Goal: Task Accomplishment & Management: Manage account settings

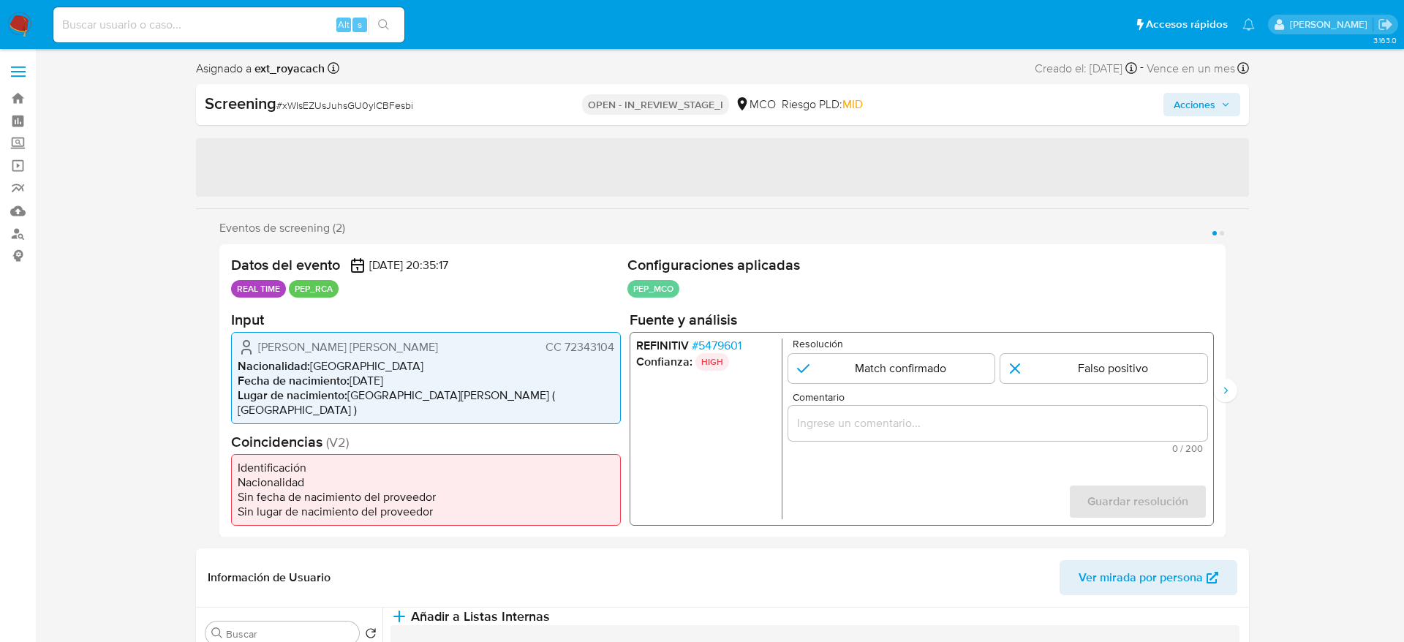
select select "10"
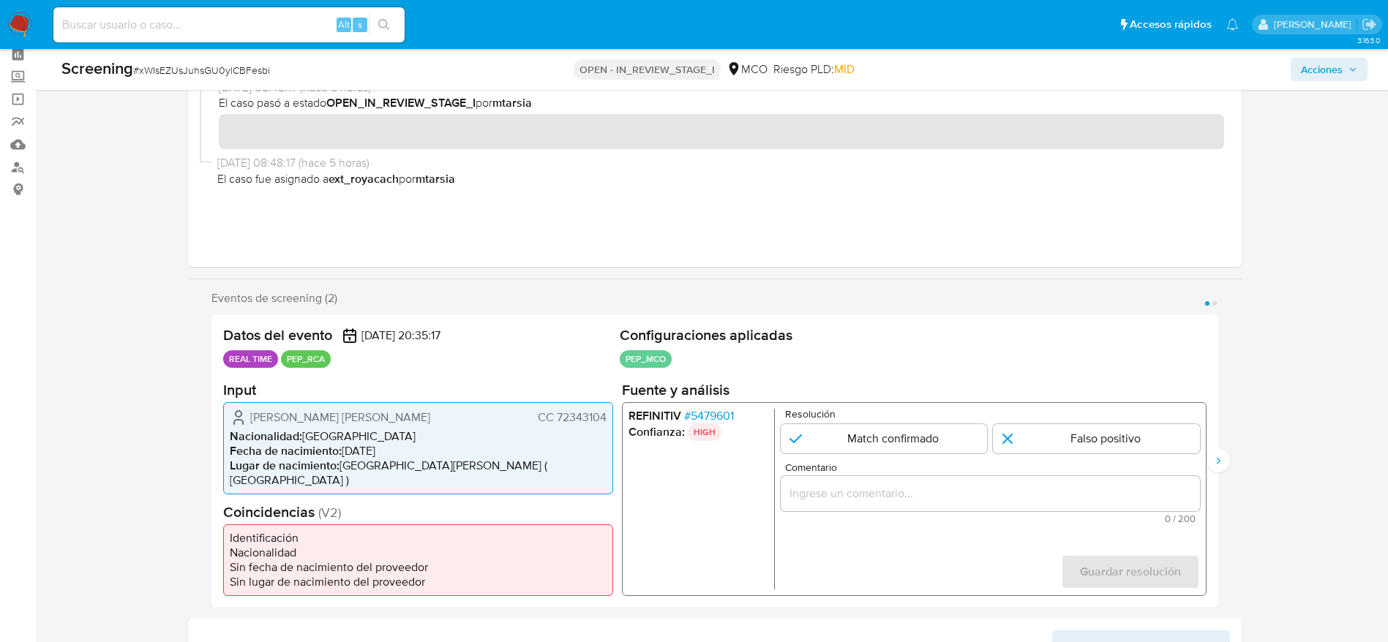
scroll to position [219, 0]
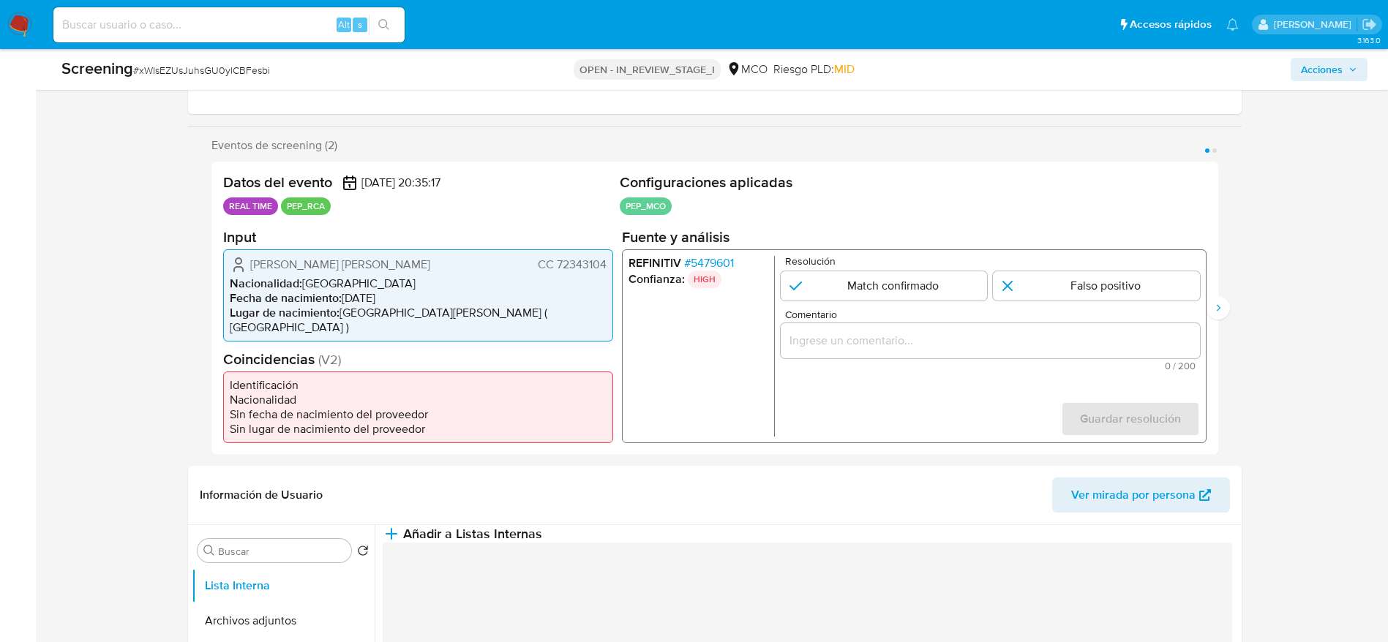
click at [718, 263] on span "# 5479601" at bounding box center [708, 262] width 50 height 15
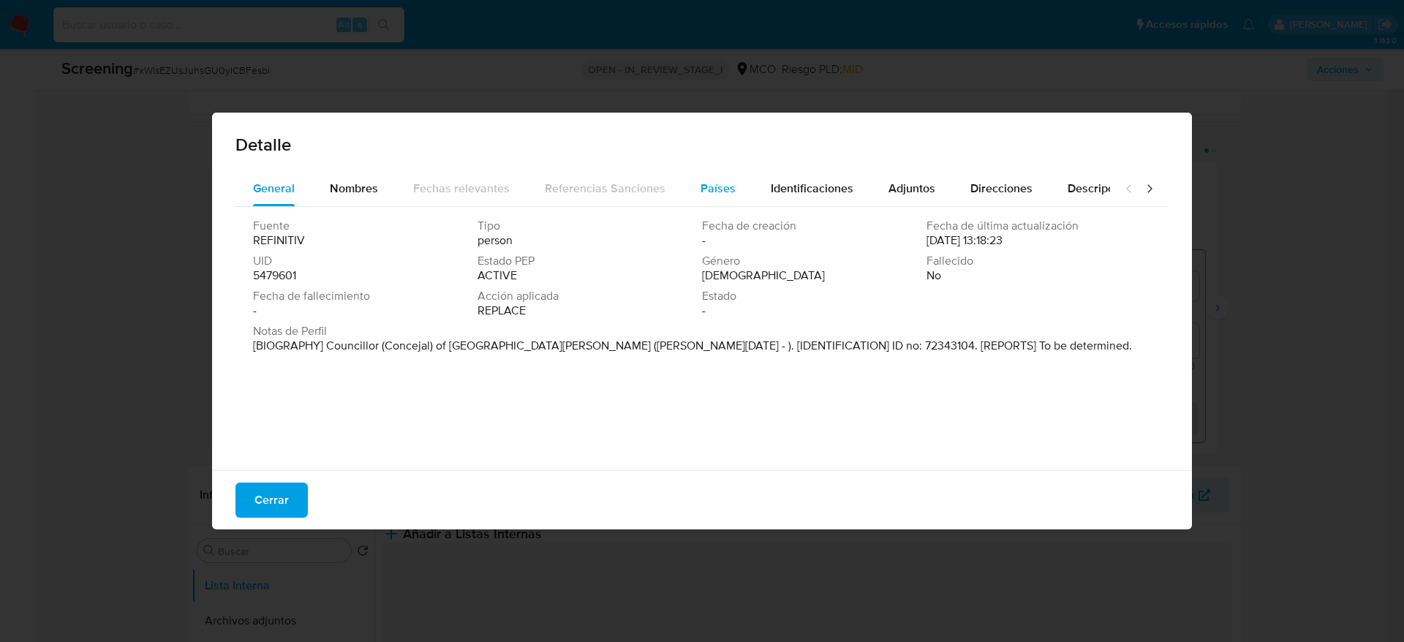
click at [737, 184] on button "Países" at bounding box center [718, 188] width 70 height 35
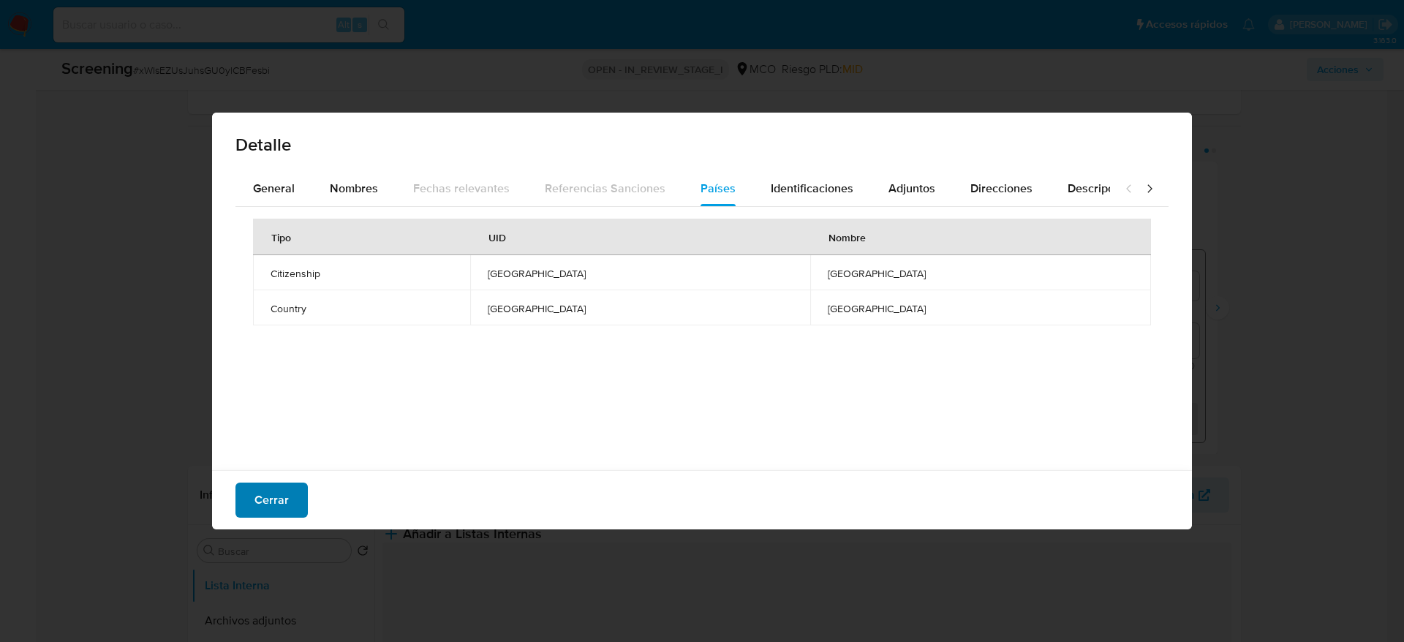
click at [288, 486] on button "Cerrar" at bounding box center [272, 500] width 72 height 35
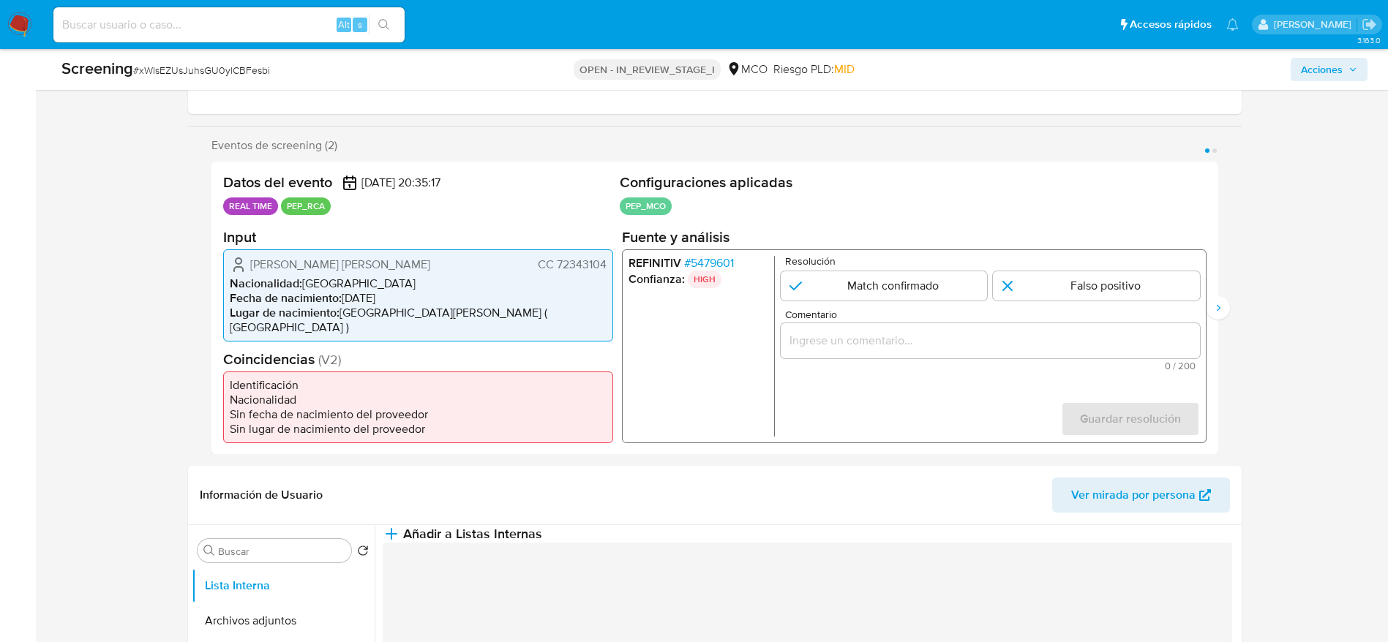
click at [290, 271] on span "John Jaspe Jimenez Jaime" at bounding box center [340, 264] width 180 height 15
click at [137, 67] on span "# xWIsEZUsJuhsGU0ylCBFesbi" at bounding box center [201, 70] width 137 height 15
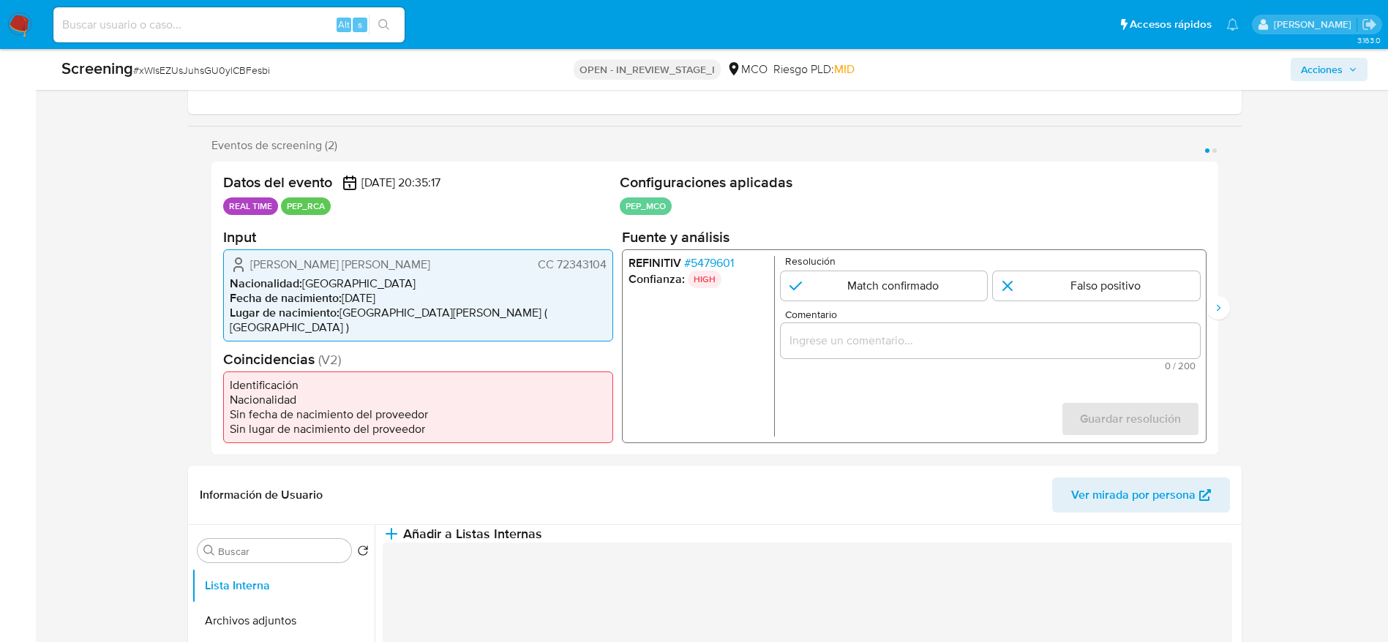
click at [155, 66] on span "# xWIsEZUsJuhsGU0ylCBFesbi" at bounding box center [201, 70] width 137 height 15
copy span "xWIsEZUsJuhsGU0ylCBFesbi"
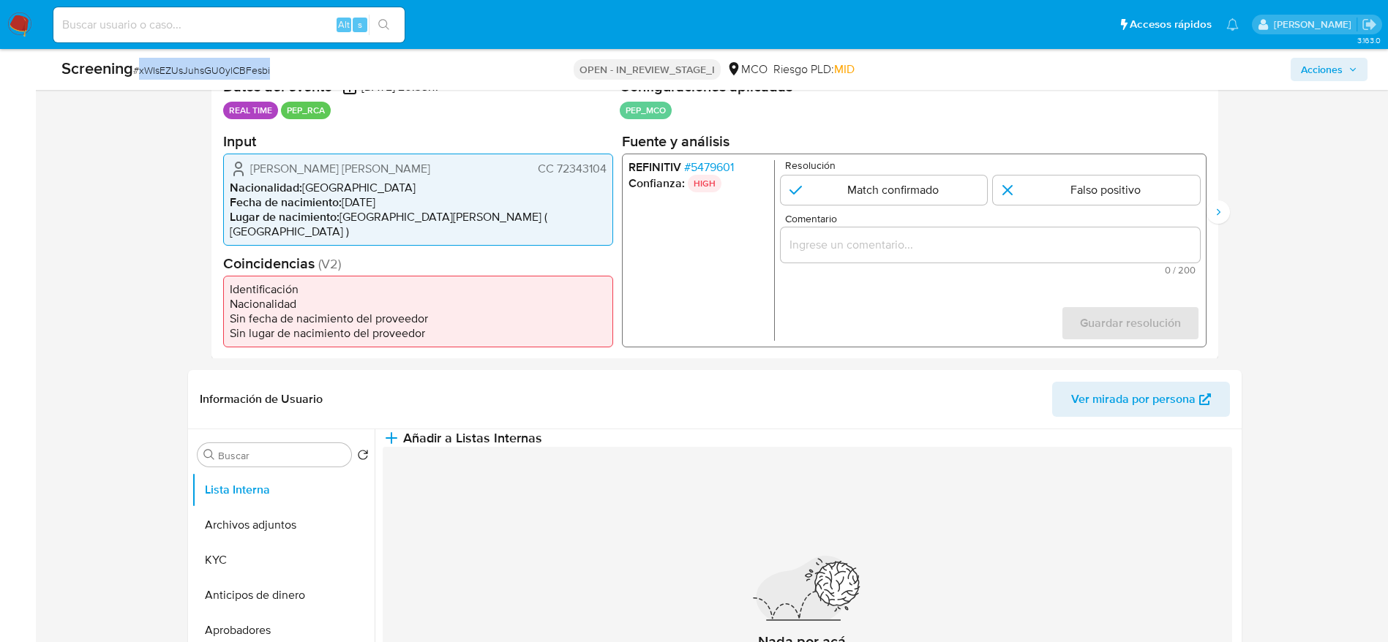
scroll to position [329, 0]
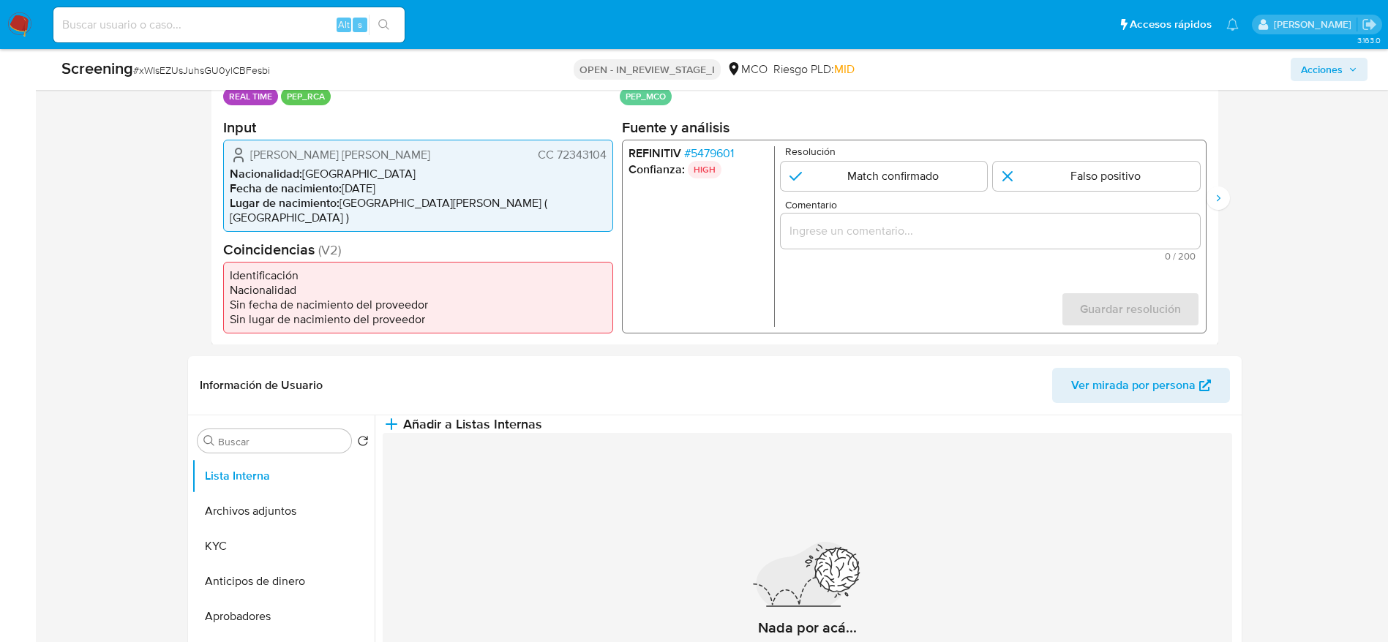
drag, startPoint x: 229, startPoint y: 152, endPoint x: 609, endPoint y: 150, distance: 379.6
click at [609, 150] on div "John Jaspe Jimenez Jaime CC 72343104 Nacionalidad : Colombia Fecha de nacimient…" at bounding box center [418, 185] width 390 height 92
click at [705, 160] on span "# 5479601" at bounding box center [708, 153] width 50 height 15
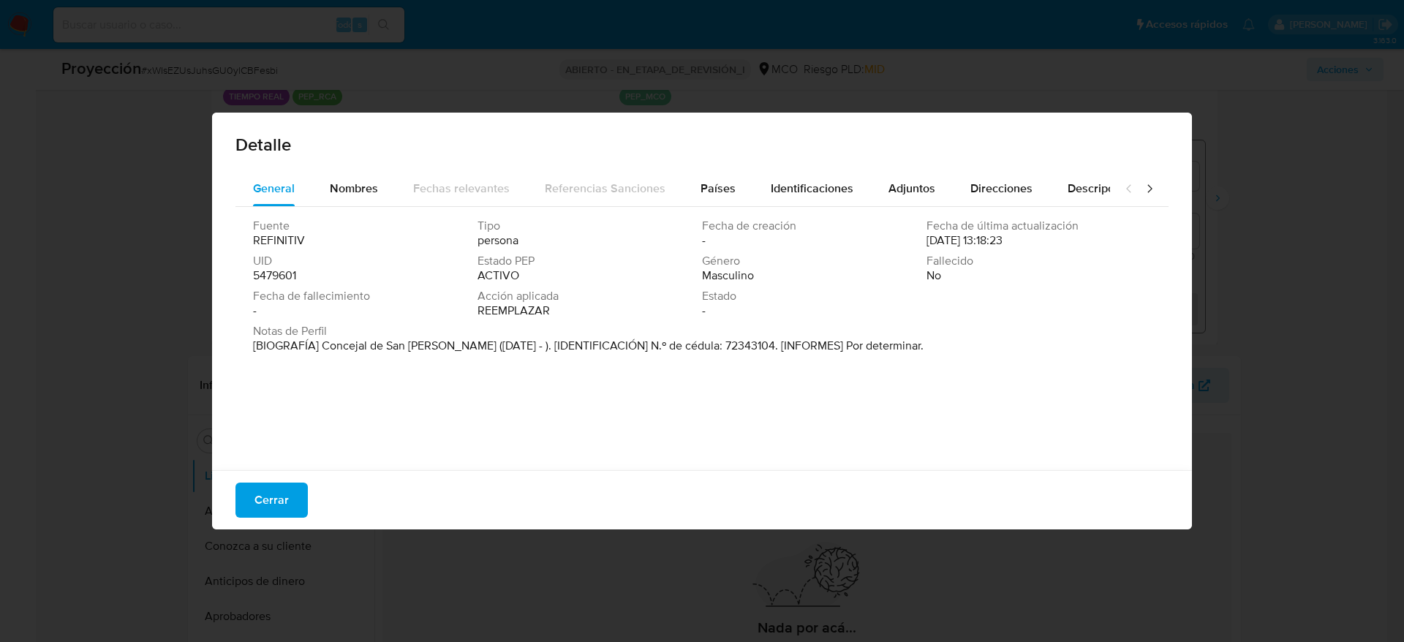
drag, startPoint x: 320, startPoint y: 347, endPoint x: 579, endPoint y: 286, distance: 266.1
click at [450, 350] on font "[BIOGRAFÍA] Concejal de San Jacinto (Ene 2020 - ). [IDENTIFICACIÓN] N.º de cédu…" at bounding box center [588, 345] width 671 height 17
click at [259, 513] on span "Cerrar" at bounding box center [272, 500] width 34 height 32
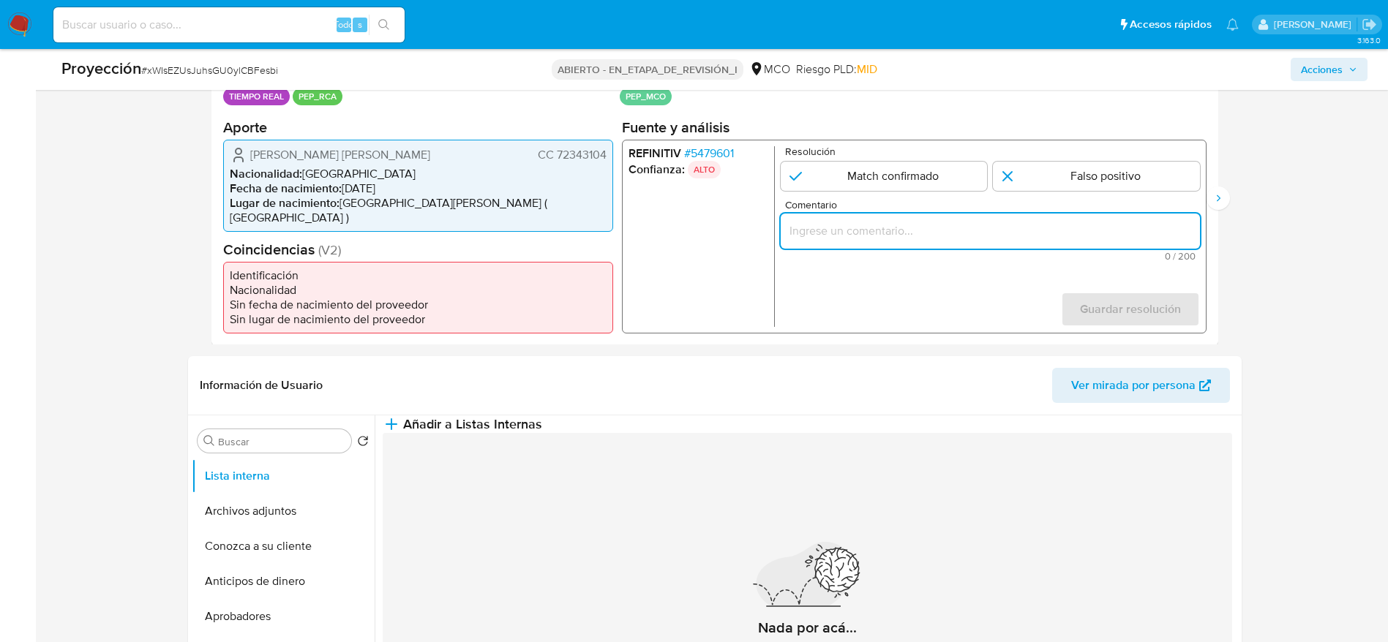
click at [933, 234] on input "Comentario" at bounding box center [989, 230] width 419 height 19
paste input "Caso generado sobre el usuario John Jaspe Jimenez Jaime. El titular de la cuent…"
type input "Caso generado sobre el usuario John Jaspe Jimenez Jaime. El titular de la cuent…"
click at [920, 186] on input "1 de 2" at bounding box center [883, 175] width 207 height 29
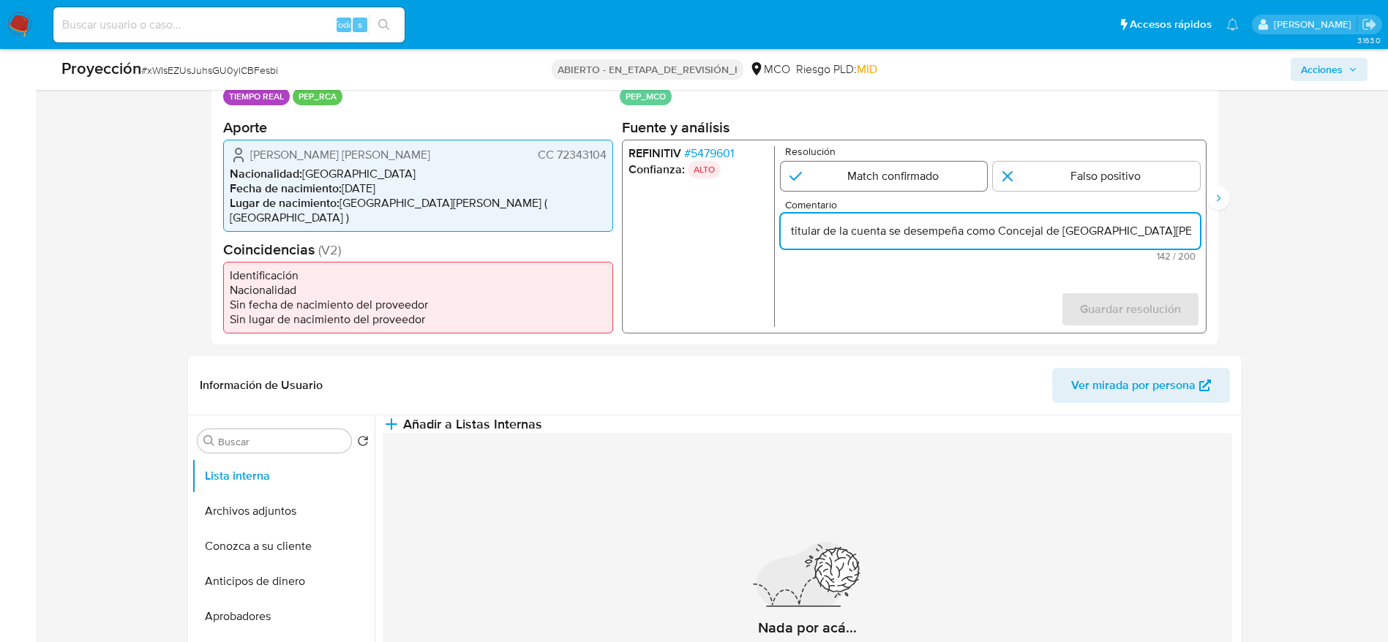
radio input "true"
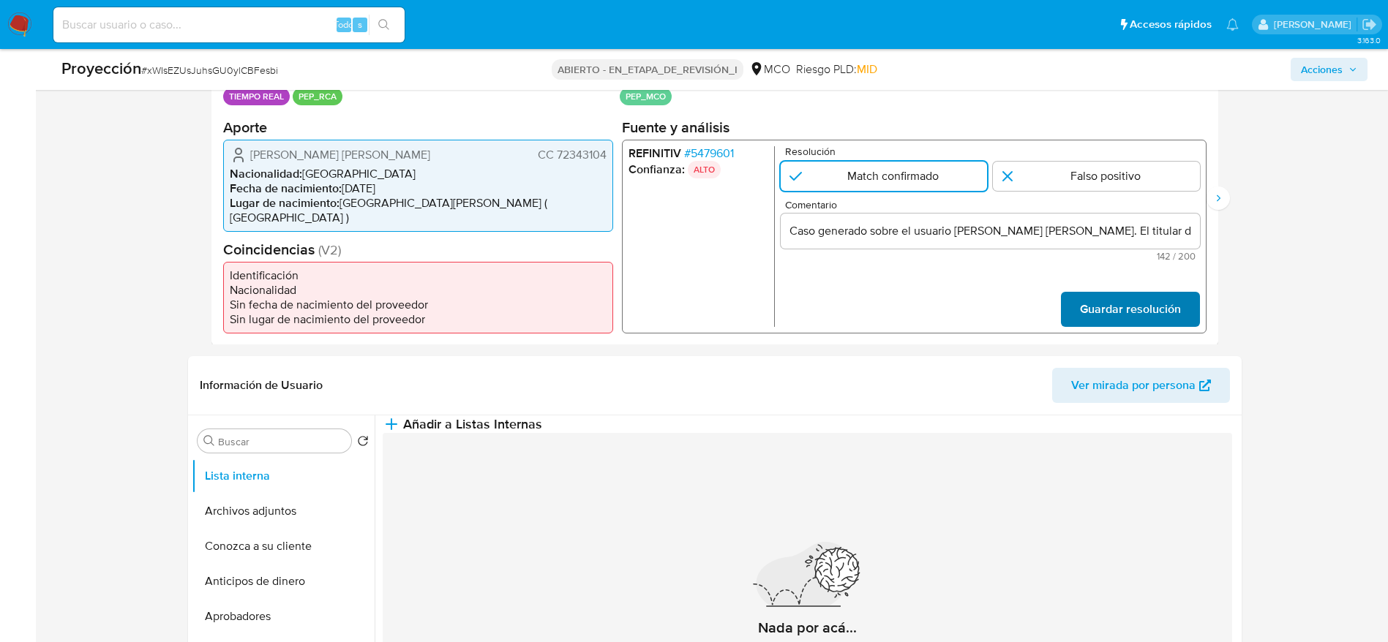
click at [1181, 309] on button "Guardar resolución" at bounding box center [1129, 308] width 139 height 35
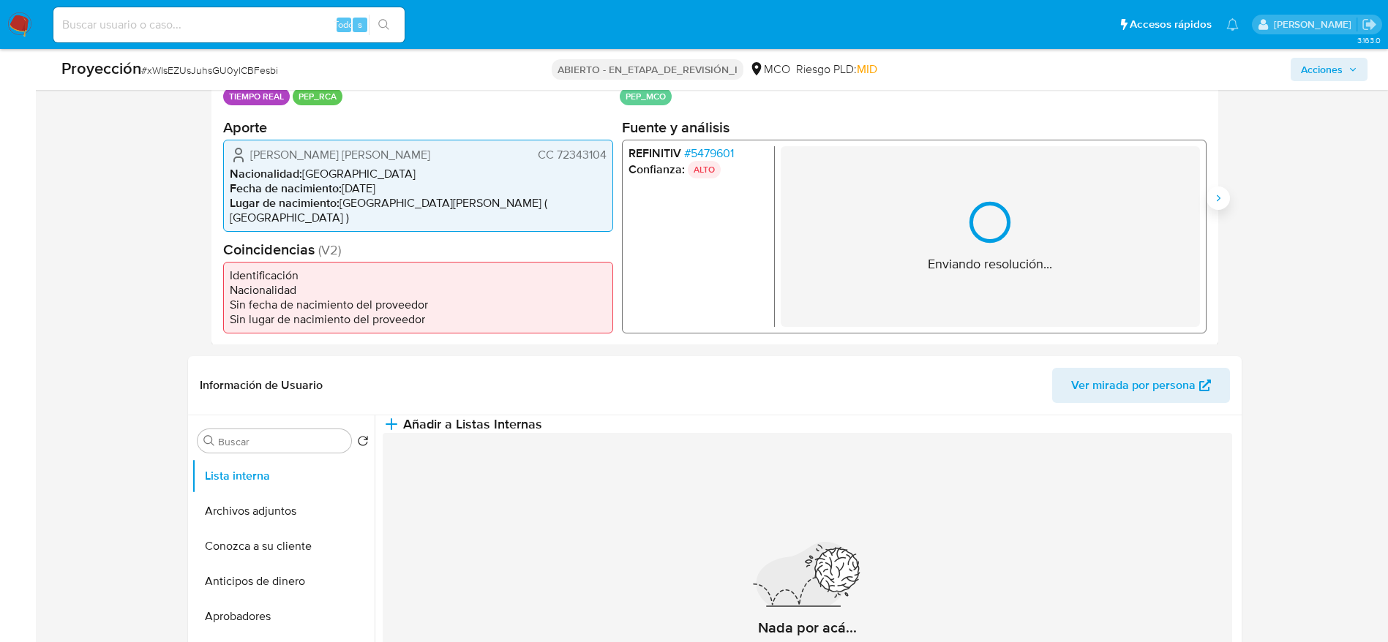
click at [1222, 206] on button "Siguiente" at bounding box center [1217, 198] width 23 height 23
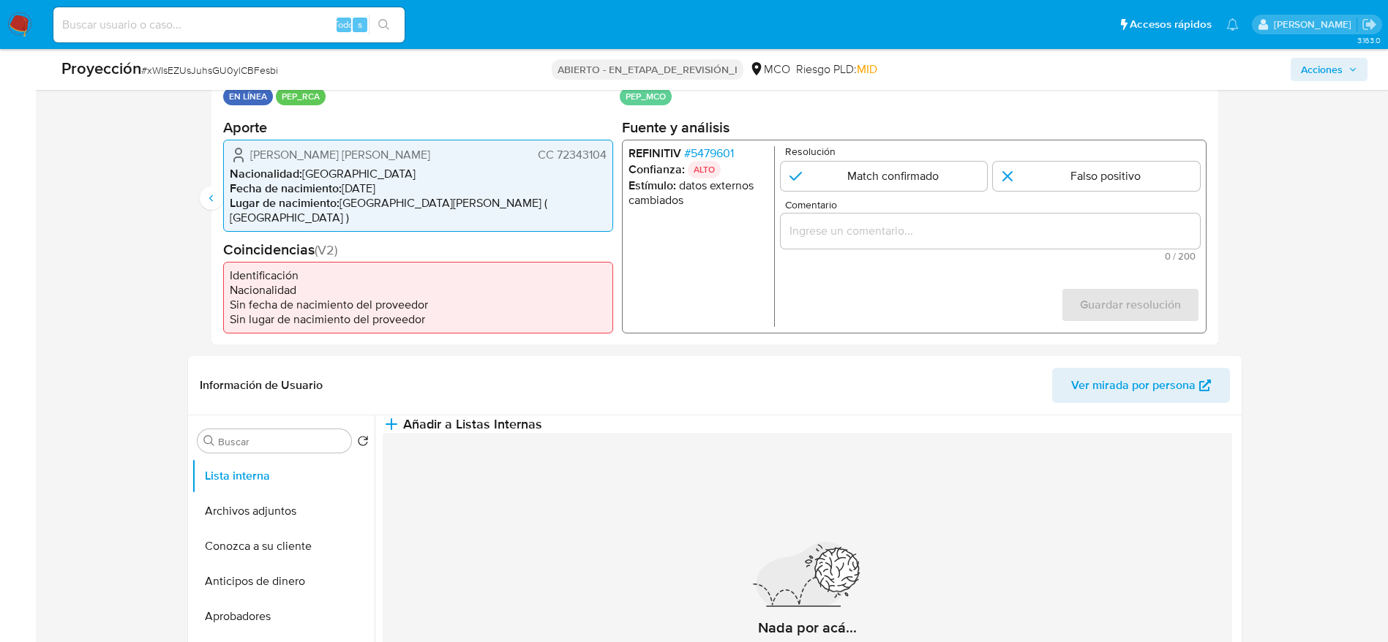
click at [1047, 247] on div "2 de 2" at bounding box center [989, 230] width 419 height 35
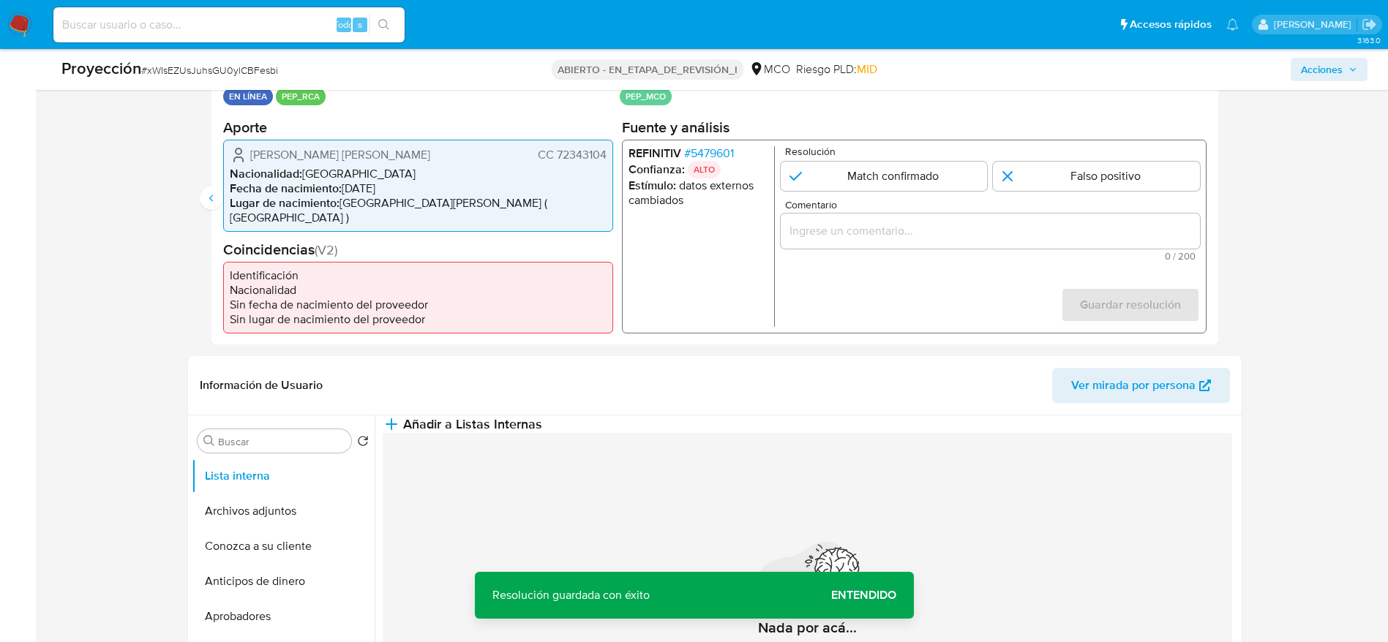
click at [1047, 226] on input "Comentario" at bounding box center [989, 230] width 419 height 19
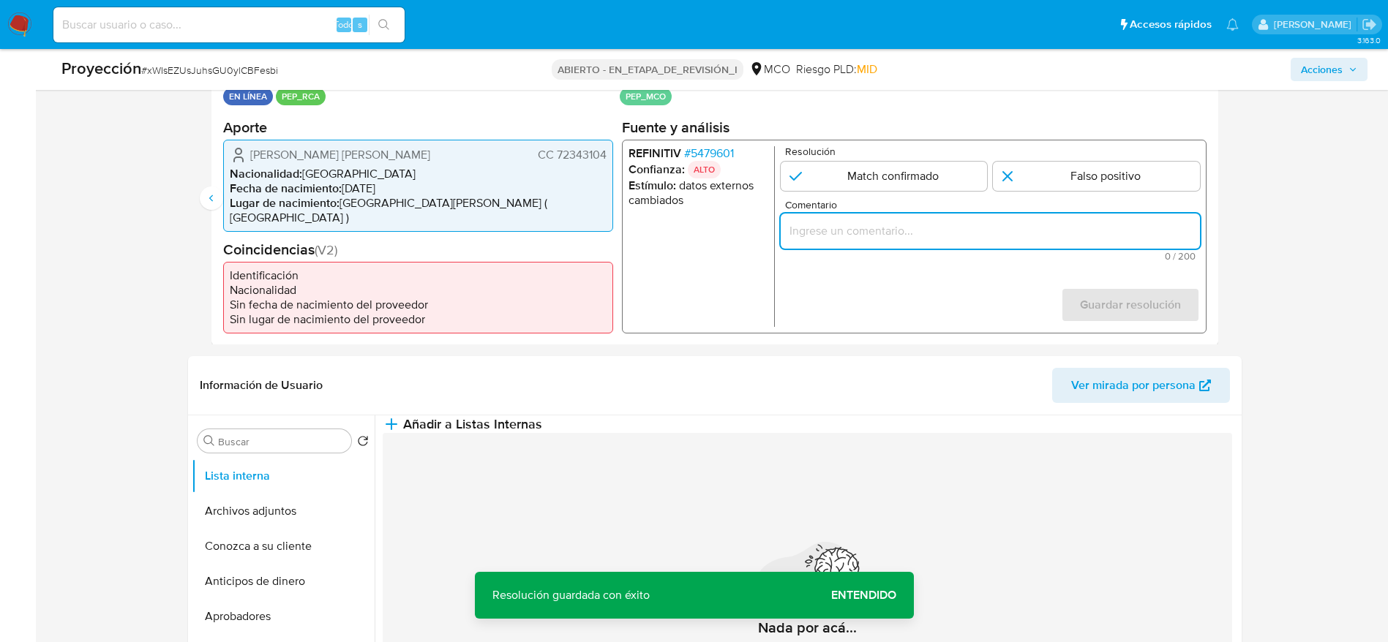
paste input "Caso generado sobre el usuario John Jaspe Jimenez Jaime. El titular de la cuent…"
type input "Caso generado sobre el usuario John Jaspe Jimenez Jaime. El titular de la cuent…"
click at [874, 184] on input "2 de 2" at bounding box center [883, 175] width 207 height 29
radio input "true"
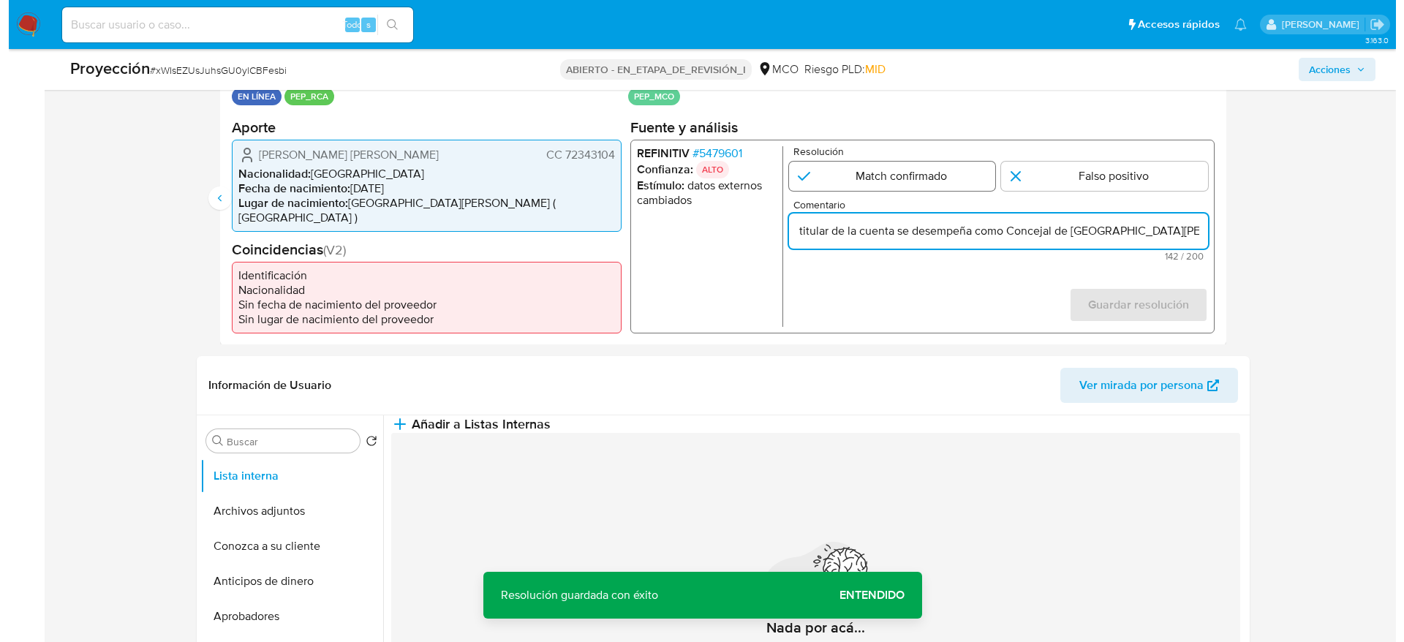
scroll to position [0, 0]
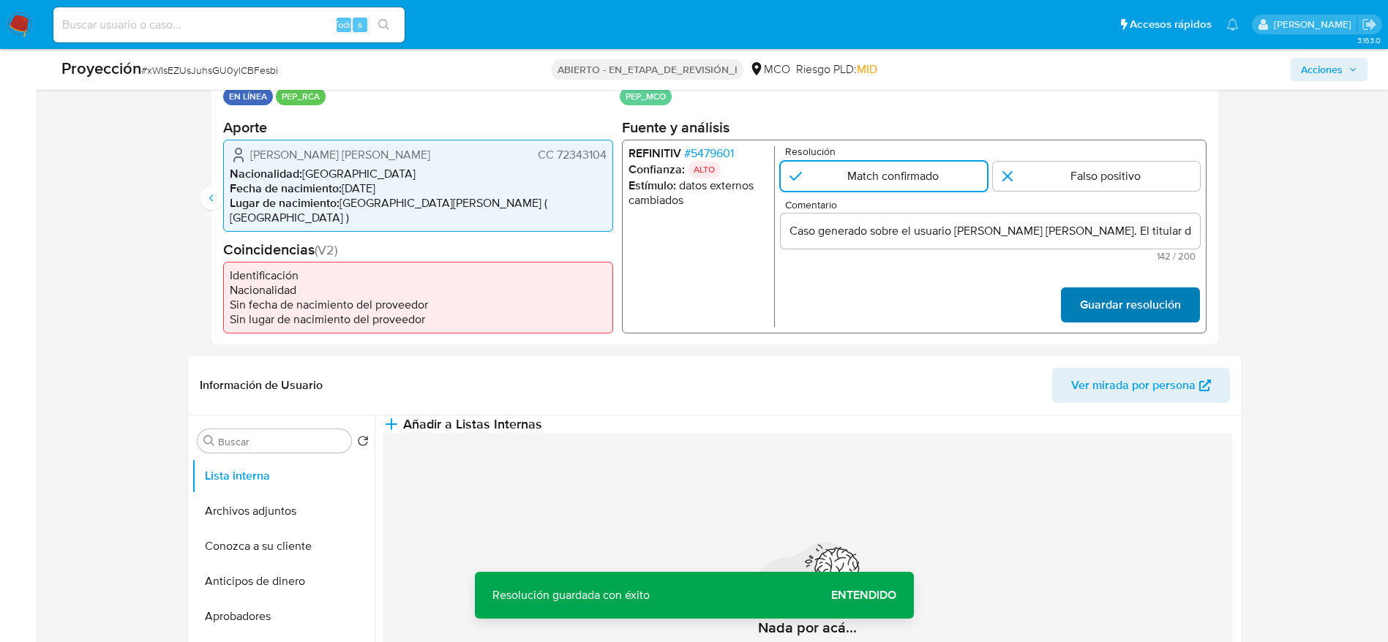
click at [1149, 307] on font "Guardar resolución" at bounding box center [1129, 304] width 101 height 35
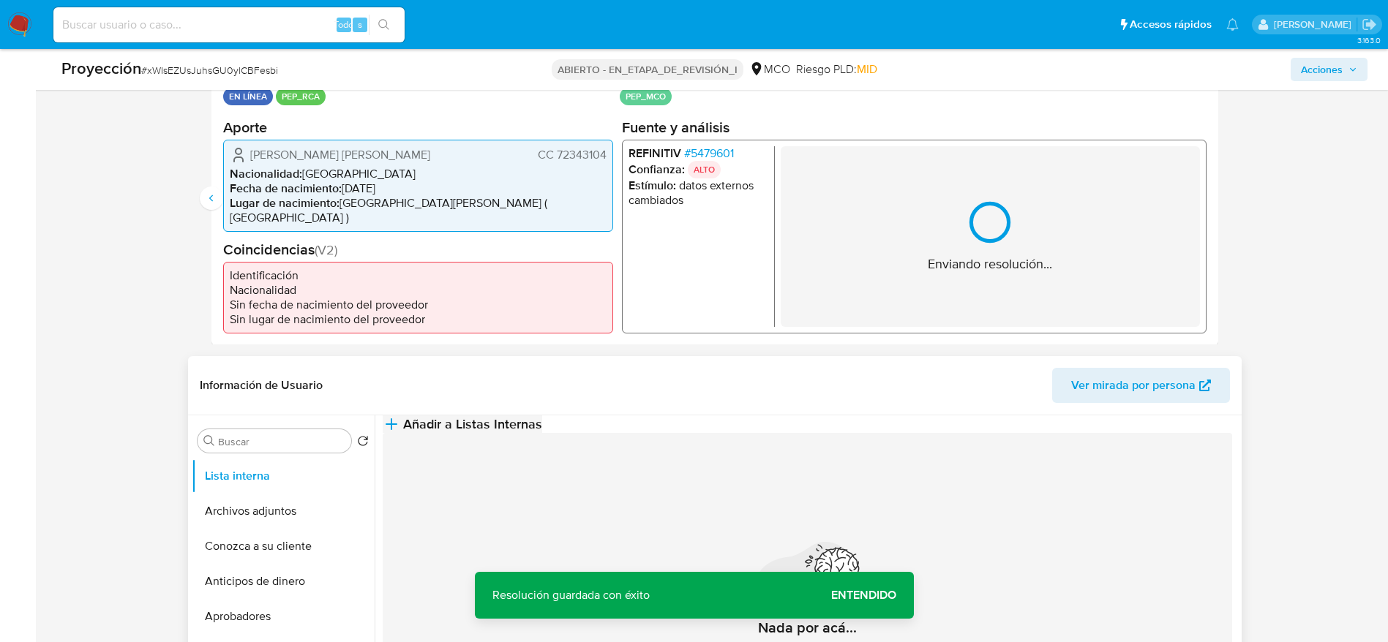
click at [542, 432] on span "Añadir a Listas Internas" at bounding box center [472, 424] width 139 height 16
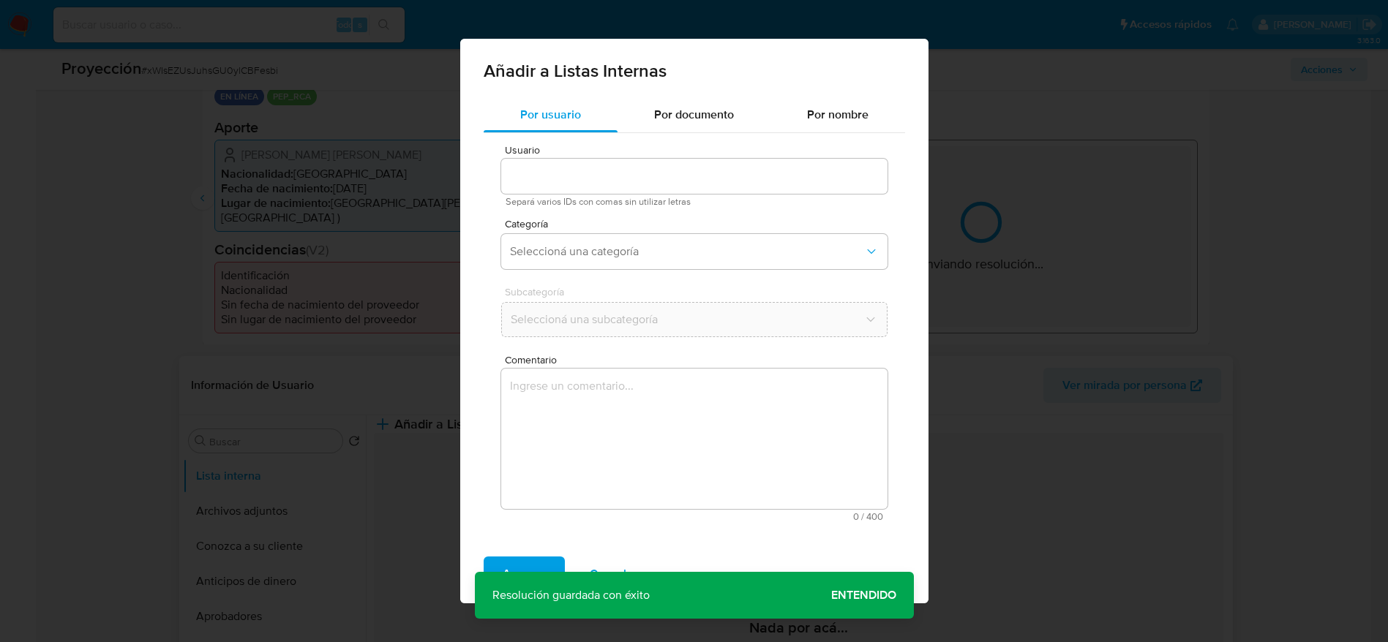
type input "1133801371"
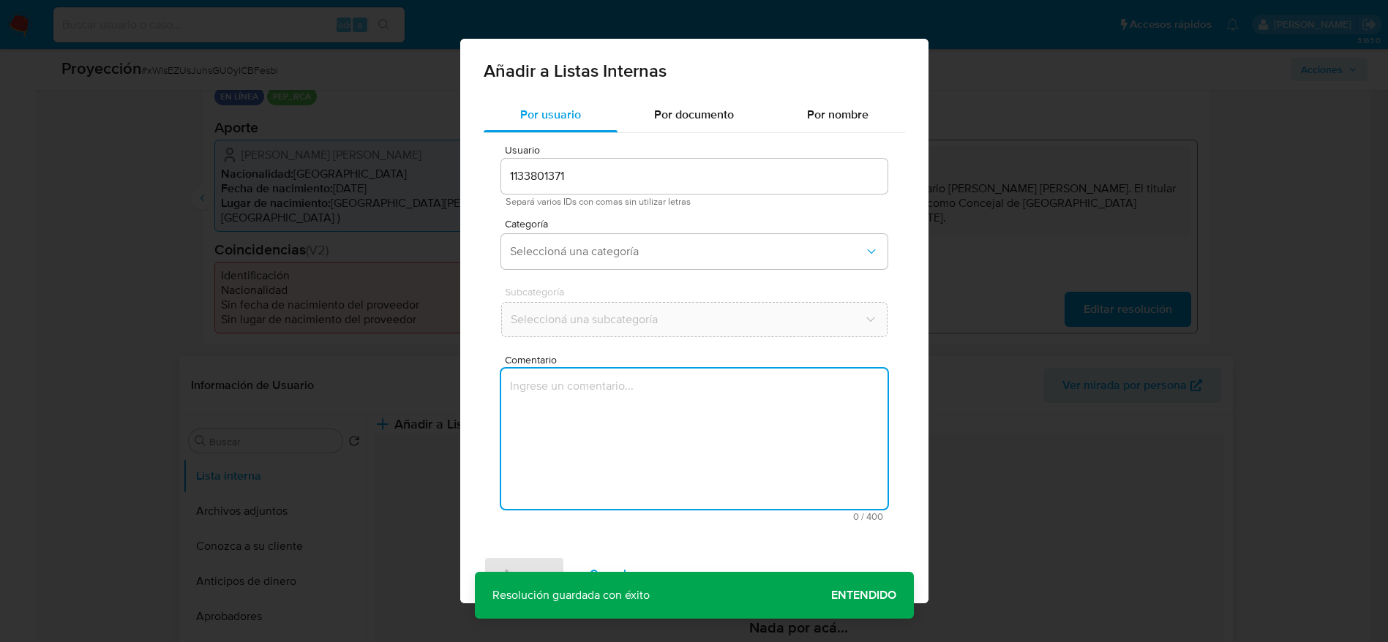
click at [797, 453] on textarea "Comentario" at bounding box center [694, 439] width 386 height 140
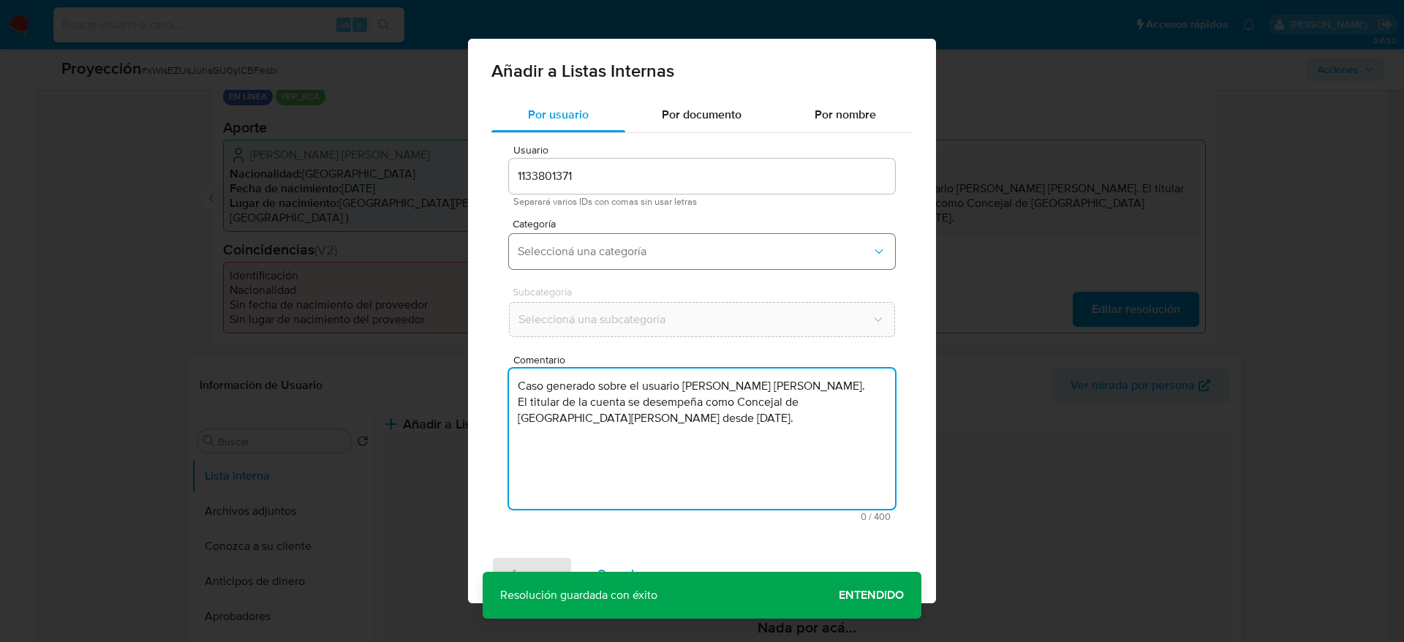
type textarea "Caso generado sobre el usuario John Jaspe Jimenez Jaime. El titular de la cuent…"
click at [632, 242] on button "Seleccioná una categoría" at bounding box center [702, 251] width 386 height 35
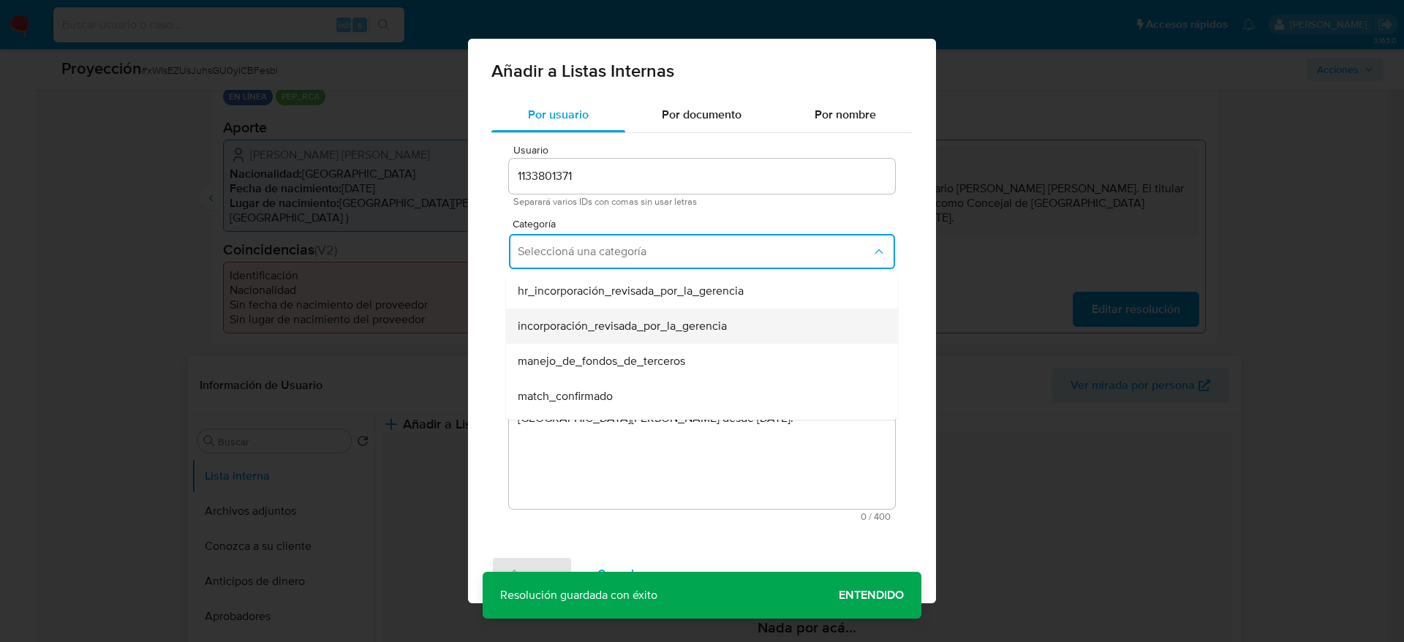
scroll to position [110, 0]
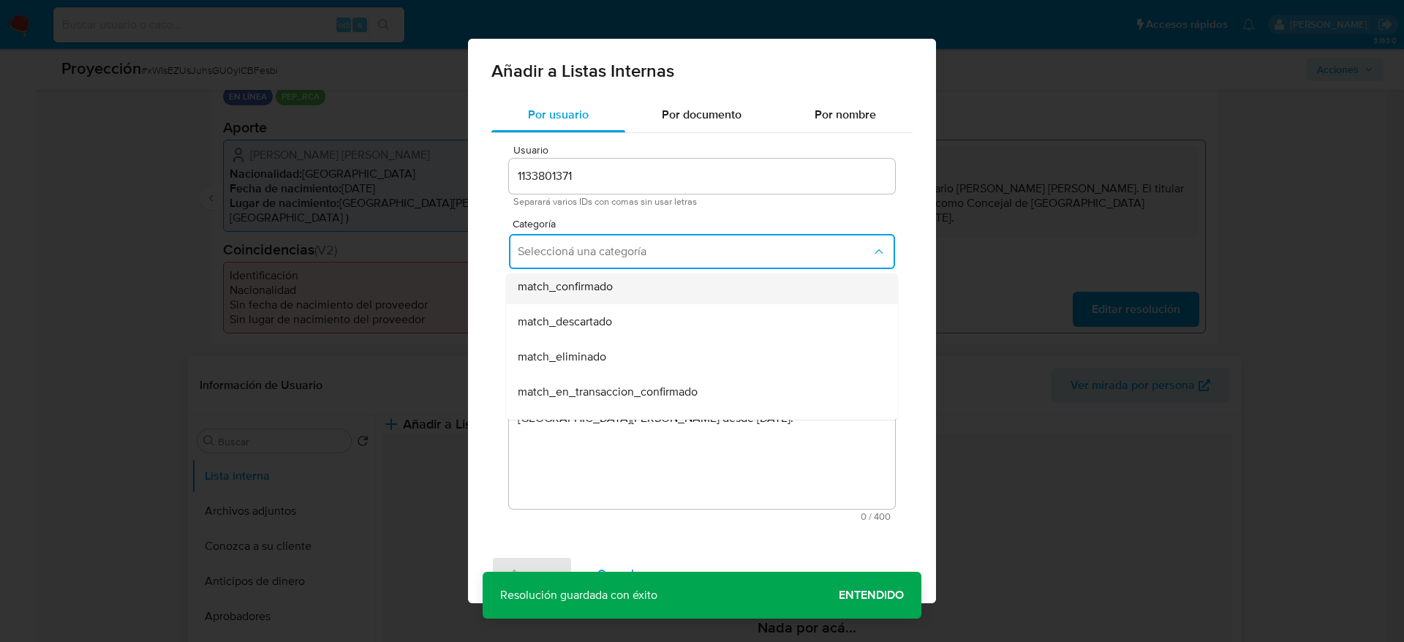
click at [622, 296] on div "match_confirmado" at bounding box center [698, 286] width 360 height 35
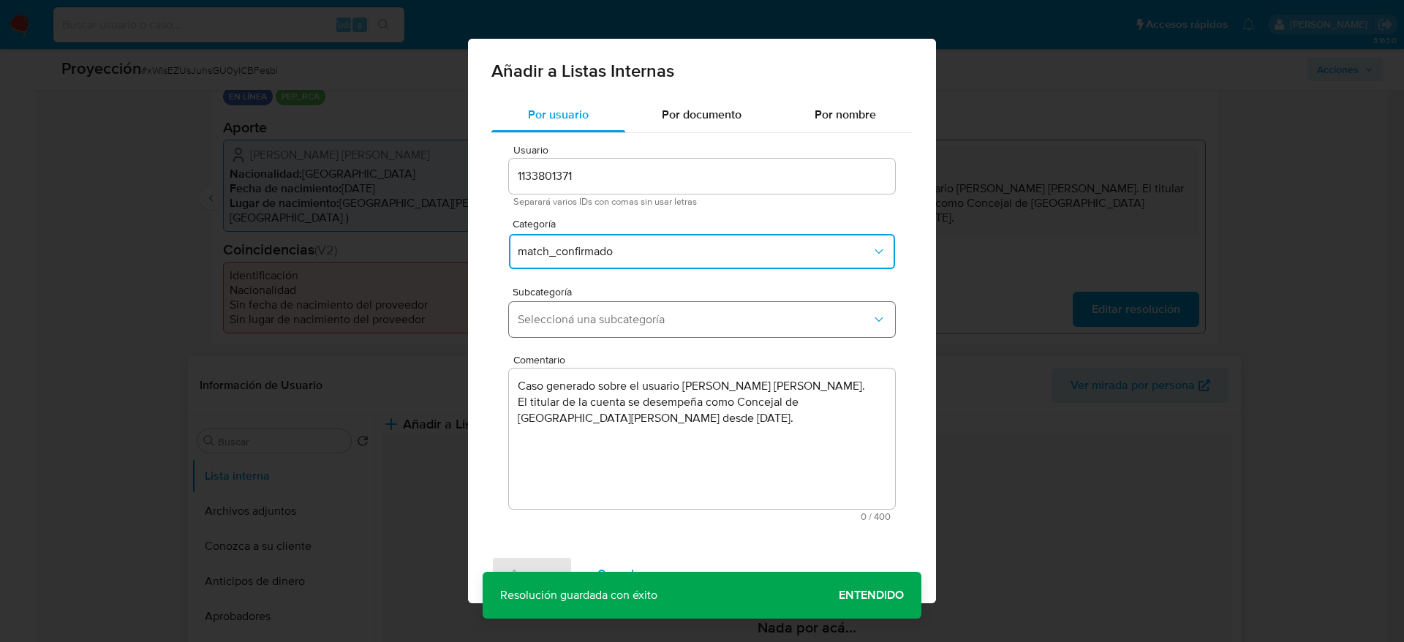
click at [622, 317] on span "Seleccioná una subcategoría" at bounding box center [695, 319] width 354 height 15
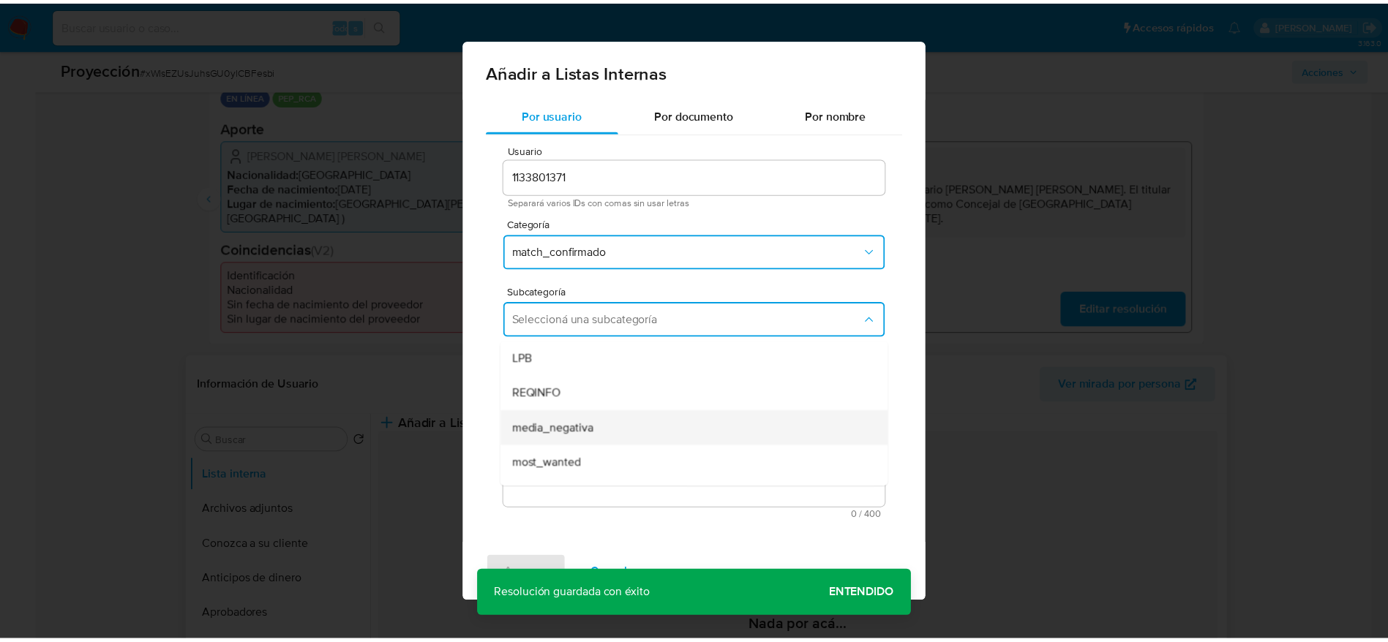
scroll to position [99, 0]
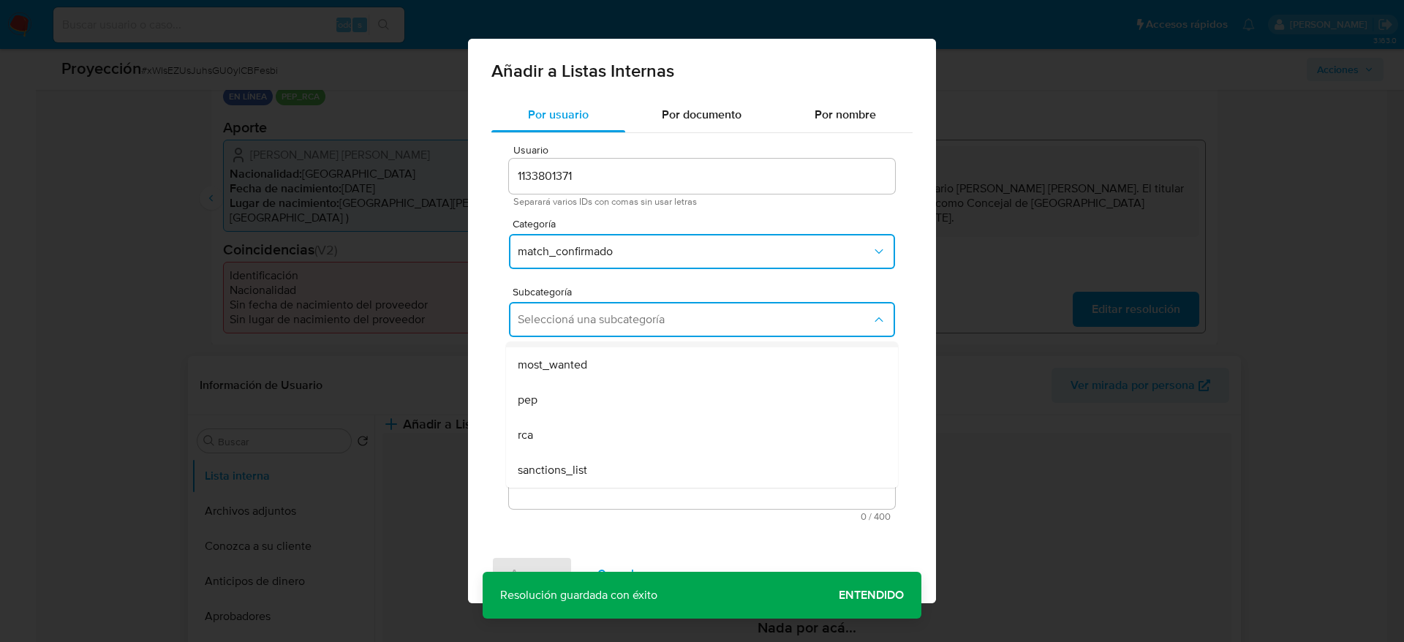
click at [584, 406] on div "pep" at bounding box center [698, 400] width 360 height 35
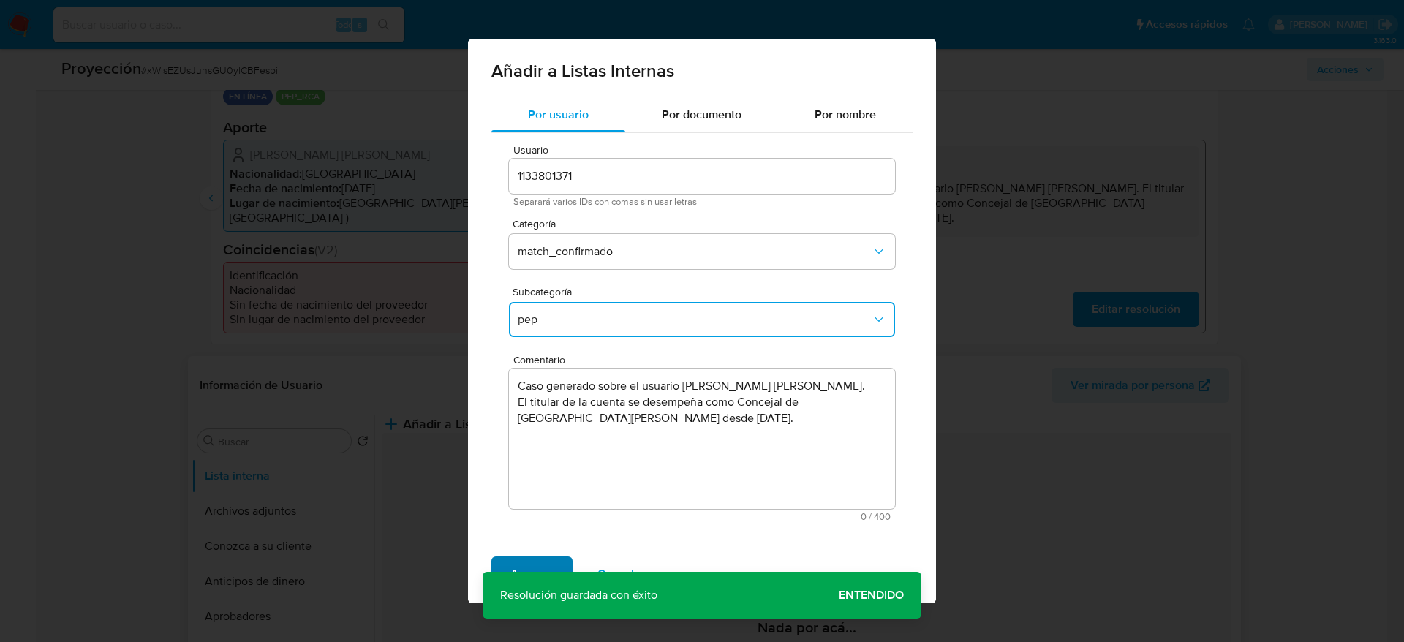
click at [541, 560] on span "Agregar" at bounding box center [532, 574] width 43 height 32
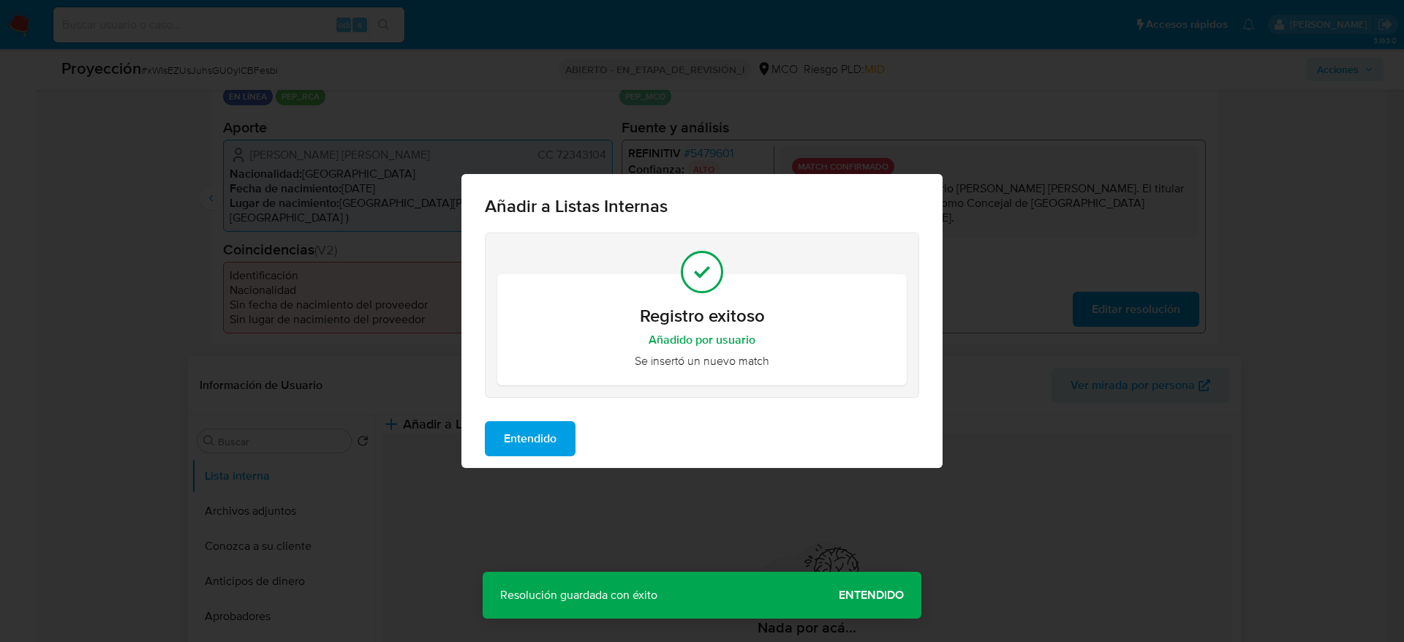
click at [565, 419] on div "Entendido" at bounding box center [702, 439] width 481 height 59
click at [565, 423] on button "Entendido" at bounding box center [530, 438] width 91 height 35
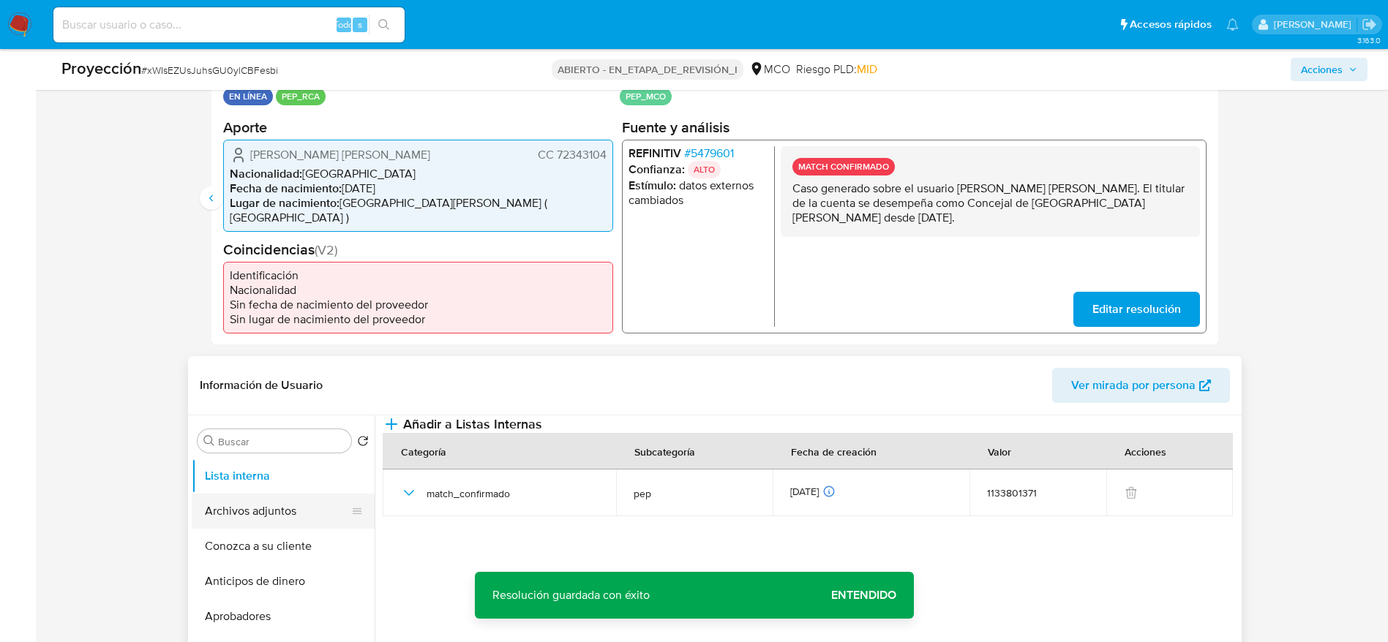
click at [263, 511] on button "Archivos adjuntos" at bounding box center [277, 511] width 171 height 35
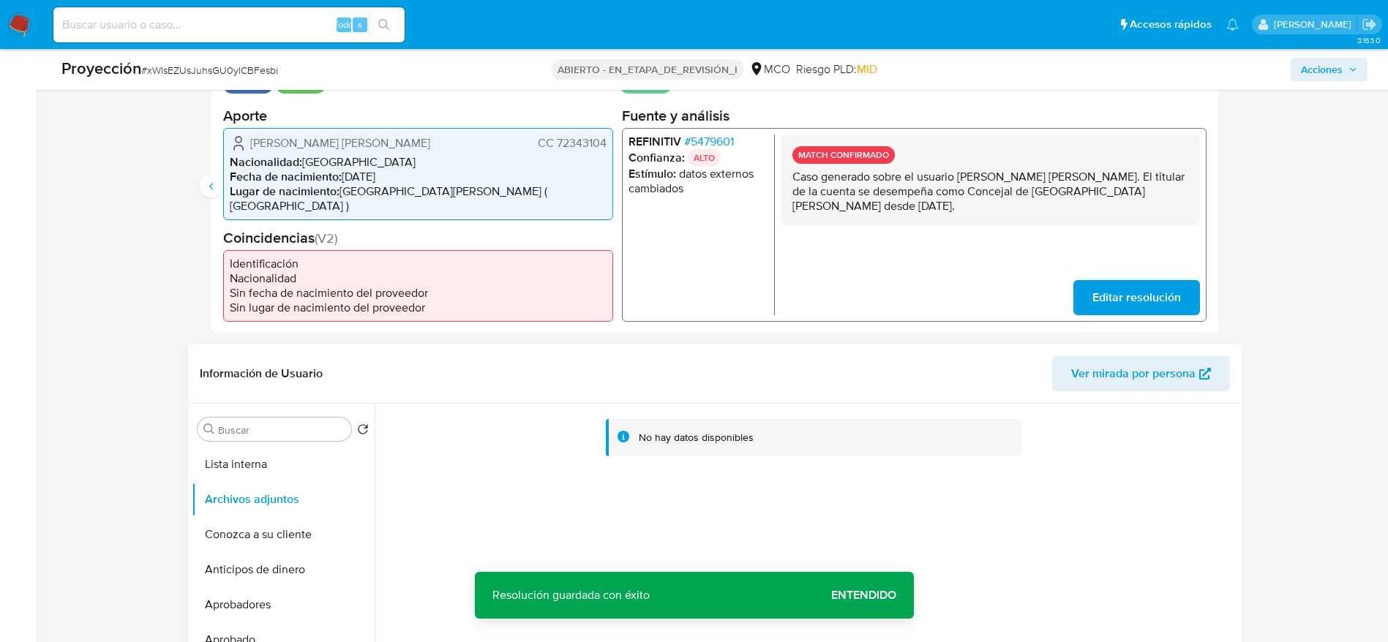
scroll to position [439, 0]
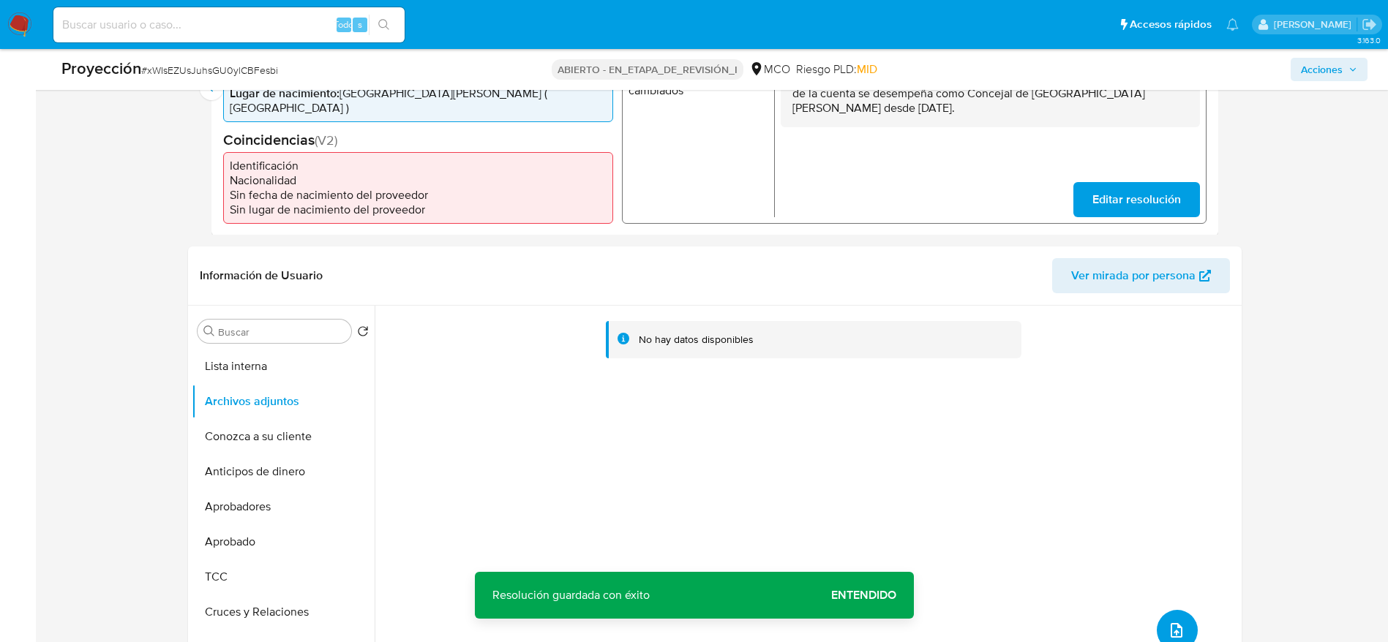
click at [1184, 633] on button "subir archivo" at bounding box center [1176, 630] width 41 height 41
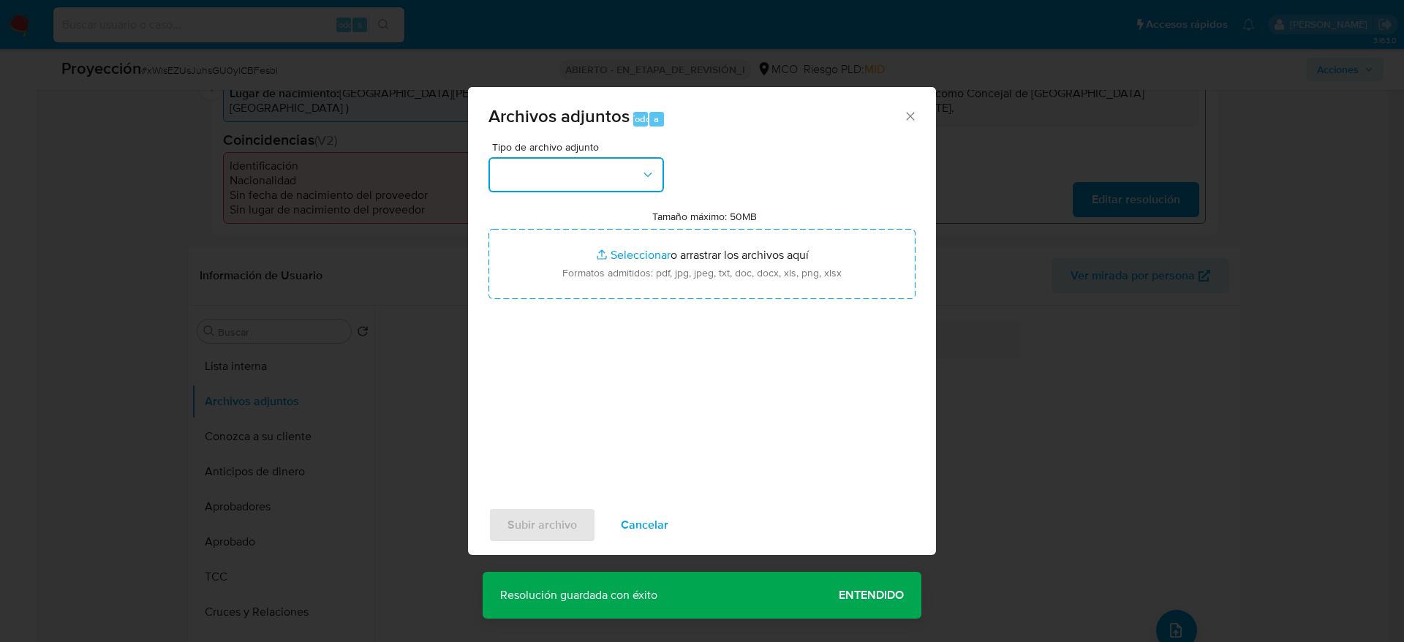
click at [639, 165] on button "button" at bounding box center [577, 174] width 176 height 35
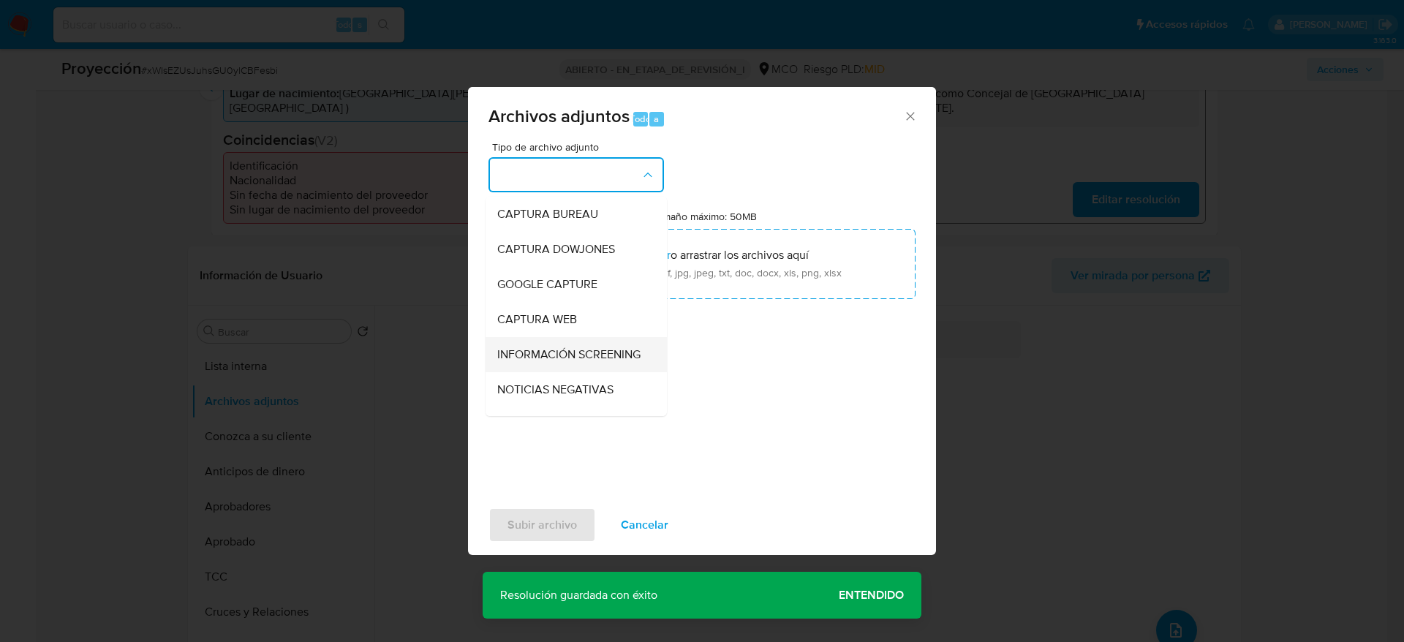
click at [639, 366] on li "INFORMACIÓN SCREENING" at bounding box center [576, 354] width 181 height 35
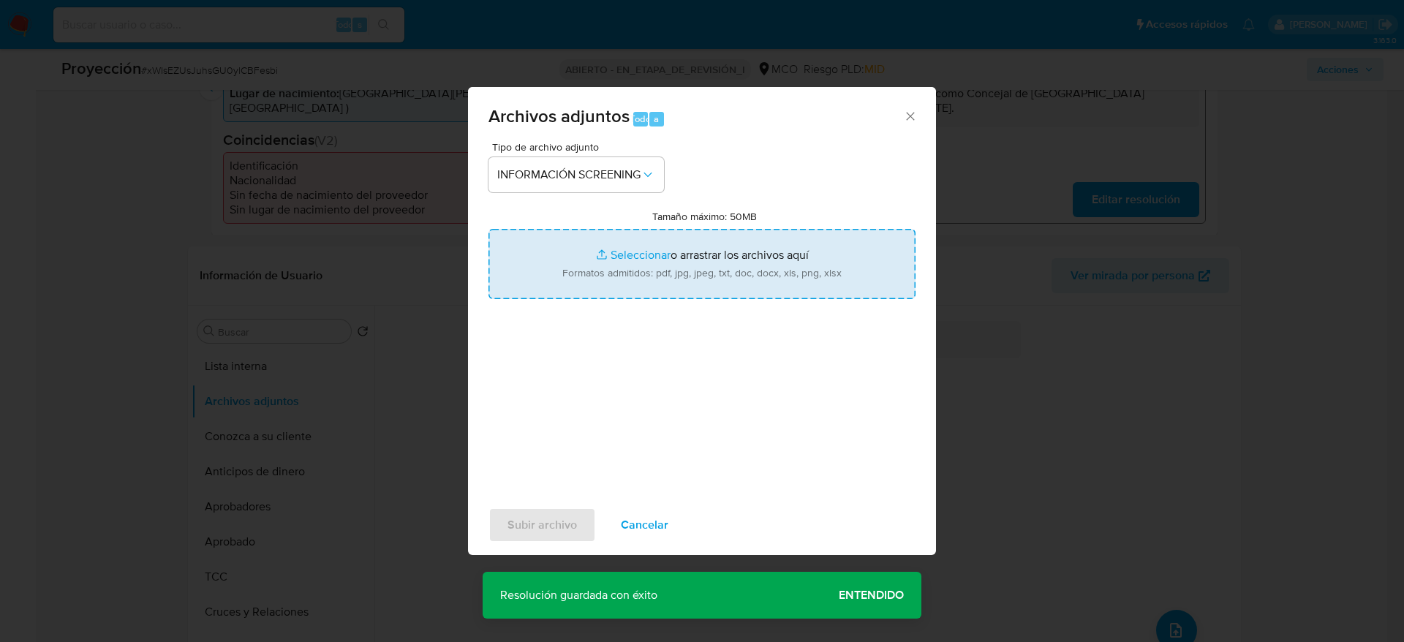
click at [712, 241] on input "Tamaño máximo: 50MB Seleccionar archivos" at bounding box center [702, 264] width 427 height 70
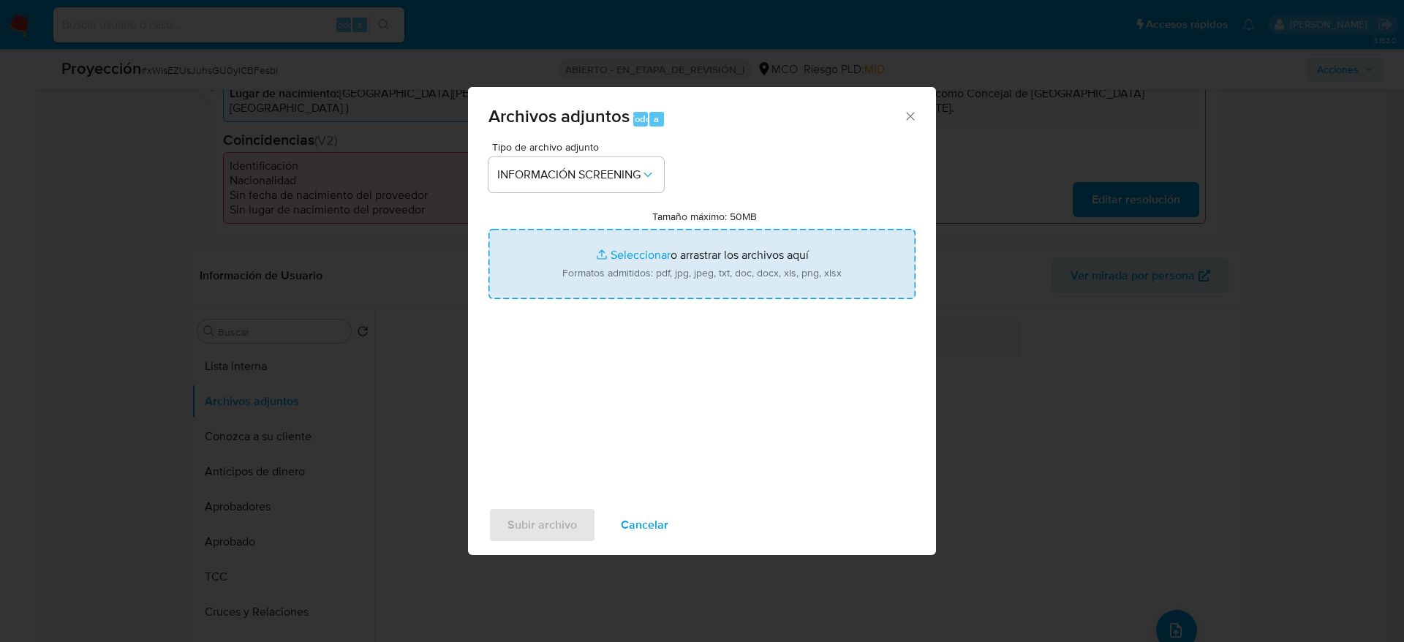
type input "C:\fakepath\_John Jaspe Jimenez Jaime_ - Buscar con Google.pdf"
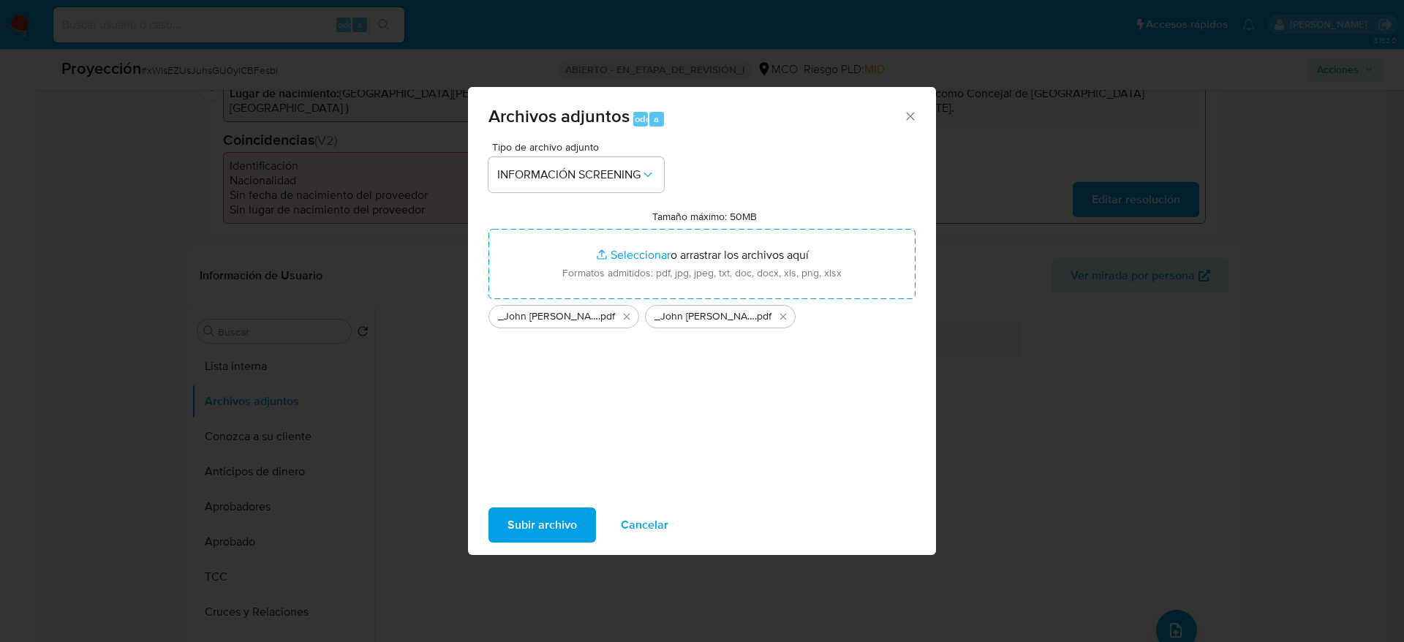
click at [516, 510] on span "Subir archivo" at bounding box center [542, 525] width 69 height 32
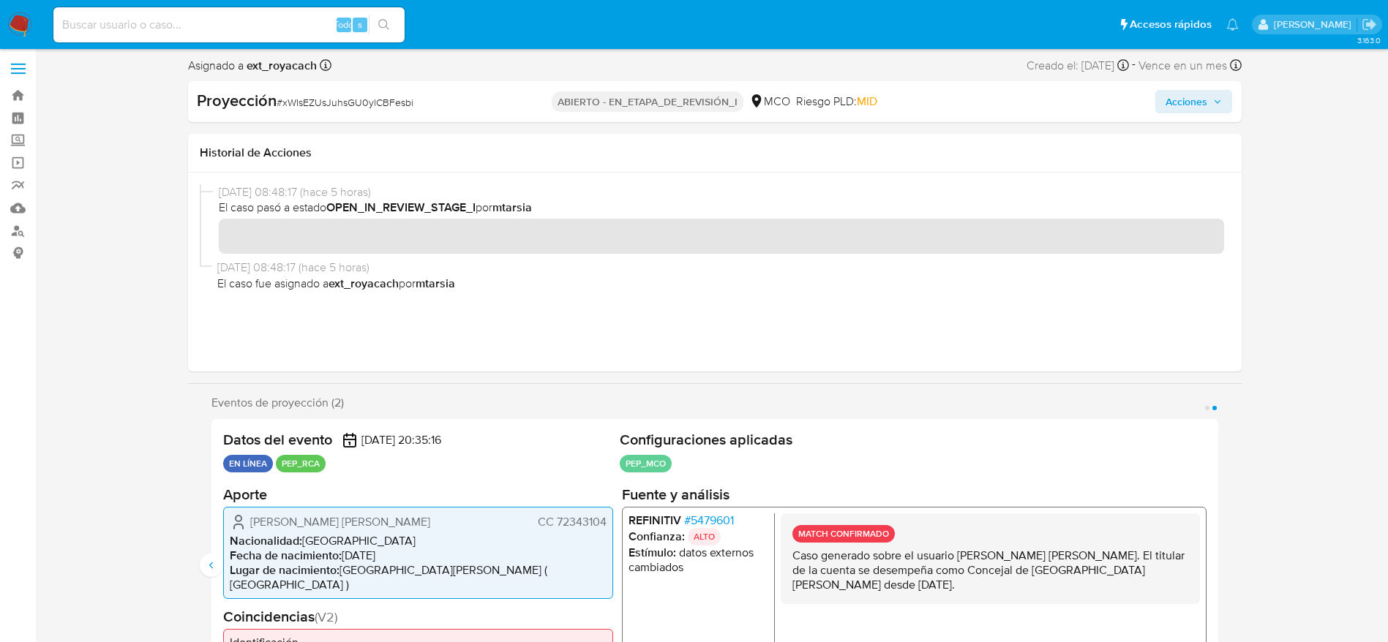
scroll to position [0, 0]
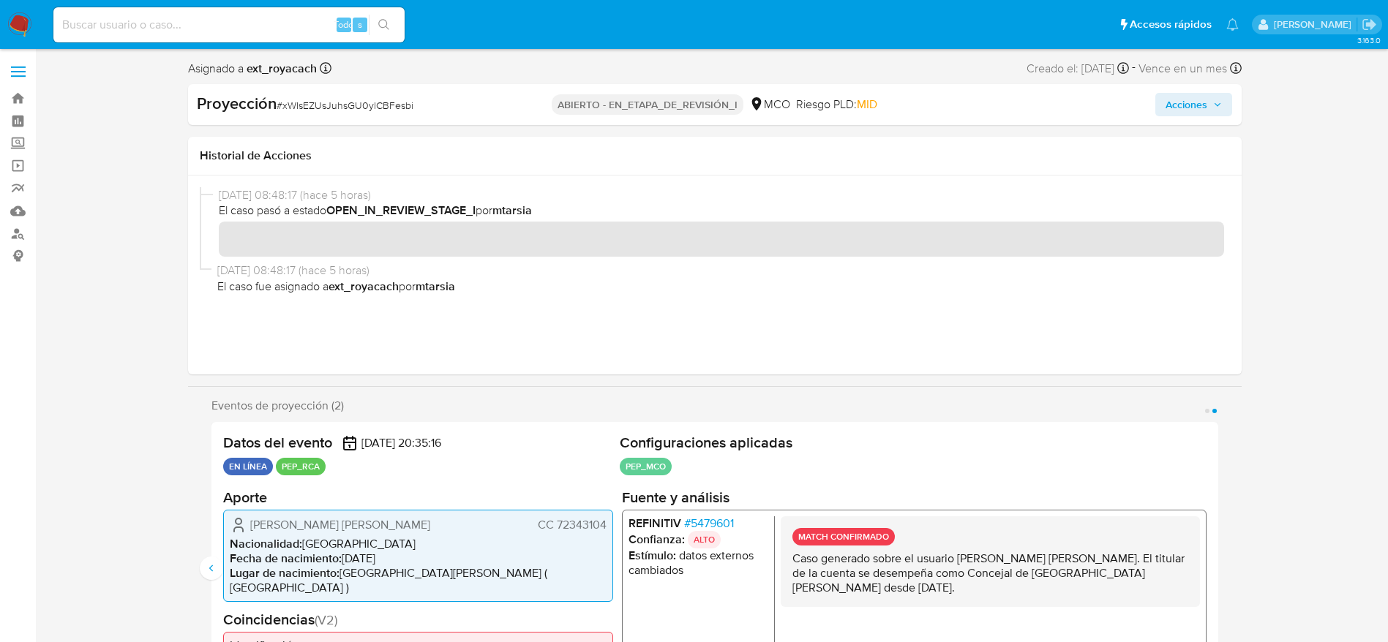
click at [1221, 110] on span "Acciones" at bounding box center [1193, 104] width 56 height 20
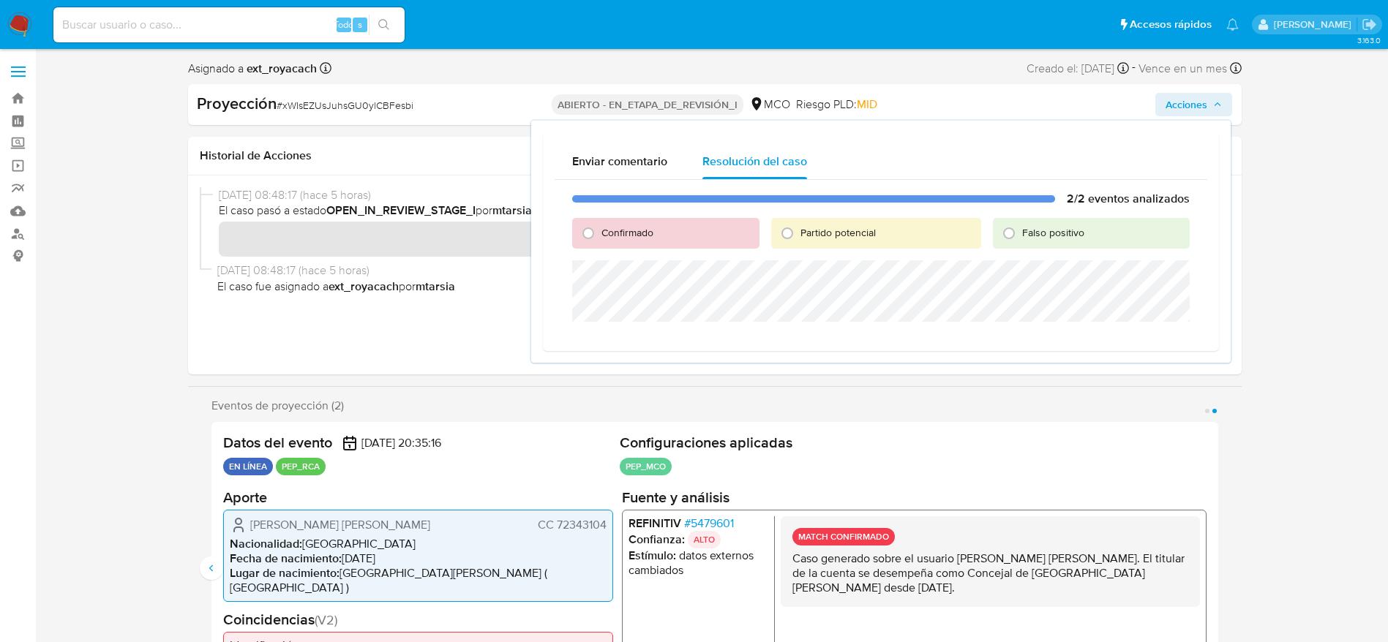
drag, startPoint x: 647, startPoint y: 227, endPoint x: 647, endPoint y: 252, distance: 24.1
click at [647, 229] on span "Confirmado" at bounding box center [627, 232] width 52 height 15
click at [600, 229] on input "Confirmado" at bounding box center [587, 233] width 23 height 23
radio input "true"
click at [647, 259] on div "2/2 eventos analizados Confirmado Partido potencial Falso positivo Cerrar Caso" at bounding box center [880, 271] width 652 height 183
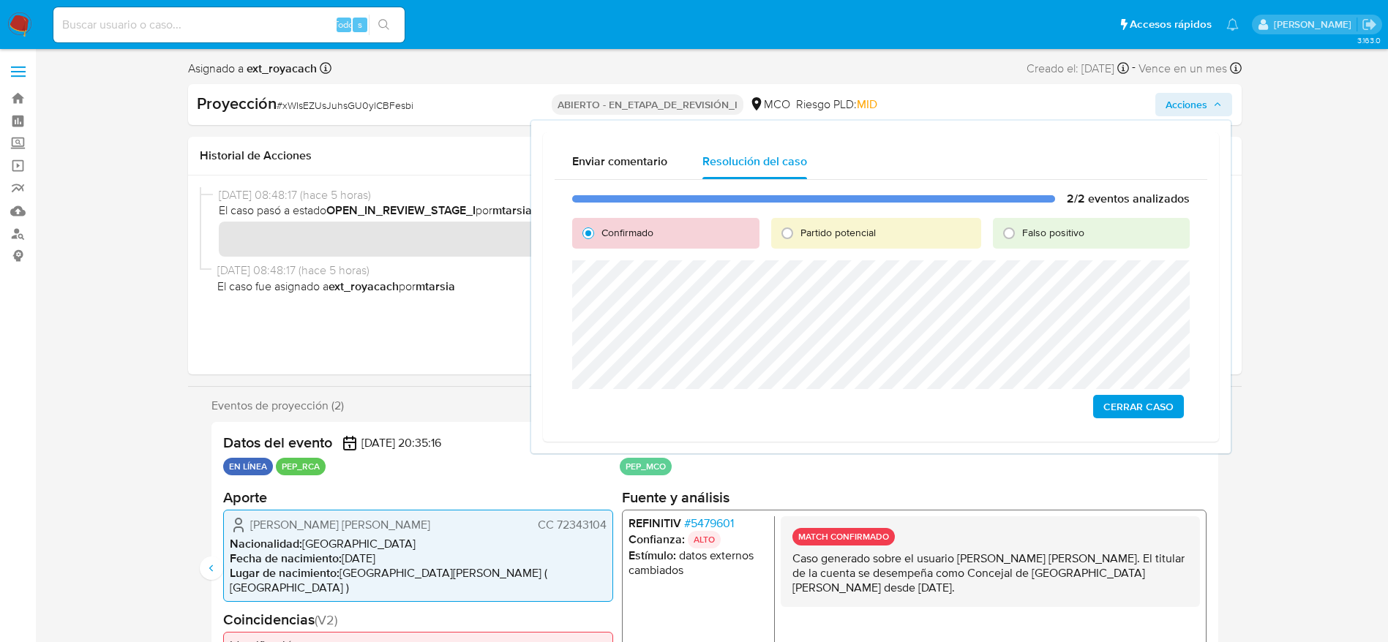
click at [1118, 422] on div "2/2 eventos analizados Confirmado Partido potencial Falso positivo Cerrar Caso" at bounding box center [880, 305] width 652 height 250
click at [1120, 408] on span "Cerrar Caso" at bounding box center [1138, 406] width 70 height 20
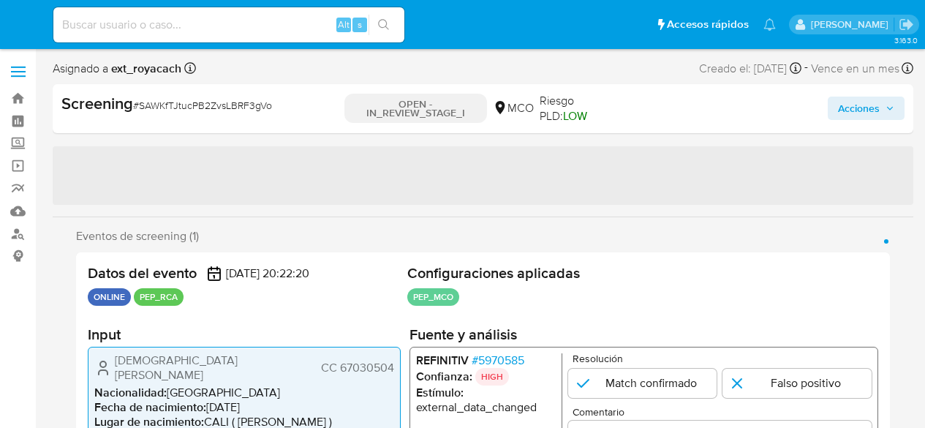
select select "10"
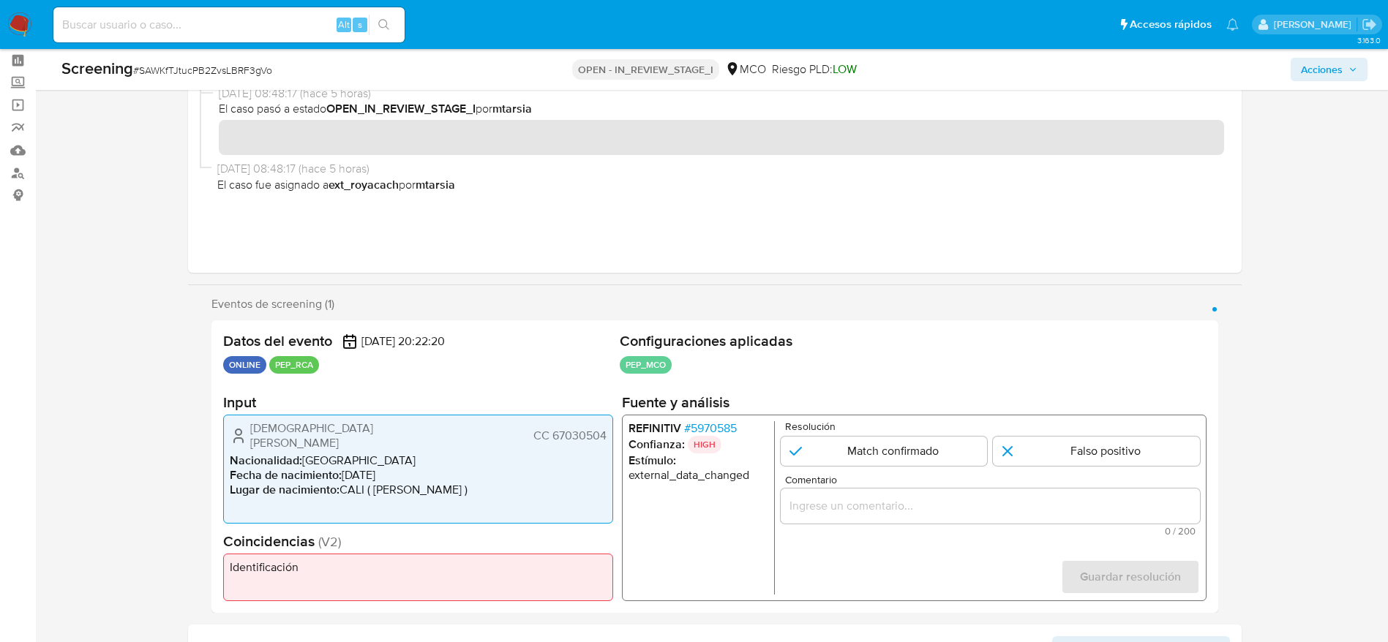
scroll to position [110, 0]
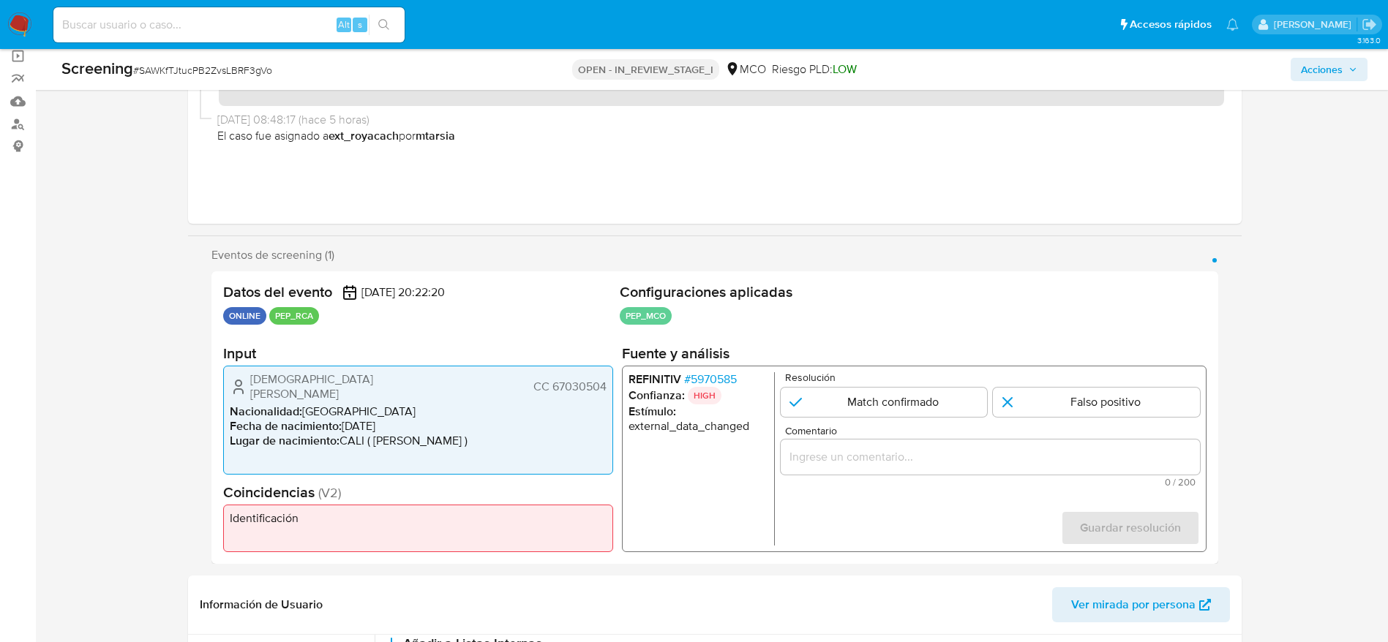
click at [715, 376] on span "# 5970585" at bounding box center [709, 379] width 53 height 15
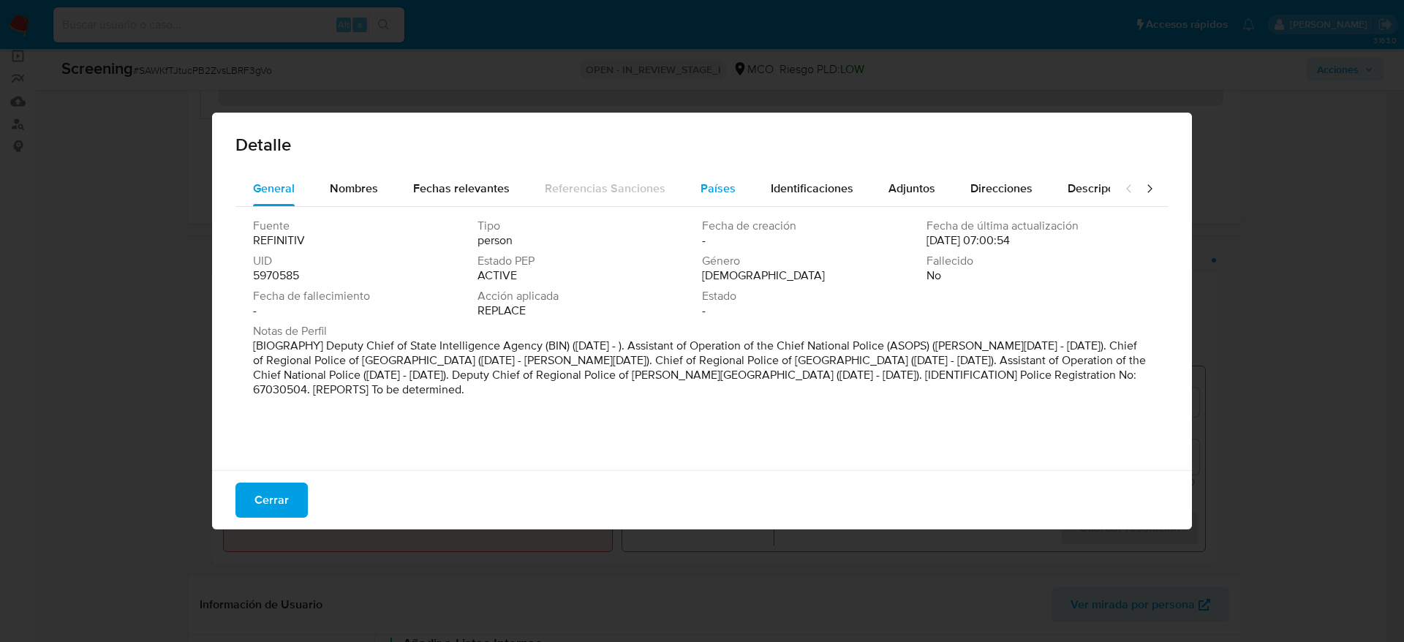
click at [691, 182] on button "Países" at bounding box center [718, 188] width 70 height 35
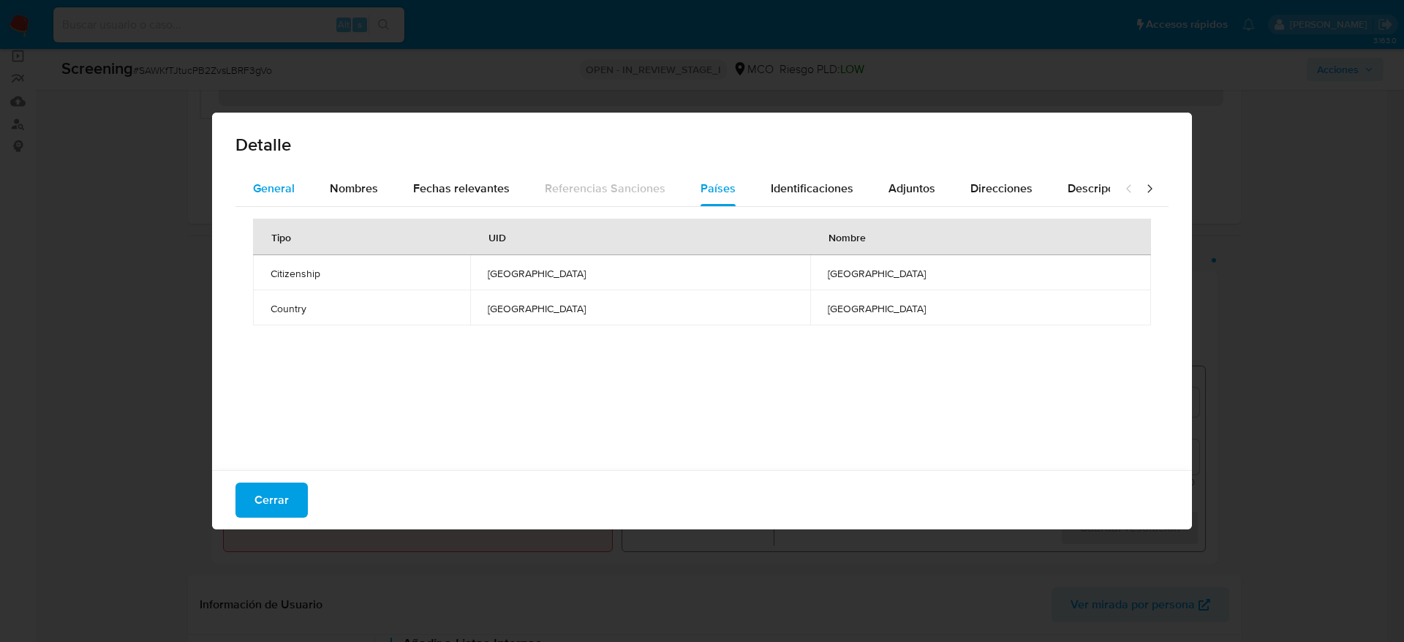
click at [250, 178] on button "General" at bounding box center [274, 188] width 77 height 35
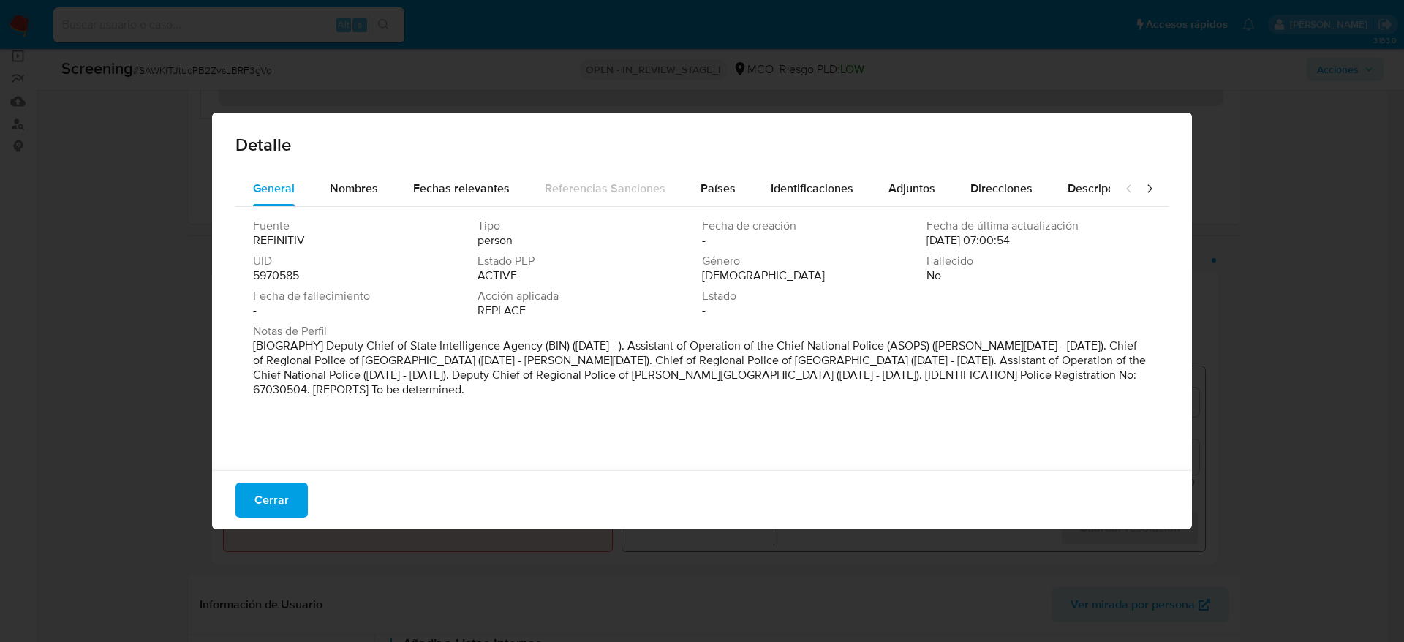
click at [235, 427] on div "Cerrar" at bounding box center [702, 499] width 980 height 59
click at [257, 427] on span "Cerrar" at bounding box center [272, 500] width 34 height 32
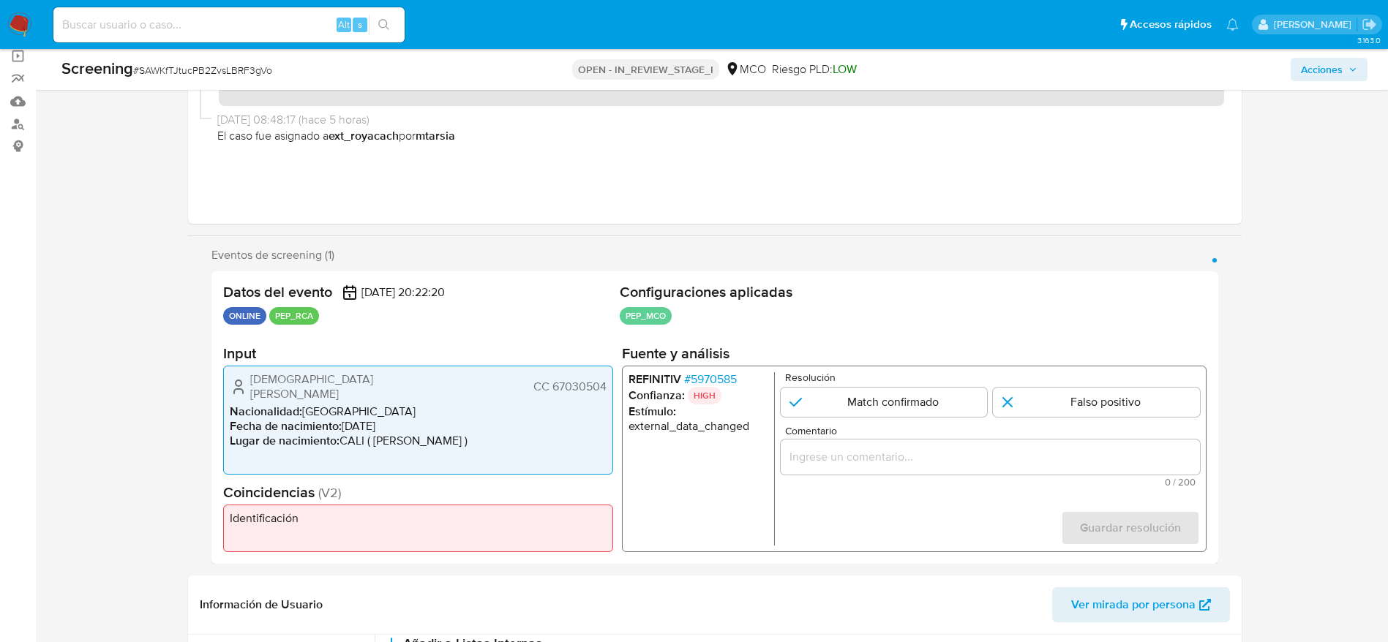
click at [230, 71] on span "# SAWKfTJtucPB2ZvsLBRF3gVo" at bounding box center [202, 70] width 139 height 15
copy span "SAWKfTJtucPB2ZvsLBRF3gVo"
drag, startPoint x: 219, startPoint y: 381, endPoint x: 609, endPoint y: 383, distance: 390.6
click at [609, 383] on div "Datos del evento 10/10/2025 20:22:20 ONLINE PEP_RCA Configuraciones aplicadas P…" at bounding box center [714, 417] width 1006 height 293
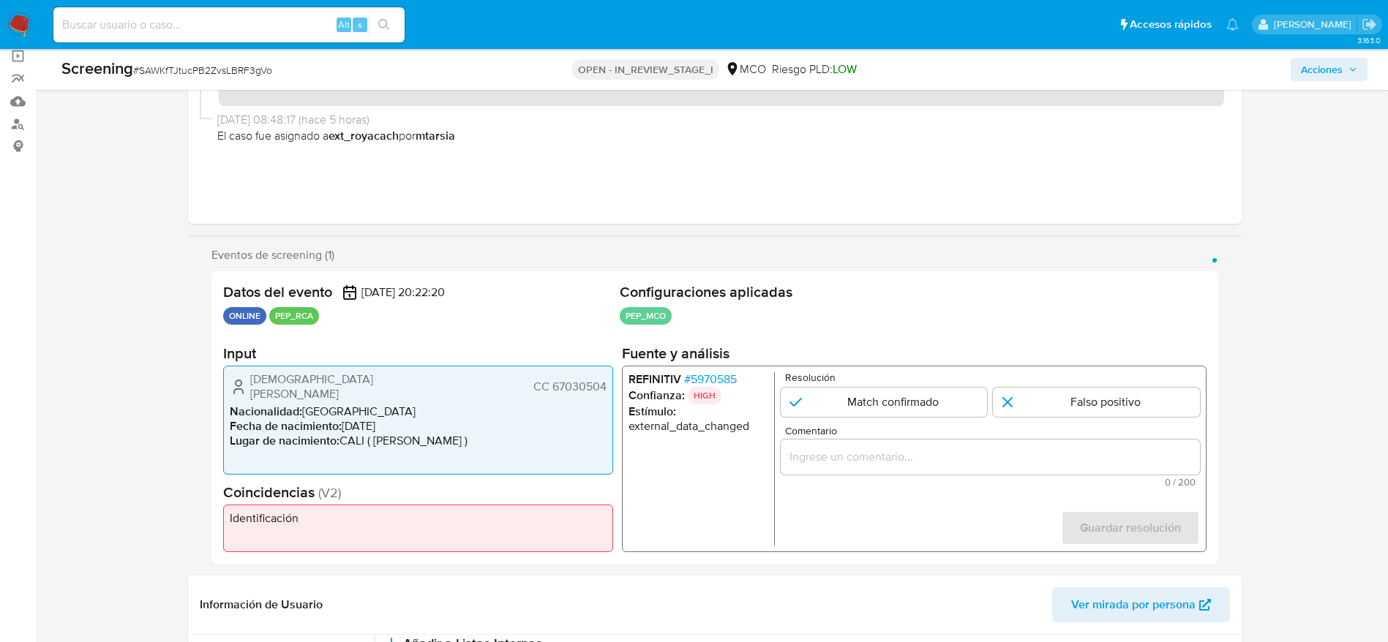
click at [697, 377] on span "# 5970585" at bounding box center [709, 379] width 53 height 15
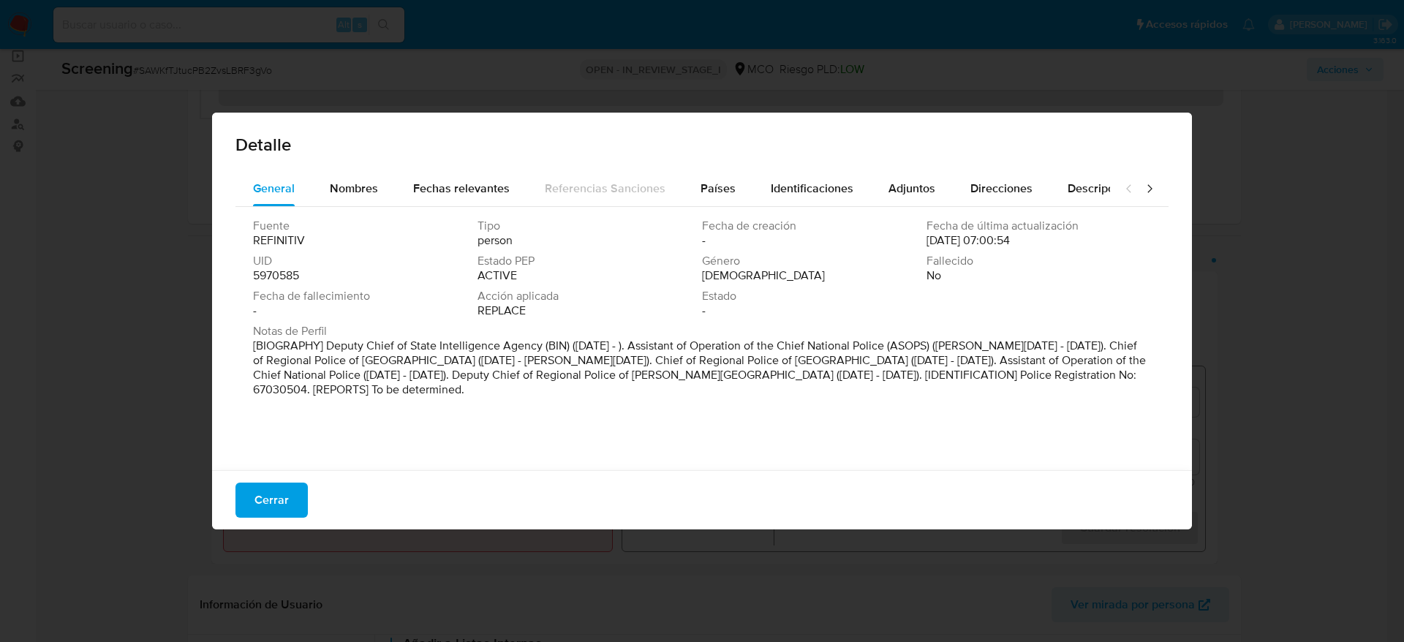
click at [356, 203] on div "Nombres" at bounding box center [354, 188] width 48 height 35
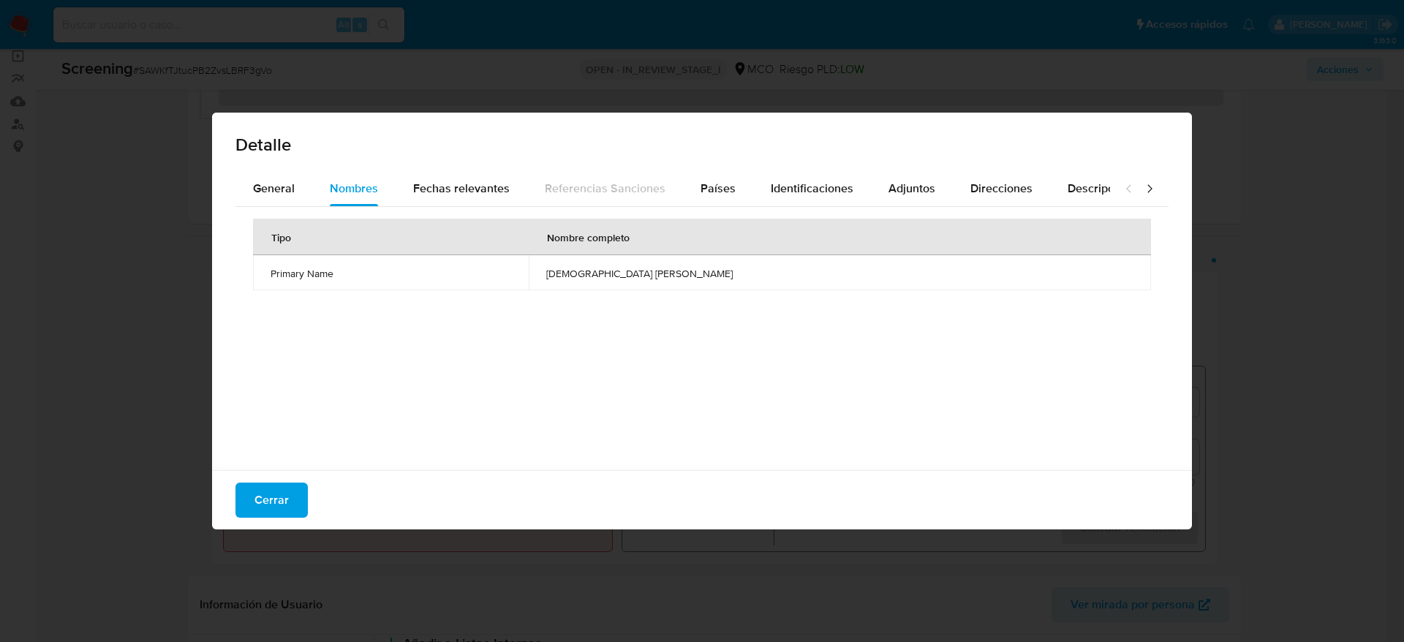
click at [691, 266] on td "imam sugianto" at bounding box center [840, 272] width 622 height 35
click at [301, 185] on button "General" at bounding box center [274, 188] width 77 height 35
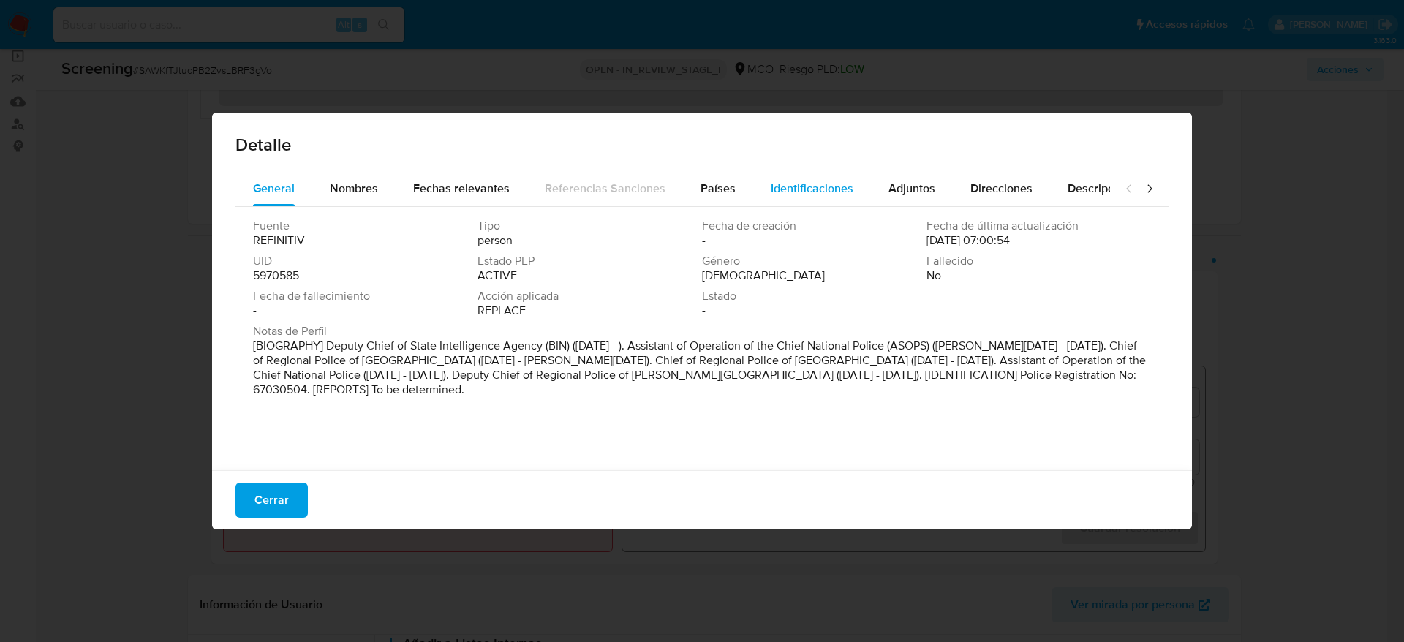
click at [791, 182] on span "Identificaciones" at bounding box center [812, 188] width 83 height 17
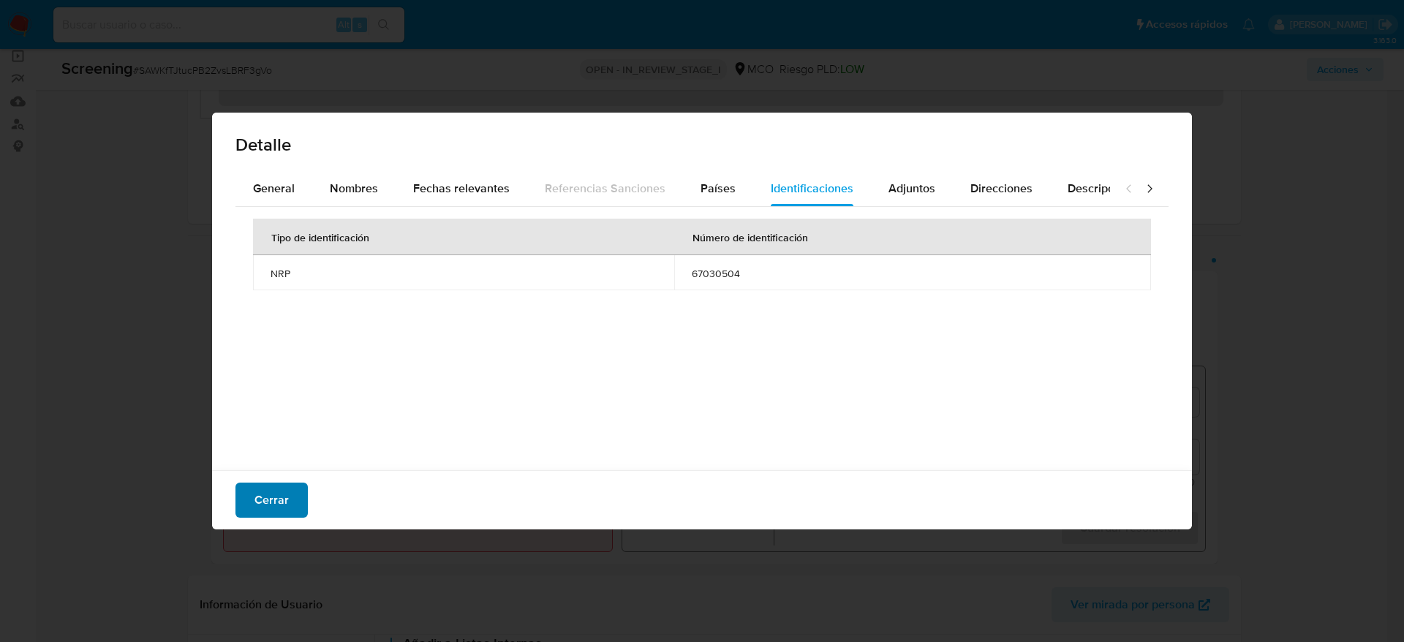
click at [242, 427] on button "Cerrar" at bounding box center [272, 500] width 72 height 35
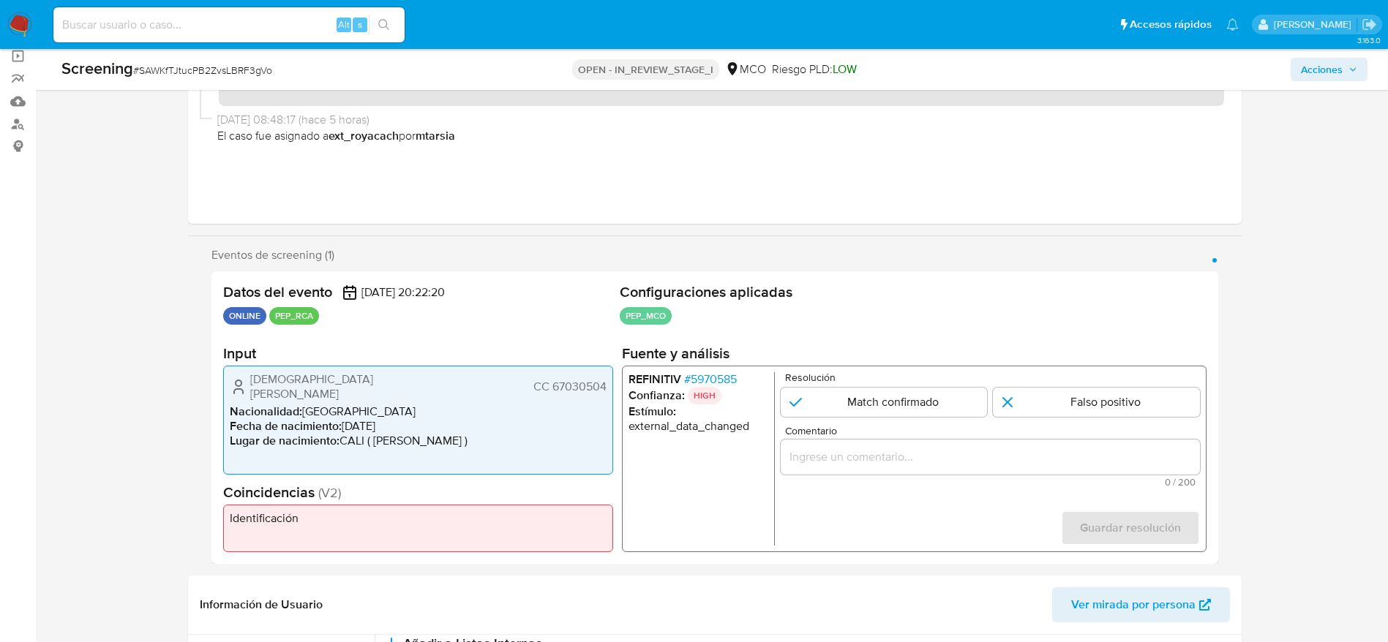
click at [925, 427] on div "1 de 1" at bounding box center [989, 457] width 419 height 35
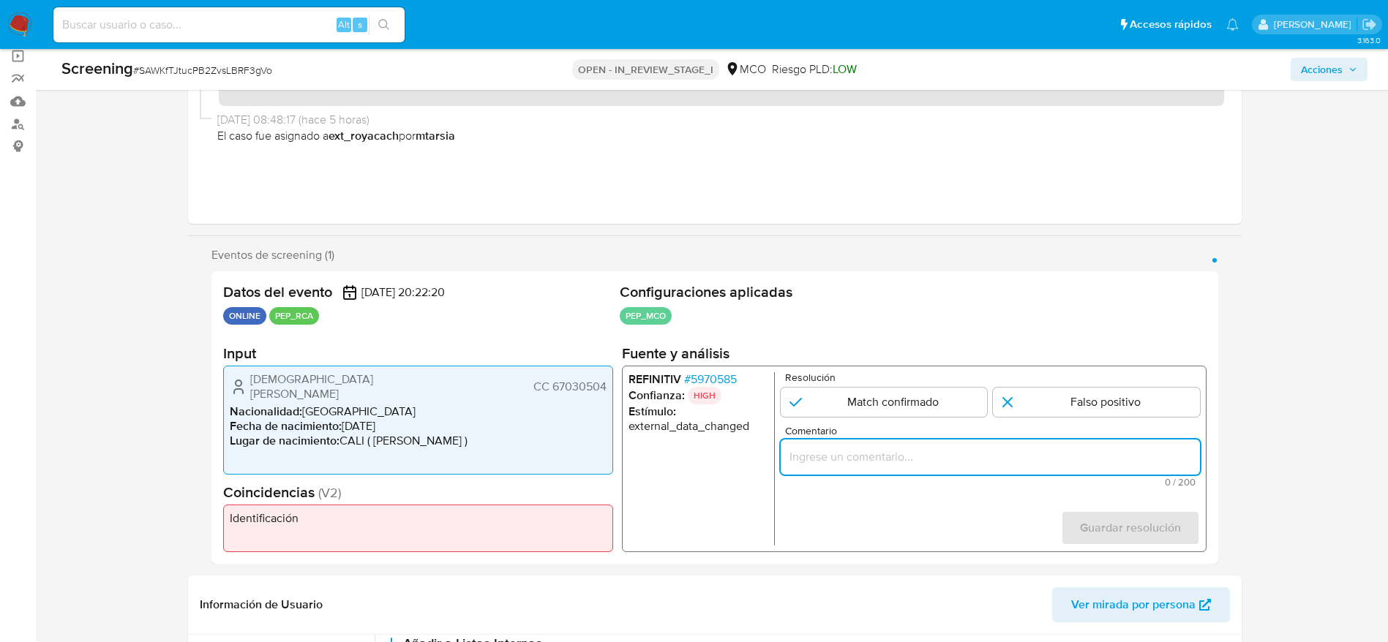
click at [925, 427] on input "Comentario" at bounding box center [989, 457] width 419 height 19
paste input "Compara al usuario Lady Tatiana Campino Pulido CC 67030504 con el PEP "imam sug…"
type input "Compara al usuario Lady Tatiana Campino Pulido CC 67030504 con el PEP "imam sug…"
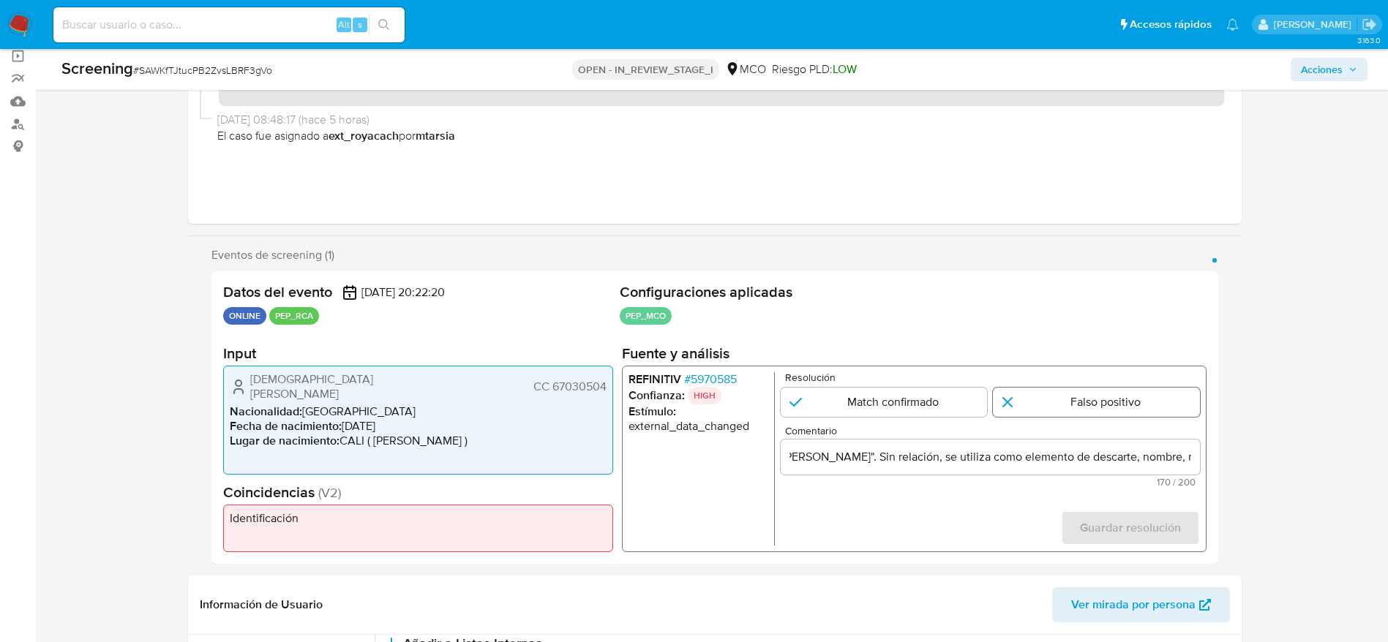
scroll to position [0, 0]
click at [925, 416] on input "1 de 1" at bounding box center [1096, 402] width 207 height 29
radio input "true"
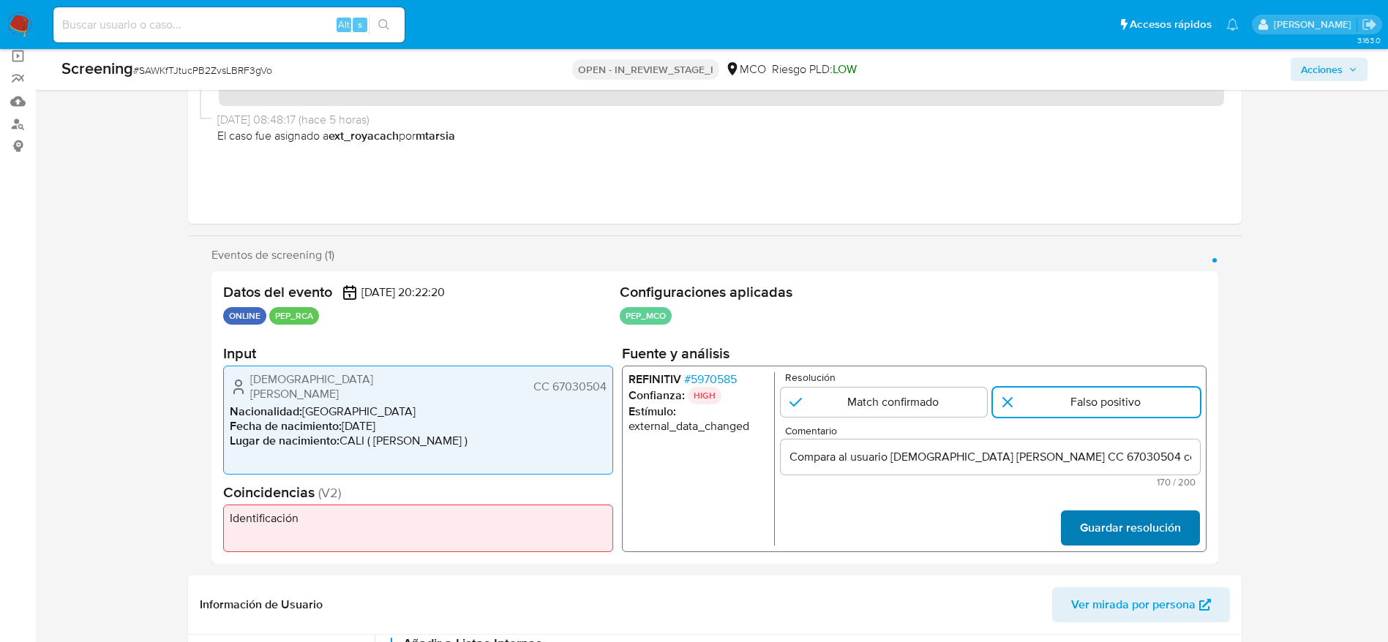
drag, startPoint x: 1153, startPoint y: 501, endPoint x: 1153, endPoint y: 513, distance: 11.7
click at [925, 427] on form "Resolución Match confirmado Falso positivo Comentario Compara al usuario Lady T…" at bounding box center [989, 458] width 419 height 173
click at [925, 427] on span "Guardar resolución" at bounding box center [1129, 528] width 101 height 32
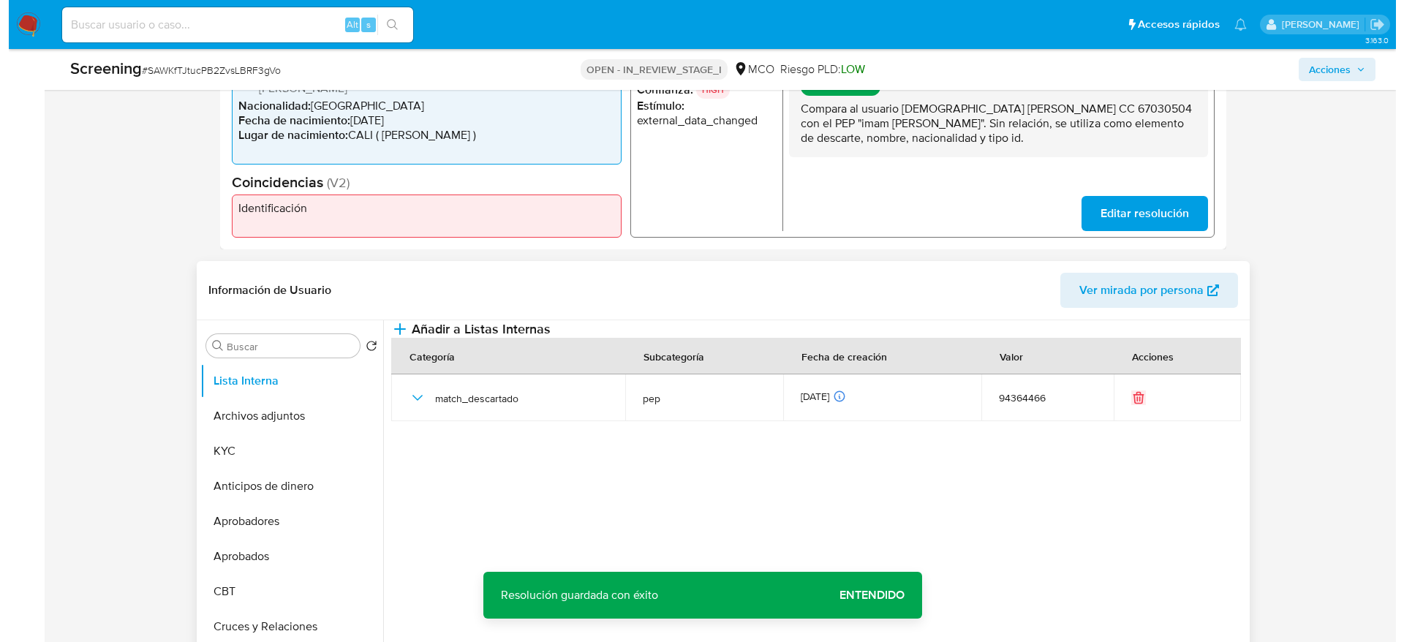
scroll to position [439, 0]
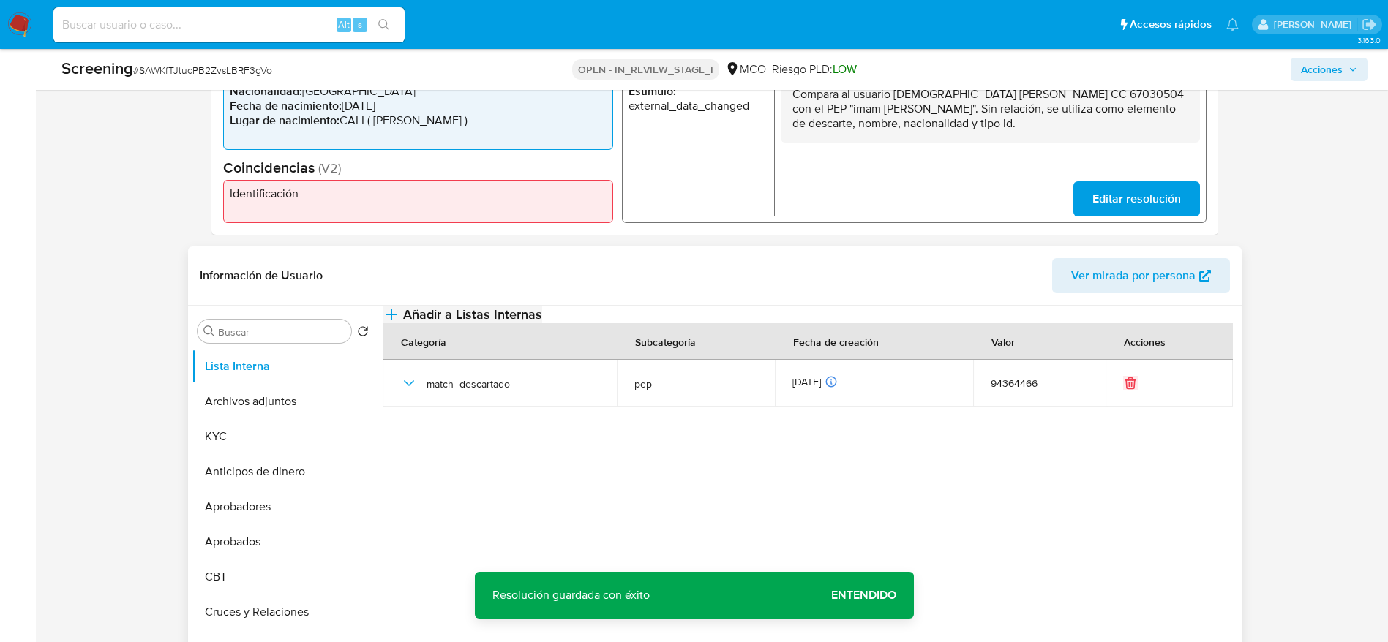
drag, startPoint x: 402, startPoint y: 421, endPoint x: 577, endPoint y: 331, distance: 196.9
click at [402, 392] on icon "button" at bounding box center [409, 384] width 18 height 18
click at [542, 323] on button "Añadir a Listas Internas" at bounding box center [462, 315] width 159 height 18
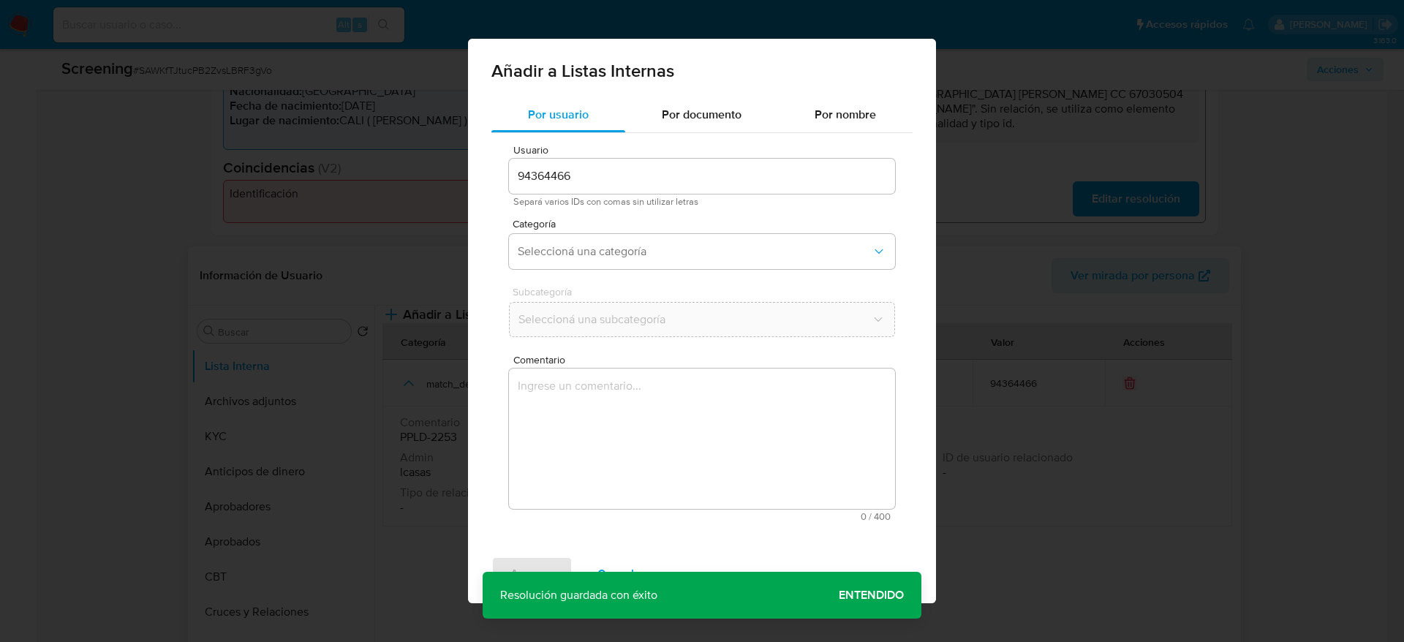
click at [610, 427] on textarea "Comentario" at bounding box center [702, 439] width 386 height 140
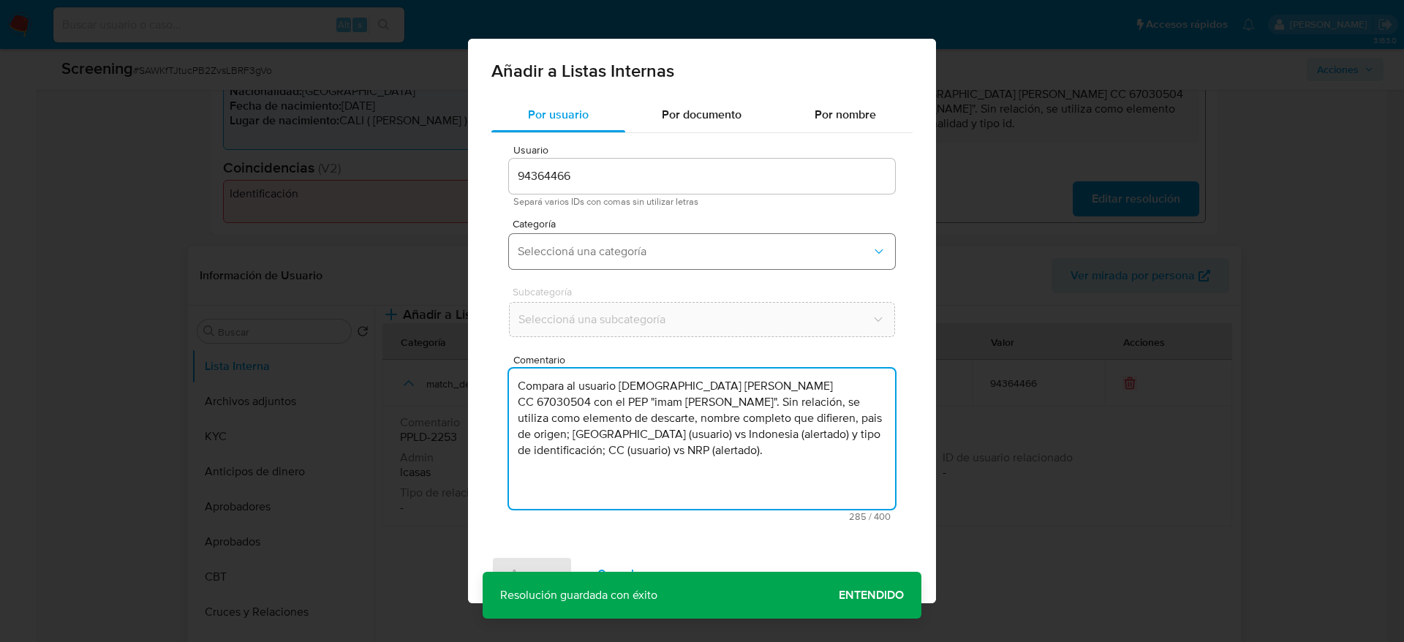
type textarea "Compara al usuario Lady Tatiana Campino Pulido CC 67030504 con el PEP "imam sug…"
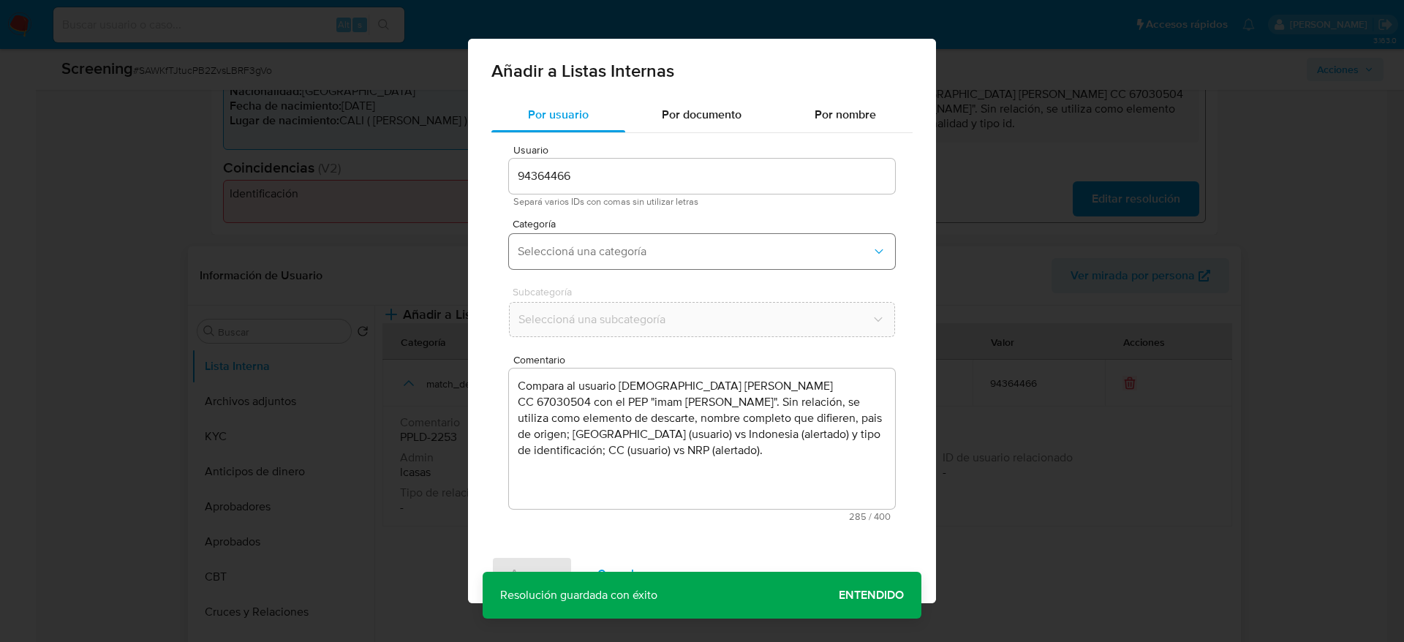
click at [661, 268] on button "Seleccioná una categoría" at bounding box center [702, 251] width 386 height 35
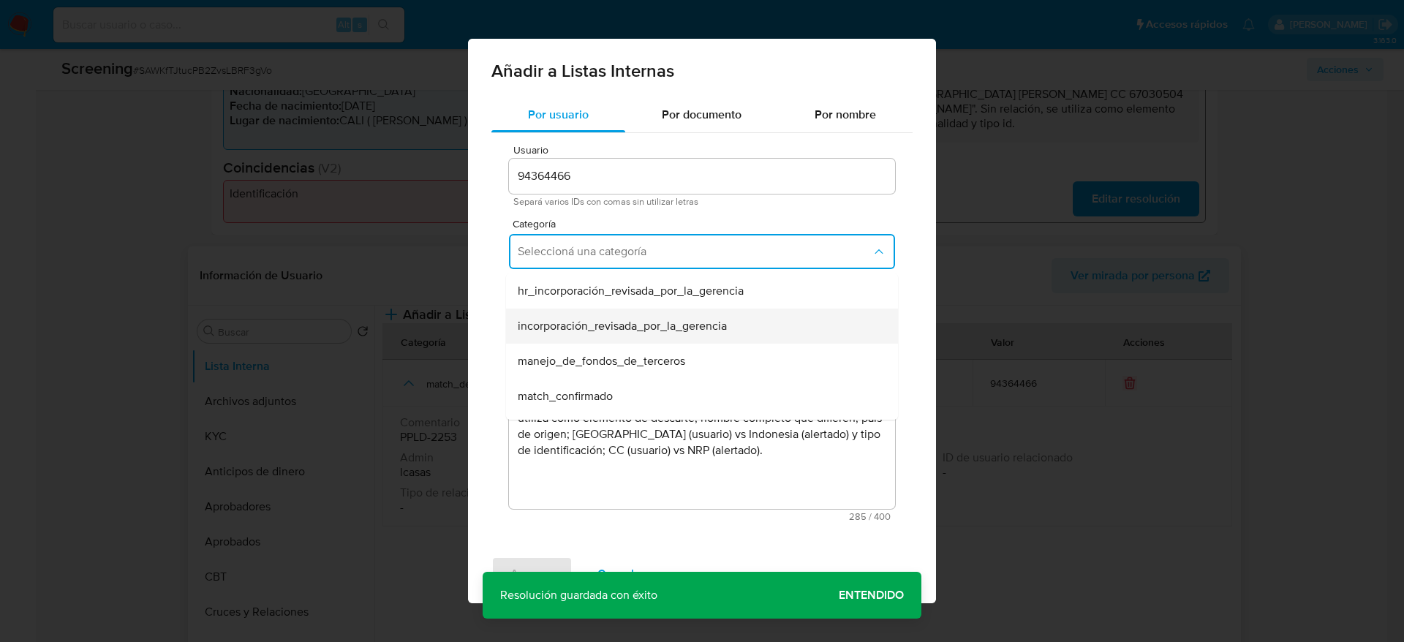
scroll to position [110, 0]
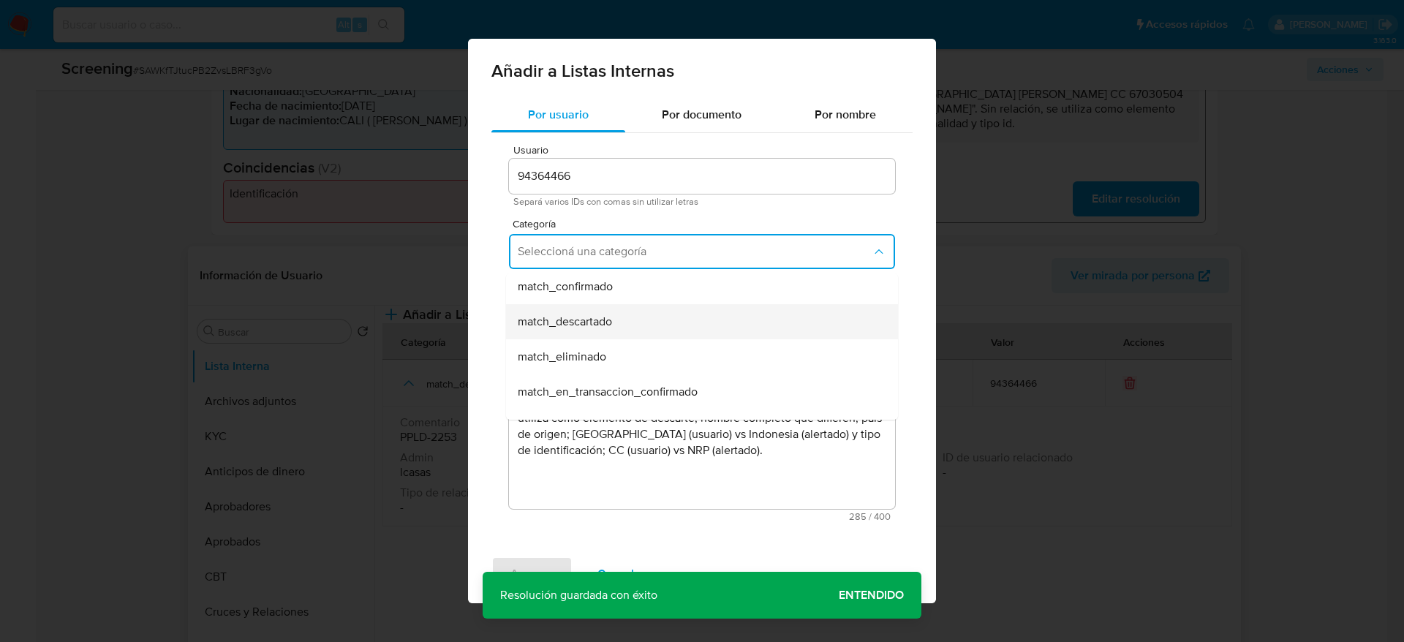
click at [626, 318] on div "match_descartado" at bounding box center [698, 321] width 360 height 35
click at [626, 318] on span "Seleccioná una subcategoría" at bounding box center [695, 319] width 353 height 15
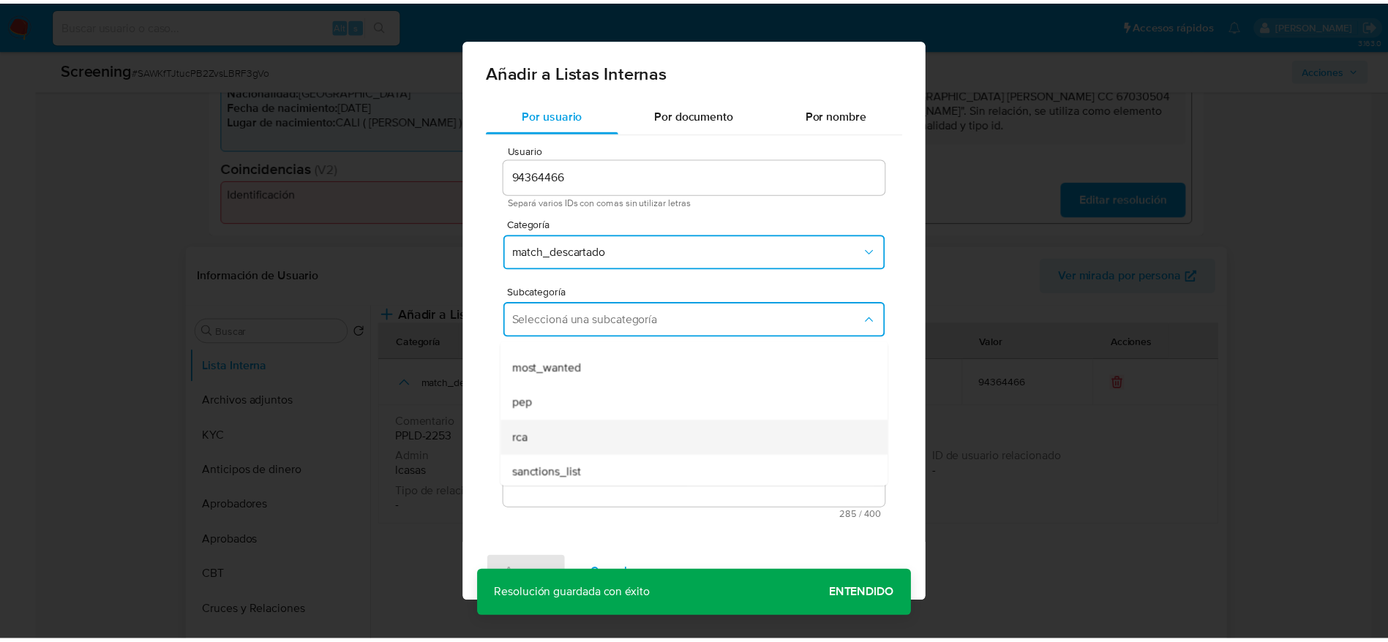
scroll to position [99, 0]
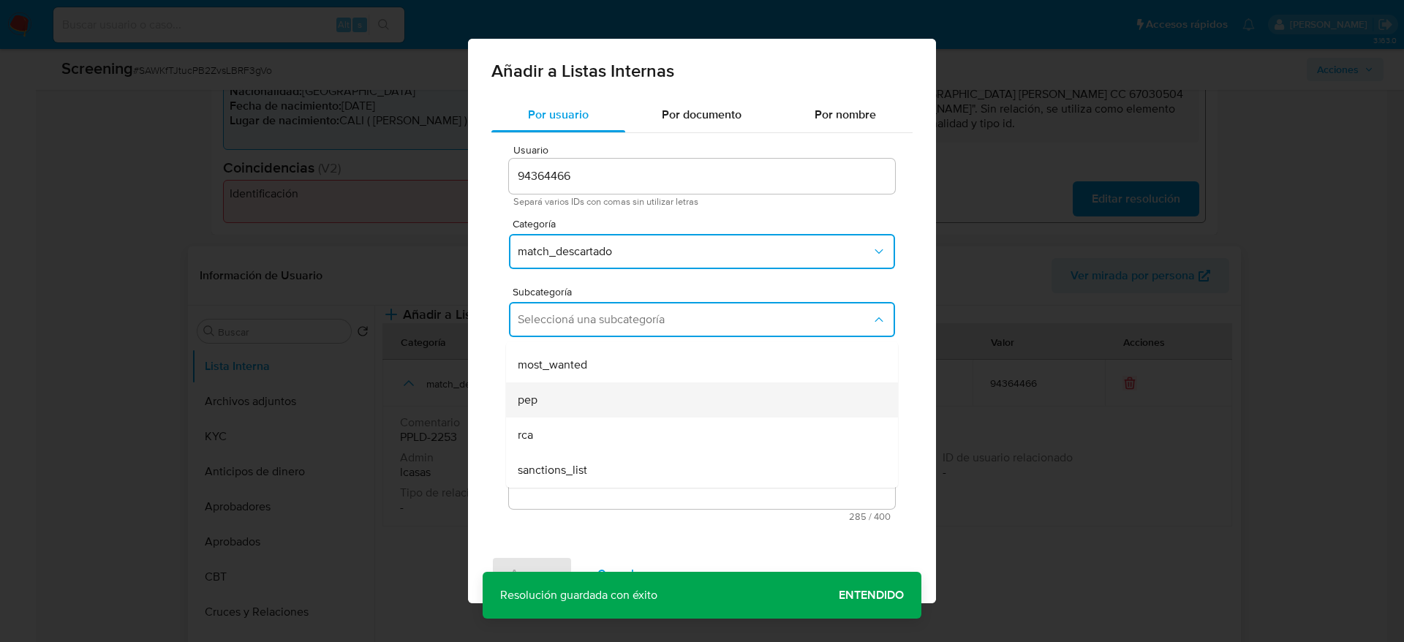
drag, startPoint x: 589, startPoint y: 418, endPoint x: 583, endPoint y: 394, distance: 24.1
click at [583, 394] on ul "LPB REQINFO media_negativa most_wanted pep rca sanctions_list" at bounding box center [702, 365] width 392 height 246
click at [583, 394] on div "pep" at bounding box center [698, 400] width 360 height 35
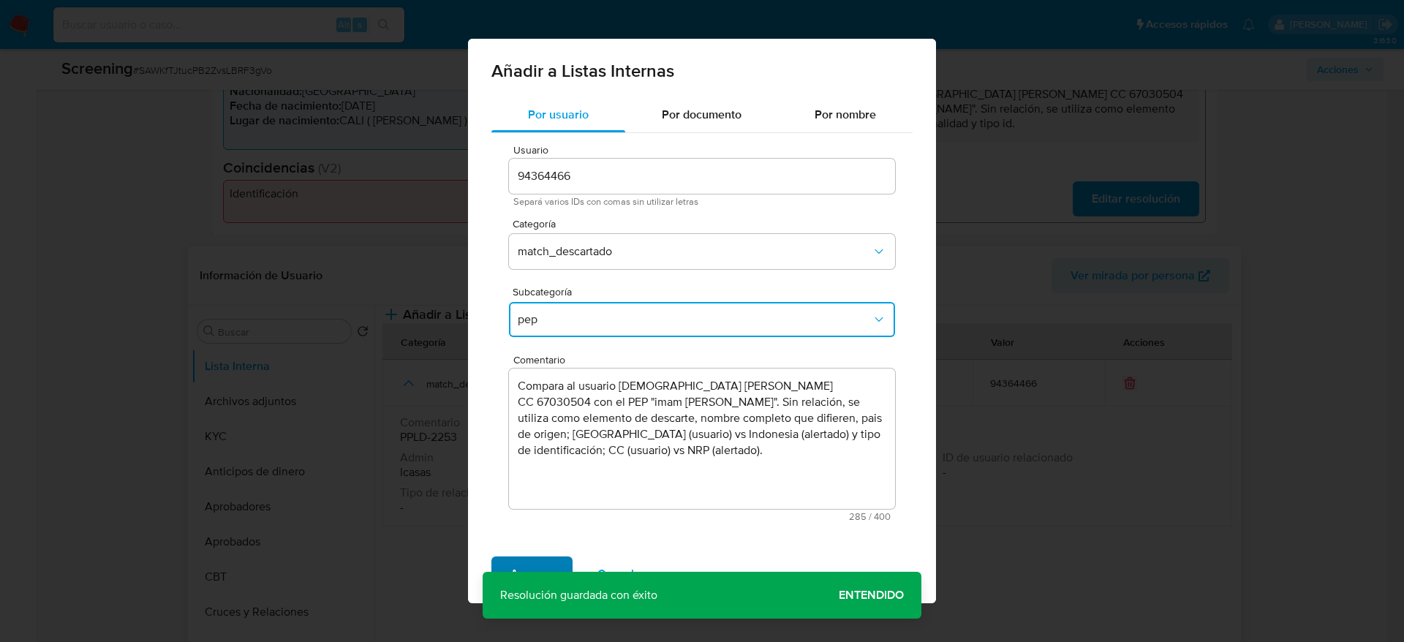
click at [546, 427] on span "Agregar" at bounding box center [532, 574] width 43 height 32
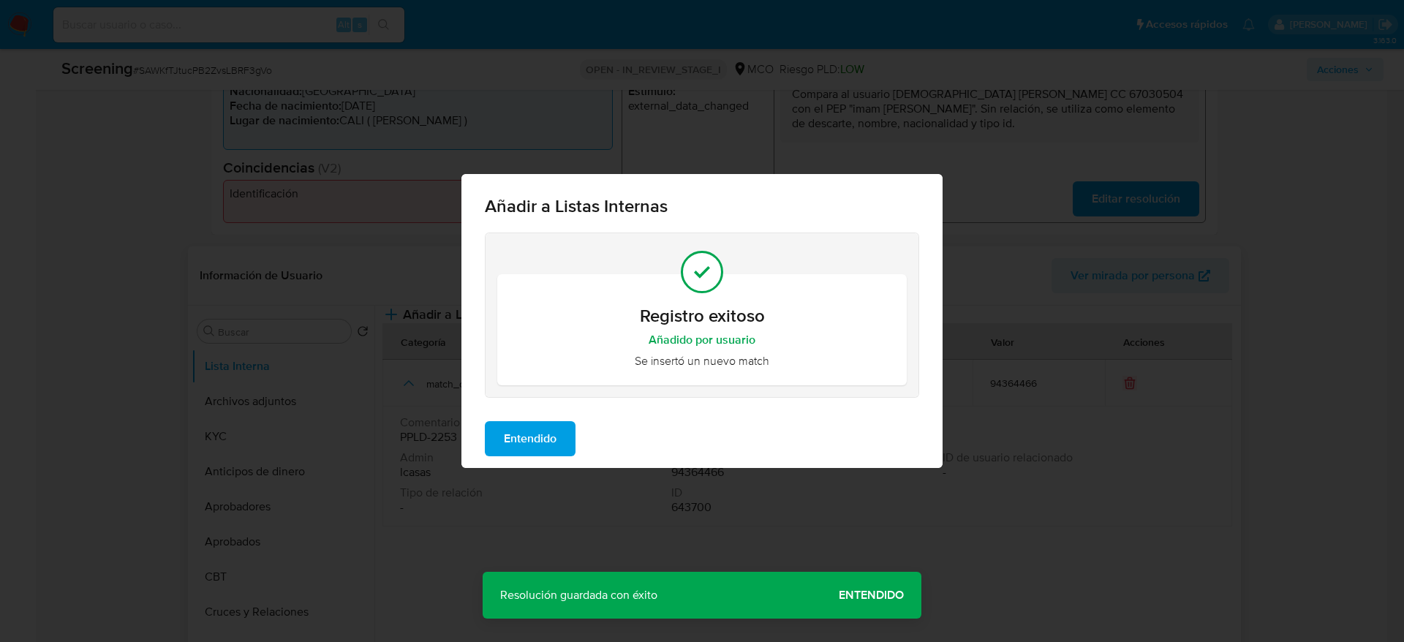
click at [547, 427] on span "Entendido" at bounding box center [530, 439] width 53 height 32
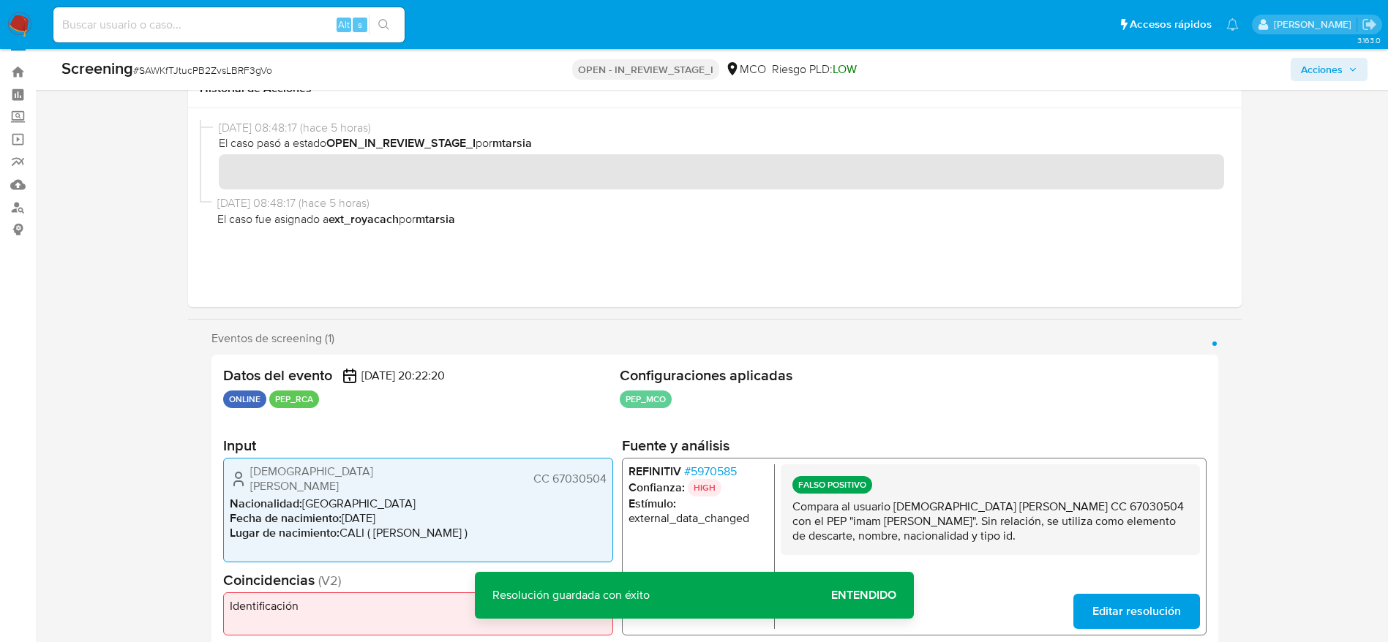
scroll to position [0, 0]
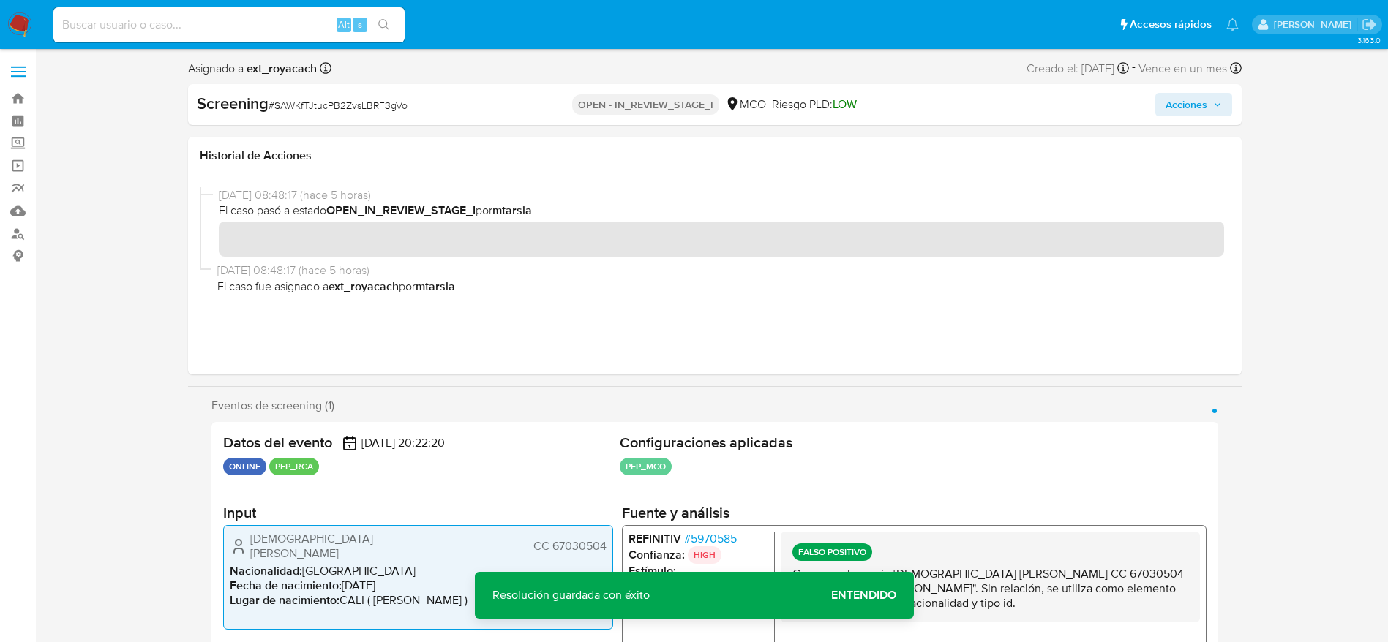
click at [925, 100] on span "Acciones" at bounding box center [1186, 104] width 42 height 23
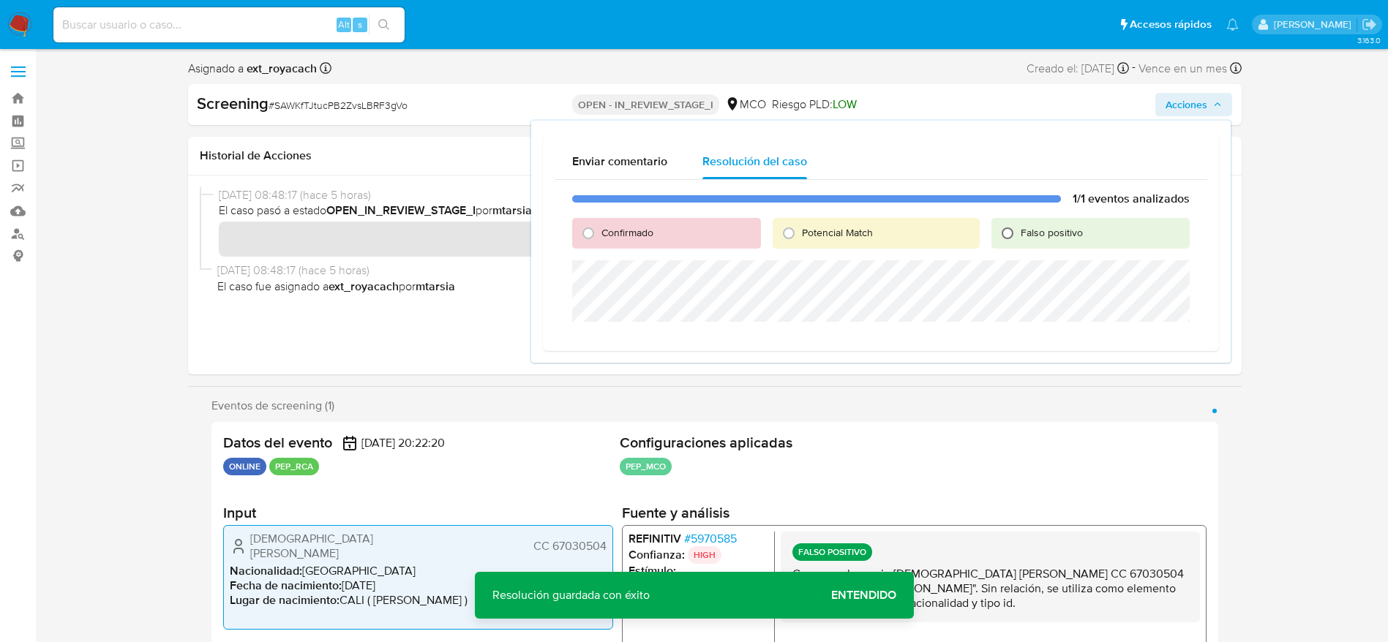
click at [925, 235] on input "Falso positivo" at bounding box center [1007, 233] width 23 height 23
radio input "true"
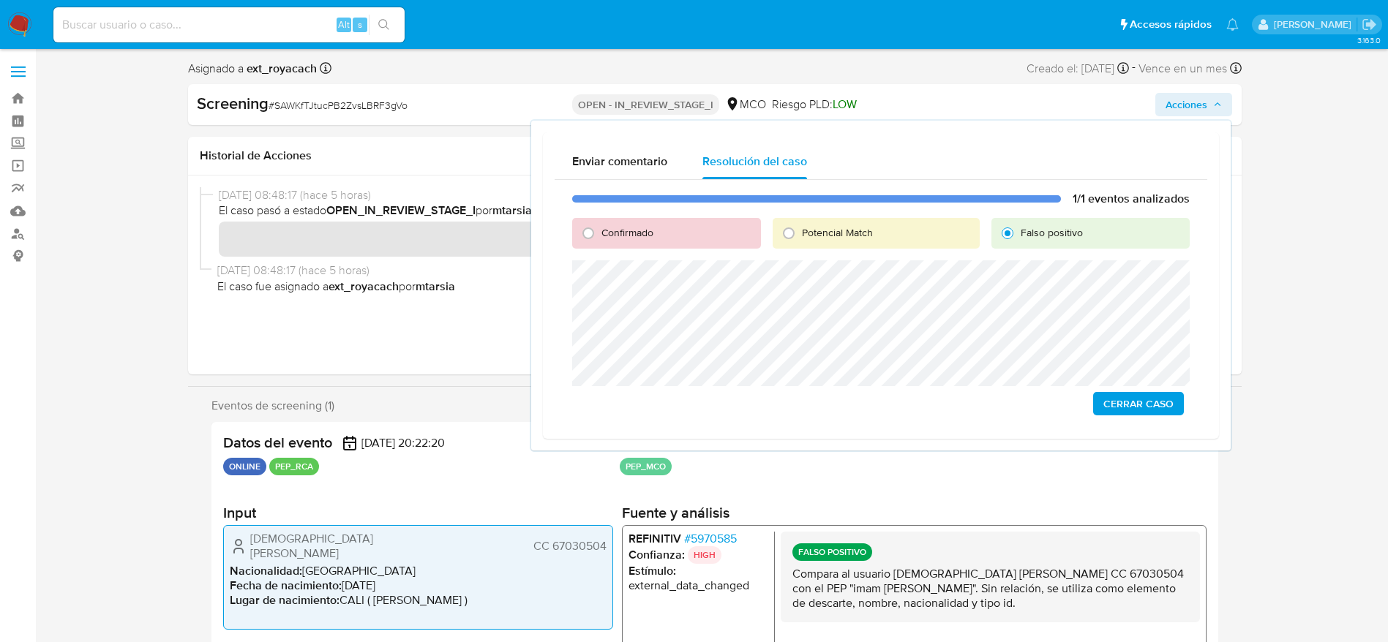
click at [925, 403] on span "Cerrar Caso" at bounding box center [1138, 404] width 70 height 20
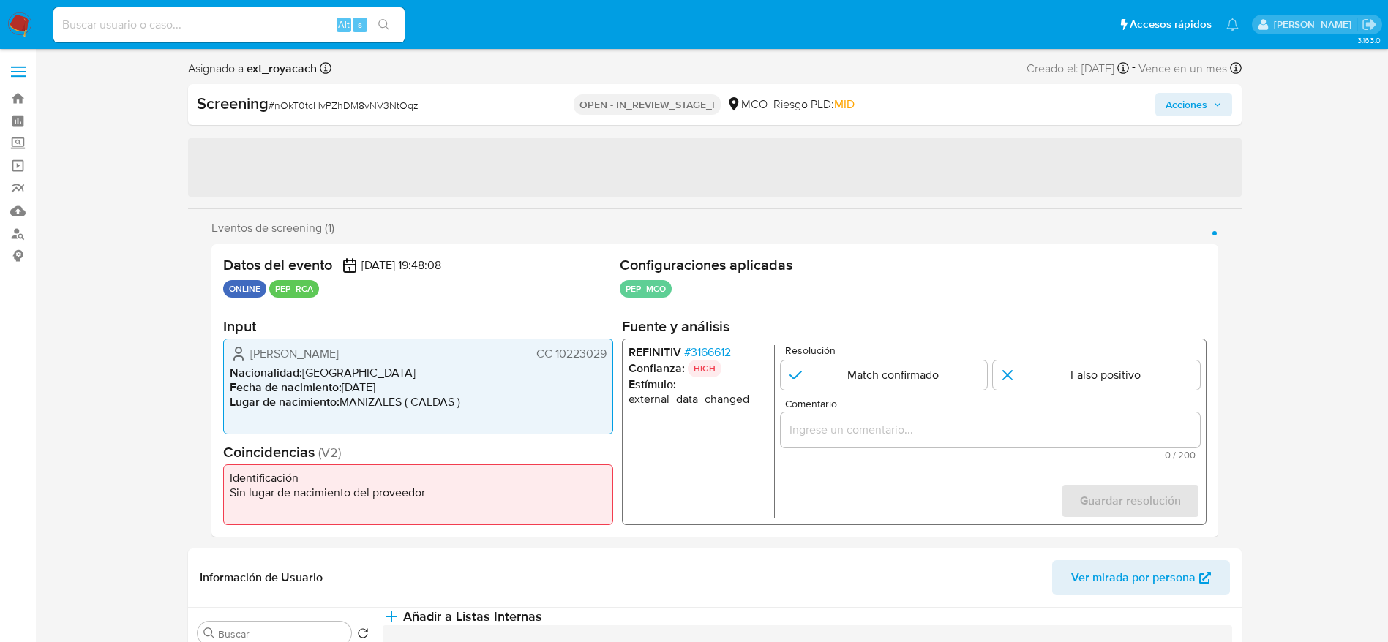
select select "10"
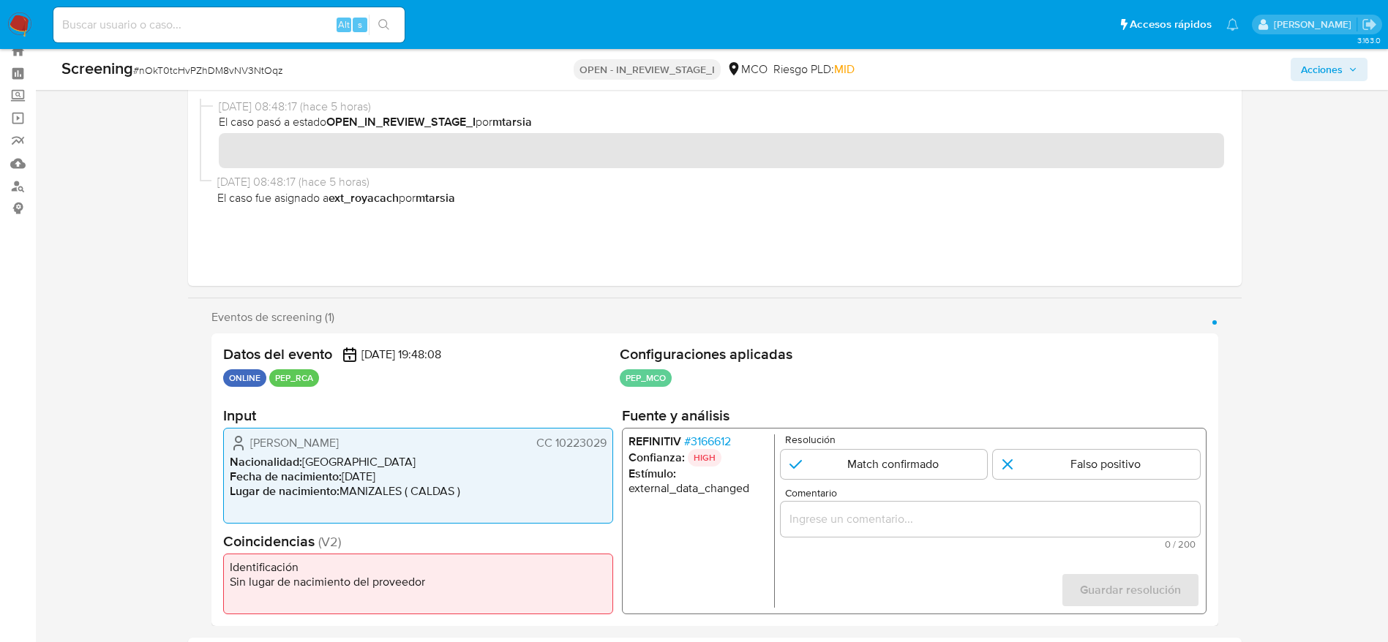
scroll to position [219, 0]
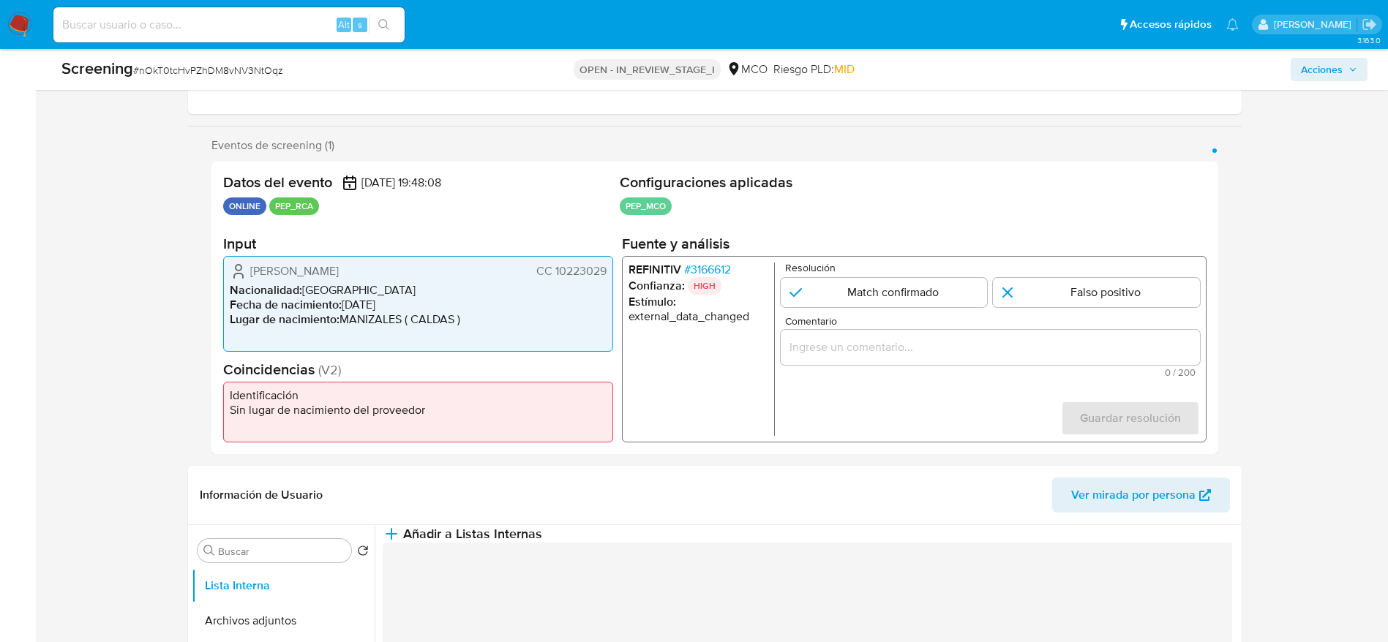
click at [707, 263] on span "# 3166612" at bounding box center [706, 270] width 47 height 15
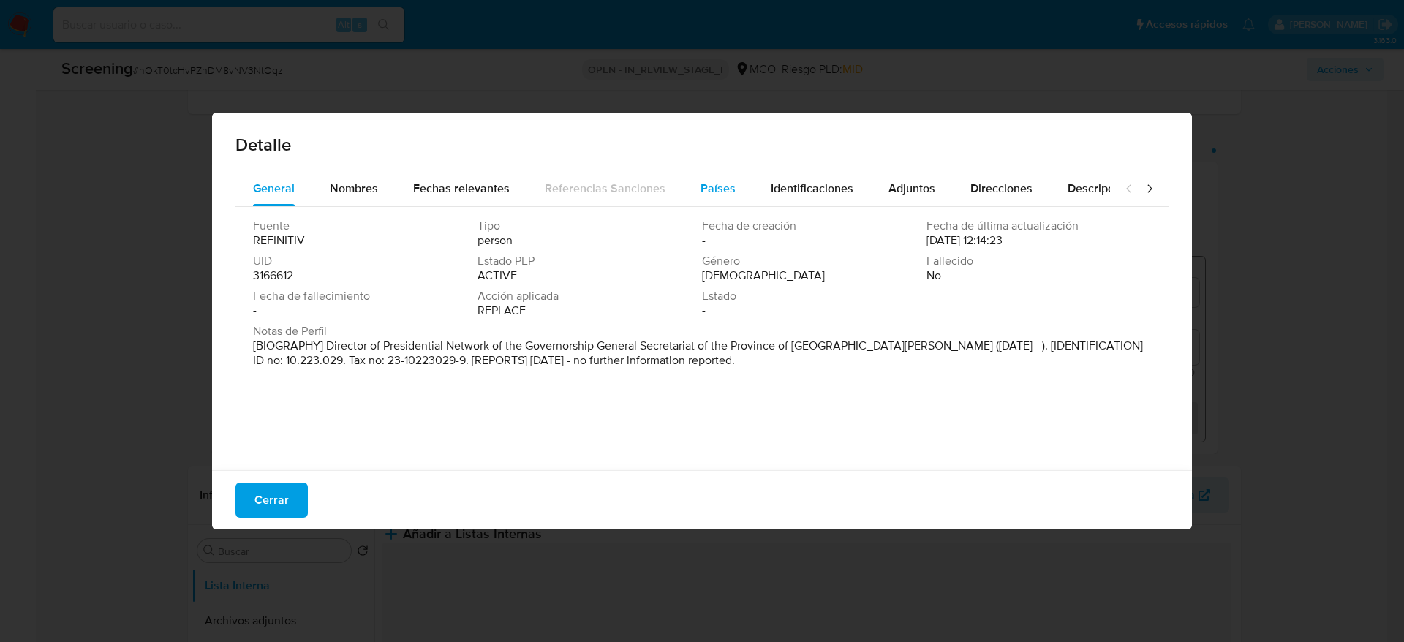
click at [727, 182] on span "Países" at bounding box center [718, 188] width 35 height 17
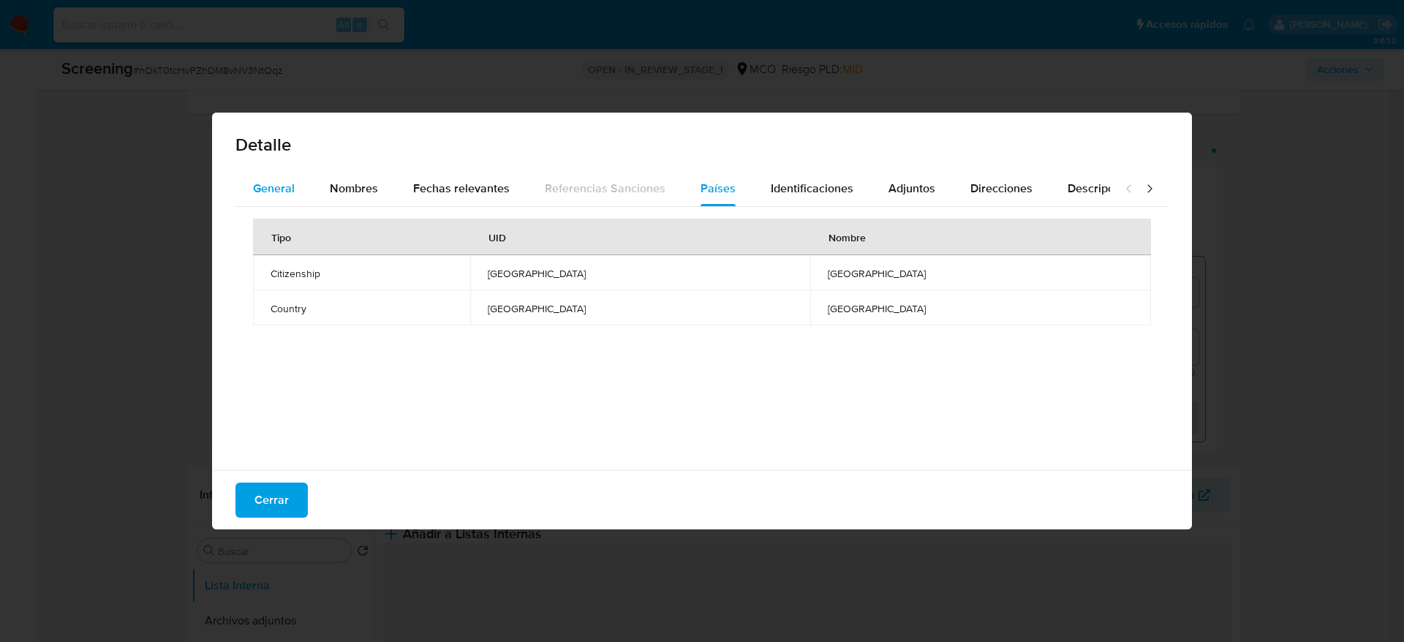
click at [285, 172] on div "General" at bounding box center [274, 188] width 42 height 35
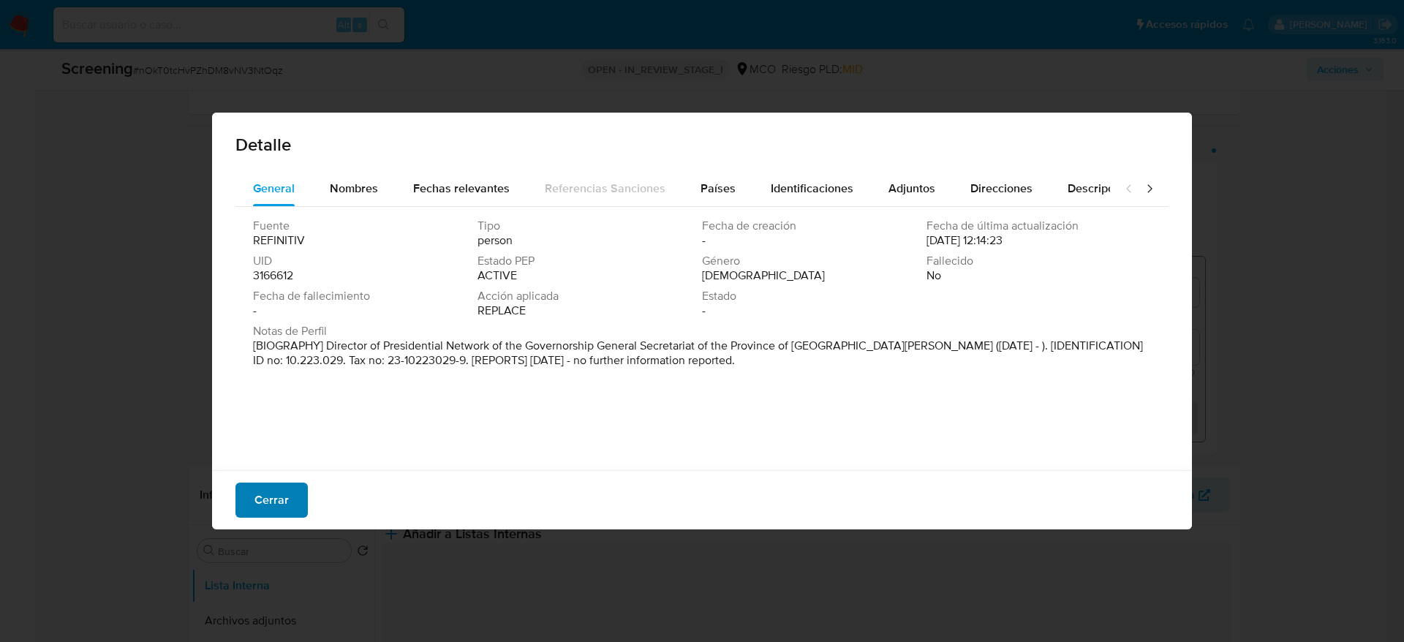
click at [263, 497] on span "Cerrar" at bounding box center [272, 500] width 34 height 32
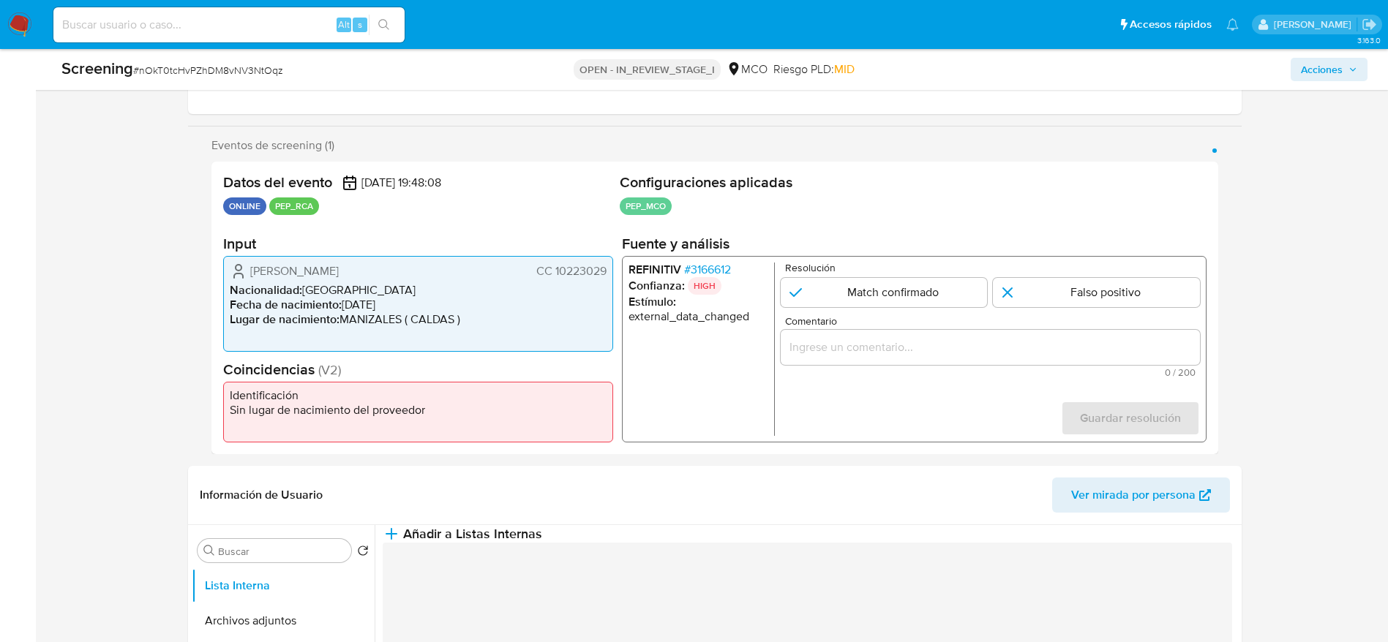
click at [208, 66] on span "# nOkT0tcHvPZhDM8vNV3NtOqz" at bounding box center [208, 70] width 150 height 15
copy span "nOkT0tcHvPZhDM8vNV3NtOqz"
drag, startPoint x: 214, startPoint y: 263, endPoint x: 611, endPoint y: 269, distance: 397.2
click at [611, 269] on div "Datos del evento 10/10/2025 19:48:08 ONLINE PEP_RCA Configuraciones aplicadas P…" at bounding box center [714, 308] width 1006 height 293
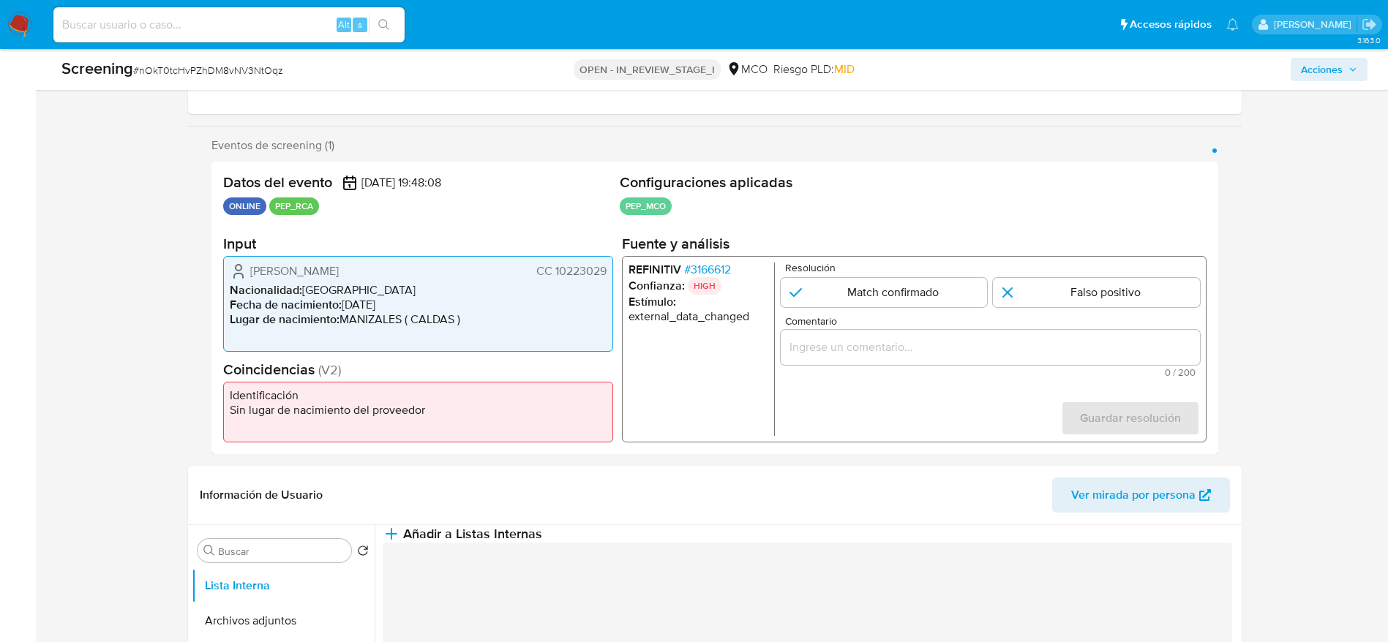
click at [707, 268] on span "# 3166612" at bounding box center [706, 270] width 47 height 15
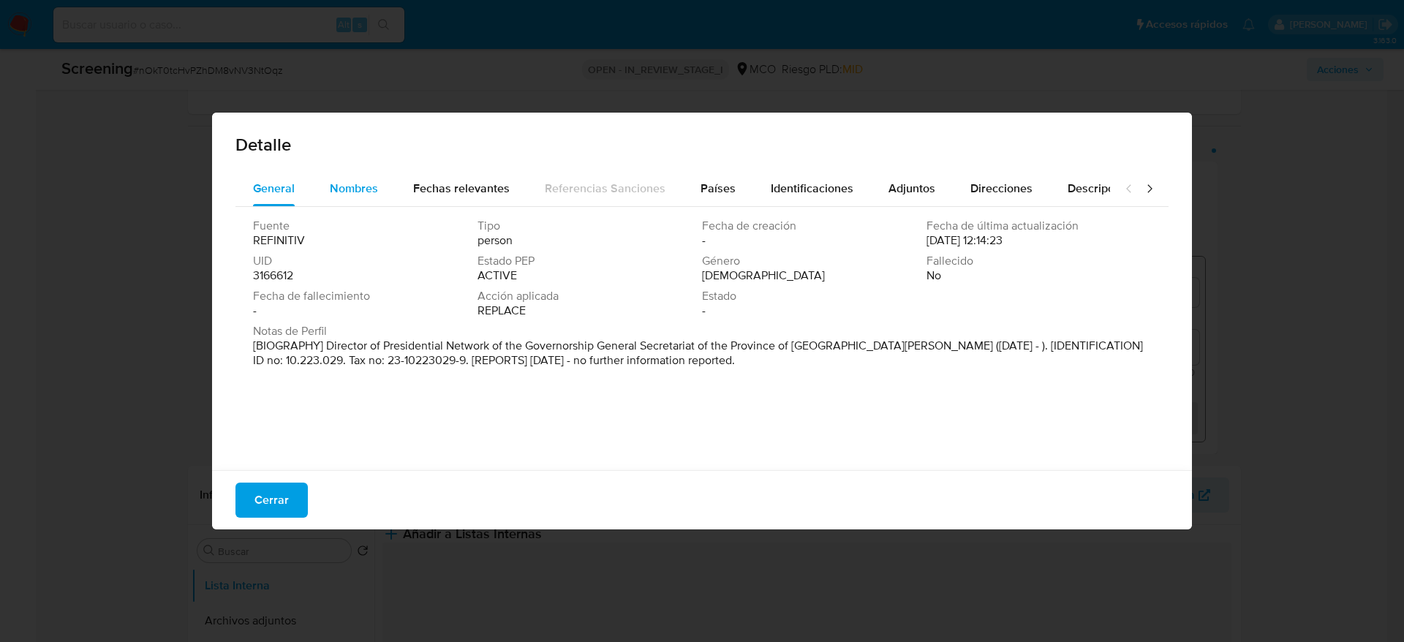
click at [339, 197] on div "Nombres" at bounding box center [354, 188] width 48 height 35
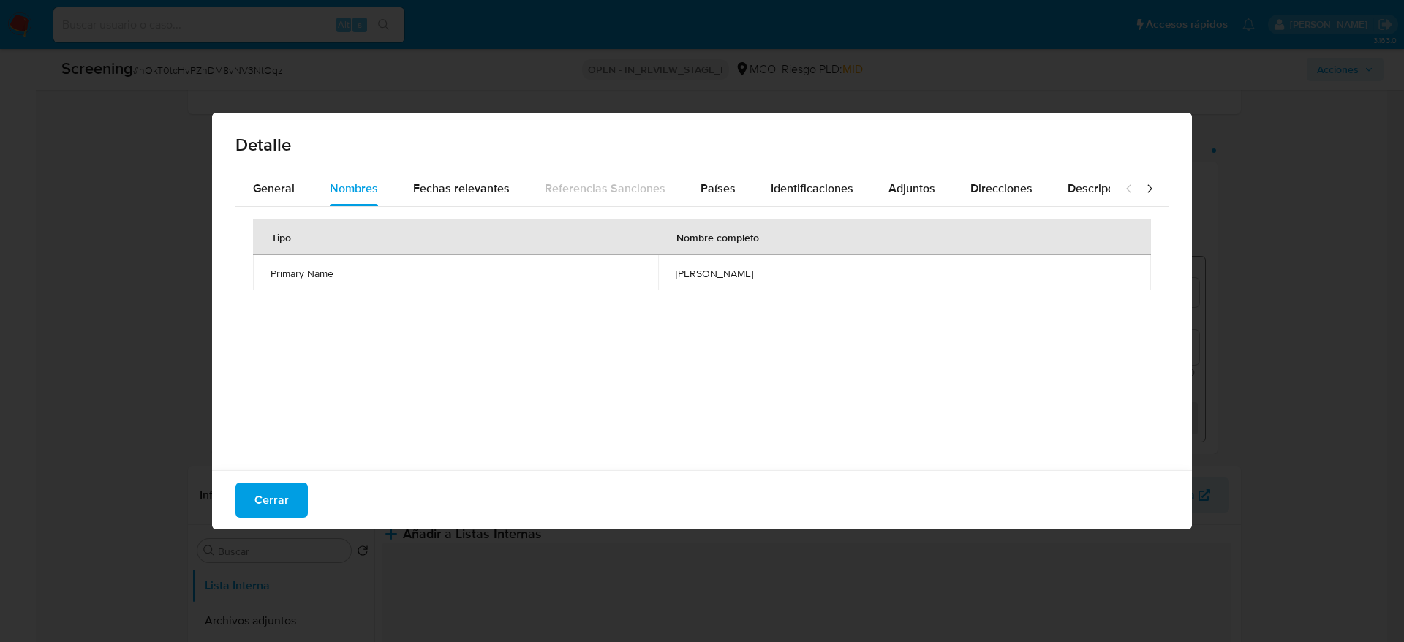
click at [769, 272] on span "mario oscar yossa" at bounding box center [905, 273] width 458 height 13
click at [756, 272] on span "mario oscar yossa" at bounding box center [905, 273] width 458 height 13
drag, startPoint x: 756, startPoint y: 272, endPoint x: 320, endPoint y: 244, distance: 436.8
click at [756, 272] on span "mario oscar yossa" at bounding box center [905, 273] width 458 height 13
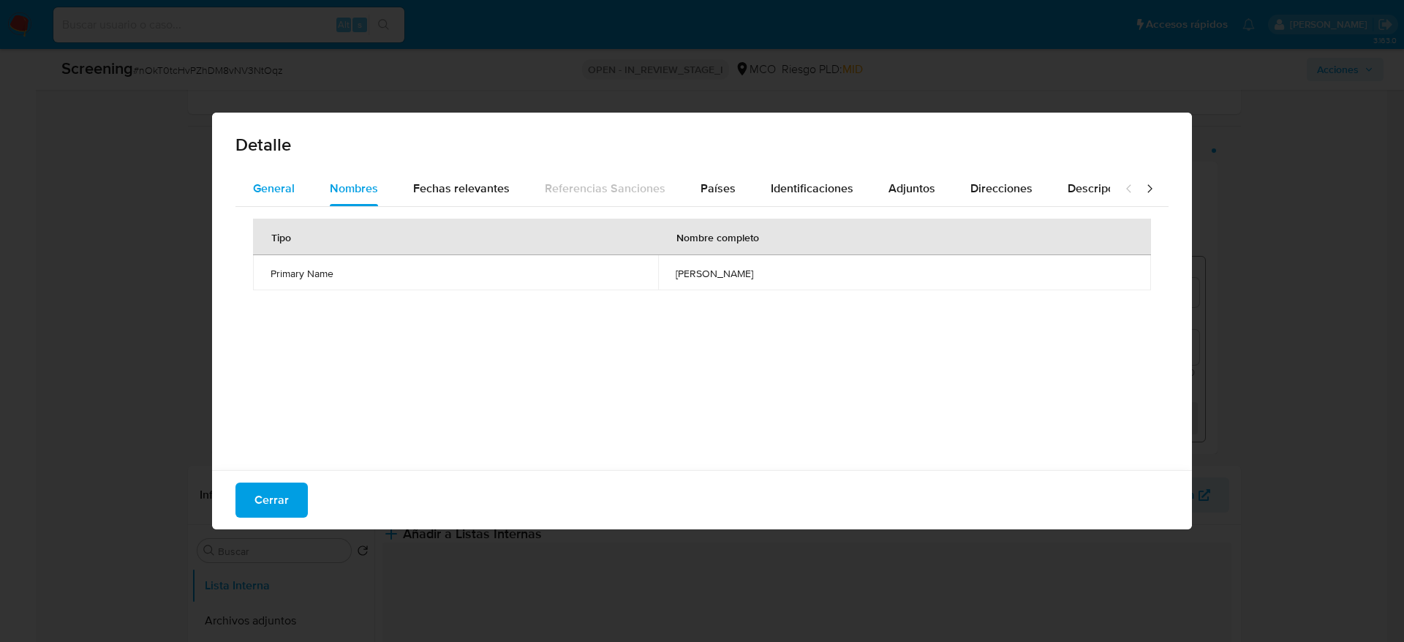
click at [276, 201] on div "General" at bounding box center [274, 188] width 42 height 35
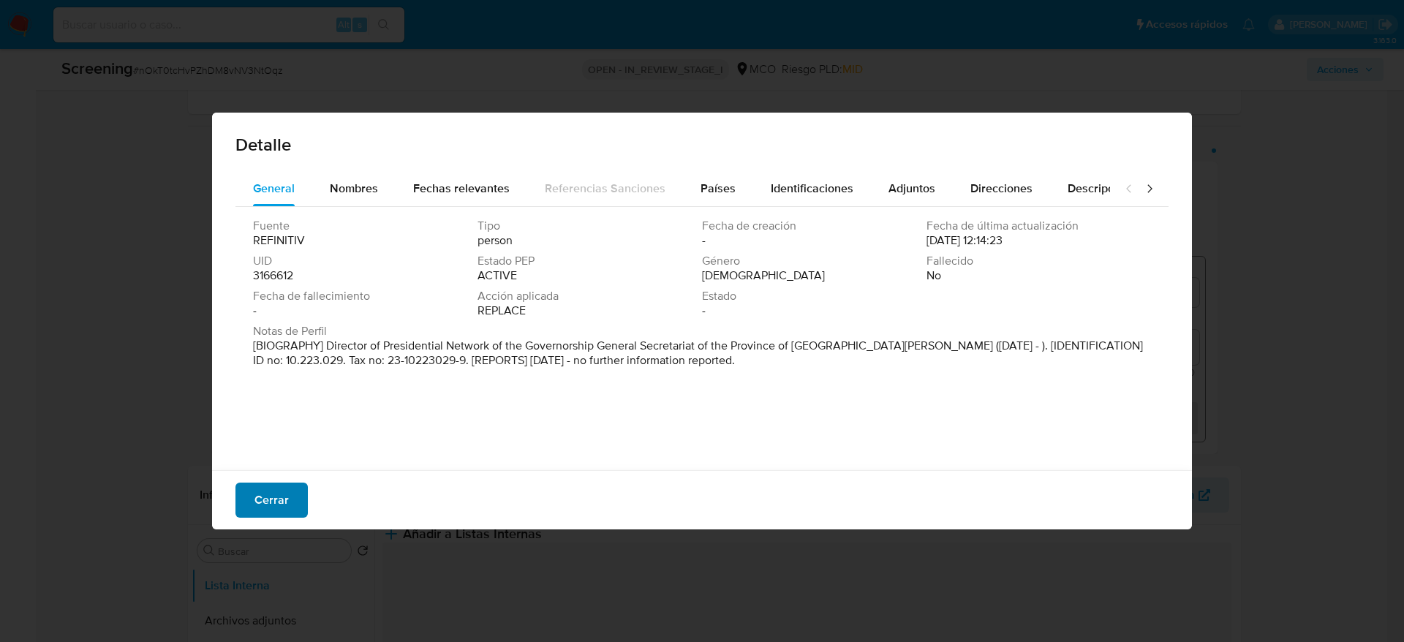
click at [285, 498] on span "Cerrar" at bounding box center [272, 500] width 34 height 32
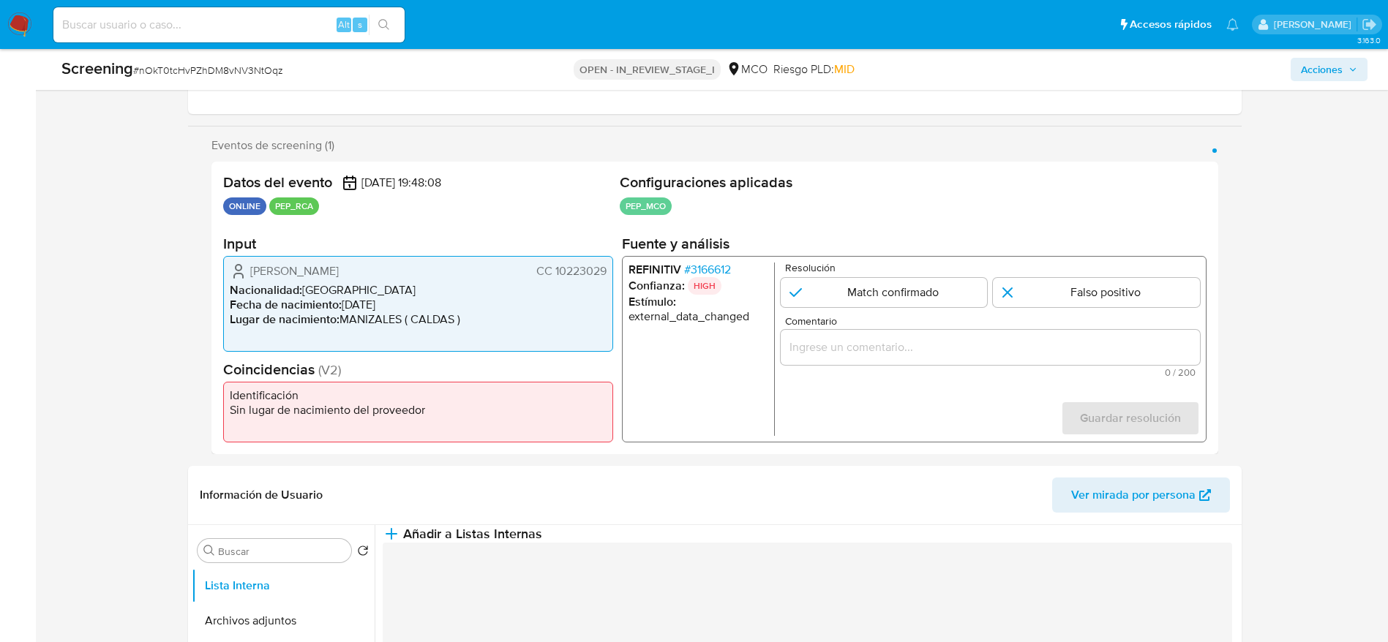
click at [865, 320] on span "Comentario" at bounding box center [993, 321] width 419 height 11
click at [865, 338] on input "Comentario" at bounding box center [989, 347] width 419 height 19
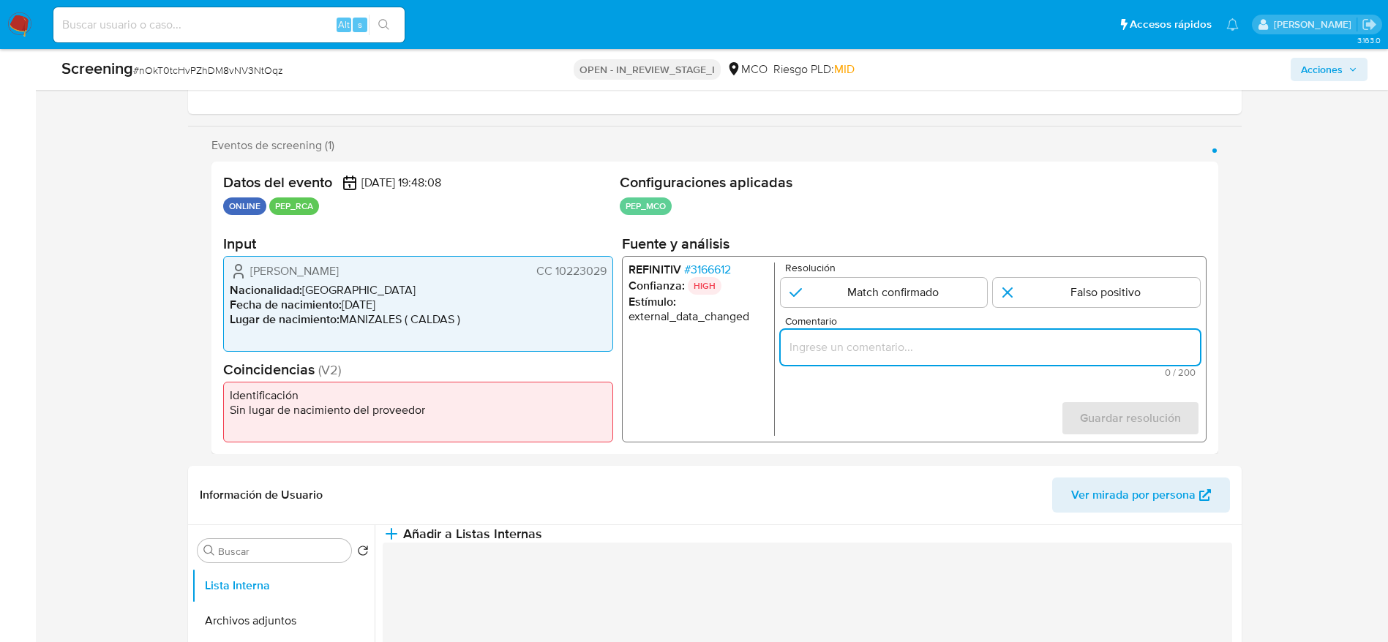
paste input "Compara al usuario Hevort Zapata Gonzalez CC 10223029 con el PEP "mario oscar y…"
type input "Compara al usuario Hevort Zapata Gonzalez CC 10223029 con el PEP "mario oscar y…"
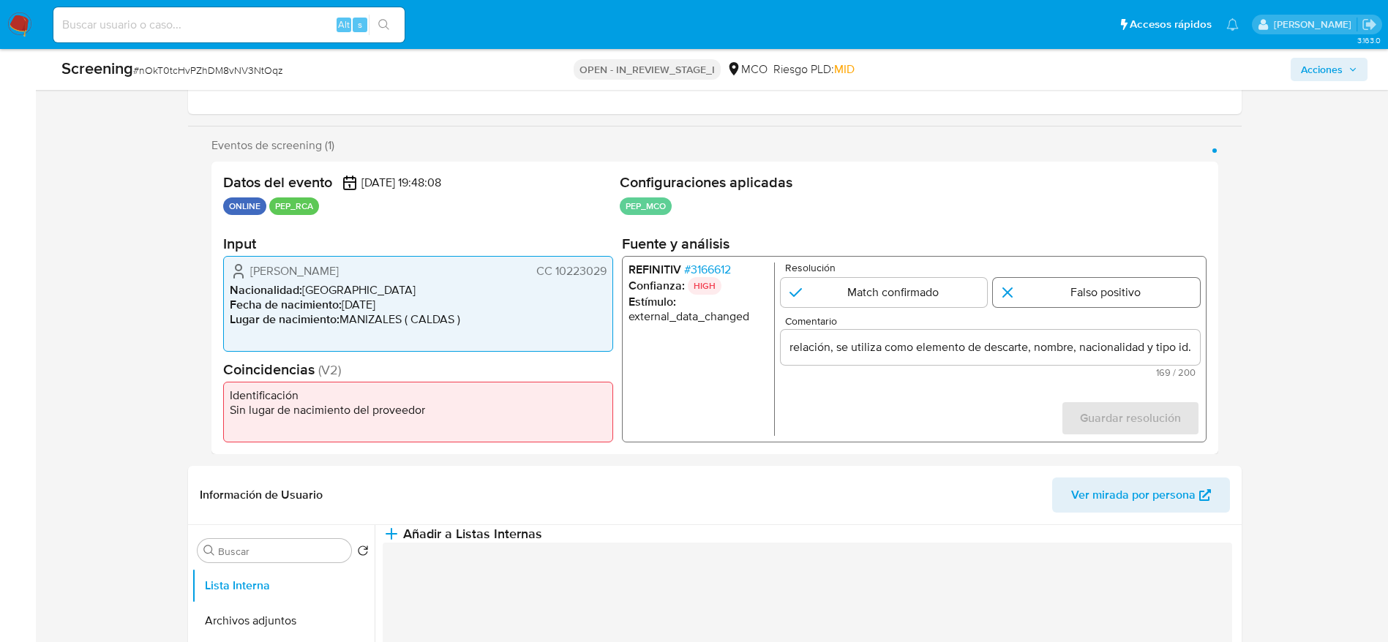
click at [1094, 294] on input "1 de 1" at bounding box center [1096, 292] width 207 height 29
radio input "true"
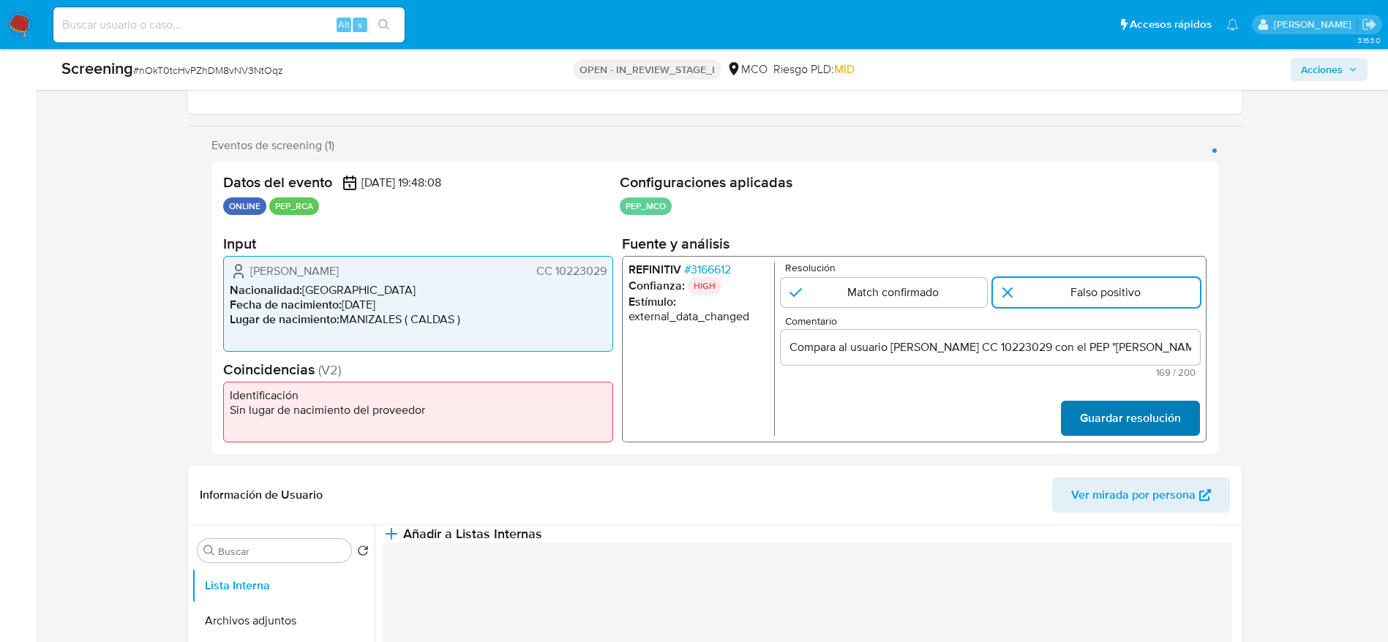
click at [1110, 410] on span "Guardar resolución" at bounding box center [1129, 418] width 101 height 32
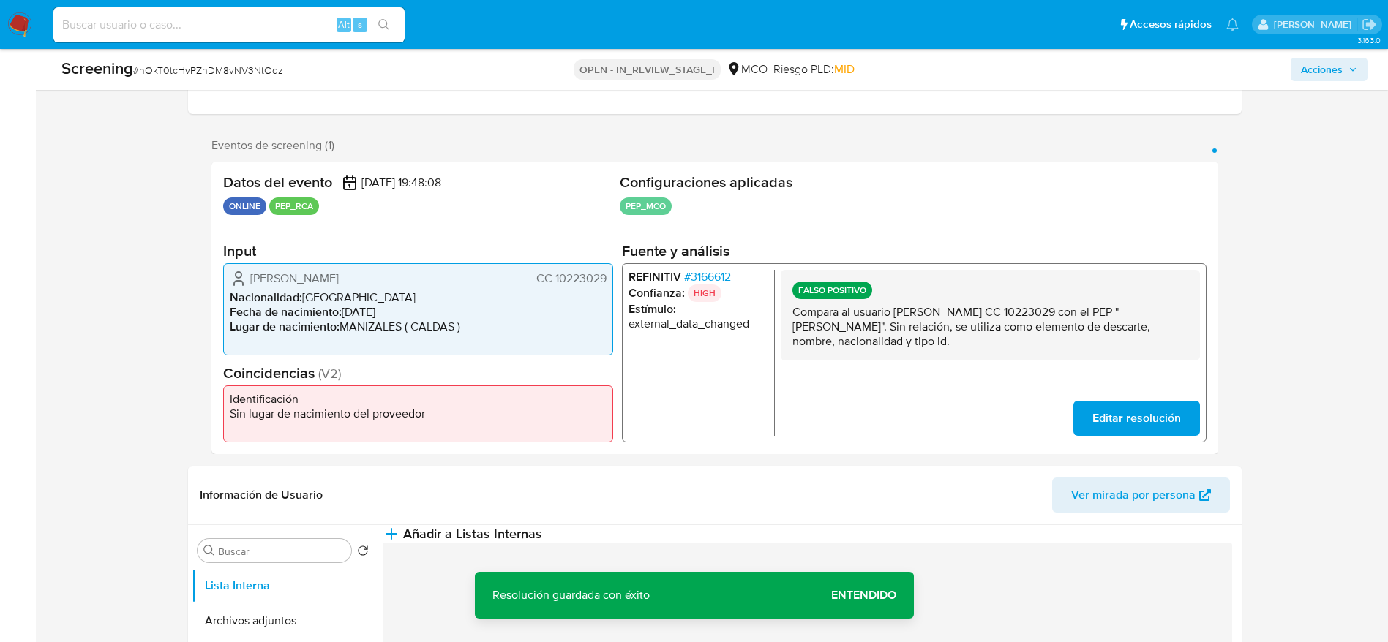
click at [1004, 334] on p "Compara al usuario Hevort Zapata Gonzalez CC 10223029 con el PEP "mario oscar y…" at bounding box center [989, 327] width 396 height 44
click at [542, 542] on span "Añadir a Listas Internas" at bounding box center [472, 534] width 139 height 16
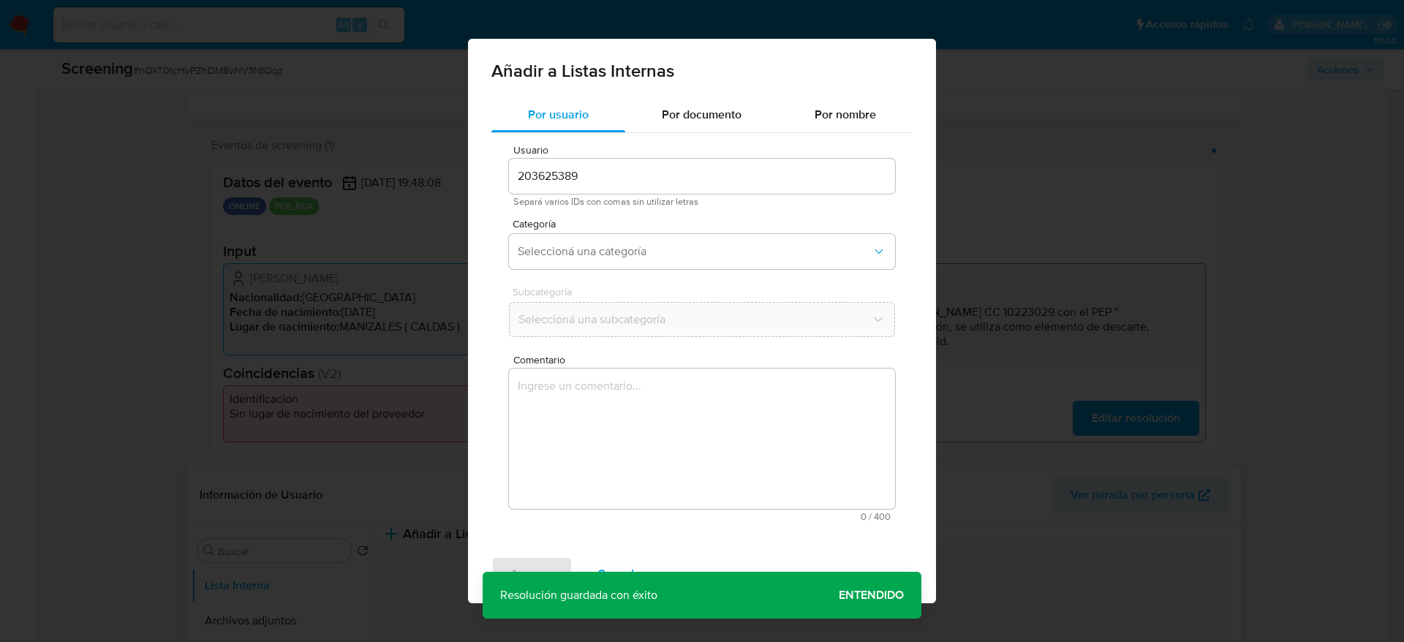
click at [783, 470] on textarea "Comentario" at bounding box center [702, 439] width 386 height 140
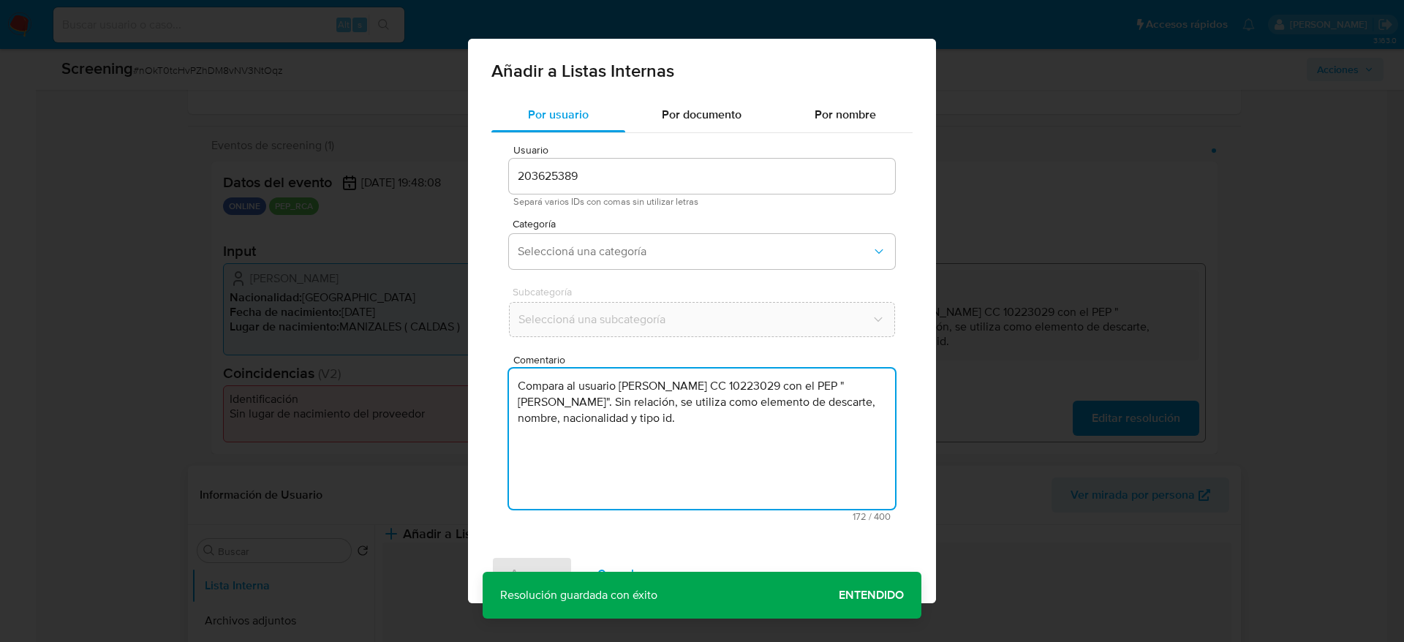
type textarea "Compara al usuario Hevort Zapata Gonzalez CC 10223029 con el PEP "mario oscar y…"
click at [593, 271] on div "Categoría Seleccioná una categoría" at bounding box center [702, 247] width 386 height 56
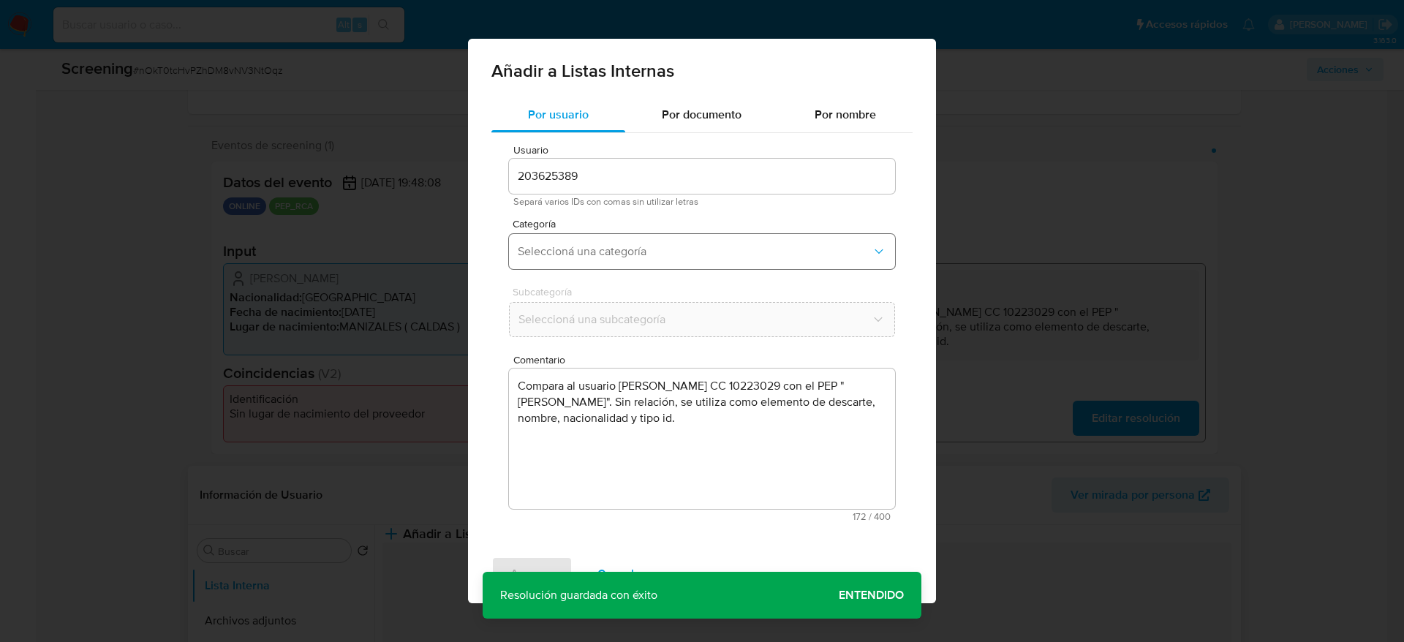
click at [593, 241] on button "Seleccioná una categoría" at bounding box center [702, 251] width 386 height 35
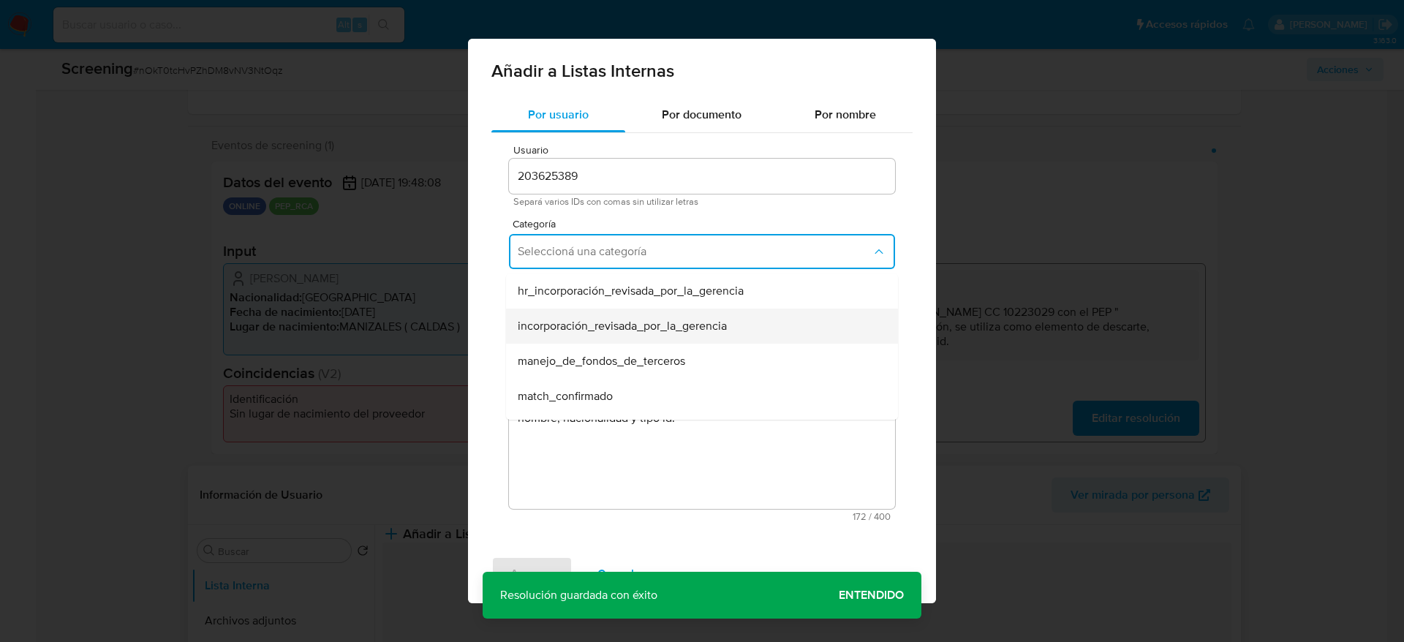
scroll to position [110, 0]
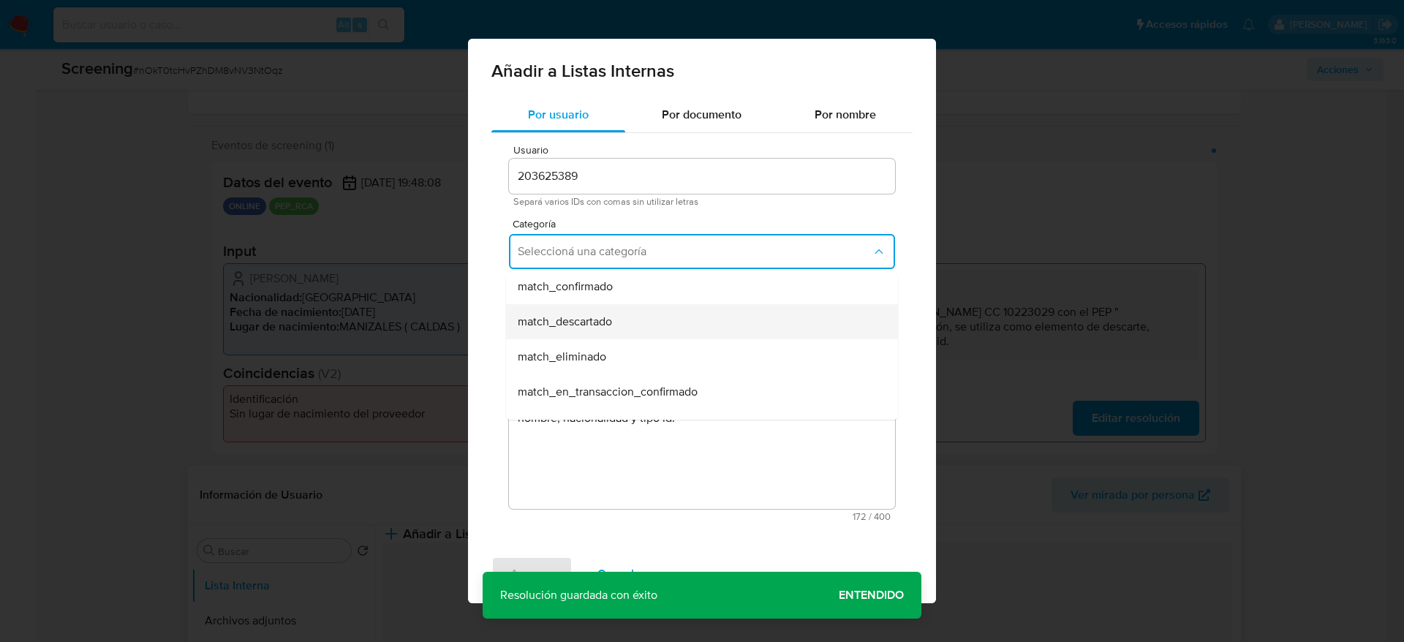
click at [580, 330] on div "match_descartado" at bounding box center [698, 321] width 360 height 35
click at [580, 328] on button "Seleccioná una subcategoría" at bounding box center [702, 319] width 386 height 35
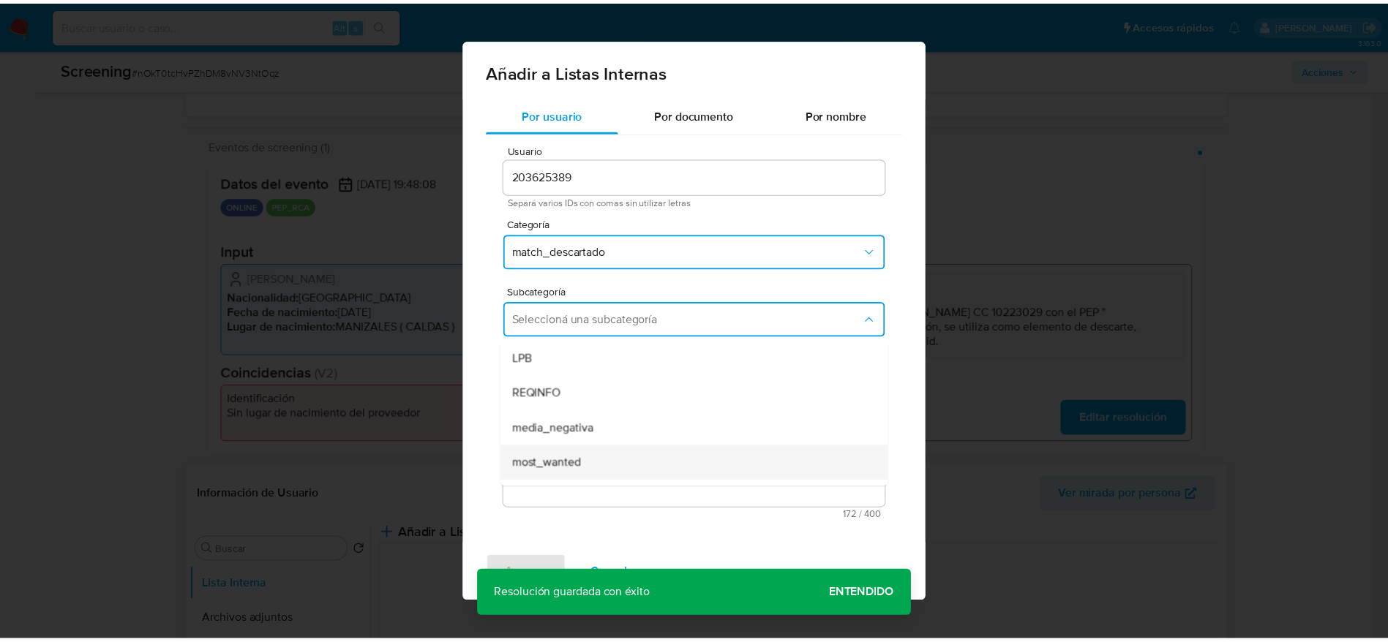
scroll to position [99, 0]
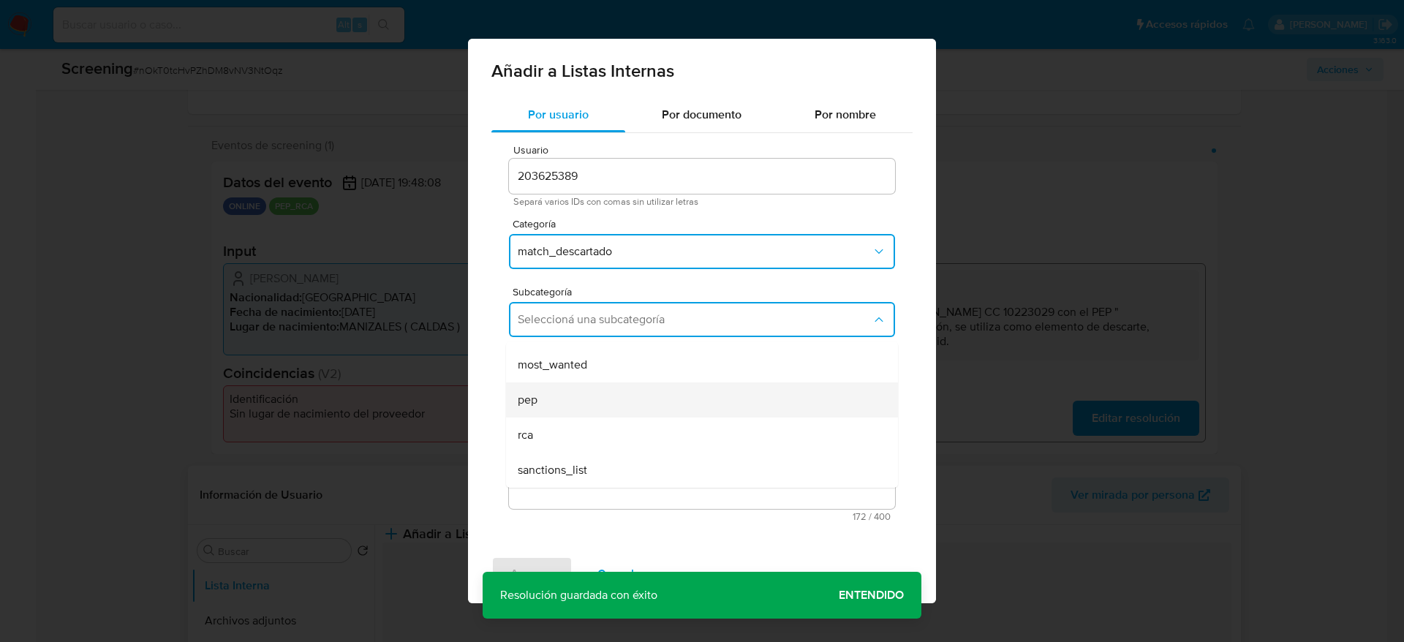
click at [573, 385] on div "pep" at bounding box center [698, 400] width 360 height 35
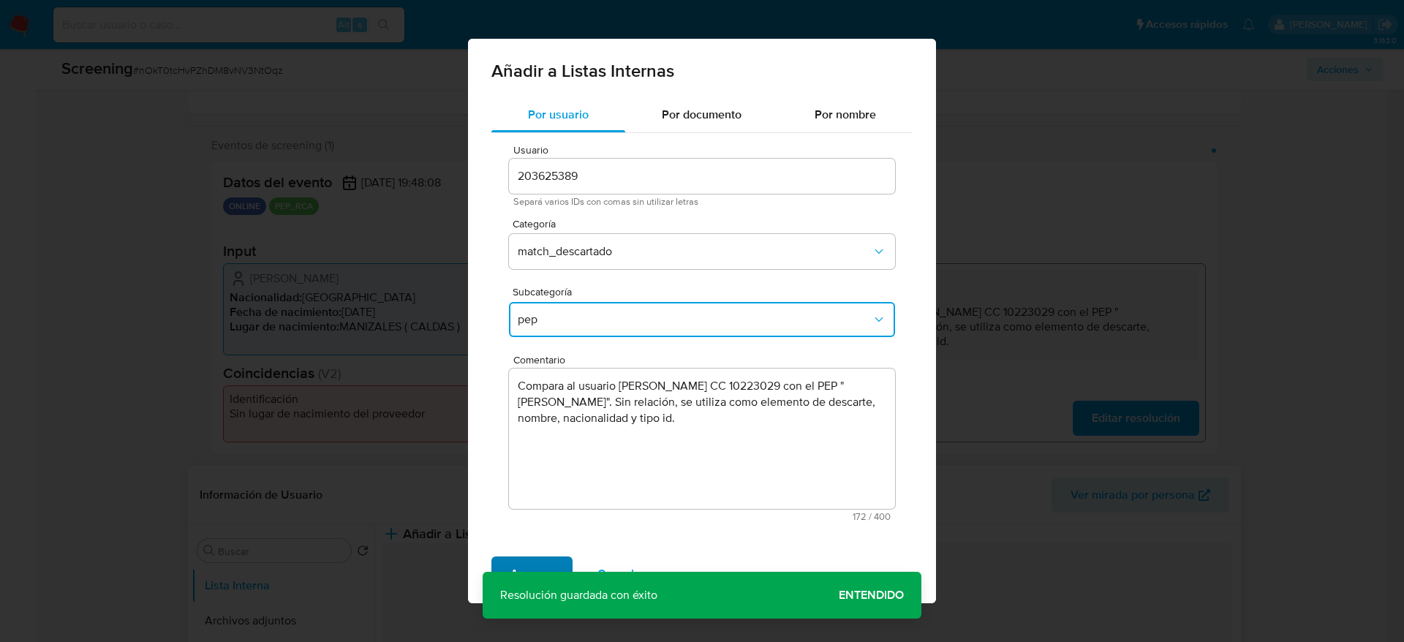
click at [557, 565] on button "Agregar" at bounding box center [532, 574] width 81 height 35
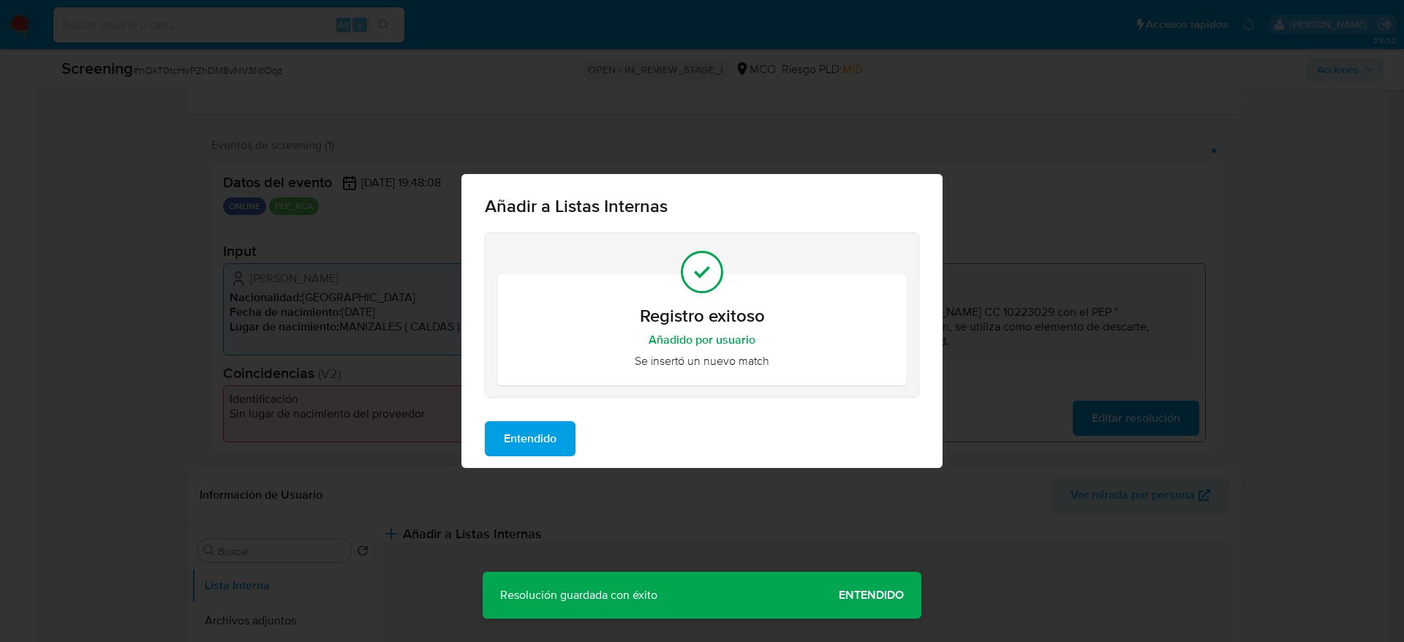
click at [486, 434] on button "Entendido" at bounding box center [530, 438] width 91 height 35
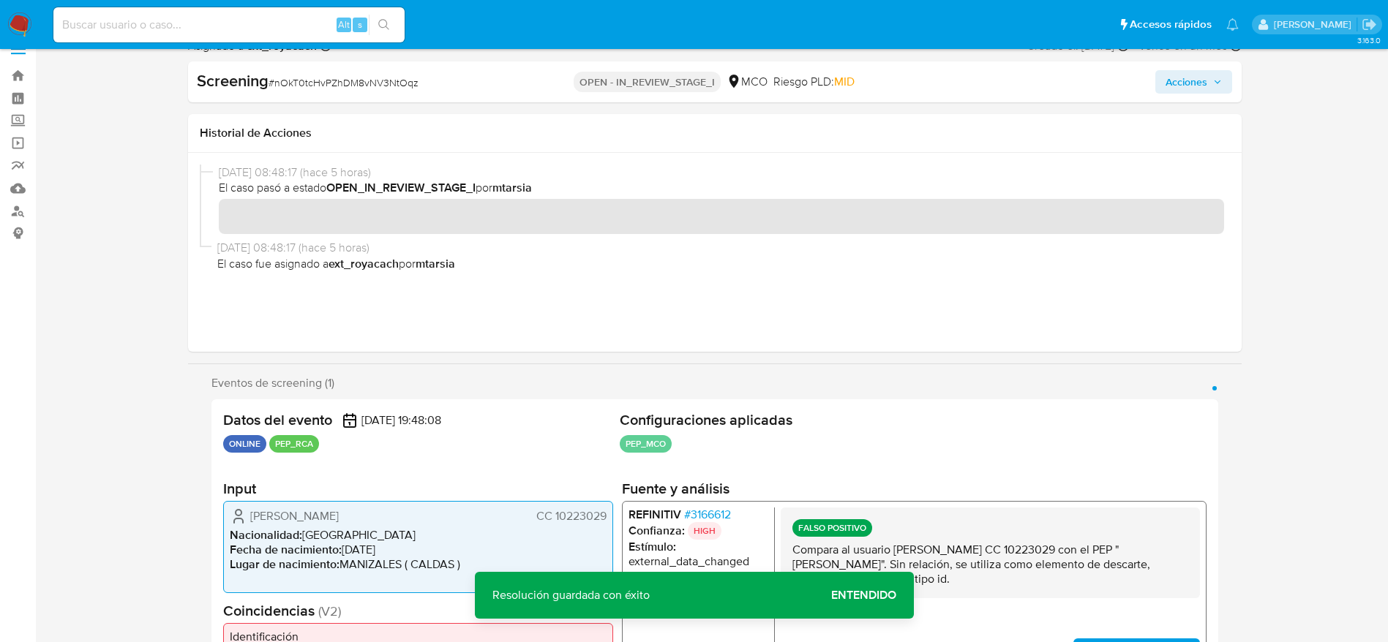
scroll to position [0, 0]
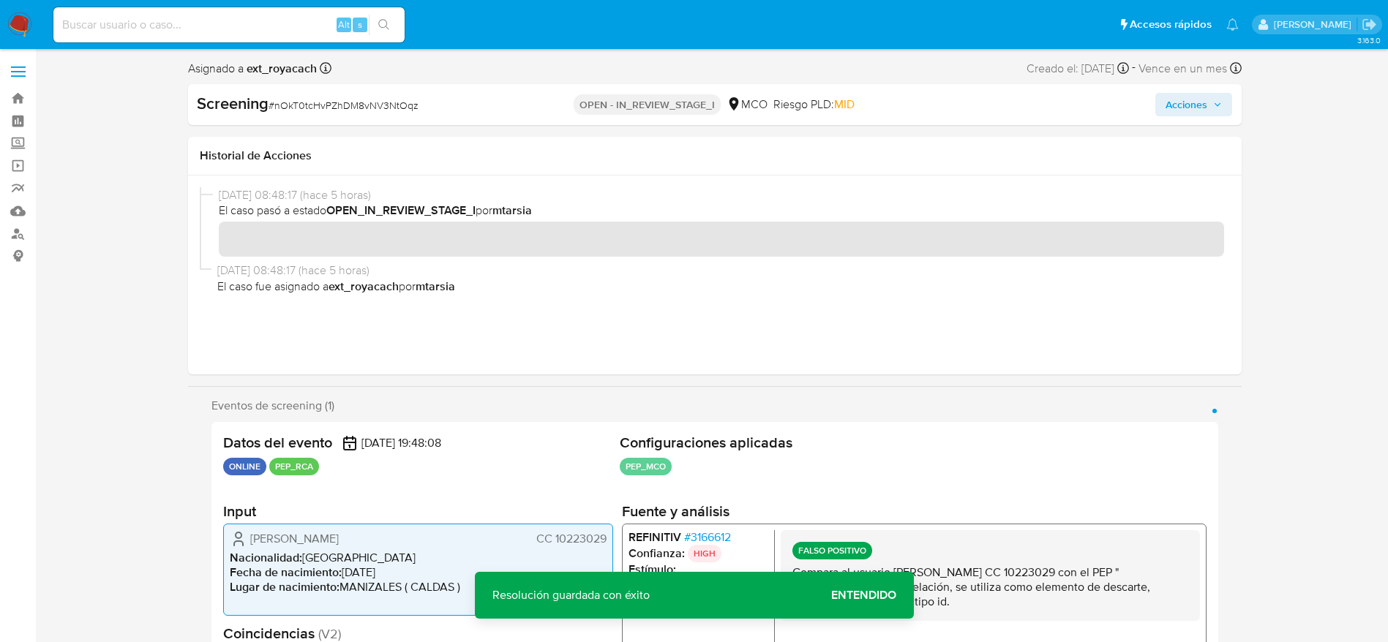
click at [1196, 115] on span "Acciones" at bounding box center [1186, 104] width 42 height 23
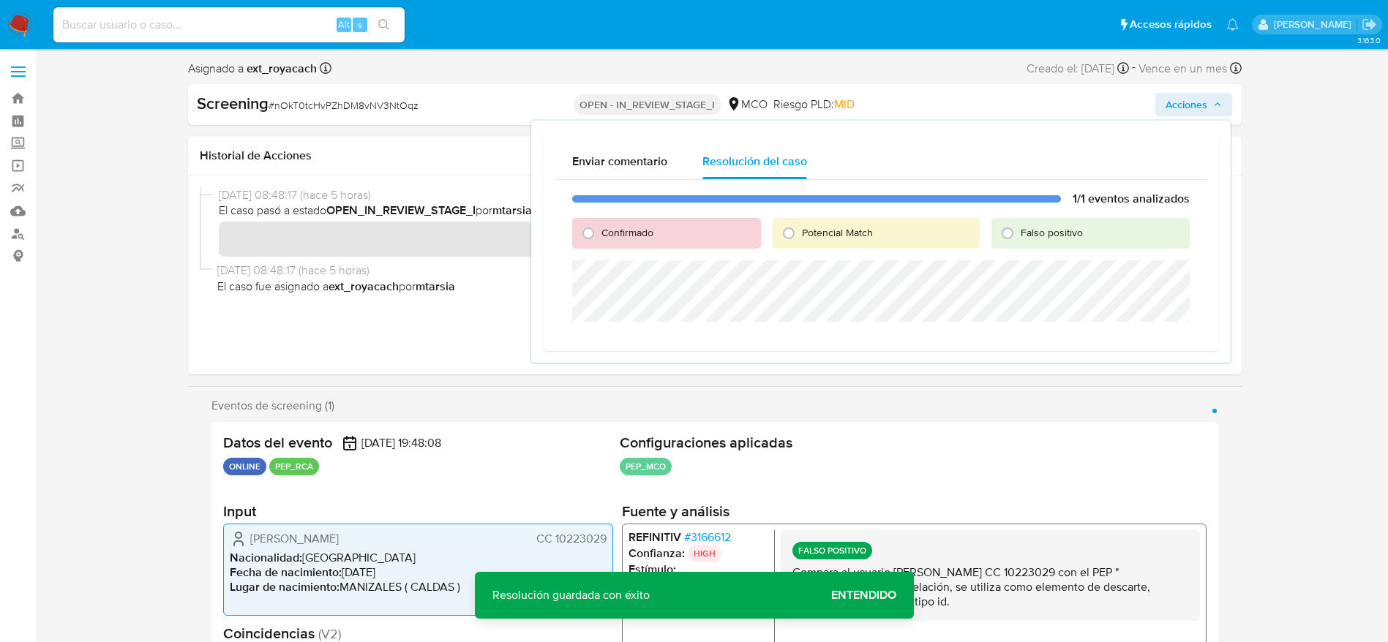
click at [1053, 233] on span "Falso positivo" at bounding box center [1051, 232] width 62 height 15
click at [1019, 233] on input "Falso positivo" at bounding box center [1007, 233] width 23 height 23
radio input "true"
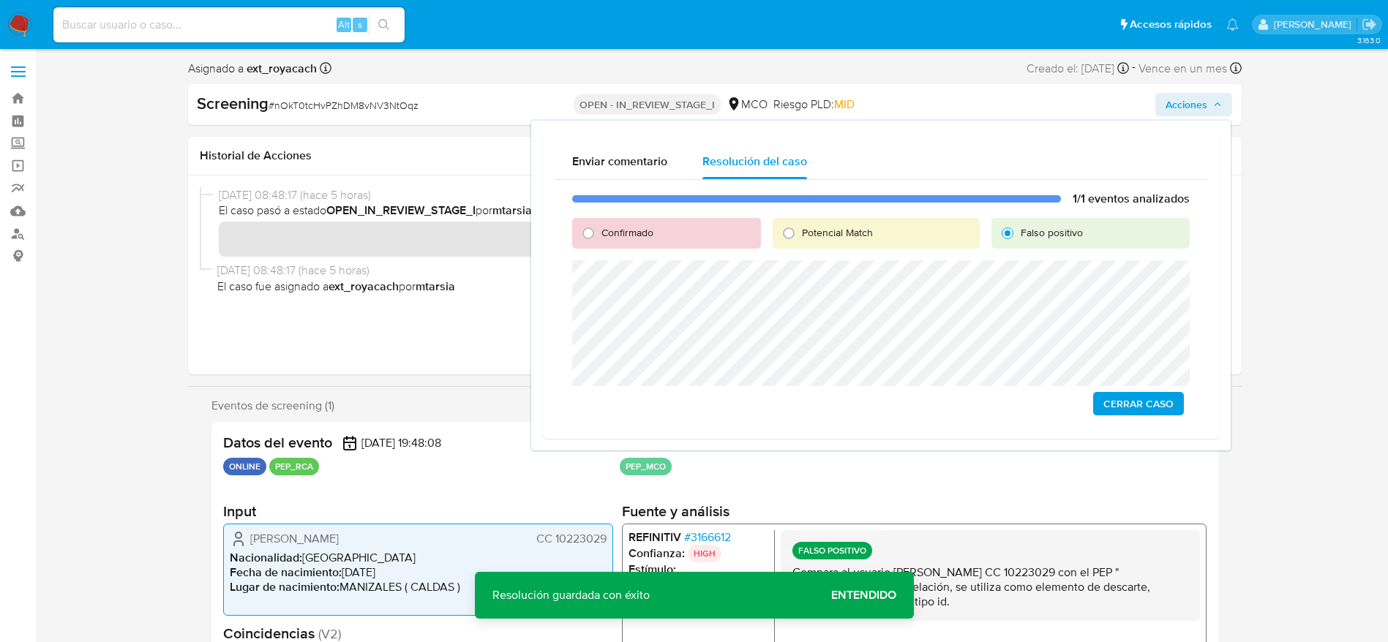
click at [1175, 397] on button "Cerrar Caso" at bounding box center [1138, 403] width 91 height 23
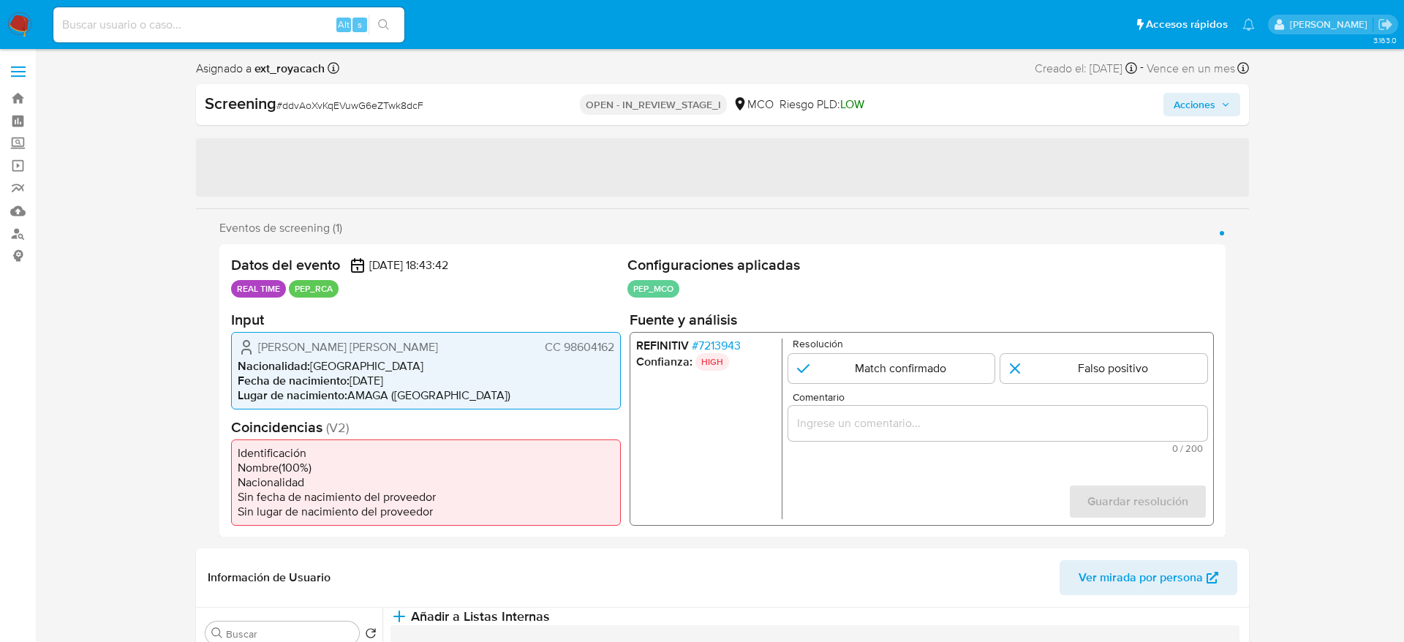
select select "10"
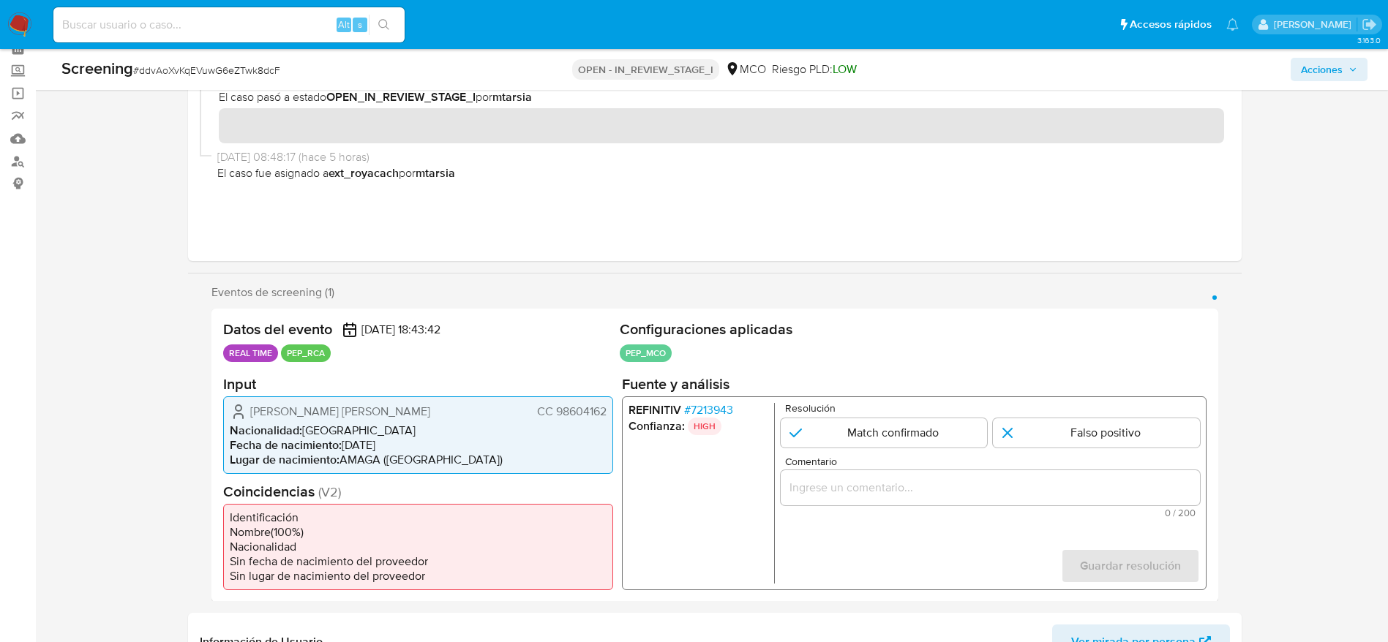
scroll to position [219, 0]
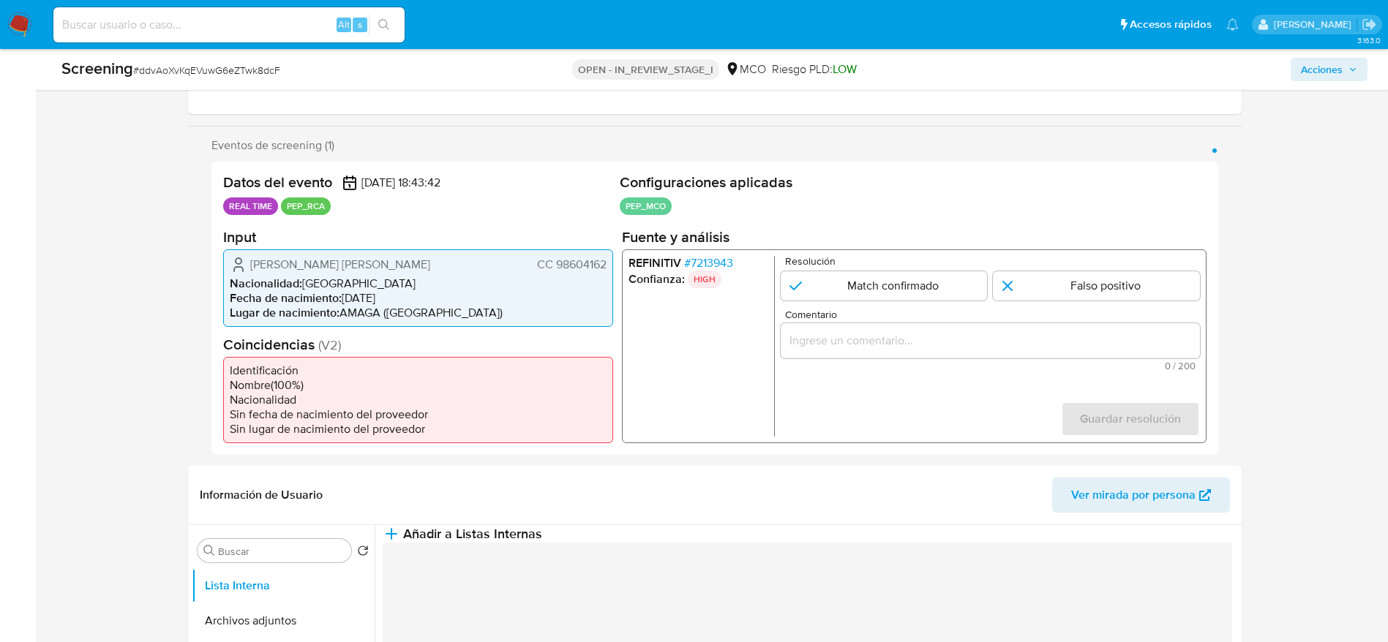
click at [701, 246] on h2 "Fuente y análisis" at bounding box center [913, 236] width 584 height 18
click at [705, 261] on span "# 7213943" at bounding box center [707, 262] width 49 height 15
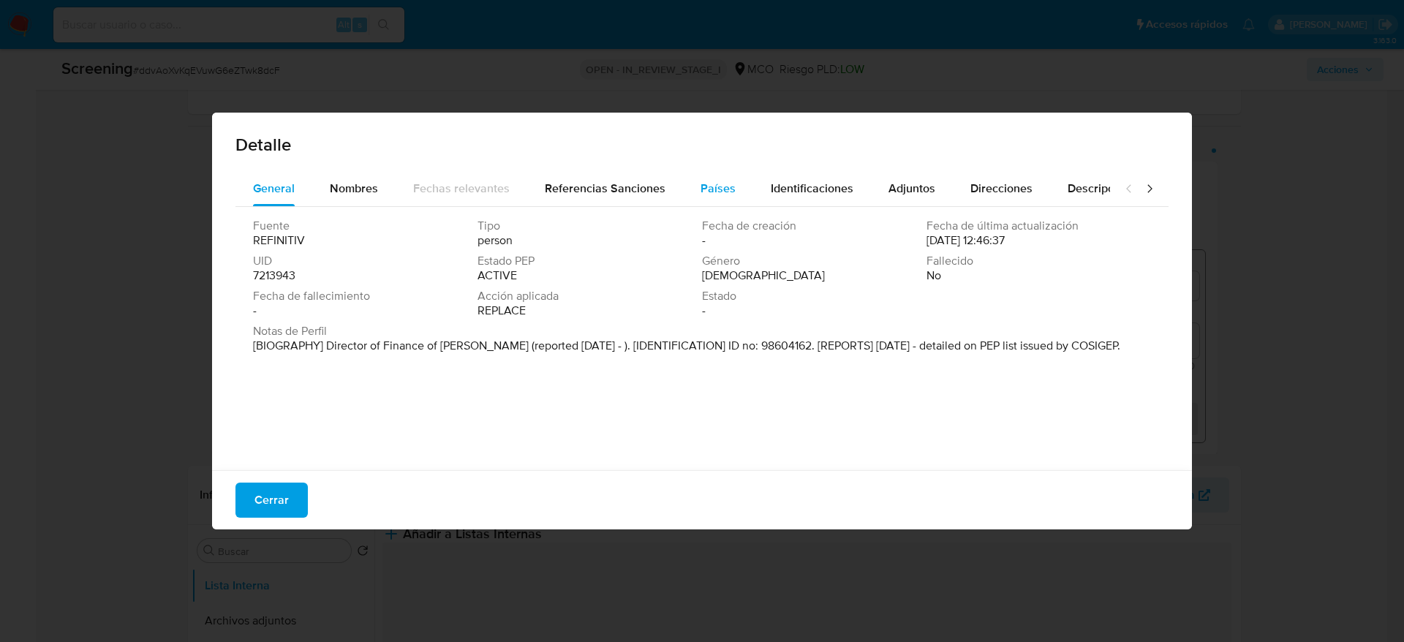
click at [723, 206] on div "Países" at bounding box center [718, 188] width 35 height 35
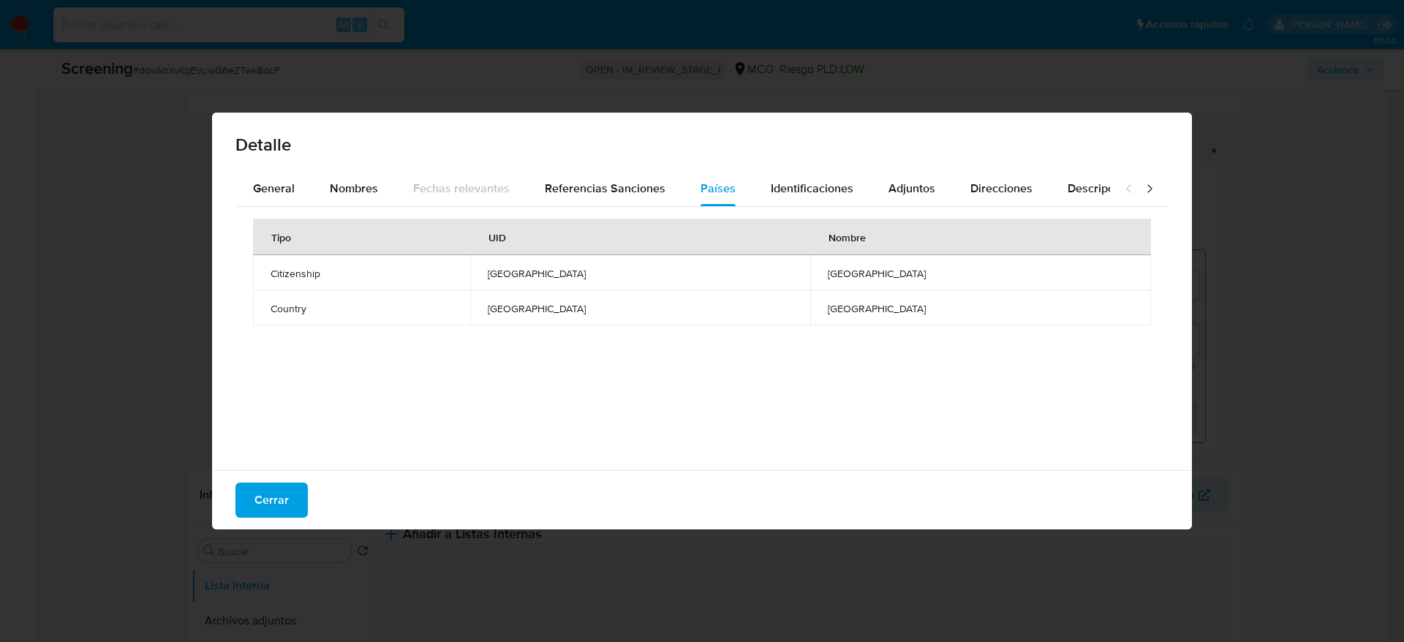
click at [285, 165] on div "Detalle" at bounding box center [702, 142] width 980 height 59
click at [287, 185] on span "General" at bounding box center [274, 188] width 42 height 17
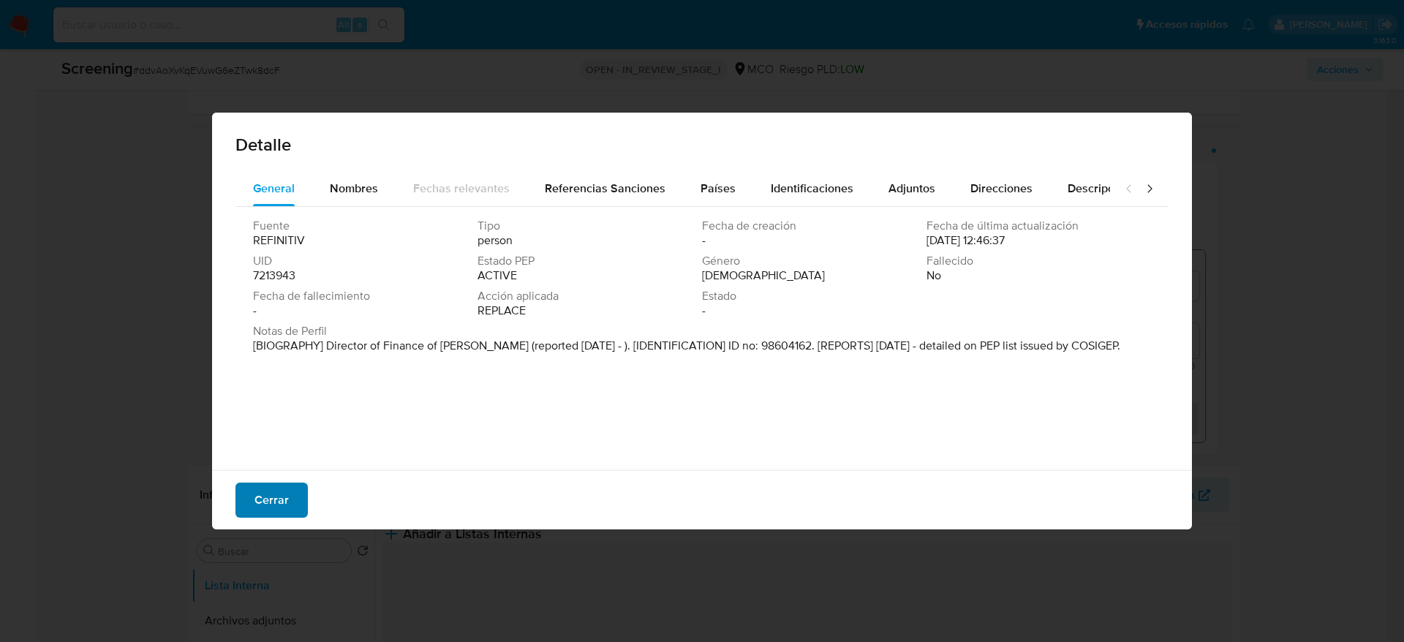
click at [293, 491] on button "Cerrar" at bounding box center [272, 500] width 72 height 35
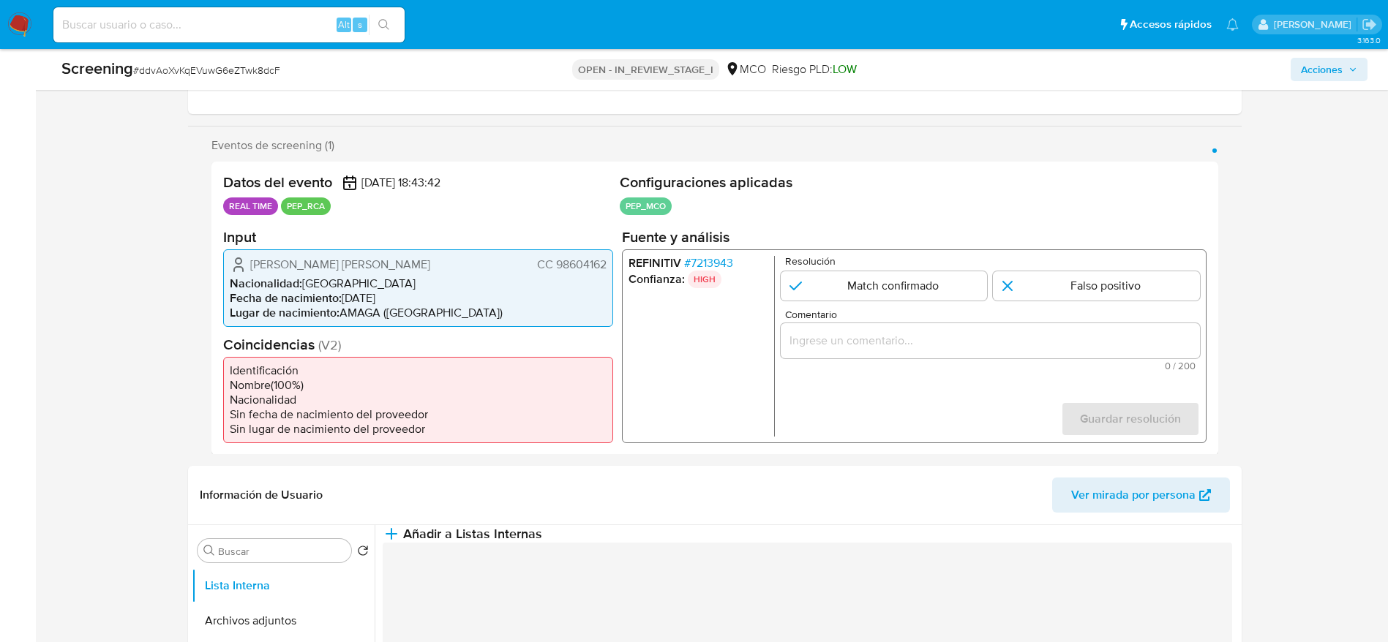
click at [182, 80] on div "Screening # ddvAoXvKqEVuwG6eZTwk8dcF" at bounding box center [277, 69] width 432 height 23
copy span "ddvAoXvKqEVuwG6eZTwk8dcF"
click at [710, 268] on span "# 7213943" at bounding box center [707, 262] width 49 height 15
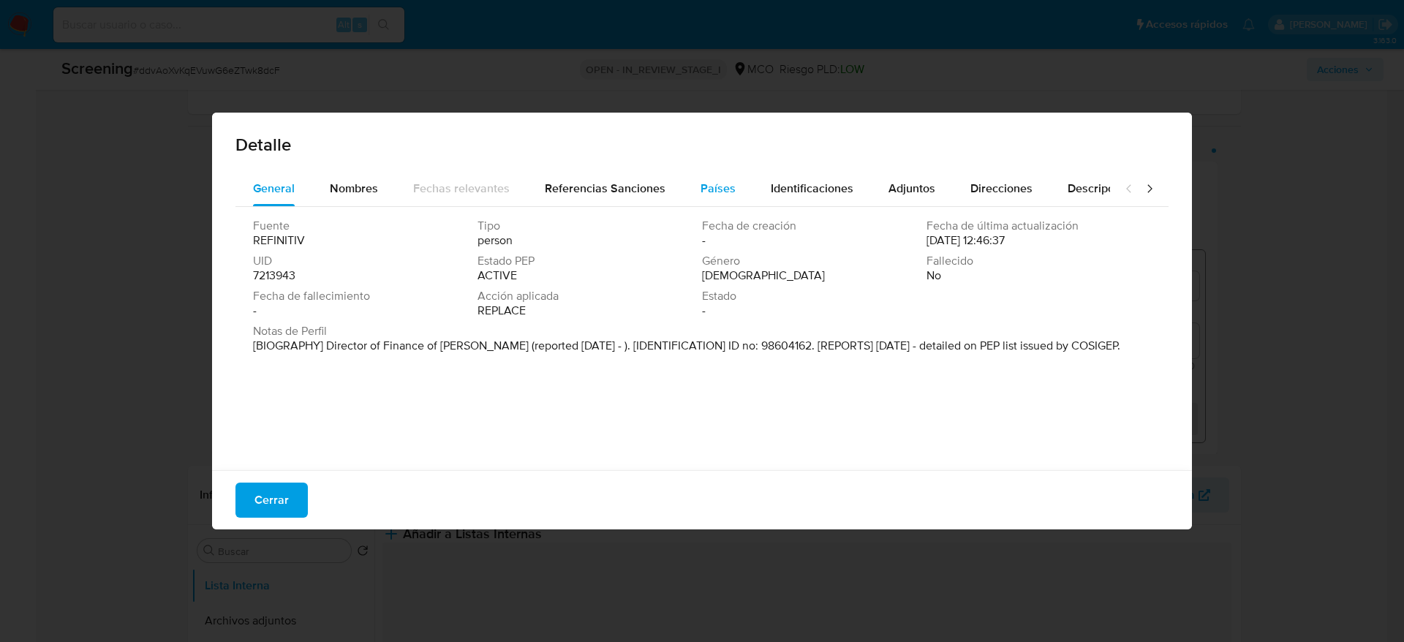
click at [716, 192] on span "Países" at bounding box center [718, 188] width 35 height 17
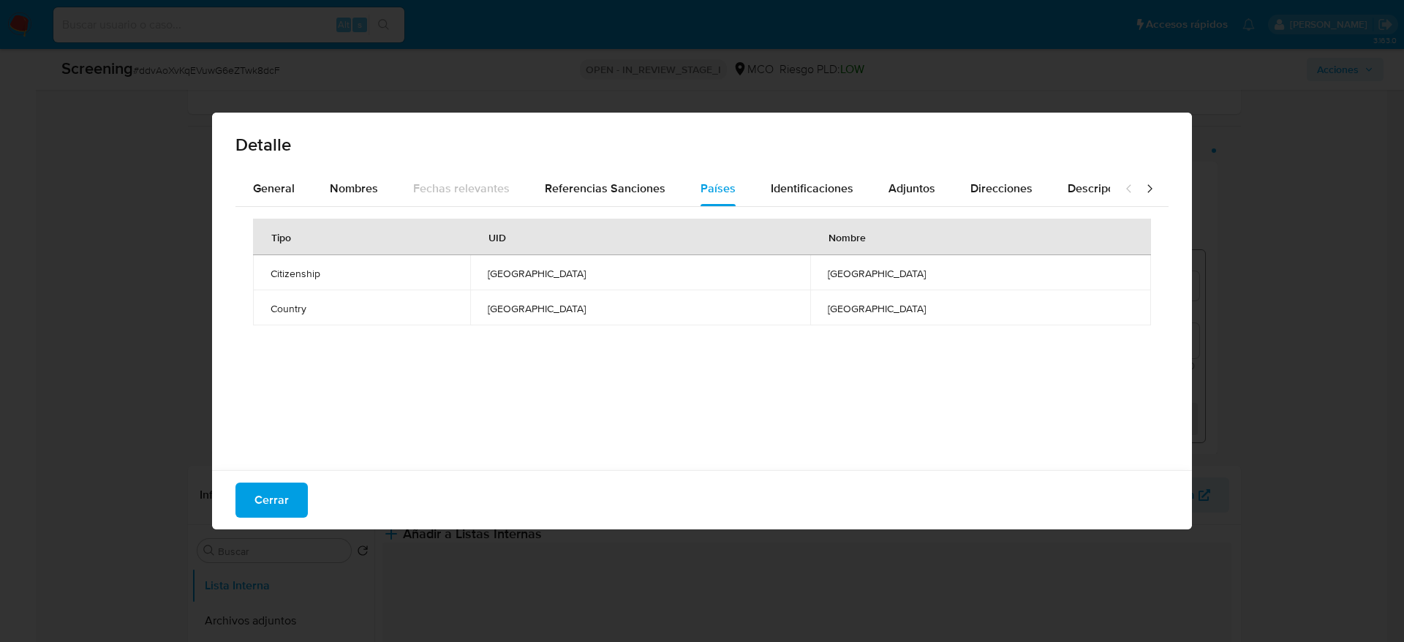
click at [217, 503] on div "Cerrar" at bounding box center [702, 499] width 980 height 59
click at [246, 506] on button "Cerrar" at bounding box center [272, 500] width 72 height 35
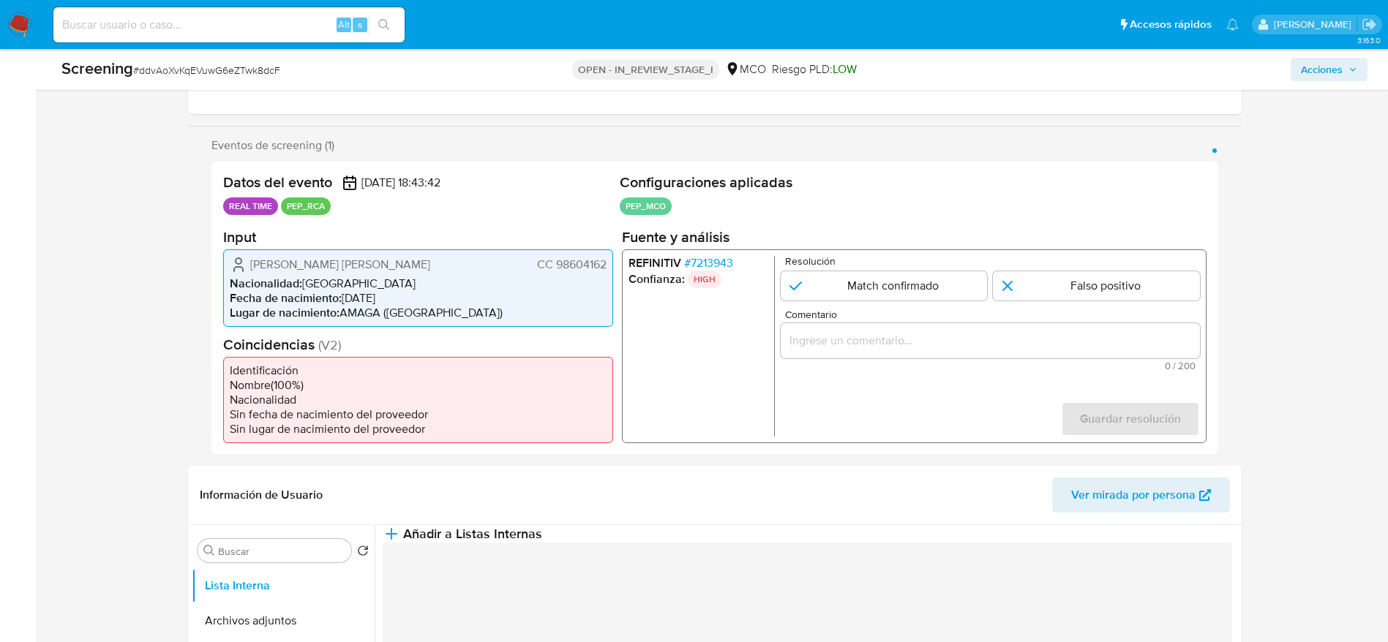
click at [336, 261] on span "Johny Alexander Parra Velez" at bounding box center [340, 264] width 180 height 15
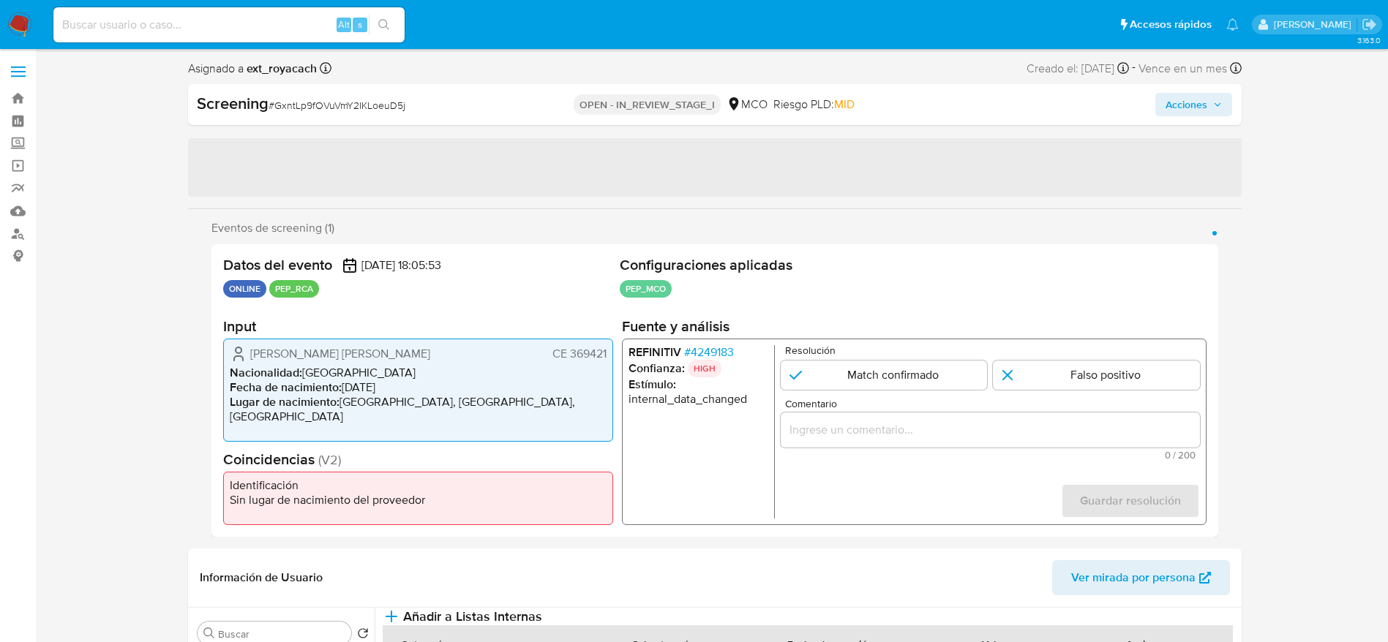
select select "10"
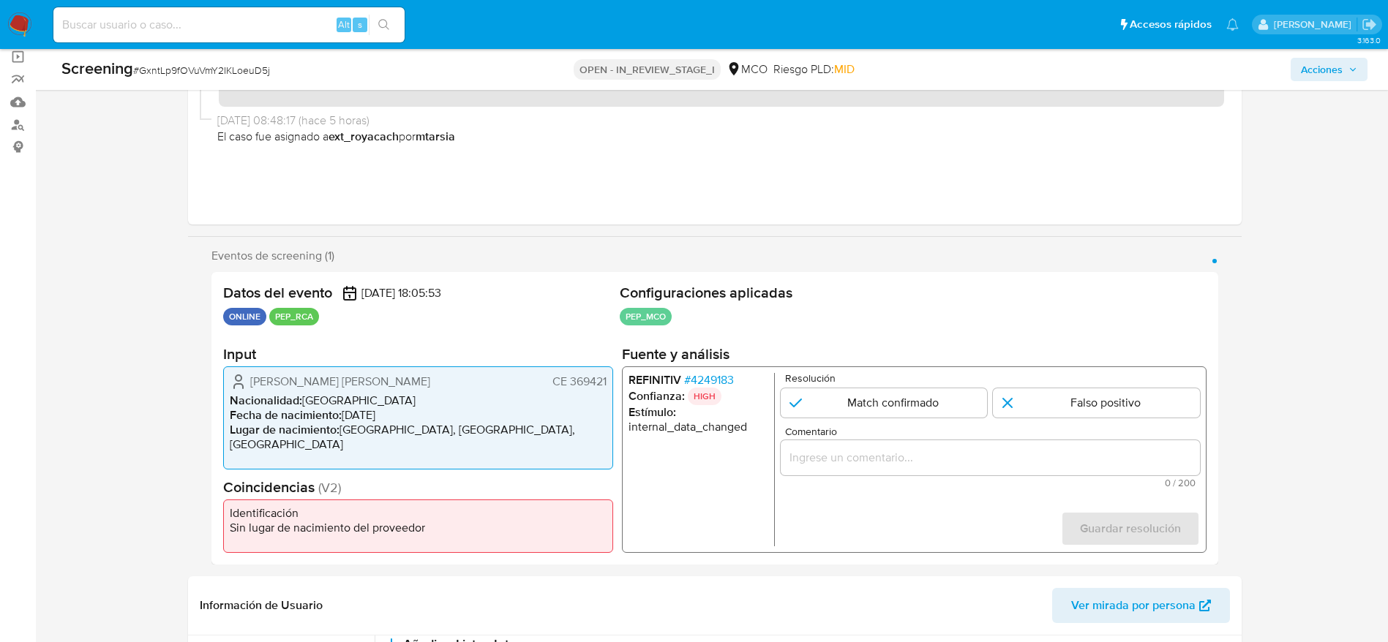
scroll to position [110, 0]
click at [237, 61] on div "Screening # GxntLp9fOVuVmY2IKLoeuD5j" at bounding box center [276, 69] width 430 height 22
copy span "GxntLp9fOVuVmY2IKLoeuD5j"
drag, startPoint x: 214, startPoint y: 387, endPoint x: 613, endPoint y: 373, distance: 399.6
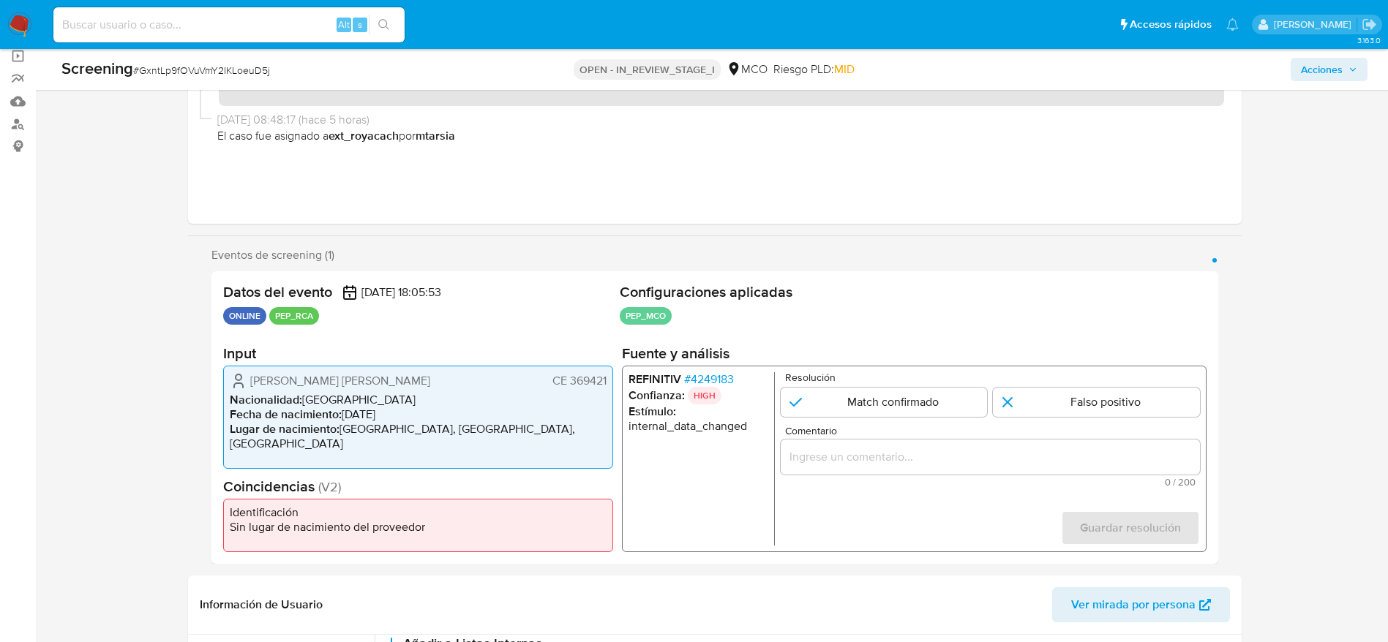
click at [613, 373] on div "Datos del evento [DATE] 18:05:53 ONLINE PEP_RCA Configuraciones aplicadas PEP_M…" at bounding box center [714, 417] width 1006 height 293
click at [704, 375] on span "# 4249183" at bounding box center [708, 379] width 50 height 15
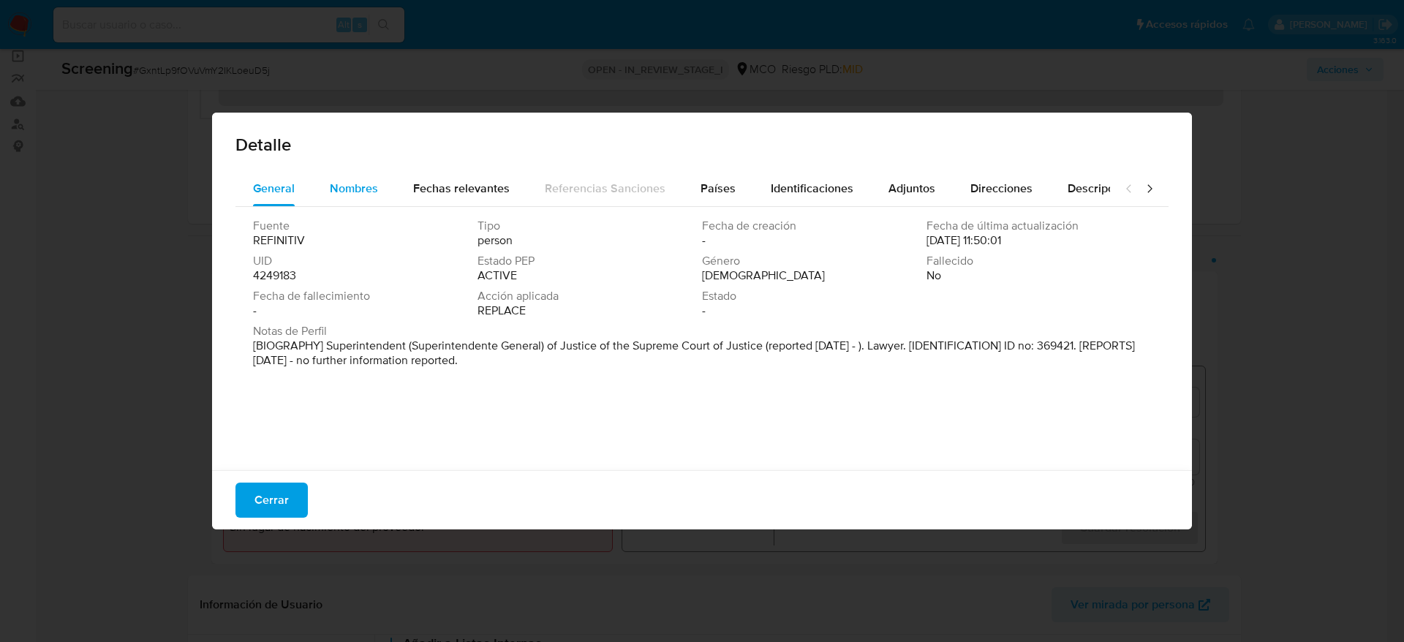
click at [363, 197] on div "Nombres" at bounding box center [354, 188] width 48 height 35
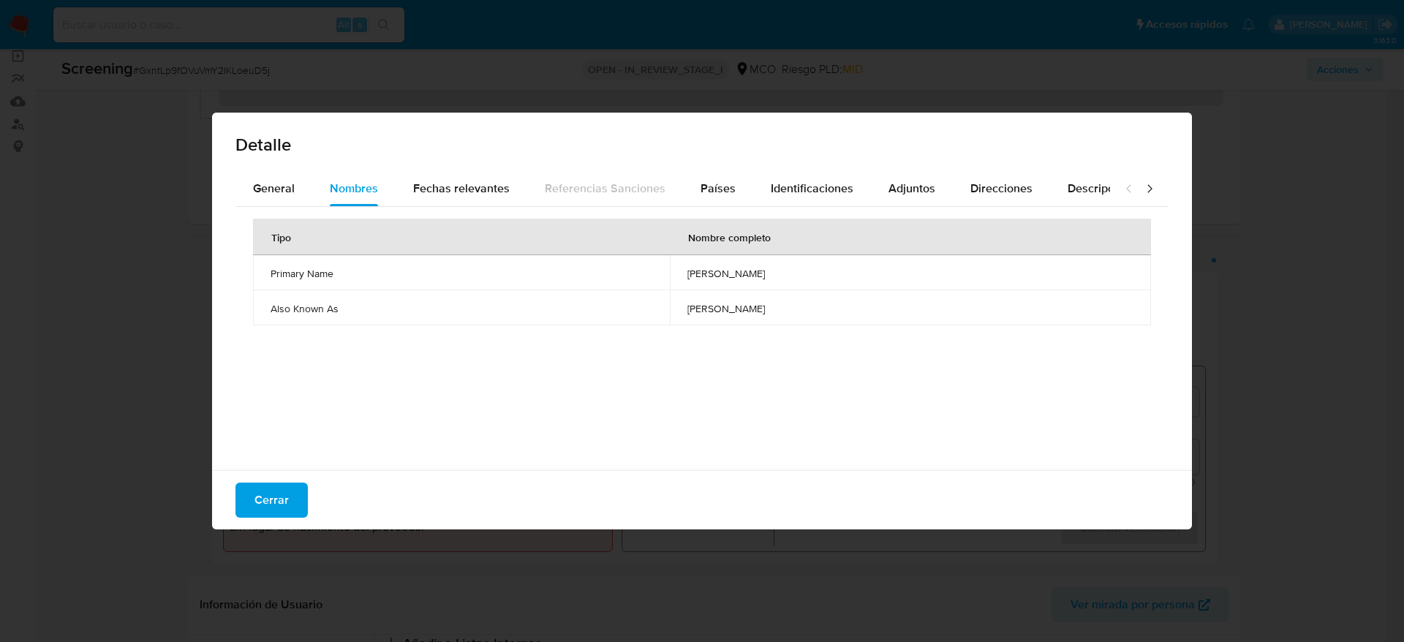
click at [740, 282] on td "[PERSON_NAME]" at bounding box center [910, 272] width 481 height 35
click at [279, 180] on span "General" at bounding box center [274, 188] width 42 height 17
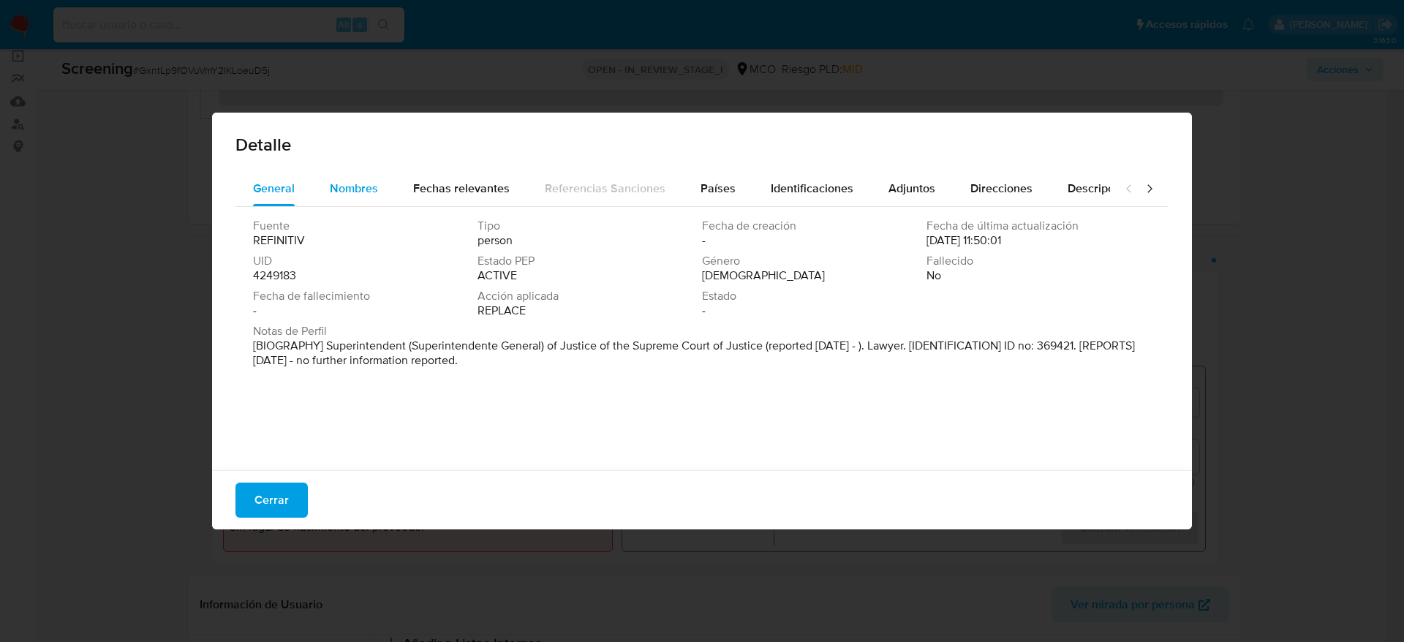
click at [330, 185] on span "Nombres" at bounding box center [354, 188] width 48 height 17
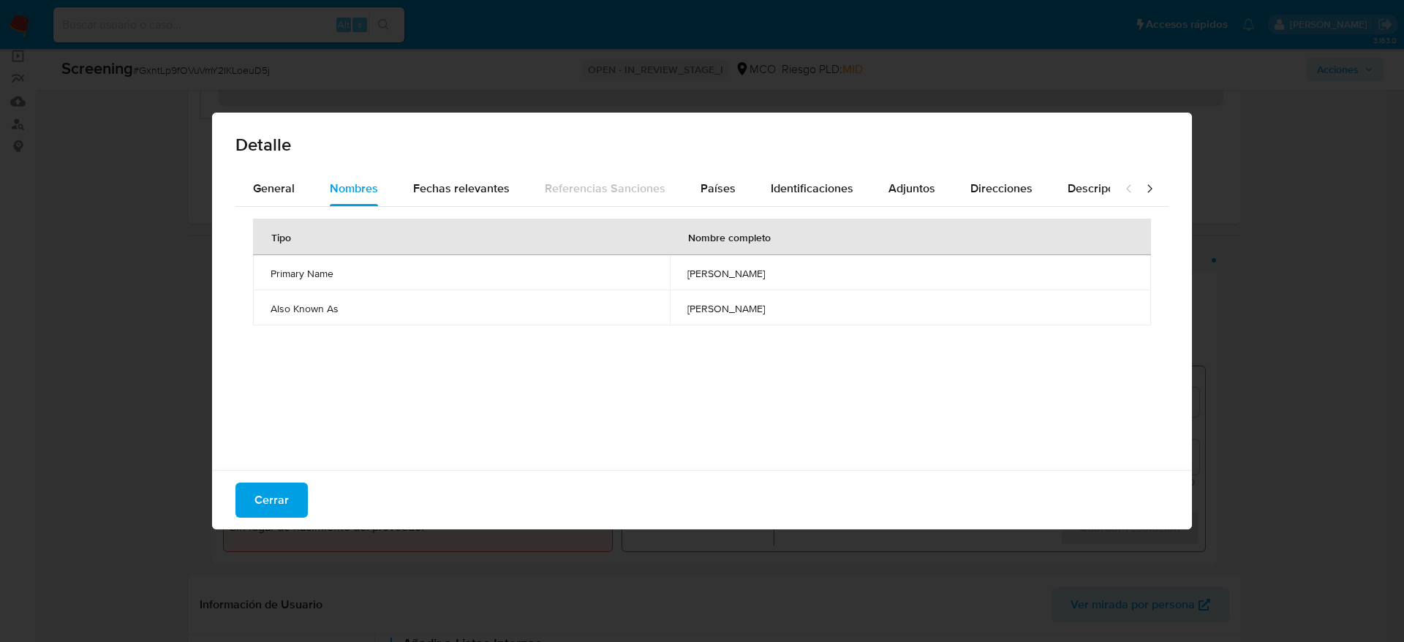
click at [688, 278] on span "[PERSON_NAME]" at bounding box center [911, 273] width 446 height 13
click at [688, 278] on span "rafael monzon sosa" at bounding box center [911, 273] width 446 height 13
click at [734, 188] on button "Países" at bounding box center [718, 188] width 70 height 35
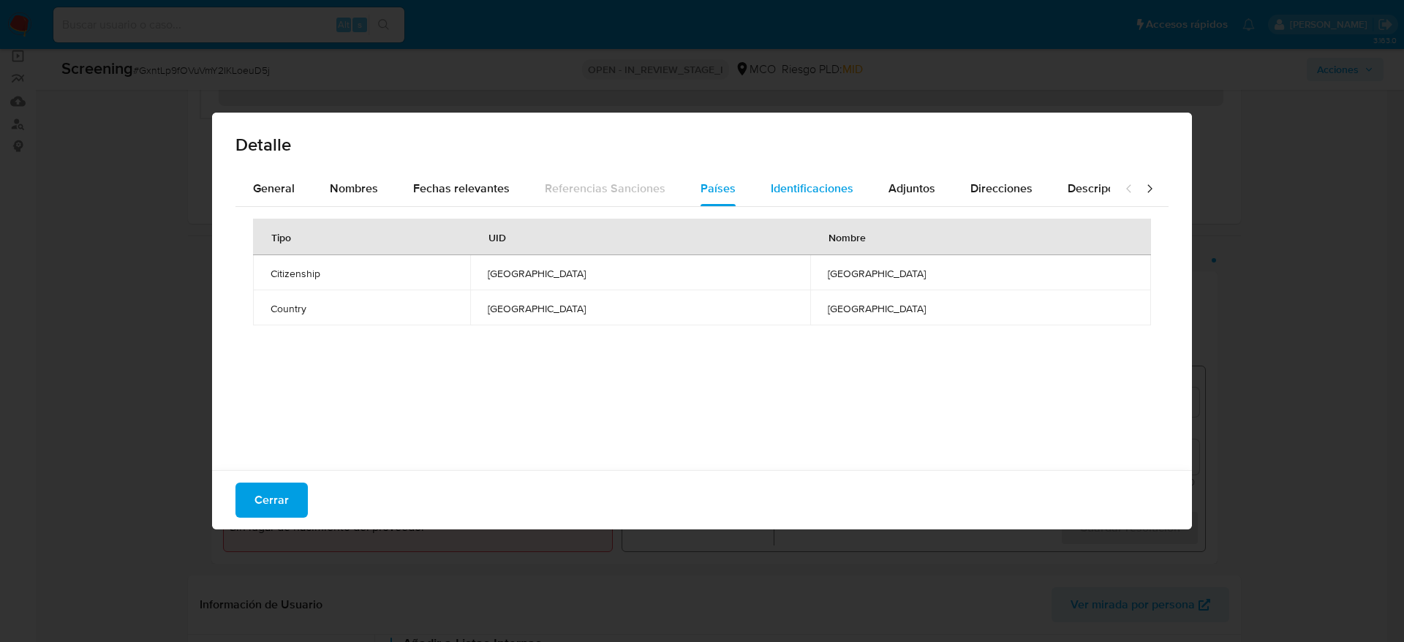
click at [824, 184] on span "Identificaciones" at bounding box center [812, 188] width 83 height 17
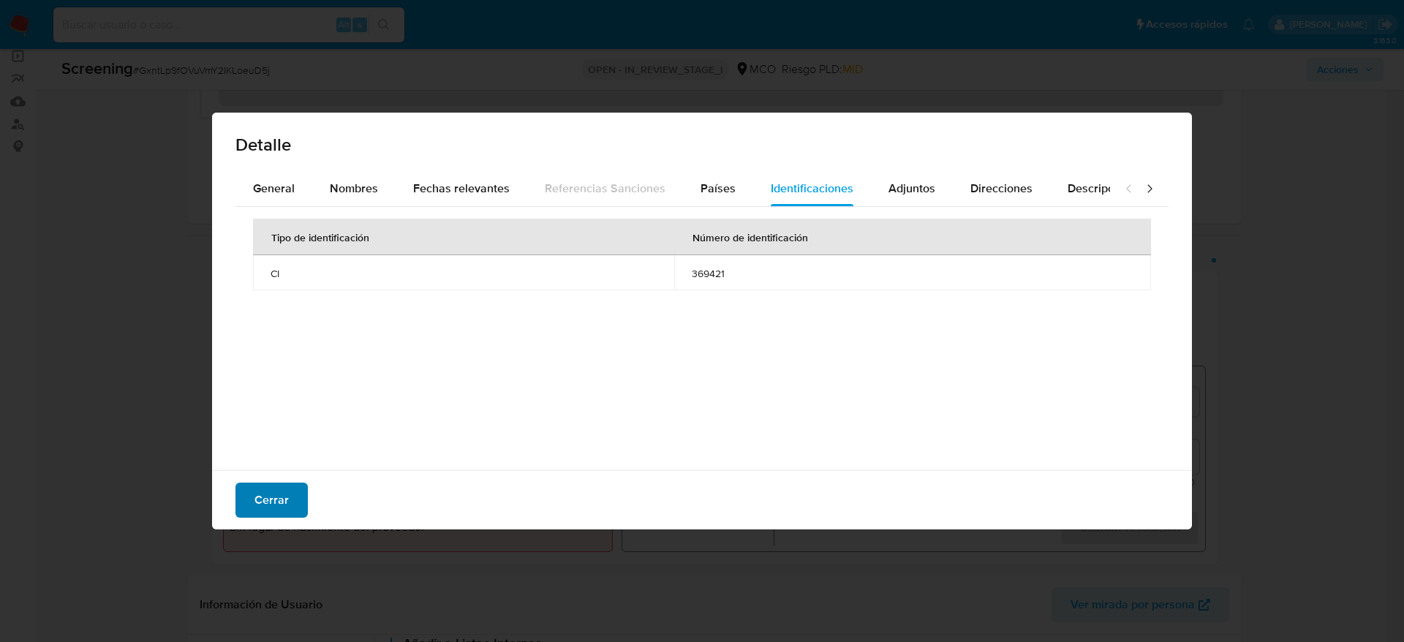
click at [292, 497] on button "Cerrar" at bounding box center [272, 500] width 72 height 35
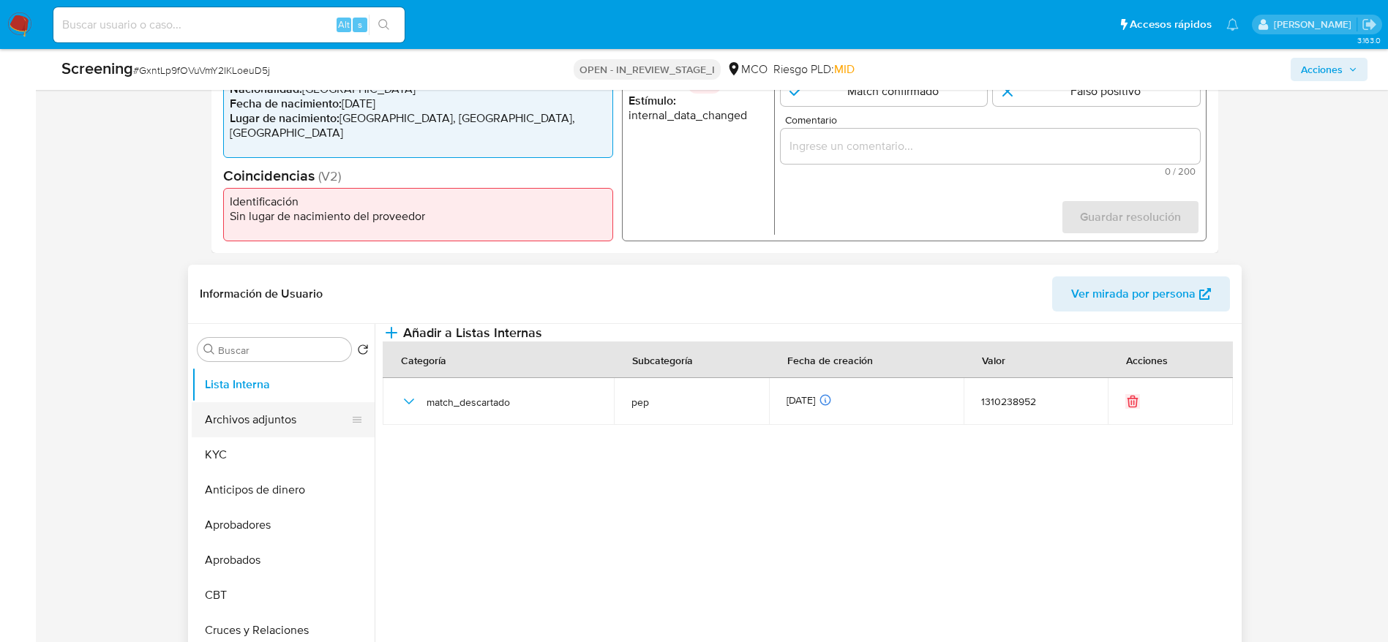
scroll to position [439, 0]
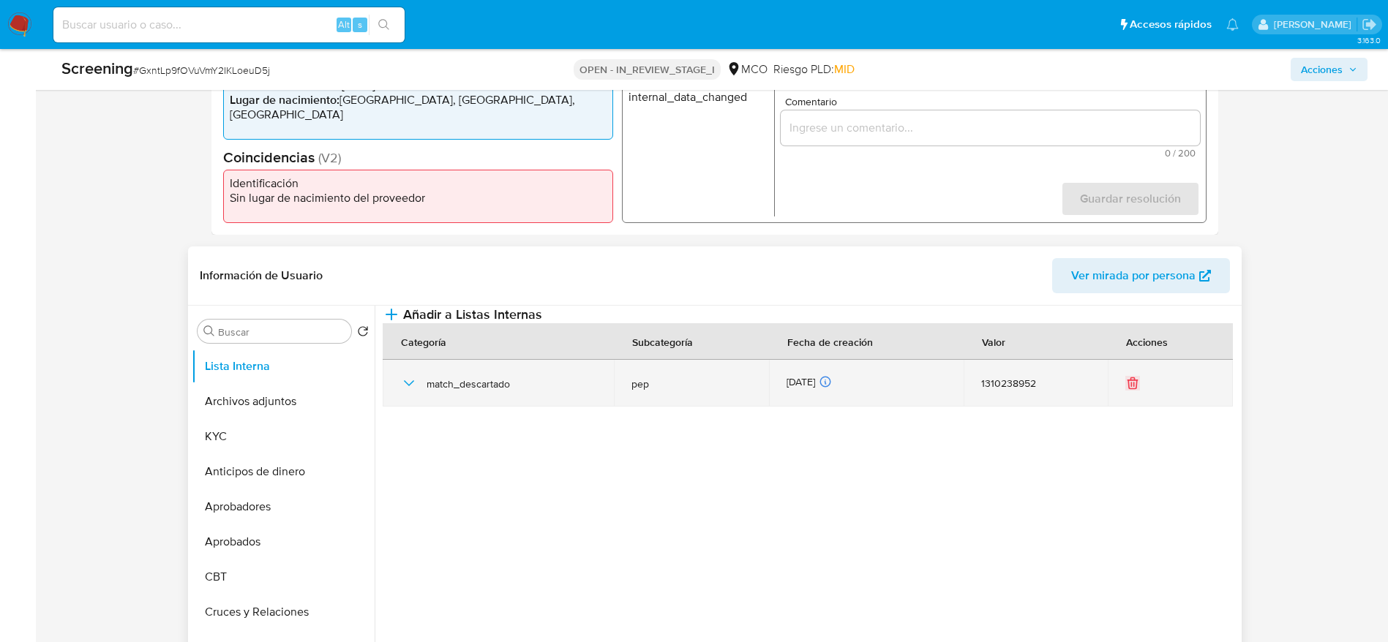
click at [412, 392] on icon "button" at bounding box center [409, 384] width 18 height 18
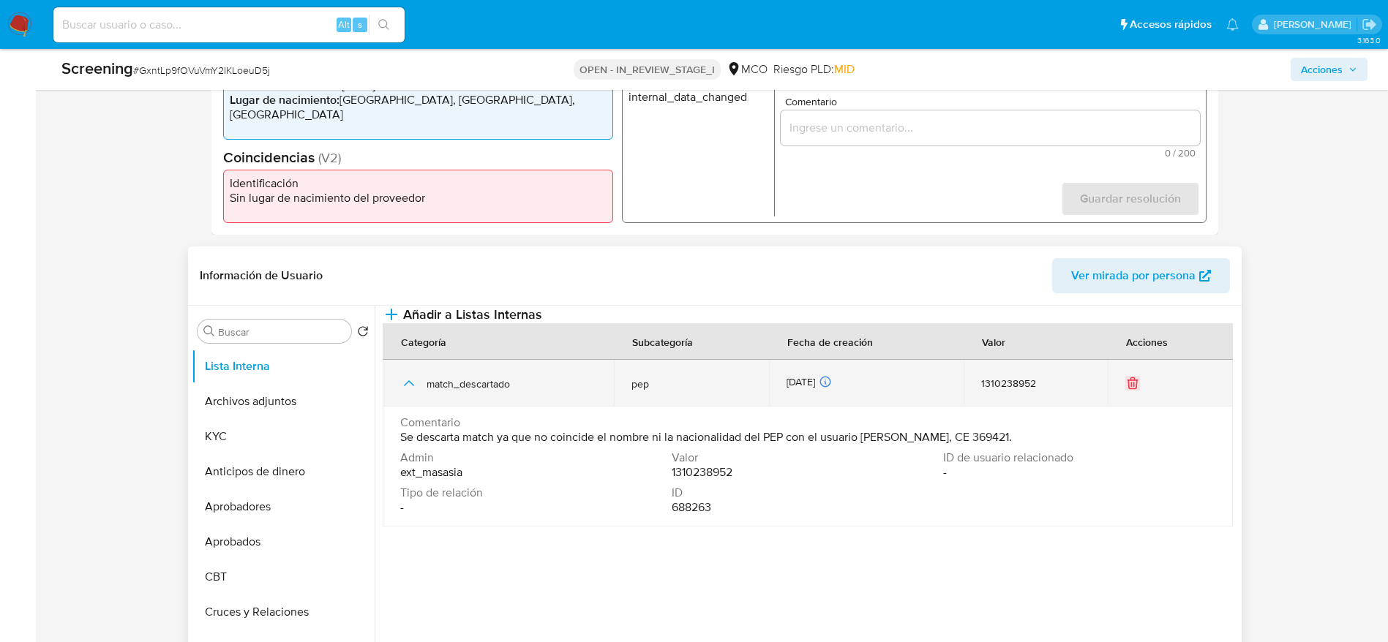
click at [412, 392] on icon "button" at bounding box center [409, 384] width 18 height 18
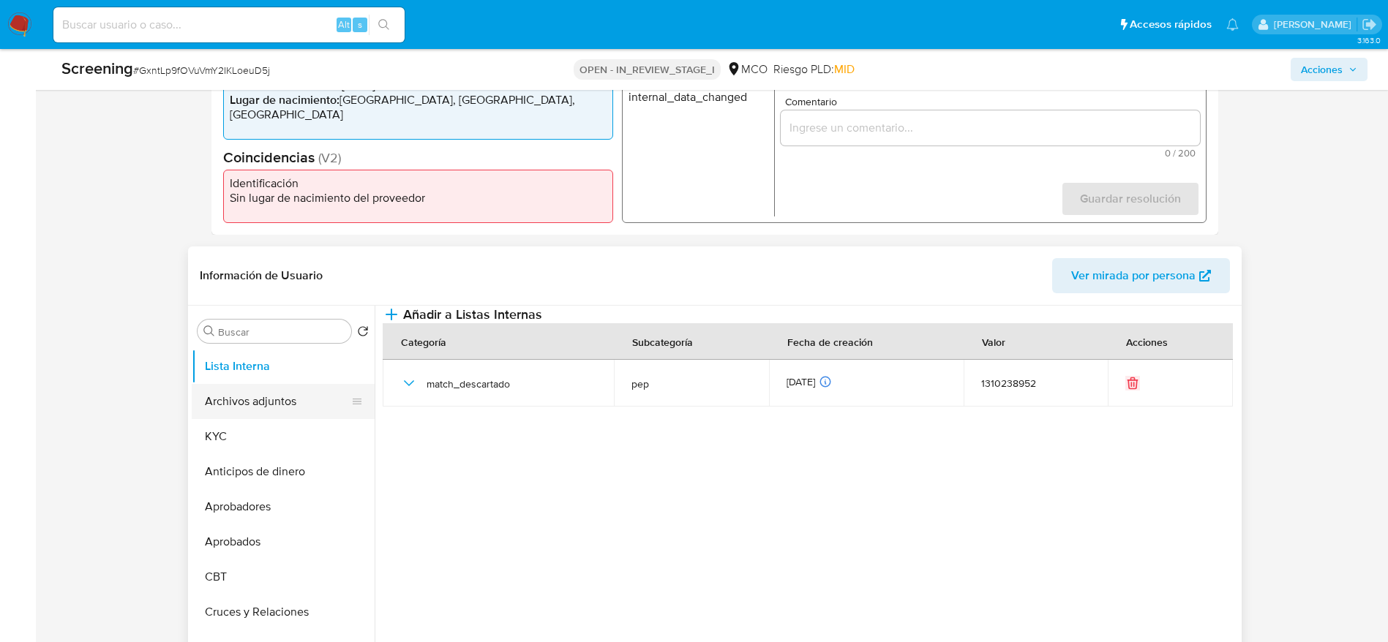
click at [294, 415] on button "Archivos adjuntos" at bounding box center [277, 401] width 171 height 35
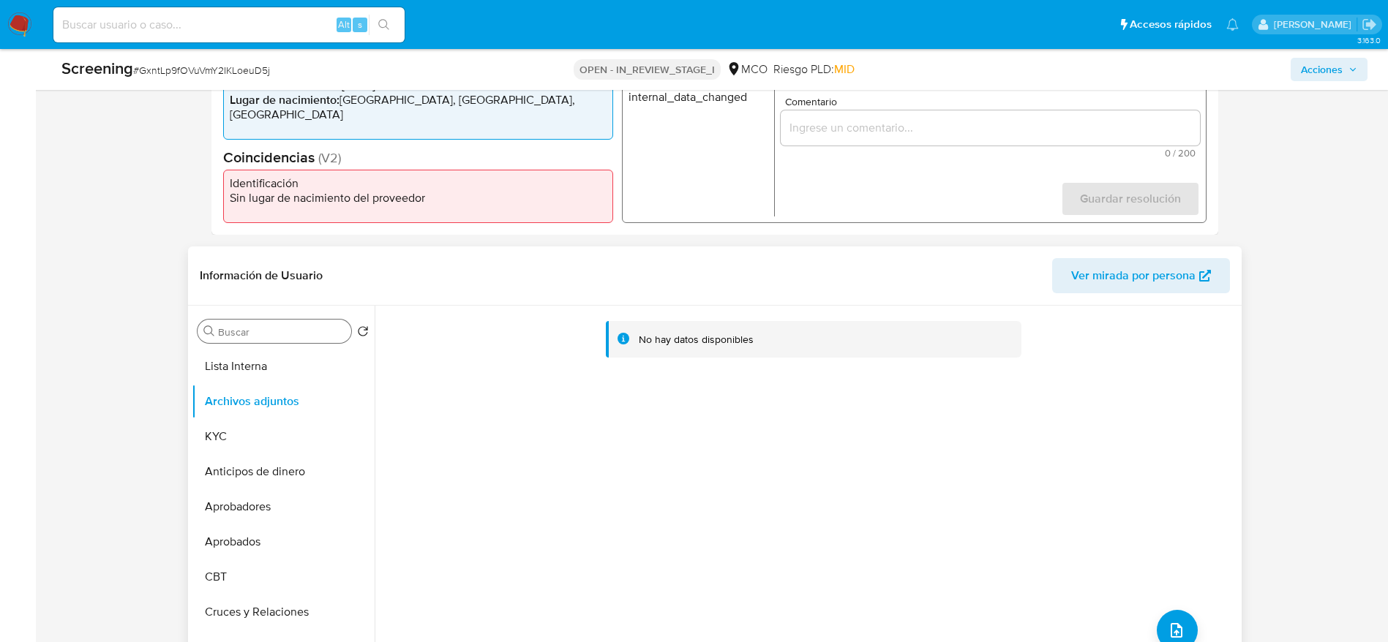
click at [282, 333] on input "Buscar" at bounding box center [281, 331] width 127 height 13
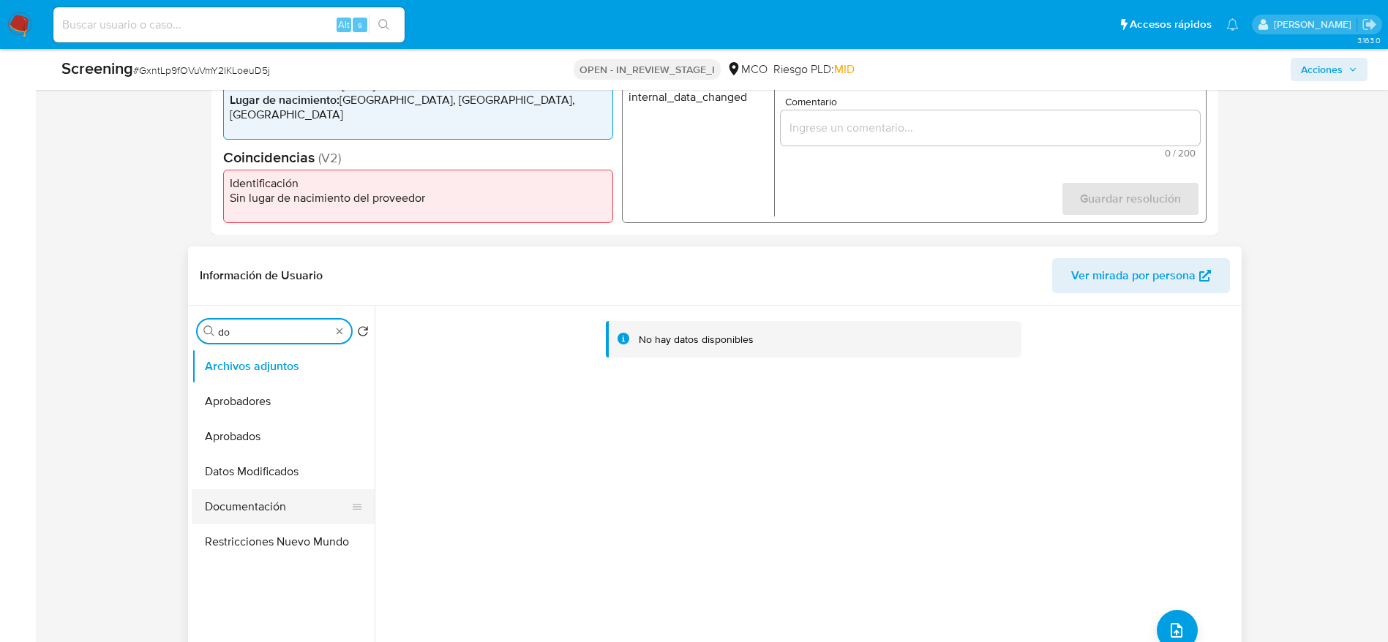
type input "do"
click at [278, 504] on button "Documentación" at bounding box center [277, 506] width 171 height 35
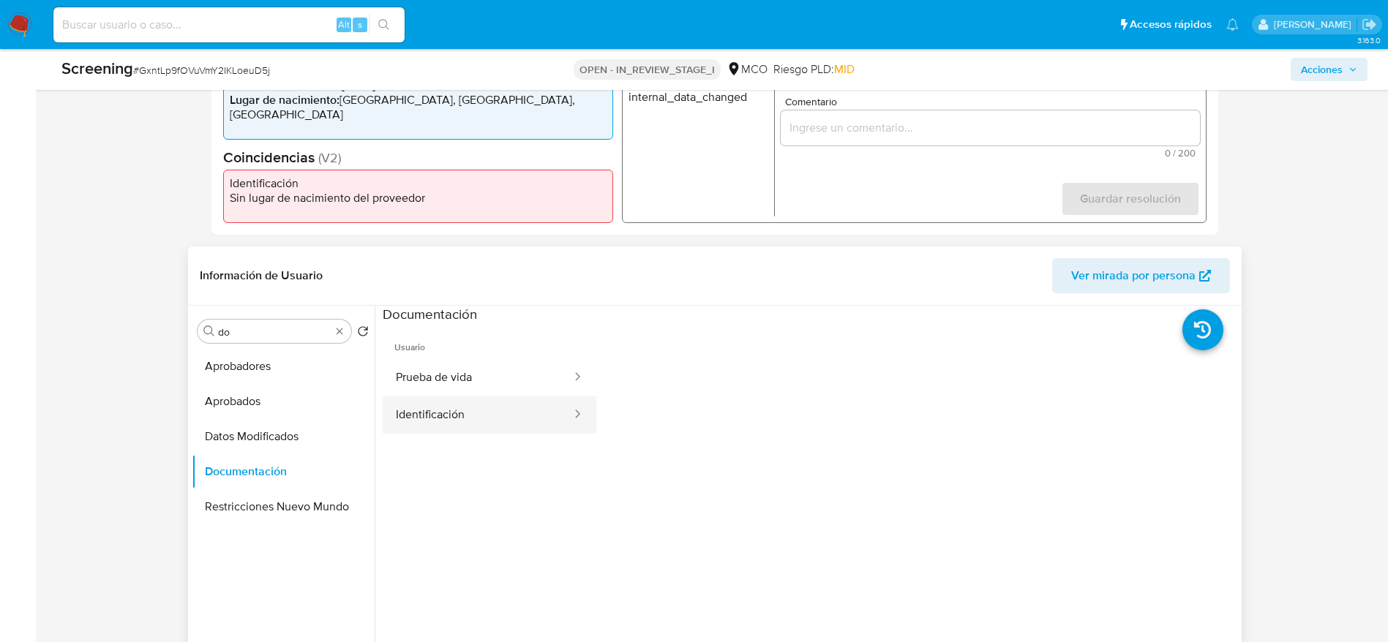
click at [402, 415] on button "Identificación" at bounding box center [478, 414] width 190 height 37
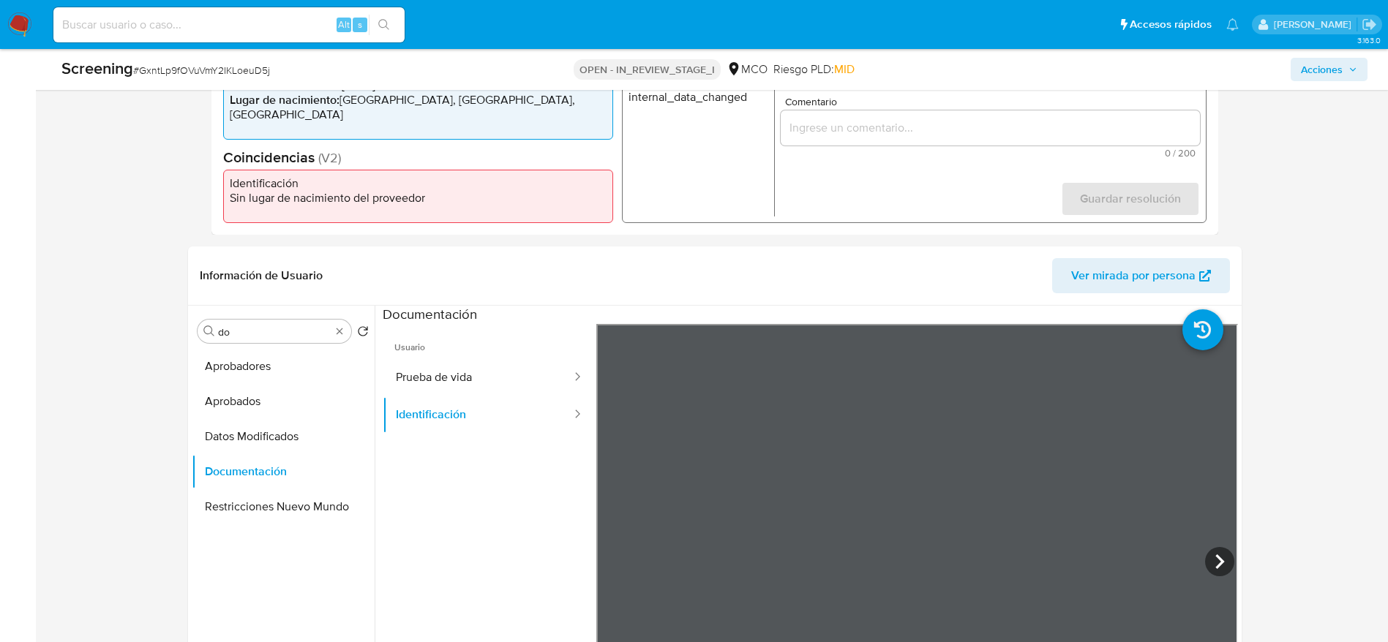
click at [804, 126] on input "Comentario" at bounding box center [989, 127] width 419 height 19
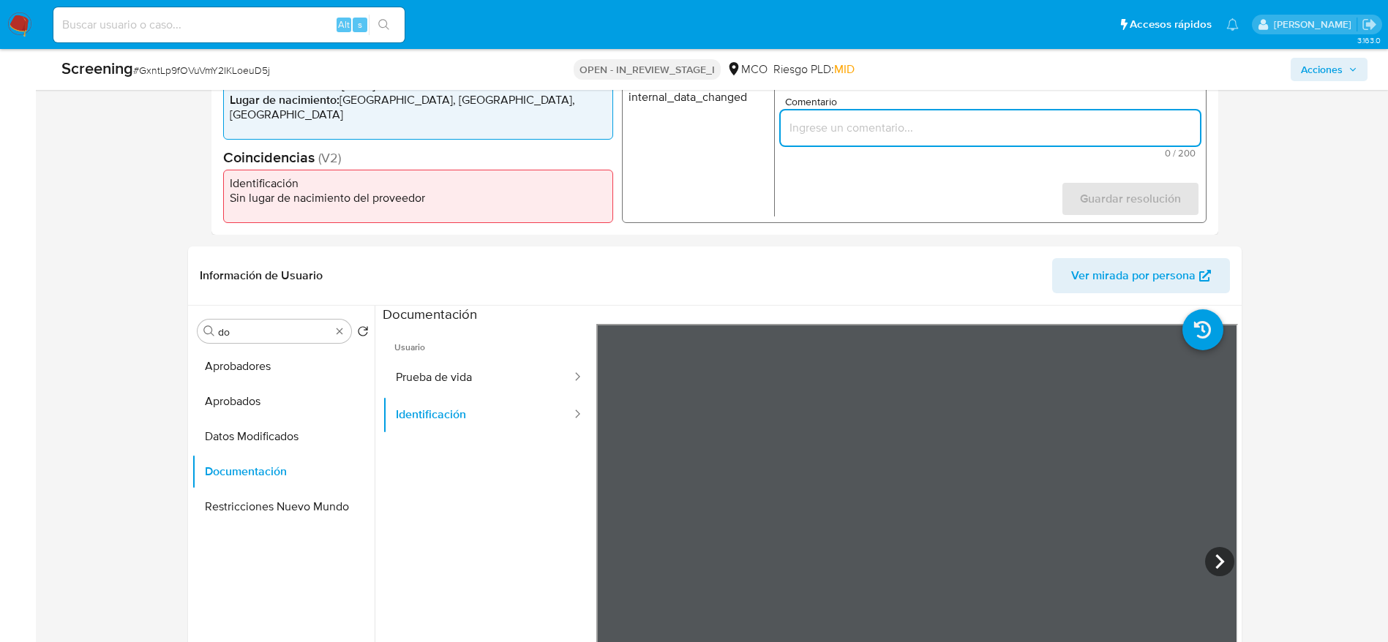
paste input "Compara al usuario Salinas Suarez Edward Jose CE 369421 con el PEP "rafael monz…"
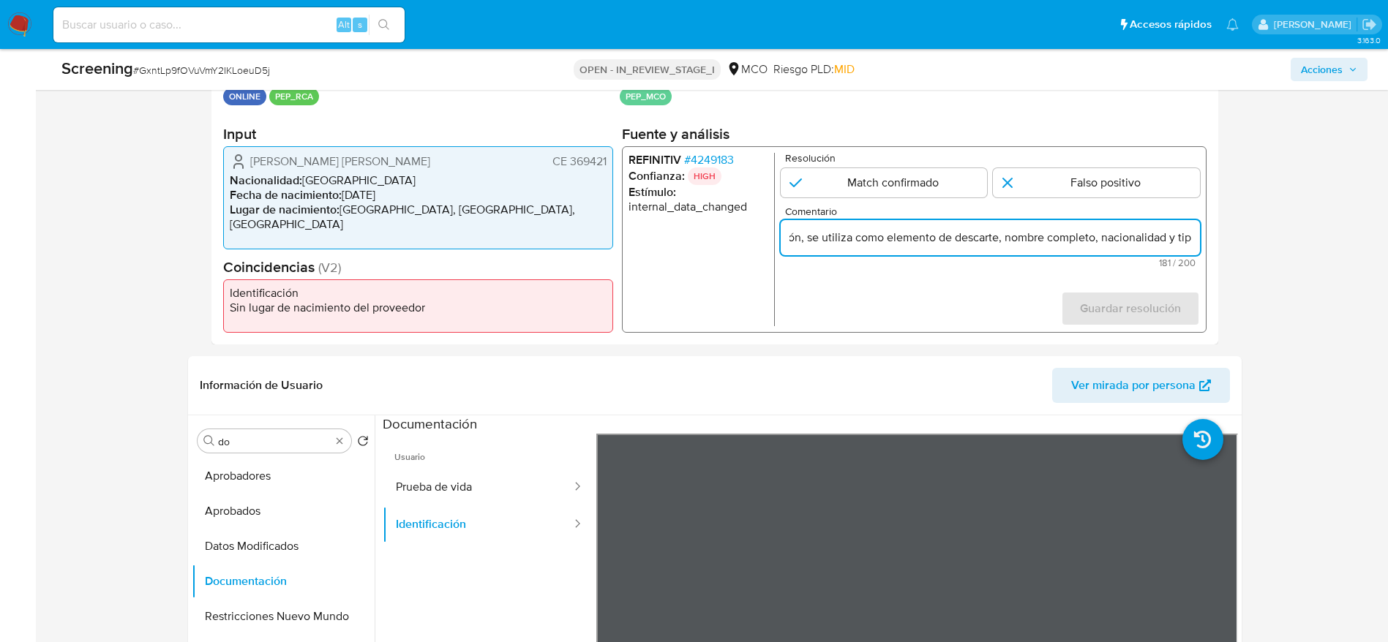
scroll to position [219, 0]
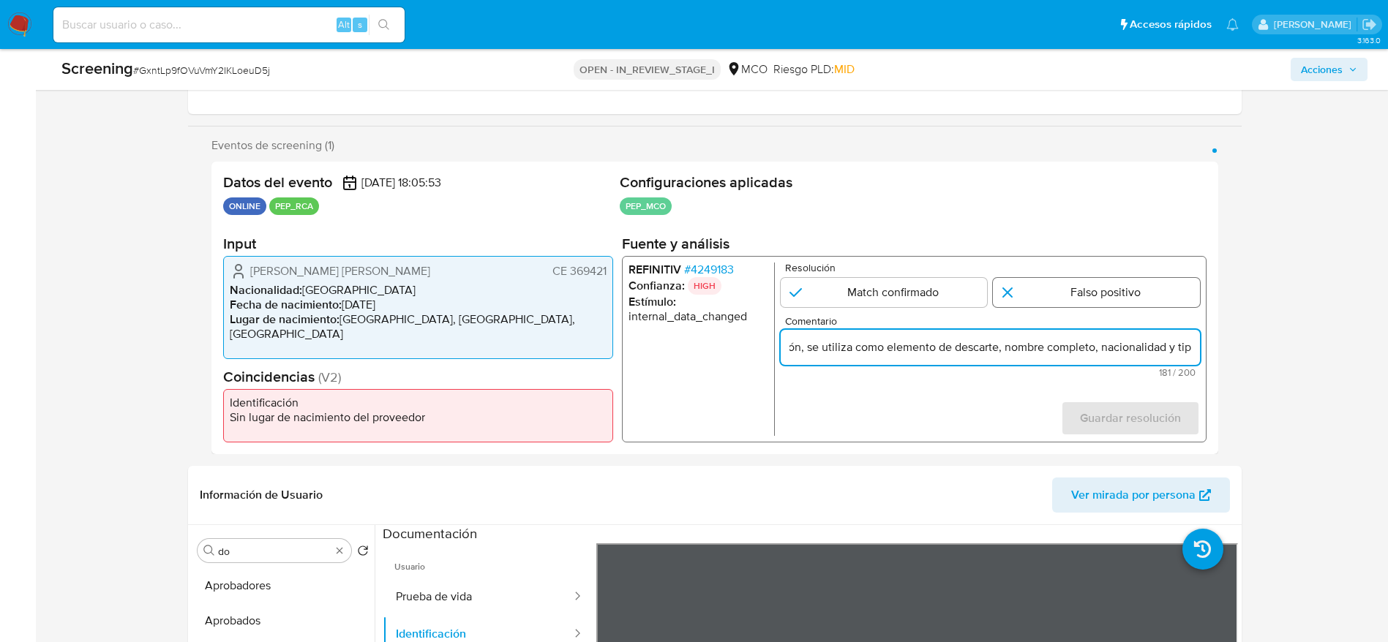
type input "Compara al usuario Salinas Suarez Edward Jose CE 369421 con el PEP "rafael monz…"
click at [1129, 296] on input "1 de 1" at bounding box center [1096, 292] width 207 height 29
radio input "true"
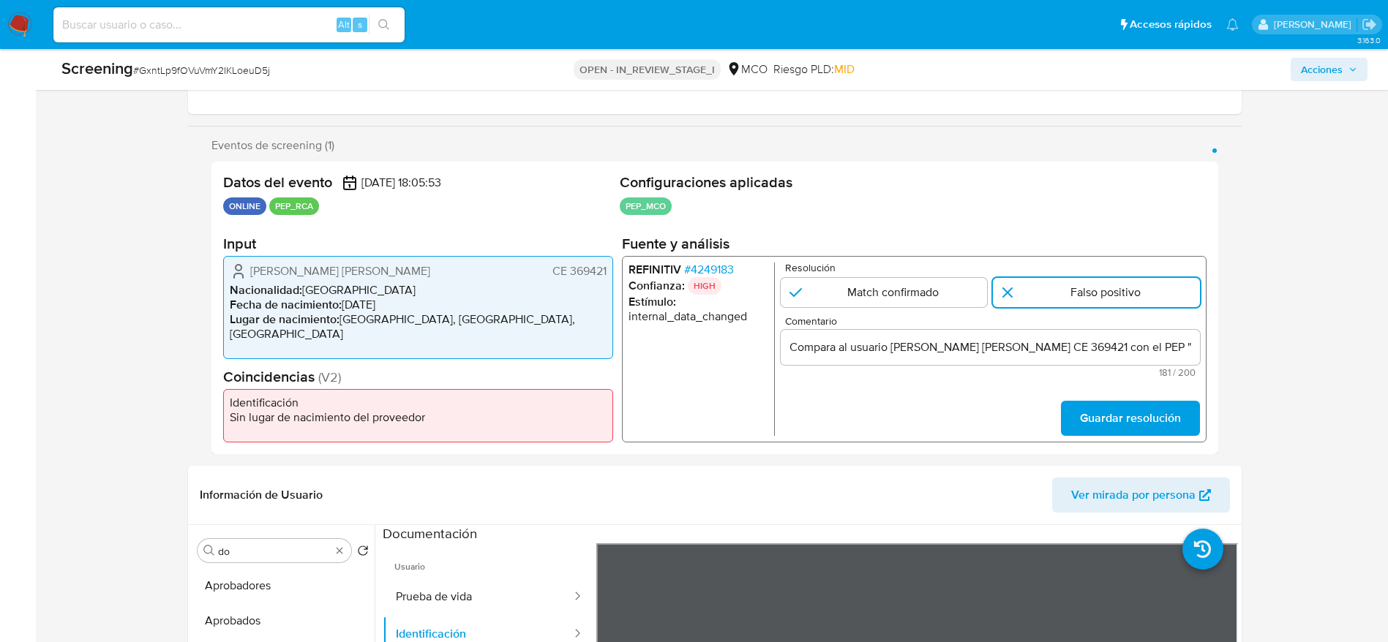
click at [1116, 393] on form "Resolución Match confirmado Falso positivo Comentario Compara al usuario Salina…" at bounding box center [989, 349] width 419 height 173
click at [1116, 411] on span "Guardar resolución" at bounding box center [1129, 418] width 101 height 32
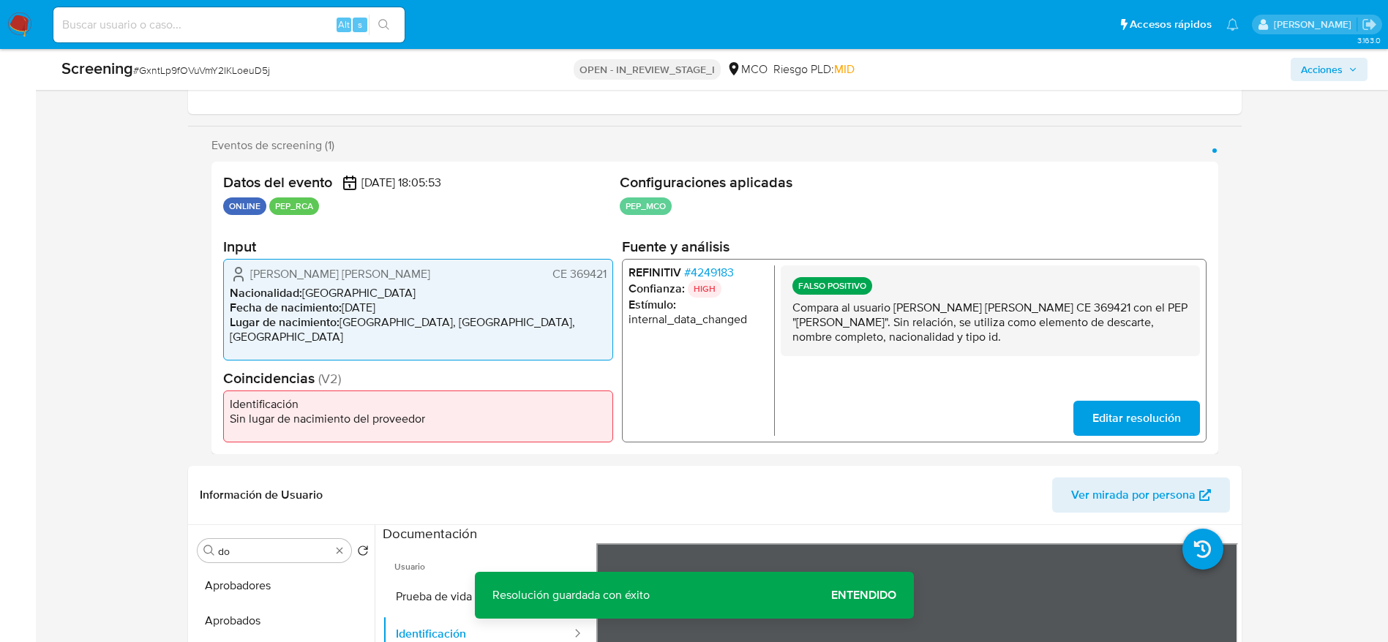
click at [1104, 333] on p "Compara al usuario Salinas Suarez Edward Jose CE 369421 con el PEP "rafael monz…" at bounding box center [989, 322] width 396 height 44
click at [1104, 334] on p "Compara al usuario Salinas Suarez Edward Jose CE 369421 con el PEP "rafael monz…" at bounding box center [989, 322] width 396 height 44
click at [1104, 326] on p "Compara al usuario Salinas Suarez Edward Jose CE 369421 con el PEP "rafael monz…" at bounding box center [989, 322] width 396 height 44
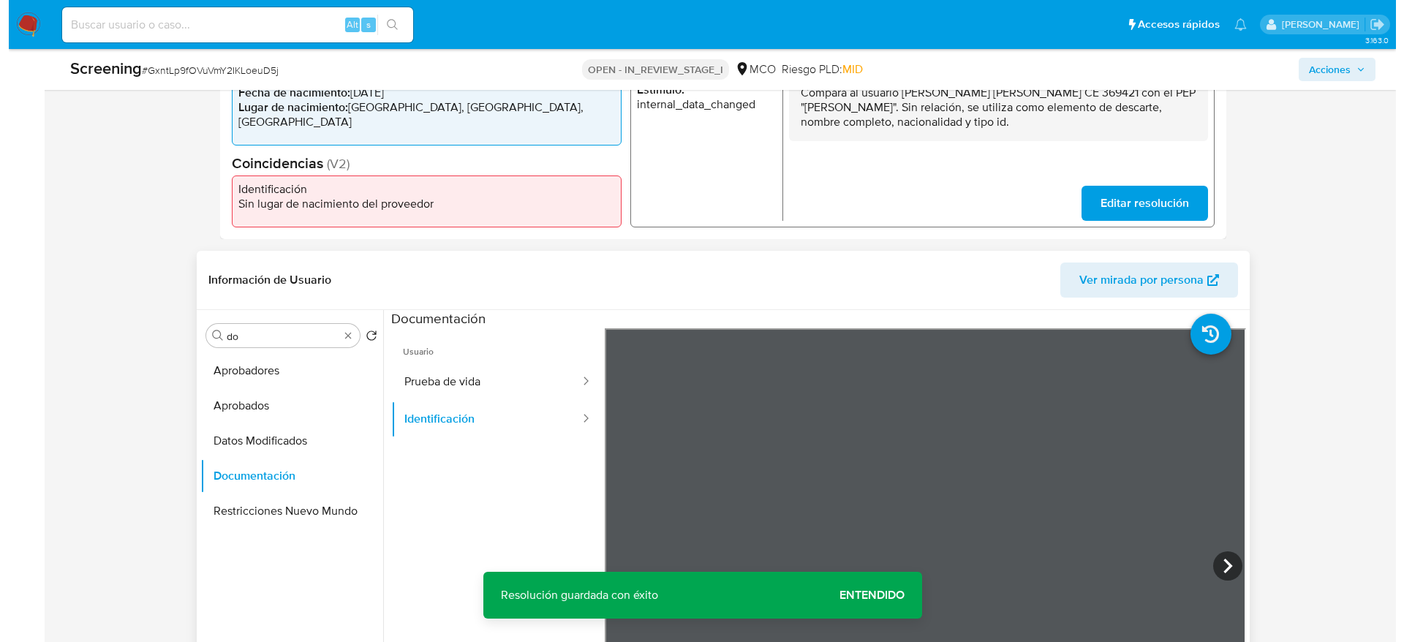
scroll to position [439, 0]
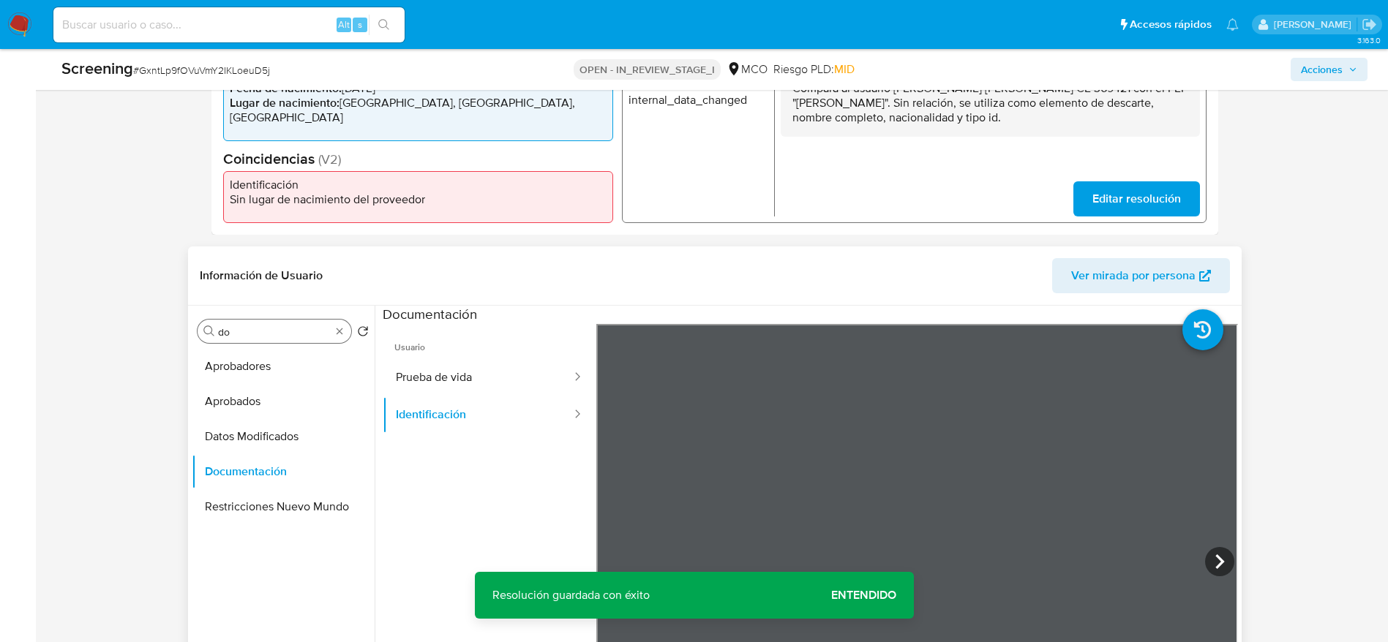
click at [221, 331] on input "do" at bounding box center [274, 331] width 113 height 13
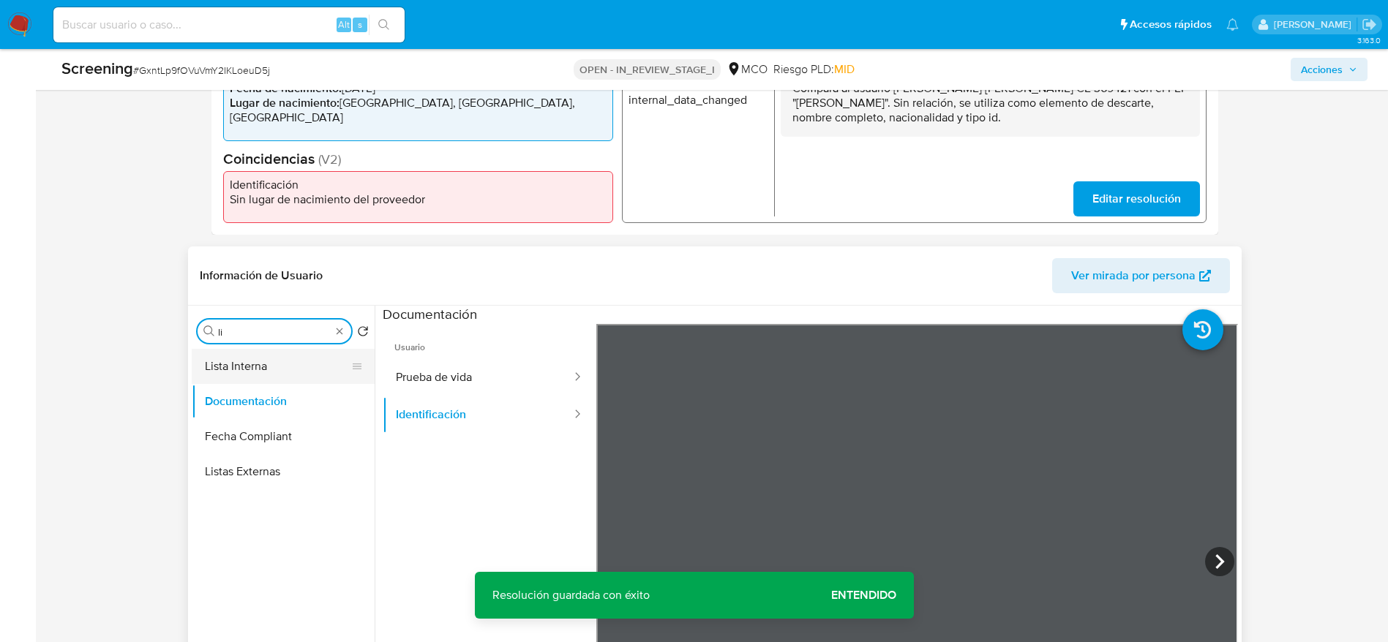
type input "li"
click at [222, 362] on button "Lista Interna" at bounding box center [277, 366] width 171 height 35
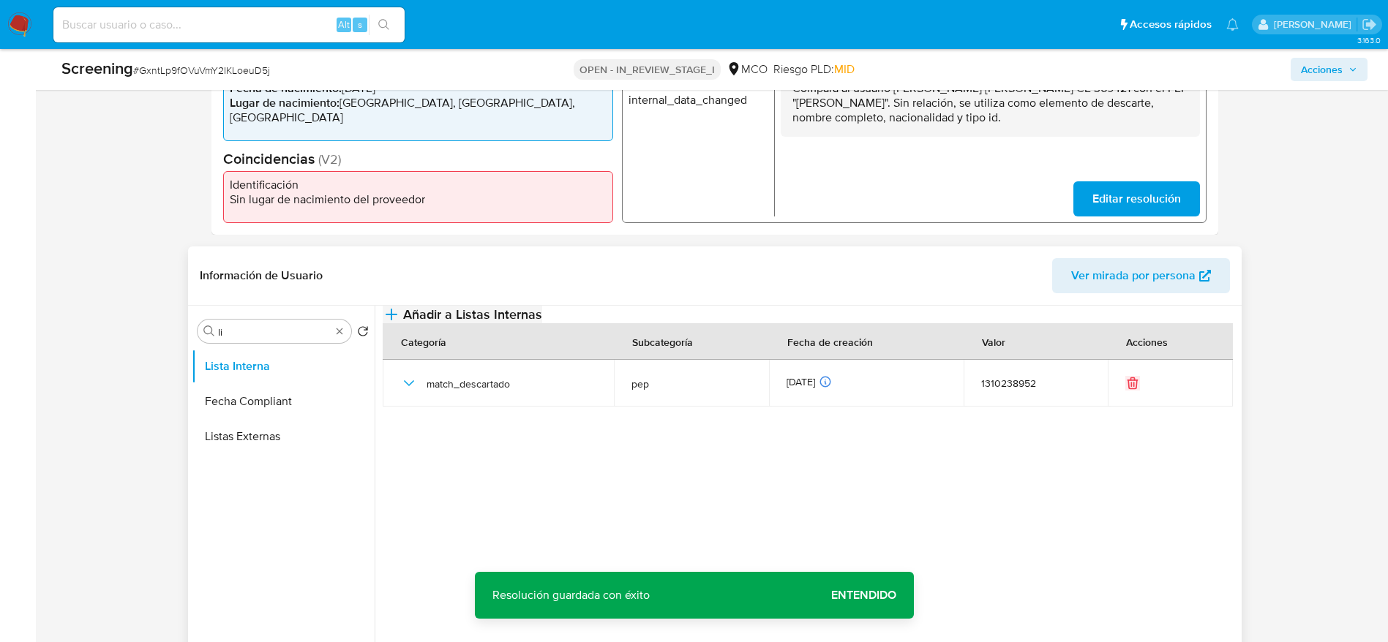
click at [542, 323] on span "Añadir a Listas Internas" at bounding box center [472, 314] width 139 height 16
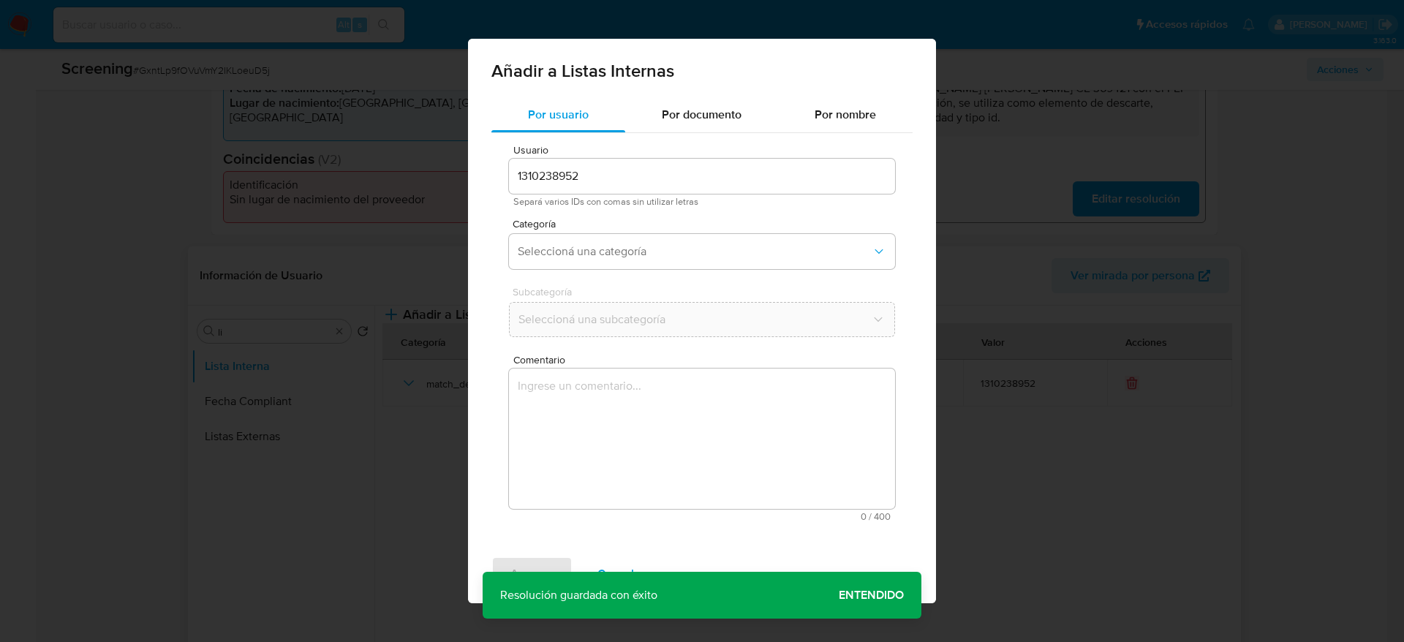
click at [795, 396] on textarea "Comentario" at bounding box center [702, 439] width 386 height 140
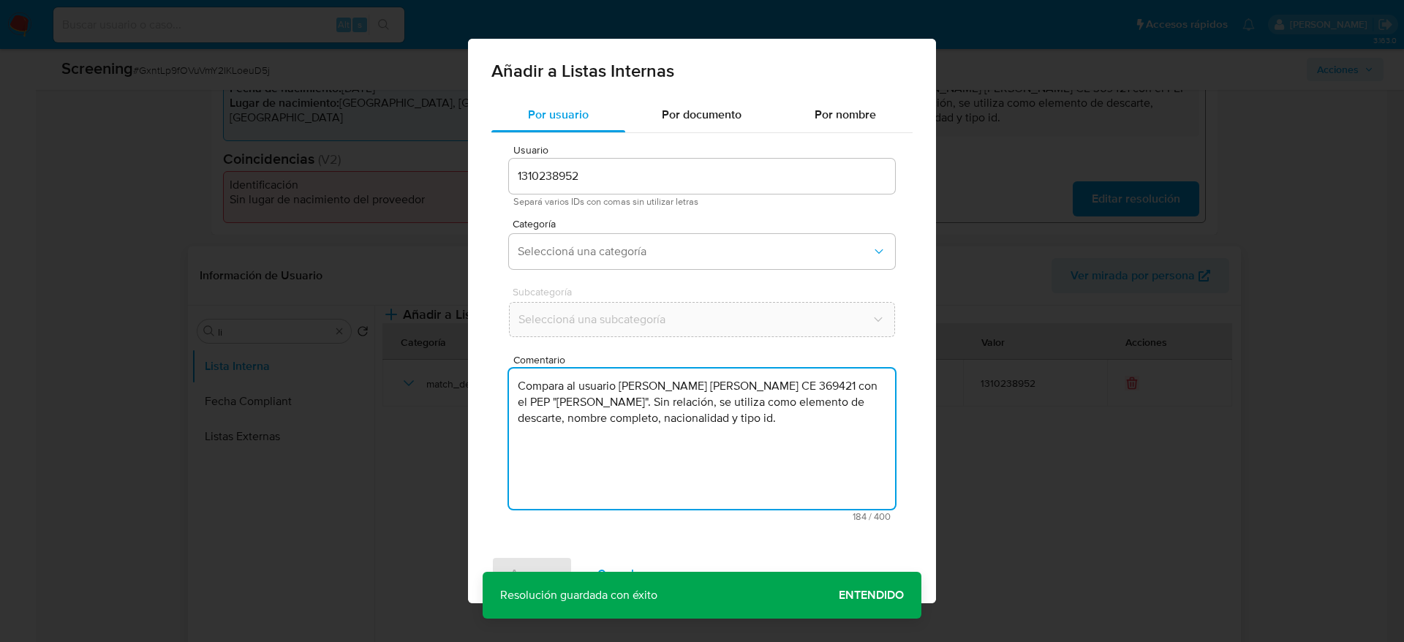
type textarea "Compara al usuario Salinas Suarez Edward Jose CE 369421 con el PEP "rafael monz…"
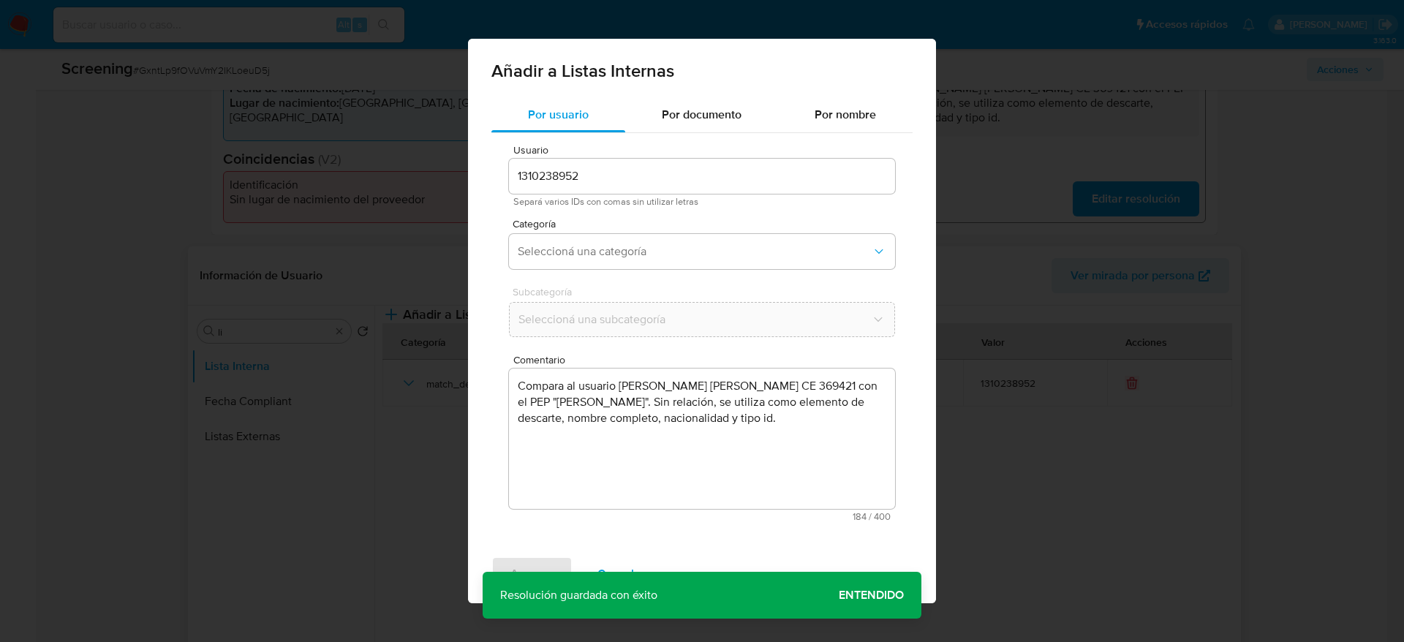
click at [670, 274] on div "Categoría Seleccioná una categoría" at bounding box center [702, 247] width 386 height 56
click at [670, 260] on button "Seleccioná una categoría" at bounding box center [702, 251] width 386 height 35
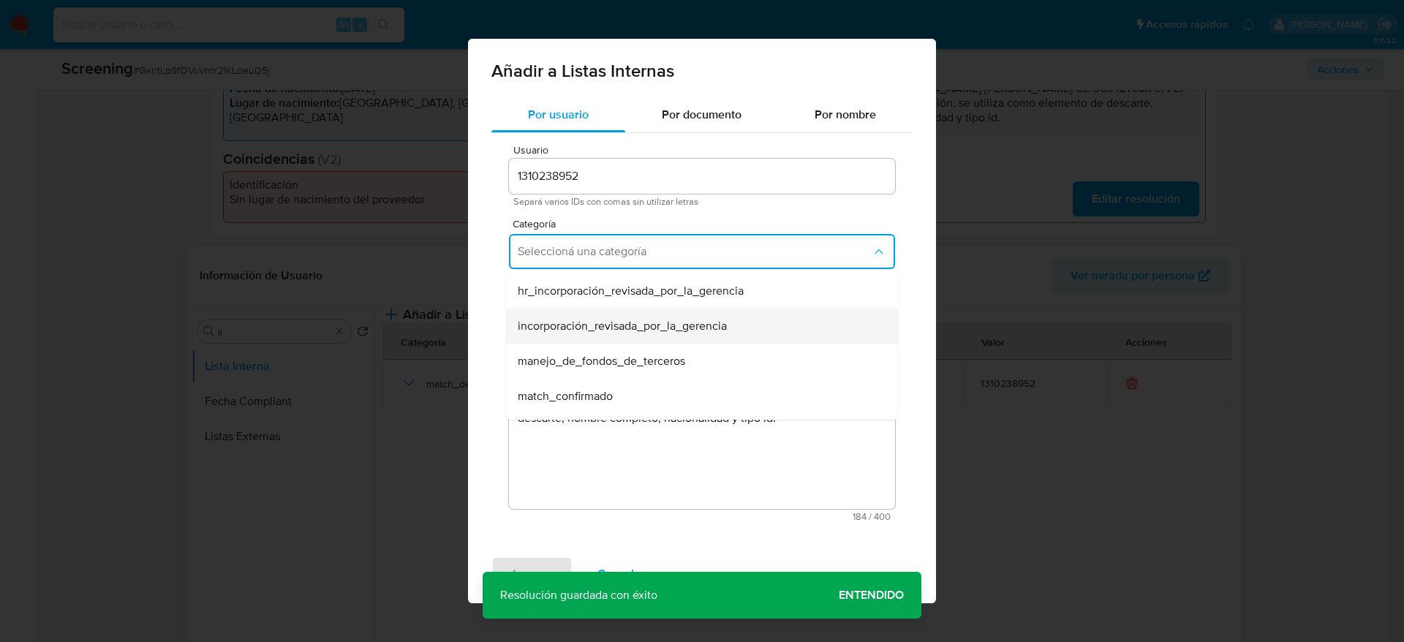
scroll to position [110, 0]
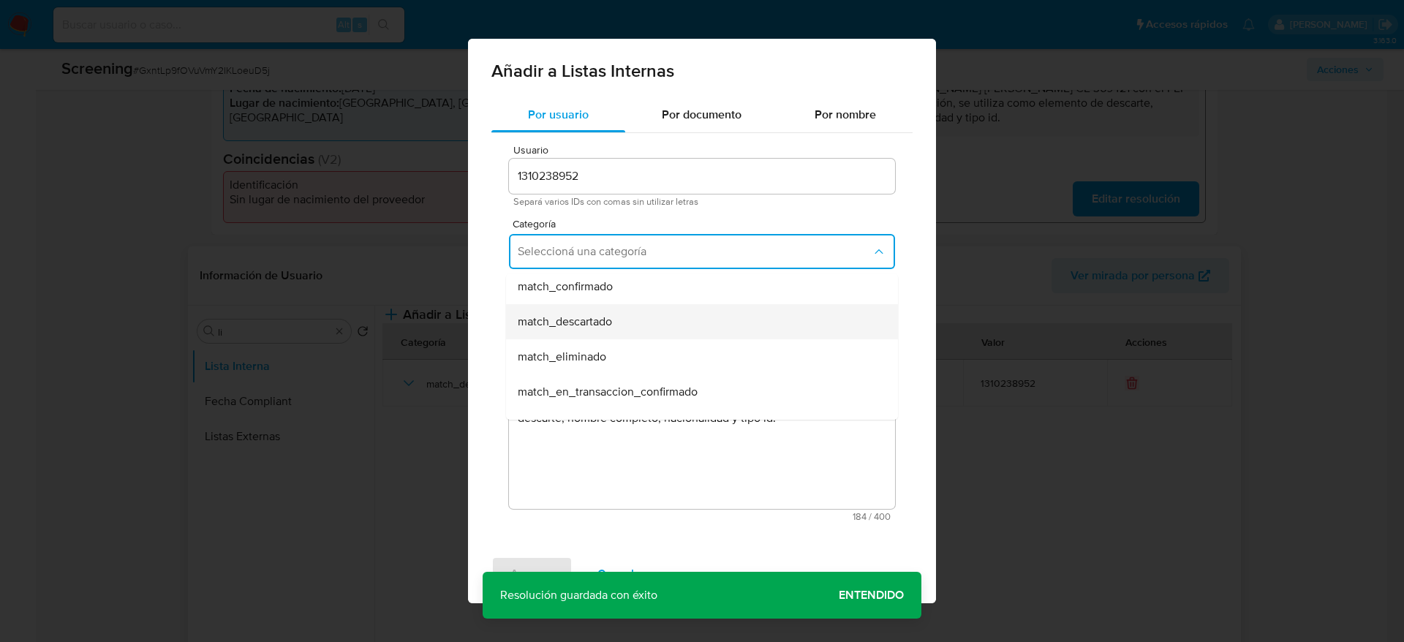
click at [591, 330] on div "match_descartado" at bounding box center [698, 321] width 360 height 35
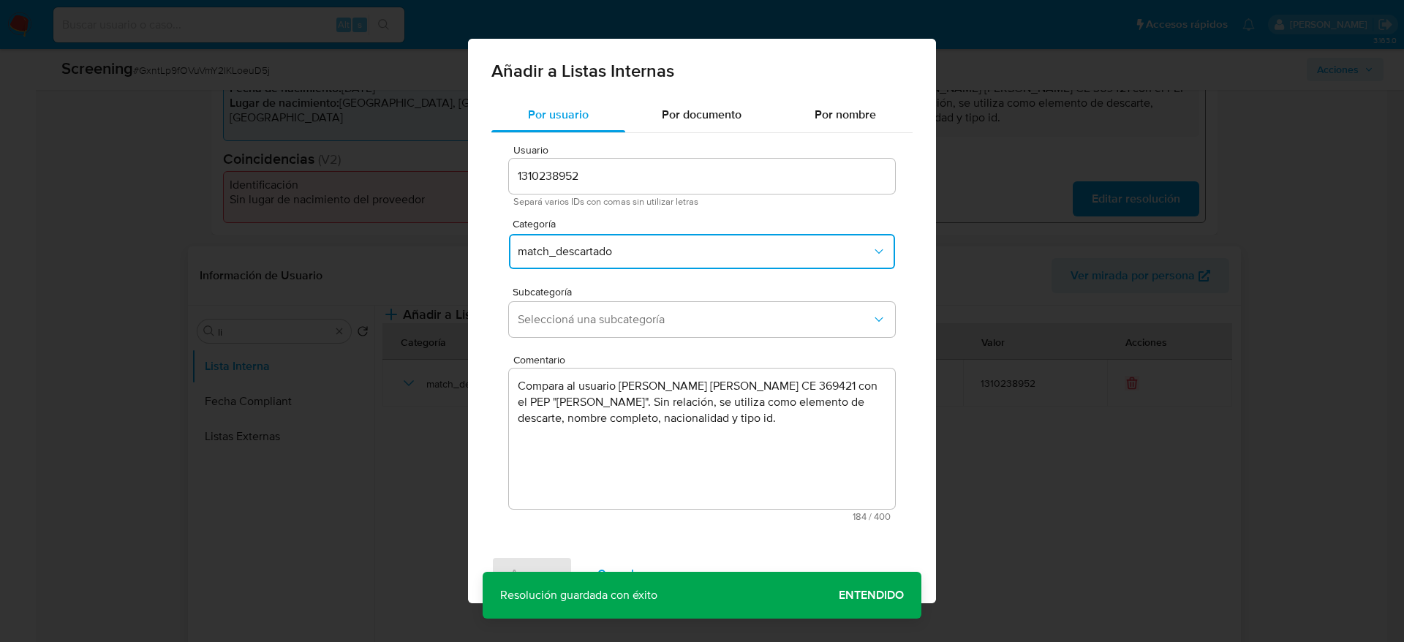
click at [591, 330] on button "Seleccioná una subcategoría" at bounding box center [702, 319] width 386 height 35
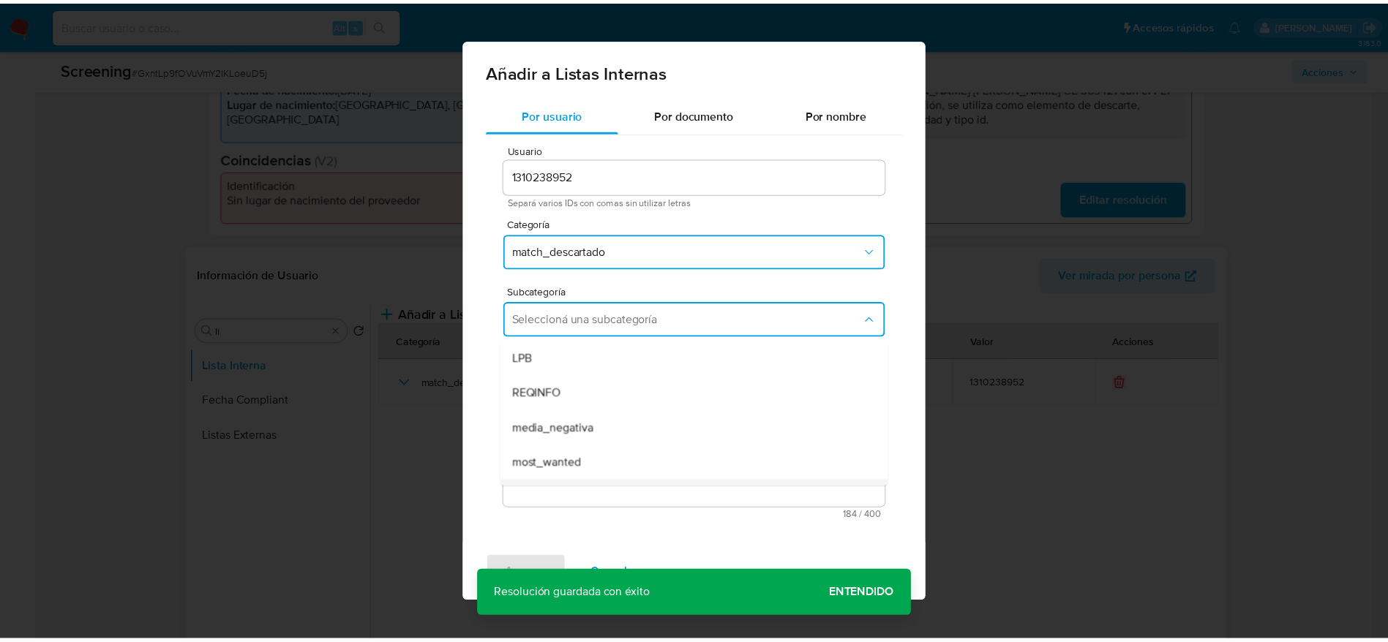
scroll to position [99, 0]
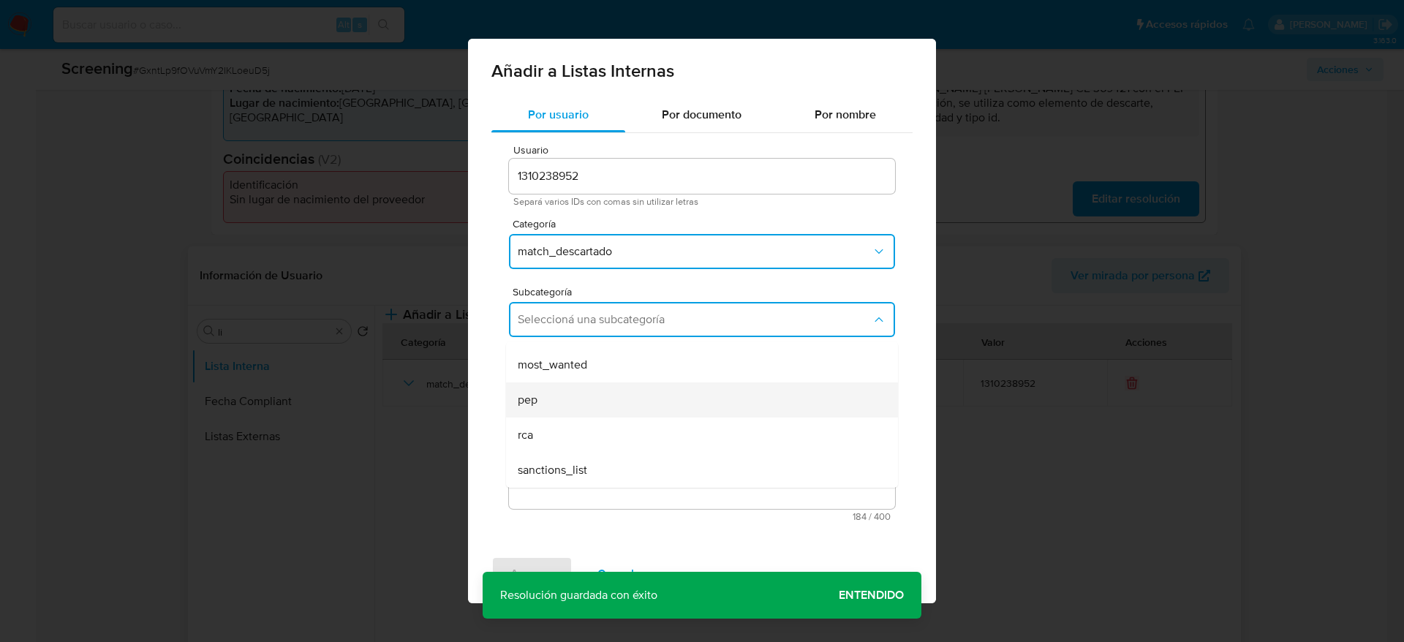
click at [538, 410] on div "pep" at bounding box center [698, 400] width 360 height 35
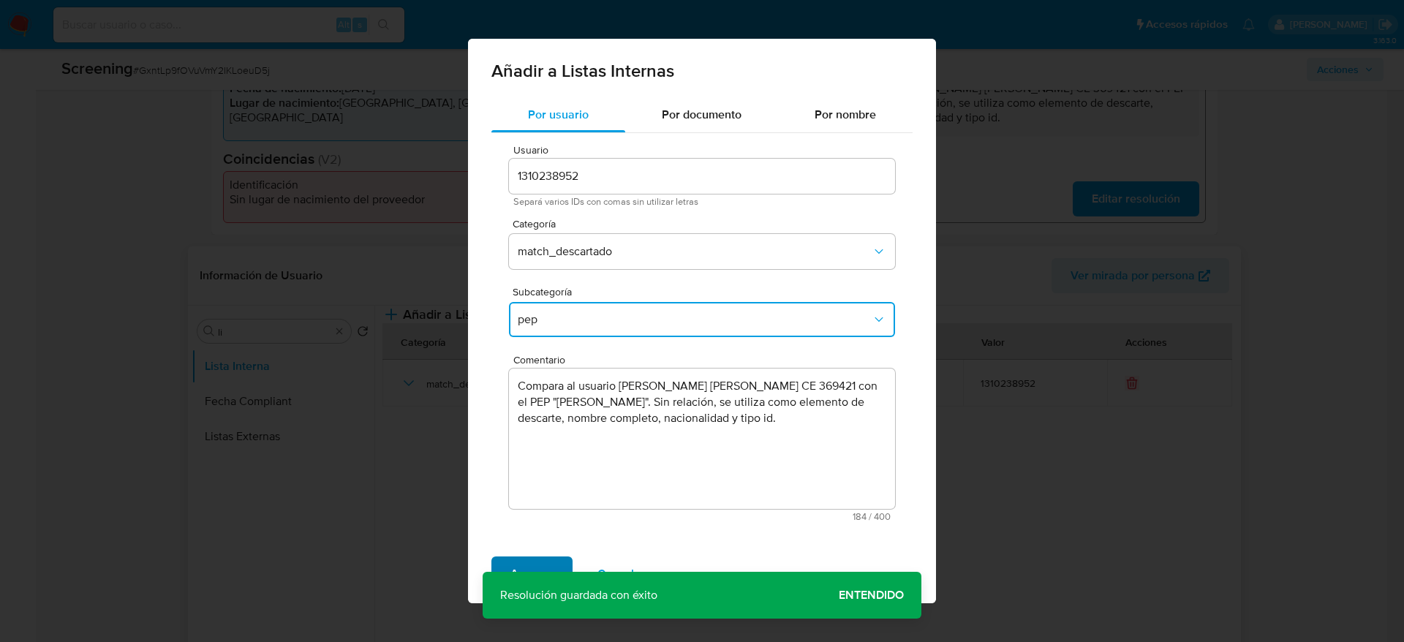
click at [543, 558] on span "Agregar" at bounding box center [532, 574] width 43 height 32
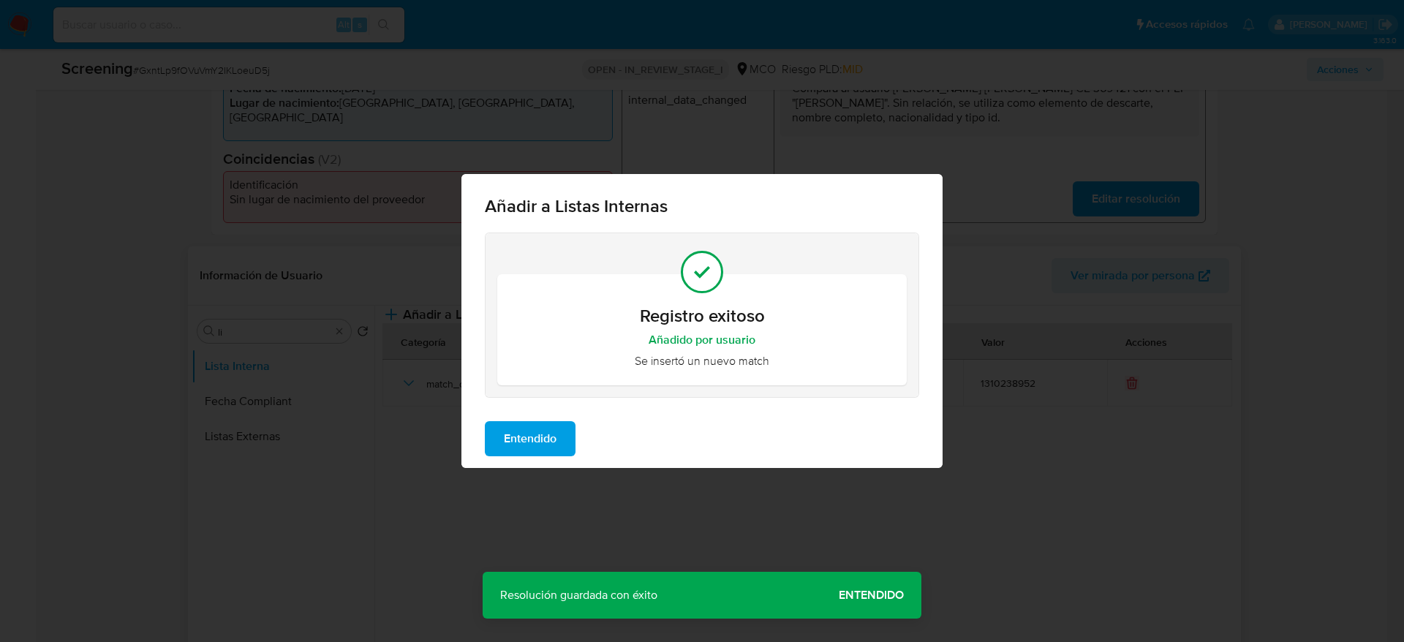
click at [565, 421] on button "Entendido" at bounding box center [530, 438] width 91 height 35
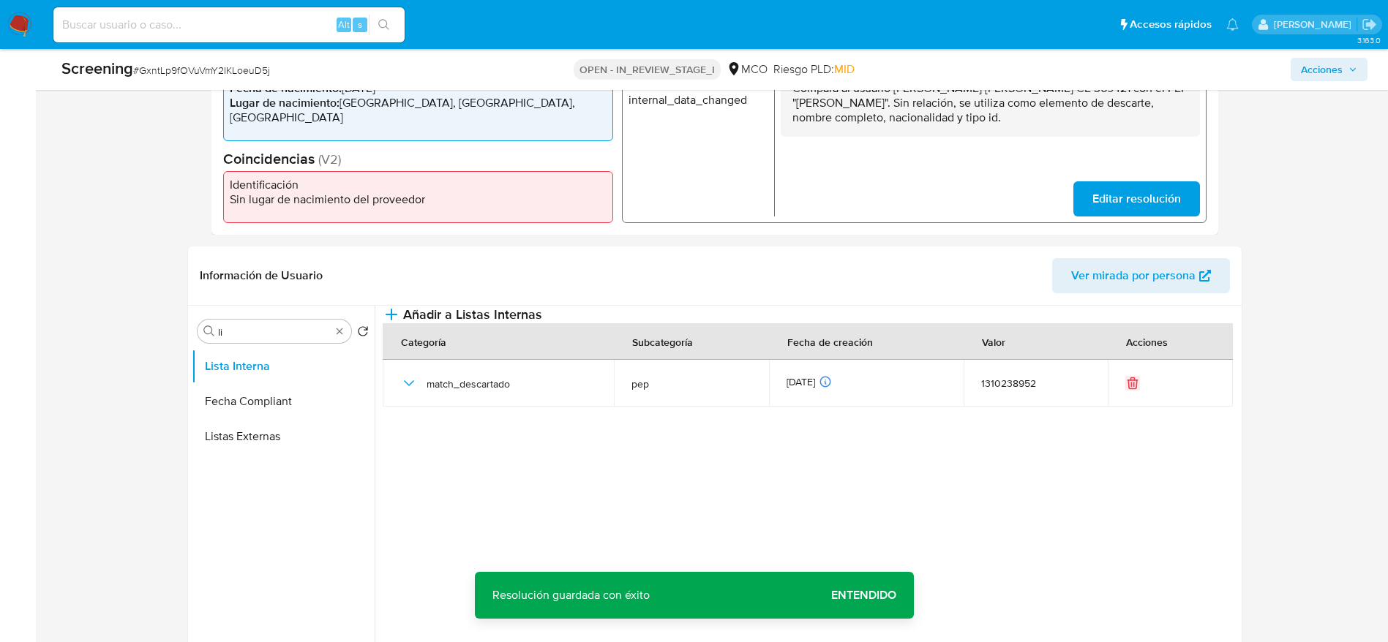
scroll to position [0, 0]
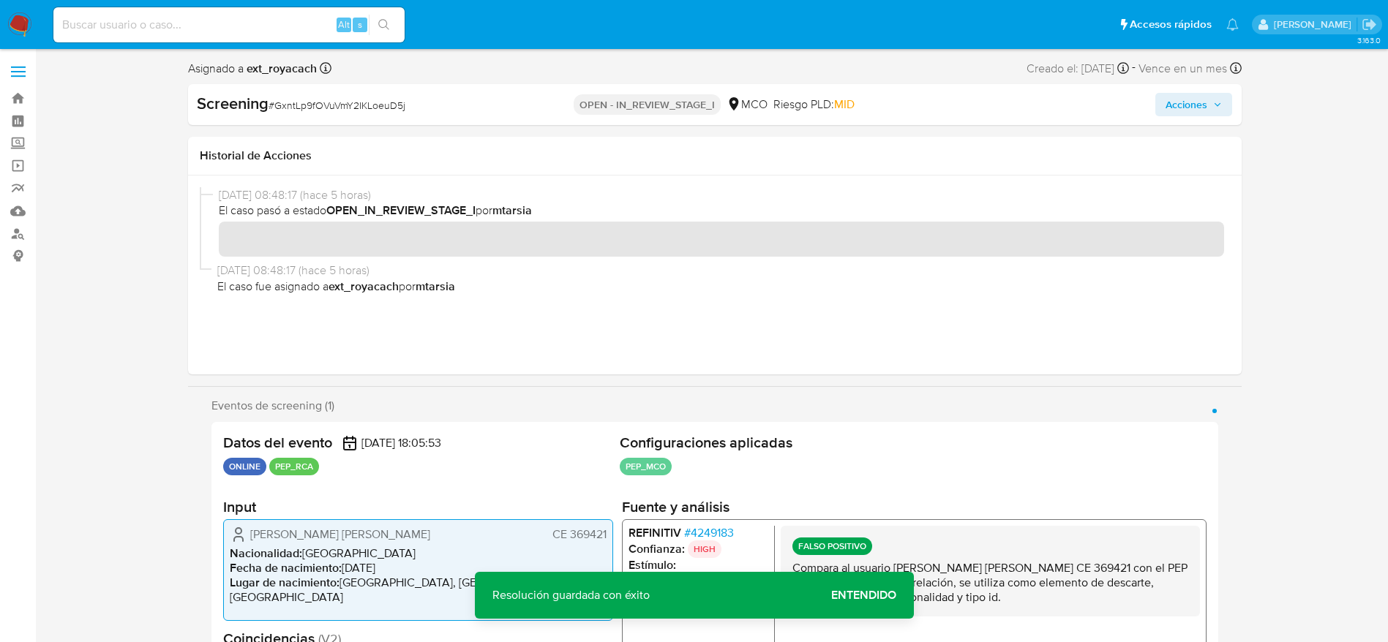
click at [1207, 101] on span "Acciones" at bounding box center [1186, 104] width 42 height 23
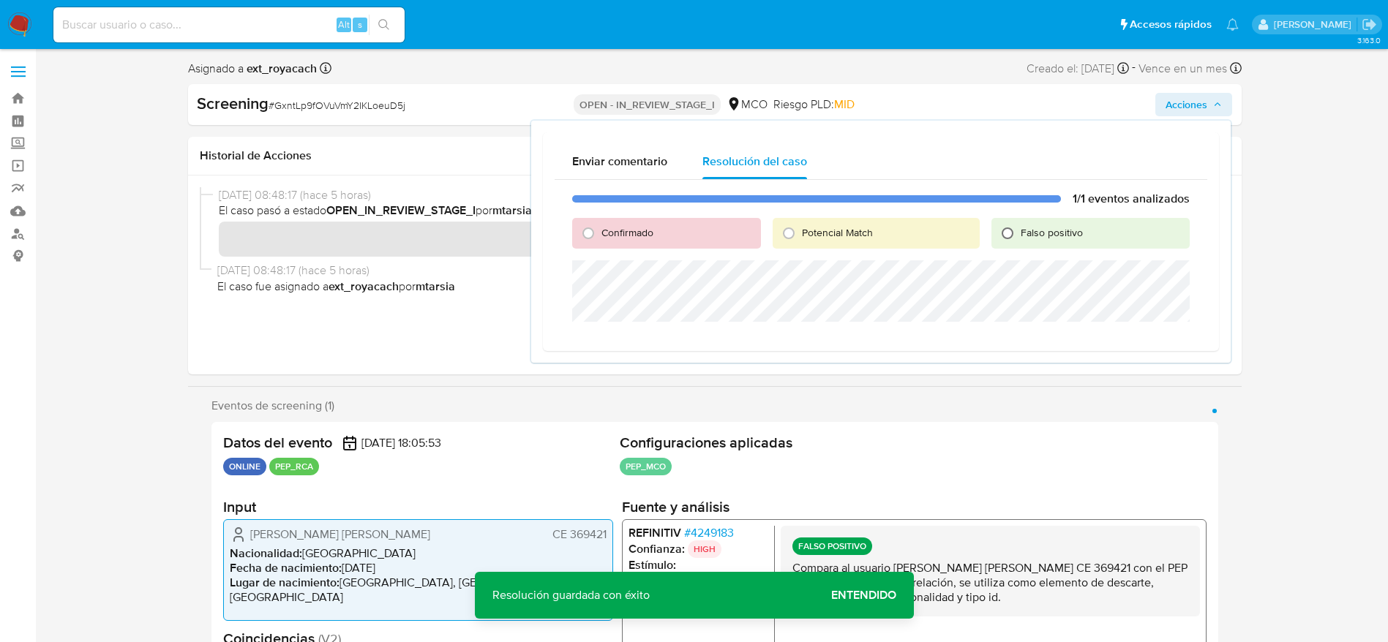
click at [1006, 240] on input "Falso positivo" at bounding box center [1007, 233] width 23 height 23
radio input "true"
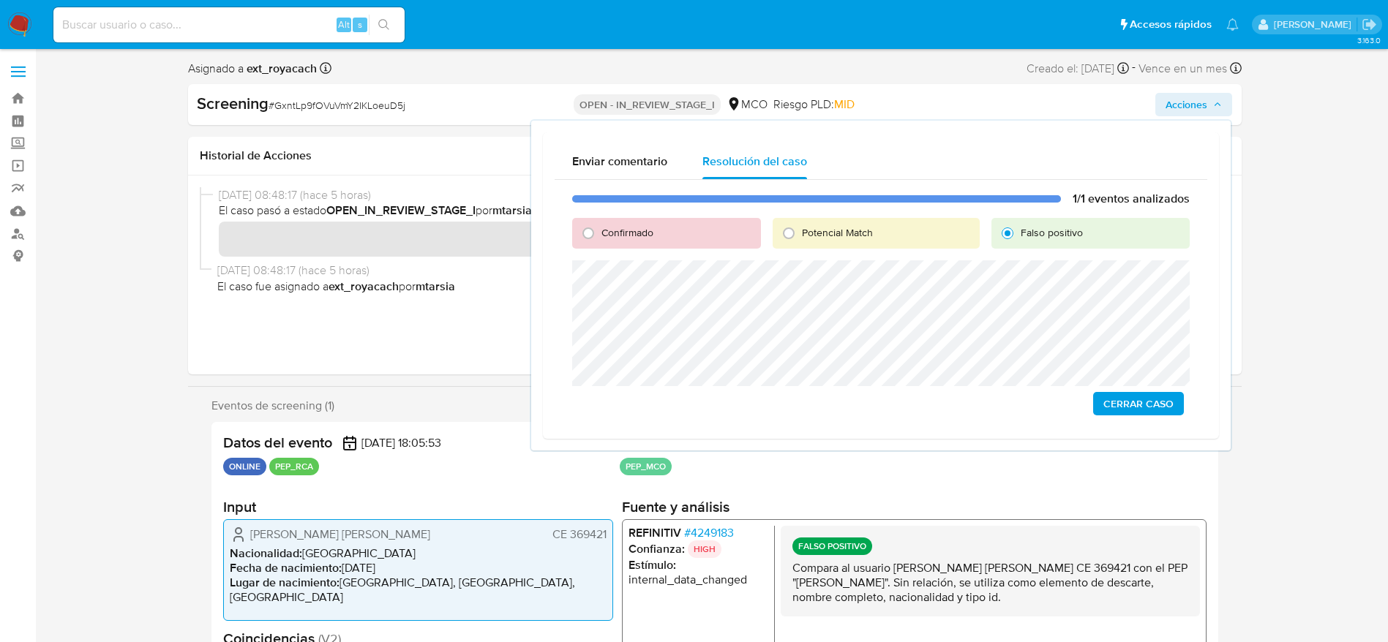
click at [1135, 394] on span "Cerrar Caso" at bounding box center [1138, 404] width 70 height 20
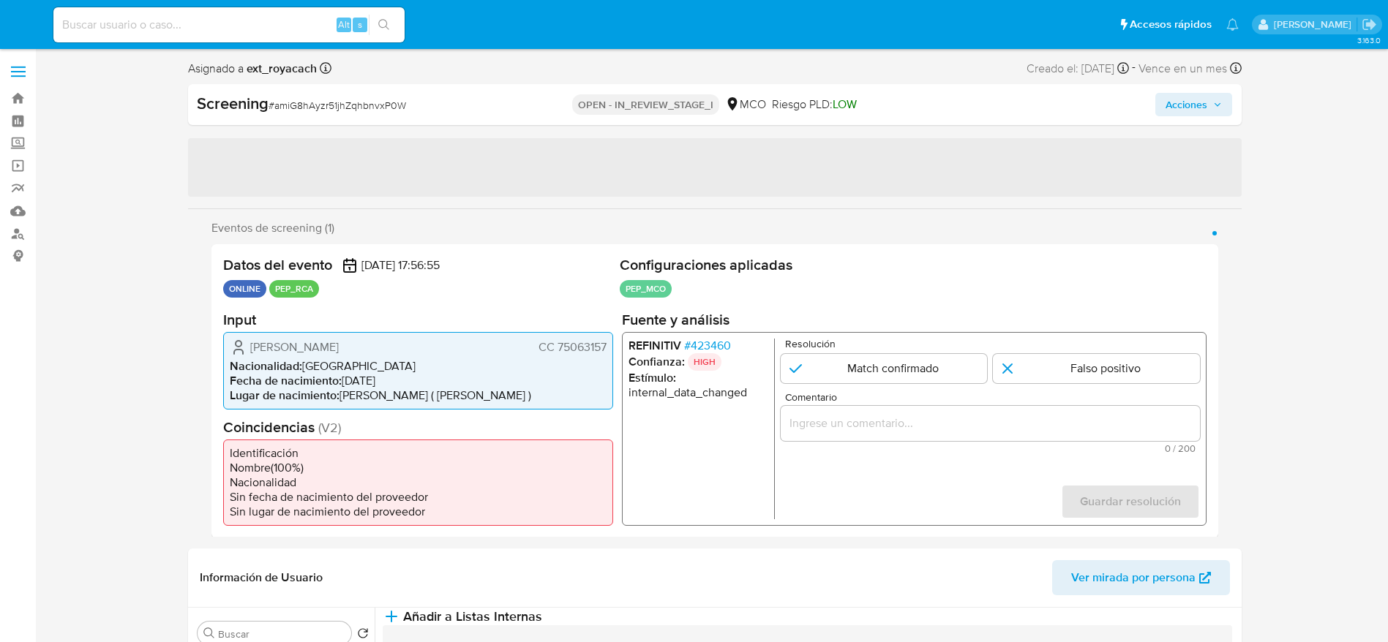
select select "10"
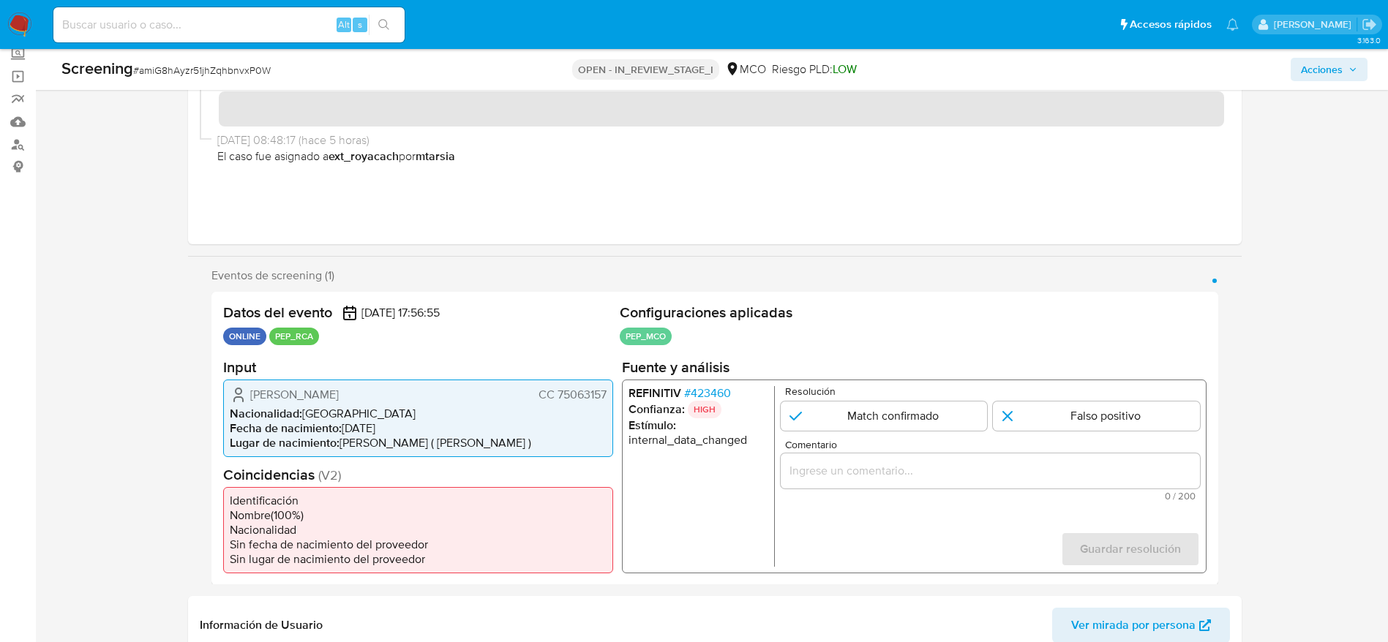
scroll to position [110, 0]
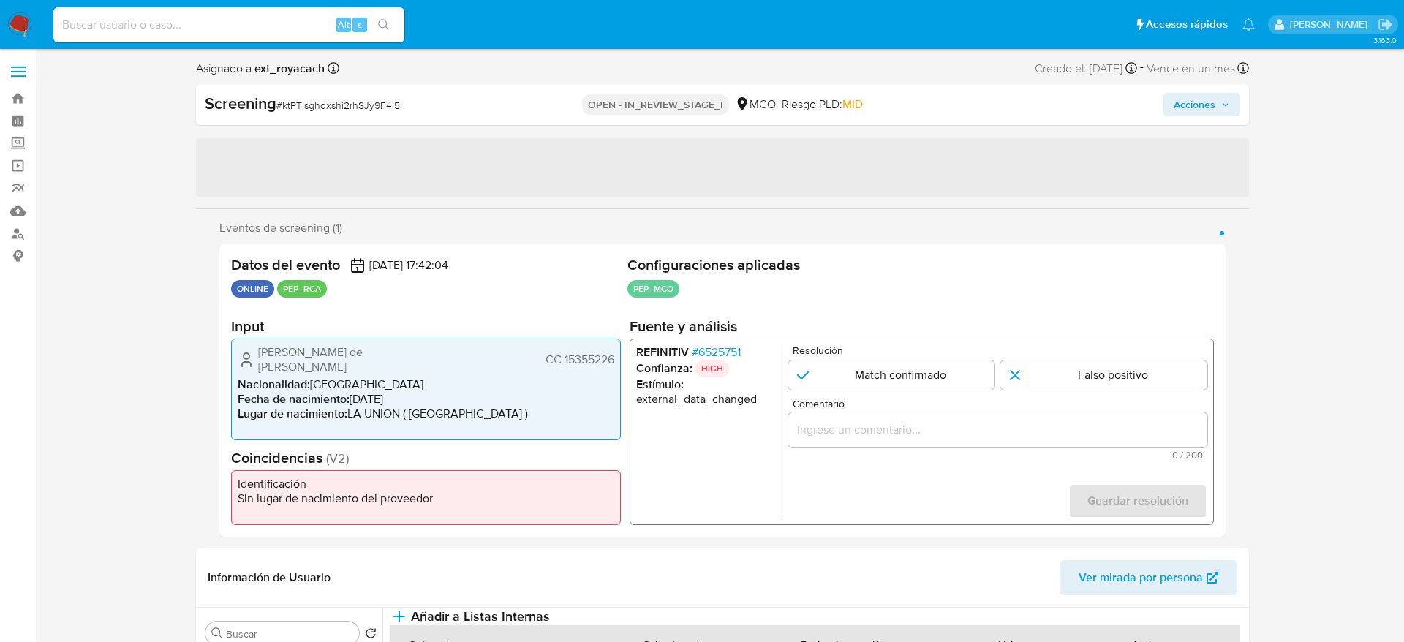
select select "10"
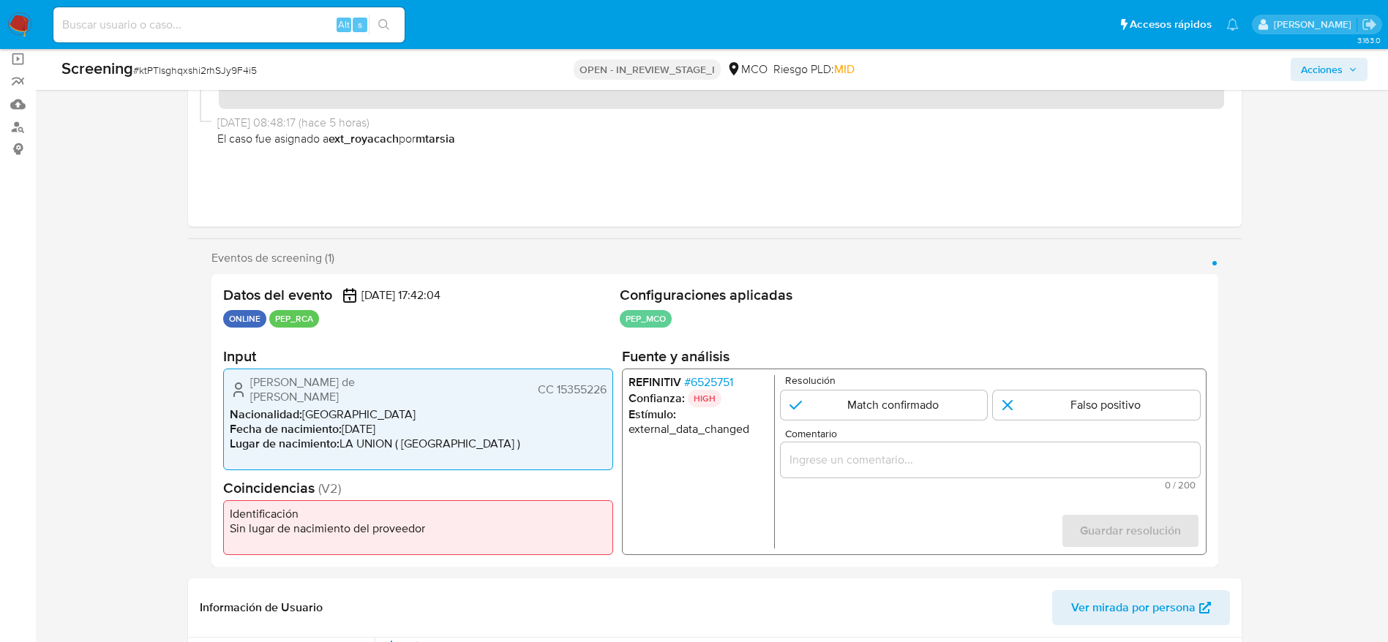
scroll to position [110, 0]
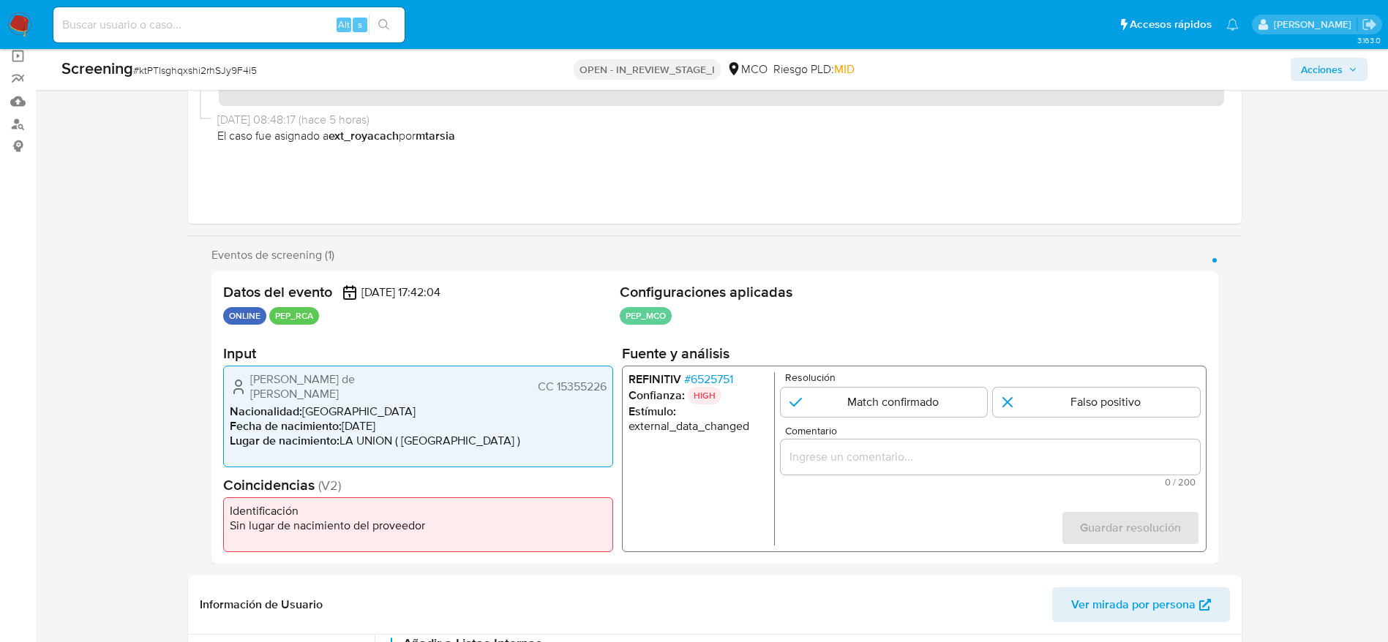
click at [212, 65] on span "# ktPTlsghqxshi2rhSJy9F4i5" at bounding box center [195, 70] width 124 height 15
copy span "ktPTlsghqxshi2rhSJy9F4i5"
drag, startPoint x: 203, startPoint y: 368, endPoint x: 613, endPoint y: 369, distance: 410.4
click at [613, 369] on div "Eventos de screening (1) Página 1 Datos del evento [DATE] 17:42:04 ONLINE PEP_R…" at bounding box center [714, 406] width 1053 height 316
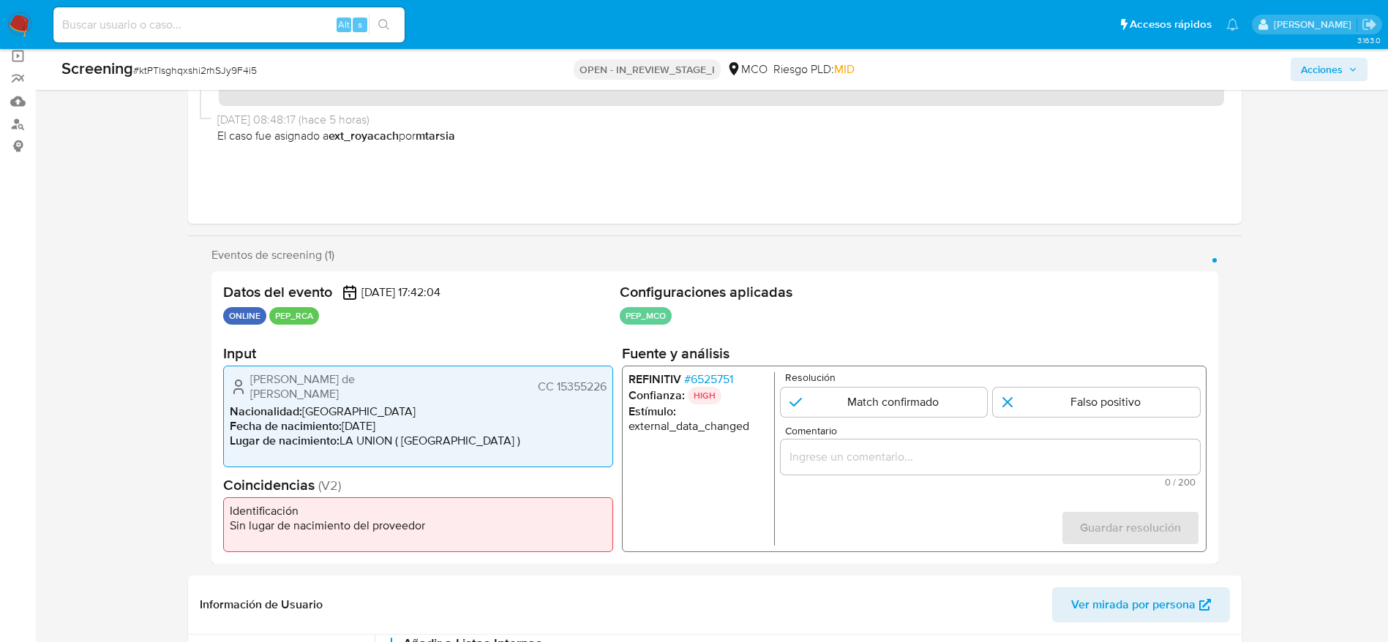
click at [695, 379] on span "# 6525751" at bounding box center [707, 379] width 49 height 15
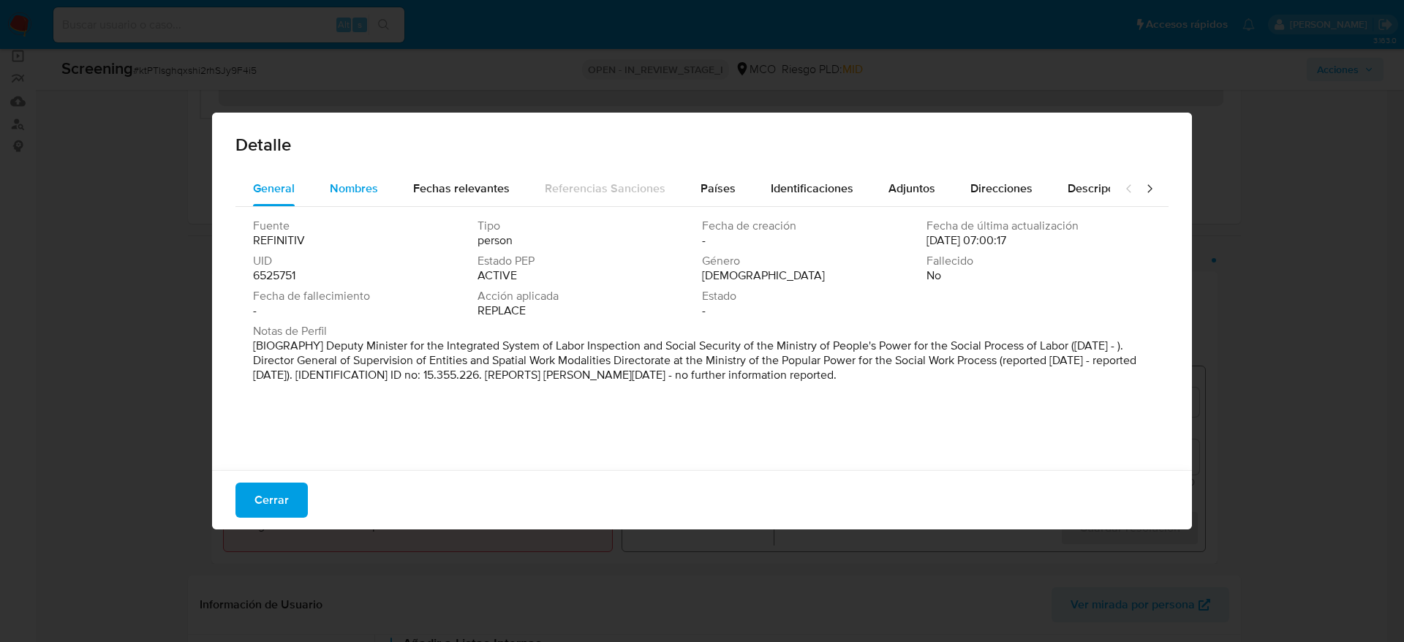
click at [377, 189] on button "Nombres" at bounding box center [353, 188] width 83 height 35
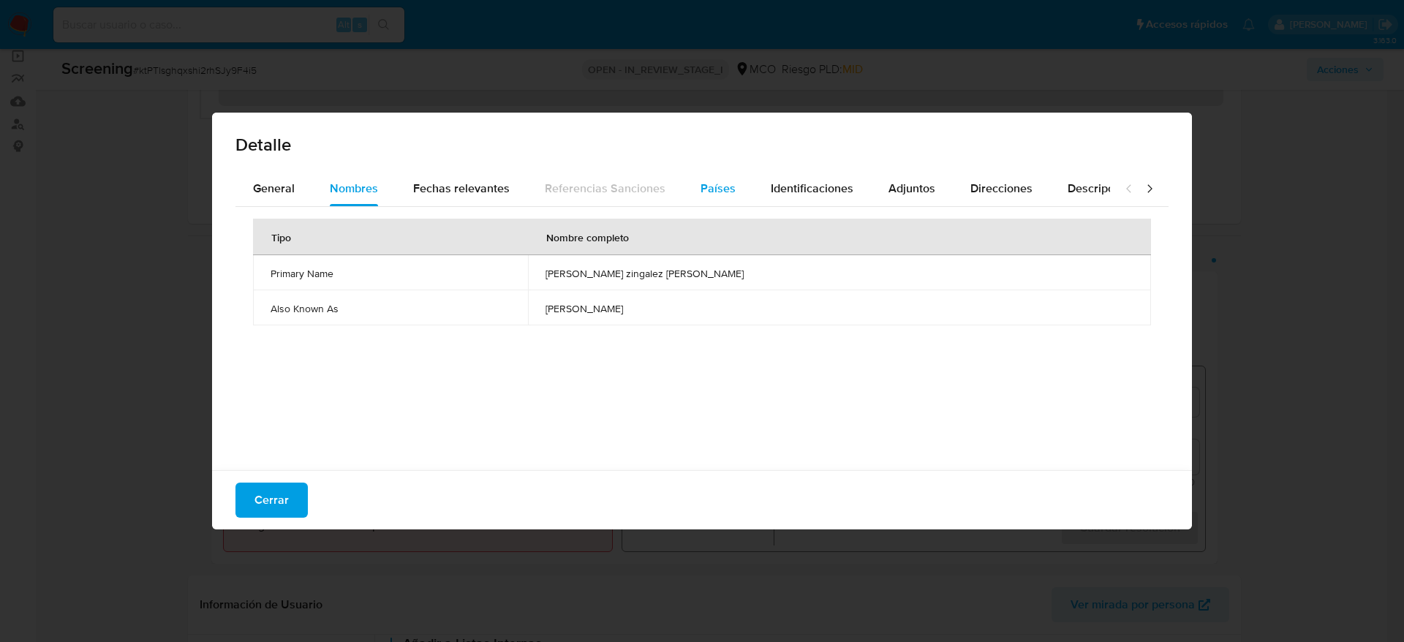
click at [701, 194] on span "Países" at bounding box center [718, 188] width 35 height 17
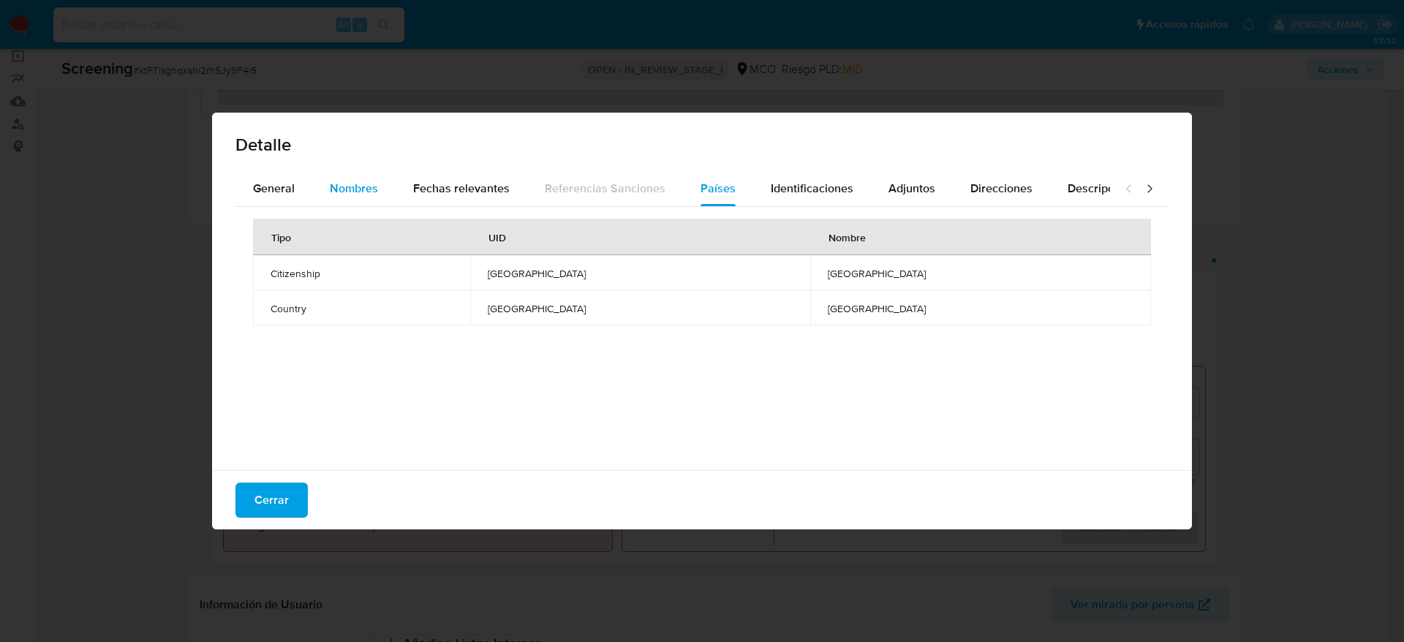
click at [349, 186] on span "Nombres" at bounding box center [354, 188] width 48 height 17
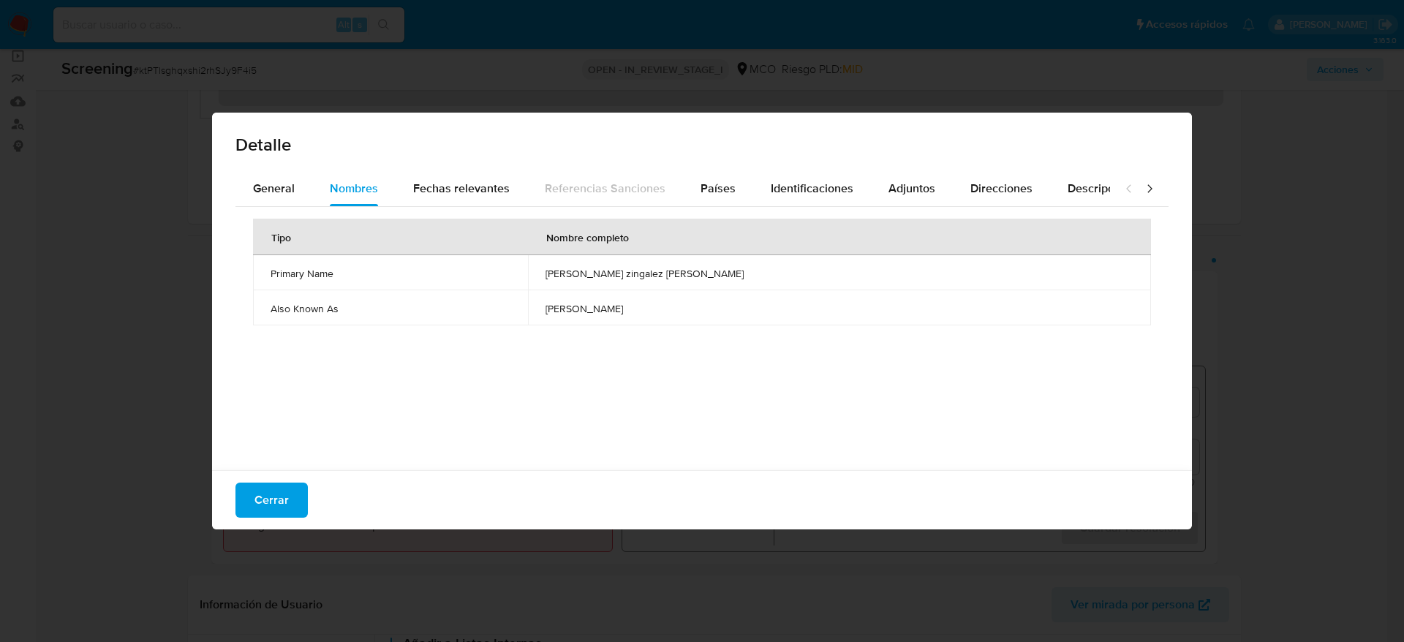
click at [655, 264] on td "[PERSON_NAME] zingalez [PERSON_NAME]" at bounding box center [839, 272] width 623 height 35
click at [295, 503] on button "Cerrar" at bounding box center [272, 500] width 72 height 35
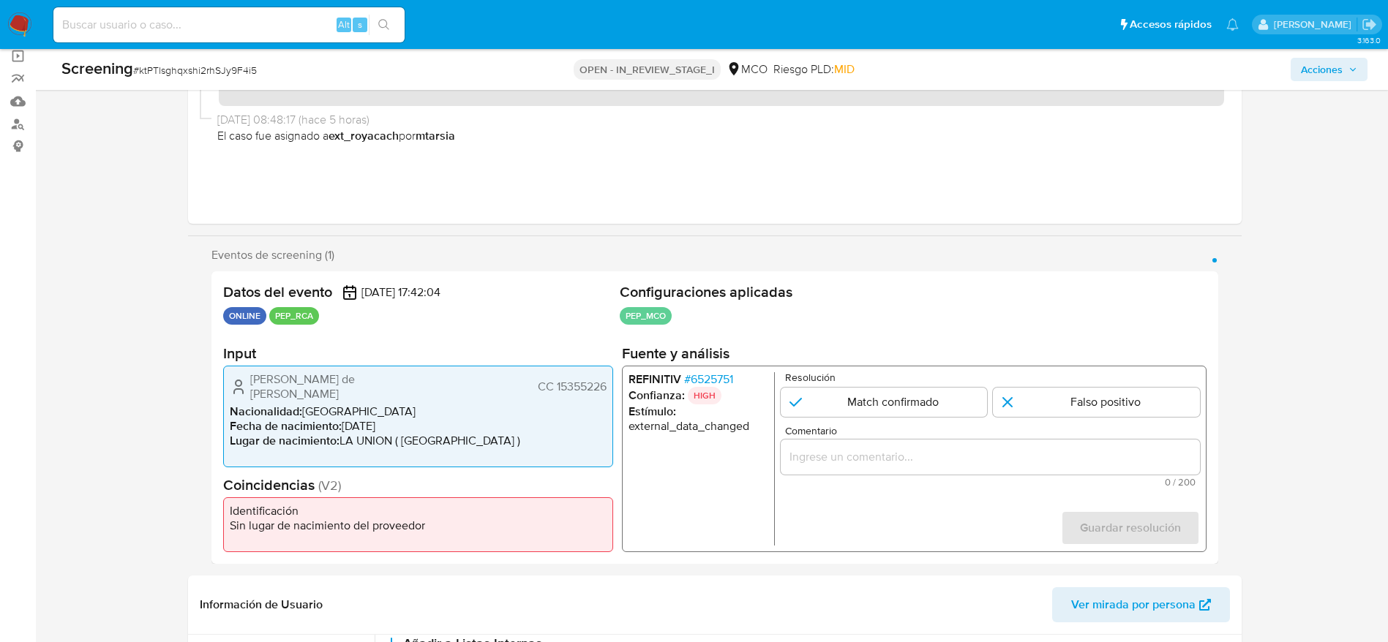
click at [230, 83] on div "Screening # ktPTlsghqxshi2rhSJy9F4i5 OPEN - IN_REVIEW_STAGE_I MCO Riesgo PLD: M…" at bounding box center [714, 69] width 1323 height 41
copy span "ktPTlsghqxshi2rhSJy9F4i5"
drag, startPoint x: 236, startPoint y: 375, endPoint x: 617, endPoint y: 369, distance: 381.1
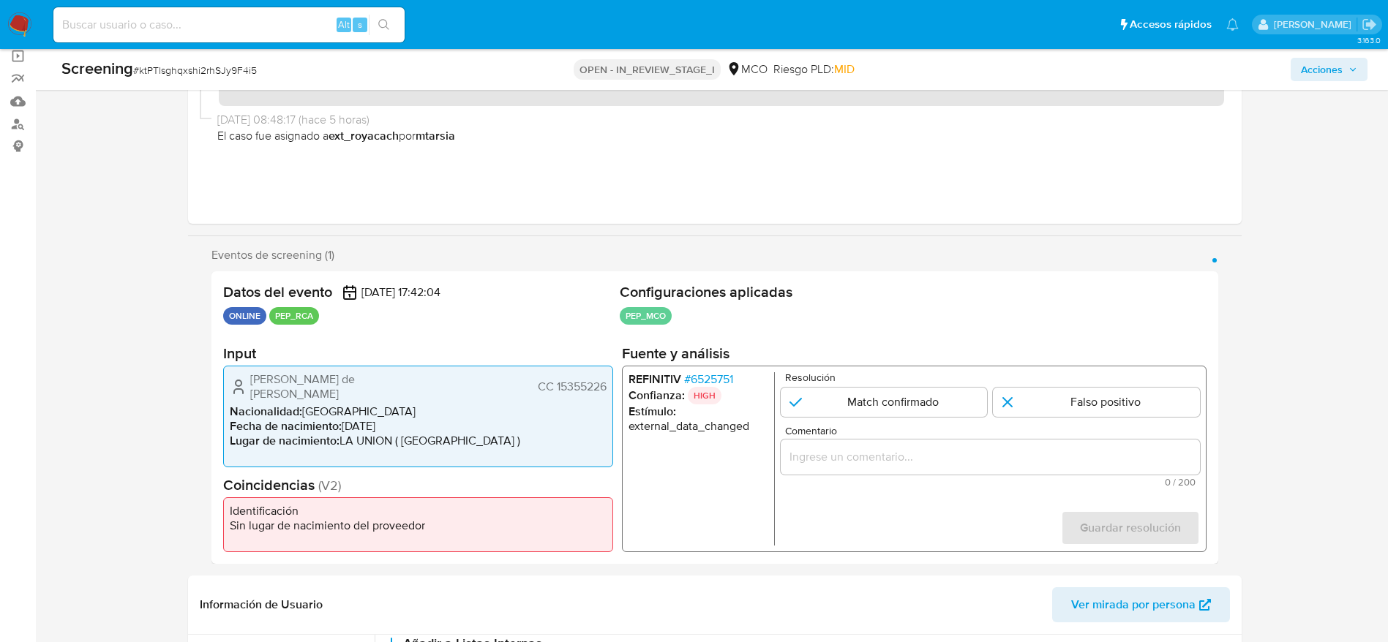
click at [617, 369] on div "Datos del evento [DATE] 17:42:04 ONLINE PEP_RCA Configuraciones aplicadas PEP_M…" at bounding box center [714, 417] width 1006 height 293
click at [732, 377] on span "# 6525751" at bounding box center [707, 379] width 49 height 15
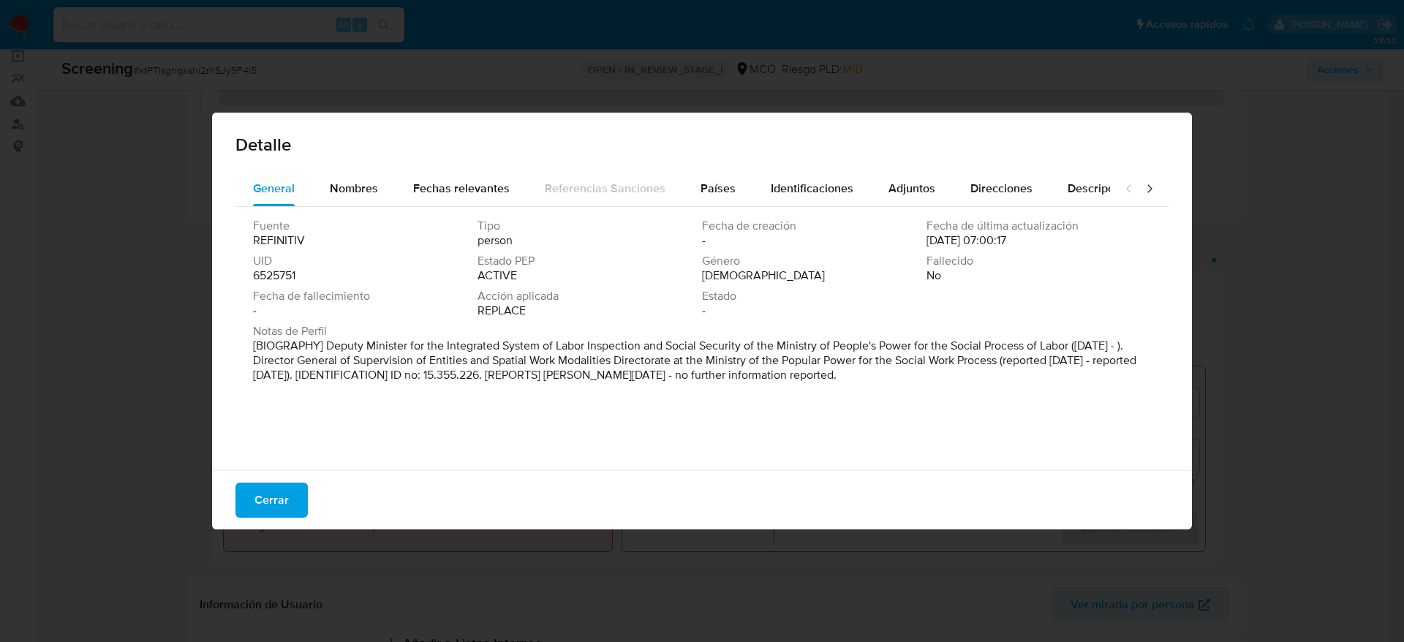
click at [346, 173] on div "Nombres" at bounding box center [354, 188] width 48 height 35
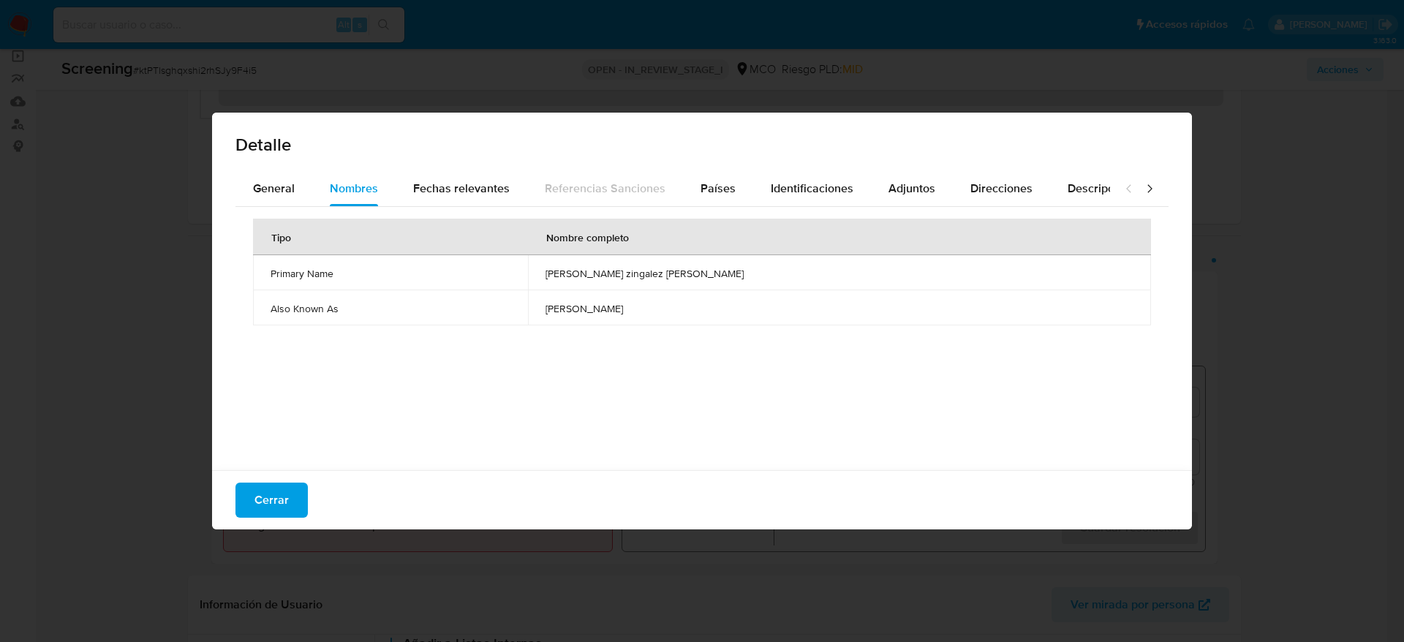
click at [658, 259] on td "[PERSON_NAME] zingalez [PERSON_NAME]" at bounding box center [839, 272] width 623 height 35
click at [685, 188] on button "Países" at bounding box center [718, 188] width 70 height 35
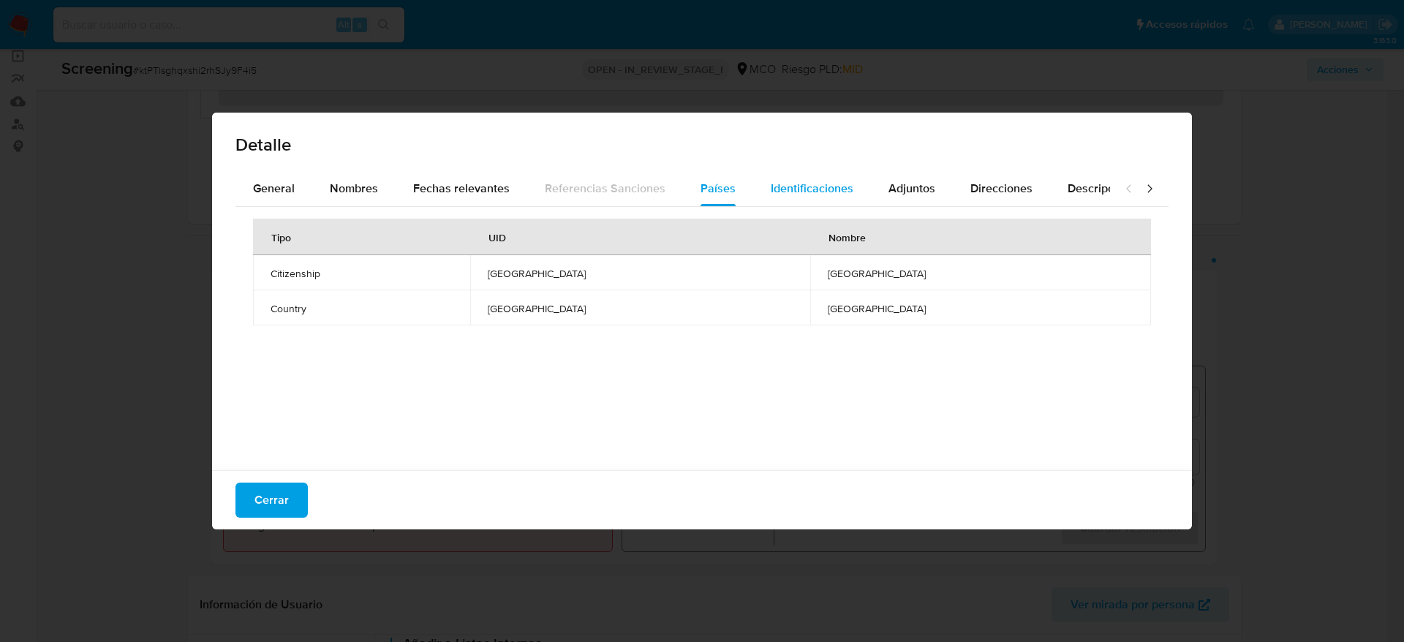
click at [783, 176] on div "Identificaciones" at bounding box center [812, 188] width 83 height 35
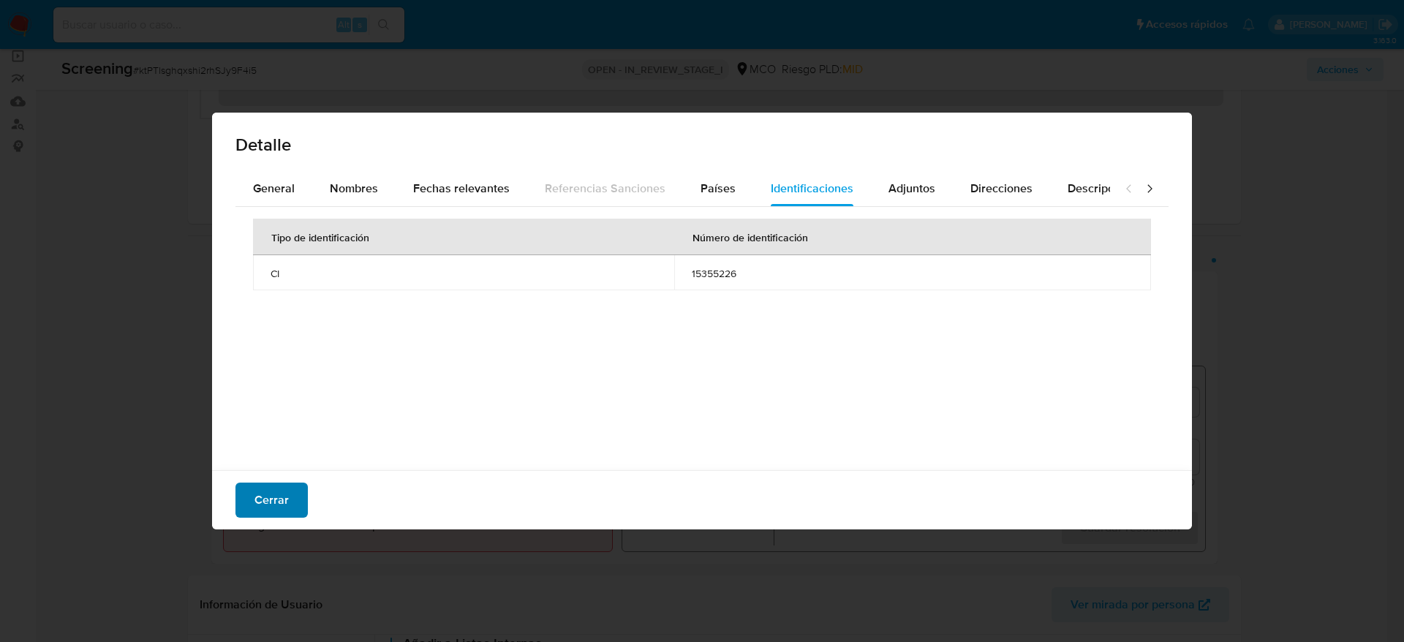
click at [293, 508] on button "Cerrar" at bounding box center [272, 500] width 72 height 35
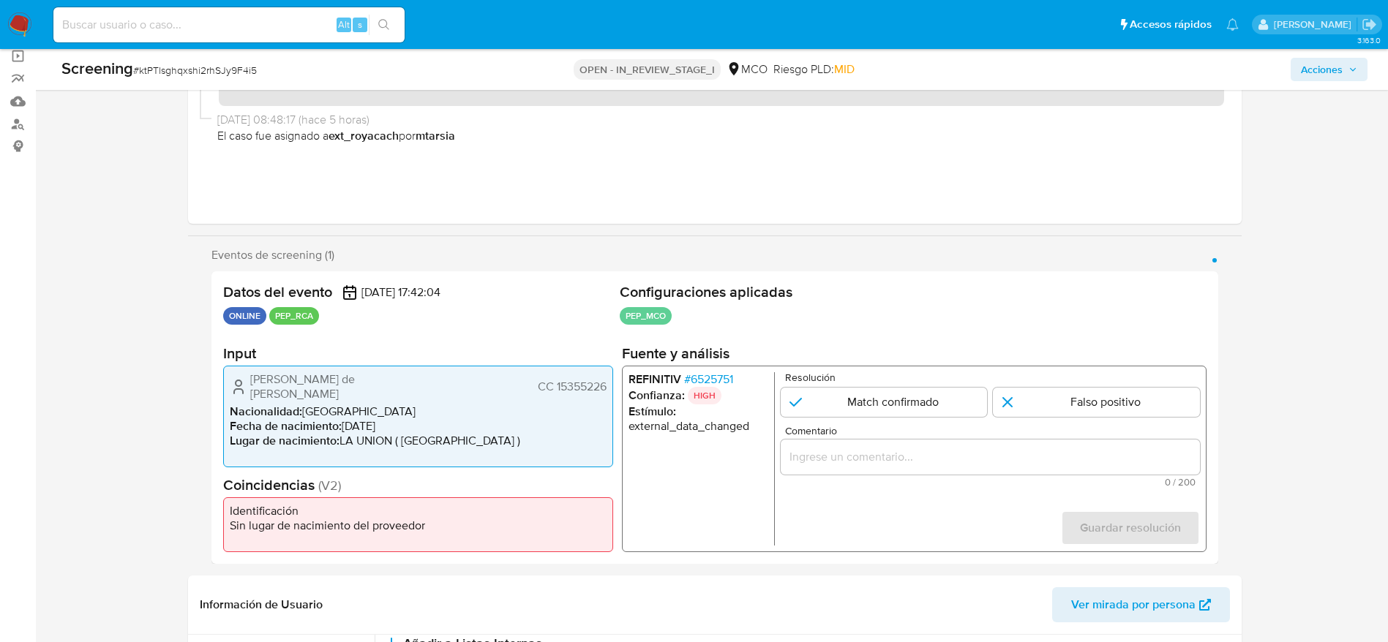
click at [1063, 452] on input "Comentario" at bounding box center [989, 457] width 419 height 19
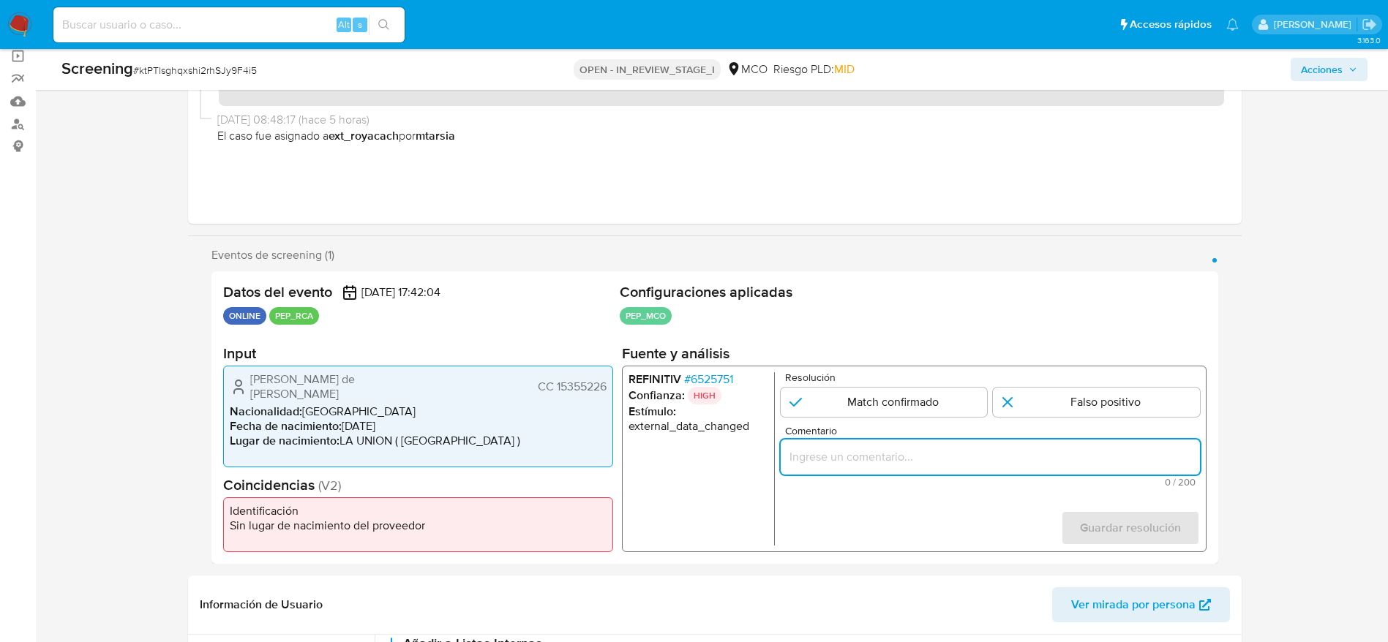
paste input "Compara al usuario [PERSON_NAME] de [PERSON_NAME] CC 15355226 con el PEP "[PERS…"
type input "Compara al usuario [PERSON_NAME] de [PERSON_NAME] CC 15355226 con el PEP "[PERS…"
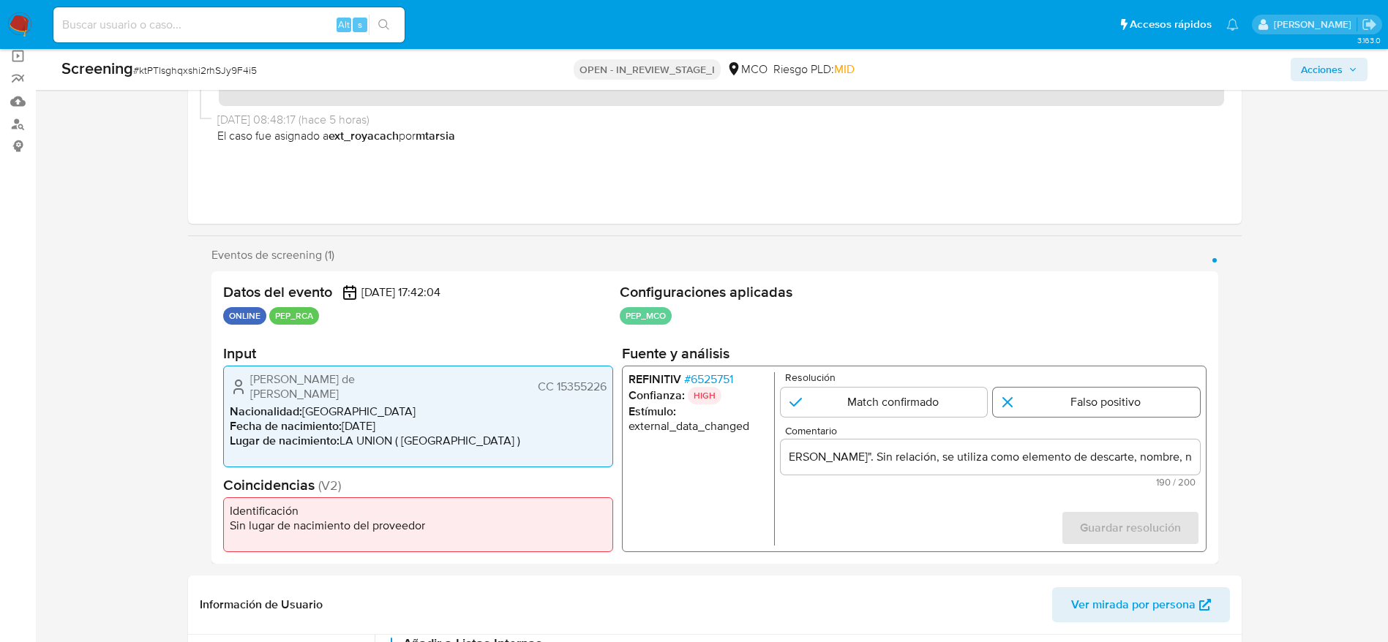
click at [1088, 404] on input "1 de 1" at bounding box center [1096, 402] width 207 height 29
radio input "true"
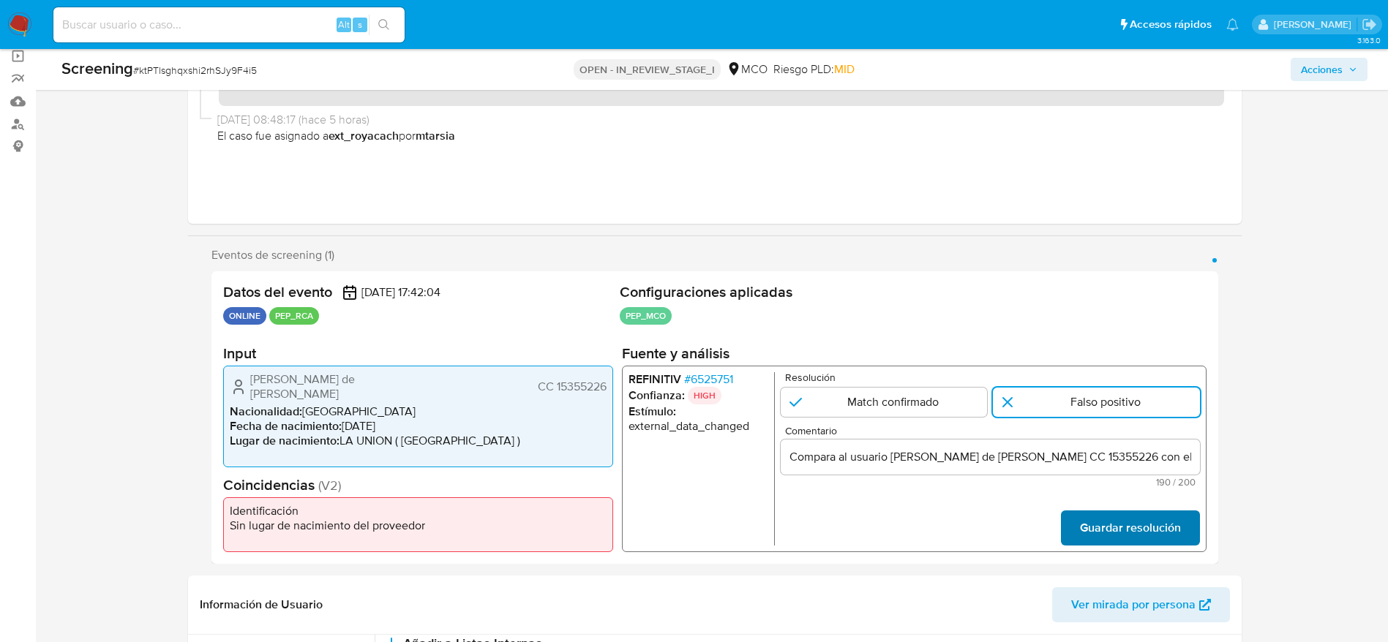
click at [1075, 520] on button "Guardar resolución" at bounding box center [1129, 528] width 139 height 35
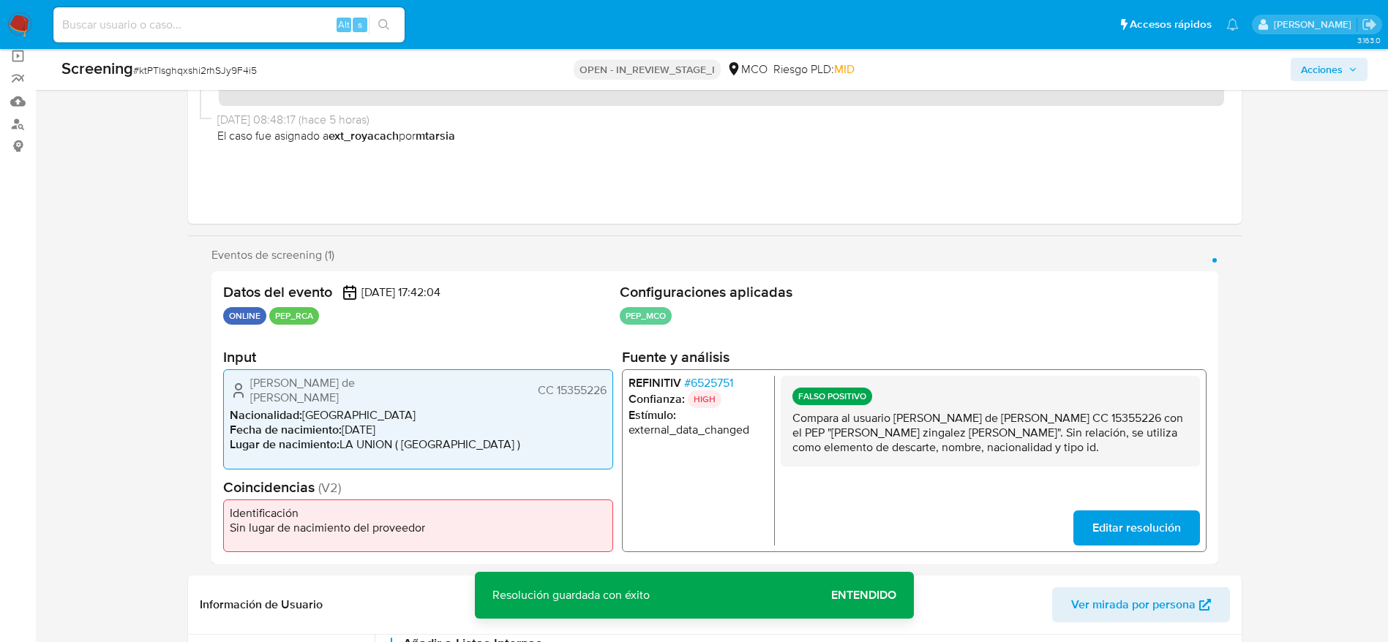
click at [1077, 422] on p "Compara al usuario [PERSON_NAME] de [PERSON_NAME] CC 15355226 con el PEP "[PERS…" at bounding box center [989, 433] width 396 height 44
click at [1077, 422] on p "Compara al usuario Francisco de Jesus Estrada Gallego CC 15355226 con el PEP "r…" at bounding box center [989, 433] width 396 height 44
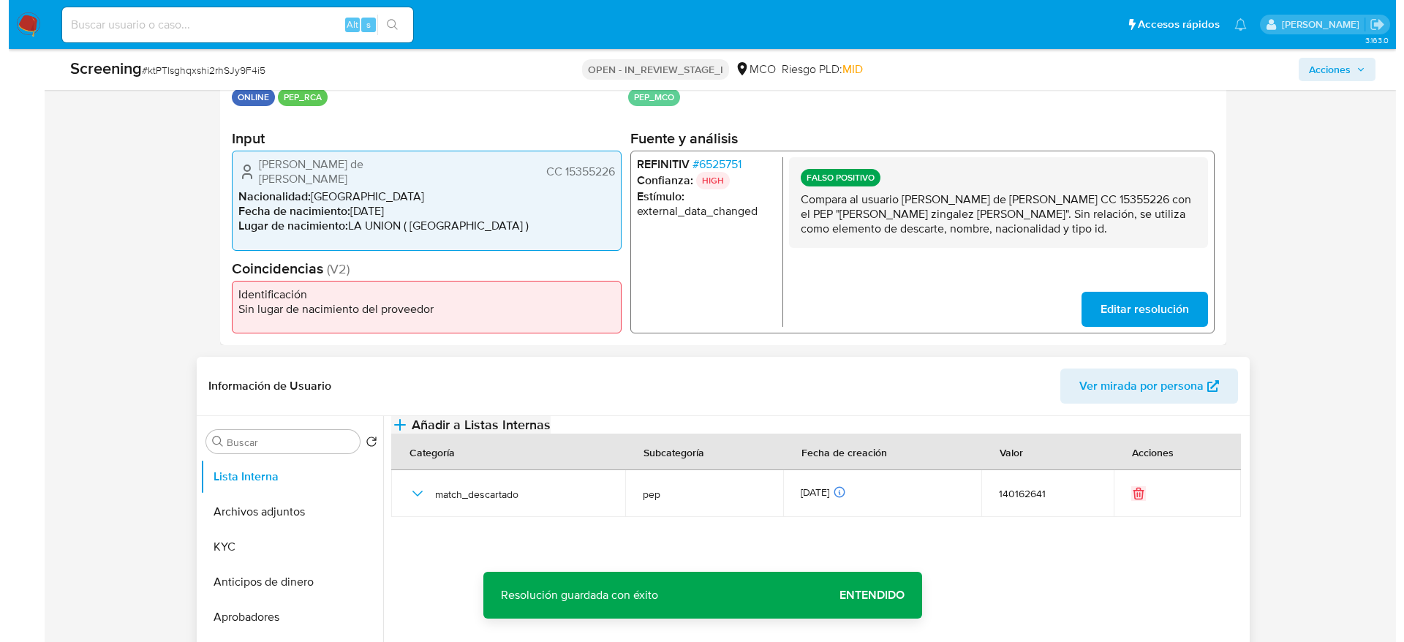
scroll to position [329, 0]
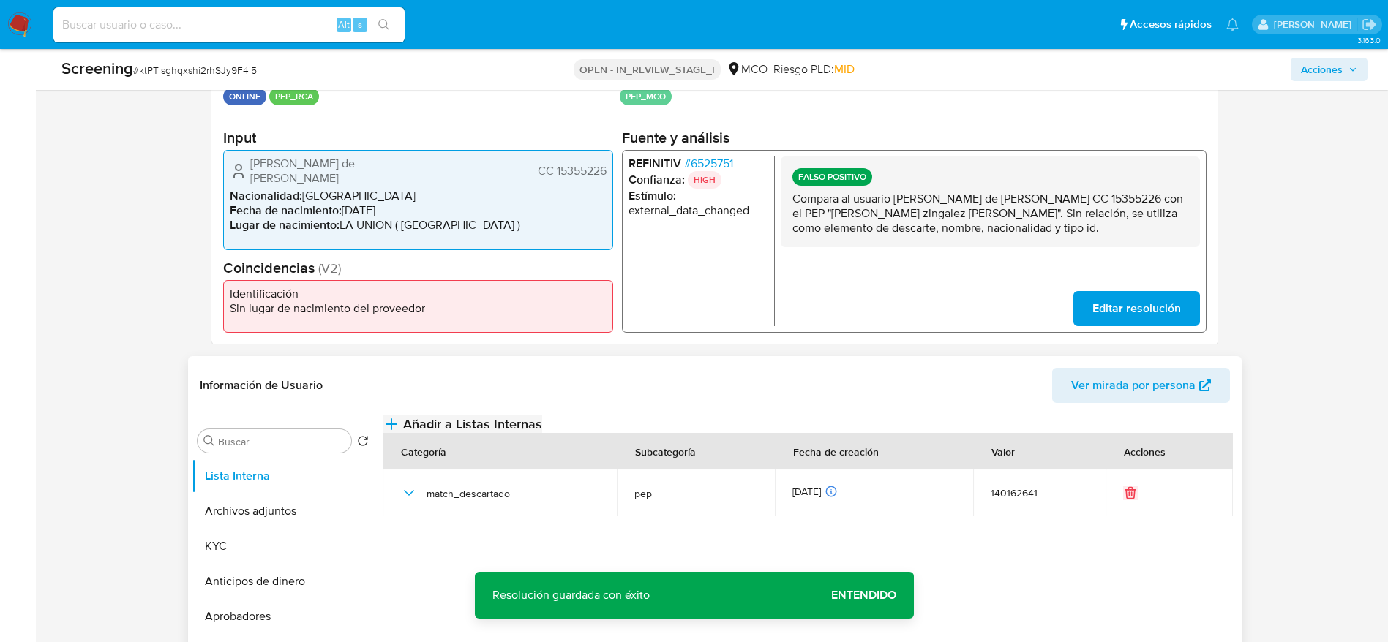
click at [542, 433] on button "Añadir a Listas Internas" at bounding box center [462, 424] width 159 height 18
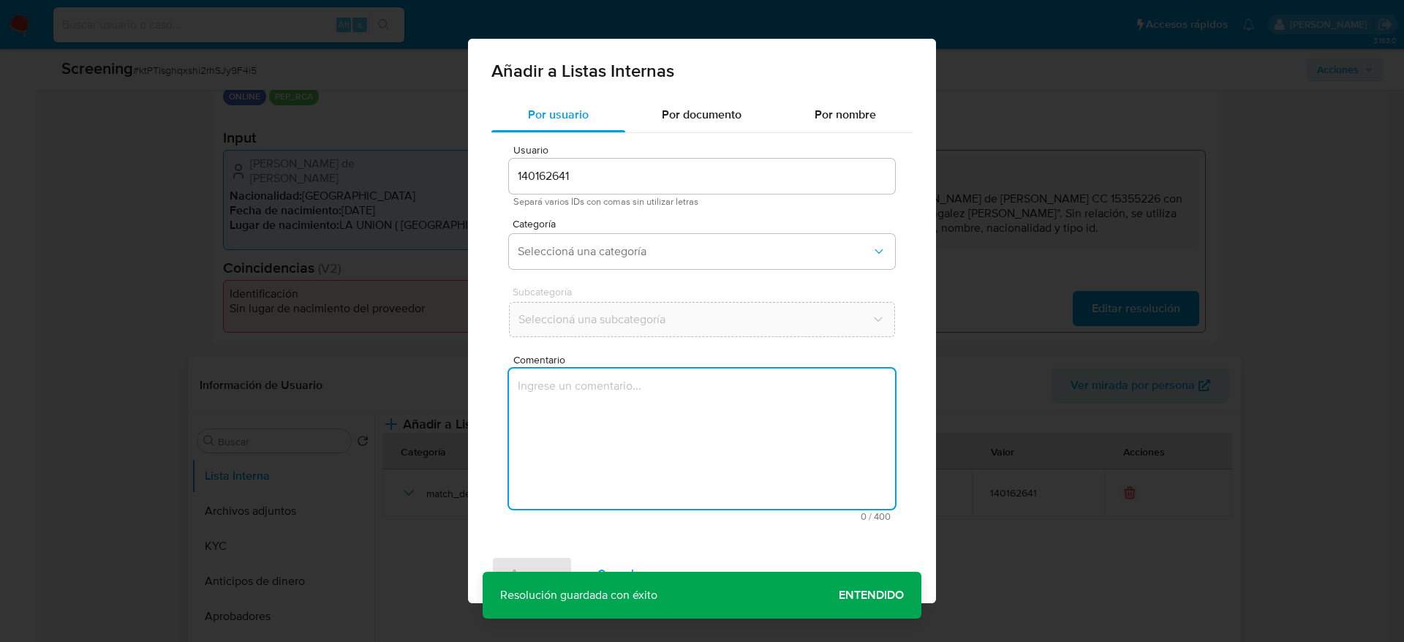
click at [690, 464] on textarea "Comentario" at bounding box center [702, 439] width 386 height 140
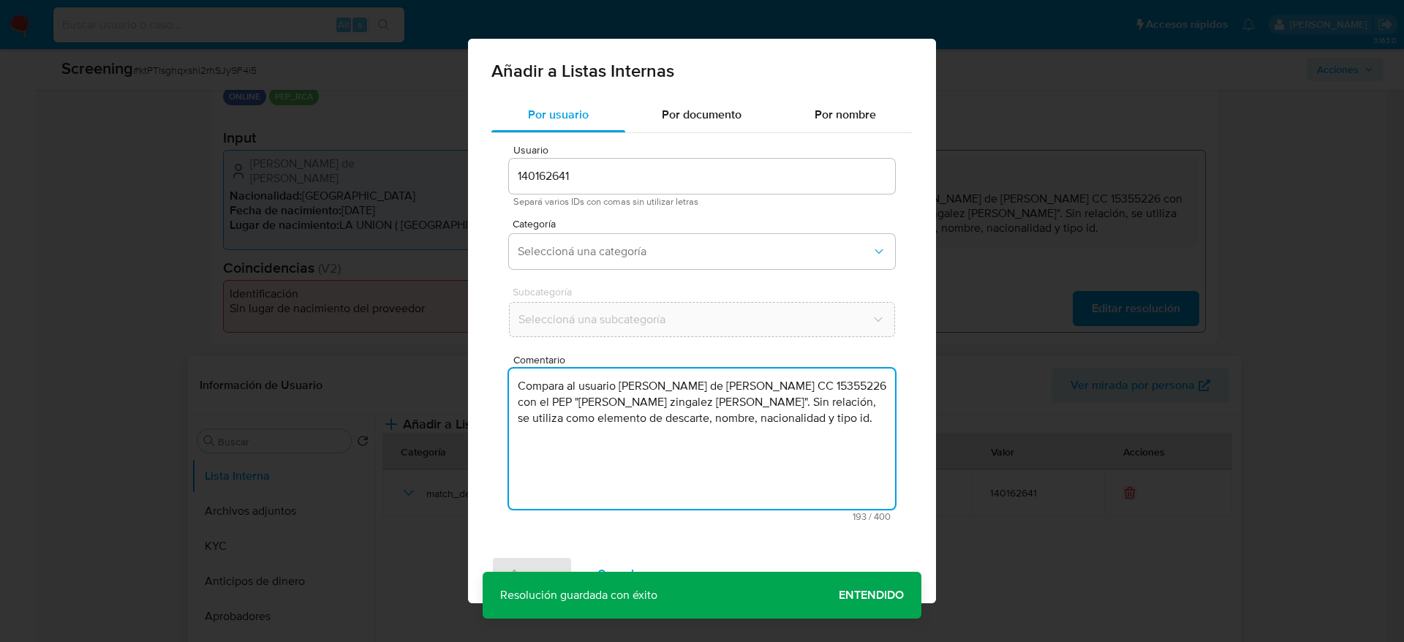
type textarea "Compara al usuario Francisco de Jesus Estrada Gallego CC 15355226 con el PEP "r…"
click at [668, 209] on div "Usuario 140162641 Separá varios IDs con comas sin utilizar letras Categoría Sel…" at bounding box center [702, 333] width 421 height 400
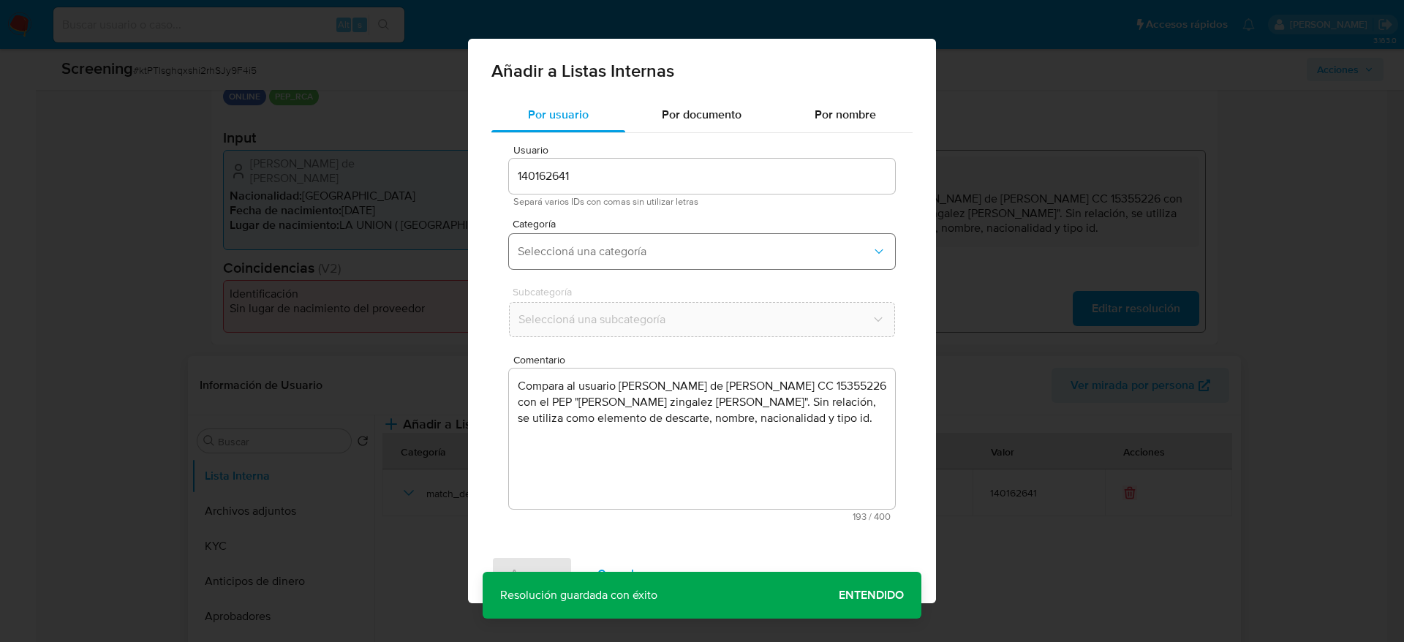
click at [662, 241] on button "Seleccioná una categoría" at bounding box center [702, 251] width 386 height 35
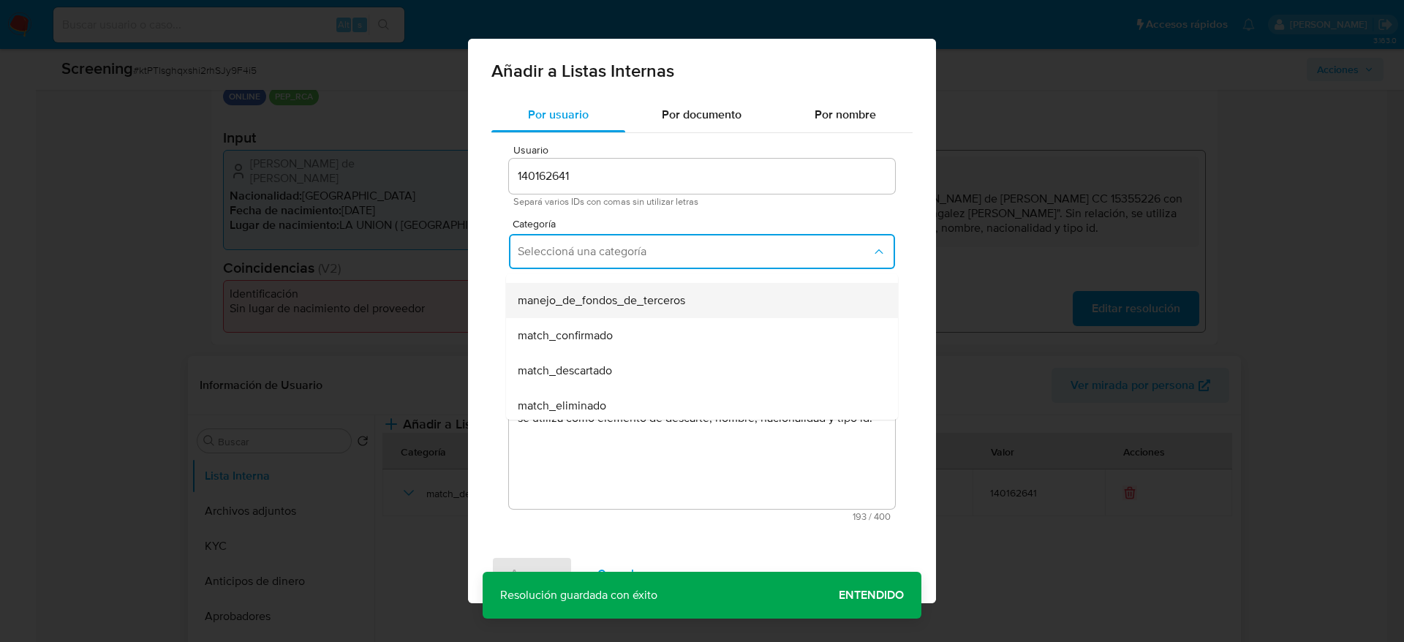
scroll to position [110, 0]
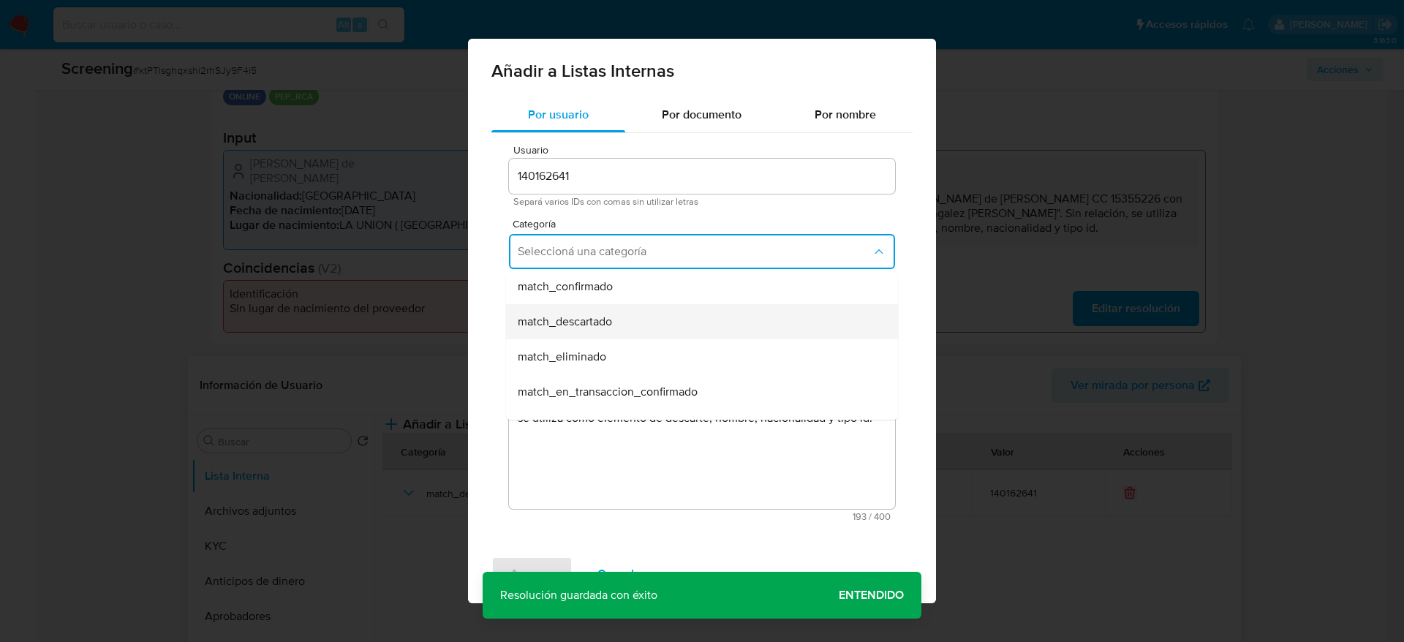
click at [638, 329] on div "match_descartado" at bounding box center [698, 321] width 360 height 35
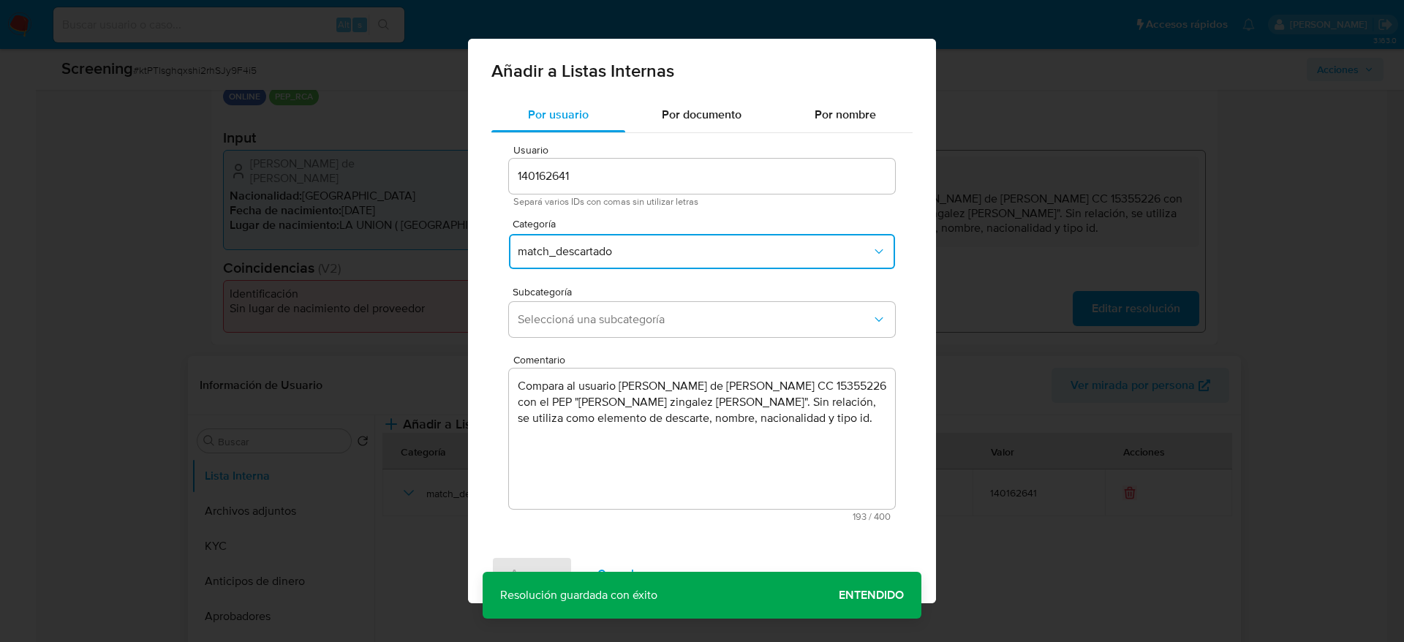
click at [638, 329] on button "Seleccioná una subcategoría" at bounding box center [702, 319] width 386 height 35
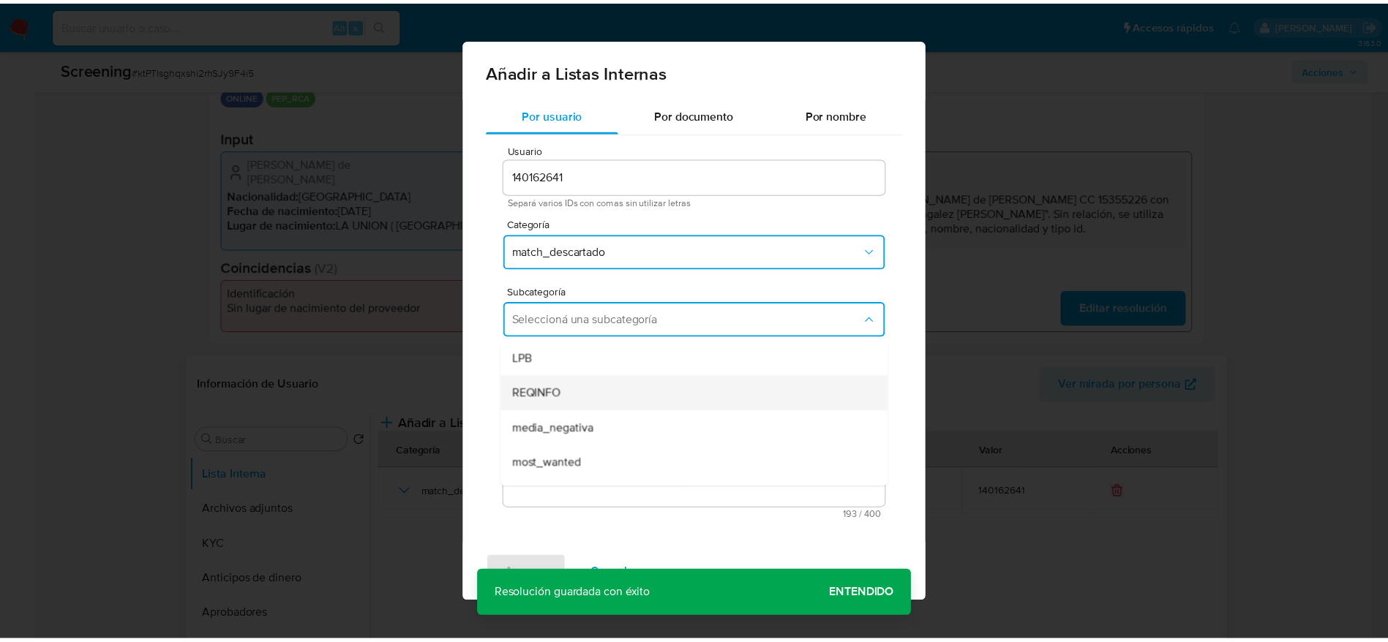
scroll to position [99, 0]
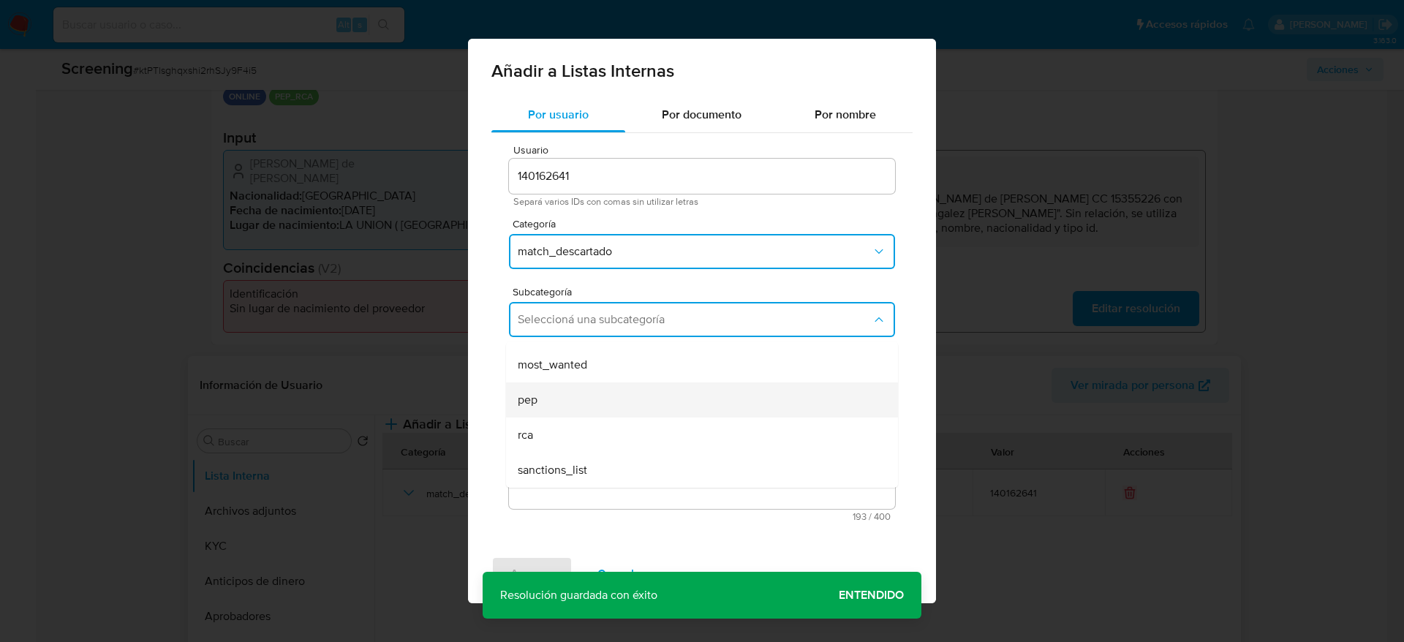
click at [623, 413] on div "pep" at bounding box center [698, 400] width 360 height 35
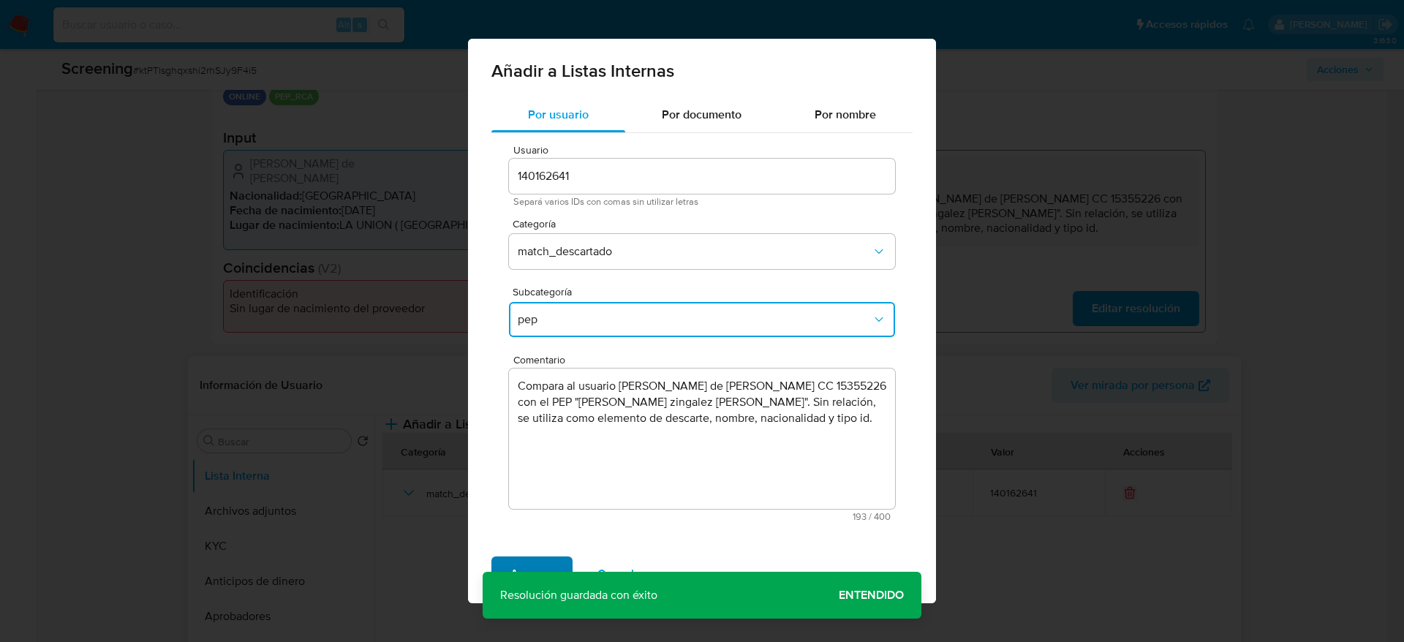
click at [513, 561] on span "Agregar" at bounding box center [532, 574] width 43 height 32
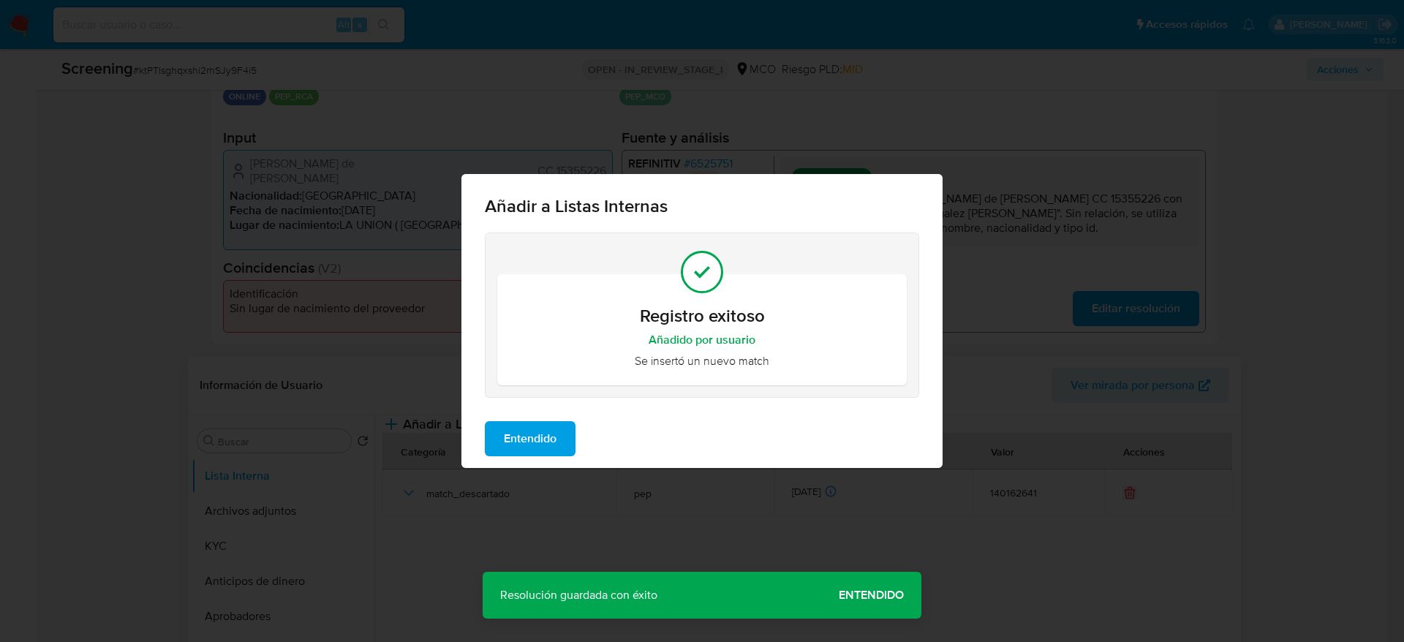
click at [551, 439] on span "Entendido" at bounding box center [530, 439] width 53 height 32
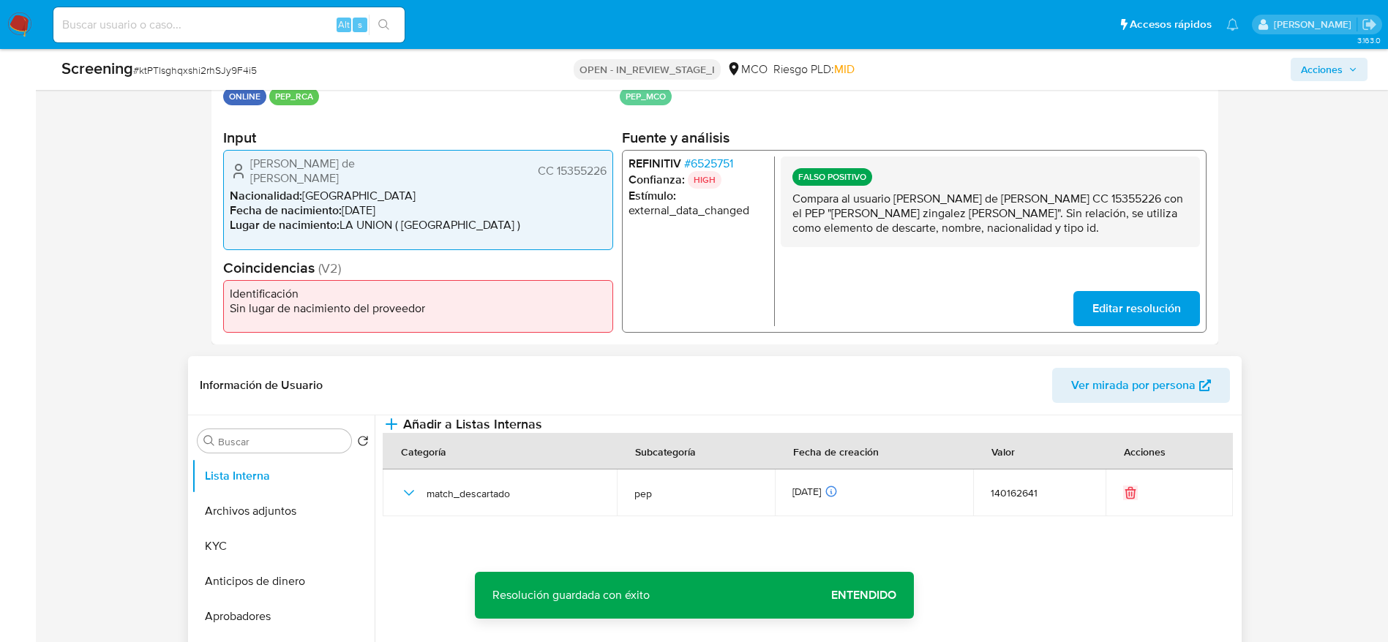
scroll to position [0, 0]
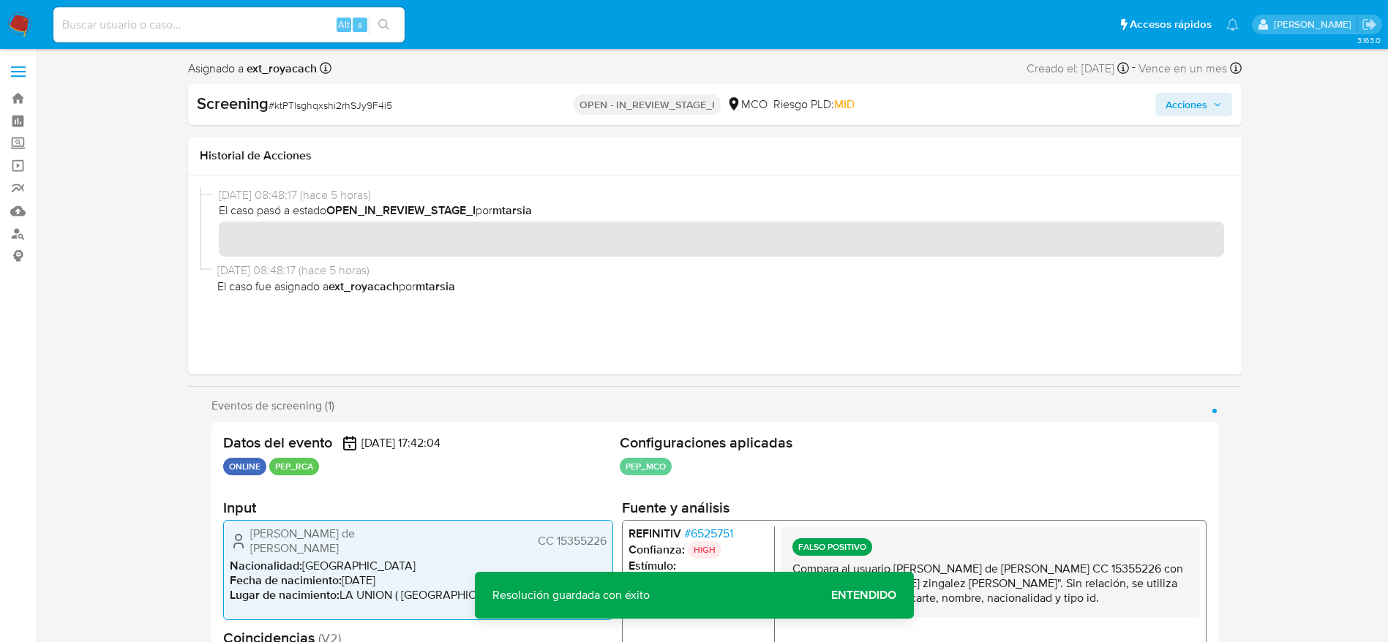
click at [1194, 86] on div "Screening # ktPTlsghqxshi2rhSJy9F4i5 OPEN - IN_REVIEW_STAGE_I MCO Riesgo PLD: M…" at bounding box center [714, 104] width 1053 height 41
click at [1194, 101] on span "Acciones" at bounding box center [1186, 104] width 42 height 23
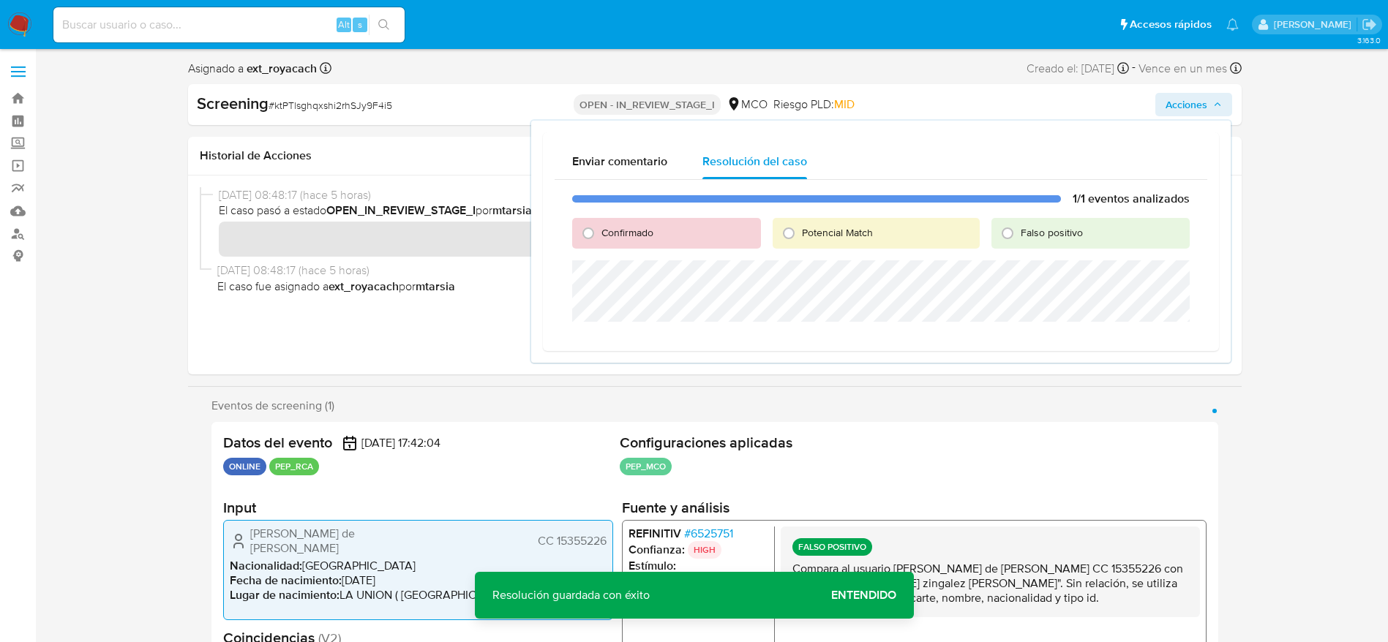
click at [1088, 222] on div "Falso positivo" at bounding box center [1090, 233] width 198 height 31
click at [1054, 235] on span "Falso positivo" at bounding box center [1051, 232] width 62 height 15
click at [1019, 235] on input "Falso positivo" at bounding box center [1007, 233] width 23 height 23
radio input "true"
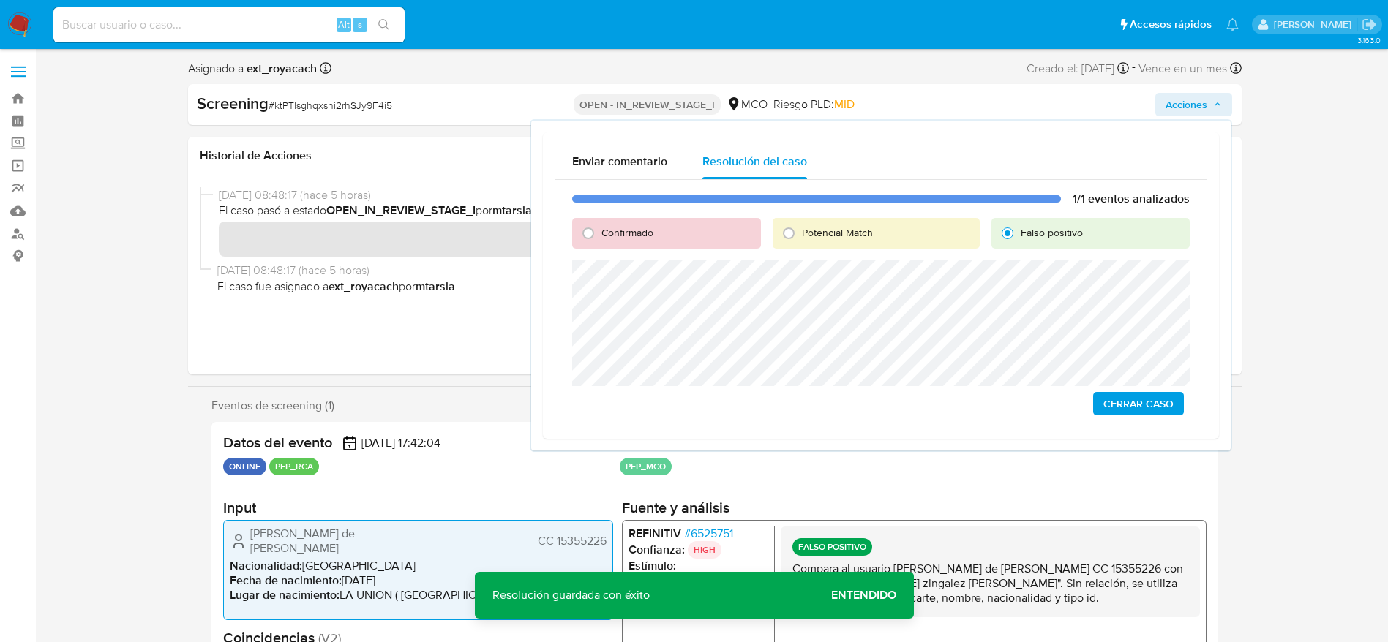
click at [1123, 396] on span "Cerrar Caso" at bounding box center [1138, 404] width 70 height 20
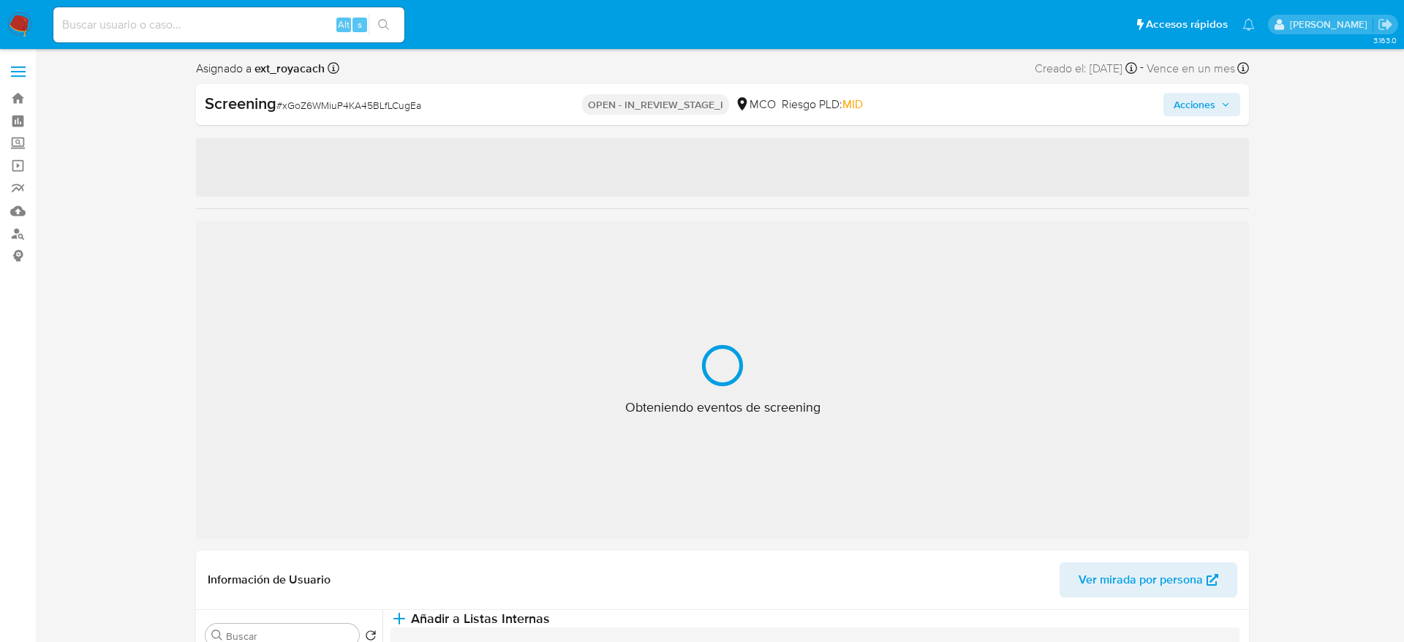
select select "10"
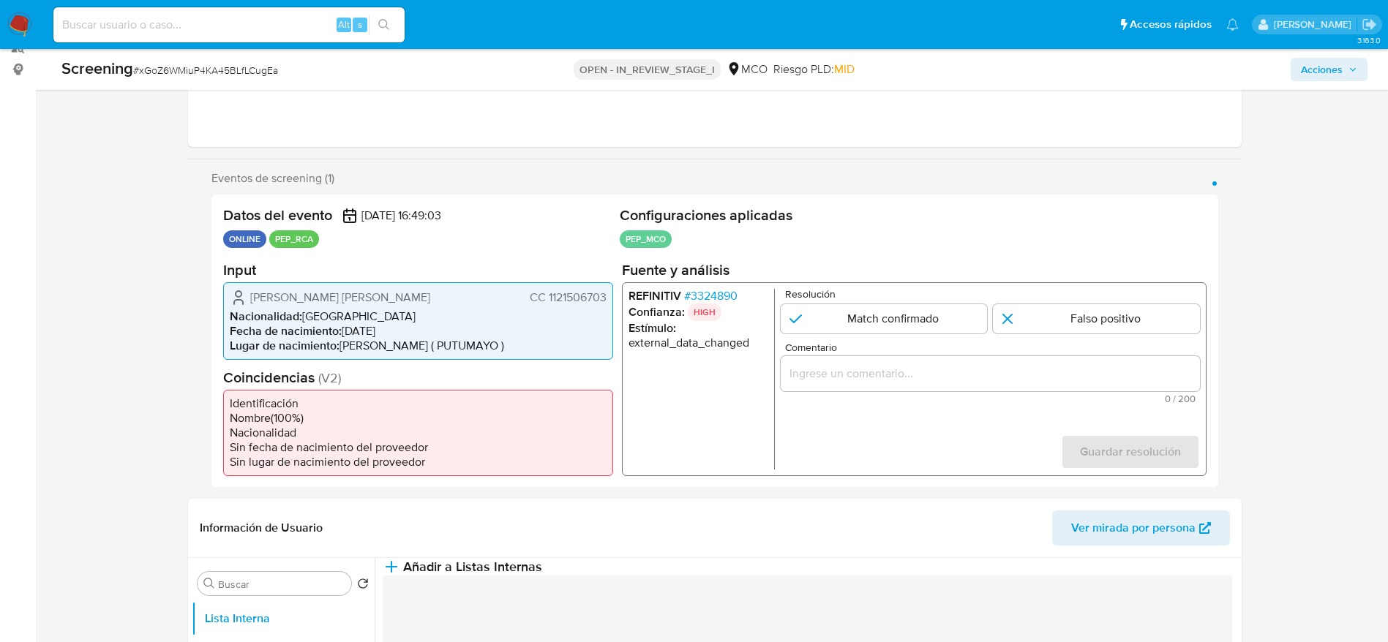
scroll to position [219, 0]
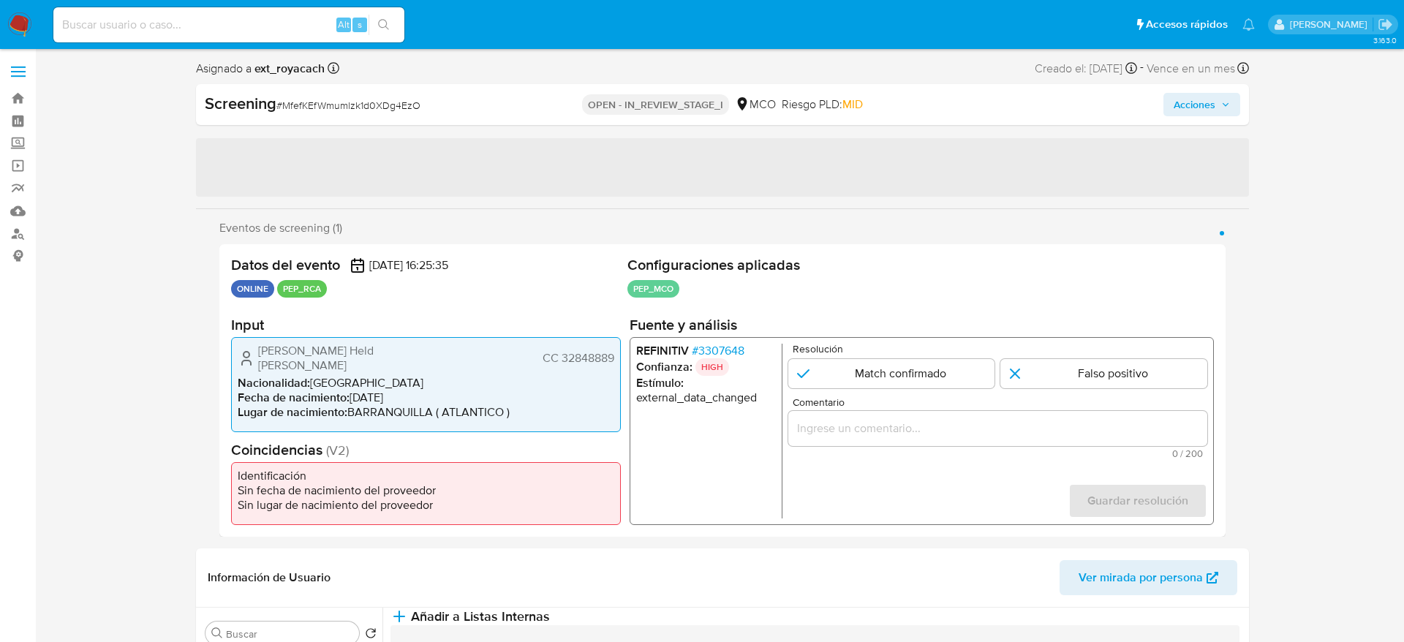
select select "10"
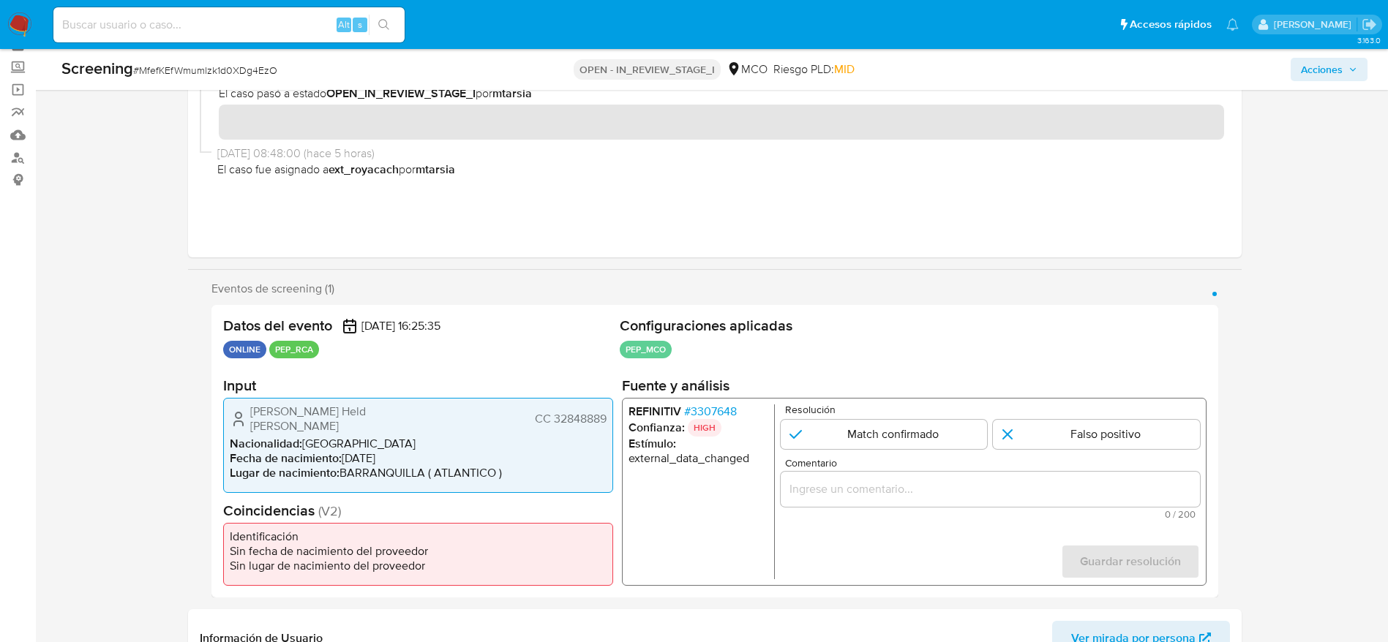
scroll to position [110, 0]
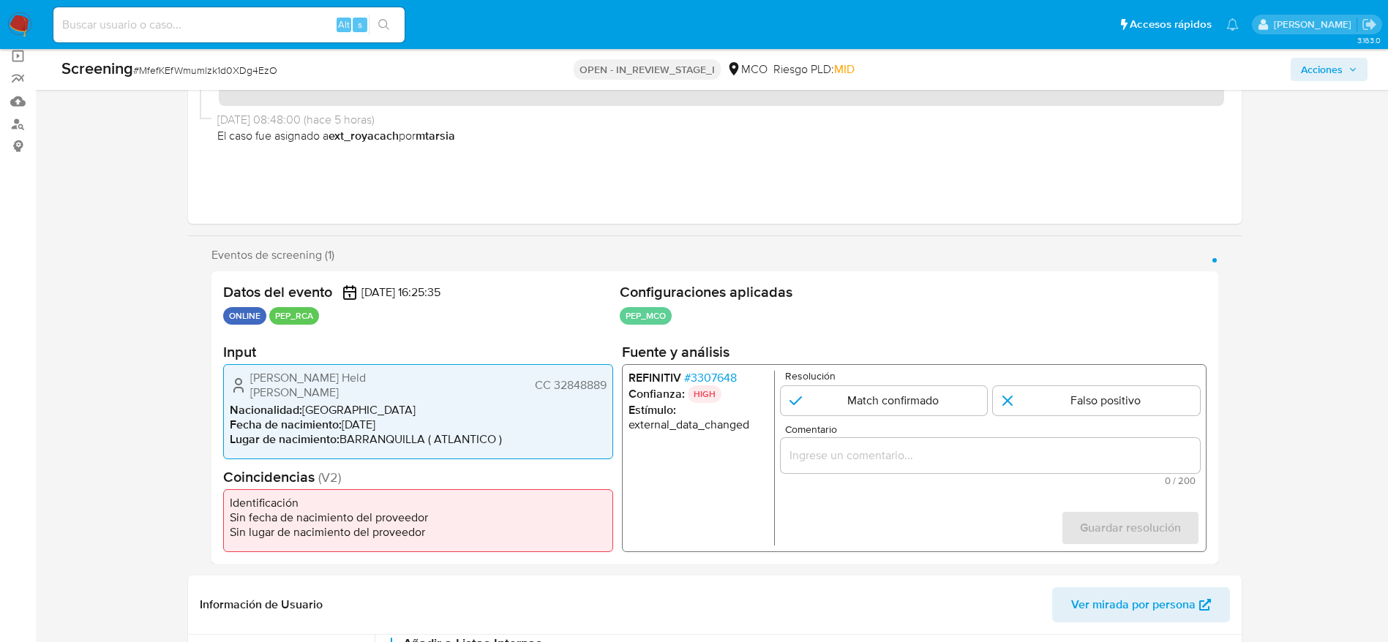
click at [249, 59] on div "Screening # MfefKEfWmumlzk1d0XDg4EzO" at bounding box center [276, 69] width 430 height 22
copy span "MfefKEfWmumlzk1d0XDg4EzO"
drag, startPoint x: 244, startPoint y: 379, endPoint x: 604, endPoint y: 378, distance: 359.9
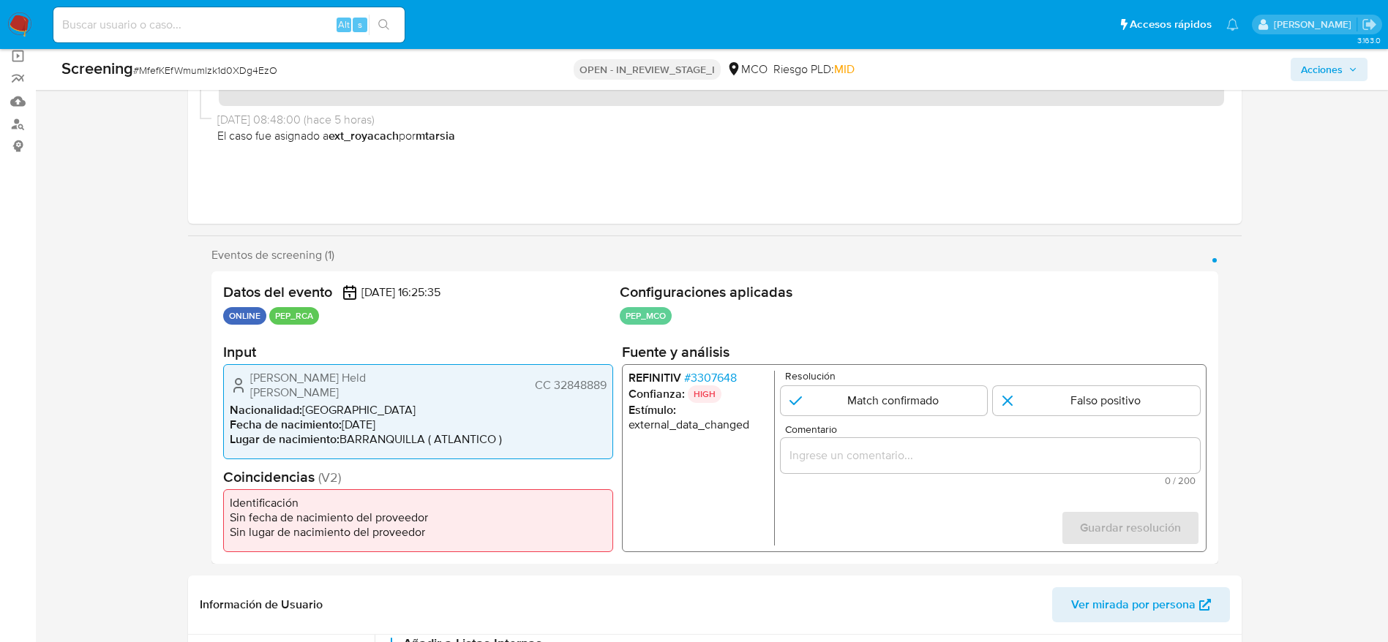
click at [604, 378] on div "Ana Maria Held Silva CC 32848889" at bounding box center [418, 385] width 377 height 29
click at [696, 372] on span "# 3307648" at bounding box center [709, 378] width 53 height 15
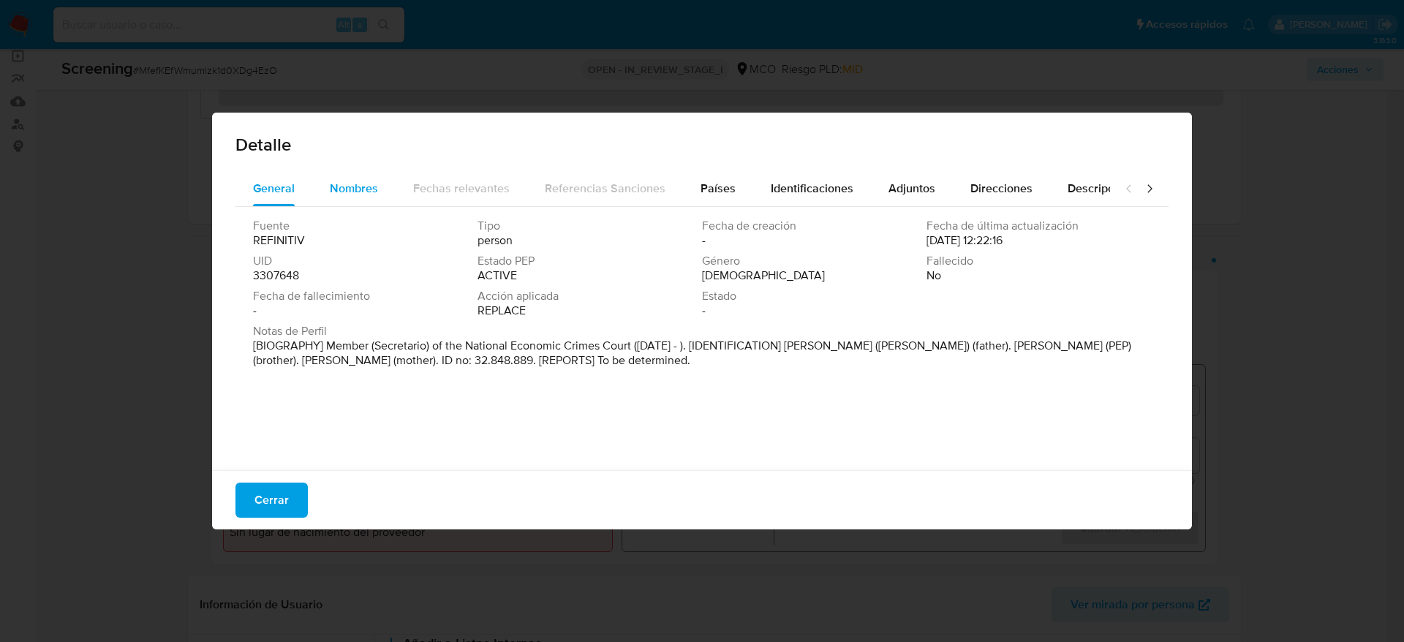
click at [383, 178] on button "Nombres" at bounding box center [353, 188] width 83 height 35
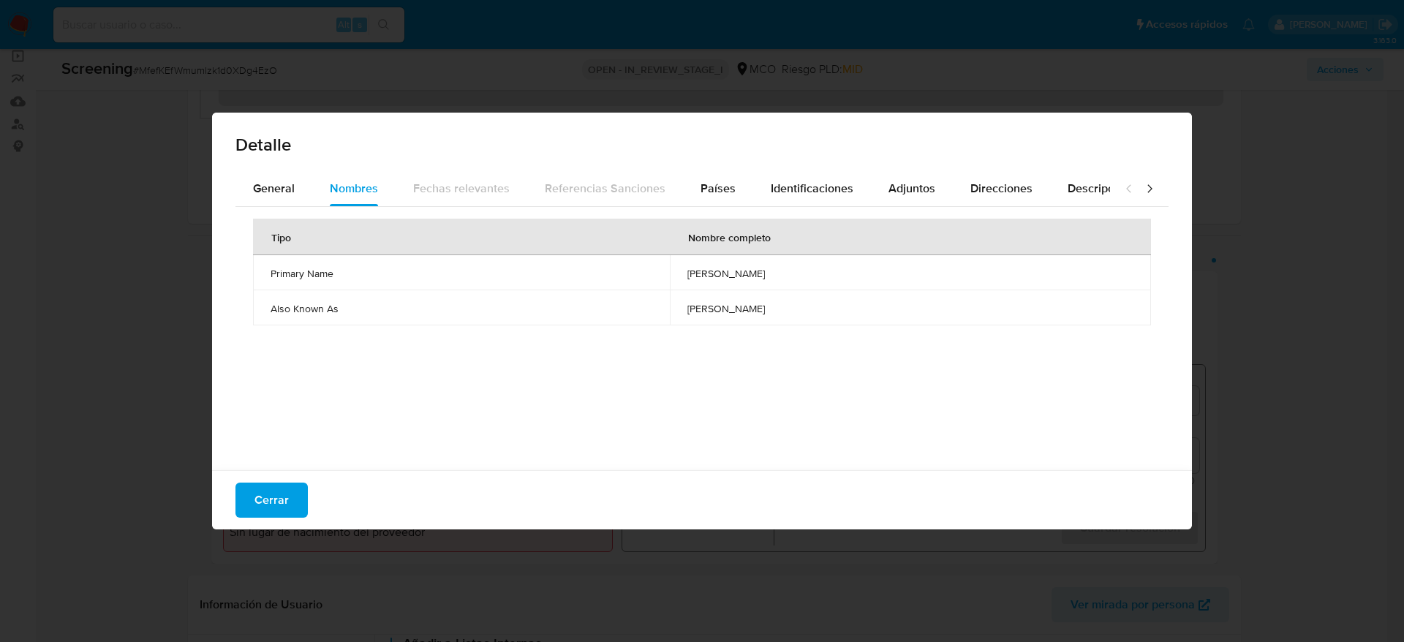
click at [688, 267] on span "agustin eduardo riggi" at bounding box center [911, 273] width 446 height 13
click at [719, 203] on div "Países" at bounding box center [718, 188] width 35 height 35
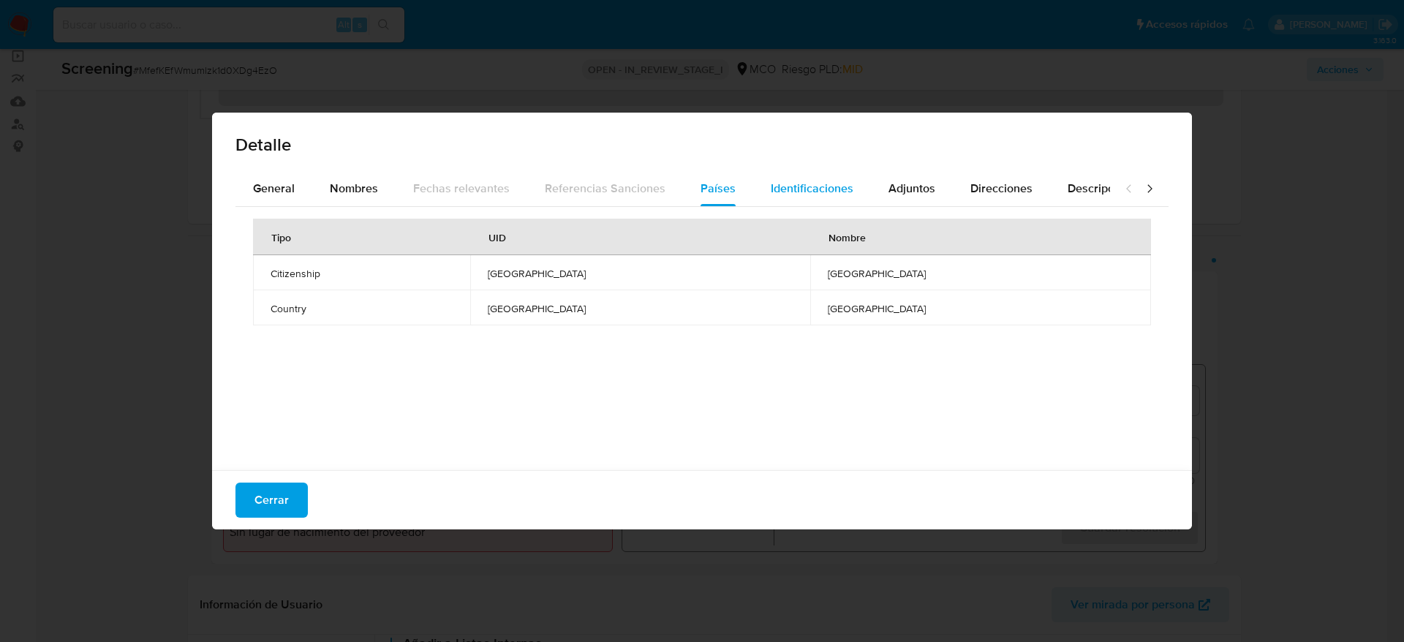
click at [797, 184] on span "Identificaciones" at bounding box center [812, 188] width 83 height 17
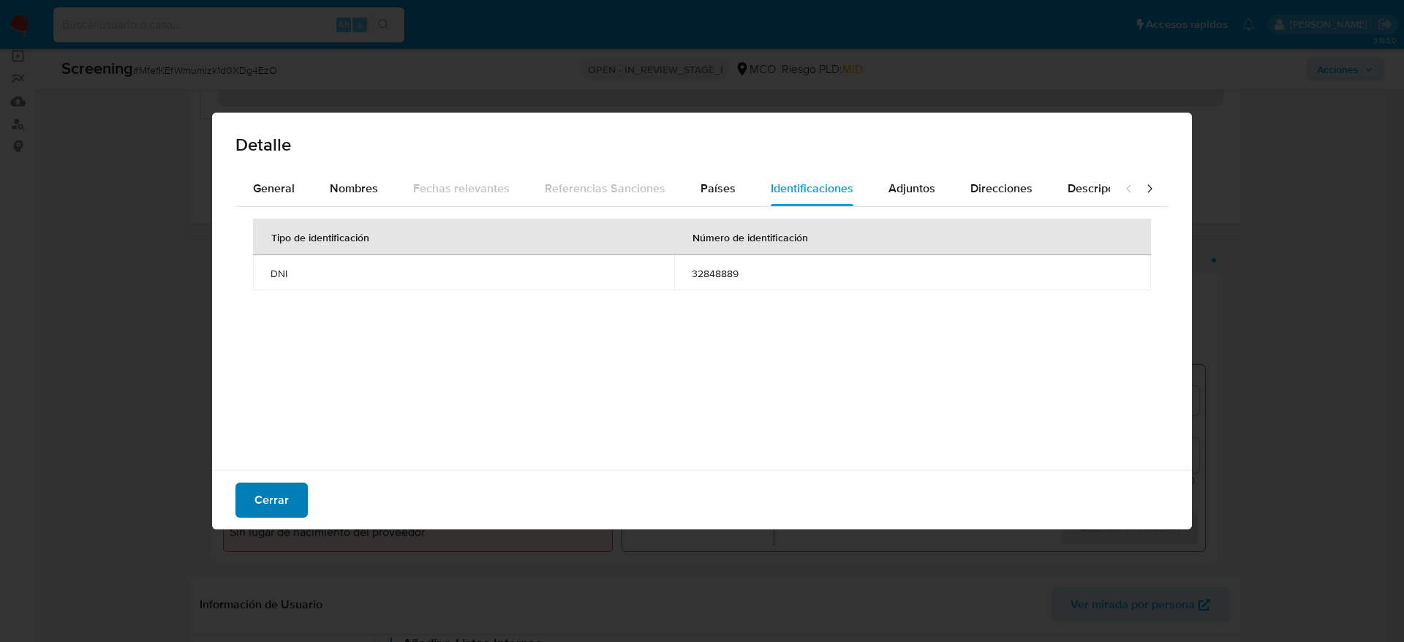
click at [248, 511] on button "Cerrar" at bounding box center [272, 500] width 72 height 35
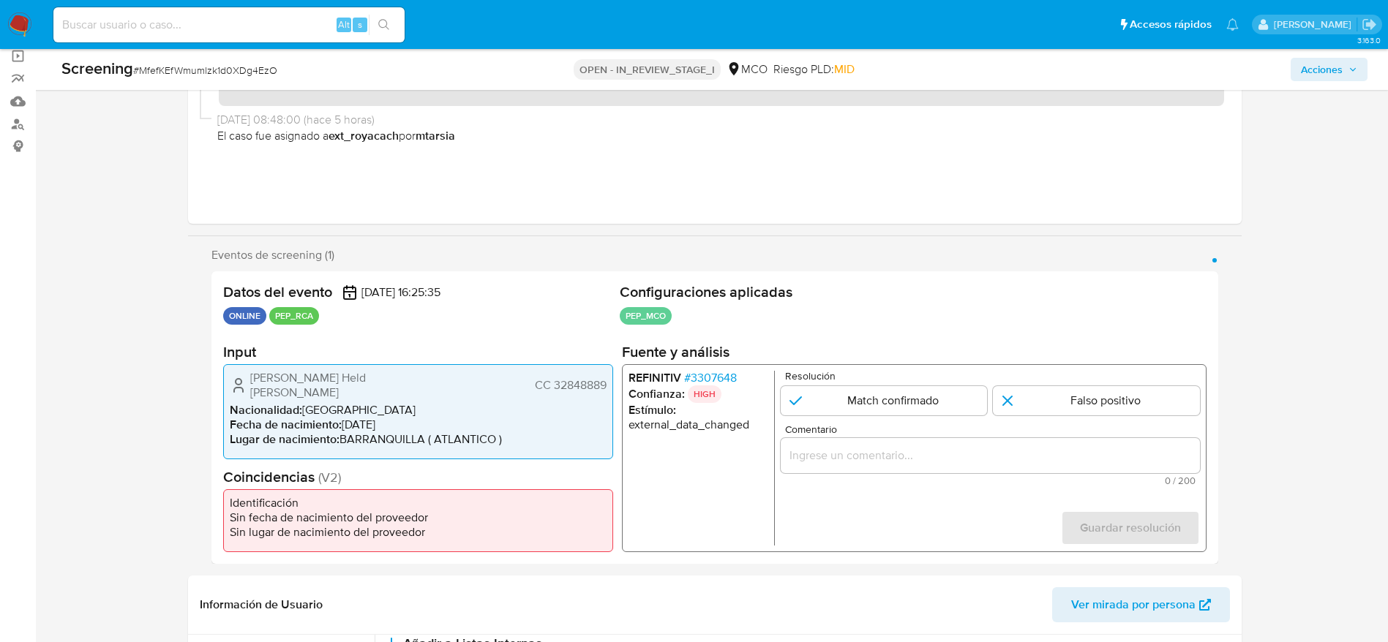
click at [982, 467] on div "1 de 1" at bounding box center [989, 455] width 419 height 35
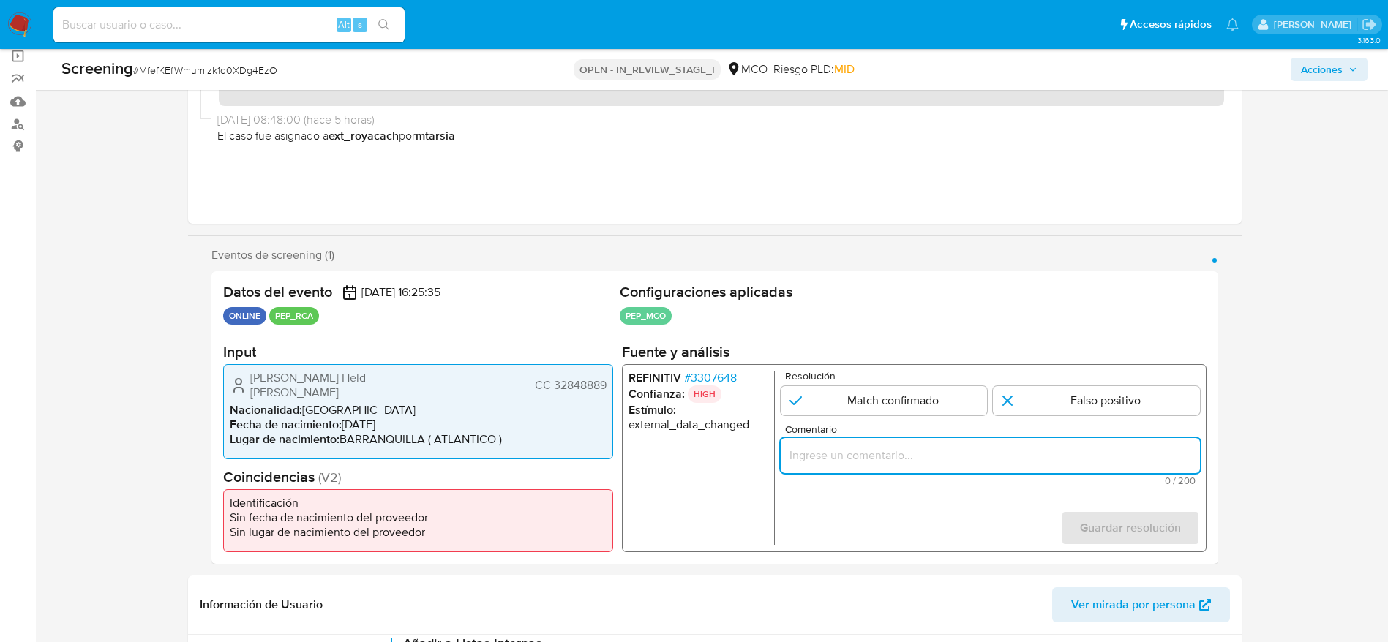
click at [983, 460] on input "Comentario" at bounding box center [989, 455] width 419 height 19
paste input "Compara al usuario Ana Maria Held Silva CC 32848889 con el PEP "agustin eduardo…"
type input "Compara al usuario Ana Maria Held Silva CC 32848889 con el PEP "agustin eduardo…"
click at [1015, 387] on input "1 de 1" at bounding box center [1096, 400] width 207 height 29
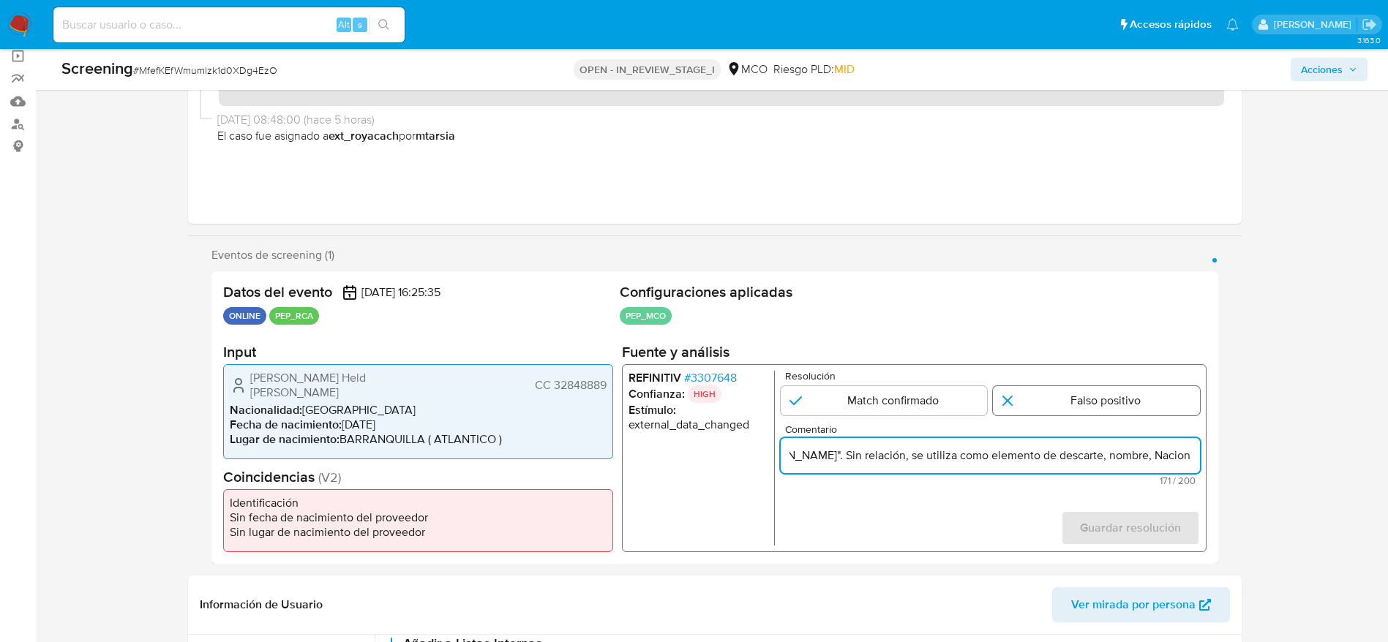
radio input "true"
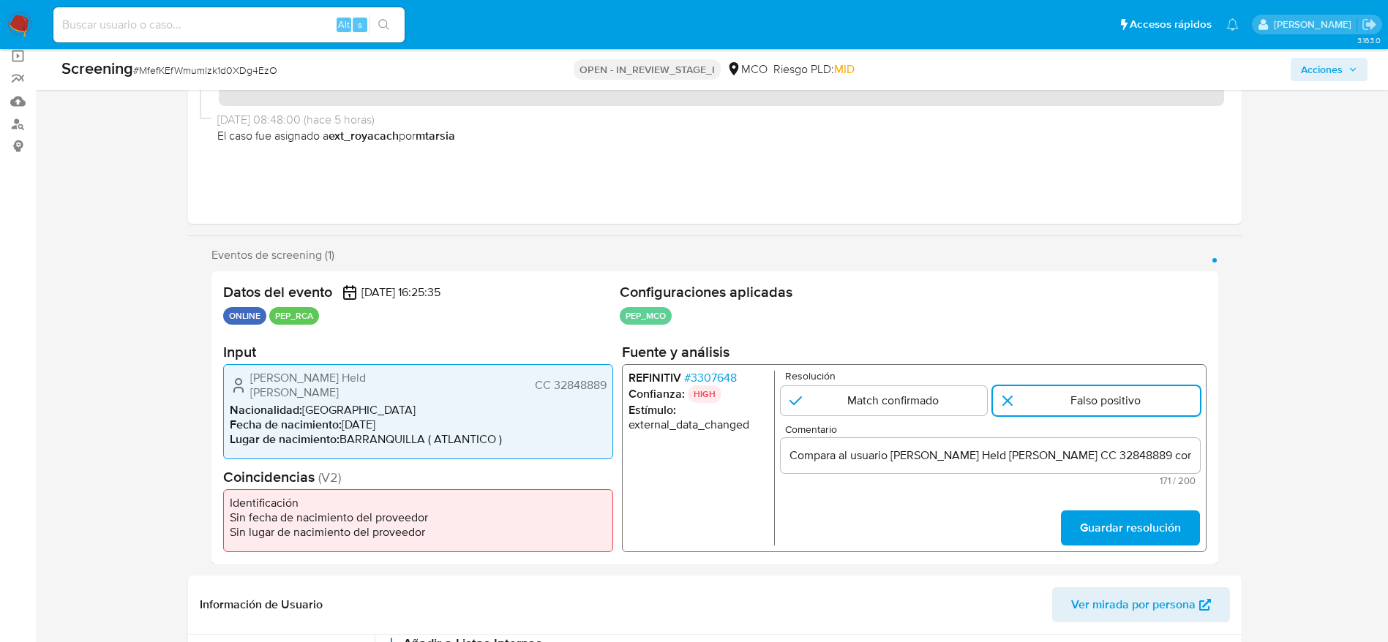
click at [1118, 507] on form "Resolución Match confirmado Falso positivo Comentario Compara al usuario Ana Ma…" at bounding box center [989, 458] width 419 height 175
click at [1120, 522] on span "Guardar resolución" at bounding box center [1129, 528] width 101 height 32
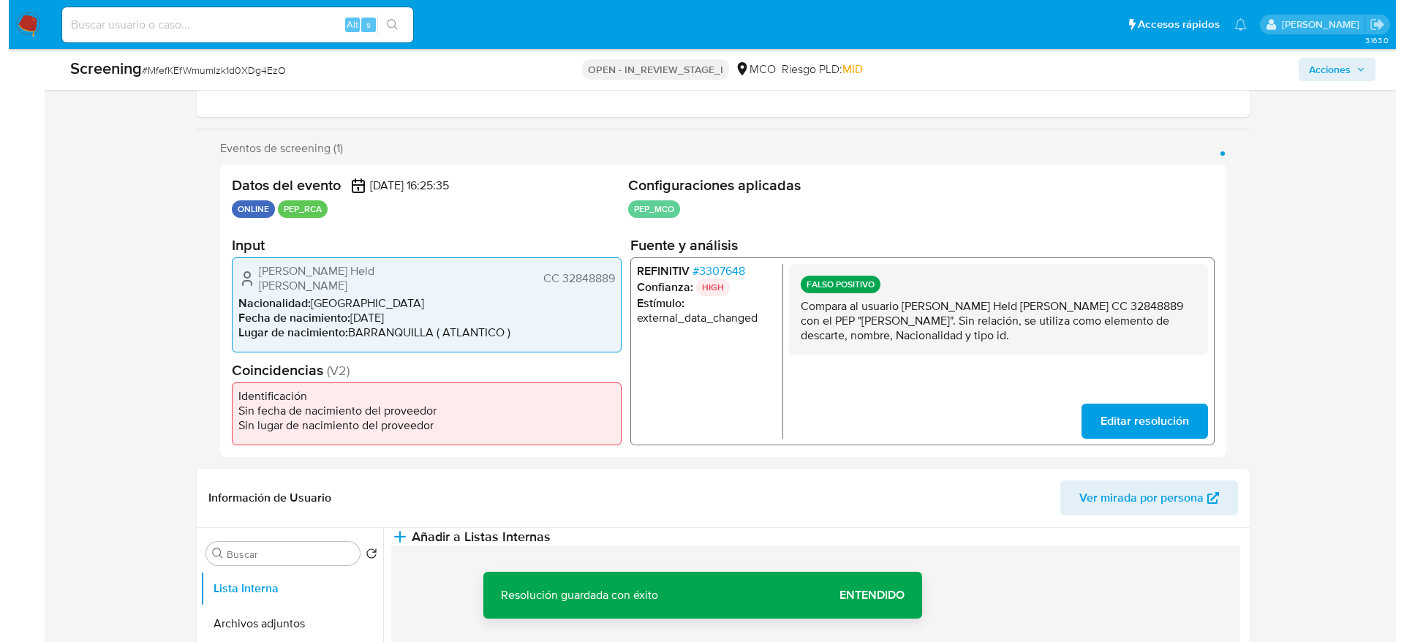
scroll to position [219, 0]
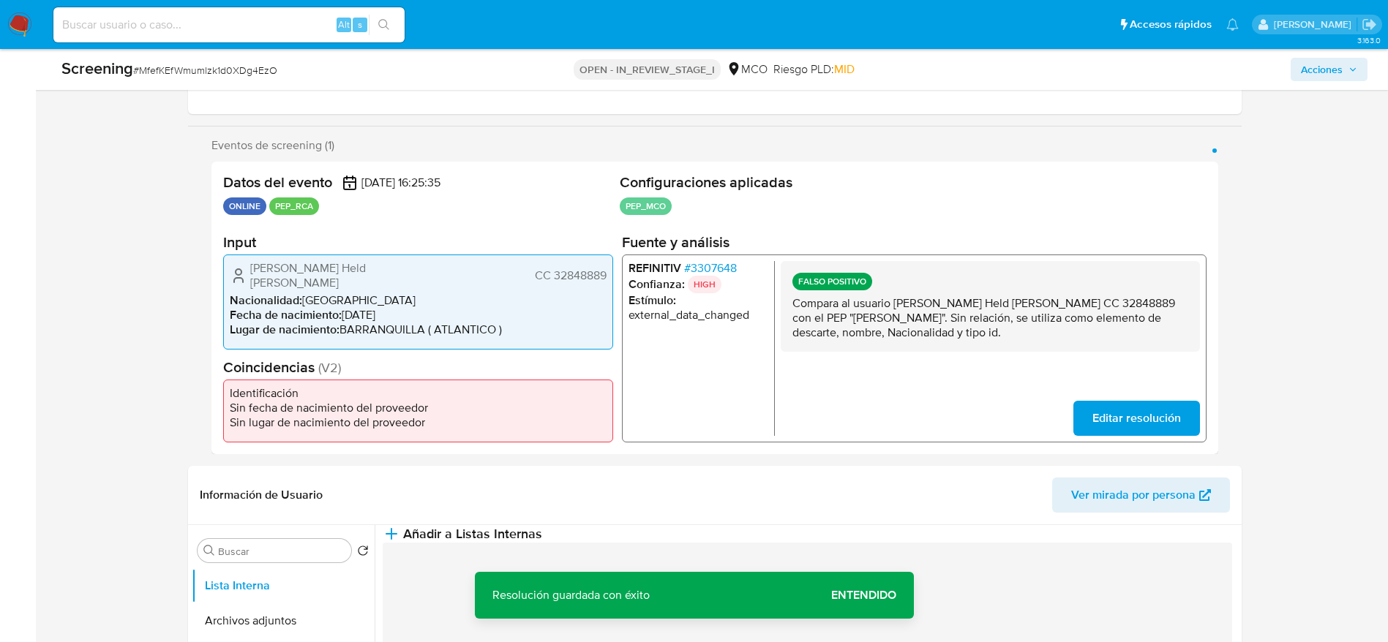
click at [1118, 328] on p "Compara al usuario Ana Maria Held Silva CC 32848889 con el PEP "agustin eduardo…" at bounding box center [989, 318] width 396 height 44
click at [903, 524] on div "Información de Usuario Ver mirada por persona" at bounding box center [714, 495] width 1053 height 59
click at [542, 543] on button "Añadir a Listas Internas" at bounding box center [462, 534] width 159 height 18
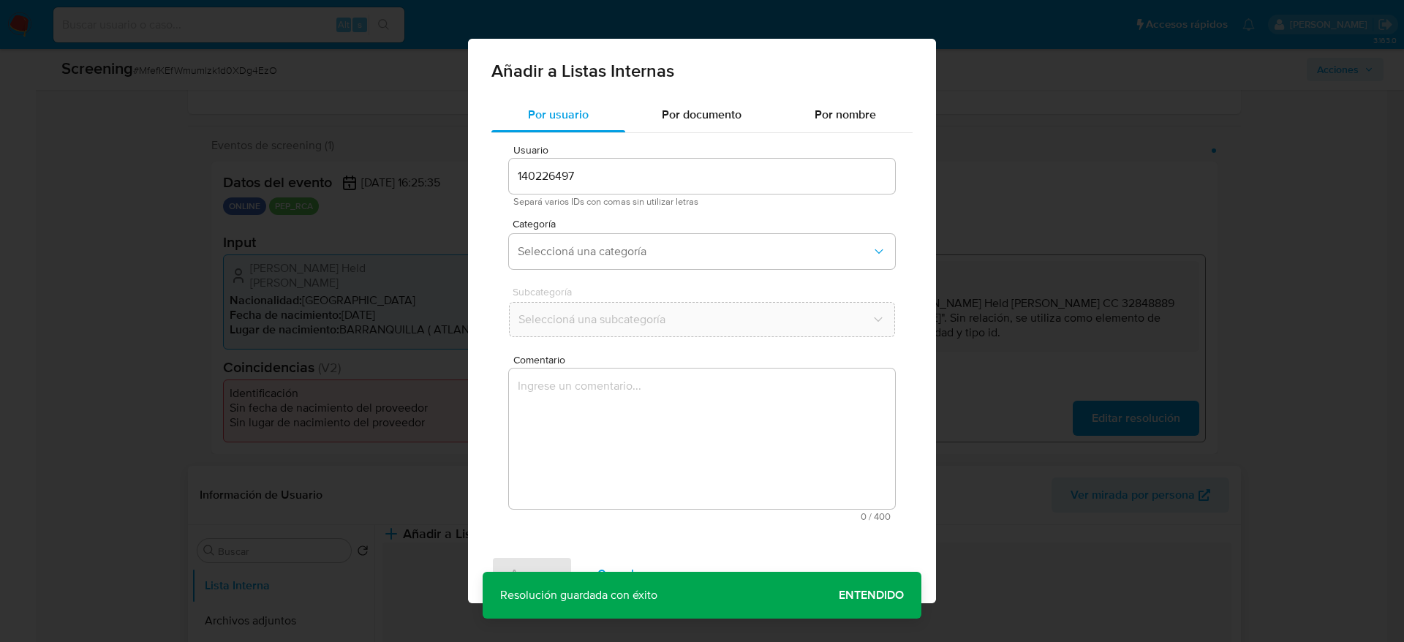
click at [902, 518] on div "Usuario 140226497 Separá varios IDs con comas sin utilizar letras Categoría Sel…" at bounding box center [702, 333] width 421 height 400
click at [835, 460] on textarea "Comentario" at bounding box center [702, 439] width 386 height 140
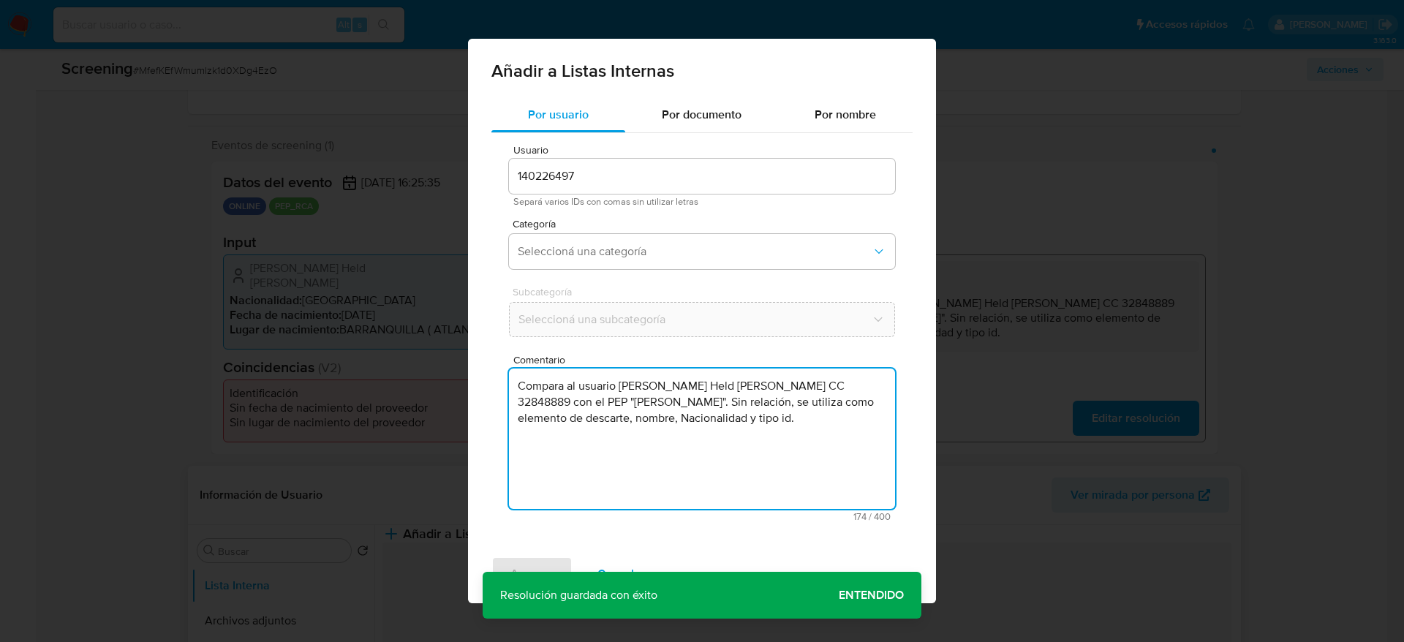
type textarea "Compara al usuario Ana Maria Held Silva CC 32848889 con el PEP "agustin eduardo…"
click at [674, 273] on div "Categoría Seleccioná una categoría" at bounding box center [702, 247] width 386 height 56
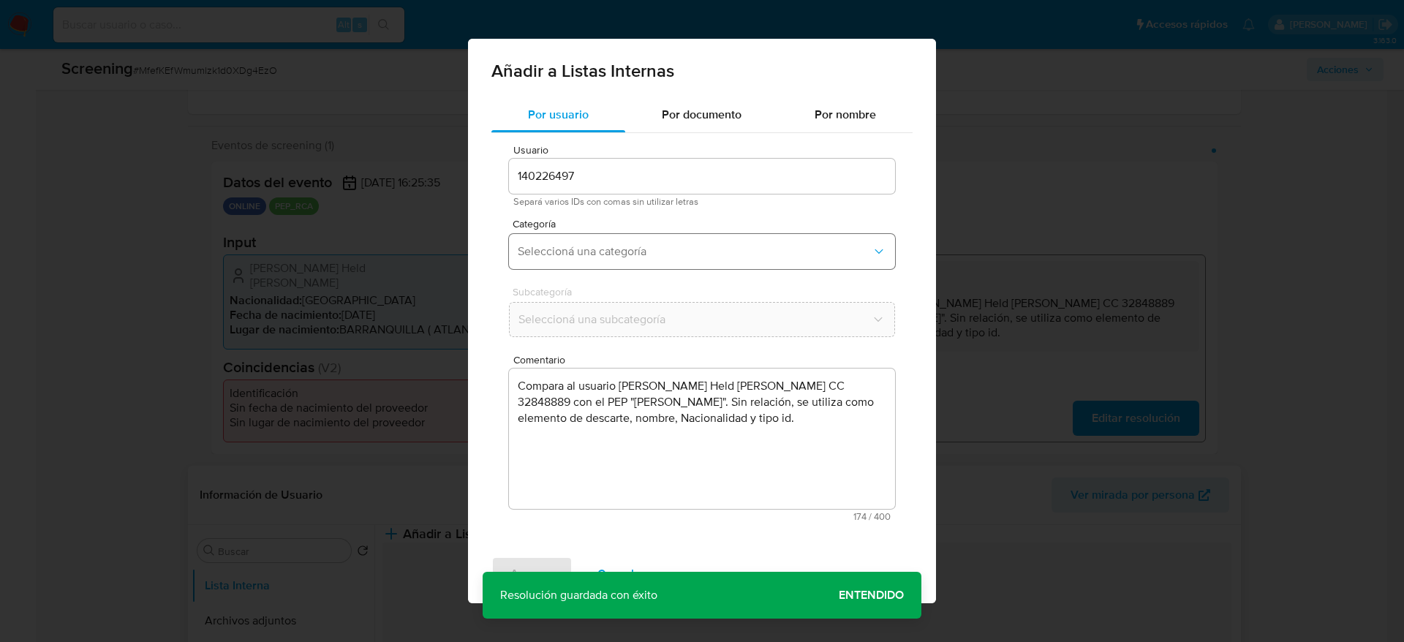
click at [674, 268] on button "Seleccioná una categoría" at bounding box center [702, 251] width 386 height 35
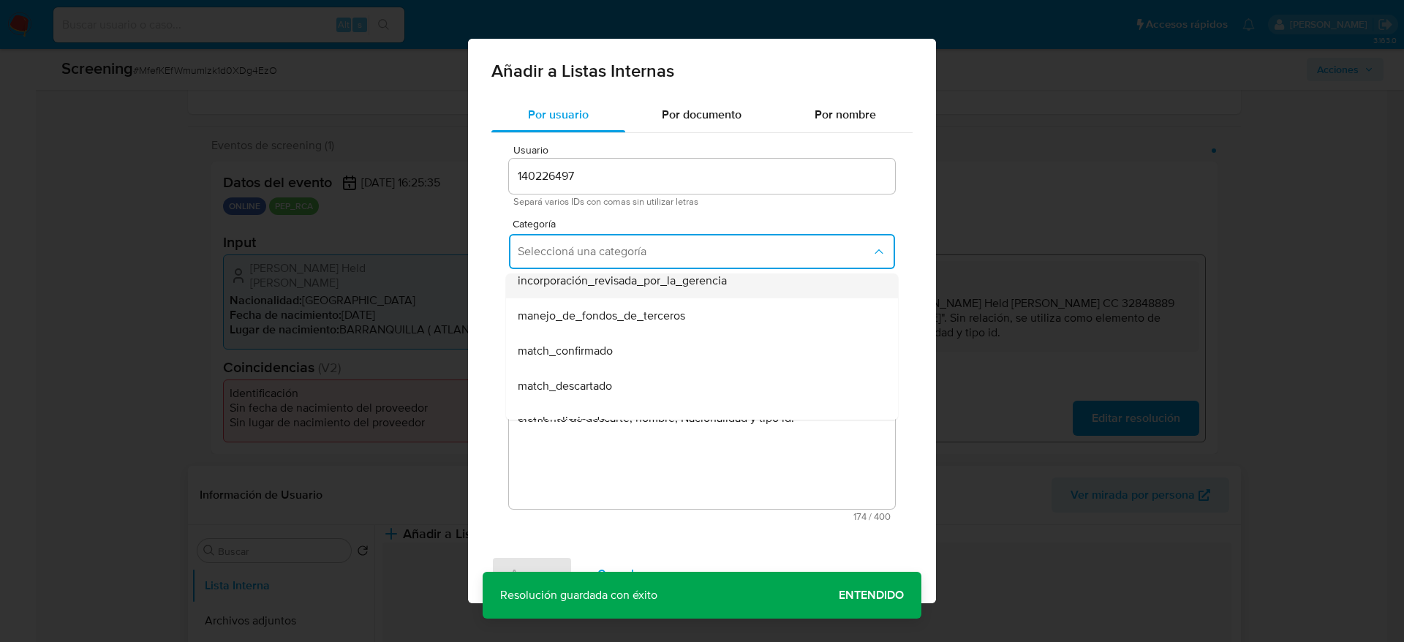
scroll to position [110, 0]
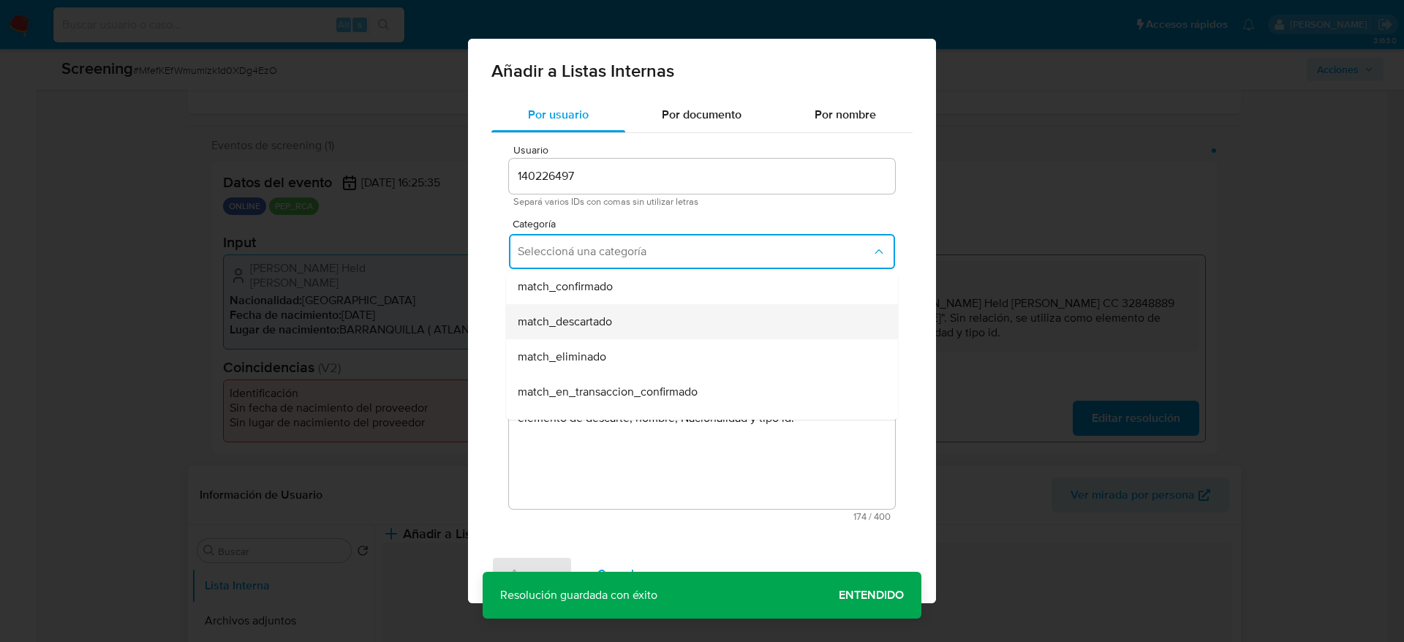
click at [629, 325] on div "match_descartado" at bounding box center [698, 321] width 360 height 35
click at [629, 325] on span "Seleccioná una subcategoría" at bounding box center [695, 319] width 353 height 15
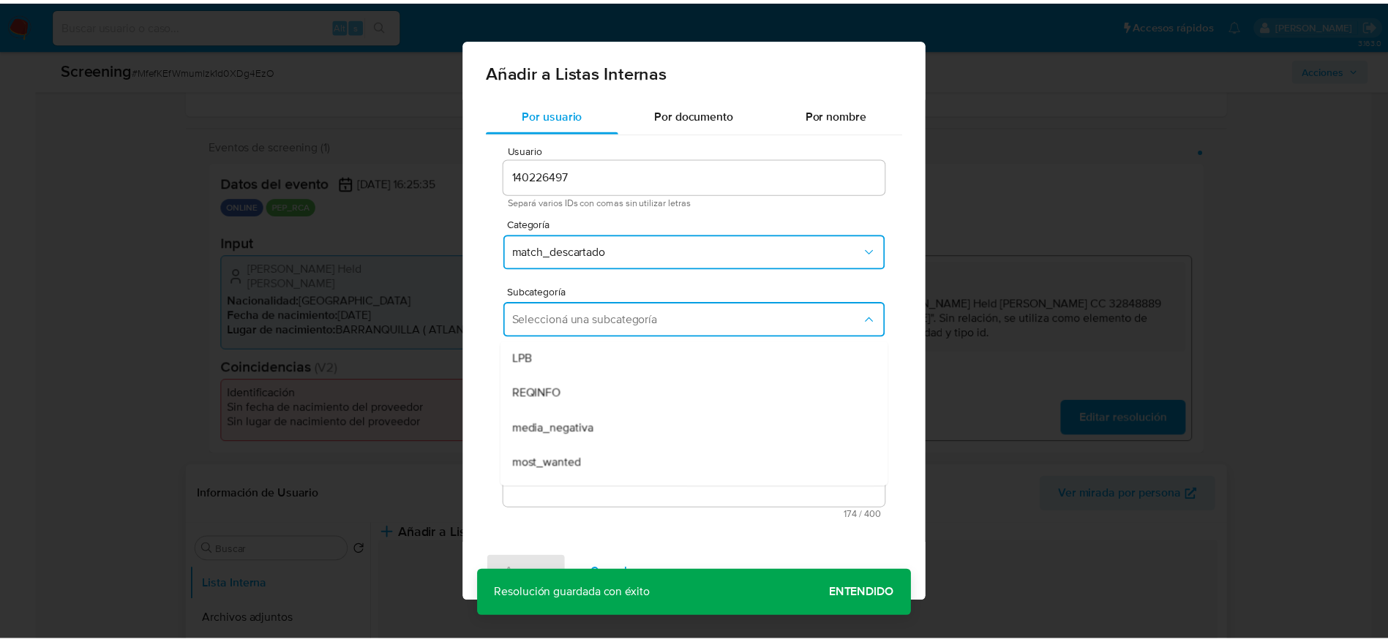
scroll to position [99, 0]
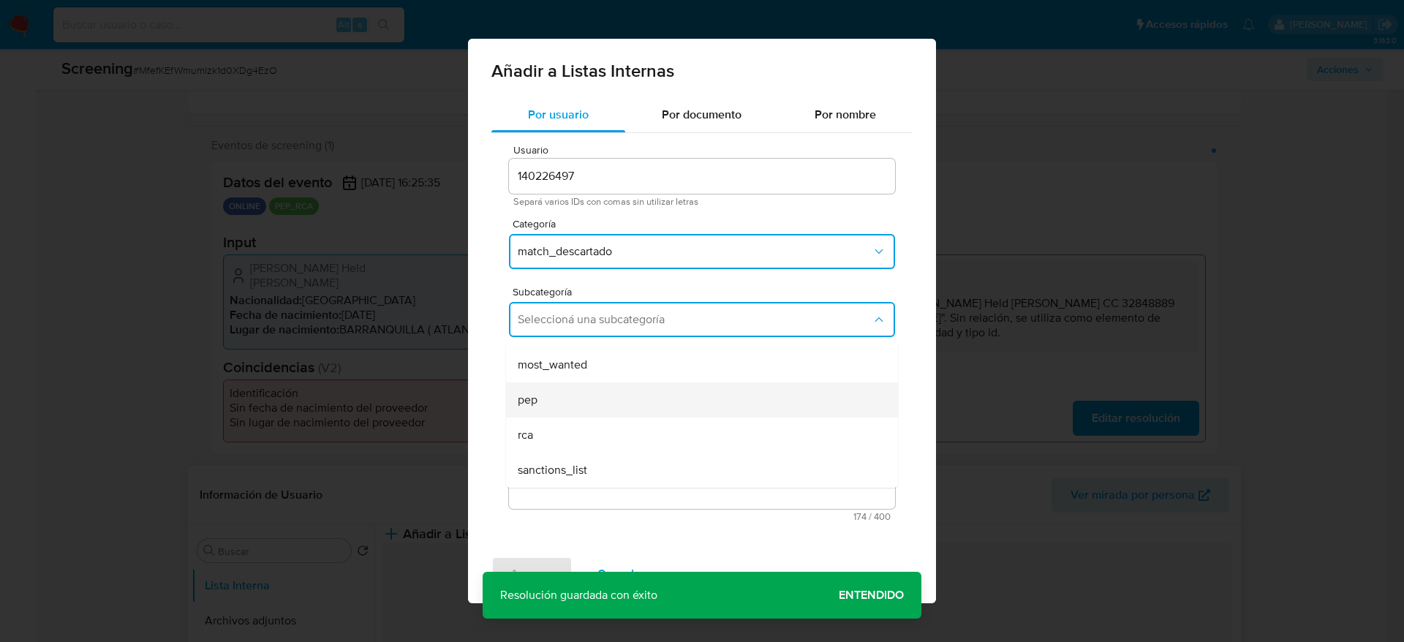
click at [578, 412] on div "pep" at bounding box center [698, 400] width 360 height 35
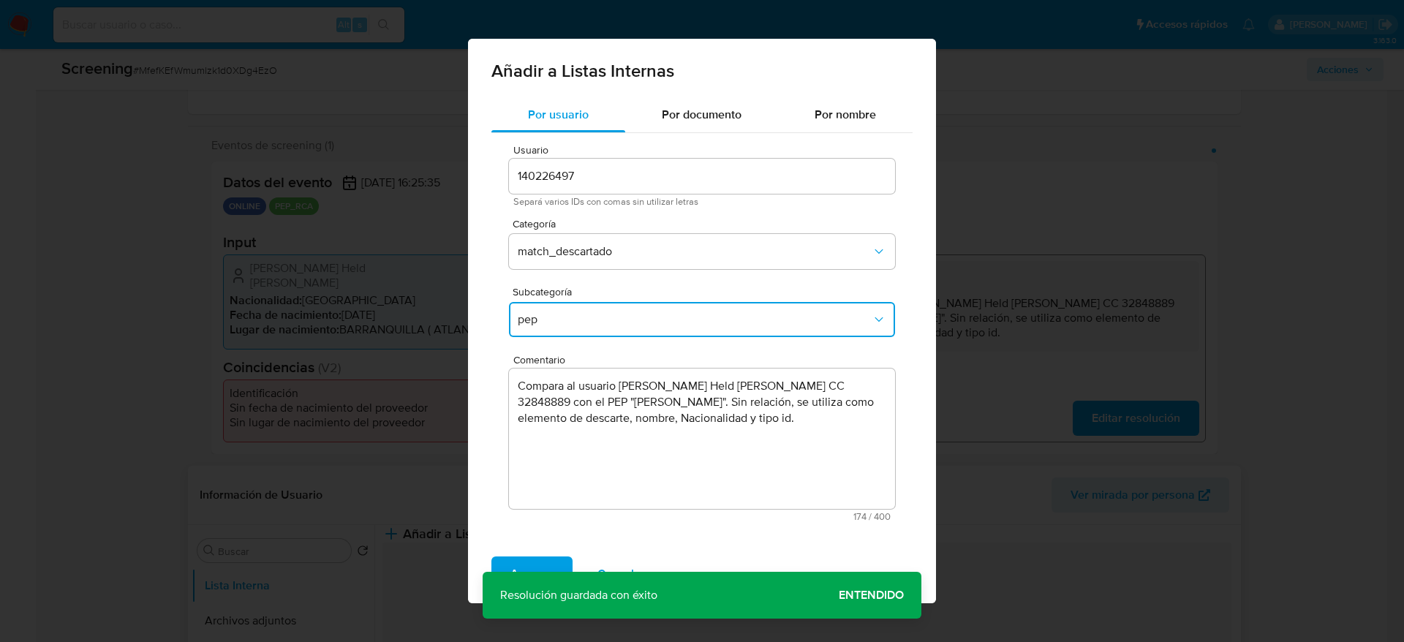
click at [539, 559] on span "Agregar" at bounding box center [532, 574] width 43 height 32
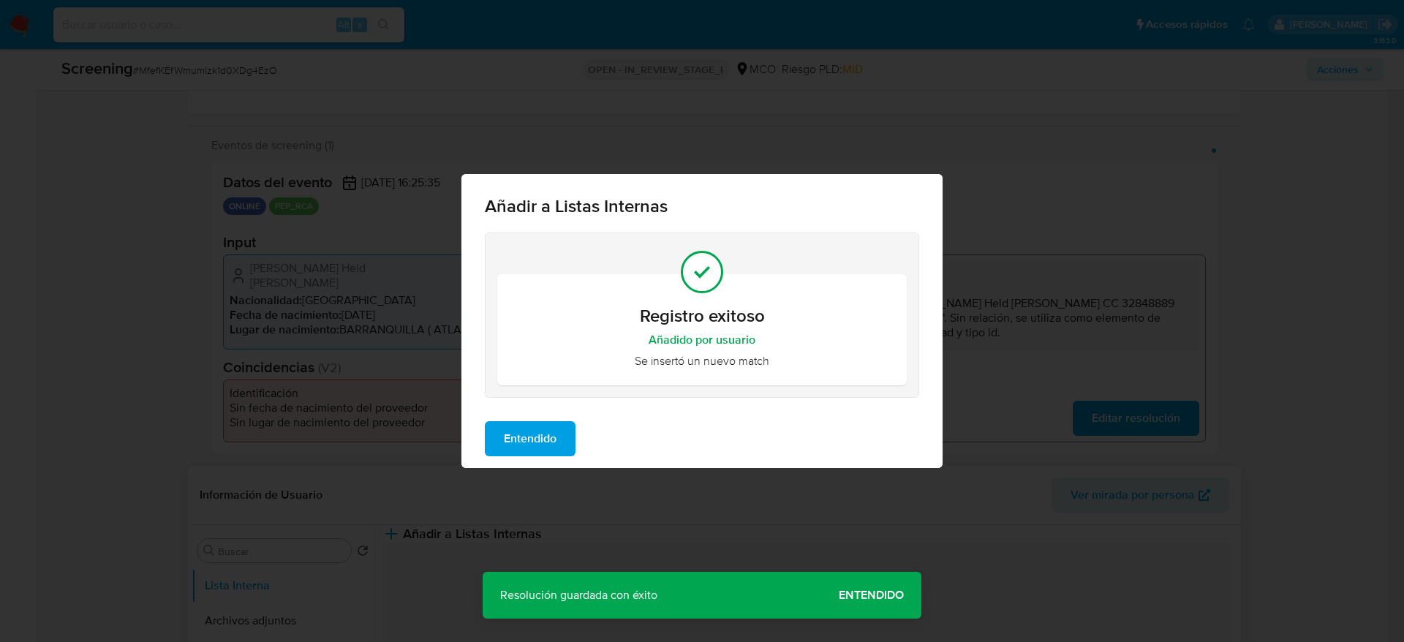
click at [518, 453] on span "Entendido" at bounding box center [530, 439] width 53 height 32
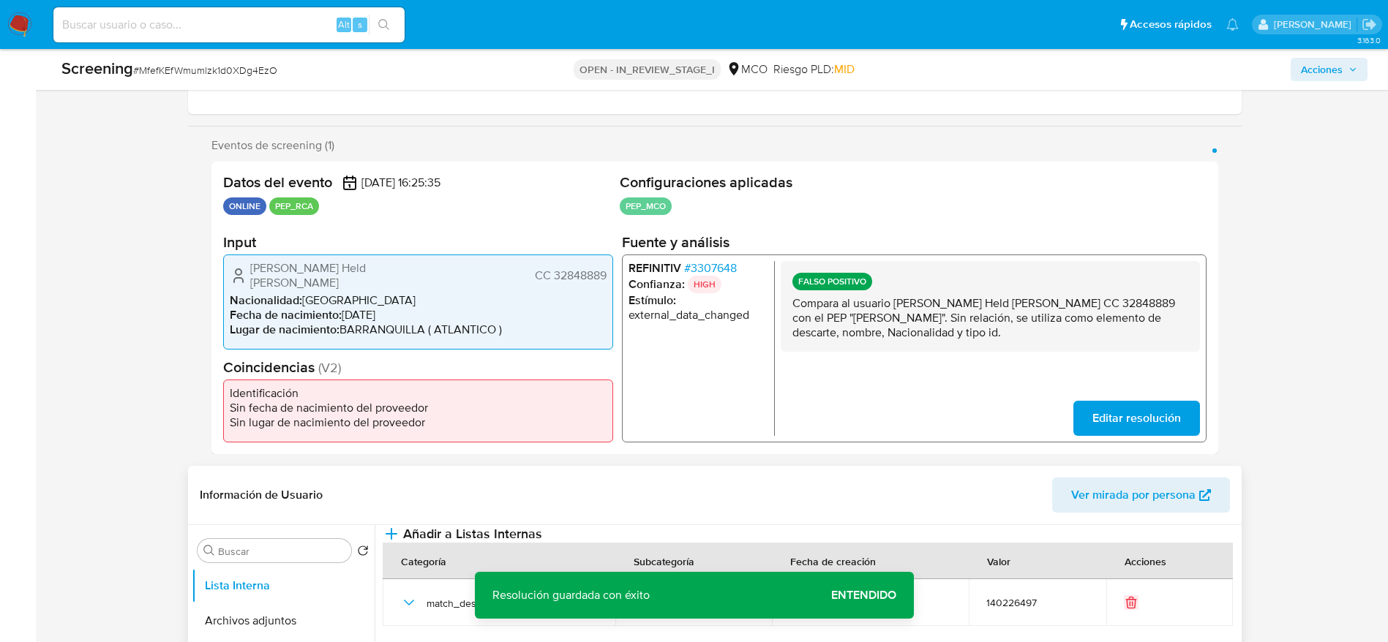
scroll to position [0, 0]
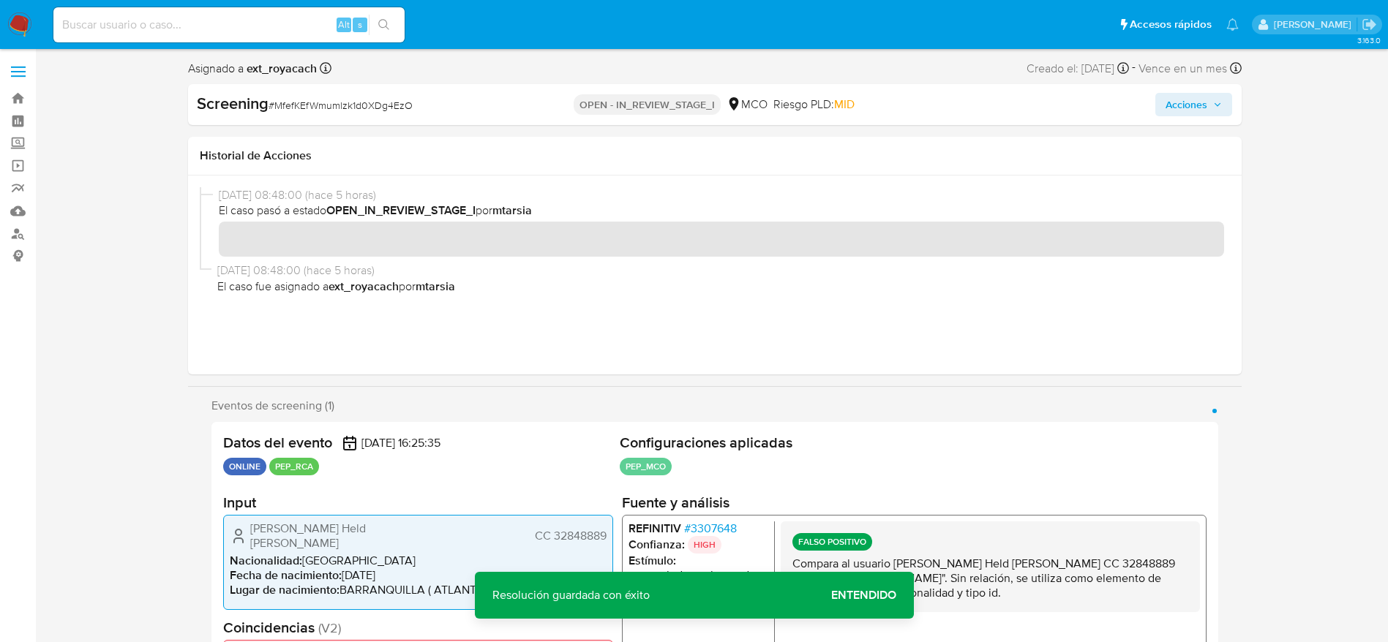
click at [1168, 102] on span "Acciones" at bounding box center [1186, 104] width 42 height 23
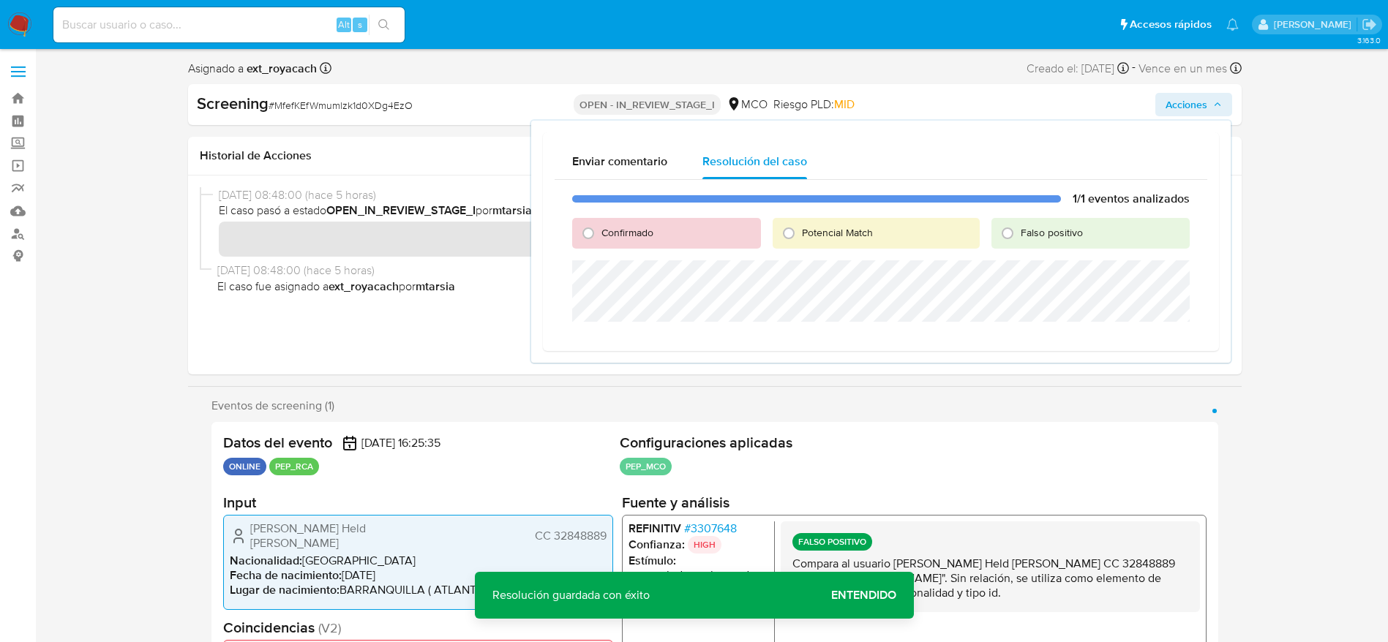
click at [1004, 251] on div "1/1 eventos analizados Confirmado Potencial Match Falso positivo" at bounding box center [880, 259] width 652 height 159
click at [1004, 235] on input "Falso positivo" at bounding box center [1007, 233] width 23 height 23
radio input "true"
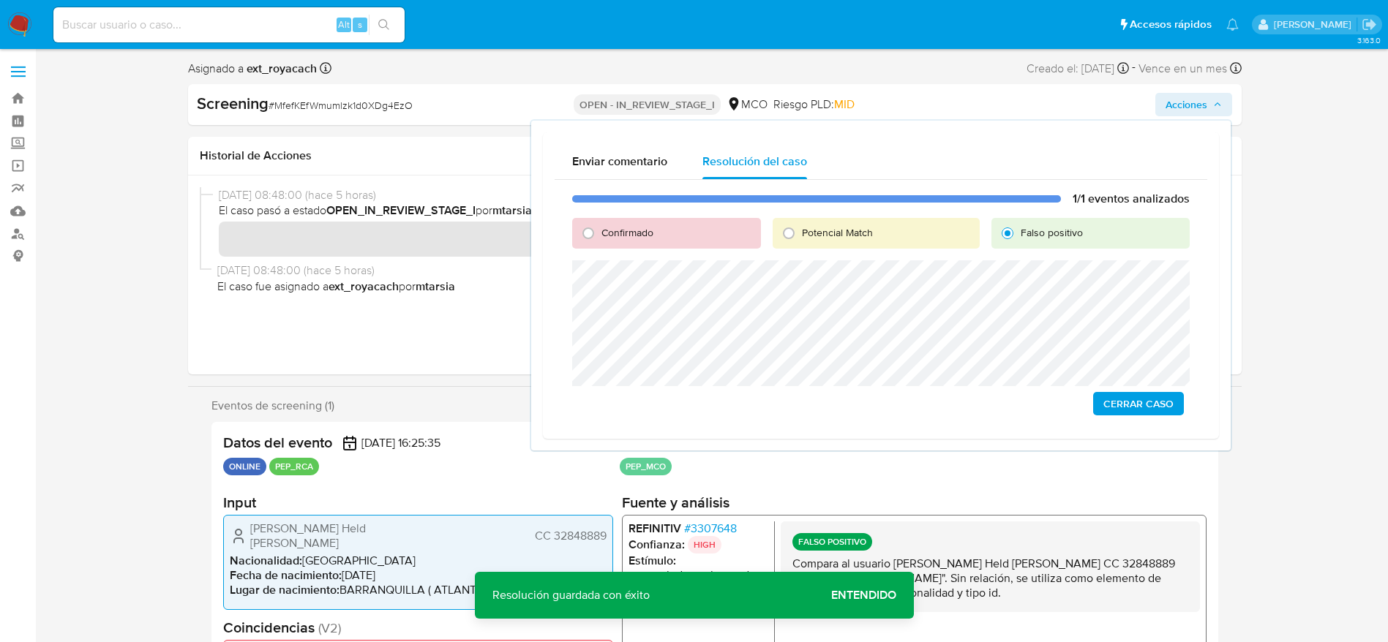
click at [1116, 407] on span "Cerrar Caso" at bounding box center [1138, 404] width 70 height 20
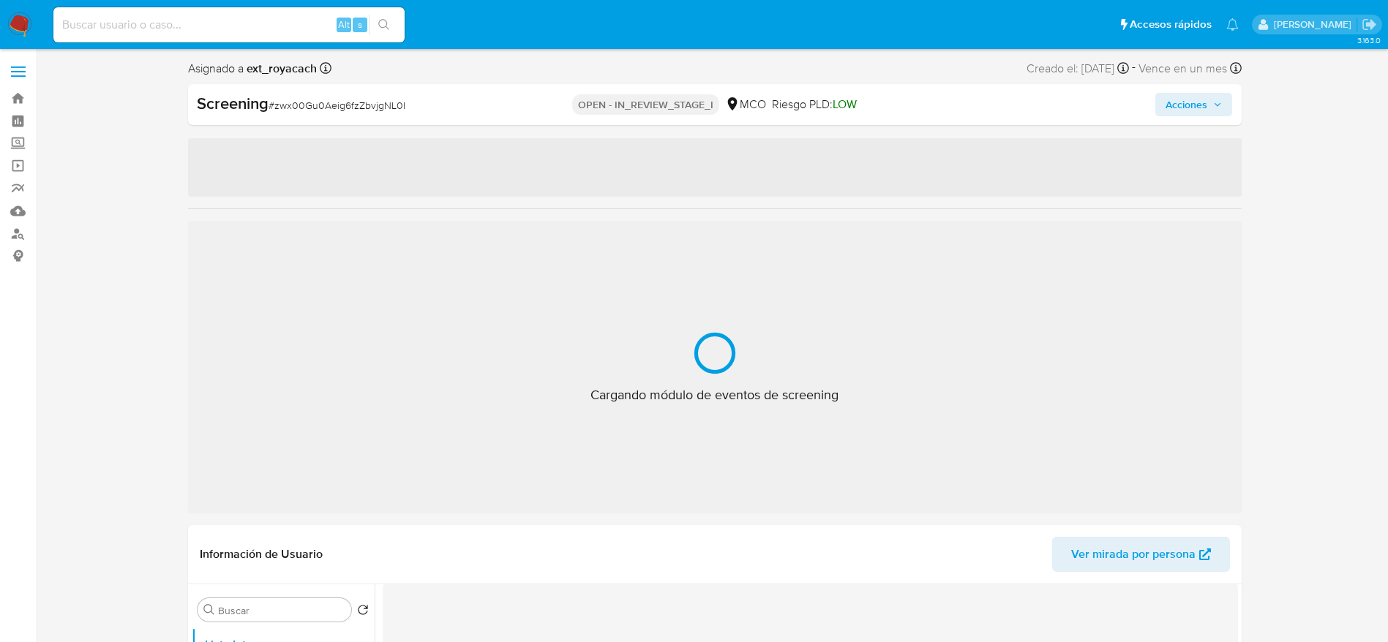
select select "10"
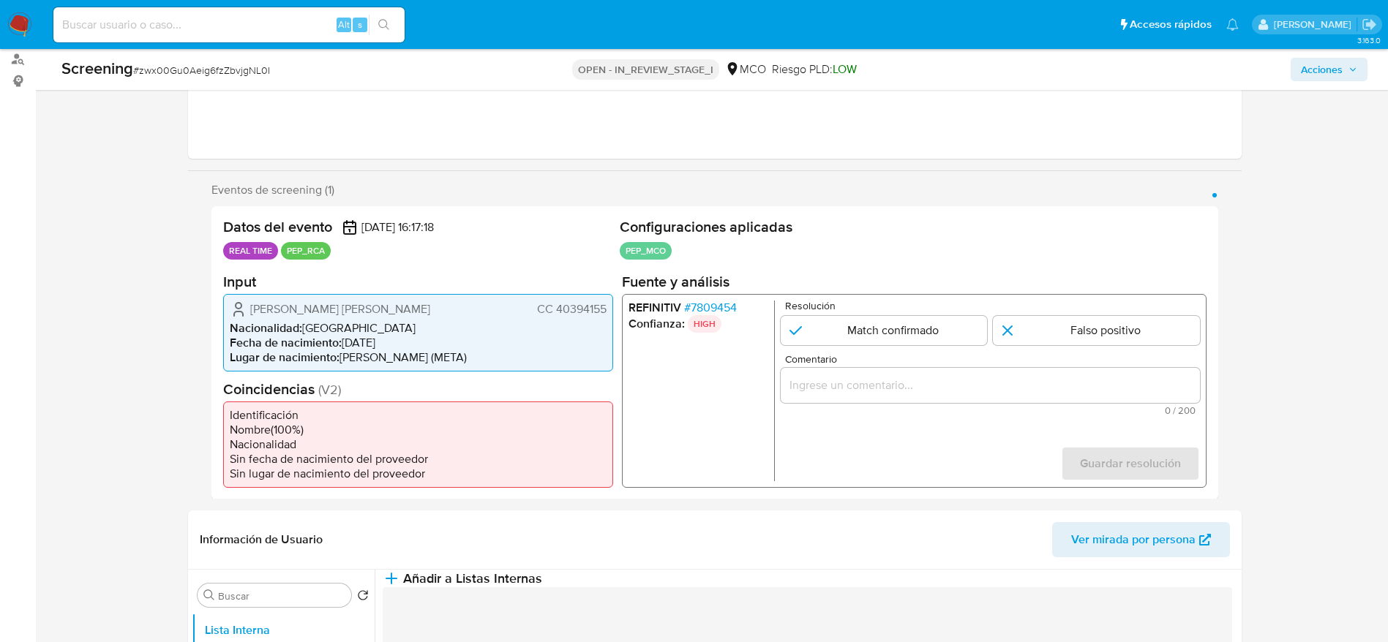
scroll to position [219, 0]
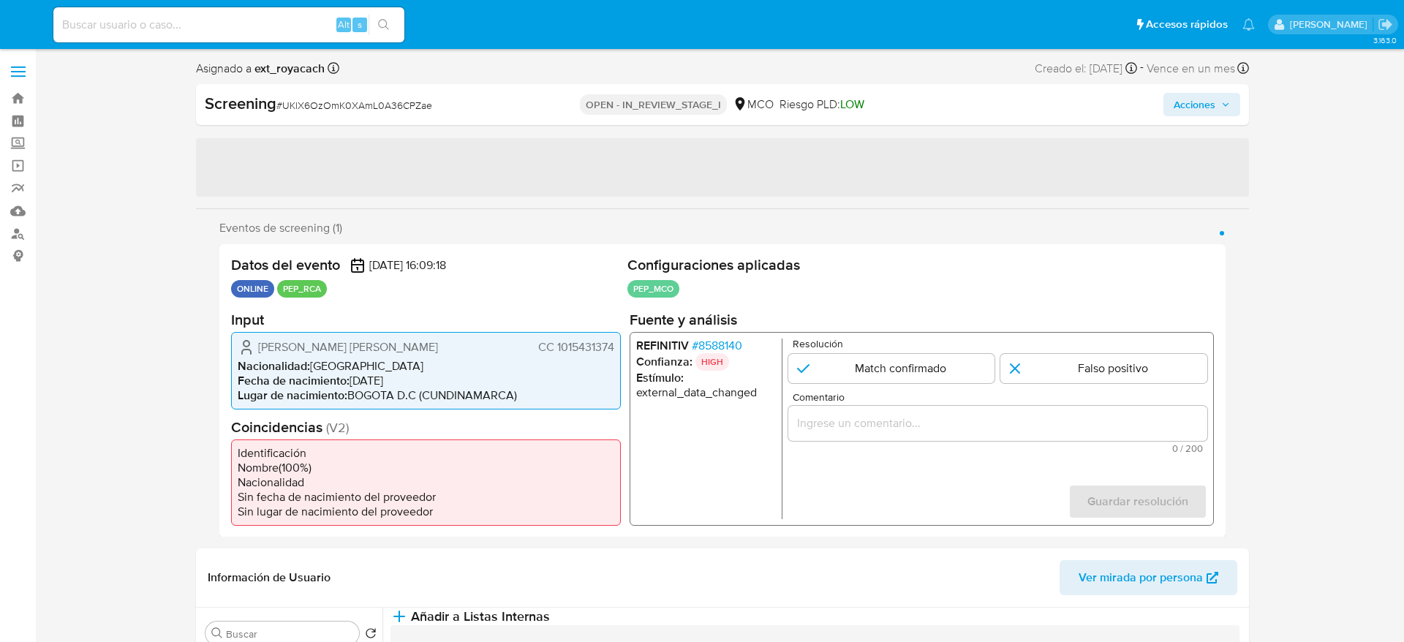
select select "10"
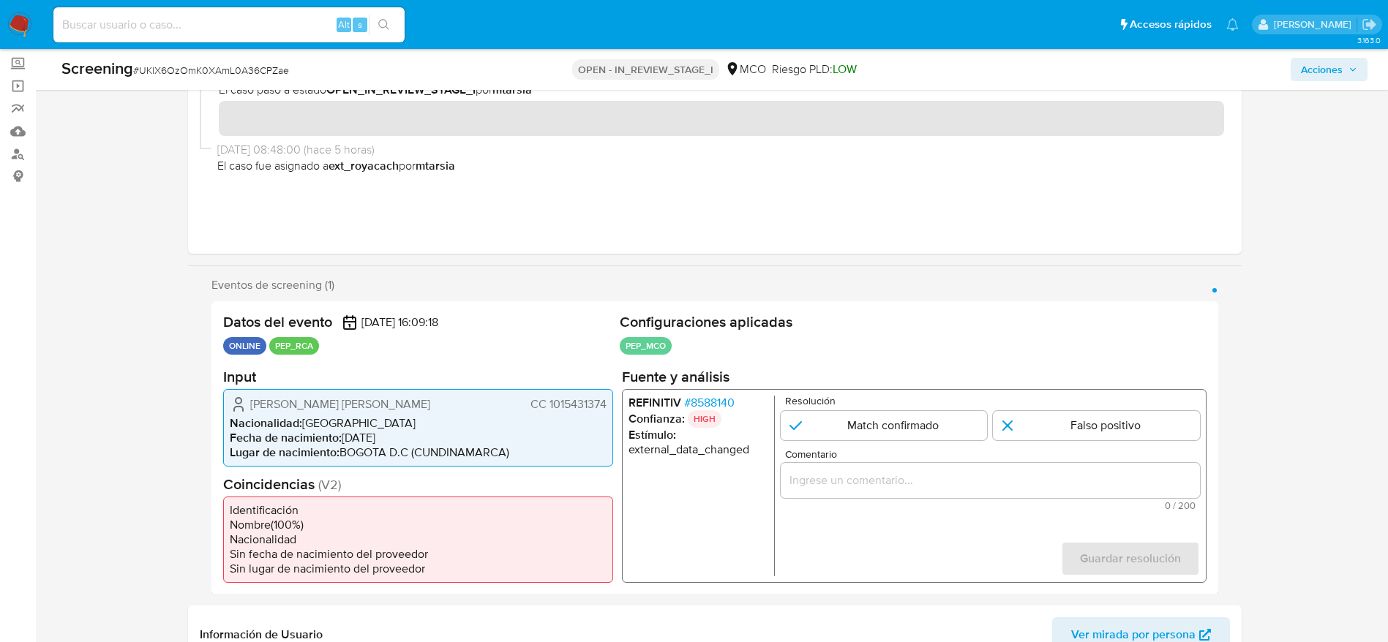
scroll to position [110, 0]
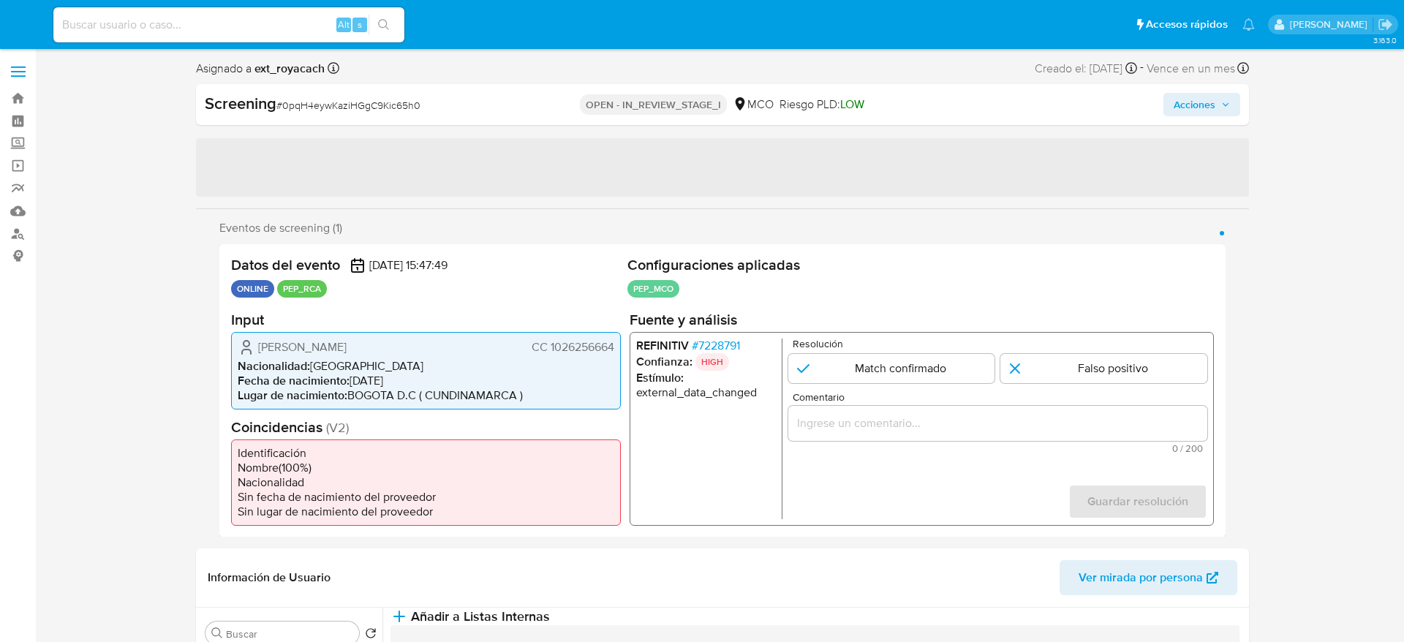
select select "10"
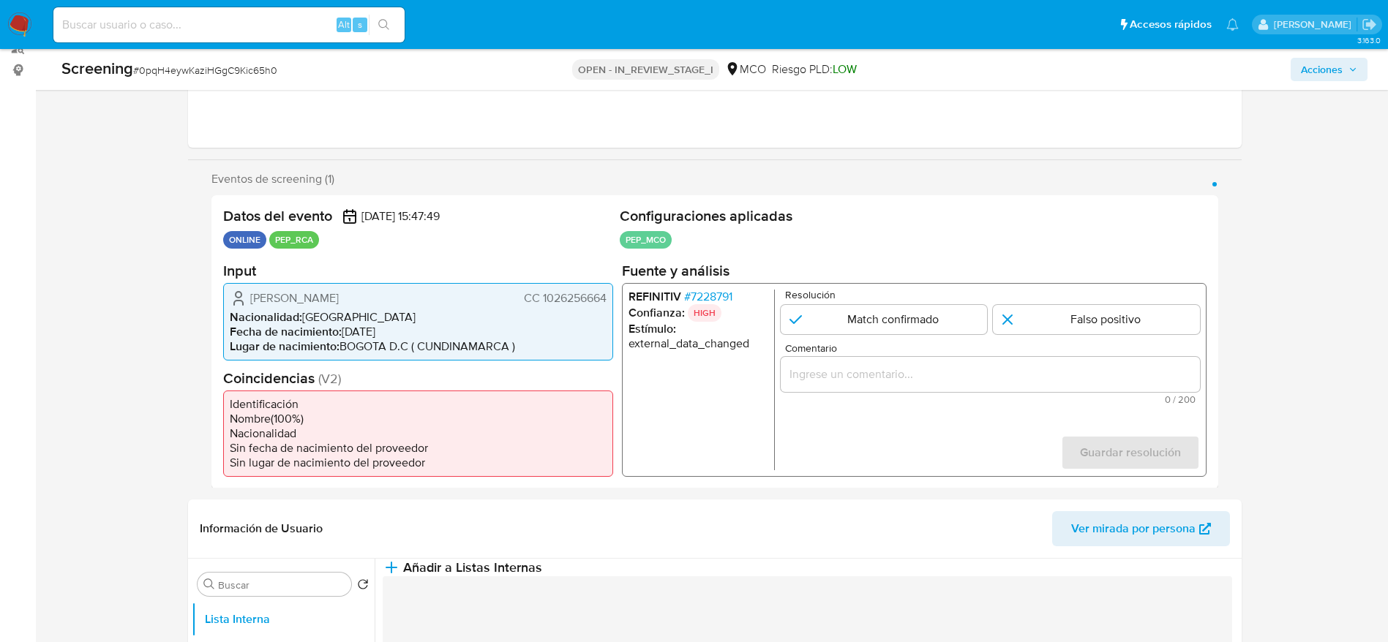
scroll to position [219, 0]
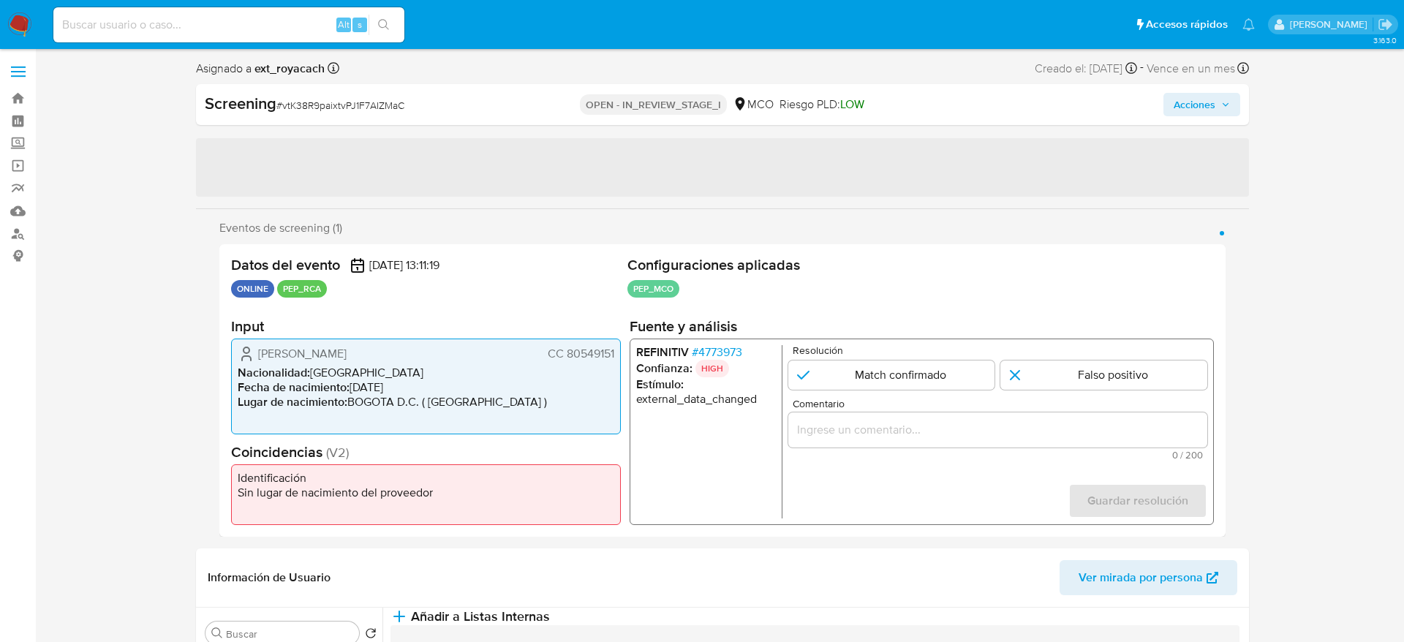
select select "10"
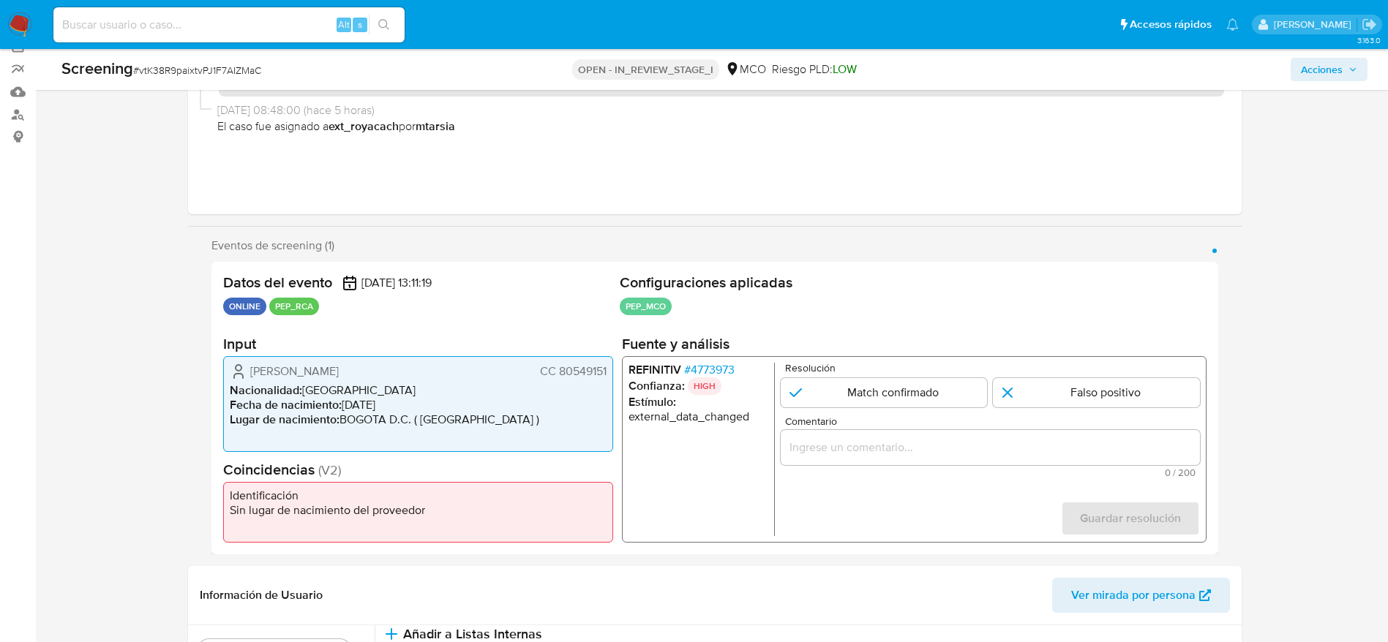
scroll to position [219, 0]
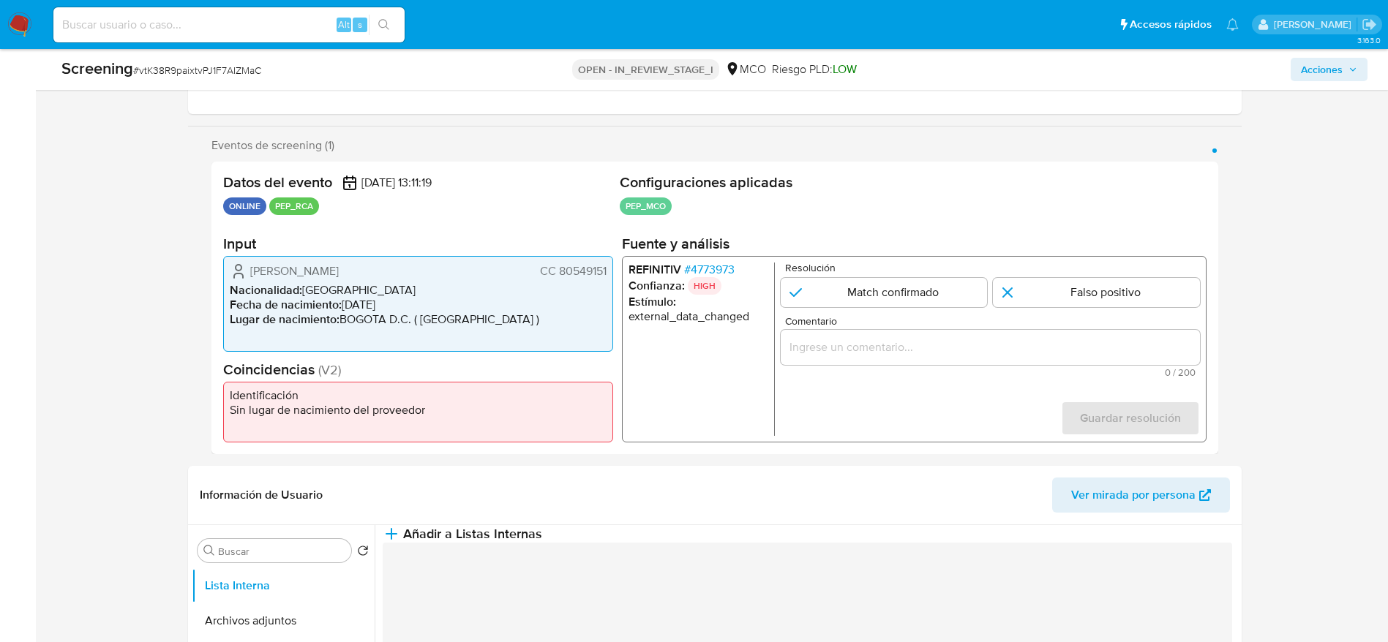
click at [203, 61] on div "Screening # vtK38R9paixtvPJ1F7AIZMaC" at bounding box center [276, 69] width 430 height 22
copy span "vtK38R9paixtvPJ1F7AIZMaC"
drag, startPoint x: 238, startPoint y: 268, endPoint x: 611, endPoint y: 268, distance: 372.3
click at [611, 268] on div "Flabio Andres Buitrago Perez CC 80549151 Nacionalidad : Colombia Fecha de nacim…" at bounding box center [418, 304] width 390 height 96
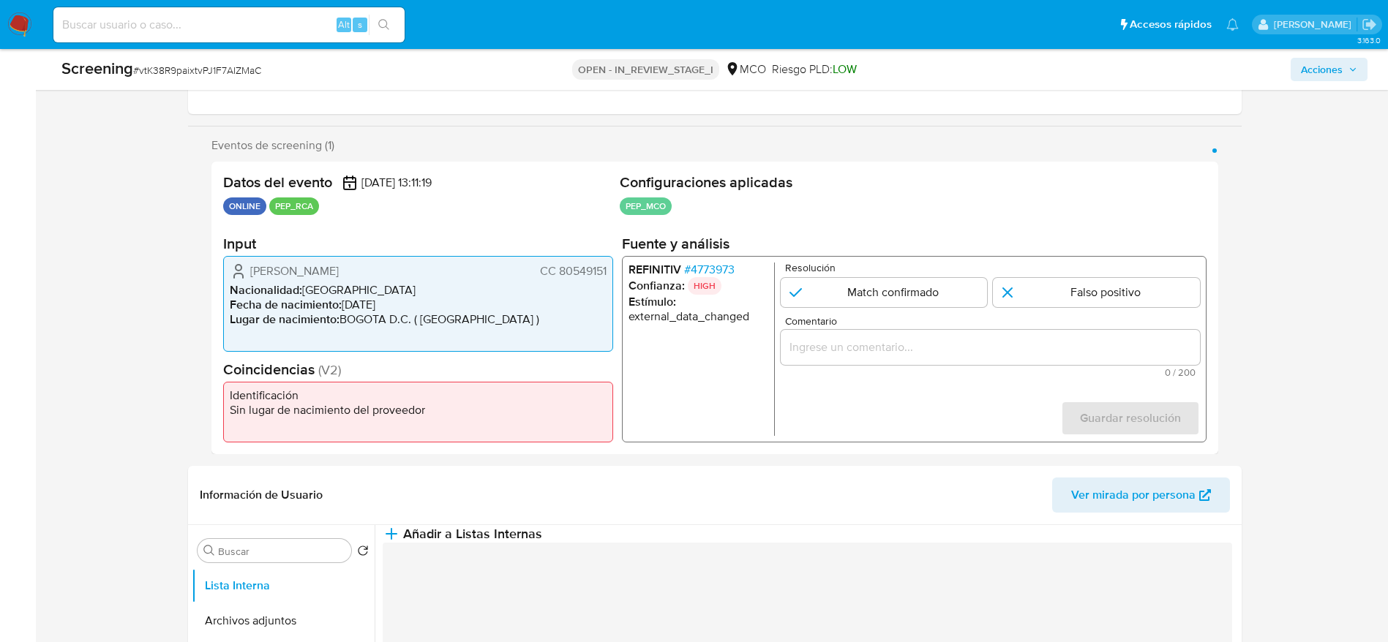
click at [707, 268] on span "# 4773973" at bounding box center [708, 270] width 50 height 15
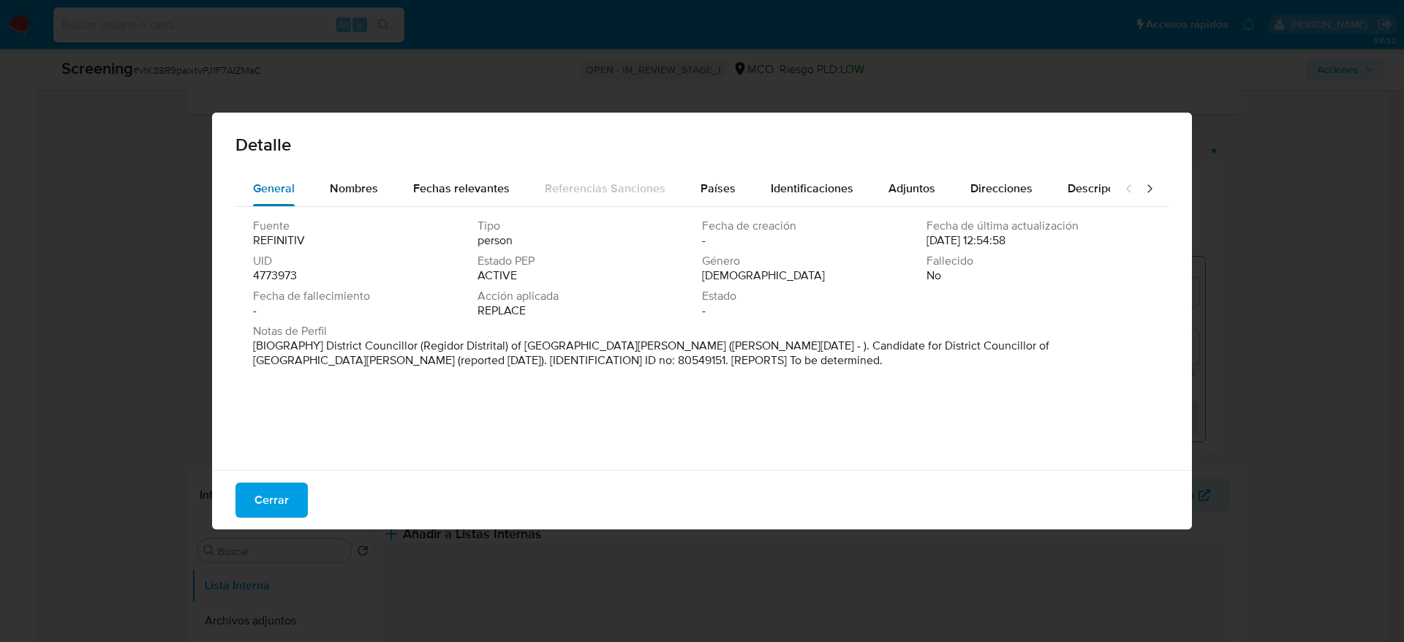
click at [309, 196] on button "General" at bounding box center [274, 188] width 77 height 35
click at [349, 190] on span "Nombres" at bounding box center [354, 188] width 48 height 17
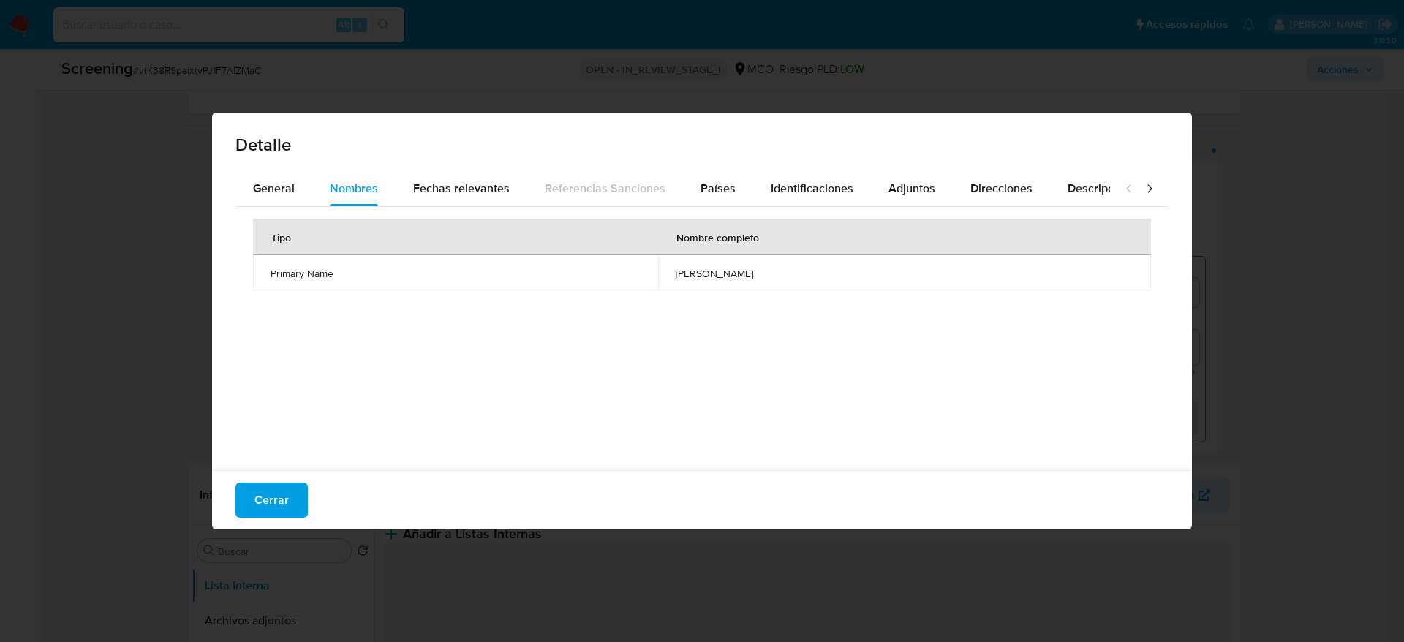
click at [676, 272] on span "santos armando olaya atoche" at bounding box center [905, 273] width 458 height 13
click at [706, 185] on span "Países" at bounding box center [718, 188] width 35 height 17
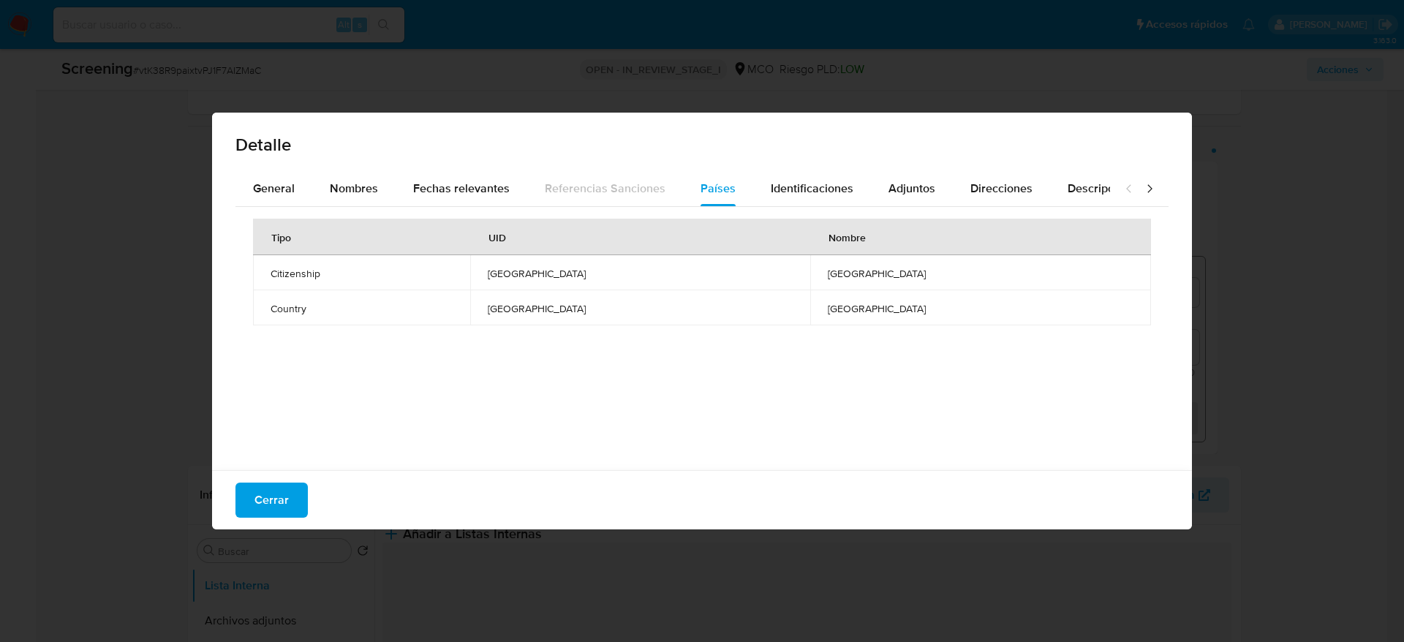
click at [301, 457] on div "Tipo UID Nombre Citizenship PERU PERU Country PERU PERU" at bounding box center [702, 335] width 933 height 256
click at [301, 493] on button "Cerrar" at bounding box center [272, 500] width 72 height 35
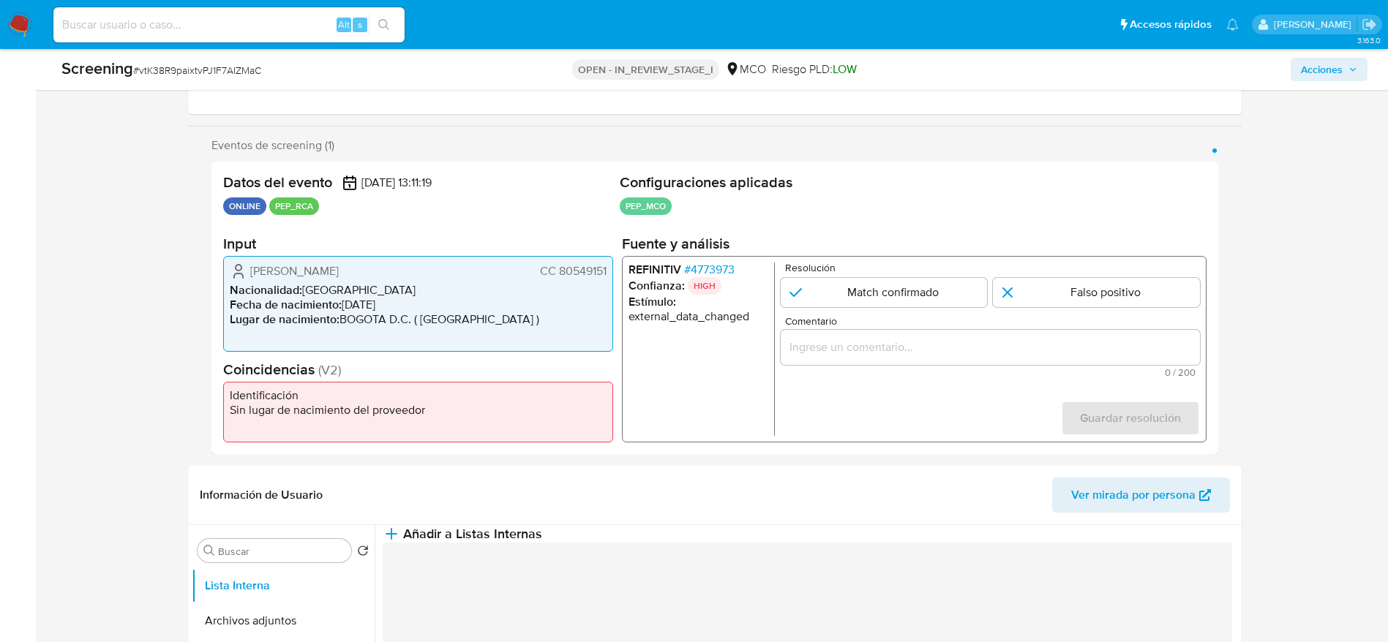
click at [1088, 352] on input "Comentario" at bounding box center [989, 347] width 419 height 19
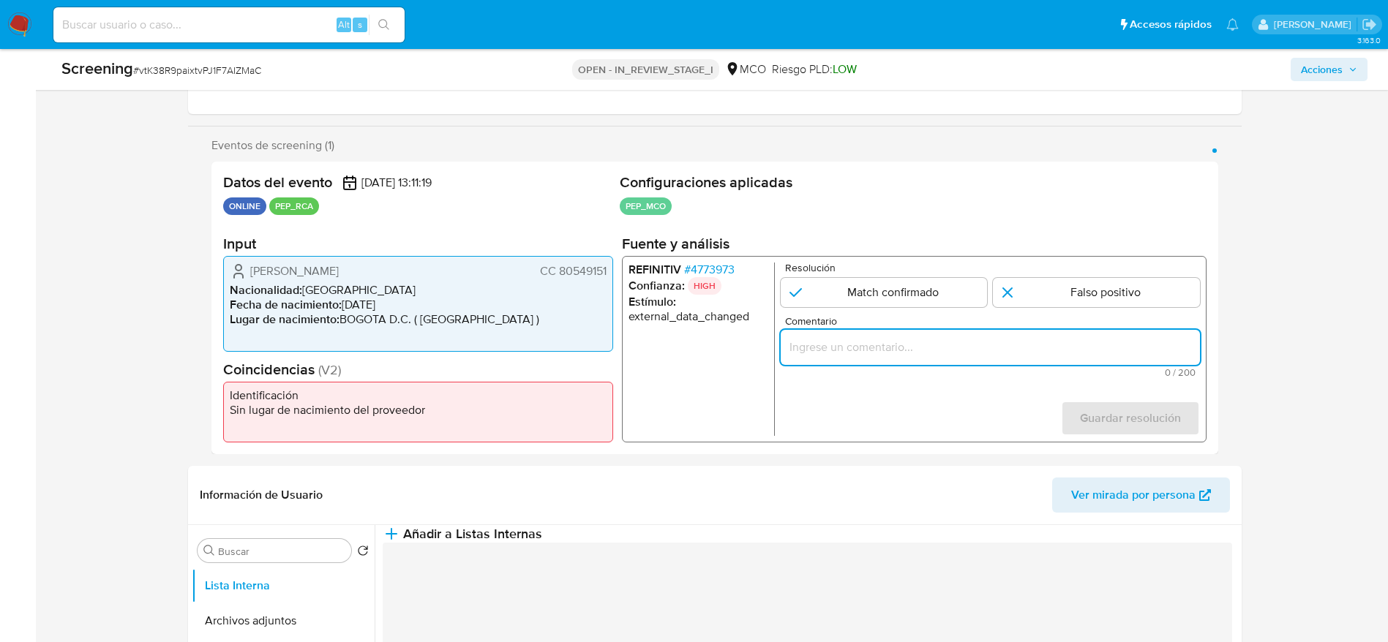
paste input "Compara al usuario Flabio Andres Buitrago Perez CC 80549151 con el PEP "santos …"
type input "Compara al usuario Flabio Andres Buitrago Perez CC 80549151 con el PEP "santos …"
click at [1098, 291] on input "1 de 1" at bounding box center [1096, 292] width 207 height 29
radio input "true"
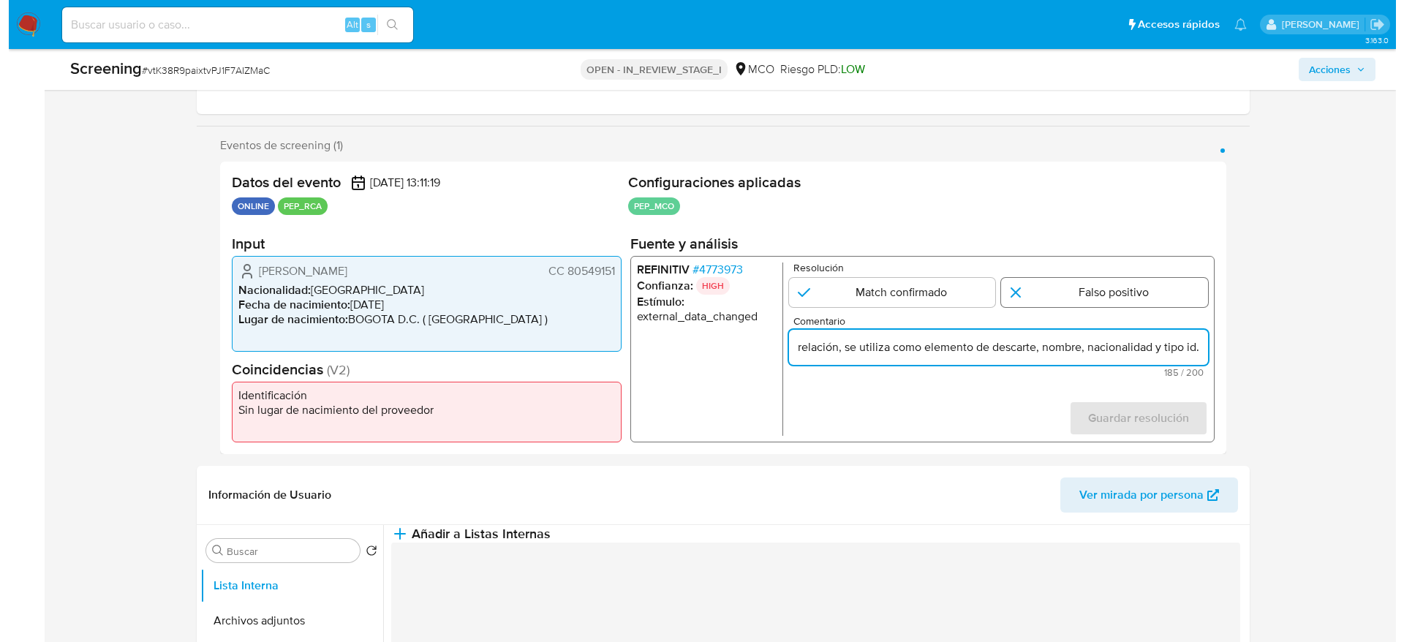
scroll to position [0, 0]
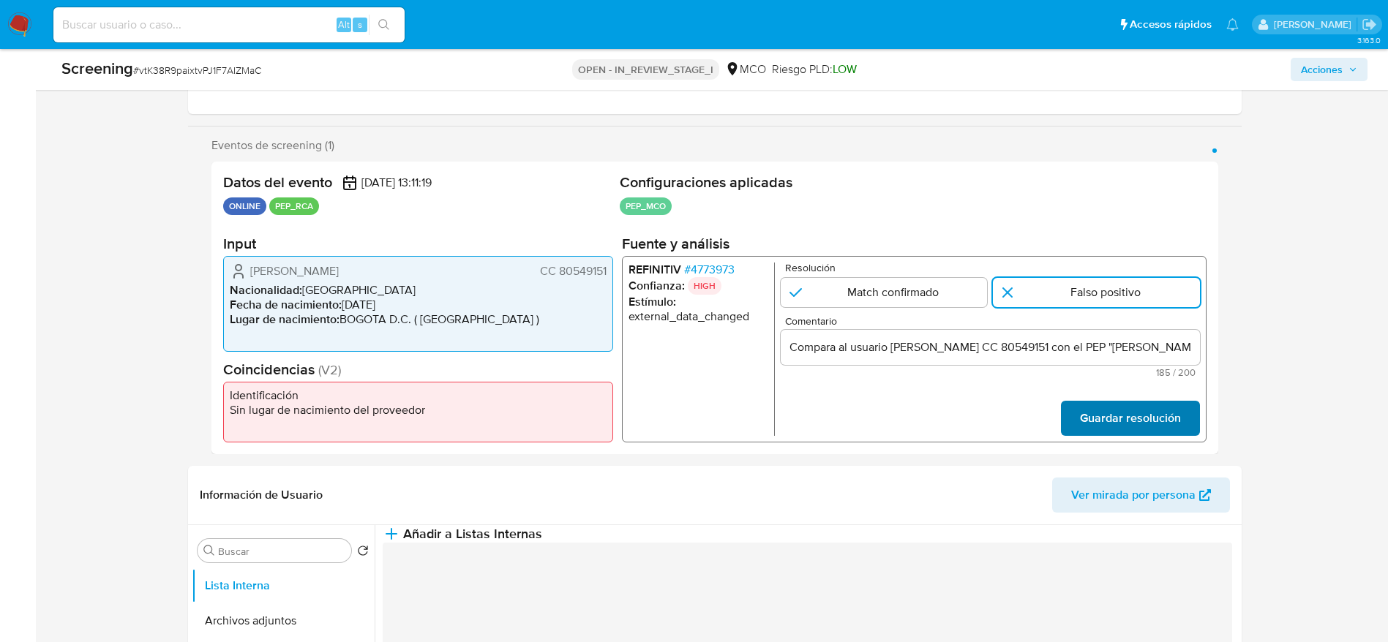
click at [1142, 407] on span "Guardar resolución" at bounding box center [1129, 418] width 101 height 32
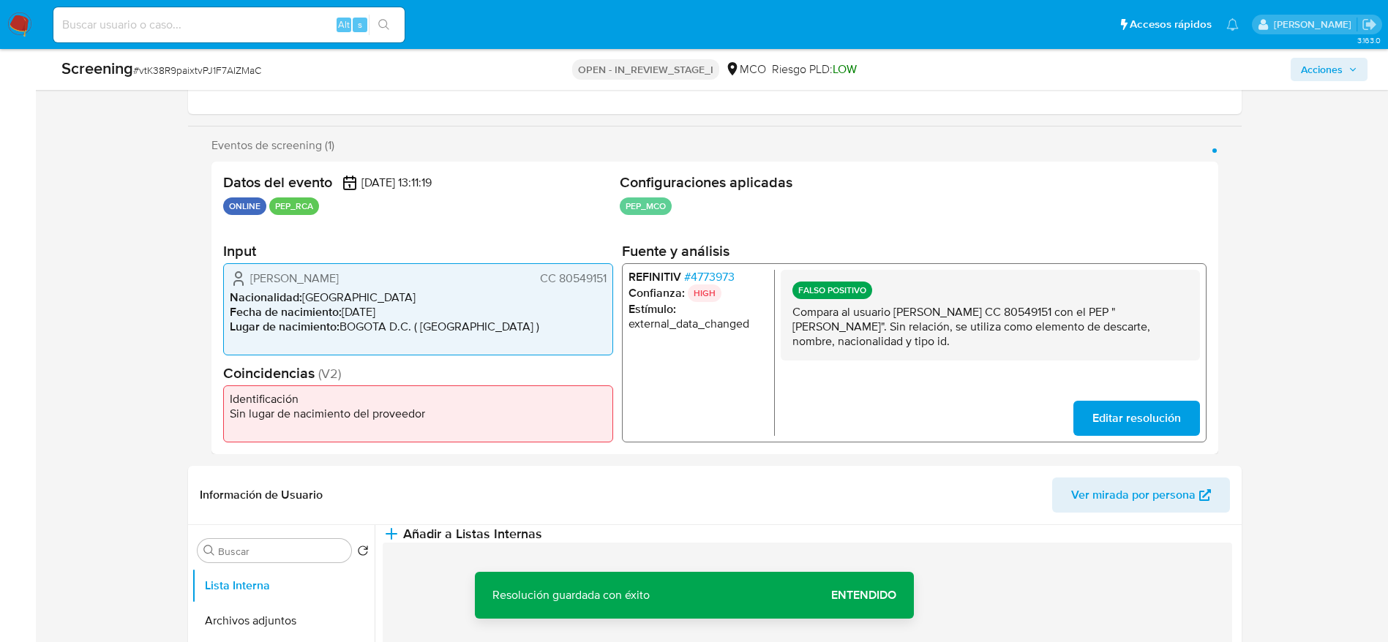
click at [944, 334] on p "Compara al usuario Flabio Andres Buitrago Perez CC 80549151 con el PEP "santos …" at bounding box center [989, 327] width 396 height 44
click at [542, 528] on button "Añadir a Listas Internas" at bounding box center [462, 534] width 159 height 18
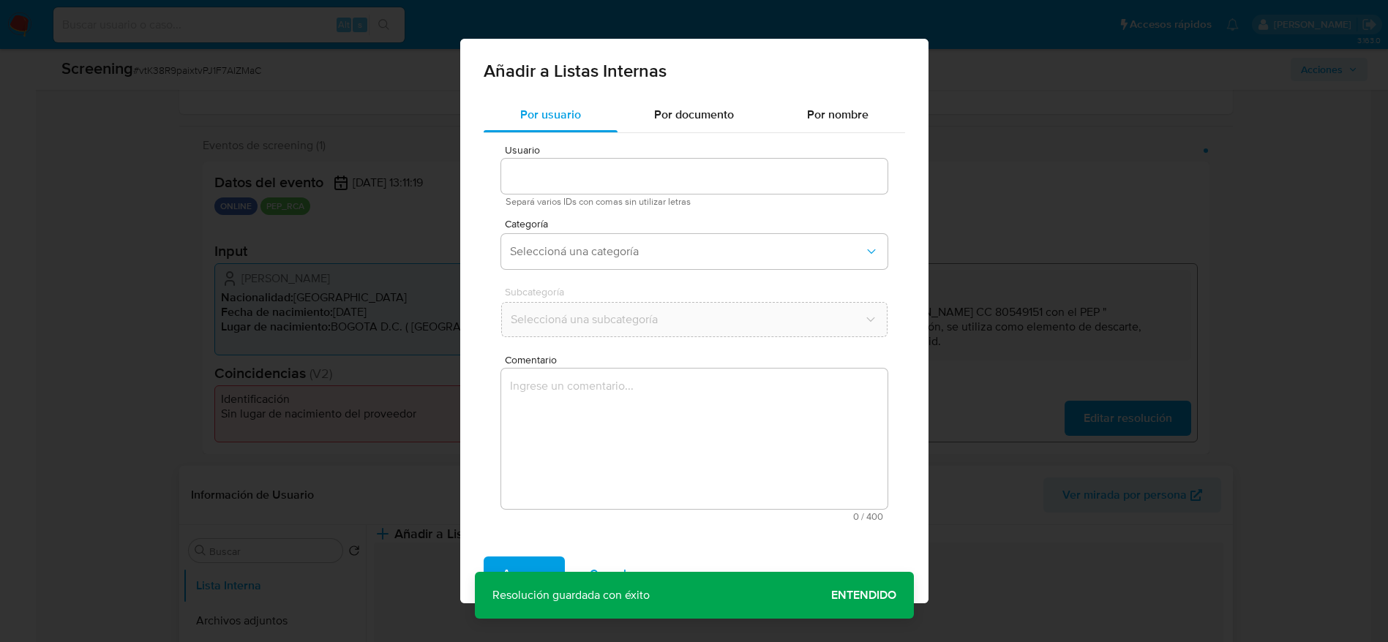
type input "142643076"
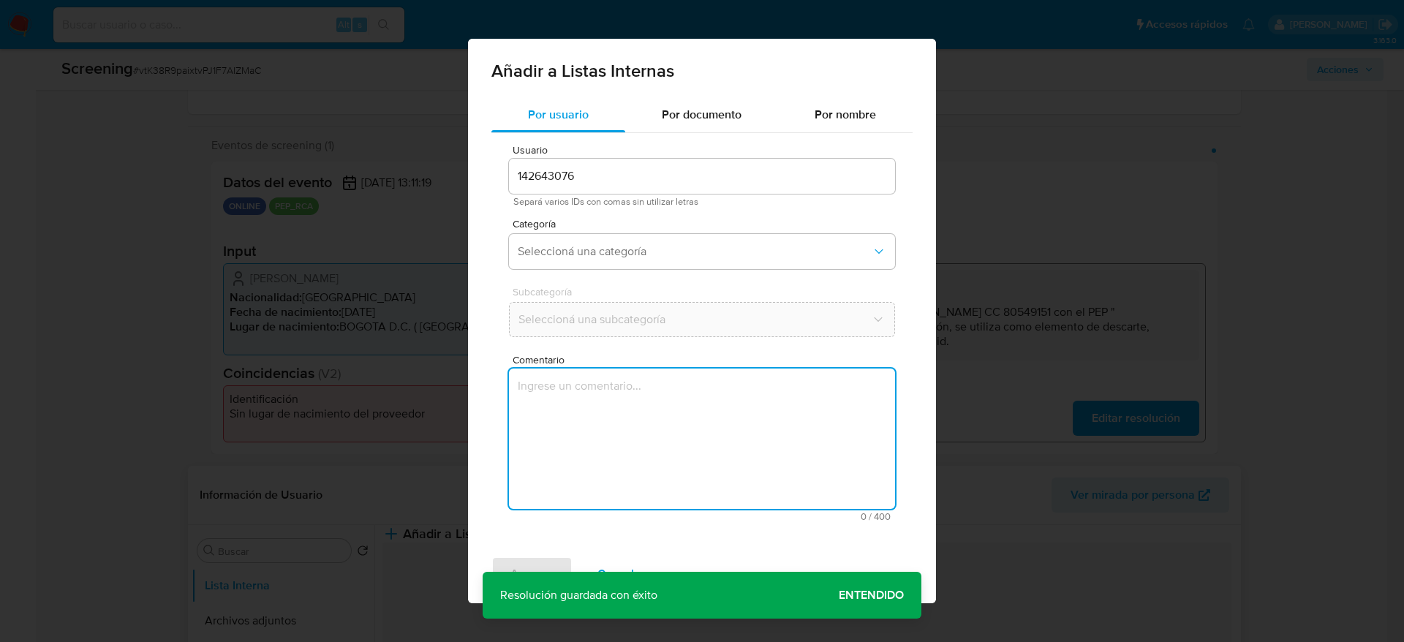
click at [846, 491] on textarea "Comentario" at bounding box center [702, 439] width 386 height 140
type textarea "Compara al usuario Flabio Andres Buitrago Perez CC 80549151 con el PEP "santos …"
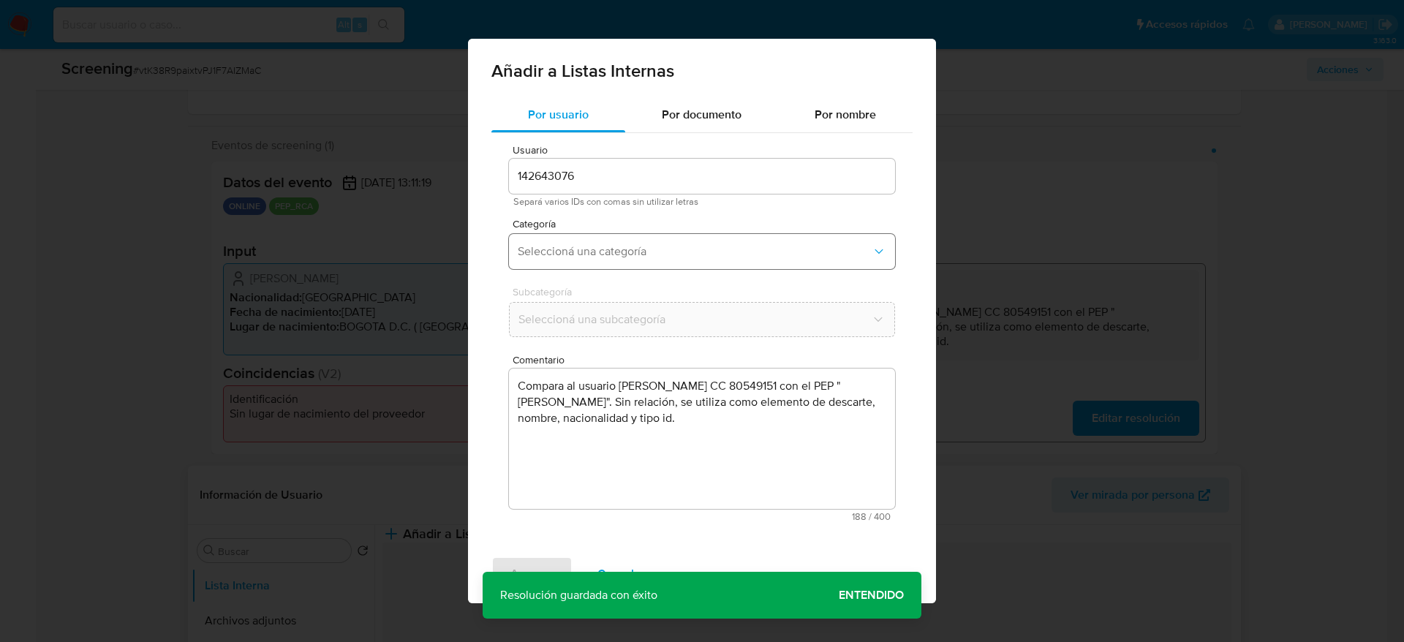
click at [598, 264] on button "Seleccioná una categoría" at bounding box center [702, 251] width 386 height 35
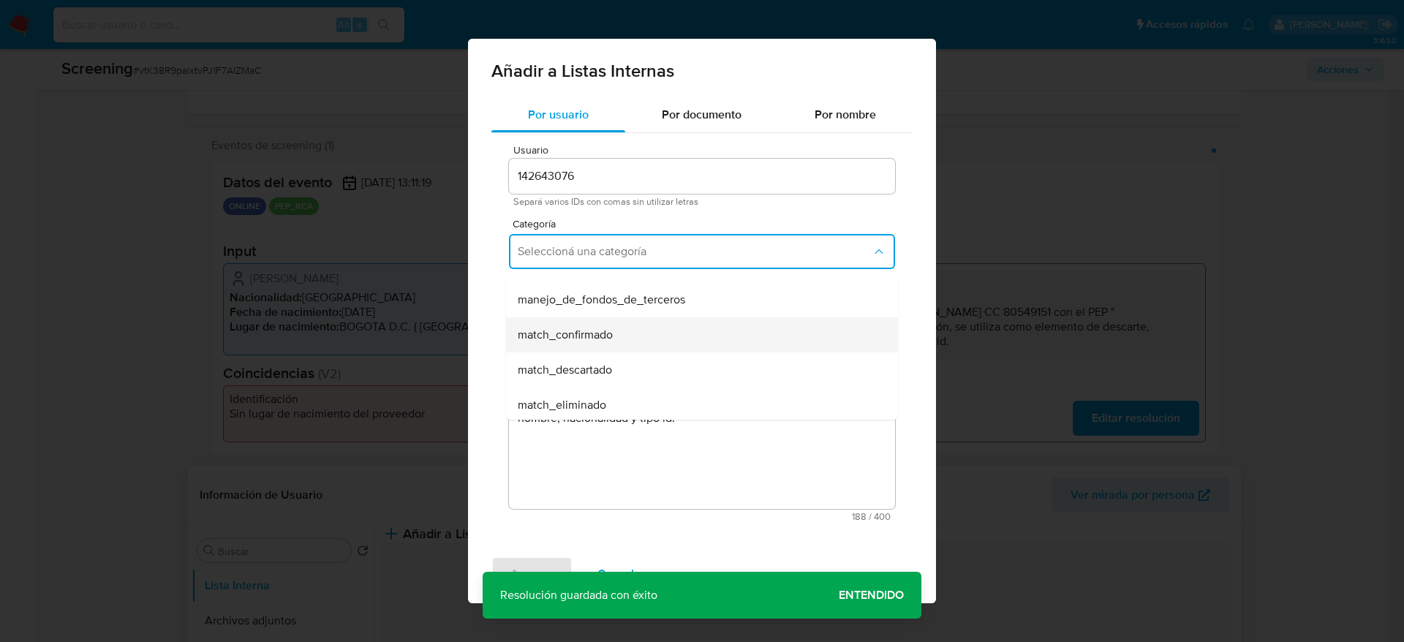
scroll to position [110, 0]
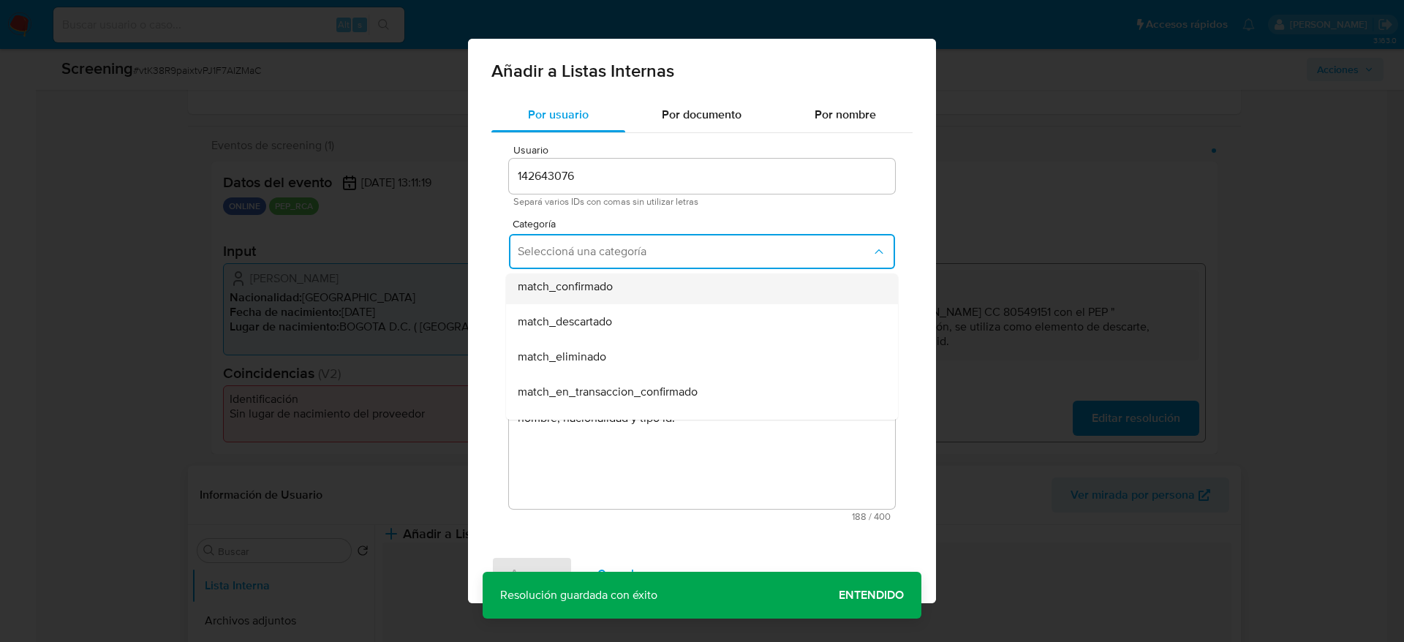
click at [585, 335] on div "match_descartado" at bounding box center [698, 321] width 360 height 35
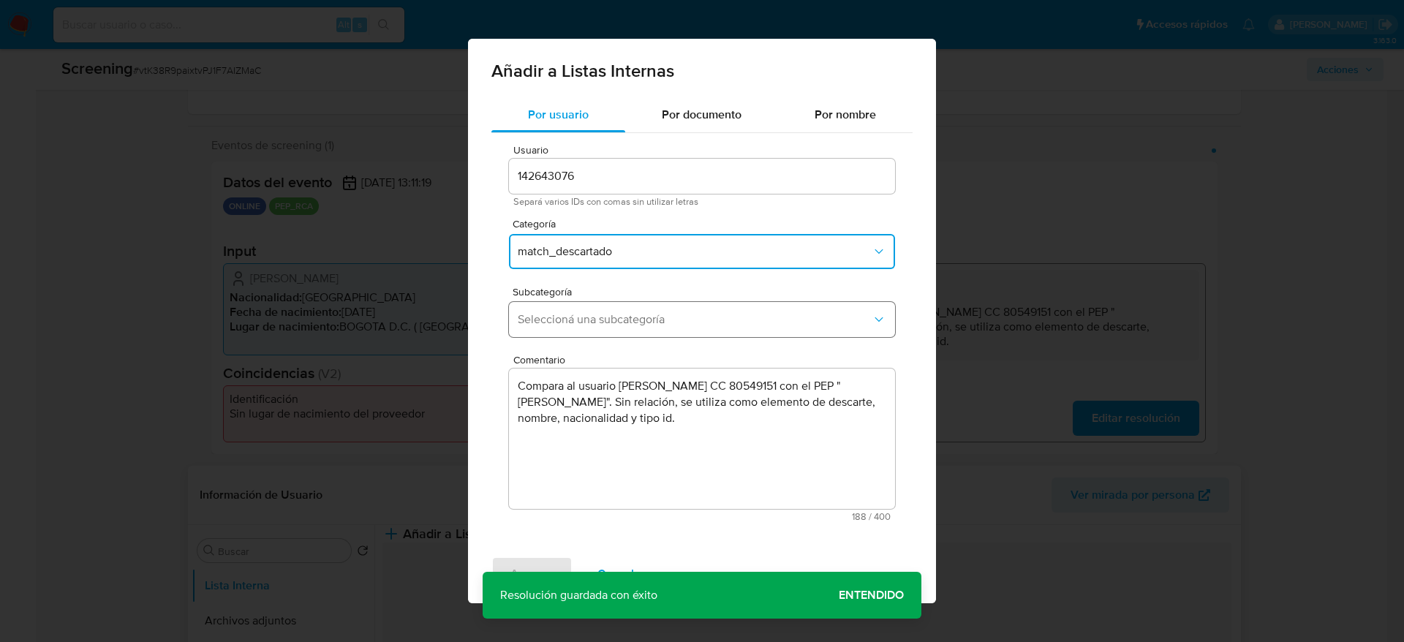
click at [596, 325] on span "Seleccioná una subcategoría" at bounding box center [695, 319] width 354 height 15
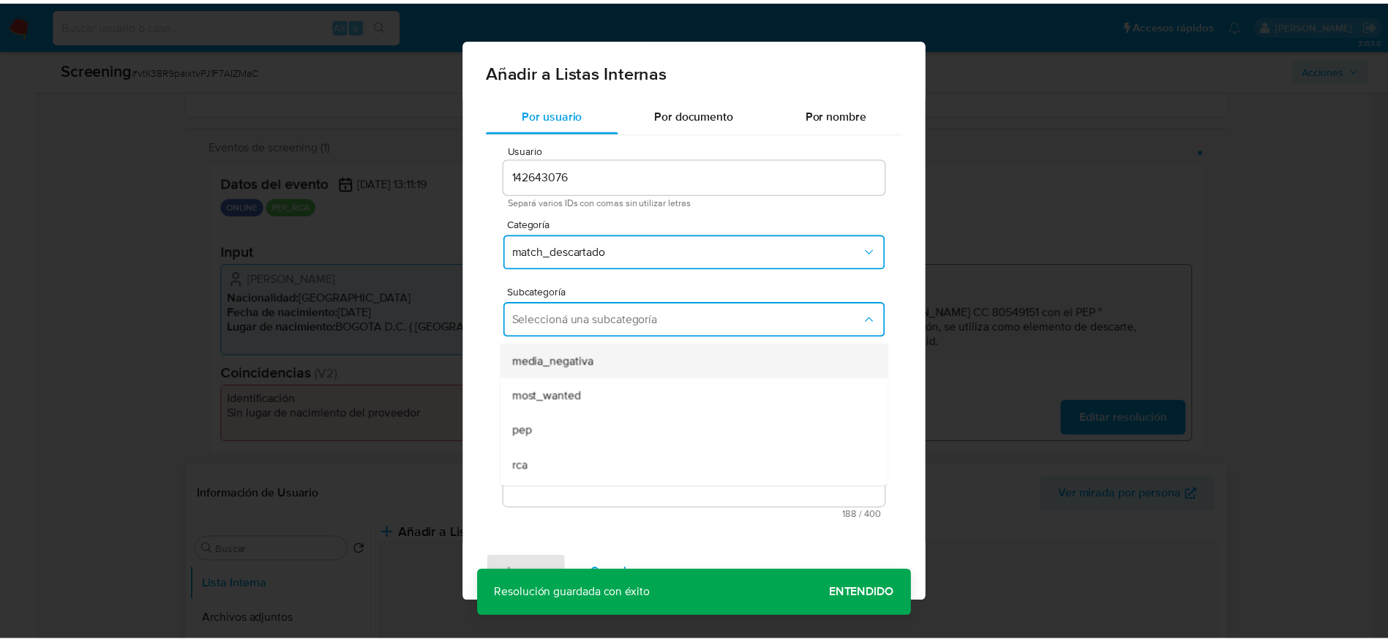
scroll to position [99, 0]
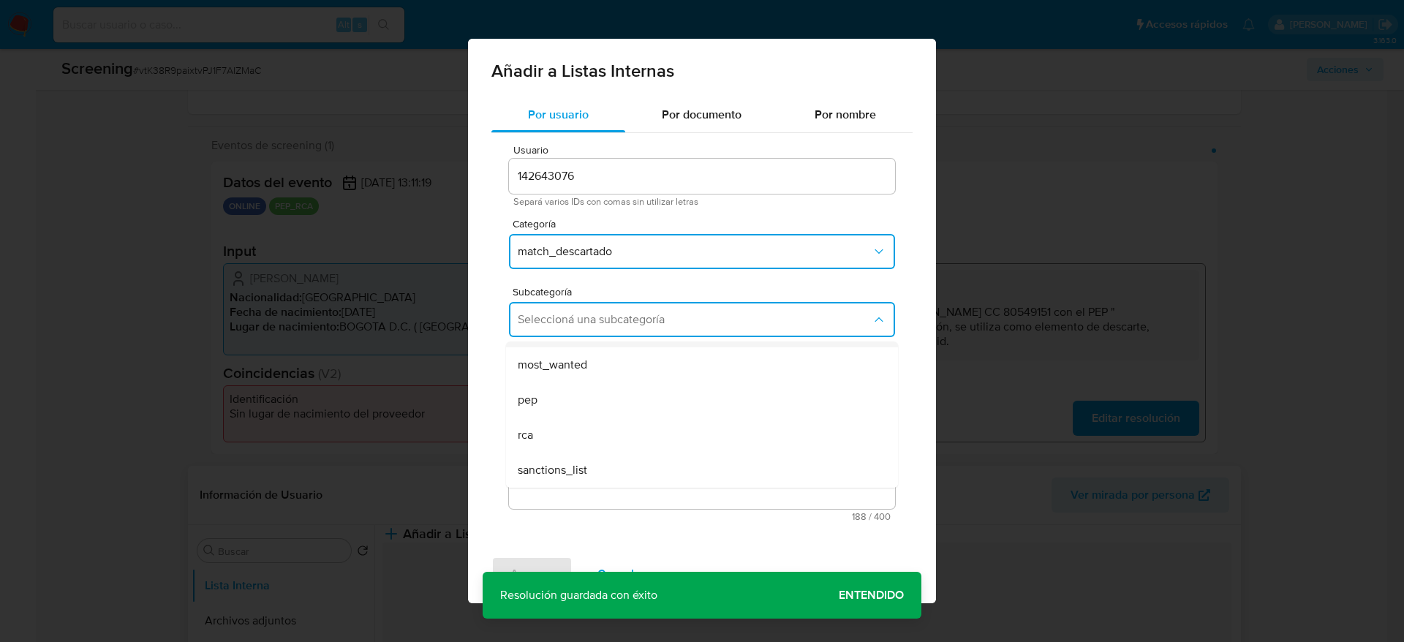
click at [569, 404] on div "pep" at bounding box center [698, 400] width 360 height 35
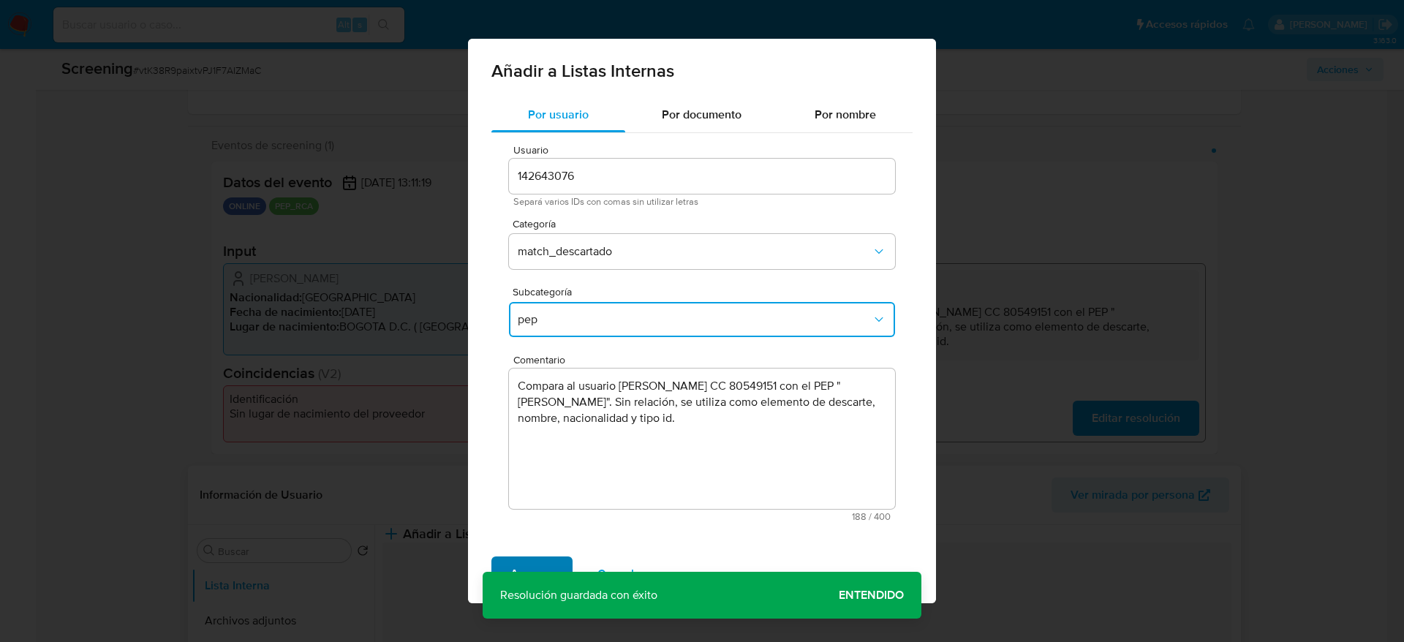
click at [546, 558] on span "Agregar" at bounding box center [532, 574] width 43 height 32
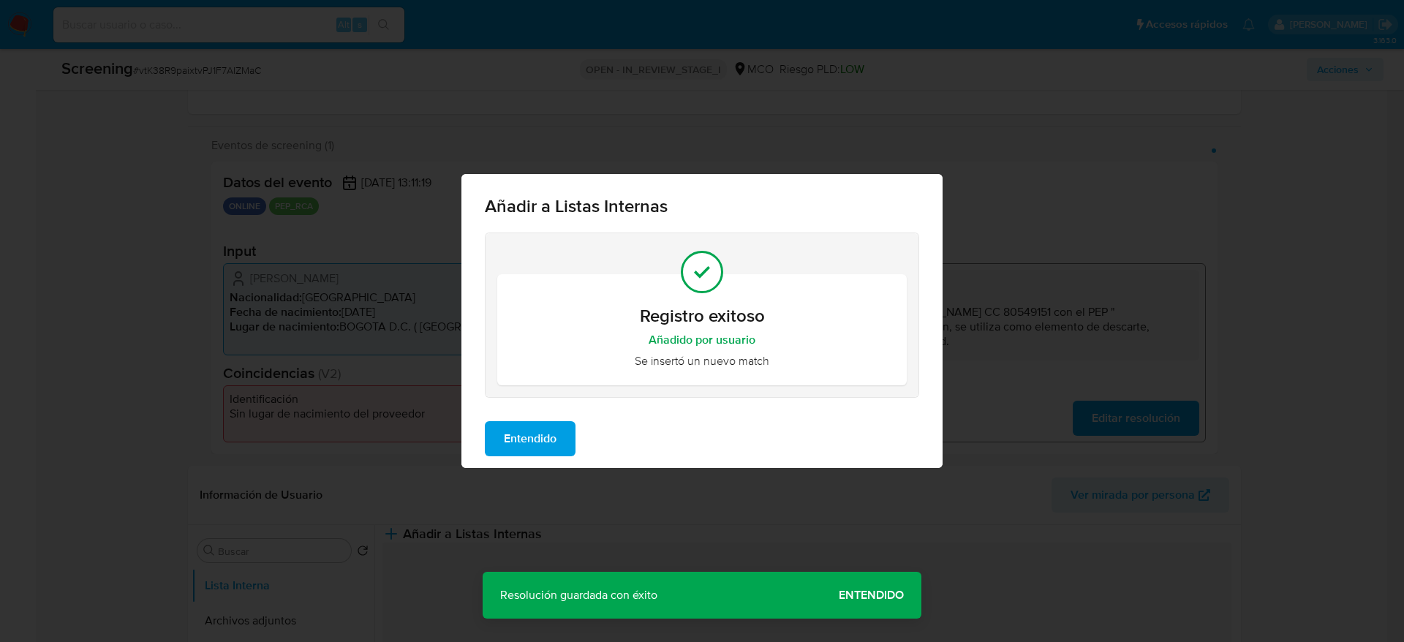
drag, startPoint x: 554, startPoint y: 422, endPoint x: 859, endPoint y: 307, distance: 325.2
click at [553, 423] on span "Entendido" at bounding box center [530, 439] width 53 height 32
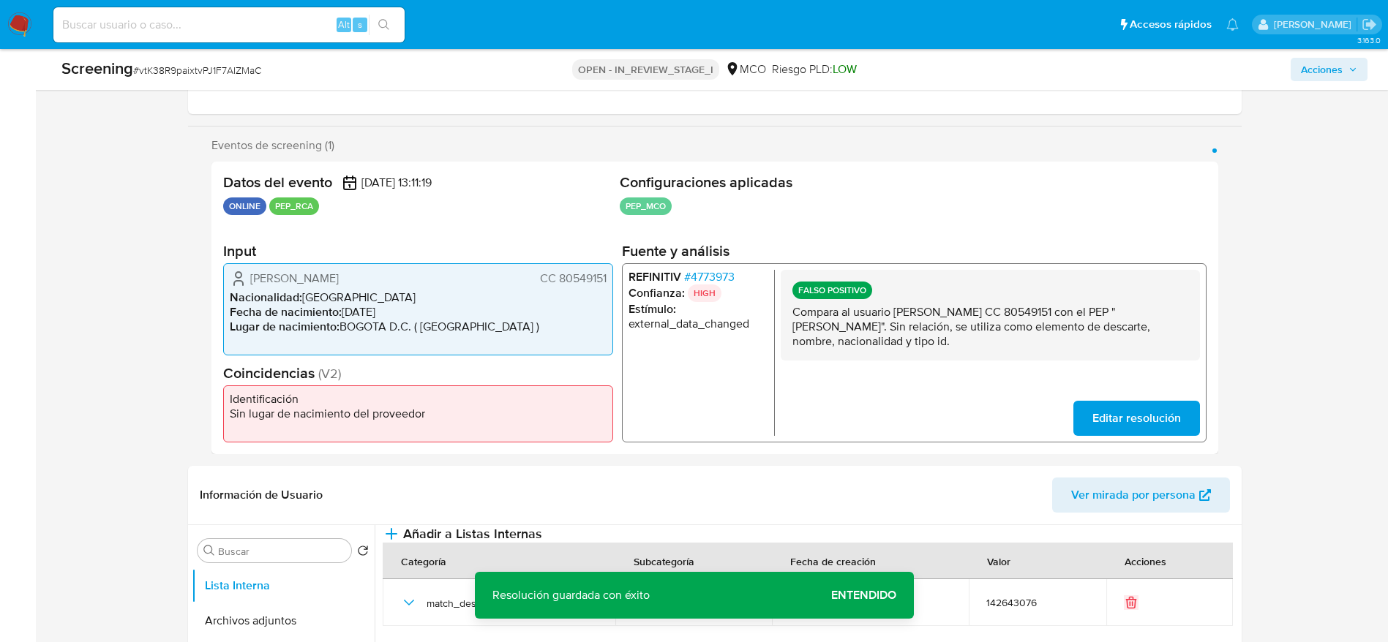
click at [1290, 67] on button "Acciones" at bounding box center [1328, 69] width 77 height 23
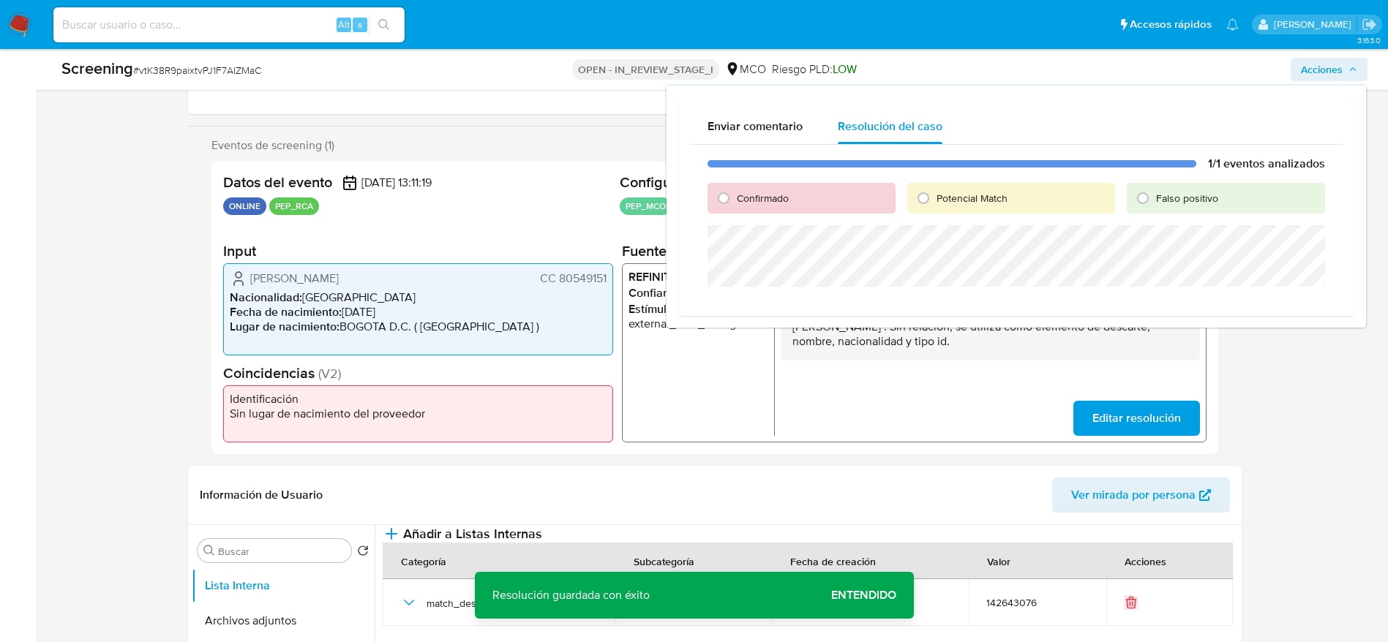
click at [1178, 197] on span "Falso positivo" at bounding box center [1187, 198] width 62 height 15
click at [1154, 197] on input "Falso positivo" at bounding box center [1142, 198] width 23 height 23
radio input "true"
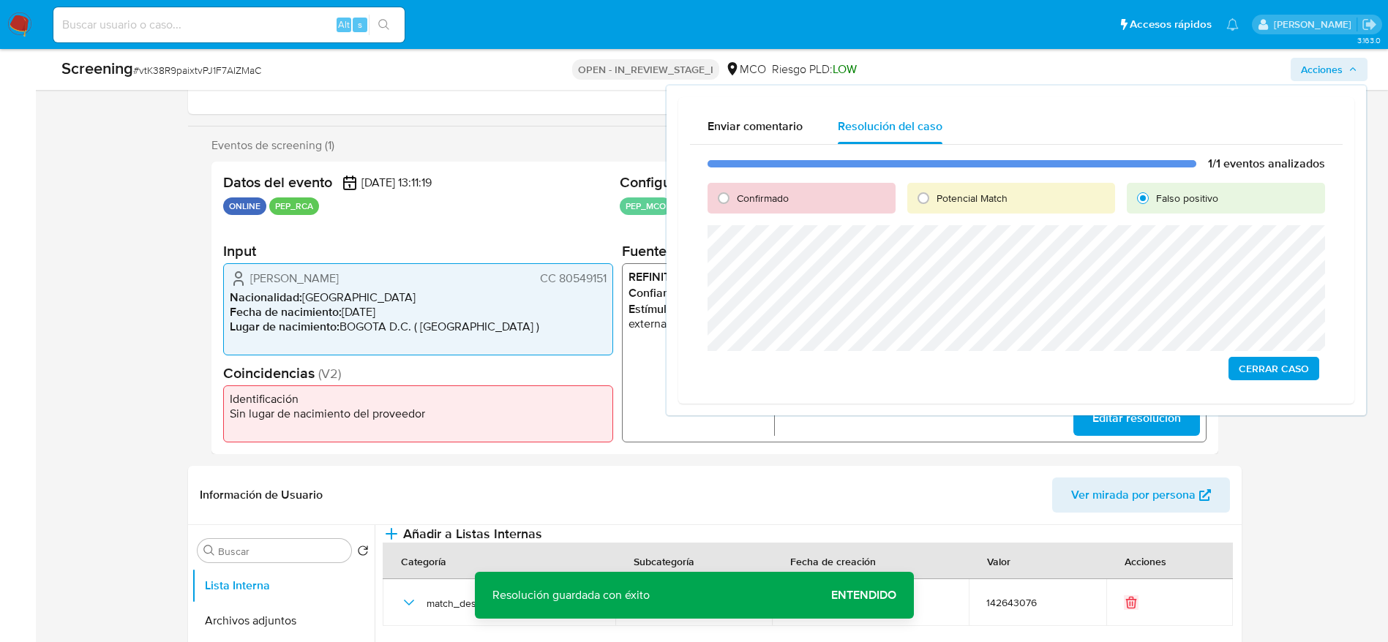
click at [1283, 372] on span "Cerrar Caso" at bounding box center [1273, 368] width 70 height 20
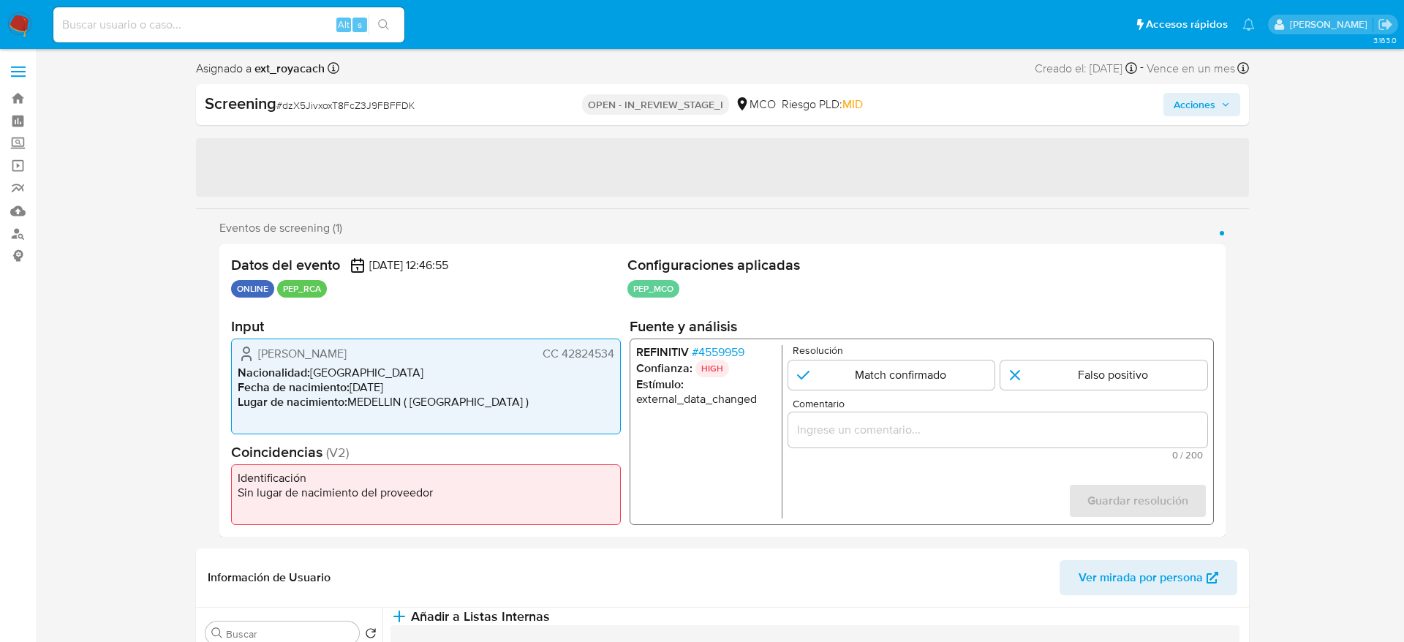
select select "10"
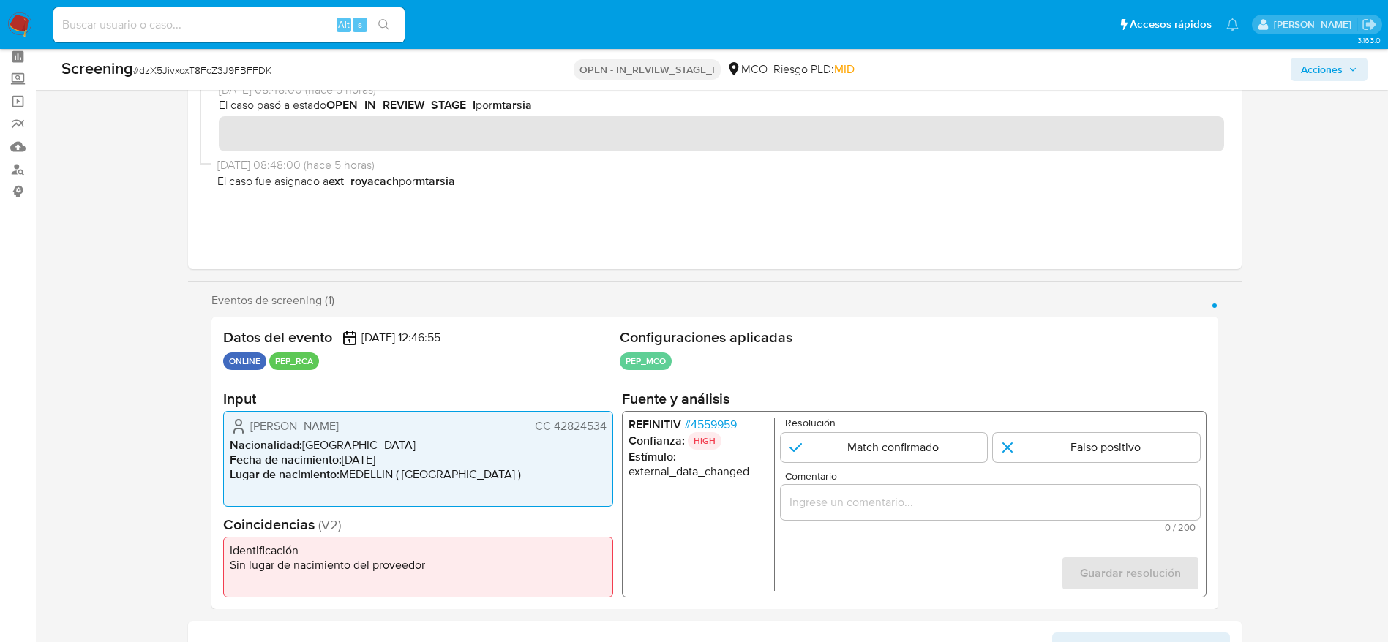
scroll to position [110, 0]
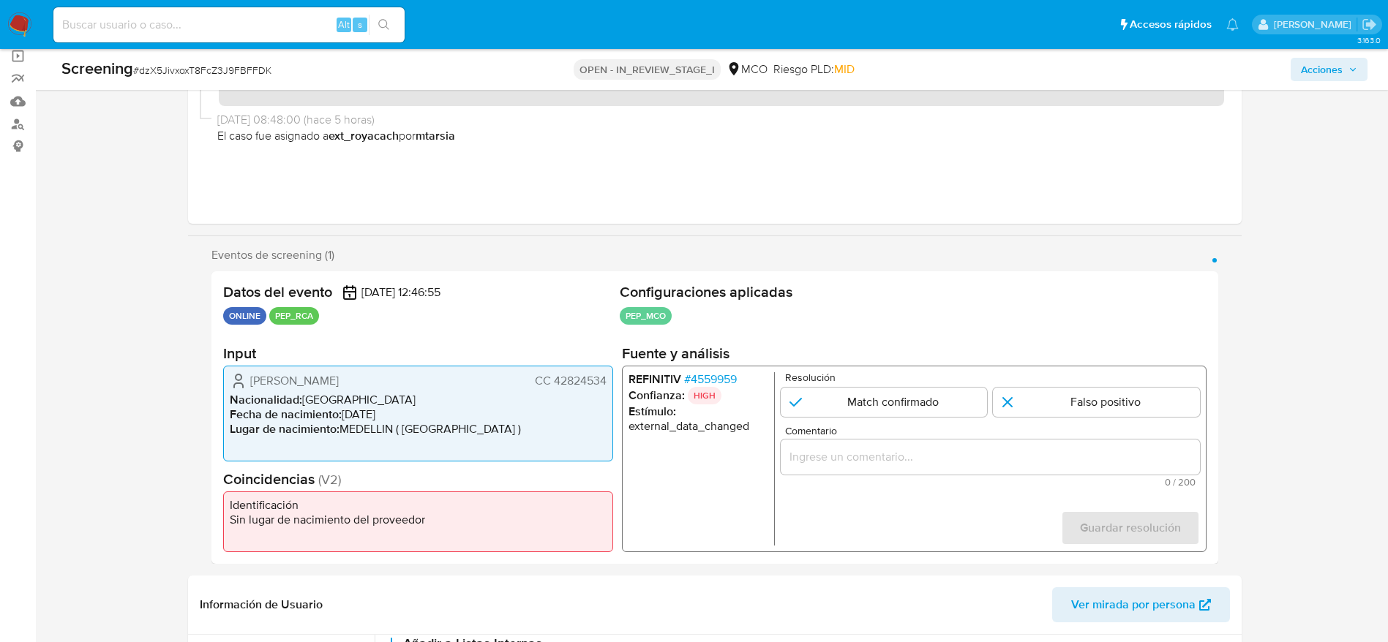
click at [165, 64] on span "# dzX5JivxoxT8FcZ3J9FBFFDK" at bounding box center [202, 70] width 138 height 15
click at [116, 66] on b "Screening" at bounding box center [97, 67] width 72 height 23
click at [144, 67] on span "# dzX5JivxoxT8FcZ3J9FBFFDK" at bounding box center [202, 70] width 138 height 15
copy span "dzX5JivxoxT8FcZ3J9FBFFDK"
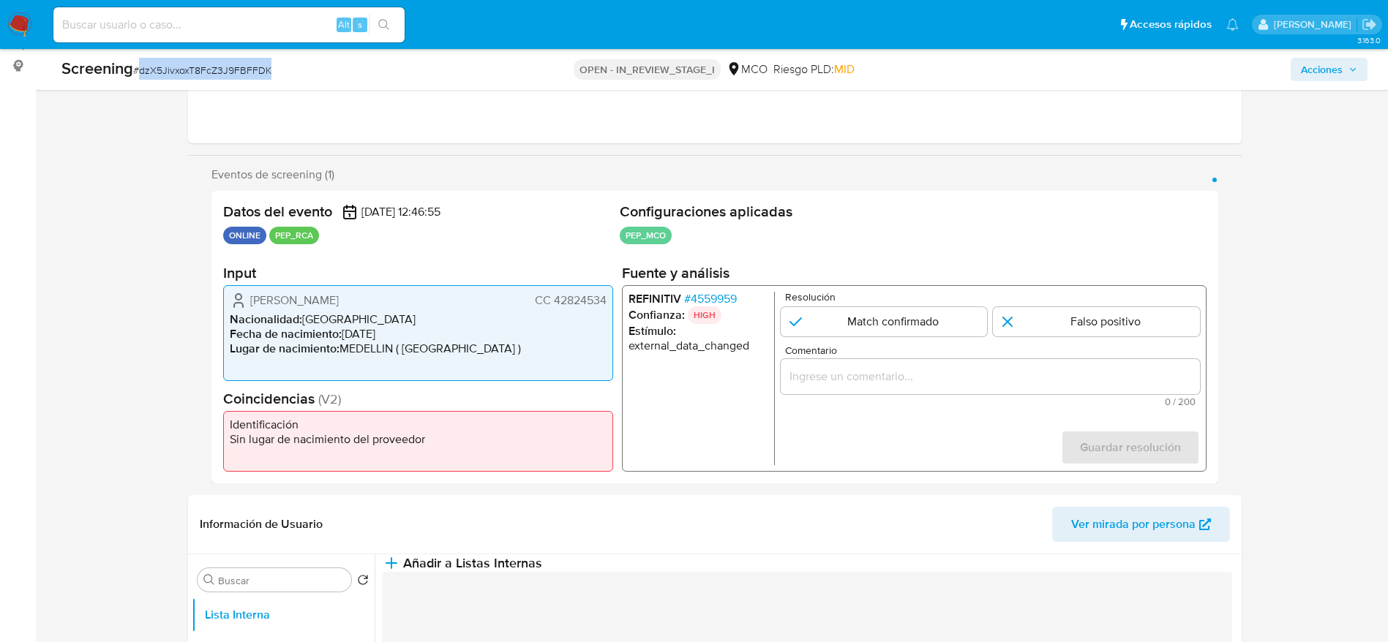
scroll to position [219, 0]
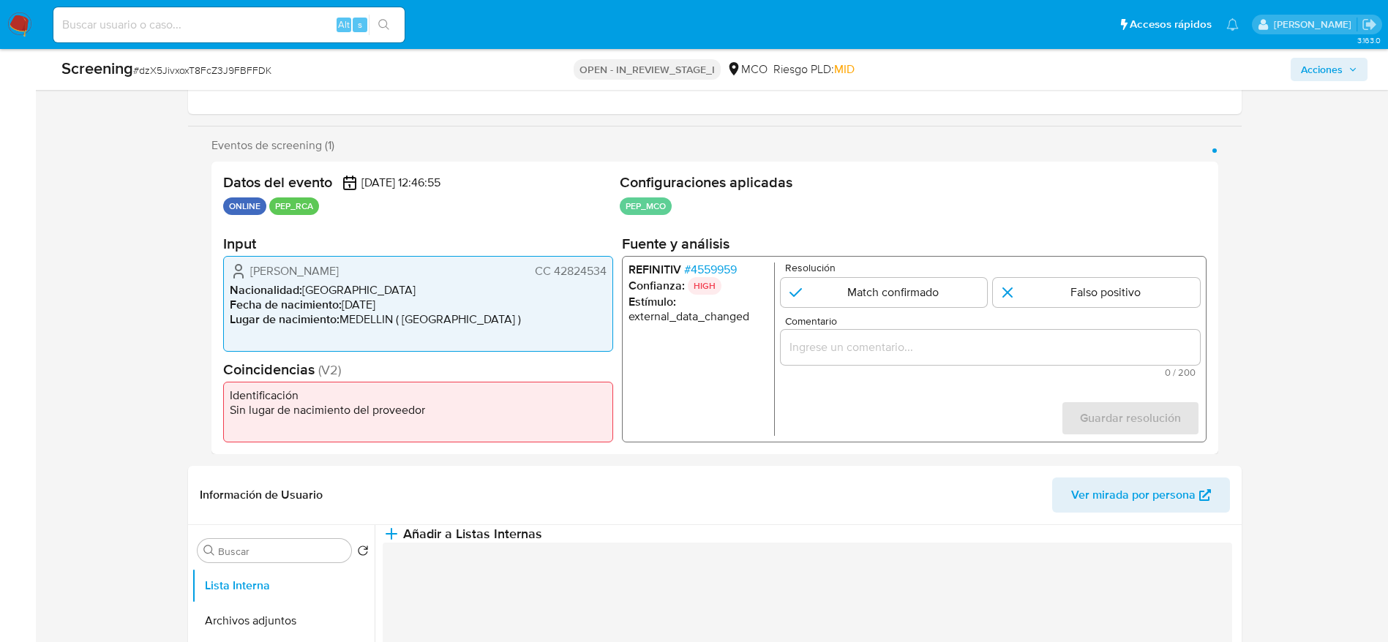
drag, startPoint x: 236, startPoint y: 266, endPoint x: 614, endPoint y: 269, distance: 378.2
click at [614, 269] on div "Datos del evento [DATE] 12:46:55 ONLINE PEP_RCA Configuraciones aplicadas PEP_M…" at bounding box center [714, 308] width 1006 height 293
click at [716, 272] on span "# 4559959" at bounding box center [709, 270] width 53 height 15
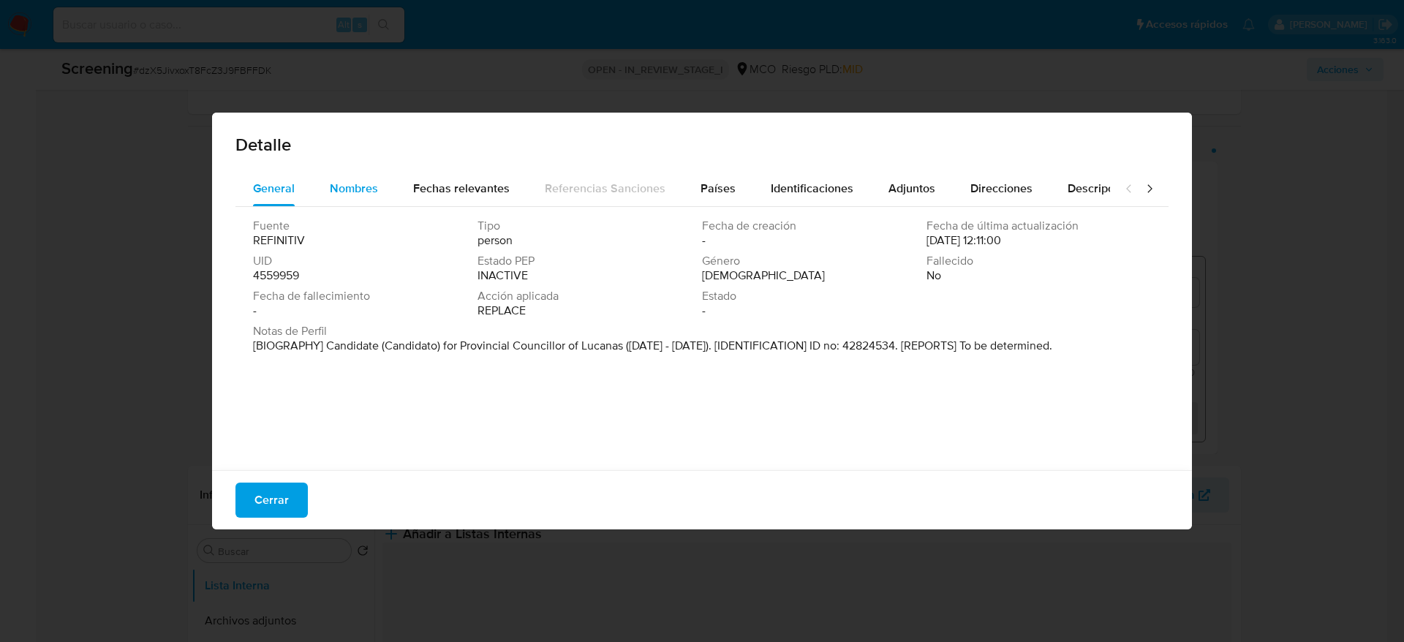
click at [381, 187] on button "Nombres" at bounding box center [353, 188] width 83 height 35
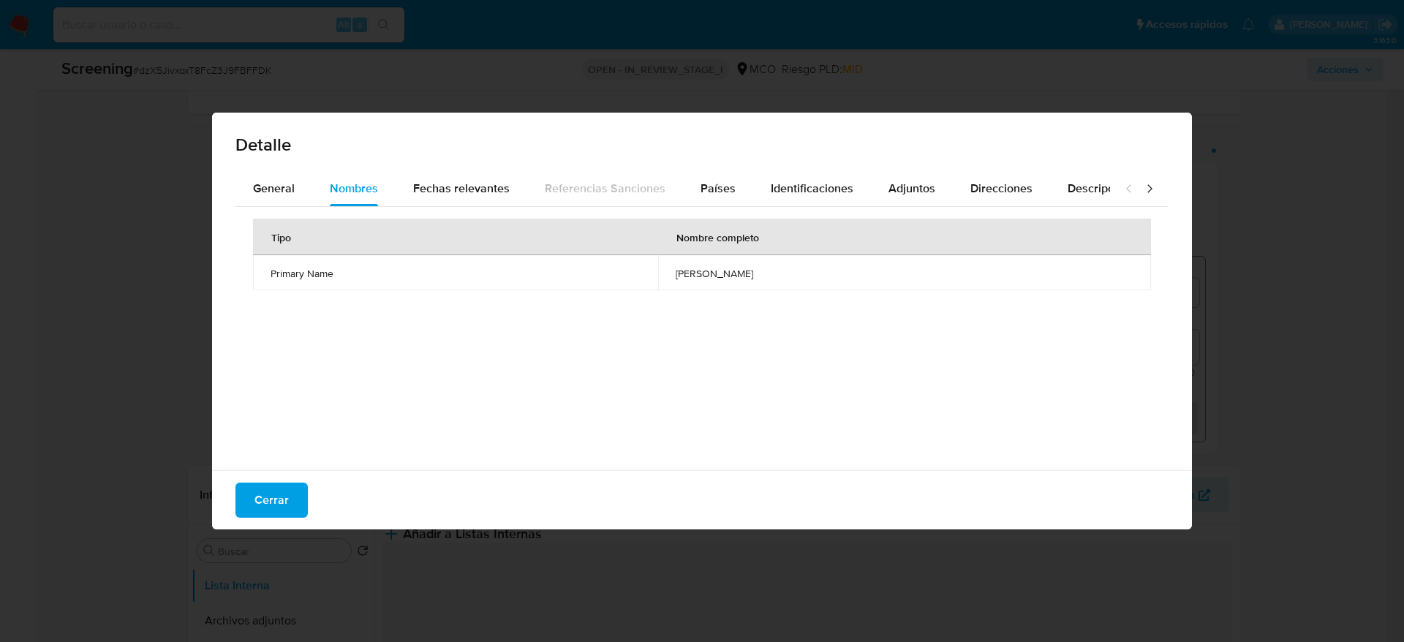
click at [676, 267] on span "[PERSON_NAME]" at bounding box center [905, 273] width 458 height 13
click at [754, 172] on button "Identificaciones" at bounding box center [812, 188] width 118 height 35
click at [725, 184] on span "Países" at bounding box center [718, 188] width 35 height 17
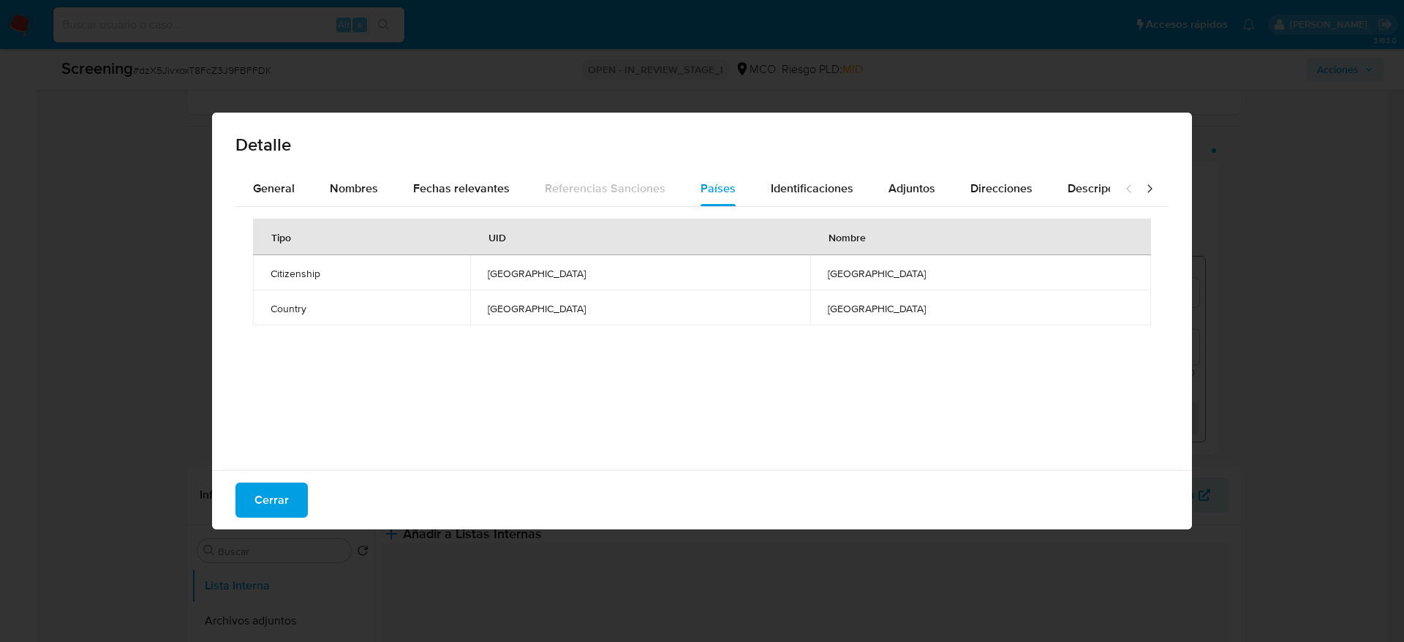
drag, startPoint x: 319, startPoint y: 507, endPoint x: 315, endPoint y: 500, distance: 8.2
click at [318, 505] on div "Cerrar" at bounding box center [702, 499] width 980 height 59
click at [309, 493] on div "Cerrar" at bounding box center [702, 499] width 980 height 59
click at [306, 487] on div "Cerrar" at bounding box center [702, 499] width 980 height 59
click at [303, 489] on button "Cerrar" at bounding box center [272, 500] width 72 height 35
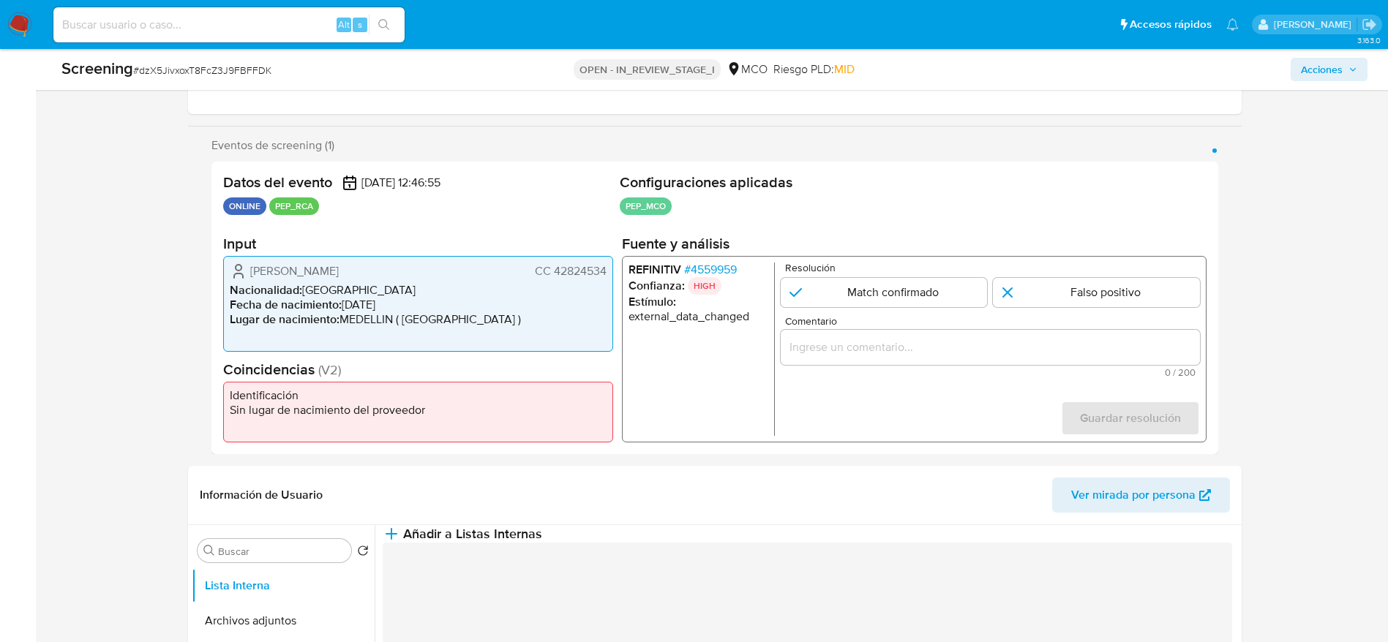
click at [1015, 324] on span "Comentario" at bounding box center [993, 321] width 419 height 11
click at [1015, 338] on input "Comentario" at bounding box center [989, 347] width 419 height 19
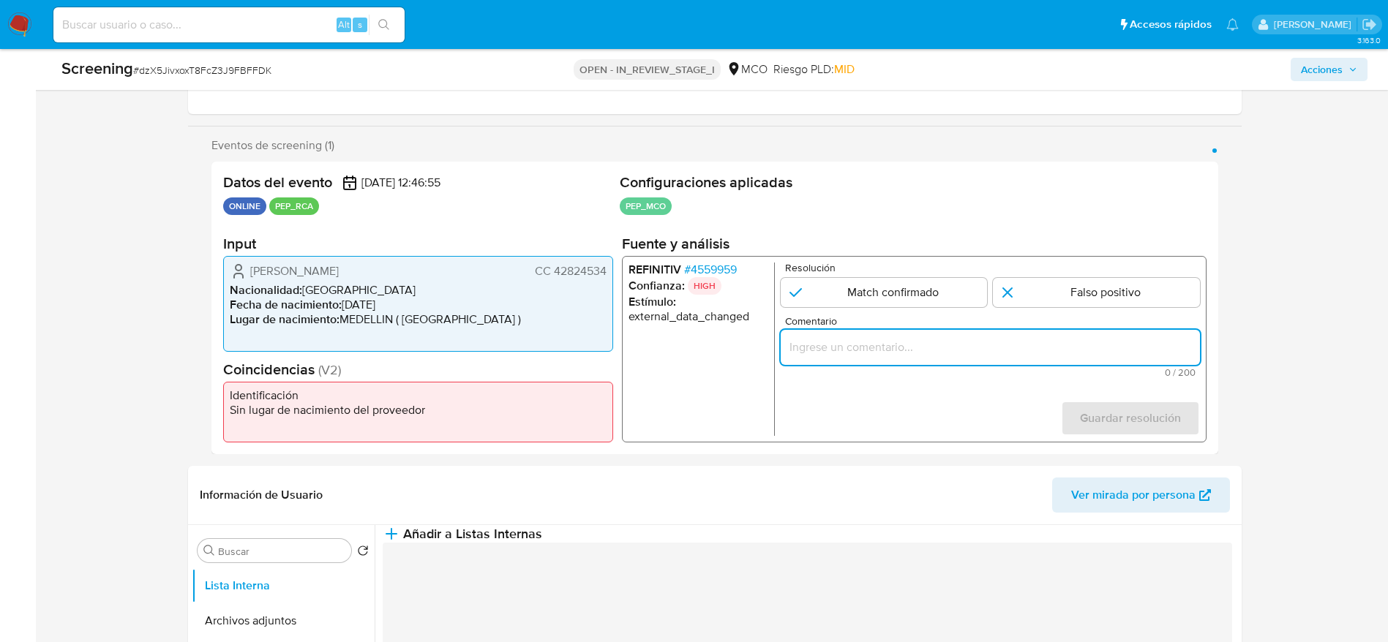
paste input "Compara al usuario Dennys Yazmyn Perez Martinez CC 42824534 con el PEP "jose an…"
type input "Compara al usuario Dennys Yazmyn Perez Martinez CC 42824534 con el PEP "jose an…"
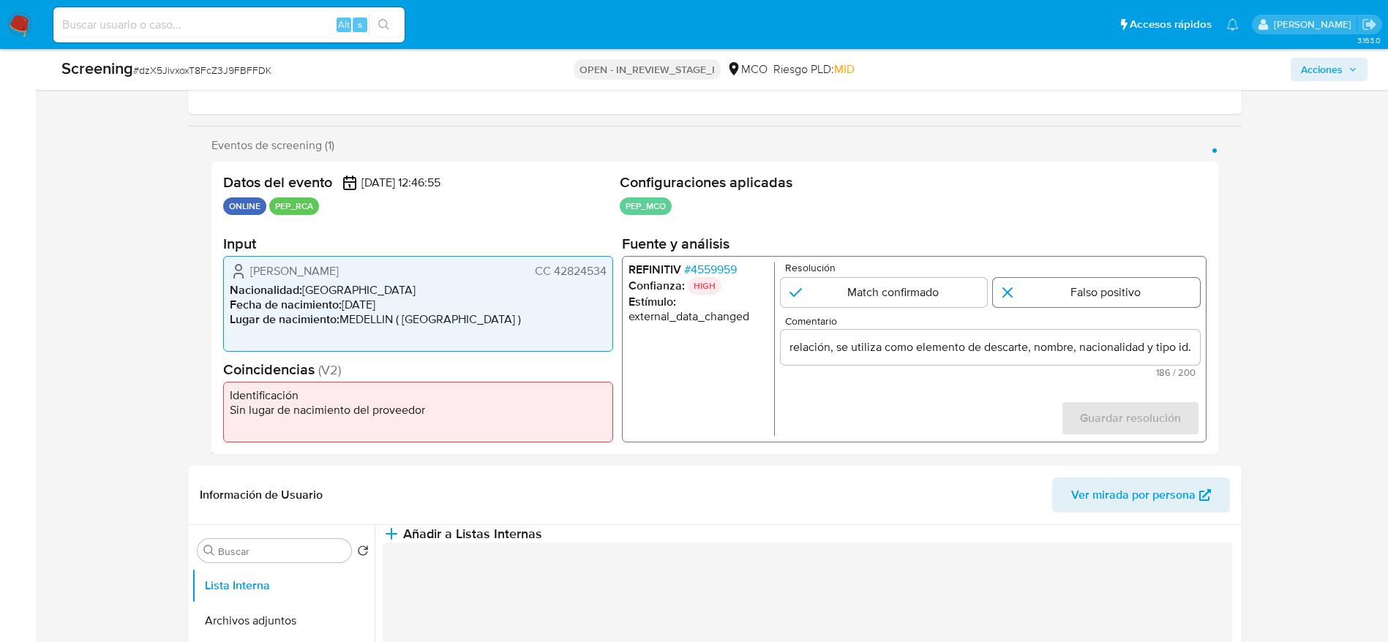
scroll to position [0, 0]
drag, startPoint x: 1134, startPoint y: 293, endPoint x: 1133, endPoint y: 376, distance: 82.7
click at [1134, 294] on input "1 de 1" at bounding box center [1096, 292] width 207 height 29
radio input "true"
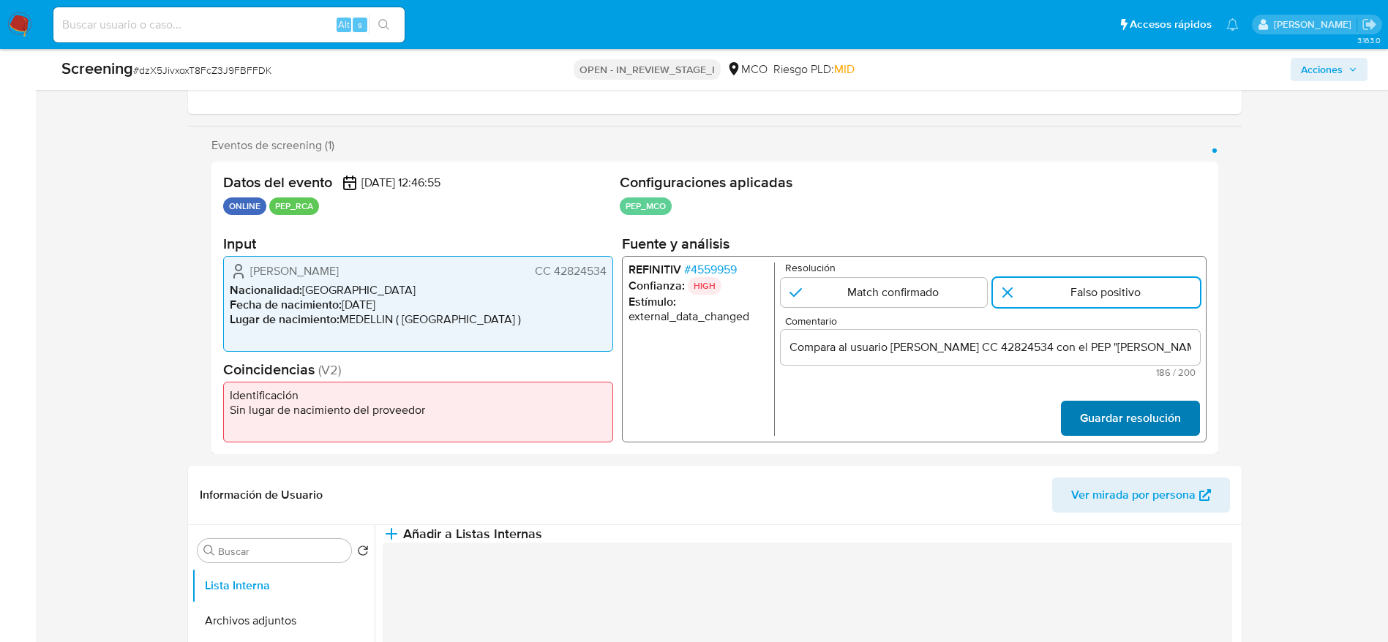
click at [1133, 406] on span "Guardar resolución" at bounding box center [1129, 418] width 101 height 32
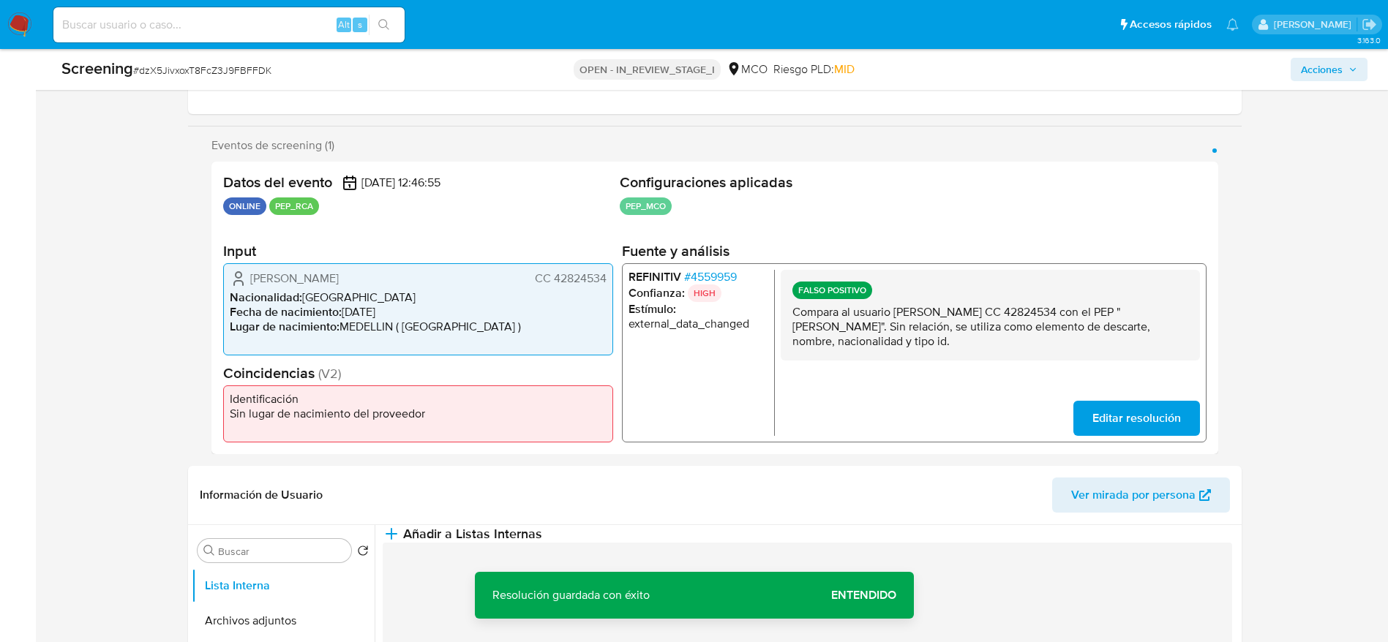
click at [971, 316] on p "Compara al usuario Dennys Yazmyn Perez Martinez CC 42824534 con el PEP "jose an…" at bounding box center [989, 327] width 396 height 44
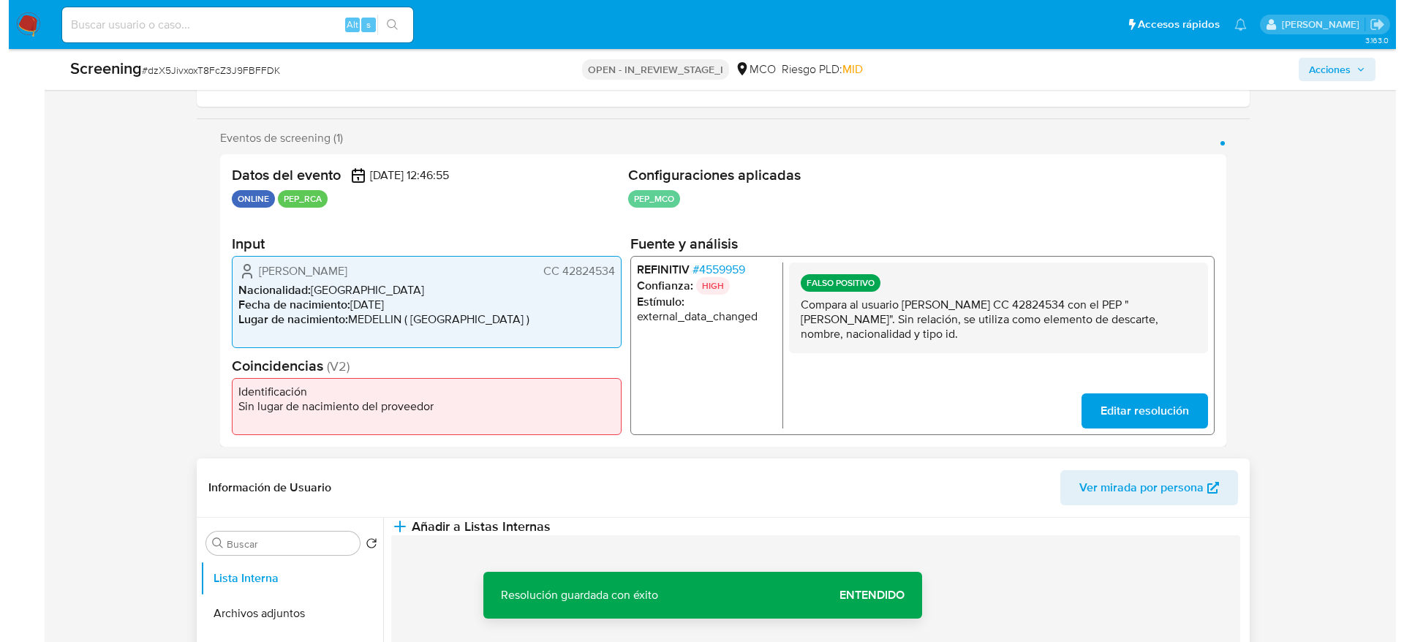
scroll to position [439, 0]
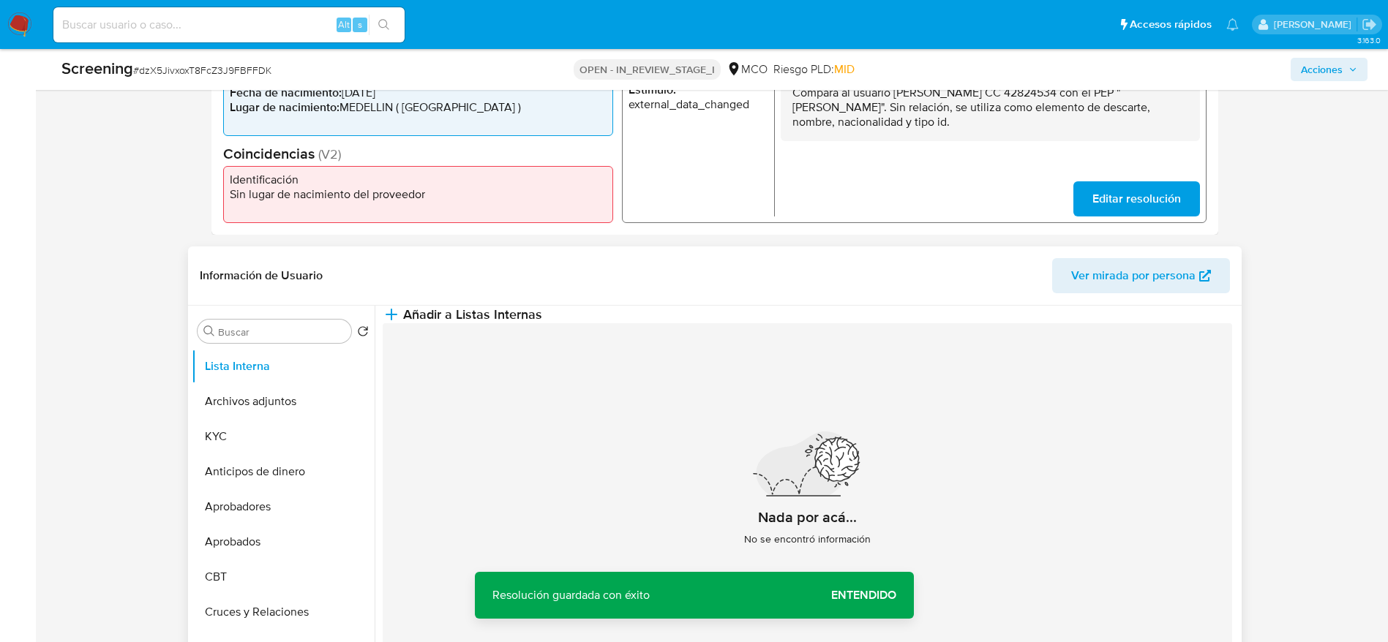
click at [607, 268] on header "Información de Usuario Ver mirada por persona" at bounding box center [715, 275] width 1030 height 35
click at [542, 315] on button "Añadir a Listas Internas" at bounding box center [462, 315] width 159 height 18
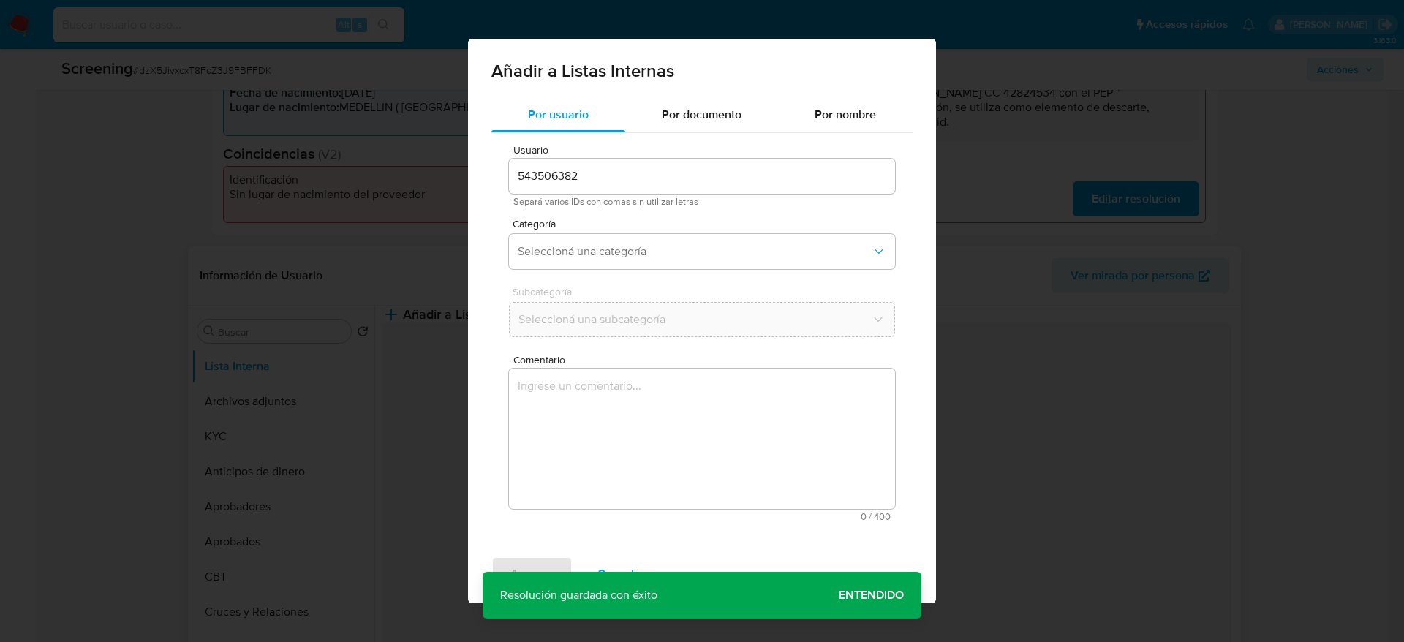
click at [598, 375] on textarea "Comentario" at bounding box center [702, 439] width 386 height 140
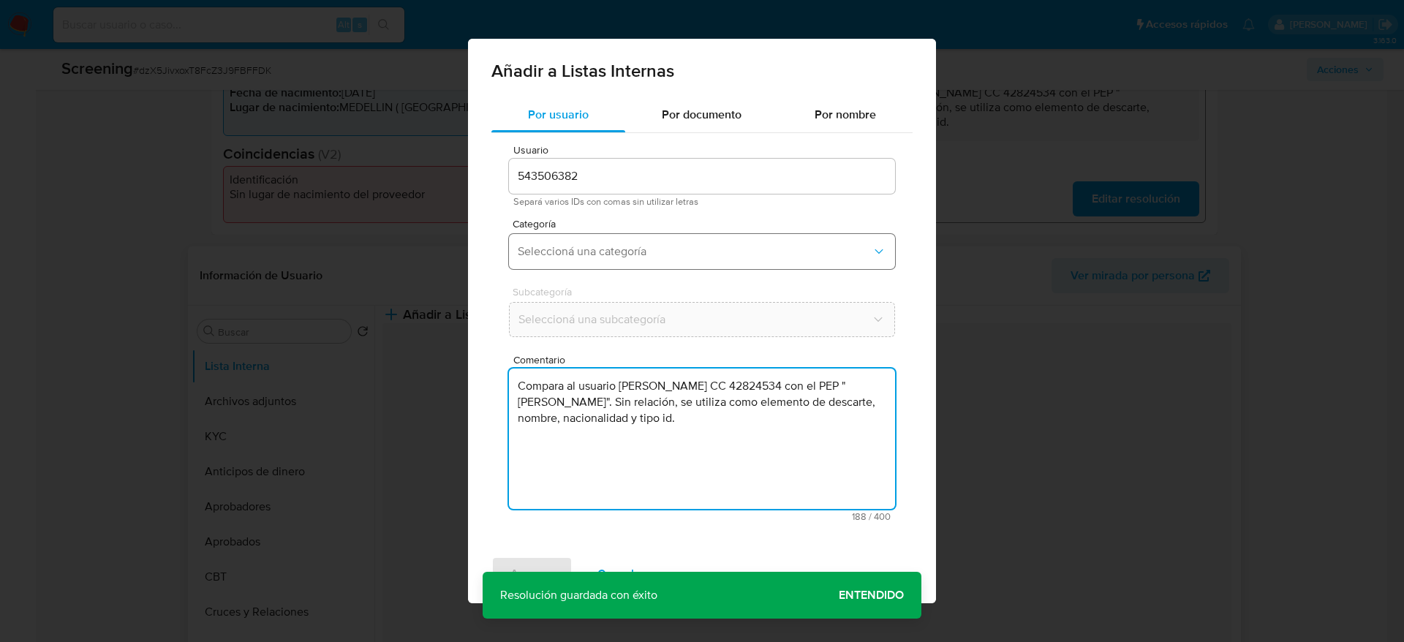
type textarea "Compara al usuario Dennys Yazmyn Perez Martinez CC 42824534 con el PEP "jose an…"
click at [598, 258] on span "Seleccioná una categoría" at bounding box center [695, 251] width 354 height 15
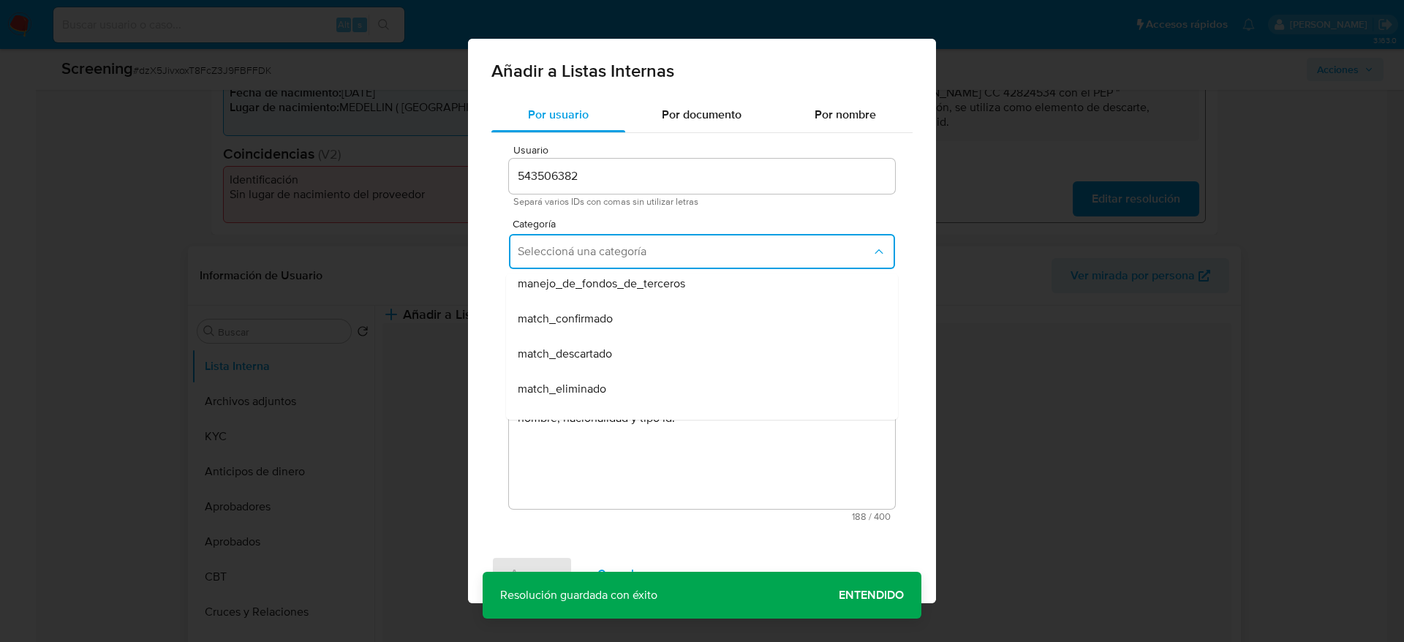
scroll to position [110, 0]
click at [590, 327] on span "match_descartado" at bounding box center [565, 322] width 94 height 15
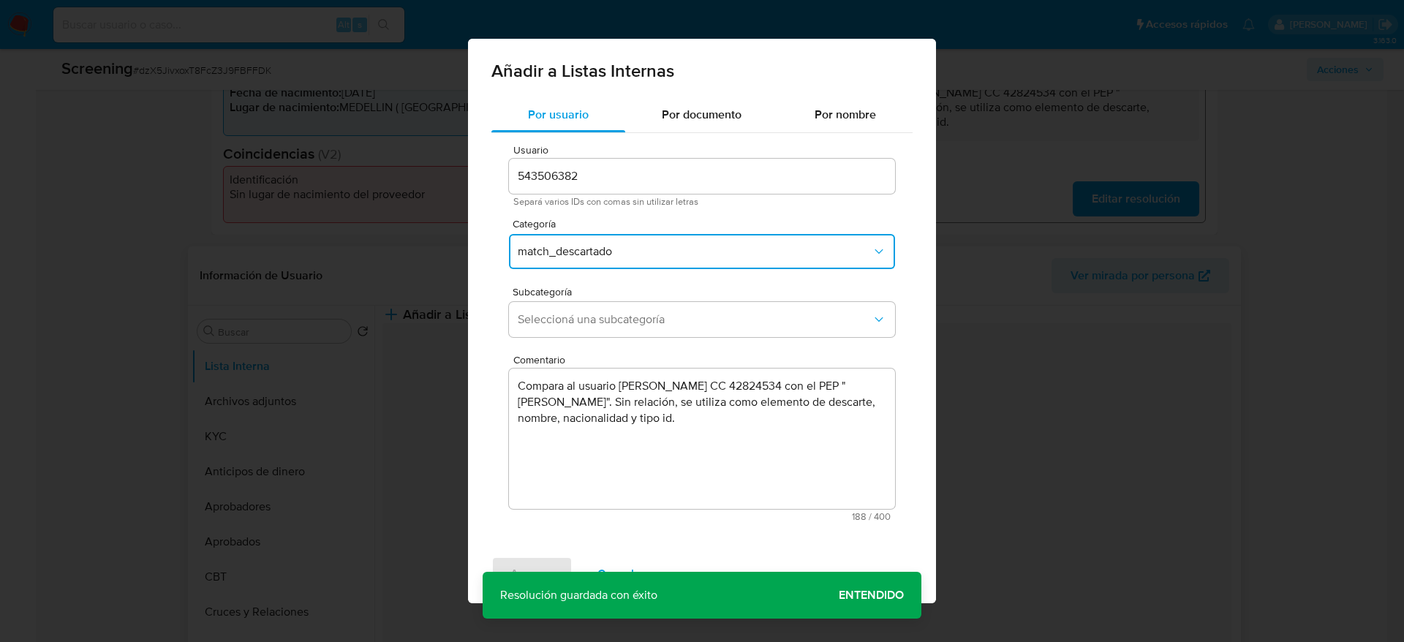
click at [590, 327] on button "Seleccioná una subcategoría" at bounding box center [702, 319] width 386 height 35
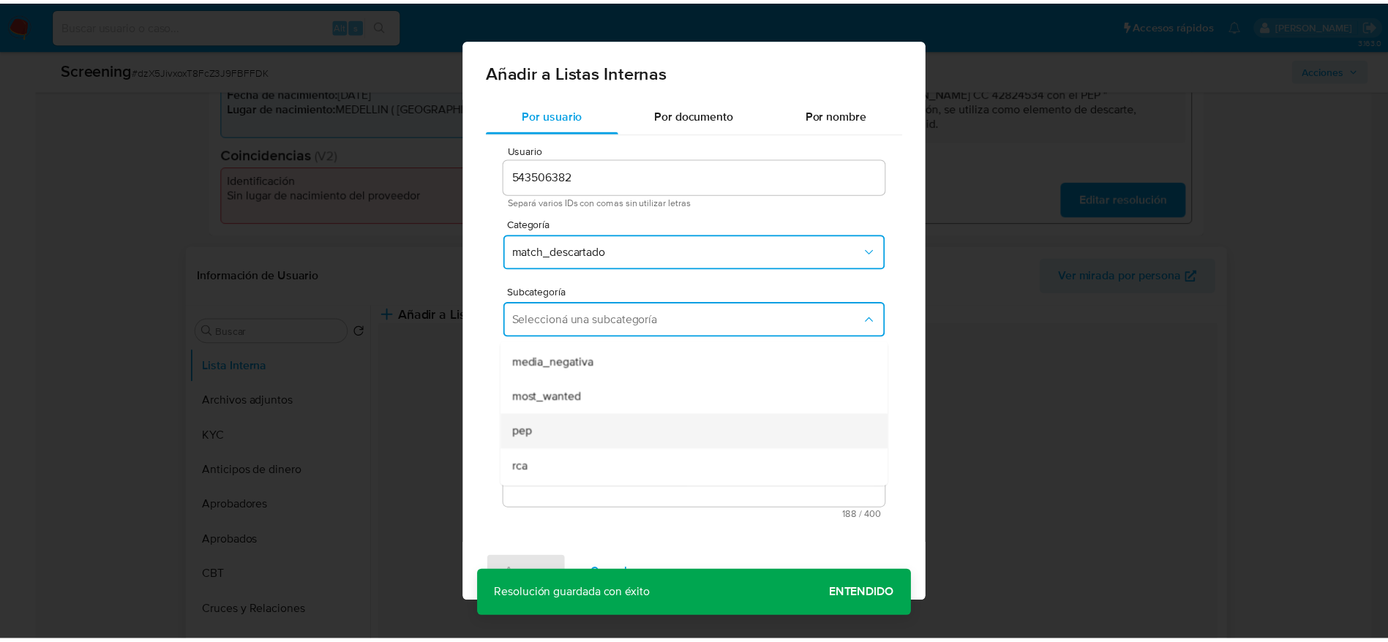
scroll to position [99, 0]
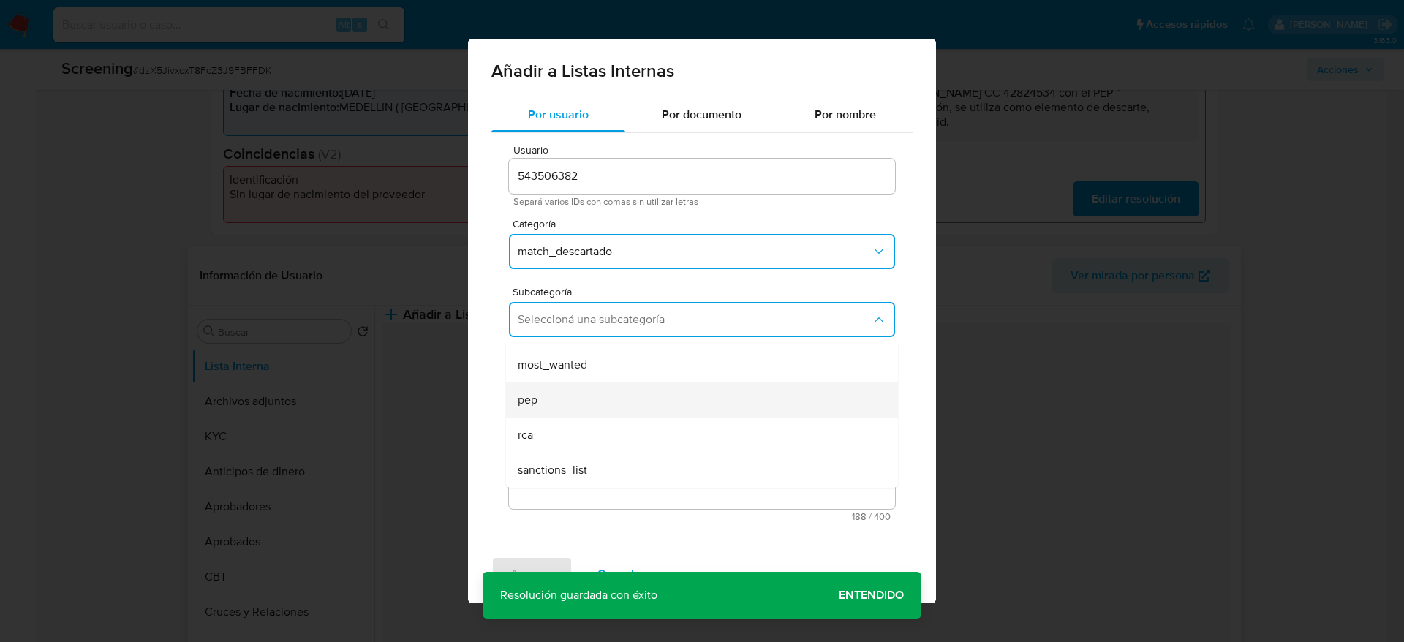
click at [579, 402] on div "pep" at bounding box center [698, 400] width 360 height 35
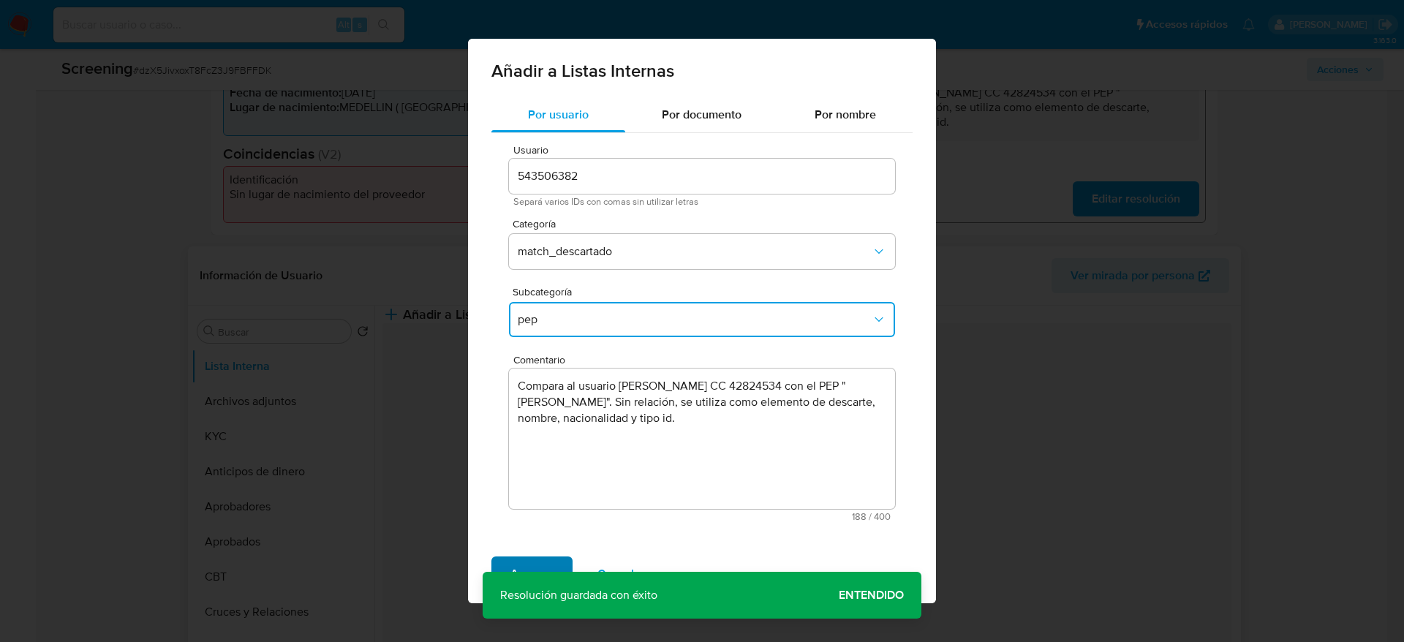
click at [544, 576] on span "Agregar" at bounding box center [532, 574] width 43 height 32
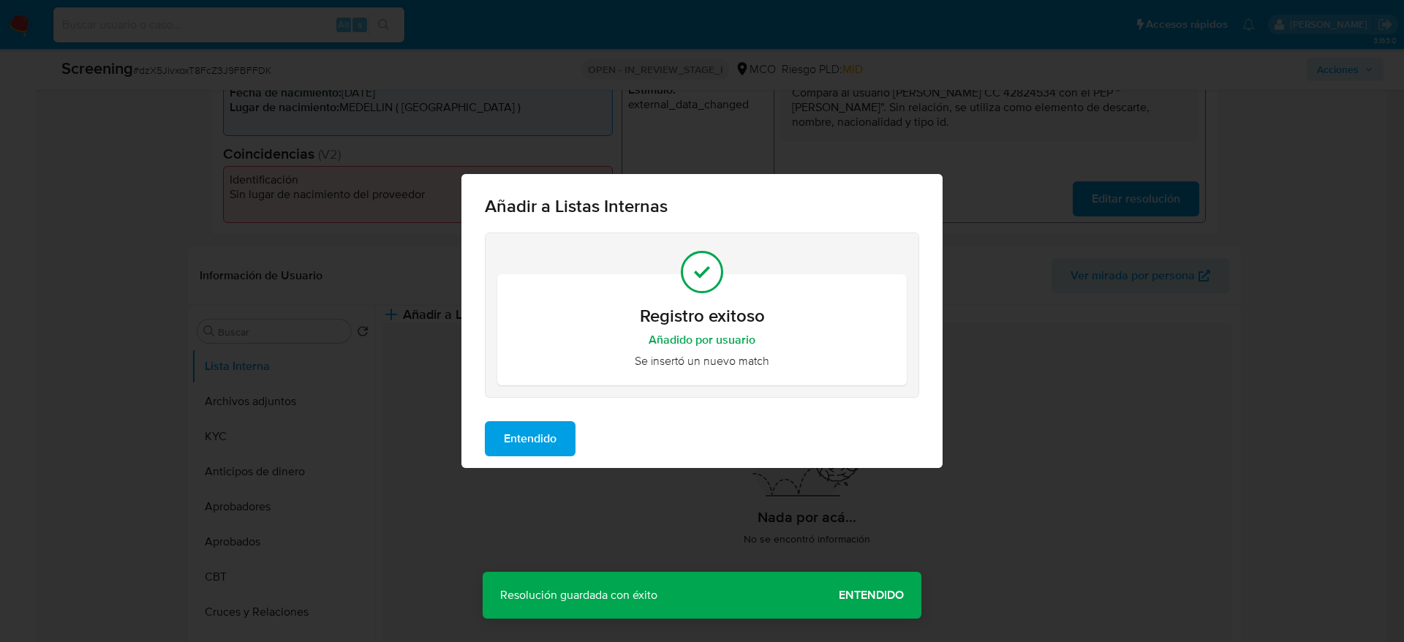
drag, startPoint x: 565, startPoint y: 437, endPoint x: 888, endPoint y: 314, distance: 345.2
click at [562, 439] on button "Entendido" at bounding box center [530, 438] width 91 height 35
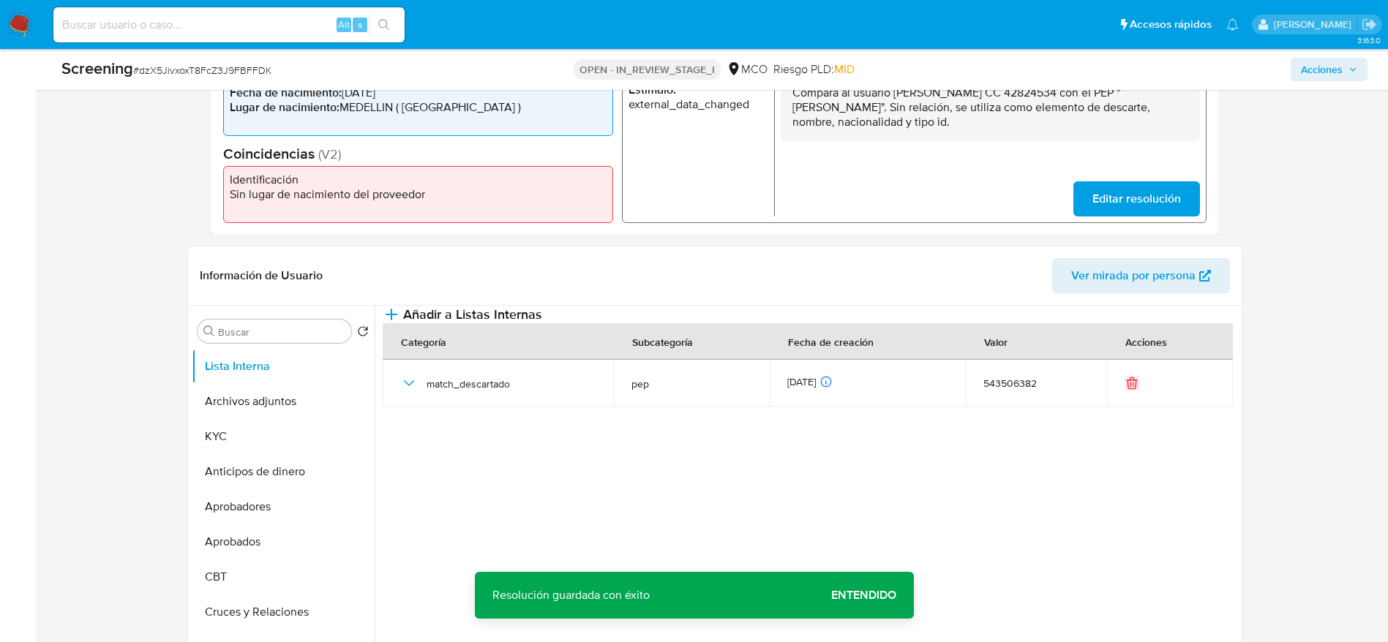
scroll to position [0, 0]
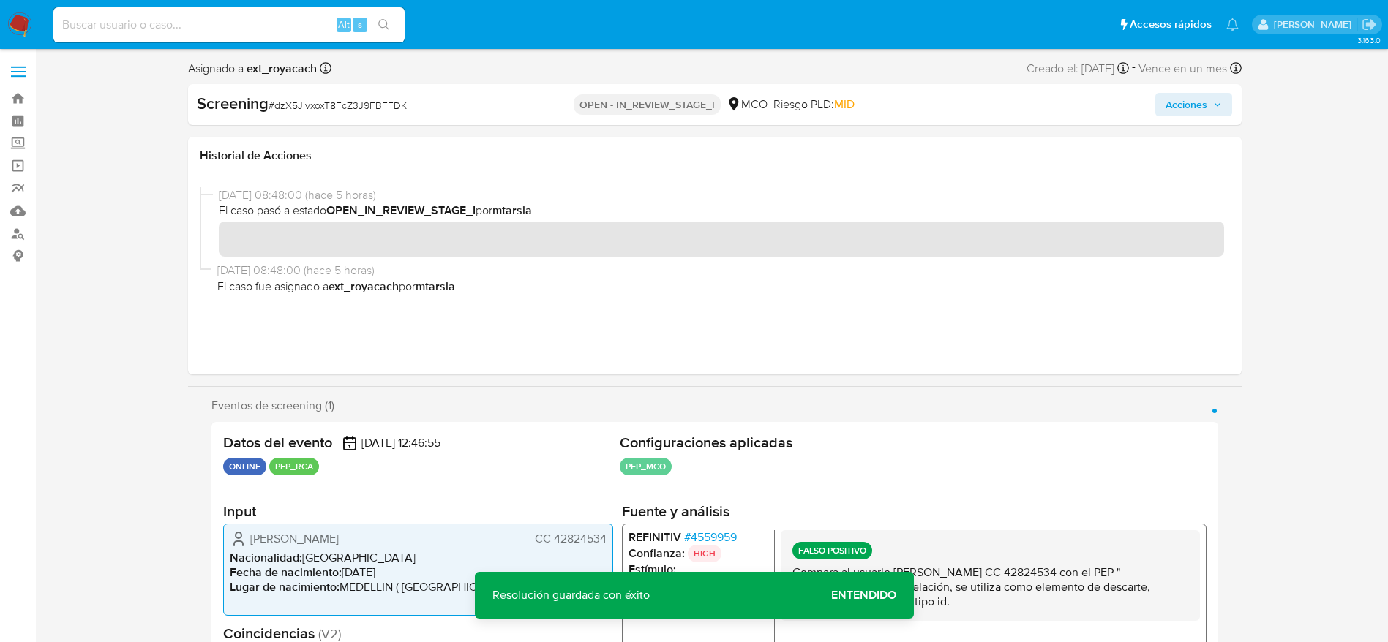
click at [1211, 82] on div "Asignado a ext_royacach Asignado el: 13/10/2025 08:48:00 Creado el: 10/10/2025 …" at bounding box center [714, 72] width 1053 height 26
click at [1211, 98] on span "Acciones" at bounding box center [1193, 104] width 56 height 20
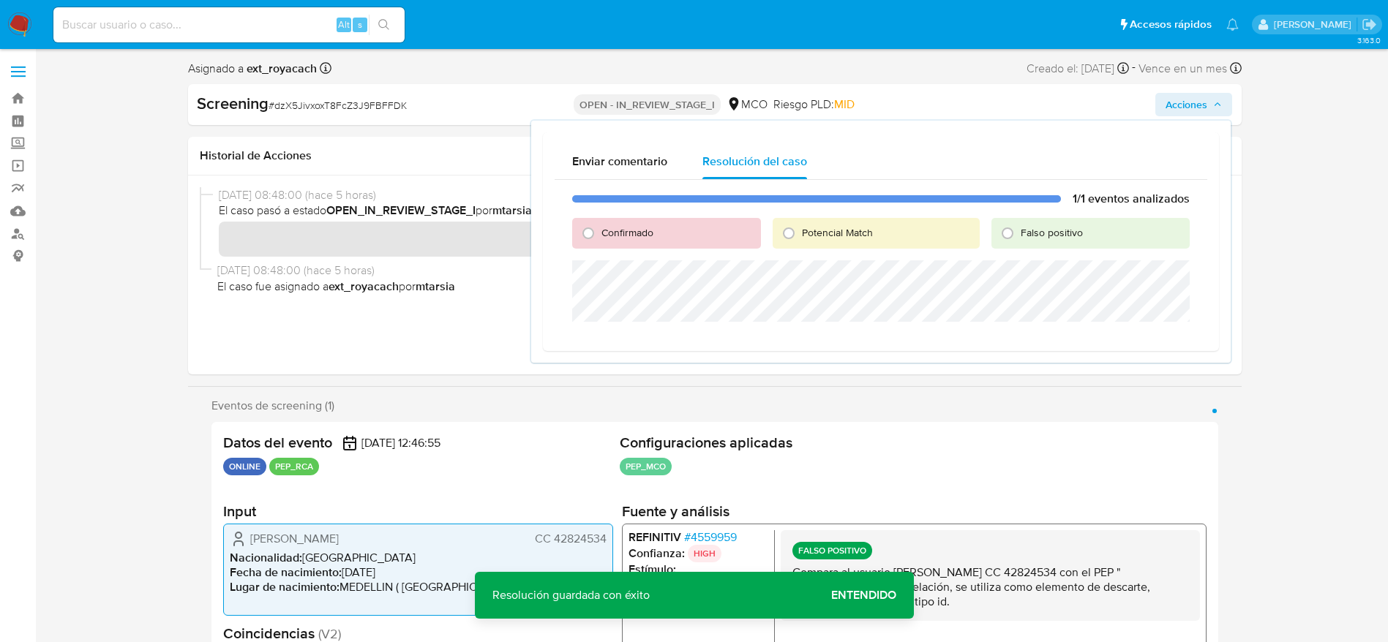
click at [1034, 228] on span "Falso positivo" at bounding box center [1051, 232] width 62 height 15
click at [1019, 228] on input "Falso positivo" at bounding box center [1007, 233] width 23 height 23
radio input "true"
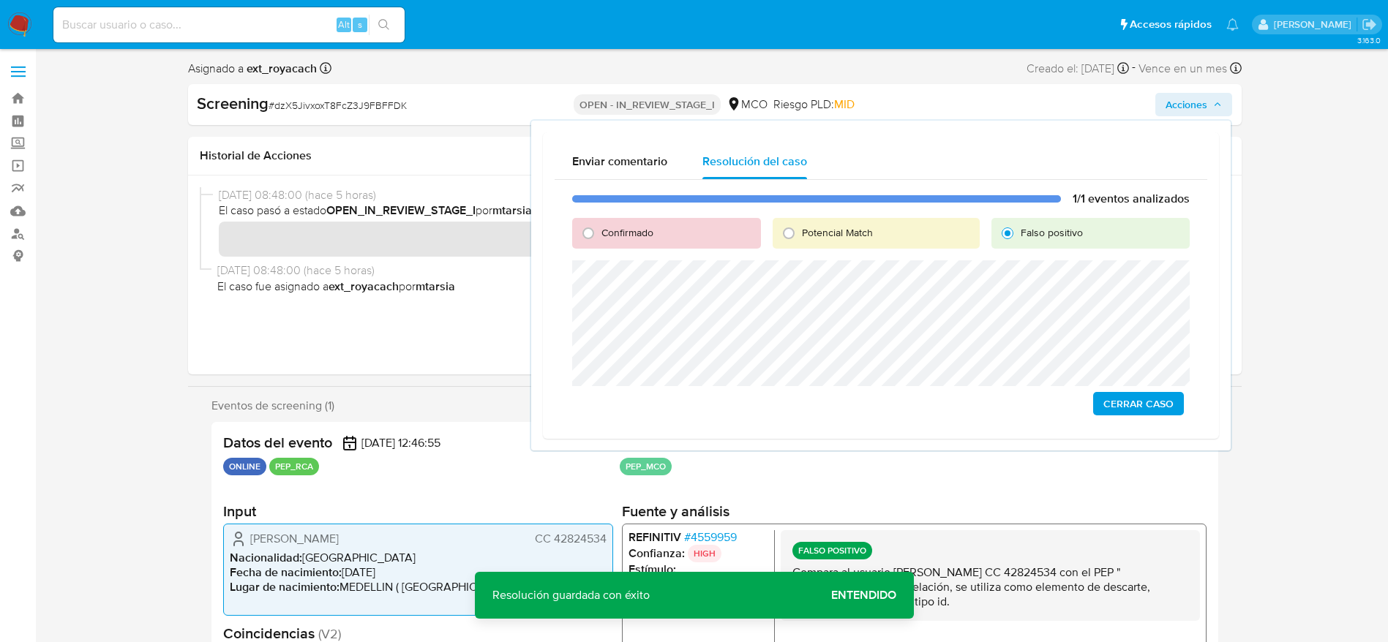
click at [1161, 394] on span "Cerrar Caso" at bounding box center [1138, 404] width 70 height 20
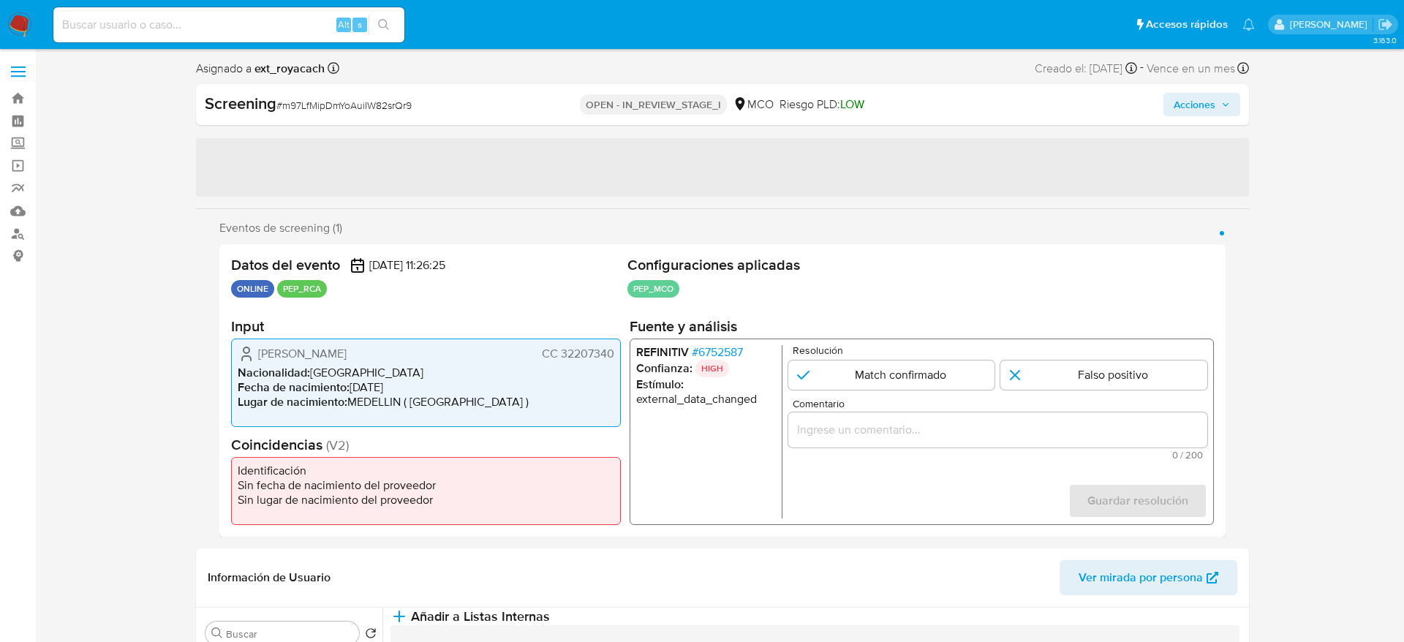
select select "10"
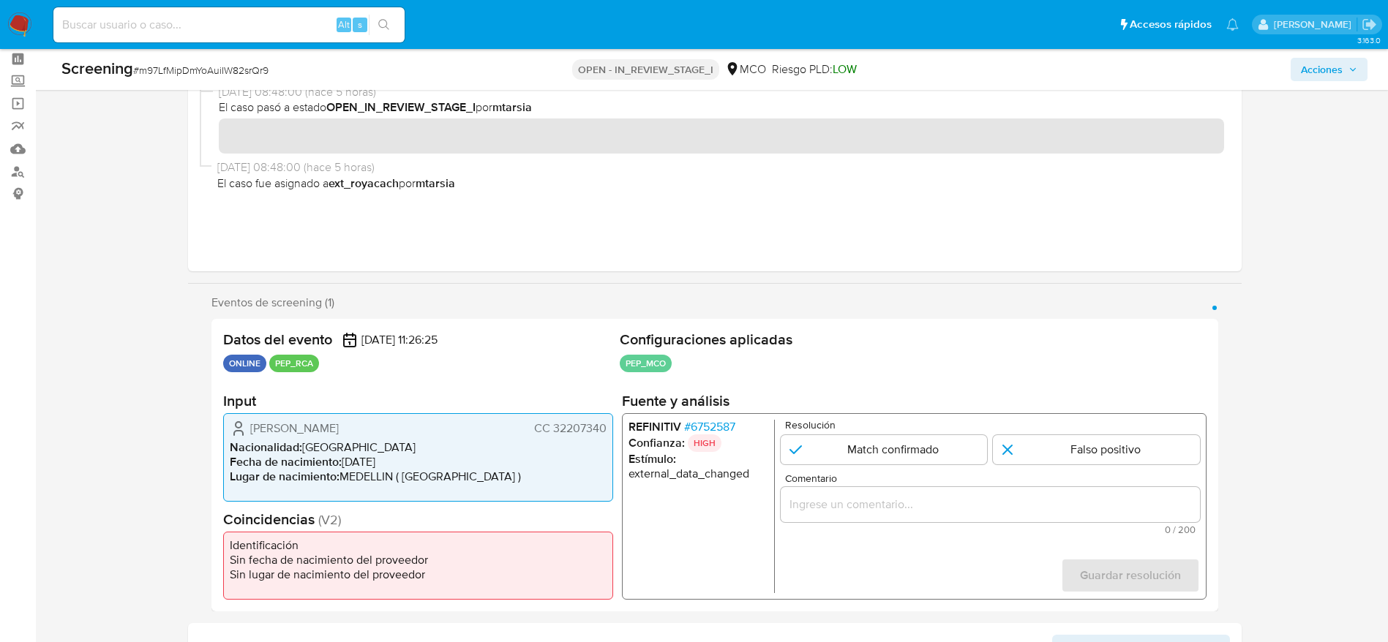
scroll to position [110, 0]
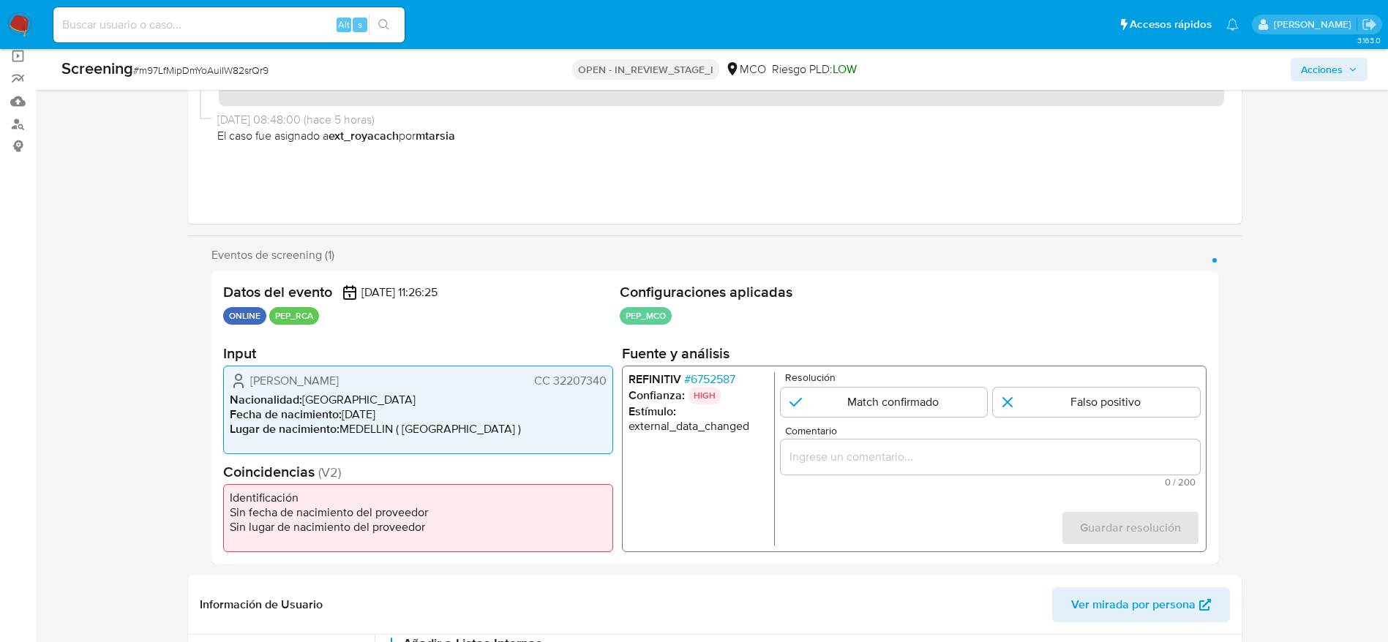
click at [233, 77] on span "# m97LfMipDmYoAuiIW82srQr9" at bounding box center [200, 70] width 135 height 15
drag, startPoint x: 233, startPoint y: 77, endPoint x: 654, endPoint y: 1, distance: 427.3
click at [232, 75] on span "# m97LfMipDmYoAuiIW82srQr9" at bounding box center [200, 70] width 135 height 15
copy span "m97LfMipDmYoAuiIW82srQr9"
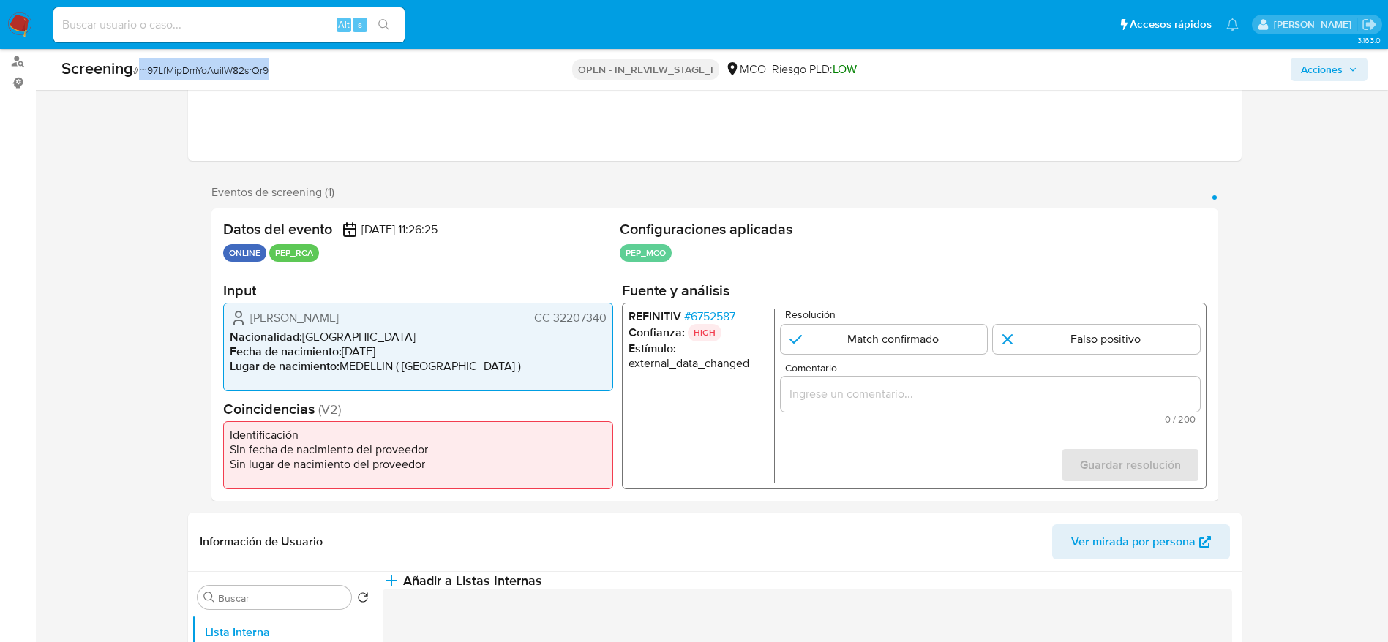
scroll to position [219, 0]
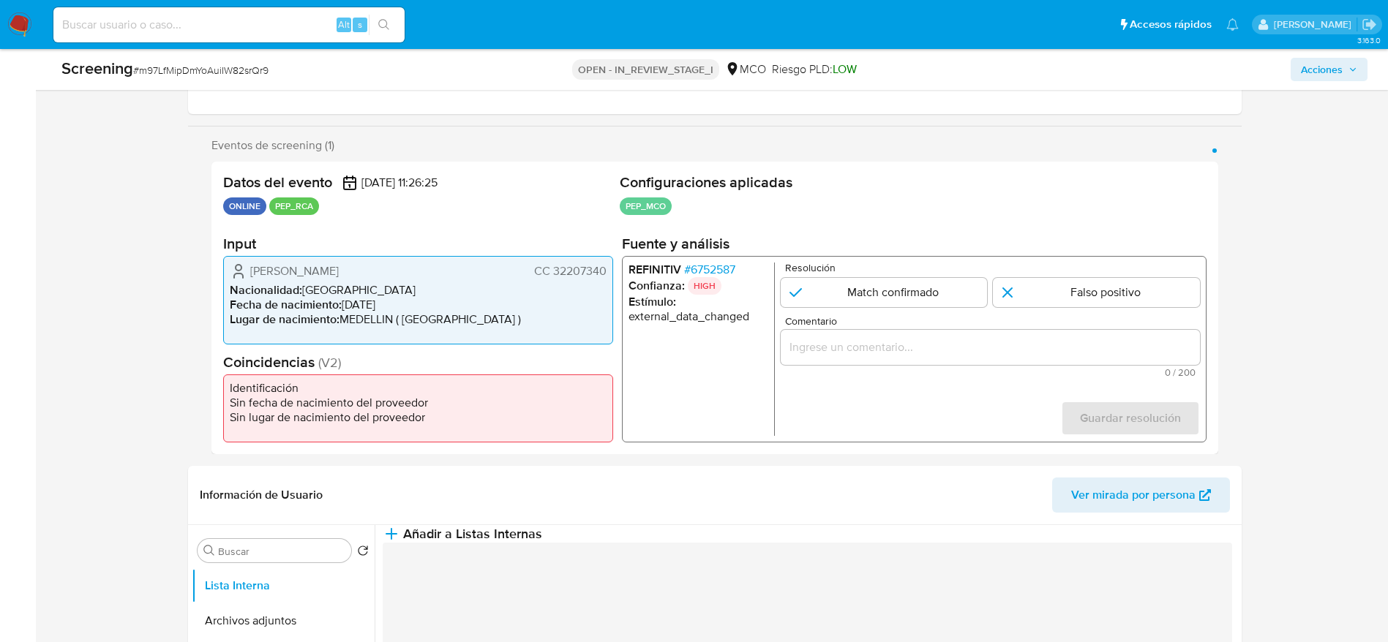
drag, startPoint x: 253, startPoint y: 274, endPoint x: 612, endPoint y: 271, distance: 359.2
click at [612, 271] on div "Claudia Alejandra Cardona Orrego CC 32207340 Nacionalidad : Colombia Fecha de n…" at bounding box center [418, 300] width 390 height 89
click at [728, 268] on span "# 6752587" at bounding box center [708, 270] width 51 height 15
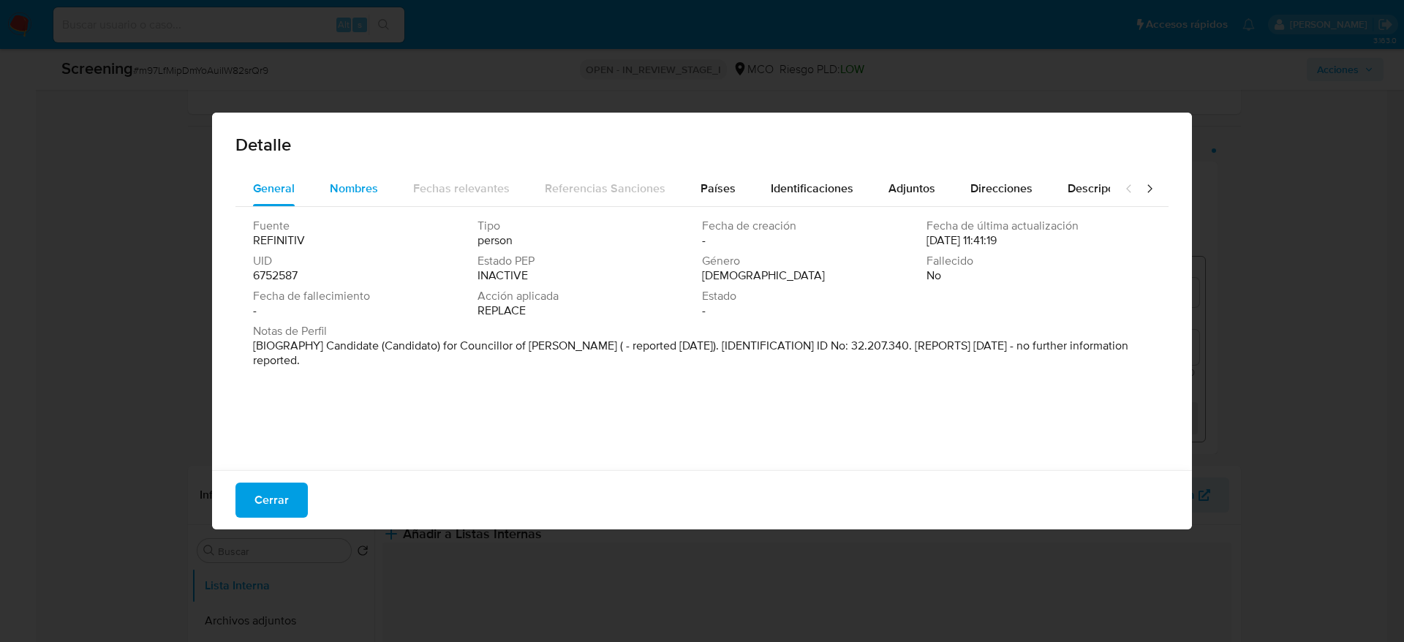
click at [353, 186] on span "Nombres" at bounding box center [354, 188] width 48 height 17
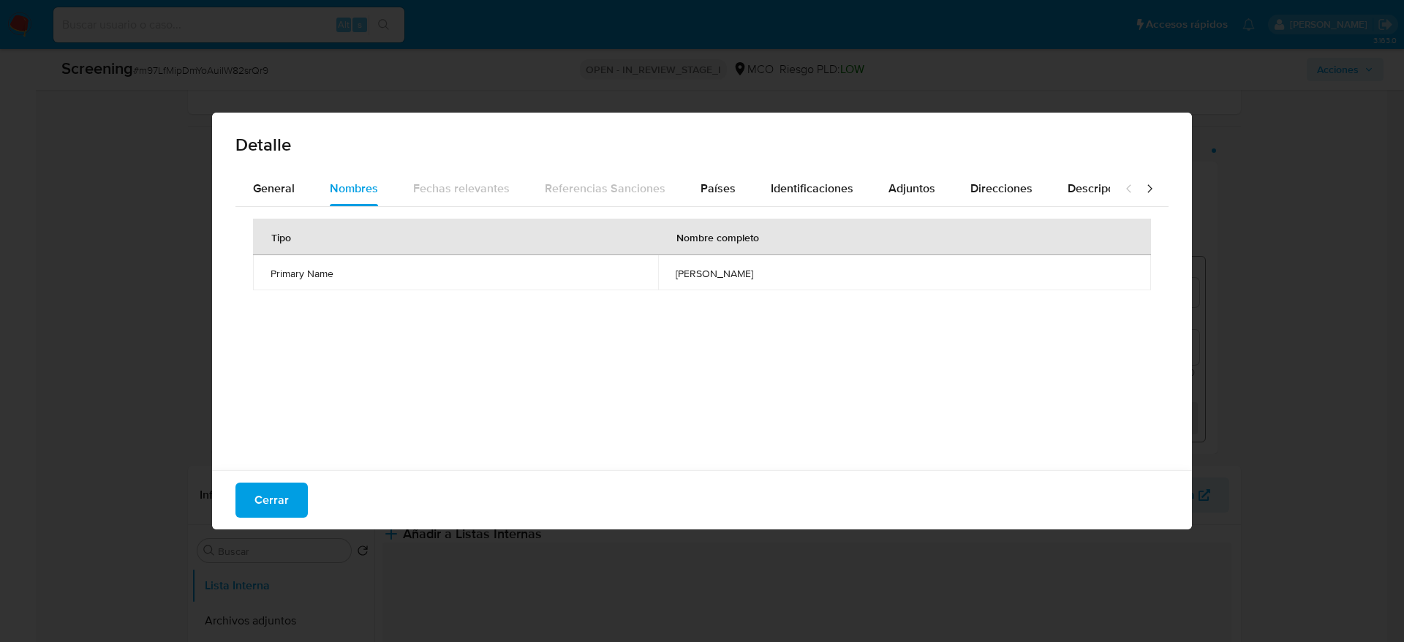
click at [676, 271] on span "rolando augusto fernandez" at bounding box center [905, 273] width 458 height 13
click at [723, 178] on div "Países" at bounding box center [718, 188] width 35 height 35
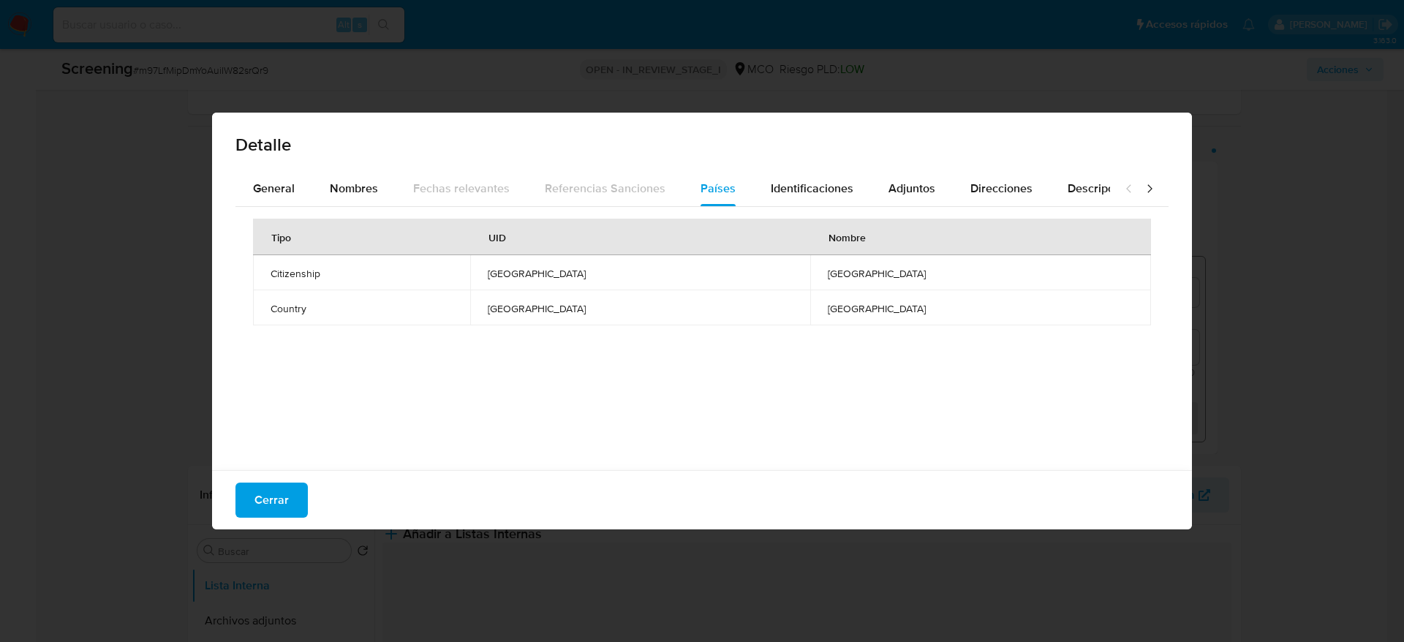
drag, startPoint x: 272, startPoint y: 503, endPoint x: 1124, endPoint y: 451, distance: 853.0
click at [273, 503] on span "Cerrar" at bounding box center [272, 500] width 34 height 32
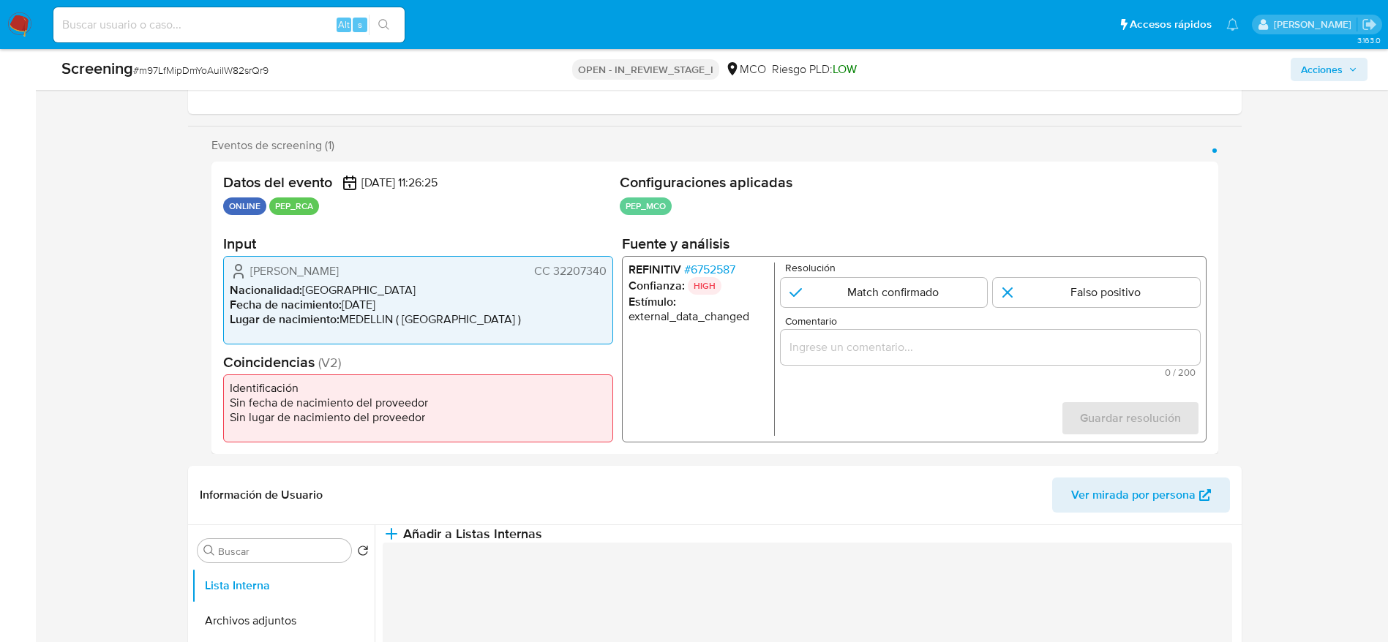
click at [998, 358] on div "1 de 1" at bounding box center [989, 347] width 419 height 35
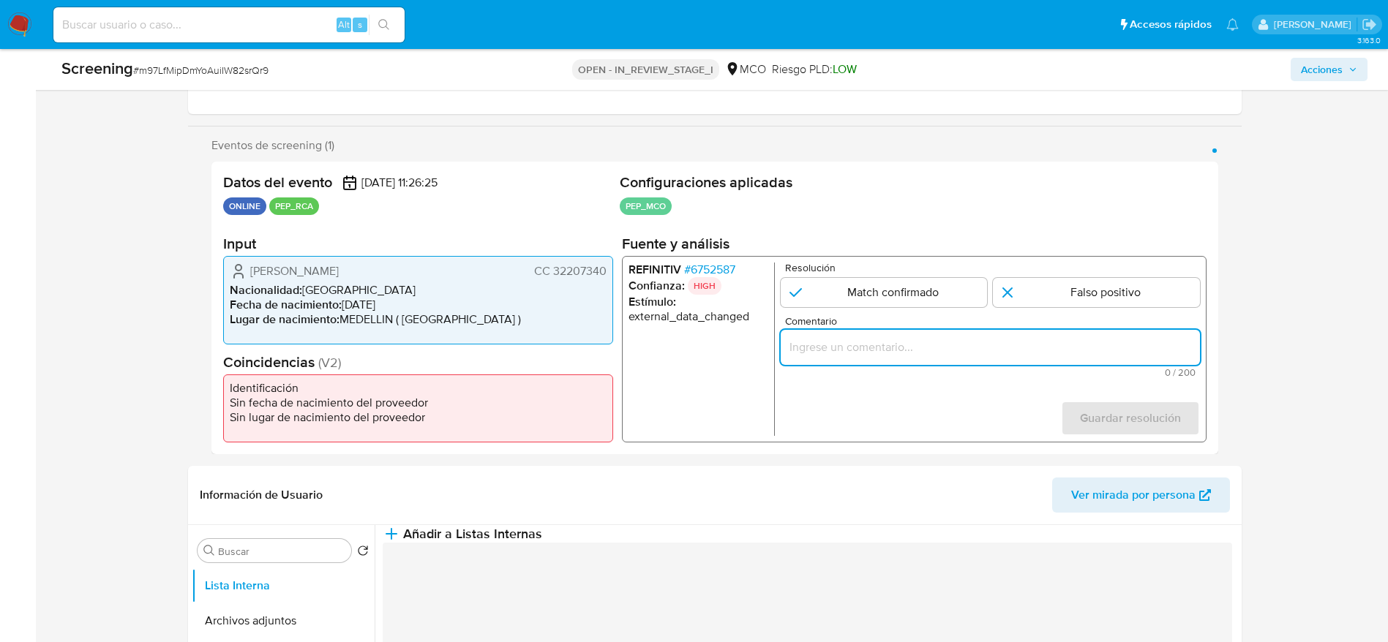
paste input "Compara al usuario Claudia Alejandra Cardona Orrego CC 32207340 con el PEP "rol…"
drag, startPoint x: 995, startPoint y: 343, endPoint x: 1004, endPoint y: 352, distance: 12.9
click at [995, 342] on input "Compara al usuario Claudia Alejandra Cardona Orrego CC 32207340 con el PEP "rol…" at bounding box center [989, 347] width 419 height 19
type input "Compara al usuario Claudia Alejandra Cardona Orrego CC 32207340 con el PEP "rol…"
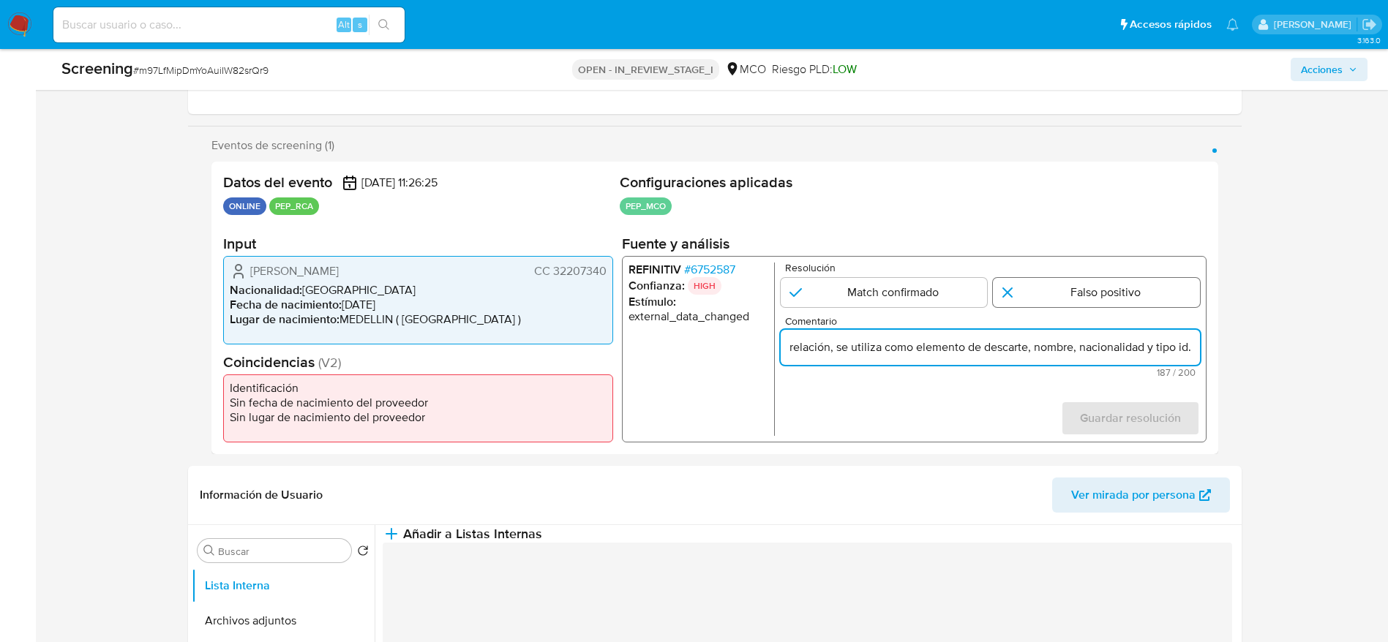
click at [1020, 287] on input "1 de 1" at bounding box center [1096, 292] width 207 height 29
radio input "true"
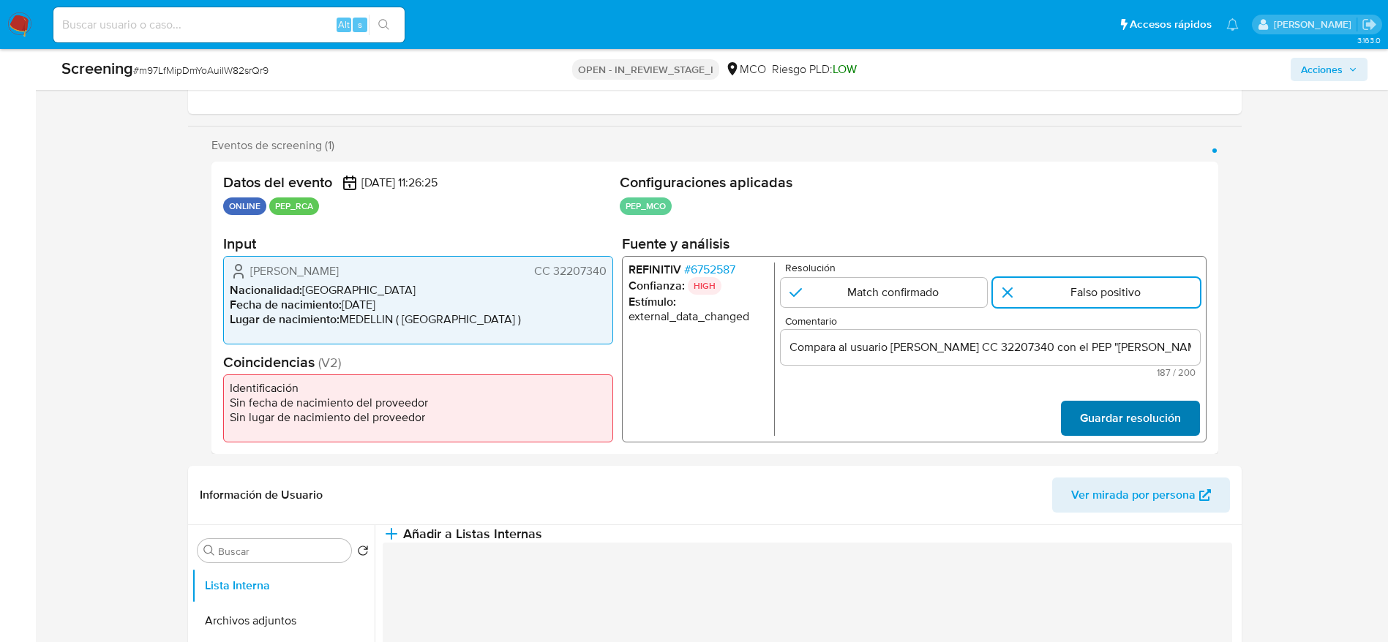
drag, startPoint x: 1043, startPoint y: 429, endPoint x: 1114, endPoint y: 425, distance: 71.0
click at [1046, 432] on form "Resolución Match confirmado Falso positivo Comentario Compara al usuario Claudi…" at bounding box center [989, 349] width 419 height 173
click at [1114, 425] on span "Guardar resolución" at bounding box center [1129, 418] width 101 height 32
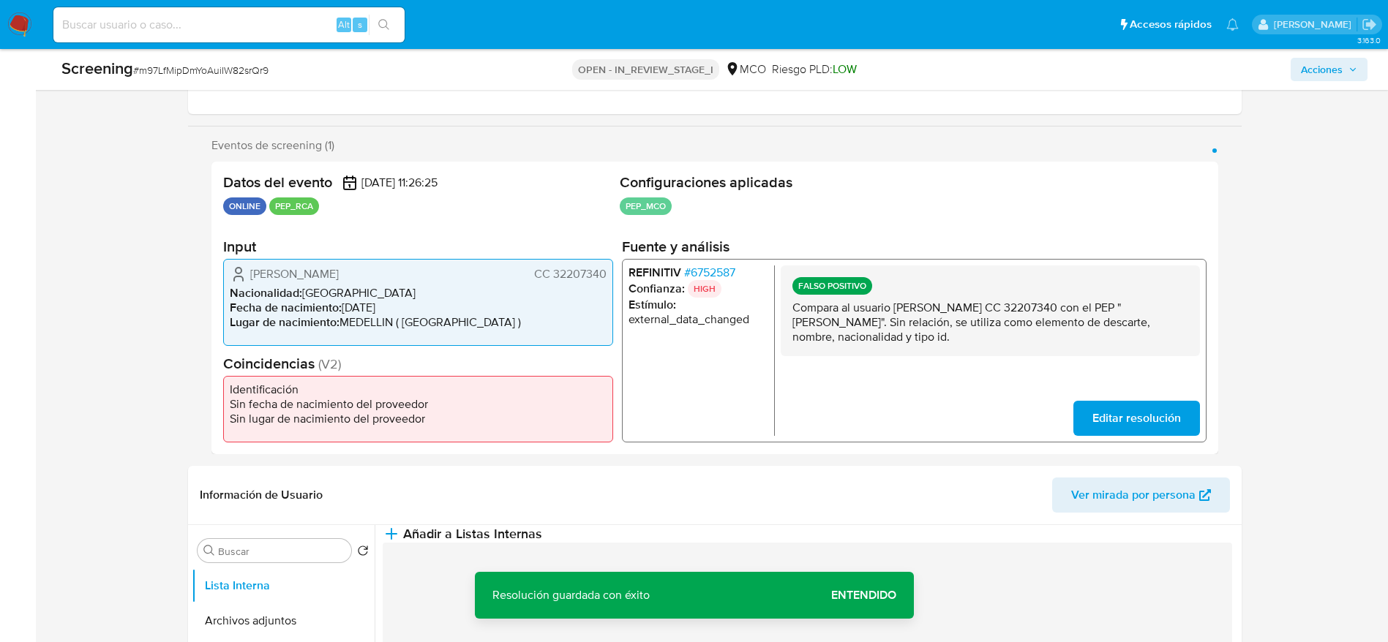
click at [1084, 333] on p "Compara al usuario Claudia Alejandra Cardona Orrego CC 32207340 con el PEP "rol…" at bounding box center [989, 322] width 396 height 44
drag, startPoint x: 1084, startPoint y: 333, endPoint x: 827, endPoint y: 403, distance: 266.9
click at [1084, 331] on p "Compara al usuario Claudia Alejandra Cardona Orrego CC 32207340 con el PEP "rol…" at bounding box center [989, 322] width 396 height 44
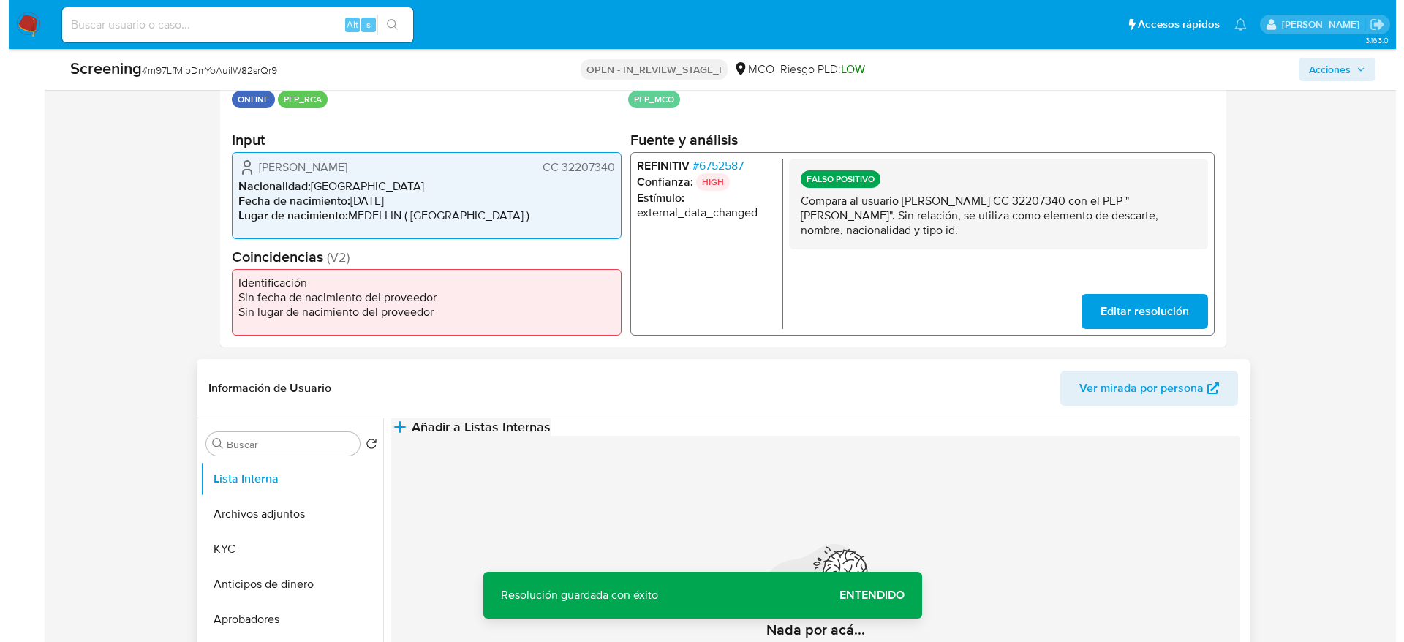
scroll to position [439, 0]
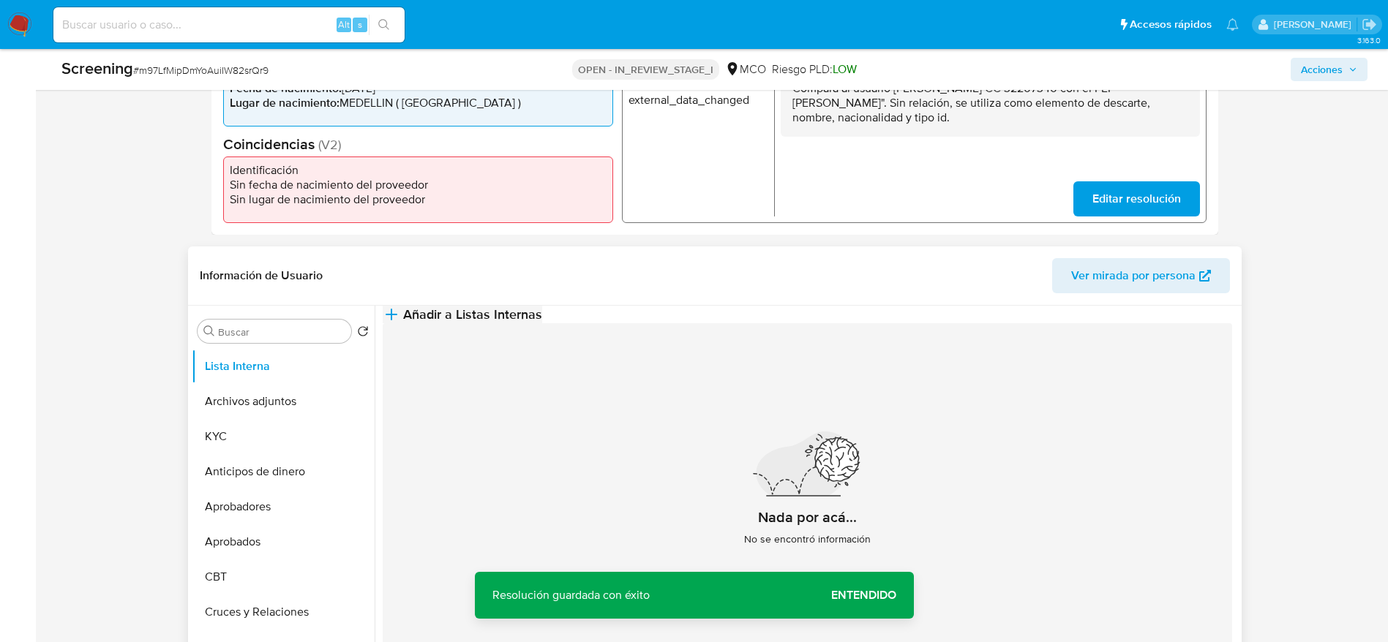
click at [542, 323] on button "Añadir a Listas Internas" at bounding box center [462, 315] width 159 height 18
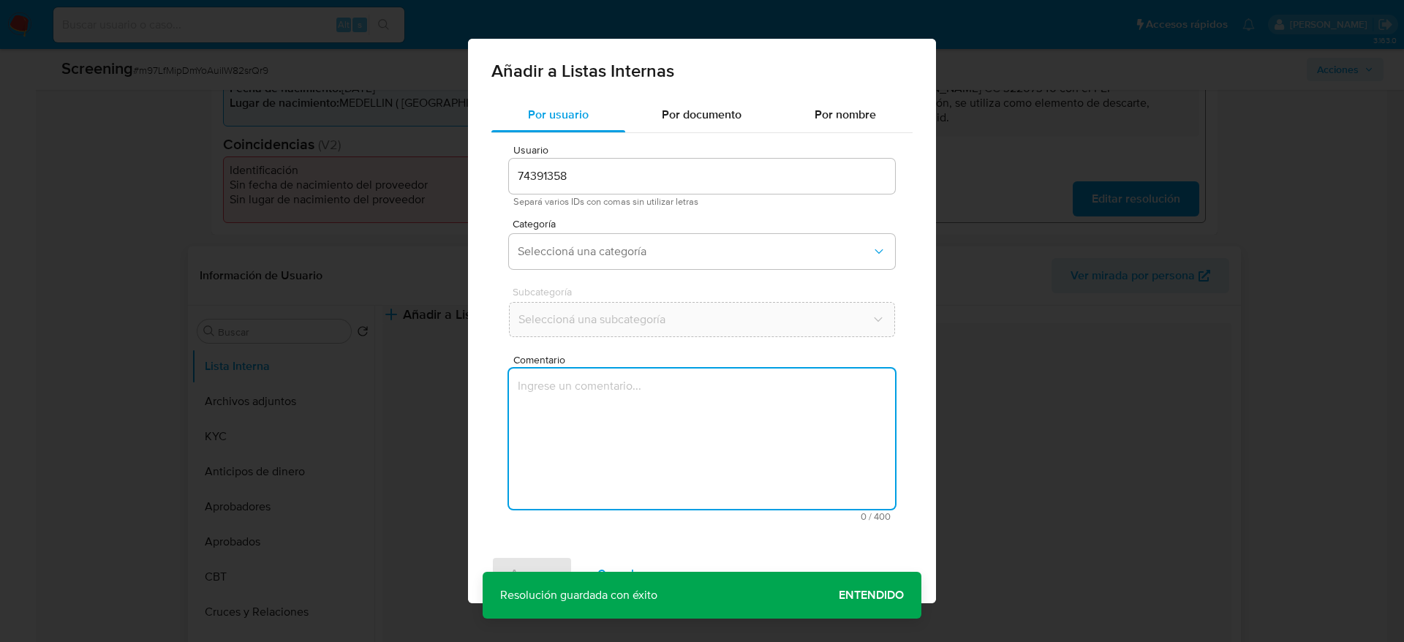
click at [708, 402] on textarea "Comentario" at bounding box center [702, 439] width 386 height 140
type textarea "Compara al usuario Claudia Alejandra Cardona Orrego CC 32207340 con el PEP "rol…"
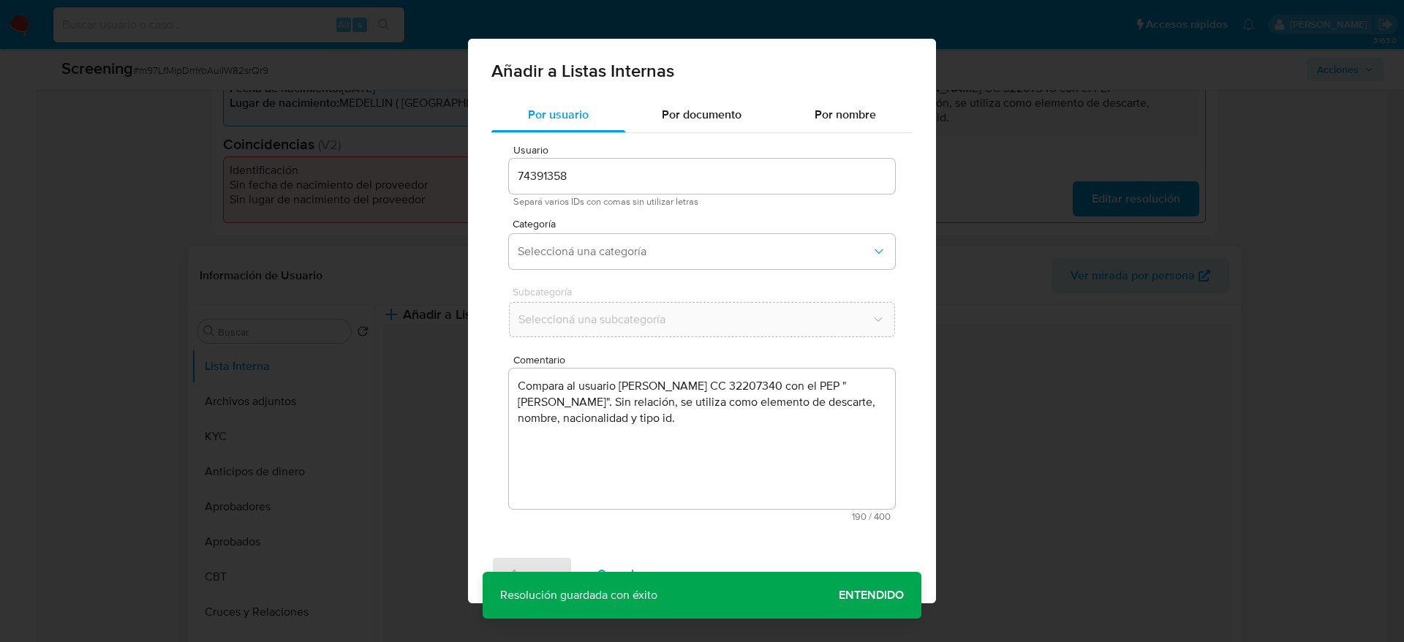
click at [708, 268] on button "Seleccioná una categoría" at bounding box center [702, 251] width 386 height 35
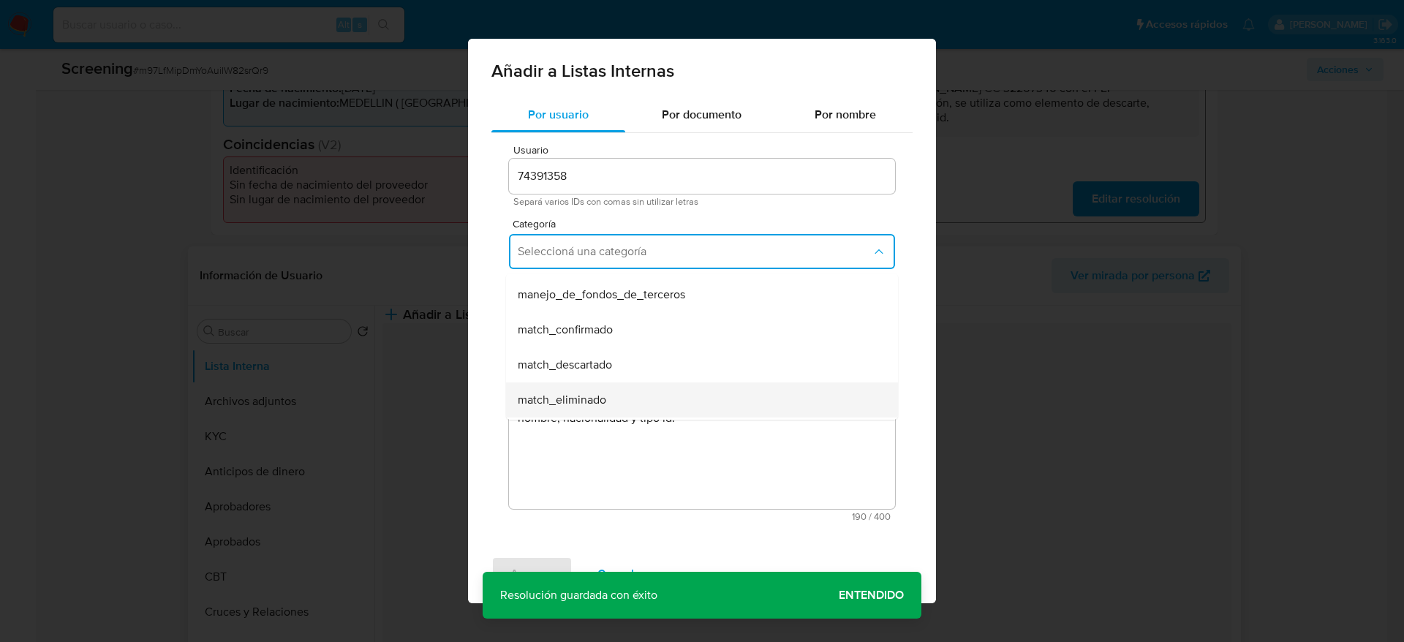
scroll to position [110, 0]
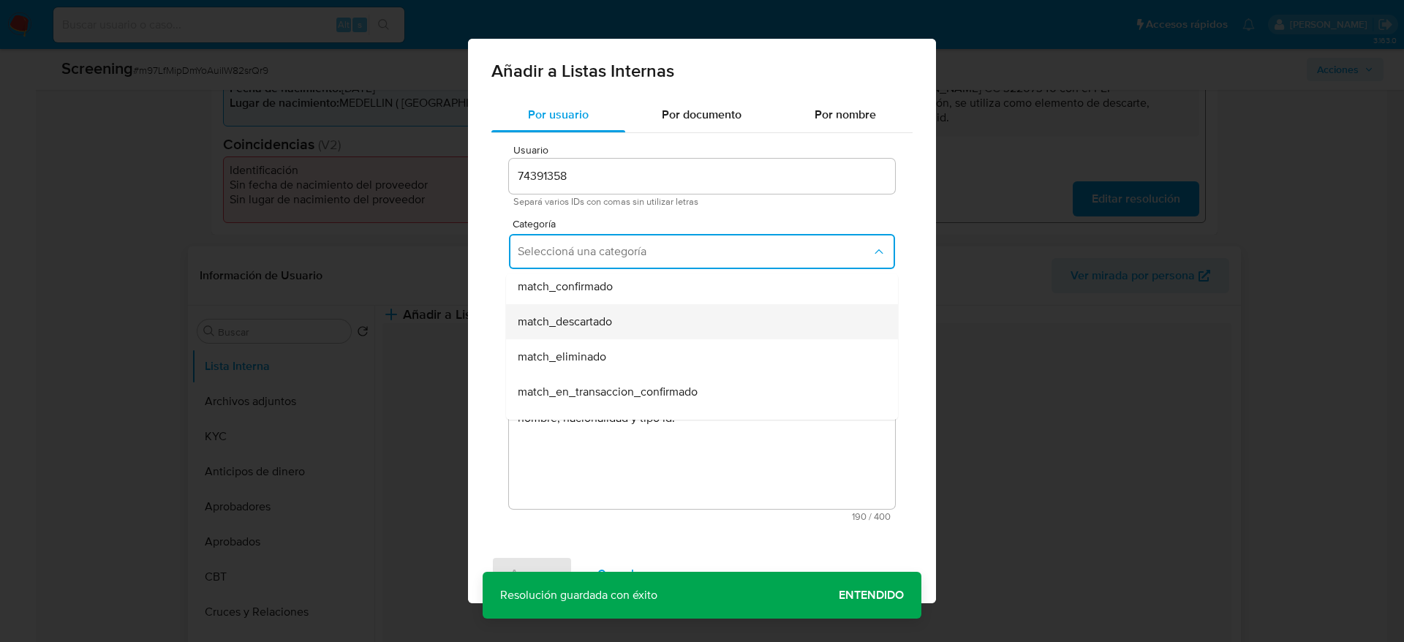
click at [601, 328] on span "match_descartado" at bounding box center [565, 322] width 94 height 15
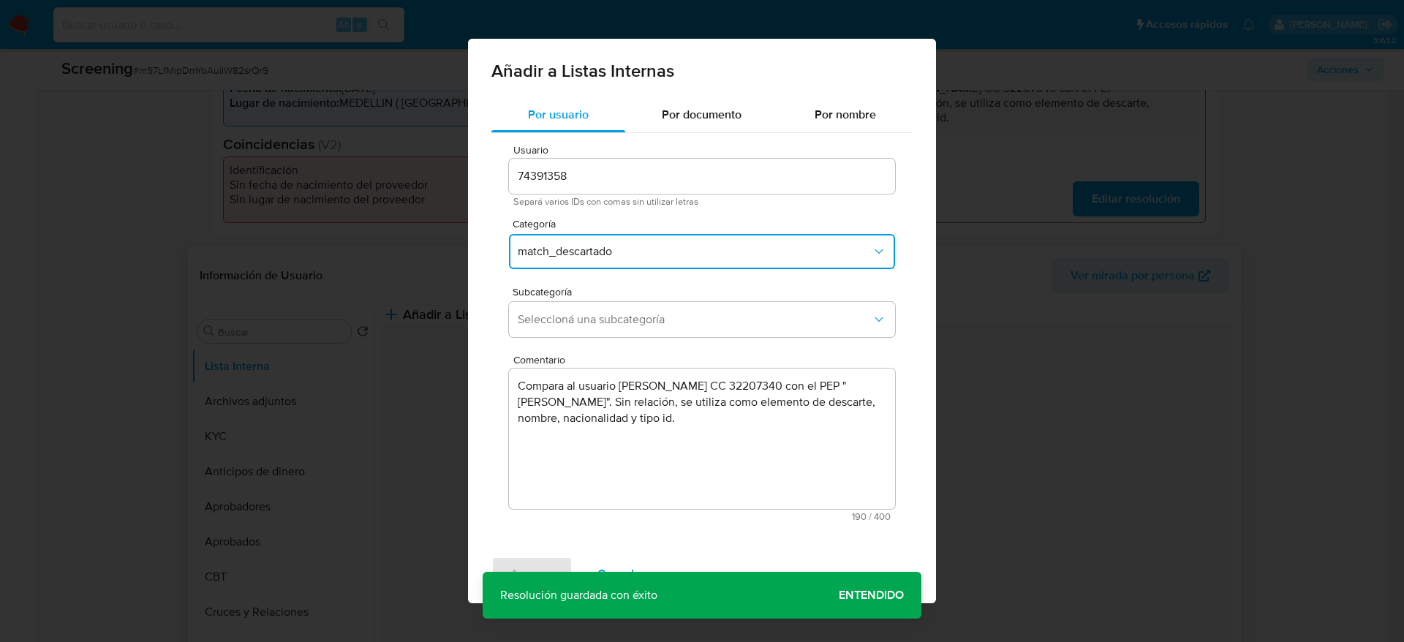
click at [601, 328] on button "Seleccioná una subcategoría" at bounding box center [702, 319] width 386 height 35
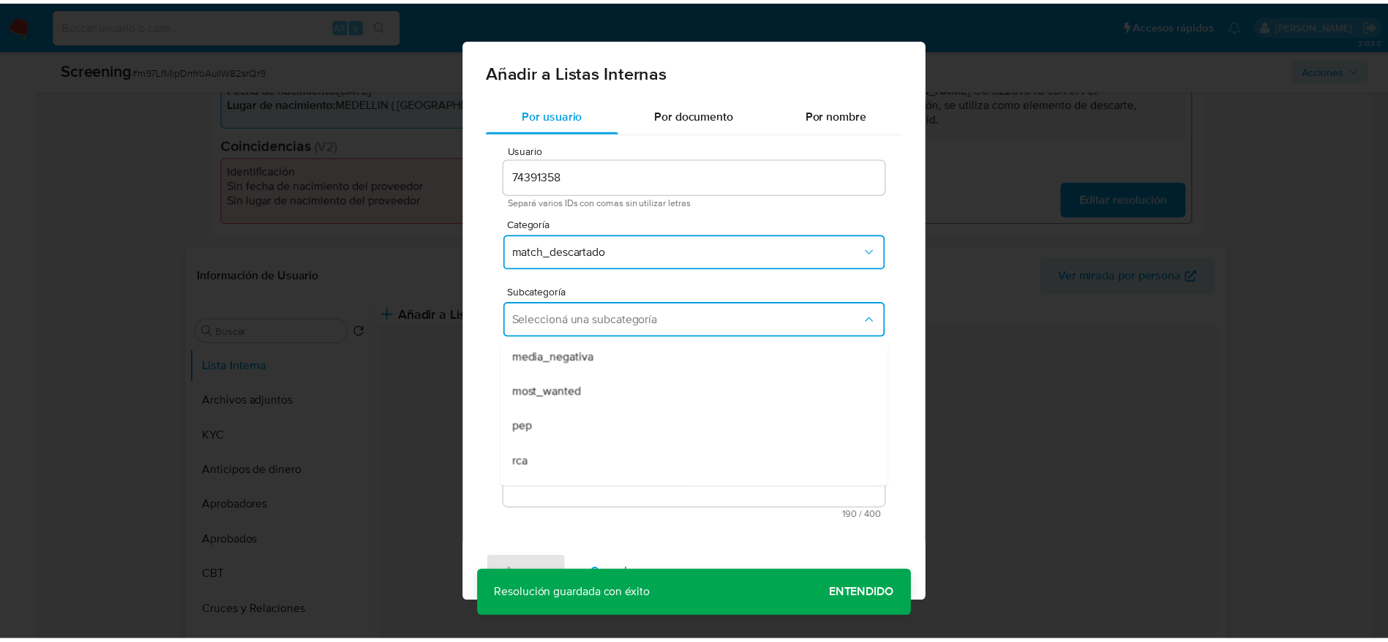
scroll to position [99, 0]
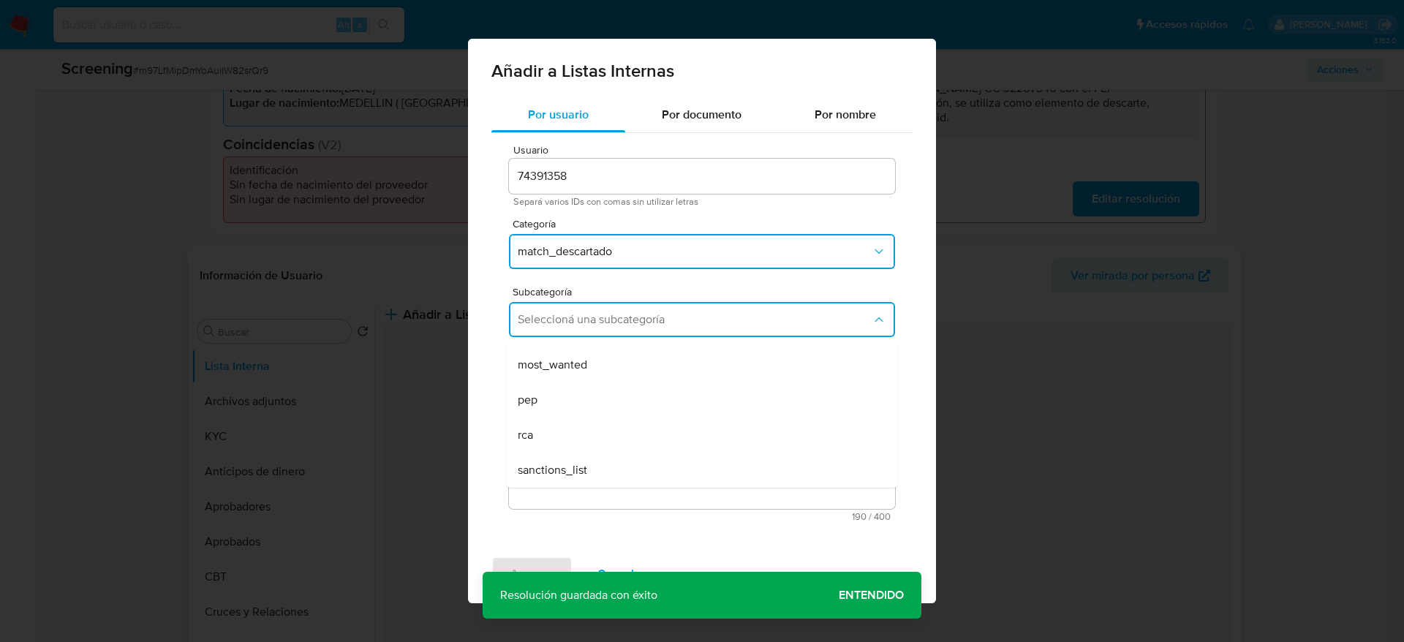
click at [561, 400] on div "pep" at bounding box center [698, 400] width 360 height 35
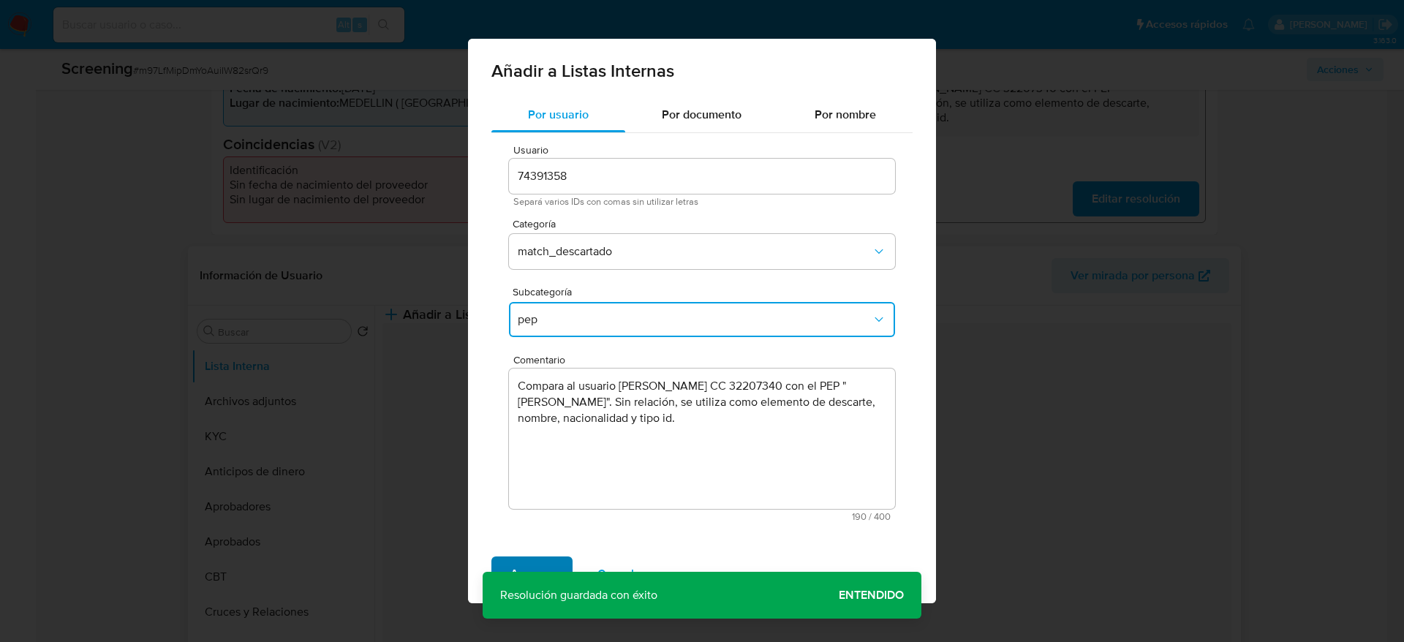
click at [569, 570] on button "Agregar" at bounding box center [532, 574] width 81 height 35
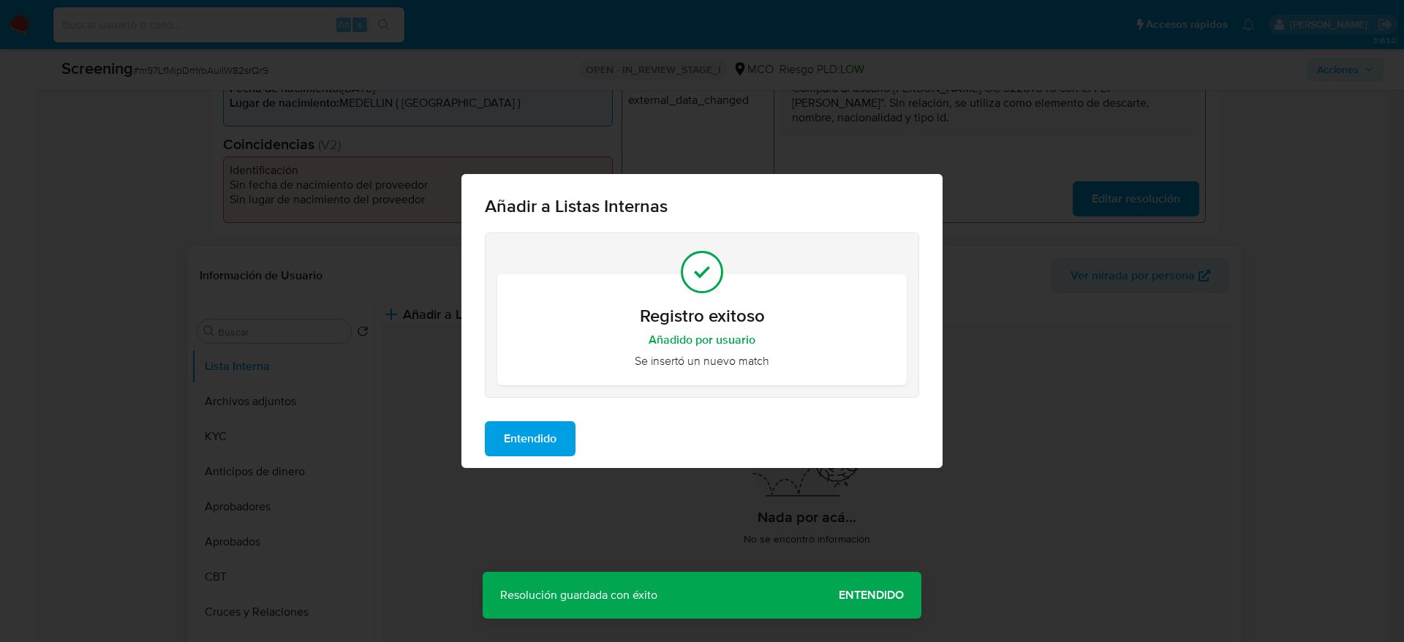
click at [573, 435] on button "Entendido" at bounding box center [530, 438] width 91 height 35
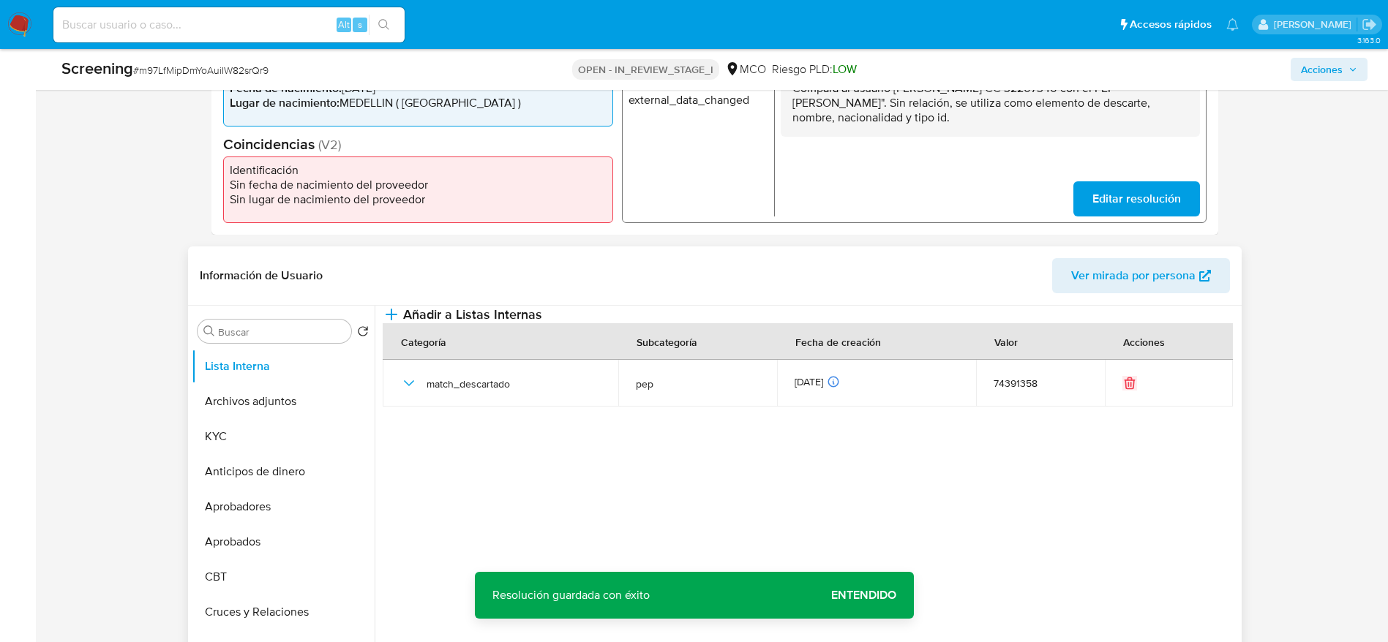
scroll to position [0, 0]
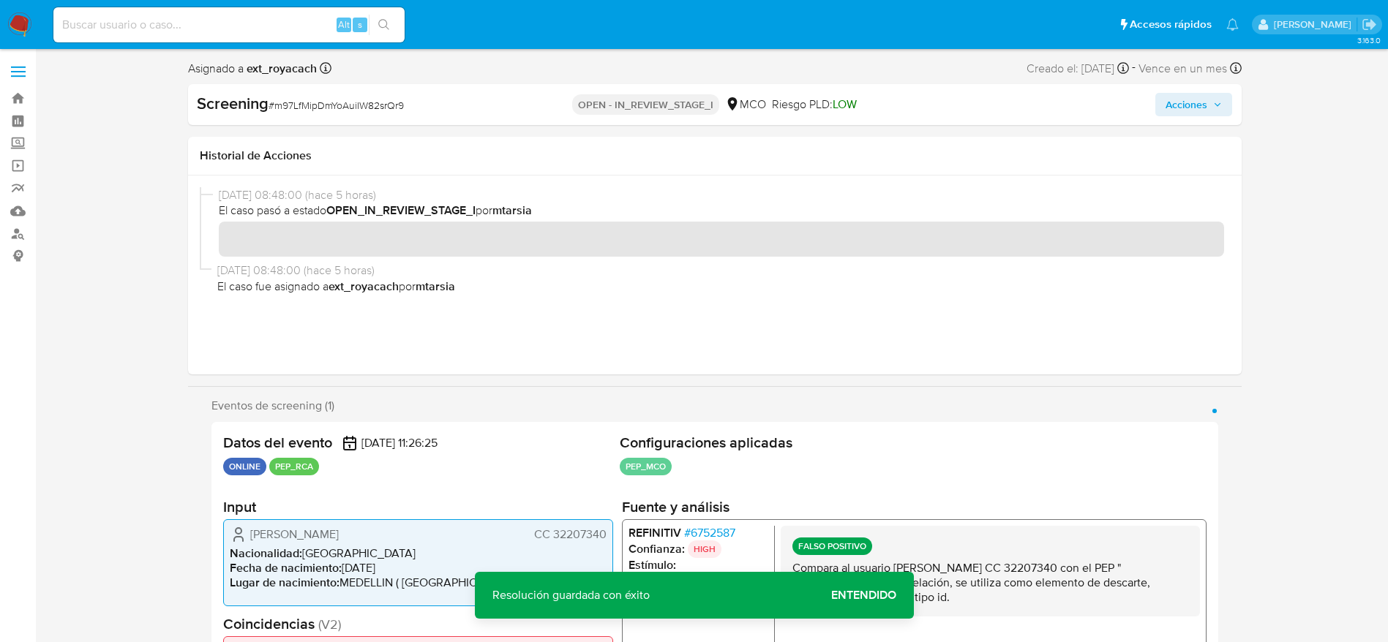
click at [1175, 104] on span "Acciones" at bounding box center [1186, 104] width 42 height 23
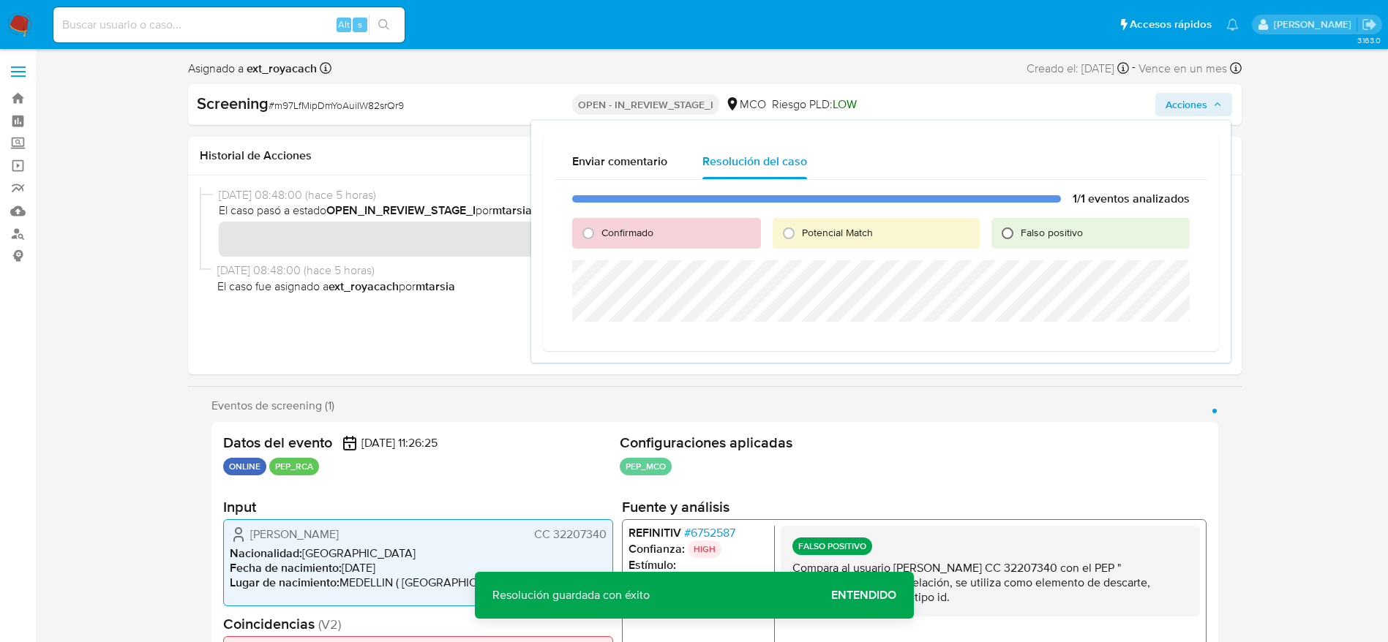
click at [1008, 228] on input "Falso positivo" at bounding box center [1007, 233] width 23 height 23
radio input "true"
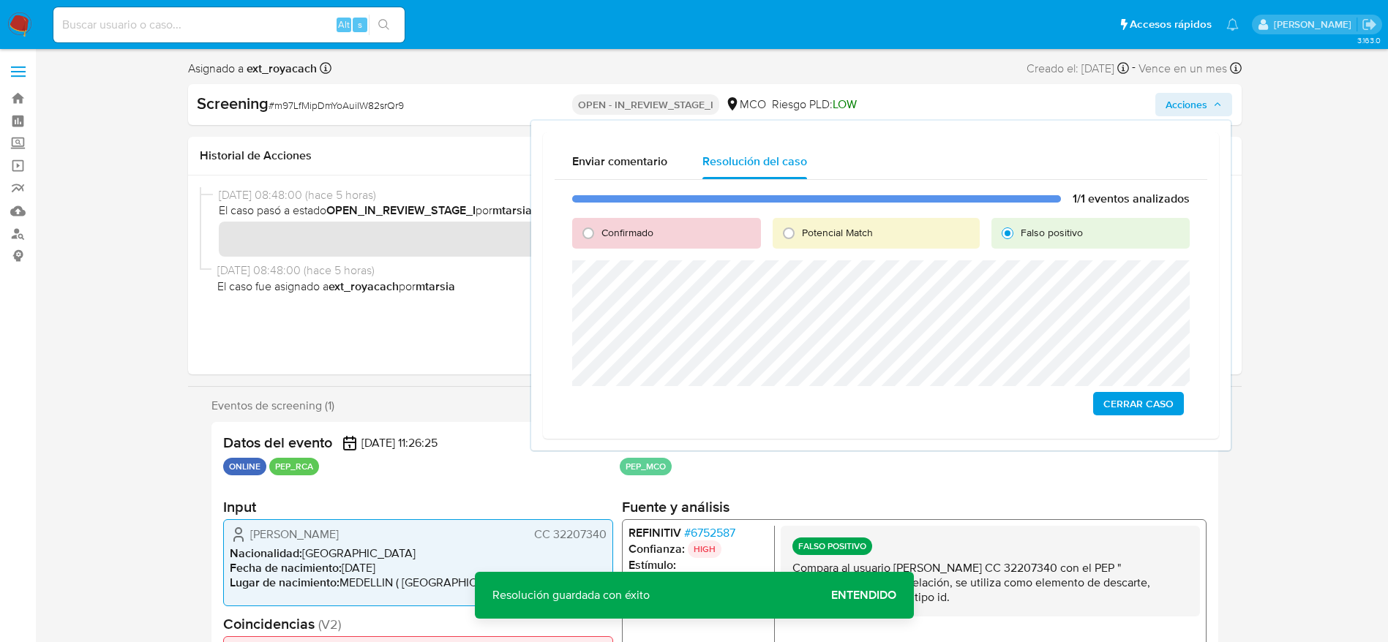
drag, startPoint x: 1142, startPoint y: 413, endPoint x: 1145, endPoint y: 390, distance: 22.9
click at [1143, 413] on span "Cerrar Caso" at bounding box center [1138, 404] width 70 height 20
click at [1160, 409] on span "Cerrar Caso" at bounding box center [1138, 404] width 70 height 20
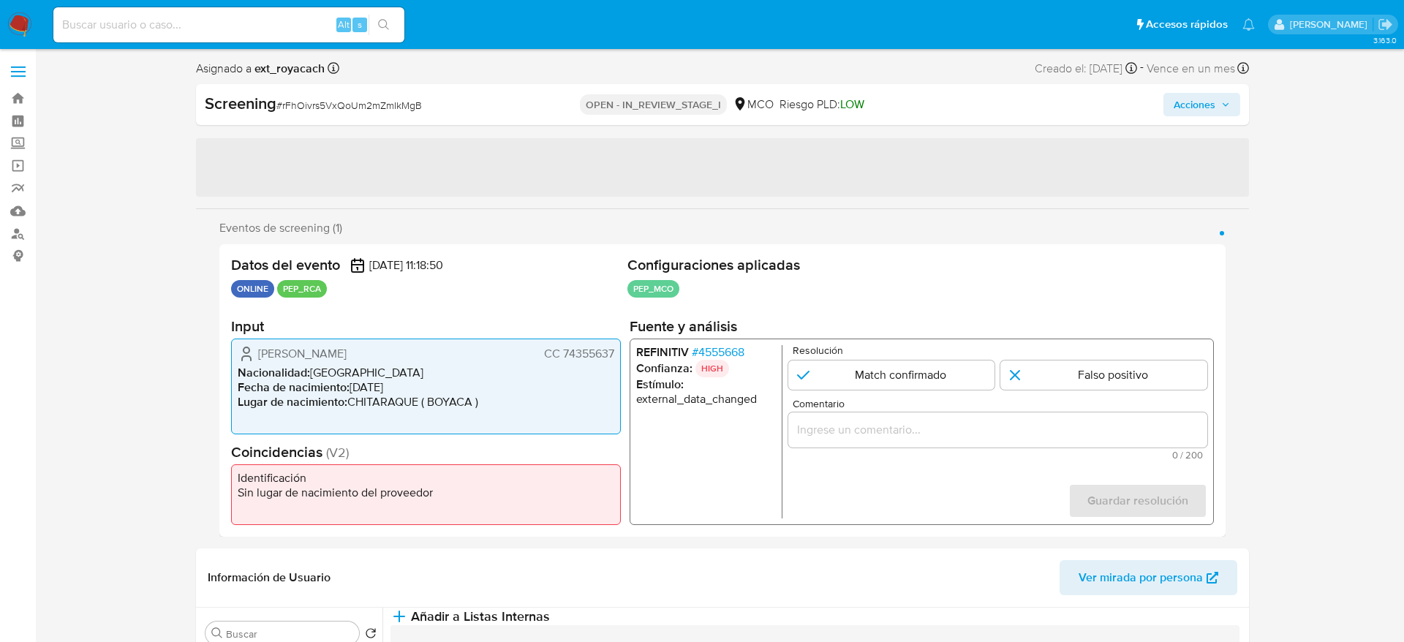
select select "10"
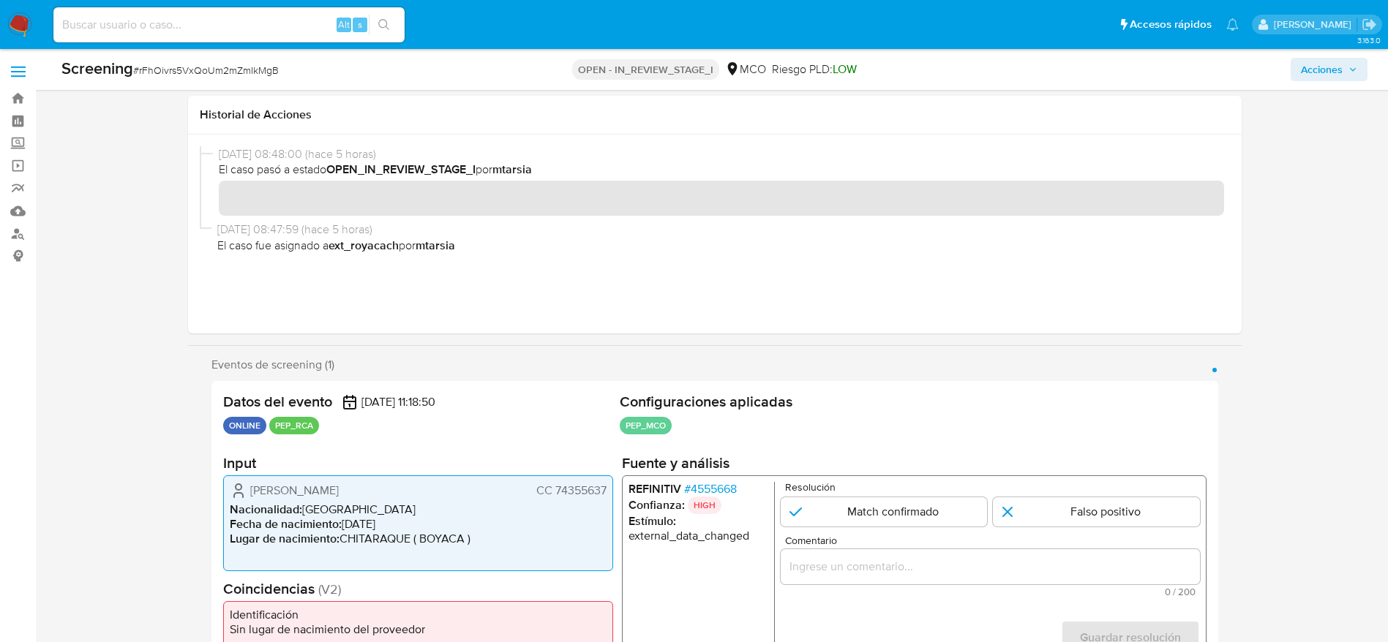
scroll to position [110, 0]
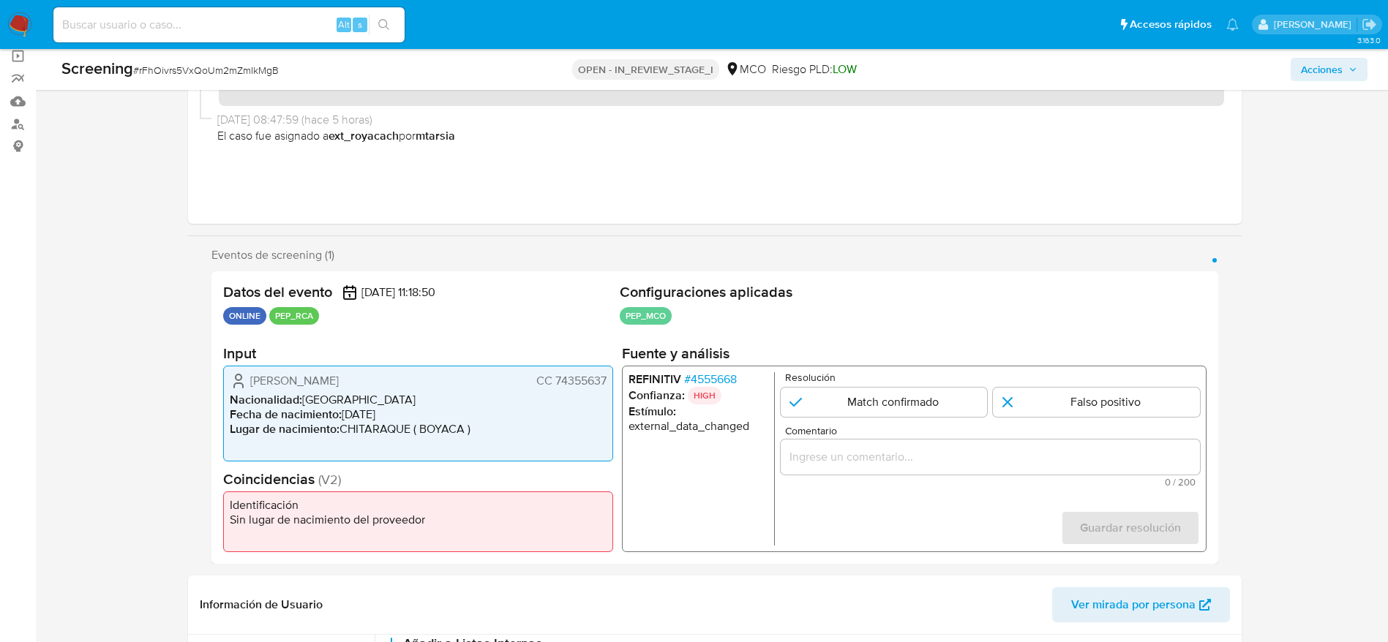
click at [219, 60] on div "Screening # rFhOivrs5VxQoUm2mZmIkMgB" at bounding box center [276, 69] width 430 height 22
copy span "rFhOivrs5VxQoUm2mZmIkMgB"
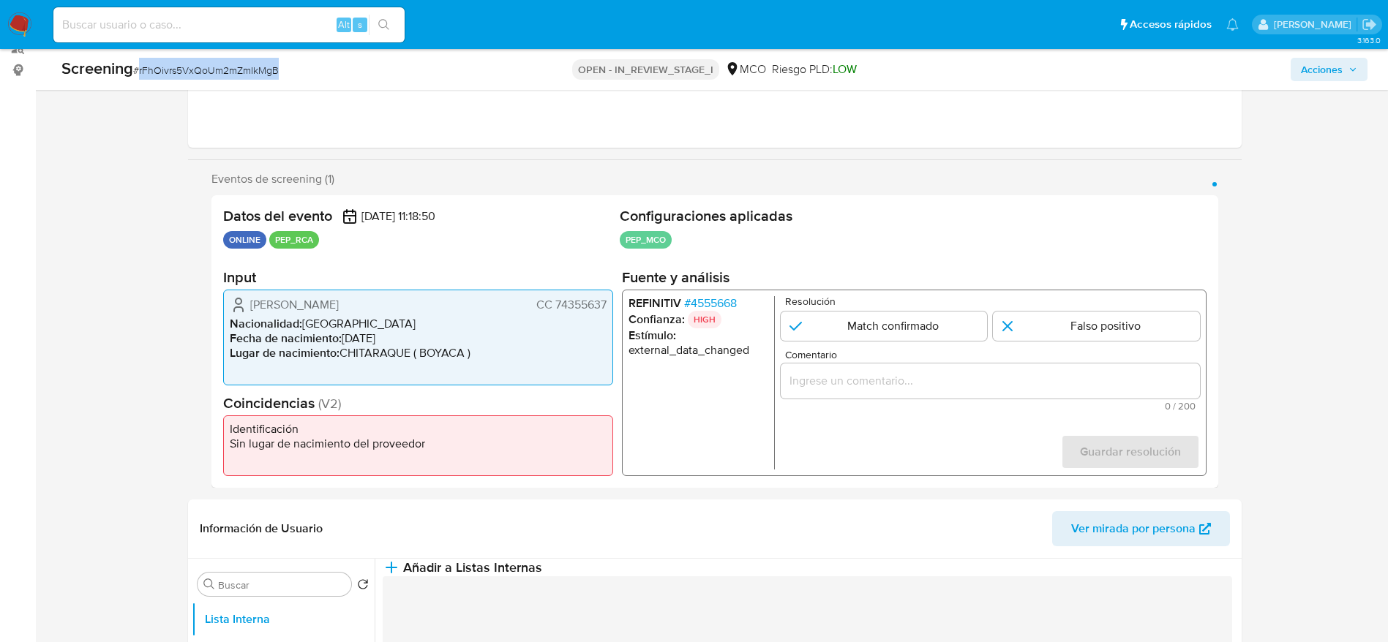
scroll to position [219, 0]
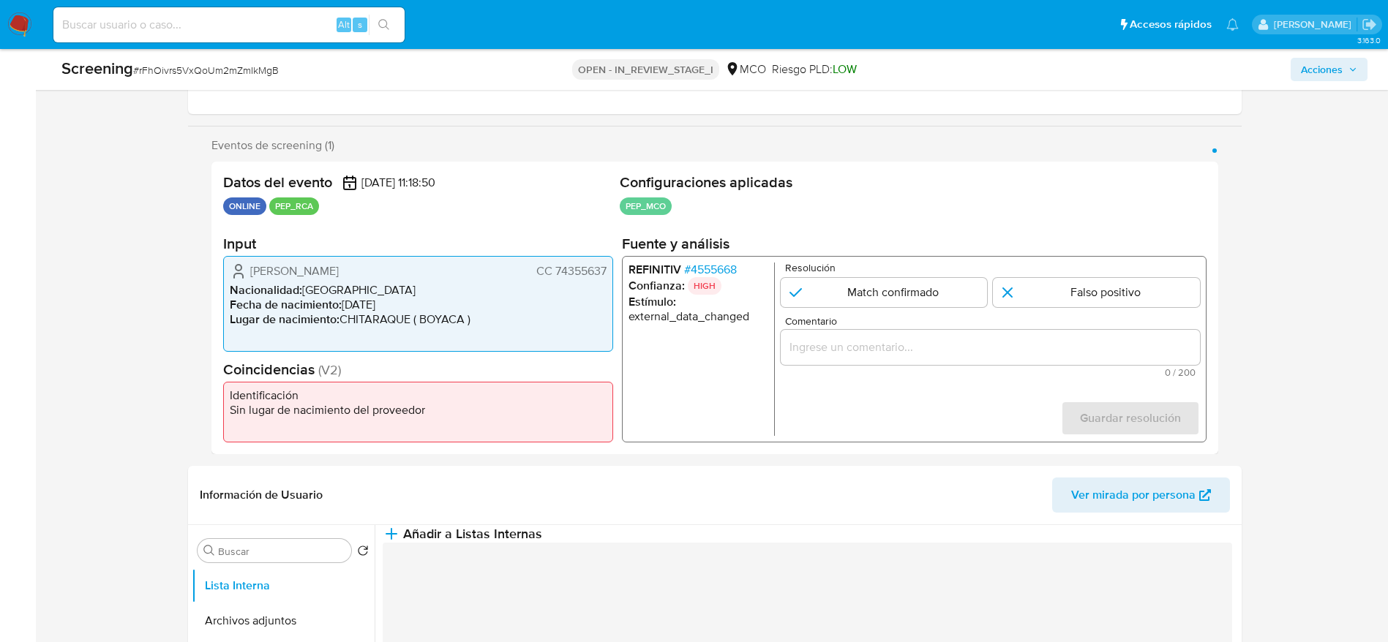
drag, startPoint x: 210, startPoint y: 276, endPoint x: 610, endPoint y: 262, distance: 400.3
click at [610, 262] on div "Eventos de screening (1) Página 1 Datos del evento [DATE] 11:18:50 ONLINE PEP_R…" at bounding box center [714, 296] width 1053 height 316
click at [704, 274] on span "# 4555668" at bounding box center [709, 270] width 53 height 15
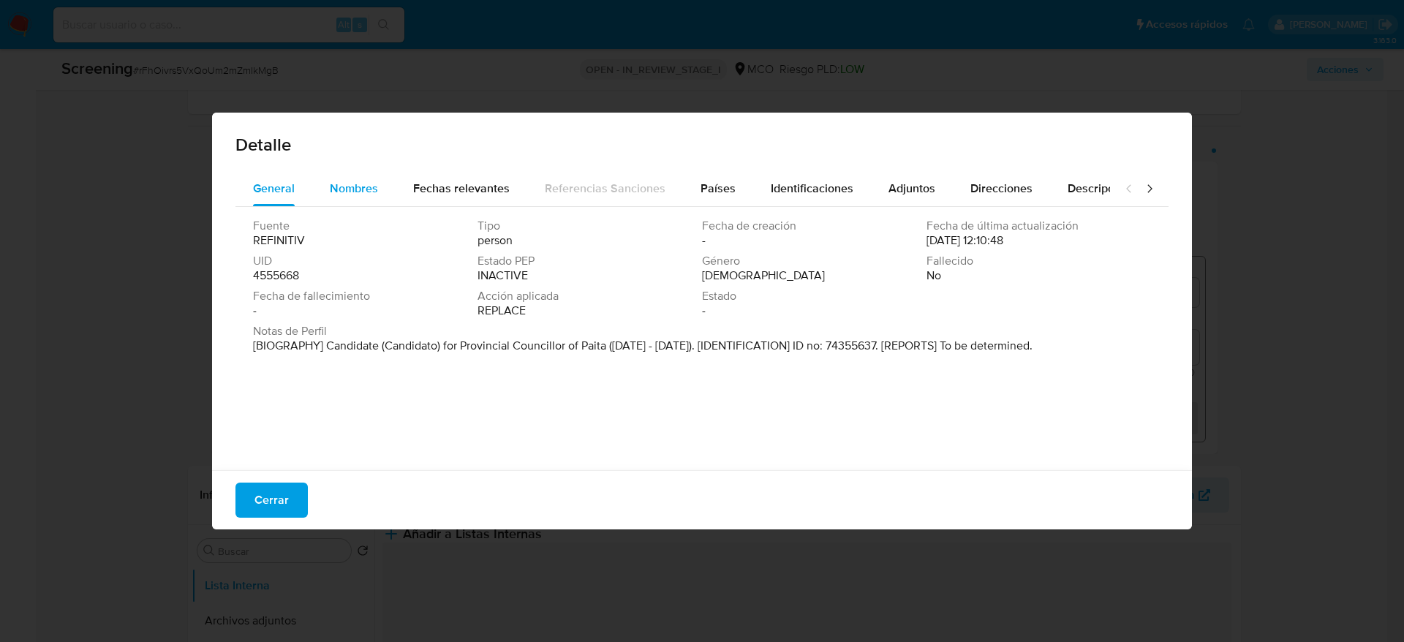
click at [348, 191] on span "Nombres" at bounding box center [354, 188] width 48 height 17
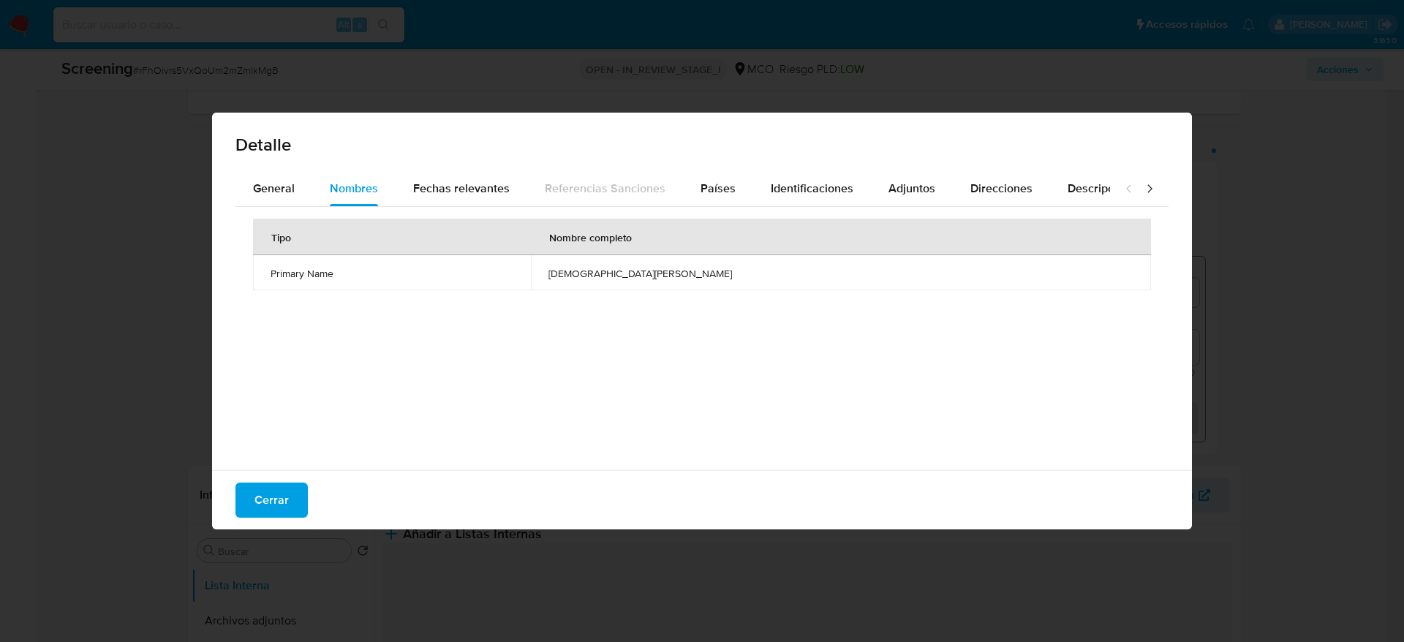
click at [693, 288] on td "[DEMOGRAPHIC_DATA][PERSON_NAME]" at bounding box center [841, 272] width 620 height 35
click at [693, 288] on td "jesus manuel gamboa pinday" at bounding box center [841, 272] width 620 height 35
click at [716, 181] on span "Países" at bounding box center [718, 188] width 35 height 17
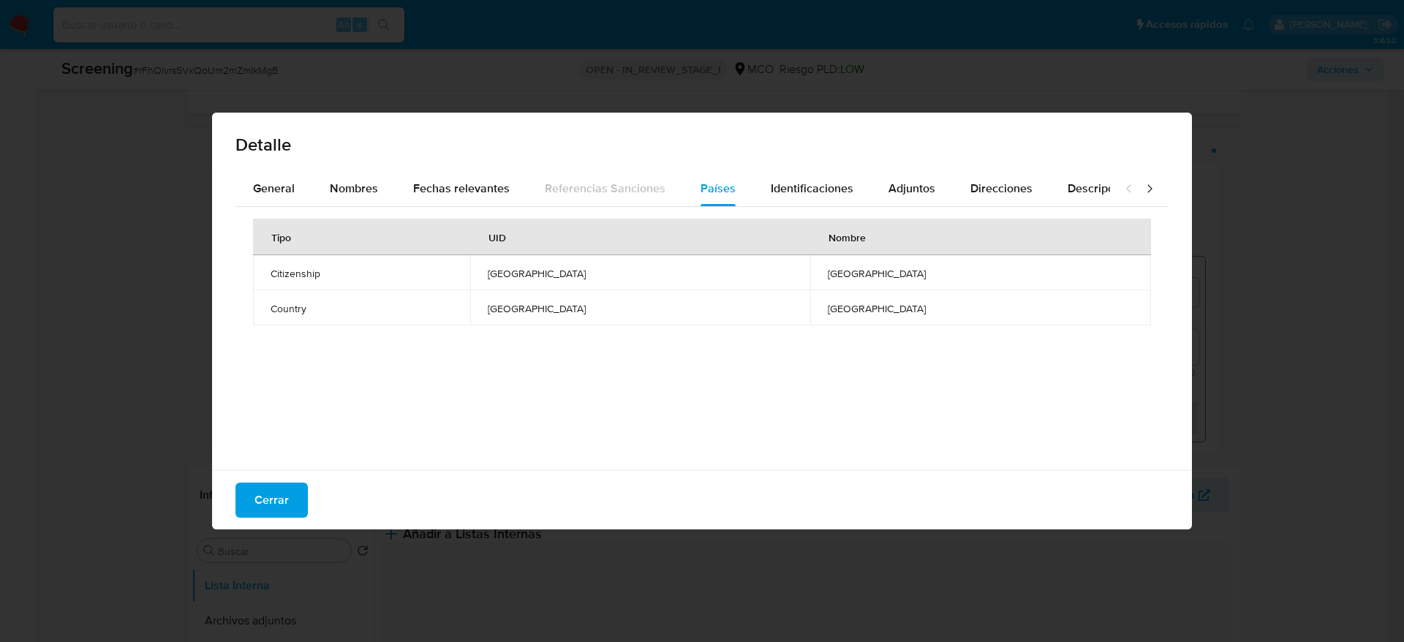
drag, startPoint x: 290, startPoint y: 497, endPoint x: 601, endPoint y: 453, distance: 314.7
click at [287, 497] on button "Cerrar" at bounding box center [272, 500] width 72 height 35
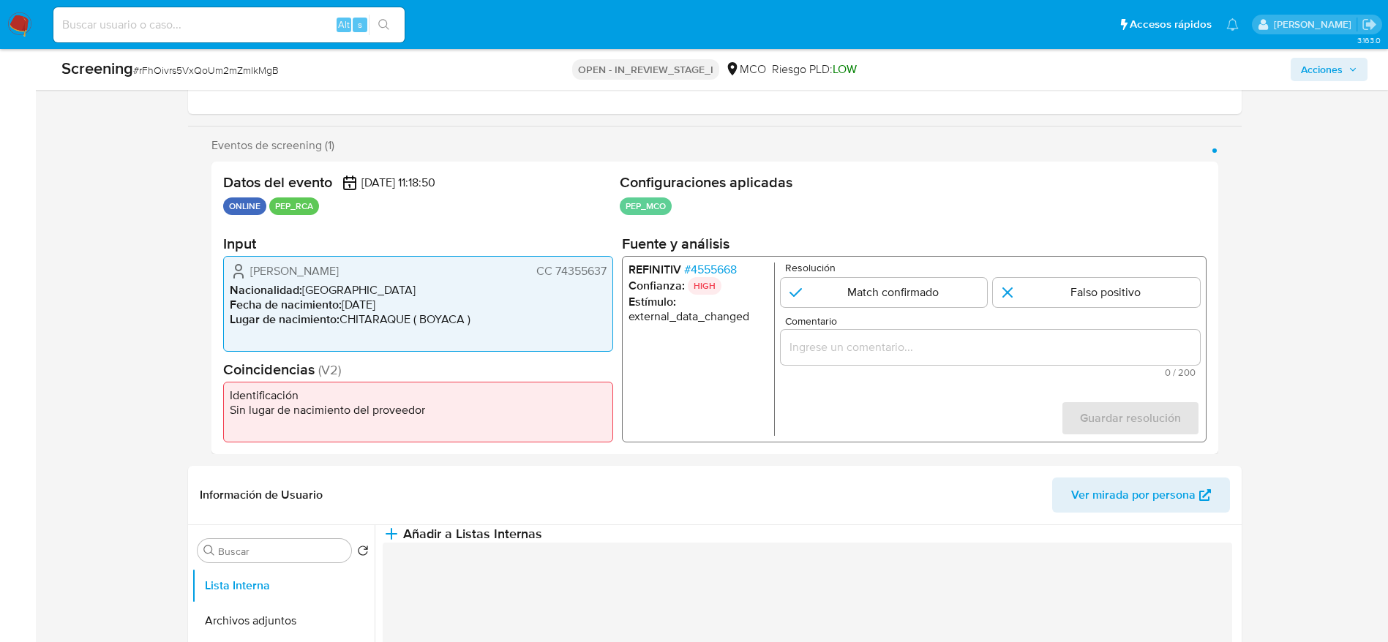
click at [968, 322] on span "Comentario" at bounding box center [993, 321] width 419 height 11
click at [968, 338] on input "Comentario" at bounding box center [989, 347] width 419 height 19
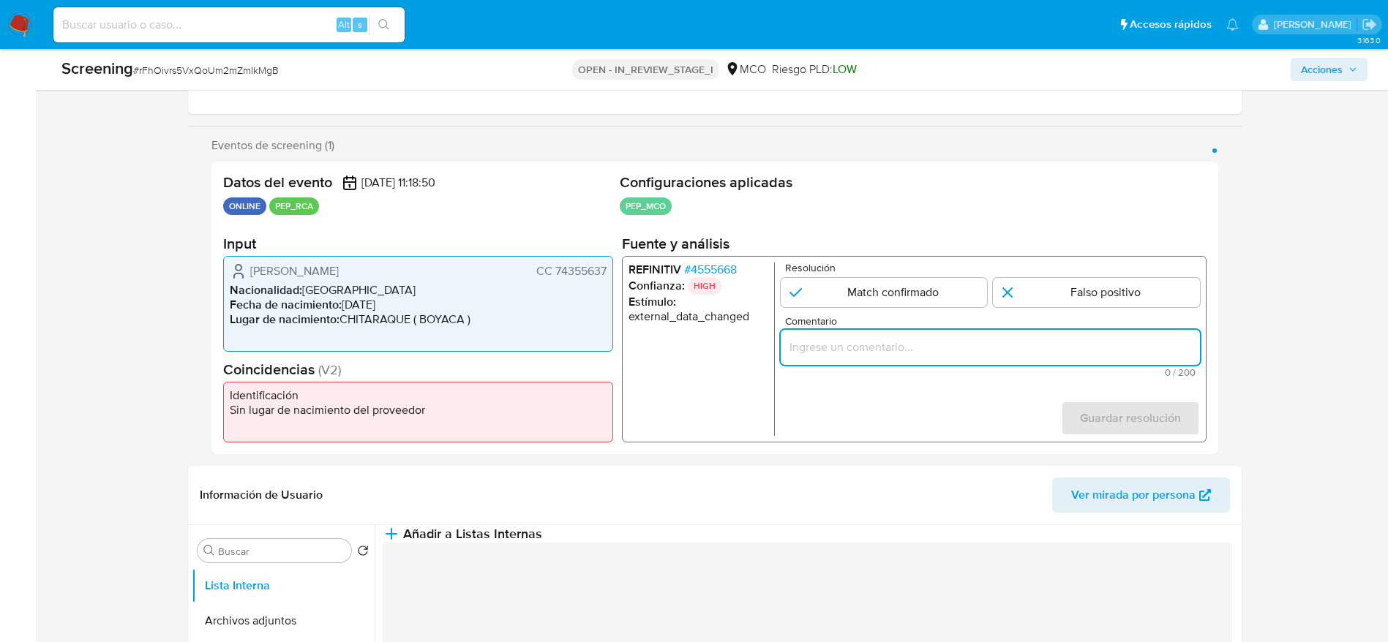
paste input "Compara al usuario Edwin Suarez Velasco CC 74355637 con el PEP "jesus manuel ga…"
type input "Compara al usuario Edwin Suarez Velasco CC 74355637 con el PEP "jesus manuel ga…"
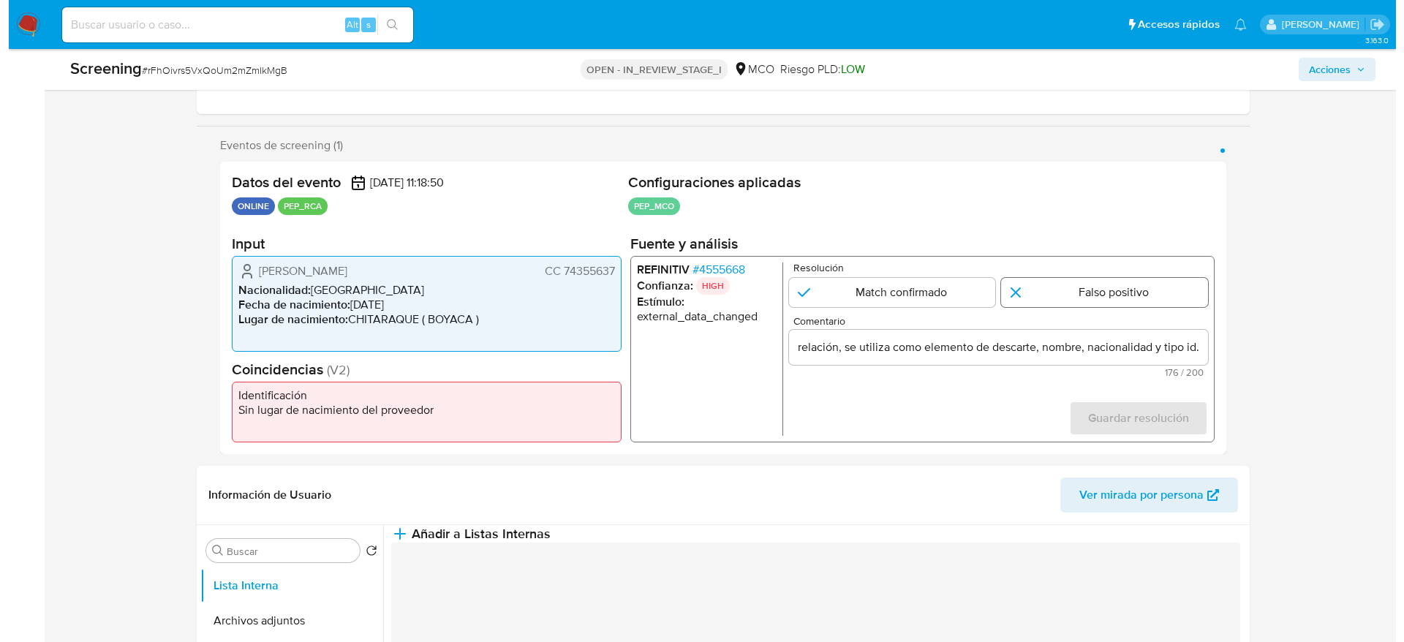
scroll to position [0, 0]
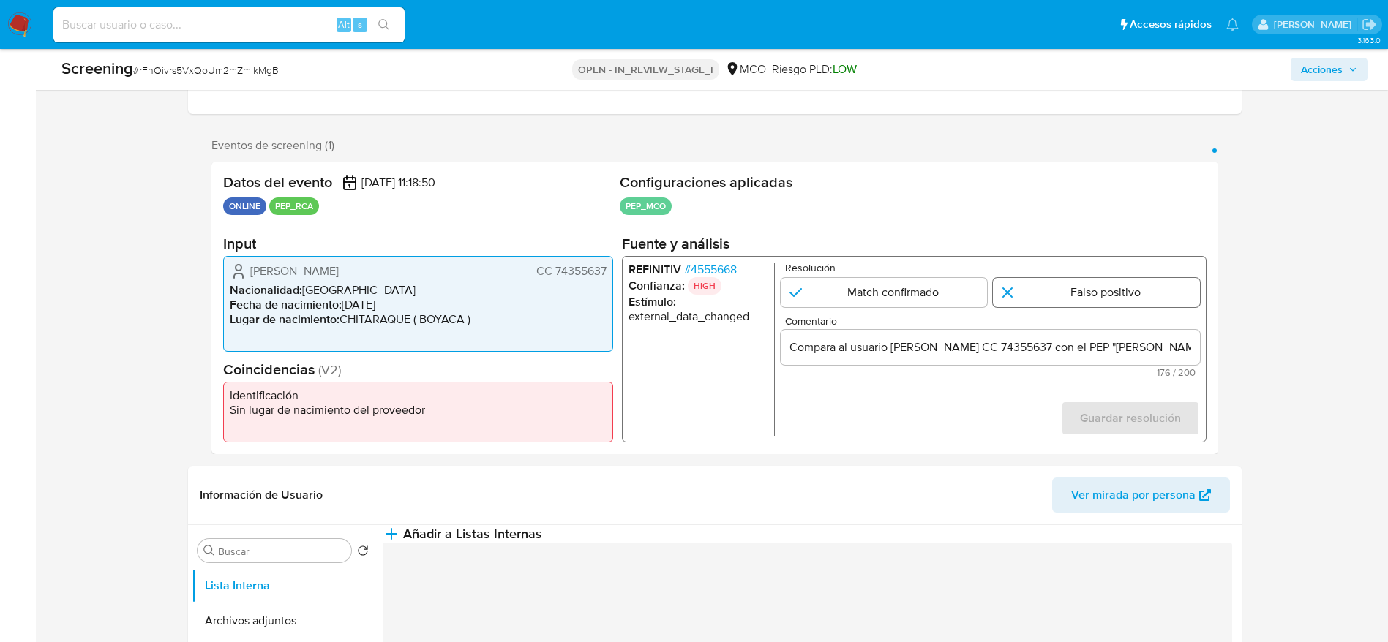
click at [1105, 298] on input "1 de 1" at bounding box center [1096, 292] width 207 height 29
radio input "true"
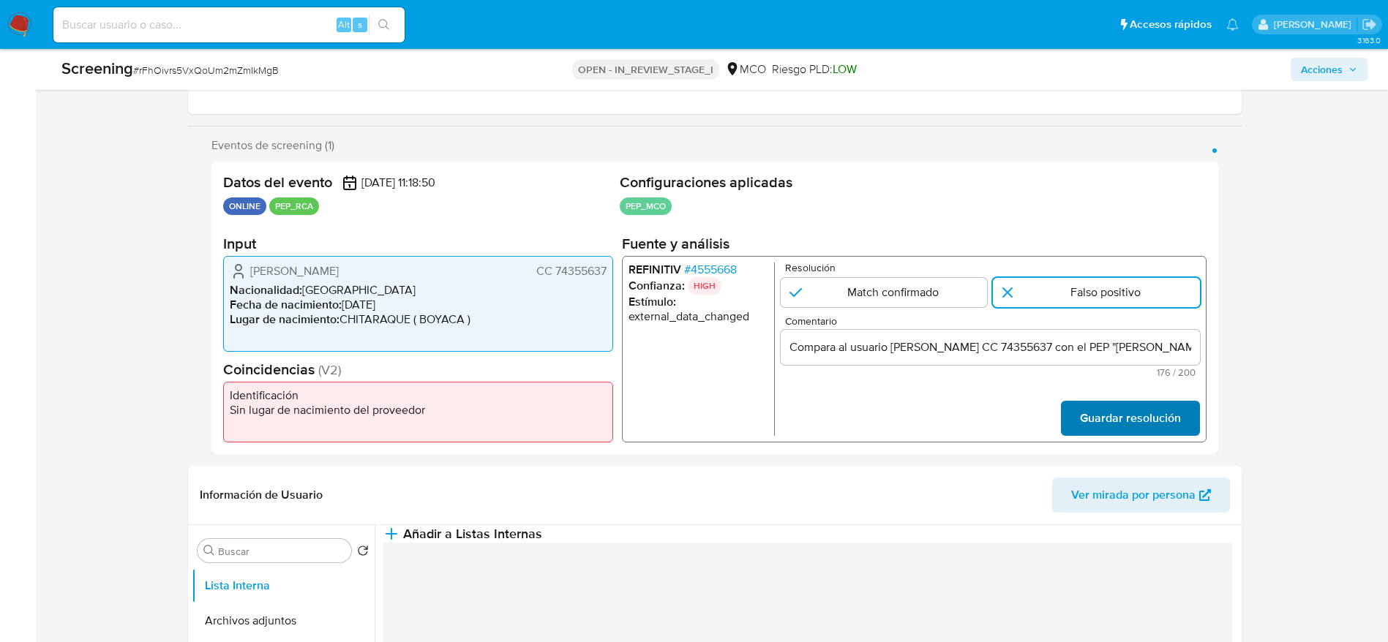
click at [1111, 411] on span "Guardar resolución" at bounding box center [1129, 418] width 101 height 32
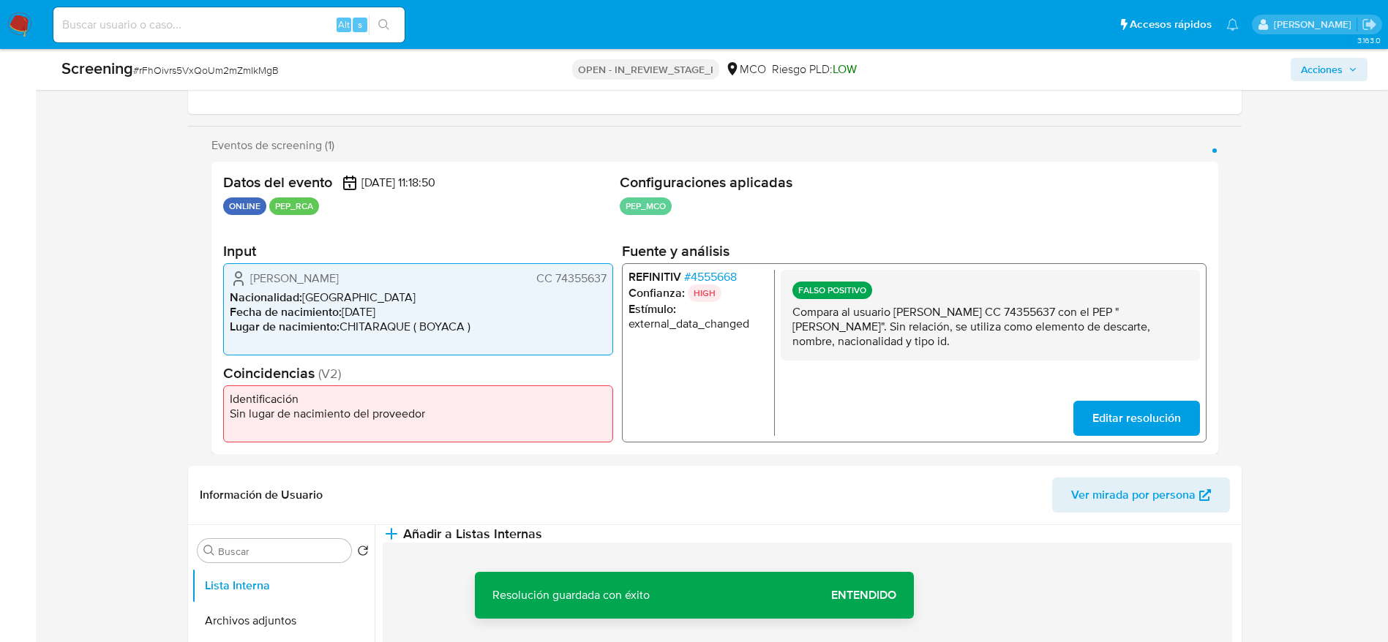
click at [972, 324] on p "Compara al usuario Edwin Suarez Velasco CC 74355637 con el PEP "jesus manuel ga…" at bounding box center [989, 327] width 396 height 44
click at [787, 517] on div "Información de Usuario Ver mirada por persona" at bounding box center [714, 495] width 1053 height 59
click at [542, 532] on button "Añadir a Listas Internas" at bounding box center [462, 534] width 159 height 18
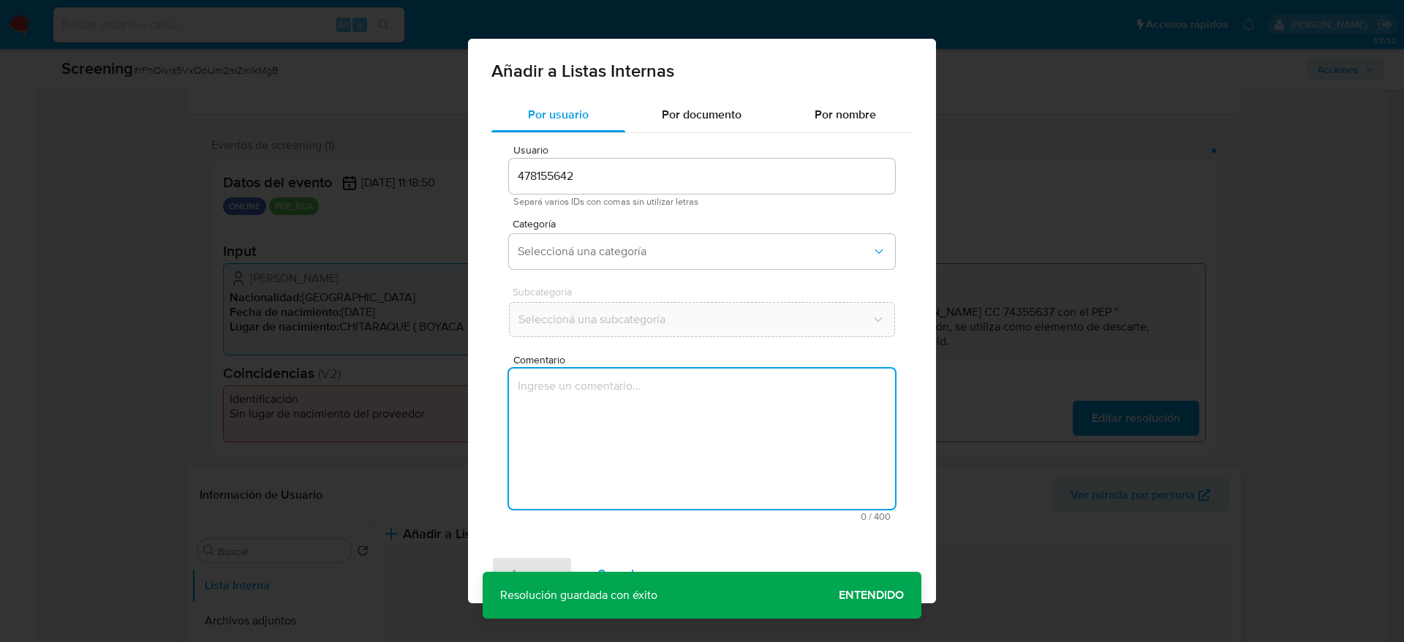
click at [775, 483] on textarea "Comentario" at bounding box center [702, 439] width 386 height 140
type textarea "Compara al usuario Edwin Suarez Velasco CC 74355637 con el PEP "jesus manuel ga…"
click at [664, 263] on button "Seleccioná una categoría" at bounding box center [702, 251] width 386 height 35
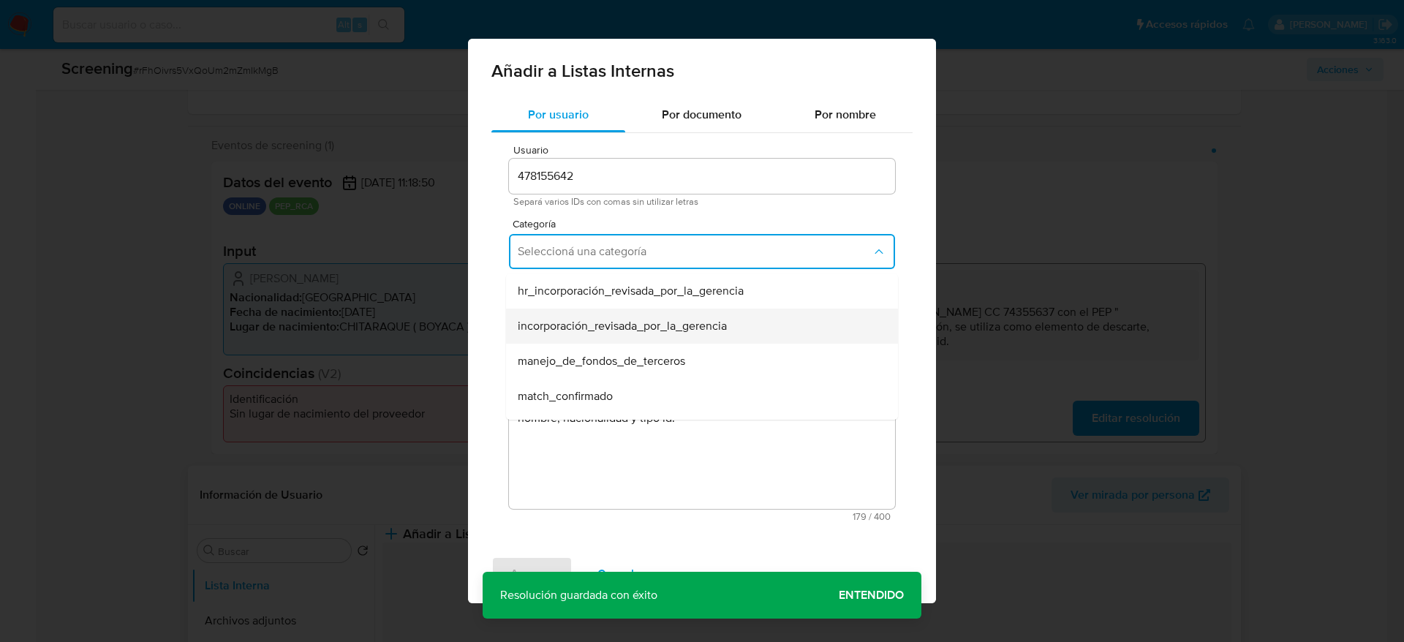
scroll to position [110, 0]
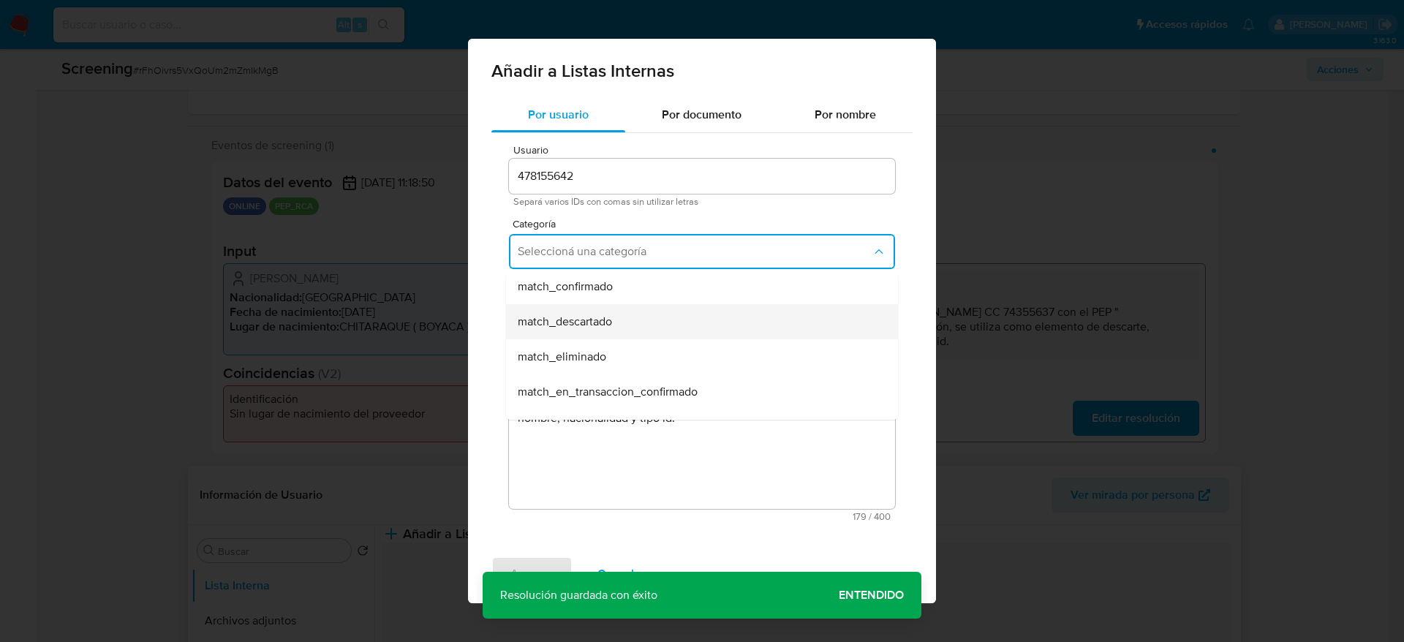
click at [634, 325] on div "match_descartado" at bounding box center [698, 321] width 360 height 35
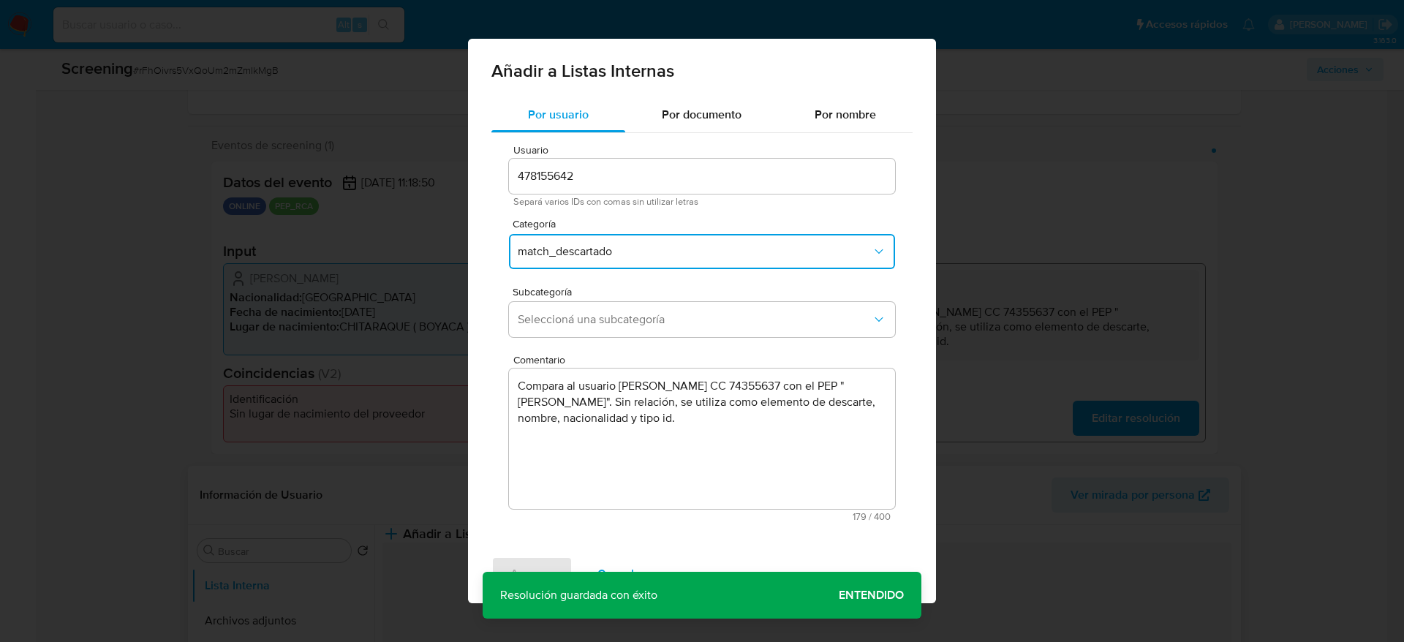
click at [634, 325] on span "Seleccioná una subcategoría" at bounding box center [695, 319] width 354 height 15
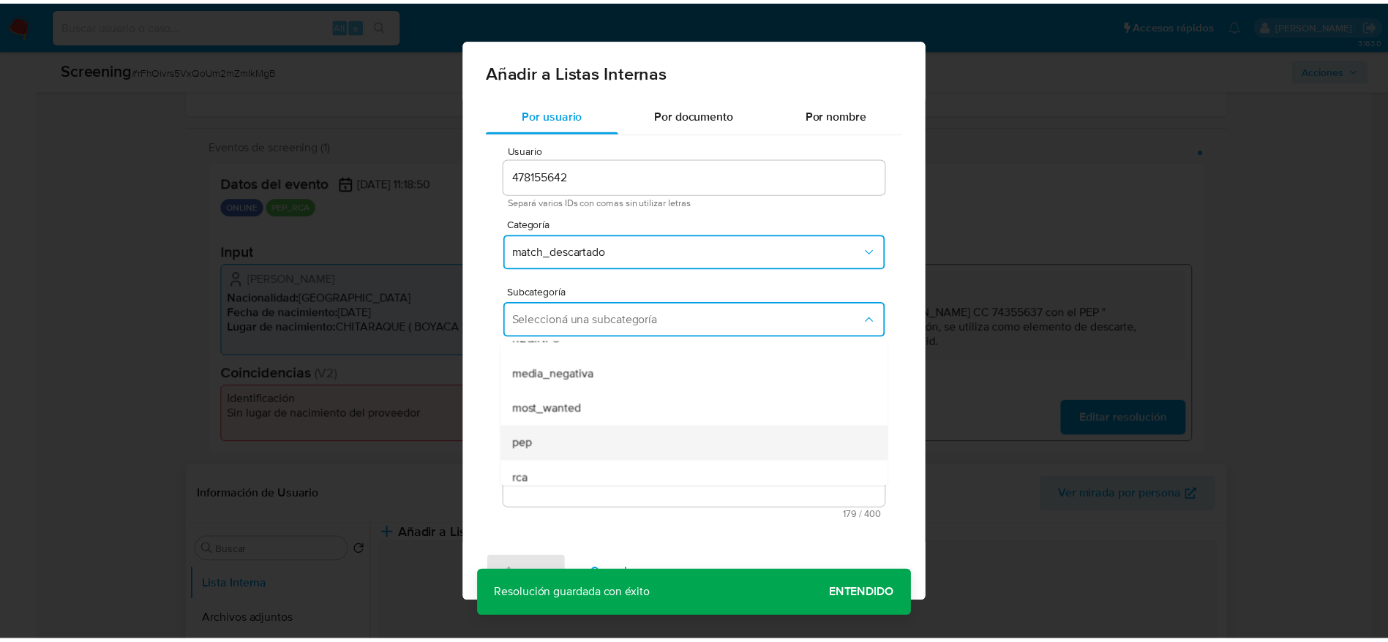
scroll to position [99, 0]
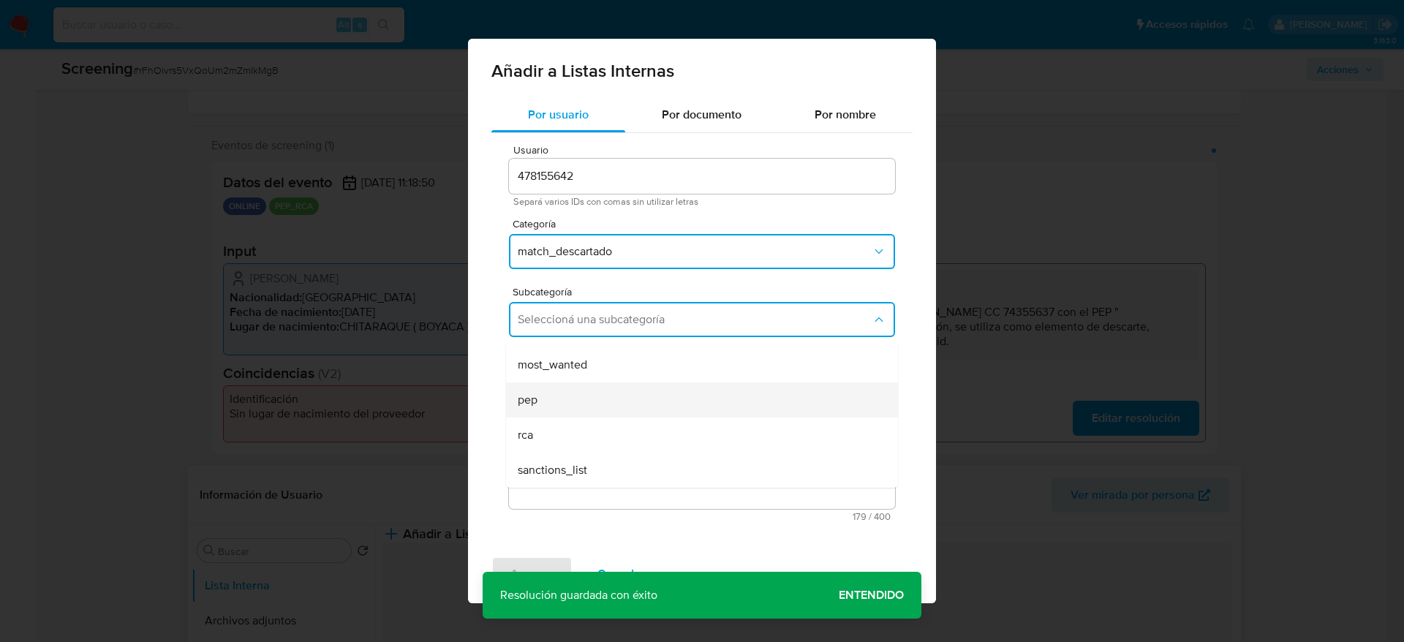
click at [577, 410] on div "pep" at bounding box center [698, 400] width 360 height 35
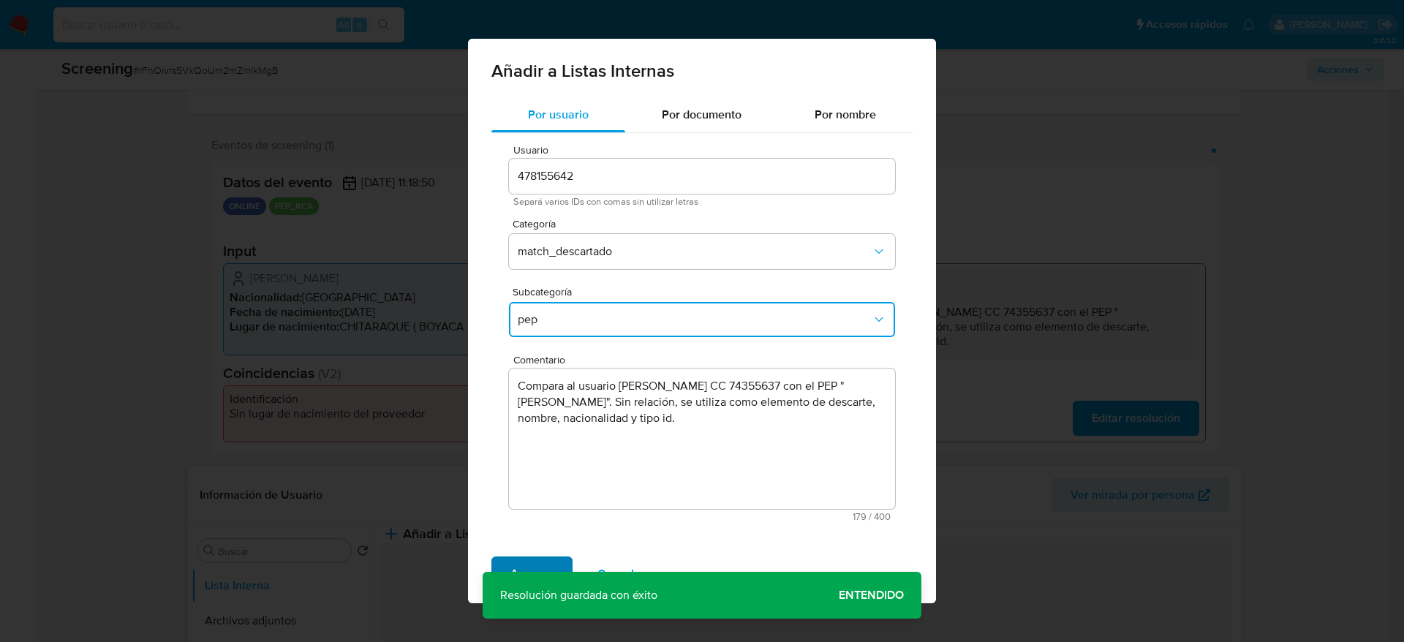
click at [533, 561] on span "Agregar" at bounding box center [532, 574] width 43 height 32
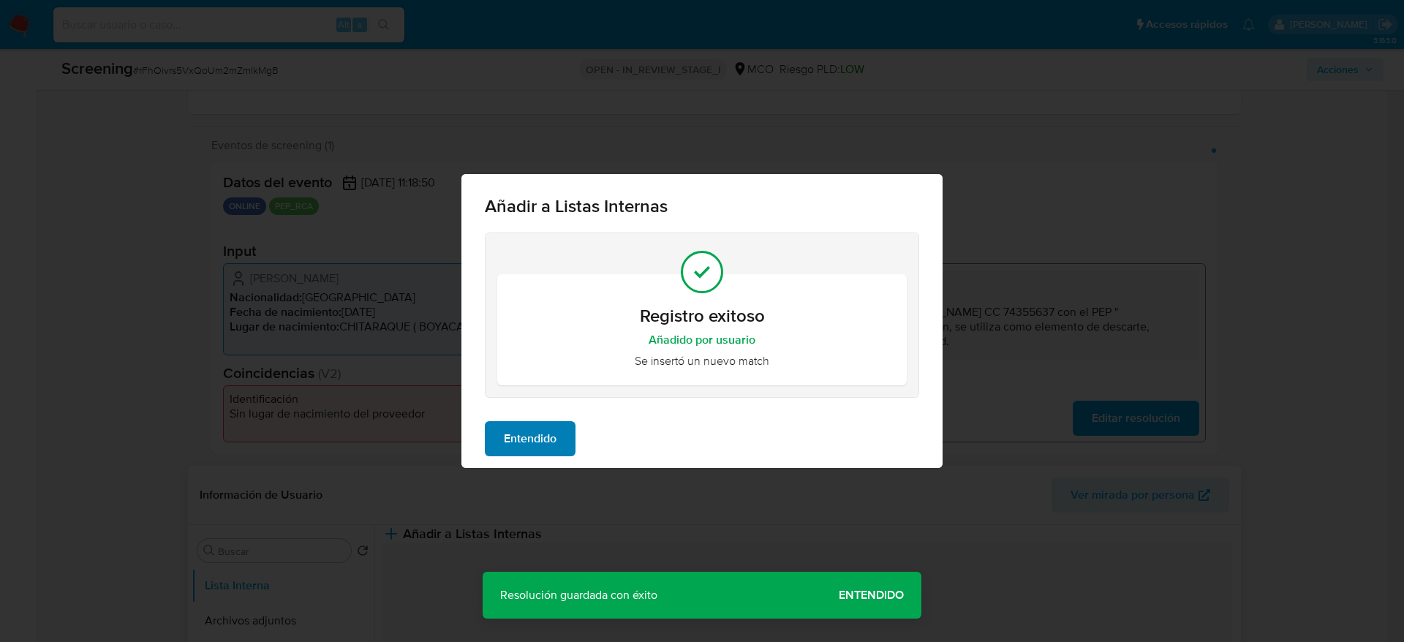
click at [520, 424] on div "Entendido" at bounding box center [702, 439] width 481 height 59
click at [520, 447] on span "Entendido" at bounding box center [530, 439] width 53 height 32
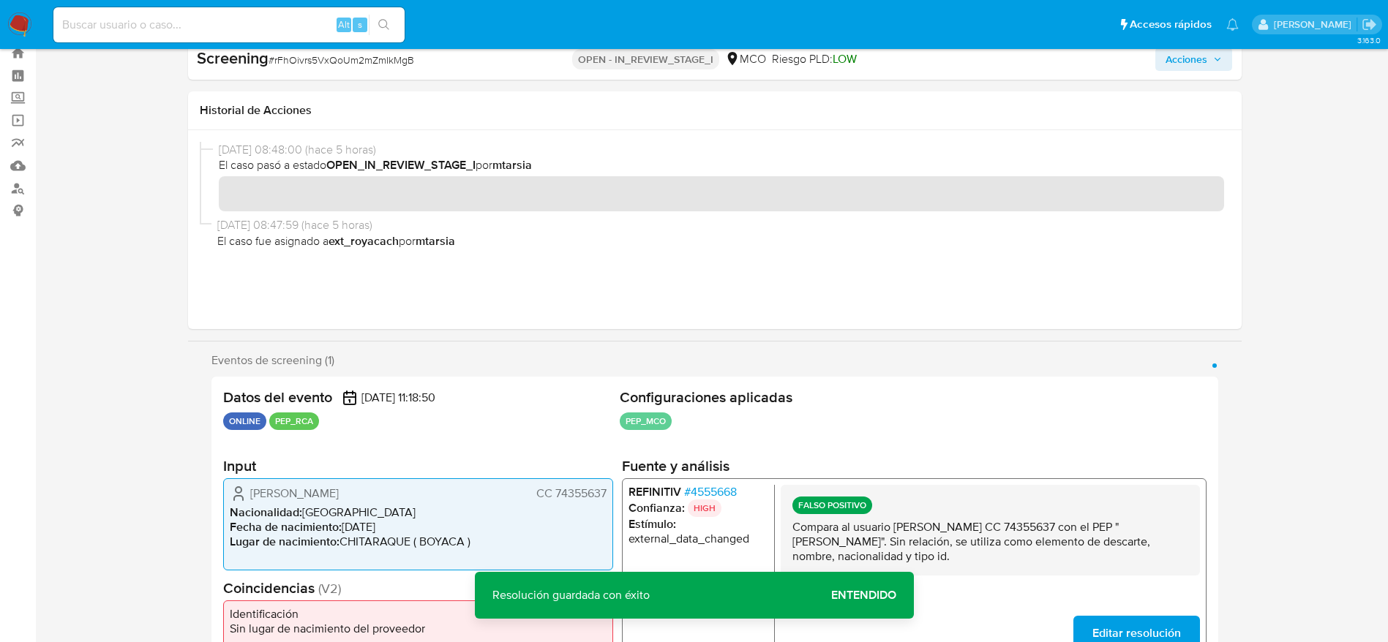
scroll to position [0, 0]
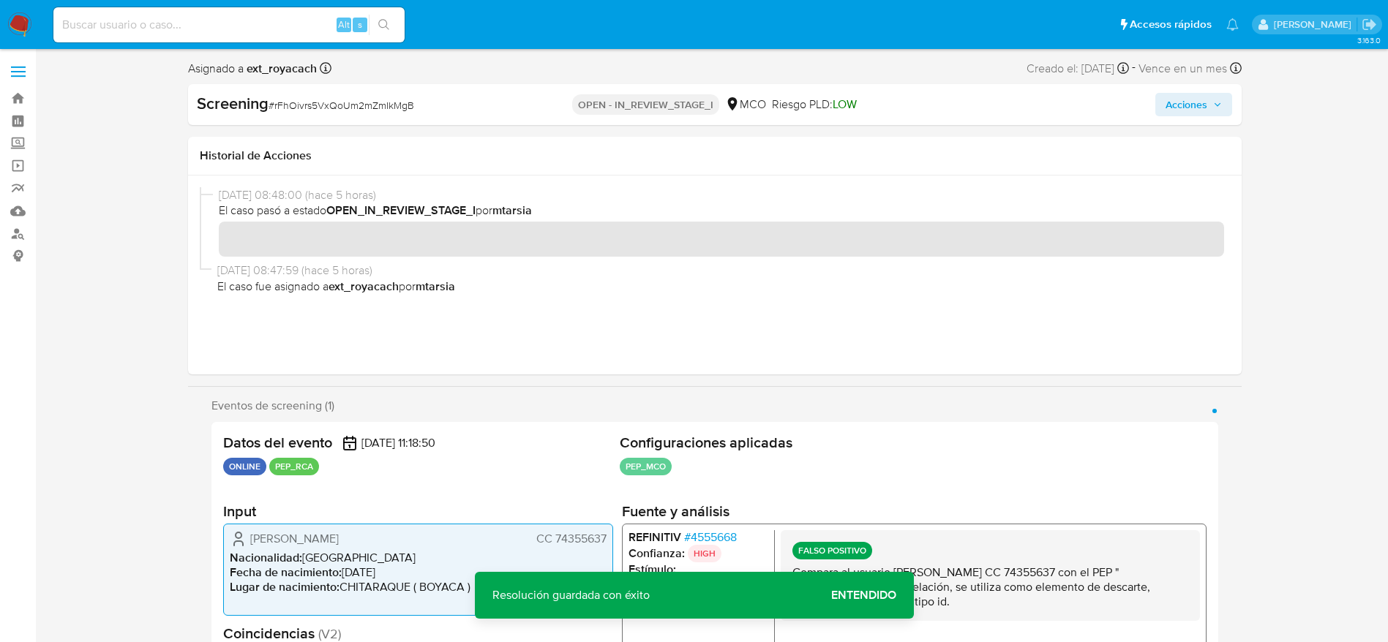
drag, startPoint x: 1175, startPoint y: 102, endPoint x: 1172, endPoint y: 116, distance: 14.9
click at [1175, 103] on span "Acciones" at bounding box center [1186, 104] width 42 height 23
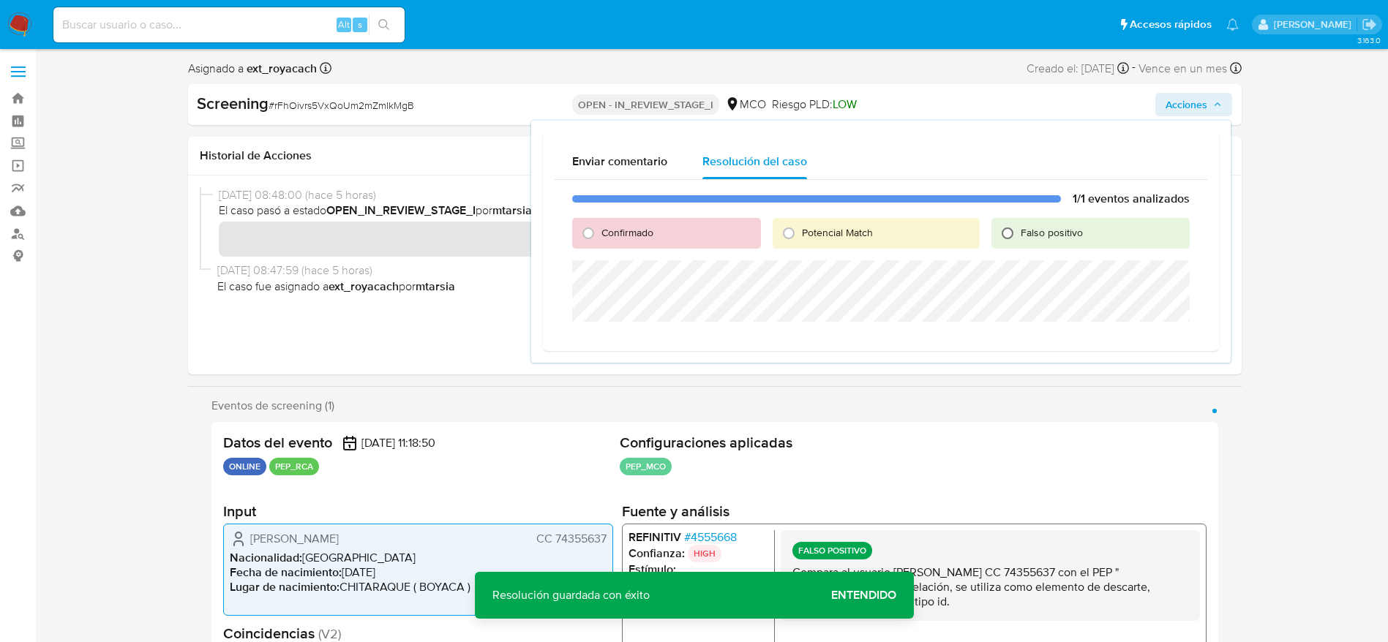
click at [1012, 230] on input "Falso positivo" at bounding box center [1007, 233] width 23 height 23
radio input "true"
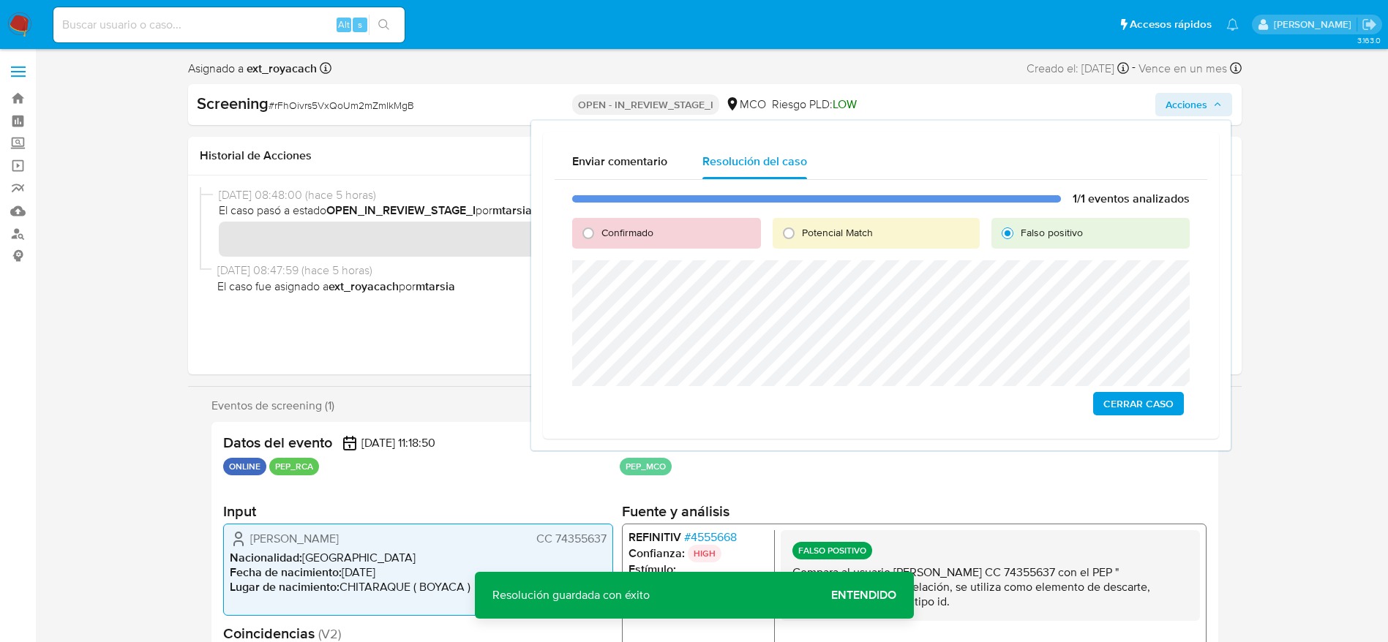
click at [1115, 408] on span "Cerrar Caso" at bounding box center [1138, 404] width 70 height 20
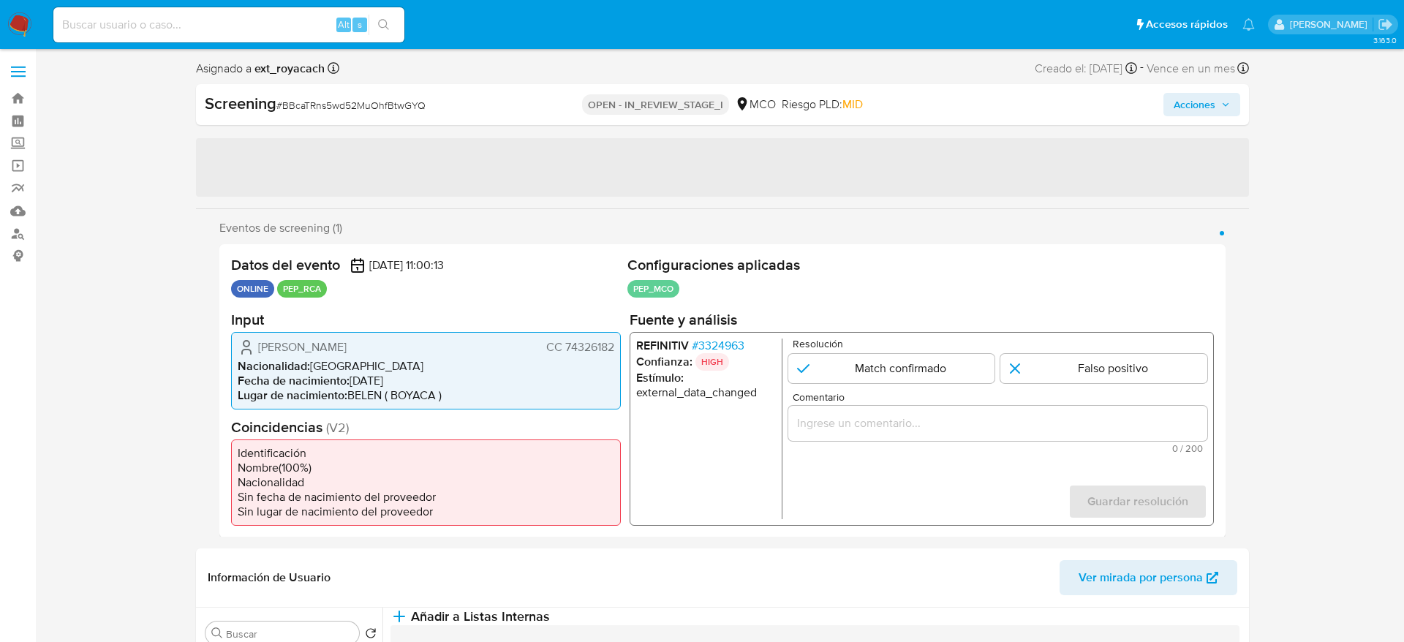
select select "10"
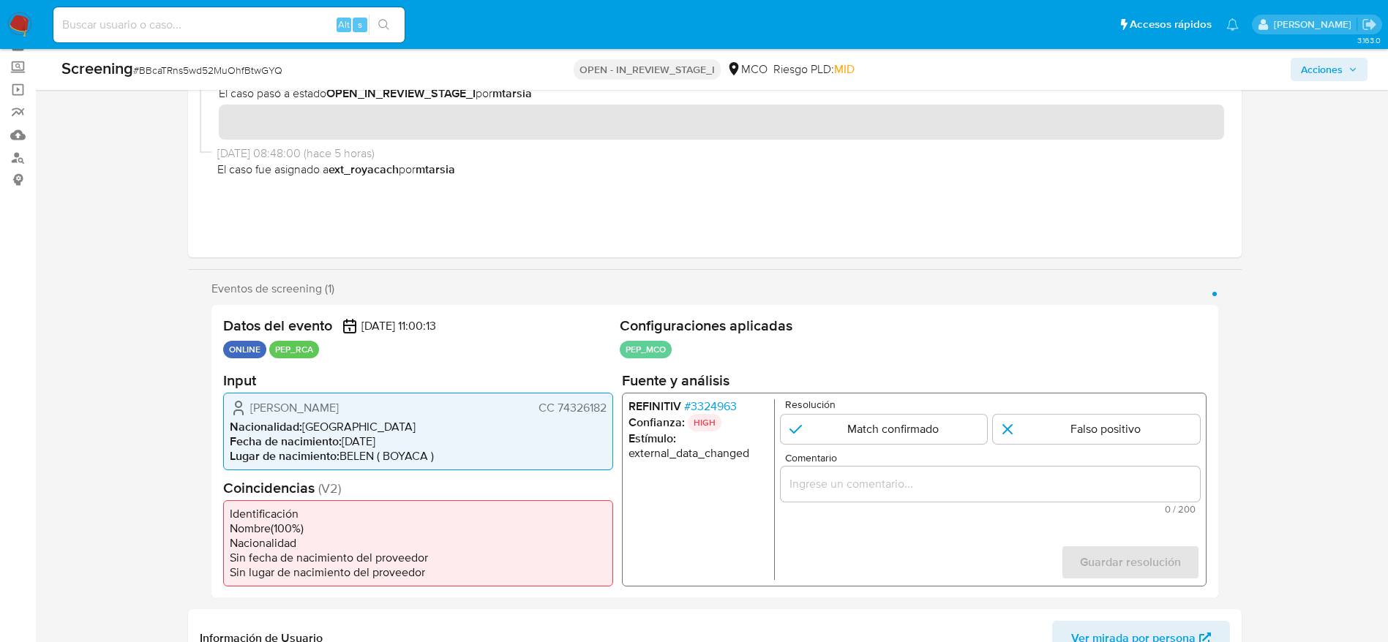
scroll to position [110, 0]
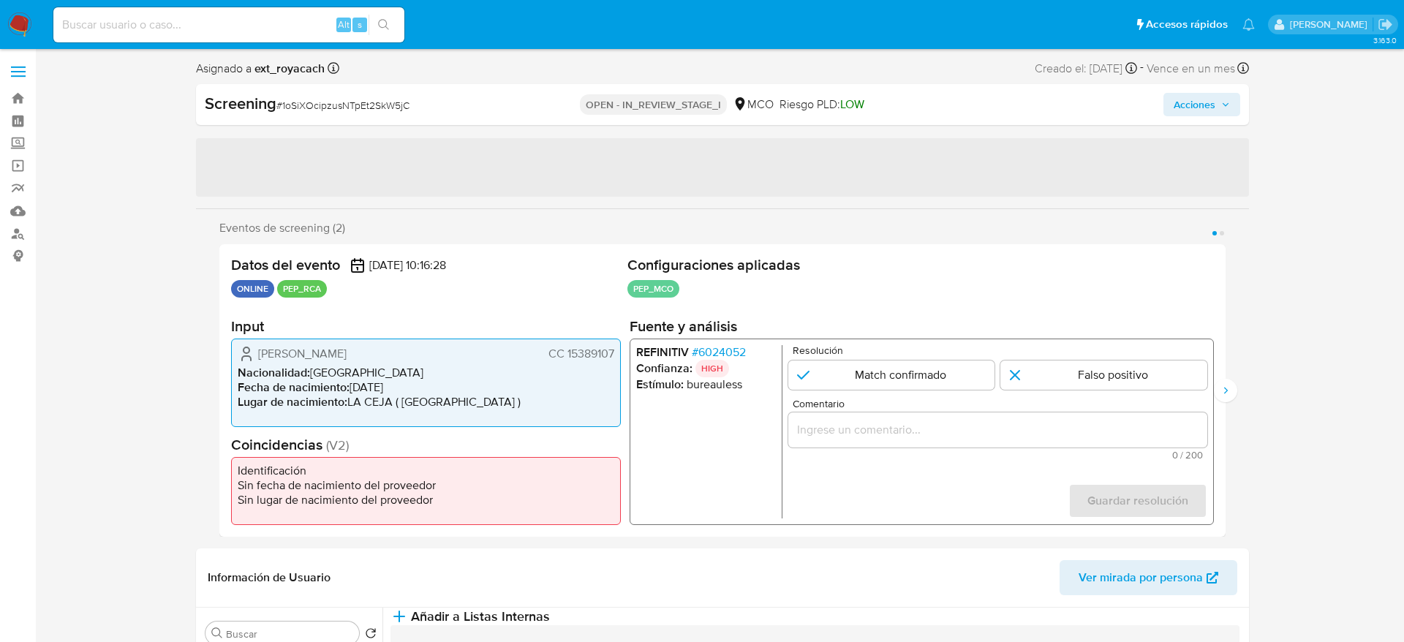
select select "10"
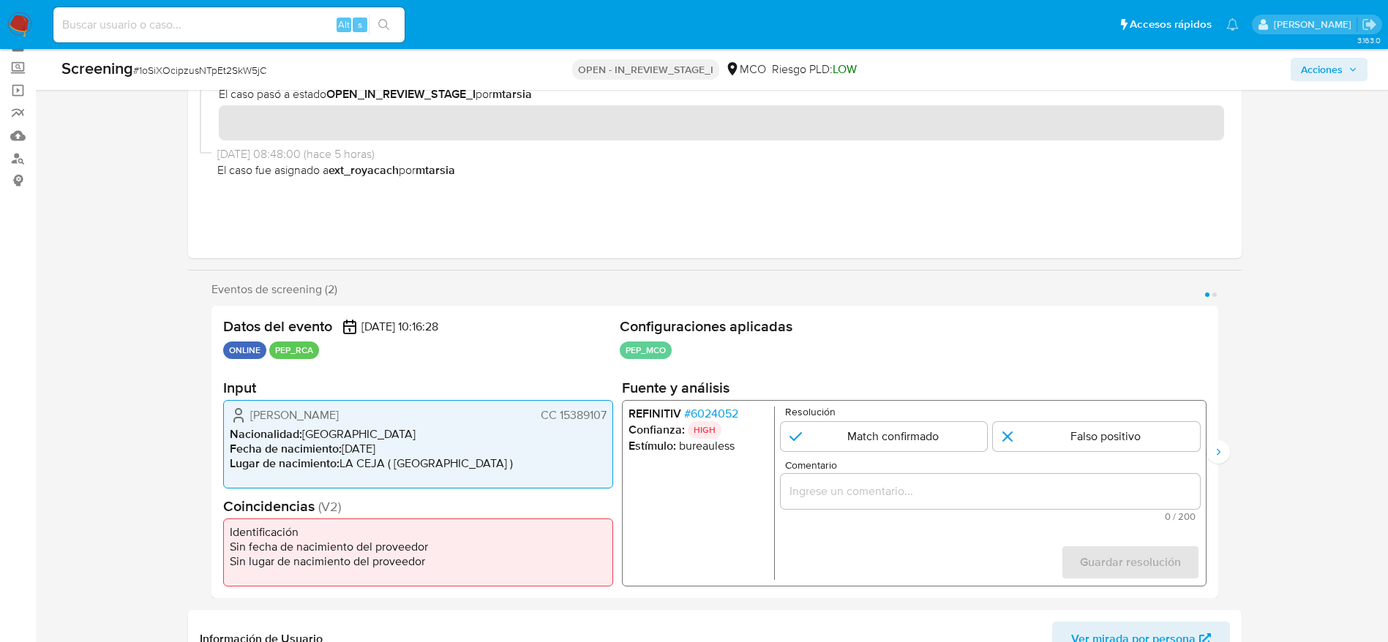
scroll to position [110, 0]
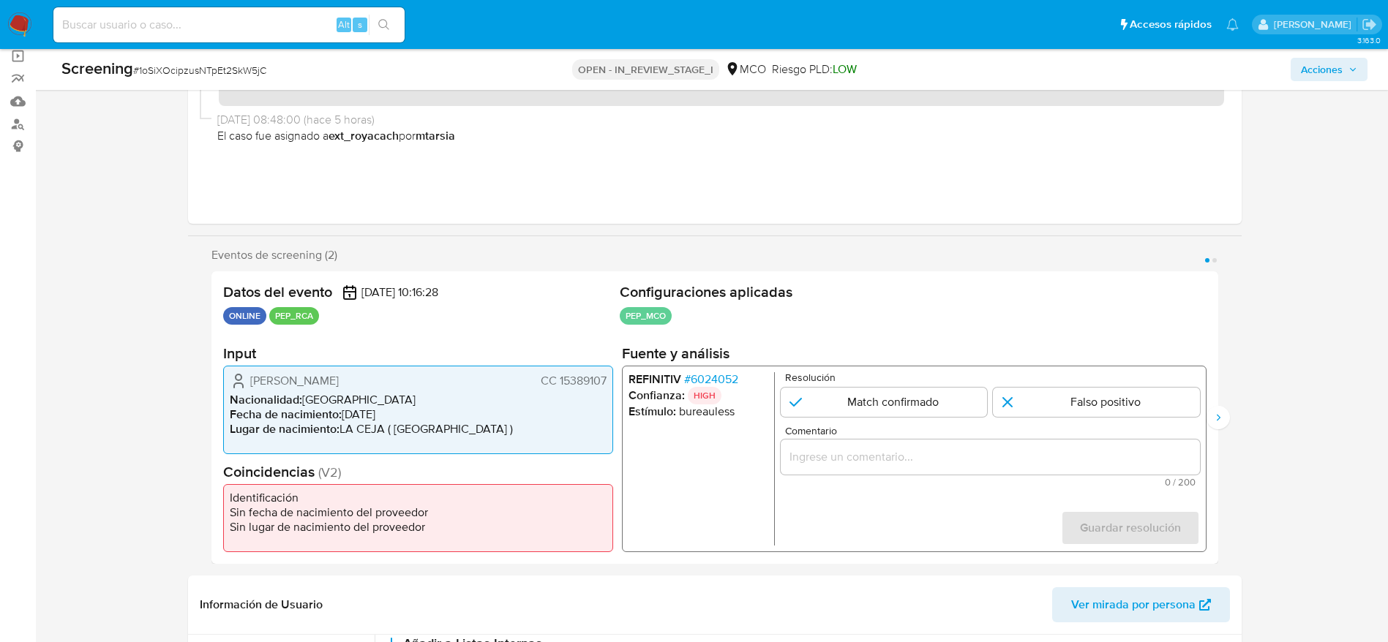
click at [172, 69] on span "# 1oSiXOcipzusNTpEt2SkW5jC" at bounding box center [199, 70] width 133 height 15
copy span "1oSiXOcipzusNTpEt2SkW5jC"
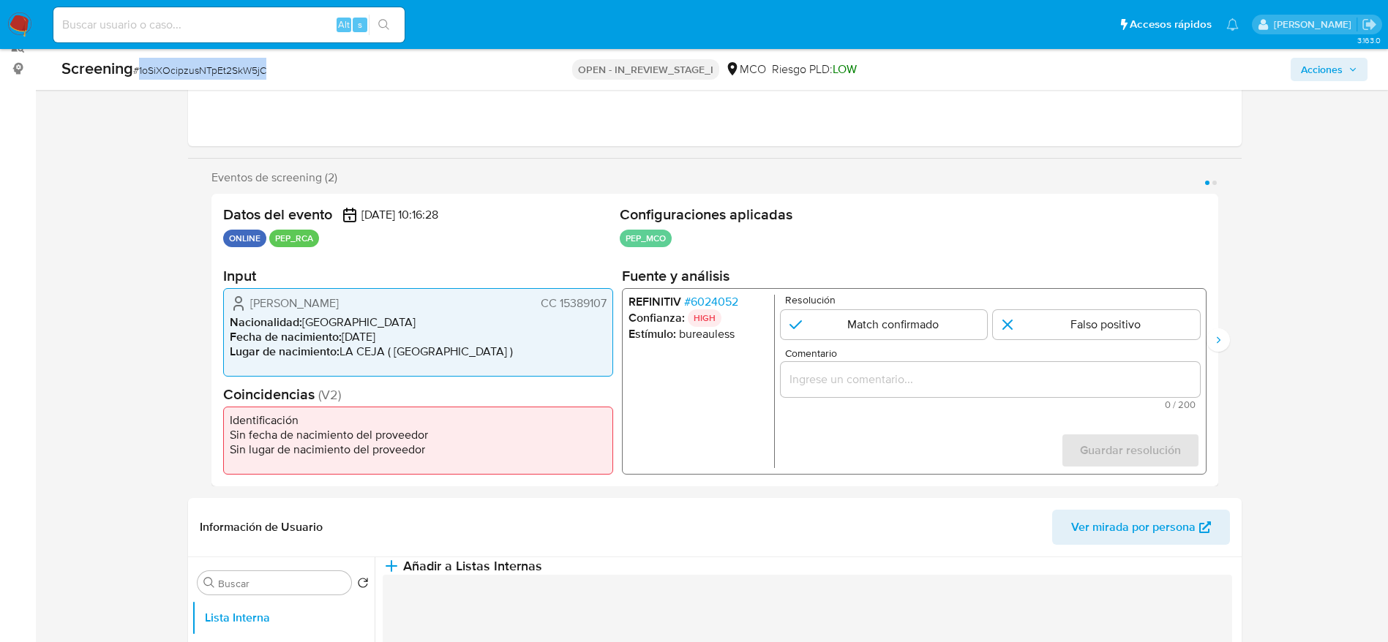
scroll to position [219, 0]
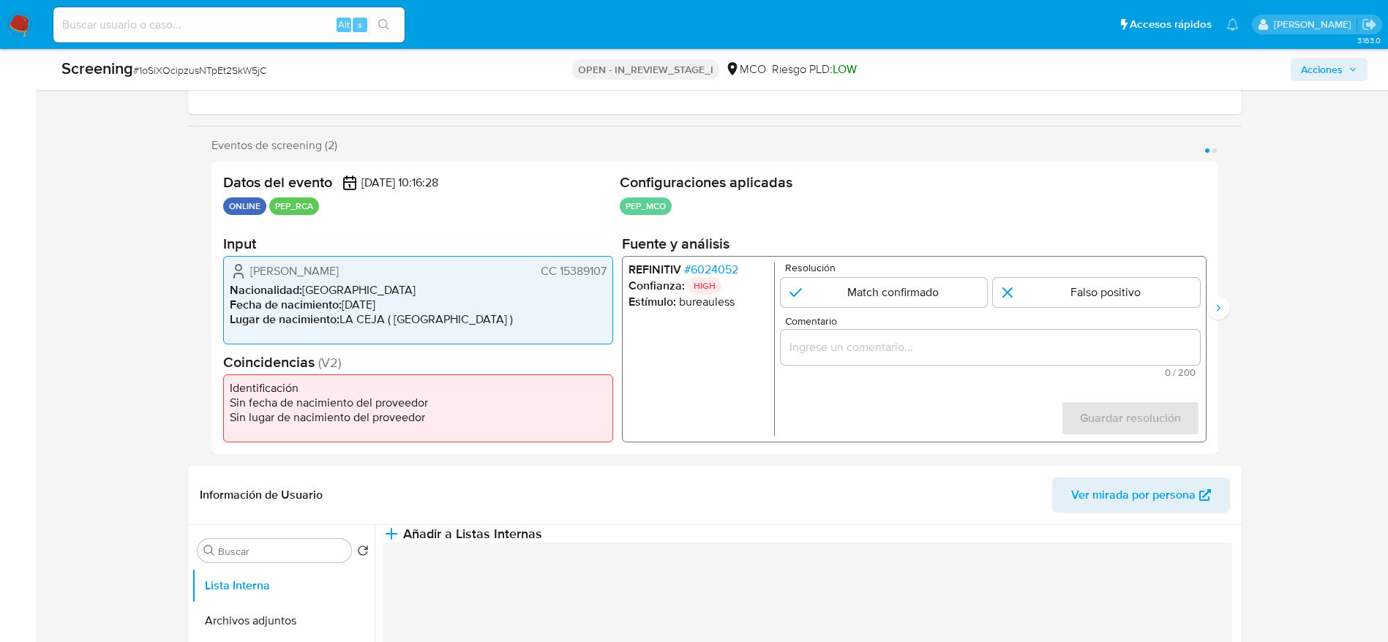
drag, startPoint x: 245, startPoint y: 274, endPoint x: 606, endPoint y: 268, distance: 360.7
click at [606, 268] on div "[PERSON_NAME] CC 15389107" at bounding box center [418, 272] width 377 height 18
click at [733, 266] on span "# 6024052" at bounding box center [710, 270] width 54 height 15
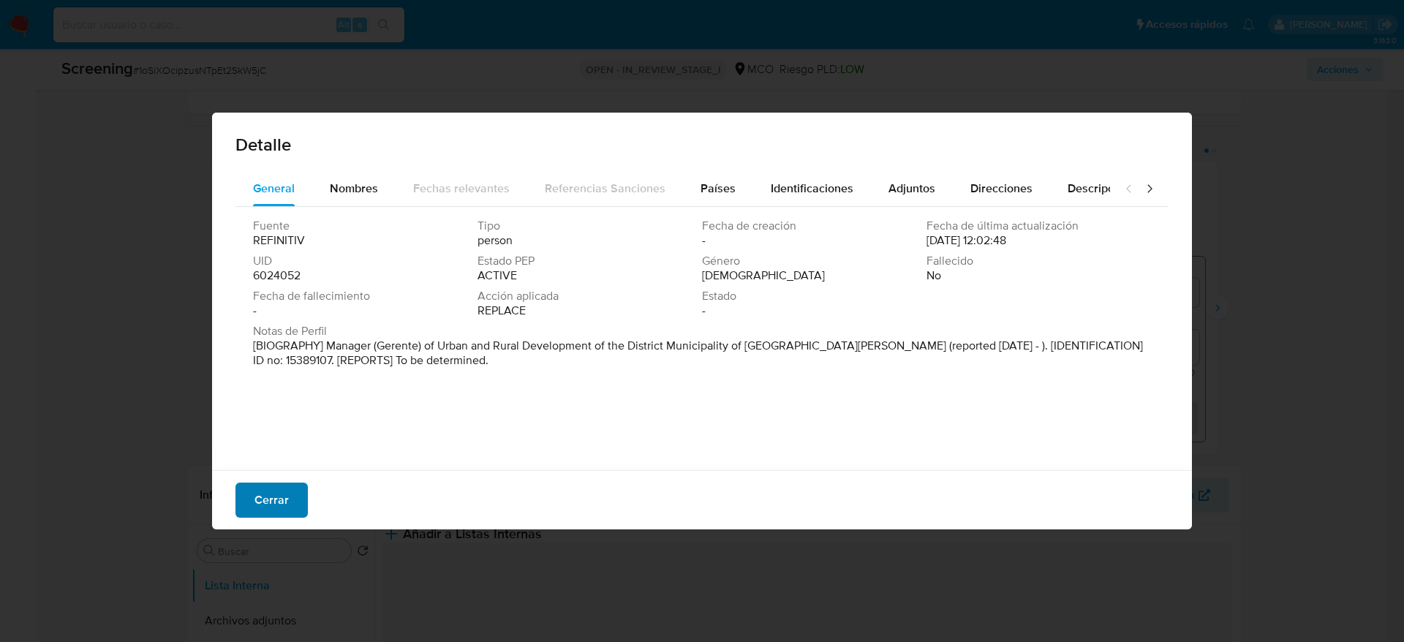
click at [264, 510] on span "Cerrar" at bounding box center [272, 500] width 34 height 32
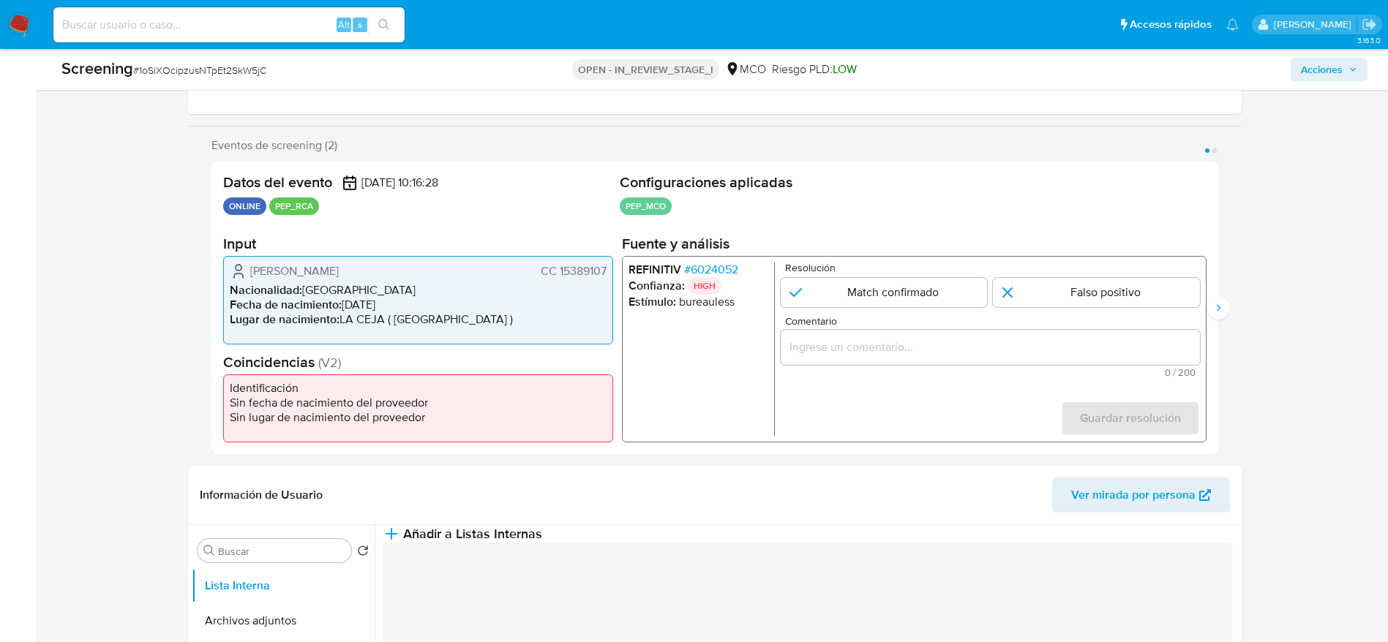
click at [219, 71] on span "# 1oSiXOcipzusNTpEt2SkW5jC" at bounding box center [199, 70] width 133 height 15
copy span "1oSiXOcipzusNTpEt2SkW5jC"
click at [702, 260] on div "REFINITIV # 6024052 Confianza: HIGH Estímulo : bureauless Resolución Match conf…" at bounding box center [913, 349] width 584 height 187
click at [692, 269] on span "# 6024052" at bounding box center [710, 270] width 54 height 15
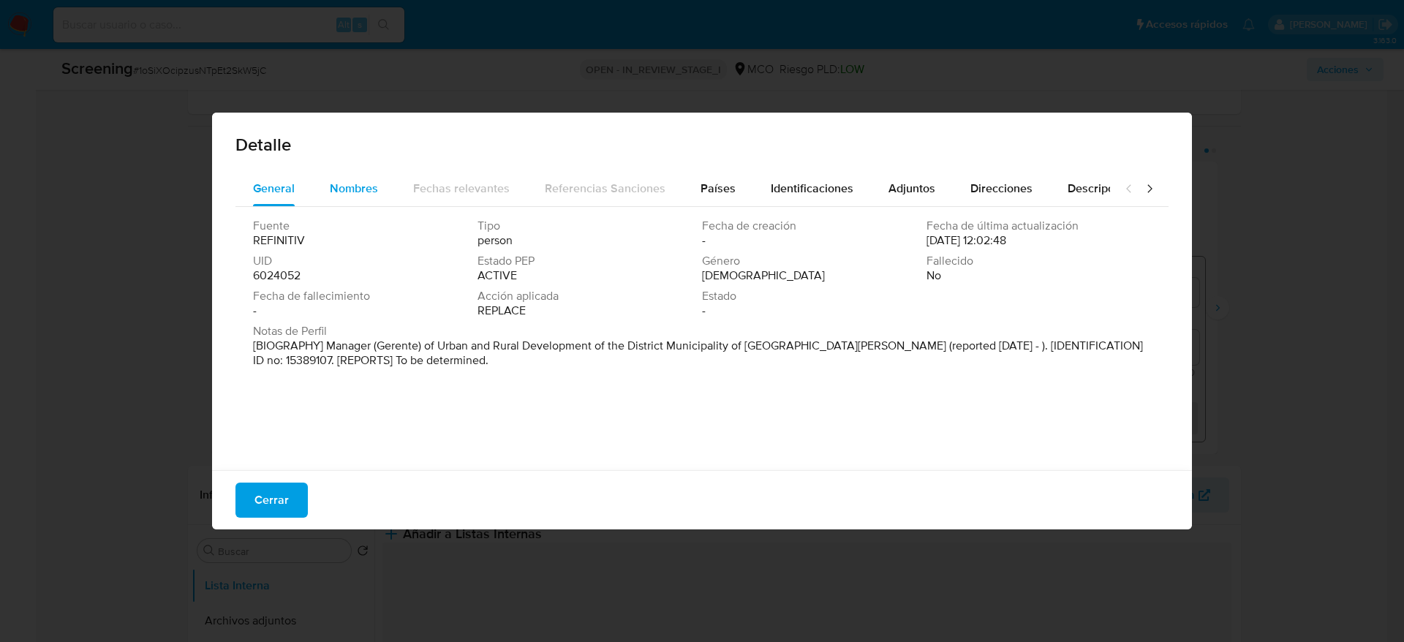
click at [334, 204] on div "Nombres" at bounding box center [354, 188] width 48 height 35
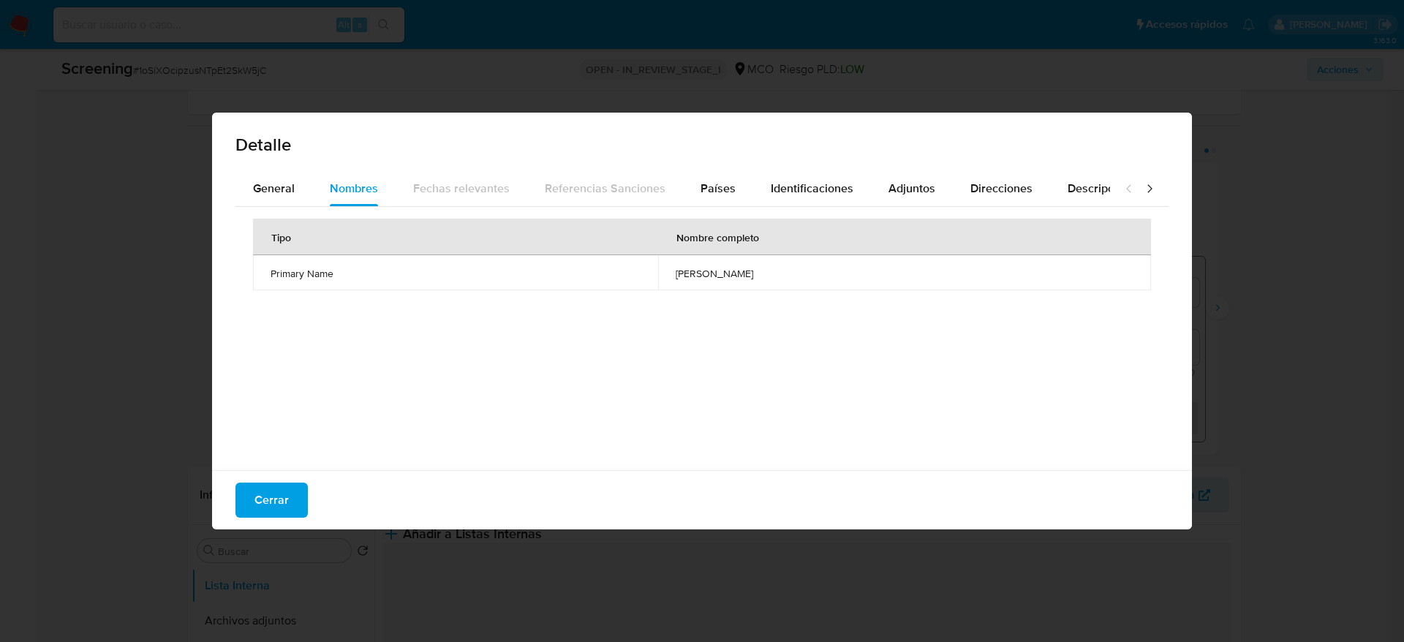
click at [676, 271] on span "aland denny chumpitazi francia" at bounding box center [905, 273] width 458 height 13
click at [704, 182] on span "Países" at bounding box center [718, 188] width 35 height 17
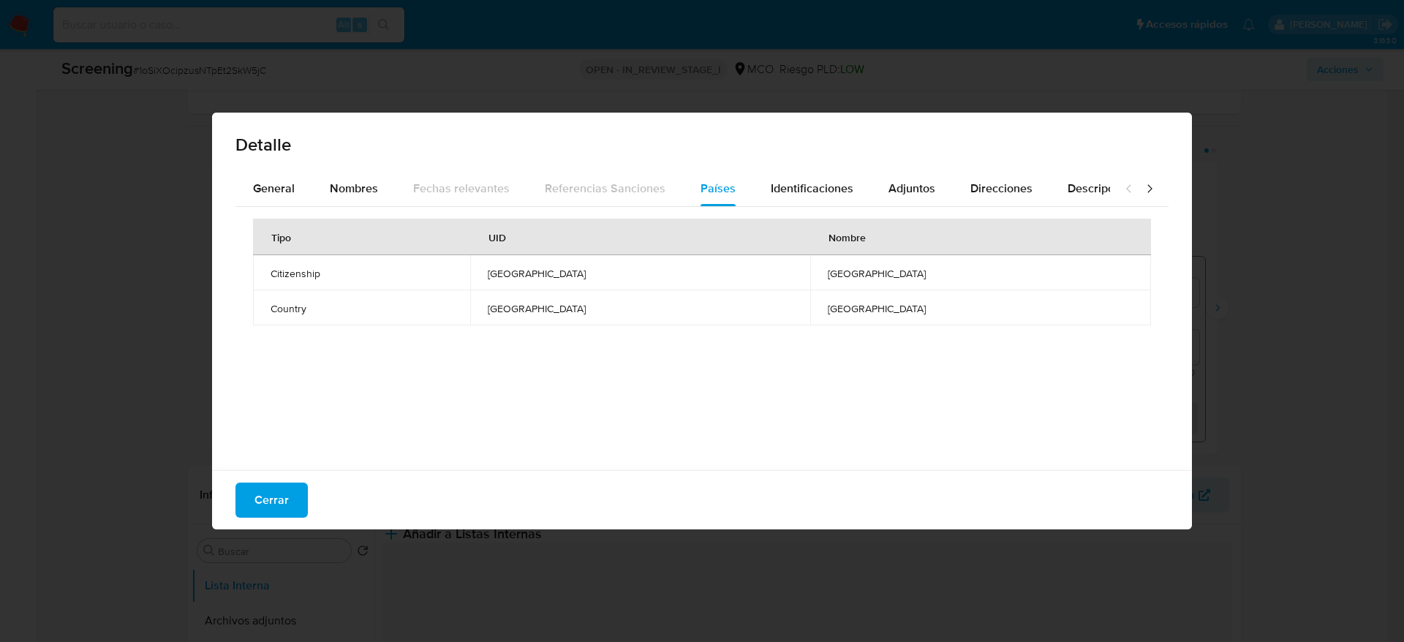
click at [323, 484] on div "Cerrar" at bounding box center [702, 499] width 980 height 59
click at [304, 485] on button "Cerrar" at bounding box center [272, 500] width 72 height 35
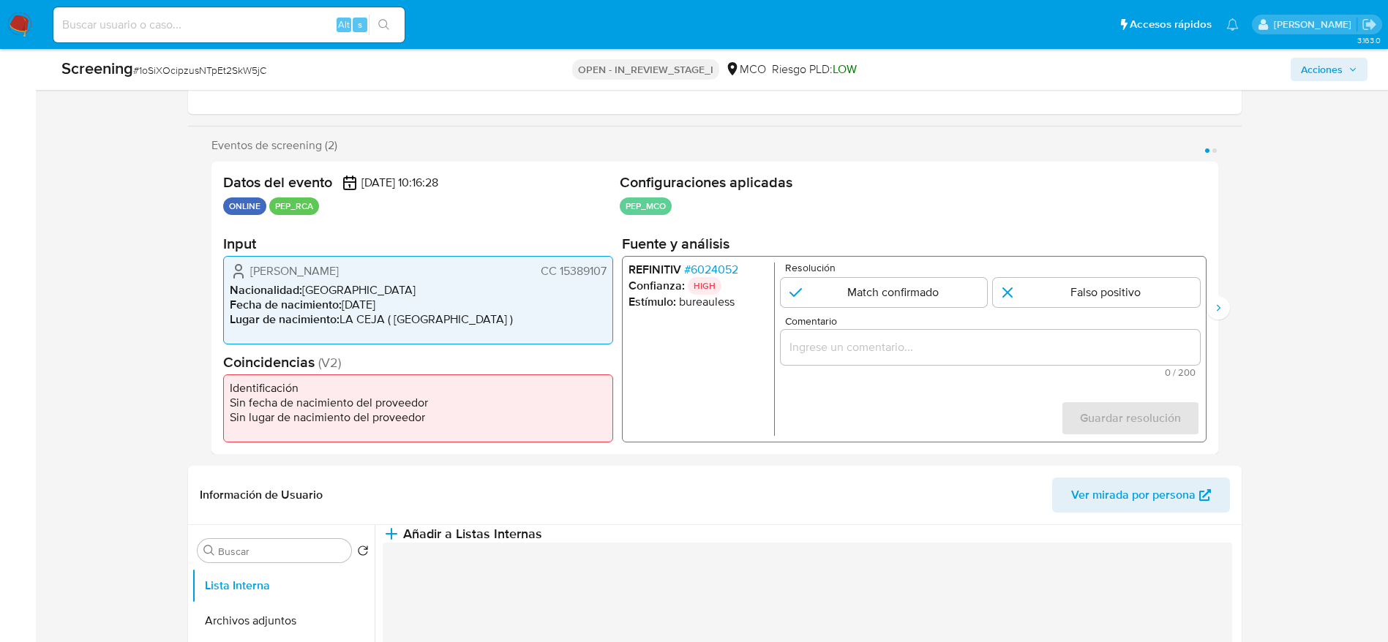
click at [998, 350] on input "Comentario" at bounding box center [989, 347] width 419 height 19
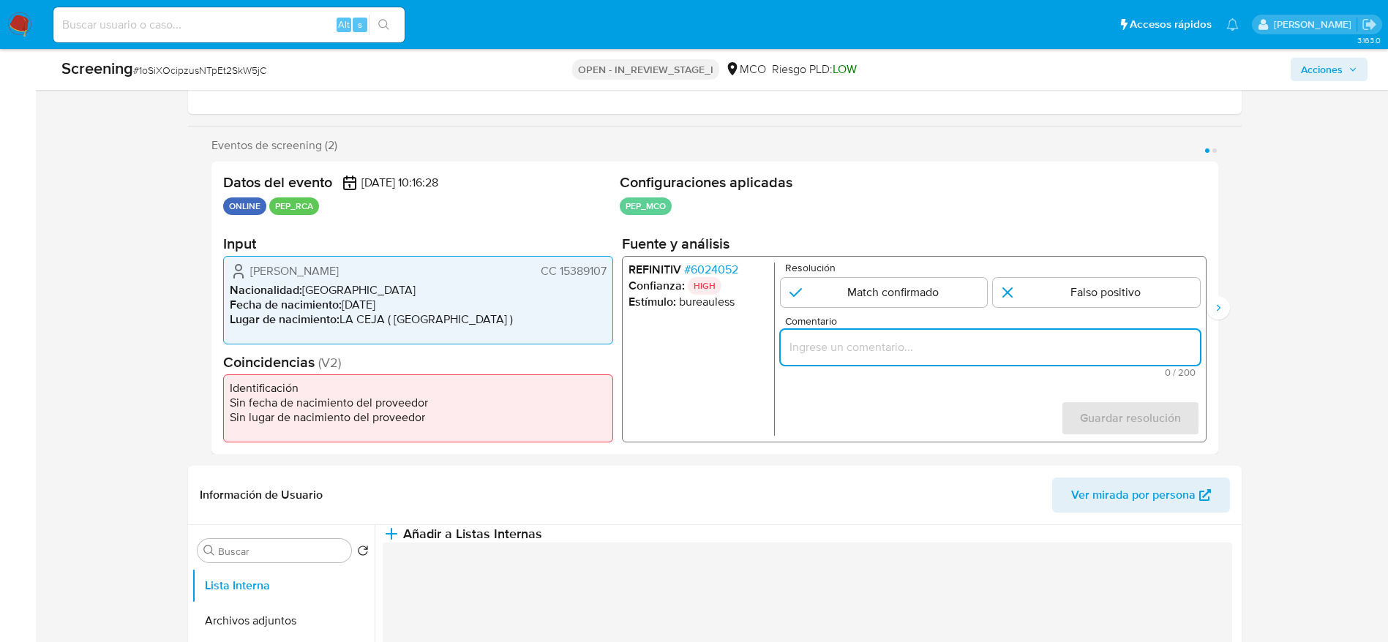
paste input "Compara al usuario Diego Fernando Gomez Lopez CC 15389107 con el PEP "aland den…"
type input "Compara al usuario Diego Fernando Gomez Lopez CC 15389107 con el PEP "aland den…"
click at [1034, 289] on input "1 de 2" at bounding box center [1096, 292] width 207 height 29
radio input "true"
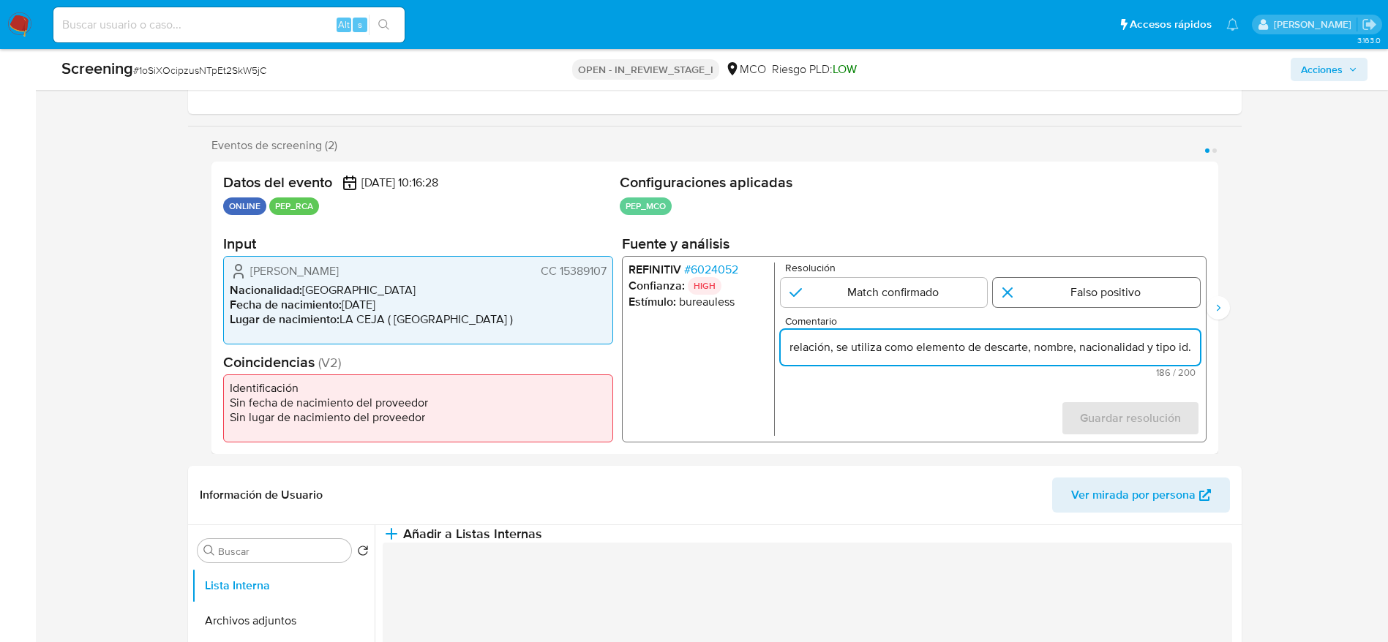
scroll to position [0, 0]
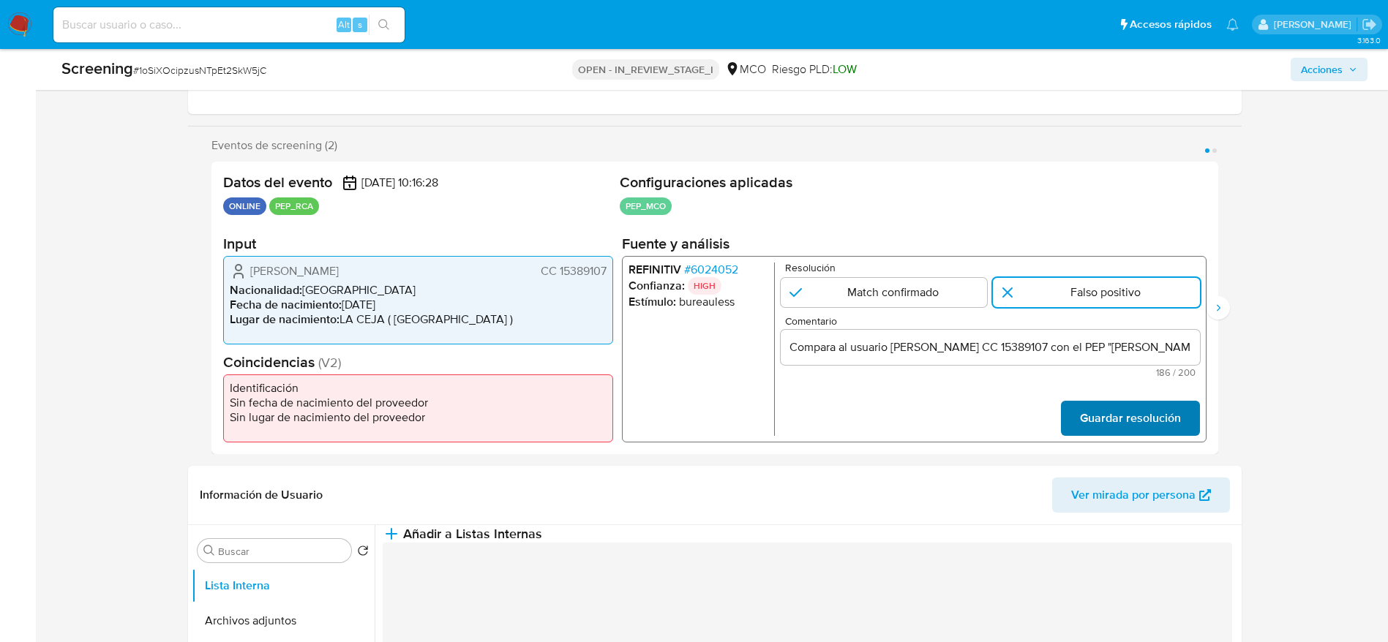
click at [1144, 405] on span "Guardar resolución" at bounding box center [1129, 418] width 101 height 32
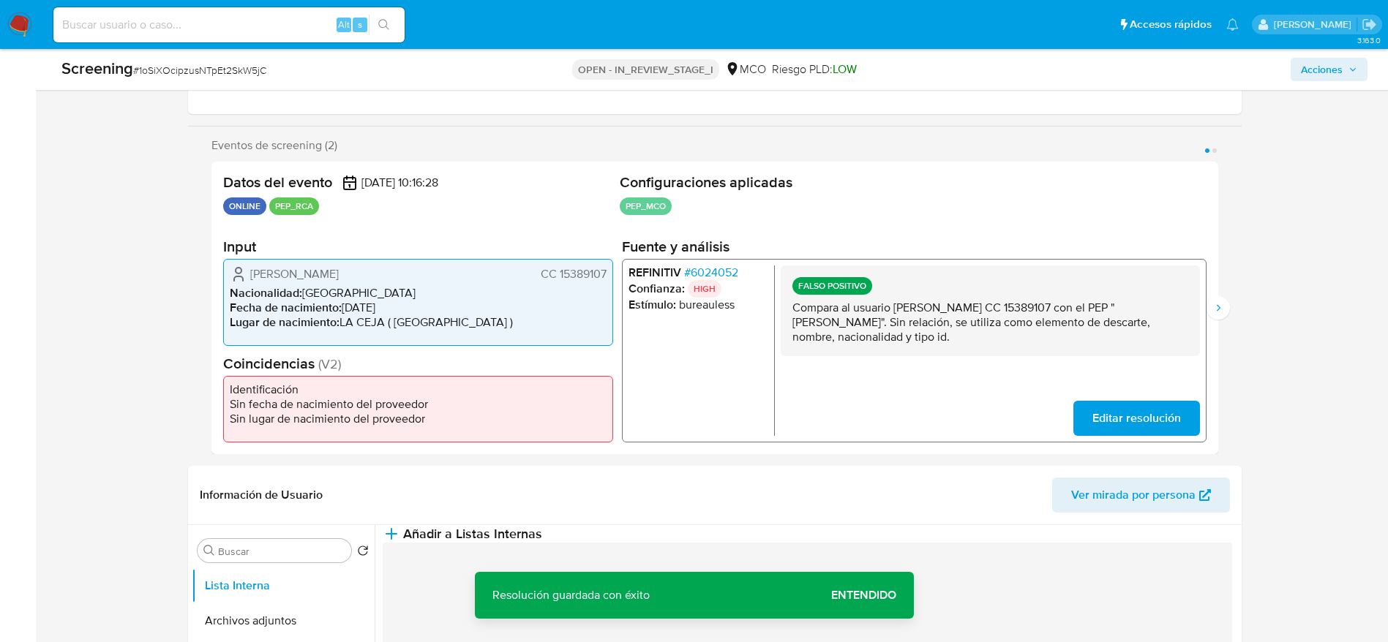
click at [1107, 312] on p "Compara al usuario Diego Fernando Gomez Lopez CC 15389107 con el PEP "aland den…" at bounding box center [989, 322] width 396 height 44
click at [1060, 293] on div "FALSO POSITIVO Compara al usuario Diego Fernando Gomez Lopez CC 15389107 con el…" at bounding box center [989, 310] width 419 height 91
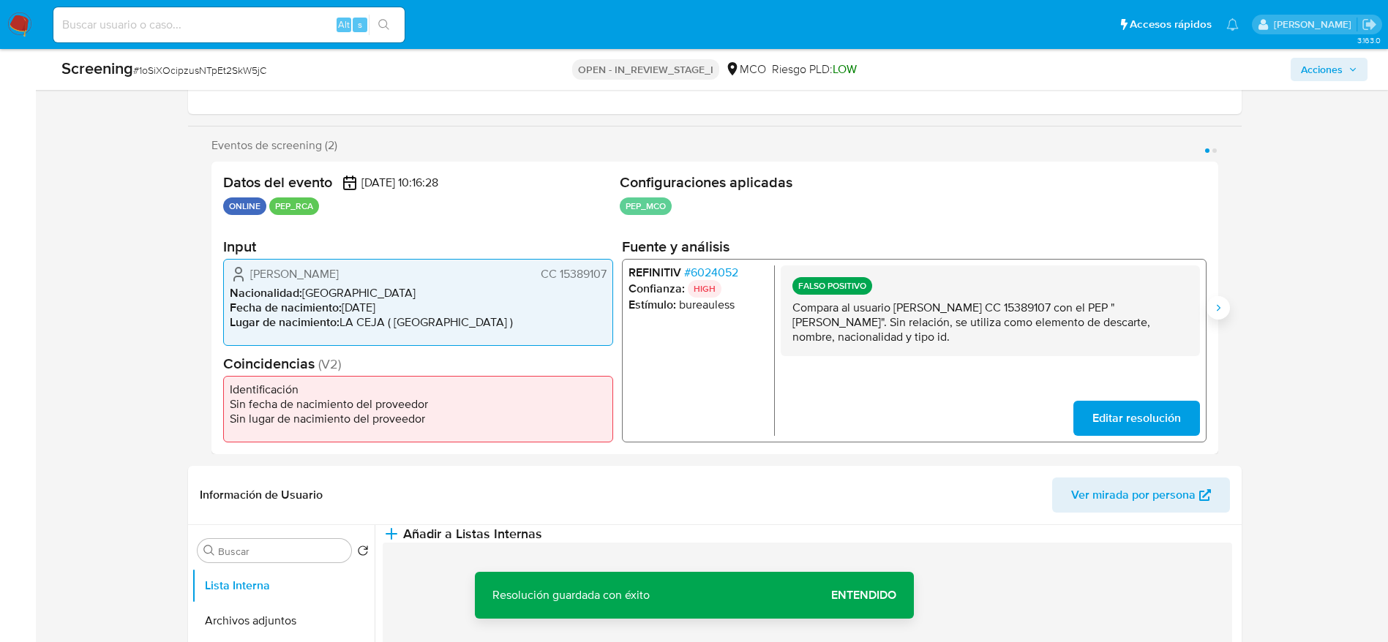
click at [1222, 302] on icon "Siguiente" at bounding box center [1218, 308] width 12 height 12
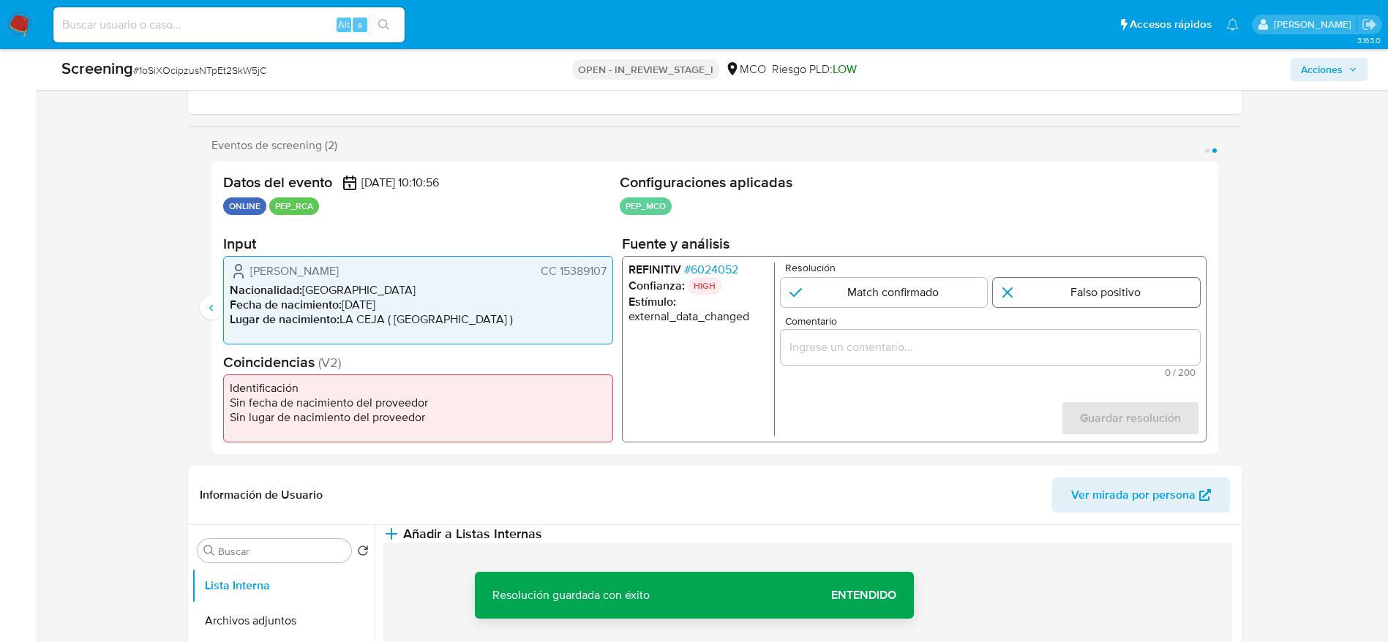
click at [1116, 288] on input "2 de 2" at bounding box center [1096, 292] width 207 height 29
radio input "true"
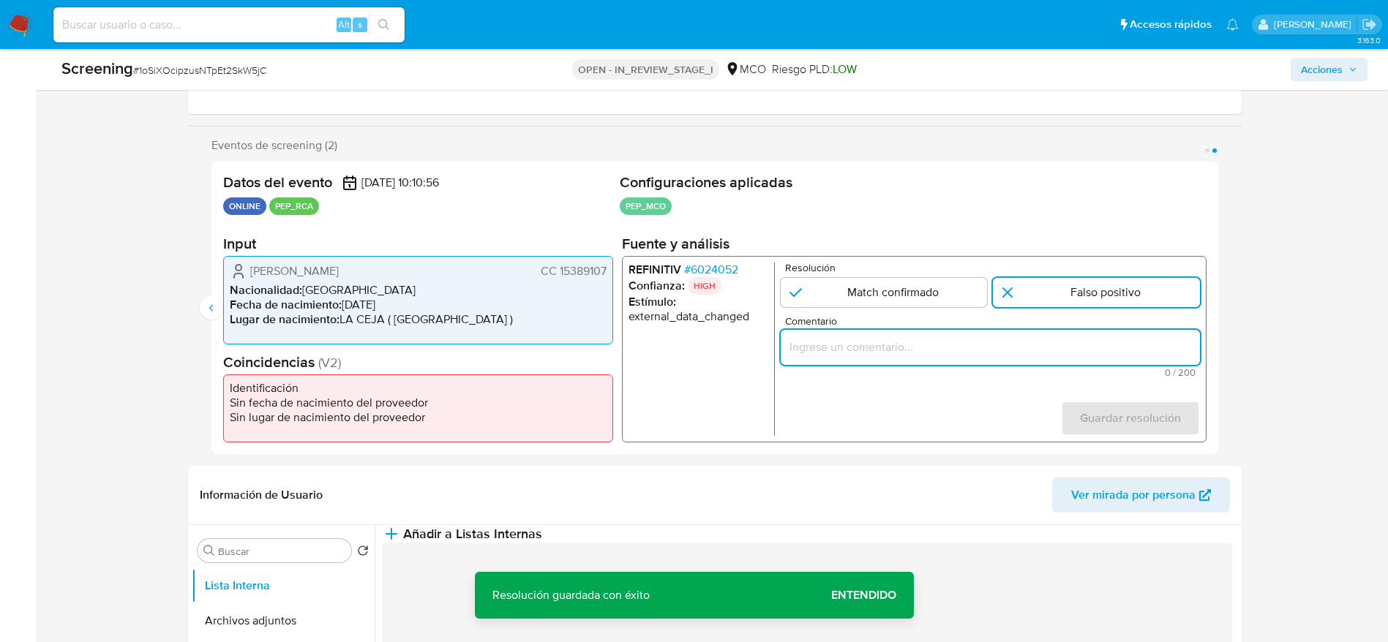
click at [1111, 341] on input "Comentario" at bounding box center [989, 347] width 419 height 19
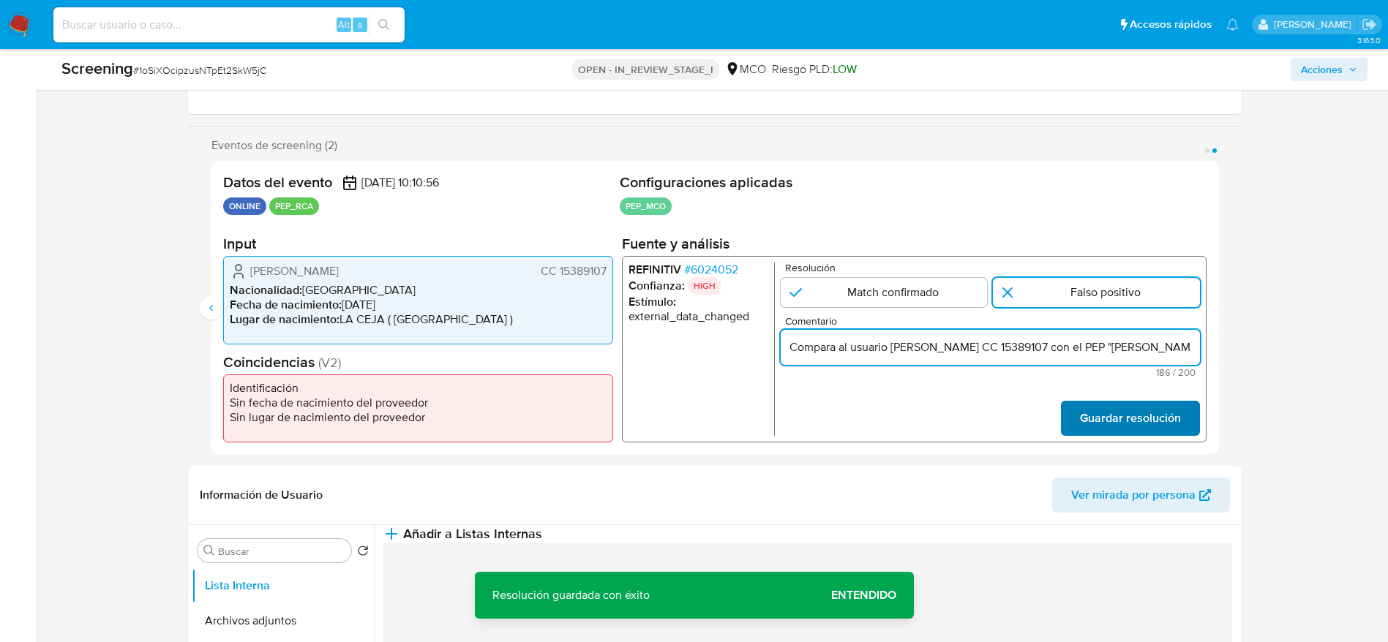
scroll to position [0, 580]
type input "Compara al usuario Diego Fernando Gomez Lopez CC 15389107 con el PEP "aland den…"
click at [1111, 403] on span "Guardar resolución" at bounding box center [1129, 418] width 101 height 32
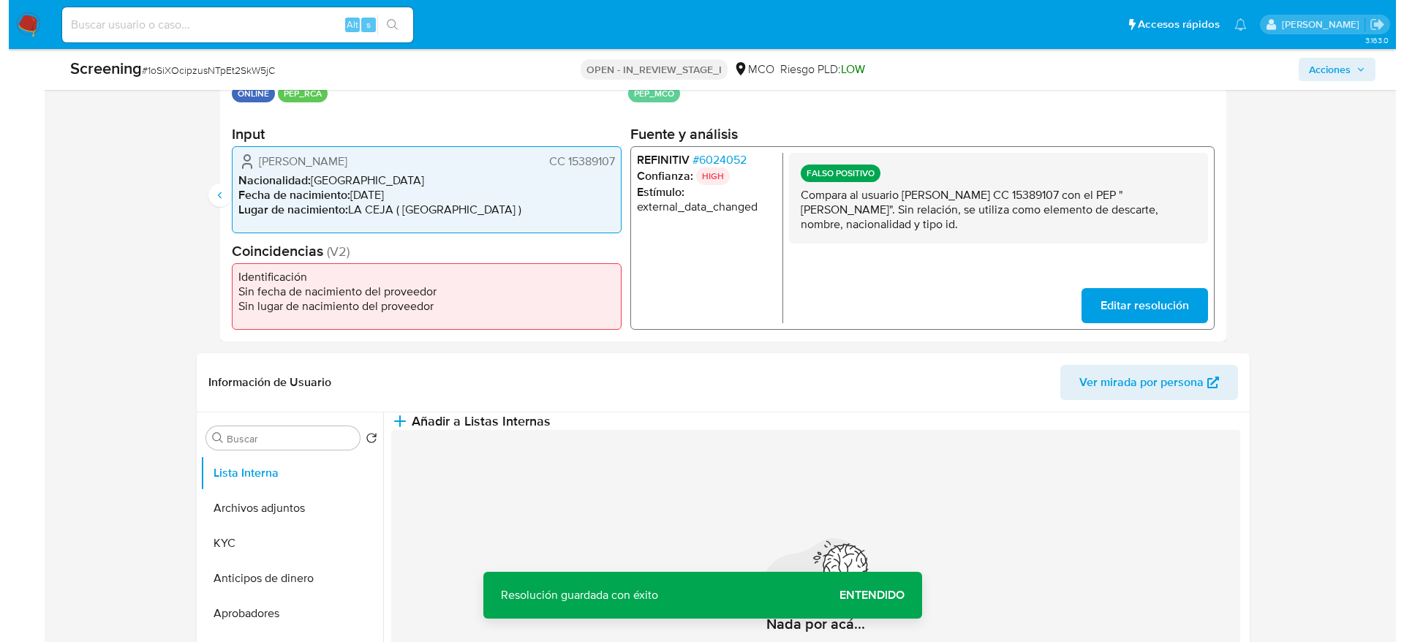
scroll to position [439, 0]
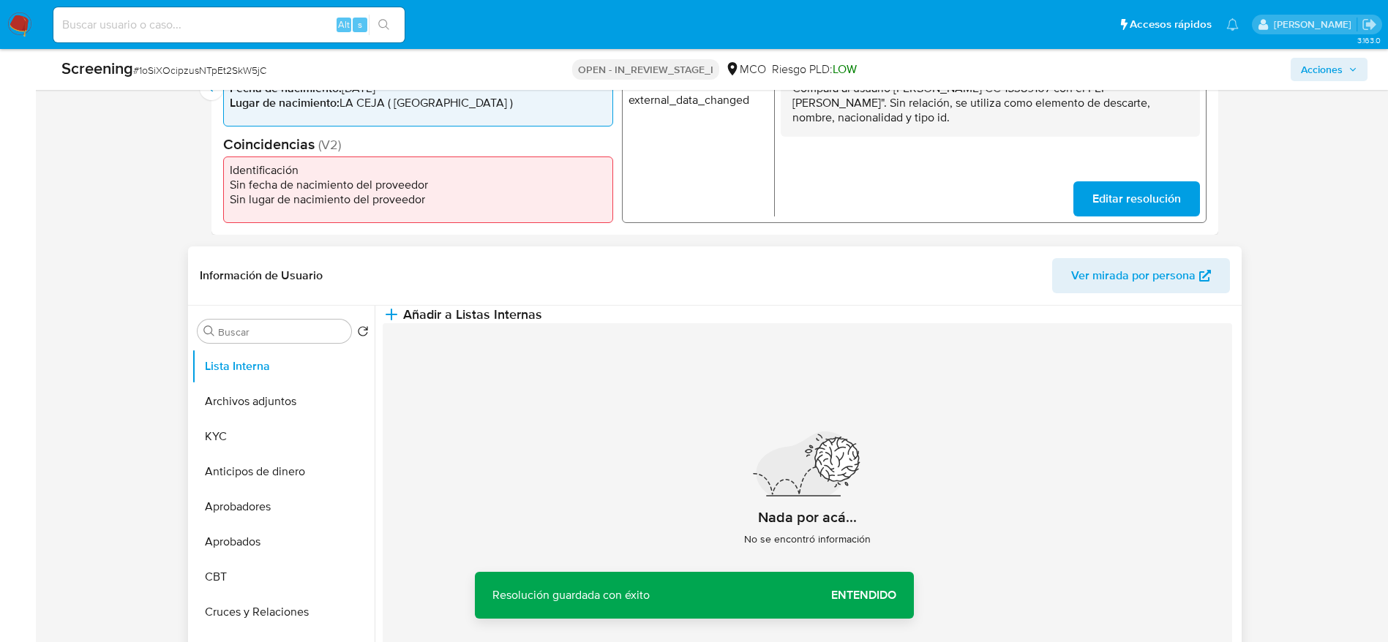
click at [685, 294] on div "Información de Usuario Ver mirada por persona" at bounding box center [714, 276] width 1053 height 59
click at [542, 323] on button "Añadir a Listas Internas" at bounding box center [462, 315] width 159 height 18
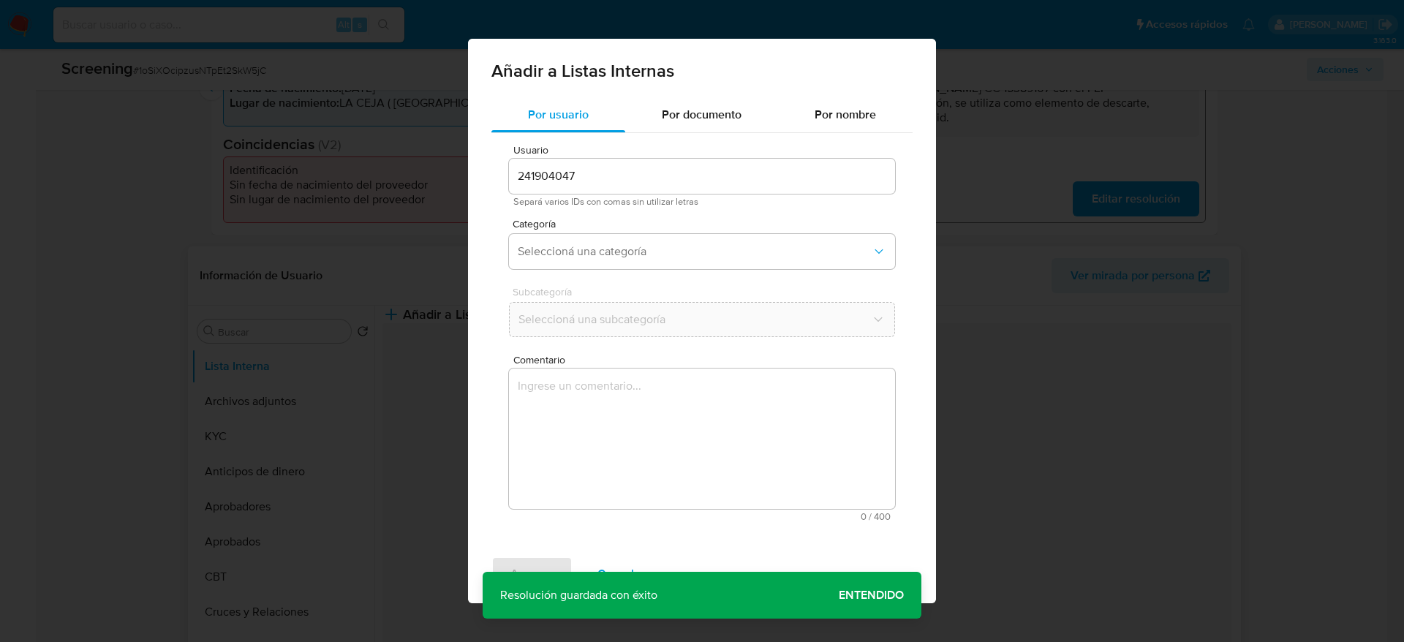
click at [709, 366] on div "Comentario 0 / 400 400 caracteres restantes" at bounding box center [702, 438] width 386 height 167
click at [695, 399] on textarea "Comentario" at bounding box center [702, 439] width 386 height 140
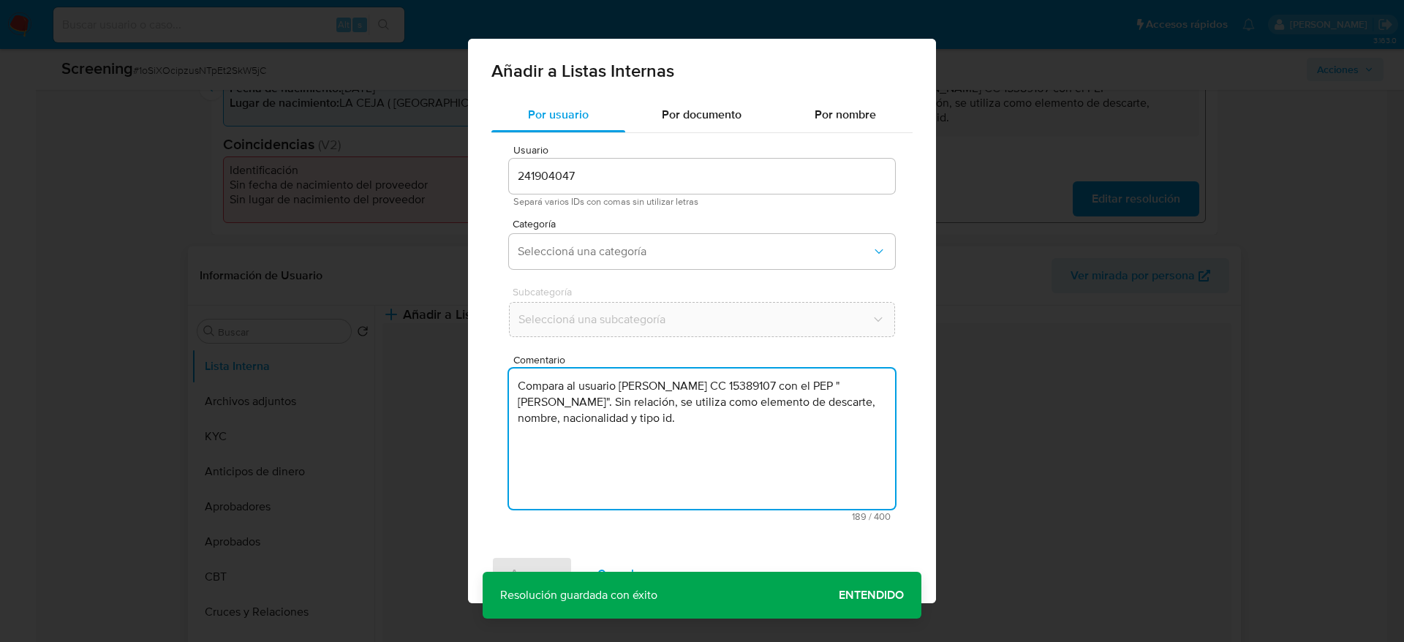
type textarea "Compara al usuario [PERSON_NAME] CC 15389107 con el PEP "[PERSON_NAME]". Sin re…"
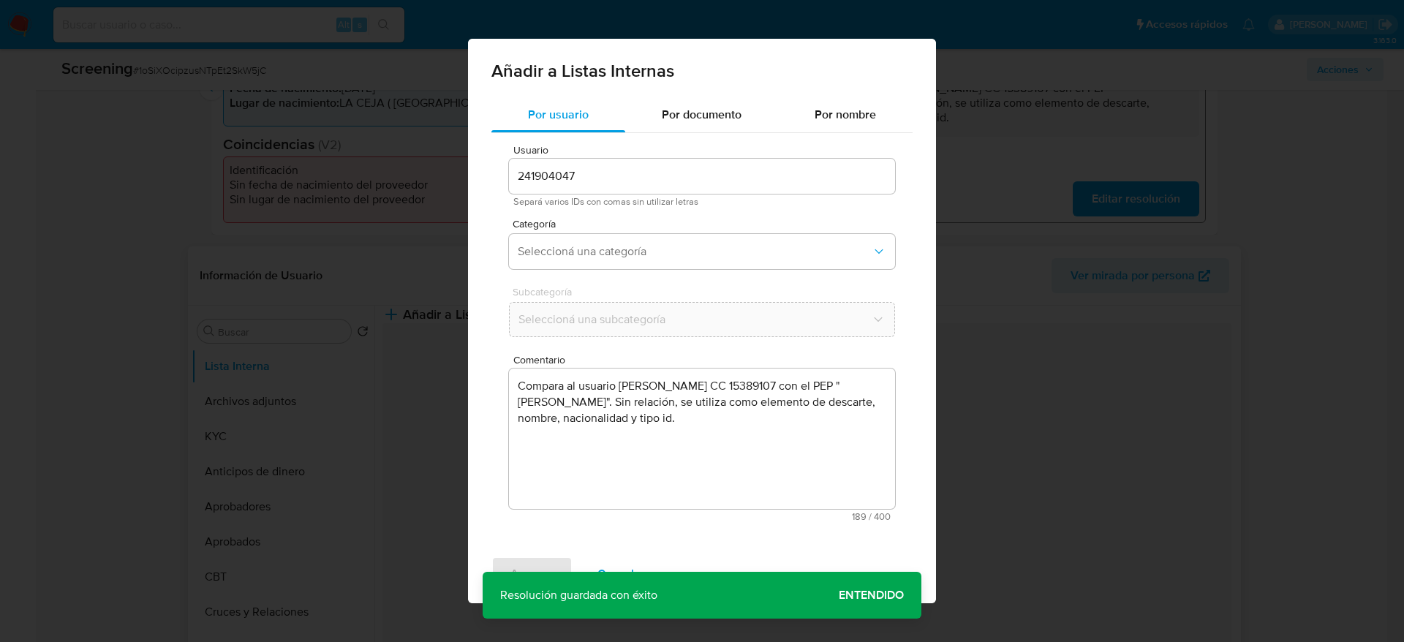
click at [667, 226] on span "Categoría" at bounding box center [706, 224] width 386 height 10
click at [611, 246] on span "Seleccioná una categoría" at bounding box center [695, 251] width 354 height 15
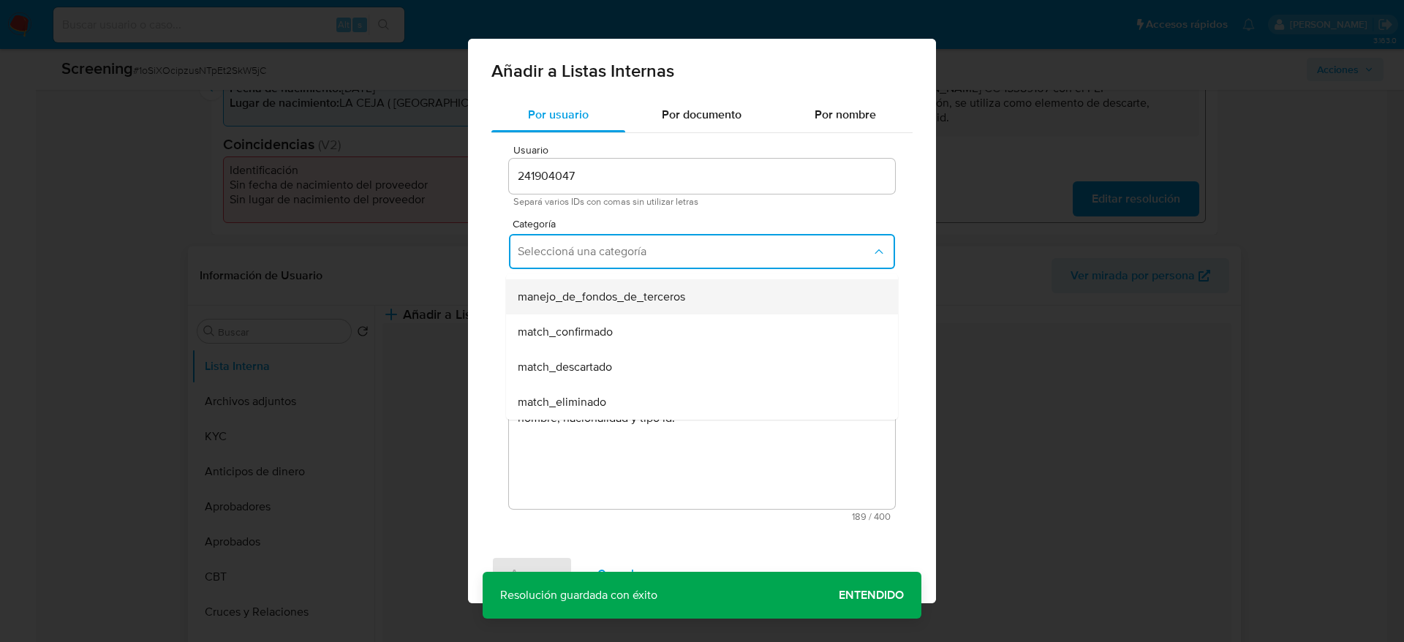
scroll to position [110, 0]
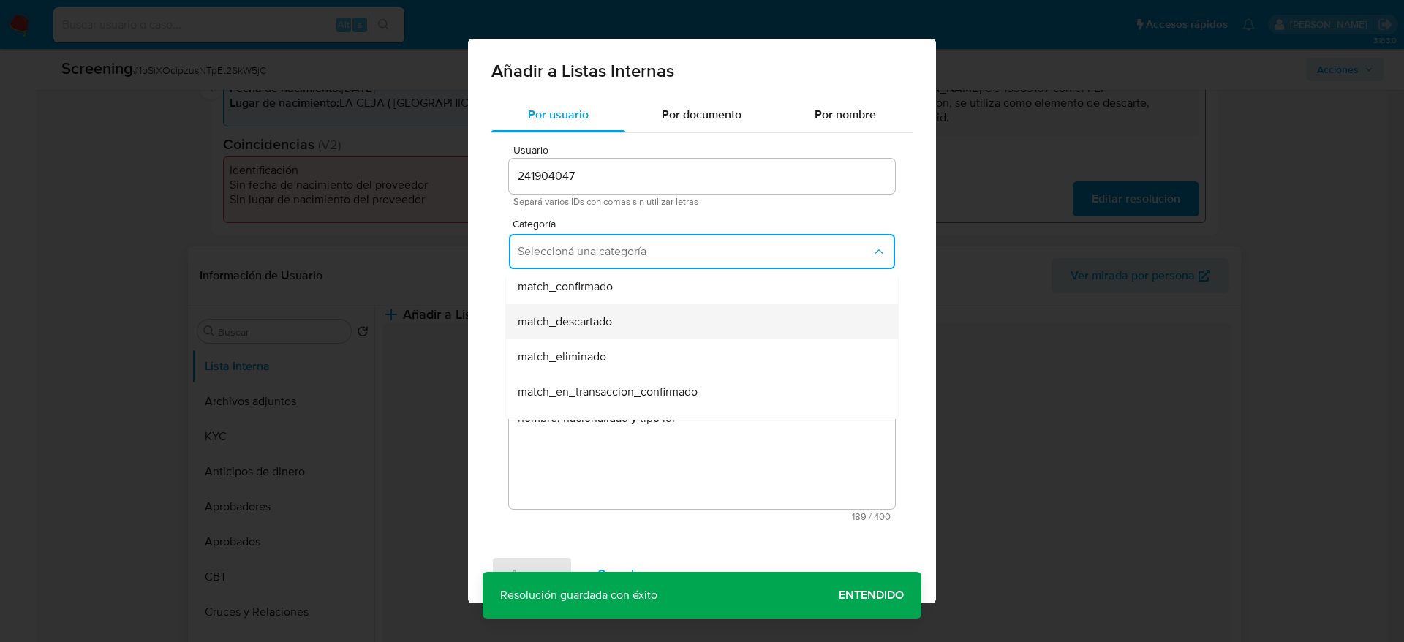
click at [606, 317] on span "match_descartado" at bounding box center [565, 322] width 94 height 15
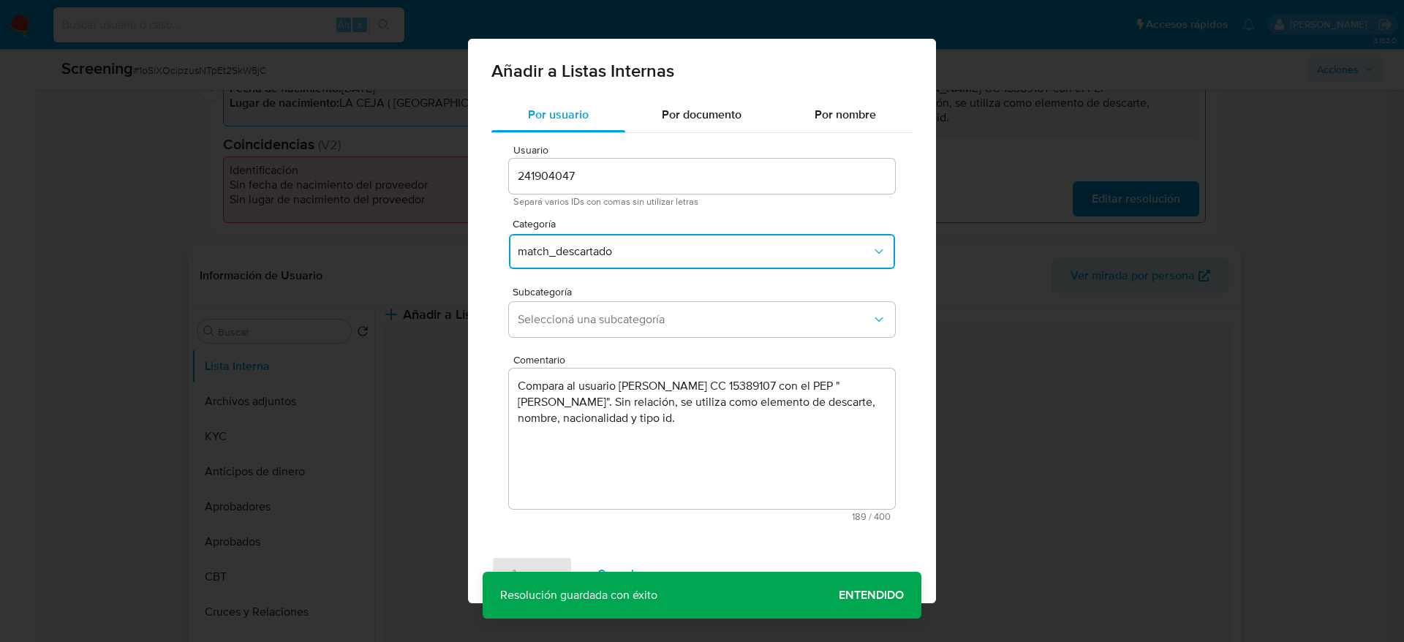
click at [606, 317] on span "Seleccioná una subcategoría" at bounding box center [695, 319] width 354 height 15
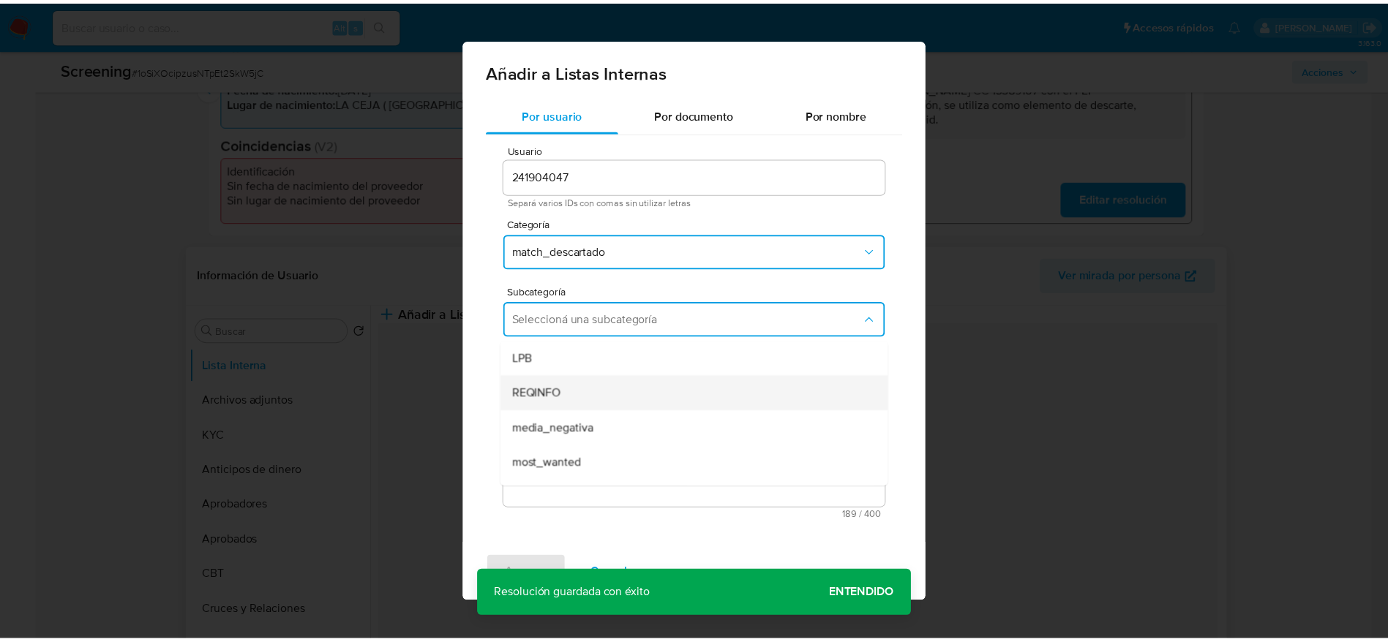
scroll to position [99, 0]
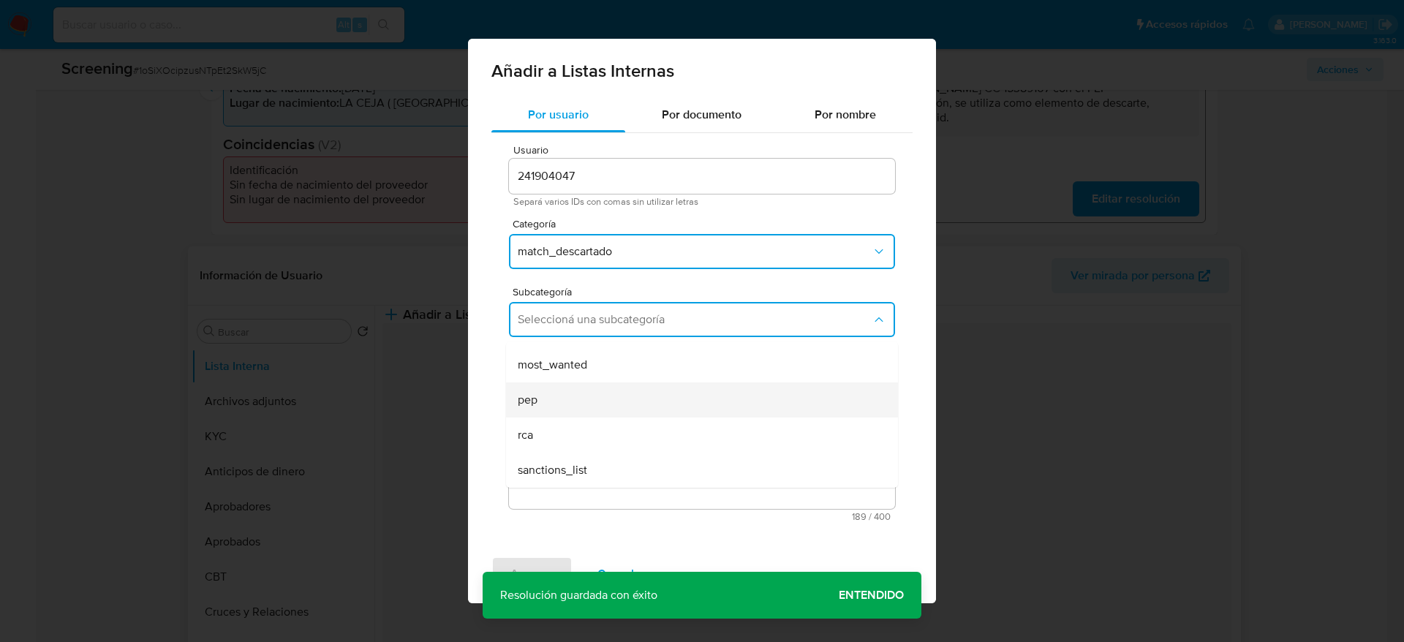
click at [582, 384] on div "pep" at bounding box center [698, 400] width 360 height 35
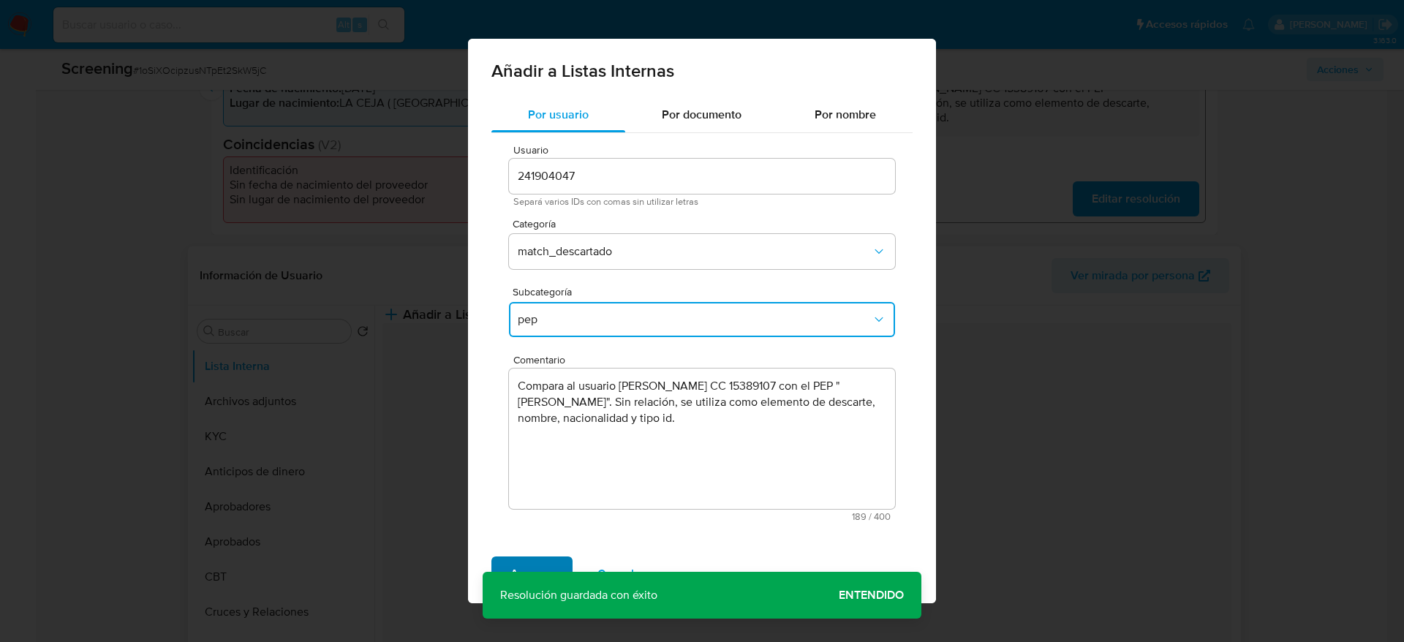
click at [531, 560] on span "Agregar" at bounding box center [532, 574] width 43 height 32
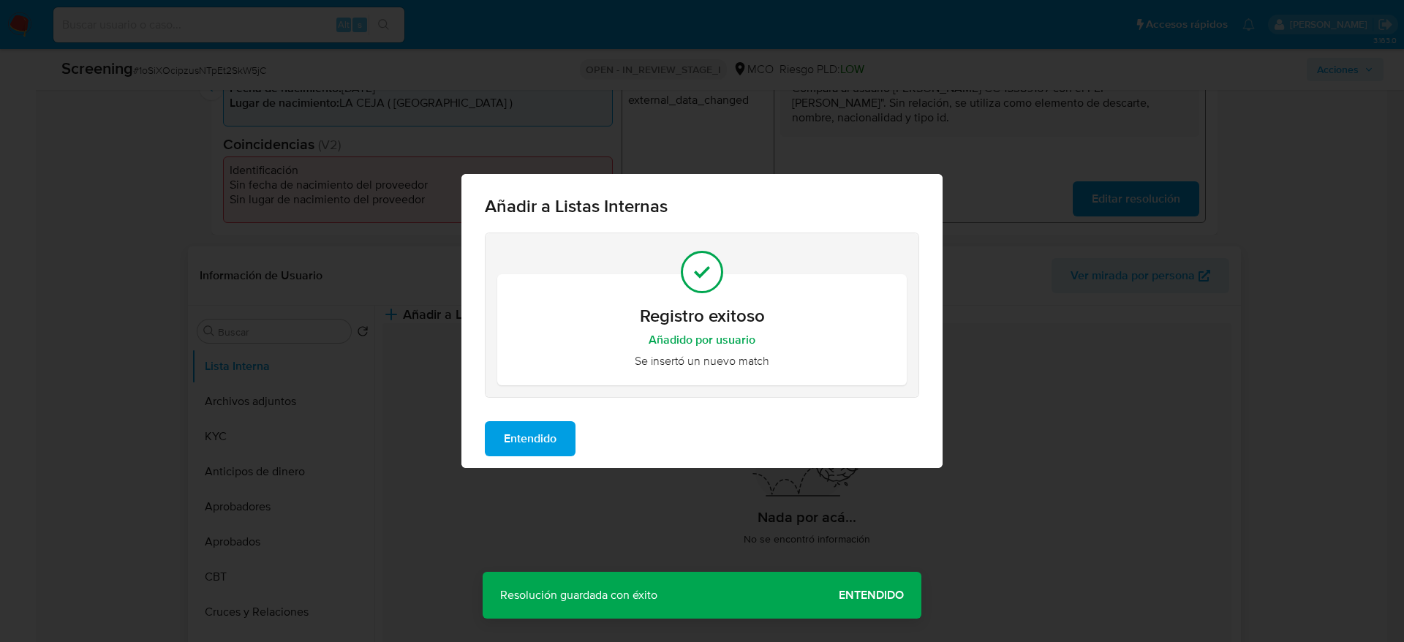
click at [519, 463] on div "Entendido" at bounding box center [702, 439] width 481 height 59
click at [523, 438] on span "Entendido" at bounding box center [530, 439] width 53 height 32
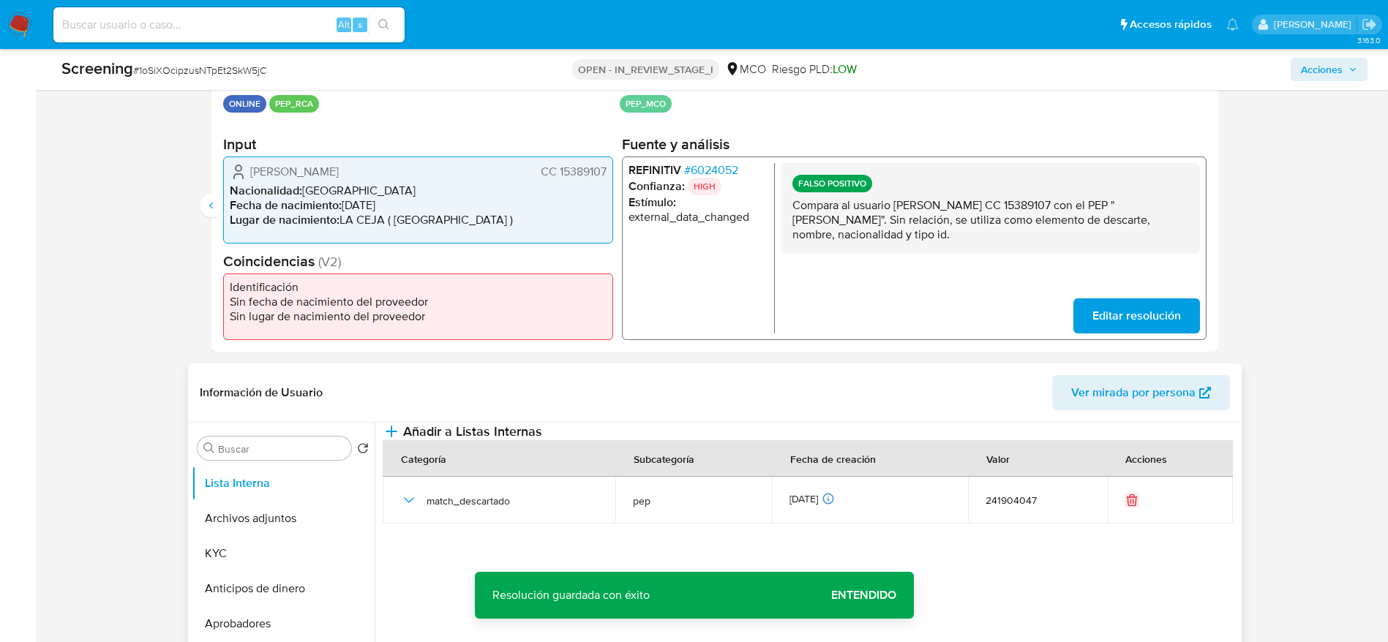
scroll to position [0, 0]
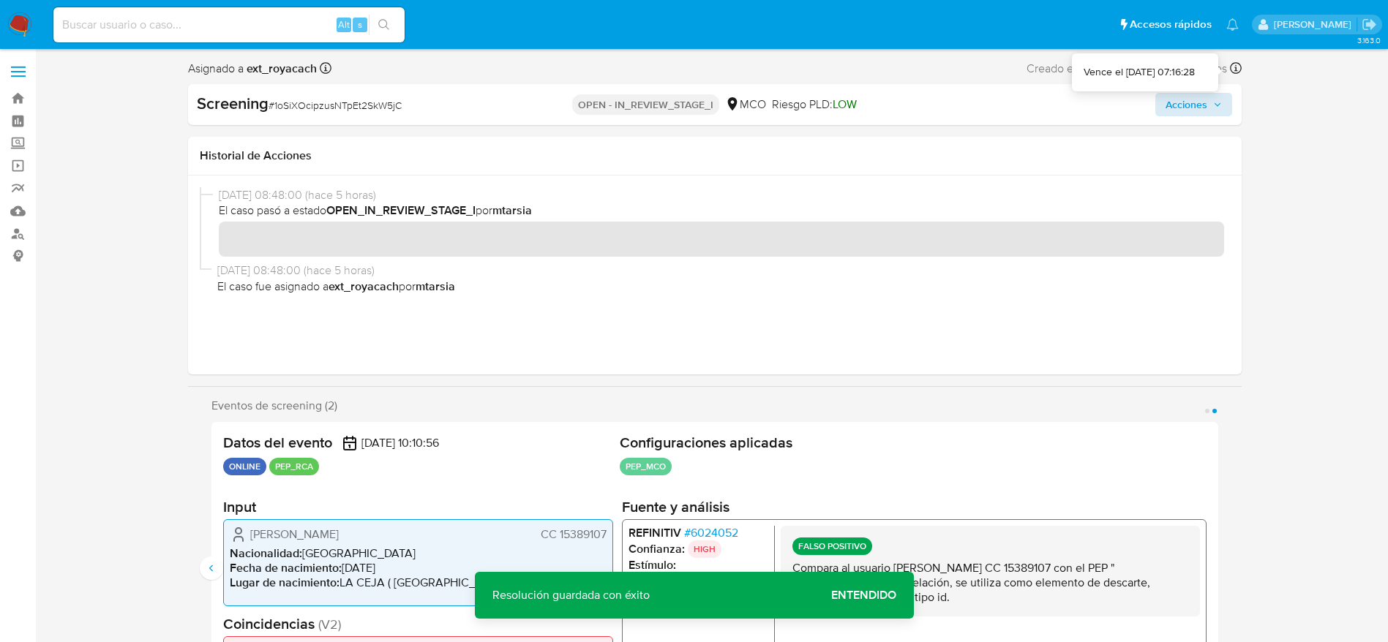
drag, startPoint x: 1233, startPoint y: 73, endPoint x: 1161, endPoint y: 105, distance: 78.3
click at [1168, 110] on span "Acciones" at bounding box center [1186, 104] width 42 height 23
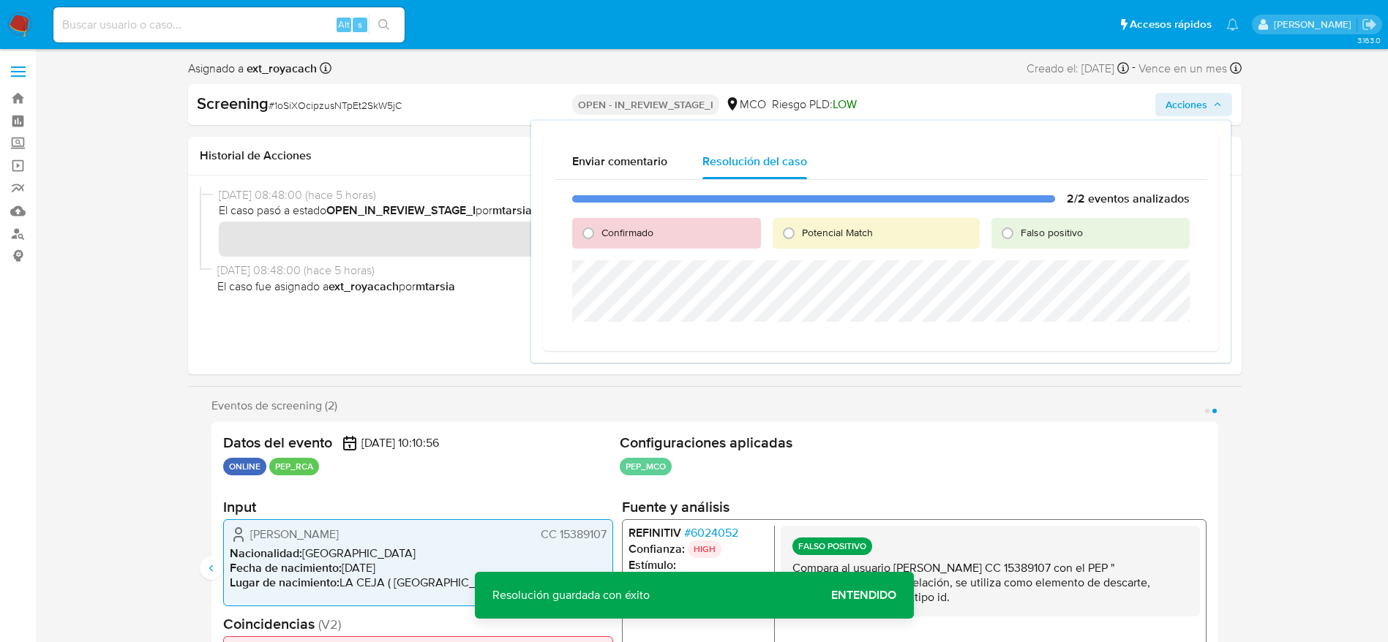
click at [1045, 237] on span "Falso positivo" at bounding box center [1051, 232] width 62 height 15
click at [1019, 237] on input "Falso positivo" at bounding box center [1007, 233] width 23 height 23
radio input "true"
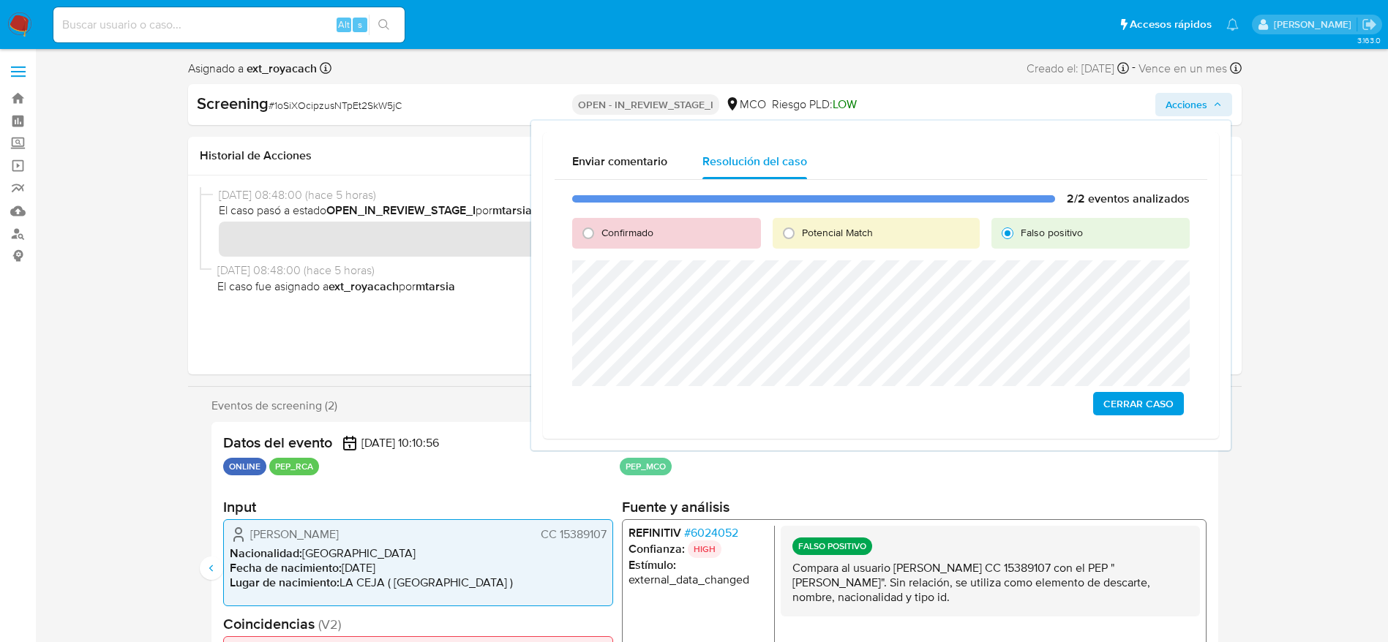
click at [1132, 410] on span "Cerrar Caso" at bounding box center [1138, 404] width 70 height 20
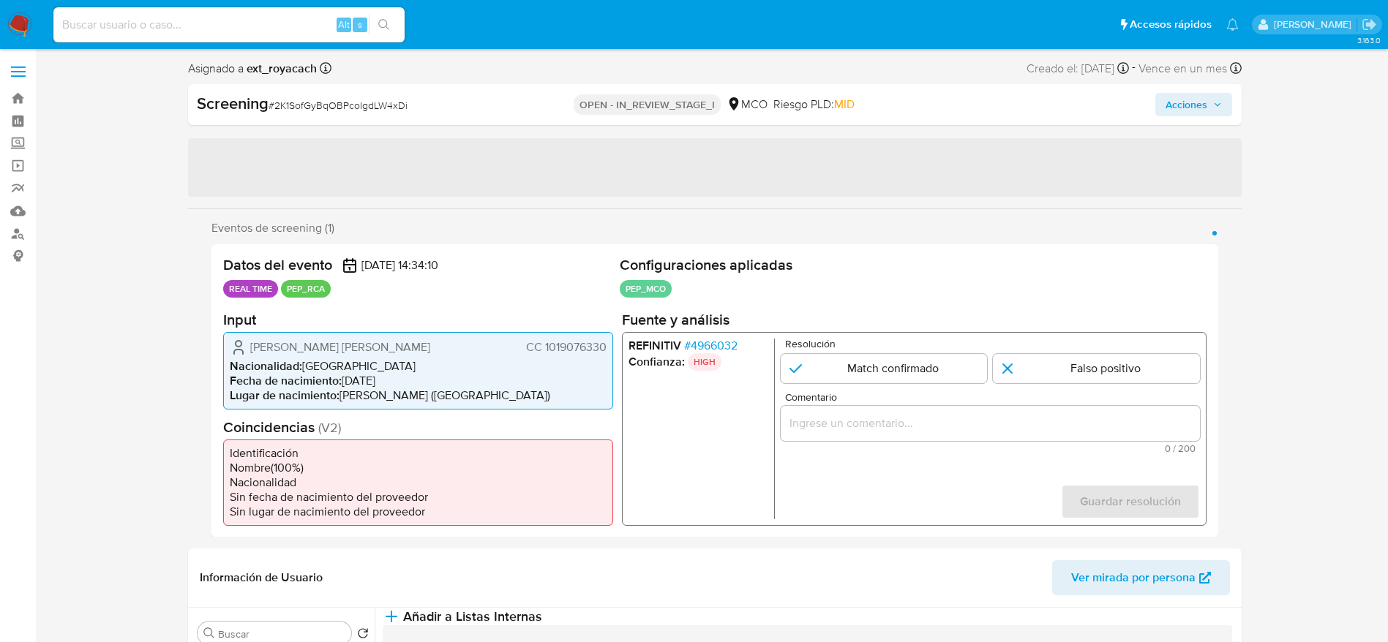
select select "10"
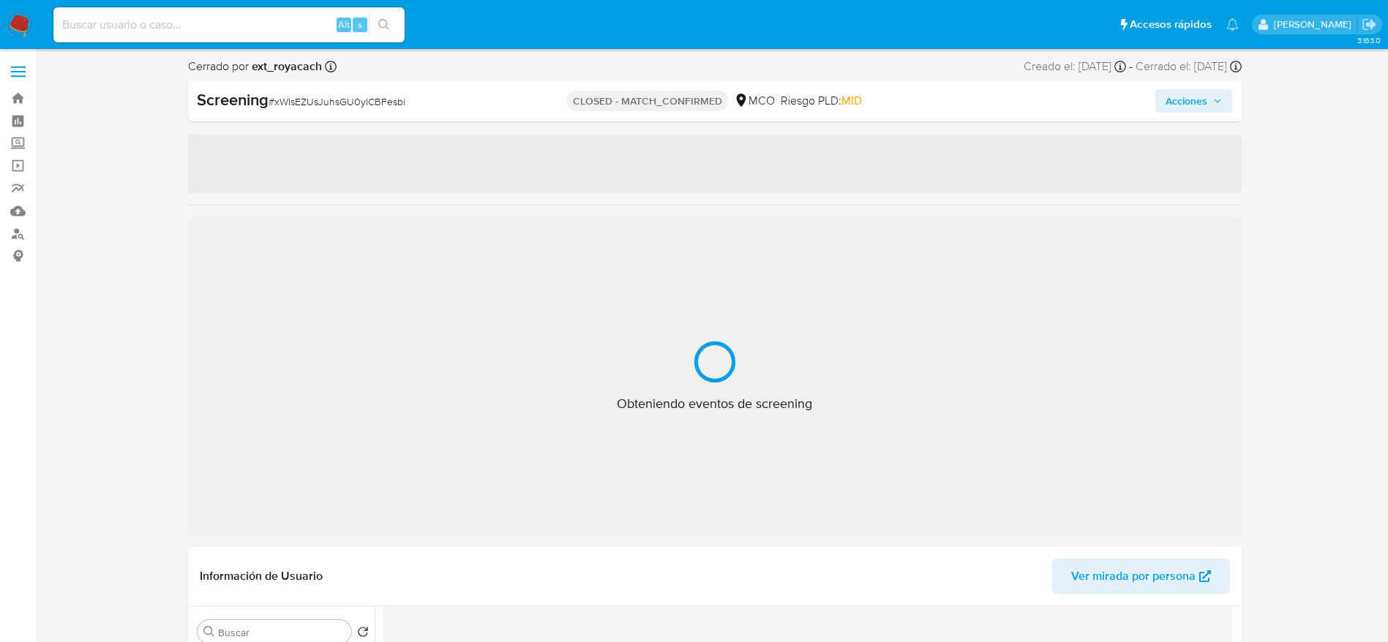
select select "10"
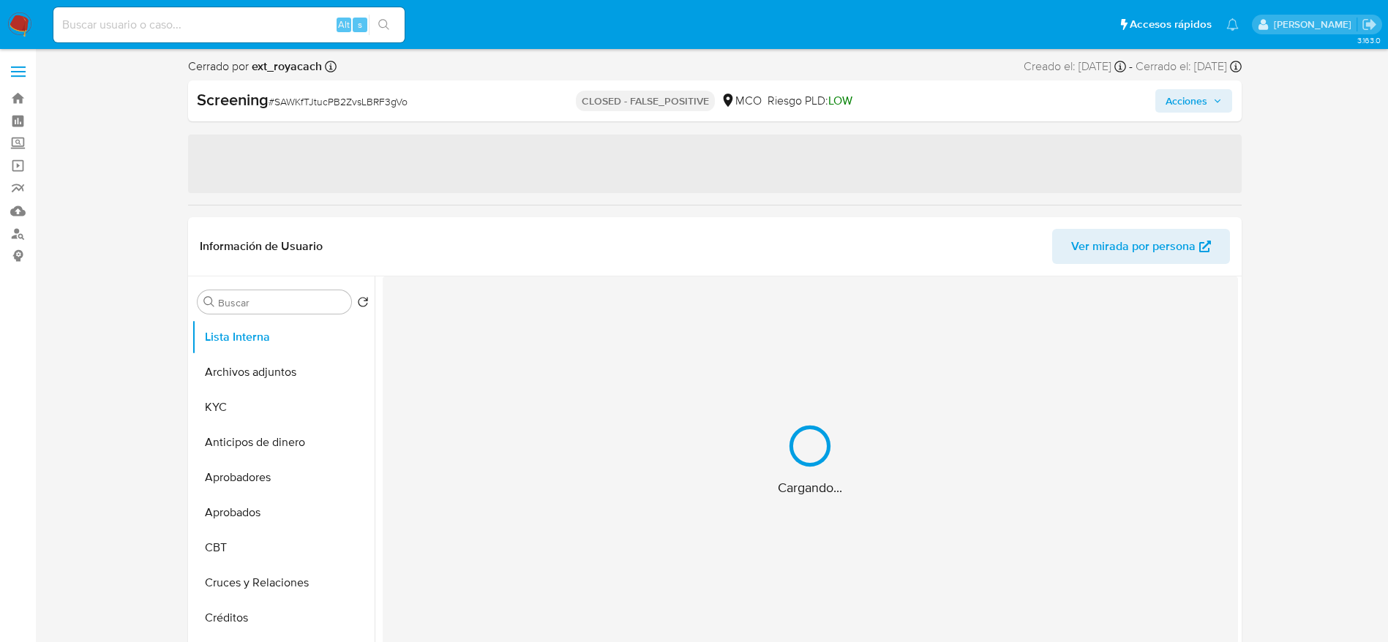
select select "10"
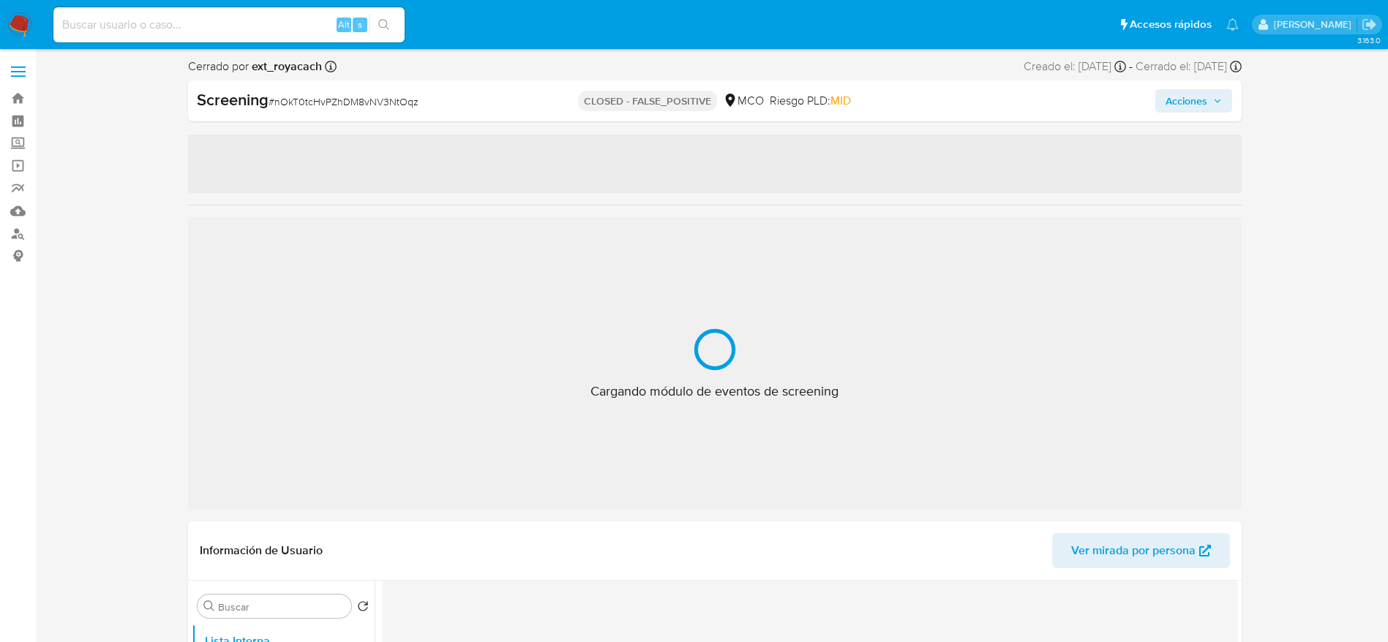
select select "10"
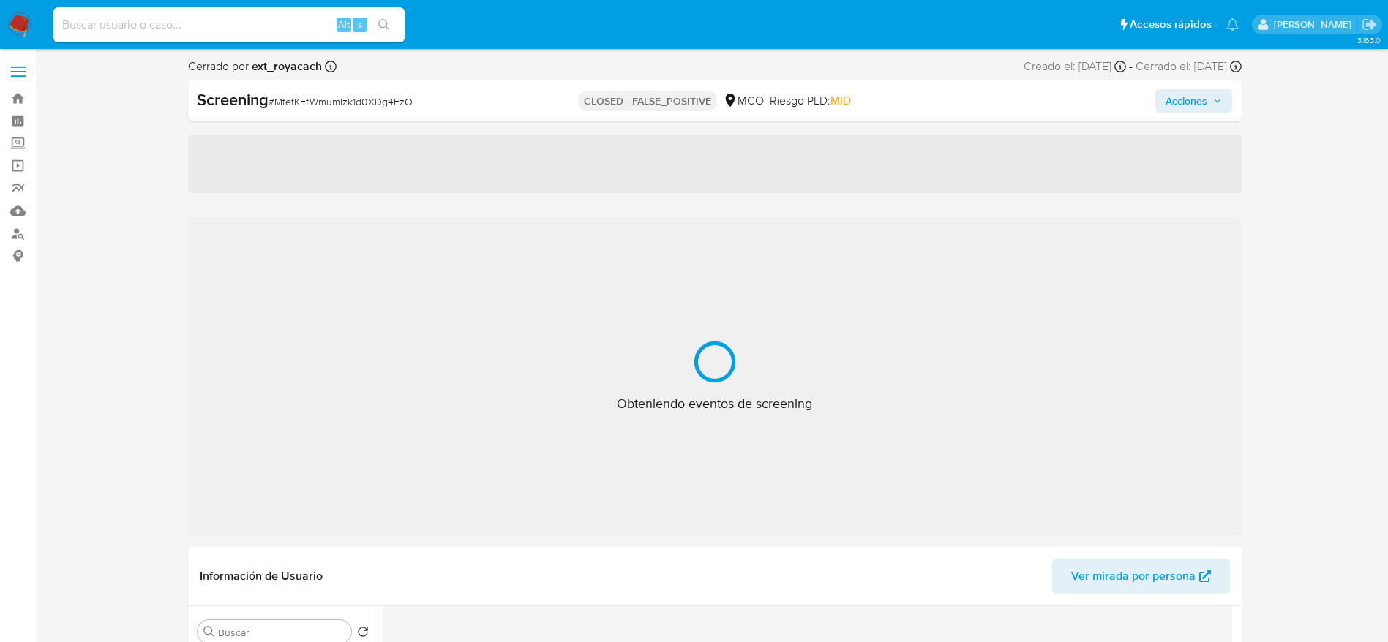
select select "10"
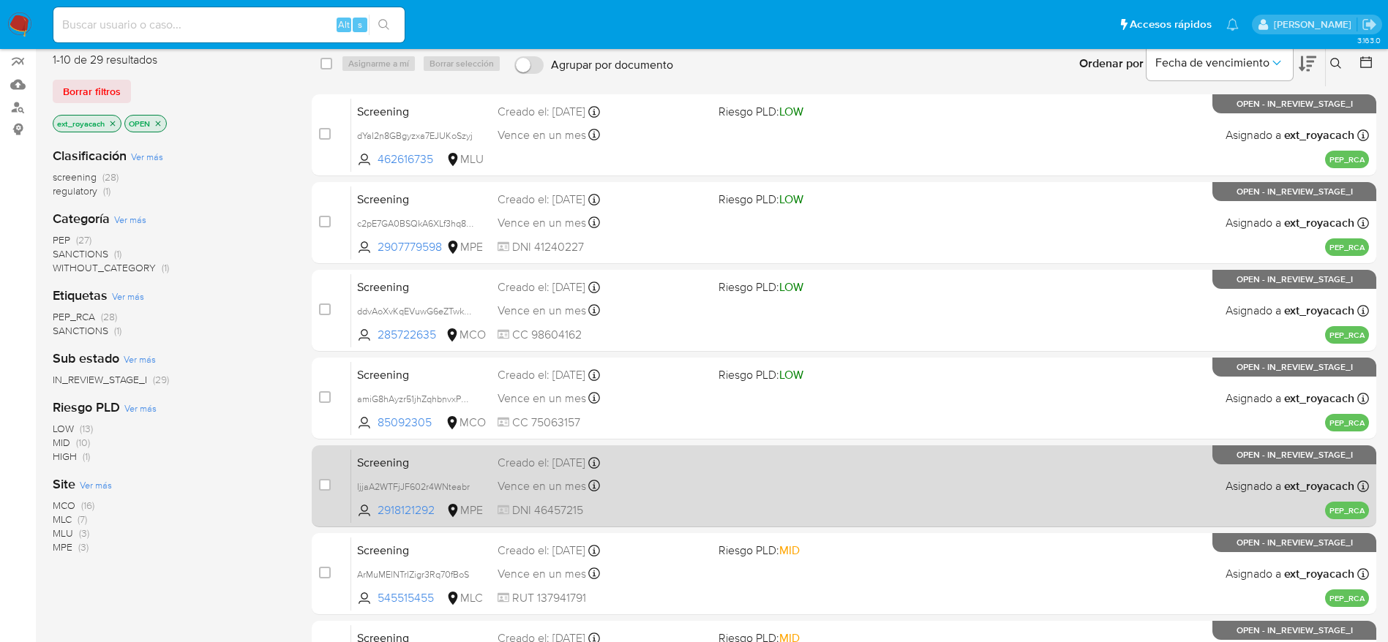
scroll to position [565, 0]
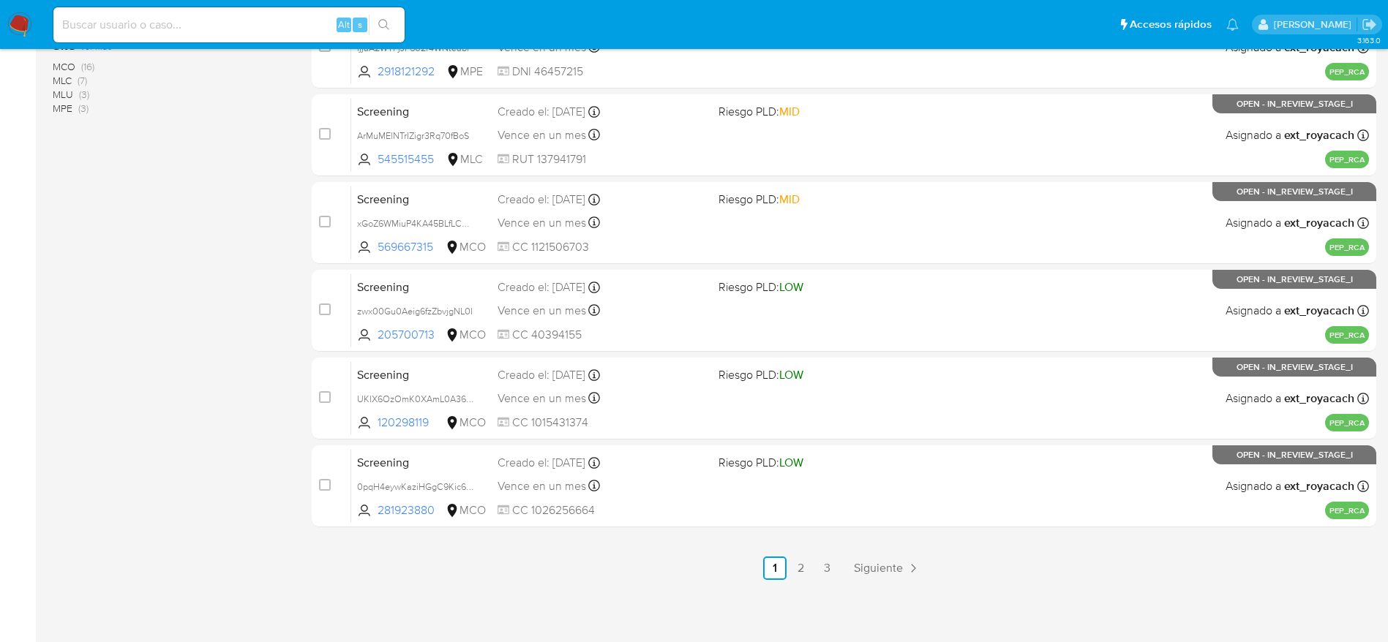
click at [20, 20] on img at bounding box center [19, 24] width 25 height 25
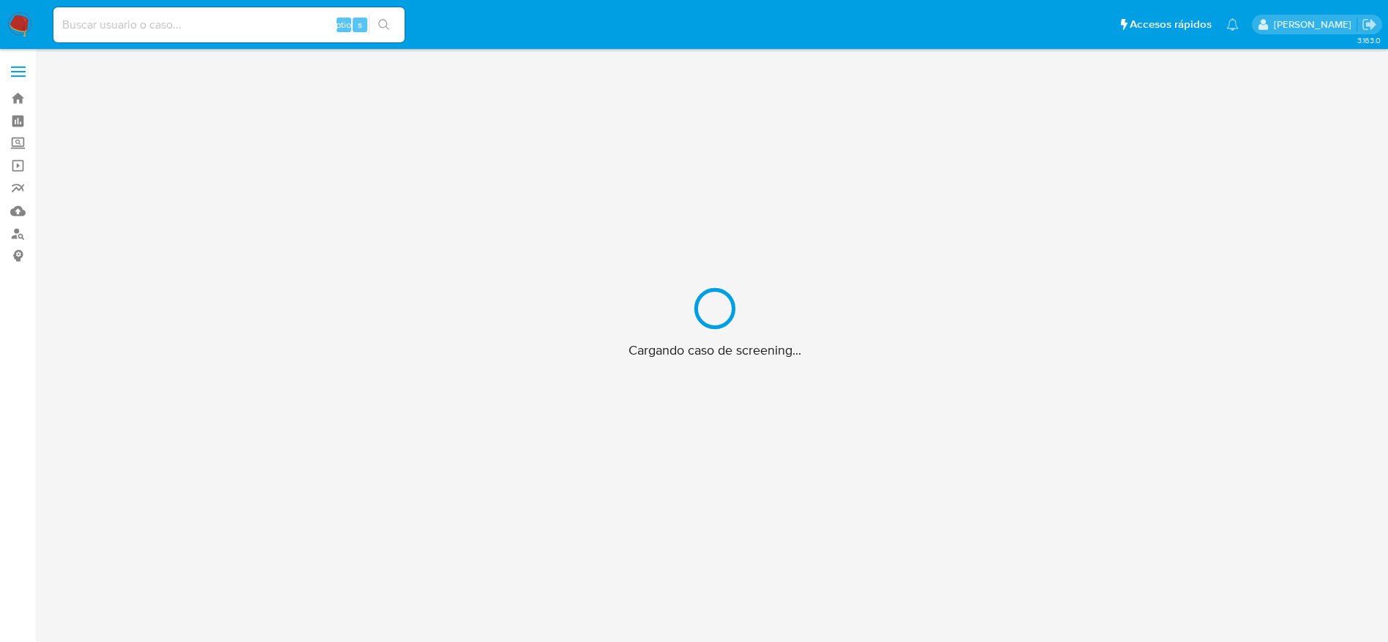
scroll to position [53, 0]
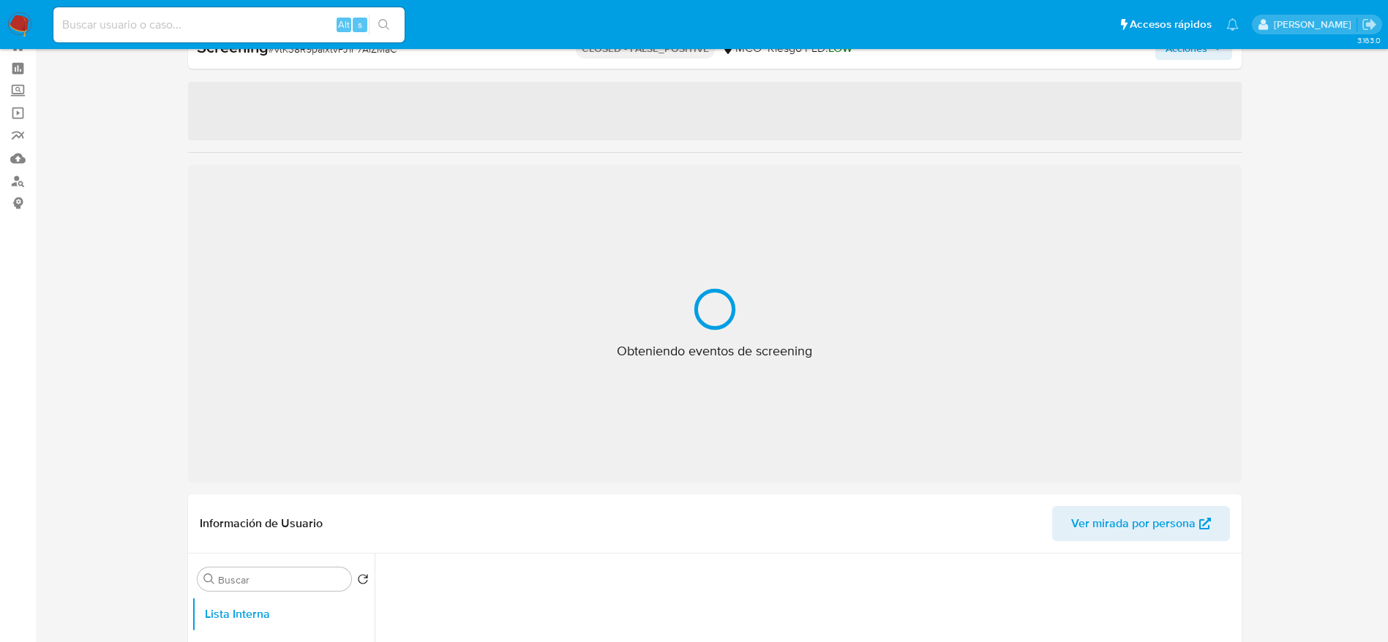
select select "10"
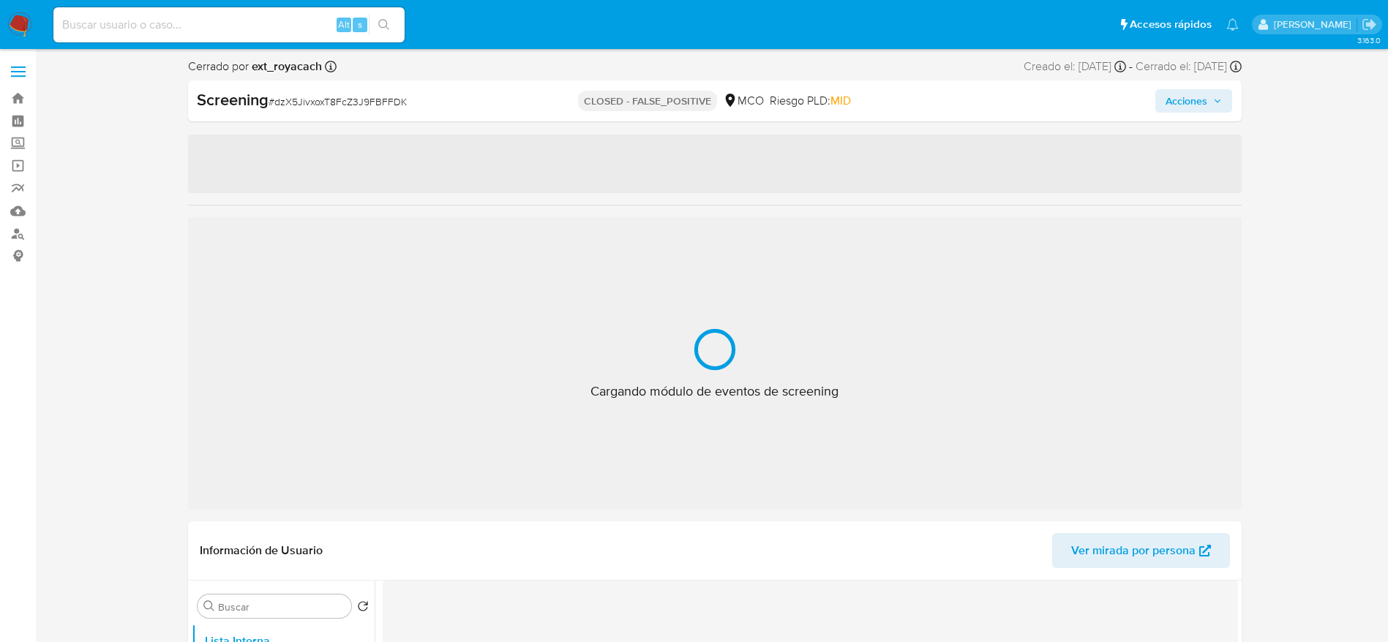
select select "10"
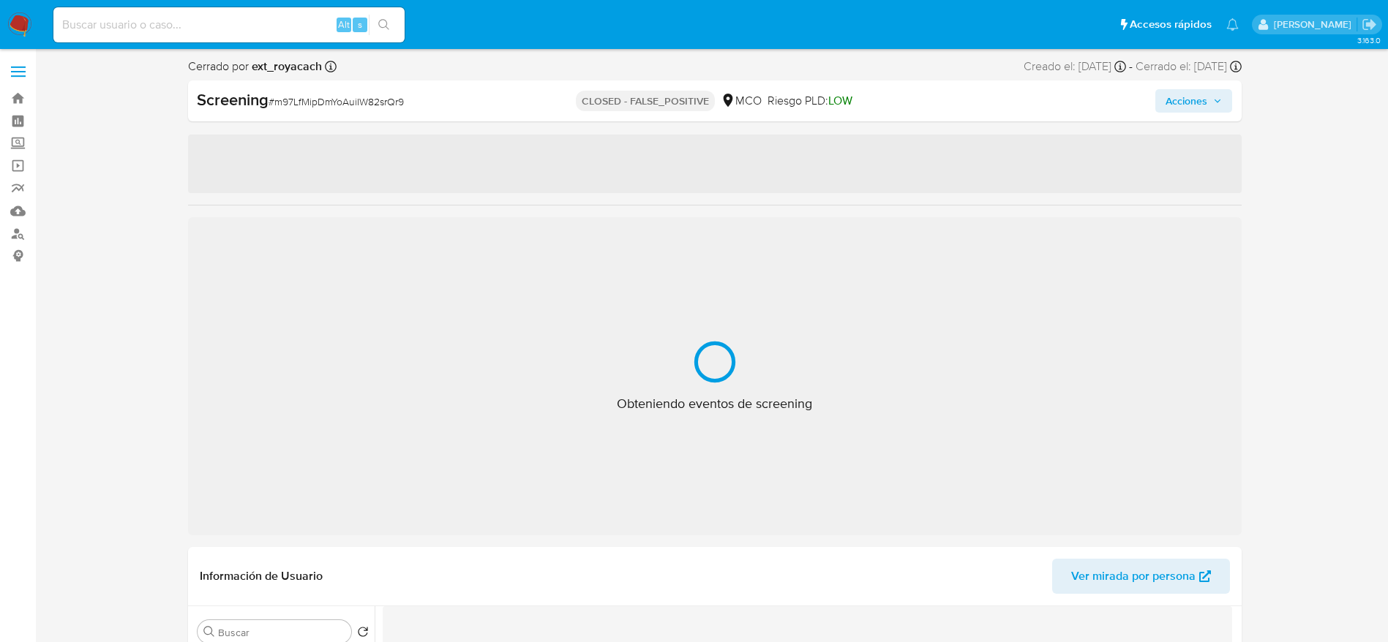
select select "10"
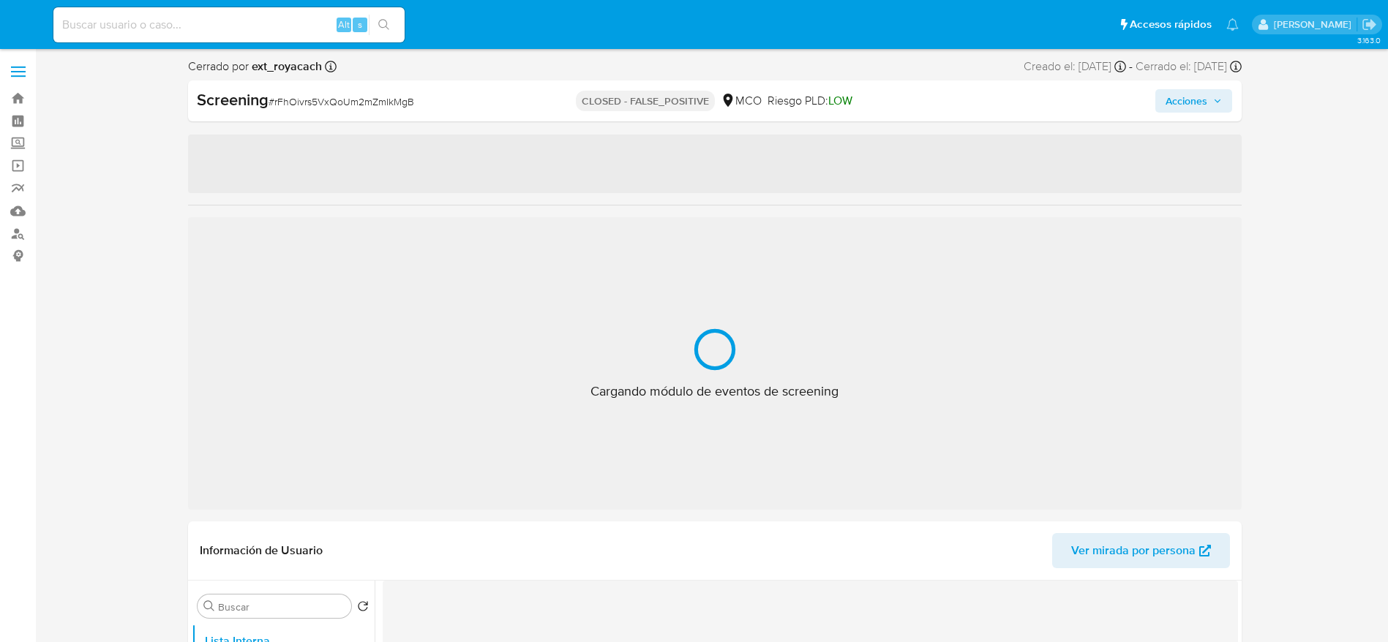
select select "10"
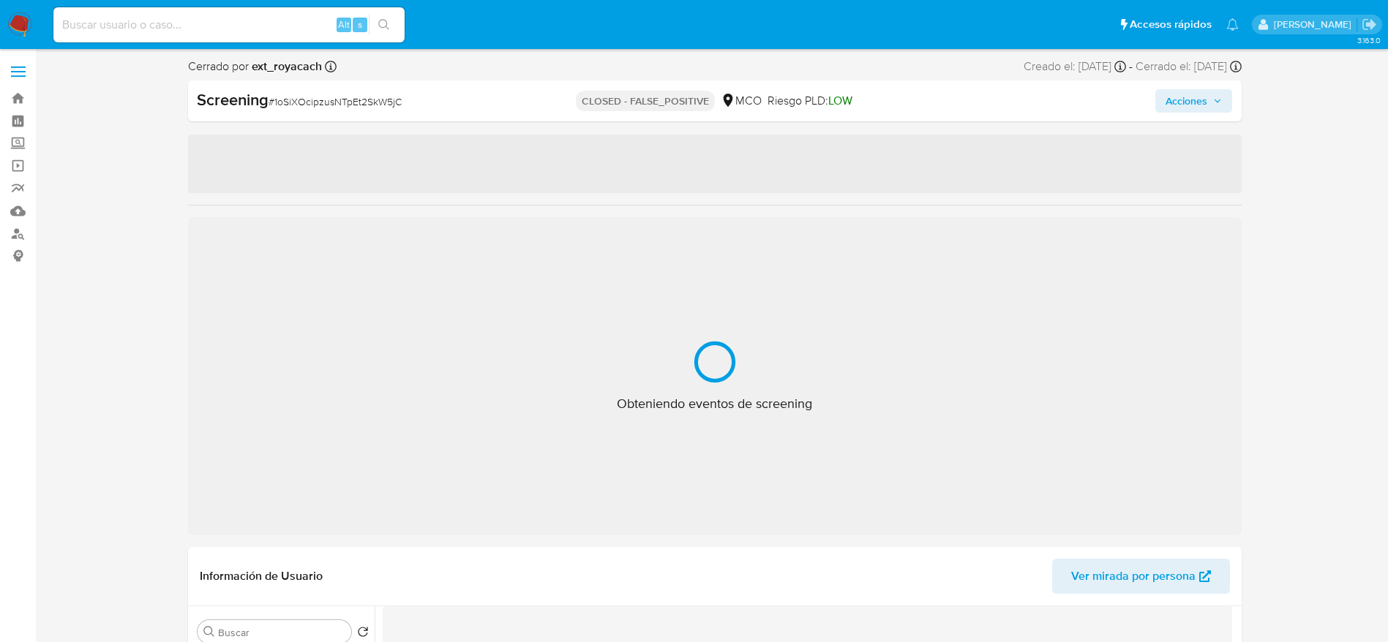
select select "10"
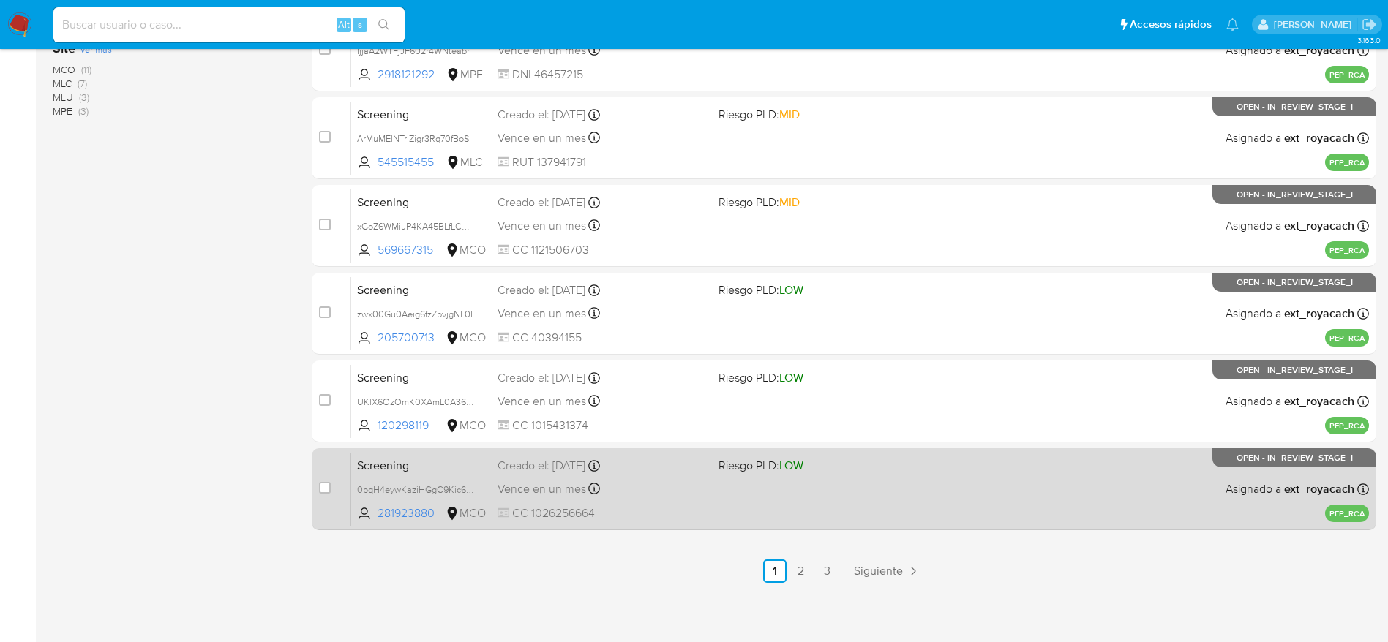
scroll to position [565, 0]
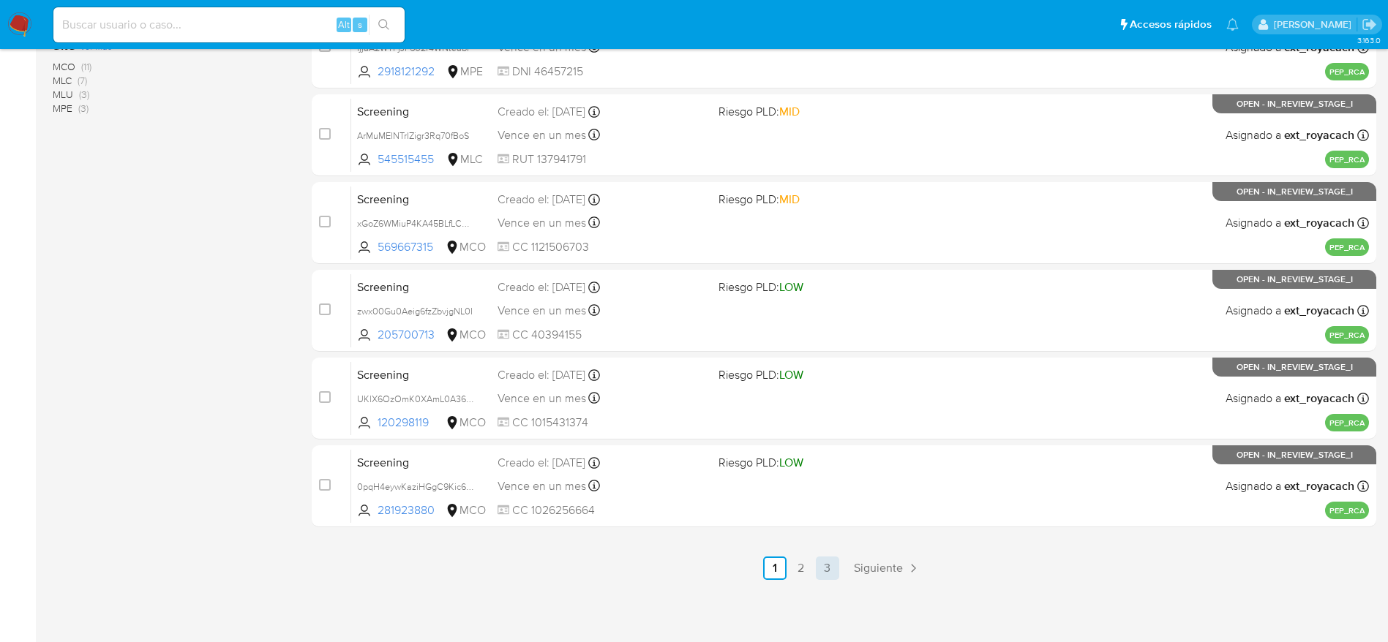
click at [828, 560] on link "3" at bounding box center [827, 568] width 23 height 23
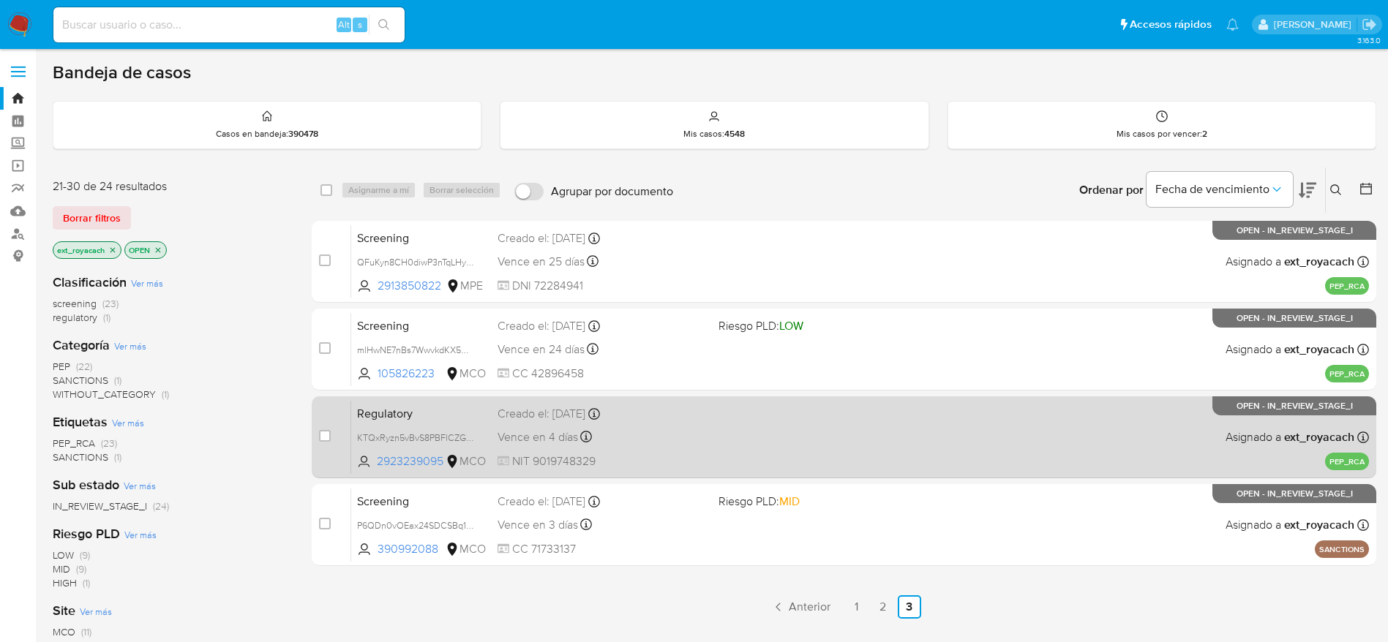
scroll to position [110, 0]
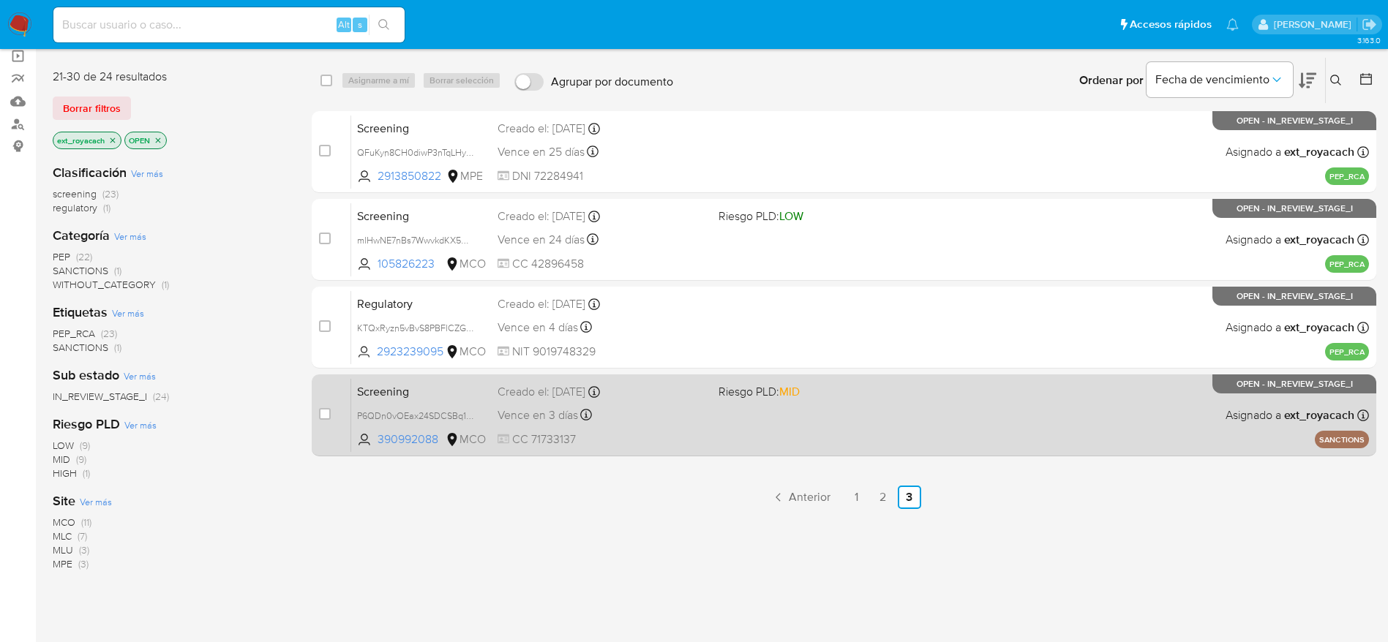
click at [743, 411] on div "Screening P6QDn0vOEax24SDCSBq1LFOj 390992088 MCO Riesgo PLD: MID Creado el: [DA…" at bounding box center [859, 415] width 1017 height 74
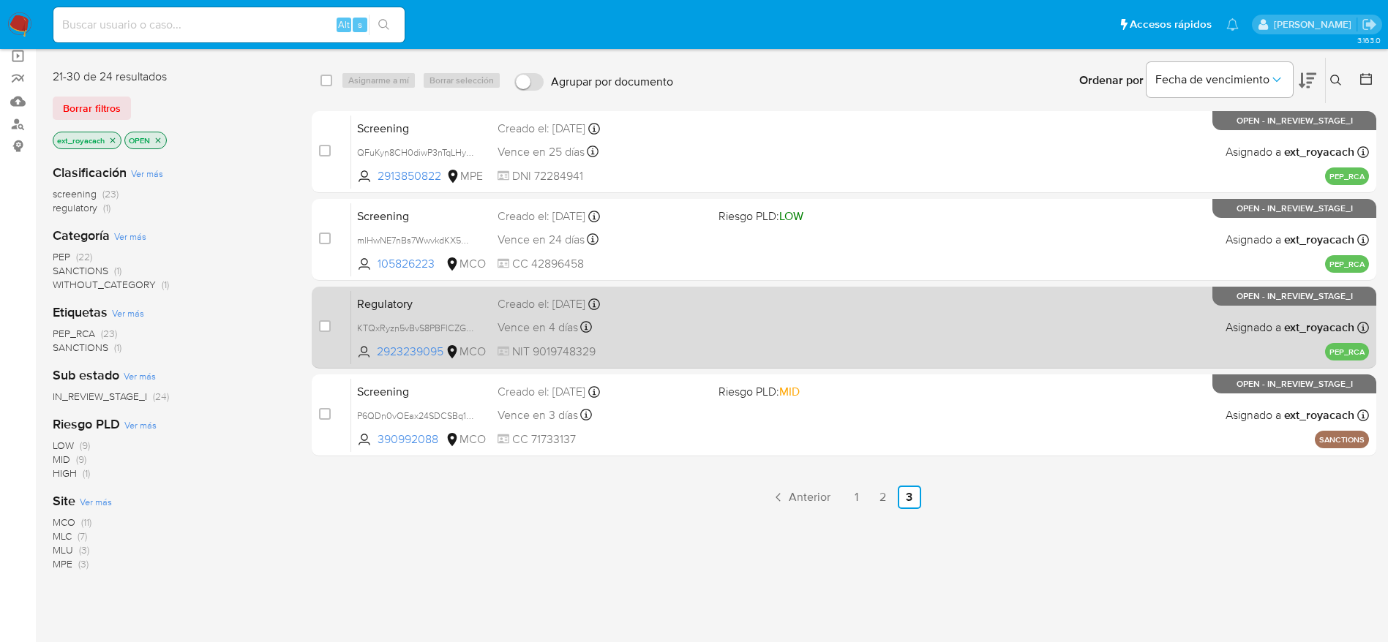
click at [769, 339] on div "Regulatory KTQxRyzn5vBvS8PBFlCZGfSU 2923239095 MCO Creado el: [DATE] Creado el:…" at bounding box center [859, 327] width 1017 height 74
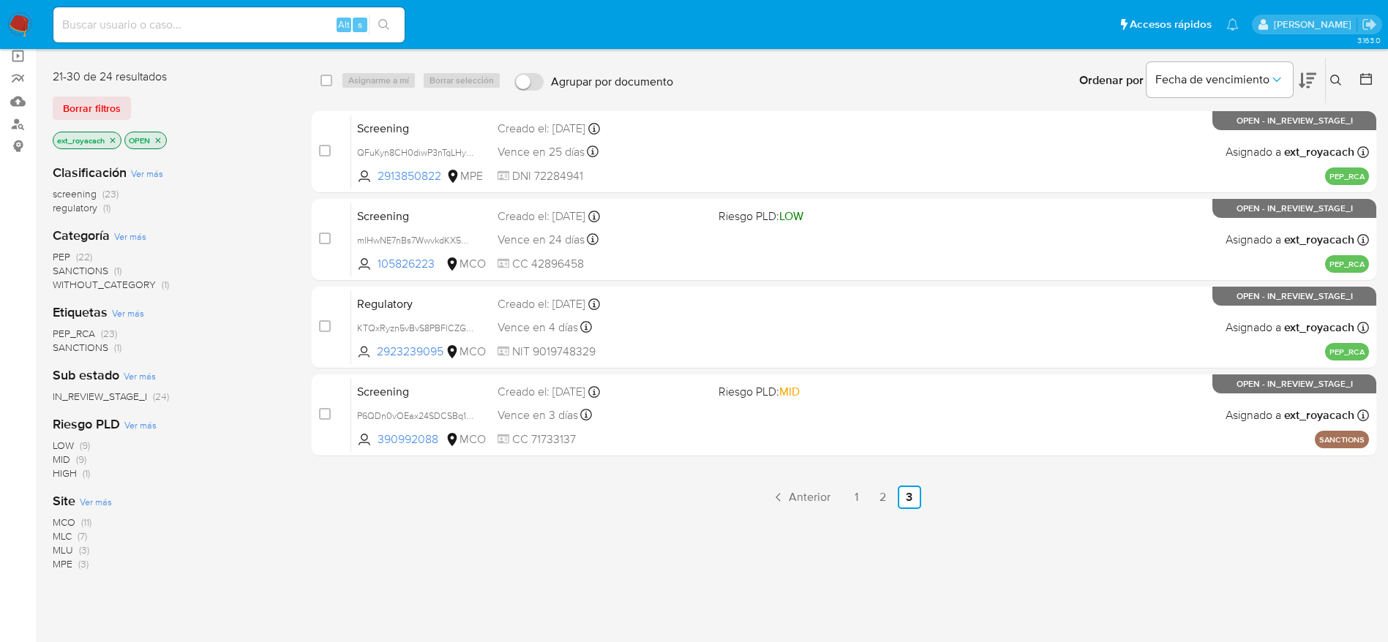
click at [8, 26] on img at bounding box center [19, 24] width 25 height 25
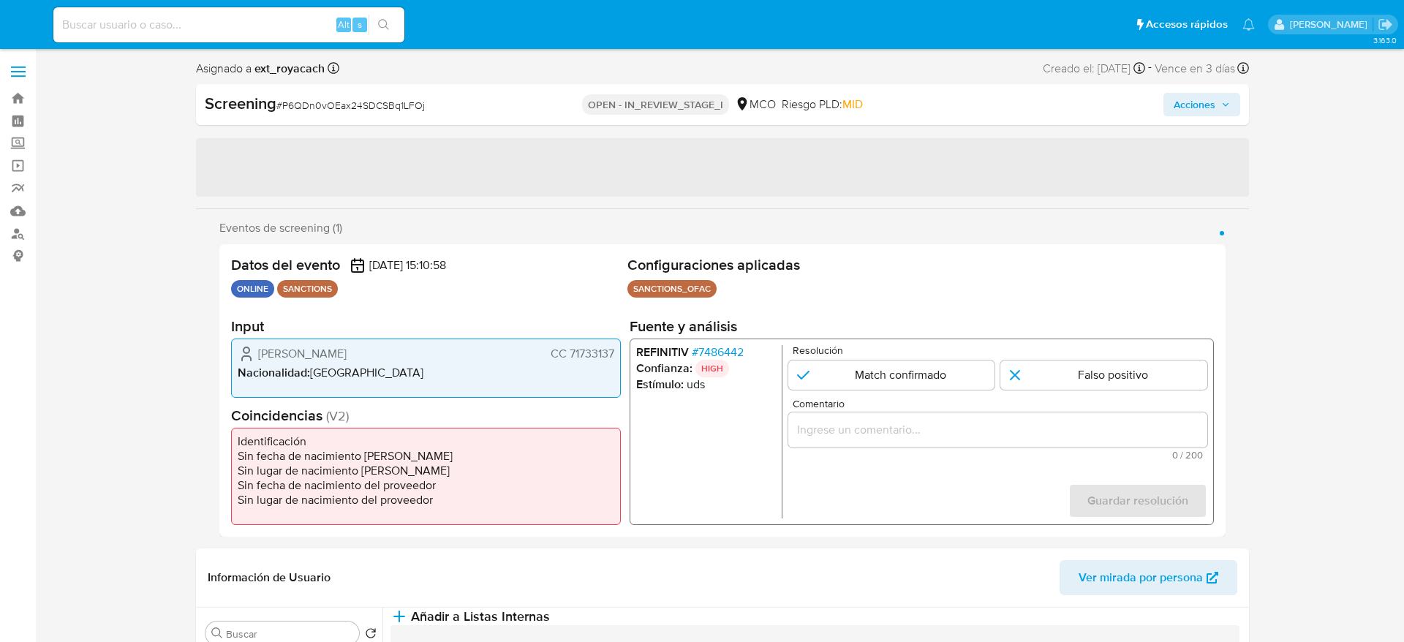
select select "10"
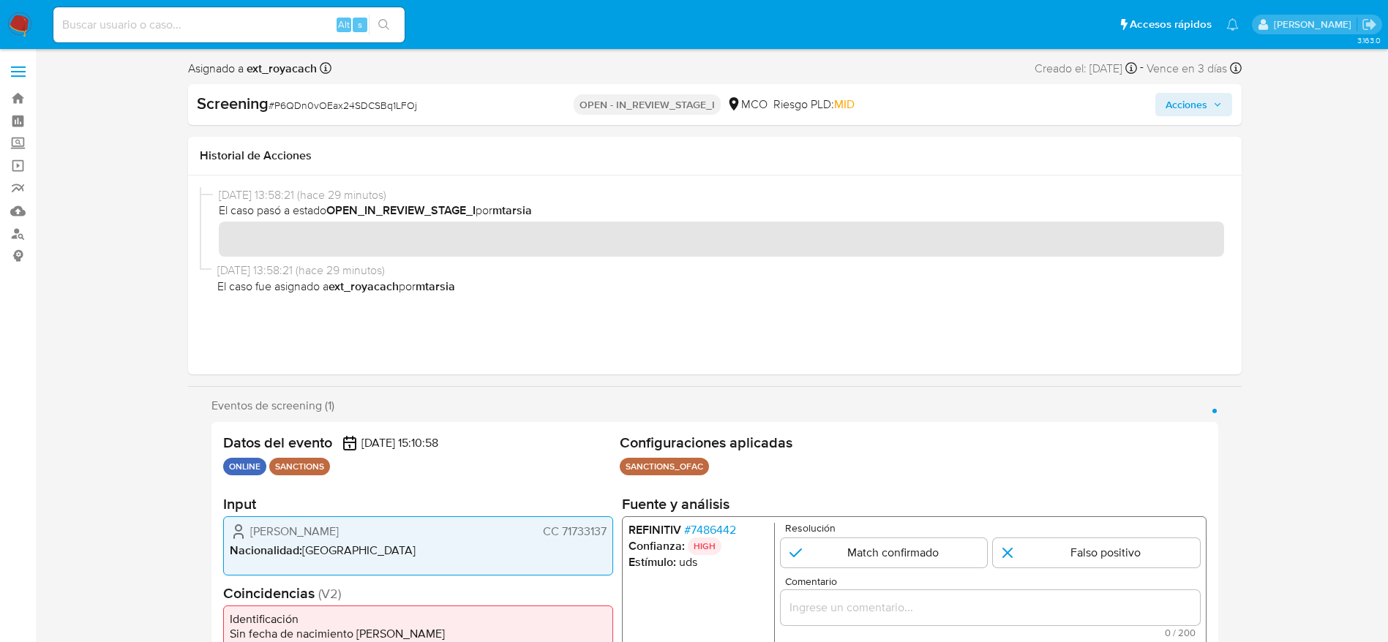
click at [333, 104] on span "# P6QDn0vOEax24SDCSBq1LFOj" at bounding box center [342, 105] width 148 height 15
copy span "P6QDn0vOEax24SDCSBq1LFOj"
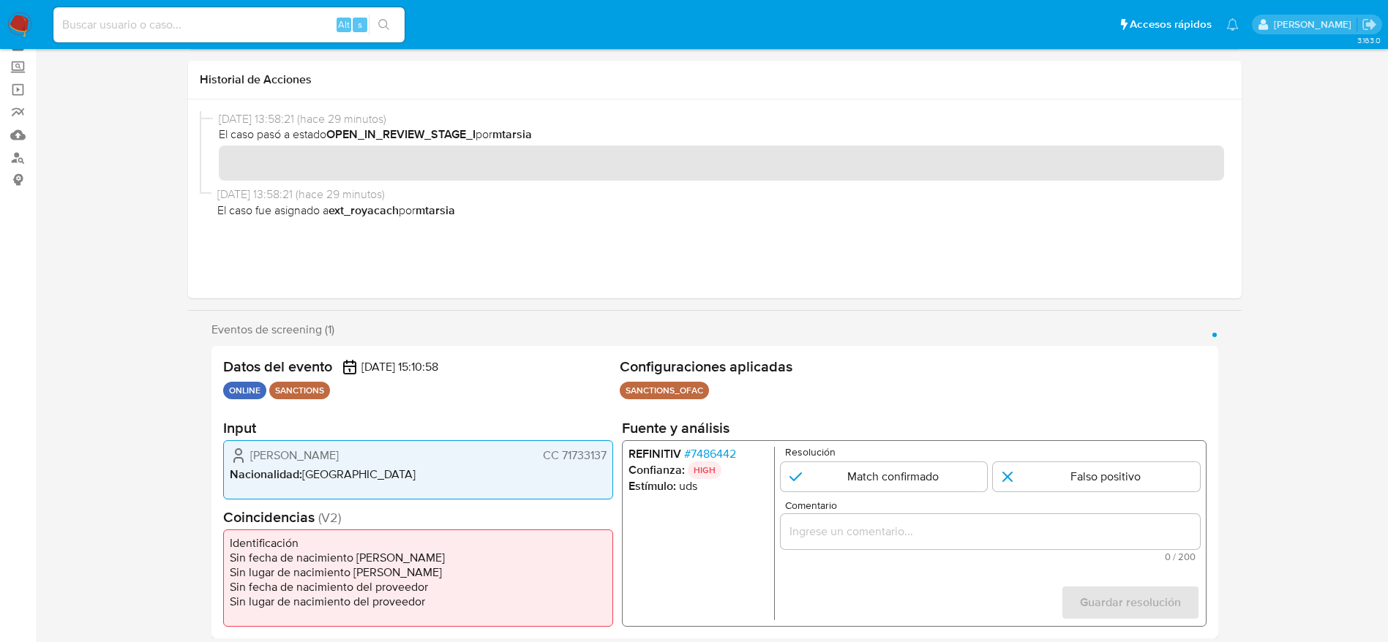
scroll to position [110, 0]
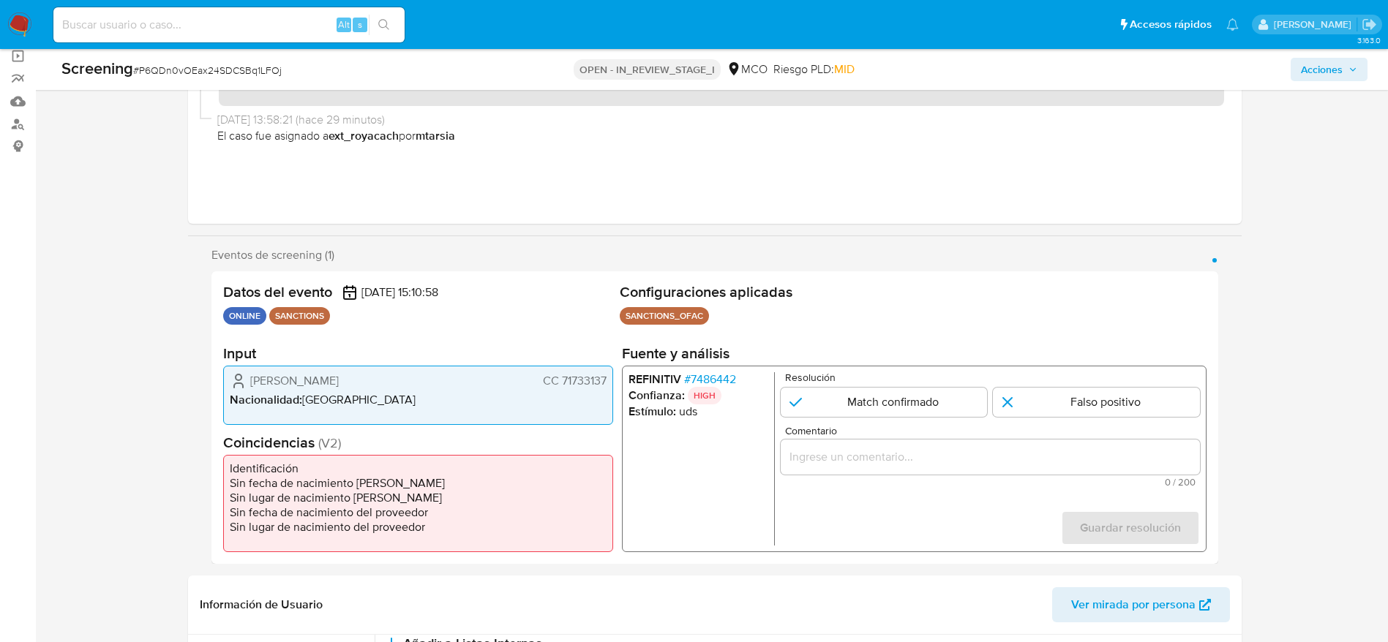
drag, startPoint x: 235, startPoint y: 375, endPoint x: 608, endPoint y: 375, distance: 373.0
click at [608, 375] on div "Federico Escobar Benavides CC 71733137 Nacionalidad : Colombia" at bounding box center [418, 395] width 390 height 59
click at [726, 382] on span "# 7486442" at bounding box center [709, 379] width 52 height 15
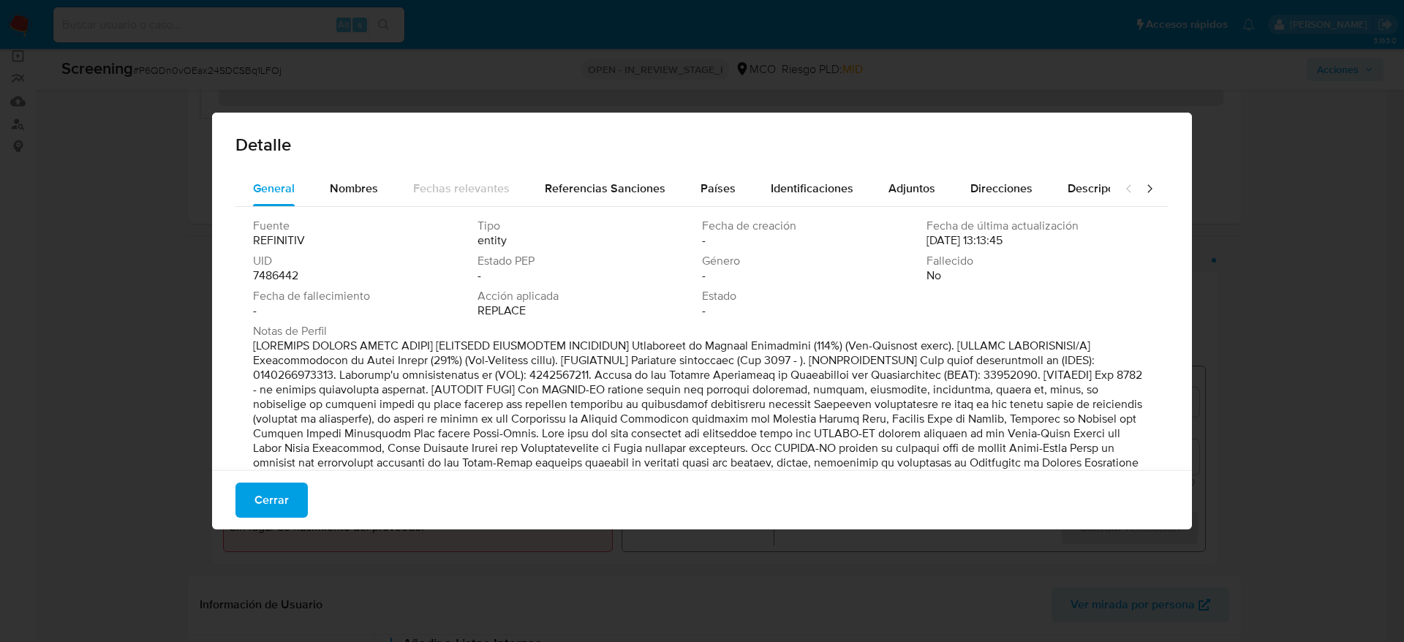
click at [348, 211] on div "Fuente REFINITIV Tipo entity Fecha de creación - Fecha de última actualización …" at bounding box center [702, 398] width 933 height 383
click at [348, 193] on span "Nombres" at bounding box center [354, 188] width 48 height 17
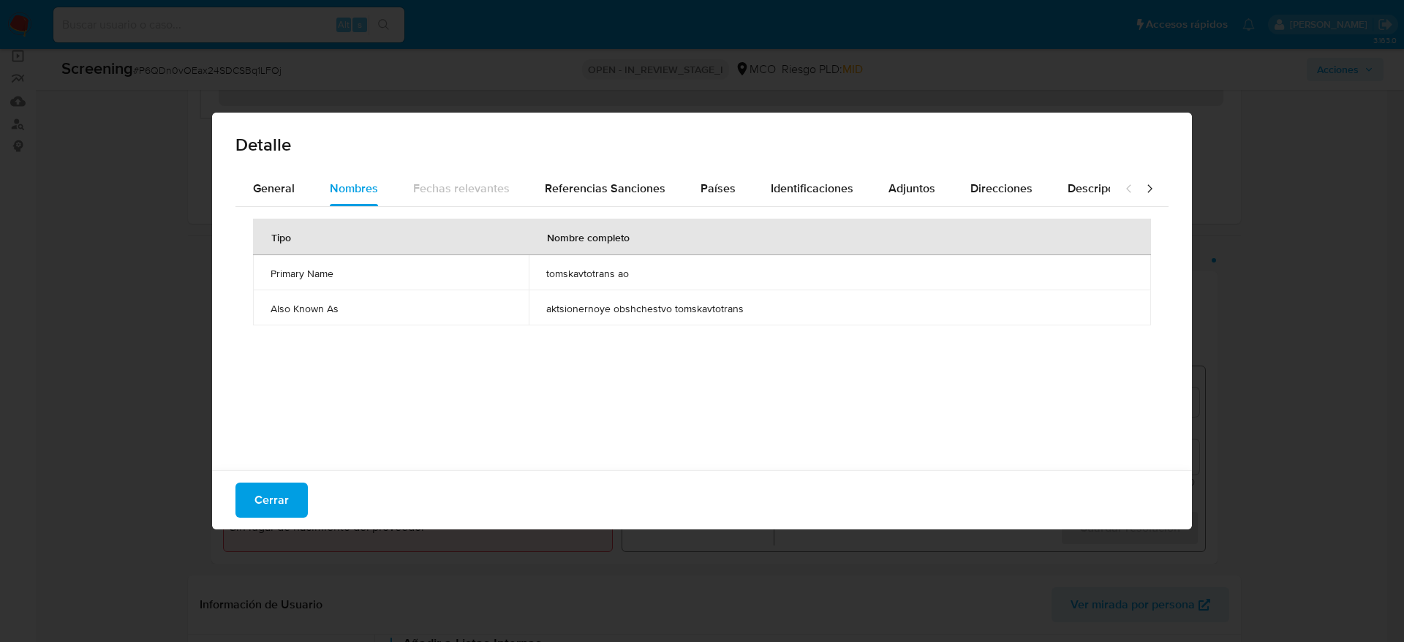
click at [592, 287] on td "tomskavtotrans ao" at bounding box center [840, 272] width 622 height 35
drag, startPoint x: 713, startPoint y: 173, endPoint x: 764, endPoint y: 178, distance: 51.5
click at [715, 172] on div "Países" at bounding box center [718, 188] width 35 height 35
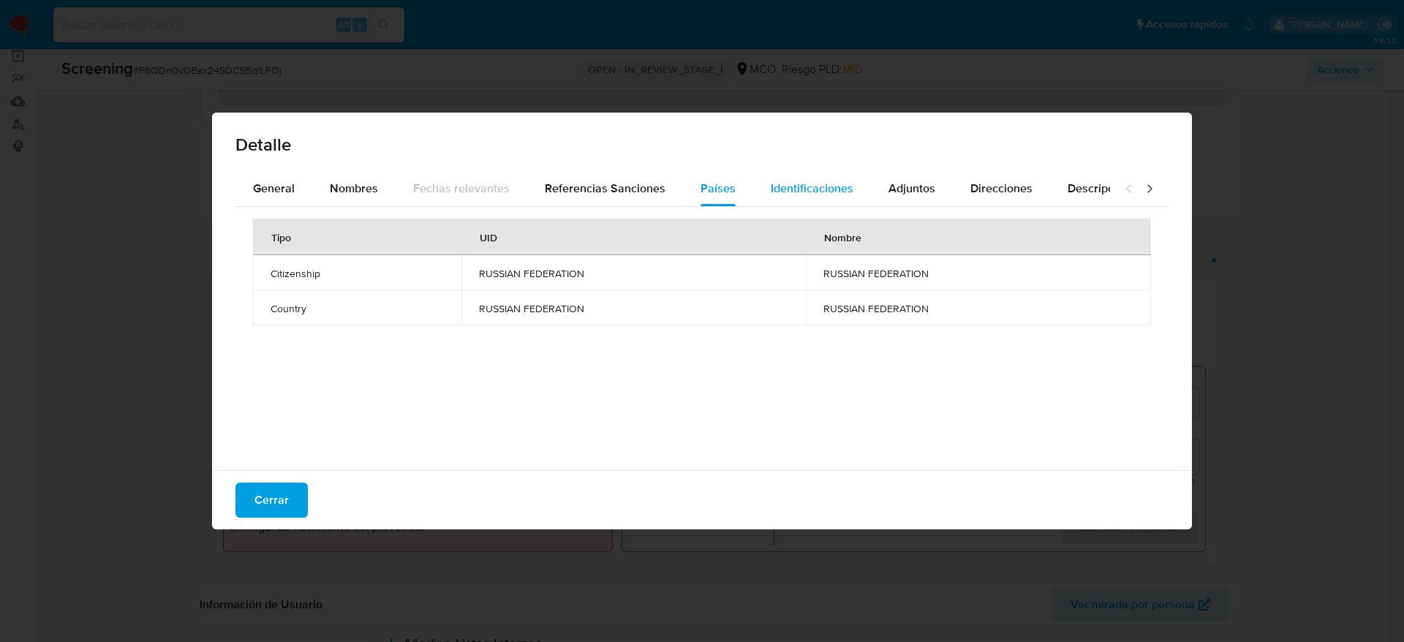
click at [778, 182] on span "Identificaciones" at bounding box center [812, 188] width 83 height 17
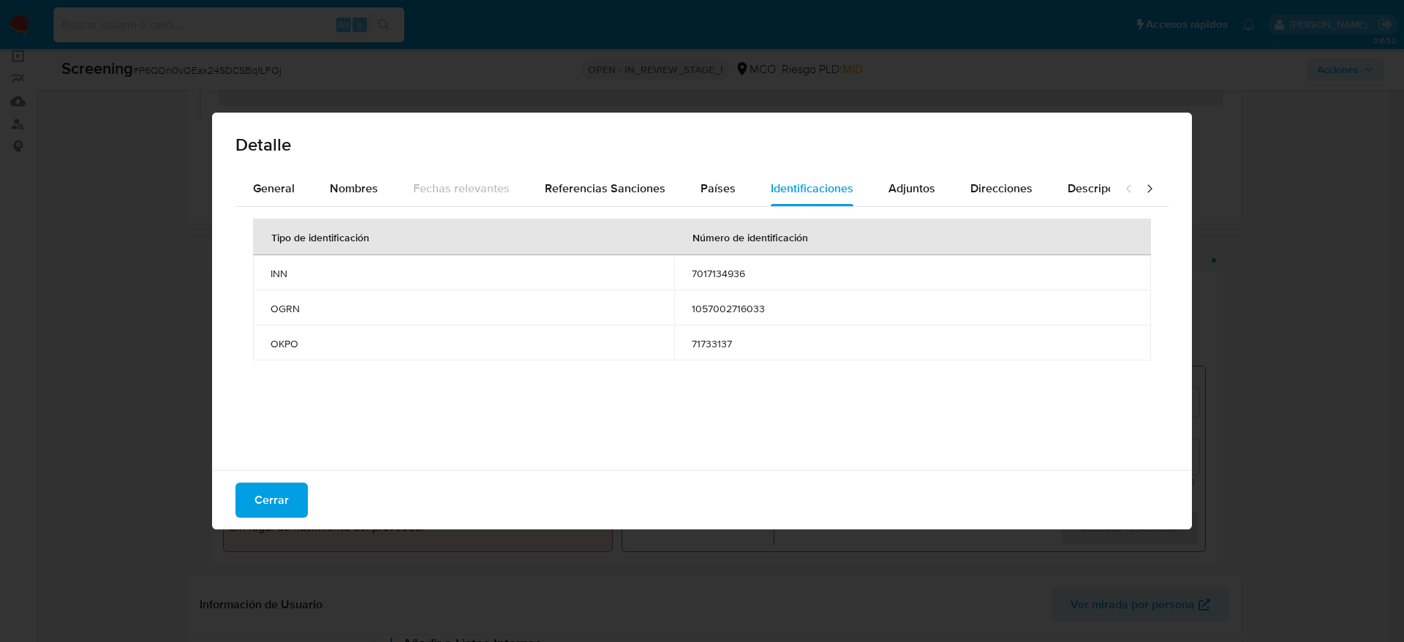
drag, startPoint x: 283, startPoint y: 511, endPoint x: 347, endPoint y: 486, distance: 68.1
click at [282, 509] on span "Cerrar" at bounding box center [272, 500] width 34 height 32
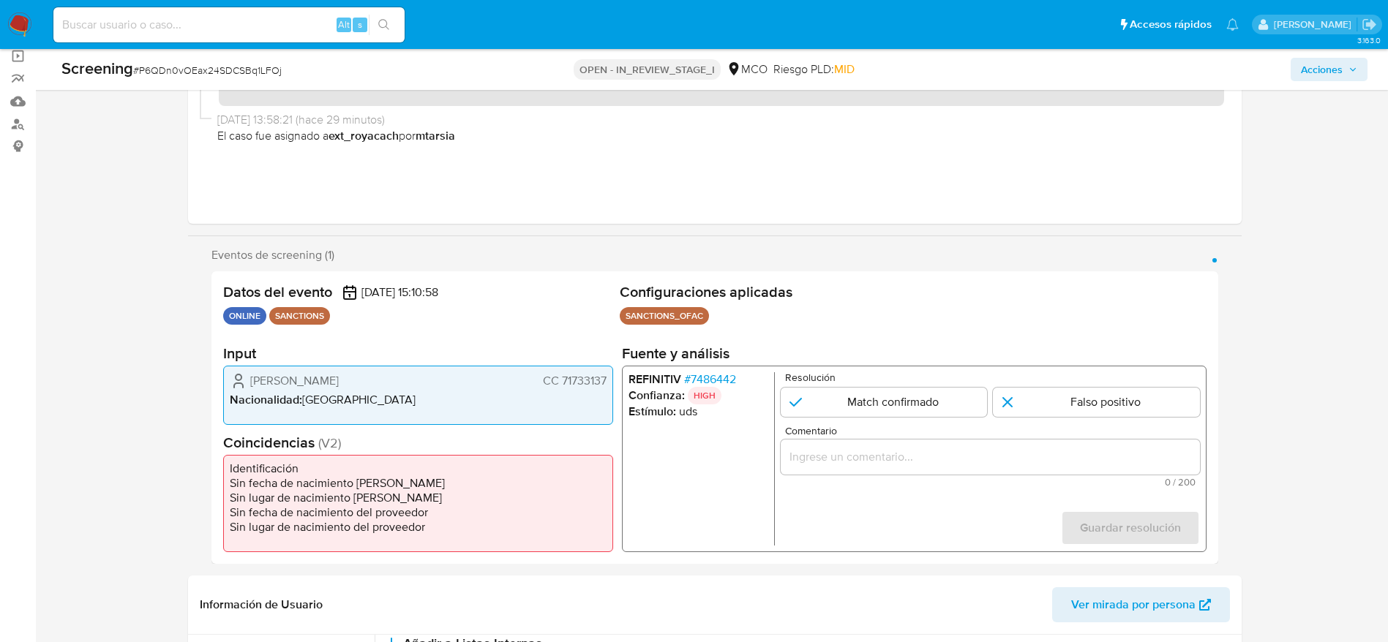
click at [836, 429] on span "Comentario" at bounding box center [993, 431] width 419 height 11
click at [836, 448] on input "Comentario" at bounding box center [989, 457] width 419 height 19
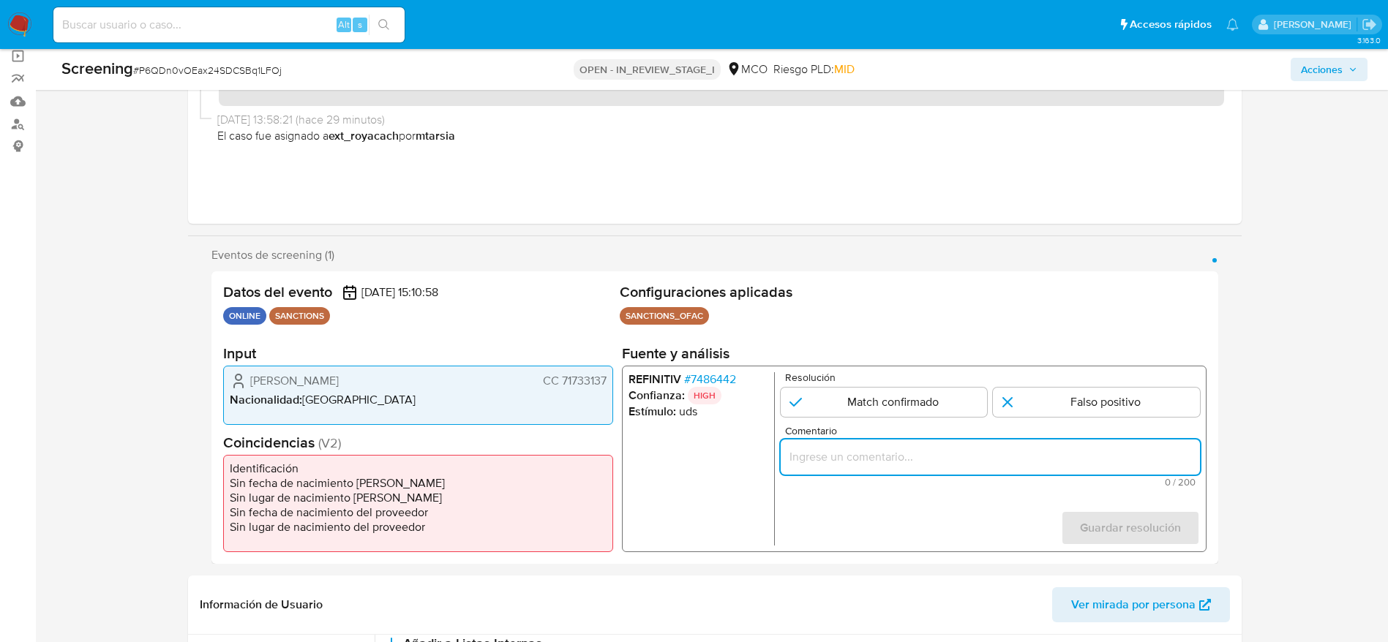
paste input "Compara al usuario Federico Escobar Benavides CC 71733137 con el sancionado "to…"
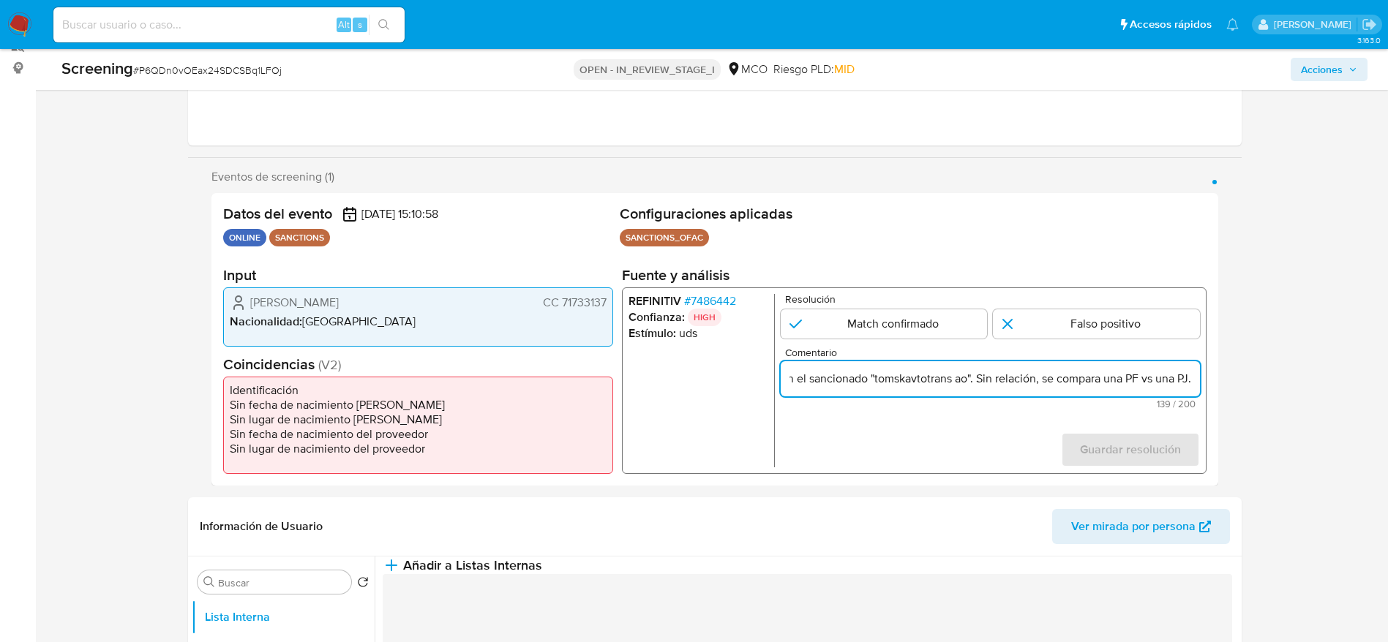
scroll to position [219, 0]
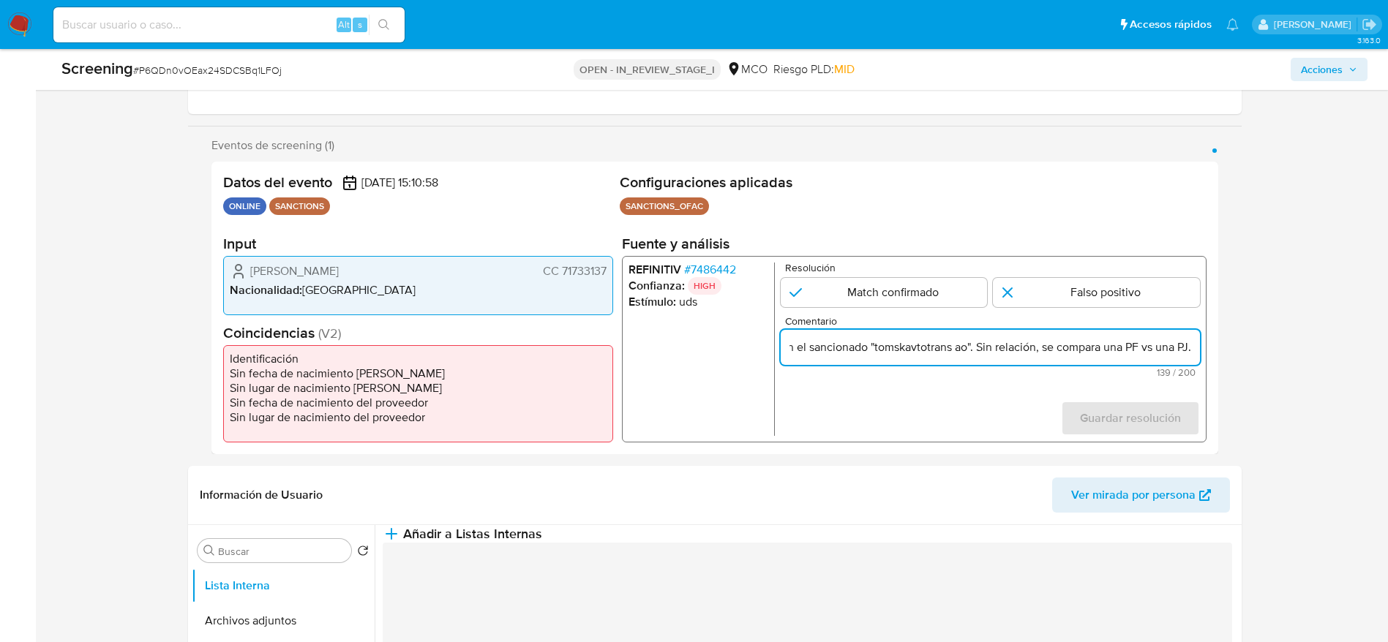
type input "Compara al usuario Federico Escobar Benavides CC 71733137 con el sancionado "to…"
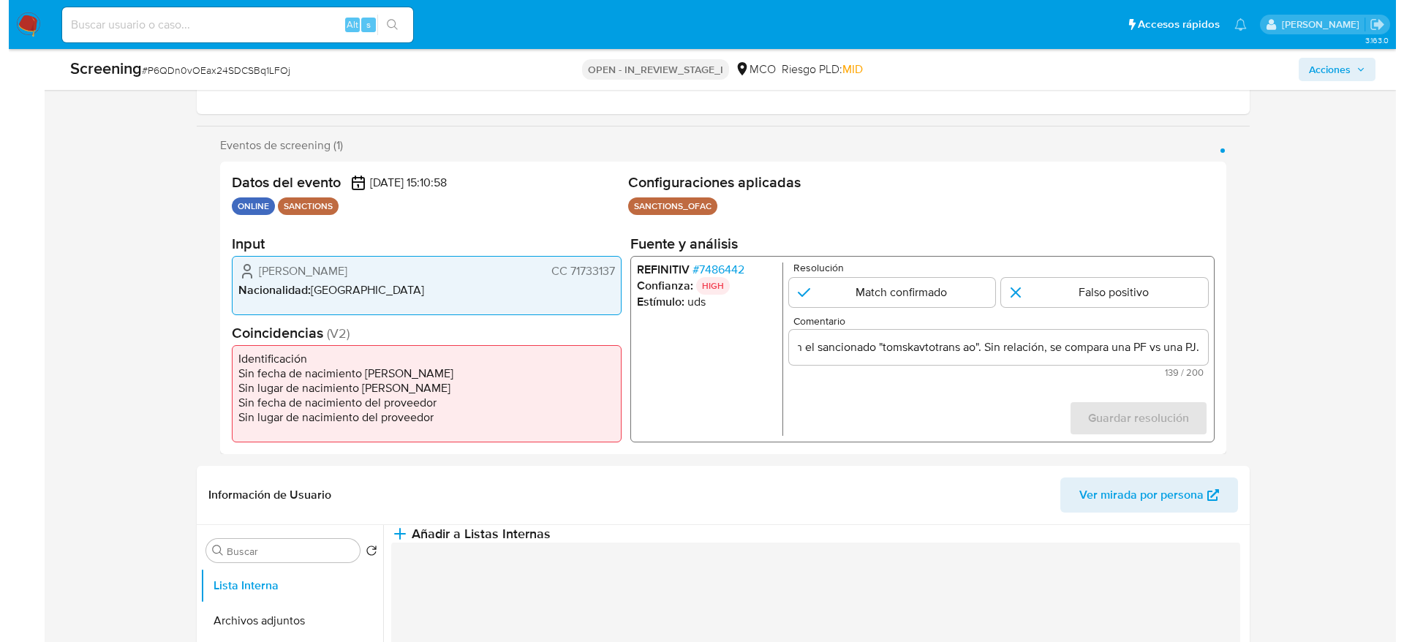
scroll to position [0, 0]
click at [1151, 270] on p "Resolución" at bounding box center [991, 268] width 415 height 11
click at [1151, 290] on input "1 de 1" at bounding box center [1096, 292] width 207 height 29
radio input "true"
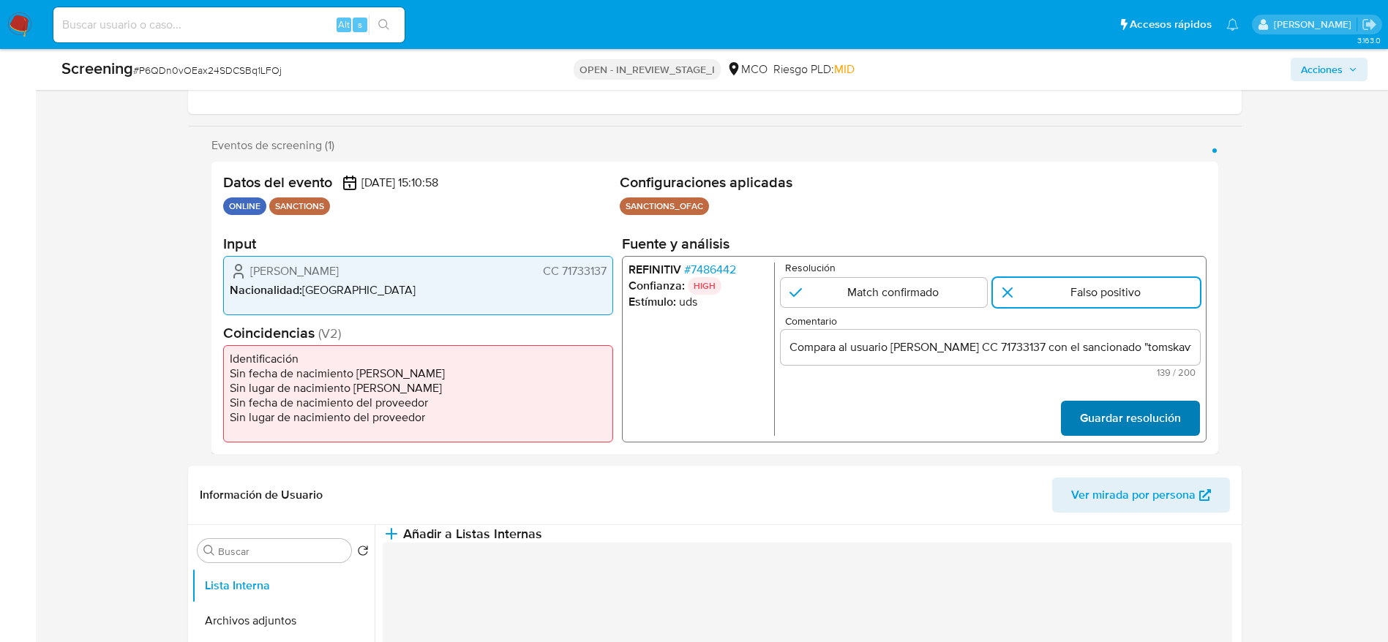
click at [1121, 412] on span "Guardar resolución" at bounding box center [1129, 418] width 101 height 32
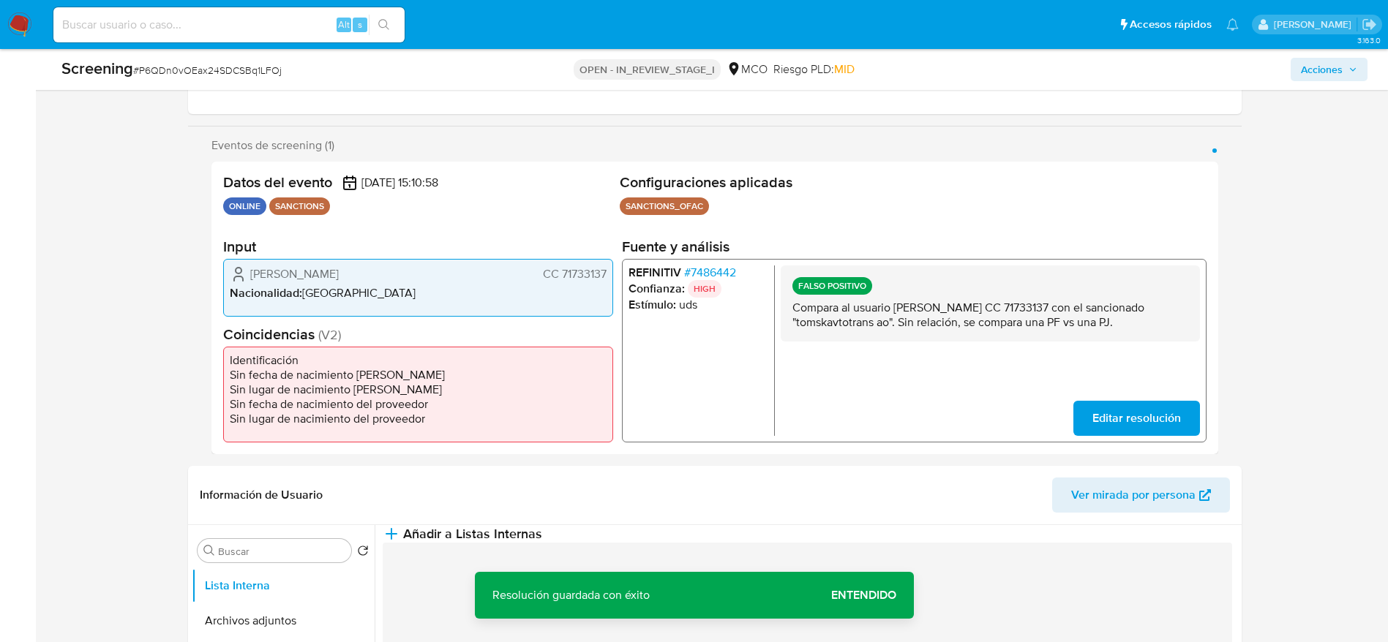
click at [944, 312] on p "Compara al usuario Federico Escobar Benavides CC 71733137 con el sancionado "to…" at bounding box center [989, 314] width 396 height 29
click at [772, 513] on div "Información de Usuario Ver mirada por persona" at bounding box center [714, 495] width 1053 height 59
click at [542, 533] on button "Añadir a Listas Internas" at bounding box center [462, 534] width 159 height 18
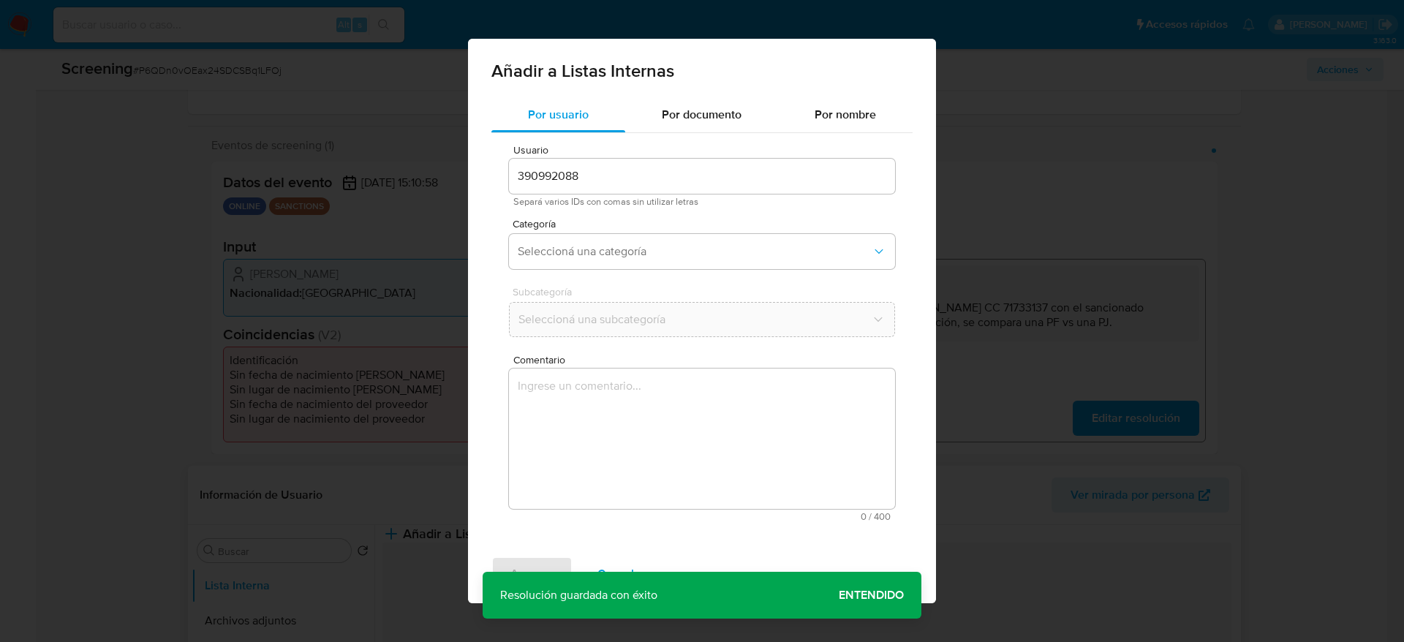
click at [729, 424] on textarea "Comentario" at bounding box center [702, 439] width 386 height 140
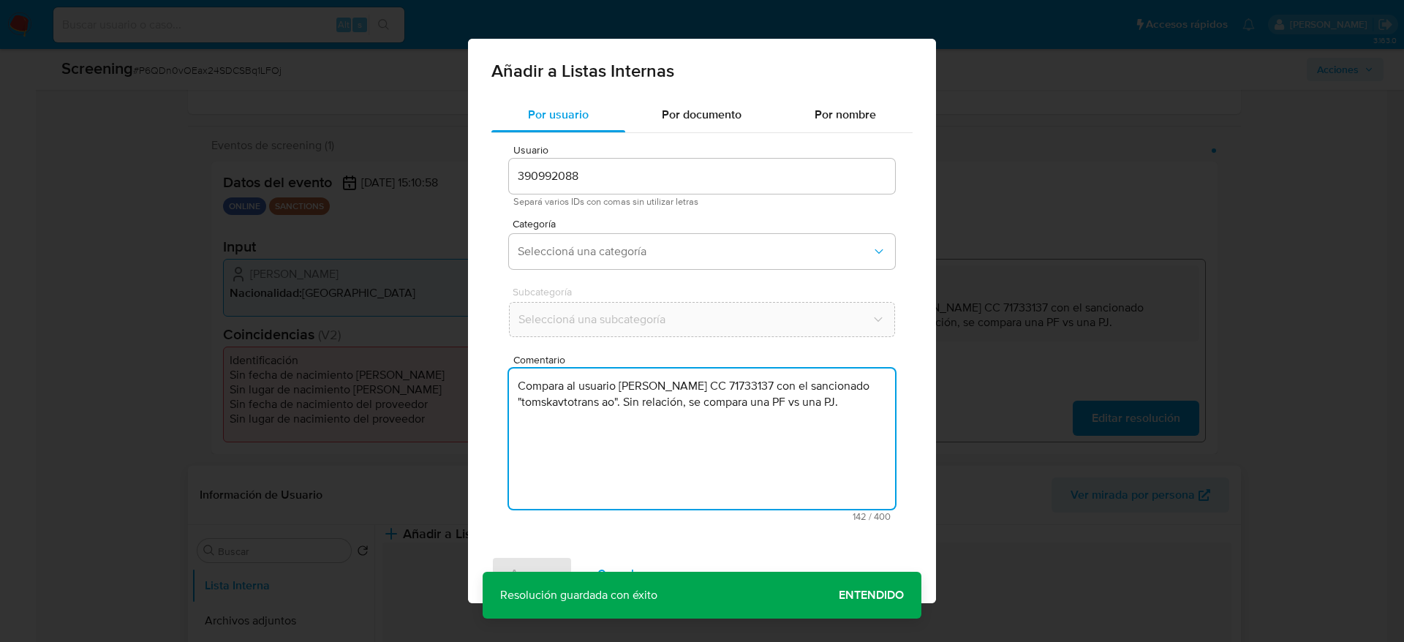
type textarea "Compara al usuario Federico Escobar Benavides CC 71733137 con el sancionado "to…"
click at [727, 279] on div "Usuario 390992088 Separá varios IDs con comas sin utilizar letras Categoría Sel…" at bounding box center [702, 333] width 421 height 400
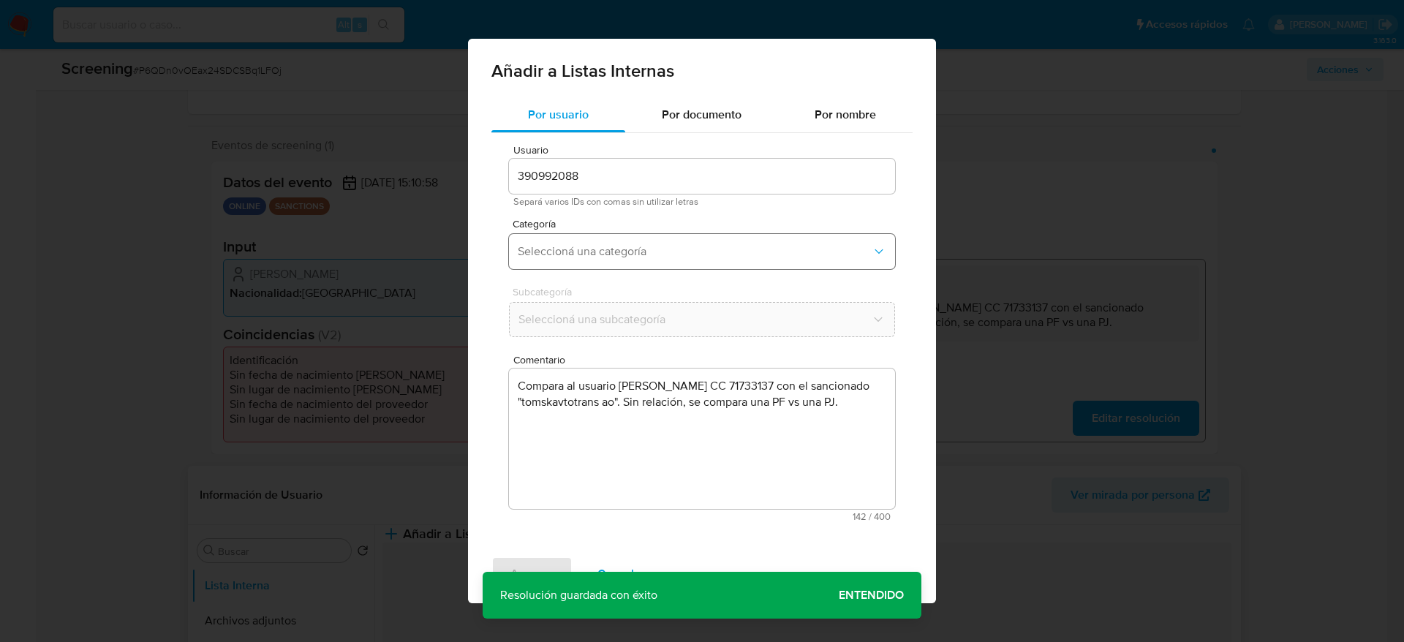
click at [727, 264] on button "Seleccioná una categoría" at bounding box center [702, 251] width 386 height 35
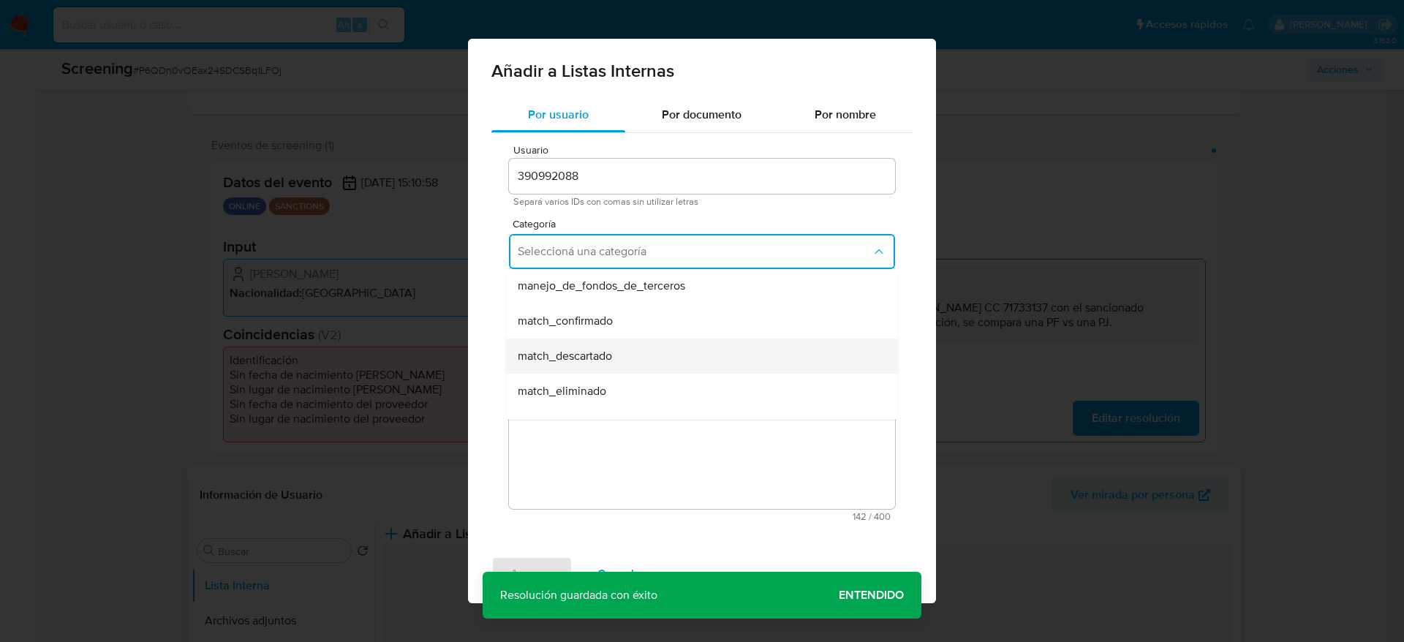
scroll to position [110, 0]
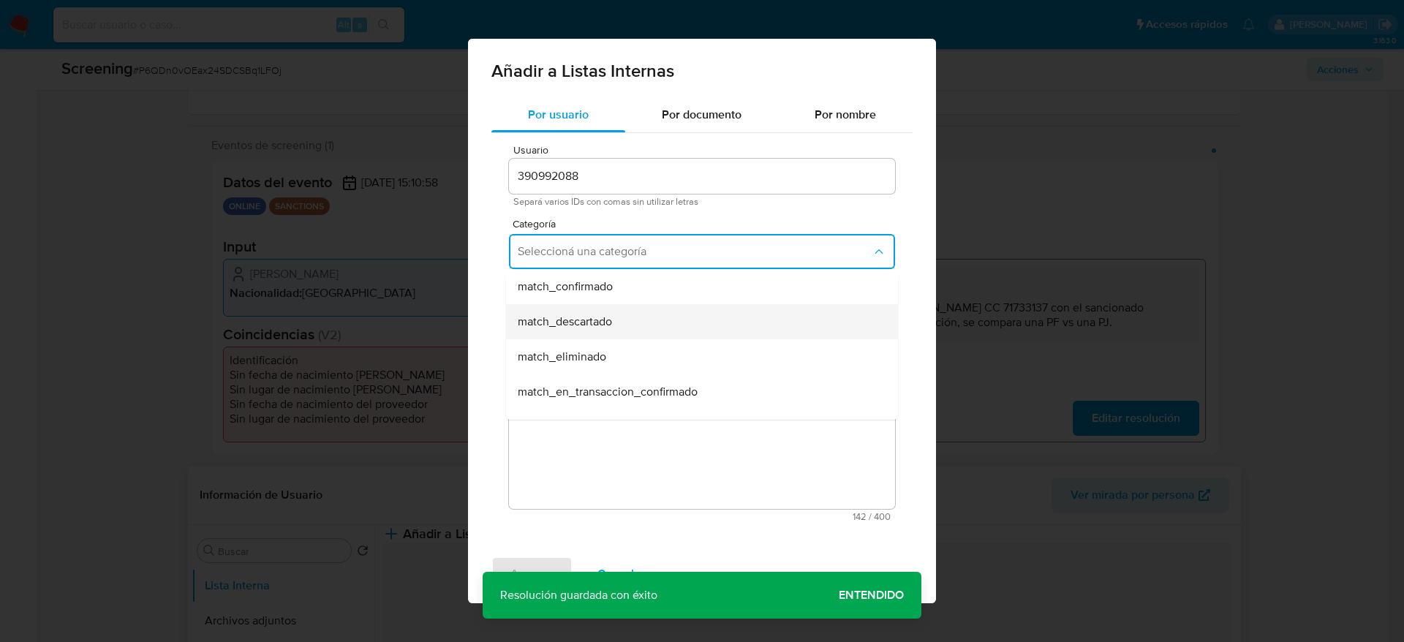
click at [631, 315] on div "match_descartado" at bounding box center [698, 321] width 360 height 35
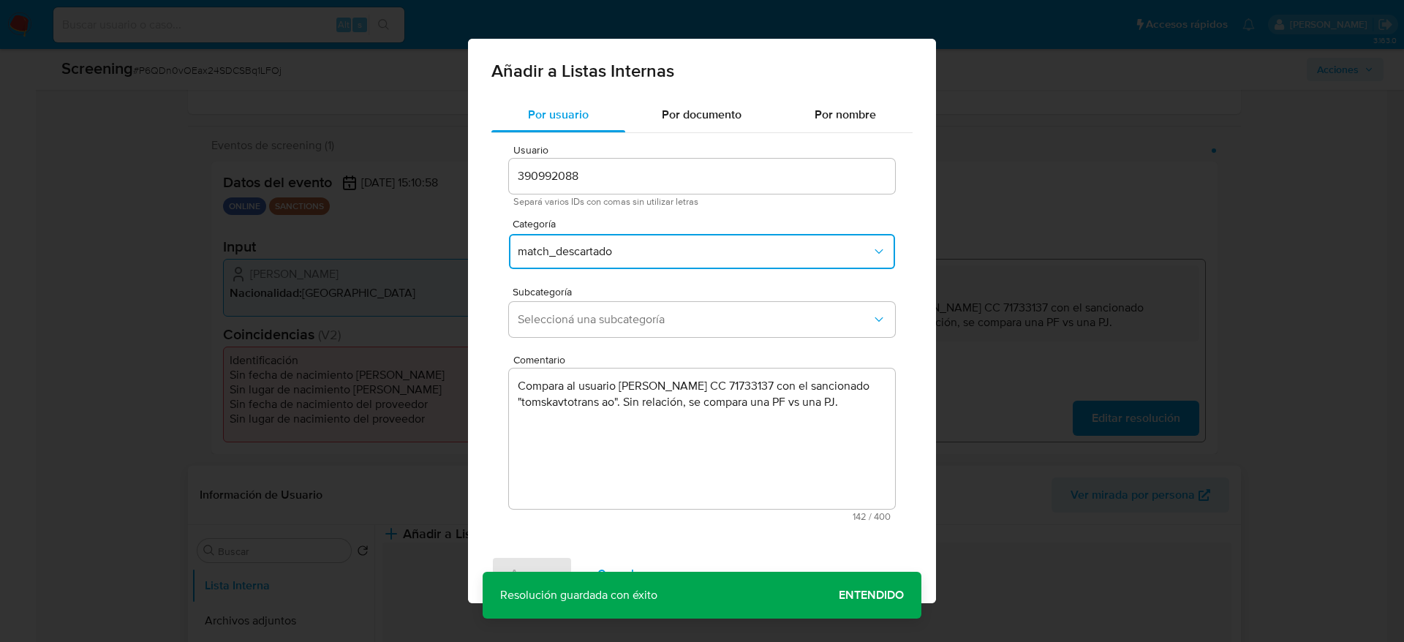
click at [631, 315] on span "Seleccioná una subcategoría" at bounding box center [695, 319] width 354 height 15
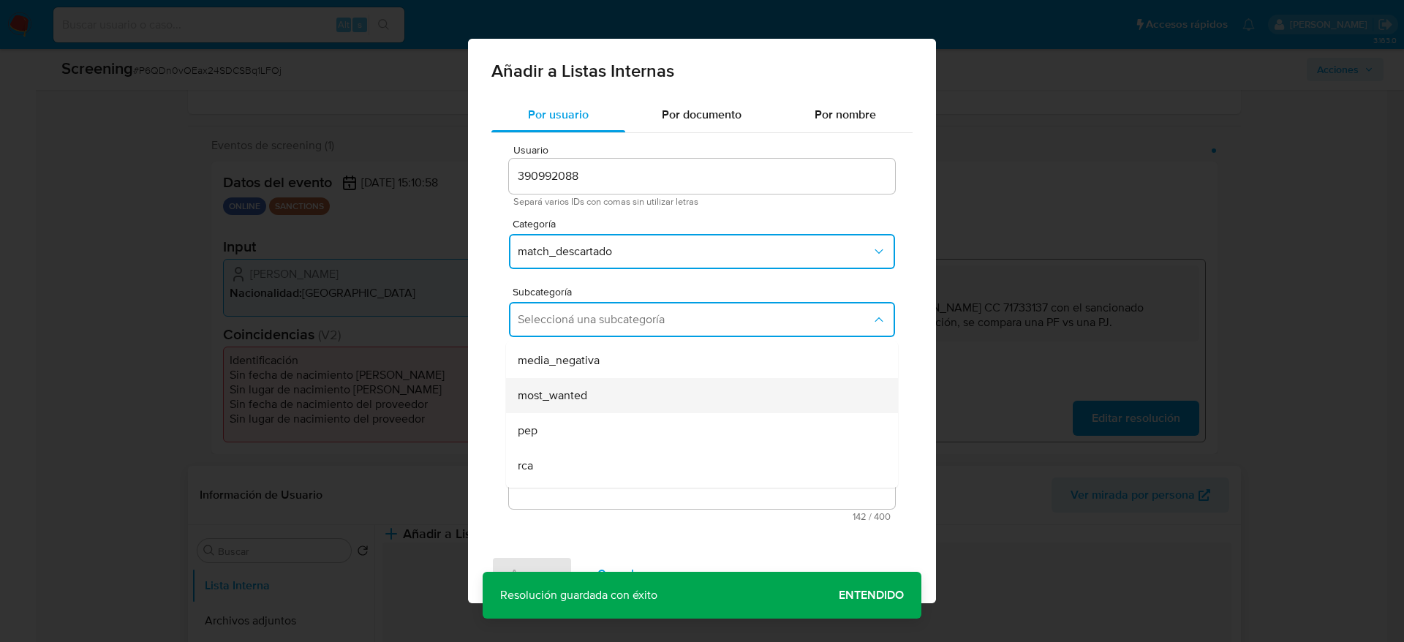
scroll to position [99, 0]
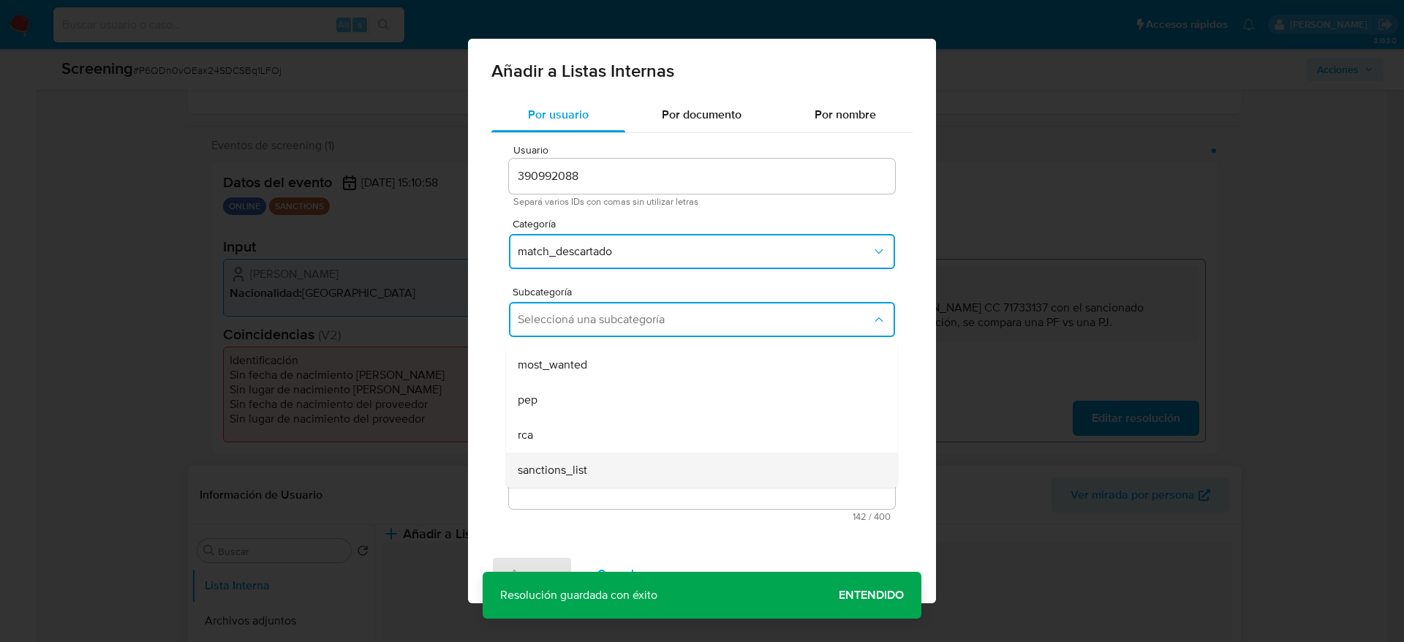
click at [528, 479] on div "sanctions_list" at bounding box center [698, 470] width 360 height 35
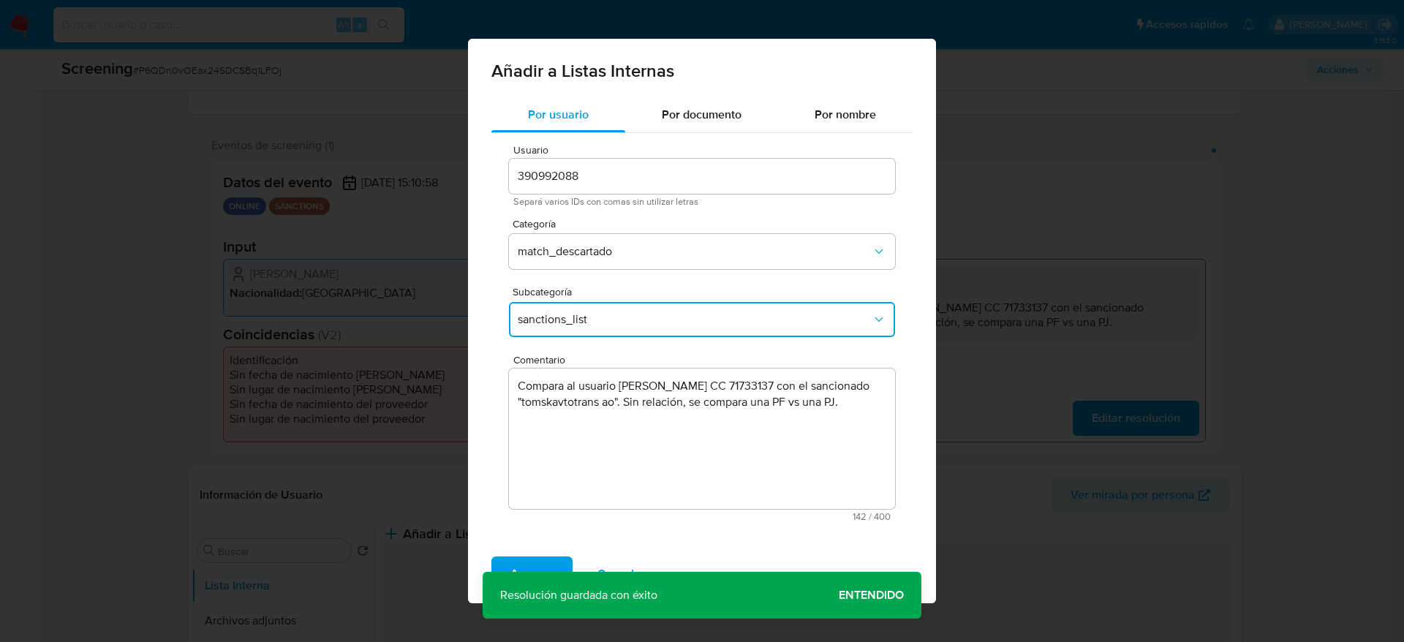
click at [557, 554] on div "Agregar Cancelar" at bounding box center [702, 574] width 468 height 59
click at [546, 558] on span "Agregar" at bounding box center [532, 574] width 43 height 32
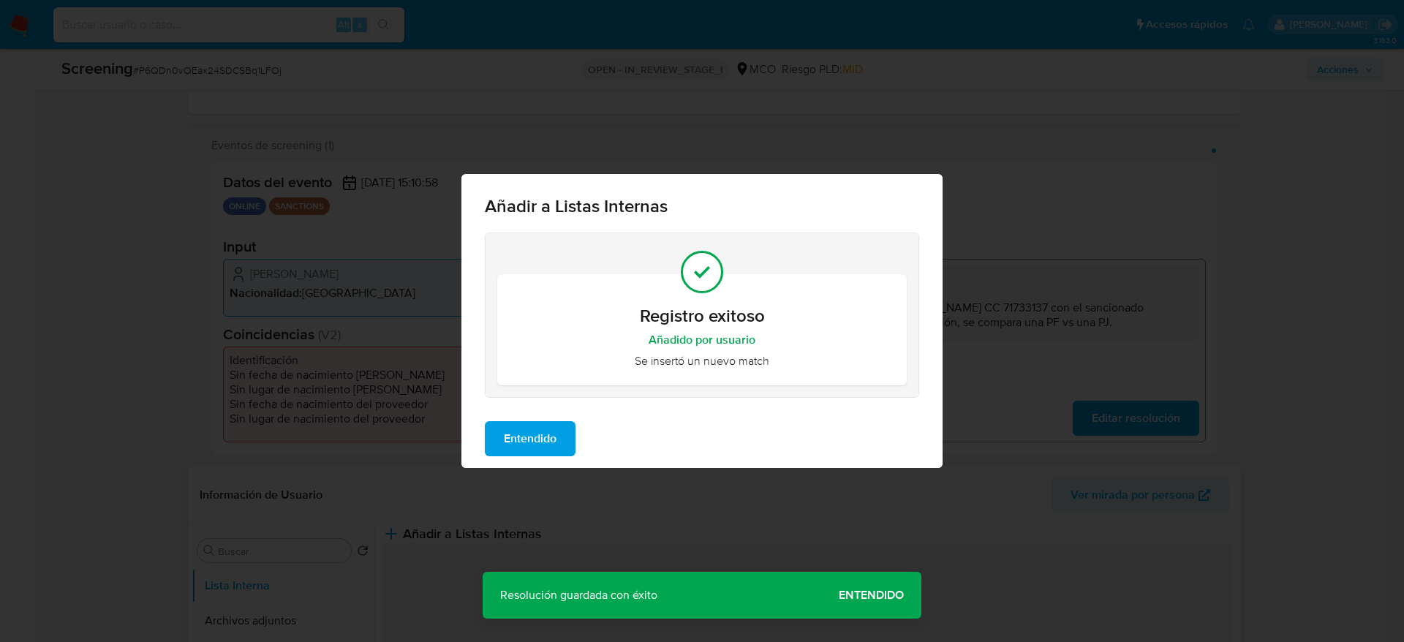
click at [522, 432] on span "Entendido" at bounding box center [530, 439] width 53 height 32
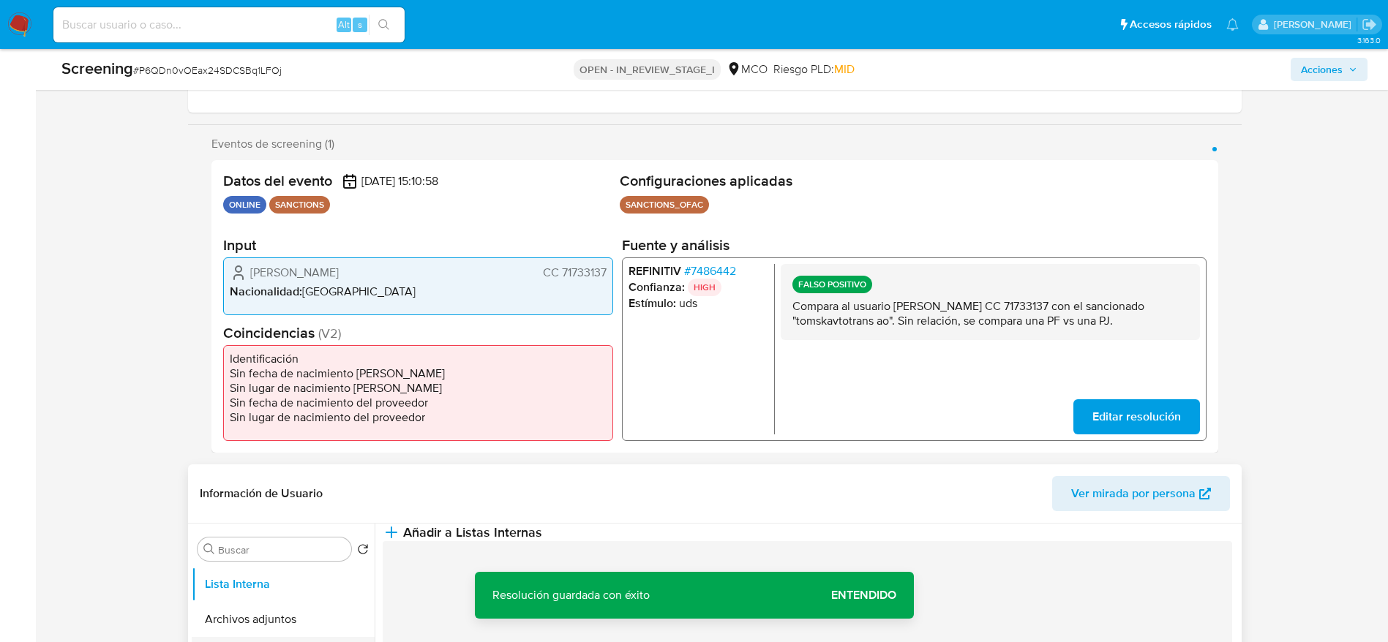
scroll to position [439, 0]
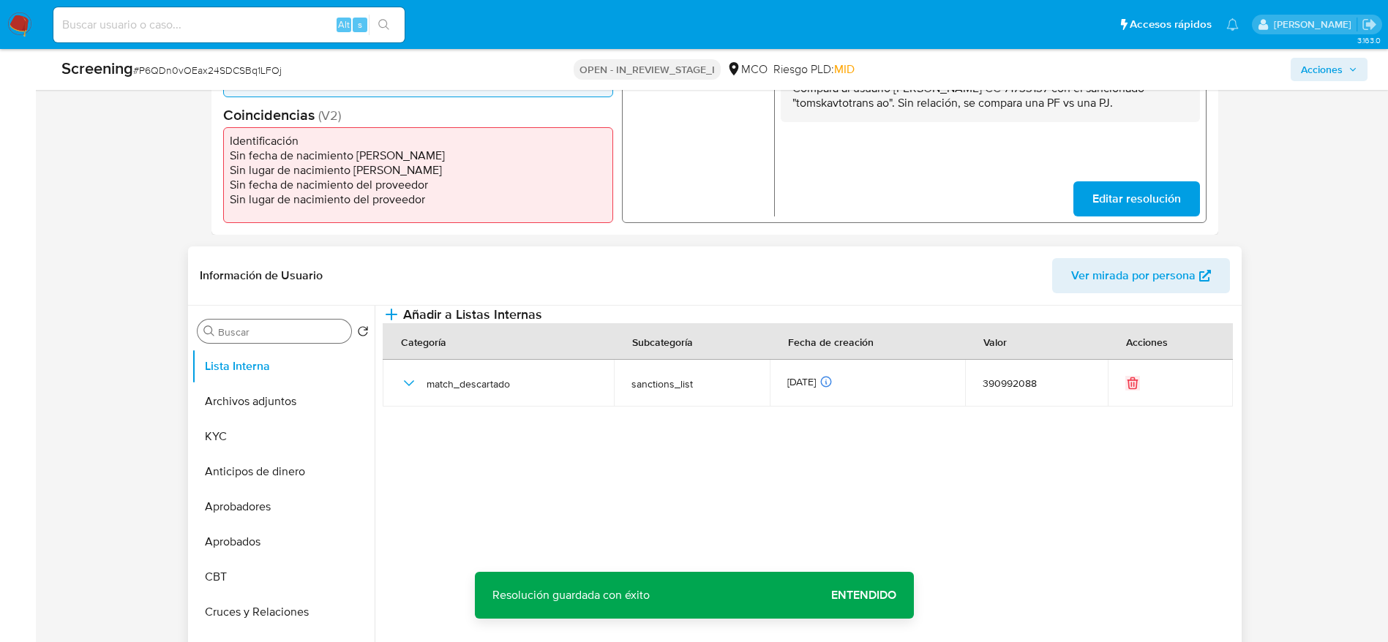
click at [301, 335] on div "Buscar" at bounding box center [274, 331] width 154 height 23
click at [301, 335] on input "Buscar" at bounding box center [281, 331] width 127 height 13
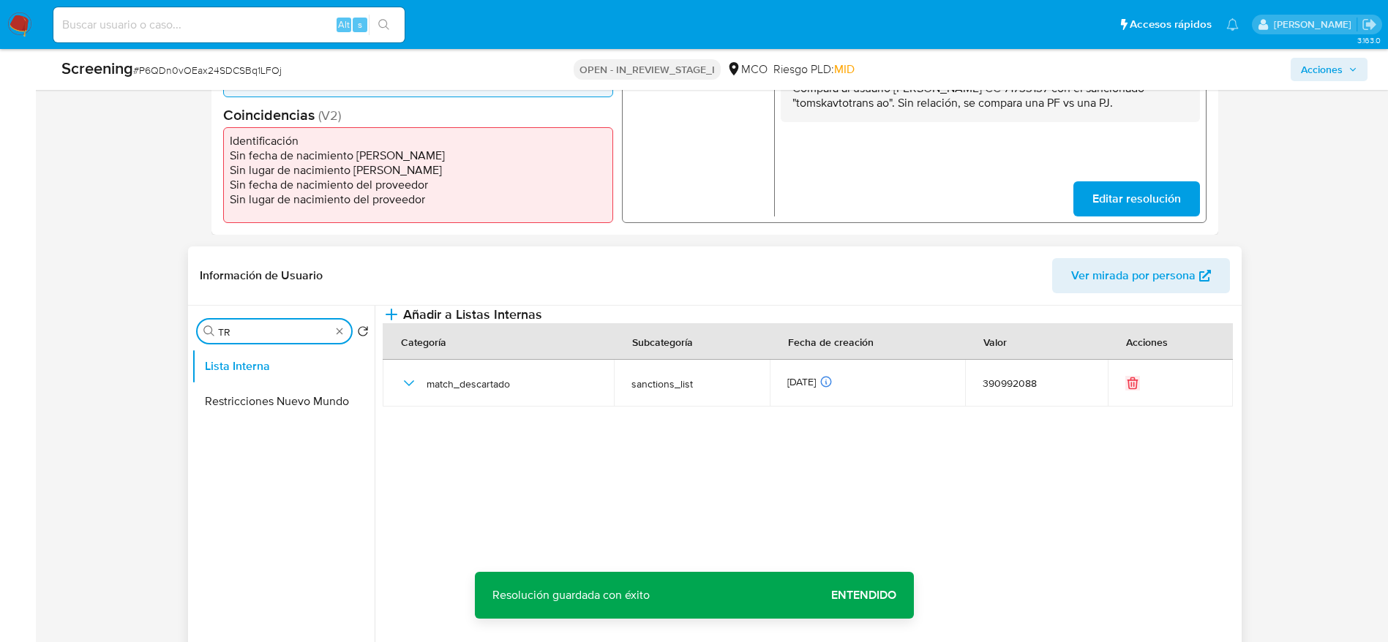
type input "T"
type input "RES"
click at [285, 433] on button "Restricciones Nuevo Mundo" at bounding box center [277, 436] width 171 height 35
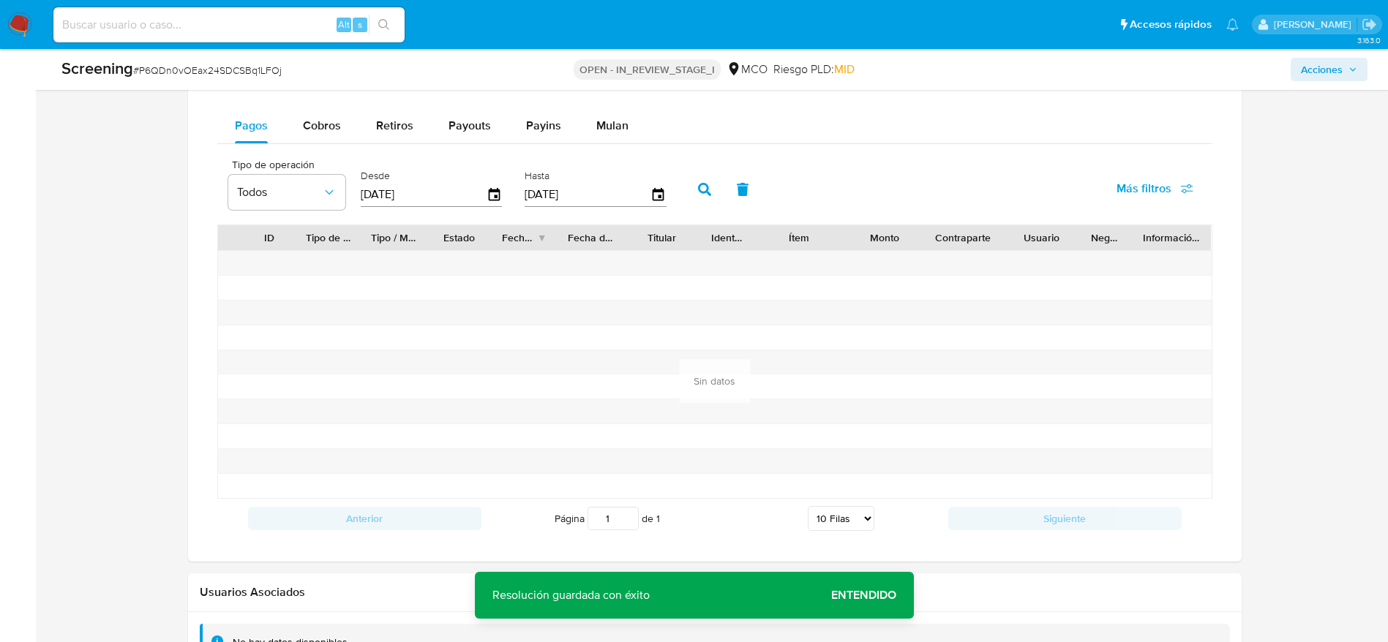
scroll to position [2104, 0]
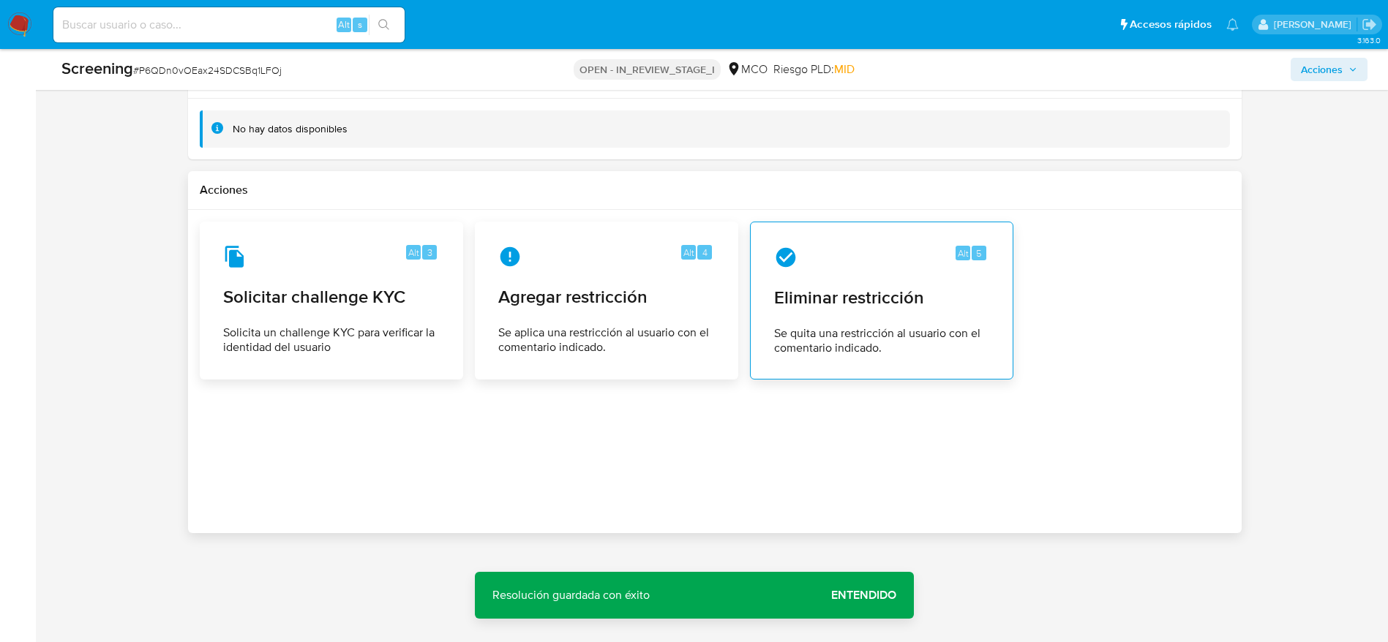
click at [918, 333] on span "Se quita una restricción al usuario con el comentario indicado." at bounding box center [881, 340] width 215 height 29
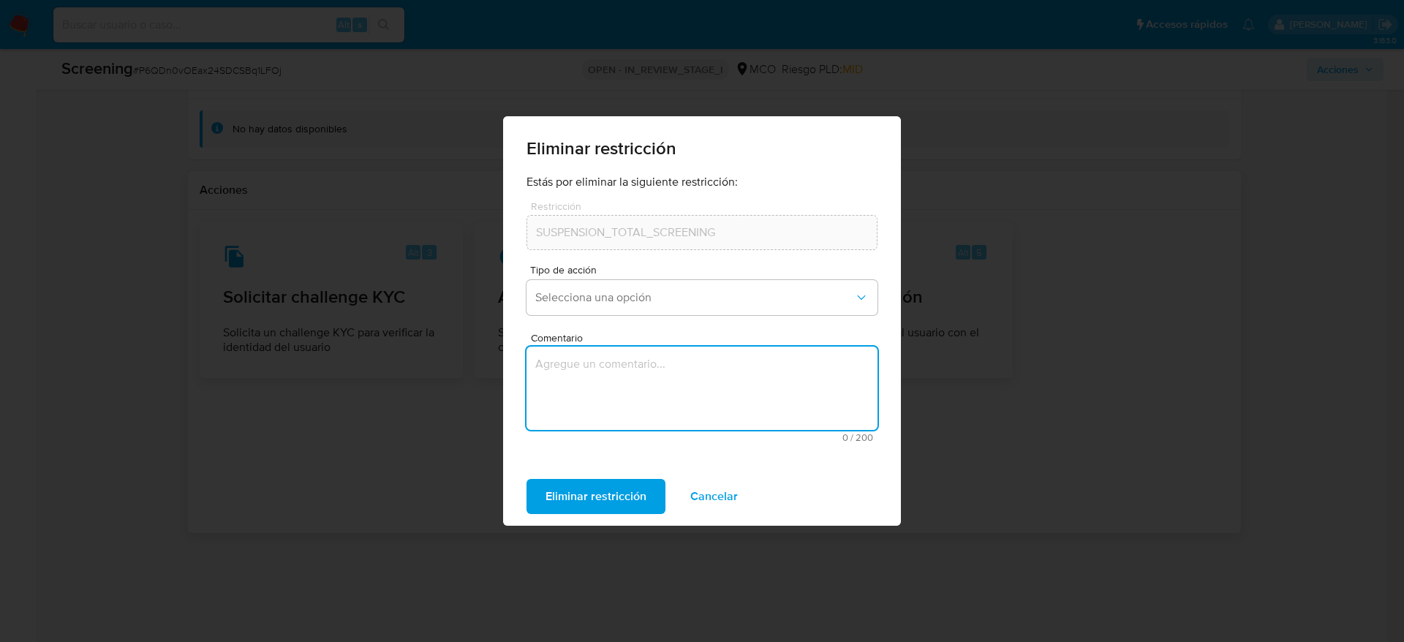
click at [706, 399] on textarea "Comentario" at bounding box center [702, 388] width 351 height 83
type textarea "D"
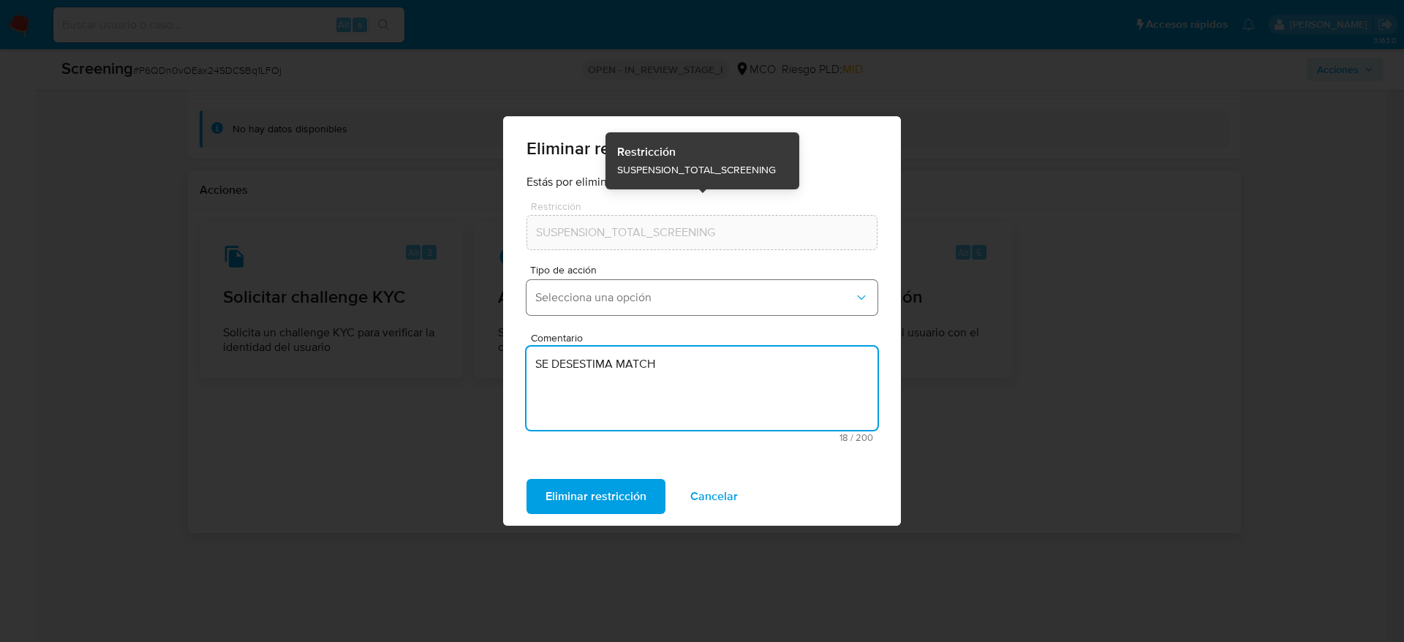
type textarea "SE DESESTIMA MATCH"
click at [587, 294] on span "Selecciona una opción" at bounding box center [694, 297] width 319 height 15
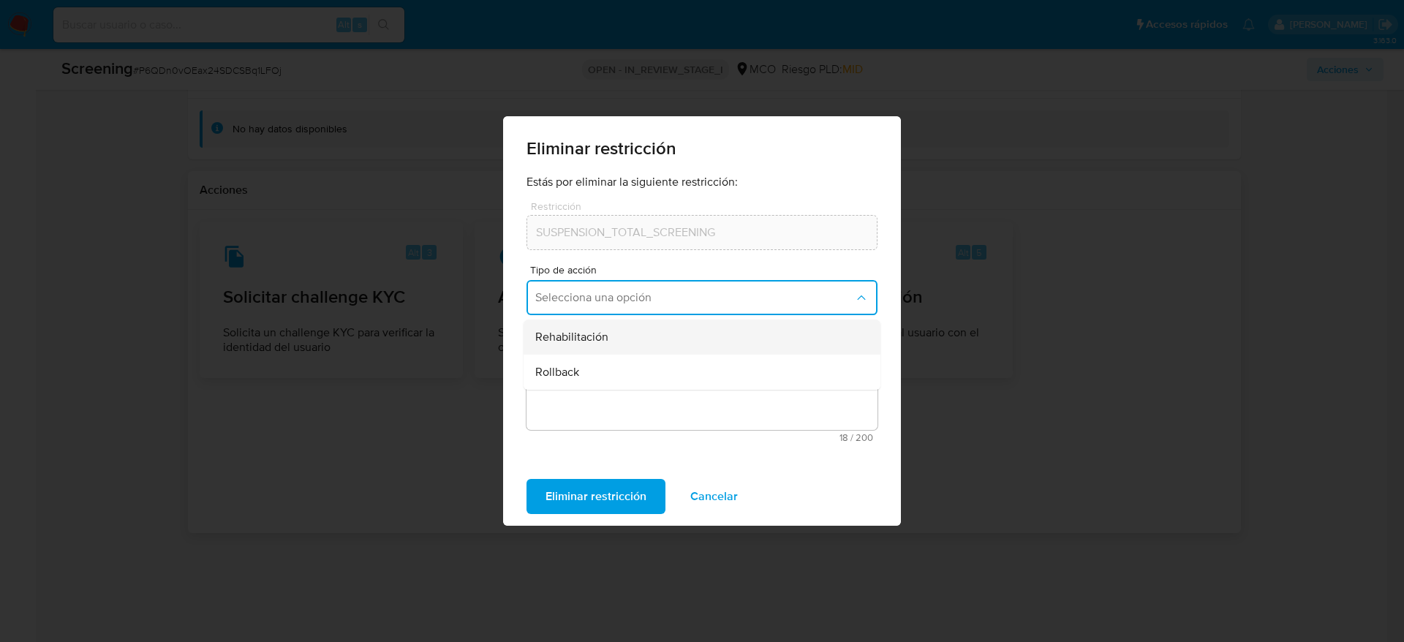
click at [588, 336] on span "Rehabilitación" at bounding box center [571, 337] width 73 height 15
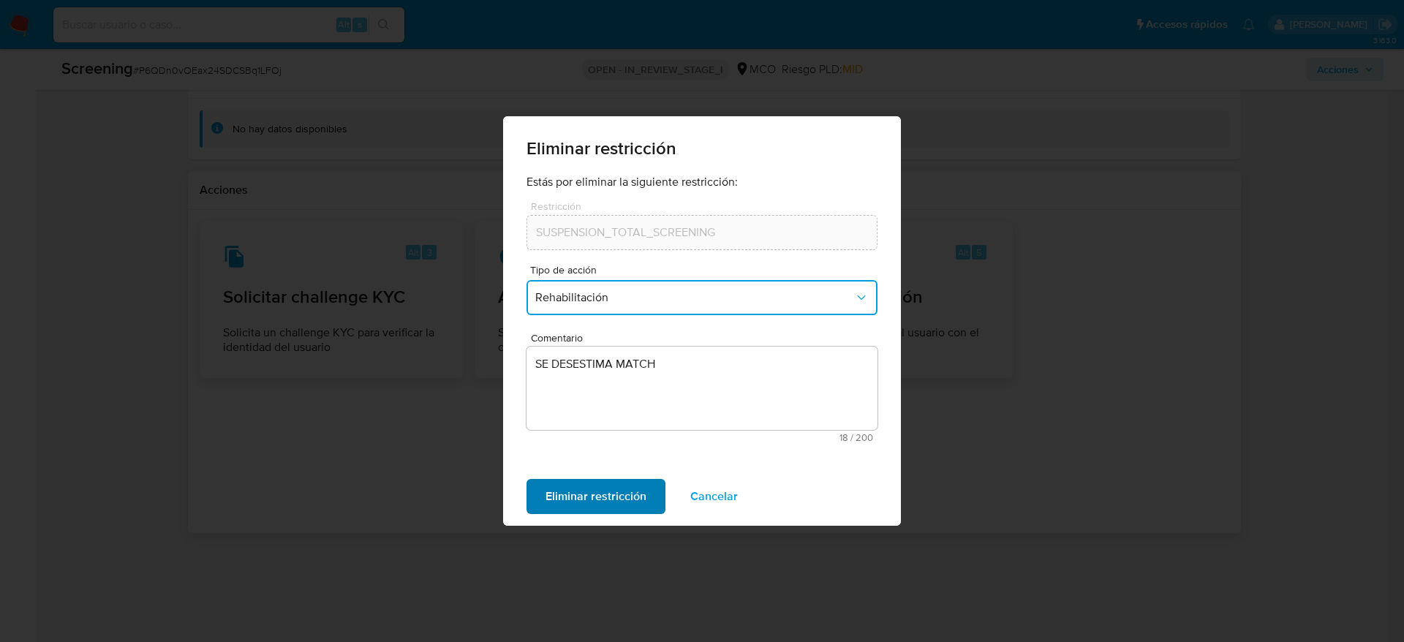
click at [576, 504] on span "Eliminar restricción" at bounding box center [596, 497] width 101 height 32
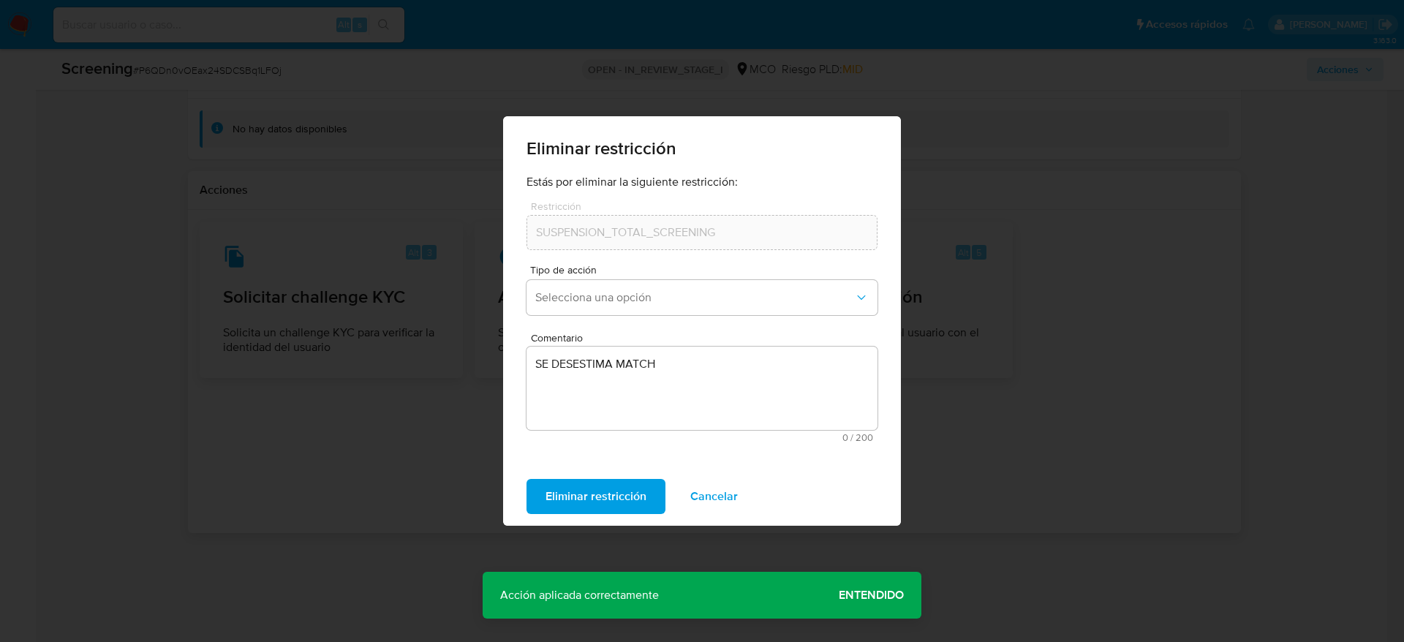
click at [848, 595] on span "Entendido" at bounding box center [871, 595] width 65 height 0
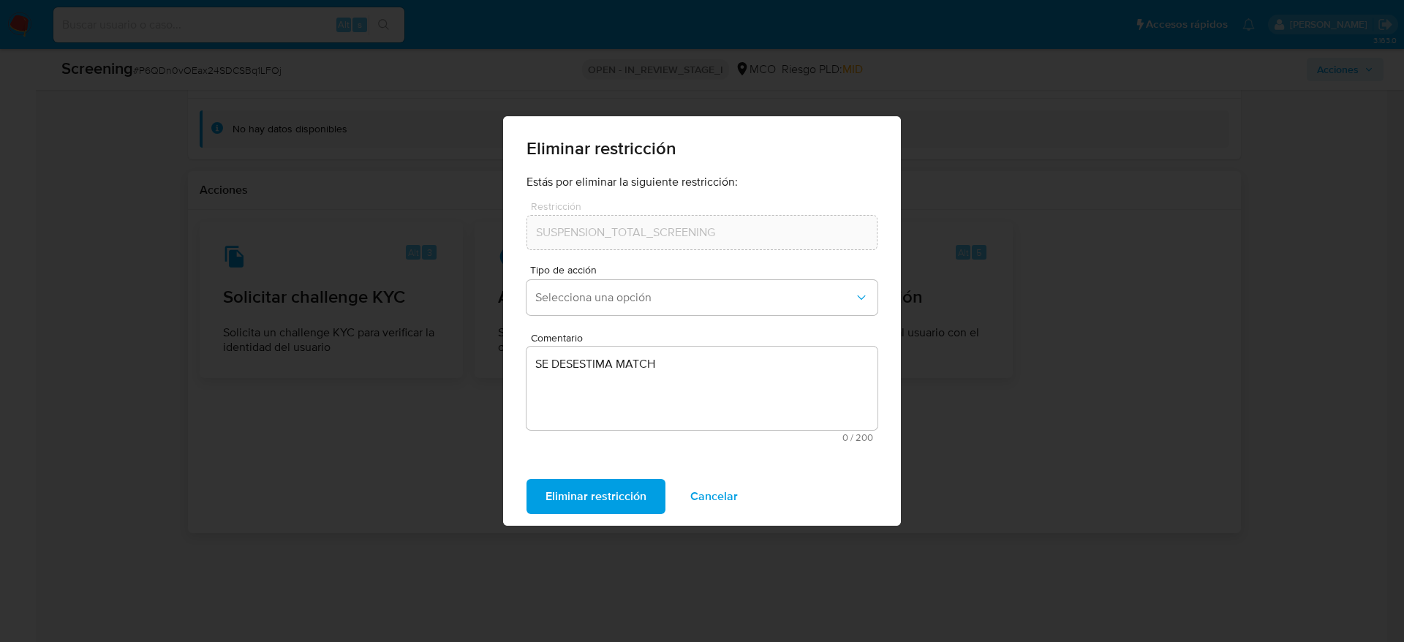
click at [713, 481] on span "Cancelar" at bounding box center [714, 497] width 48 height 32
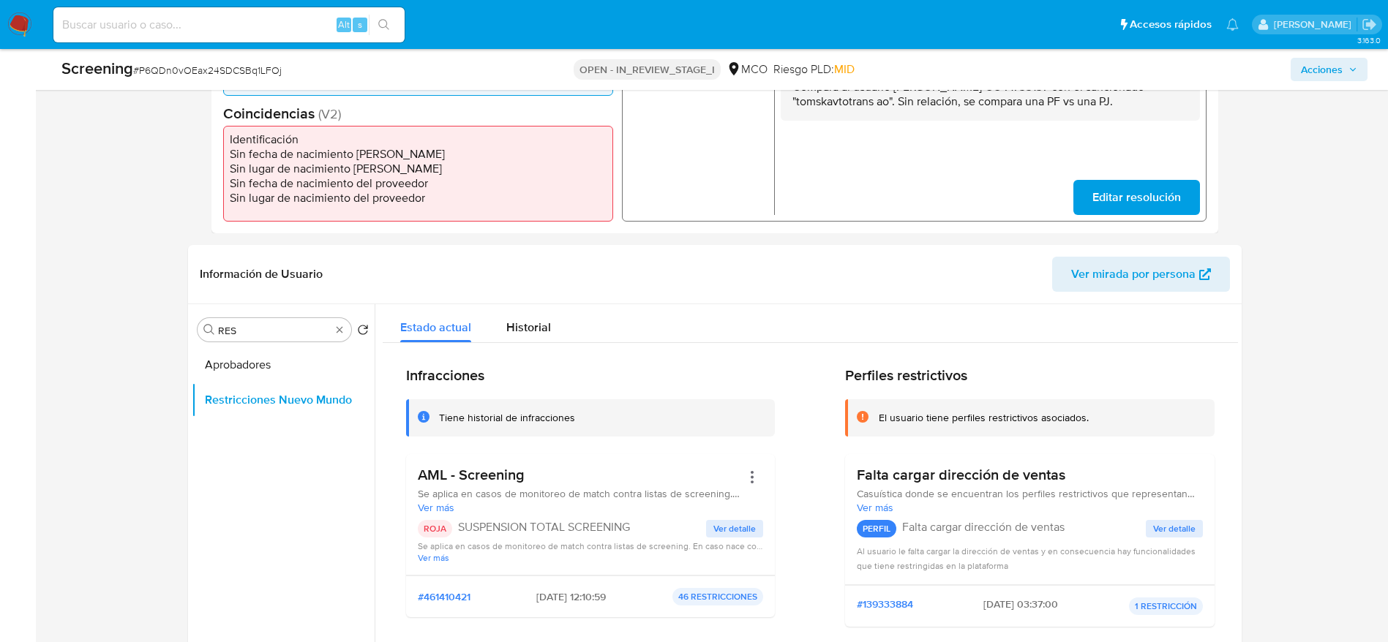
scroll to position [568, 0]
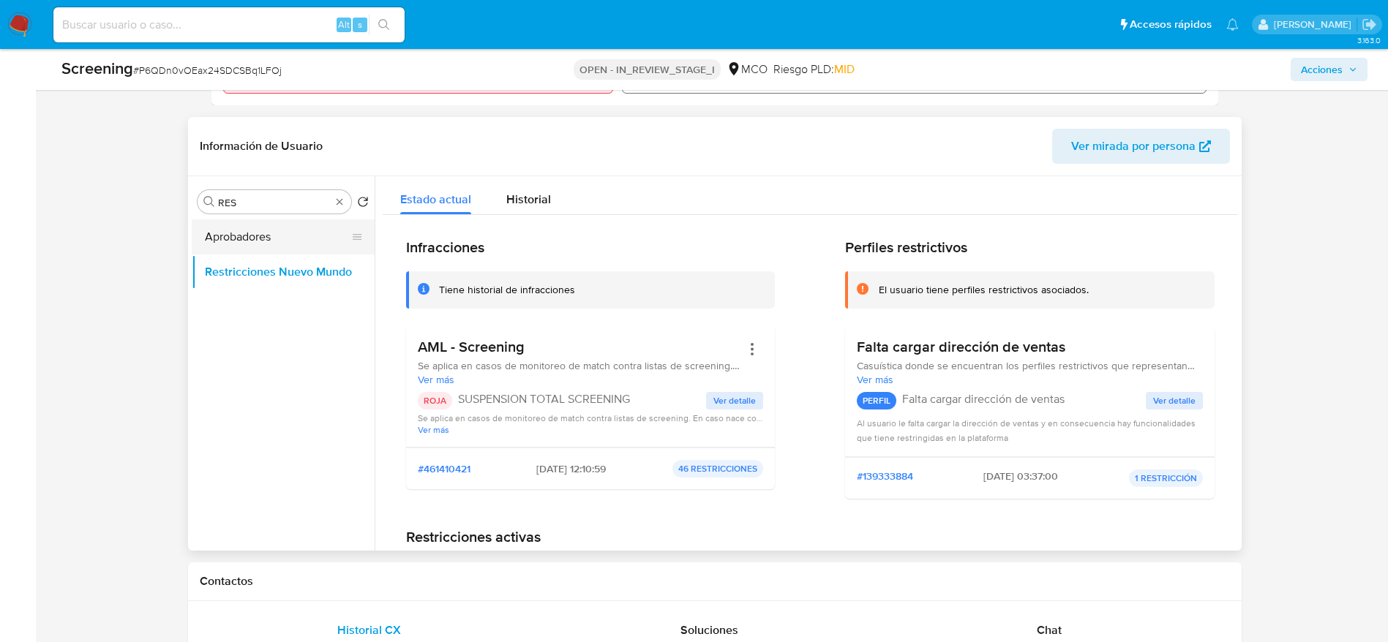
click at [256, 242] on button "Aprobadores" at bounding box center [277, 236] width 171 height 35
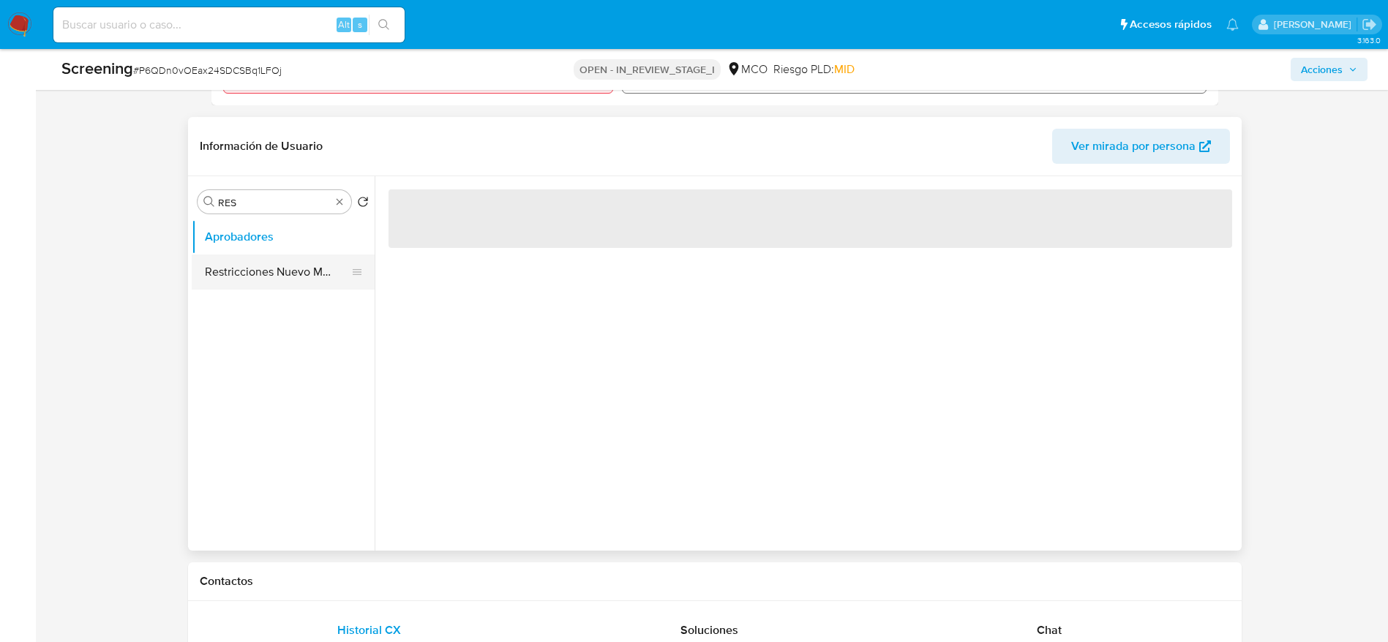
click at [253, 268] on button "Restricciones Nuevo Mundo" at bounding box center [277, 272] width 171 height 35
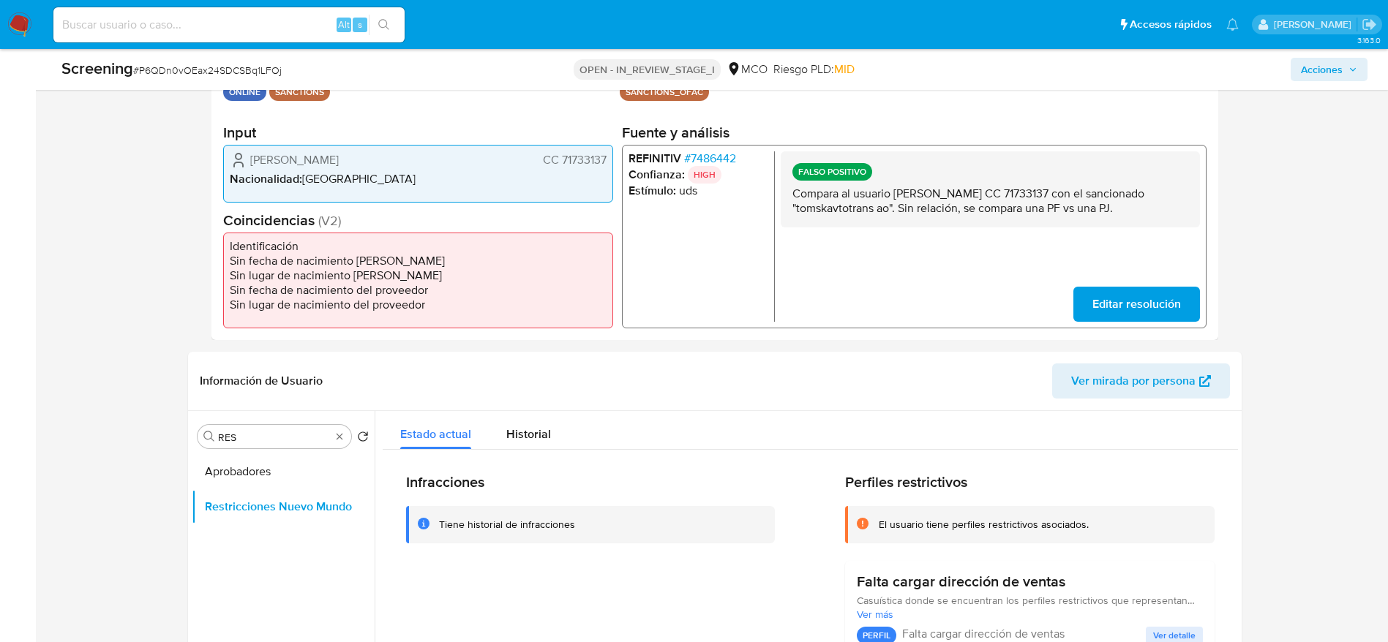
scroll to position [239, 0]
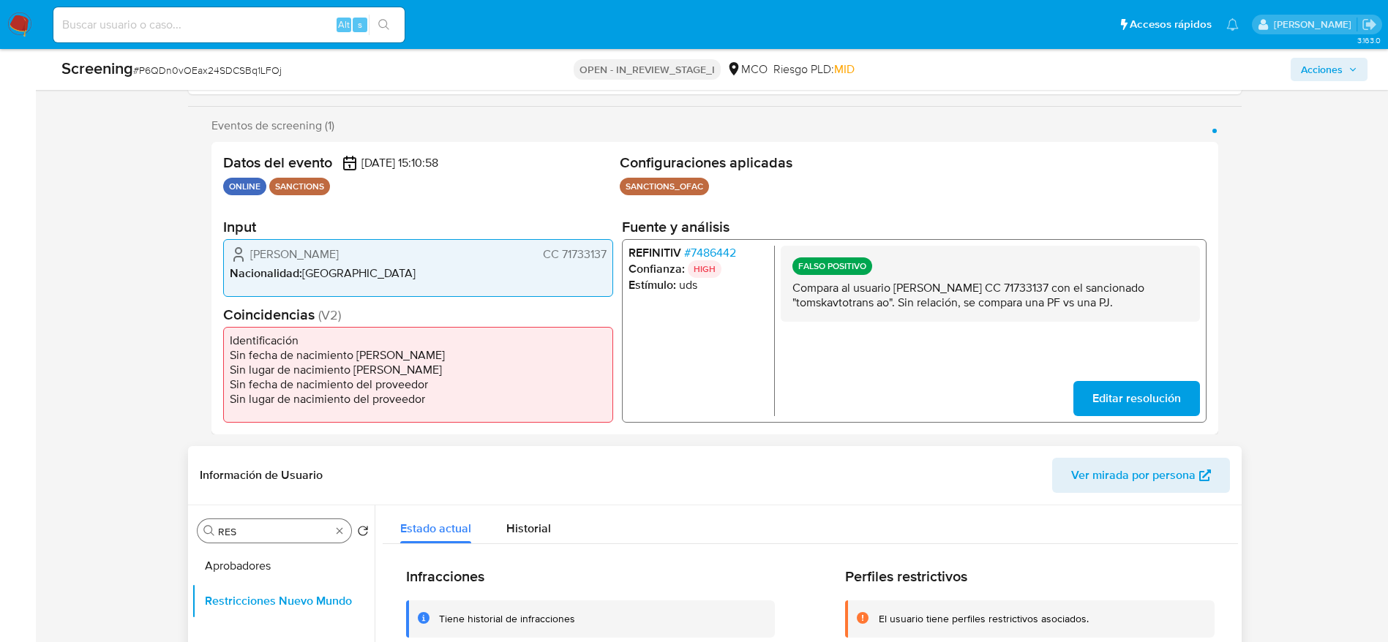
click at [288, 540] on div "Buscar RES" at bounding box center [274, 530] width 154 height 23
click at [287, 536] on input "RES" at bounding box center [274, 531] width 113 height 13
drag, startPoint x: 1373, startPoint y: 81, endPoint x: 1355, endPoint y: 71, distance: 20.3
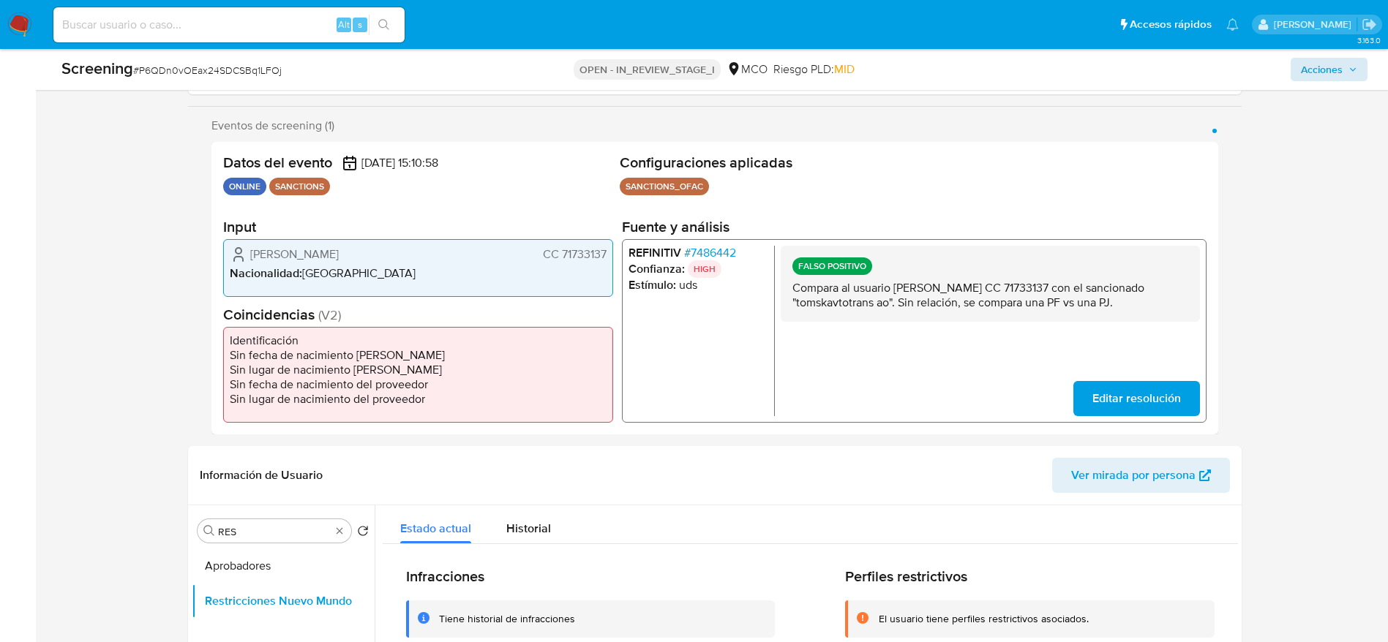
click at [1371, 80] on div "Screening # P6QDn0vOEax24SDCSBq1LFOj OPEN - IN_REVIEW_STAGE_I MCO Riesgo PLD: M…" at bounding box center [714, 69] width 1323 height 41
click at [1354, 64] on span "Acciones" at bounding box center [1329, 69] width 56 height 20
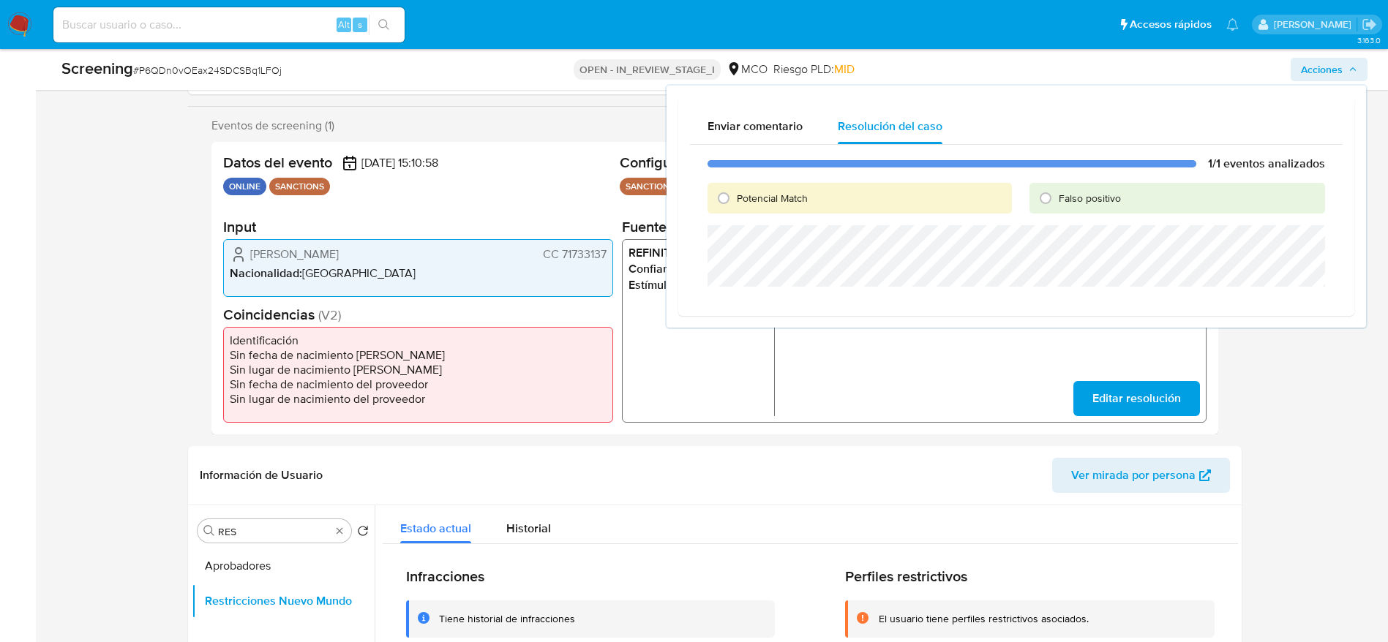
click at [1082, 204] on span "Falso positivo" at bounding box center [1089, 198] width 62 height 15
click at [1057, 204] on input "Falso positivo" at bounding box center [1045, 198] width 23 height 23
radio input "true"
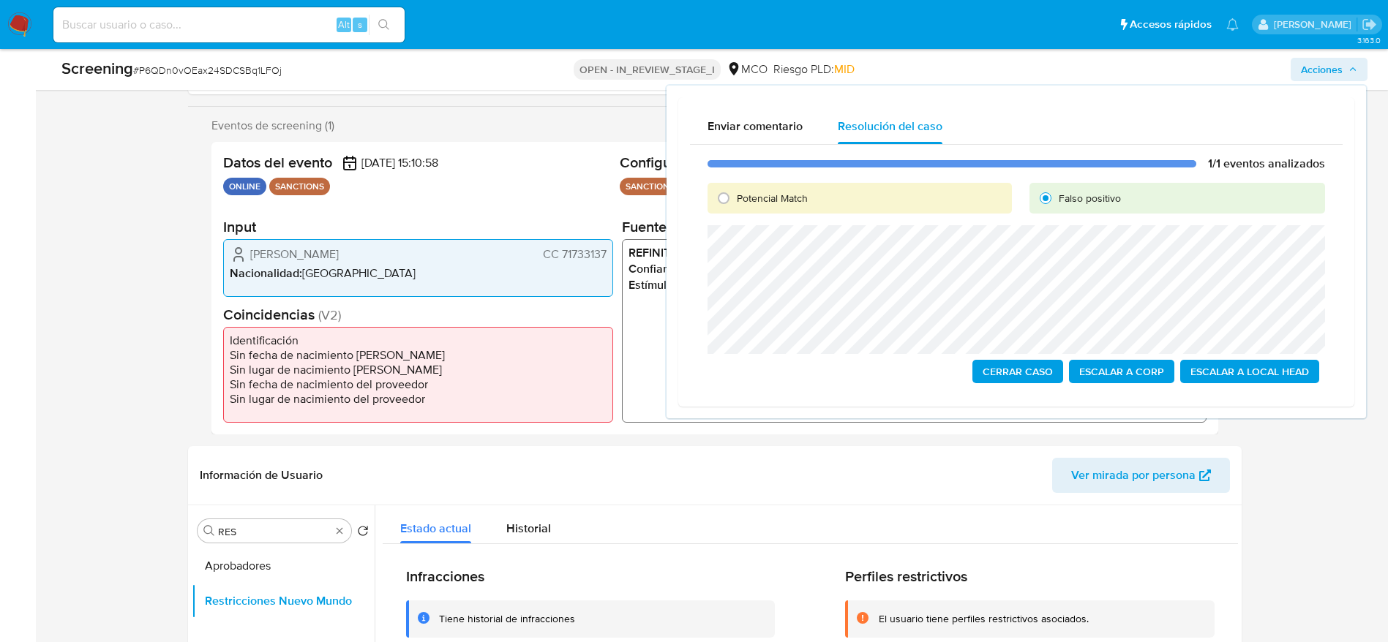
click at [990, 369] on span "Cerrar Caso" at bounding box center [1017, 371] width 70 height 20
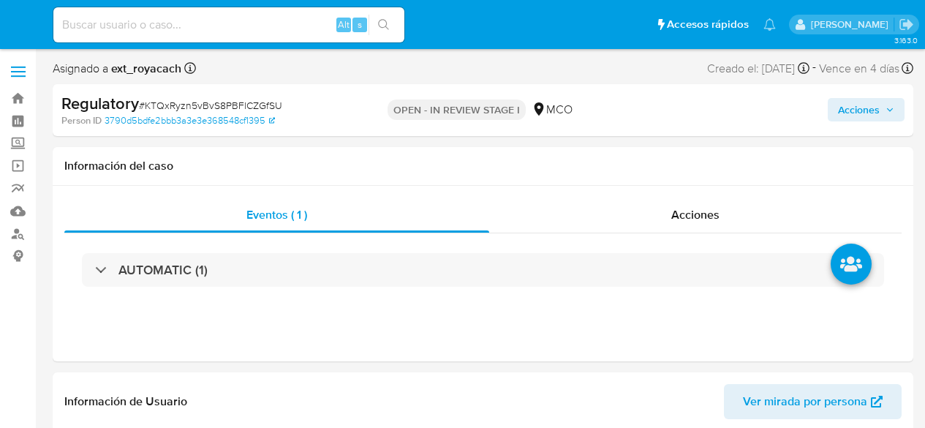
select select "10"
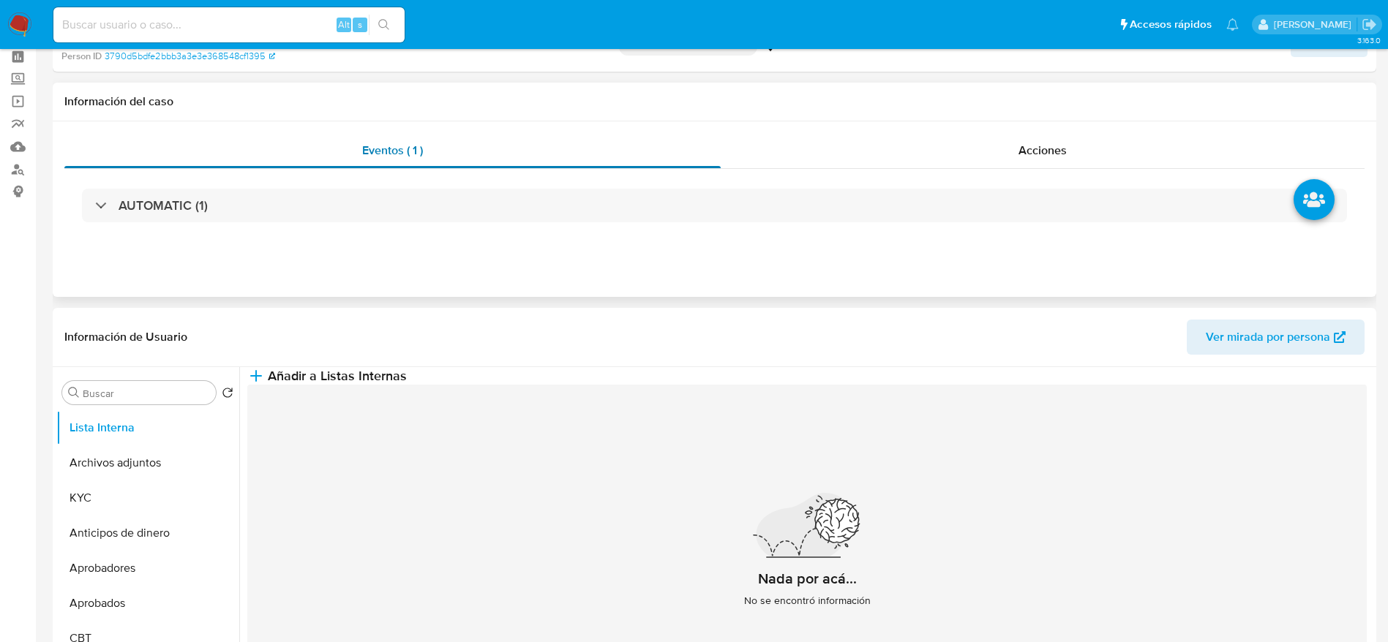
scroll to position [110, 0]
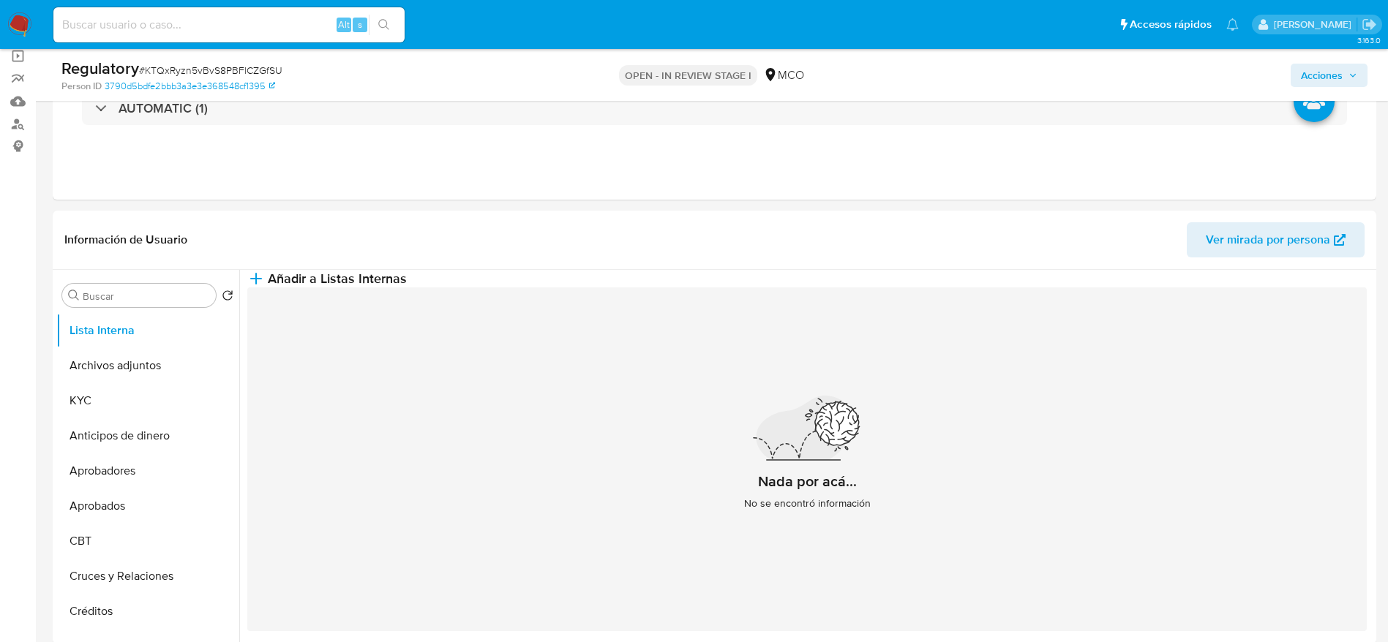
drag, startPoint x: 85, startPoint y: 404, endPoint x: 1049, endPoint y: 56, distance: 1024.8
click at [85, 402] on button "KYC" at bounding box center [147, 400] width 183 height 35
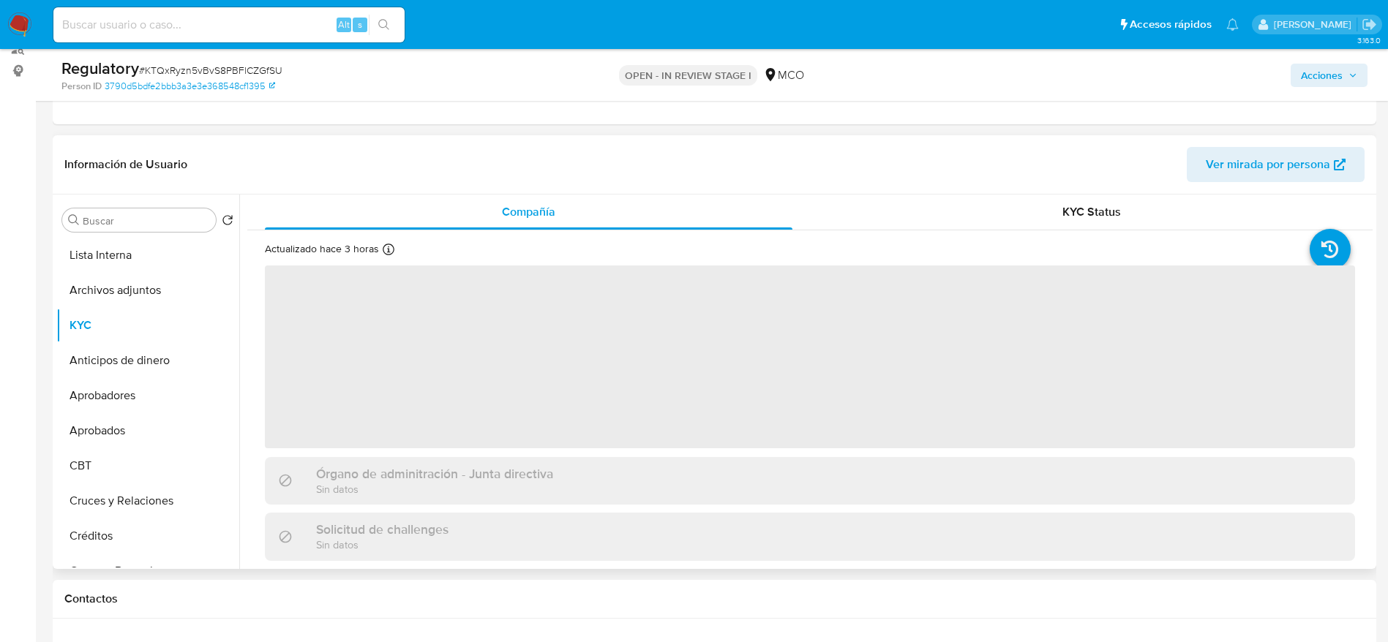
scroll to position [219, 0]
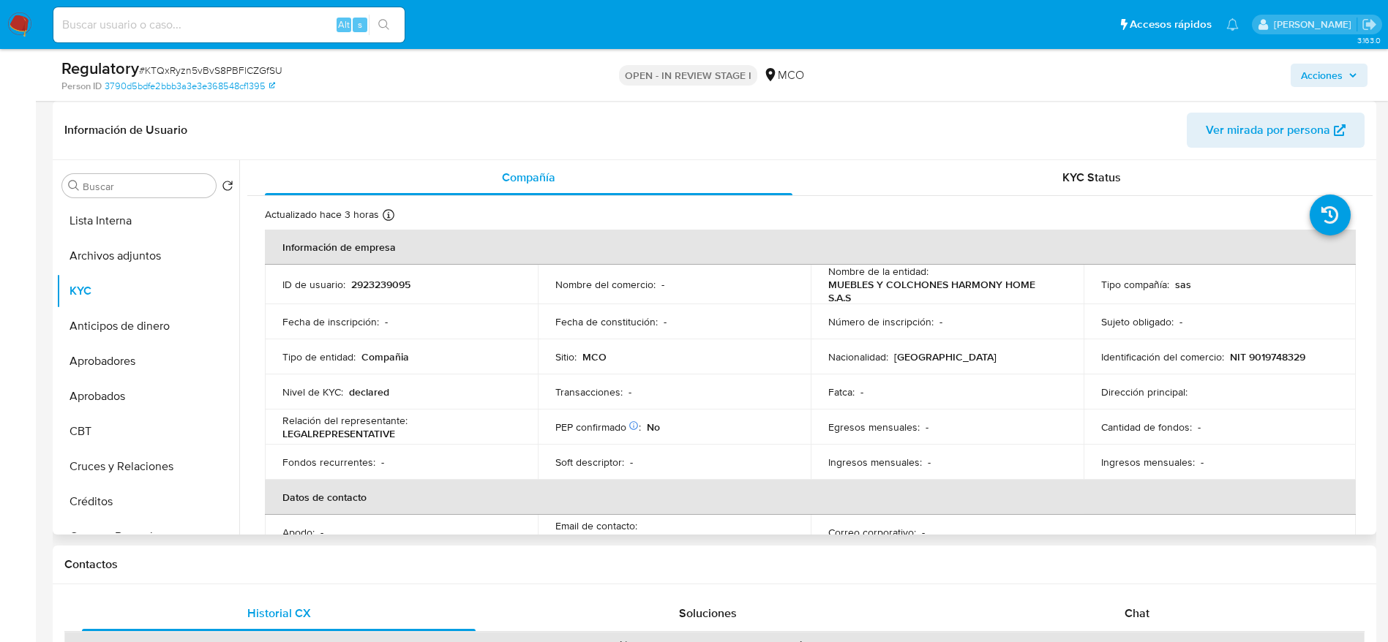
click at [192, 72] on span "# KTQxRyzn5vBvS8PBFlCZGfSU" at bounding box center [210, 70] width 143 height 15
copy span "KTQxRyzn5vBvS8PBFlCZGfSU"
drag, startPoint x: 825, startPoint y: 282, endPoint x: 857, endPoint y: 299, distance: 36.0
click at [857, 299] on p "MUEBLES Y COLCHONES HARMONY HOME S.A.S" at bounding box center [944, 291] width 232 height 26
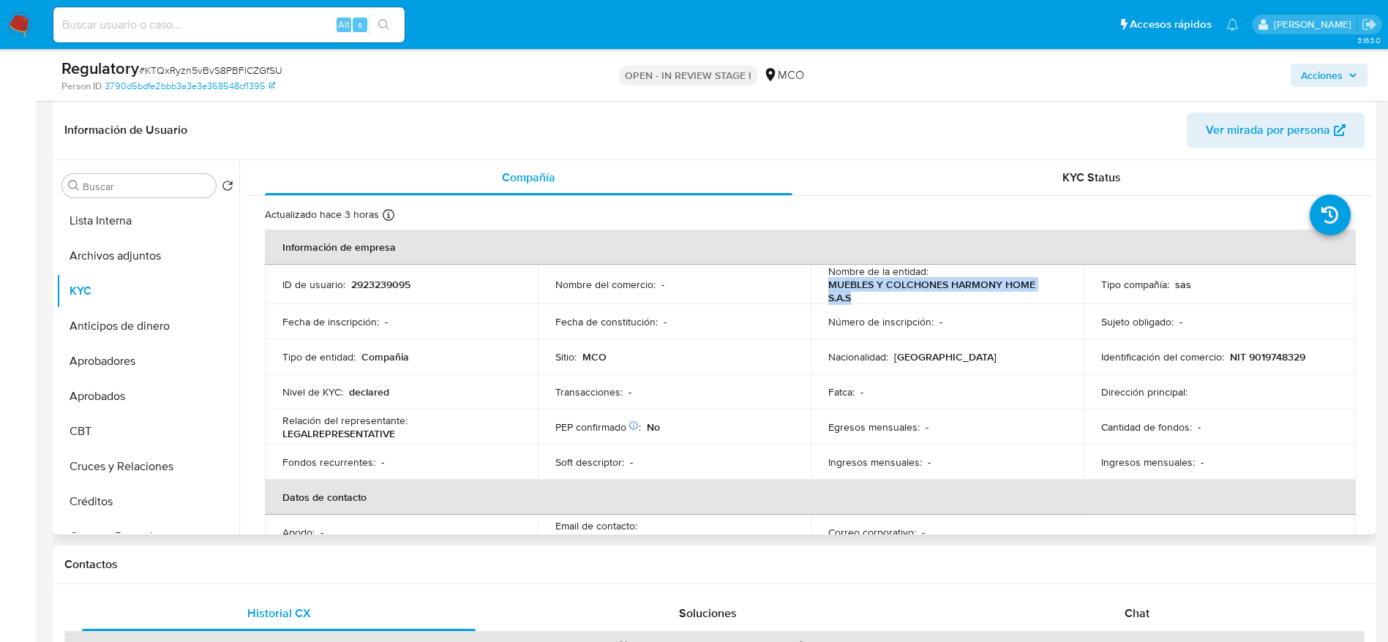
copy p "MUEBLES Y COLCHONES HARMONY HOME S.A.S"
click at [925, 356] on p "NIT 9019748329" at bounding box center [1267, 356] width 75 height 13
copy p "9019748329"
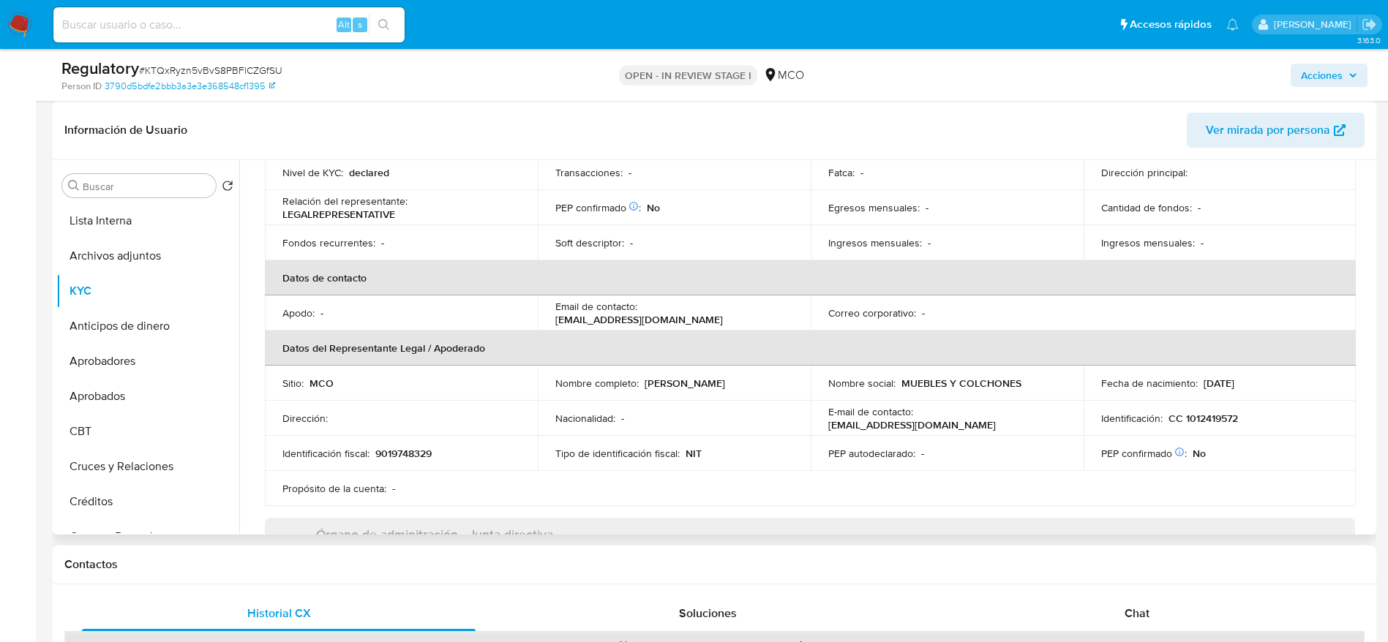
drag, startPoint x: 642, startPoint y: 383, endPoint x: 767, endPoint y: 385, distance: 125.1
click at [767, 385] on div "Nombre completo : Oscar Eduardo Rojas Tellez" at bounding box center [674, 383] width 238 height 13
copy p "Oscar Eduardo Rojas Tellez"
click at [925, 413] on p "CC 1012419572" at bounding box center [1202, 418] width 69 height 13
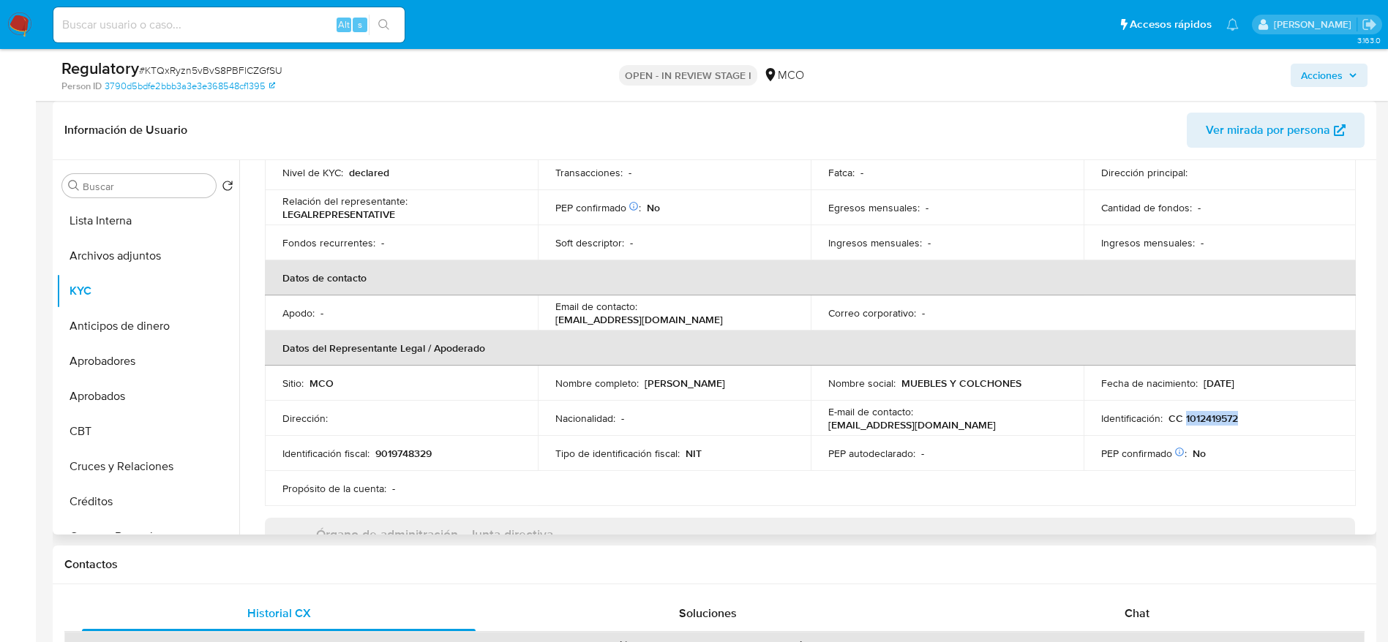
click at [925, 413] on p "CC 1012419572" at bounding box center [1202, 418] width 69 height 13
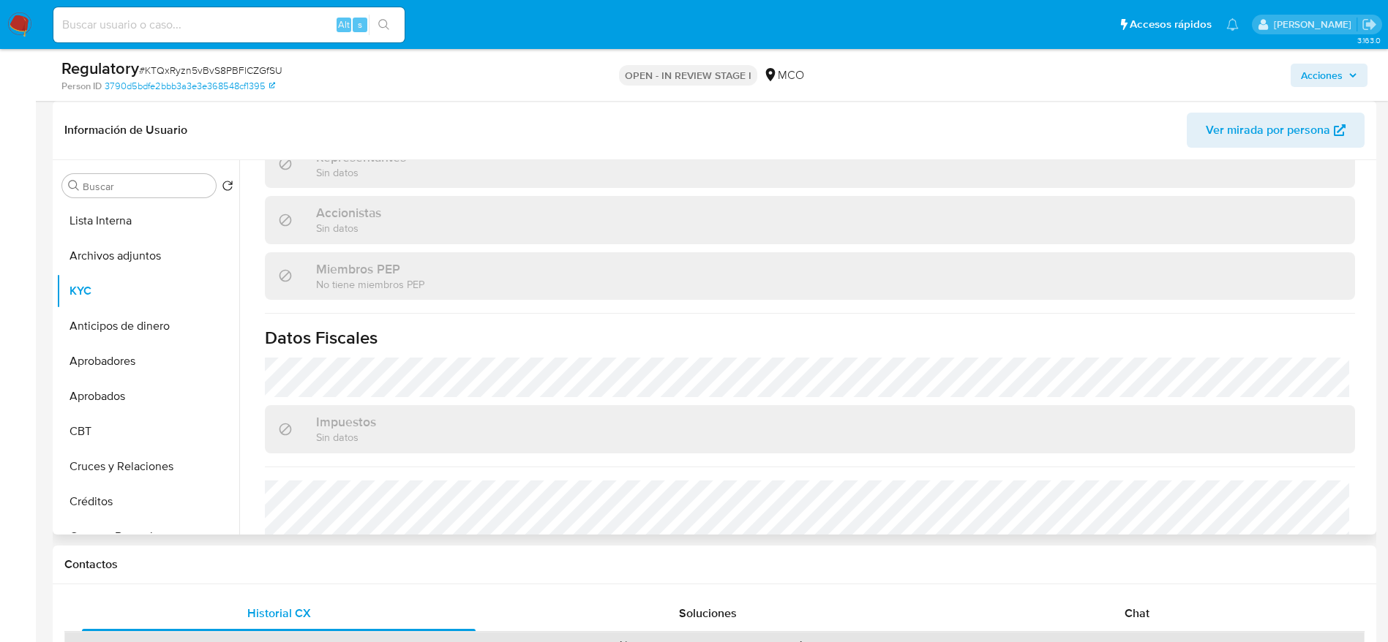
scroll to position [950, 0]
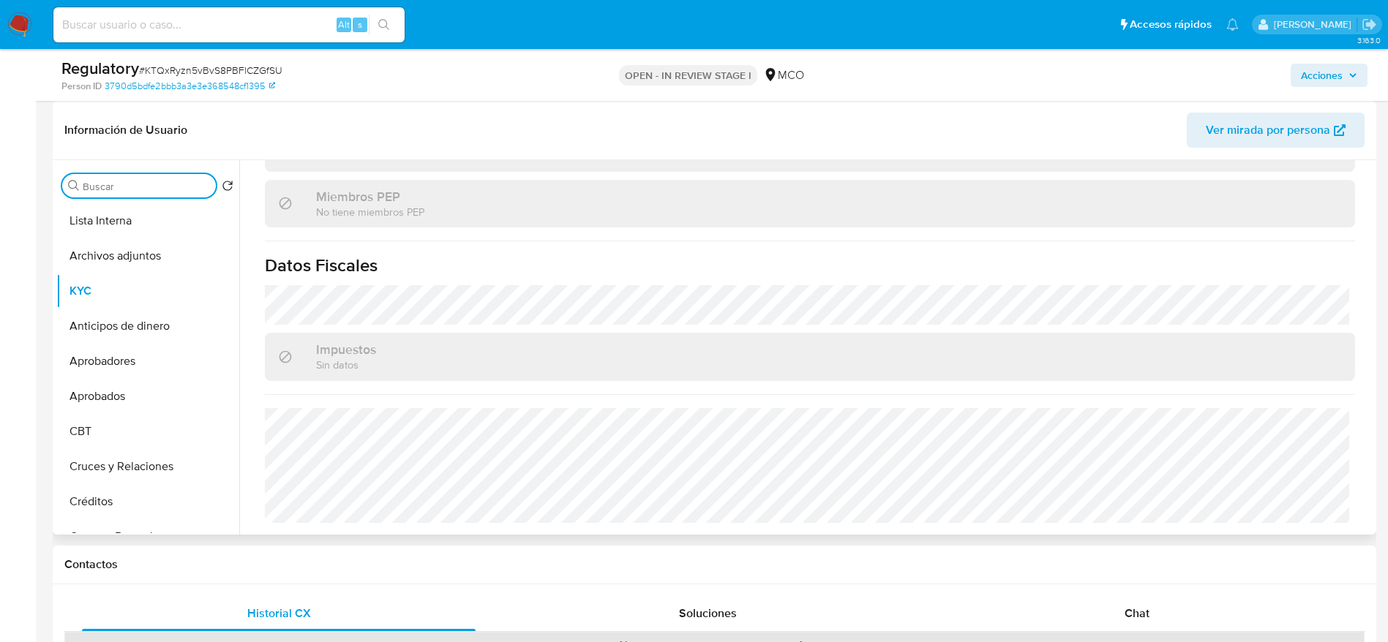
click at [140, 184] on input "Buscar" at bounding box center [146, 186] width 127 height 13
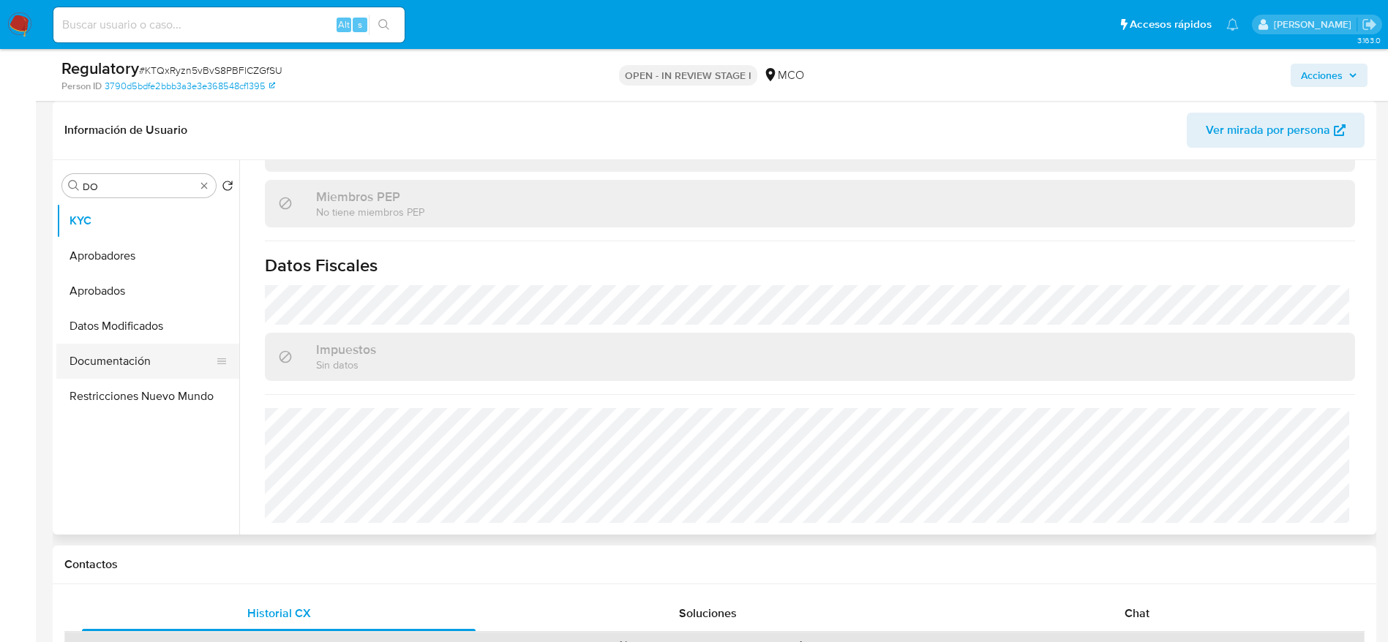
click at [133, 361] on button "Documentación" at bounding box center [141, 361] width 171 height 35
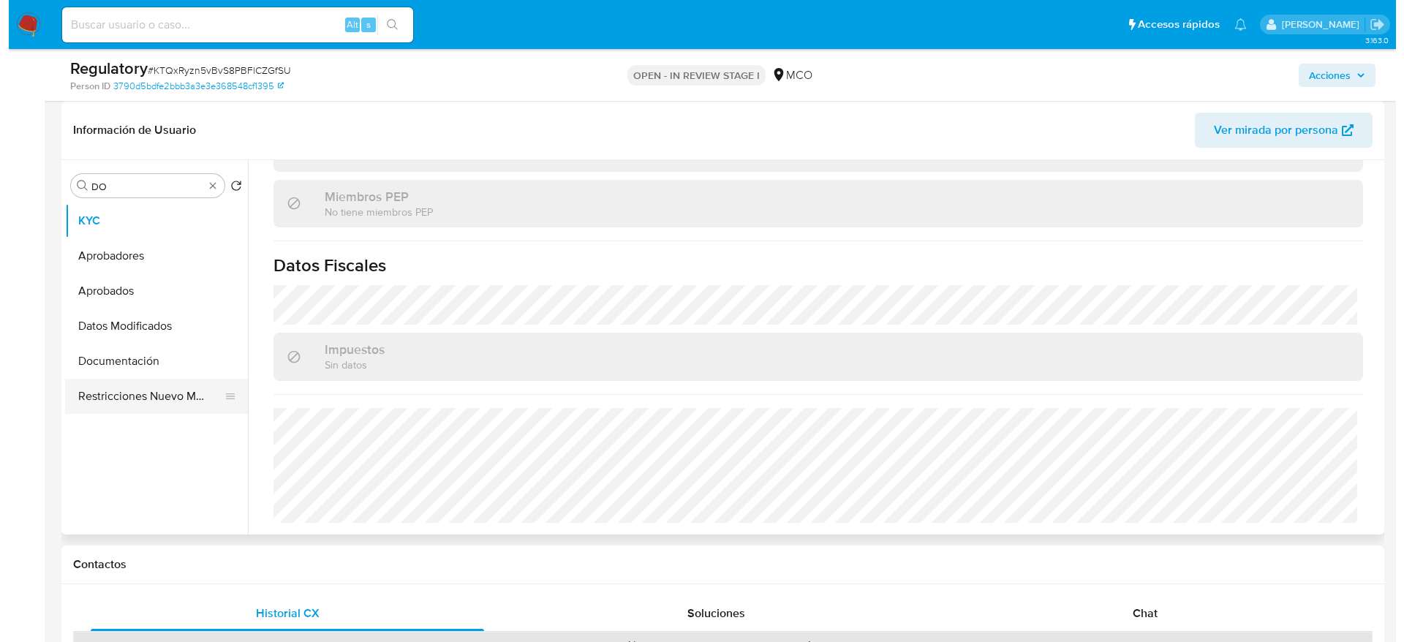
scroll to position [0, 0]
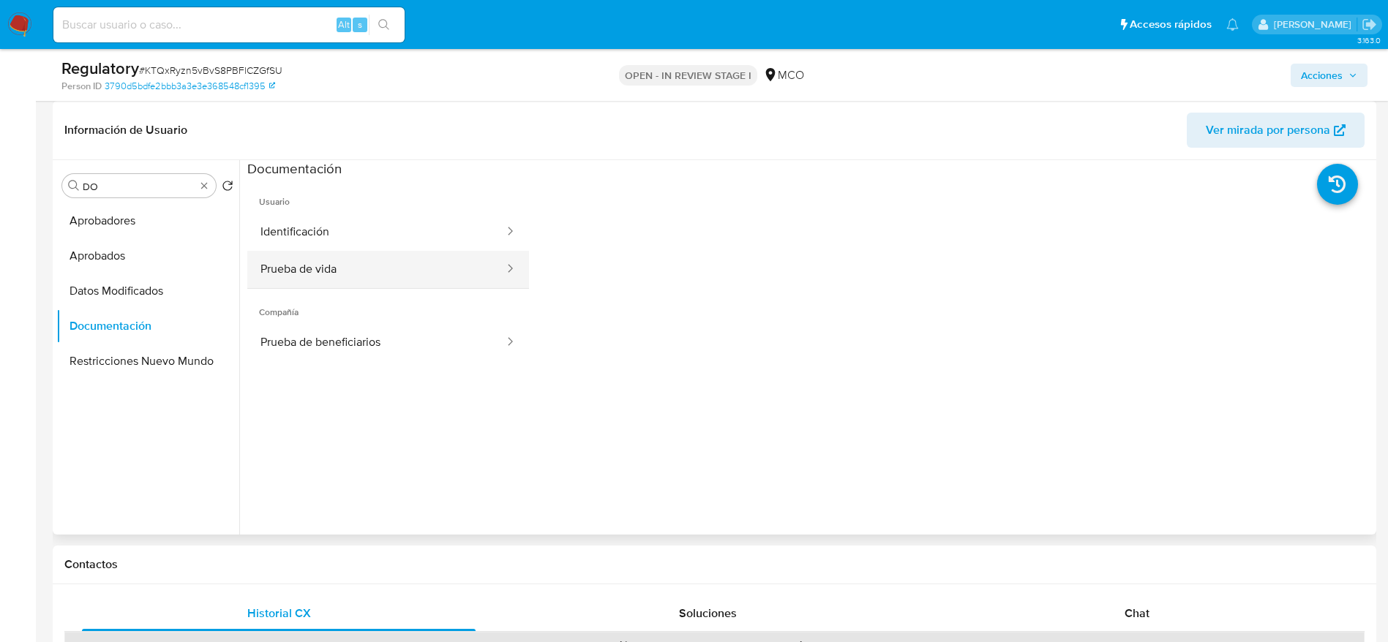
click at [370, 263] on button "Prueba de vida" at bounding box center [376, 269] width 258 height 37
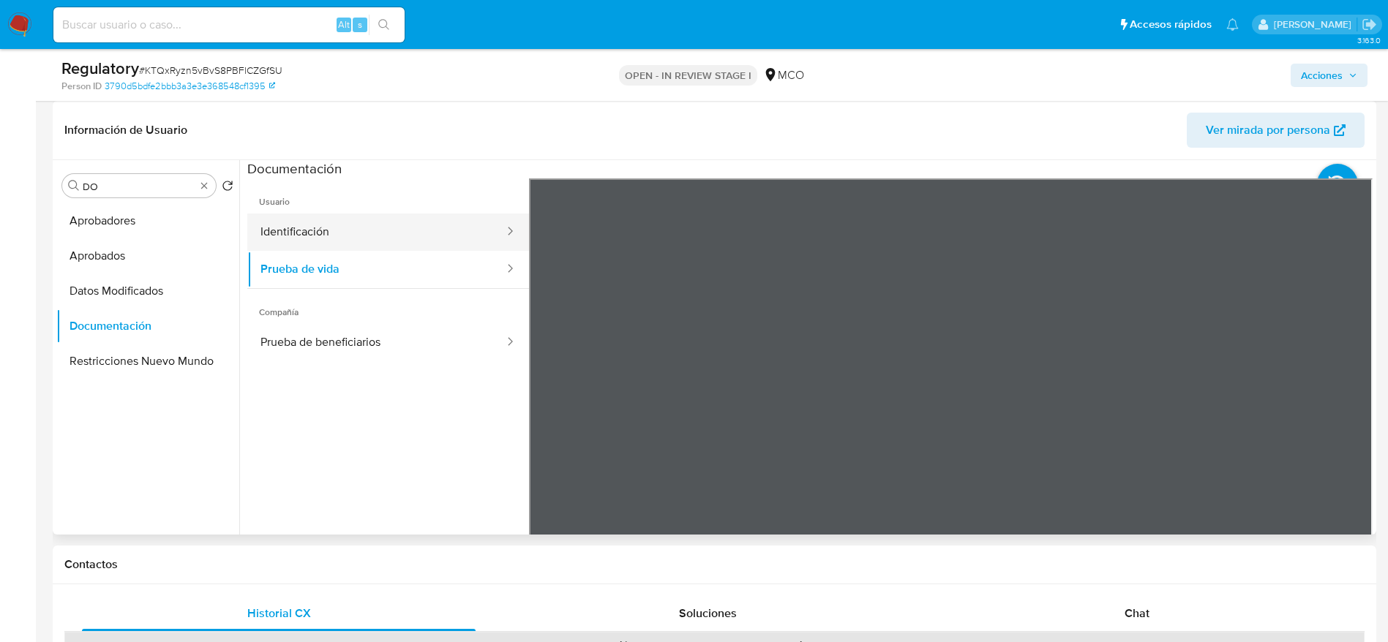
click at [316, 232] on button "Identificación" at bounding box center [376, 232] width 258 height 37
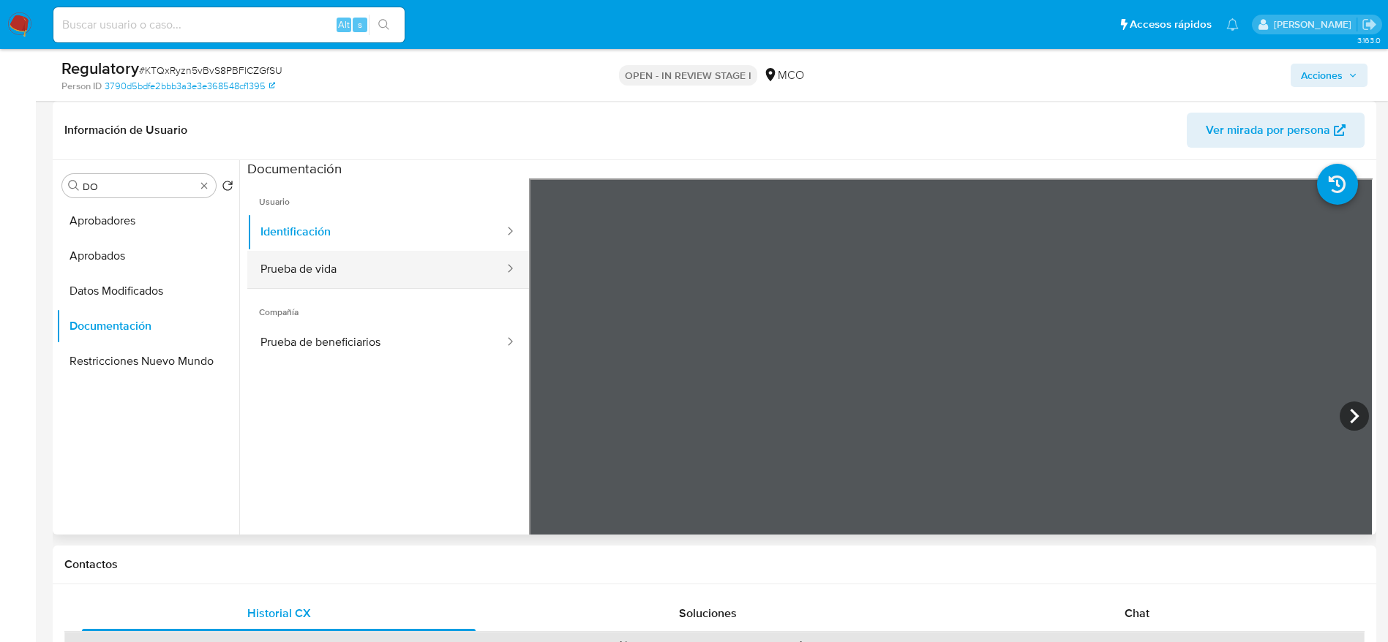
drag, startPoint x: 321, startPoint y: 328, endPoint x: 467, endPoint y: 274, distance: 155.7
click at [322, 326] on button "Prueba de beneficiarios" at bounding box center [376, 342] width 258 height 37
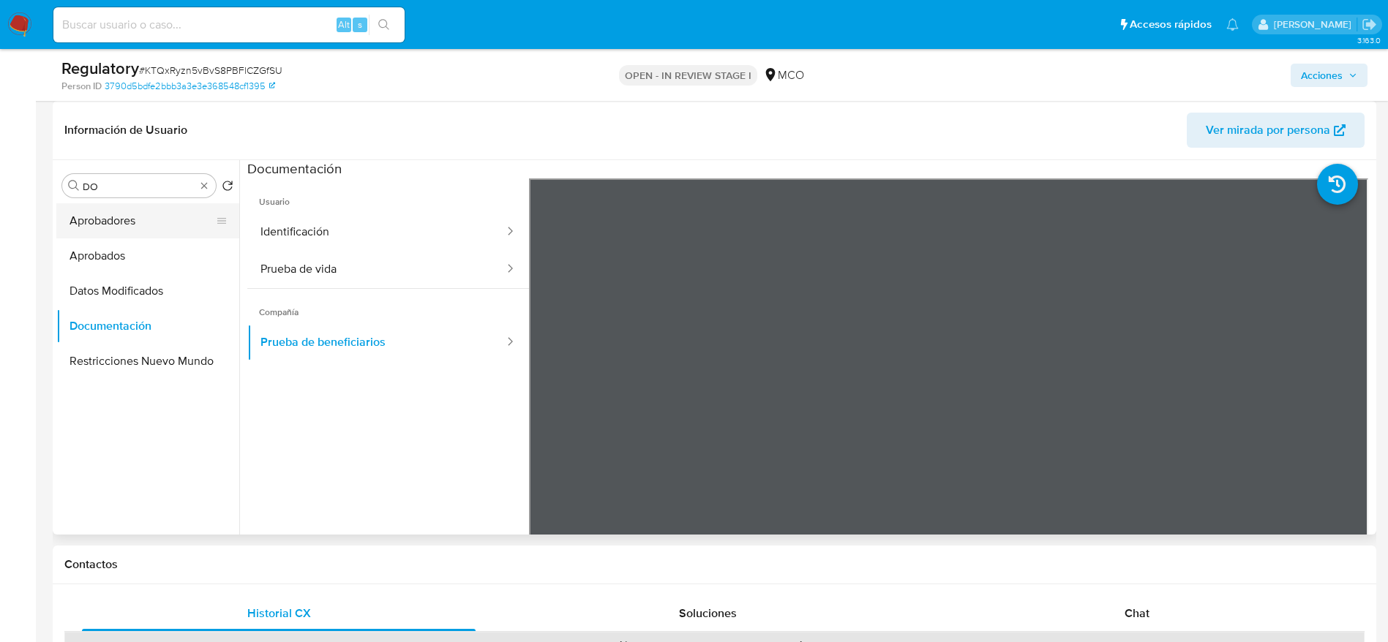
click at [69, 212] on button "Aprobadores" at bounding box center [141, 220] width 171 height 35
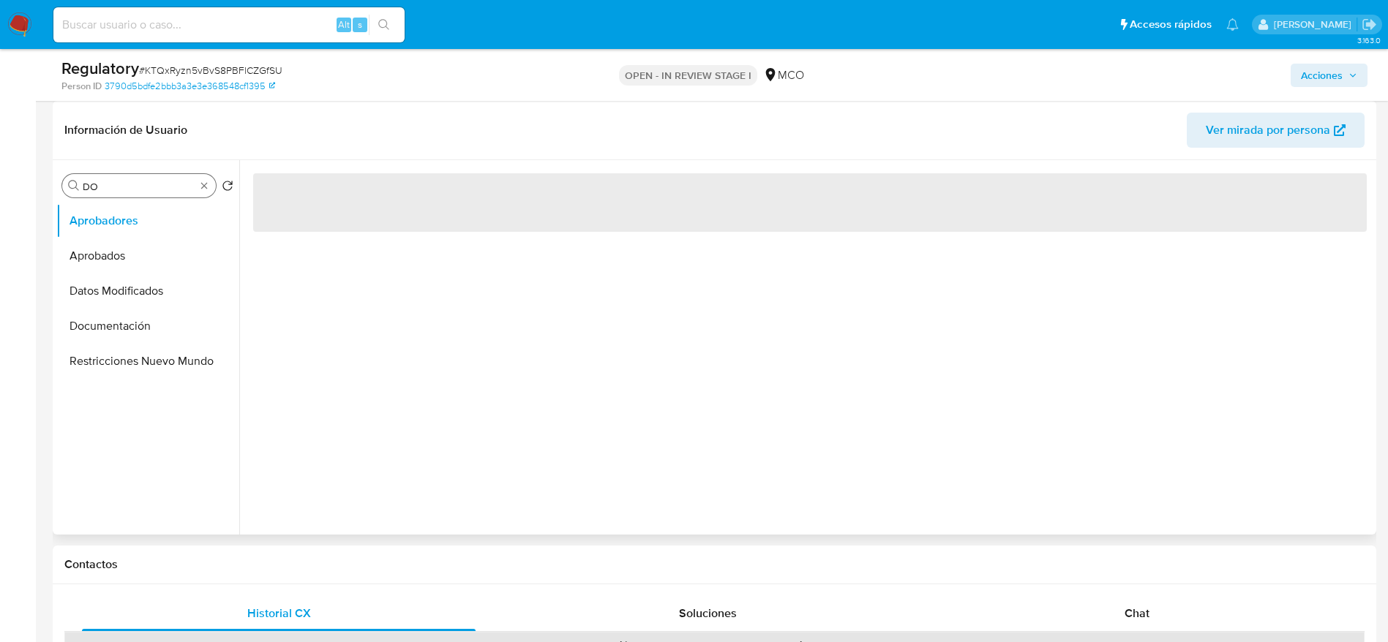
click at [140, 178] on div "Buscar DO" at bounding box center [139, 185] width 154 height 23
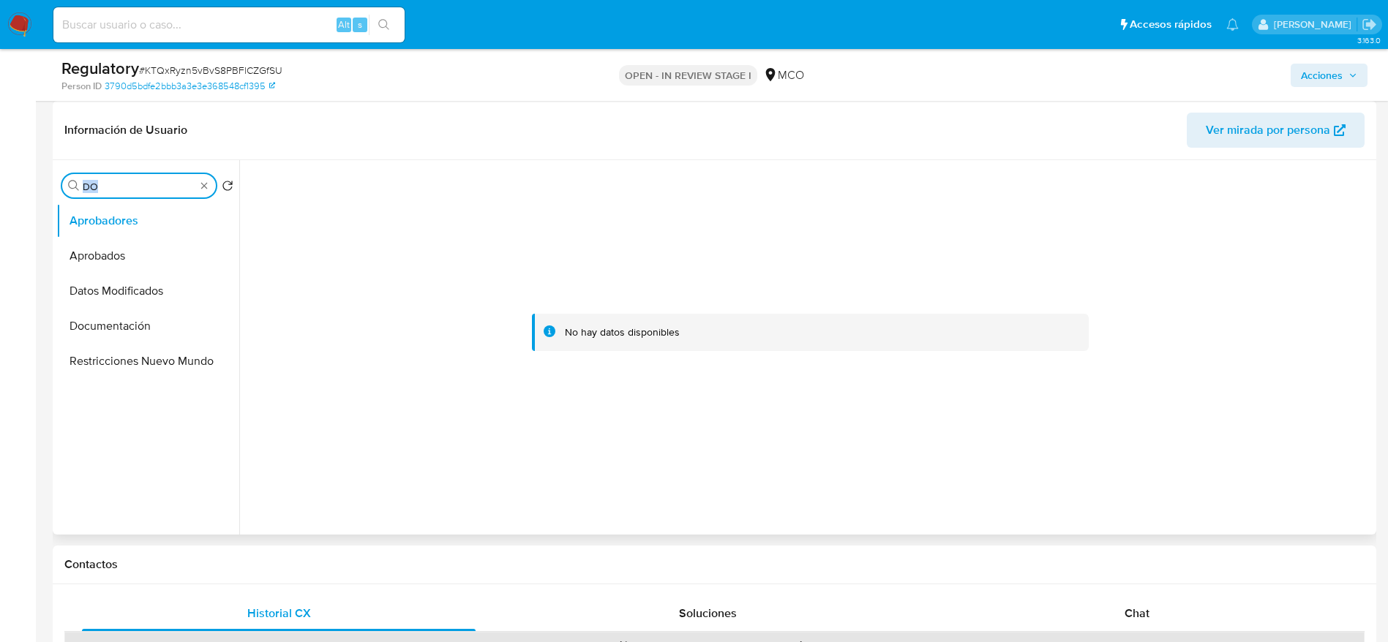
click at [135, 192] on input "DO" at bounding box center [139, 186] width 113 height 13
type input "LIS"
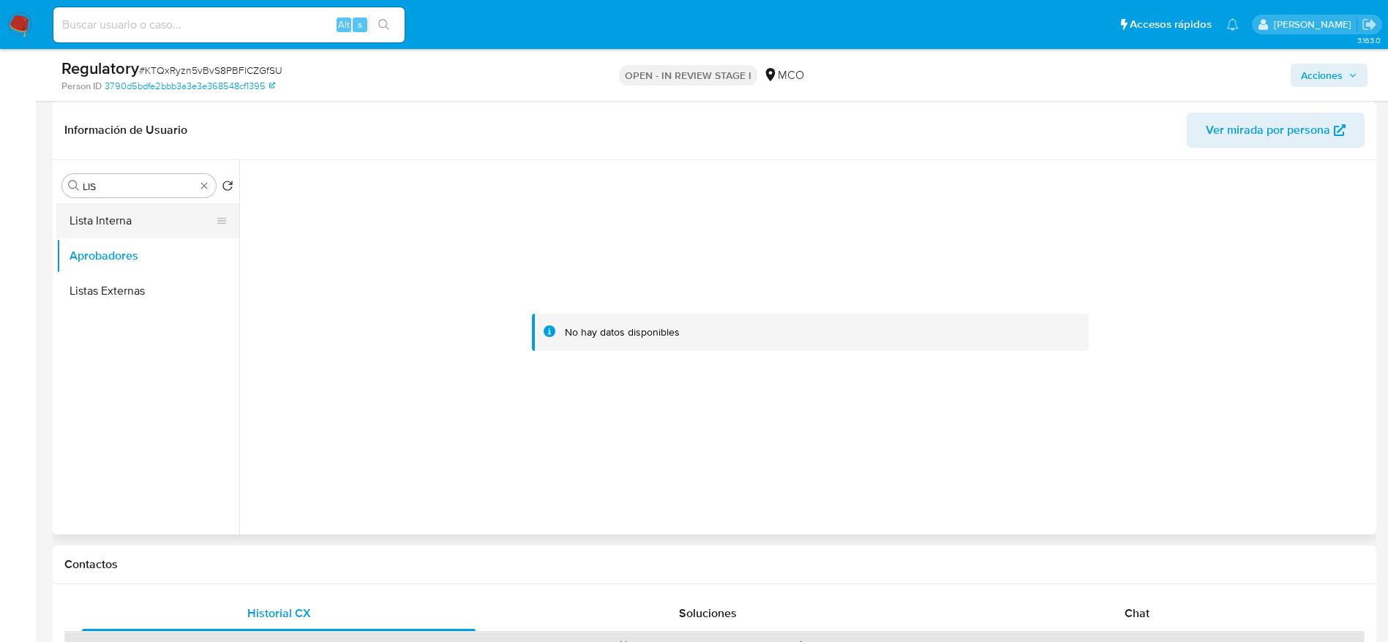
drag, startPoint x: 136, startPoint y: 216, endPoint x: 135, endPoint y: 237, distance: 21.2
click at [136, 217] on button "Lista Interna" at bounding box center [141, 220] width 171 height 35
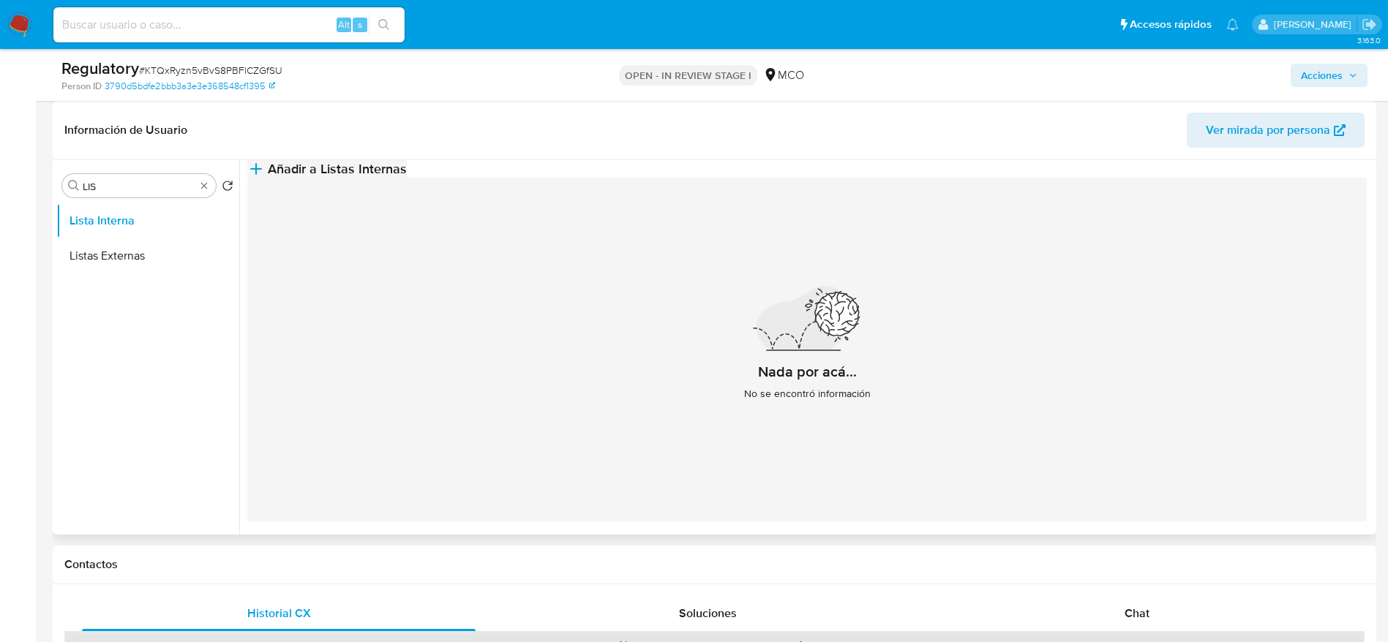
click at [407, 176] on span "Añadir a Listas Internas" at bounding box center [337, 169] width 139 height 16
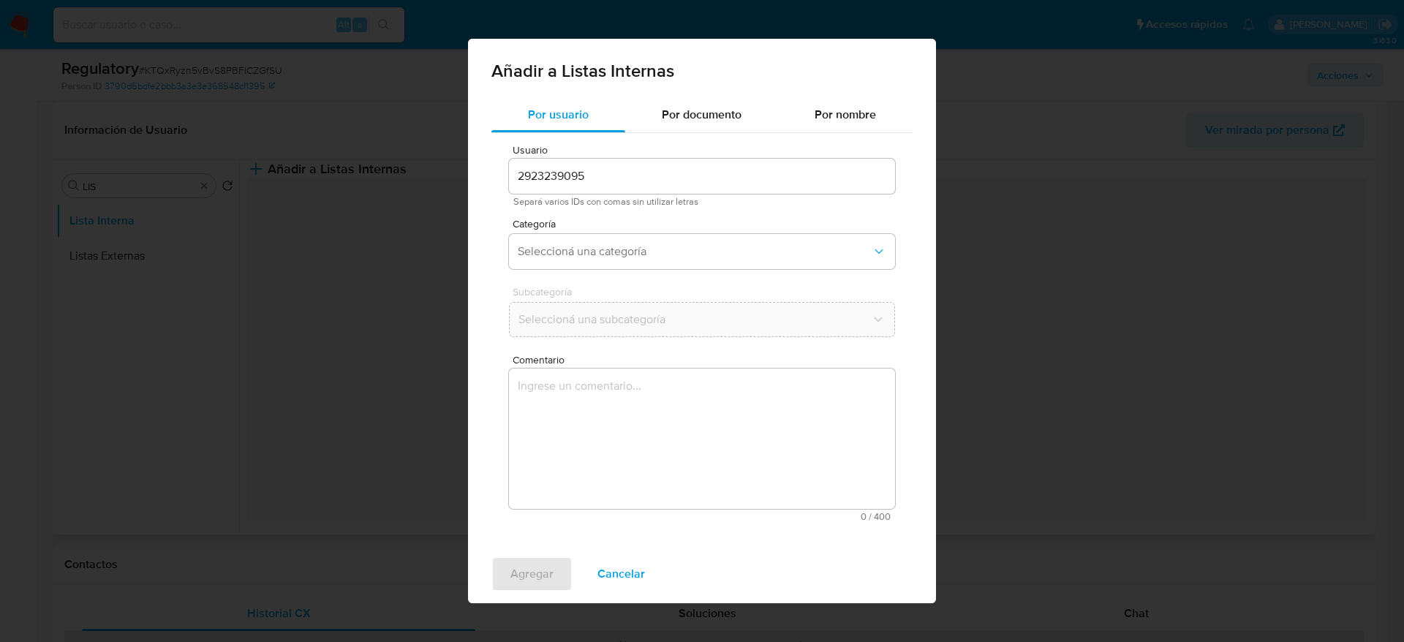
click at [724, 352] on div "Usuario 2923239095 Separá varios IDs con comas sin utilizar letras Categoría Se…" at bounding box center [702, 333] width 421 height 400
click at [724, 360] on span "Comentario" at bounding box center [706, 360] width 386 height 11
click at [724, 369] on textarea "Comentario" at bounding box center [702, 439] width 386 height 140
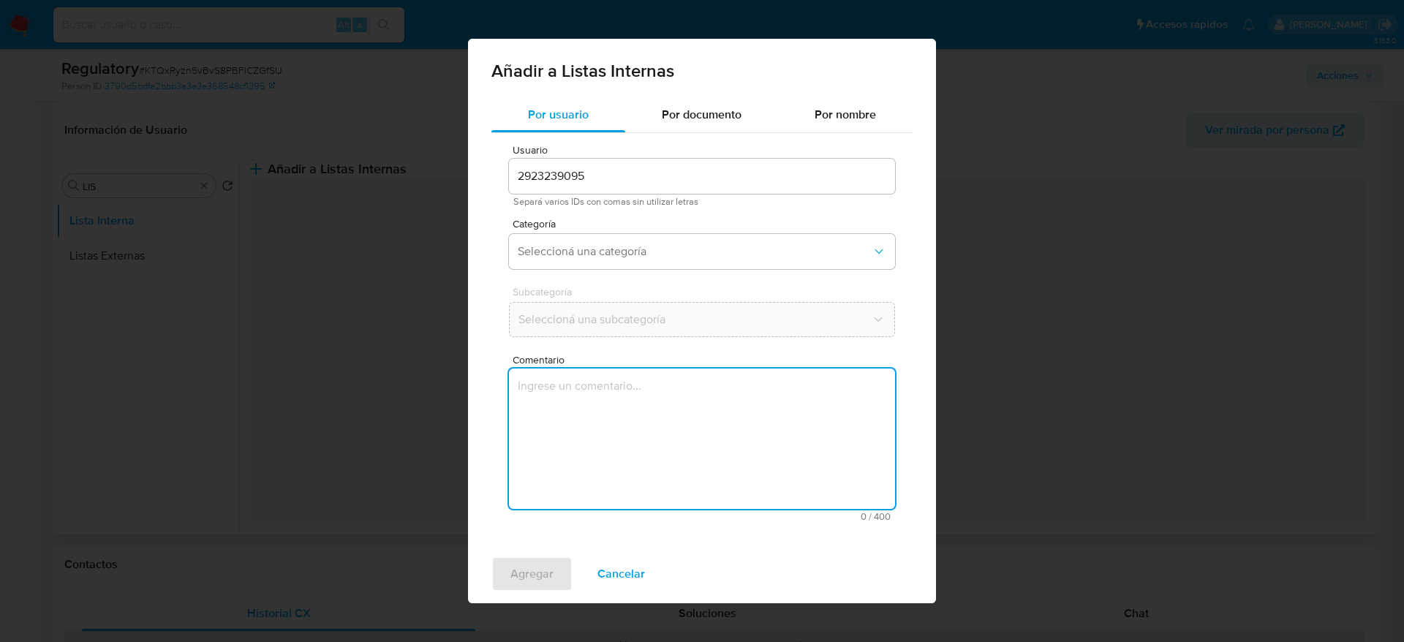
click at [723, 392] on textarea "Comentario" at bounding box center [702, 439] width 386 height 140
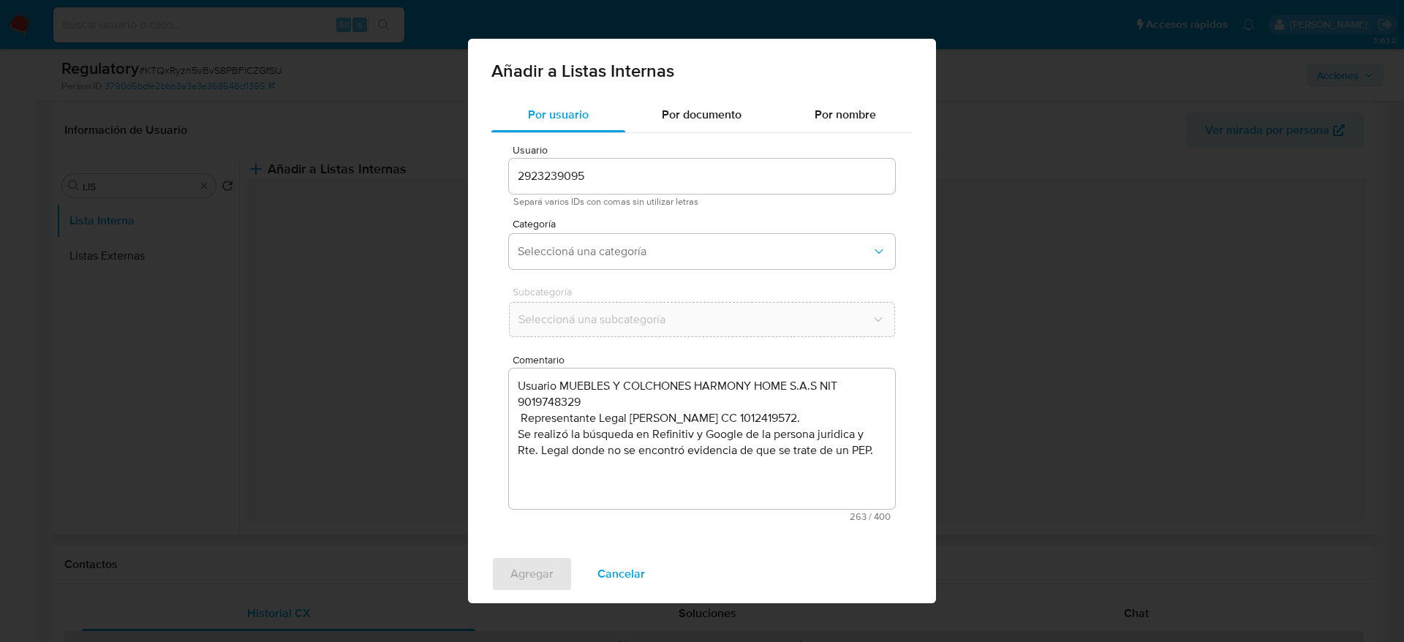
click at [723, 230] on div "Categoría Seleccioná una categoría" at bounding box center [702, 247] width 386 height 56
click at [693, 261] on button "Seleccioná una categoría" at bounding box center [702, 251] width 386 height 35
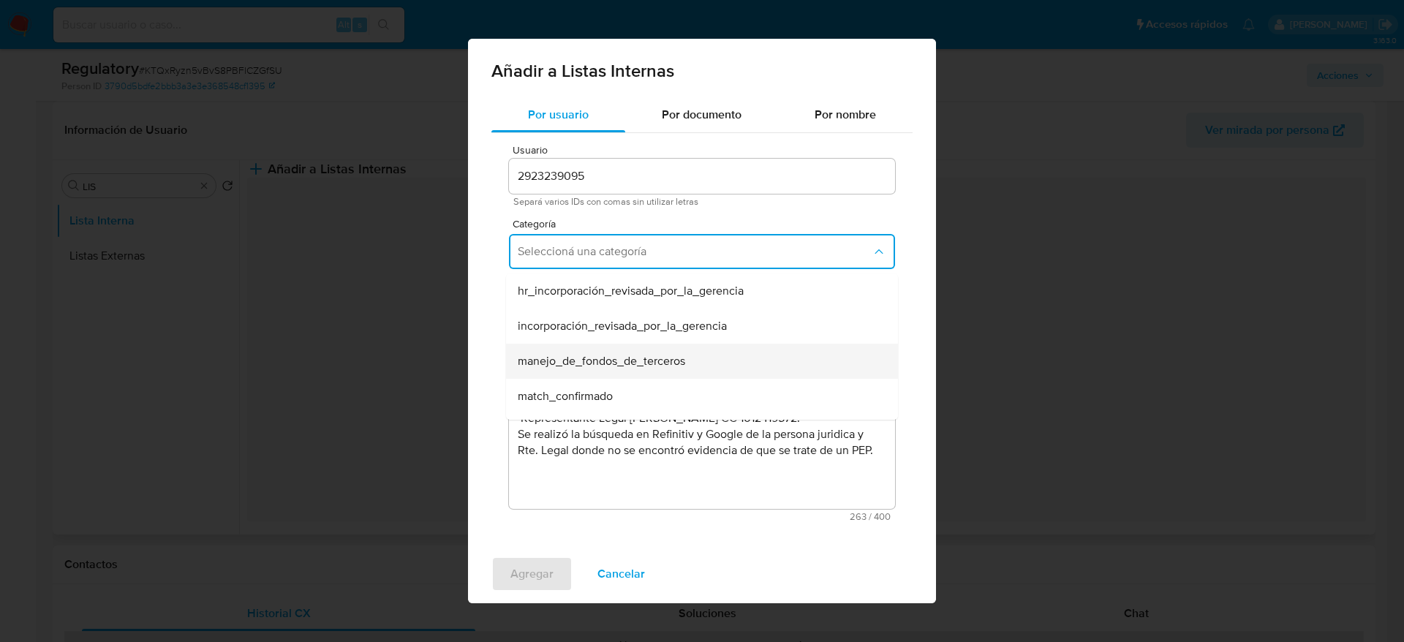
scroll to position [110, 0]
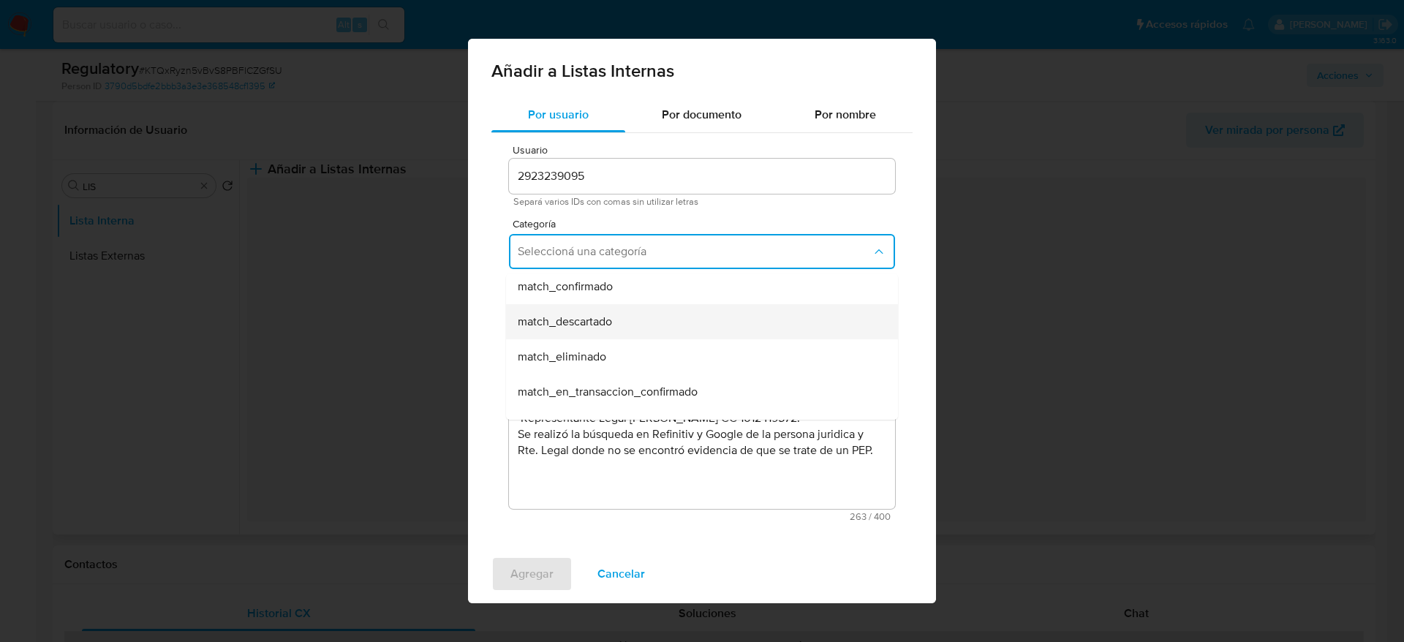
click at [639, 315] on div "match_descartado" at bounding box center [698, 321] width 360 height 35
click at [639, 315] on span "Seleccioná una subcategoría" at bounding box center [695, 319] width 353 height 15
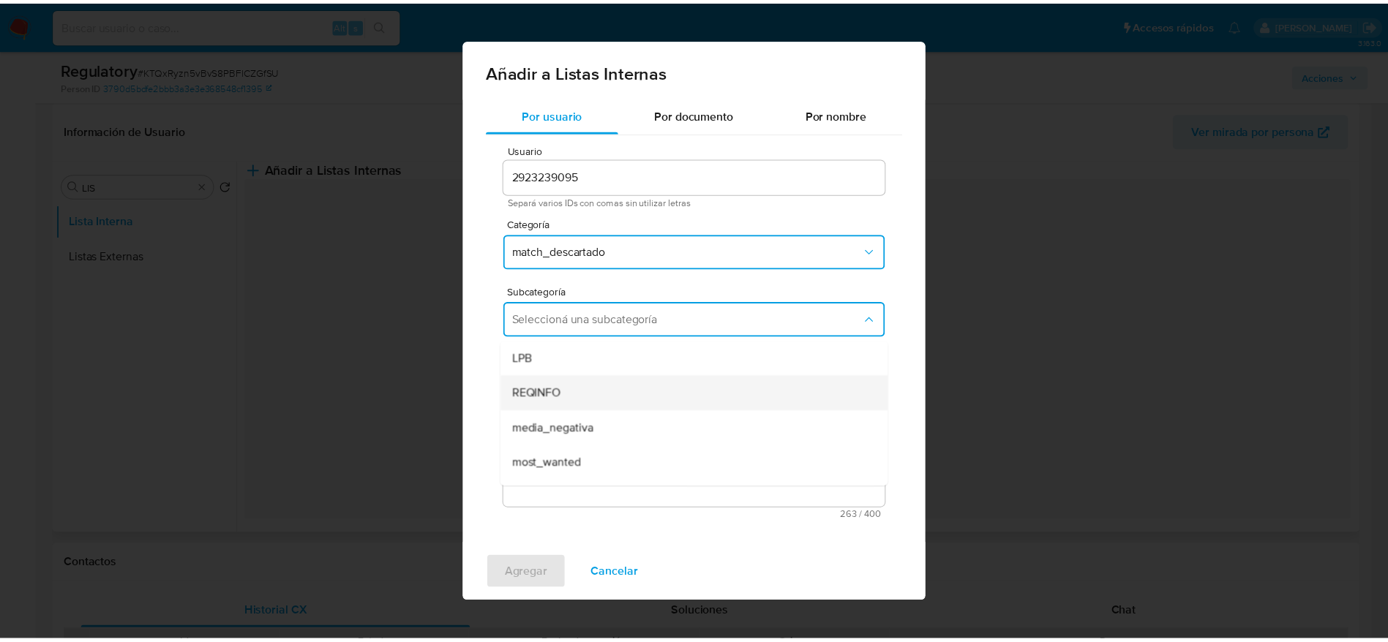
scroll to position [99, 0]
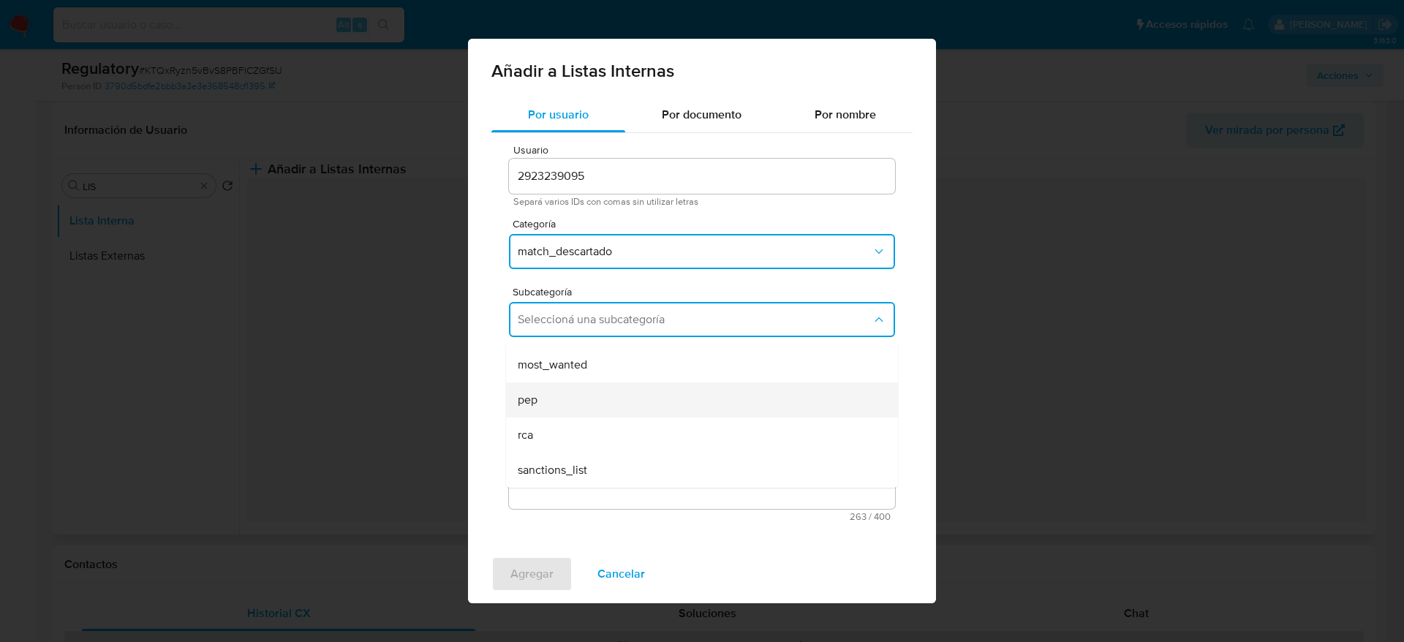
click at [630, 398] on div "pep" at bounding box center [698, 400] width 360 height 35
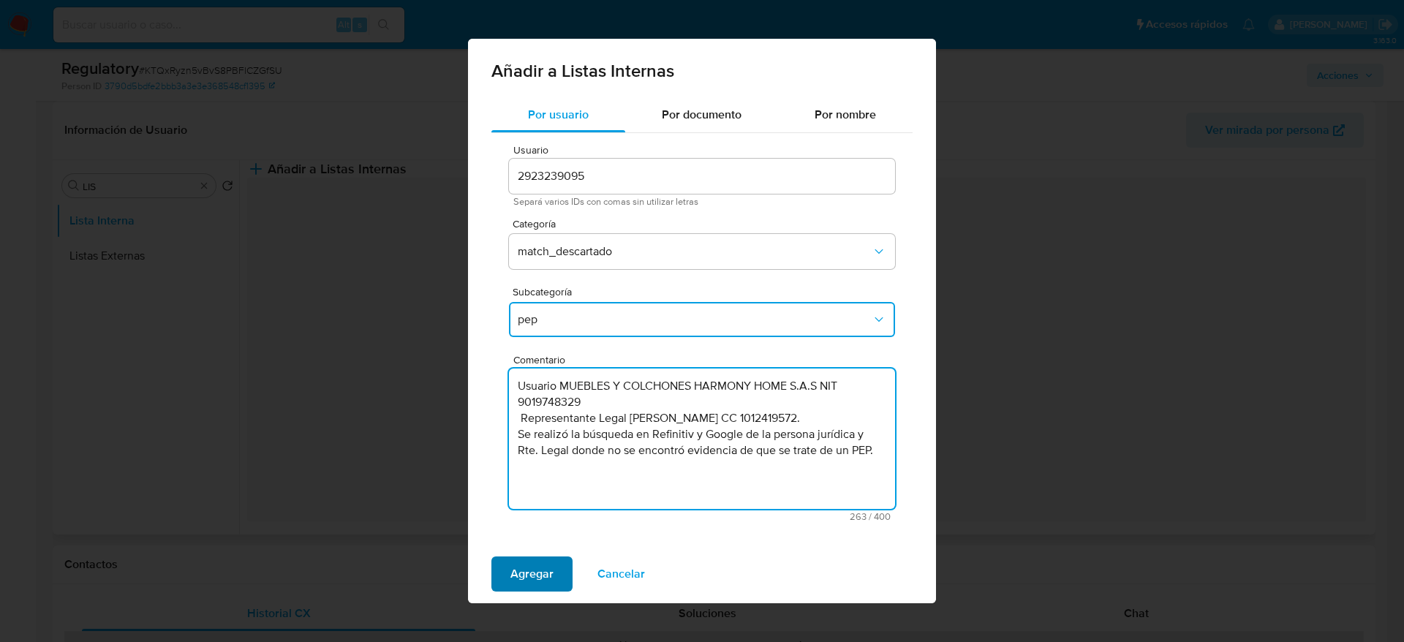
type textarea "Usuario MUEBLES Y COLCHONES HARMONY HOME S.A.S NIT 9019748329 Representante Leg…"
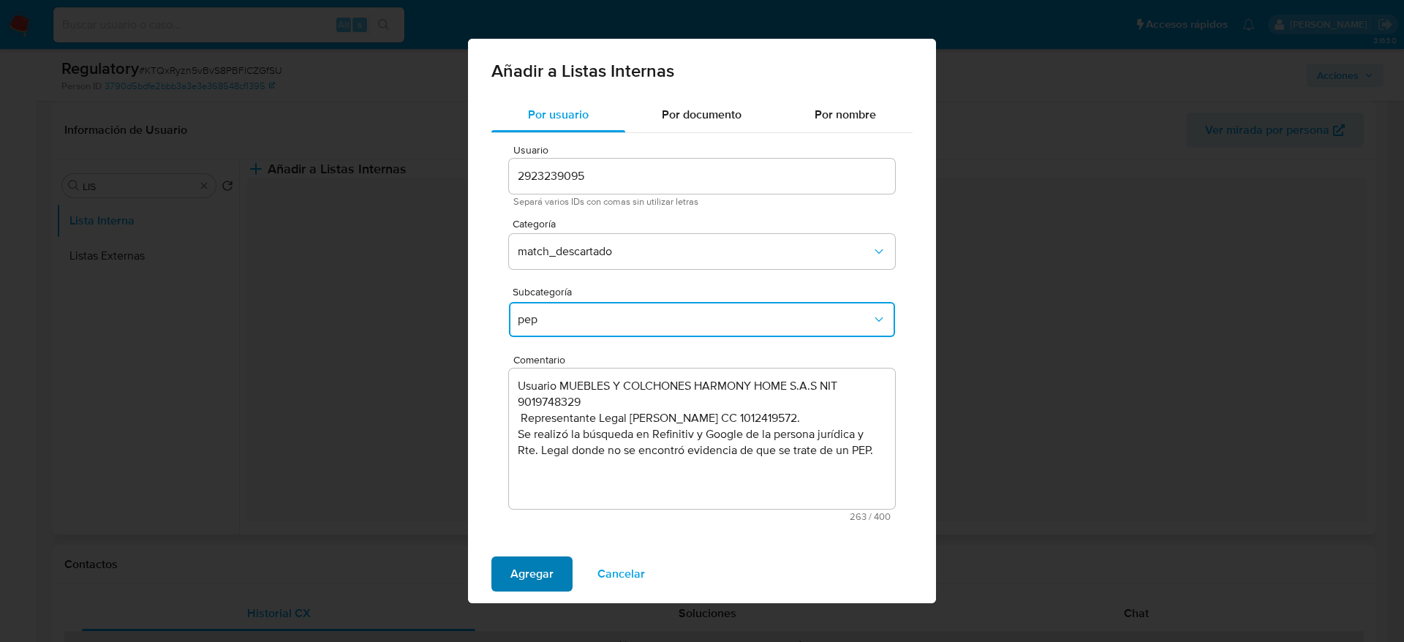
click at [538, 427] on span "Agregar" at bounding box center [532, 574] width 43 height 32
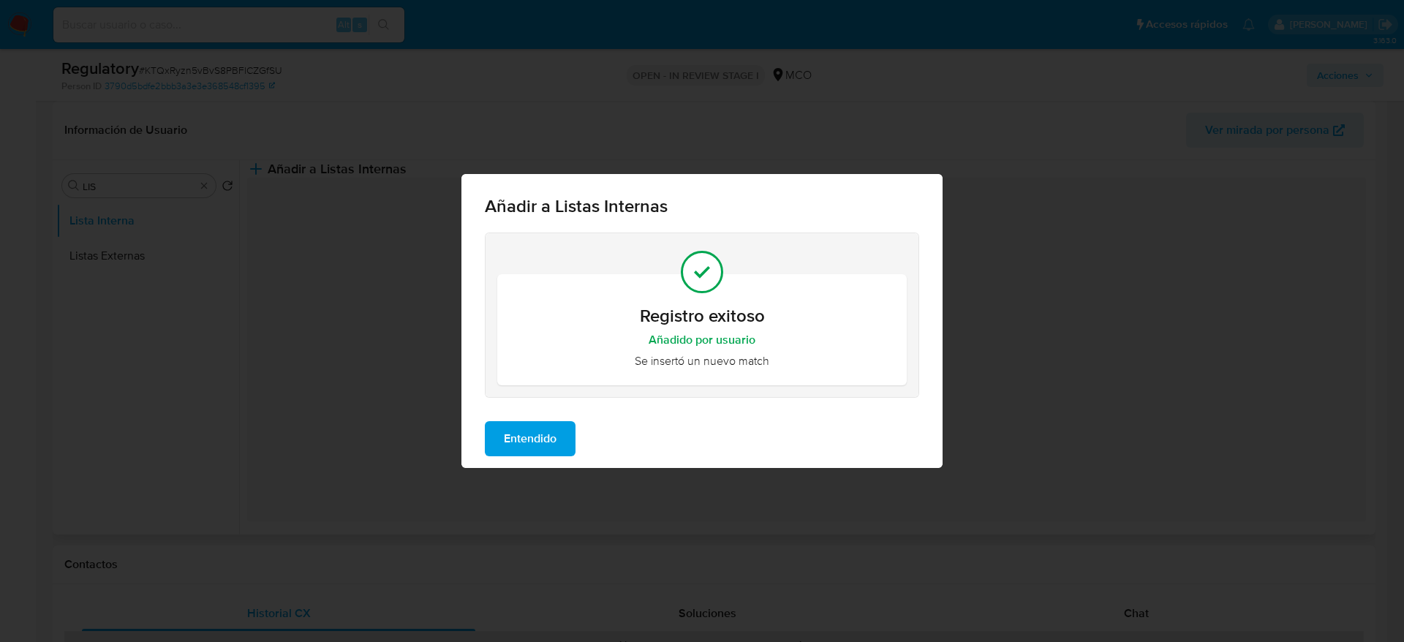
click at [571, 427] on button "Entendido" at bounding box center [530, 438] width 91 height 35
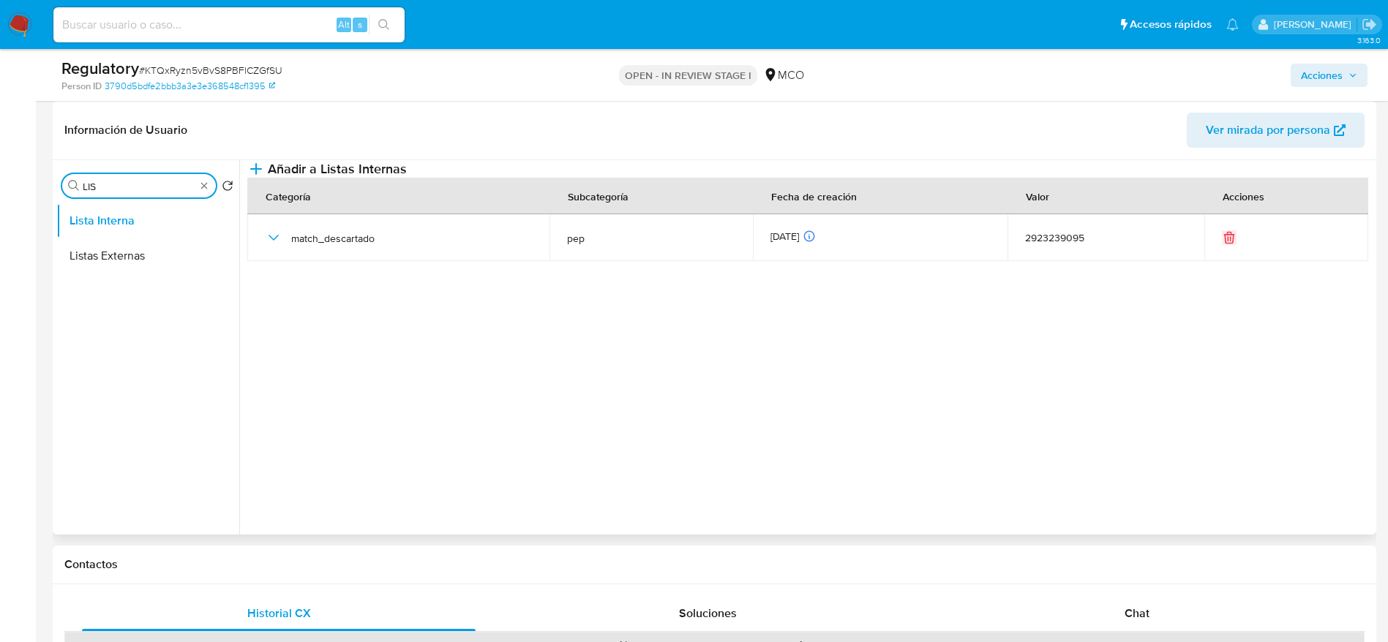
click at [132, 181] on input "LIS" at bounding box center [139, 186] width 113 height 13
type input "AR"
click at [132, 259] on button "Archivos adjuntos" at bounding box center [141, 255] width 171 height 35
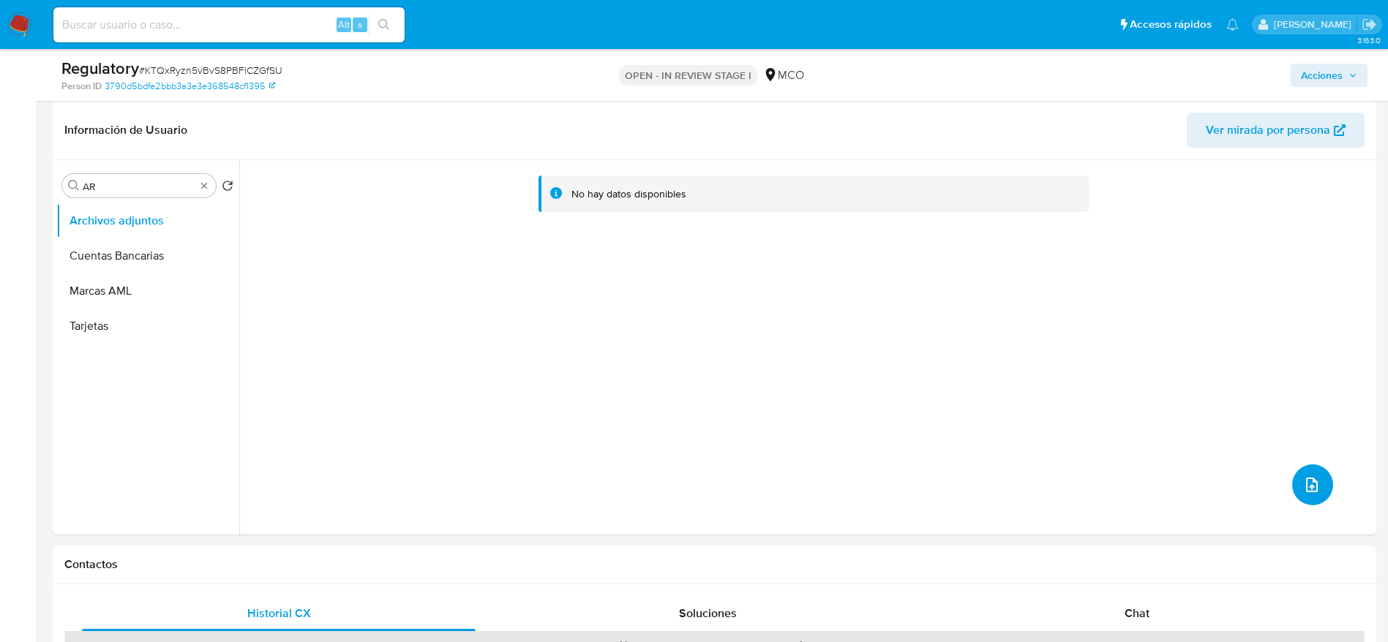
click at [925, 427] on button "upload-file" at bounding box center [1312, 484] width 41 height 41
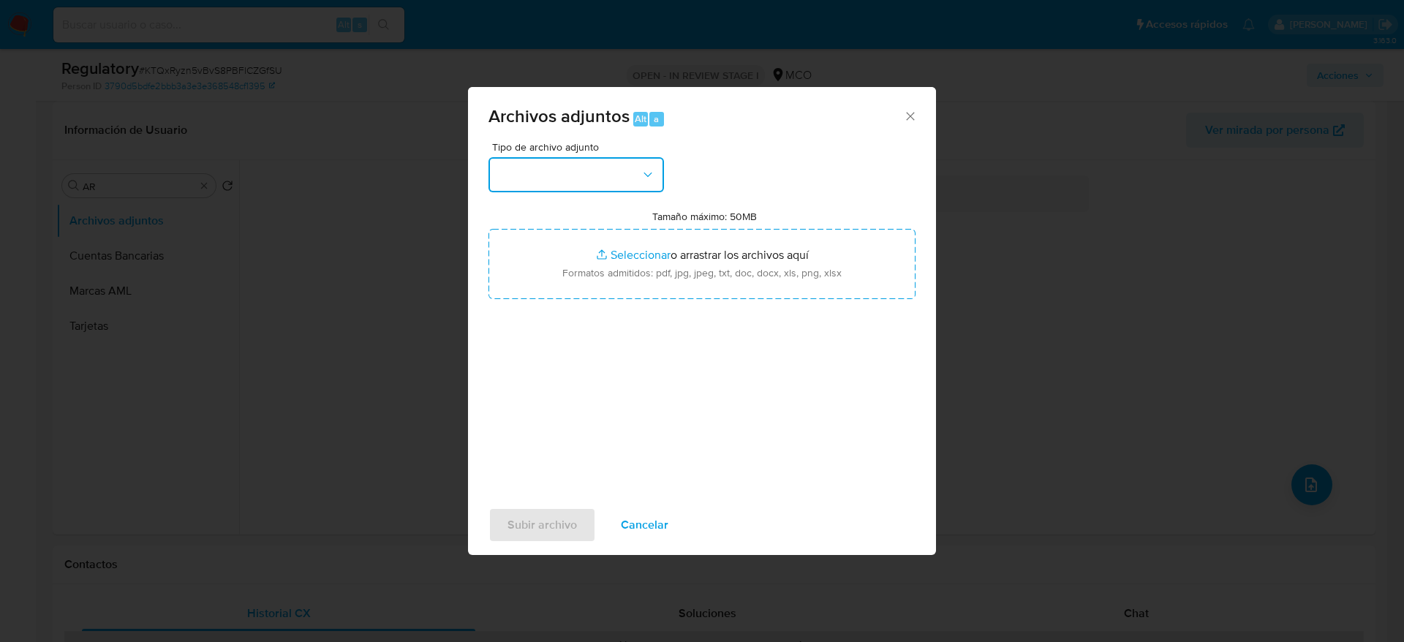
click at [617, 177] on button "button" at bounding box center [577, 174] width 176 height 35
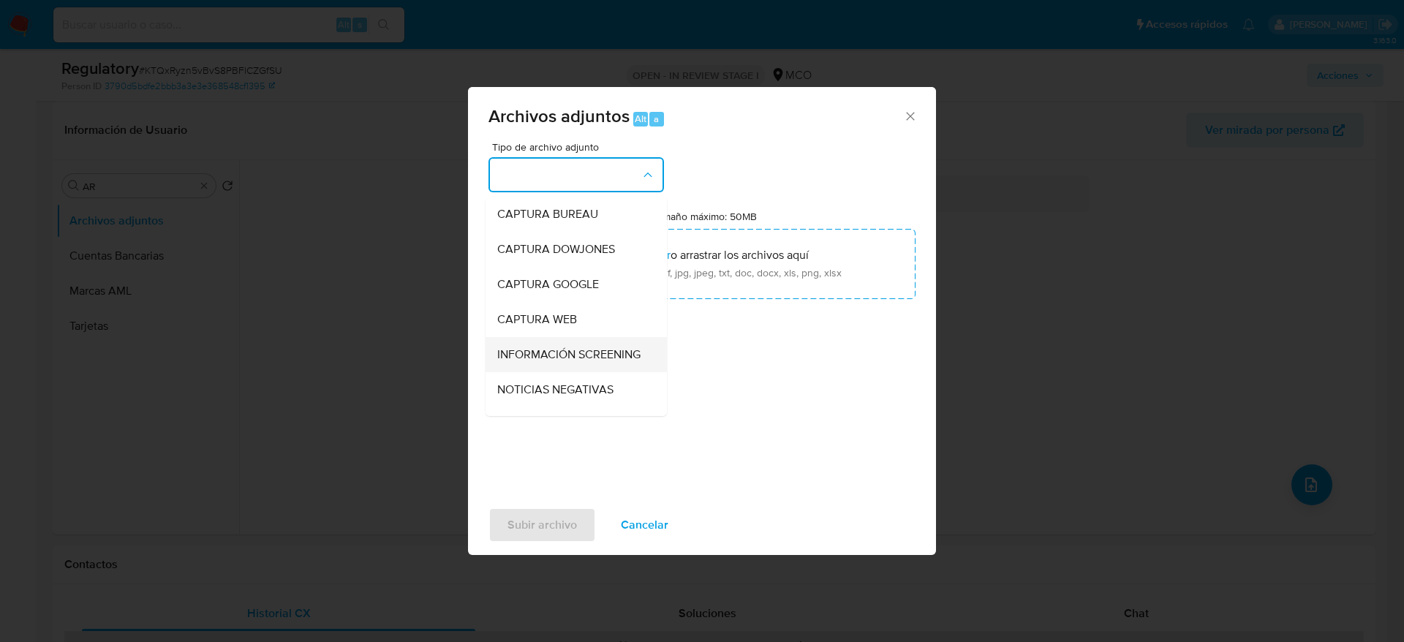
click at [623, 355] on span "INFORMACIÓN SCREENING" at bounding box center [568, 354] width 143 height 15
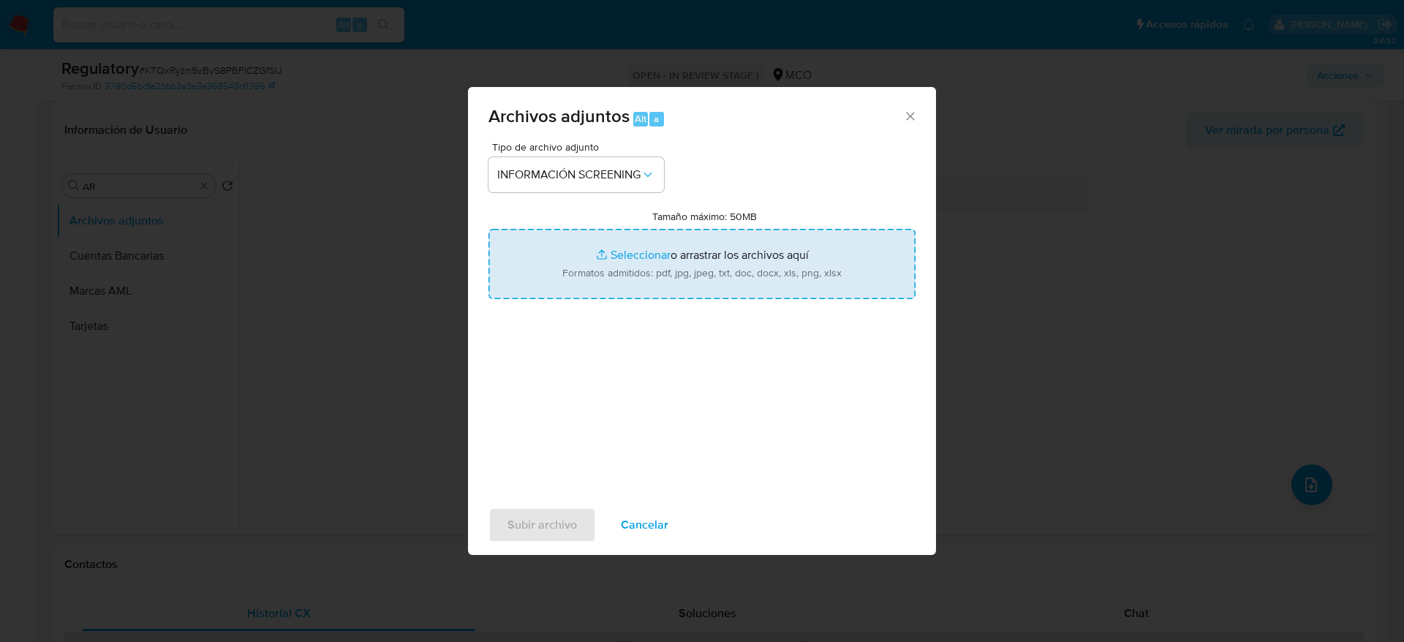
click at [623, 272] on input "Tamaño máximo: 50MB Seleccionar archivos" at bounding box center [702, 264] width 427 height 70
type input "C:\fakepath\_Oscar Eduardo Rojas Tellez_ - Buscar con Google.pdf"
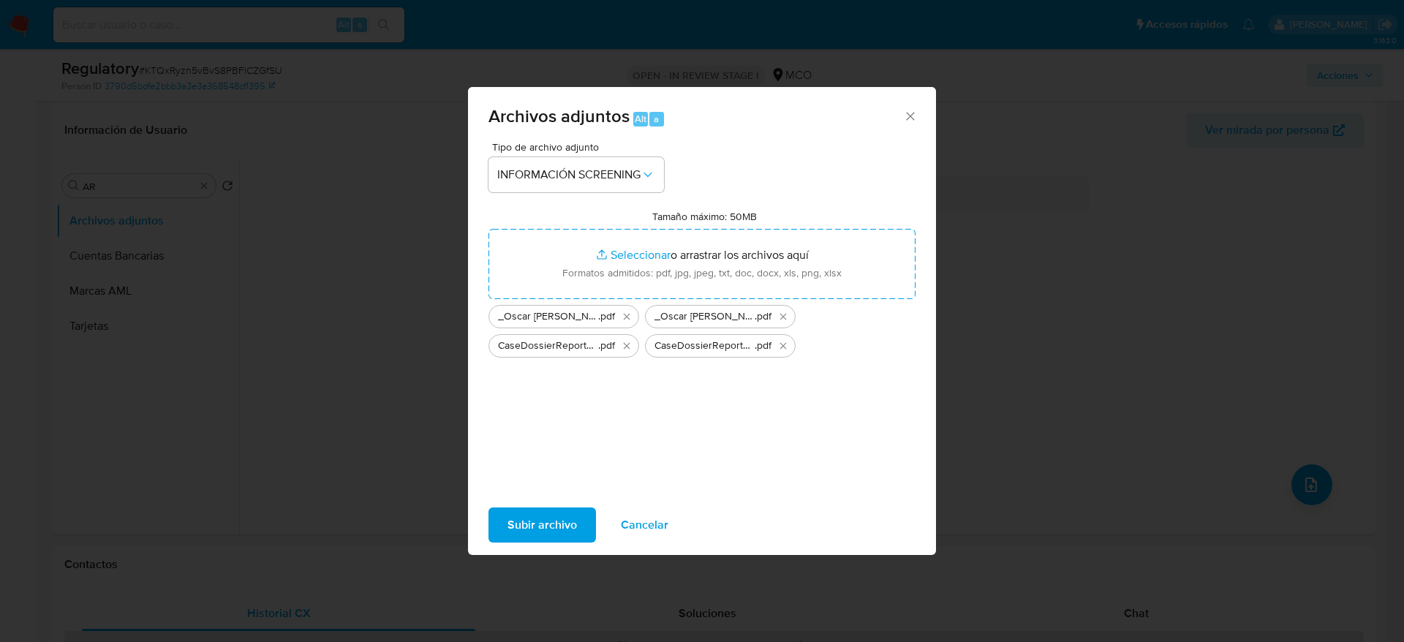
click at [586, 427] on button "Subir archivo" at bounding box center [543, 525] width 108 height 35
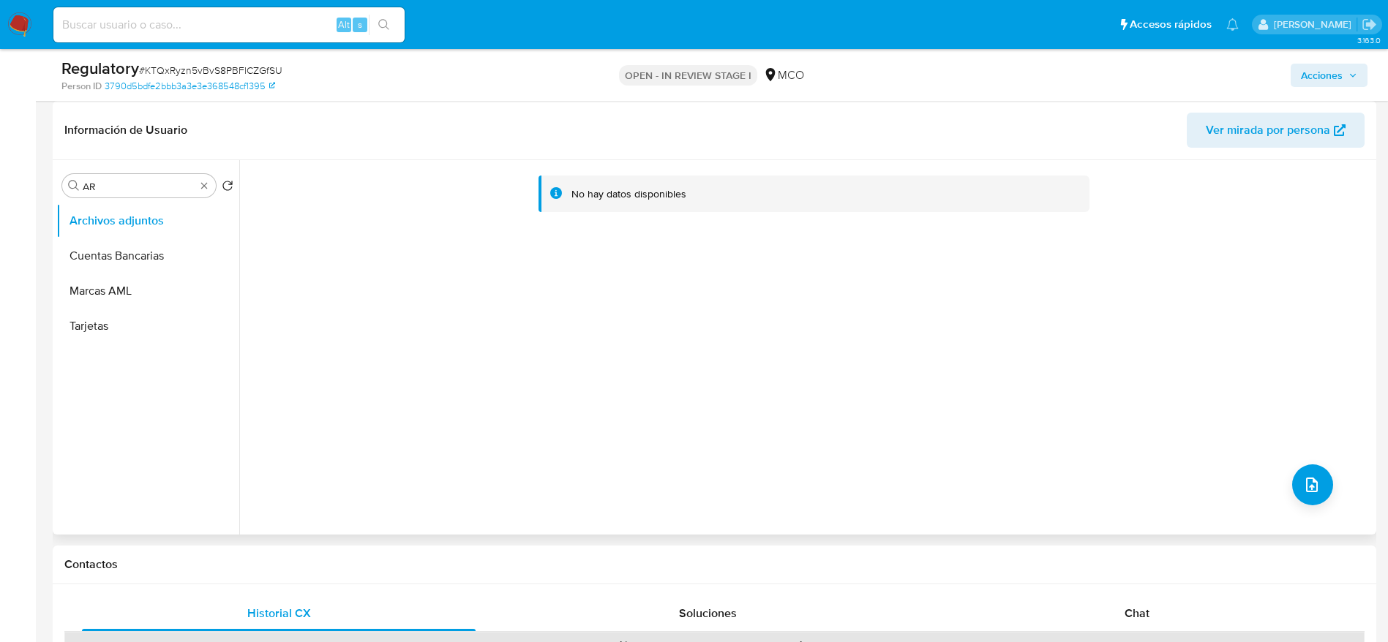
click at [925, 427] on div "No hay datos disponibles" at bounding box center [805, 347] width 1133 height 375
click at [925, 427] on button "upload-file" at bounding box center [1312, 484] width 41 height 41
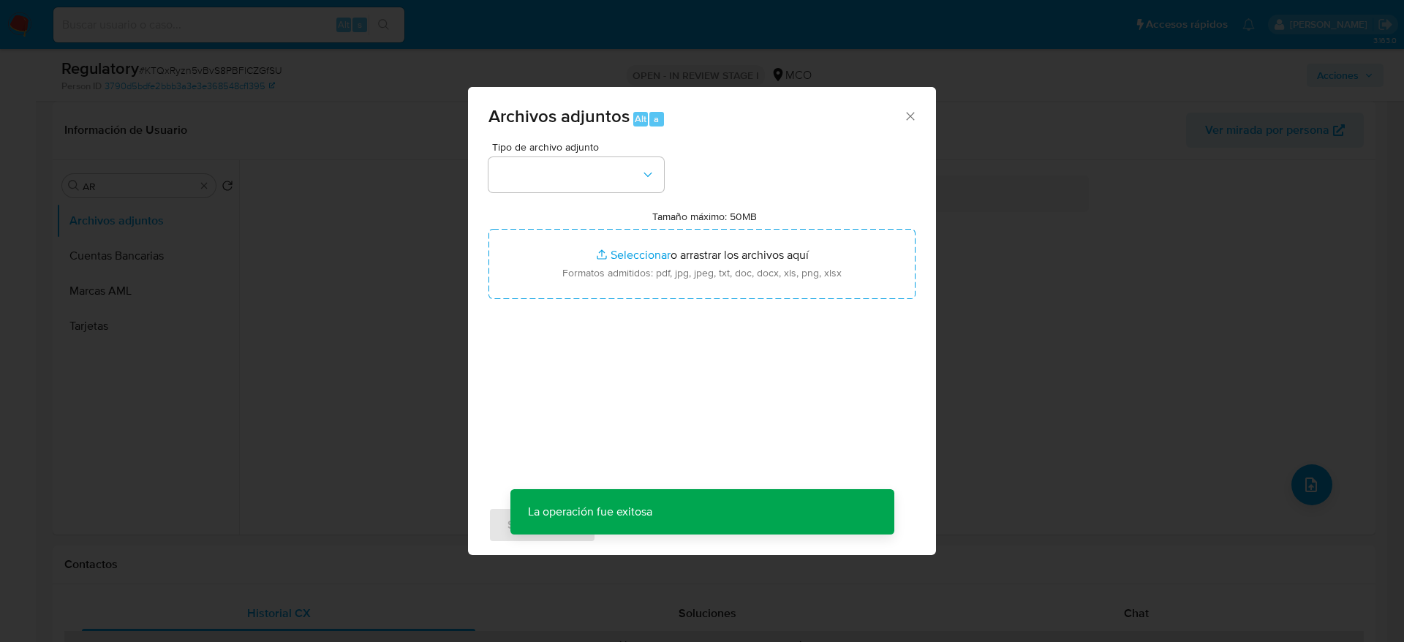
click at [673, 177] on div "Tipo de archivo adjunto Tamaño máximo: 50MB Seleccionar archivos Seleccionar o …" at bounding box center [702, 314] width 427 height 345
click at [648, 176] on icon "button" at bounding box center [648, 174] width 8 height 4
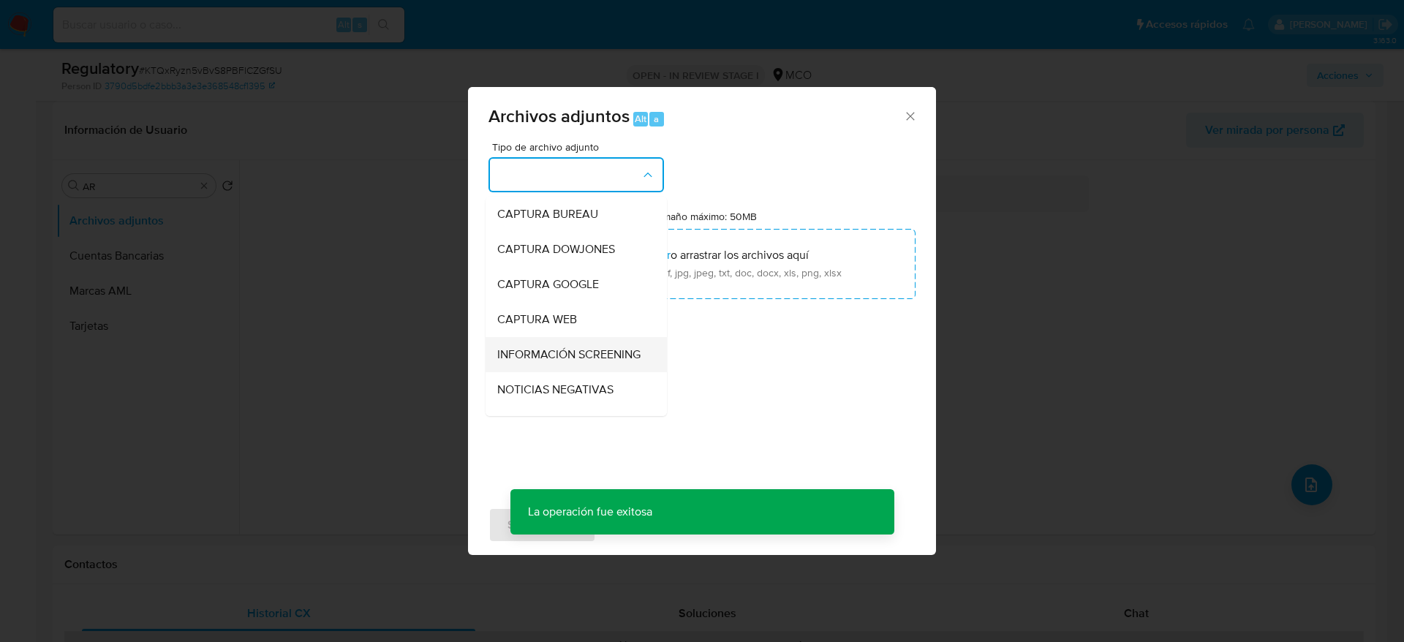
click at [568, 362] on span "INFORMACIÓN SCREENING" at bounding box center [568, 354] width 143 height 15
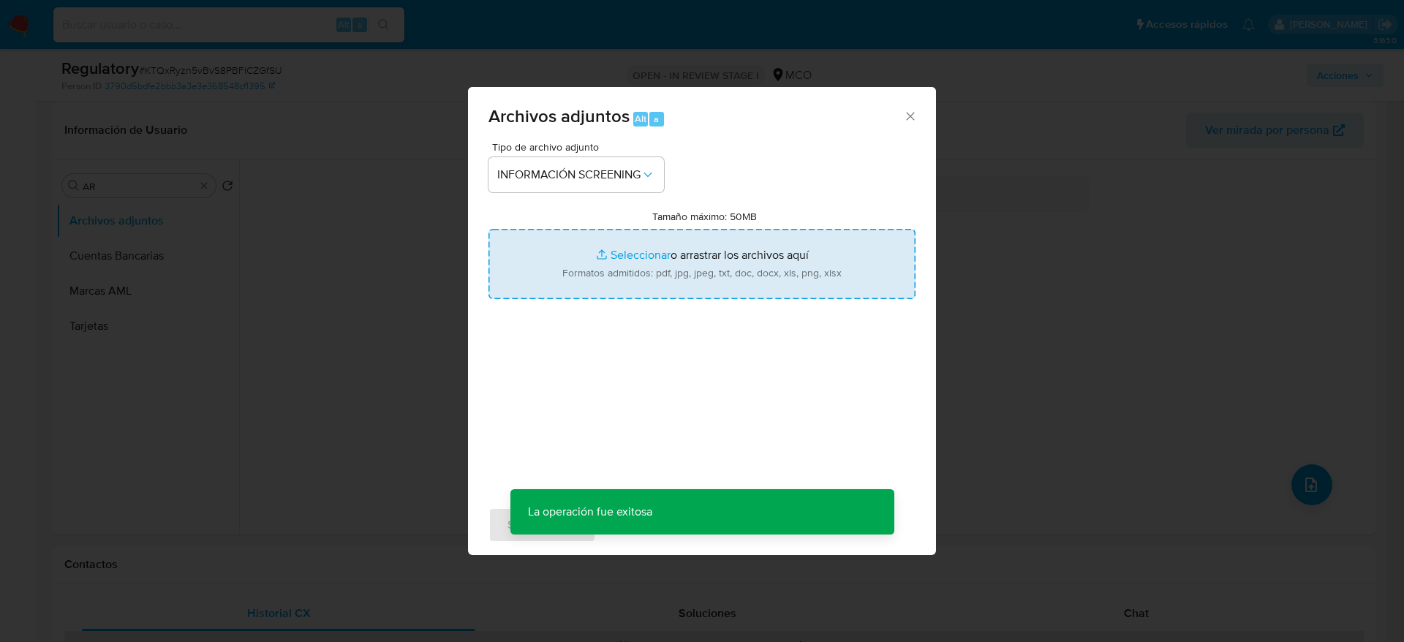
click at [576, 255] on input "Tamaño máximo: 50MB Seleccionar archivos" at bounding box center [702, 264] width 427 height 70
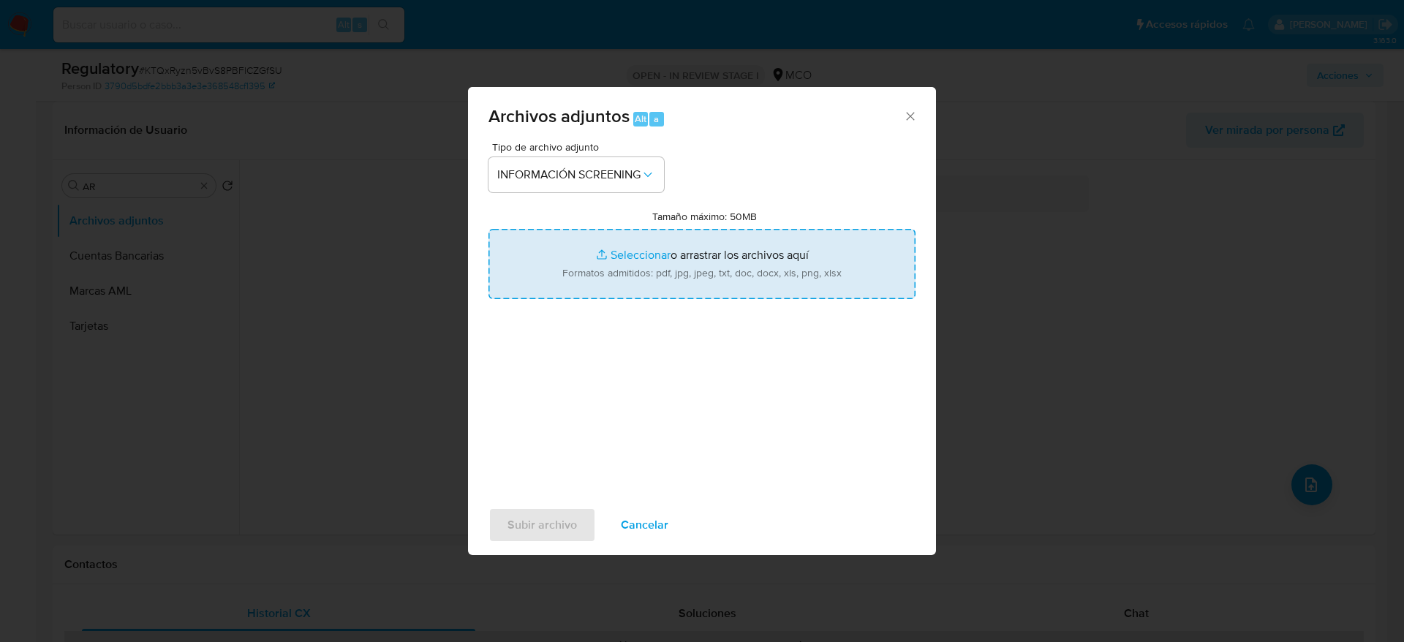
type input "C:\fakepath\_MUEBLES Y COLCHONES HARMONY HOME S.A.S_ - Buscar con Google.pdf"
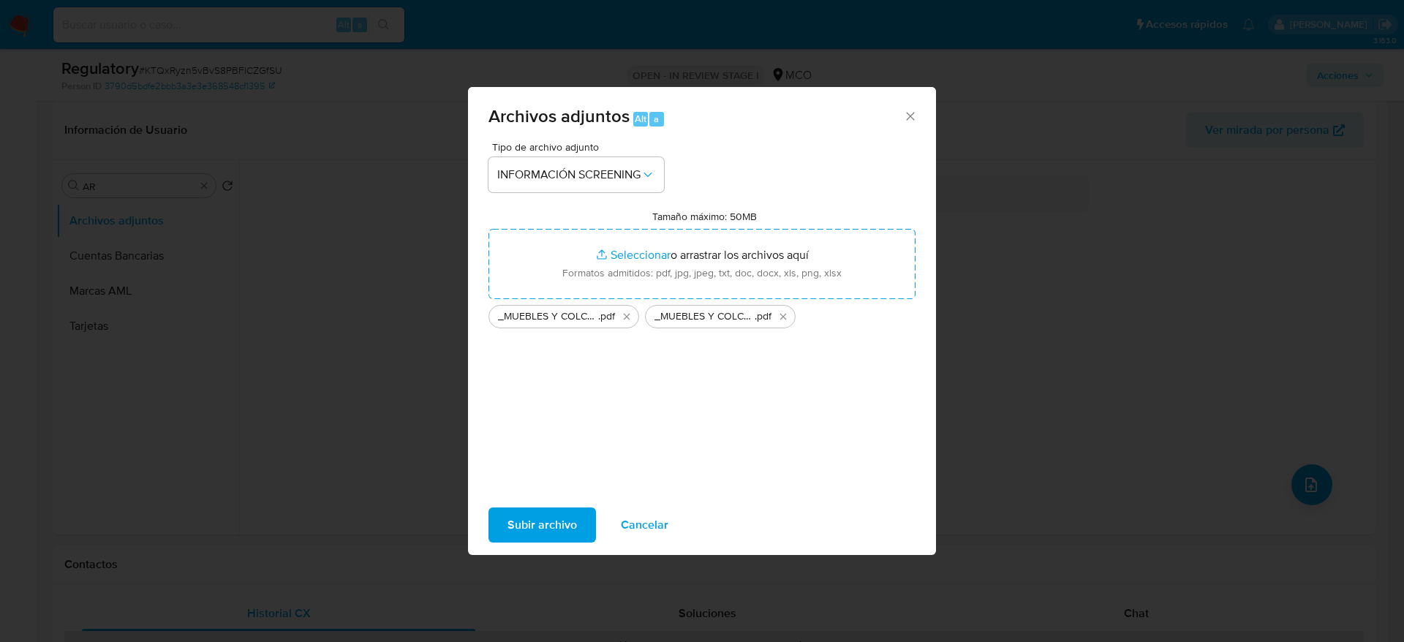
click at [584, 427] on button "Subir archivo" at bounding box center [543, 525] width 108 height 35
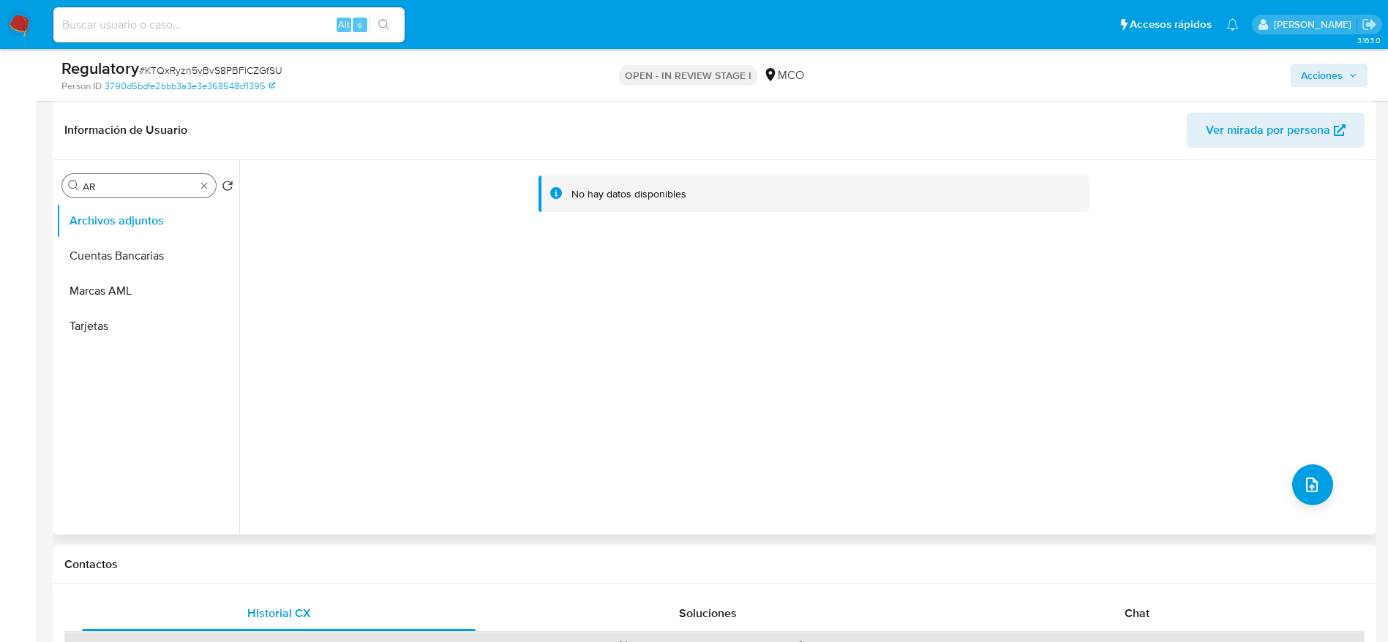
click at [110, 189] on input "AR" at bounding box center [139, 186] width 113 height 13
click at [134, 247] on button "Cuentas Bancarias" at bounding box center [141, 255] width 171 height 35
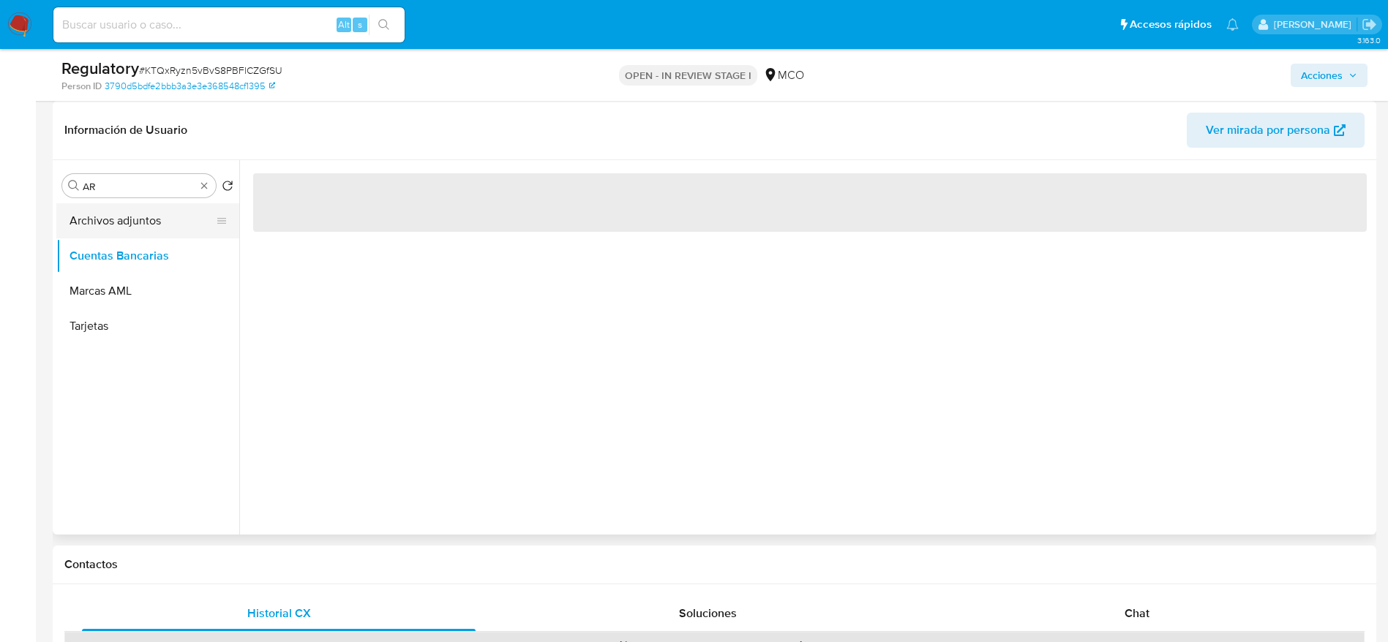
click at [134, 230] on button "Archivos adjuntos" at bounding box center [141, 220] width 171 height 35
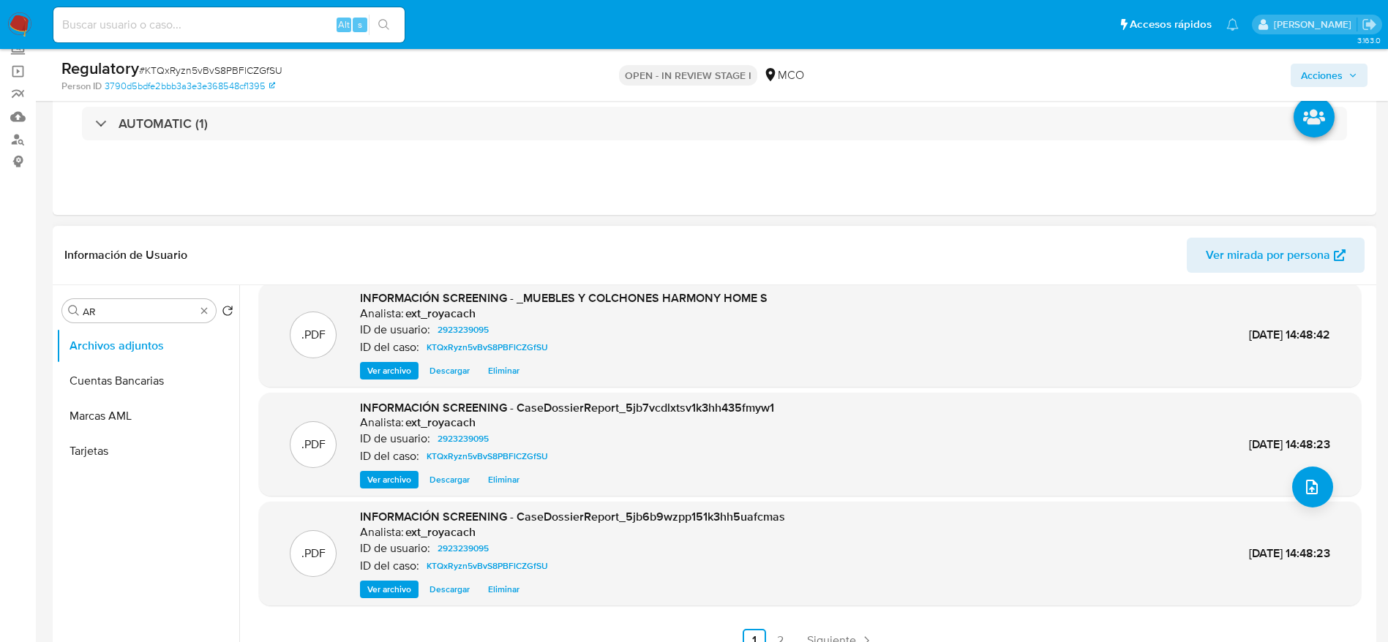
scroll to position [0, 0]
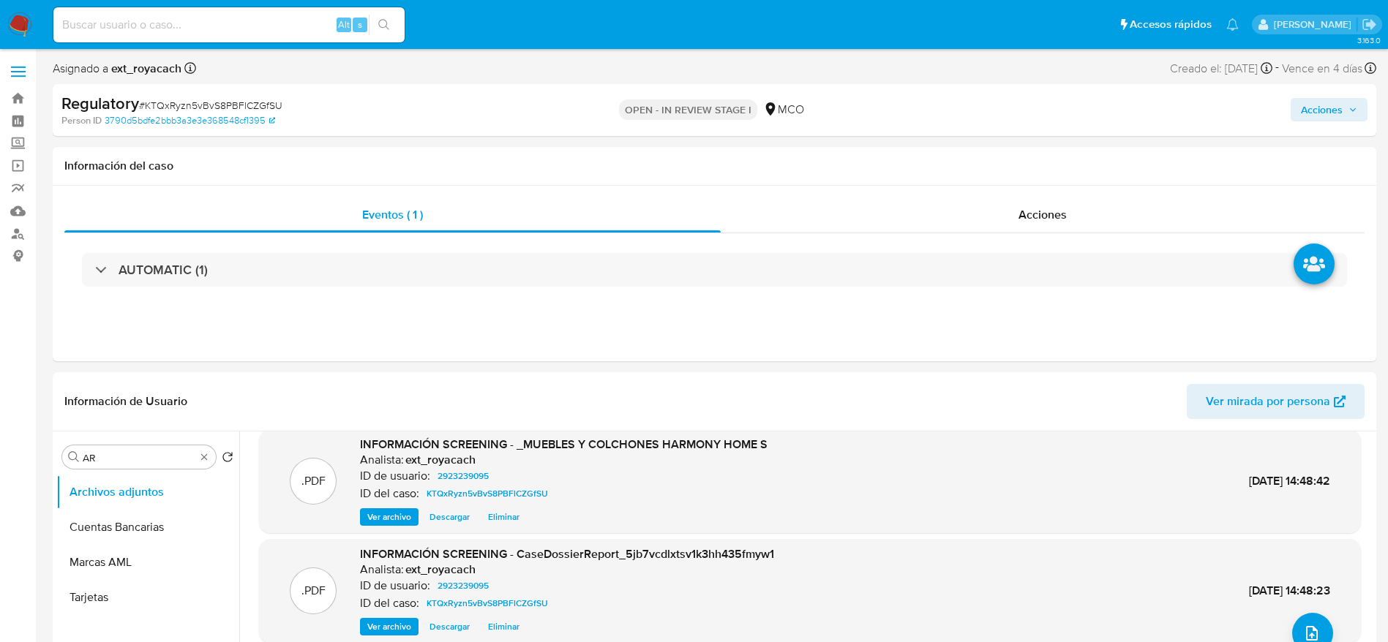
click at [925, 111] on span "Acciones" at bounding box center [1322, 109] width 42 height 23
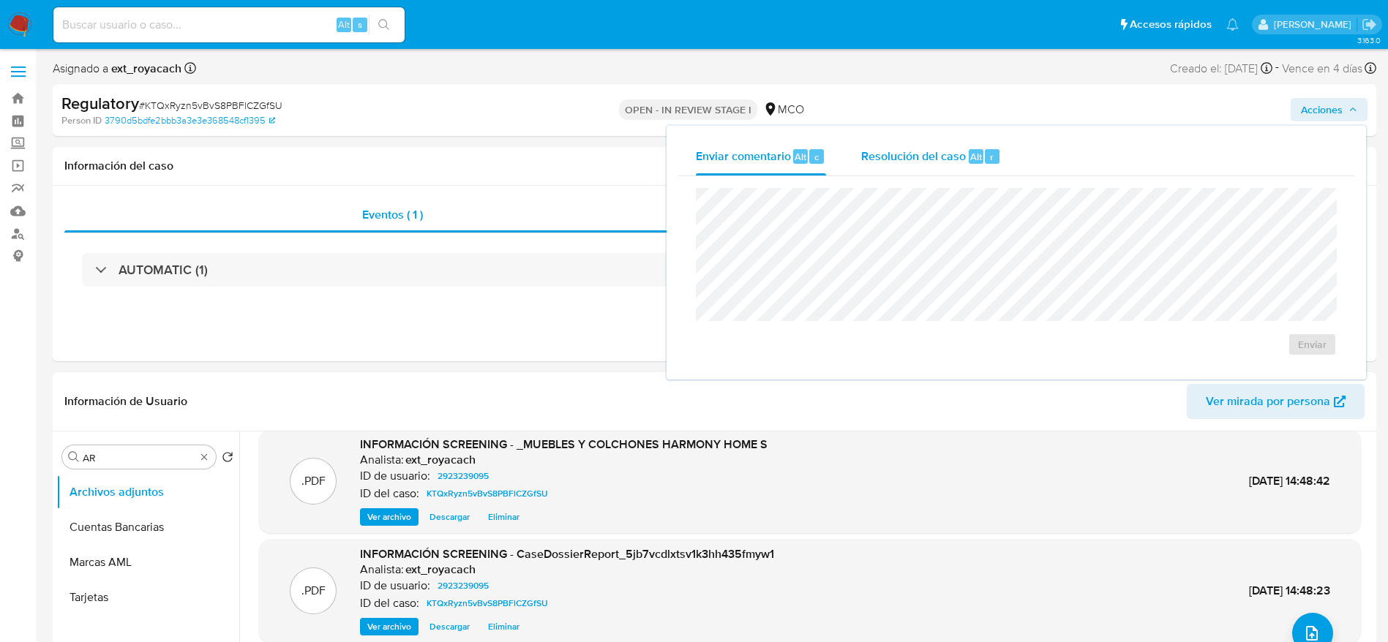
click at [894, 161] on span "Resolución del caso" at bounding box center [913, 156] width 105 height 17
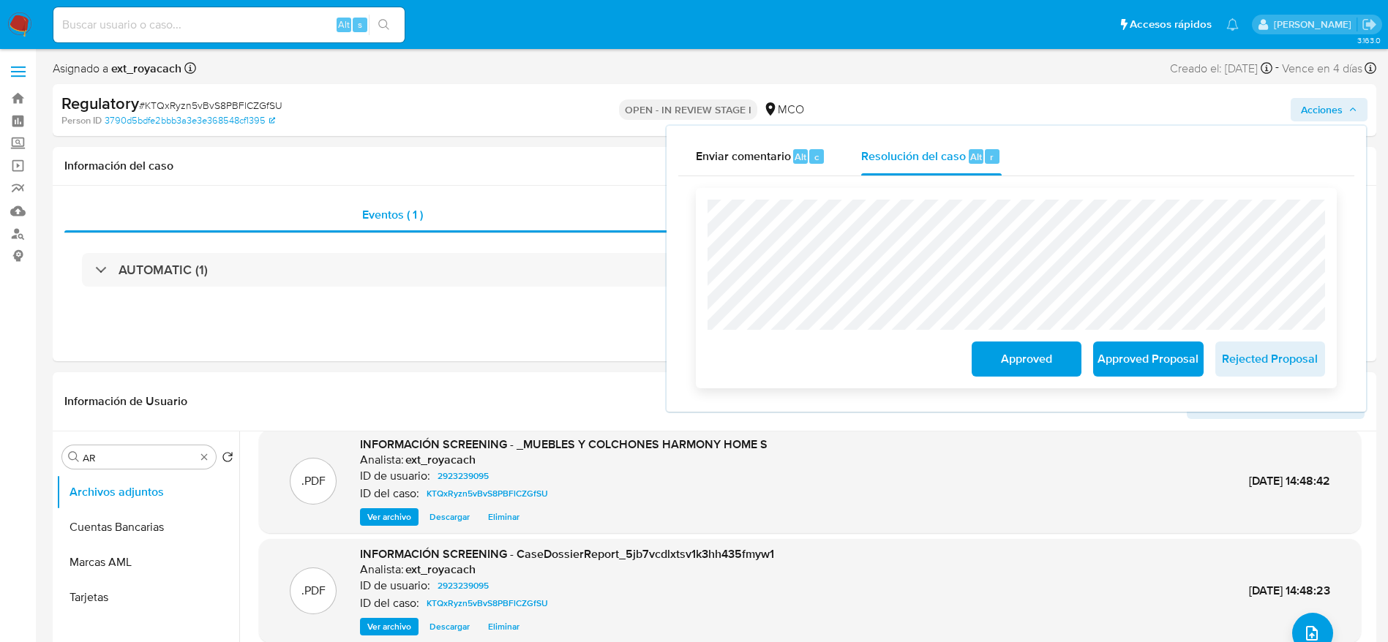
click at [925, 370] on span "Approved" at bounding box center [1026, 359] width 72 height 32
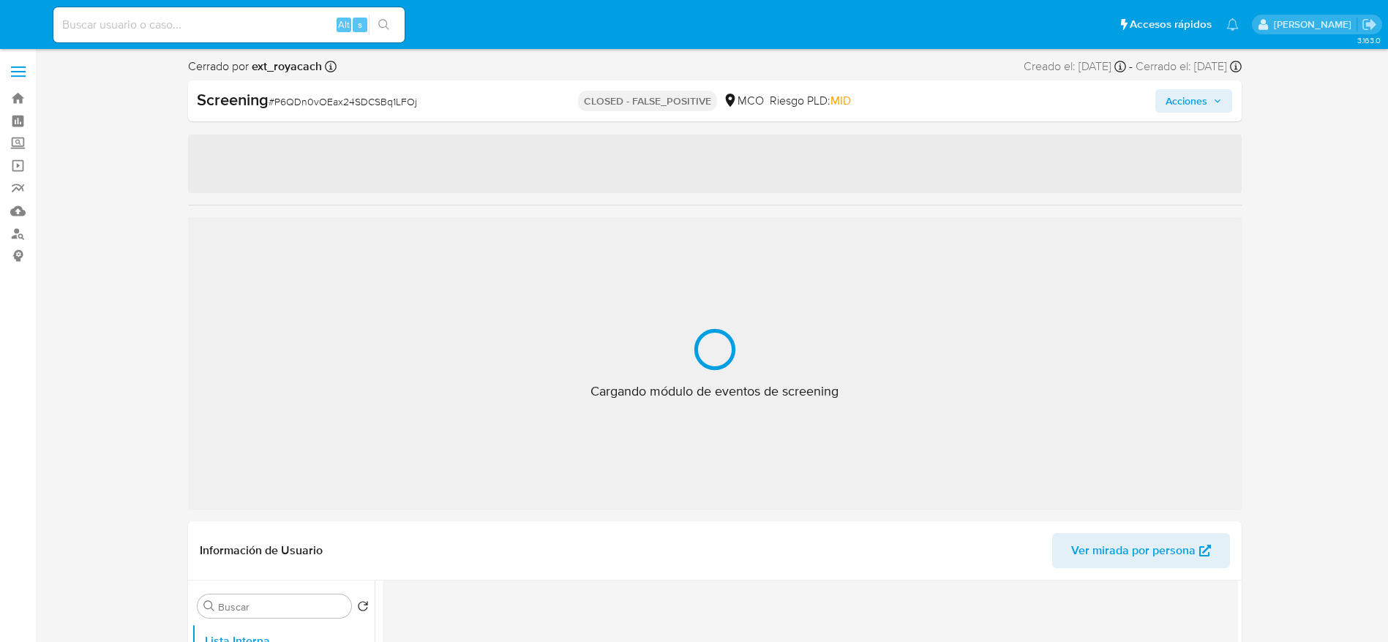
select select "10"
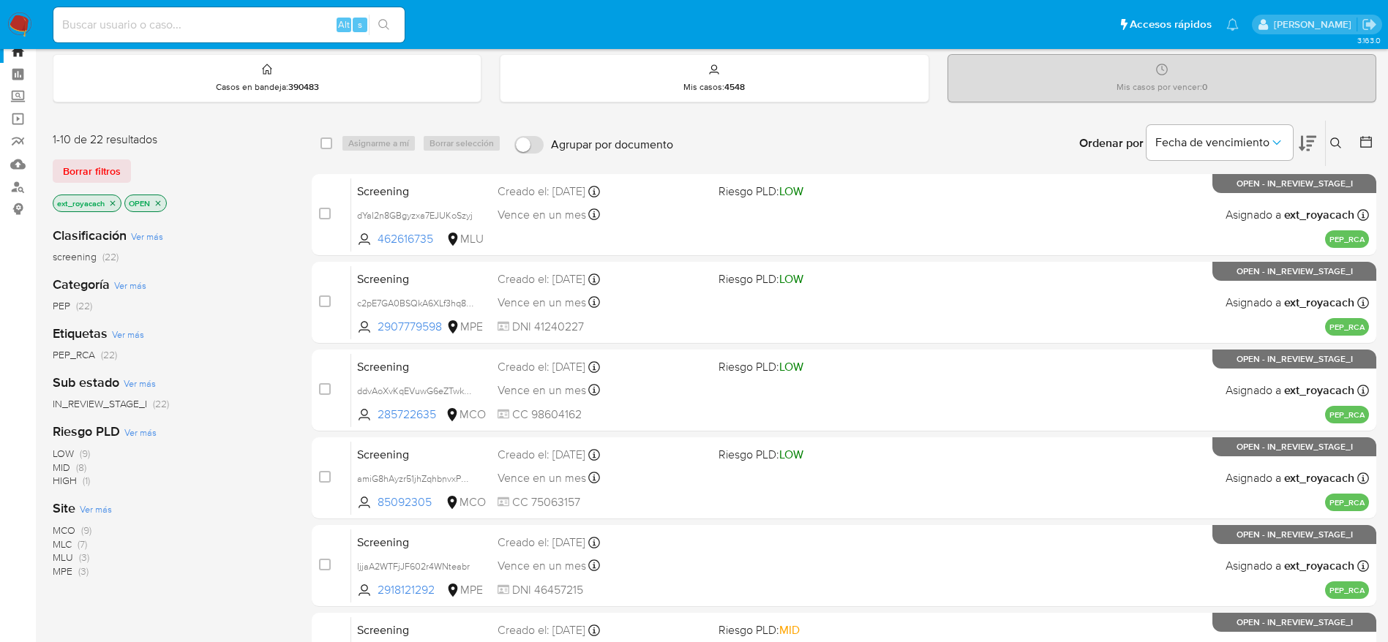
scroll to position [110, 0]
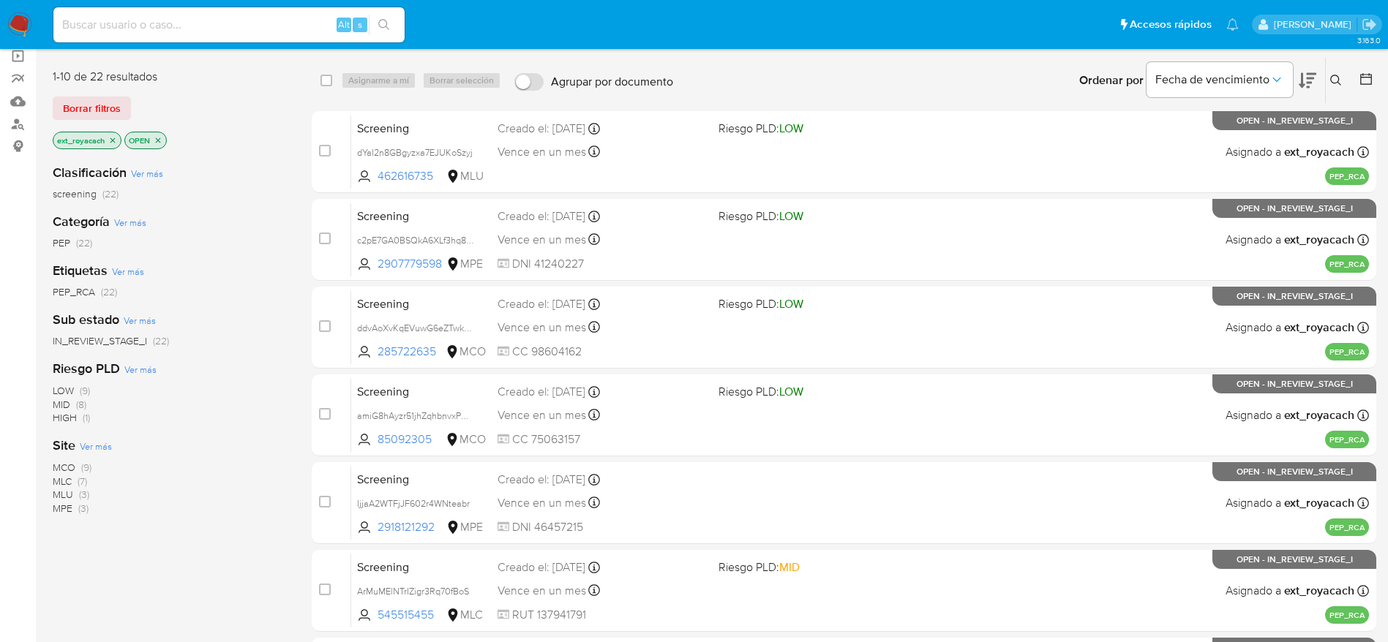
click at [69, 462] on span "MCO" at bounding box center [64, 467] width 23 height 15
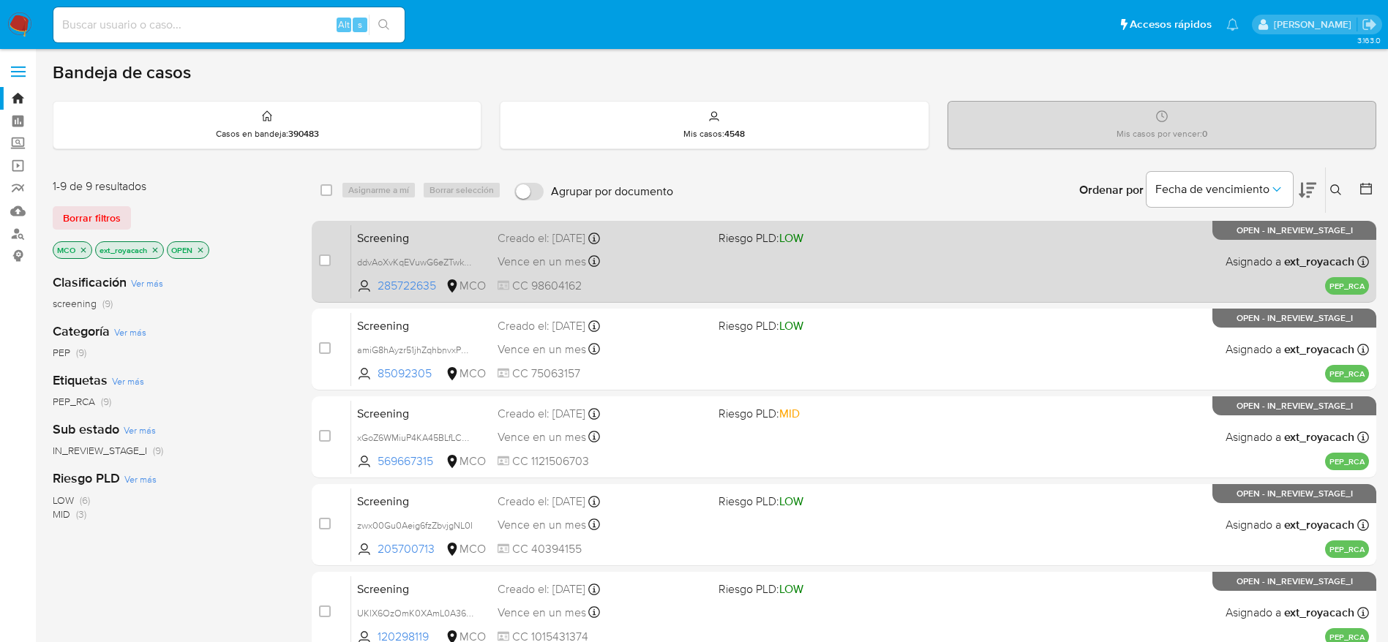
click at [794, 260] on span at bounding box center [822, 261] width 209 height 3
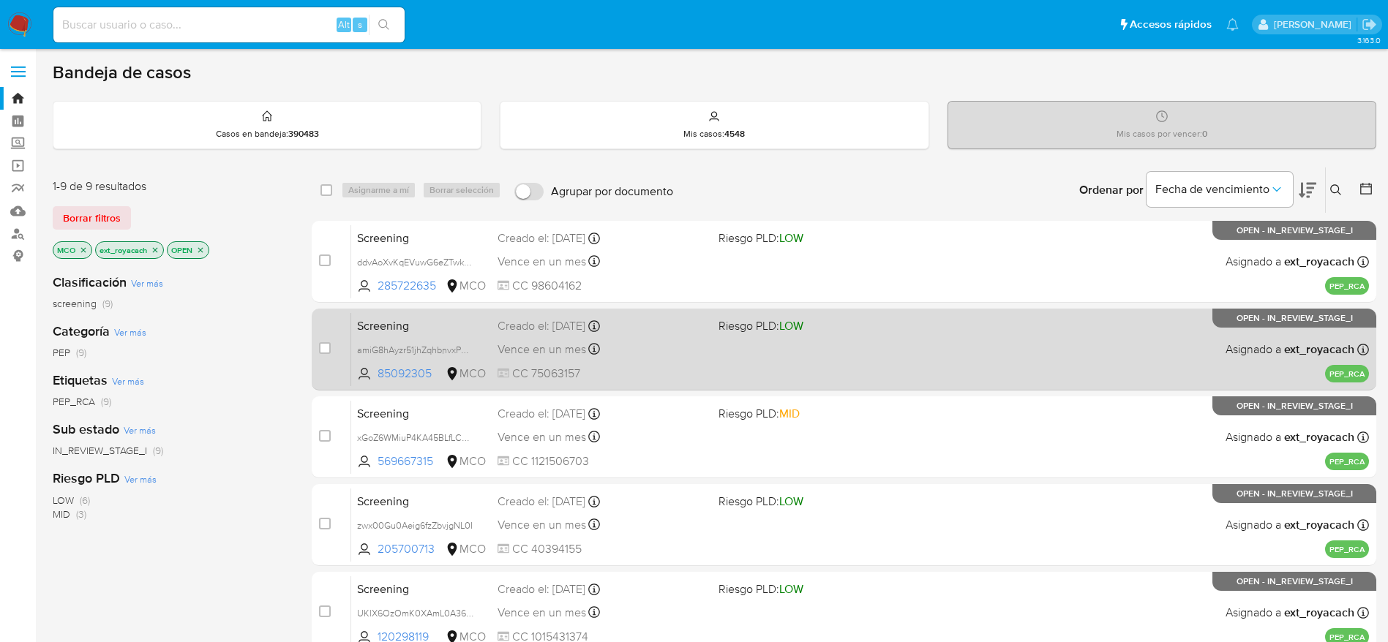
click at [683, 383] on div "Screening amiG8hAyzr51jhZqhbnvxP0W 85092305 MCO Riesgo PLD: LOW Creado el: 10/1…" at bounding box center [859, 349] width 1017 height 74
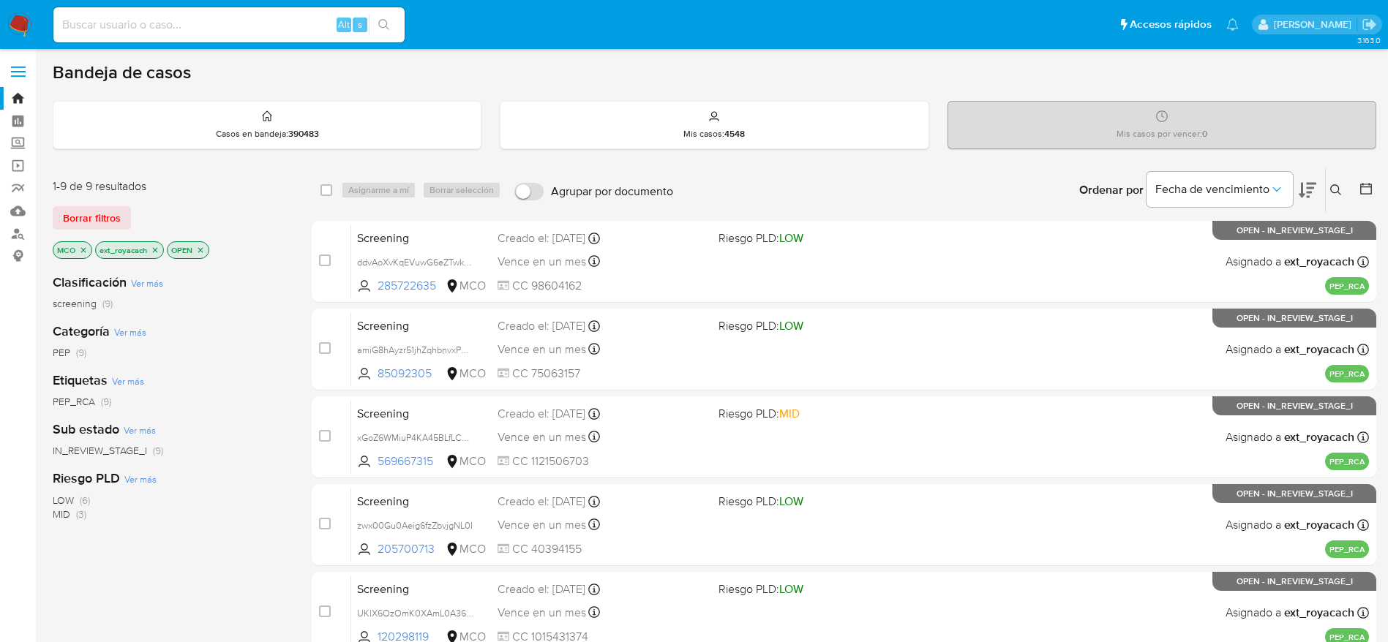
click at [645, 394] on div "case-item-checkbox No es posible asignar el caso Screening ddvAoXvKqEVuwG6eZTwk…" at bounding box center [844, 613] width 1064 height 784
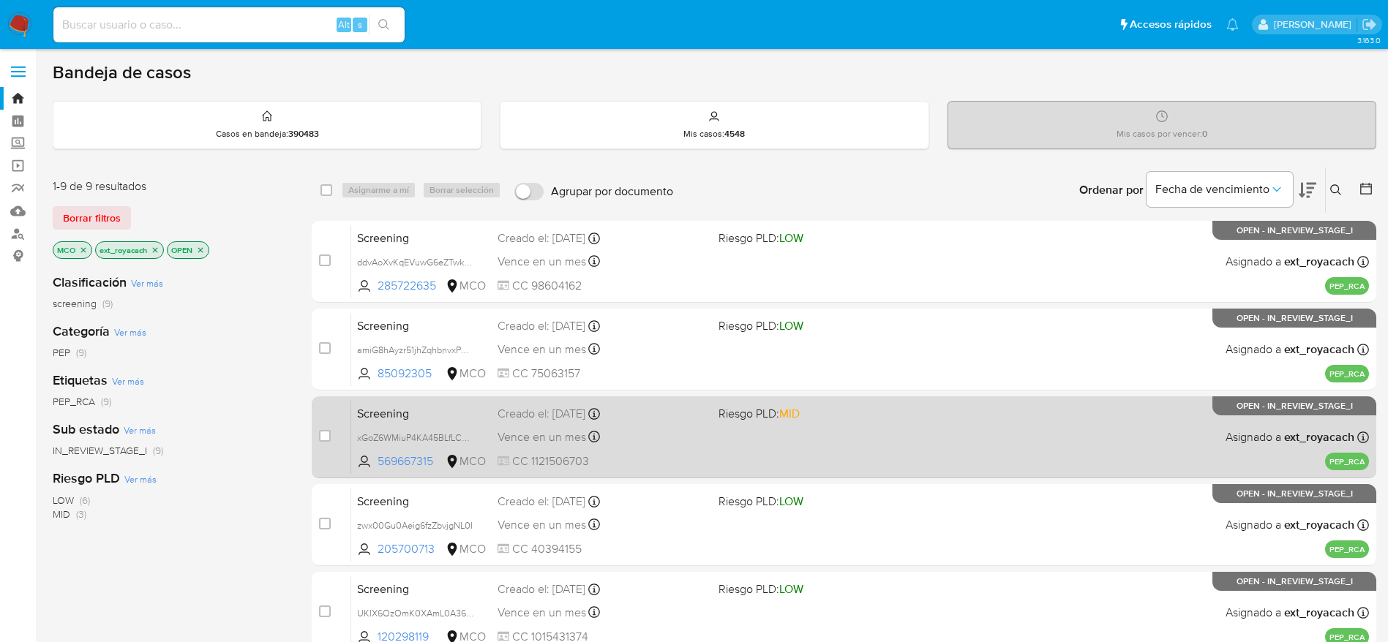
click at [645, 407] on div "Creado el: 10/10/2025 Creado el: 10/10/2025 13:49:03" at bounding box center [601, 414] width 209 height 16
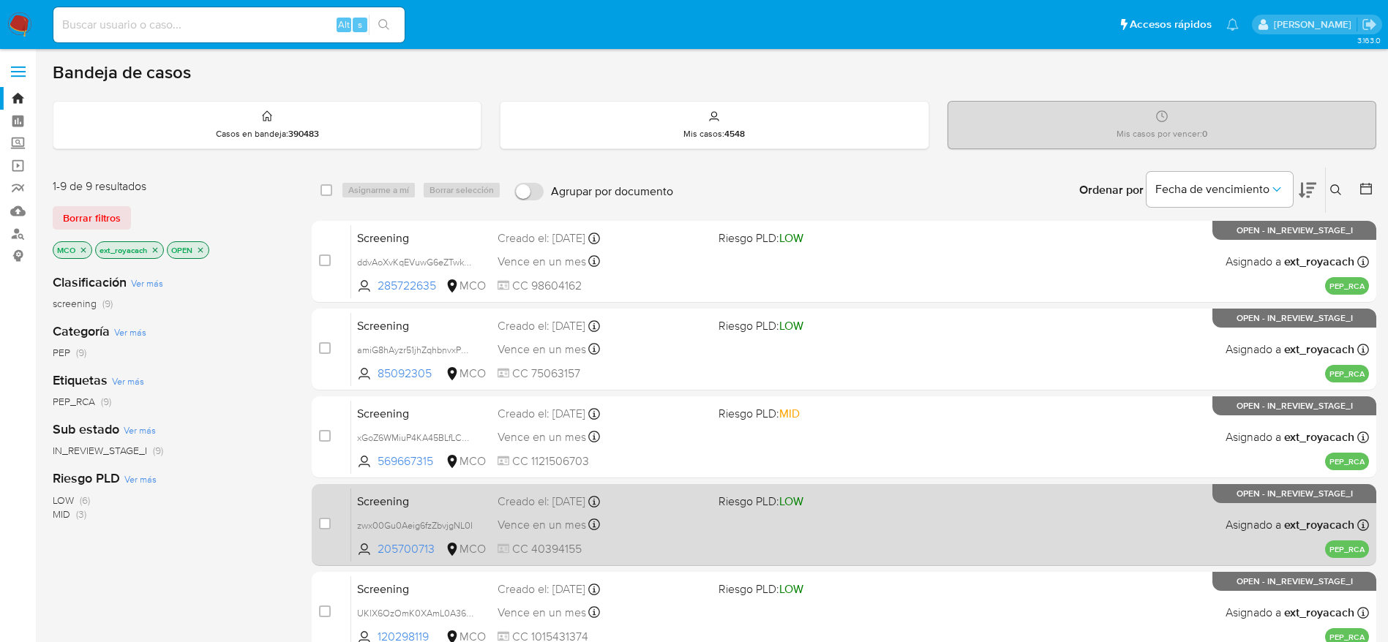
click at [716, 520] on div "Screening zwx00Gu0Aeig6fzZbvjgNL0I 205700713 MCO Riesgo PLD: LOW Creado el: 10/…" at bounding box center [859, 525] width 1017 height 74
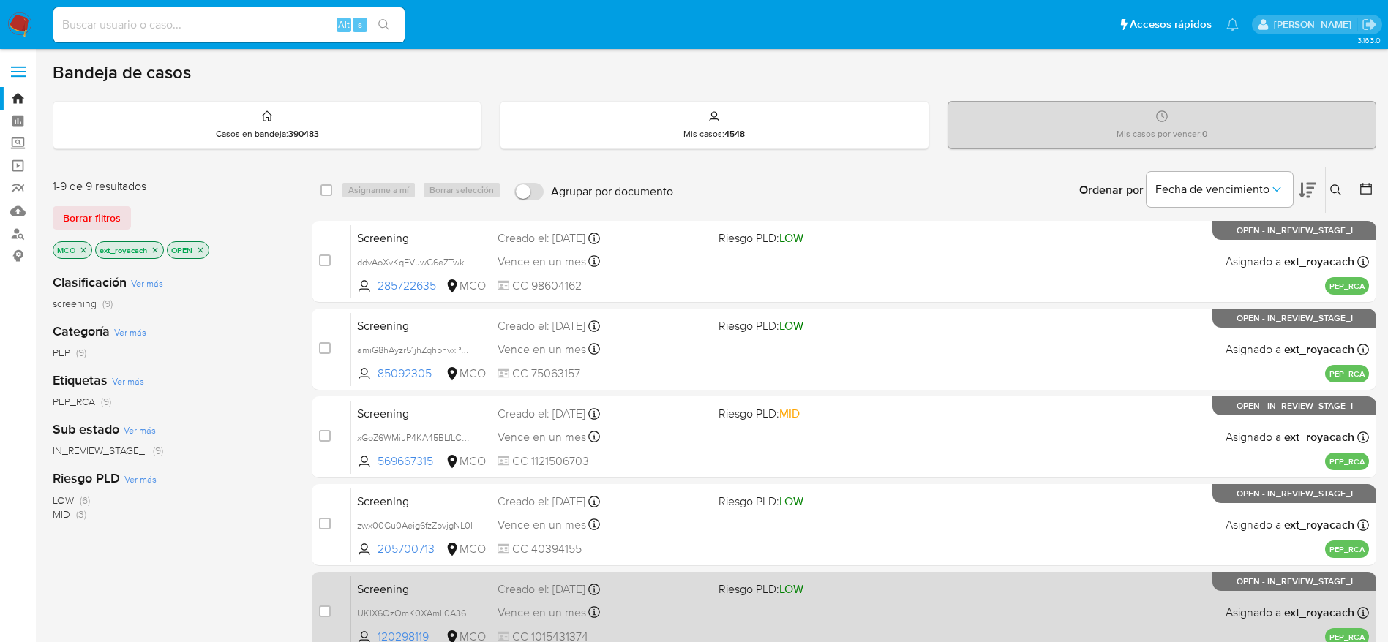
click at [703, 589] on div "Creado el: 10/10/2025 Creado el: 10/10/2025 13:09:18" at bounding box center [601, 590] width 209 height 16
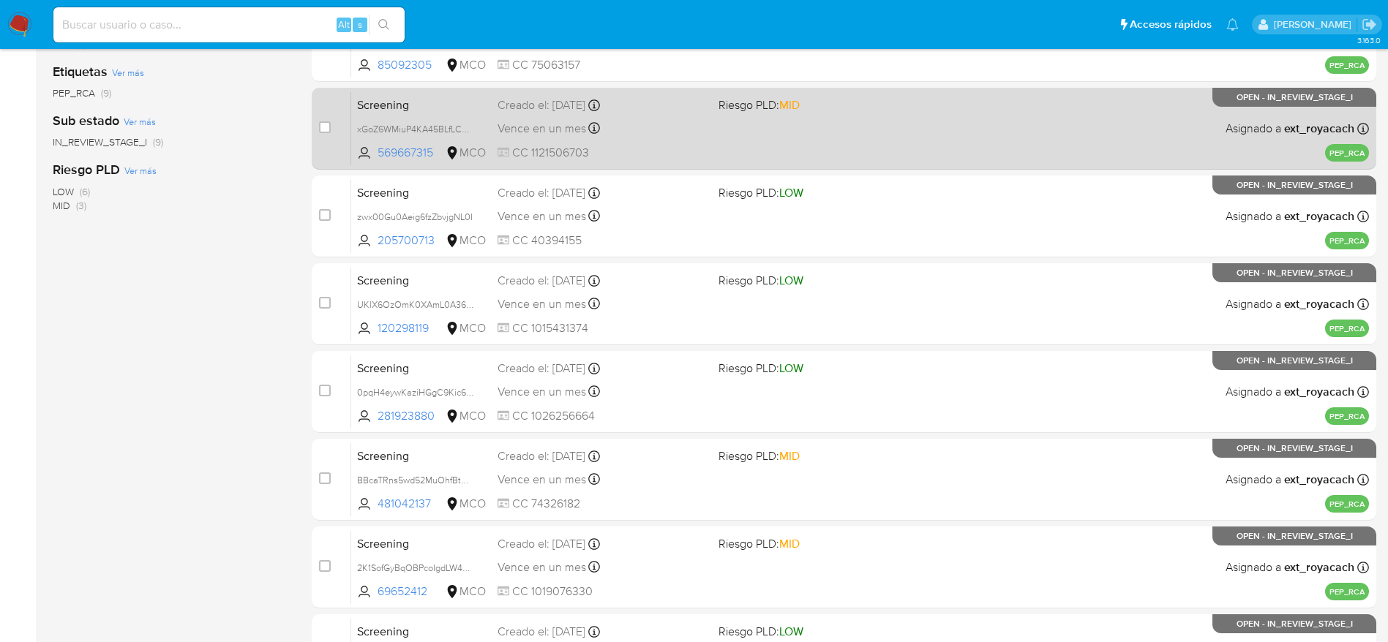
scroll to position [329, 0]
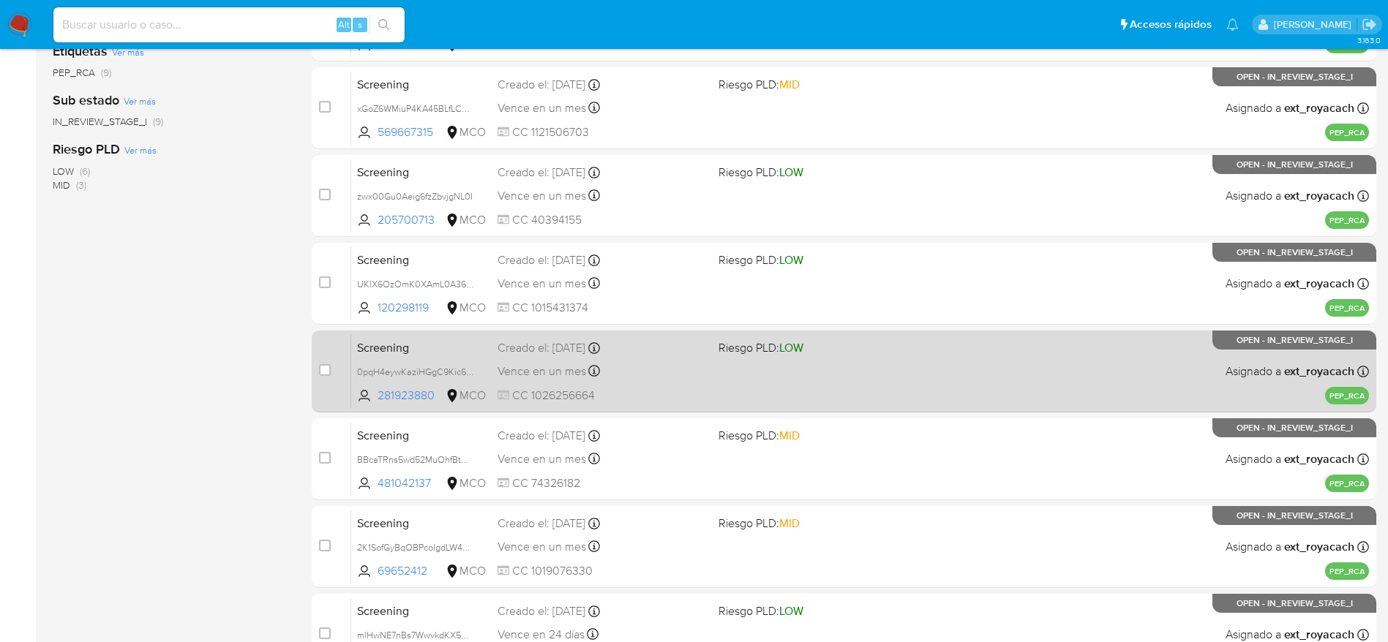
click at [623, 361] on div "Vence en un mes Vence el 09/11/2025 12:47:49" at bounding box center [601, 371] width 209 height 20
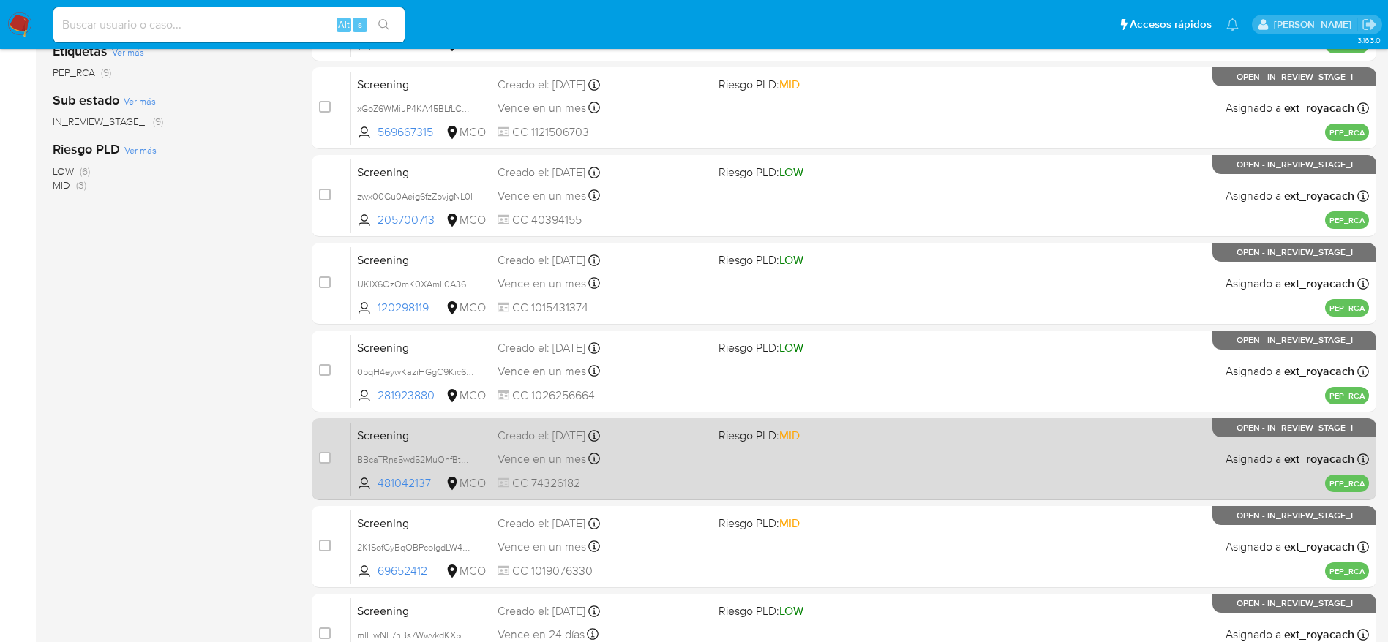
click at [552, 462] on span "Vence en un mes" at bounding box center [541, 459] width 89 height 16
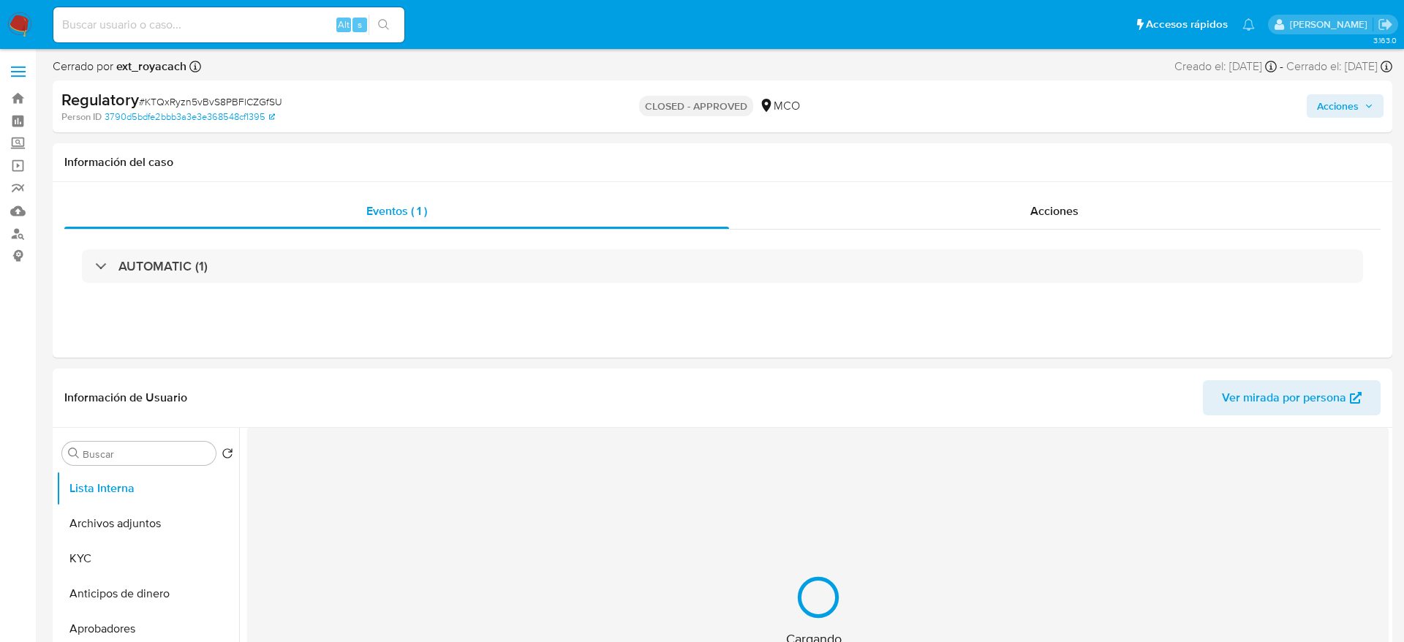
select select "10"
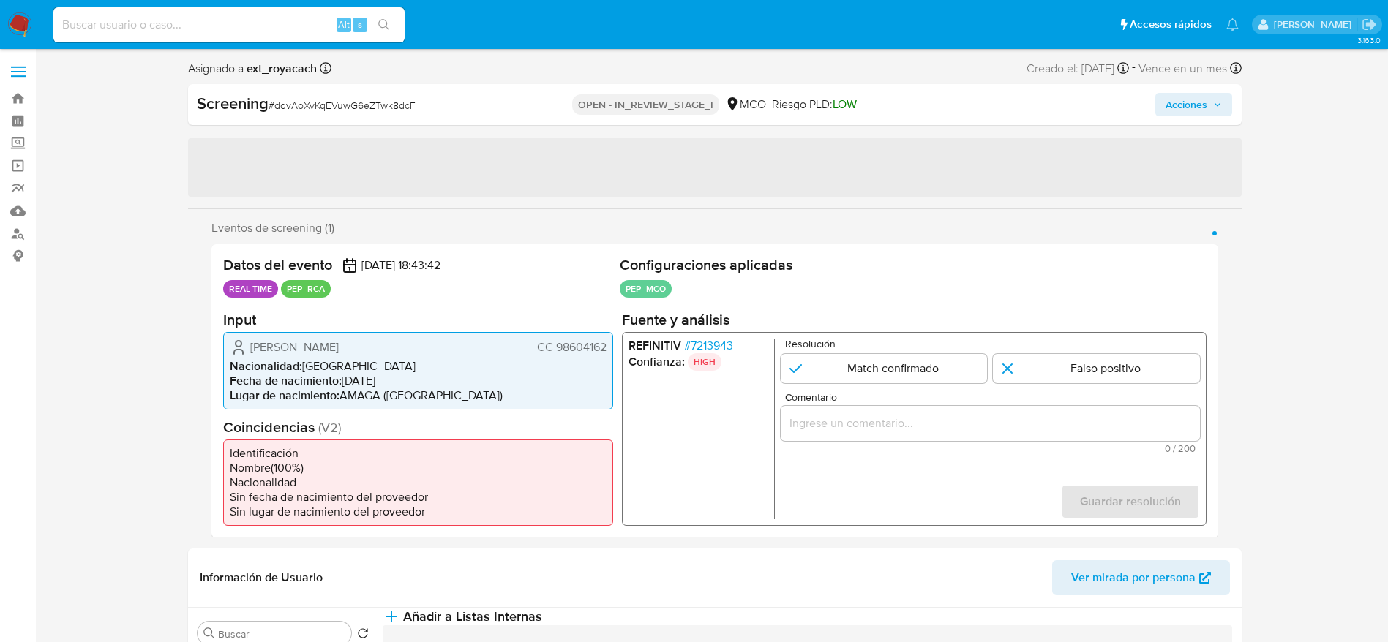
select select "10"
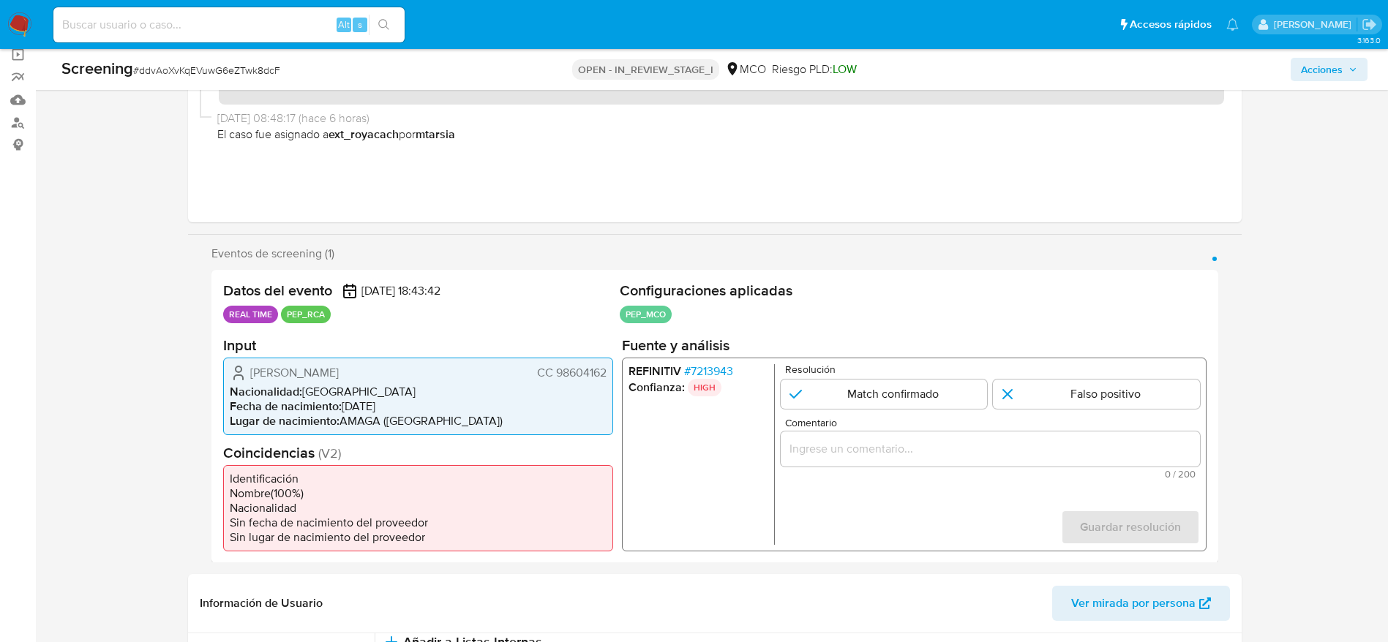
scroll to position [219, 0]
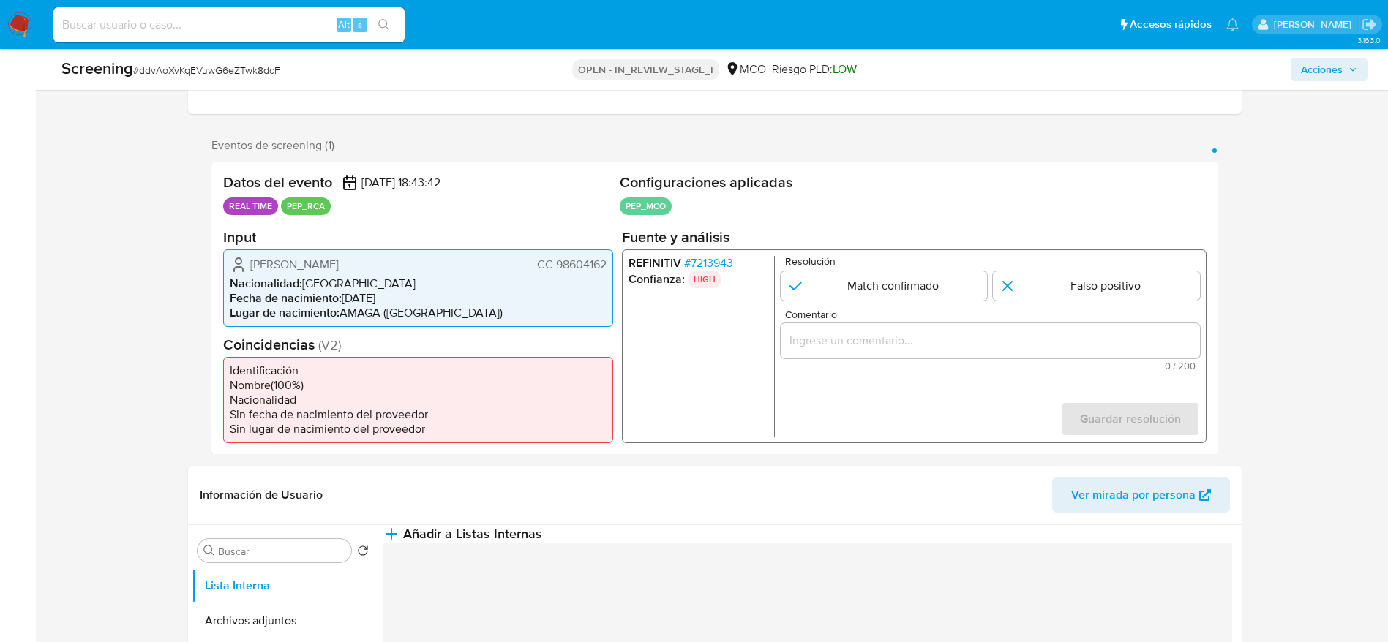
click at [701, 263] on span "# 7213943" at bounding box center [707, 262] width 49 height 15
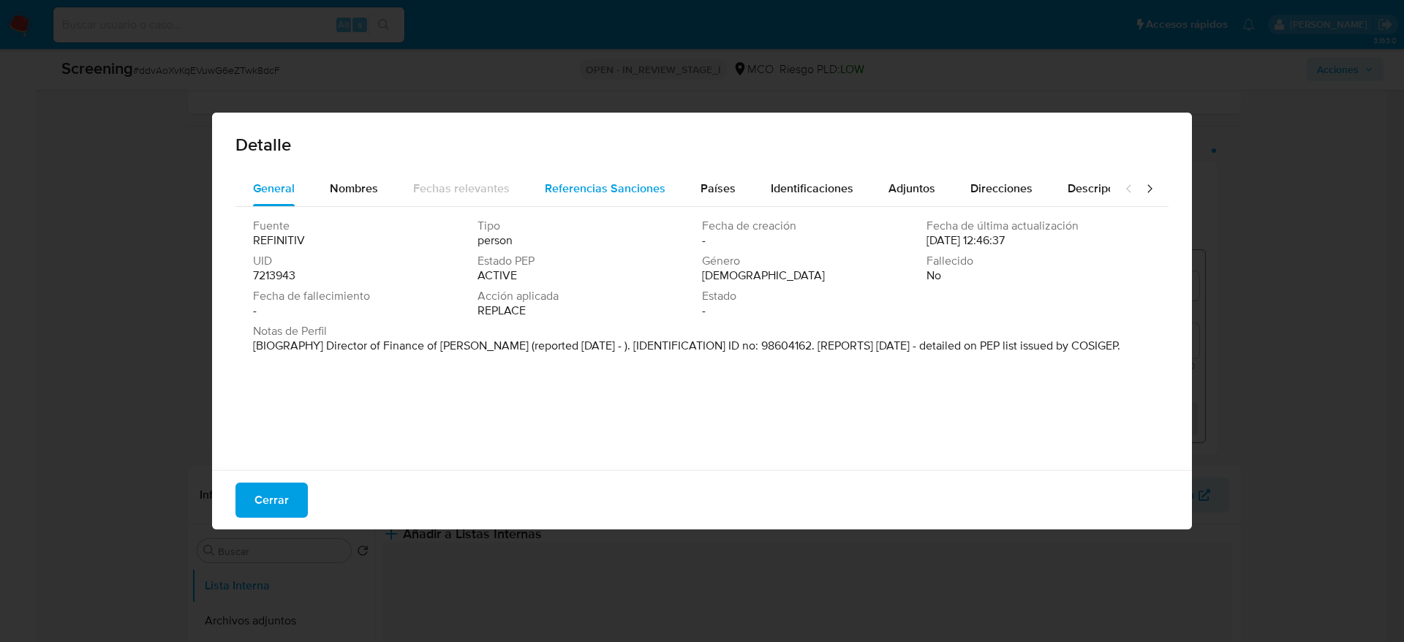
click at [661, 189] on button "Referencias Sanciones" at bounding box center [605, 188] width 156 height 35
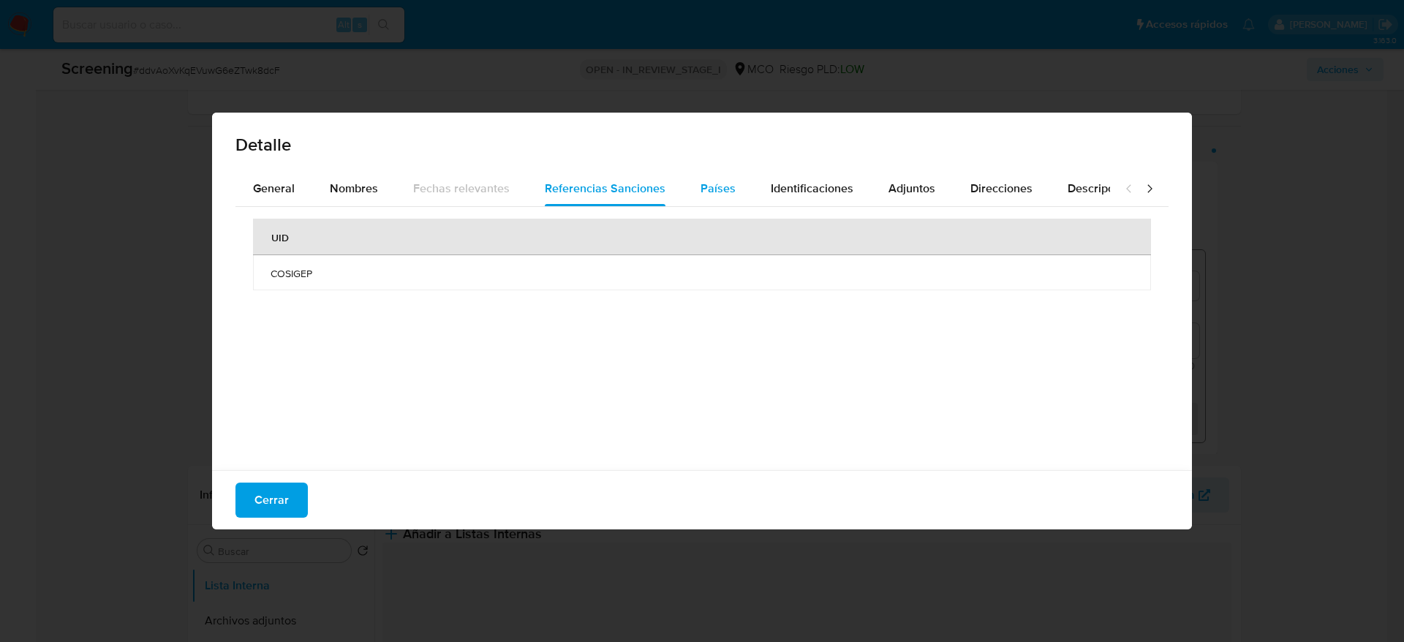
click at [716, 173] on div "Países" at bounding box center [718, 188] width 35 height 35
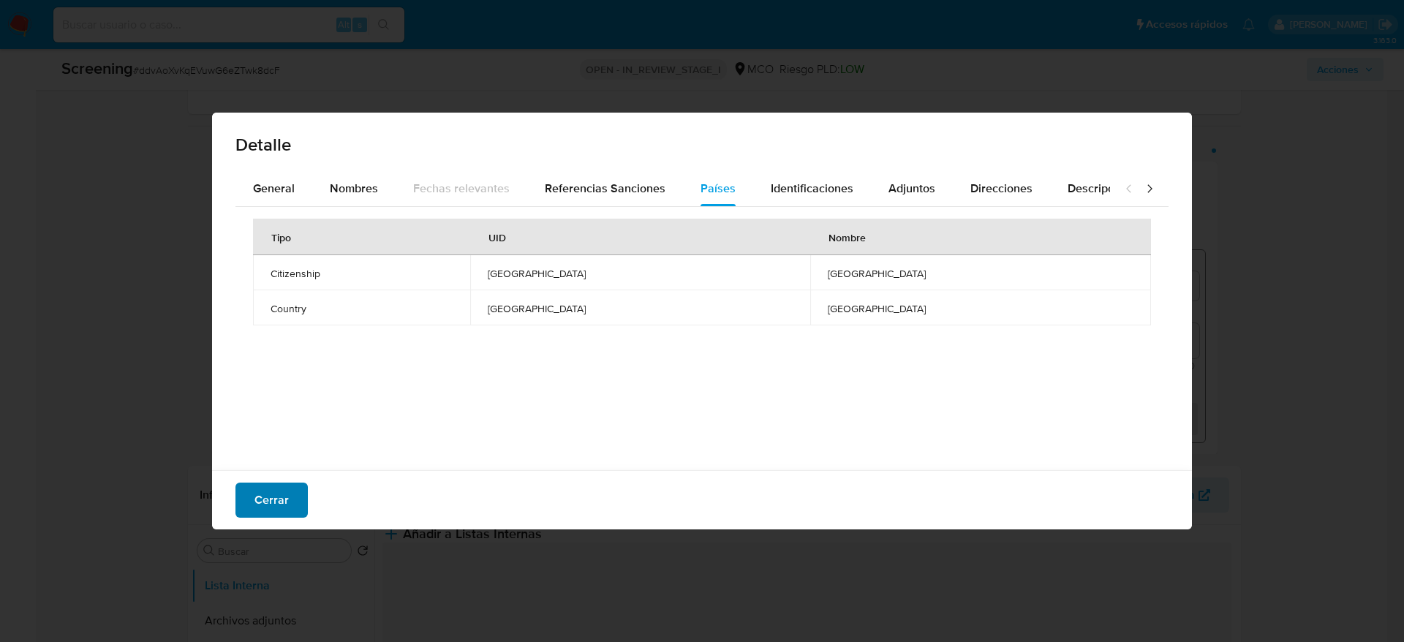
click at [303, 487] on button "Cerrar" at bounding box center [272, 500] width 72 height 35
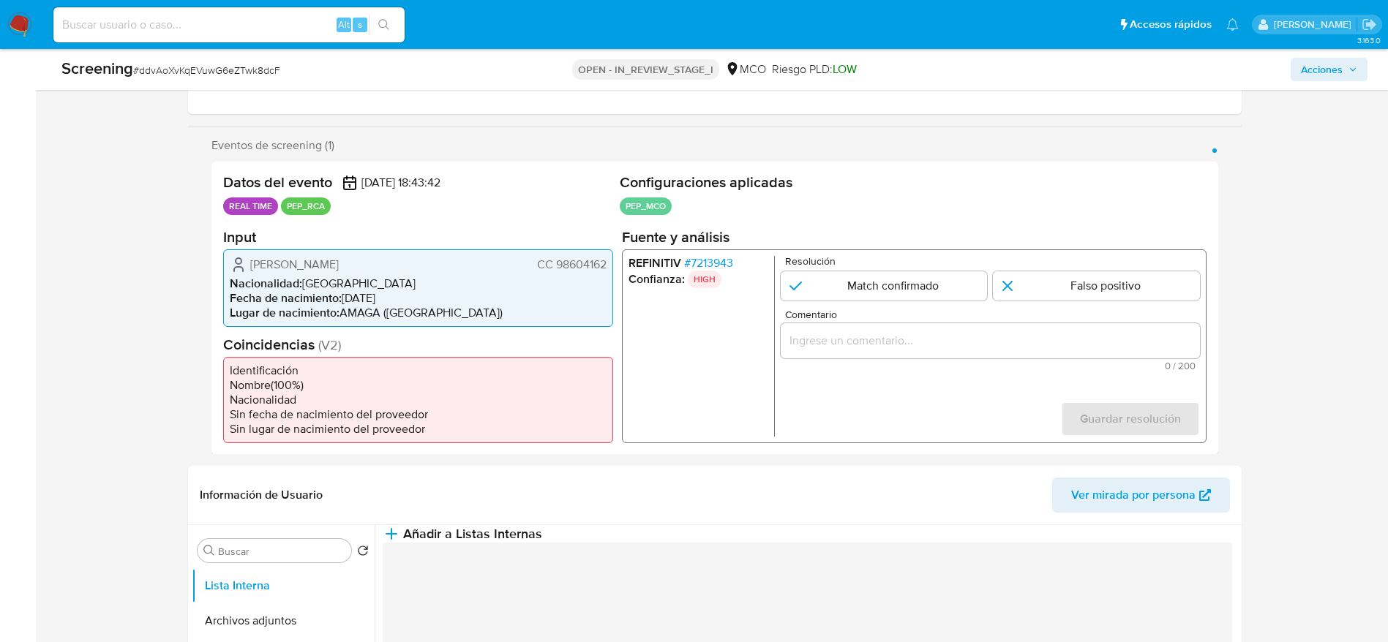
click at [322, 268] on span "Johny Alexander Parra Velez" at bounding box center [294, 264] width 89 height 15
click at [223, 296] on div "Johny Alexander Parra Velez CC 98604162 Nacionalidad : Colombia Fecha de nacimi…" at bounding box center [418, 288] width 390 height 78
drag, startPoint x: 231, startPoint y: 253, endPoint x: 603, endPoint y: 261, distance: 372.4
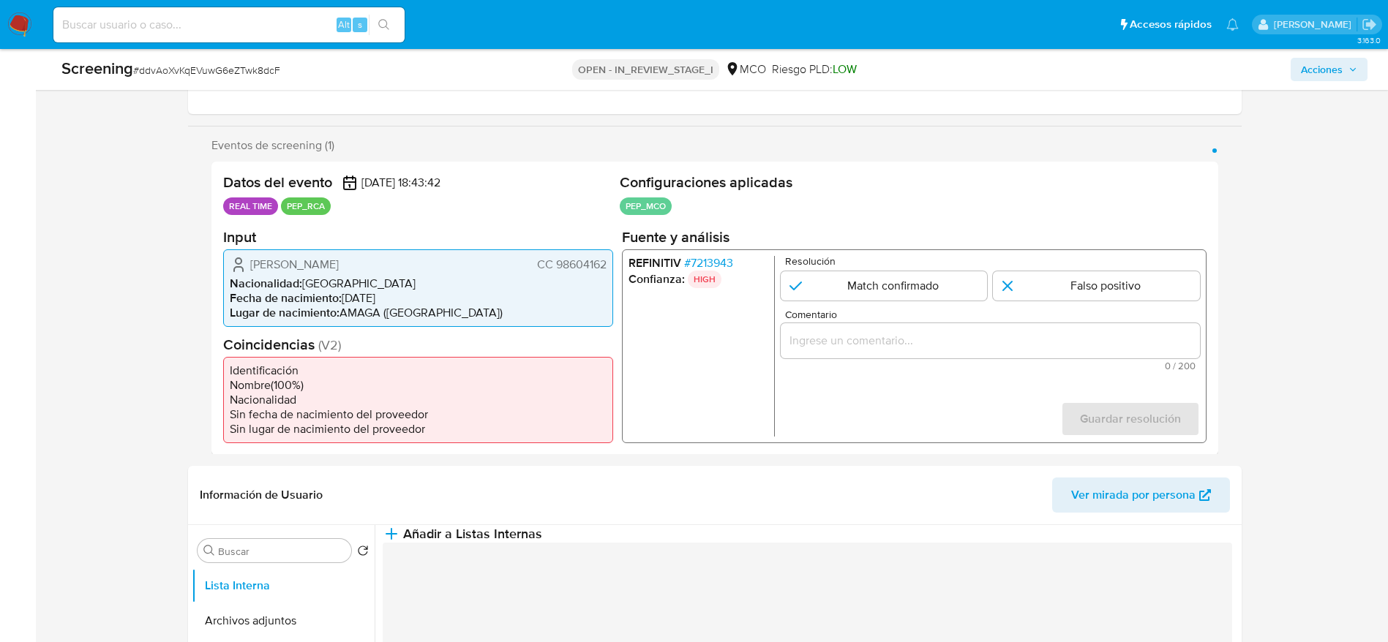
click at [603, 261] on div "Johny Alexander Parra Velez CC 98604162 Nacionalidad : Colombia Fecha de nacimi…" at bounding box center [418, 288] width 390 height 78
click at [711, 253] on div "REFINITIV # 7213943 Confianza: HIGH Resolución Match confirmado Falso positivo …" at bounding box center [913, 346] width 584 height 194
click at [720, 265] on span "# 7213943" at bounding box center [707, 262] width 49 height 15
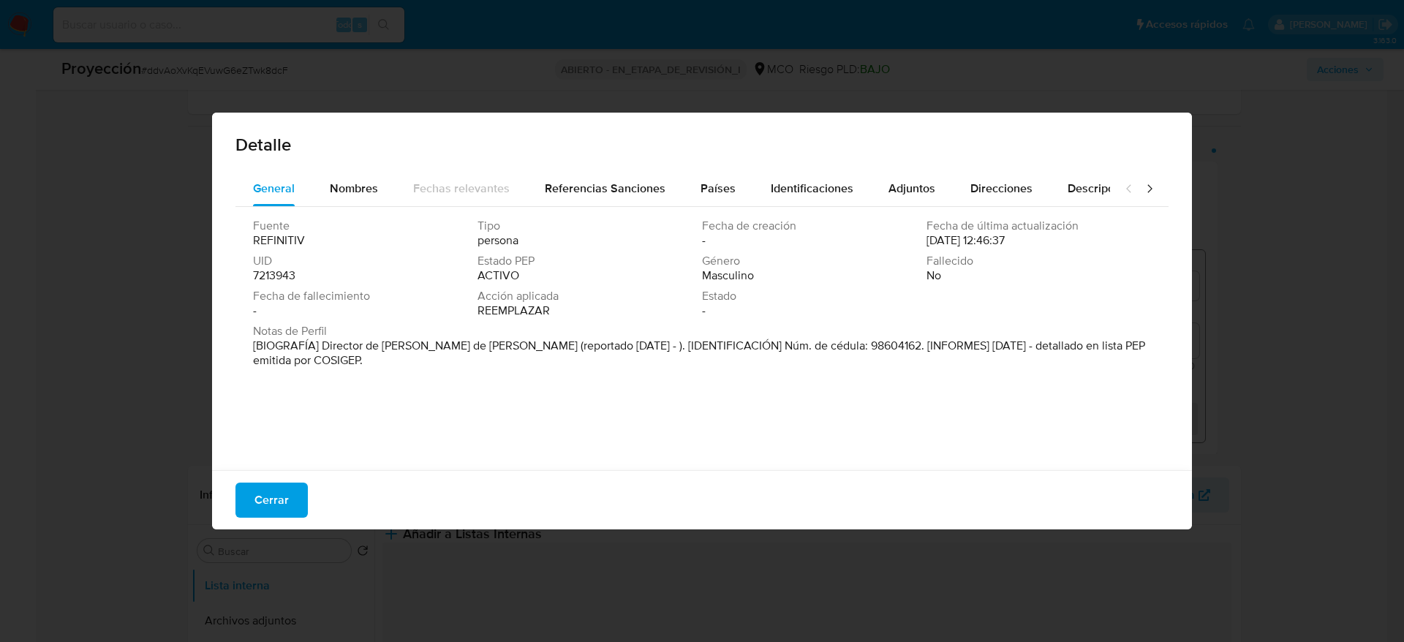
drag, startPoint x: 323, startPoint y: 345, endPoint x: 481, endPoint y: 342, distance: 158.0
click at [481, 342] on font "[BIOGRAFÍA] Director de Finanzas de Amaga (reportado Sep 2022 - ). [IDENTIFICAC…" at bounding box center [699, 352] width 892 height 31
click at [285, 484] on span "Cerrar" at bounding box center [272, 500] width 34 height 32
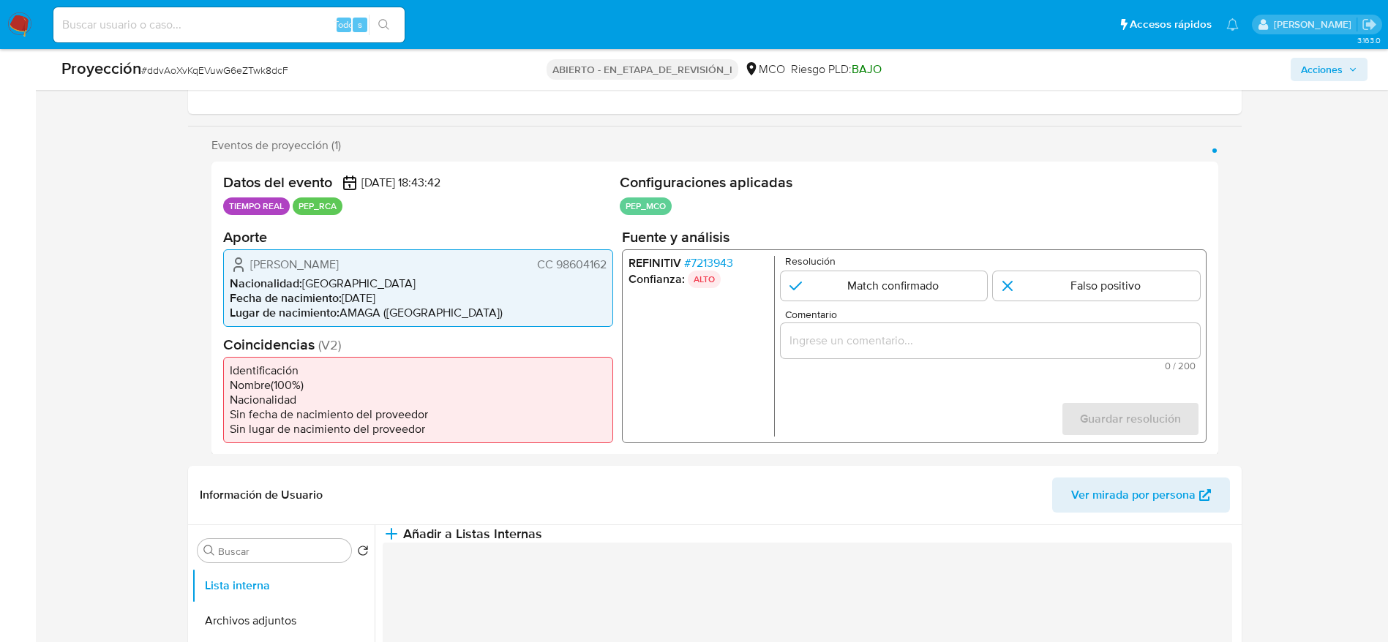
click at [922, 325] on div "1 de 1" at bounding box center [989, 340] width 419 height 35
click at [934, 336] on input "Comentario" at bounding box center [989, 340] width 419 height 19
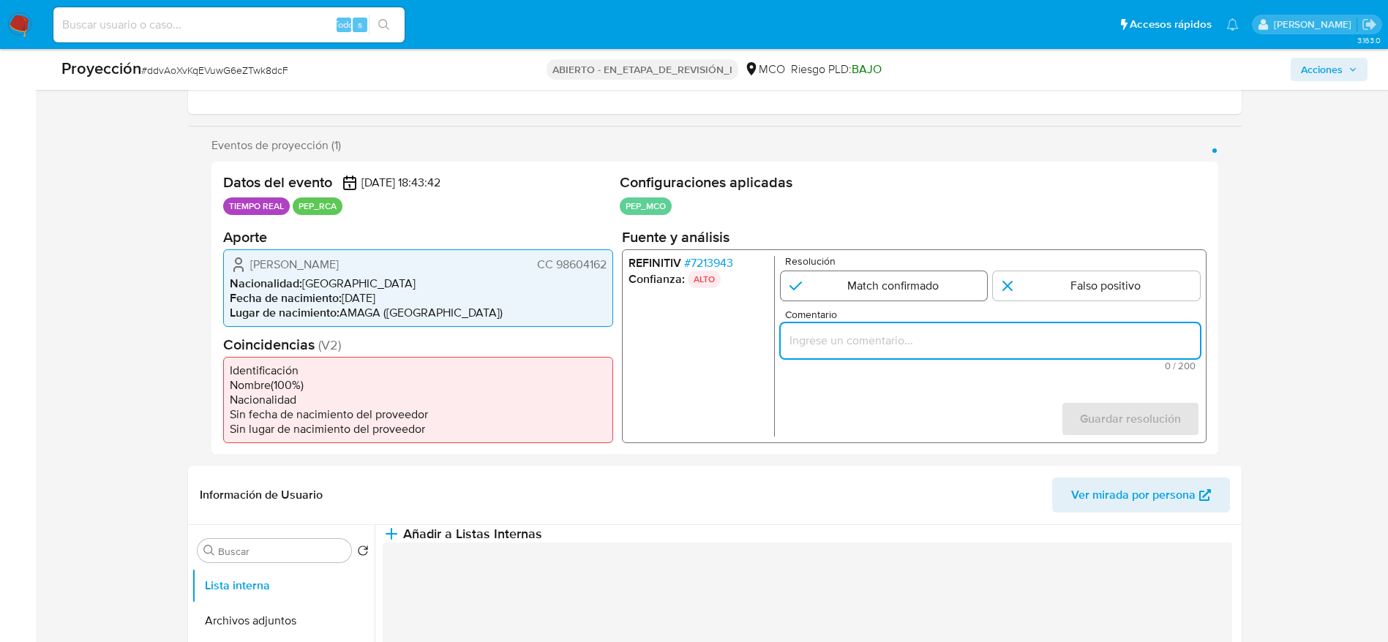
paste input "Caso generado sobre el usuario Johny Alexander Parra Velez. El titular de la cu…"
type input "Caso generado sobre el usuario Johny Alexander Parra Velez. El titular de la cu…"
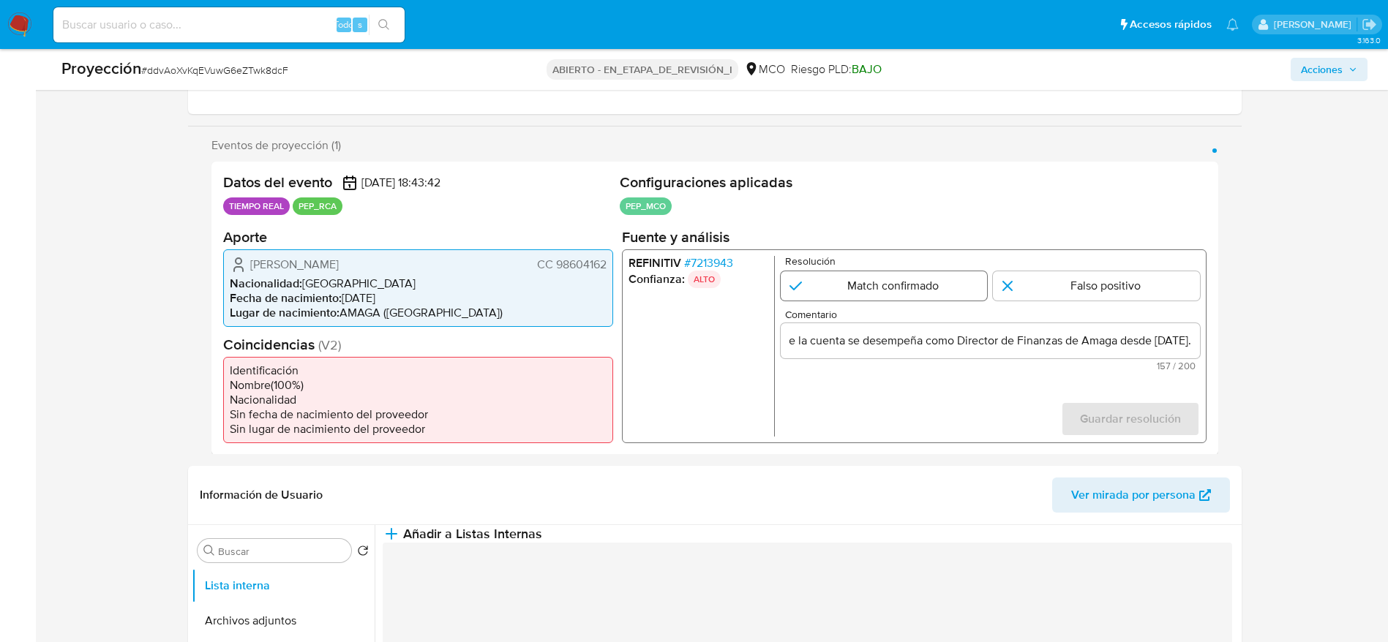
click at [934, 279] on input "1 de 1" at bounding box center [883, 285] width 207 height 29
radio input "true"
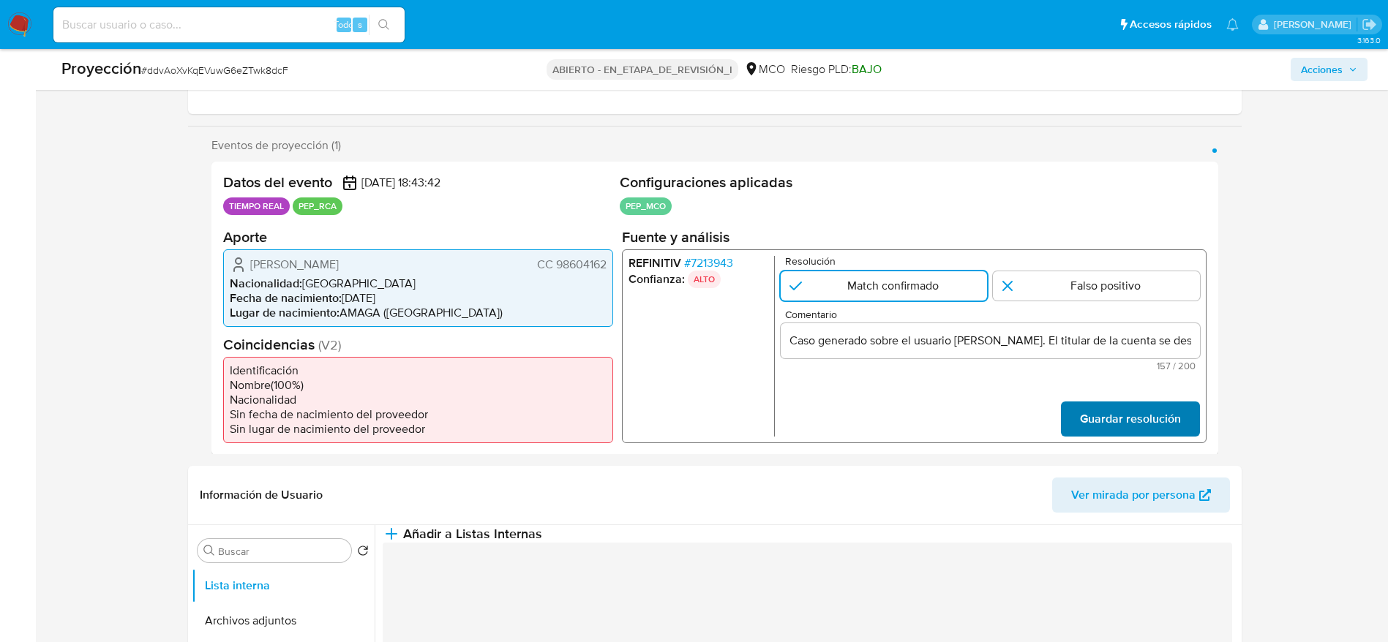
click at [1109, 427] on span "Guardar resolución" at bounding box center [1129, 418] width 101 height 32
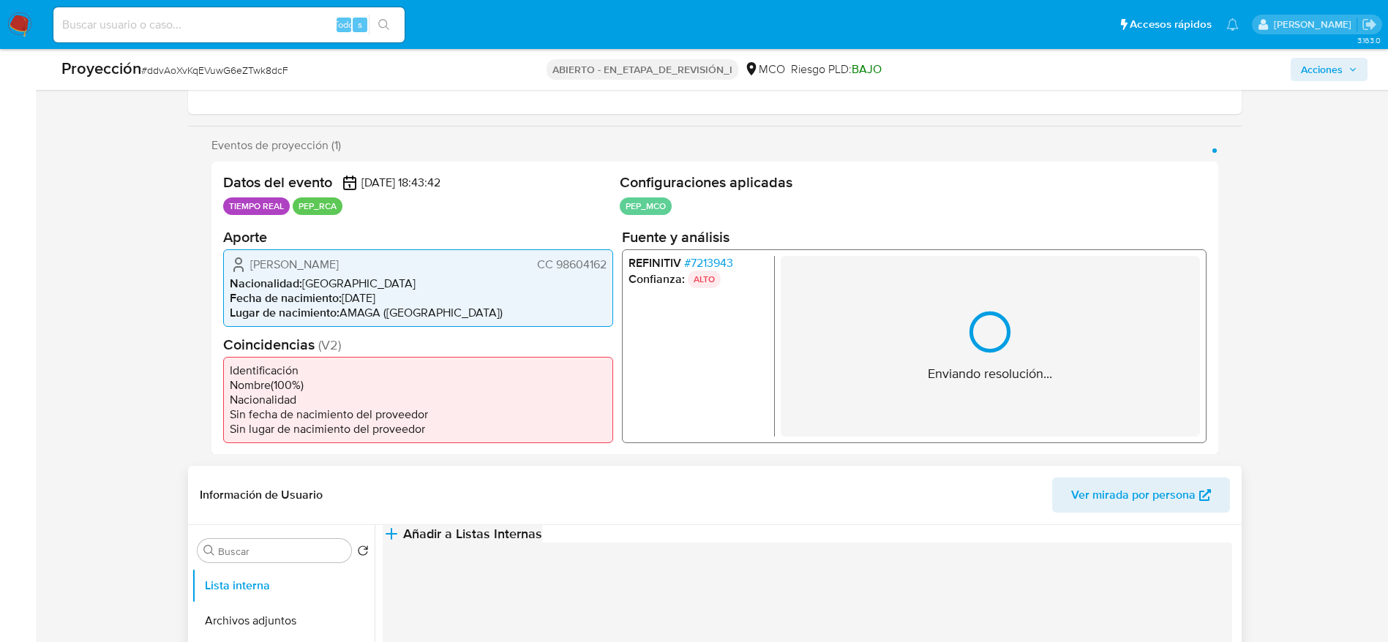
drag, startPoint x: 847, startPoint y: 511, endPoint x: 836, endPoint y: 541, distance: 31.9
click at [846, 513] on div "Información de Usuario Ver mirada por persona" at bounding box center [714, 495] width 1053 height 59
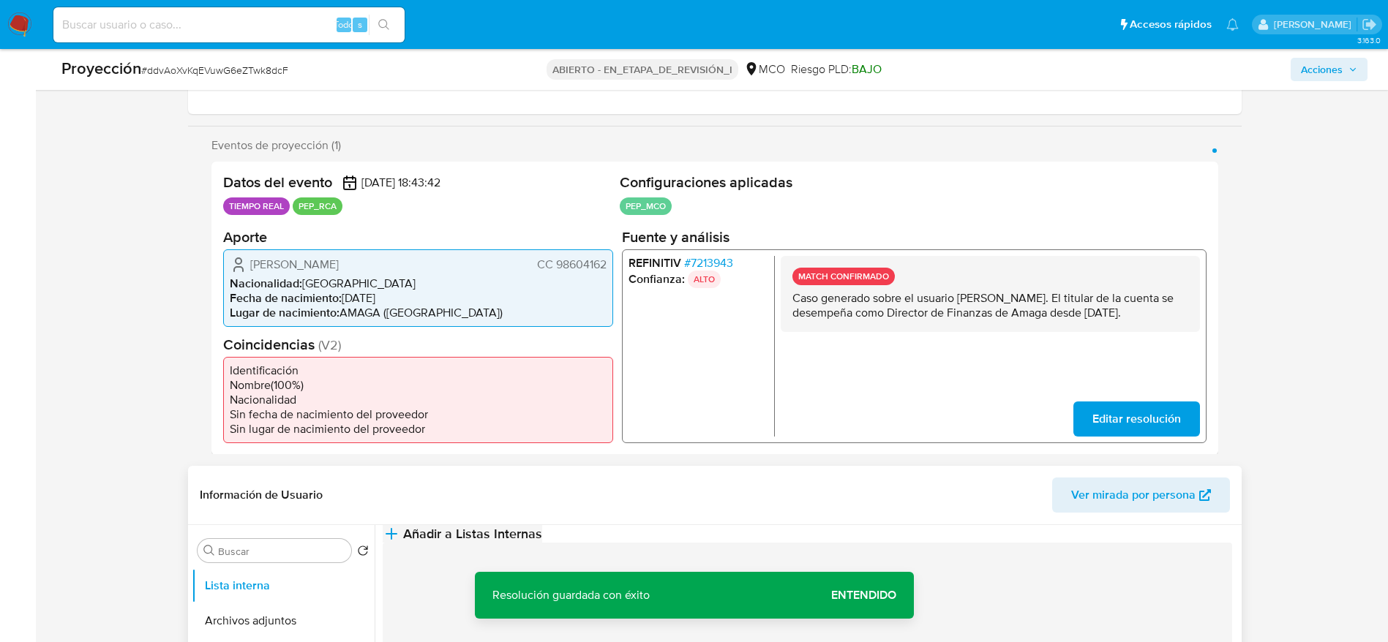
click at [542, 541] on span "Añadir a Listas Internas" at bounding box center [472, 534] width 139 height 16
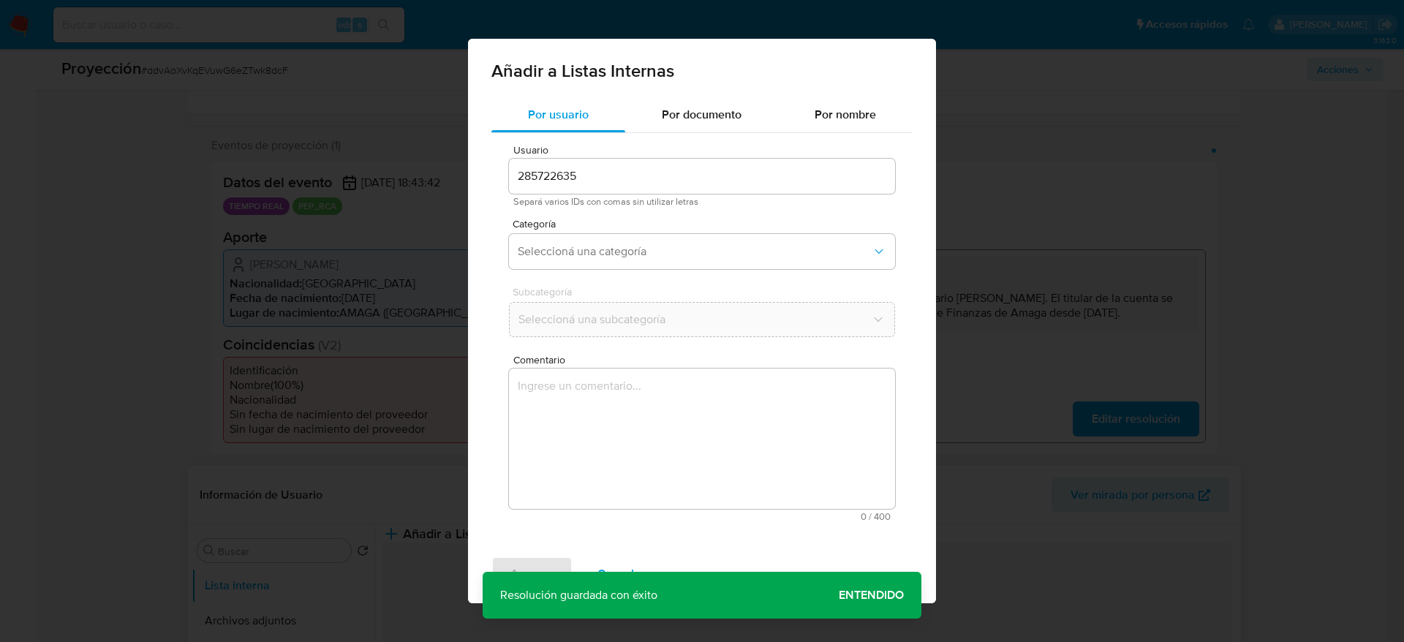
click at [684, 483] on textarea "Comentario" at bounding box center [702, 439] width 386 height 140
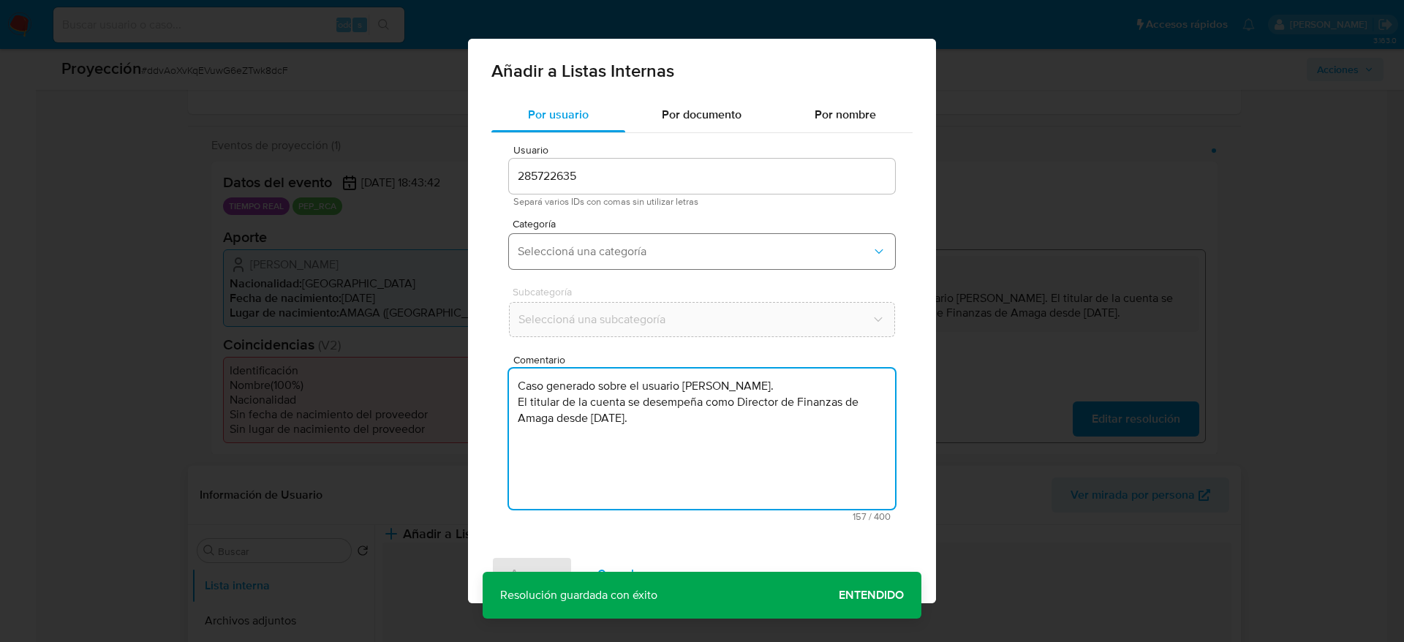
type textarea "Caso generado sobre el usuario Johny Alexander Parra Velez. El titular de la cu…"
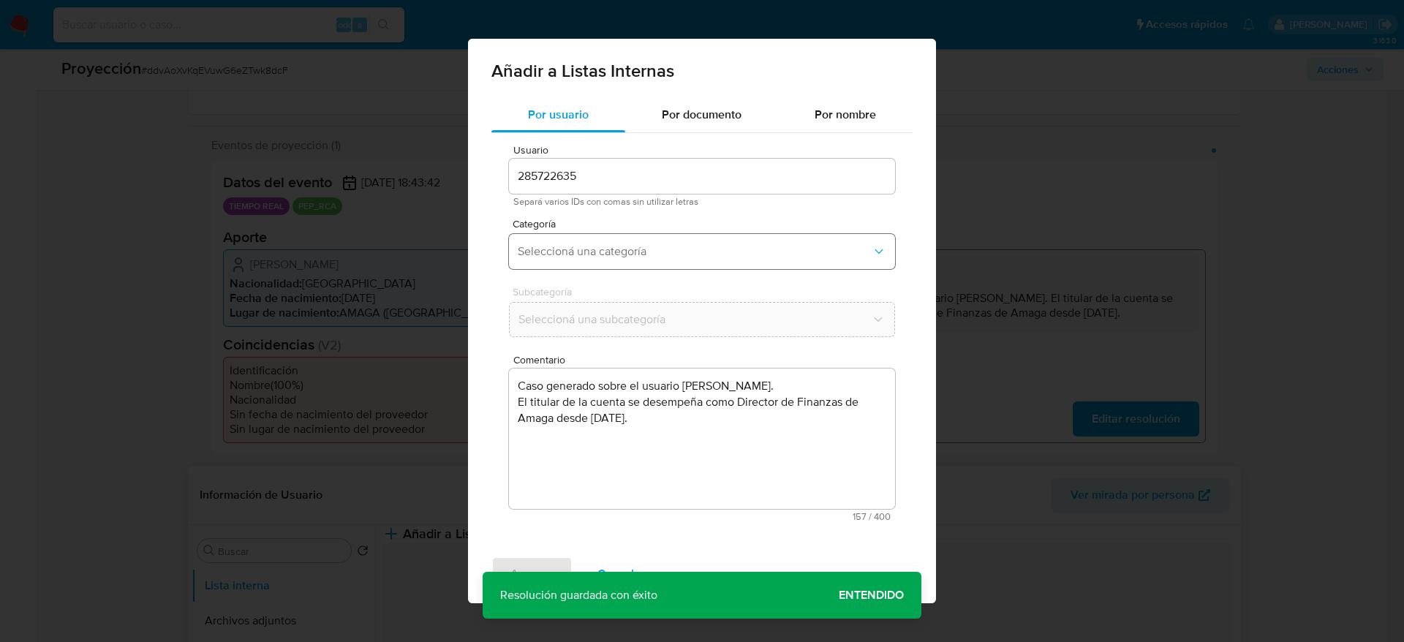
click at [665, 257] on span "Seleccioná una categoría" at bounding box center [695, 251] width 354 height 15
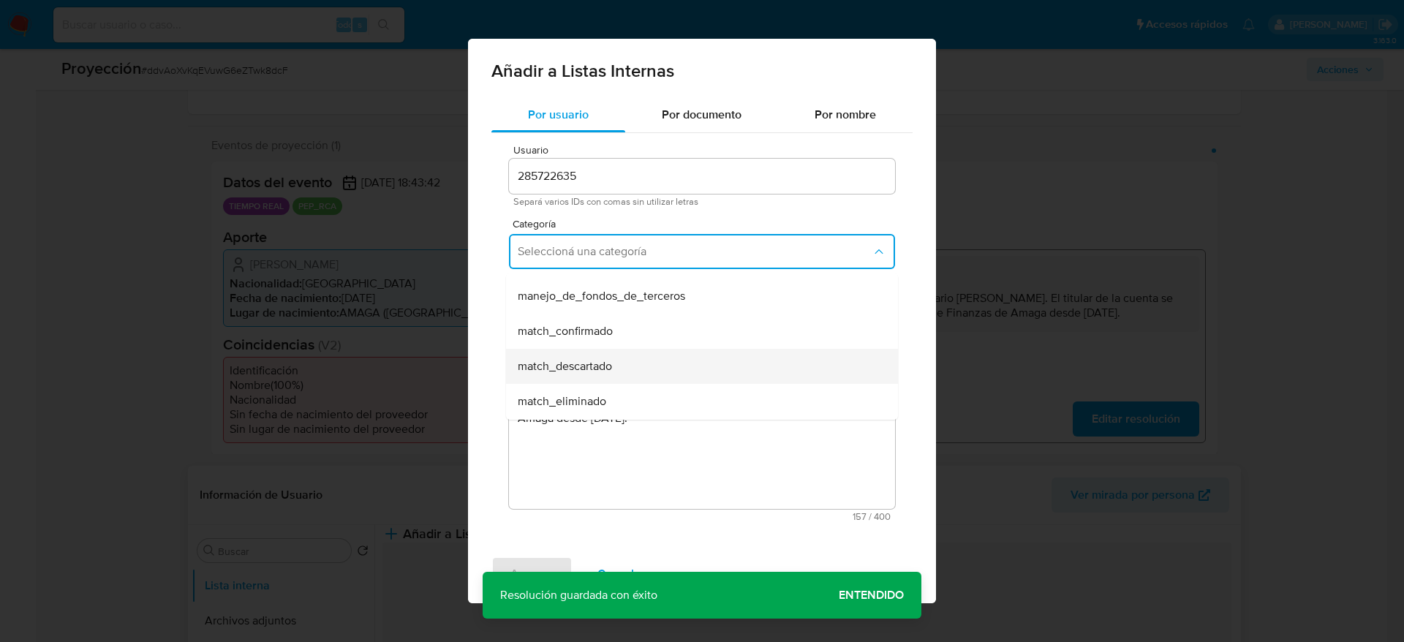
scroll to position [110, 0]
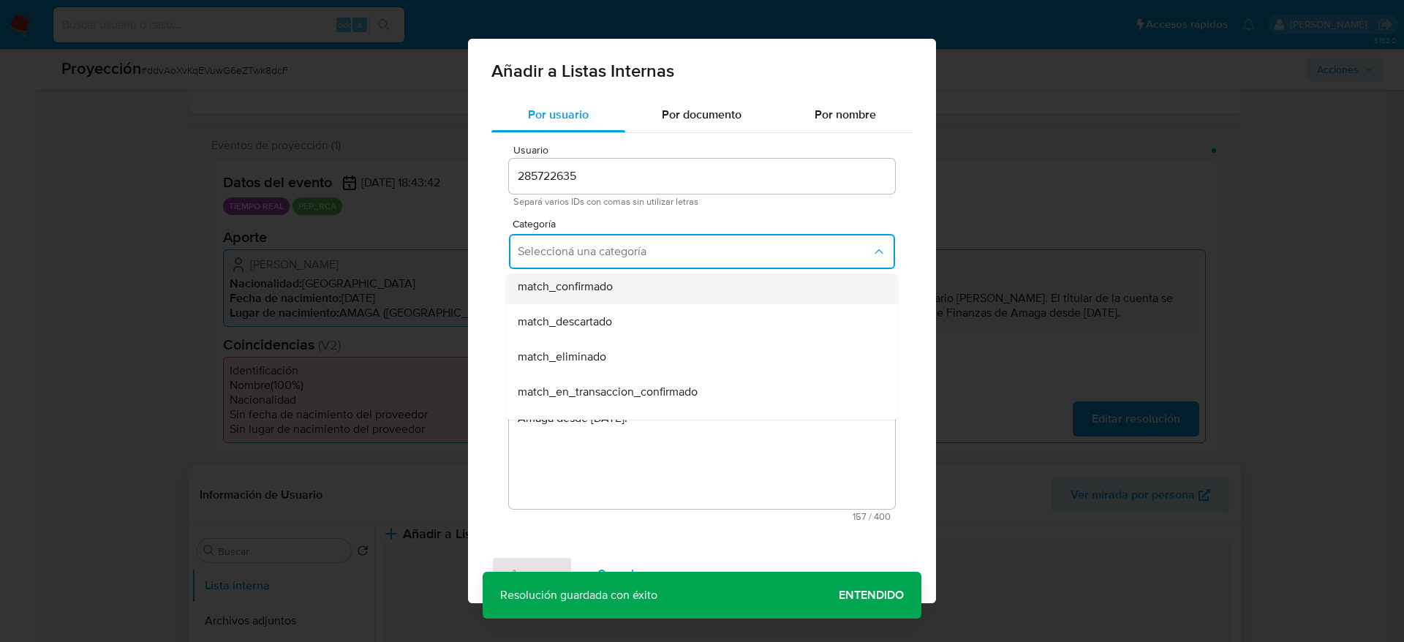
drag, startPoint x: 619, startPoint y: 309, endPoint x: 619, endPoint y: 295, distance: 13.9
click at [619, 295] on ul "hr_incorporación_revisada_por_la_gerencia incorporación_revisada_por_la_gerenci…" at bounding box center [702, 410] width 392 height 492
click at [619, 295] on div "match_confirmado" at bounding box center [698, 286] width 360 height 35
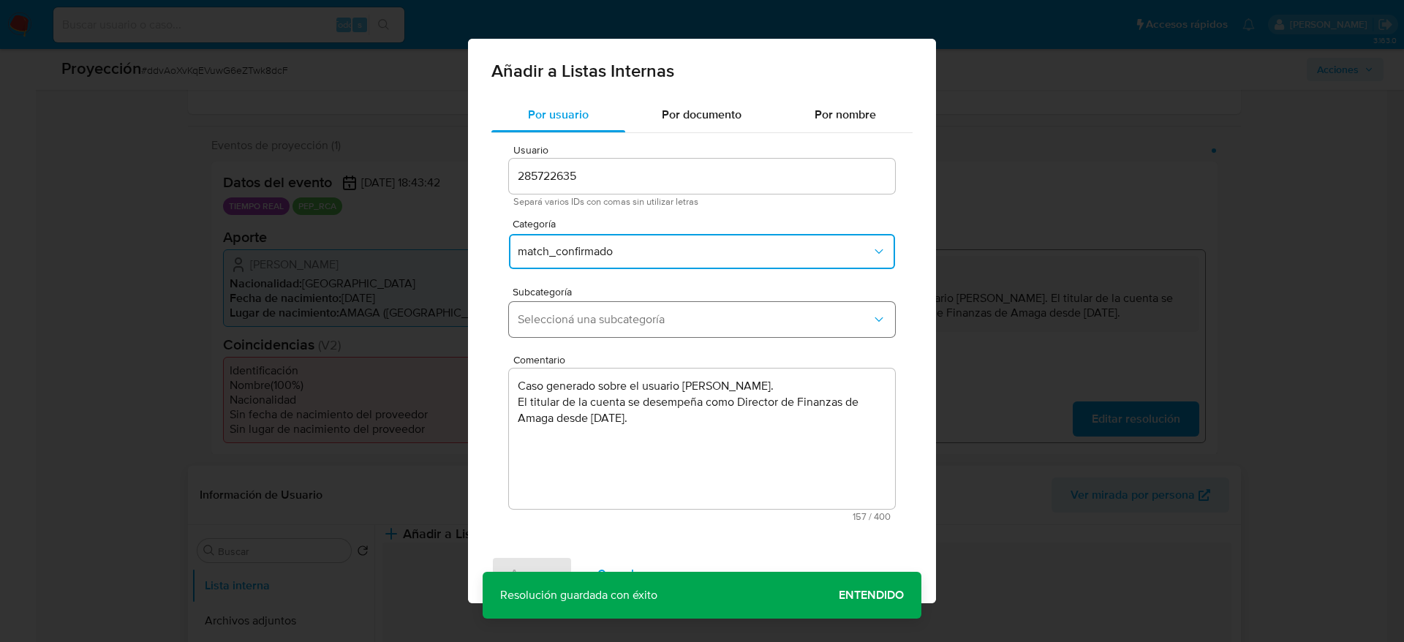
click at [571, 325] on span "Seleccioná una subcategoría" at bounding box center [695, 319] width 354 height 15
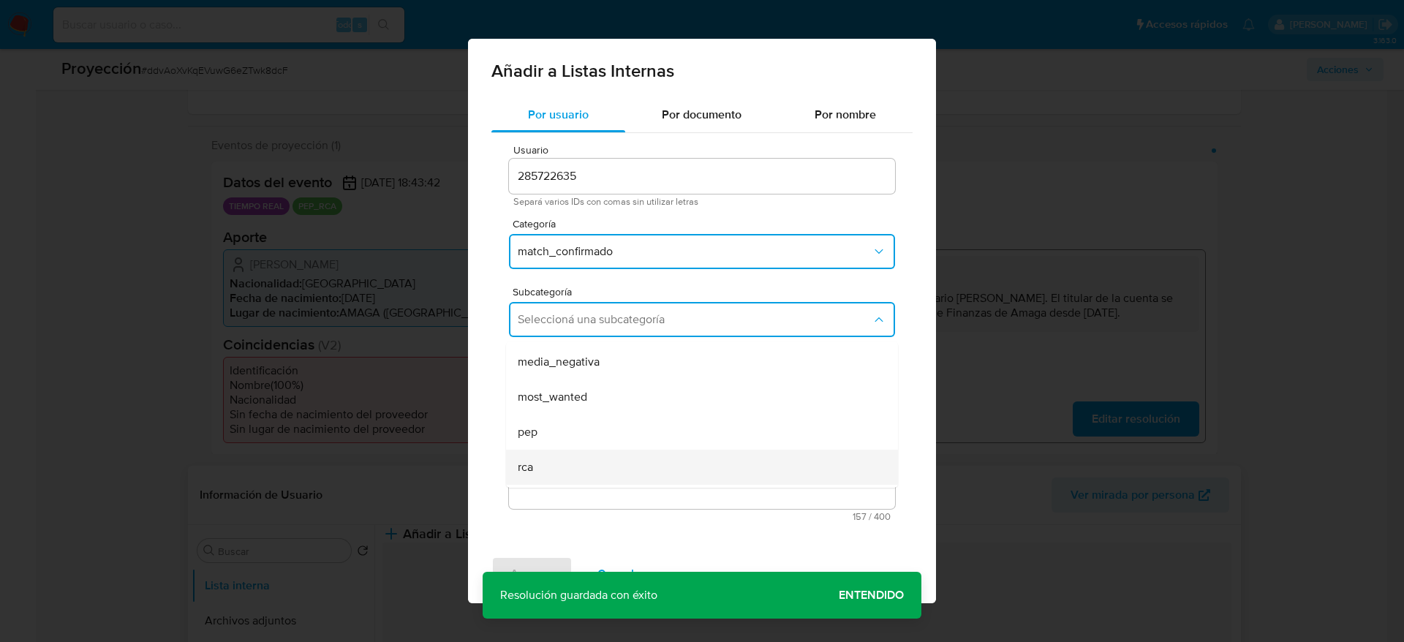
scroll to position [99, 0]
click at [569, 418] on div "rca" at bounding box center [698, 435] width 360 height 35
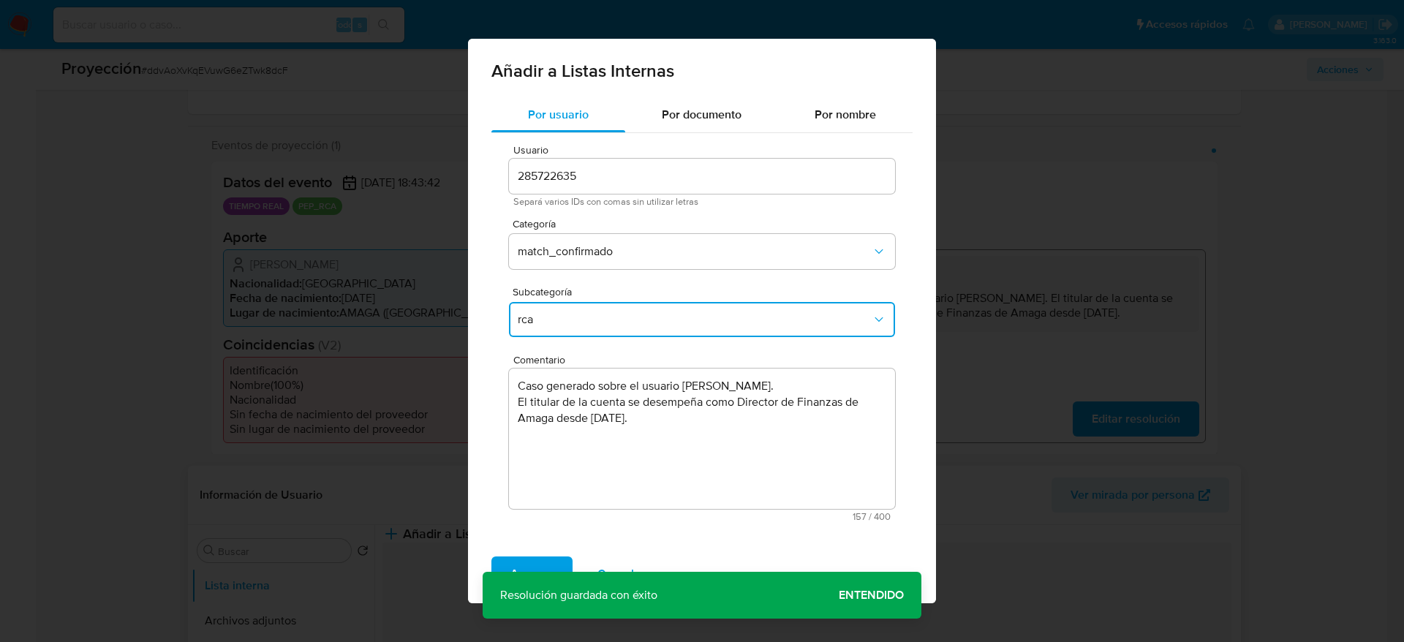
click at [574, 315] on span "rca" at bounding box center [695, 319] width 354 height 15
drag, startPoint x: 561, startPoint y: 402, endPoint x: 547, endPoint y: 440, distance: 39.8
click at [561, 404] on div "pep" at bounding box center [698, 400] width 360 height 35
click at [516, 584] on span "Agregar" at bounding box center [532, 574] width 43 height 32
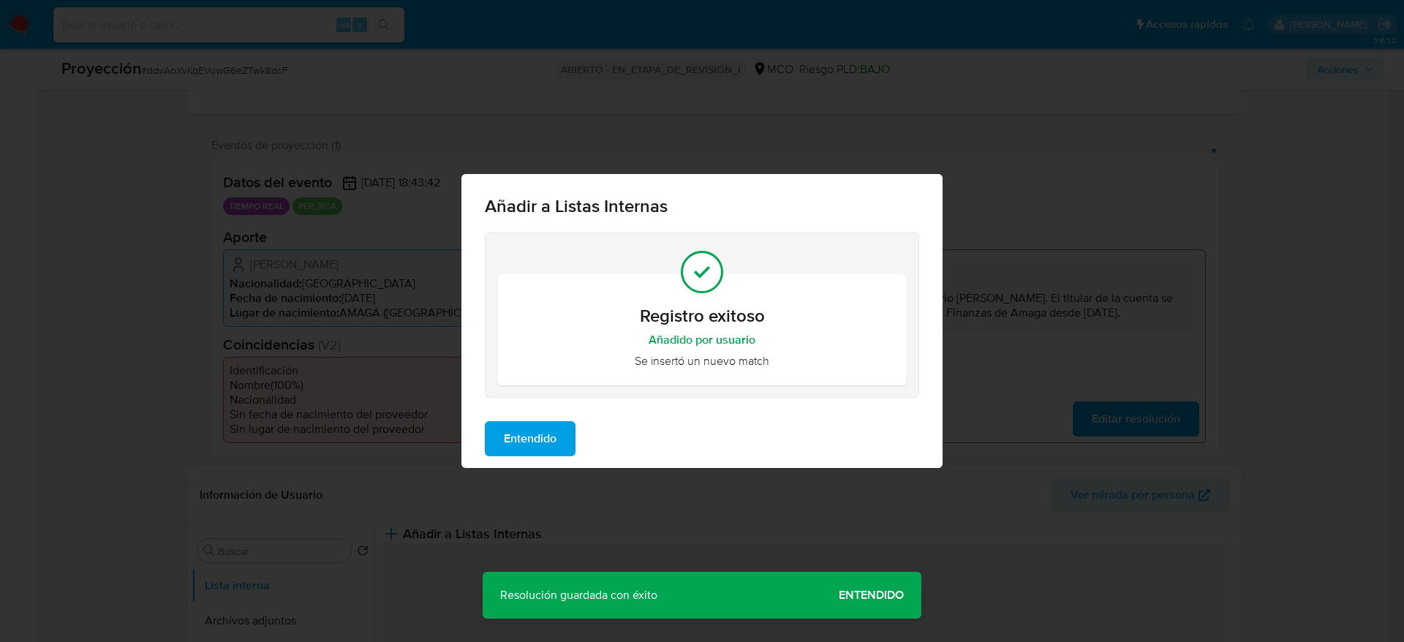
click at [542, 436] on span "Entendido" at bounding box center [530, 439] width 53 height 32
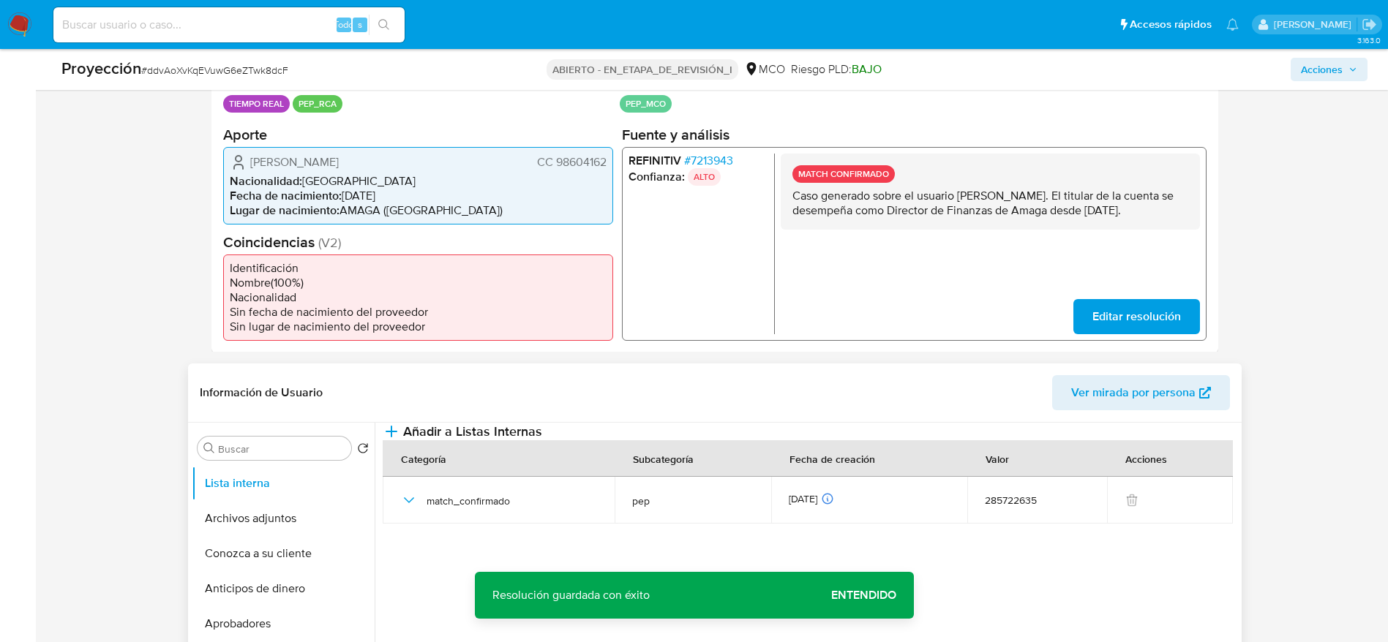
scroll to position [439, 0]
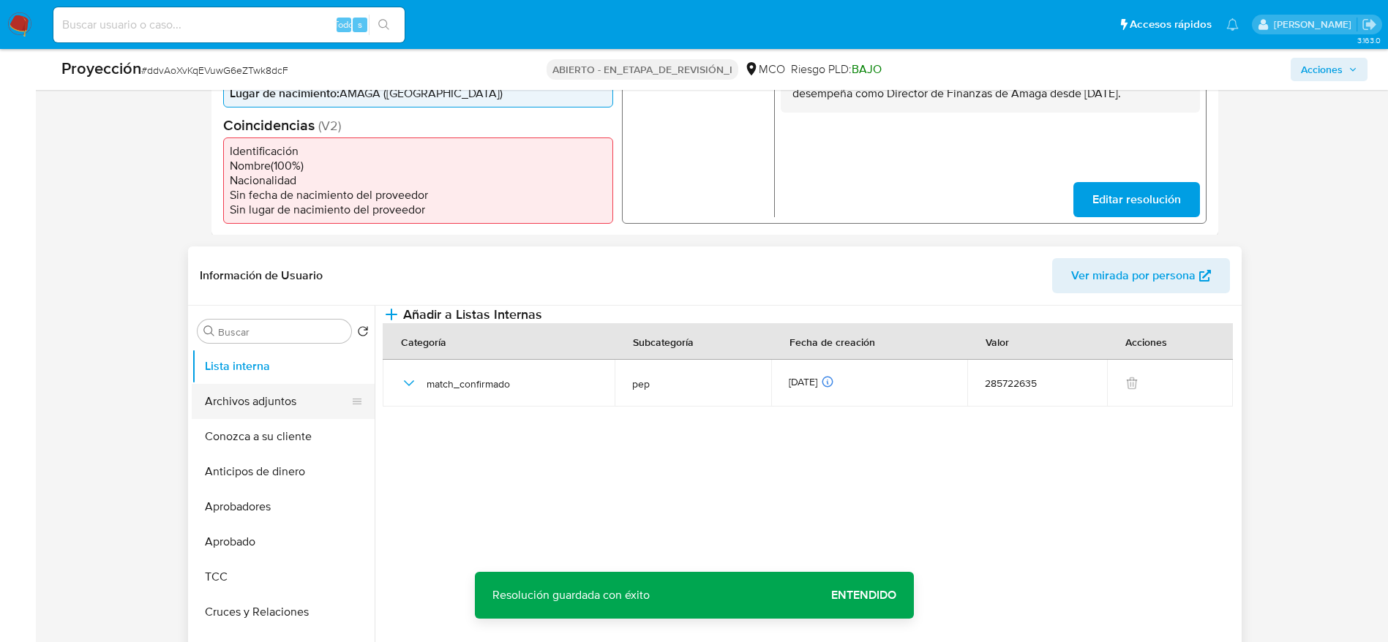
click at [293, 402] on button "Archivos adjuntos" at bounding box center [277, 401] width 171 height 35
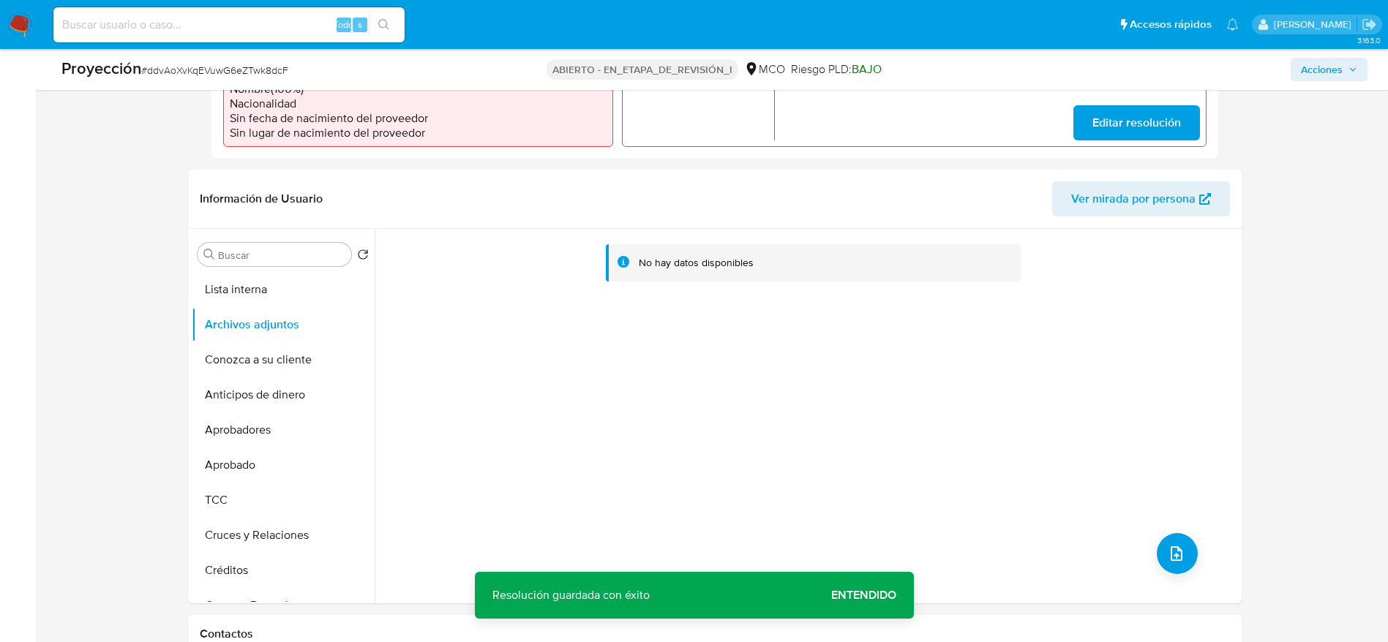
scroll to position [549, 0]
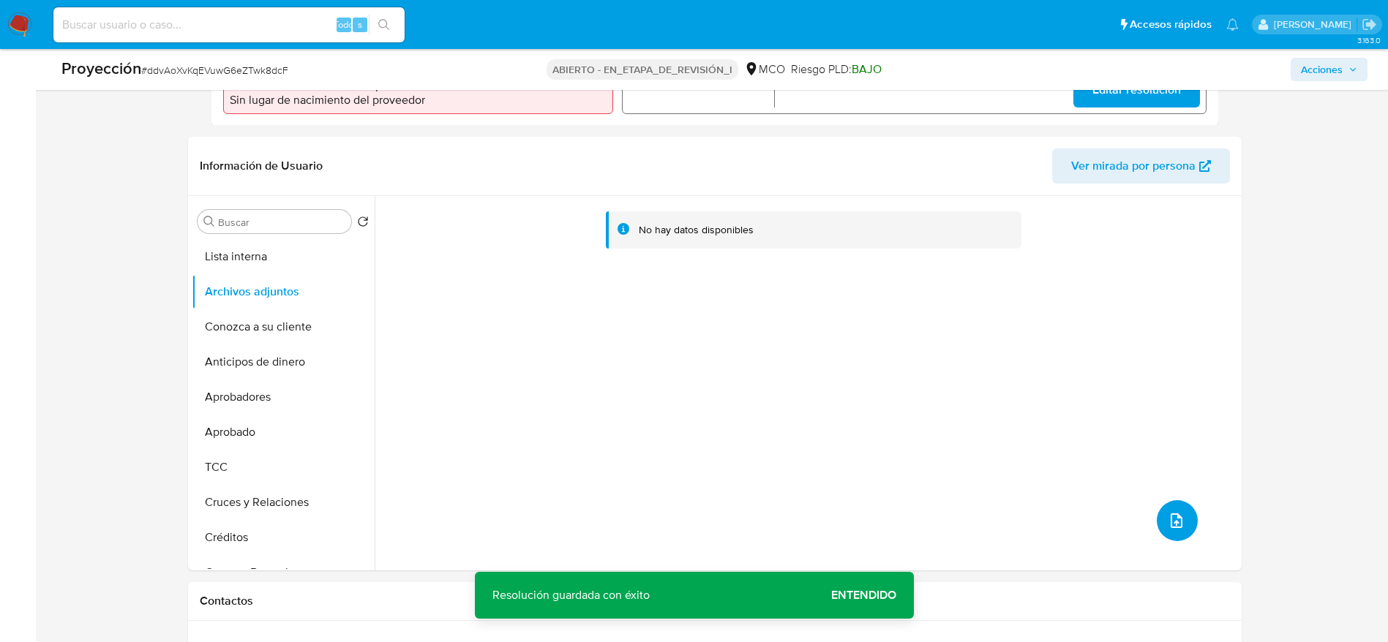
click at [1178, 535] on button "subir archivo" at bounding box center [1176, 520] width 41 height 41
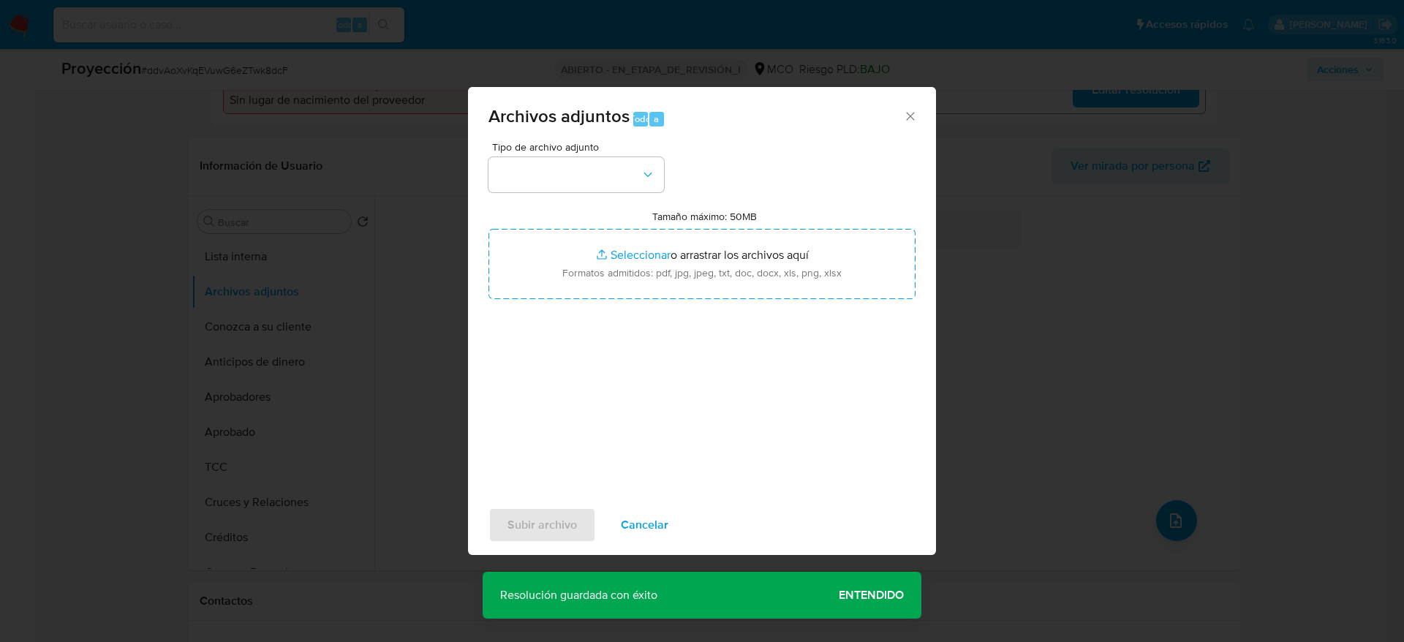
click at [543, 192] on div "Tipo de archivo adjunto Tamaño máximo: 50MB Seleccionar archivos Seleccionar o …" at bounding box center [702, 314] width 427 height 345
click at [572, 188] on button "button" at bounding box center [577, 174] width 176 height 35
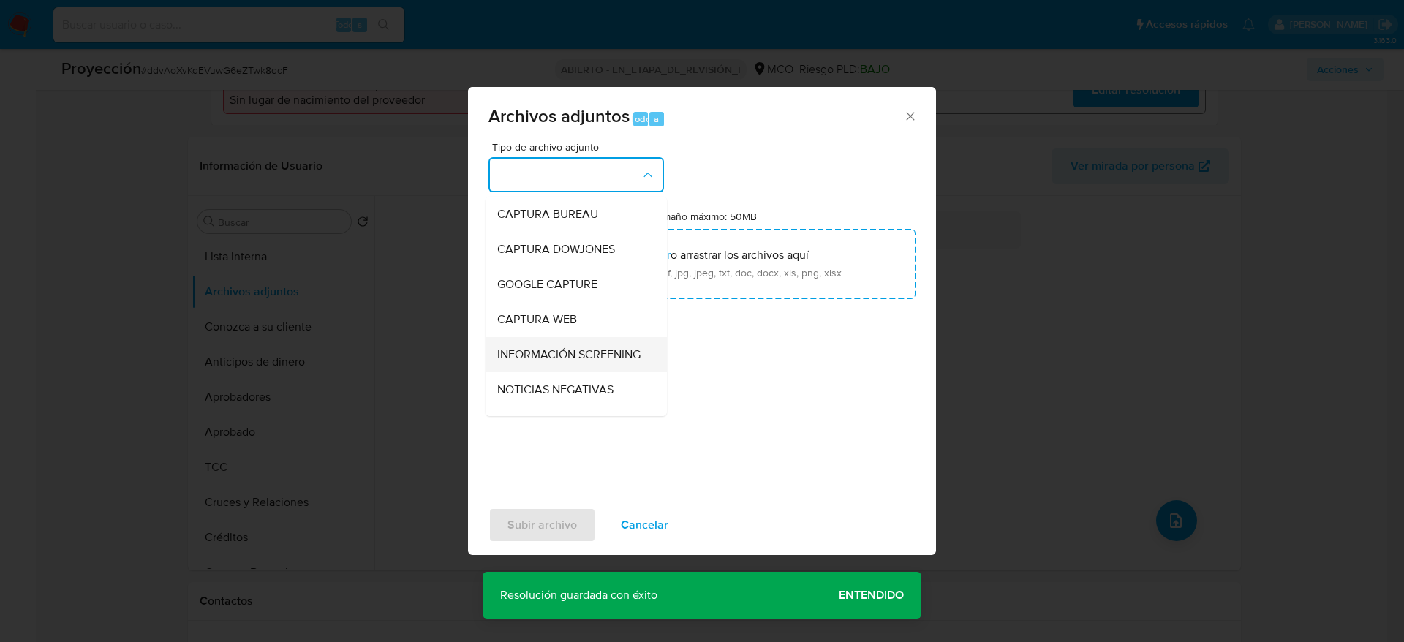
click at [573, 337] on div "INFORMACIÓN SCREENING" at bounding box center [571, 354] width 149 height 35
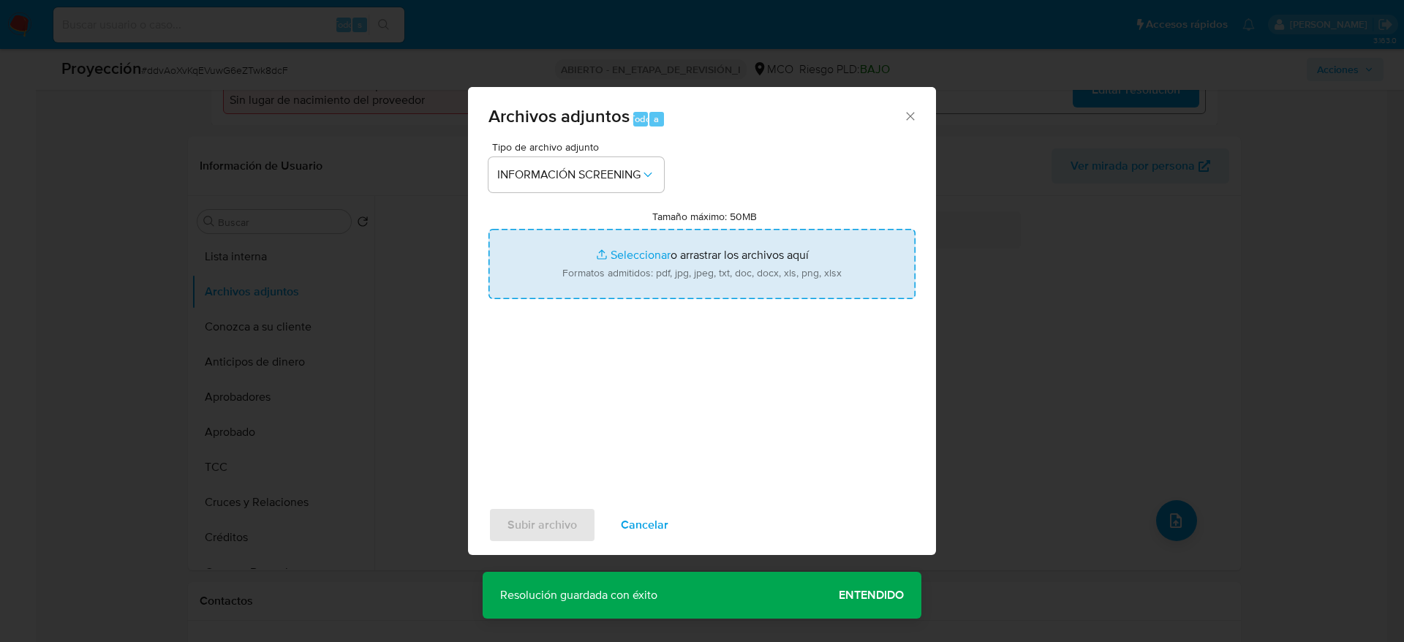
click at [574, 286] on input "Tamaño máximo: 50MB Seleccionar archivos" at bounding box center [702, 264] width 427 height 70
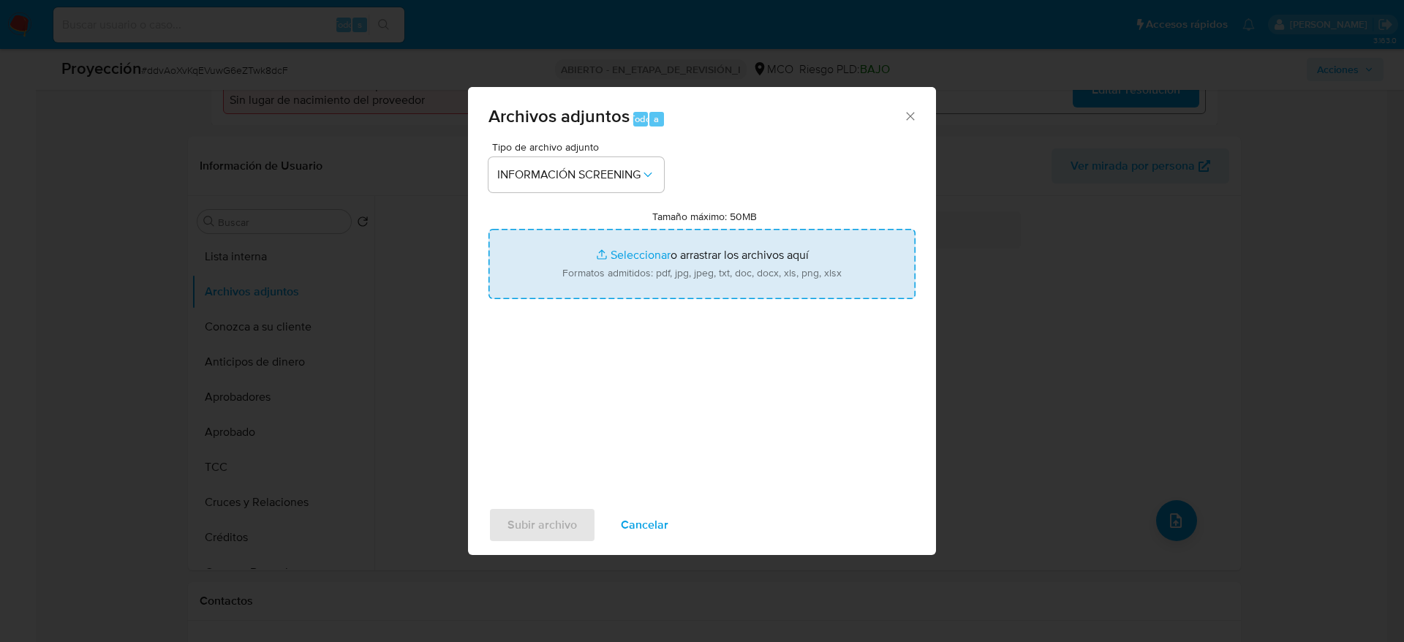
type input "C:\fakepath\_Johny Alexander Parra Velez_ LAVADO DE DINERO - Buscar con Google.…"
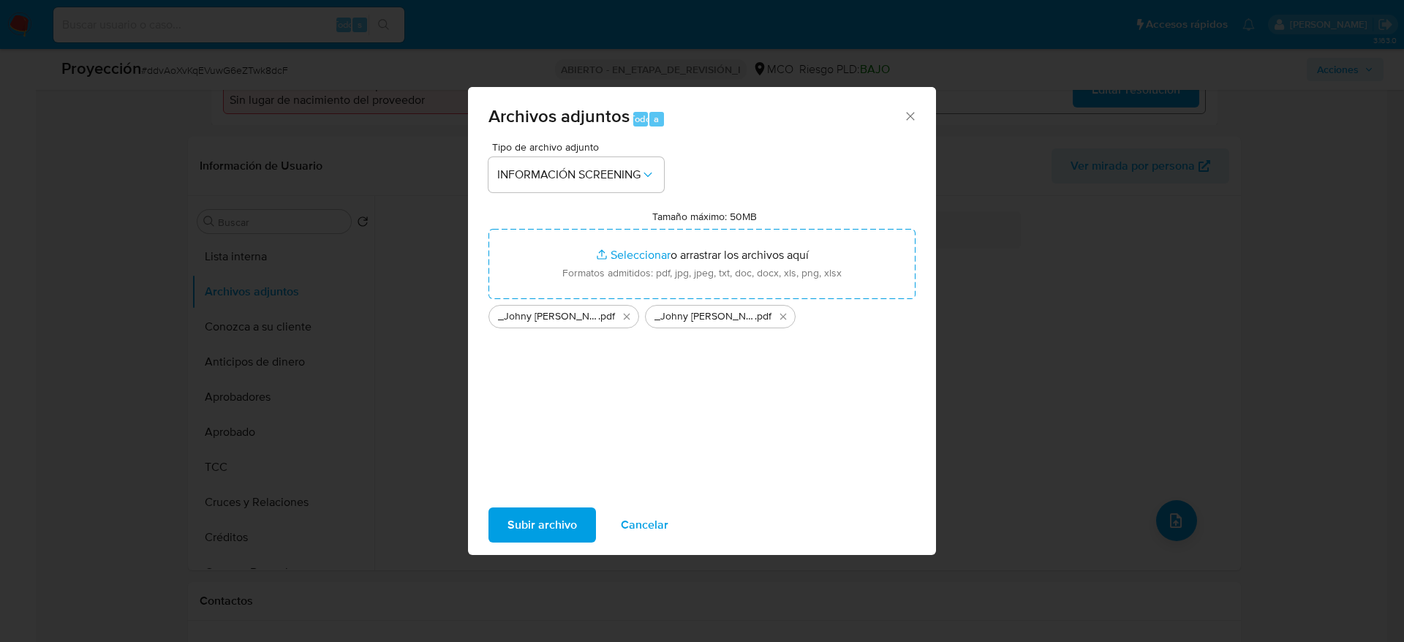
click at [562, 519] on span "Subir archivo" at bounding box center [542, 525] width 69 height 32
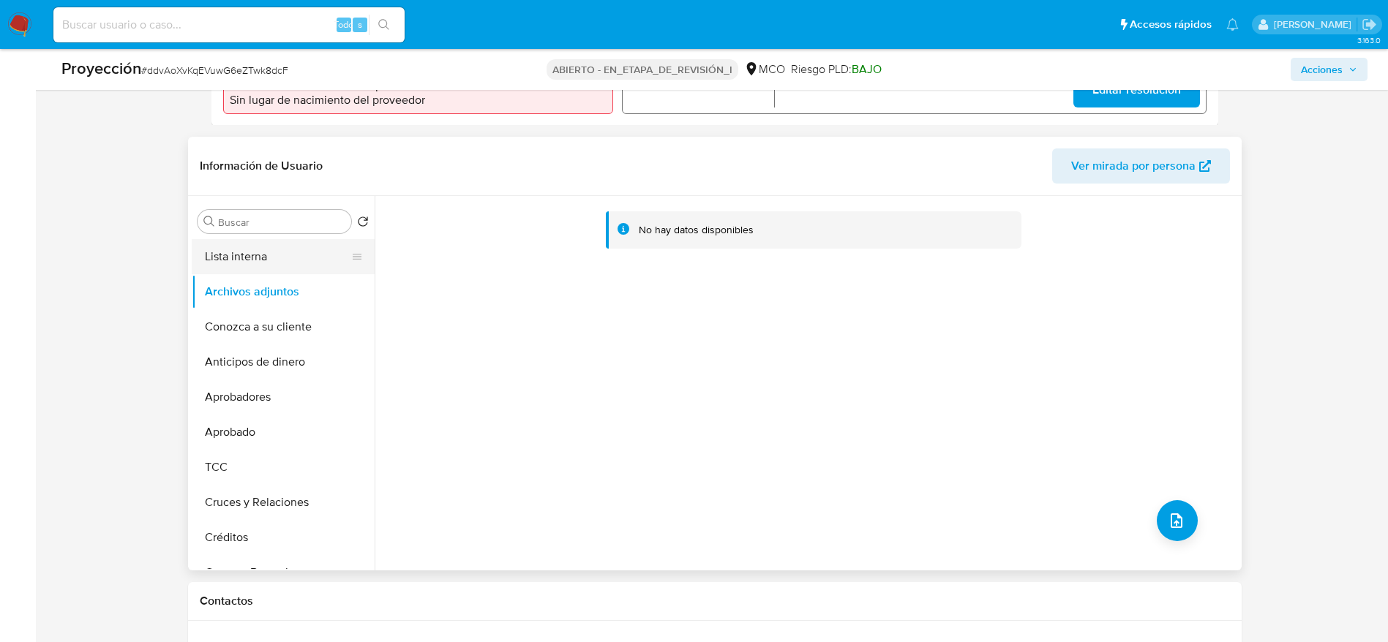
click at [238, 260] on button "Lista interna" at bounding box center [277, 256] width 171 height 35
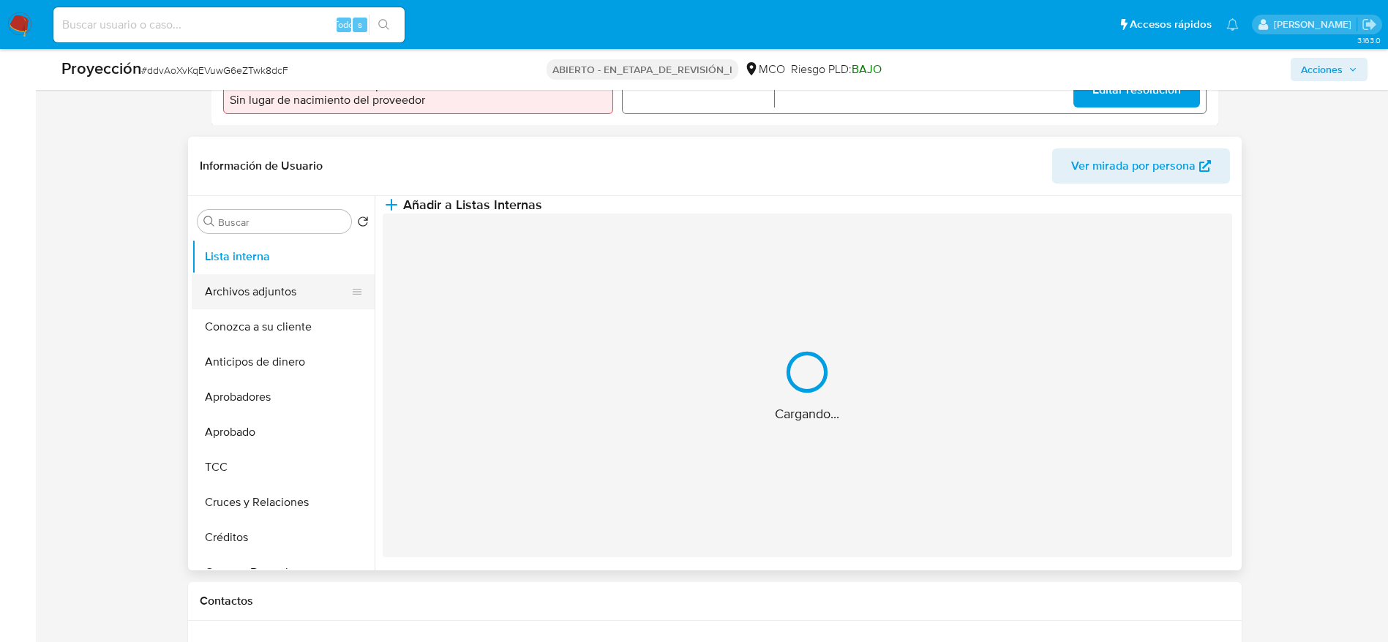
click at [238, 279] on button "Archivos adjuntos" at bounding box center [277, 291] width 171 height 35
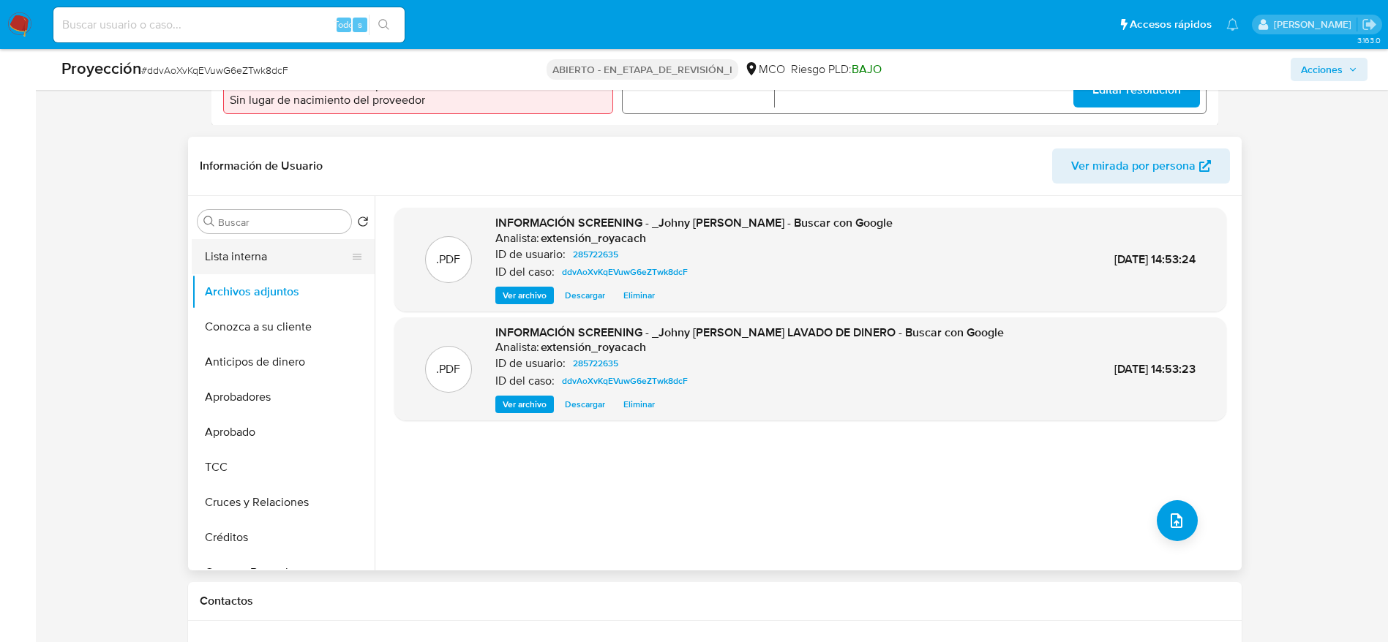
click at [238, 244] on button "Lista interna" at bounding box center [277, 256] width 171 height 35
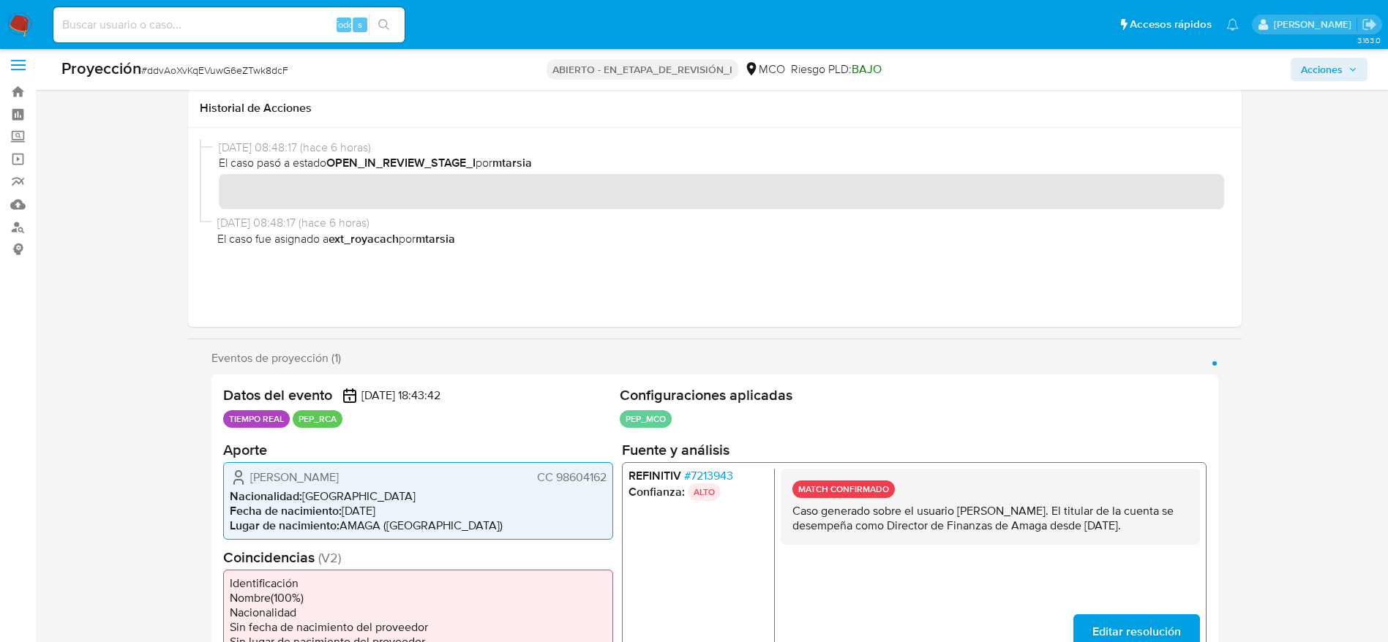
scroll to position [0, 0]
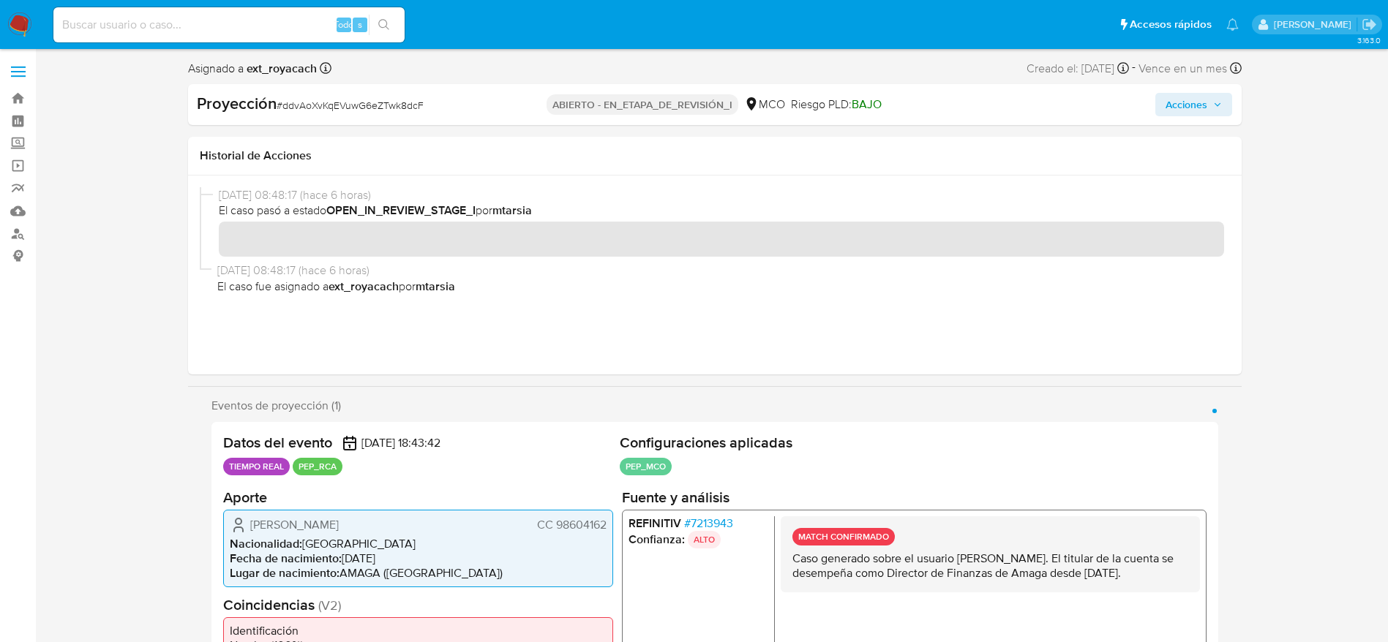
drag, startPoint x: 1192, startPoint y: 93, endPoint x: 1143, endPoint y: 134, distance: 63.3
click at [1192, 91] on div "Proyección # ddvAoXvKqEVuwG6eZTwk8dcF ABIERTO - EN_ETAPA_DE_REVISIÓN_I MCO Ries…" at bounding box center [714, 104] width 1053 height 41
click at [1227, 91] on div "Proyección # ddvAoXvKqEVuwG6eZTwk8dcF ABIERTO - EN_ETAPA_DE_REVISIÓN_I MCO Ries…" at bounding box center [714, 104] width 1053 height 41
click at [1227, 92] on div "Proyección # ddvAoXvKqEVuwG6eZTwk8dcF ABIERTO - EN_ETAPA_DE_REVISIÓN_I MCO Ries…" at bounding box center [714, 104] width 1053 height 41
click at [1227, 101] on button "Acciones" at bounding box center [1193, 104] width 77 height 23
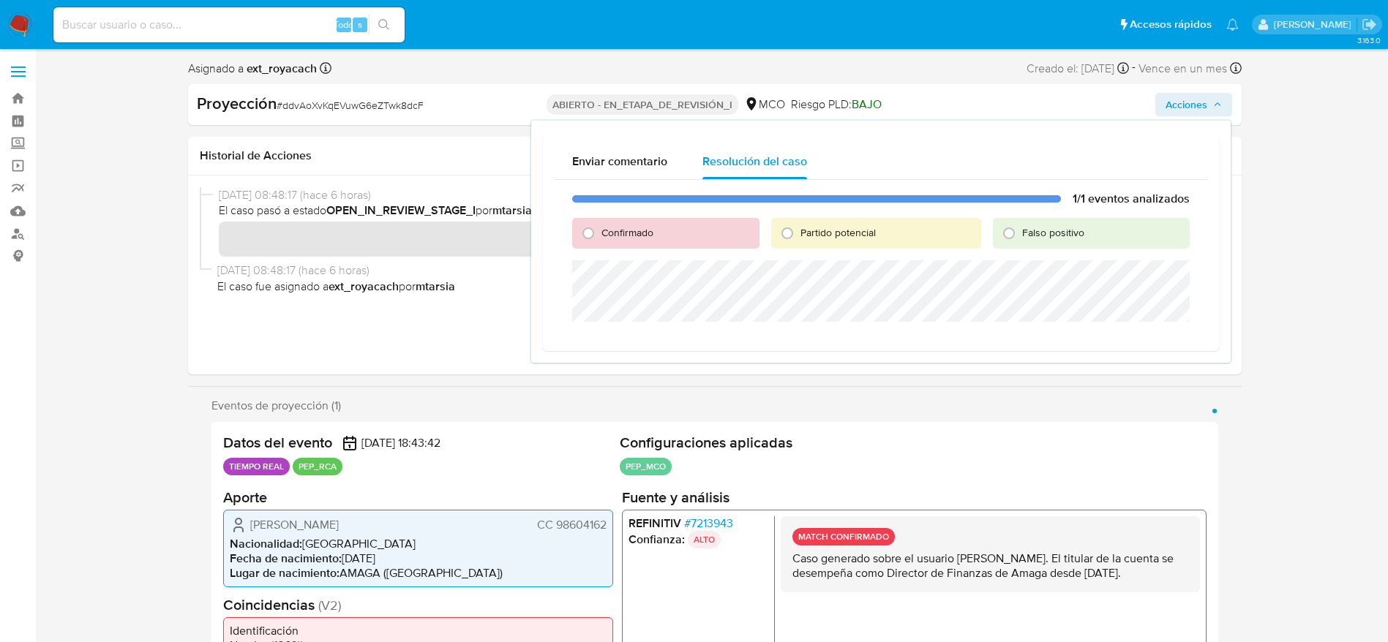
click at [628, 230] on span "Confirmado" at bounding box center [627, 232] width 52 height 15
click at [600, 230] on input "Confirmado" at bounding box center [587, 233] width 23 height 23
radio input "true"
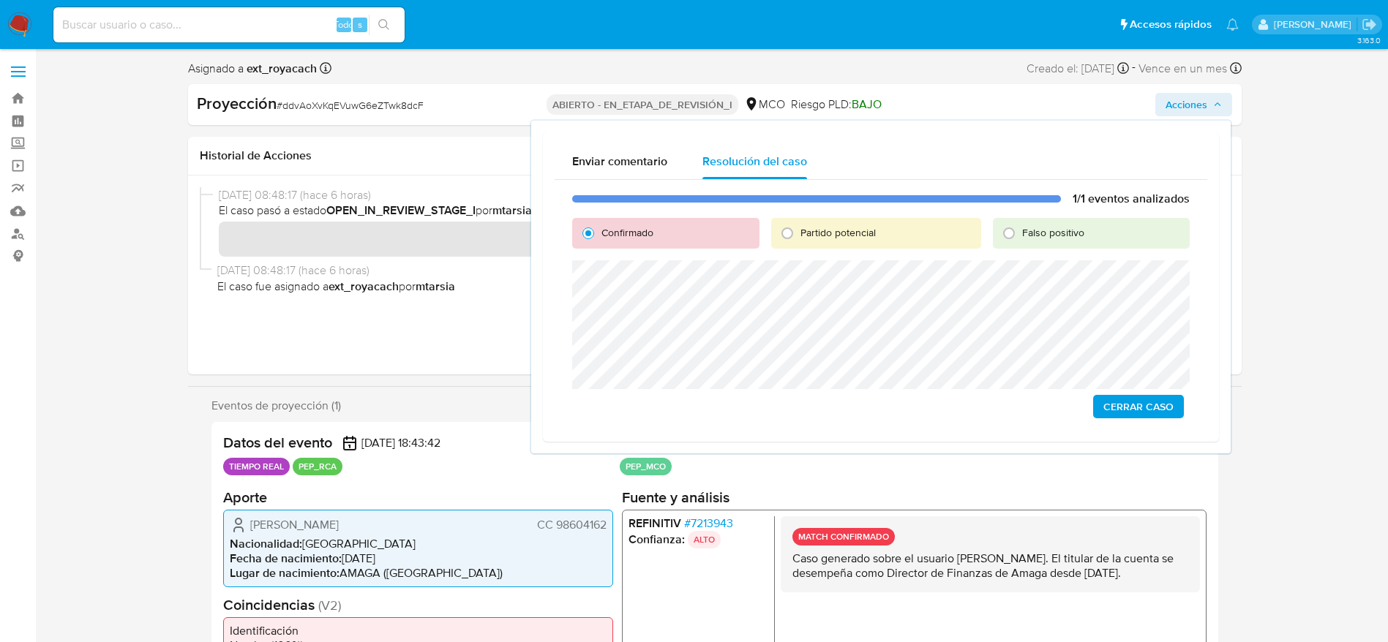
click at [1123, 420] on div "1/1 eventos analizados Confirmado Partido potencial Falso positivo Cerrar Caso" at bounding box center [880, 305] width 652 height 250
click at [1123, 406] on span "Cerrar Caso" at bounding box center [1138, 406] width 70 height 20
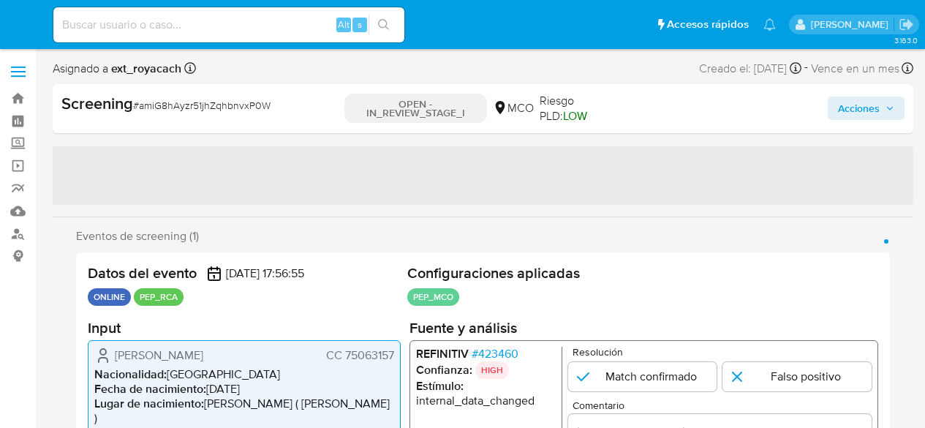
select select "10"
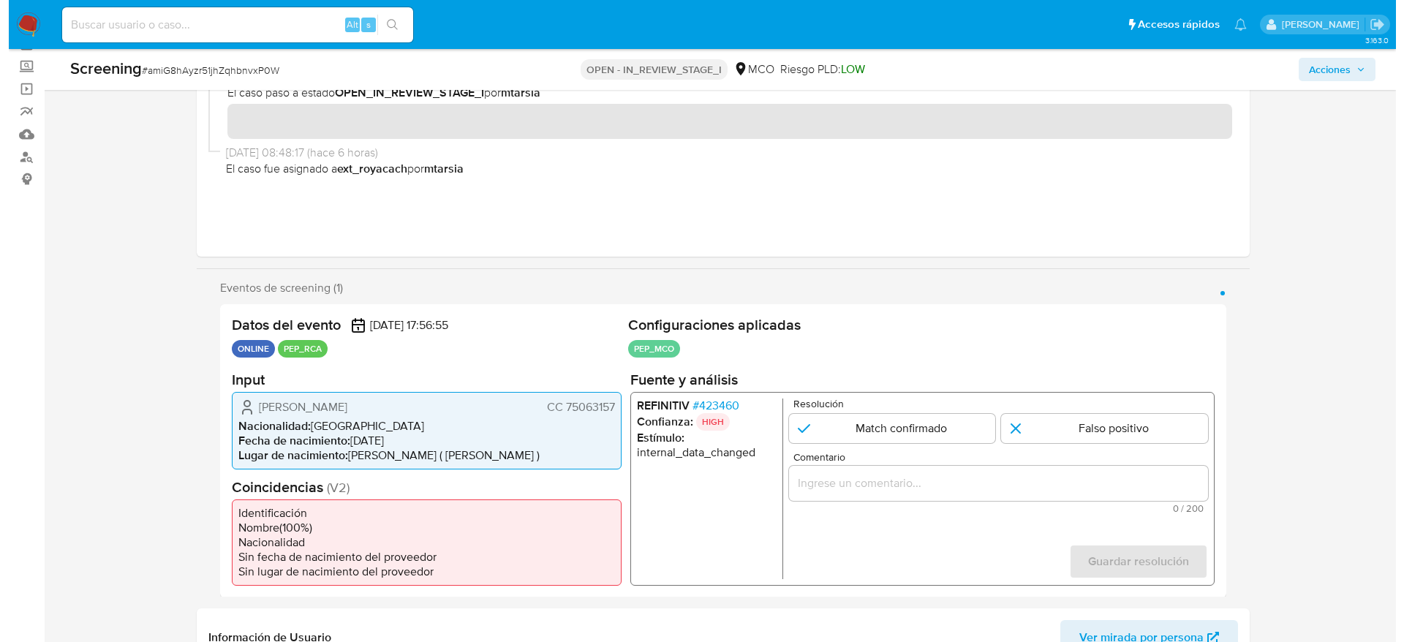
scroll to position [110, 0]
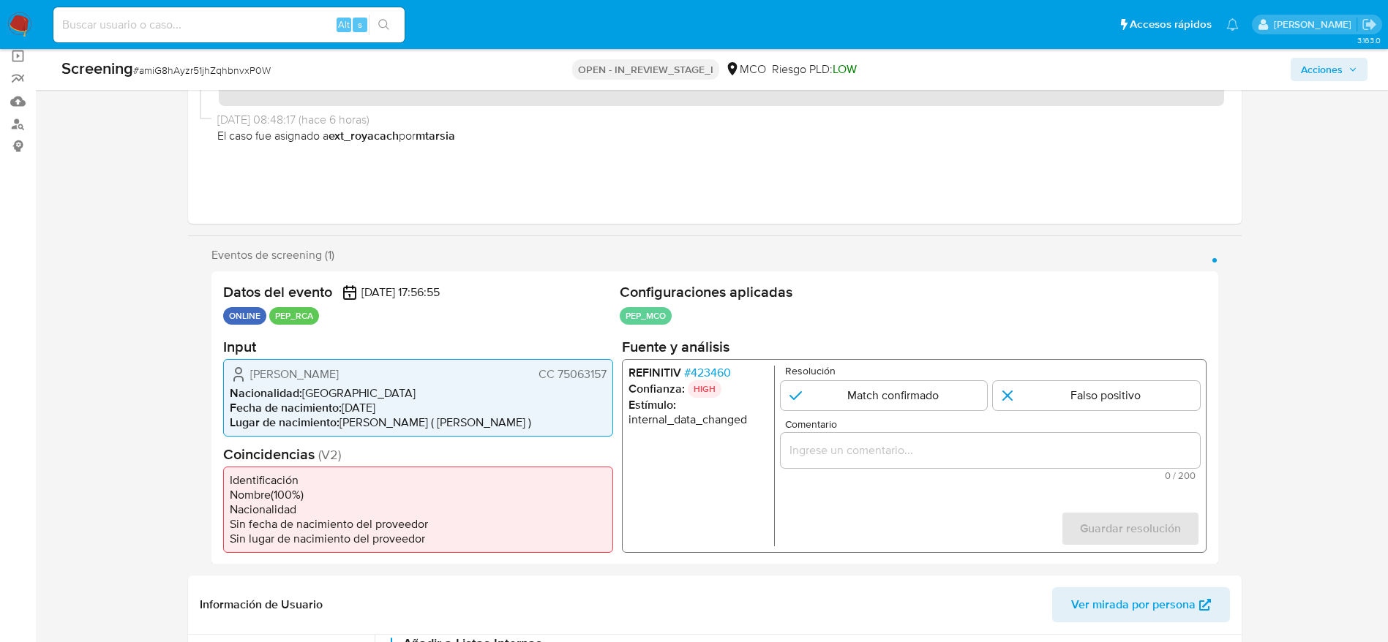
click at [709, 378] on span "# 423460" at bounding box center [706, 372] width 47 height 15
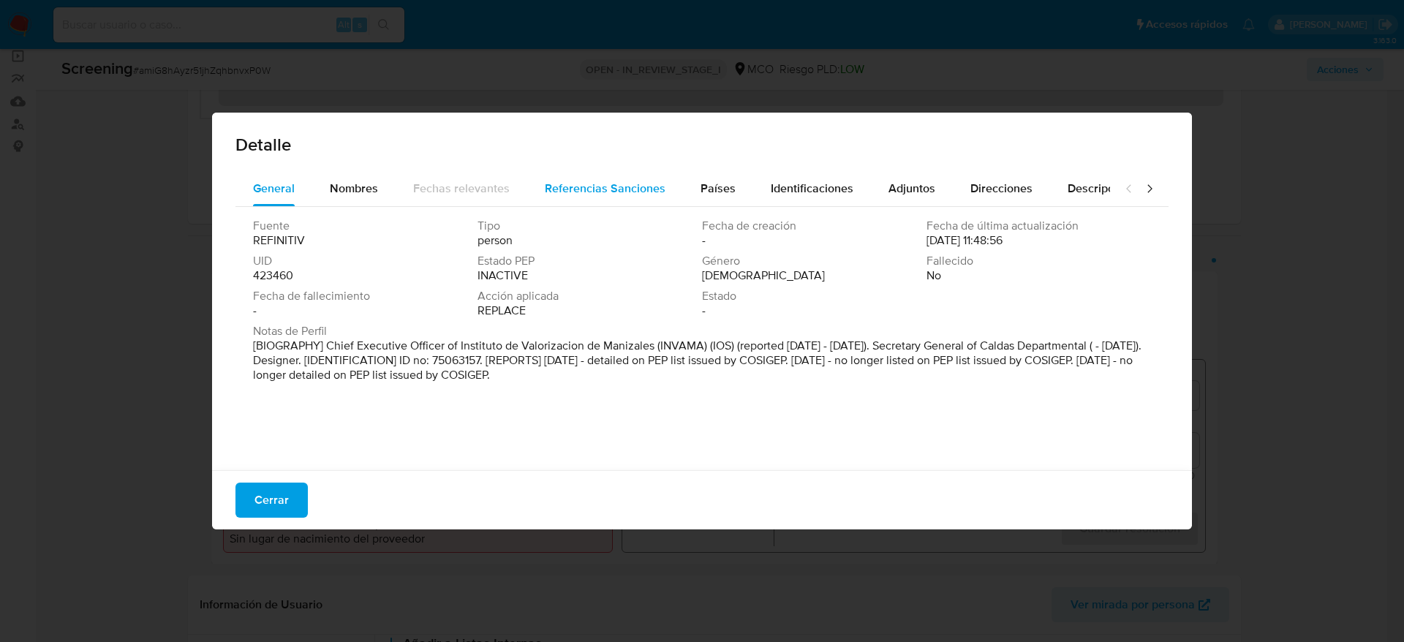
click at [676, 172] on button "Referencias Sanciones" at bounding box center [605, 188] width 156 height 35
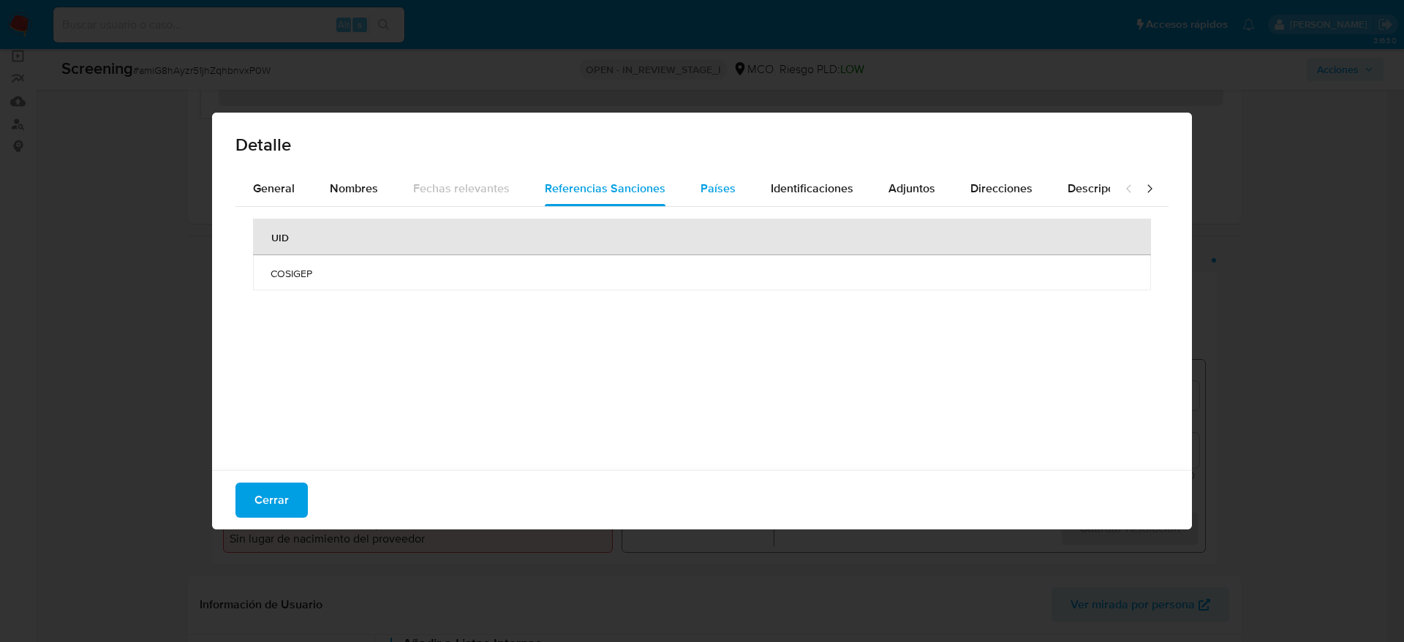
click at [723, 178] on div "Países" at bounding box center [718, 188] width 35 height 35
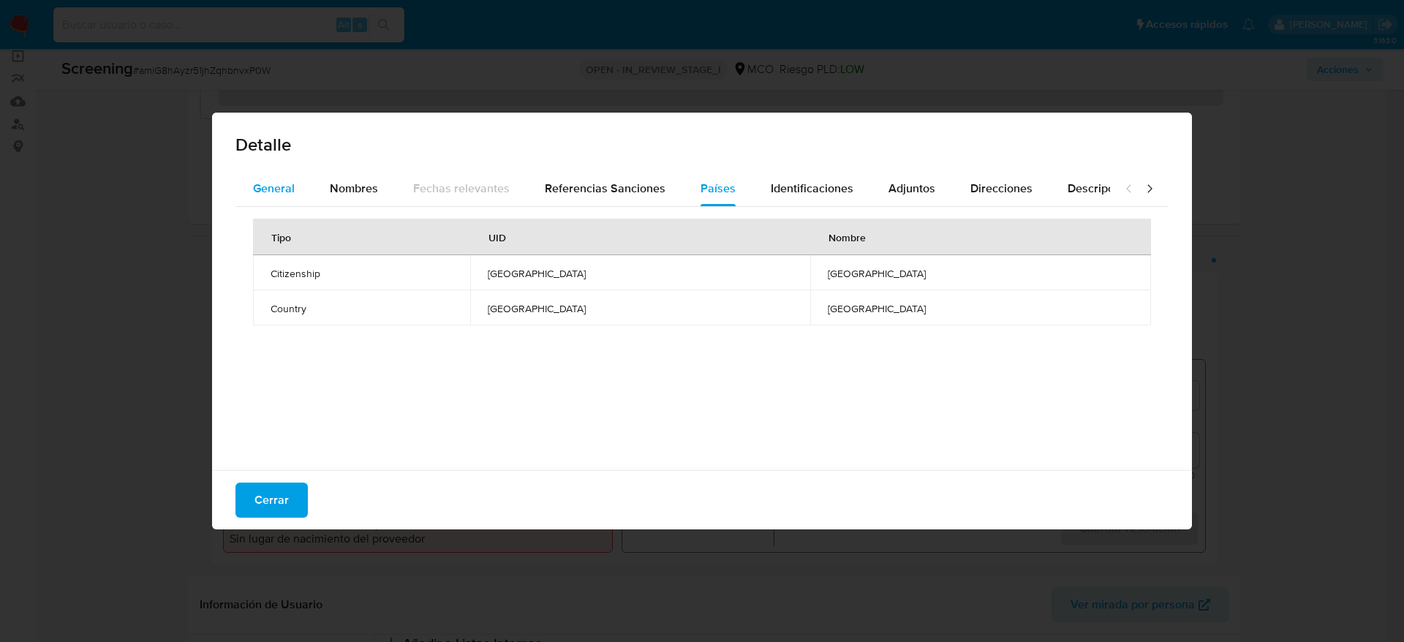
click at [267, 180] on span "General" at bounding box center [274, 188] width 42 height 17
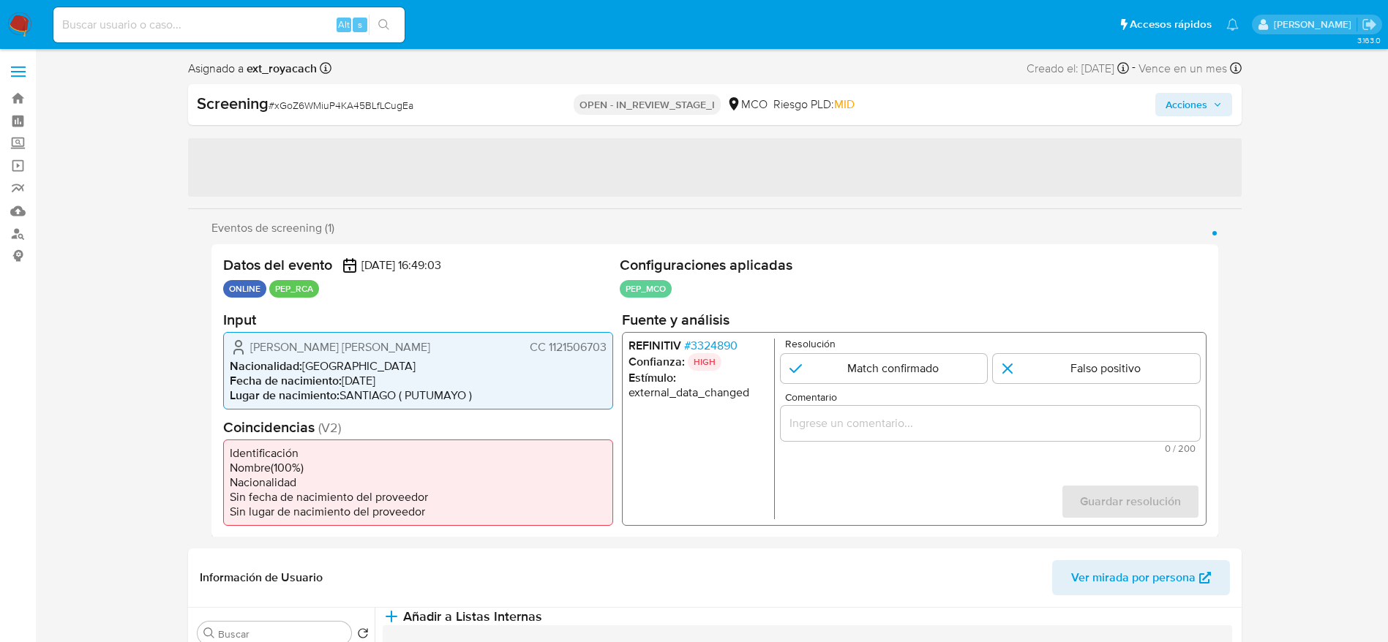
select select "10"
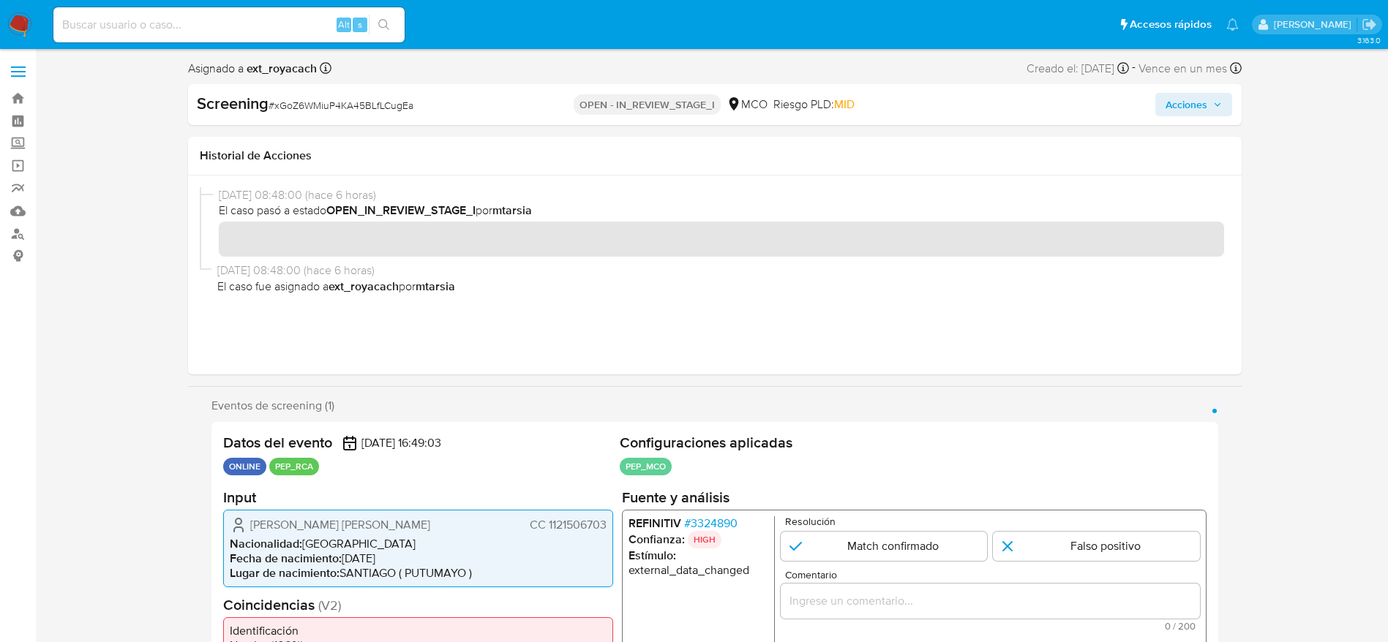
click at [722, 516] on span "# 3324890" at bounding box center [709, 523] width 53 height 15
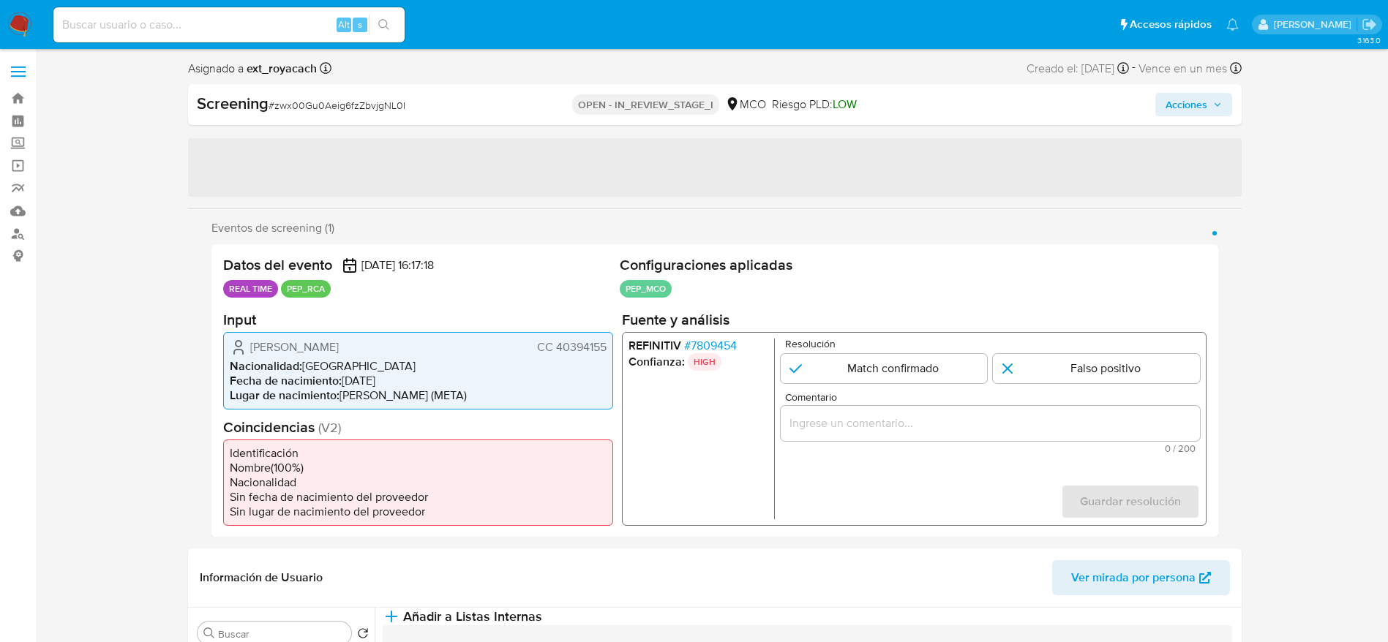
select select "10"
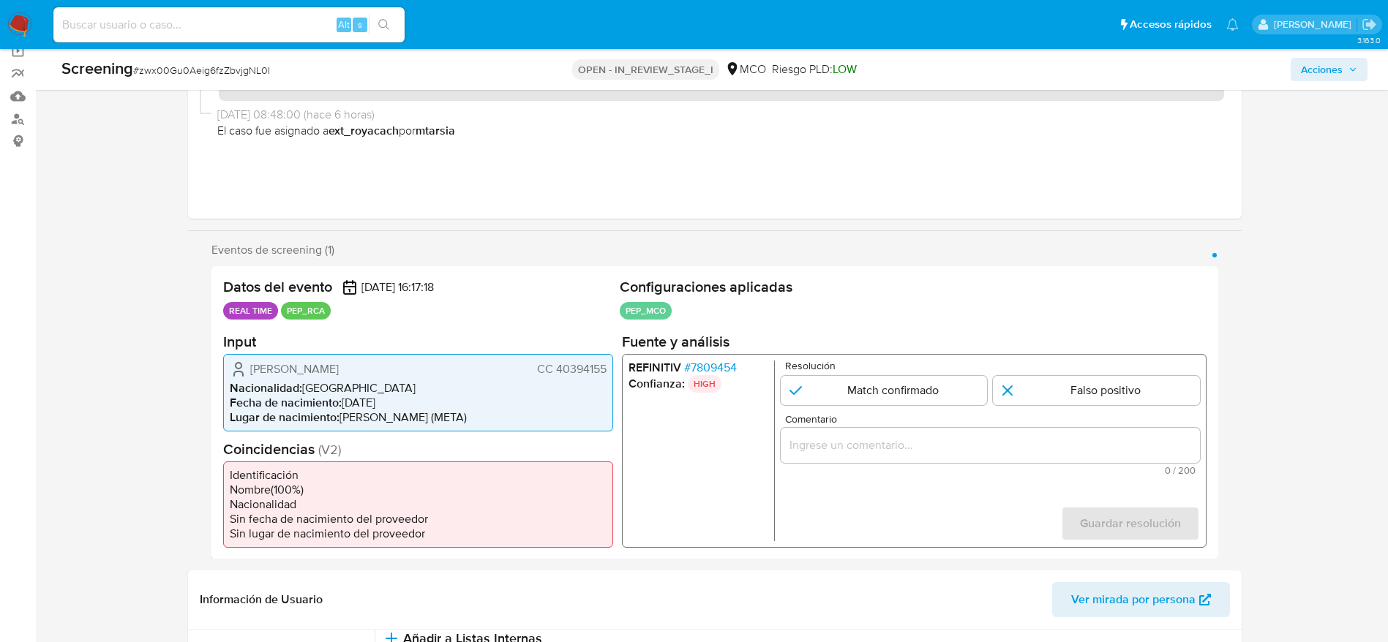
scroll to position [219, 0]
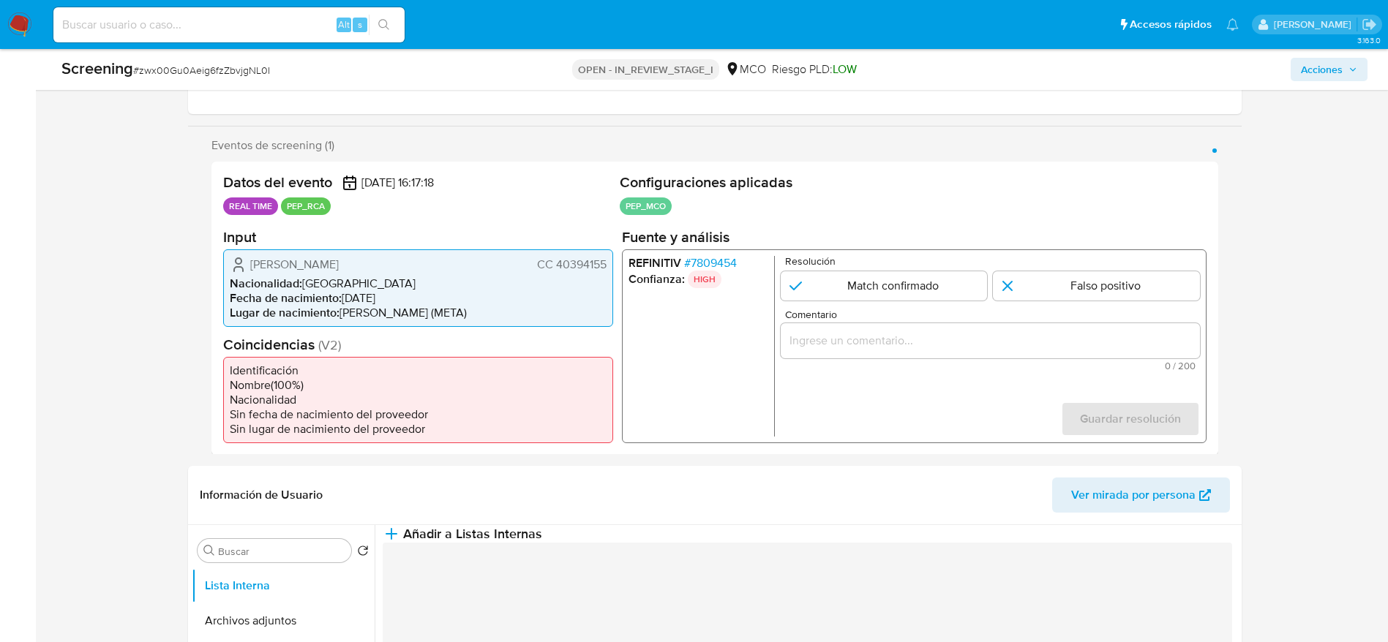
click at [696, 263] on span "# 7809454" at bounding box center [709, 262] width 53 height 15
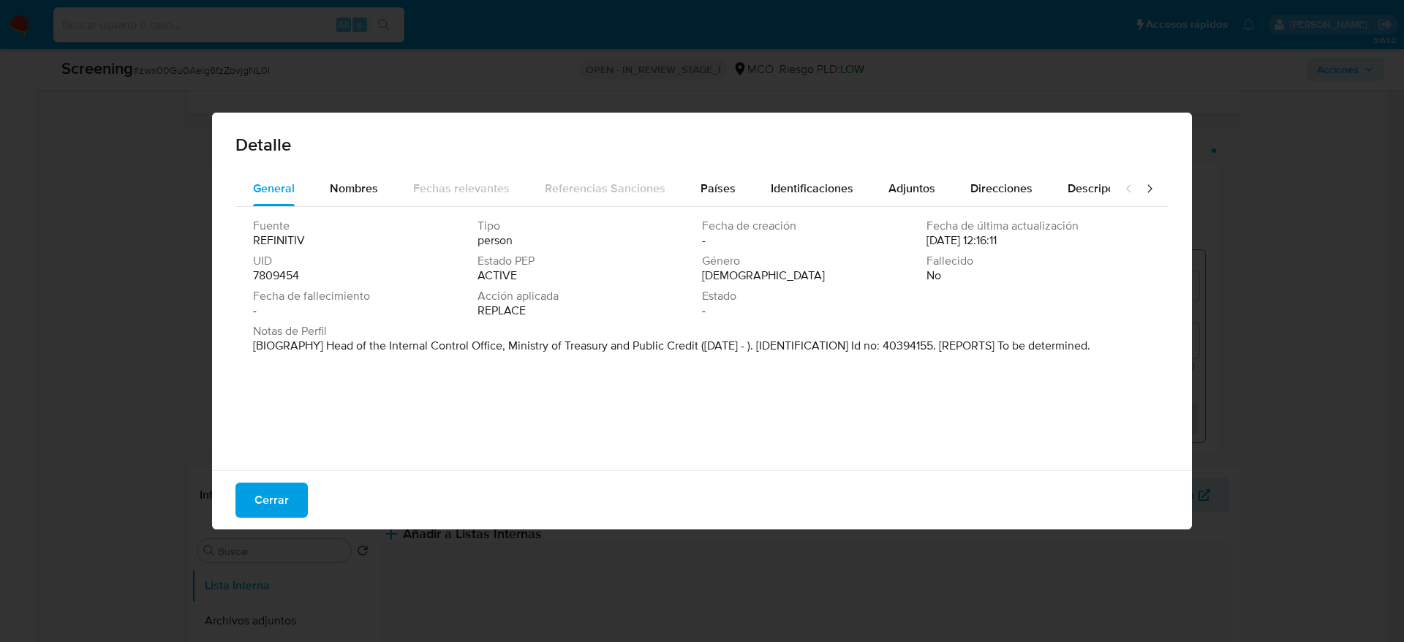
click at [236, 500] on button "Cerrar" at bounding box center [272, 500] width 72 height 35
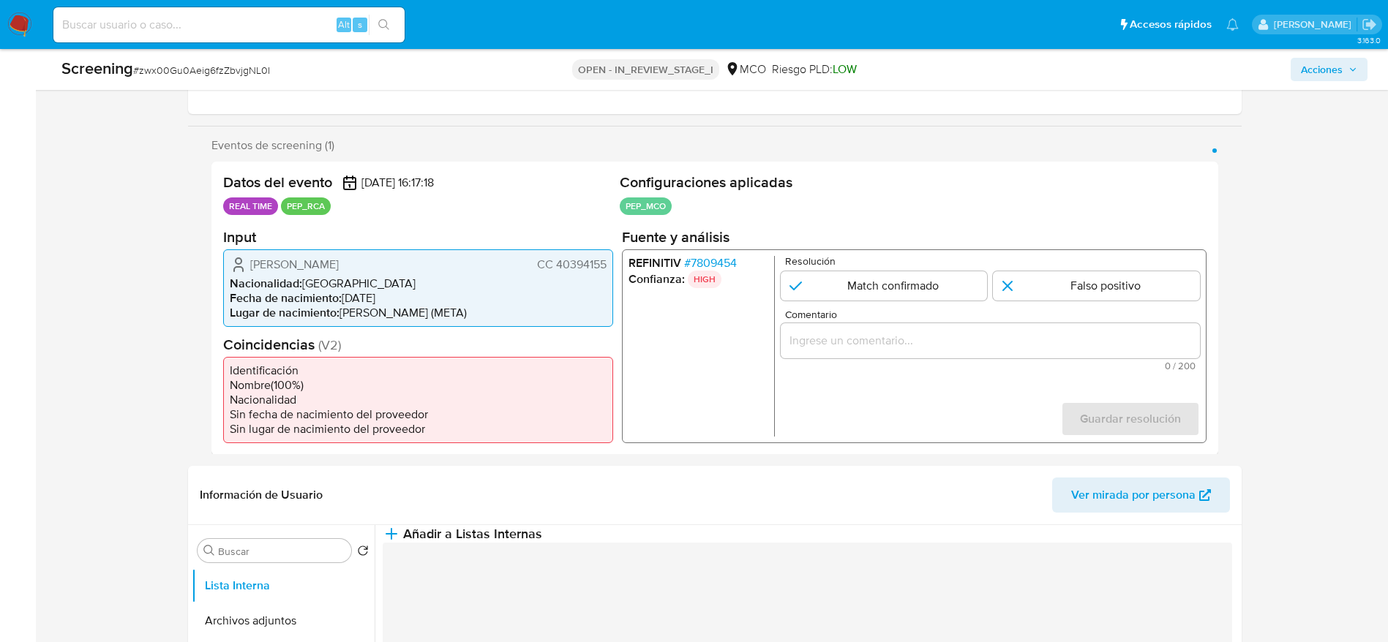
click at [196, 79] on div "Screening # zwx00Gu0Aeig6fzZbvjgNL0I" at bounding box center [276, 69] width 430 height 22
copy span "zwx00Gu0Aeig6fzZbvjgNL0I"
drag, startPoint x: 176, startPoint y: 257, endPoint x: 610, endPoint y: 262, distance: 433.8
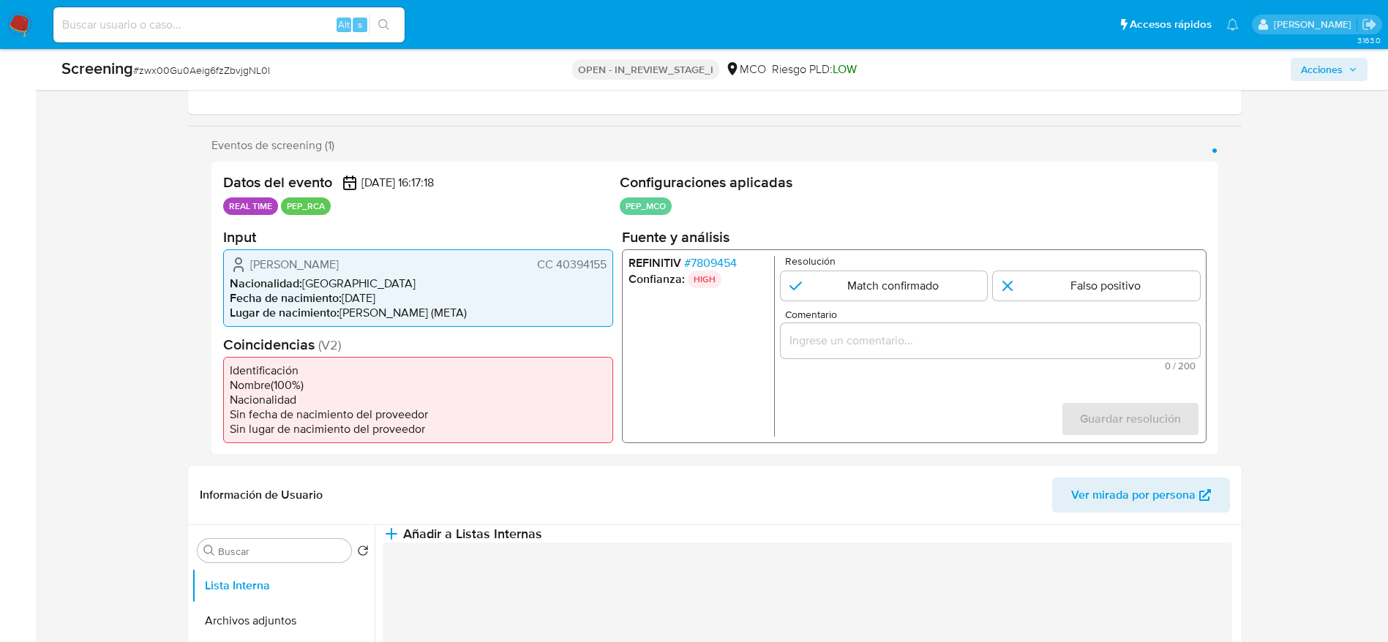
click at [690, 270] on span "# 7809454" at bounding box center [709, 262] width 53 height 15
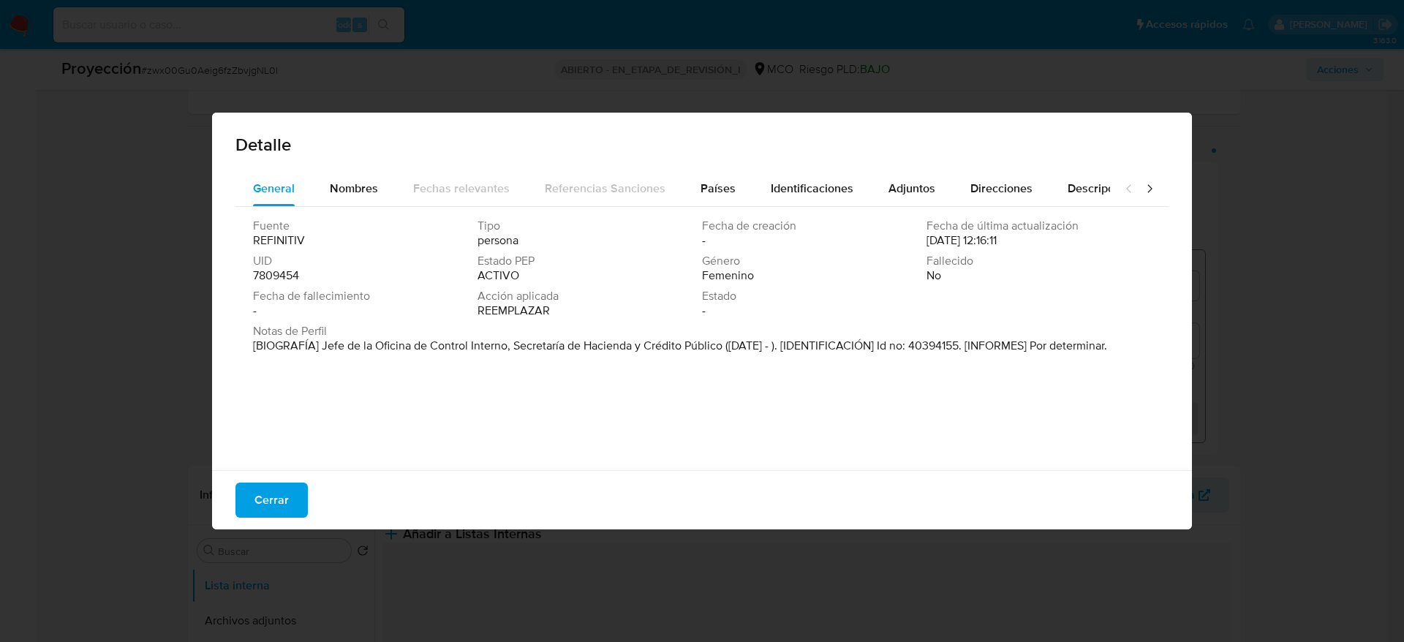
drag, startPoint x: 320, startPoint y: 344, endPoint x: 722, endPoint y: 347, distance: 401.6
click at [722, 347] on font "[BIOGRAFÍA] Jefe de la Oficina de Control Interno, Secretaría de Hacienda y Cré…" at bounding box center [680, 345] width 854 height 17
click at [285, 499] on span "Cerrar" at bounding box center [272, 500] width 34 height 32
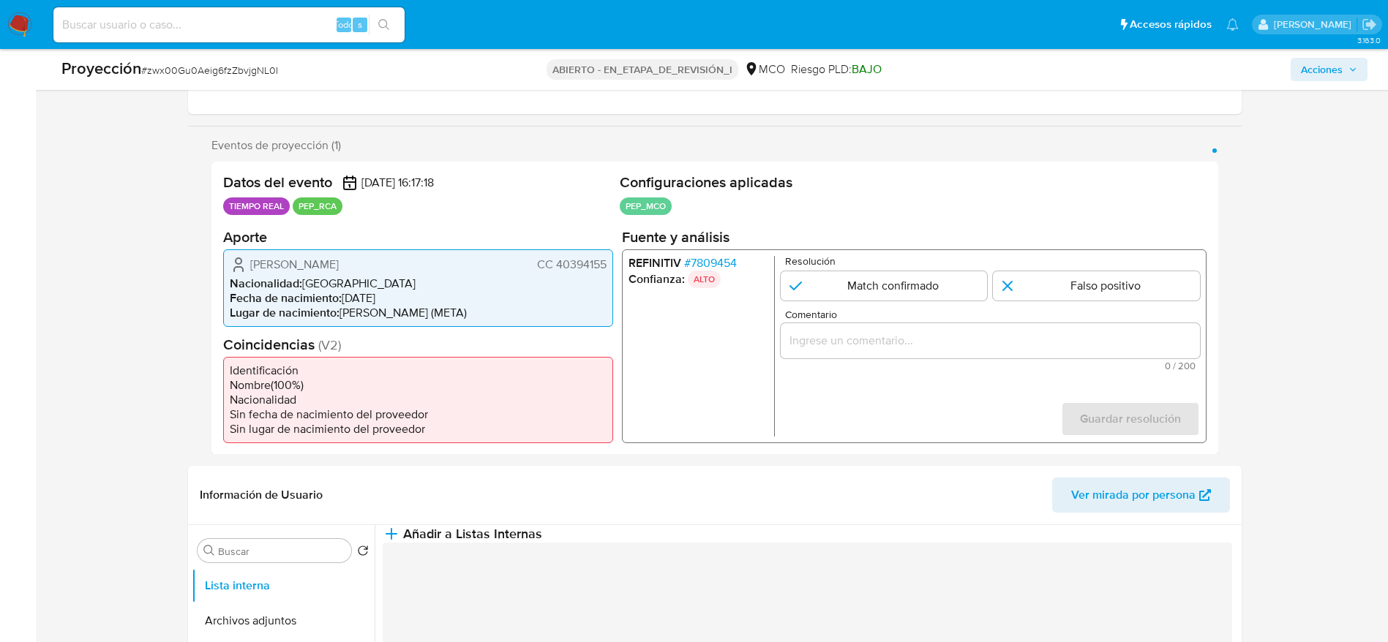
click at [989, 353] on div "1 de 1" at bounding box center [989, 340] width 419 height 35
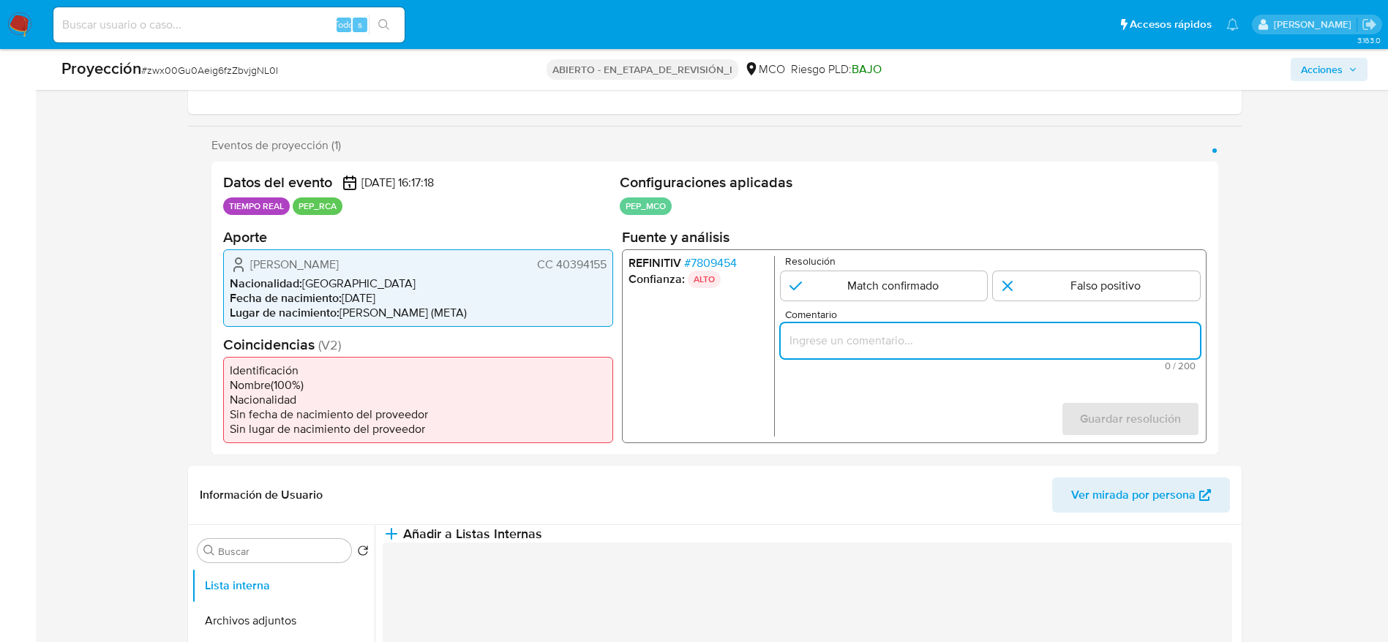
paste input "Caso generado sobre el usuario Diana Marcela Bravo Aguilera. El titular de la c…"
click at [982, 347] on input "Caso generado sobre el usuario Diana Marcela Bravo Aguilera. El titular de la c…" at bounding box center [989, 340] width 419 height 19
drag, startPoint x: 1142, startPoint y: 334, endPoint x: 1322, endPoint y: 325, distance: 180.8
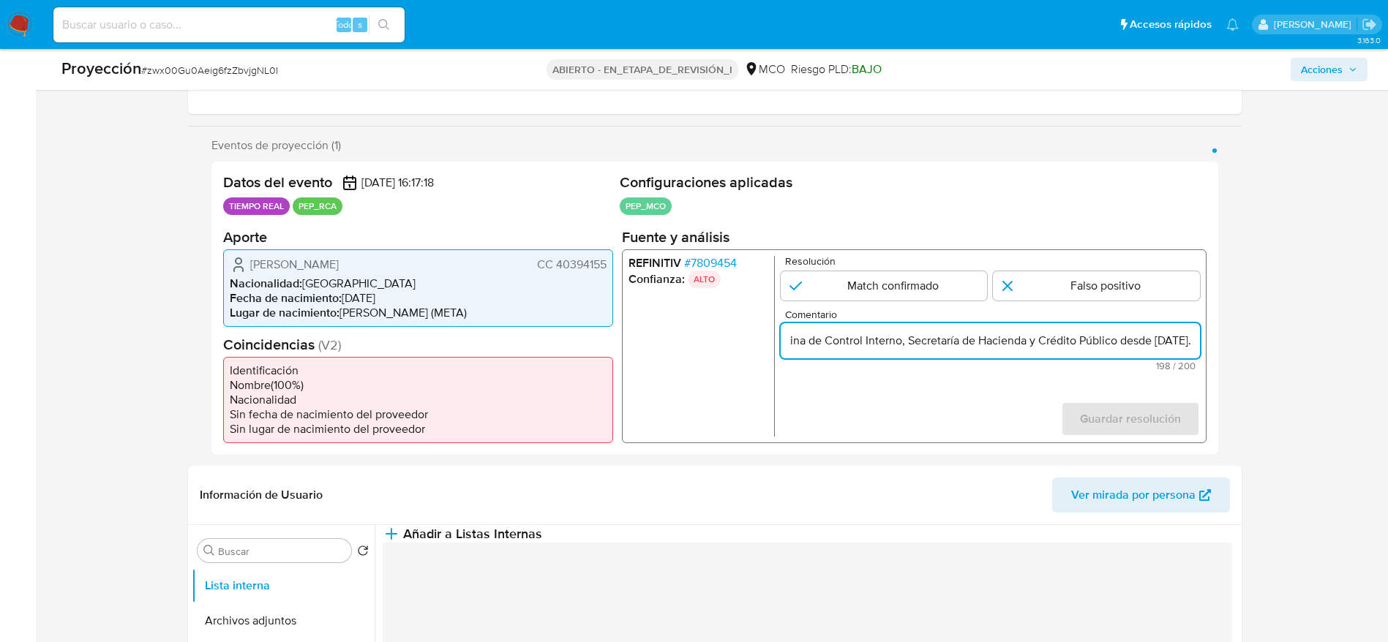
scroll to position [0, 633]
type input "Caso generado sobre el usuario Diana Marcela Bravo Aguilera. El titular de la c…"
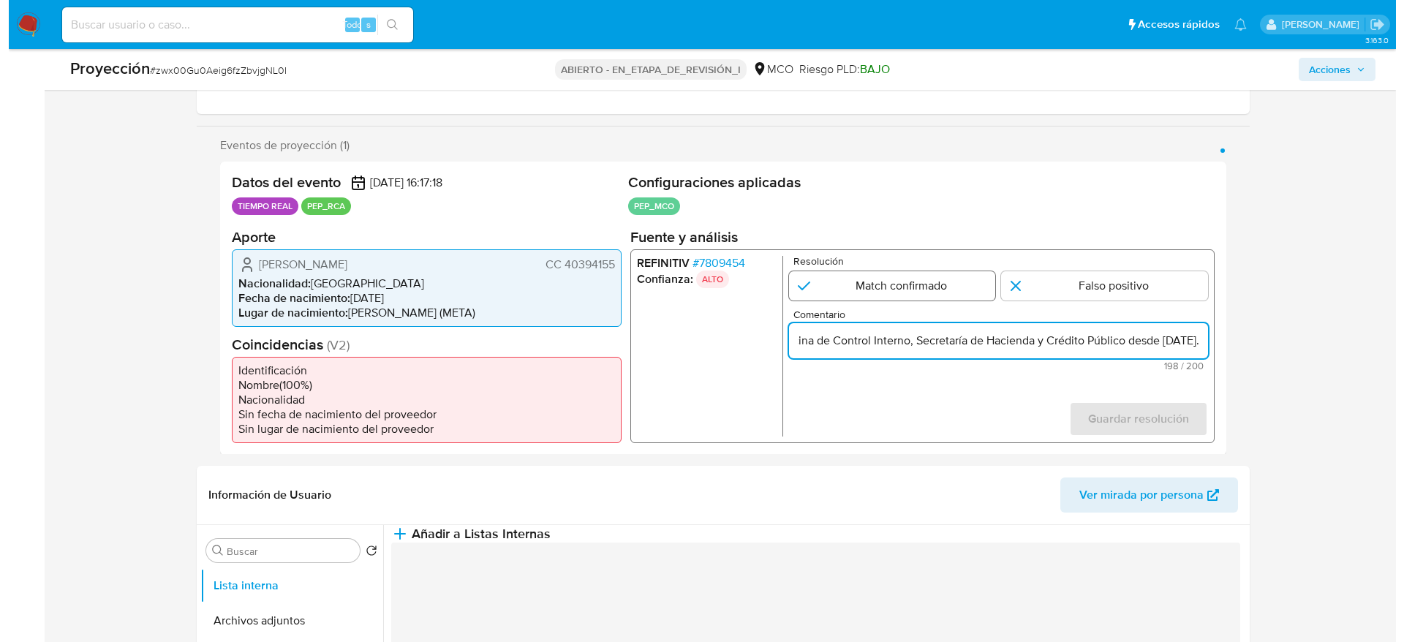
scroll to position [0, 0]
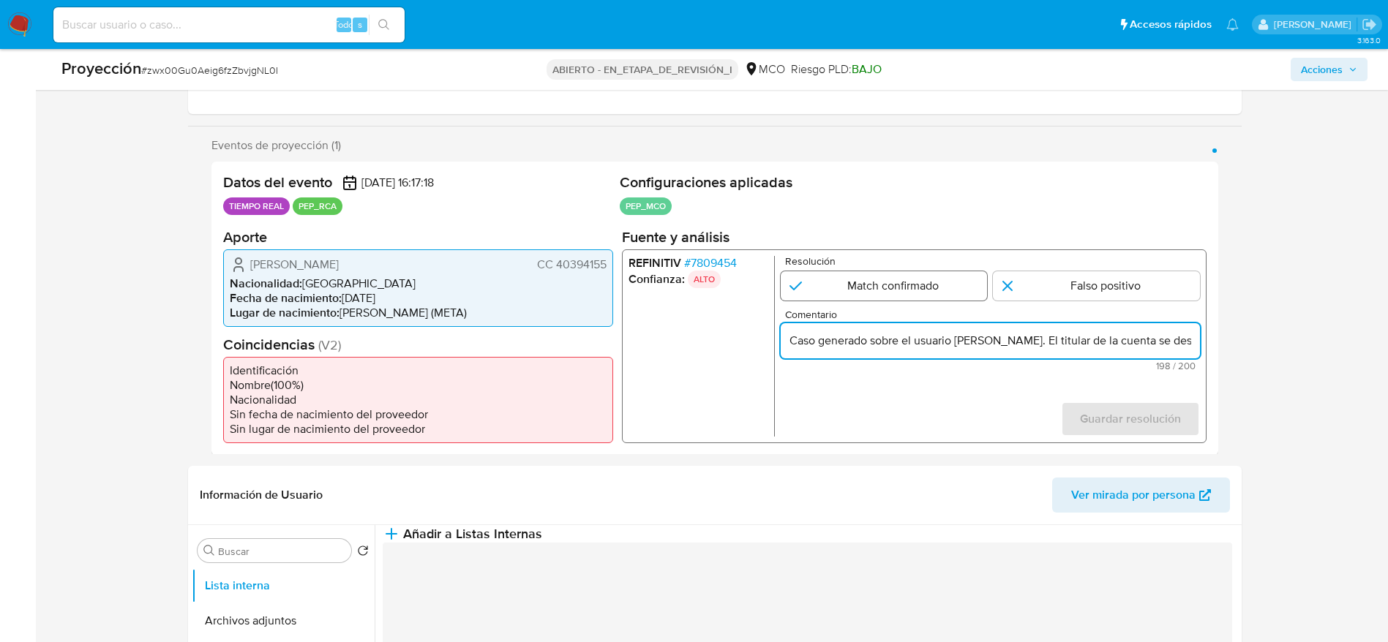
click at [907, 291] on input "1 de 1" at bounding box center [883, 285] width 207 height 29
radio input "true"
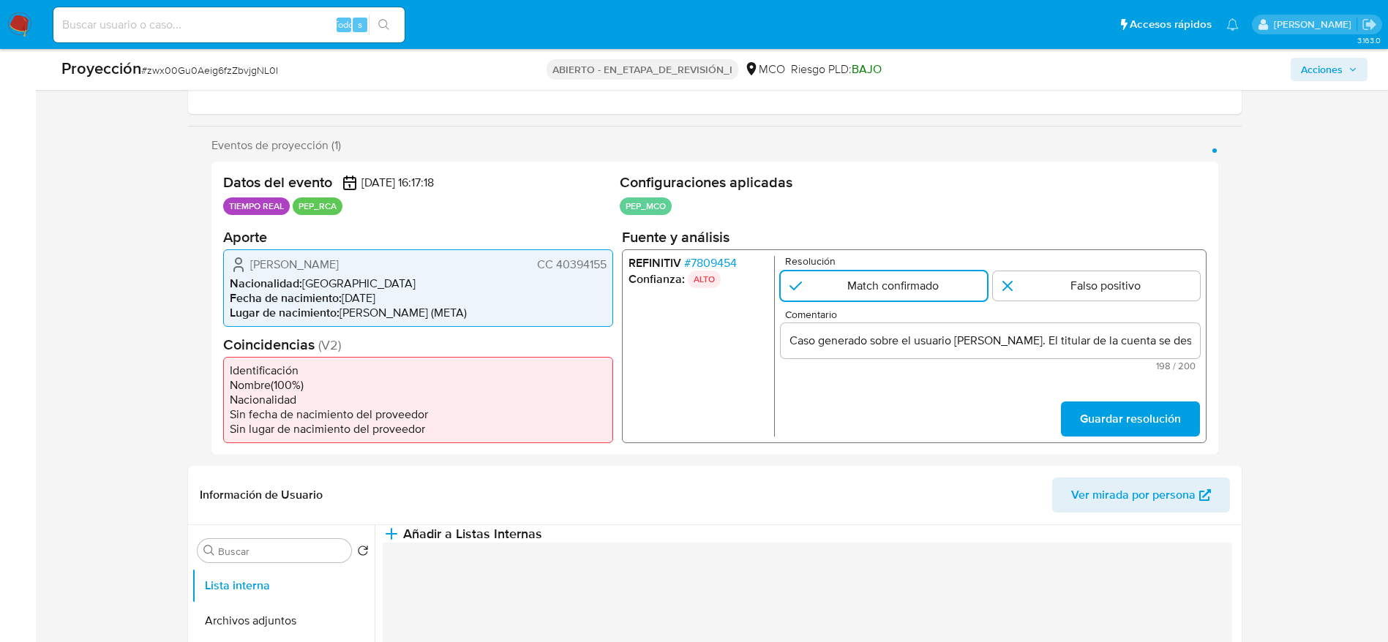
click at [1221, 421] on div "Eventos de proyección (1) Página 1 Datos del evento 10/10/2025 16:17:18 TIEMPO …" at bounding box center [714, 296] width 1053 height 317
click at [1157, 429] on span "Guardar resolución" at bounding box center [1129, 418] width 101 height 32
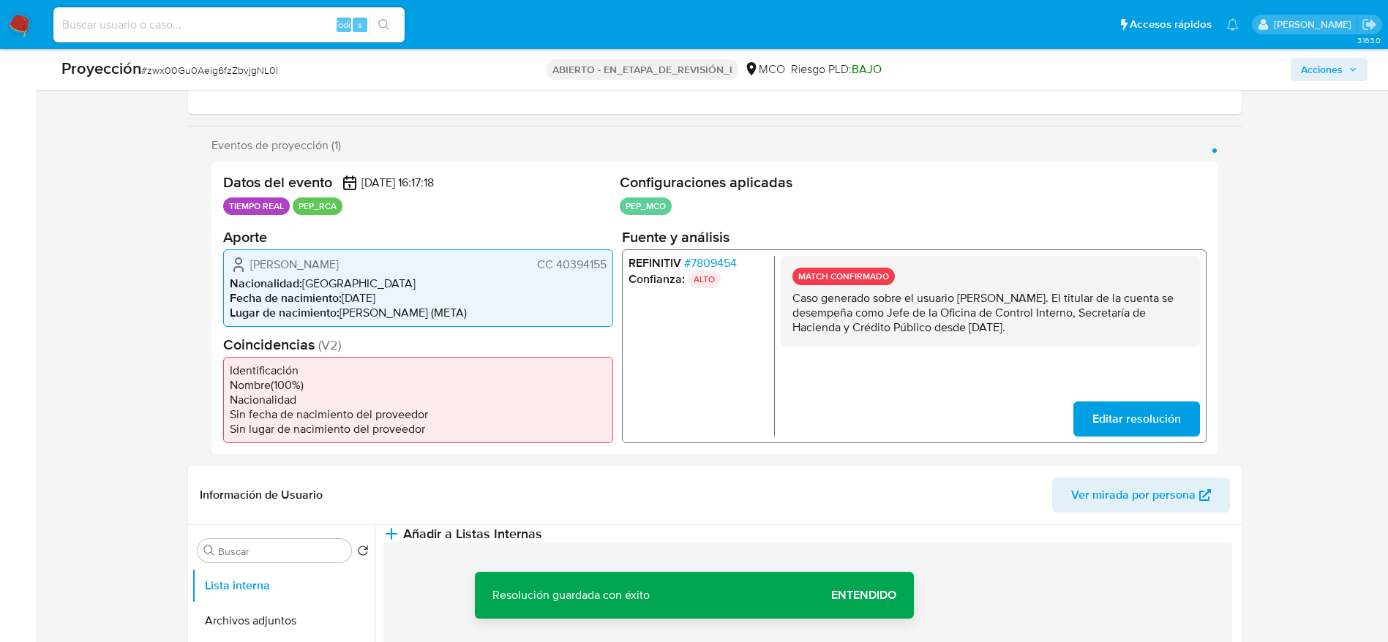
click at [944, 331] on p "Caso generado sobre el usuario Diana Marcela Bravo Aguilera. El titular de la c…" at bounding box center [989, 312] width 396 height 44
click at [542, 543] on button "Añadir a Listas Internas" at bounding box center [462, 534] width 159 height 18
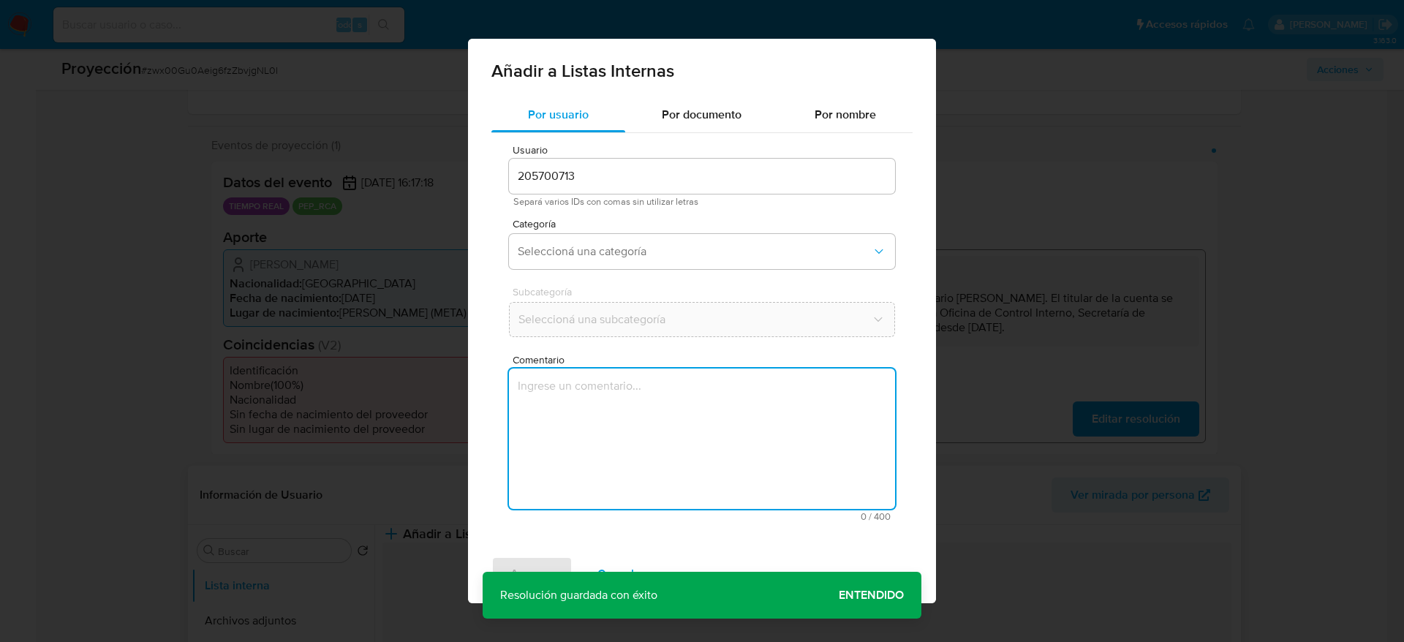
click at [663, 501] on textarea "Comentario" at bounding box center [702, 439] width 386 height 140
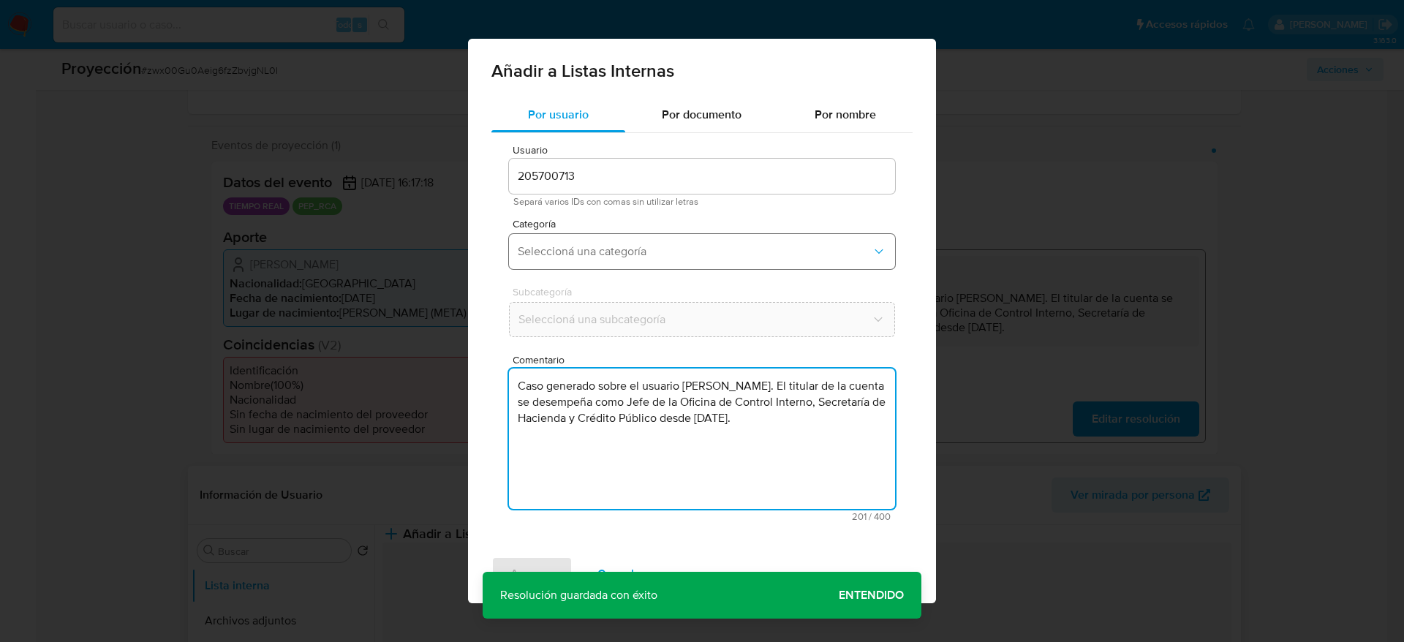
type textarea "Caso generado sobre el usuario Diana Marcela Bravo Aguilera. El titular de la c…"
click at [628, 237] on button "Seleccioná una categoría" at bounding box center [702, 251] width 386 height 35
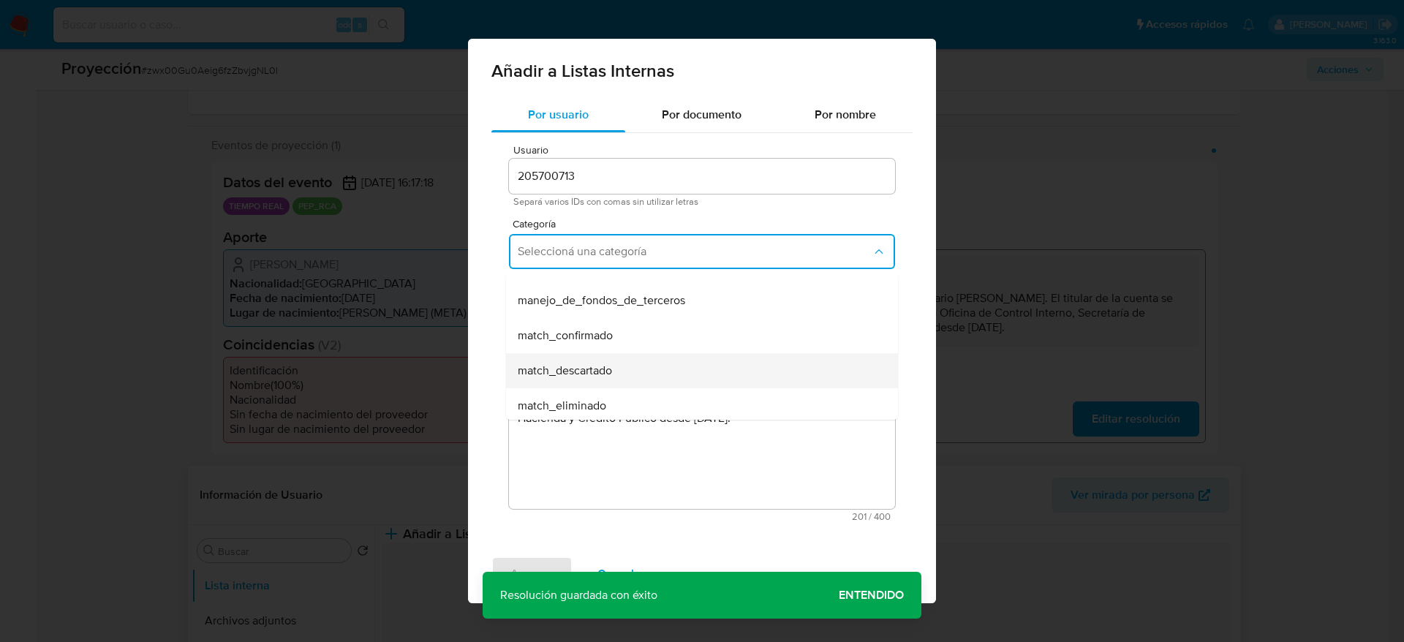
scroll to position [110, 0]
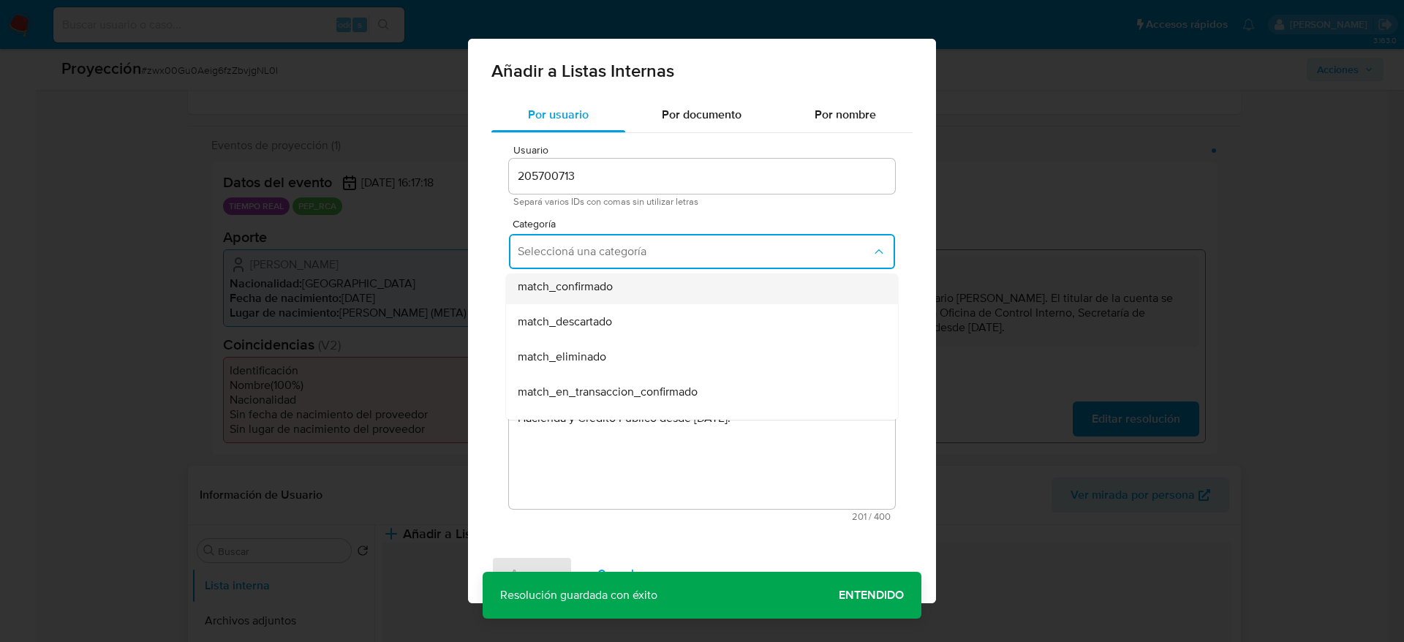
click at [605, 289] on span "match_confirmado" at bounding box center [565, 286] width 95 height 15
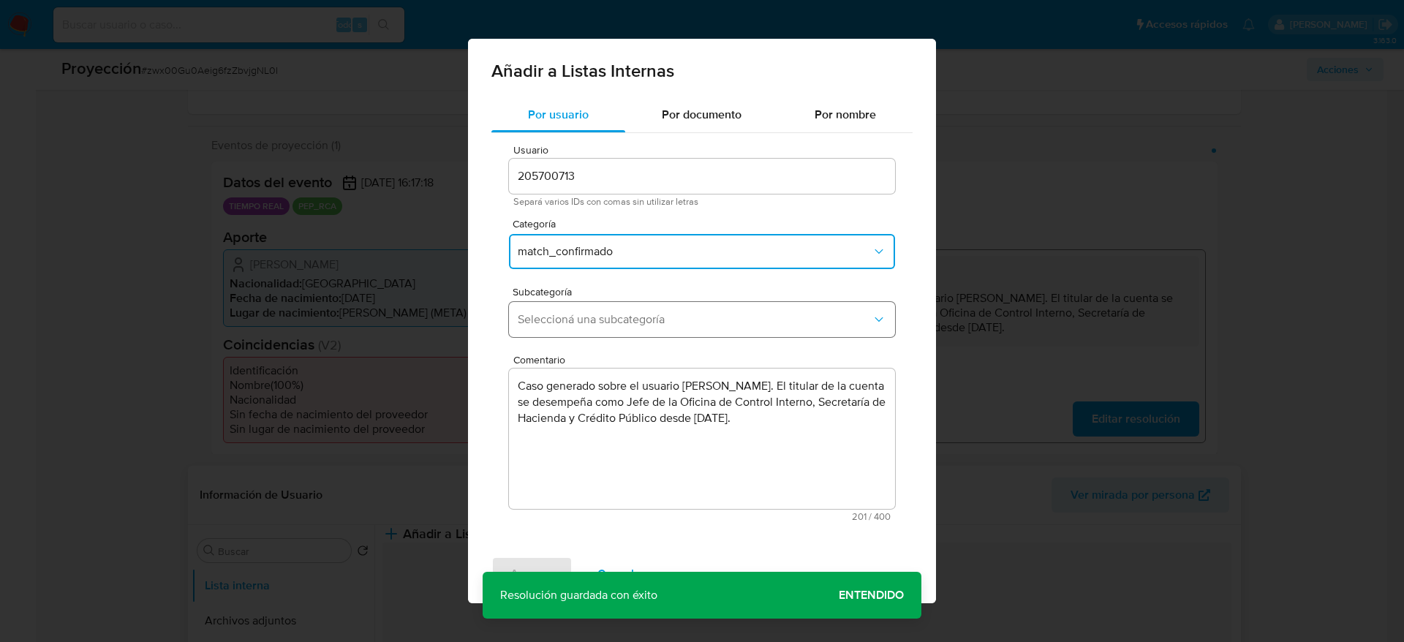
click at [605, 310] on button "Seleccioná una subcategoría" at bounding box center [702, 319] width 386 height 35
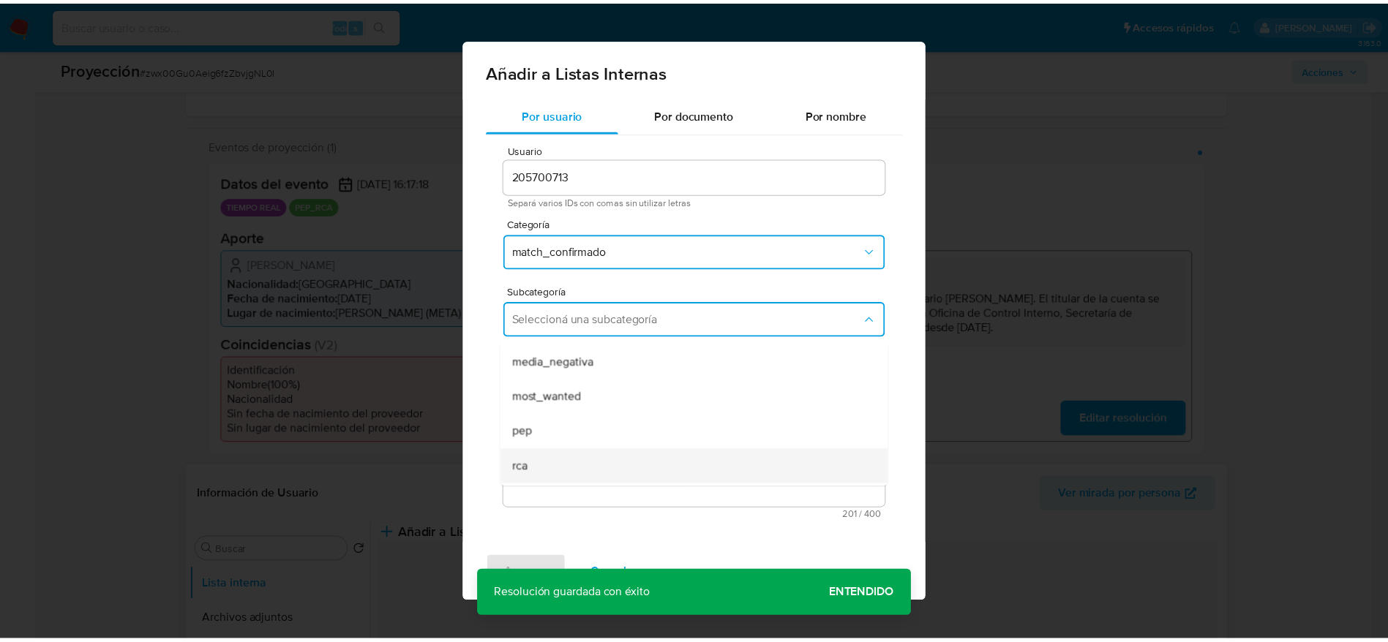
scroll to position [99, 0]
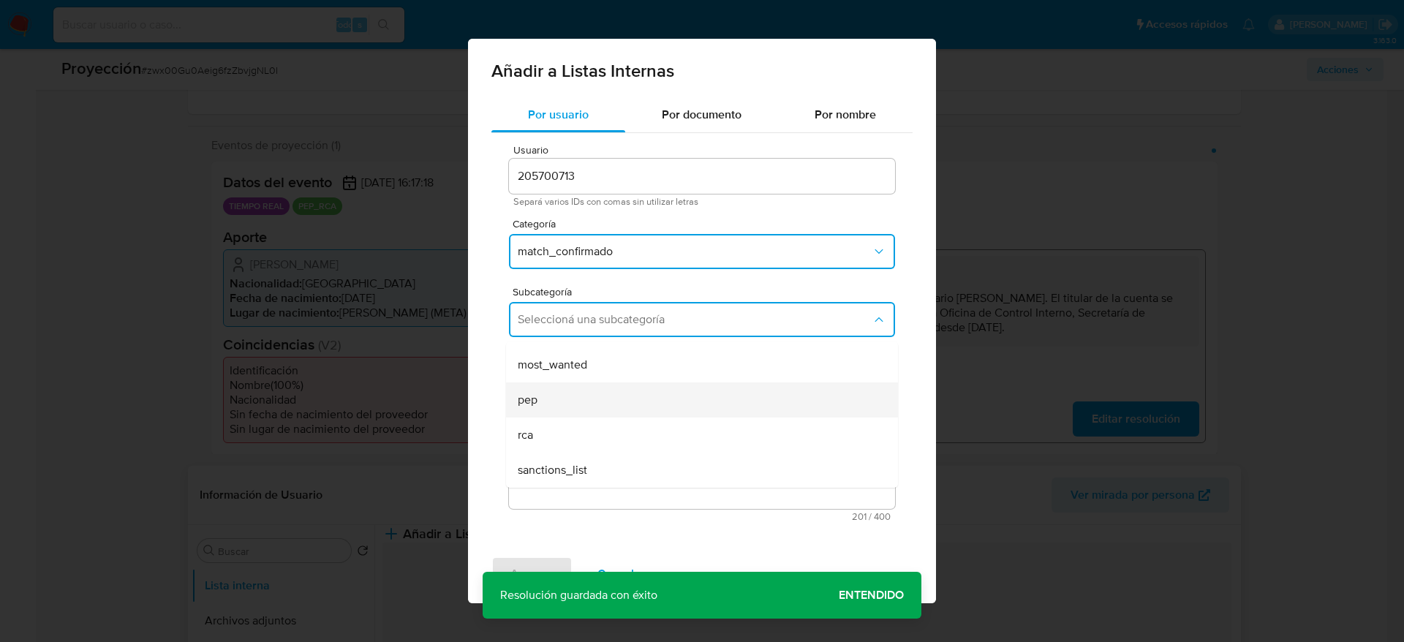
click at [552, 400] on div "pep" at bounding box center [698, 400] width 360 height 35
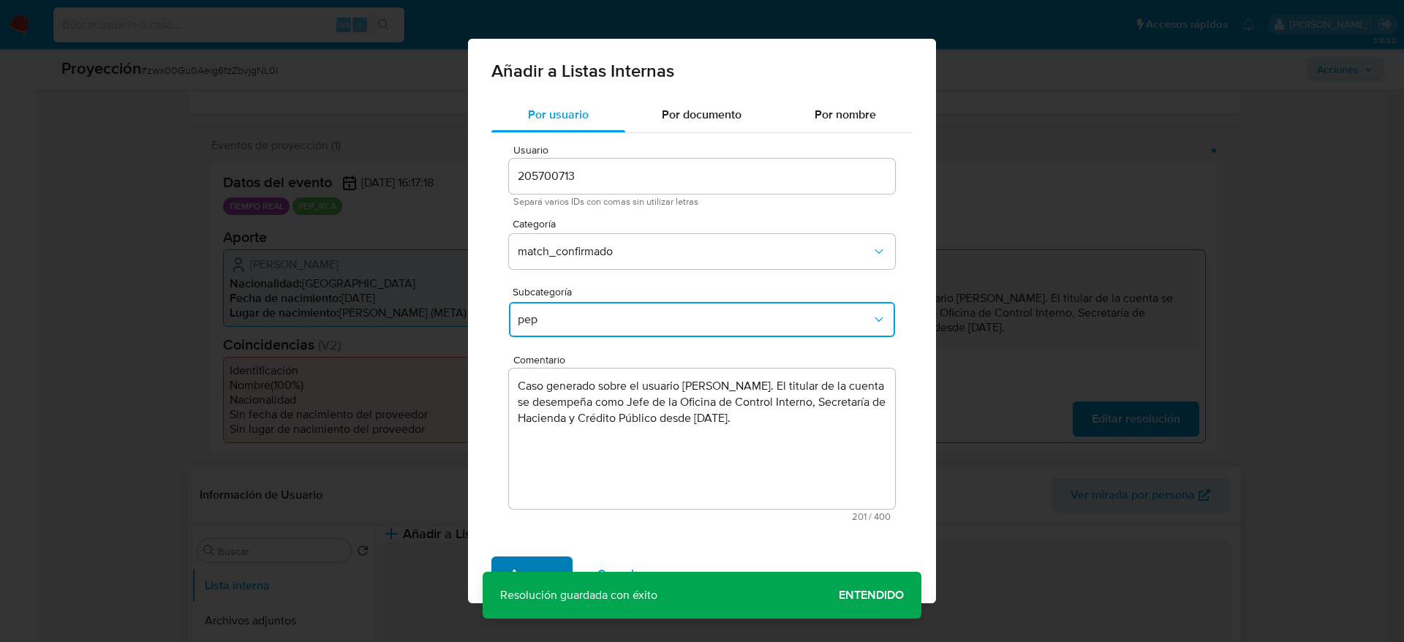
click at [543, 574] on span "Agregar" at bounding box center [532, 574] width 43 height 32
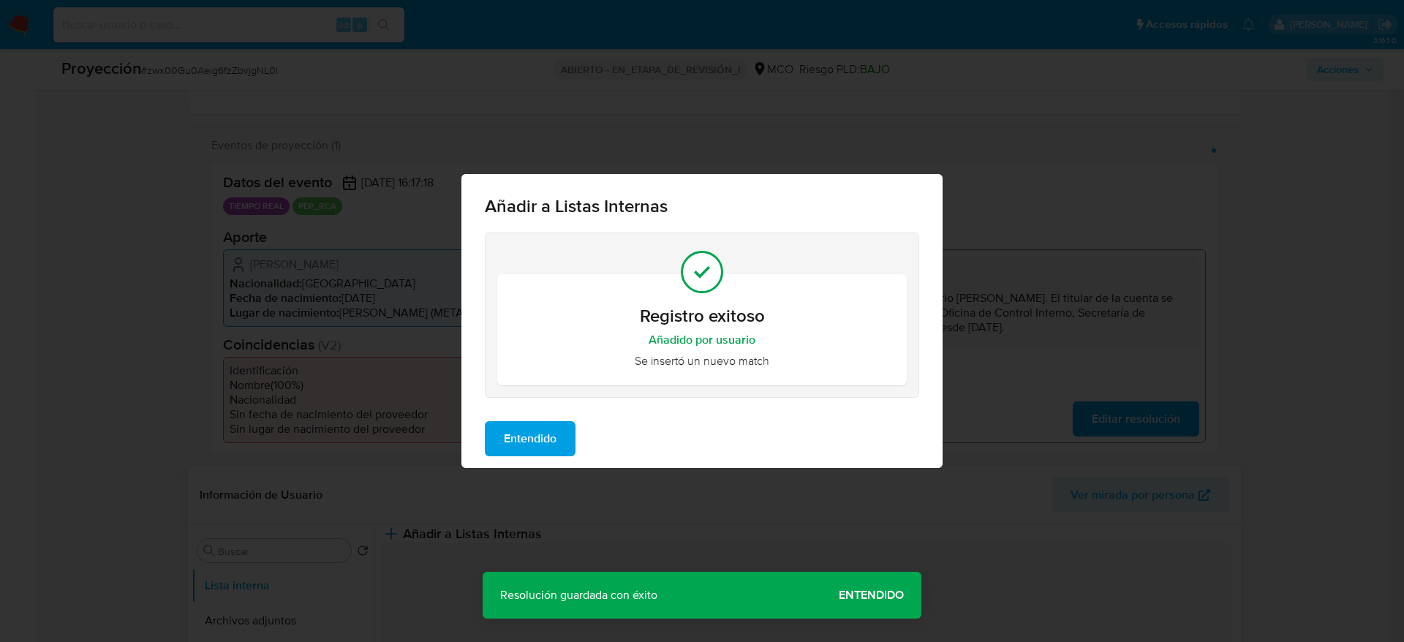
click at [503, 447] on button "Entendido" at bounding box center [530, 438] width 91 height 35
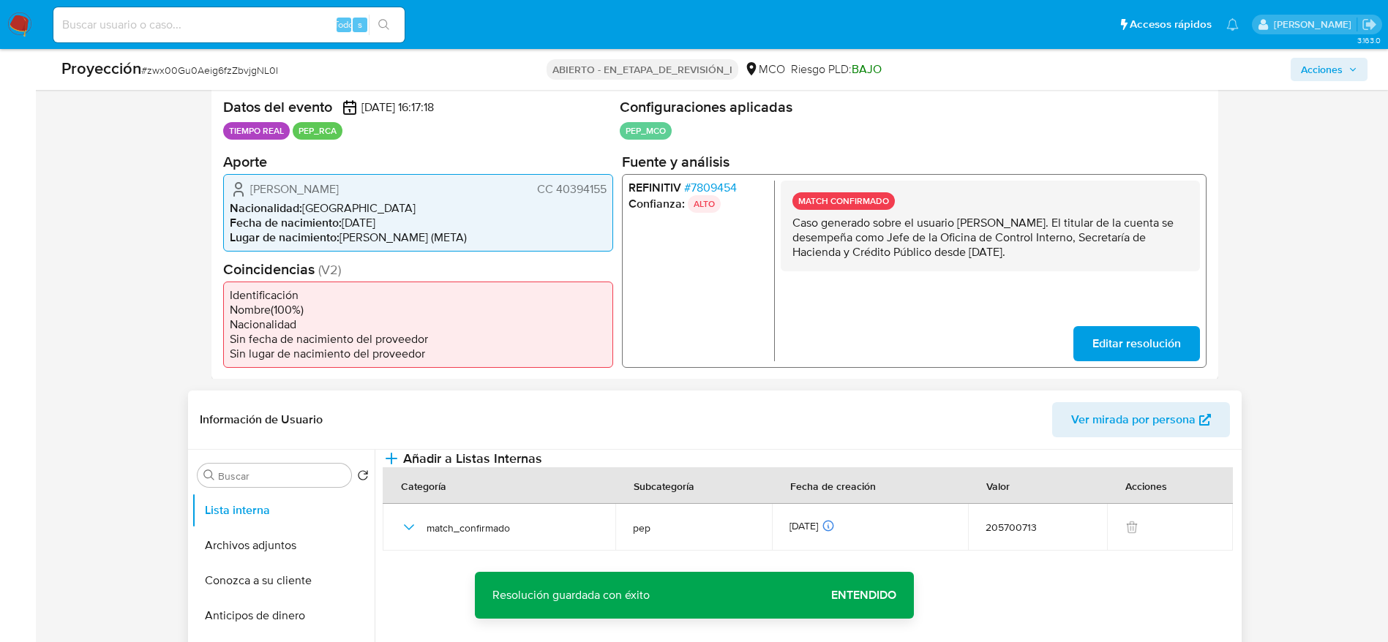
scroll to position [329, 0]
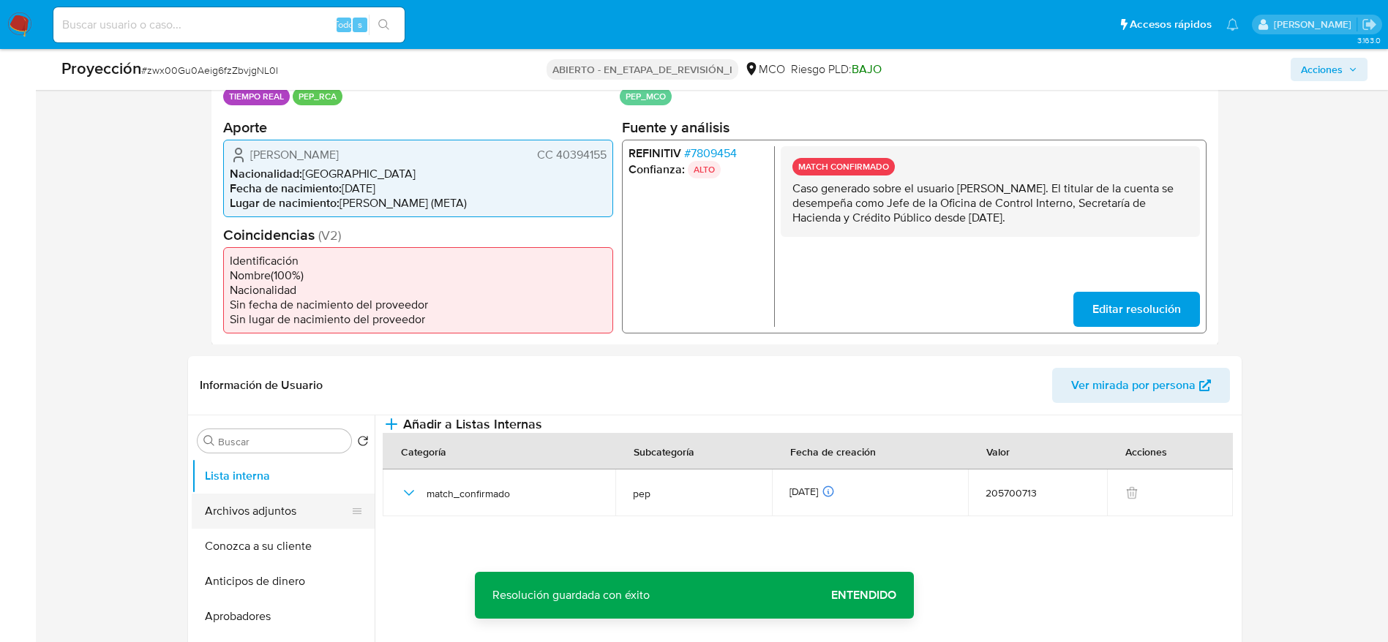
click at [289, 512] on button "Archivos adjuntos" at bounding box center [277, 511] width 171 height 35
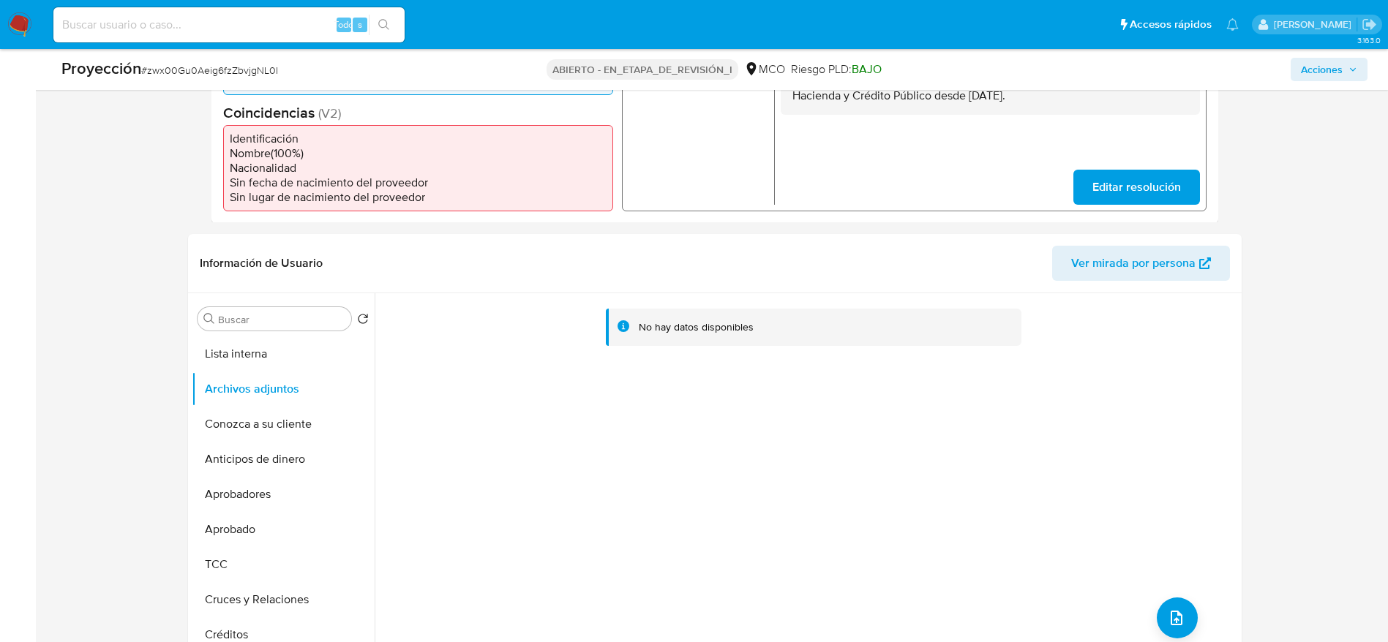
scroll to position [549, 0]
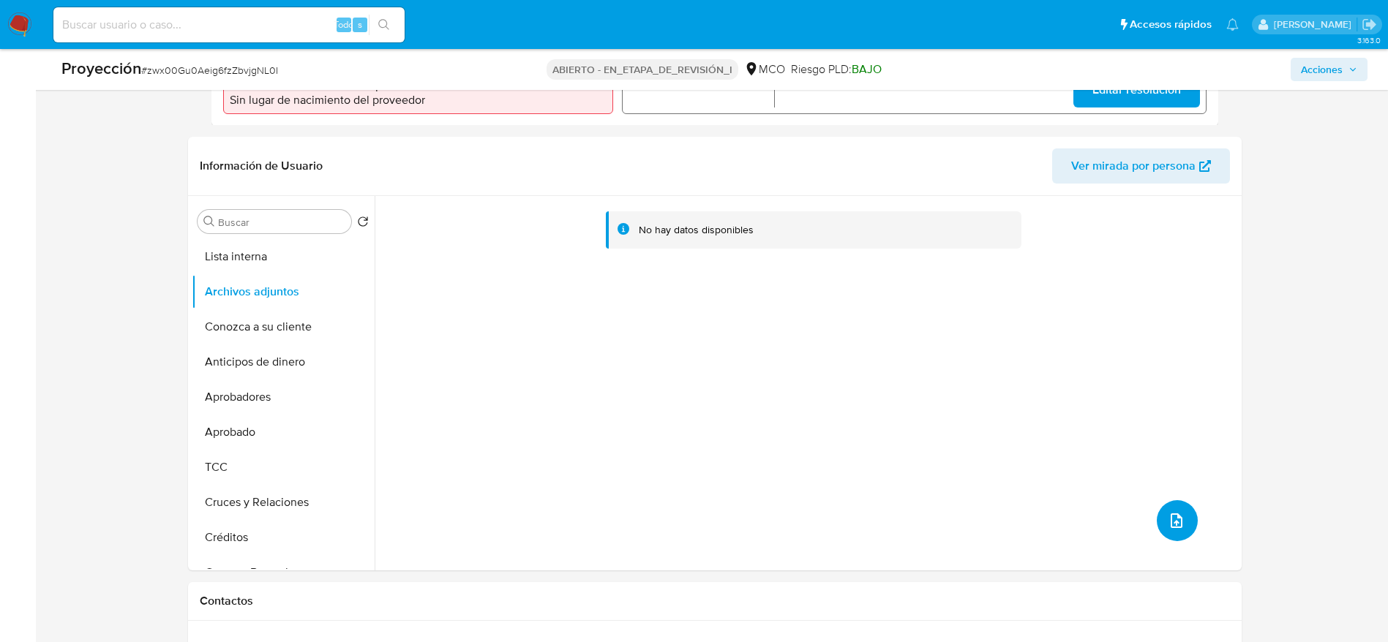
click at [1156, 522] on button "subir archivo" at bounding box center [1176, 520] width 41 height 41
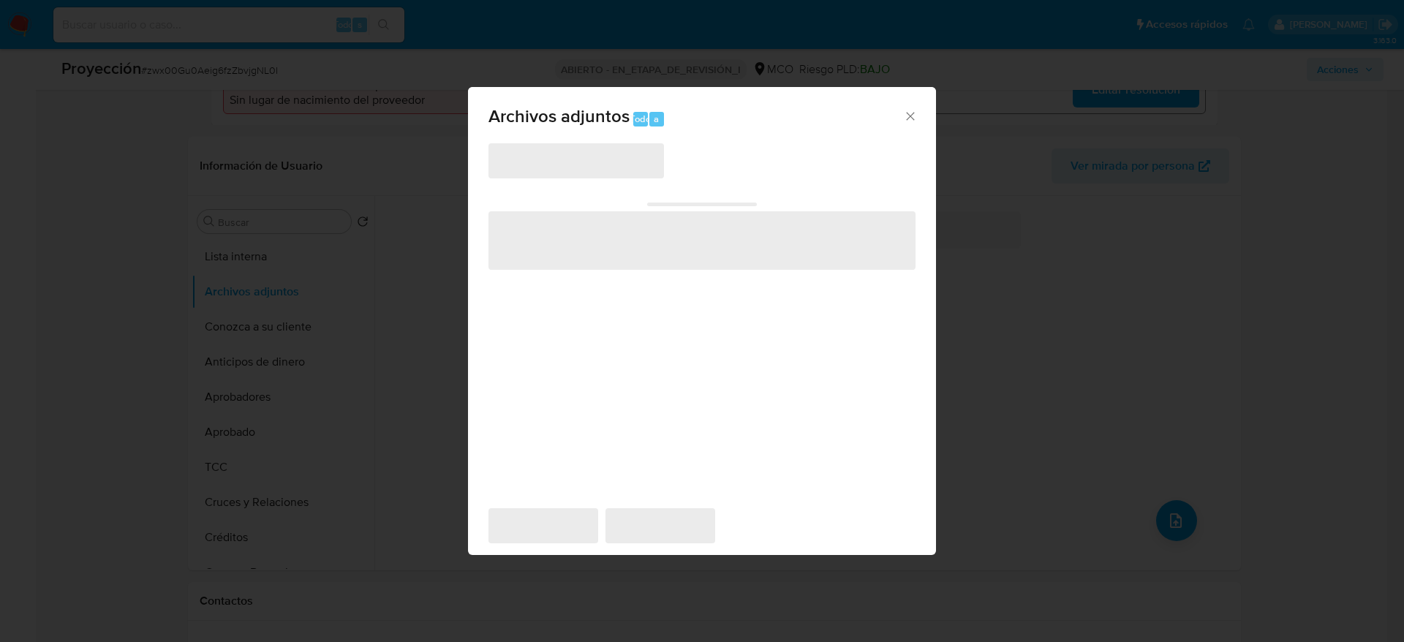
click at [584, 181] on div "‌ ‌ ‌ ‌ ‌" at bounding box center [702, 317] width 427 height 351
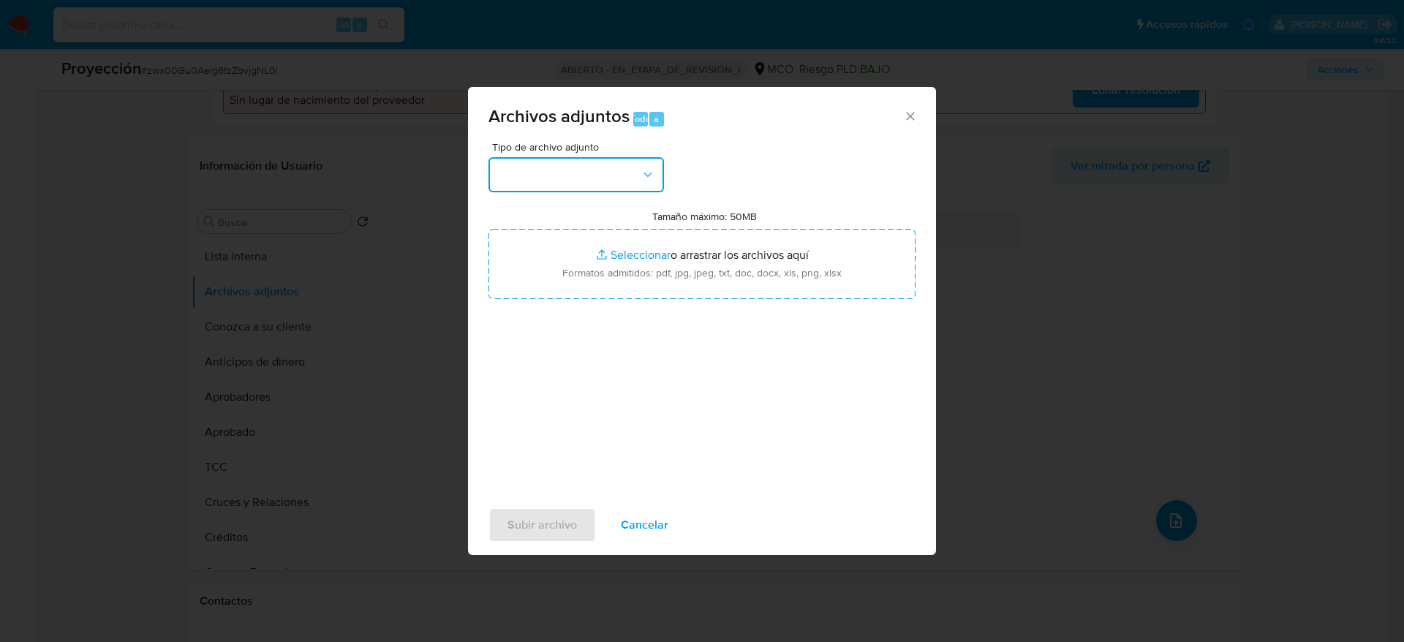
click at [594, 174] on button "button" at bounding box center [577, 174] width 176 height 35
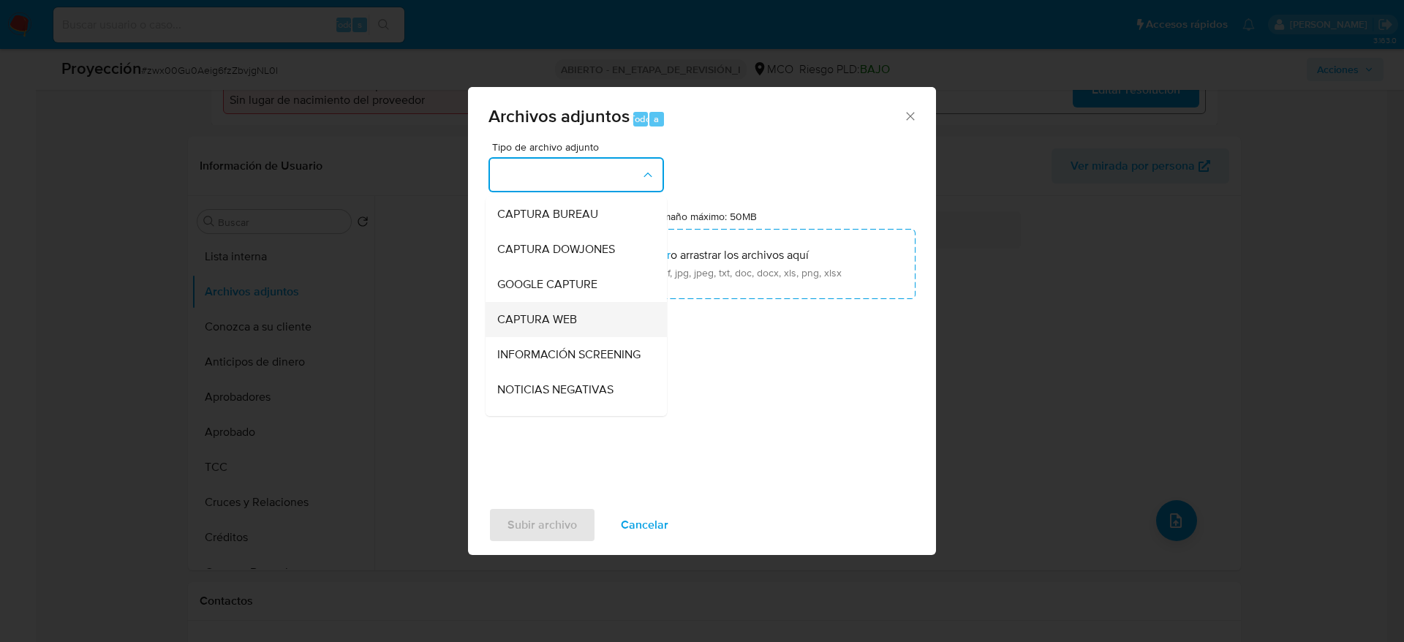
click at [593, 334] on div "CAPTURA WEB" at bounding box center [571, 319] width 149 height 35
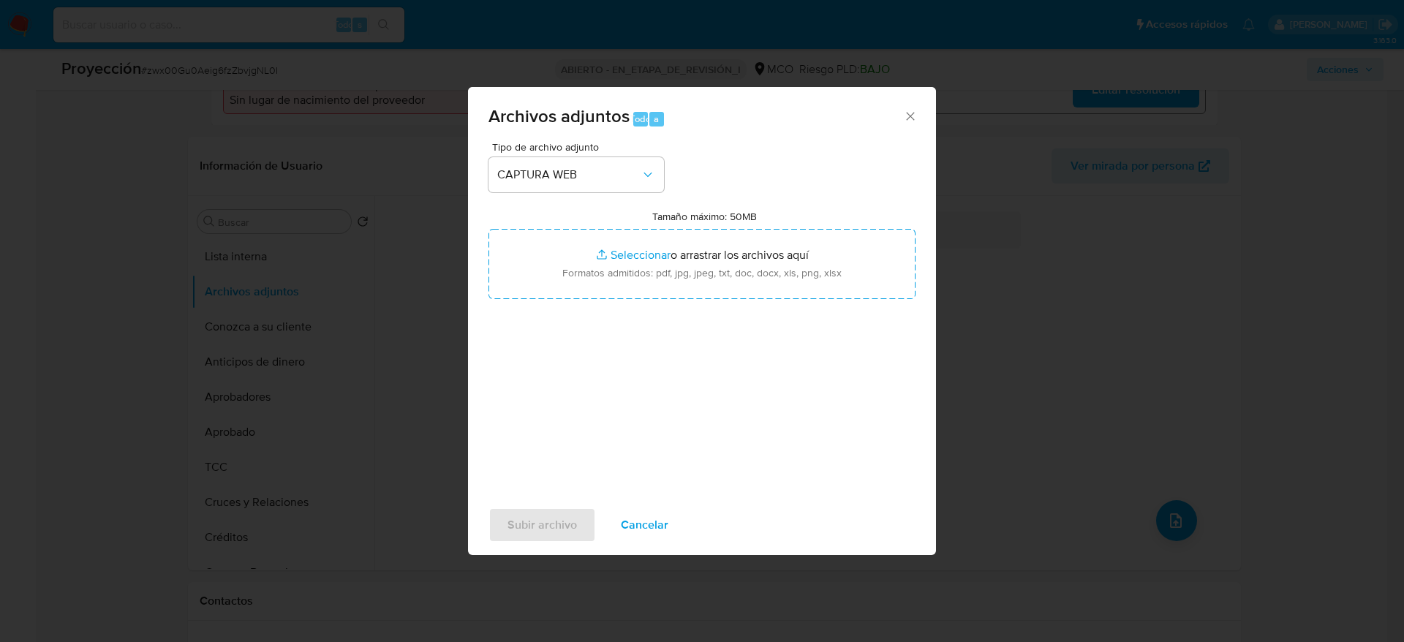
click at [703, 535] on div "Subir archivo Cancelar" at bounding box center [702, 525] width 468 height 56
click at [323, 301] on div "Archivos adjuntos Todo a Tipo de archivo adjunto CAPTURA WEB Tamaño máximo: 50M…" at bounding box center [702, 321] width 1404 height 642
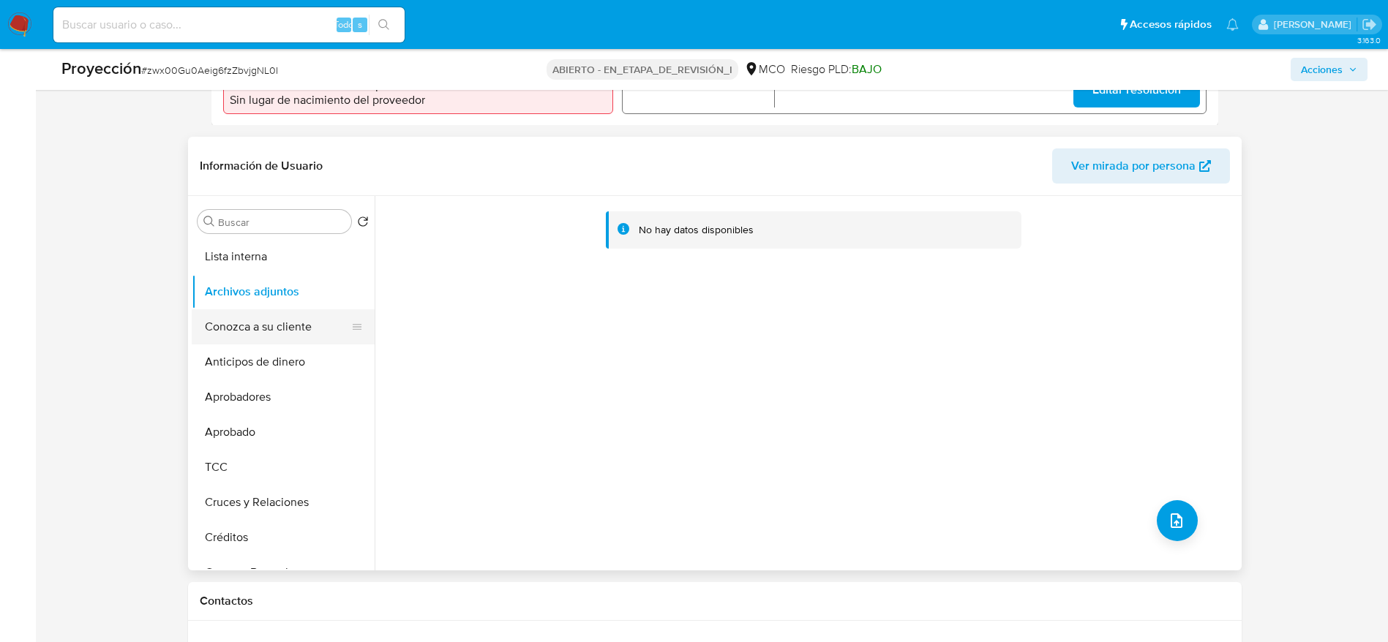
click at [308, 328] on button "Conozca a su cliente" at bounding box center [277, 326] width 171 height 35
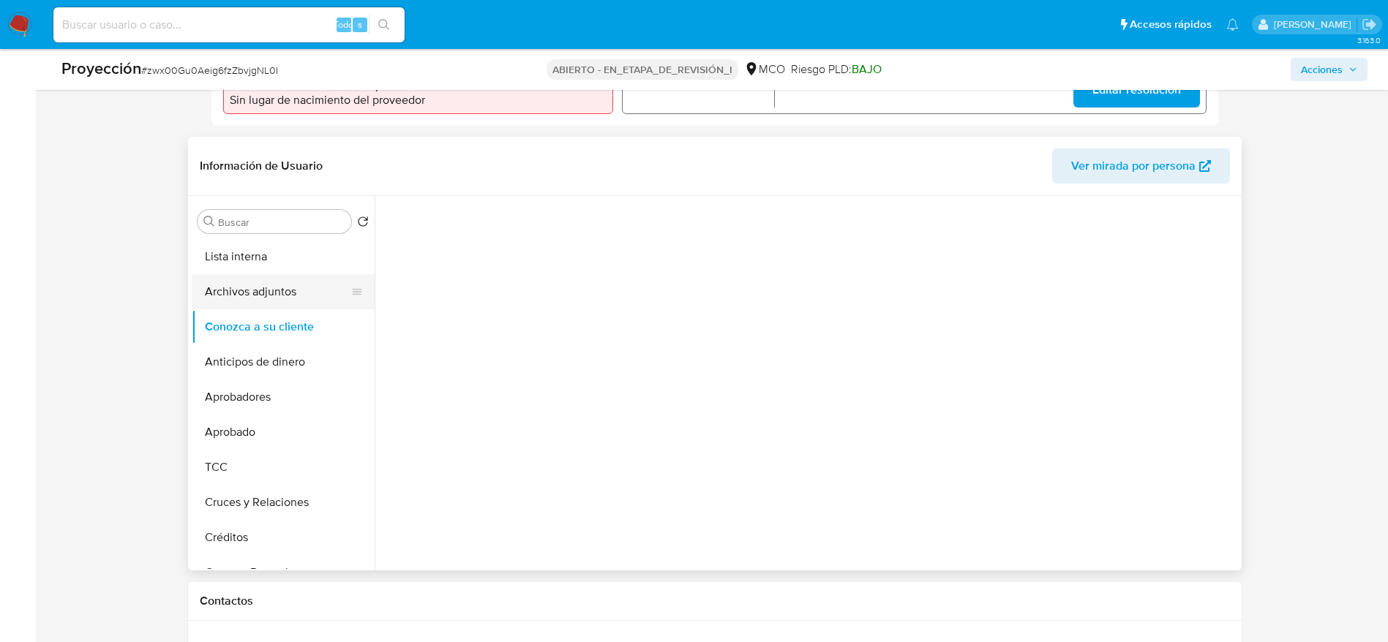
click at [307, 296] on button "Archivos adjuntos" at bounding box center [277, 291] width 171 height 35
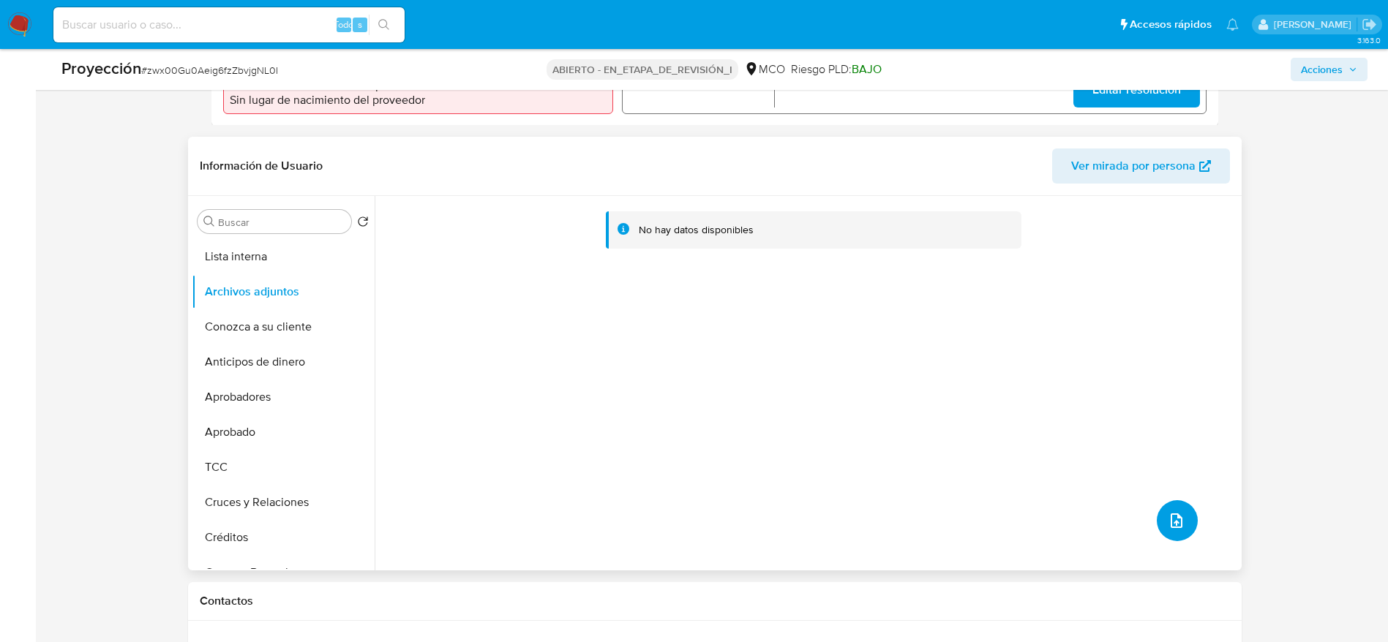
click at [1162, 527] on button "subir archivo" at bounding box center [1176, 520] width 41 height 41
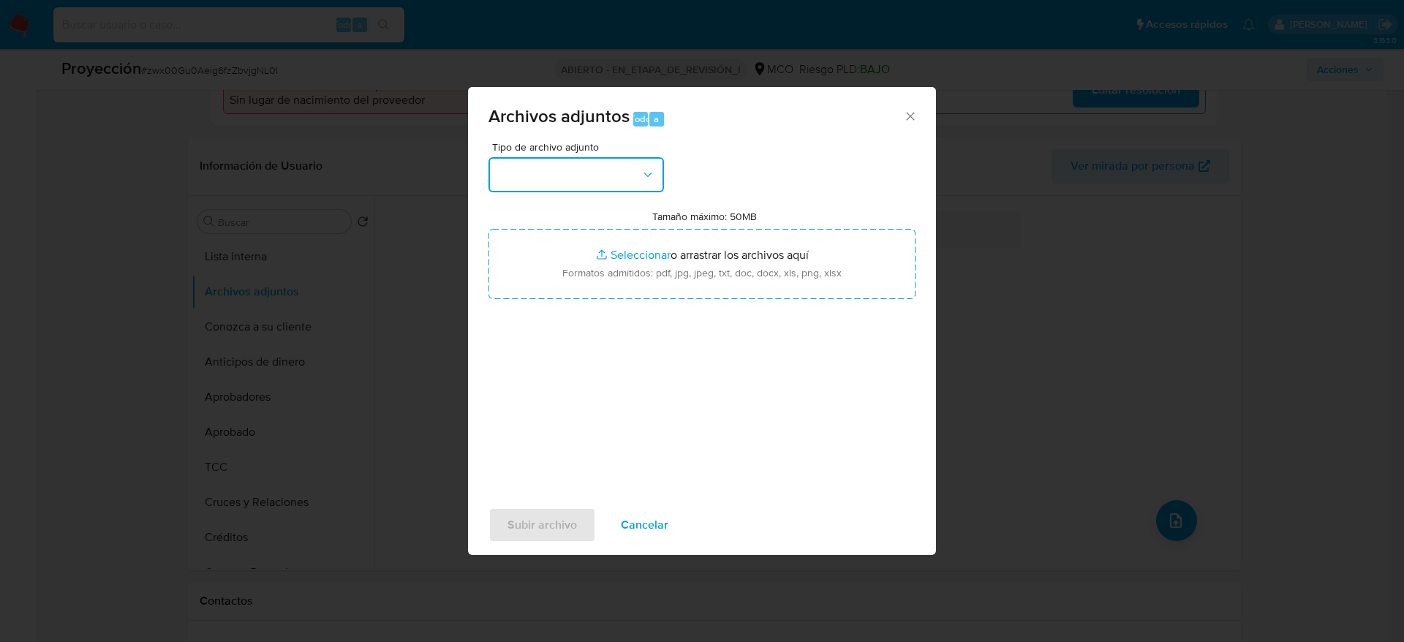
click at [573, 177] on button "button" at bounding box center [577, 174] width 176 height 35
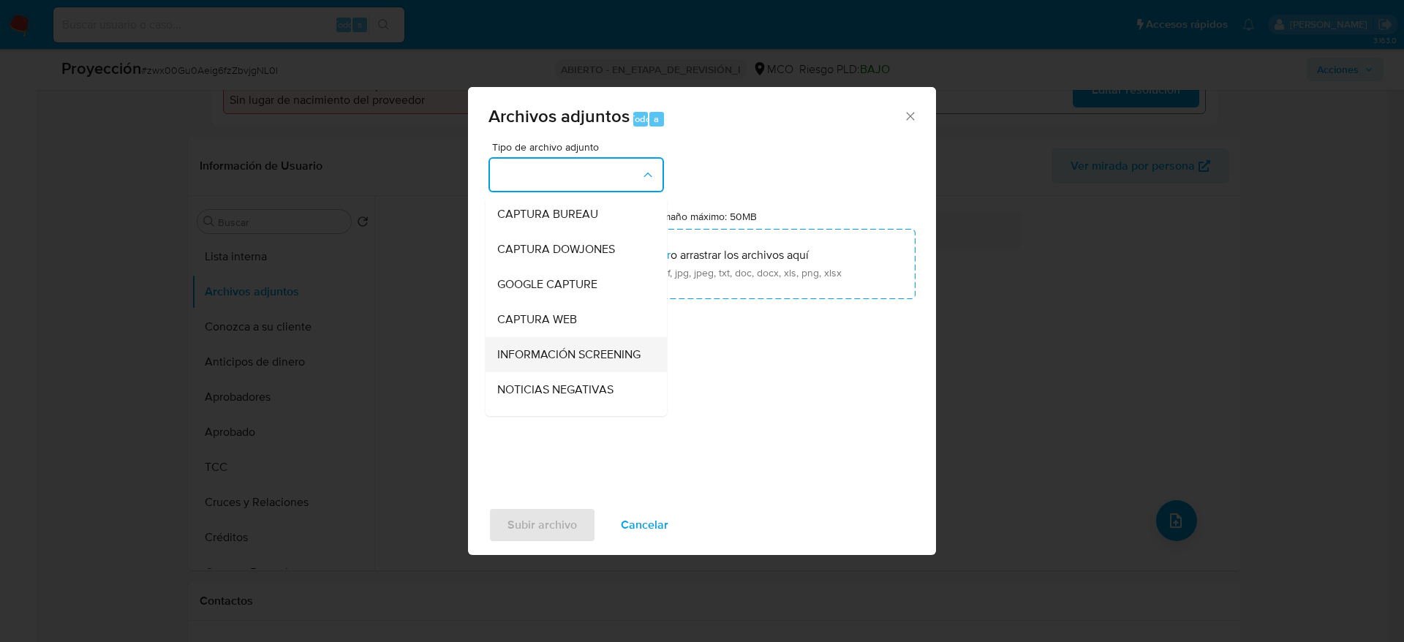
click at [557, 352] on font "INFORMACIÓN SCREENING" at bounding box center [568, 354] width 143 height 17
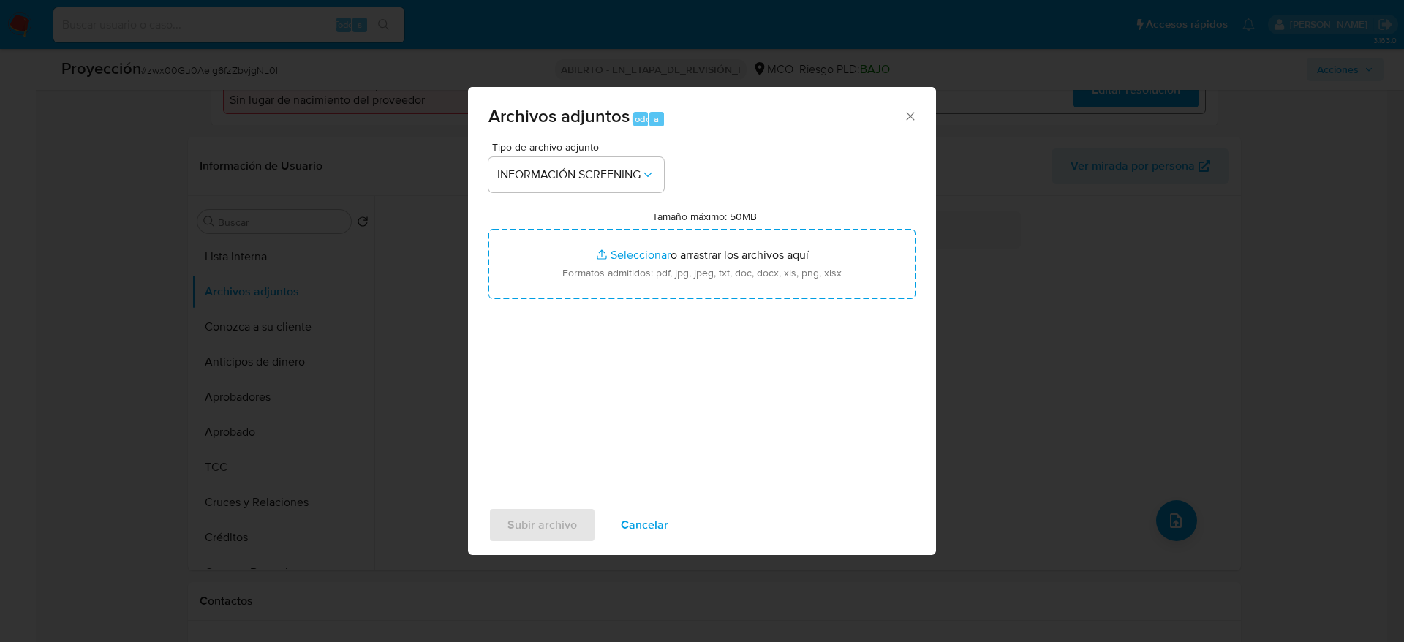
click at [561, 310] on div "Tipo de archivo adjunto INFORMACIÓN SCREENING Tamaño máximo: 50MB Seleccionar a…" at bounding box center [702, 314] width 427 height 345
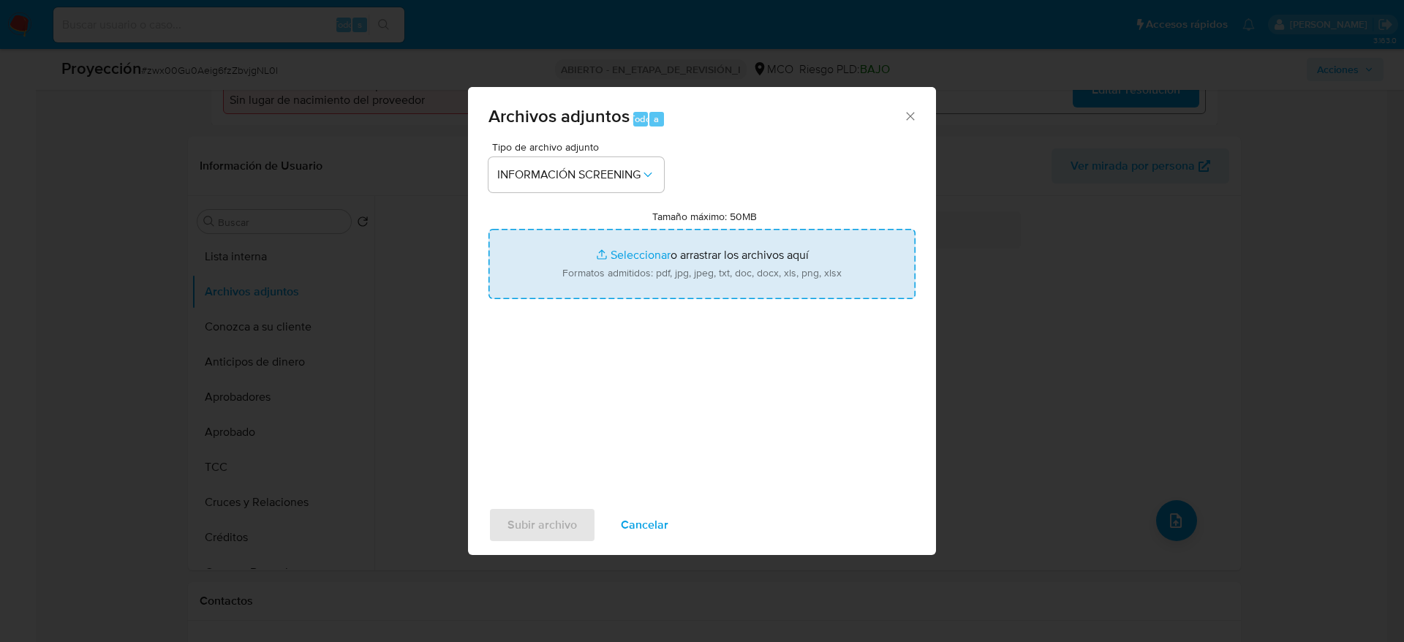
click at [561, 276] on input "Tamaño máximo: 50MB Seleccionar archivos" at bounding box center [702, 264] width 427 height 70
type input "C:\fakepath\_Diana Marcela Bravo Aguilera_ - Buscar con Google.pdf"
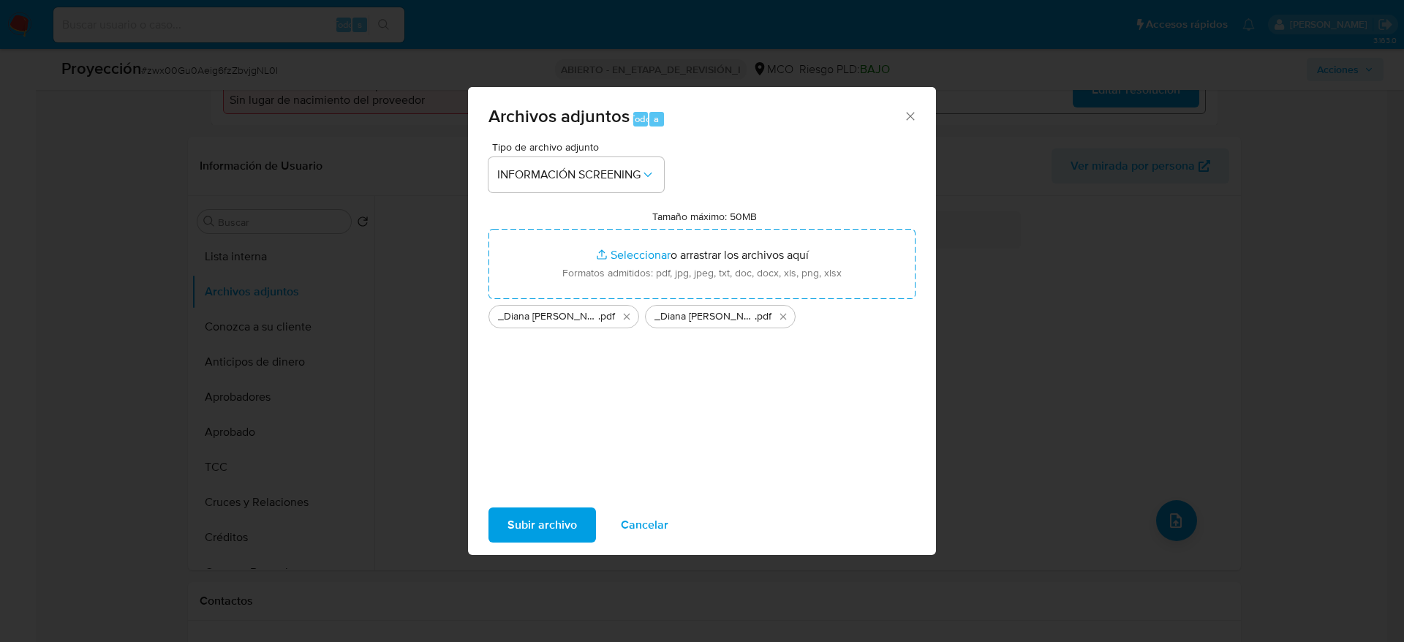
click at [595, 533] on button "Subir archivo" at bounding box center [543, 525] width 108 height 35
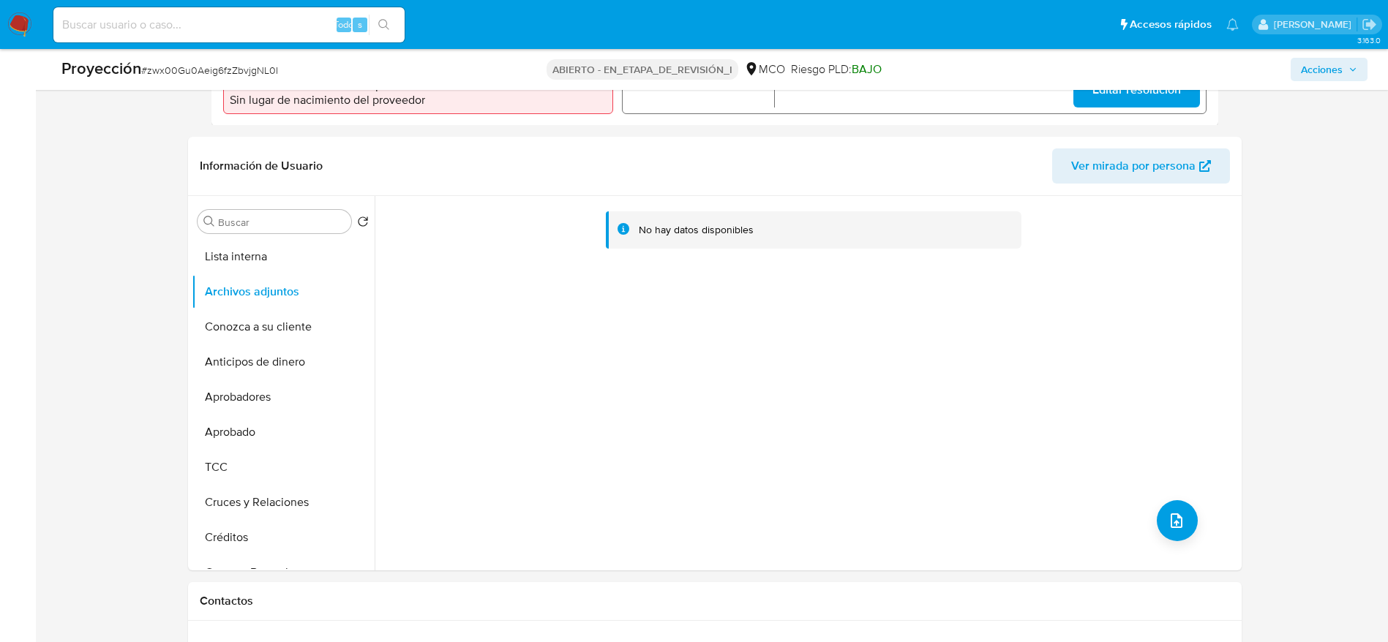
scroll to position [53, 0]
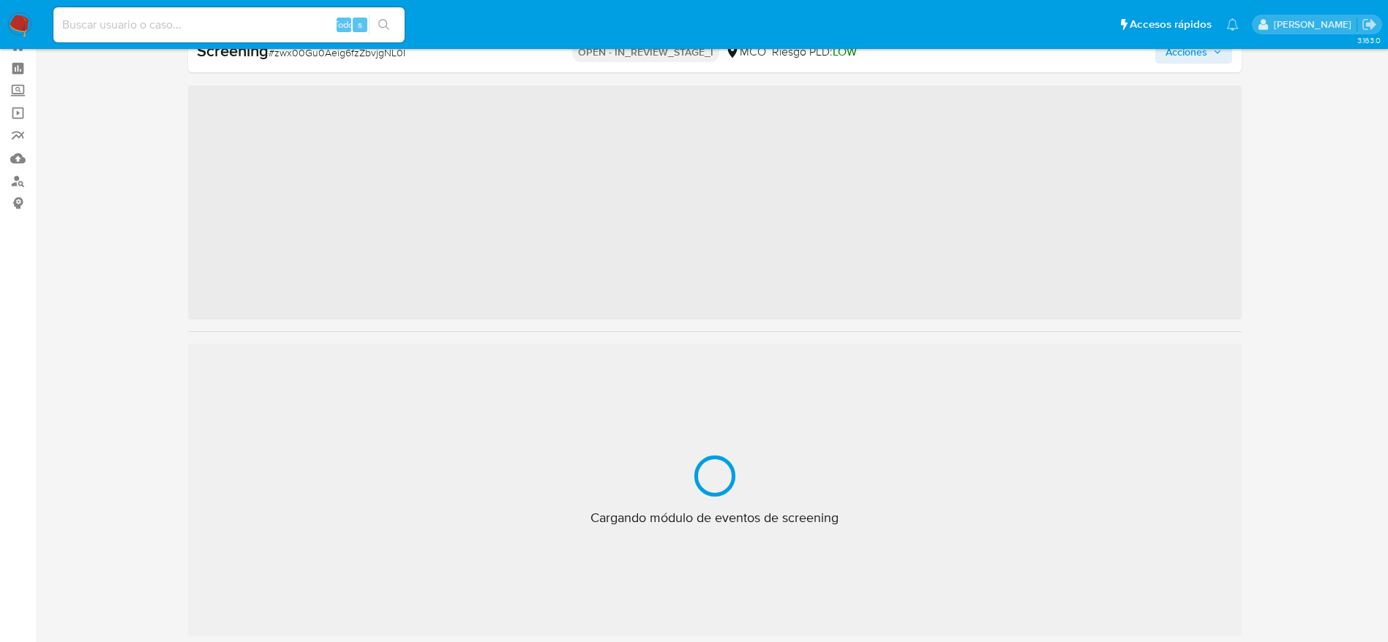
select select "10"
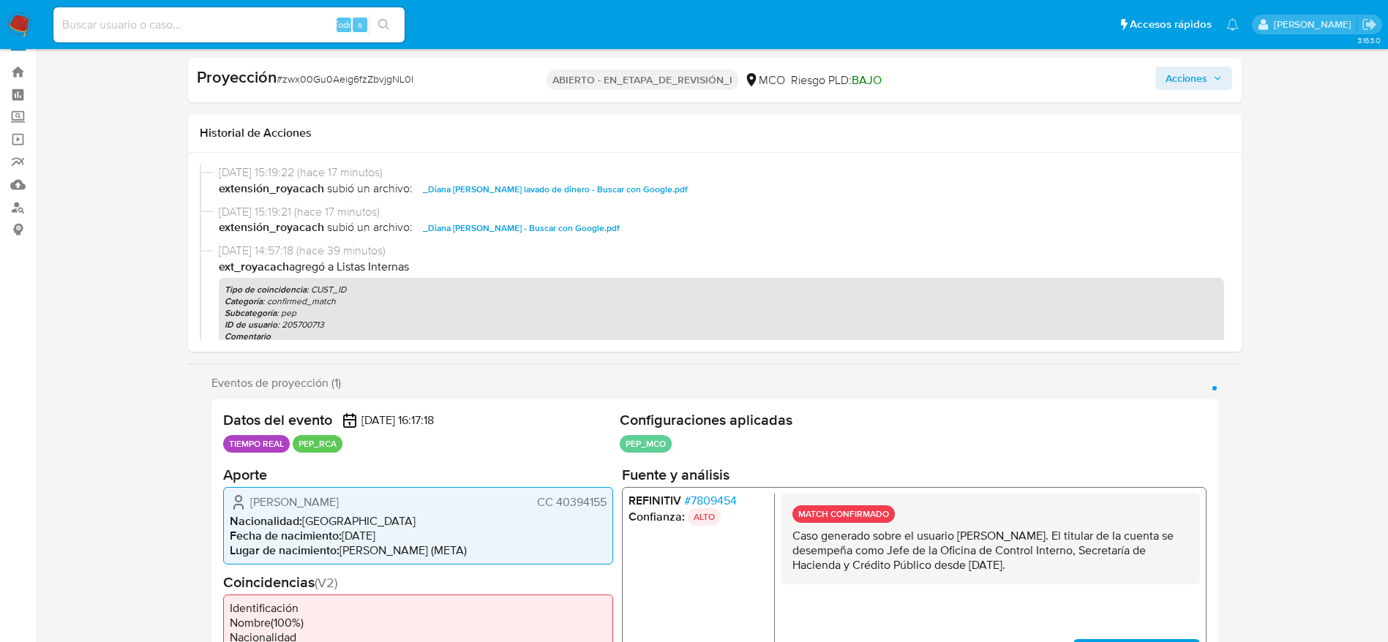
scroll to position [0, 0]
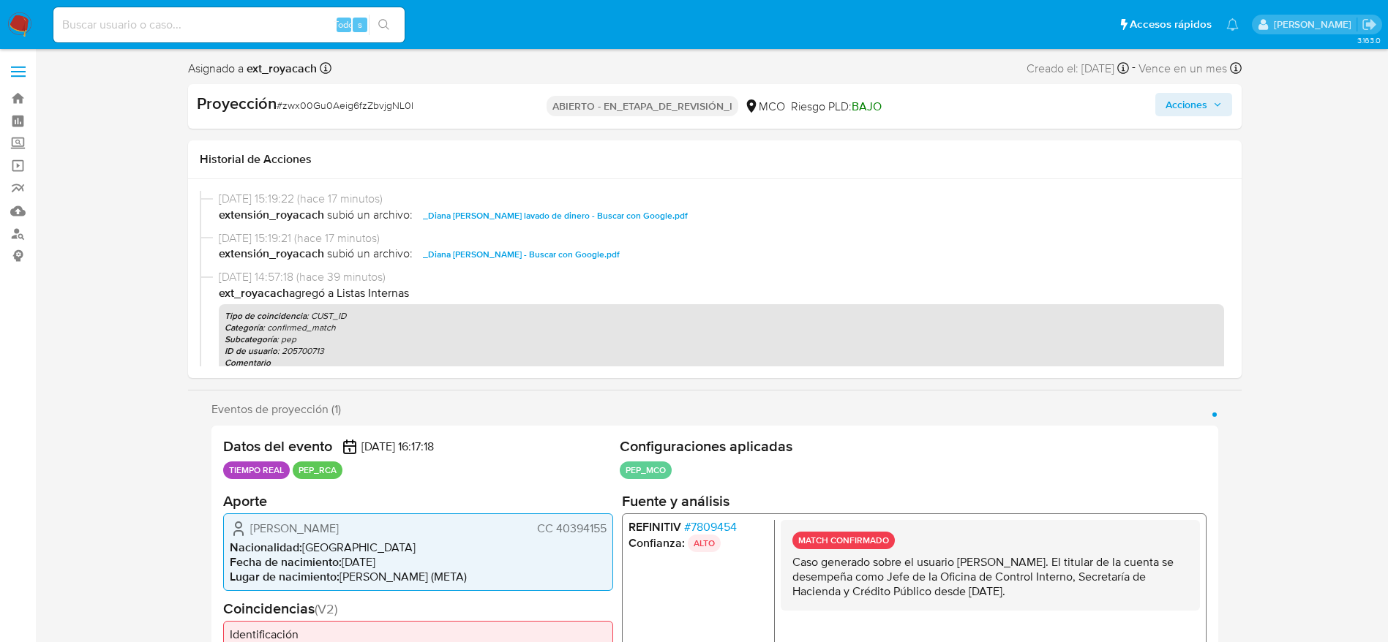
click at [1162, 106] on button "Acciones" at bounding box center [1193, 104] width 77 height 23
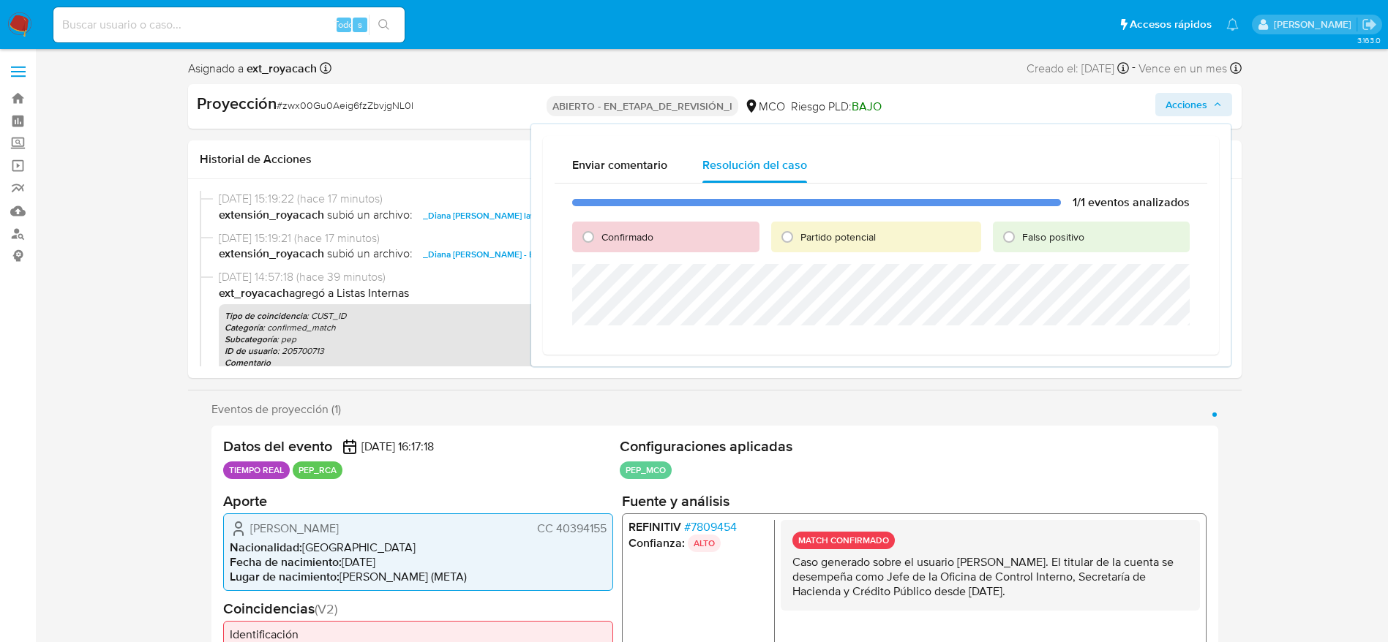
click at [655, 236] on div "Confirmado" at bounding box center [665, 237] width 187 height 31
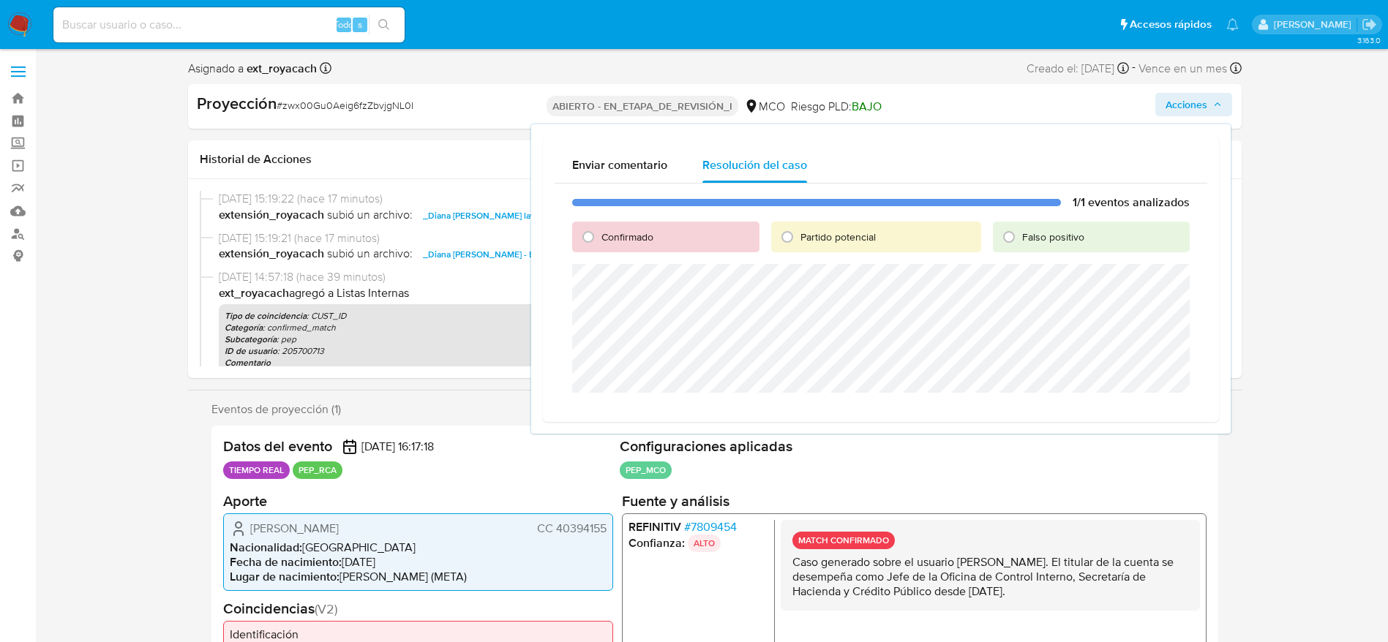
click at [651, 227] on div "Confirmado" at bounding box center [665, 237] width 187 height 31
click at [584, 243] on input "Confirmado" at bounding box center [587, 236] width 23 height 23
radio input "true"
click at [1157, 402] on span "Cerrar Caso" at bounding box center [1138, 410] width 70 height 20
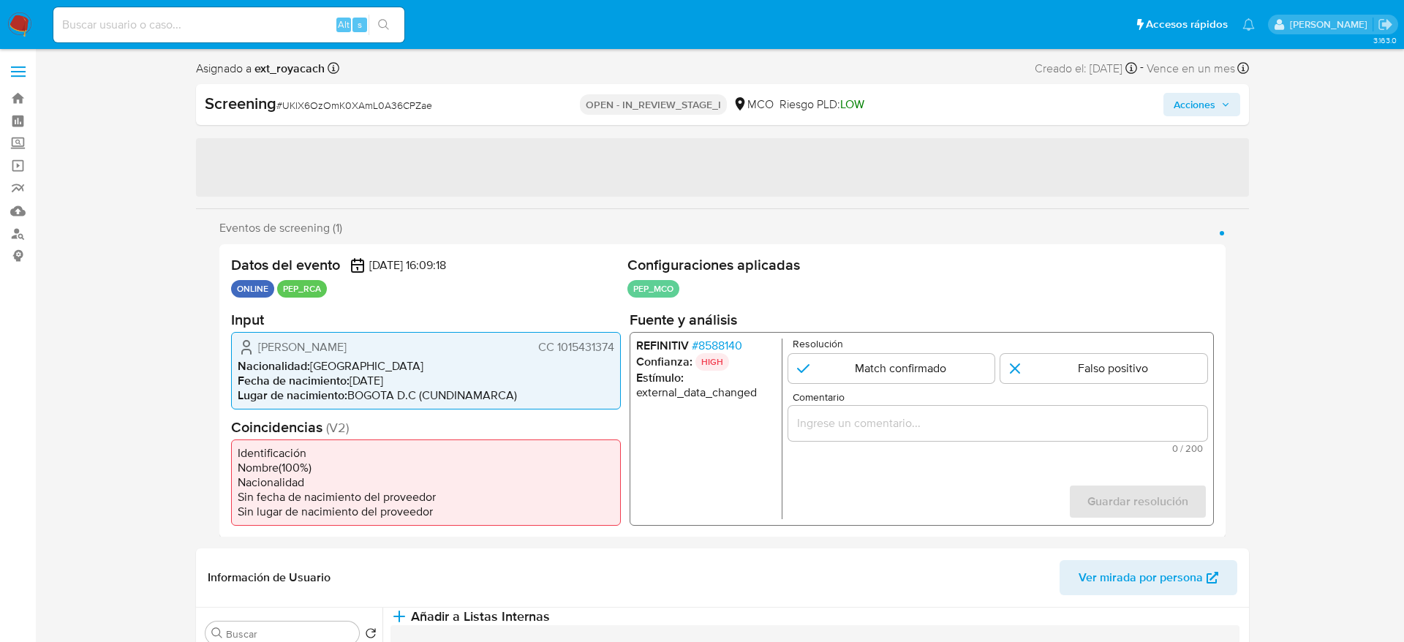
select select "10"
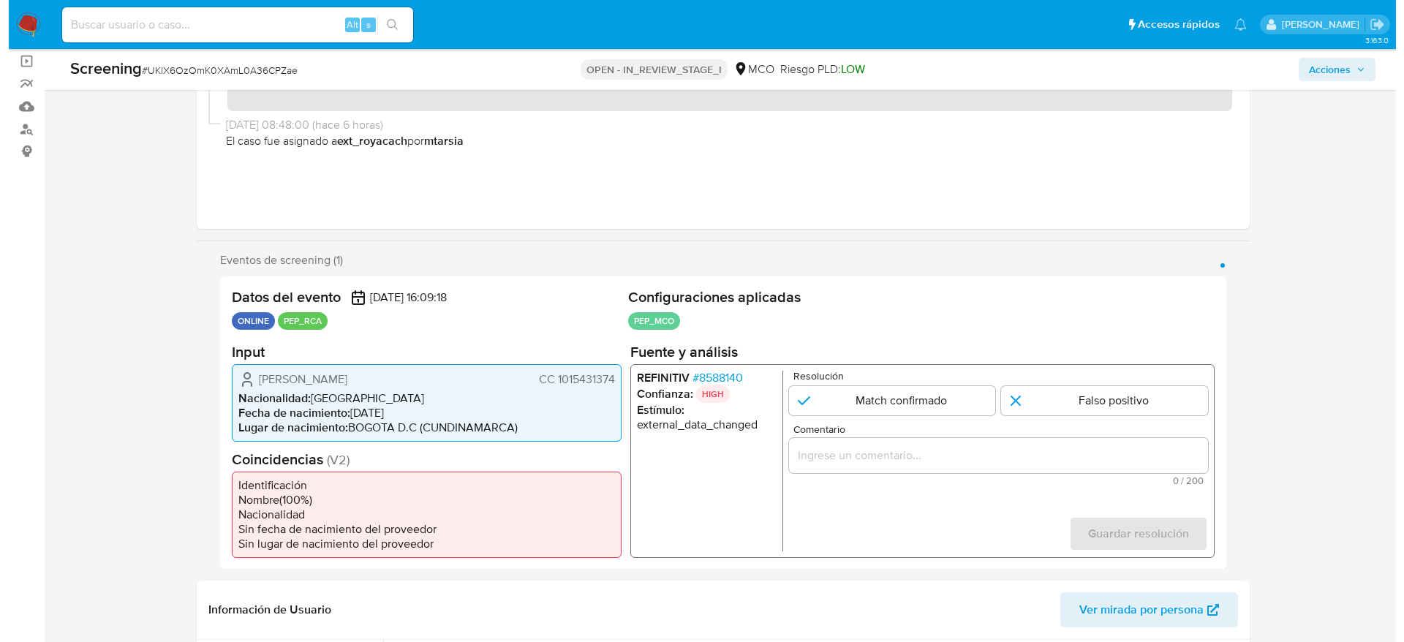
scroll to position [219, 0]
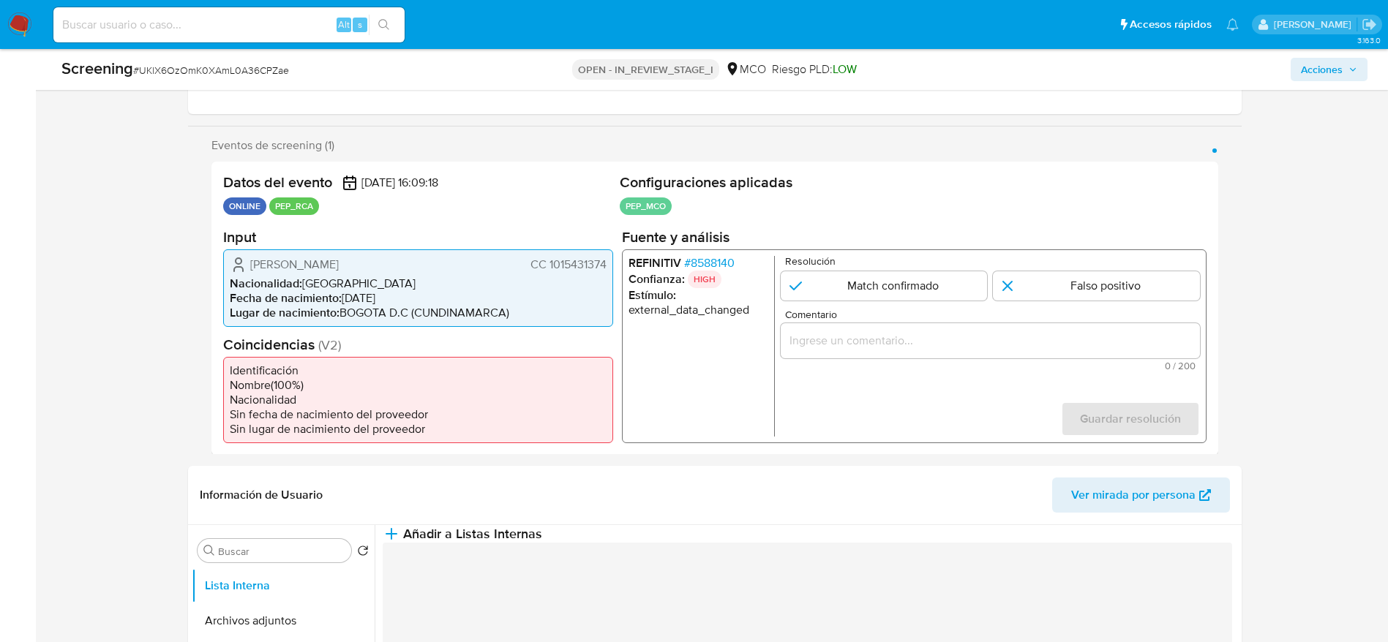
click at [719, 255] on span "# 8588140" at bounding box center [708, 262] width 50 height 15
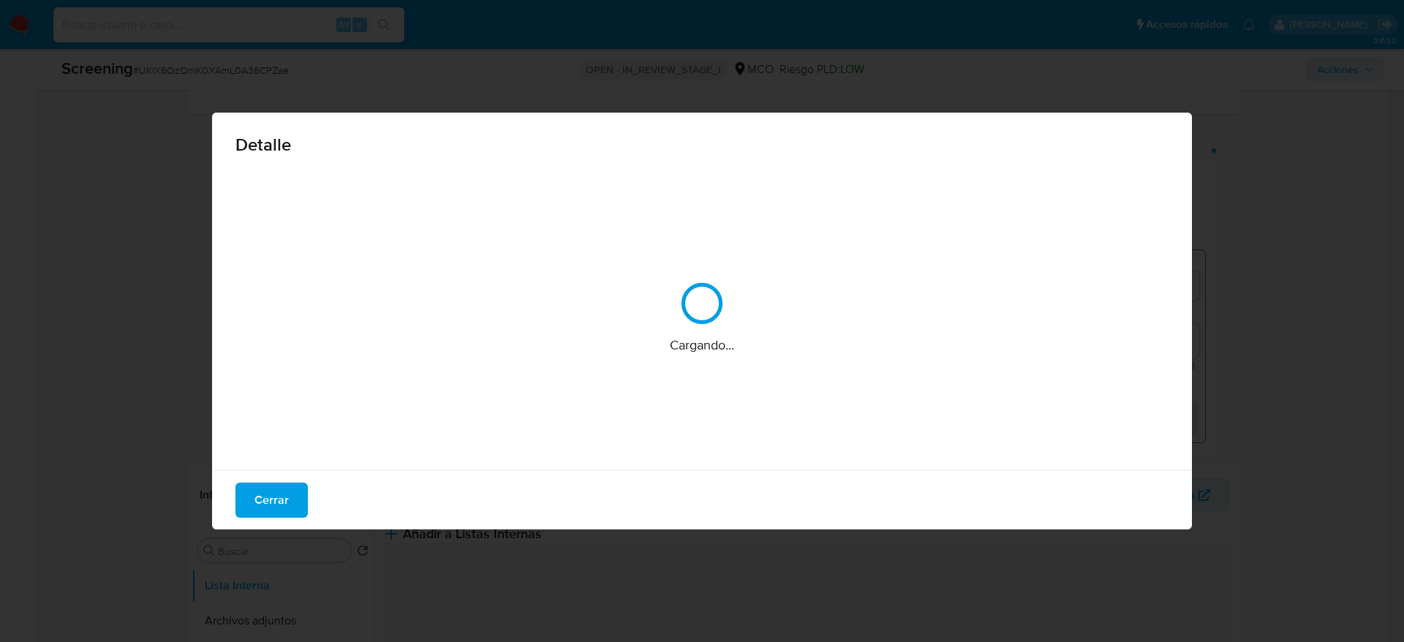
click at [718, 261] on div "Cargando..." at bounding box center [702, 317] width 933 height 293
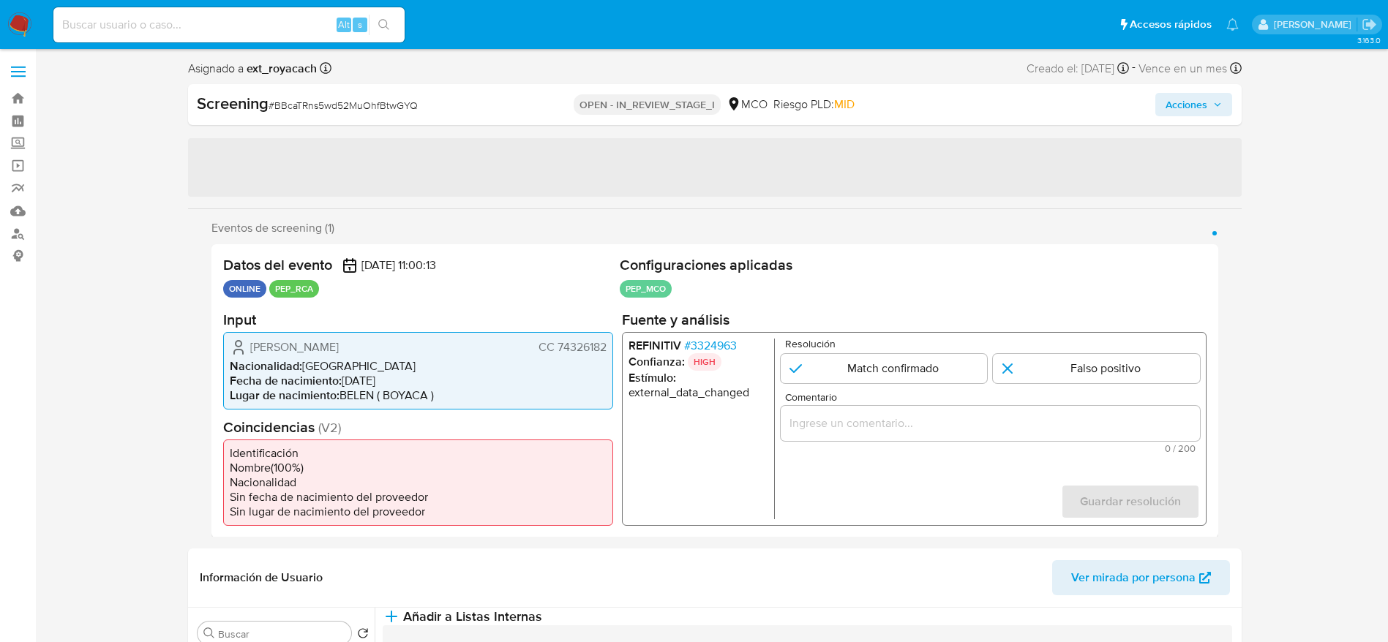
select select "10"
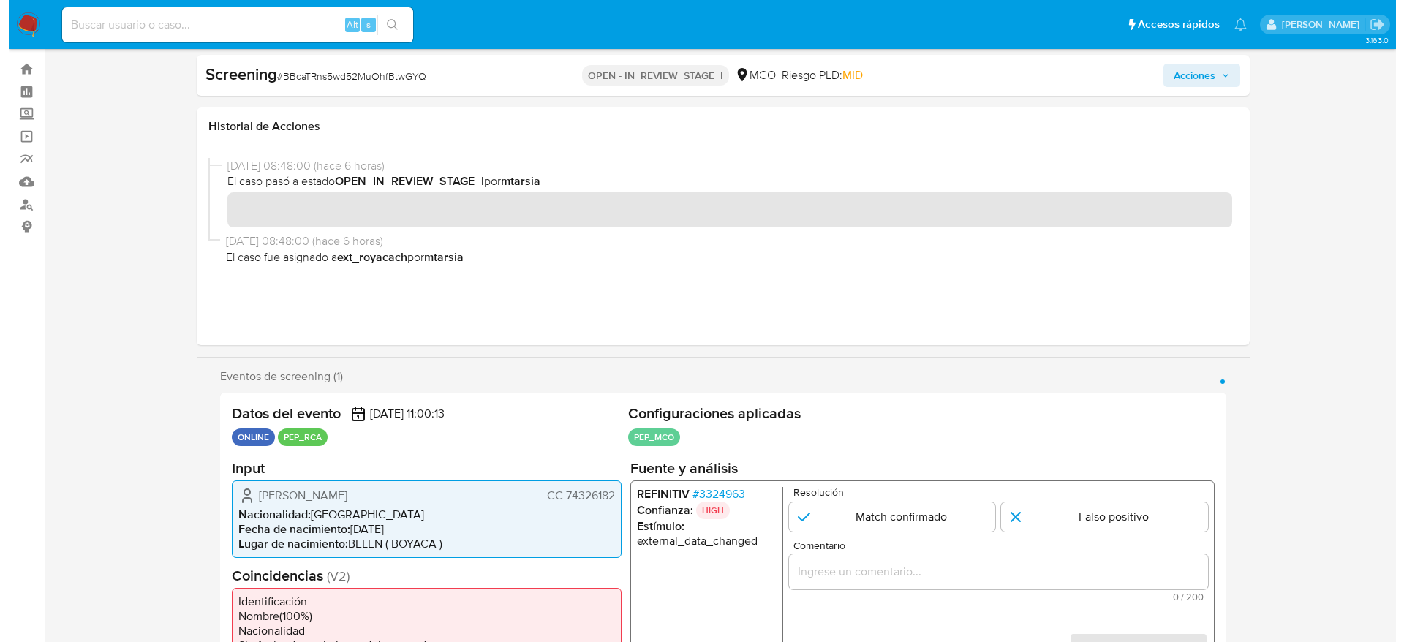
scroll to position [110, 0]
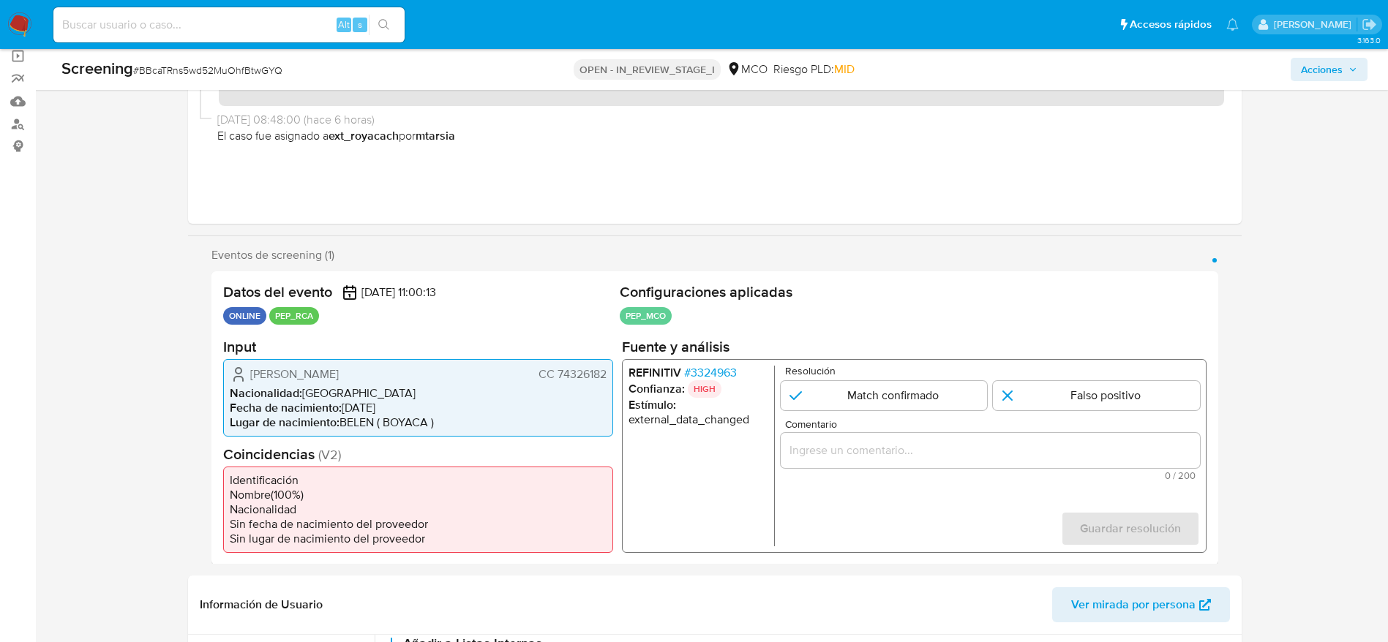
click at [694, 375] on span "# 3324963" at bounding box center [709, 372] width 53 height 15
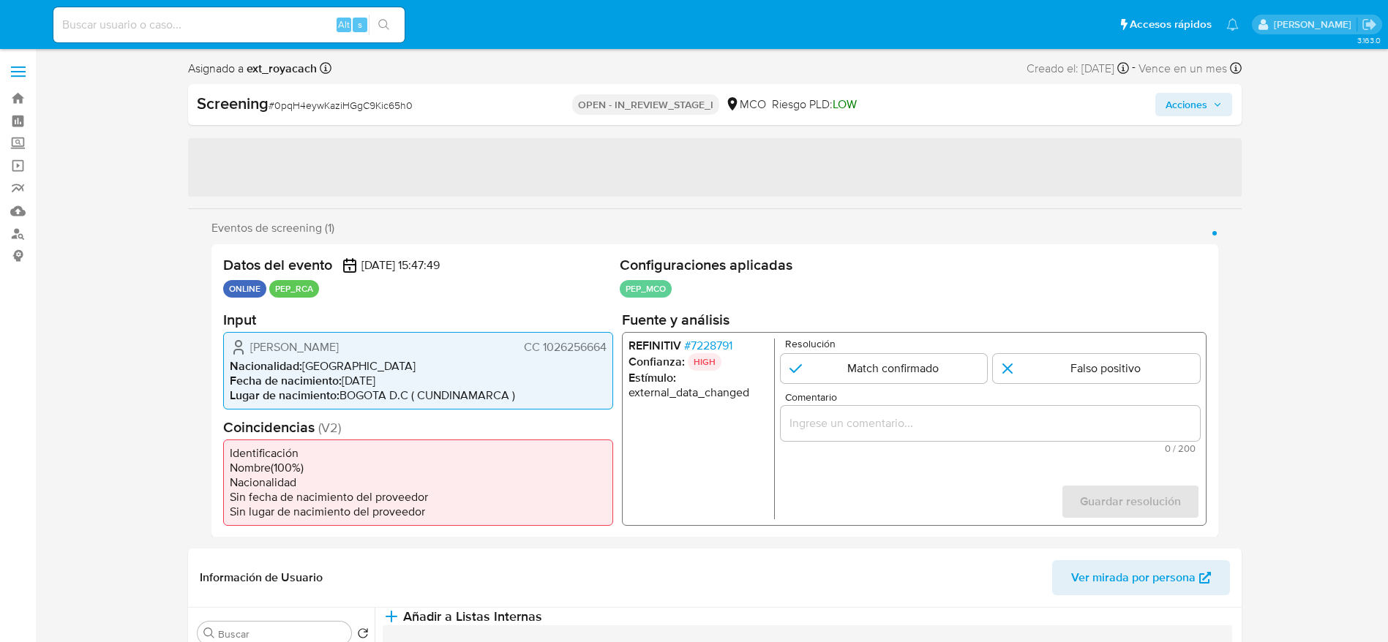
select select "10"
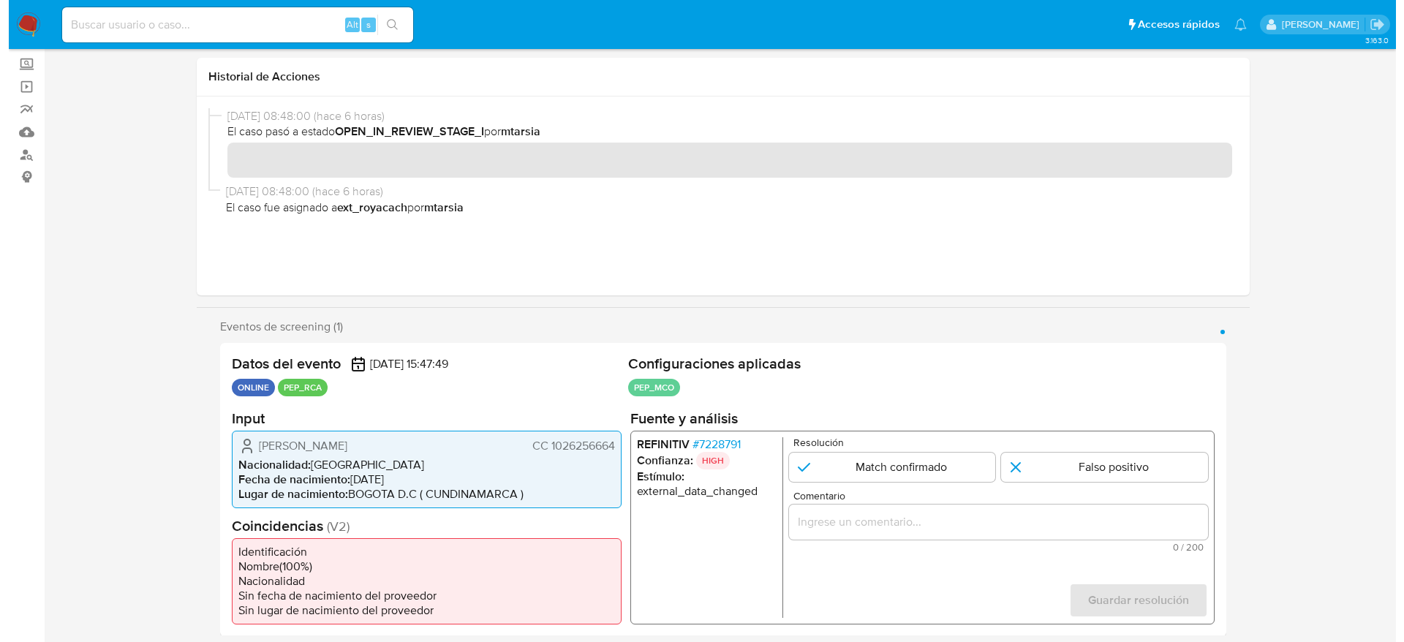
scroll to position [110, 0]
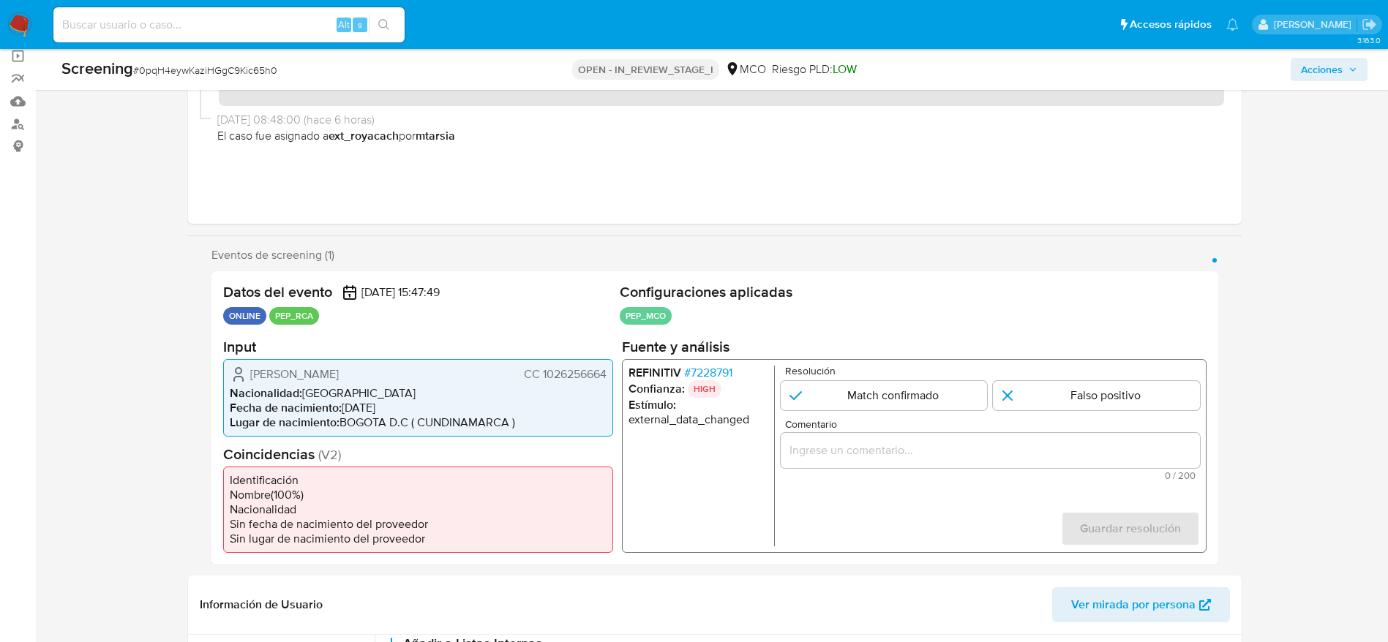
click at [711, 372] on span "# 7228791" at bounding box center [707, 372] width 48 height 15
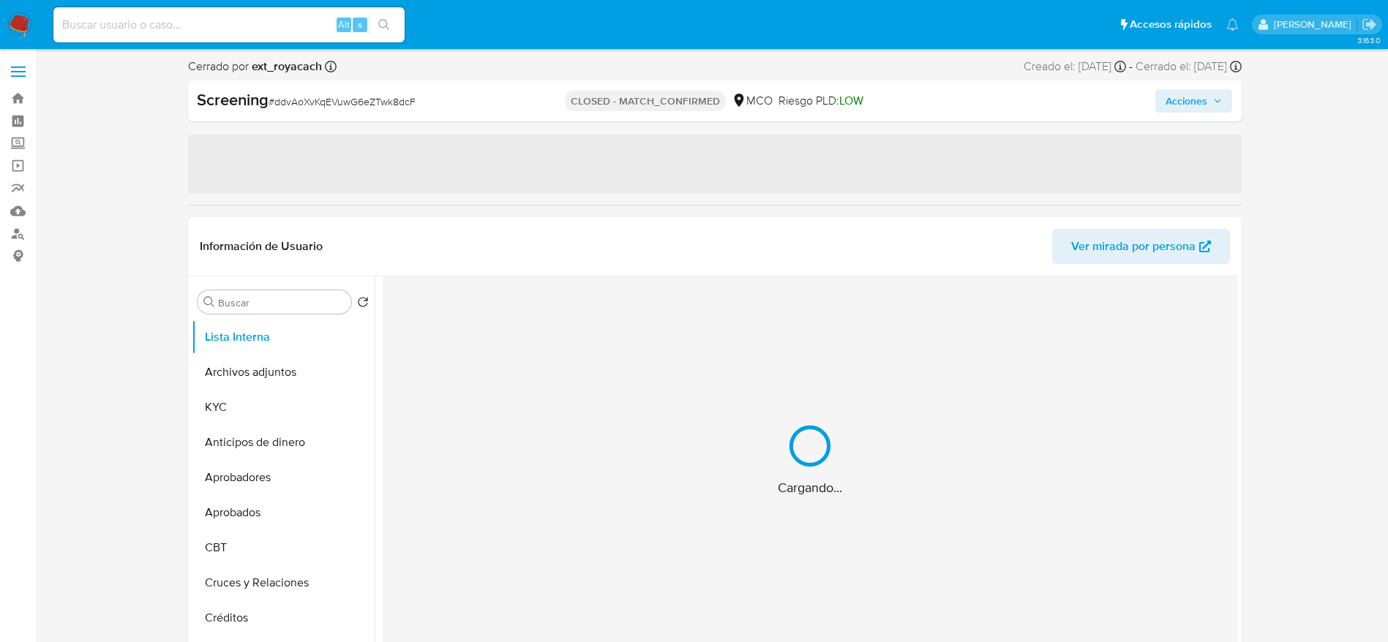
select select "10"
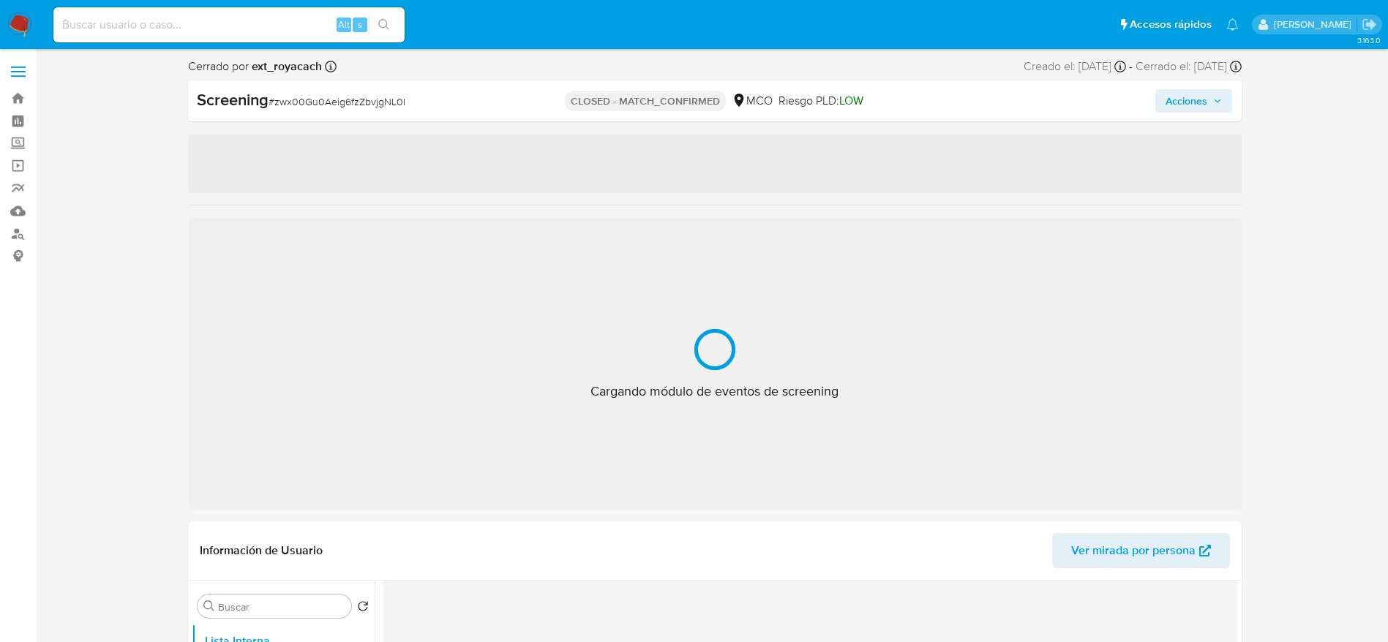
select select "10"
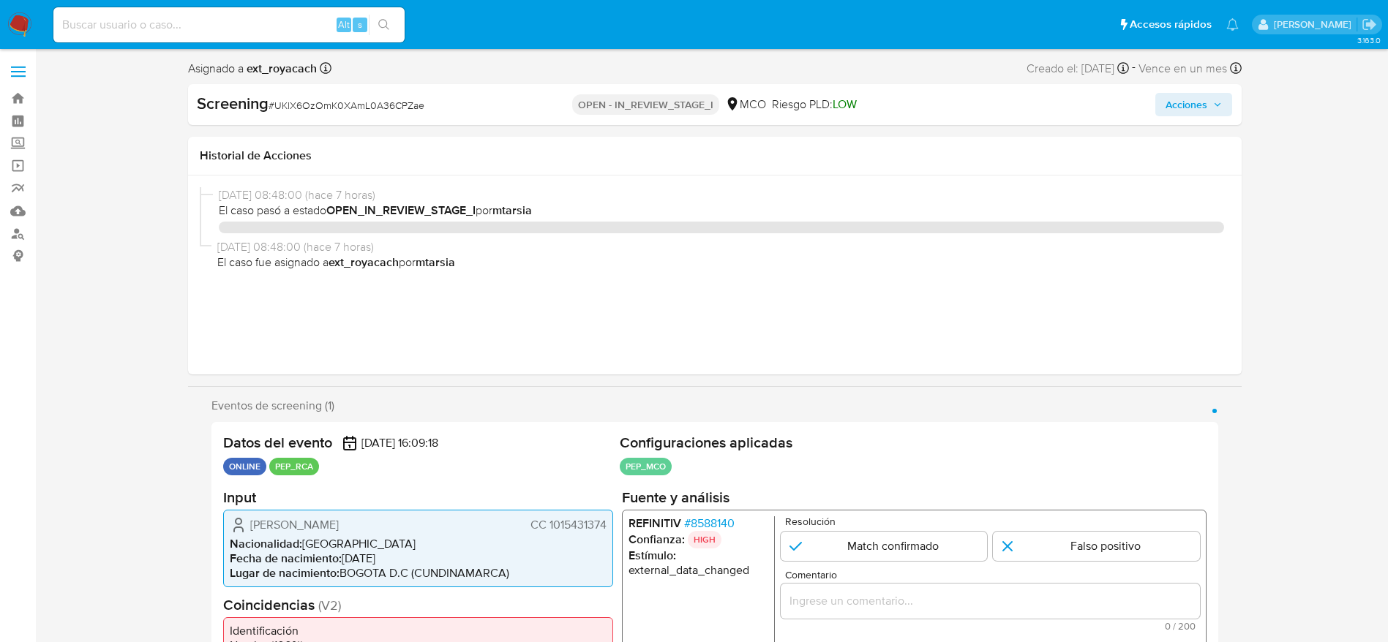
select select "10"
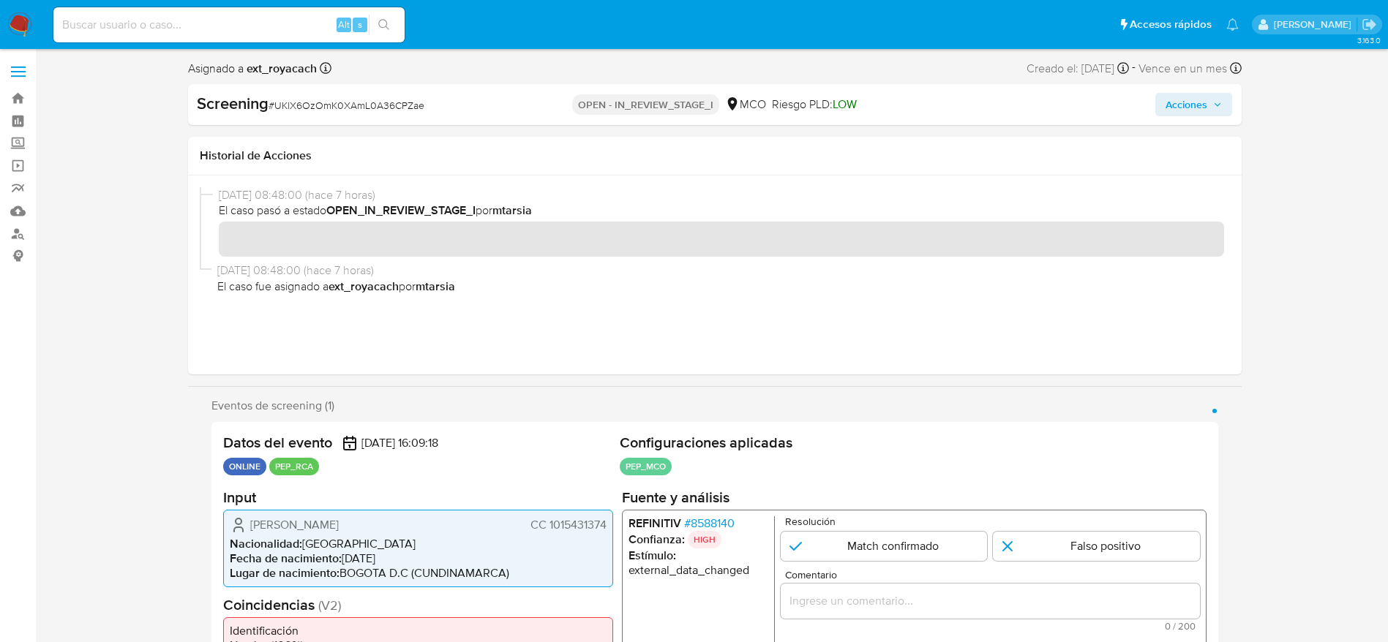
click at [315, 116] on div "Screening # UKlX6OzOmK0XAmL0A36CPZae" at bounding box center [368, 104] width 342 height 23
copy span "UKlX6OzOmK0XAmL0A36CPZae"
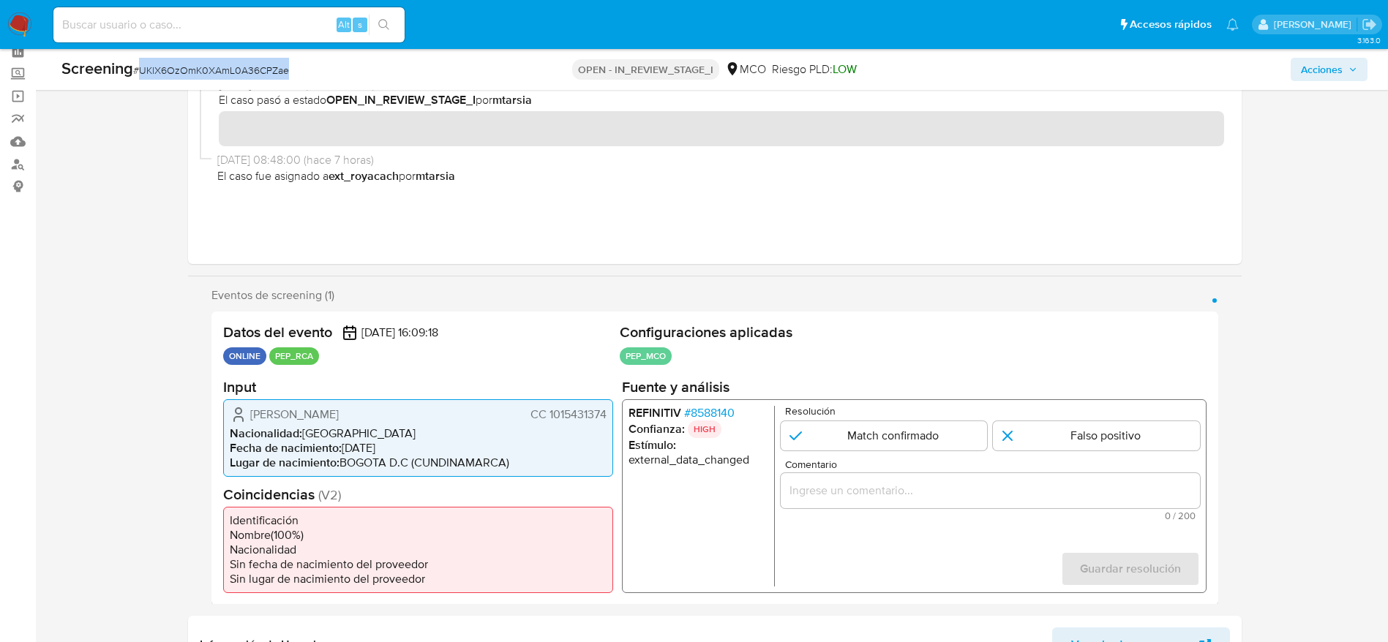
scroll to position [219, 0]
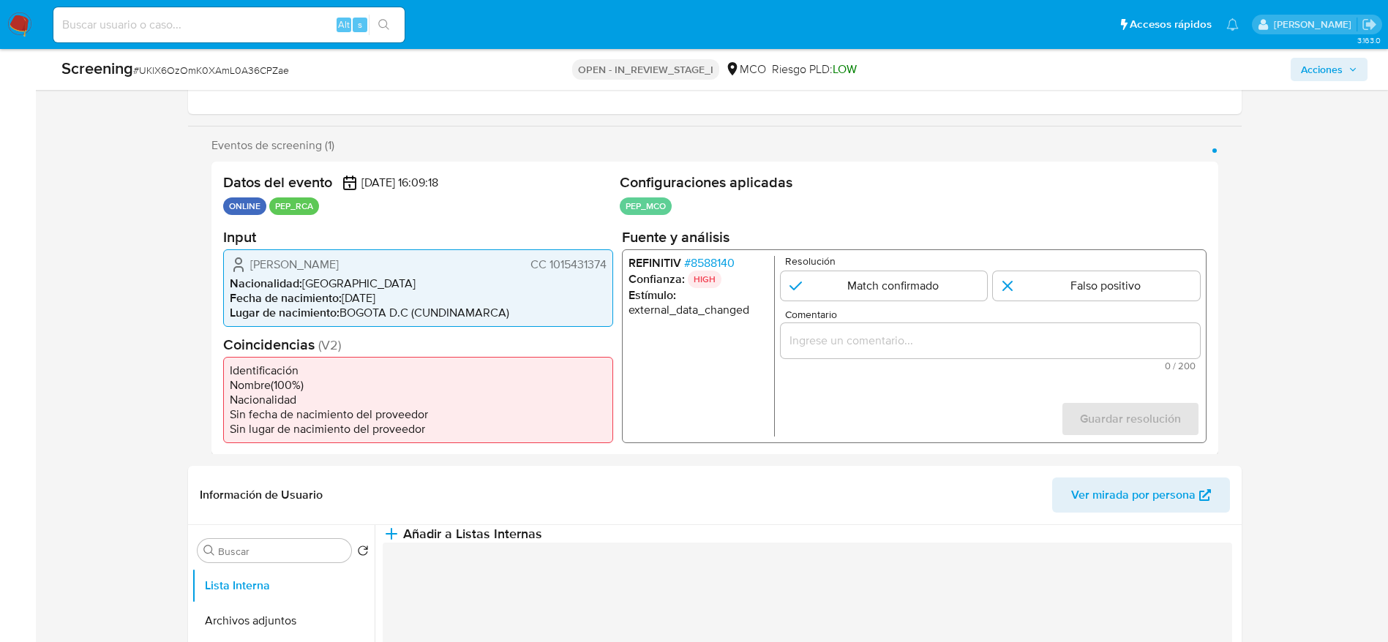
drag, startPoint x: 247, startPoint y: 266, endPoint x: 610, endPoint y: 267, distance: 362.8
click at [610, 267] on div "Juan David Albarracin Barrera CC 1015431374 Nacionalidad : Colombia Fecha de na…" at bounding box center [418, 288] width 390 height 78
click at [707, 263] on span "# 8588140" at bounding box center [708, 262] width 50 height 15
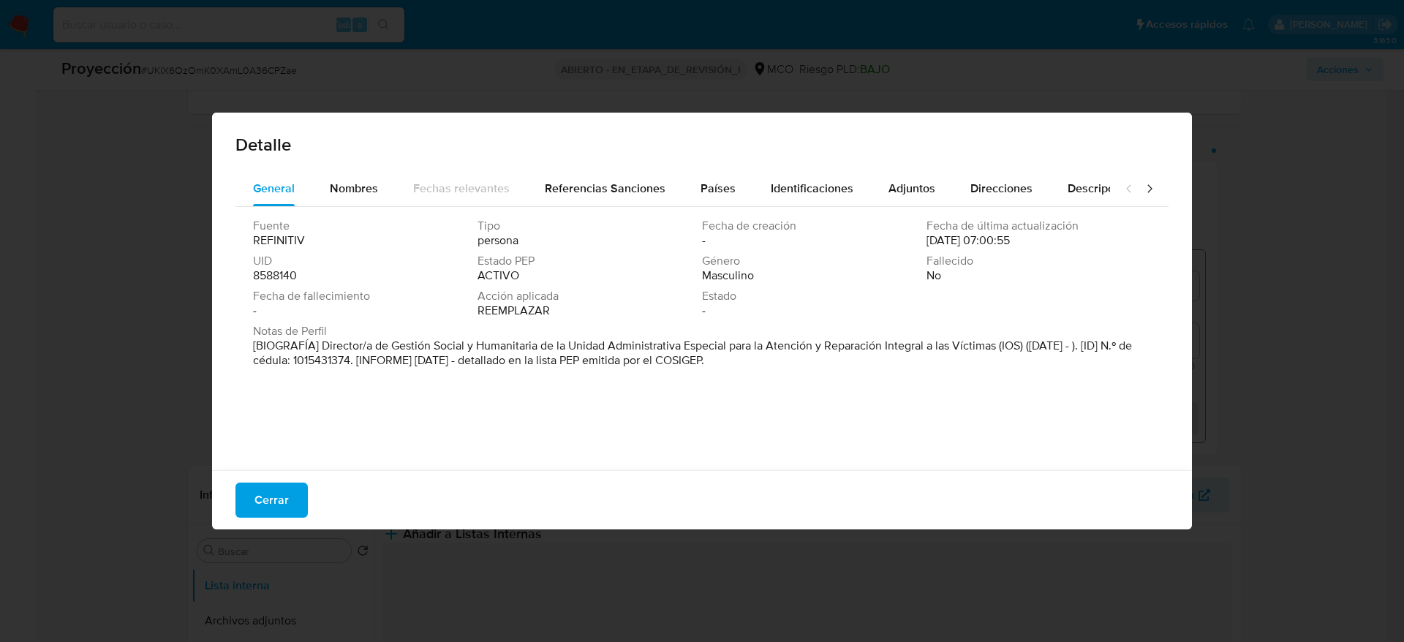
drag, startPoint x: 321, startPoint y: 347, endPoint x: 997, endPoint y: 343, distance: 675.9
click at [997, 343] on font "[BIOGRAFÍA] Director/a de Gestión Social y Humanitaria de la Unidad Administrat…" at bounding box center [692, 352] width 879 height 31
click at [256, 508] on span "Cerrar" at bounding box center [272, 500] width 34 height 32
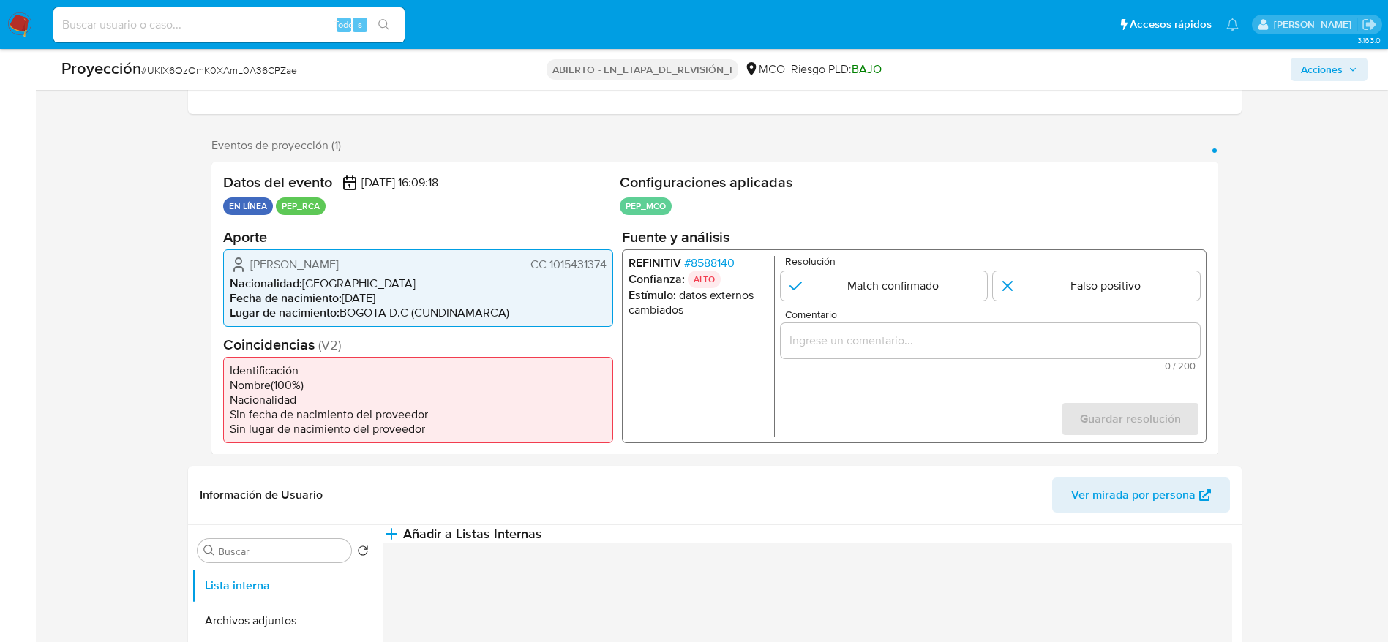
click at [927, 350] on div "1 de 1" at bounding box center [989, 340] width 419 height 35
click at [927, 342] on input "Comentario" at bounding box center [989, 340] width 419 height 19
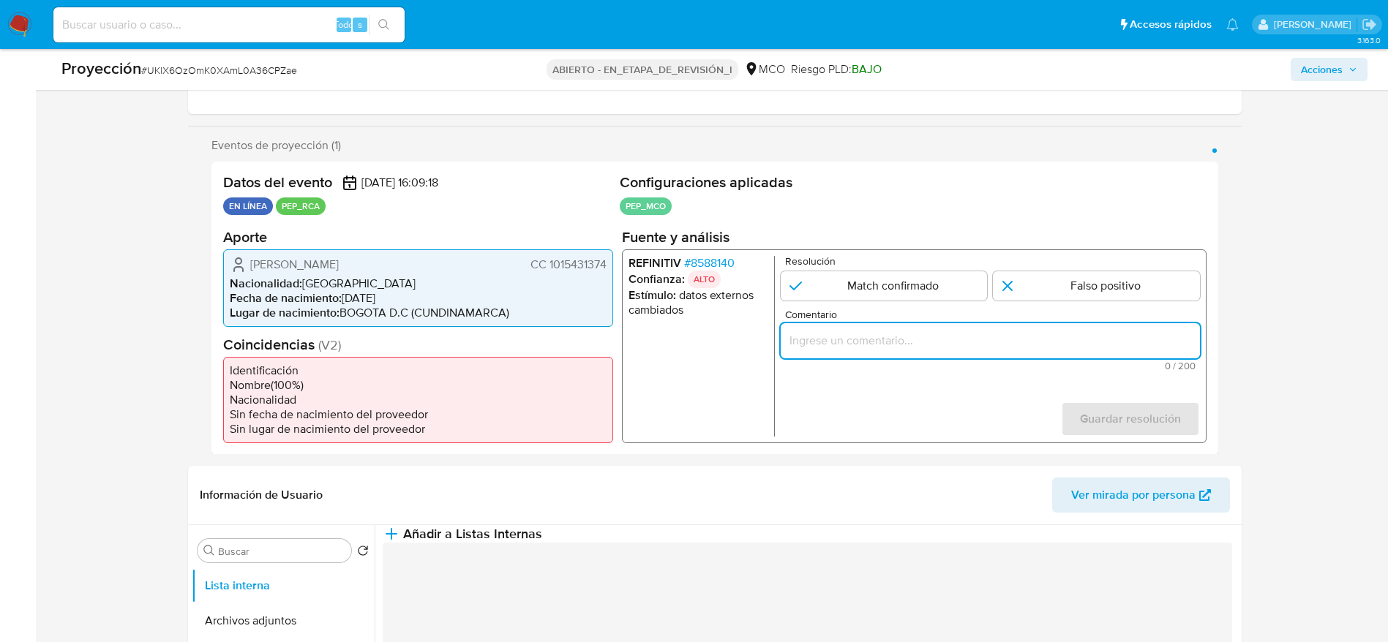
paste input "Usuario Juan David Albarracin Barrera, se desempeña como Director/a de Gestión …"
drag, startPoint x: 1025, startPoint y: 340, endPoint x: 1067, endPoint y: 342, distance: 42.4
click at [1067, 342] on input "Usuario Juan David Albarracin Barrera, se desempeña como Director/a de Gestión …" at bounding box center [989, 340] width 419 height 19
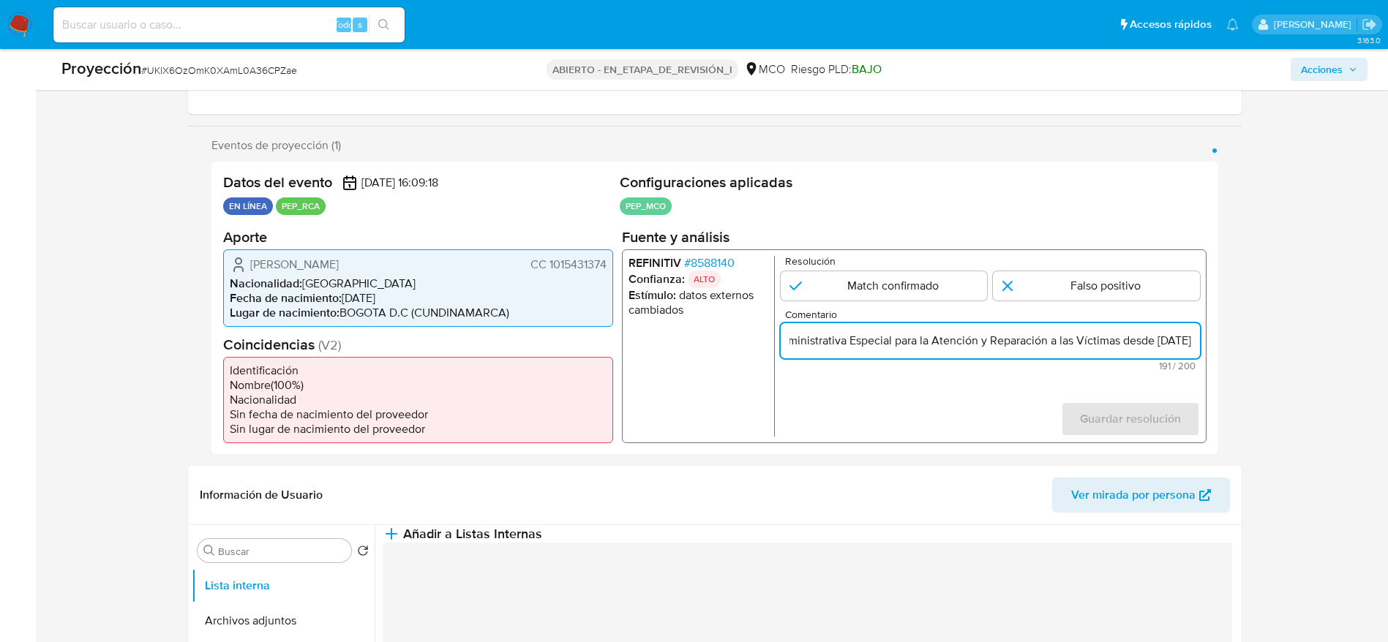
click at [1083, 339] on input "Usuario Juan David Albarracin Barrera, se desempeña como Director/a de Gestión …" at bounding box center [989, 340] width 419 height 19
type input "Usuario Juan David Albarracin Barrera, se desempeña como Director/a de Gestión …"
click at [1116, 292] on input "1 de 1" at bounding box center [1096, 285] width 207 height 29
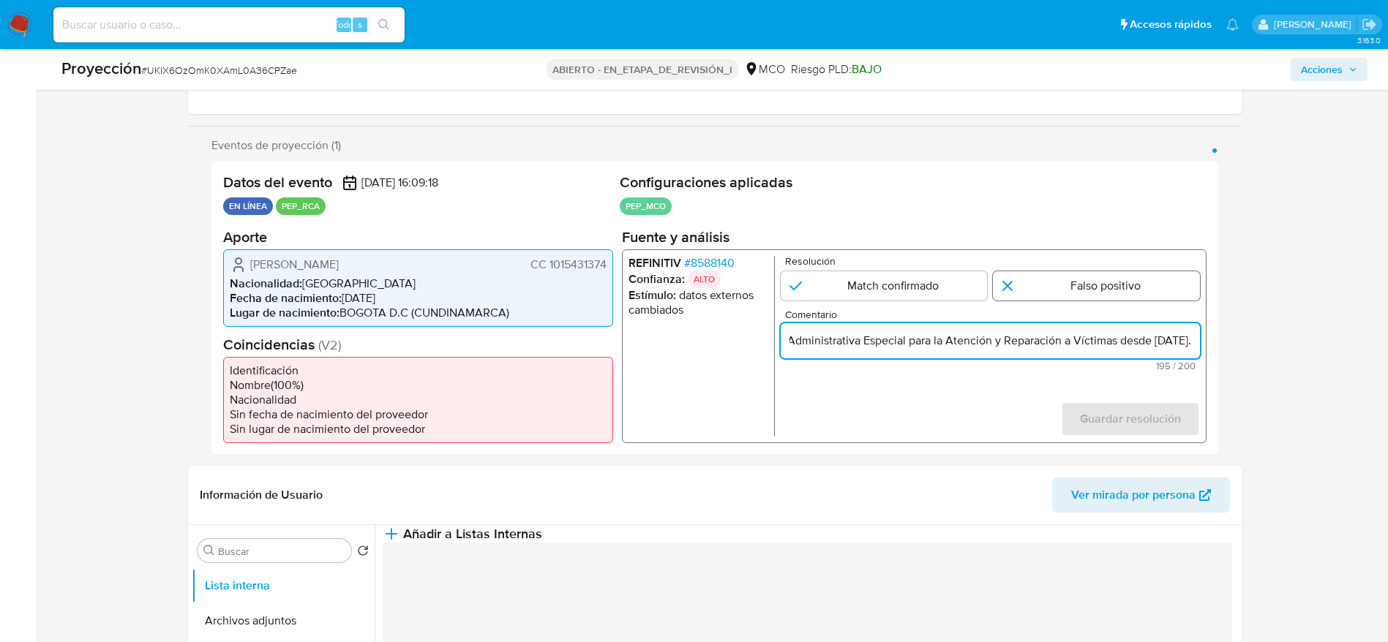
radio input "true"
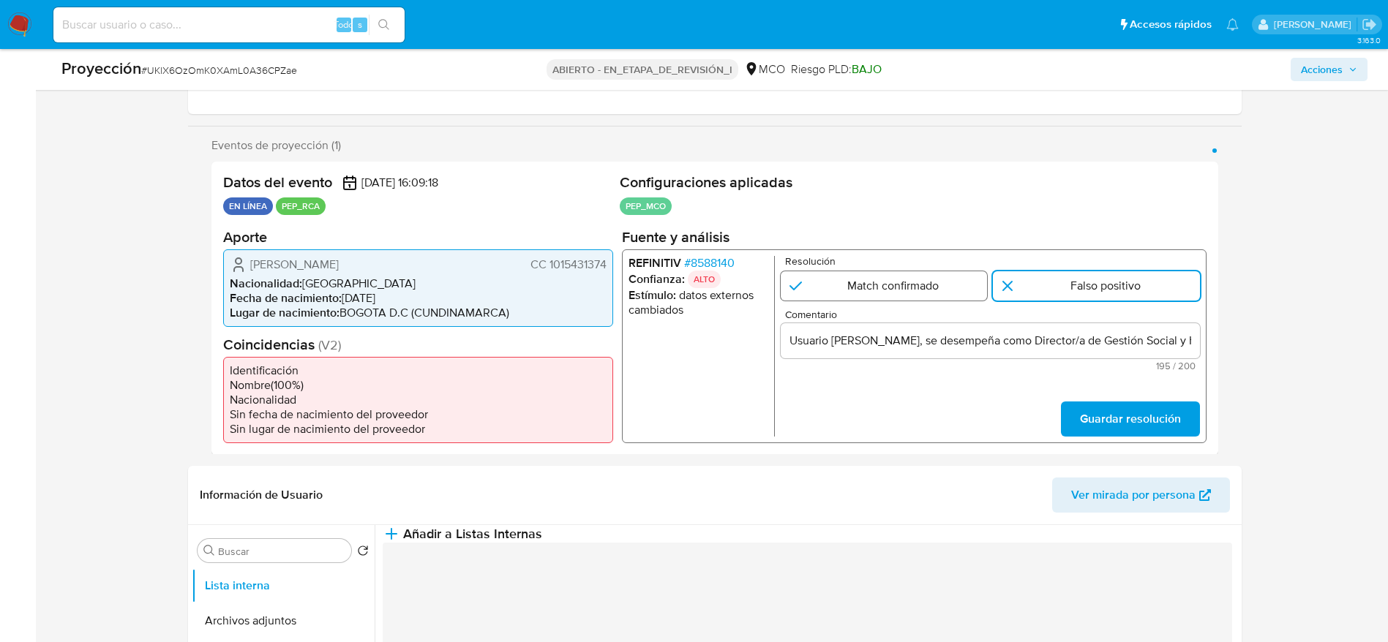
click at [902, 271] on input "1 de 1" at bounding box center [883, 285] width 207 height 29
radio input "true"
click at [1067, 391] on form "Resolución Match confirmado Falso positivo Comentario Usuario Juan David Albarr…" at bounding box center [989, 345] width 419 height 181
click at [1079, 420] on button "Guardar resolución" at bounding box center [1129, 418] width 139 height 35
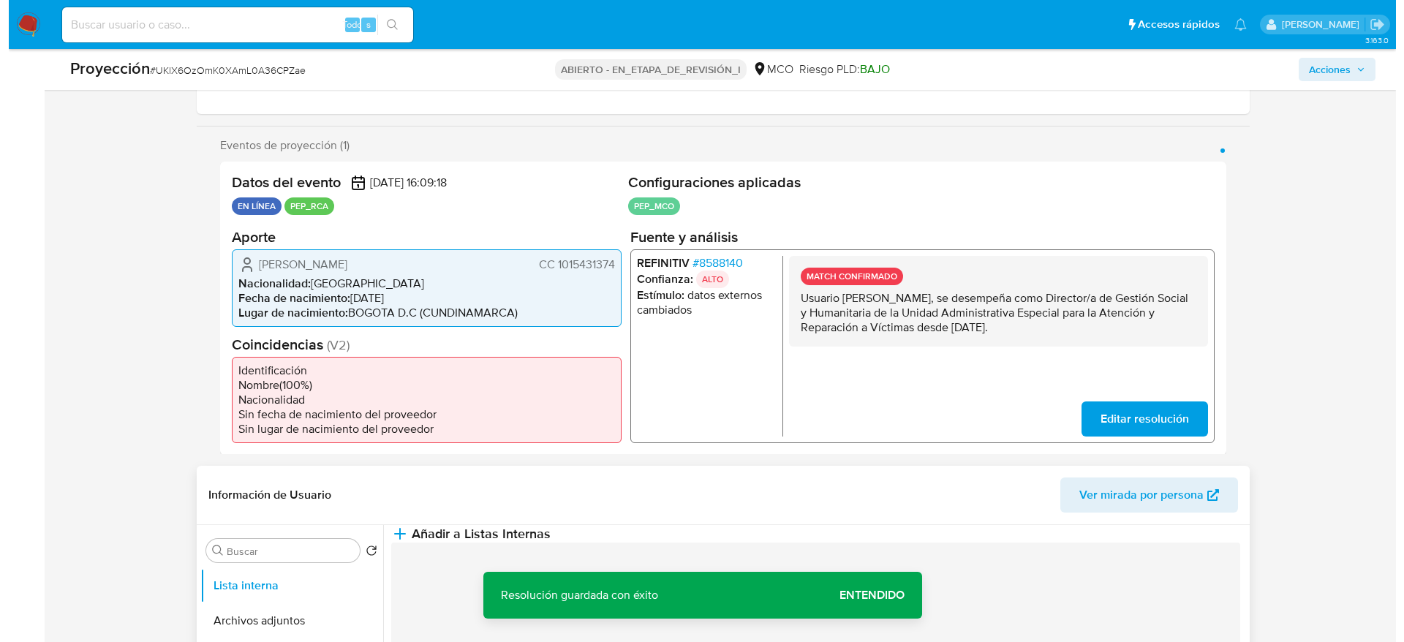
scroll to position [439, 0]
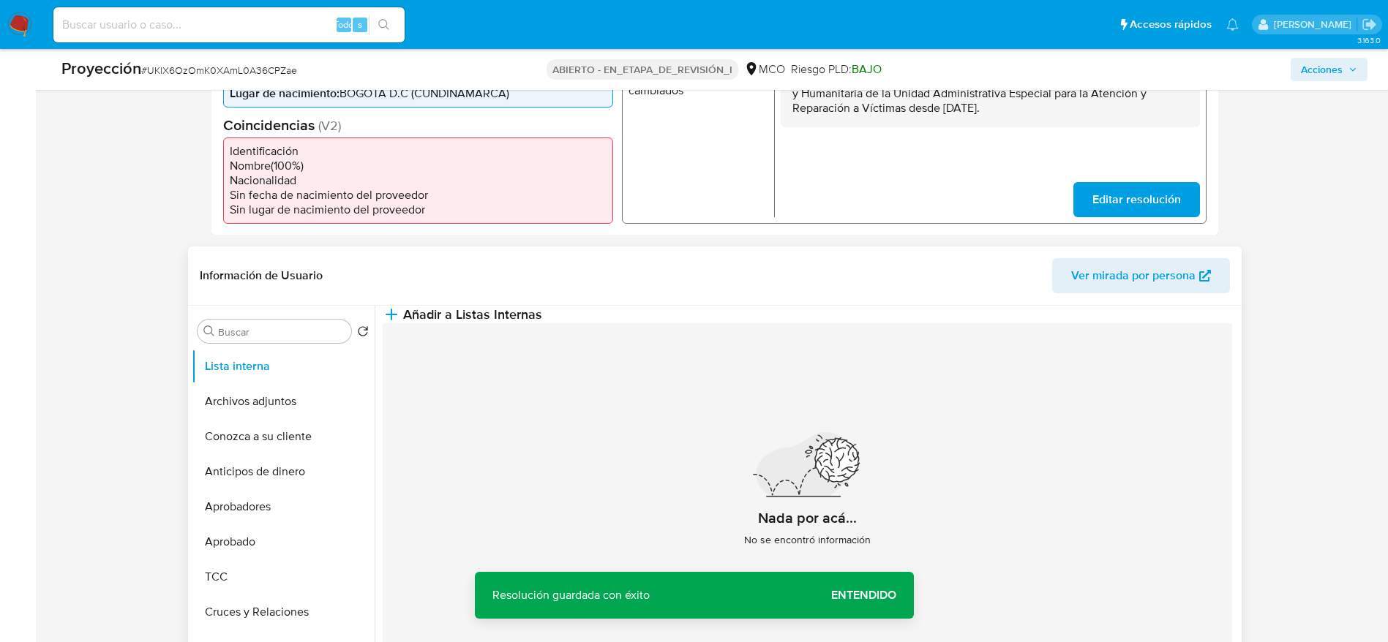
click at [696, 294] on div "Información de Usuario Ver mirada por persona" at bounding box center [714, 276] width 1053 height 59
drag, startPoint x: 682, startPoint y: 366, endPoint x: 679, endPoint y: 376, distance: 10.9
click at [682, 371] on div "Nada por acá... No se encontró información" at bounding box center [807, 495] width 849 height 344
click at [542, 323] on button "Añadir a Listas Internas" at bounding box center [462, 315] width 159 height 18
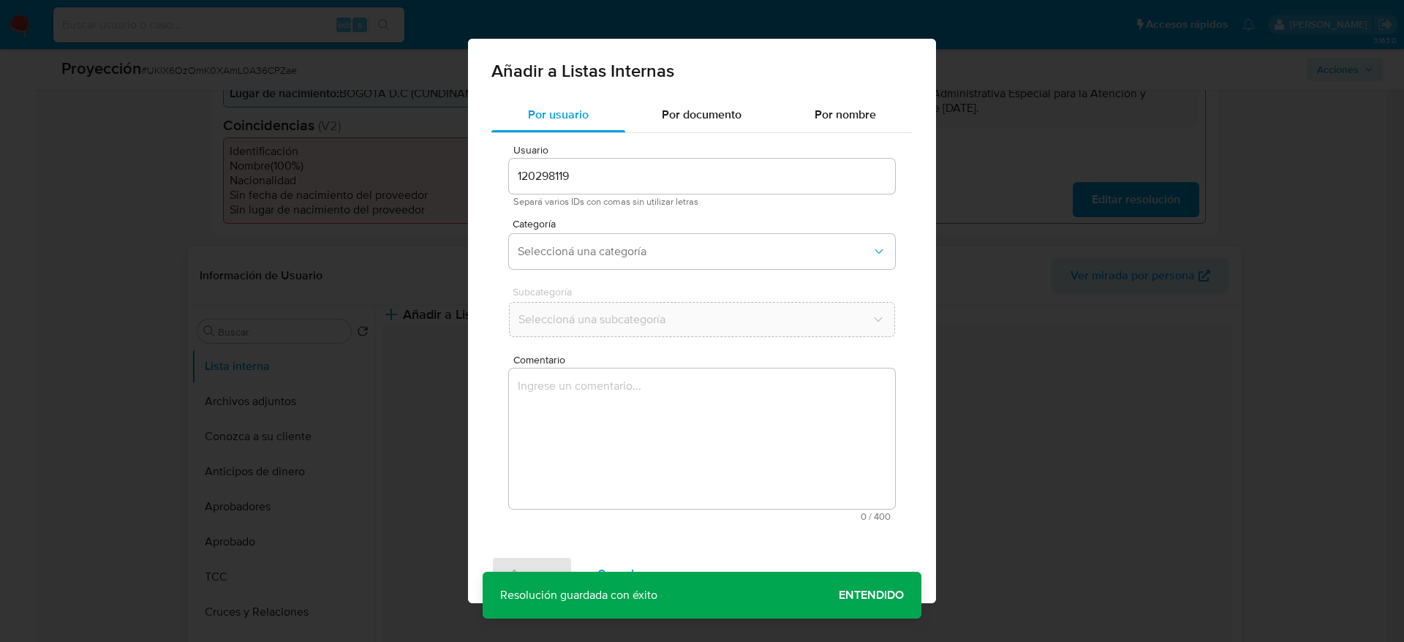
click at [646, 478] on textarea "Comentario" at bounding box center [702, 439] width 386 height 140
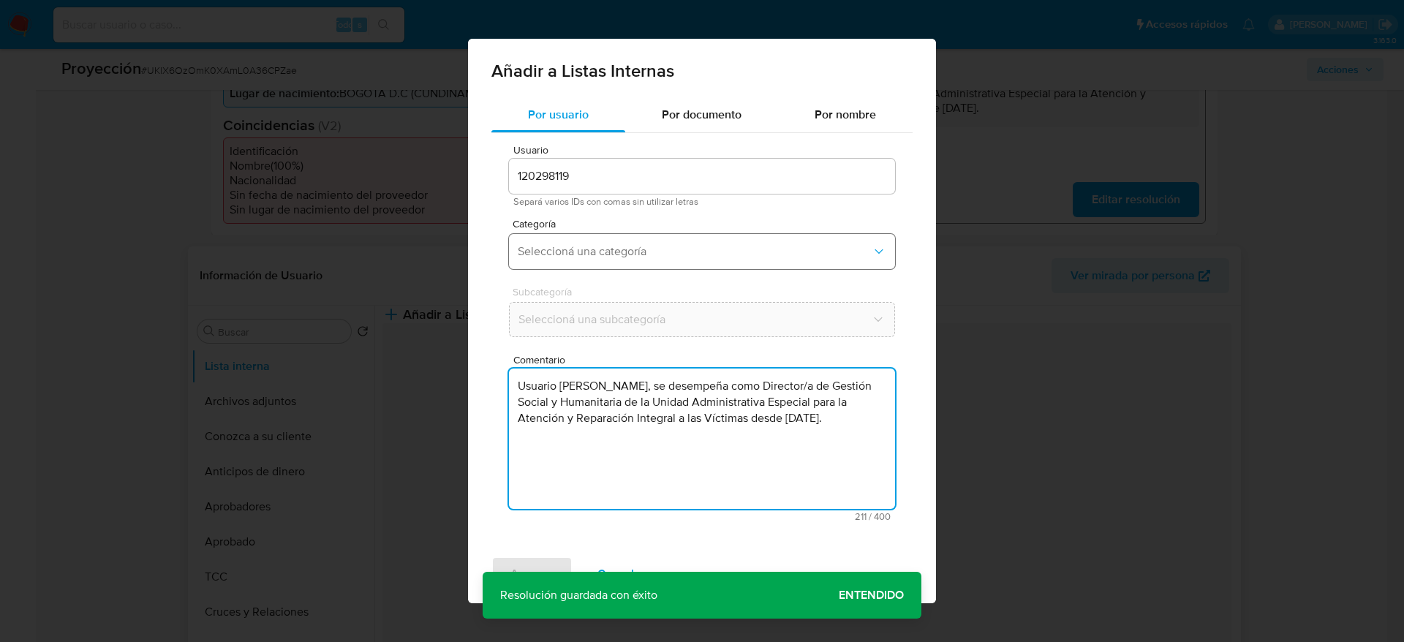
type textarea "Usuario Juan David Albarracin Barrera, se desempeña como Director/a de Gestión …"
click at [650, 252] on span "Seleccioná una categoría" at bounding box center [695, 251] width 354 height 15
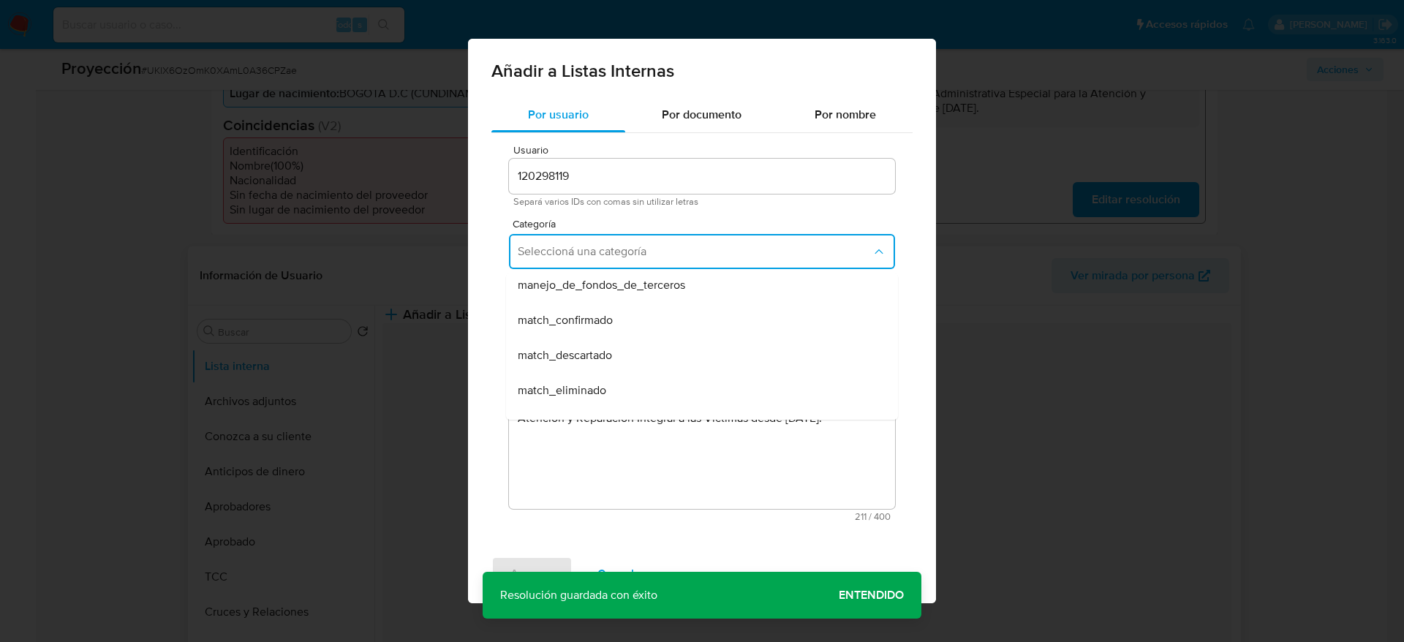
scroll to position [110, 0]
click at [608, 294] on span "match_confirmado" at bounding box center [565, 286] width 95 height 15
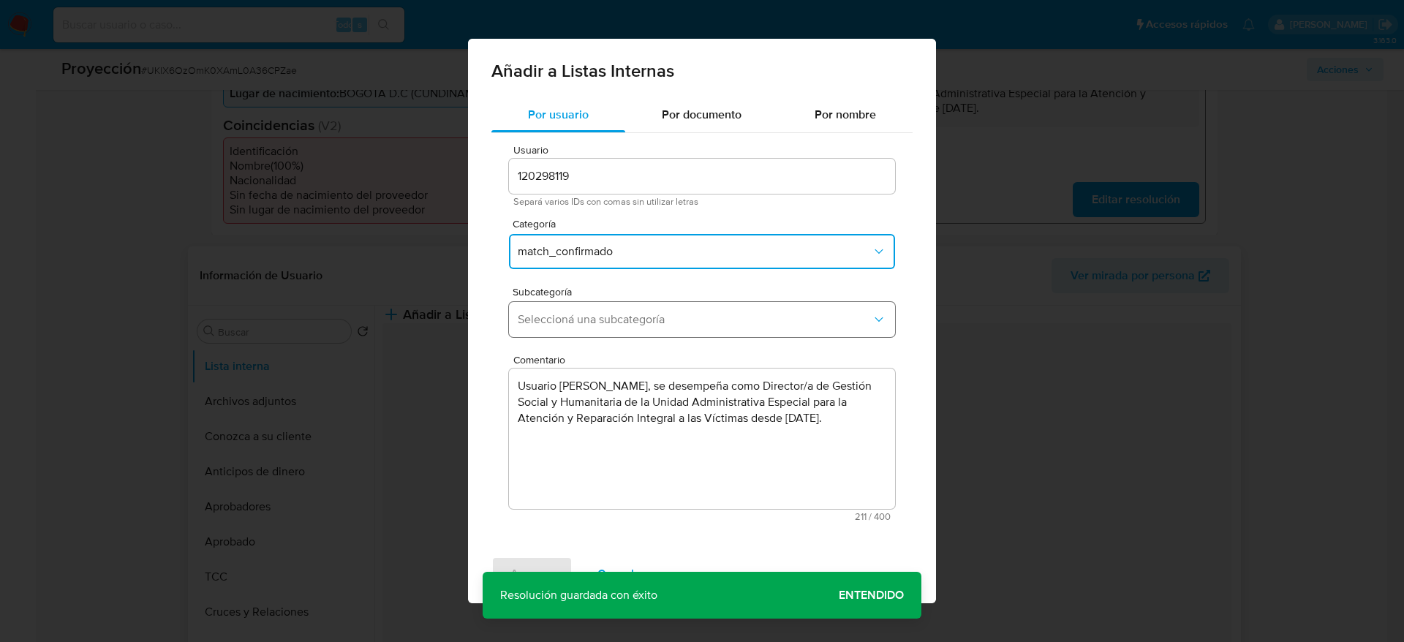
click at [601, 309] on button "Seleccioná una subcategoría" at bounding box center [702, 319] width 386 height 35
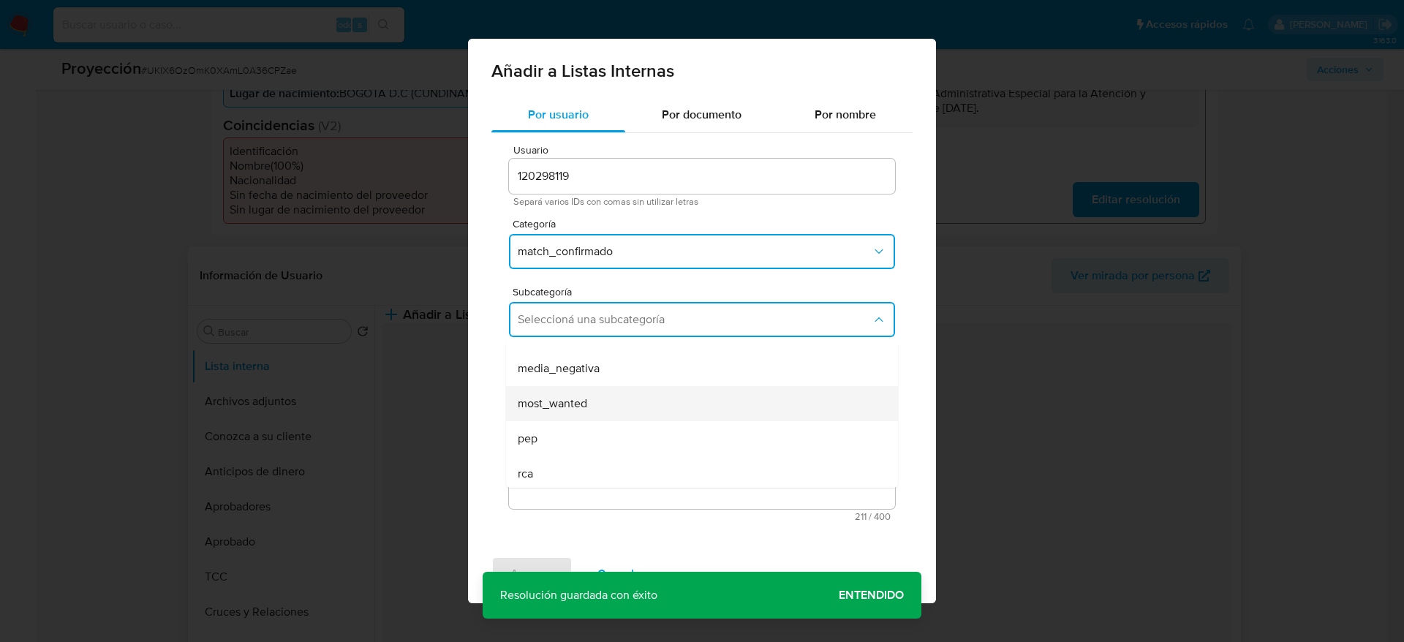
scroll to position [99, 0]
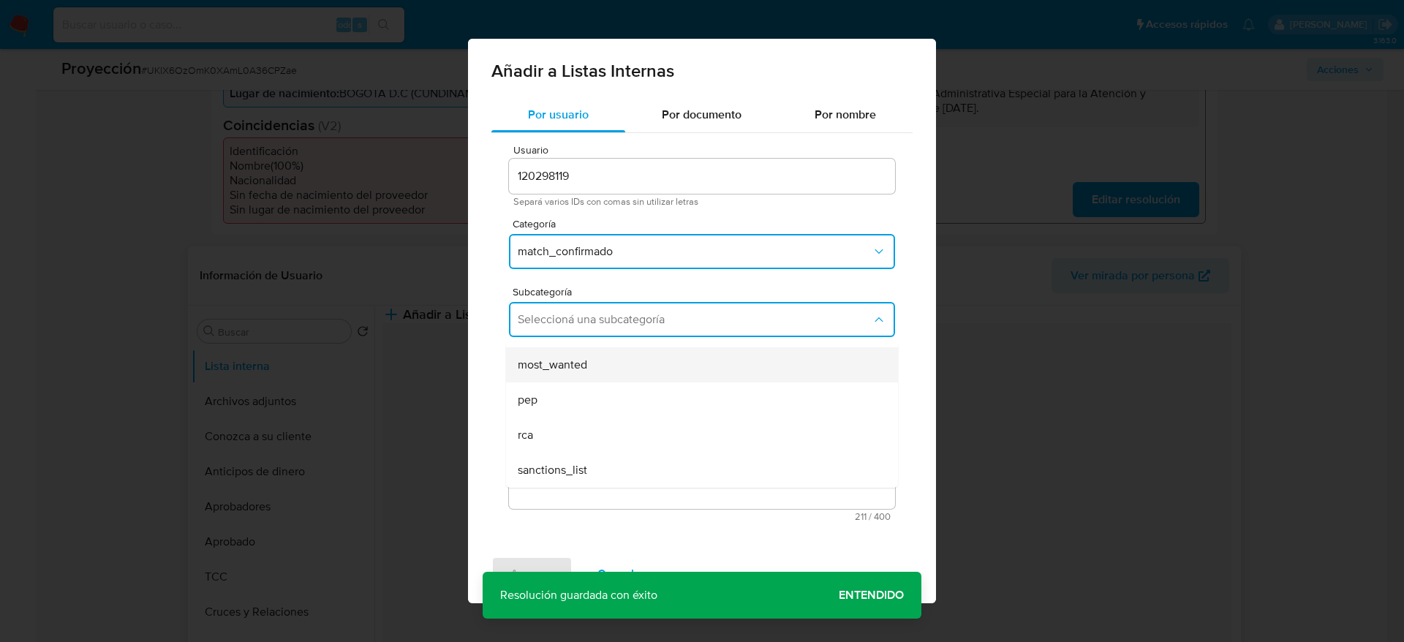
click at [572, 378] on div "most_wanted" at bounding box center [698, 364] width 360 height 35
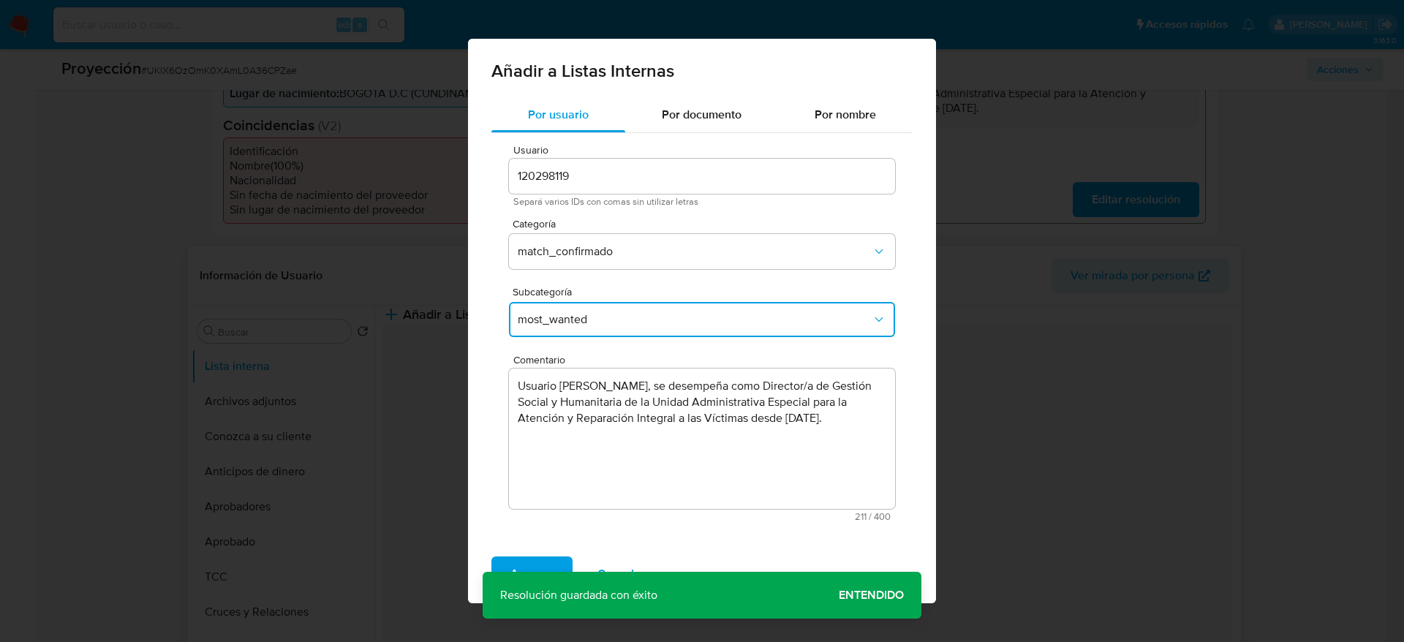
click at [576, 318] on span "most_wanted" at bounding box center [695, 319] width 354 height 15
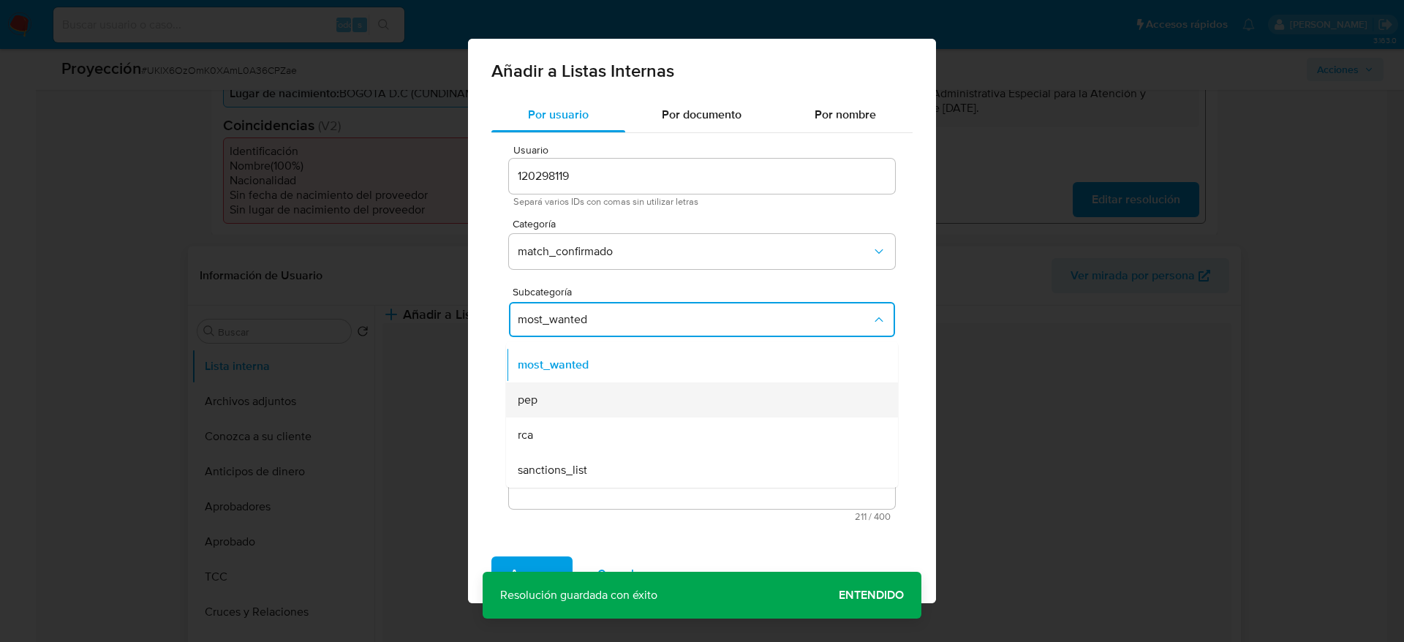
click at [568, 384] on div "pep" at bounding box center [698, 400] width 360 height 35
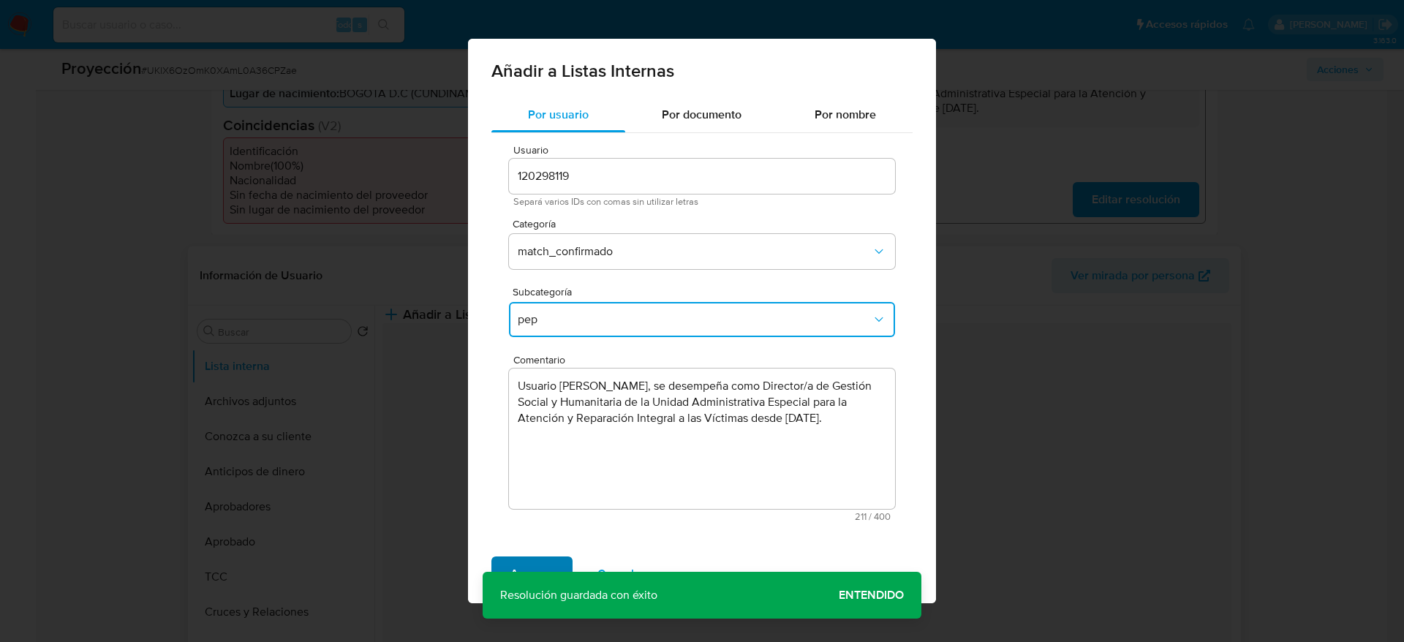
click at [518, 569] on span "Agregar" at bounding box center [532, 574] width 43 height 32
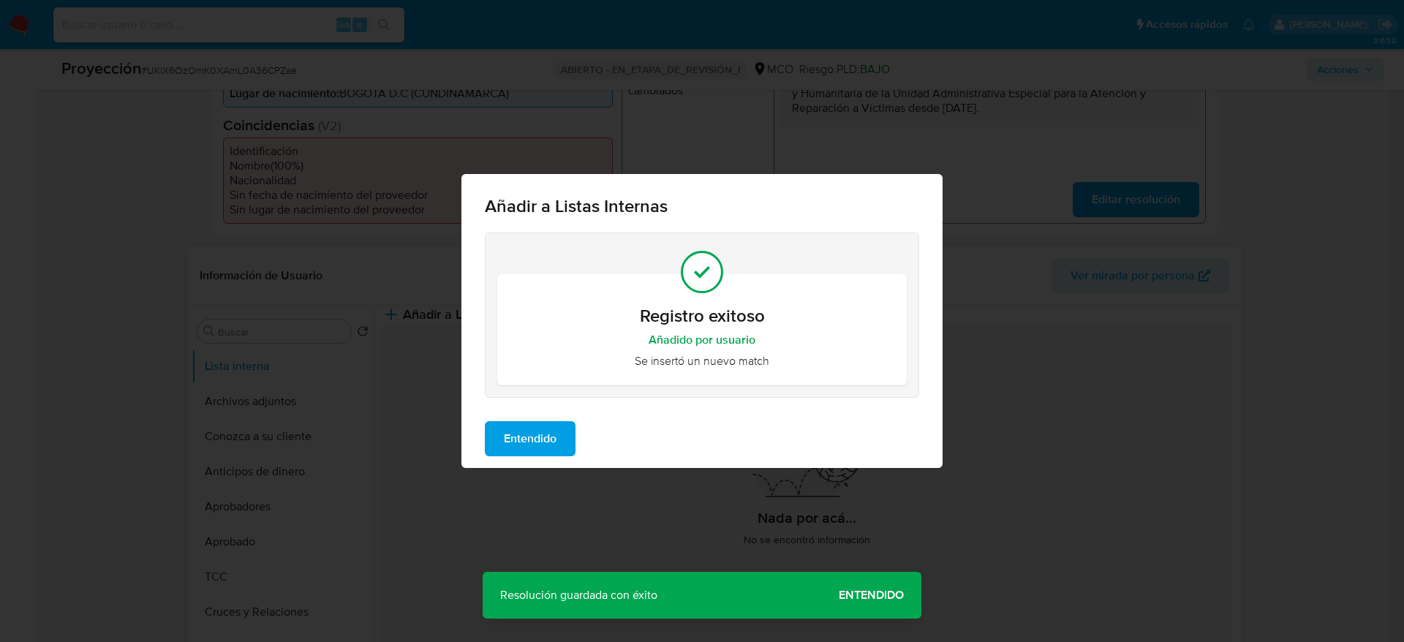
click at [560, 430] on button "Entendido" at bounding box center [530, 438] width 91 height 35
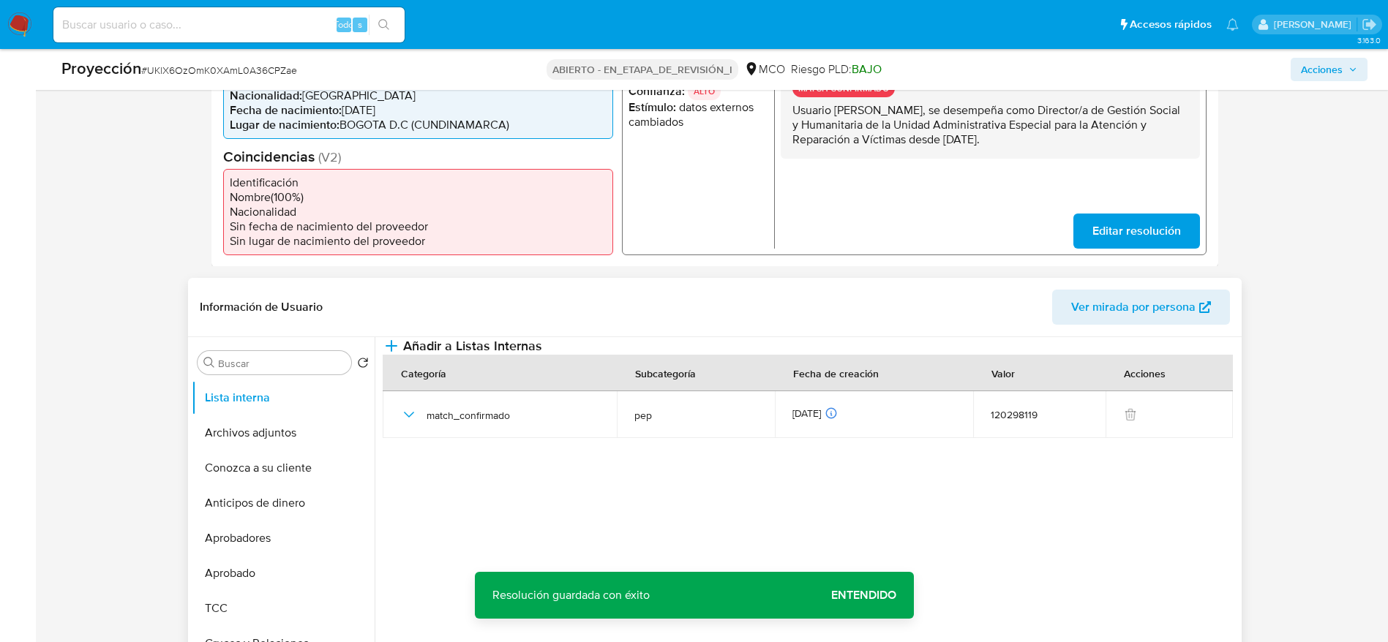
scroll to position [439, 0]
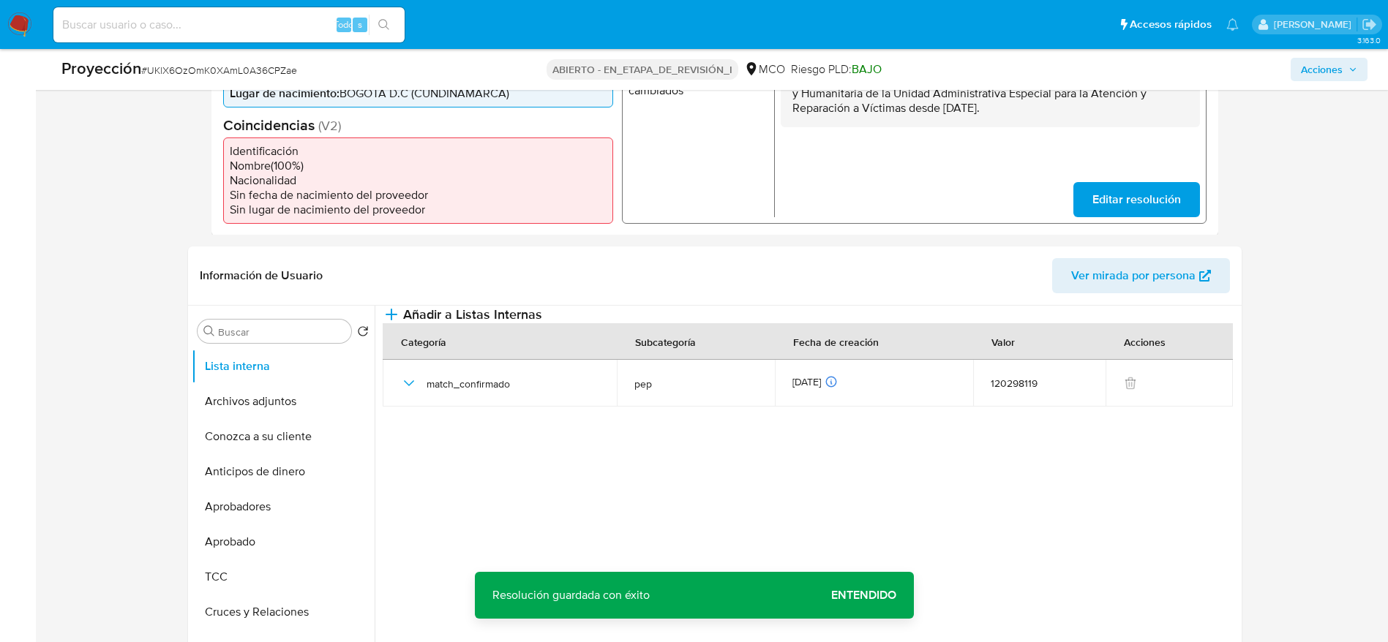
drag, startPoint x: 281, startPoint y: 396, endPoint x: 992, endPoint y: 352, distance: 712.3
click at [281, 394] on button "Archivos adjuntos" at bounding box center [283, 401] width 183 height 35
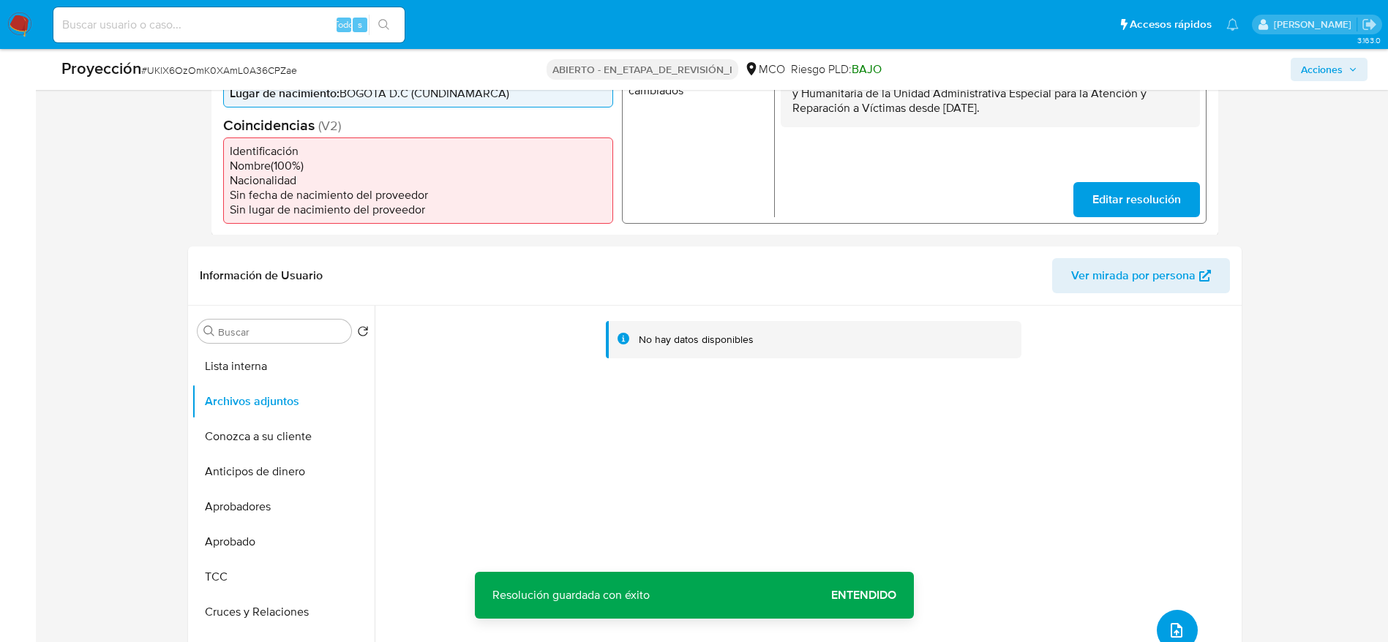
click at [1175, 610] on button "subir archivo" at bounding box center [1176, 630] width 41 height 41
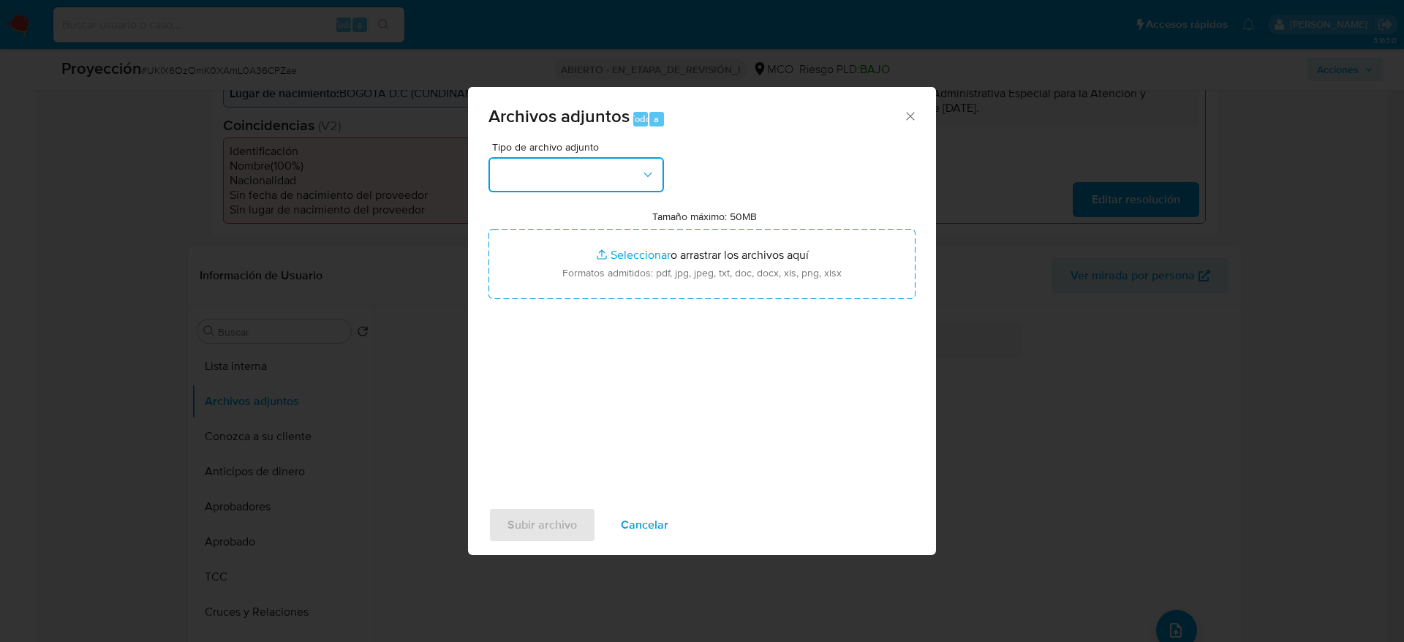
click at [543, 175] on button "button" at bounding box center [577, 174] width 176 height 35
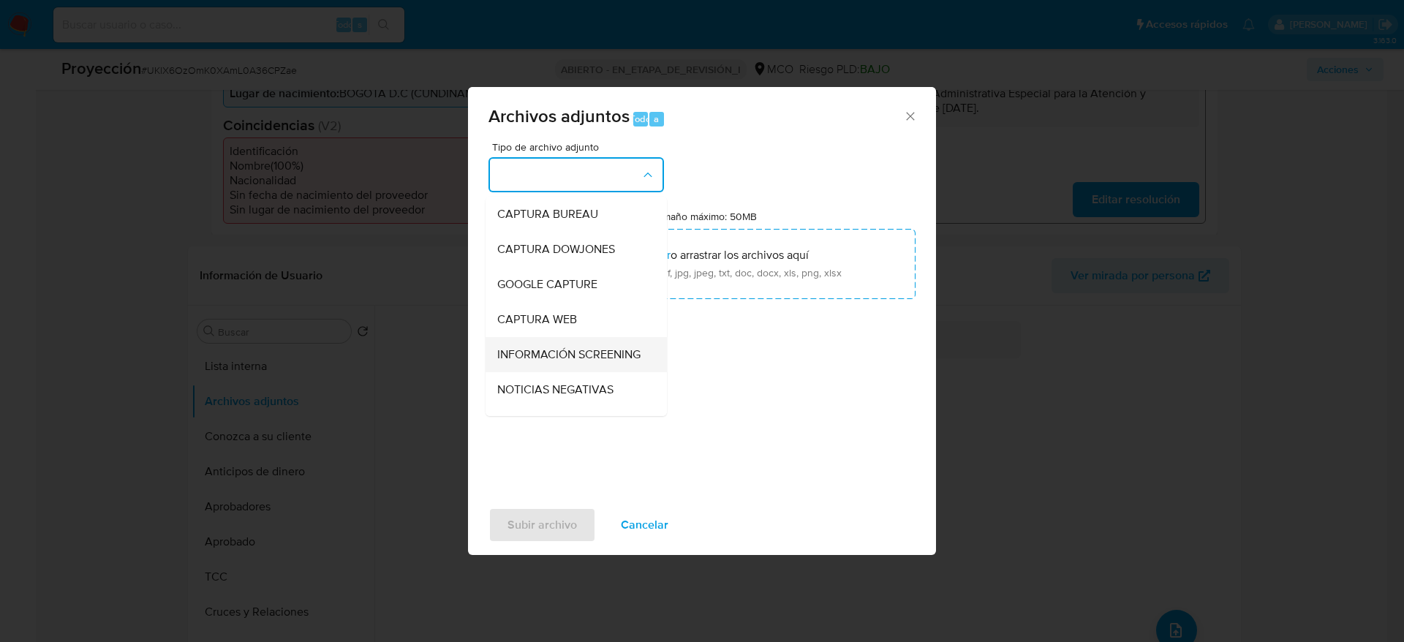
click at [560, 350] on span "INFORMACIÓN SCREENING" at bounding box center [568, 354] width 143 height 15
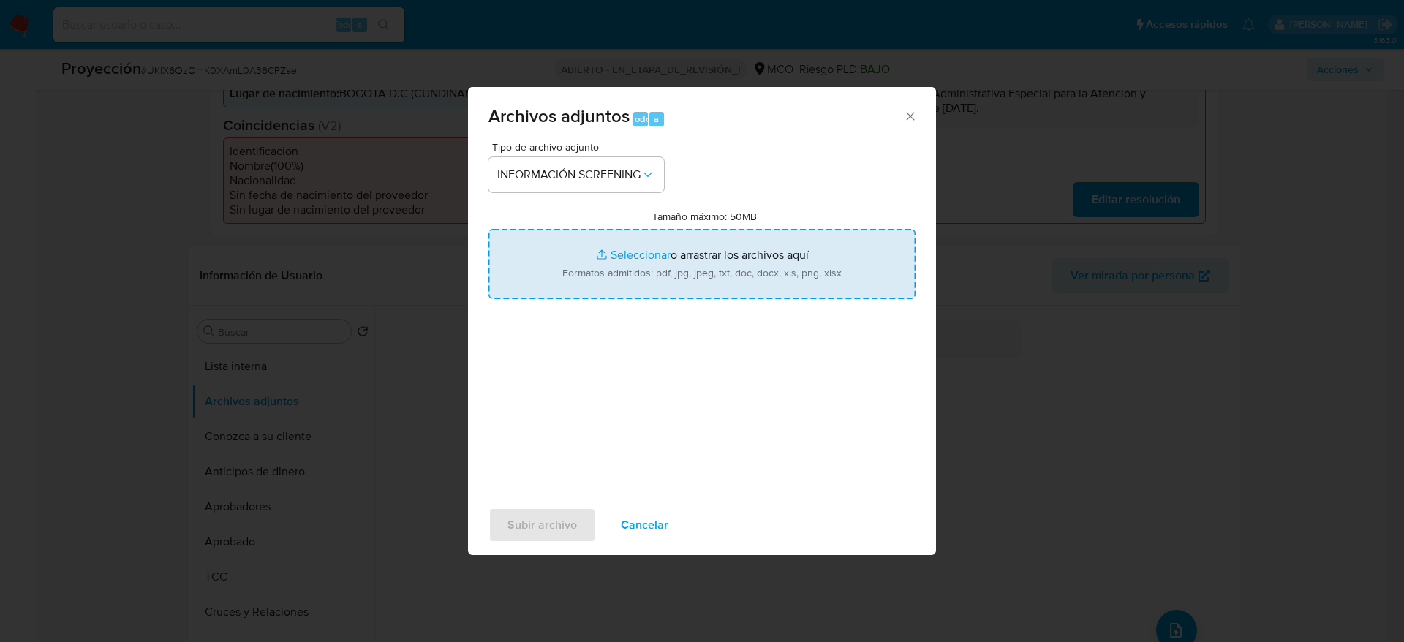
click at [667, 260] on input "Tamaño máximo: 50MB Seleccionar archivos" at bounding box center [702, 264] width 427 height 70
type input "C:\fakepath\_Juan David Albarracin Barrera_ - Buscar con Google.pdf"
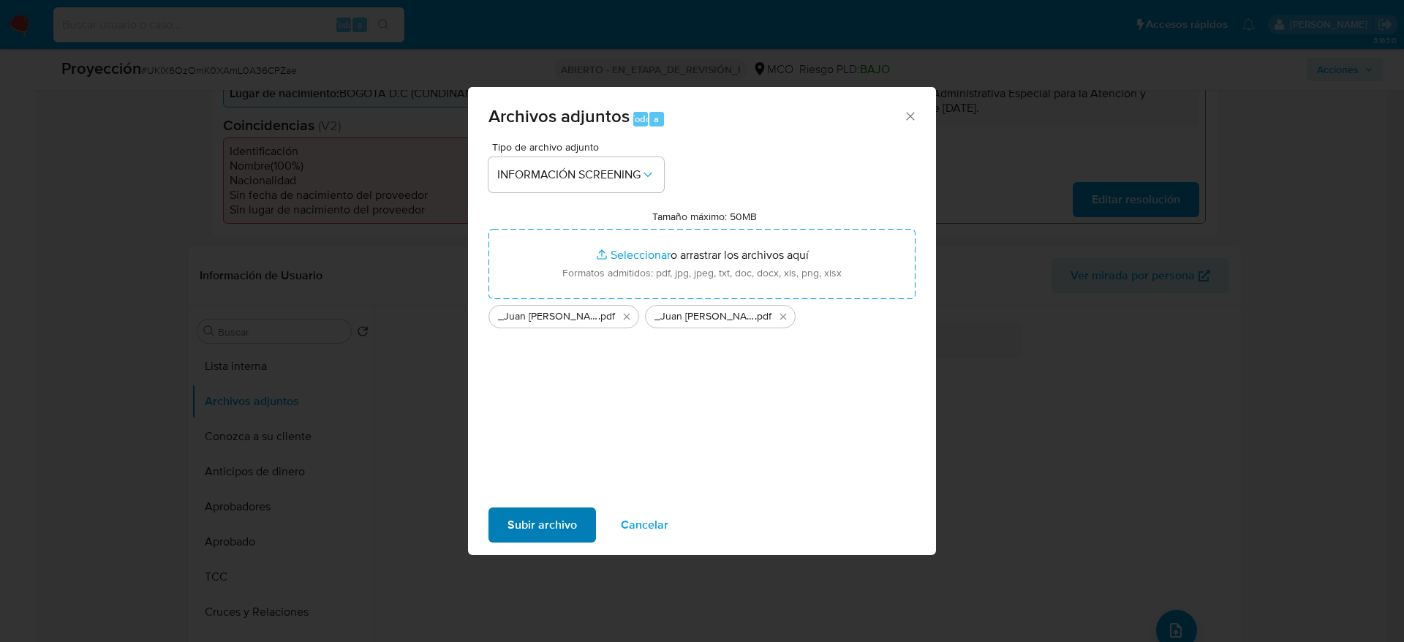
click at [572, 507] on div "Subir archivo Cancelar" at bounding box center [702, 525] width 468 height 56
click at [572, 509] on span "Subir archivo" at bounding box center [542, 525] width 69 height 32
click at [644, 530] on font "Cancelar" at bounding box center [645, 525] width 48 height 35
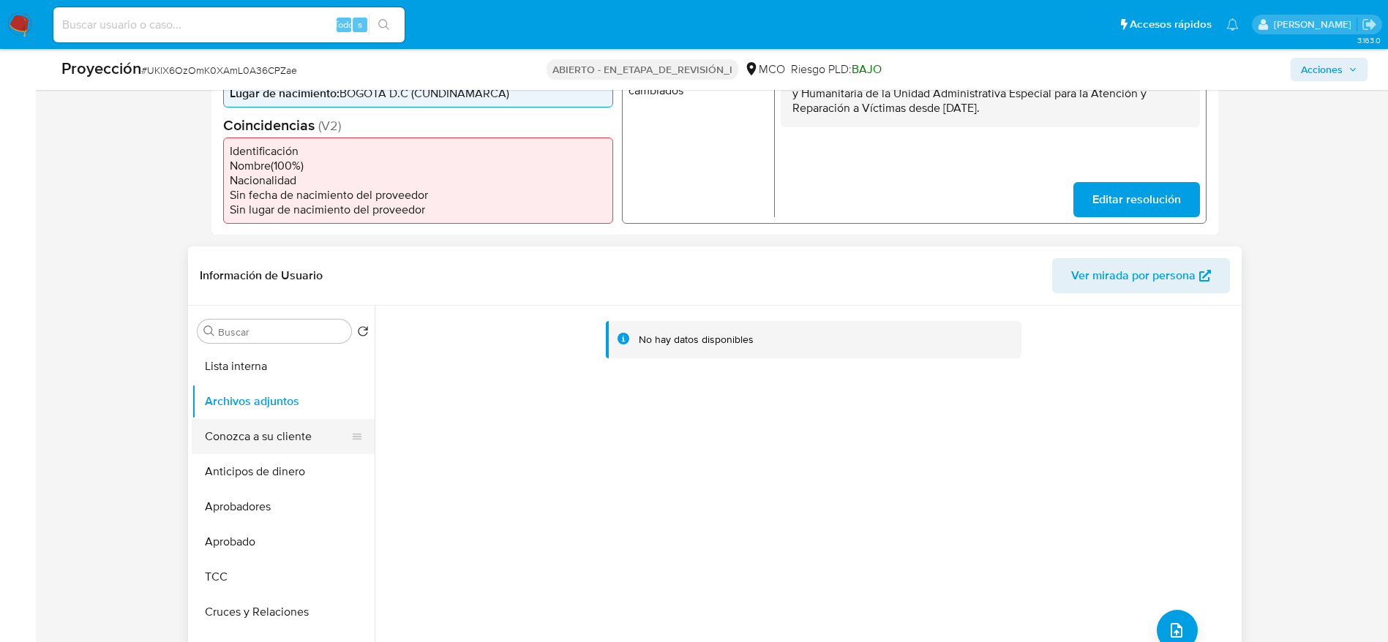
click at [269, 421] on button "Conozca a su cliente" at bounding box center [277, 436] width 171 height 35
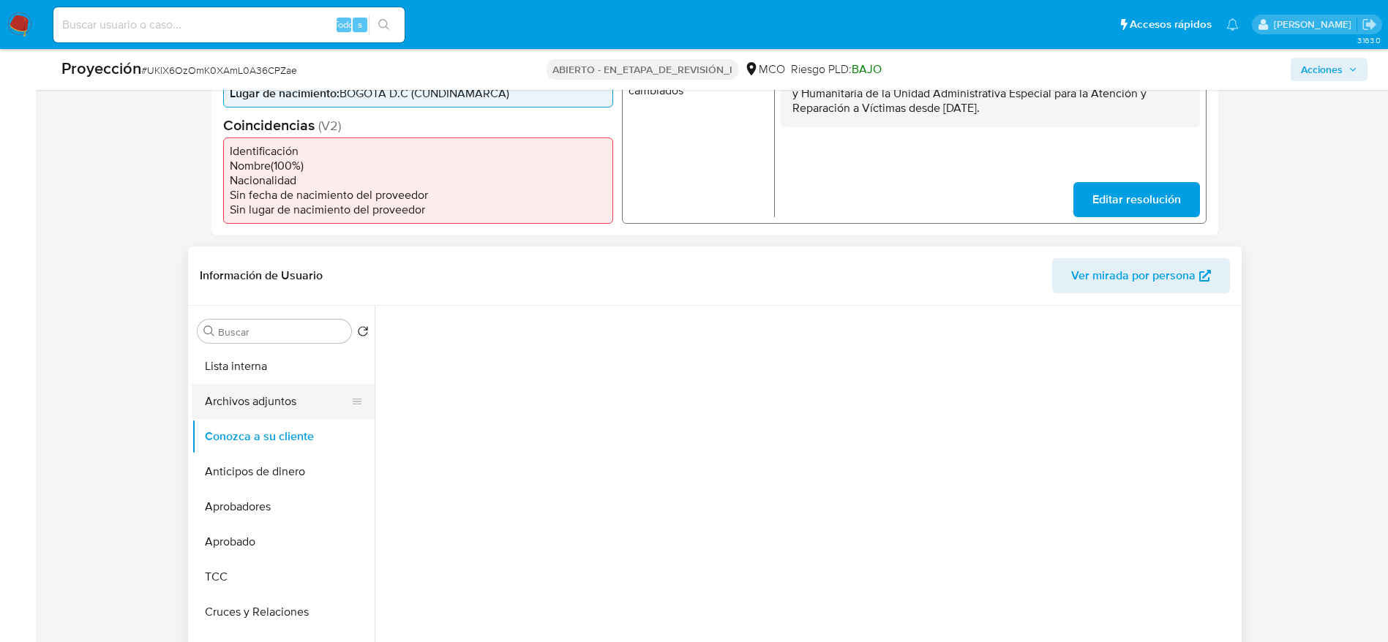
click at [269, 402] on button "Archivos adjuntos" at bounding box center [277, 401] width 171 height 35
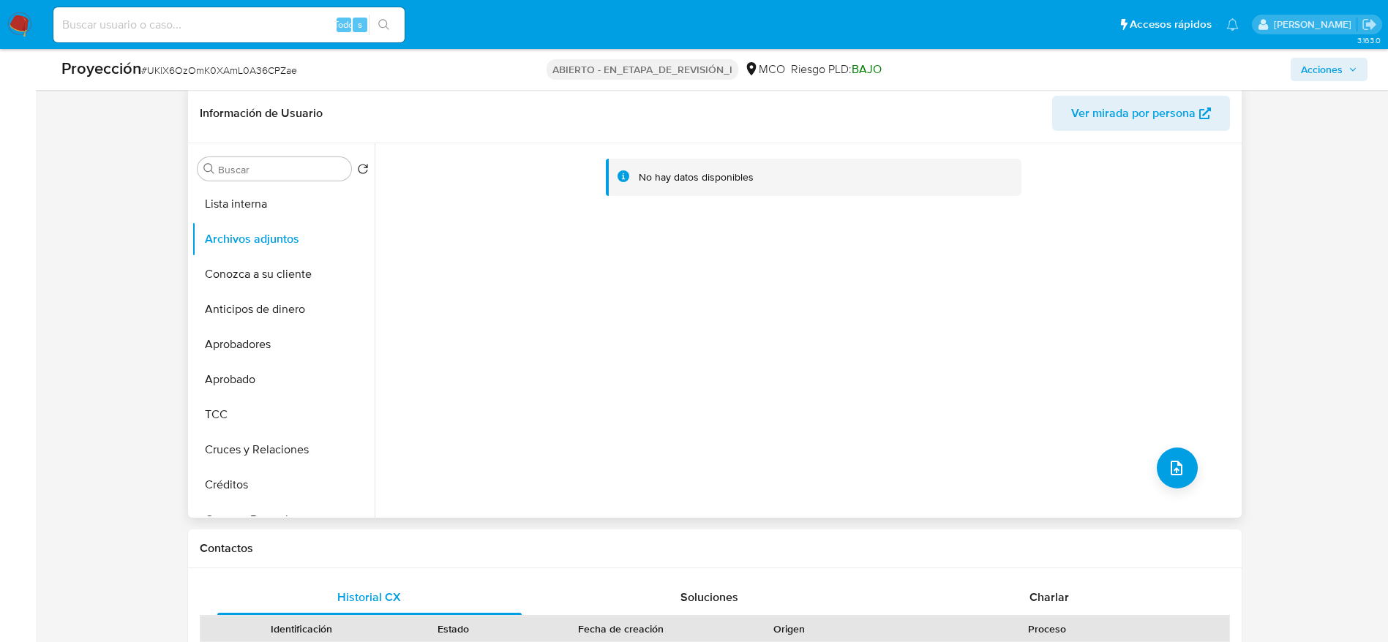
scroll to position [658, 0]
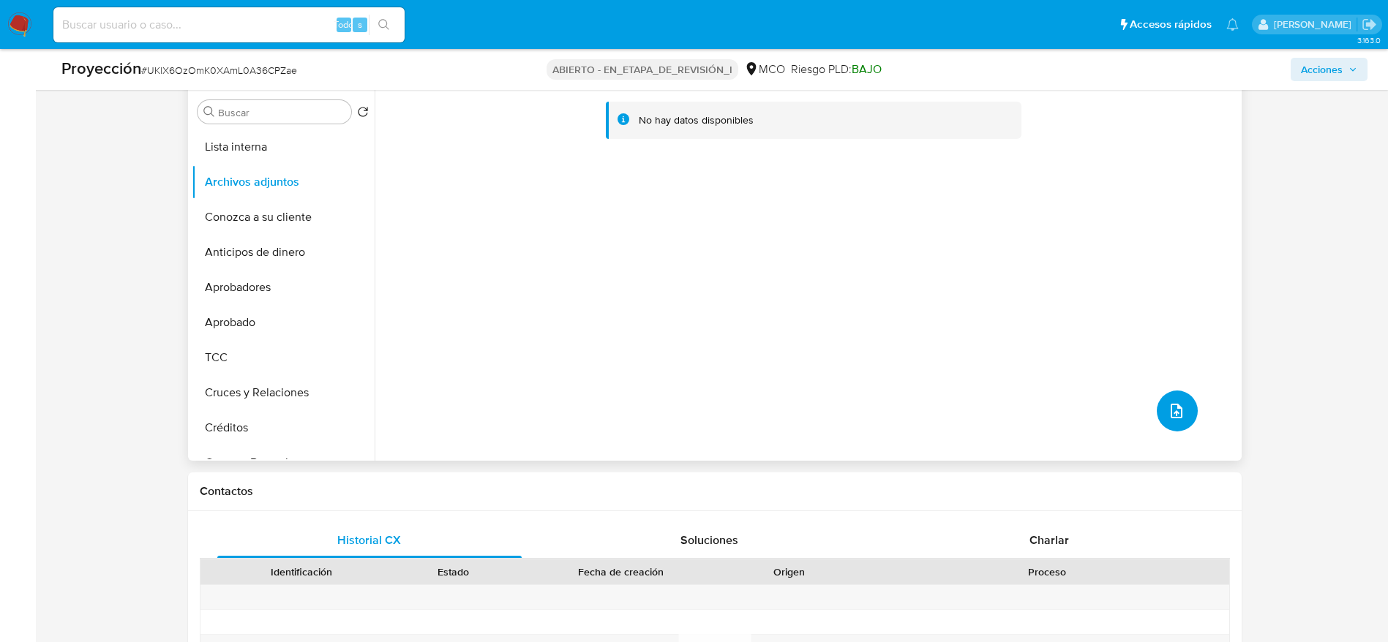
click at [1167, 412] on icon "subir archivo" at bounding box center [1176, 411] width 18 height 18
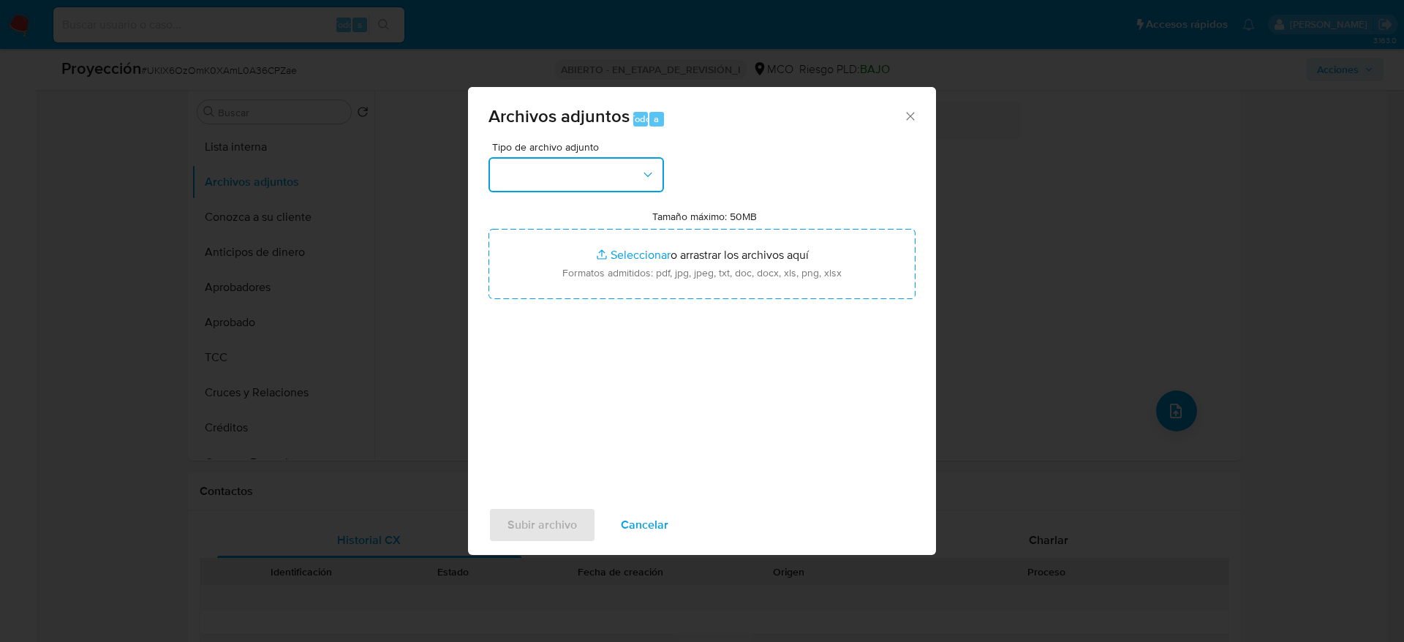
click at [630, 174] on button "button" at bounding box center [577, 174] width 176 height 35
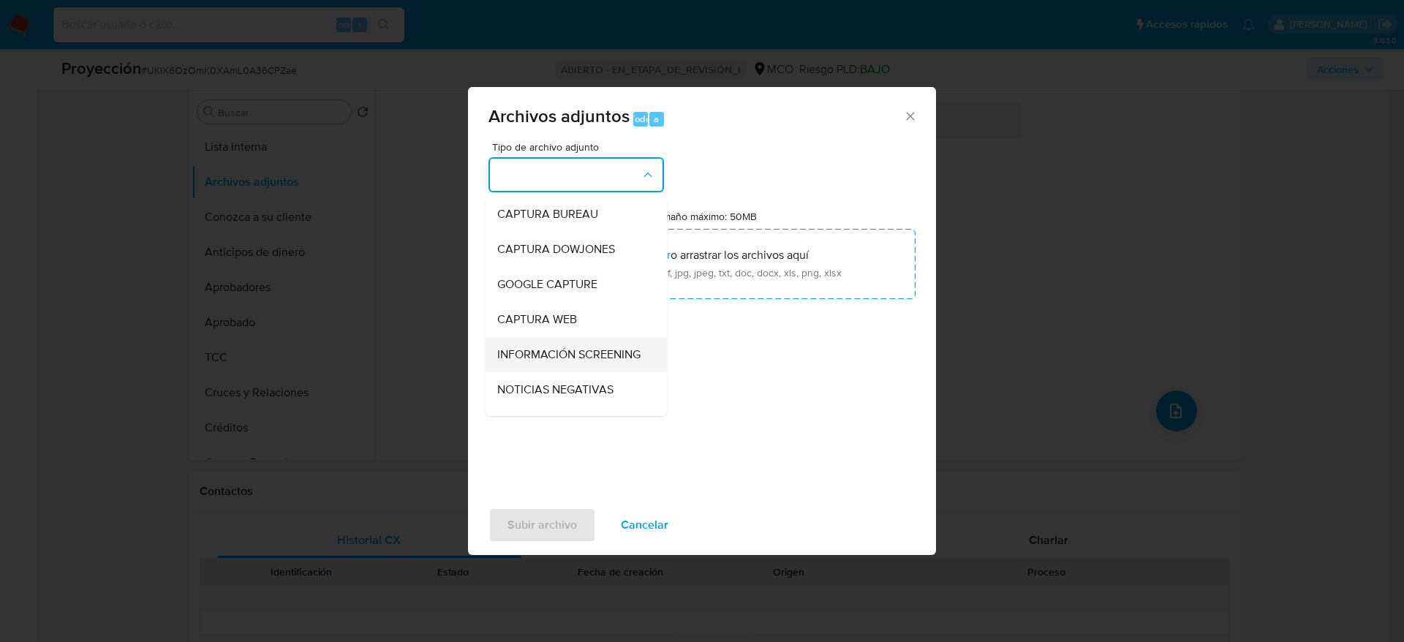
click at [617, 362] on span "INFORMACIÓN SCREENING" at bounding box center [568, 354] width 143 height 15
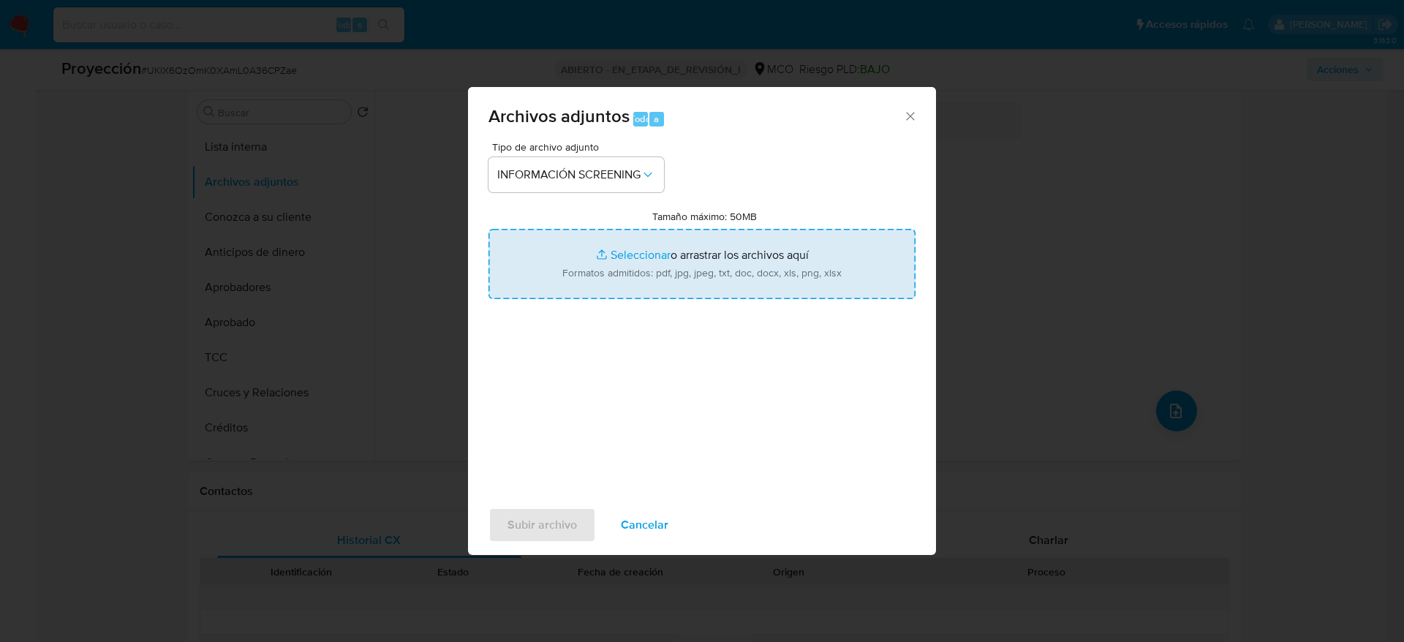
click at [641, 286] on input "Tamaño máximo: 50MB Seleccionar archivos" at bounding box center [702, 264] width 427 height 70
type input "C:\fakepath\_Juan David Albarracin Barrera_ - Buscar con Google.pdf"
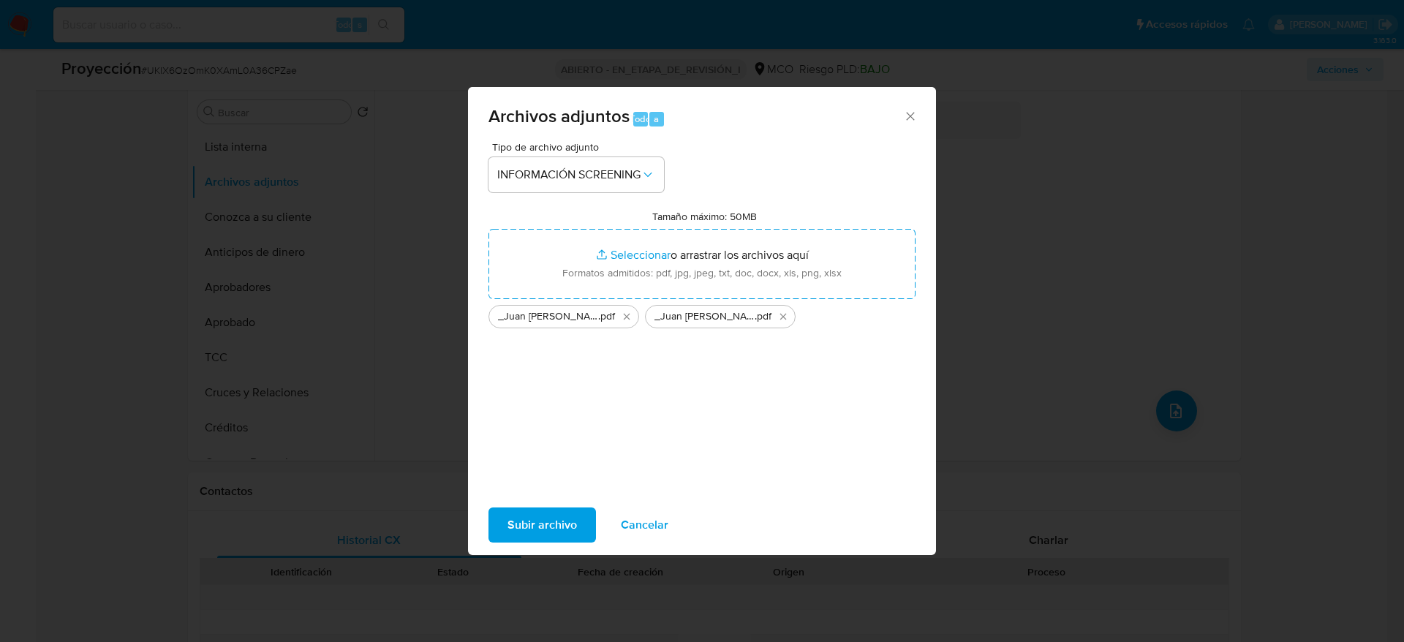
click at [558, 504] on div "Subir archivo Cancelar" at bounding box center [702, 525] width 468 height 56
click at [560, 523] on font "Subir archivo" at bounding box center [542, 525] width 69 height 35
click at [517, 522] on font "Subir archivo" at bounding box center [542, 525] width 69 height 35
drag, startPoint x: 608, startPoint y: 519, endPoint x: 619, endPoint y: 489, distance: 31.9
click at [608, 519] on button "Cancelar" at bounding box center [645, 525] width 86 height 35
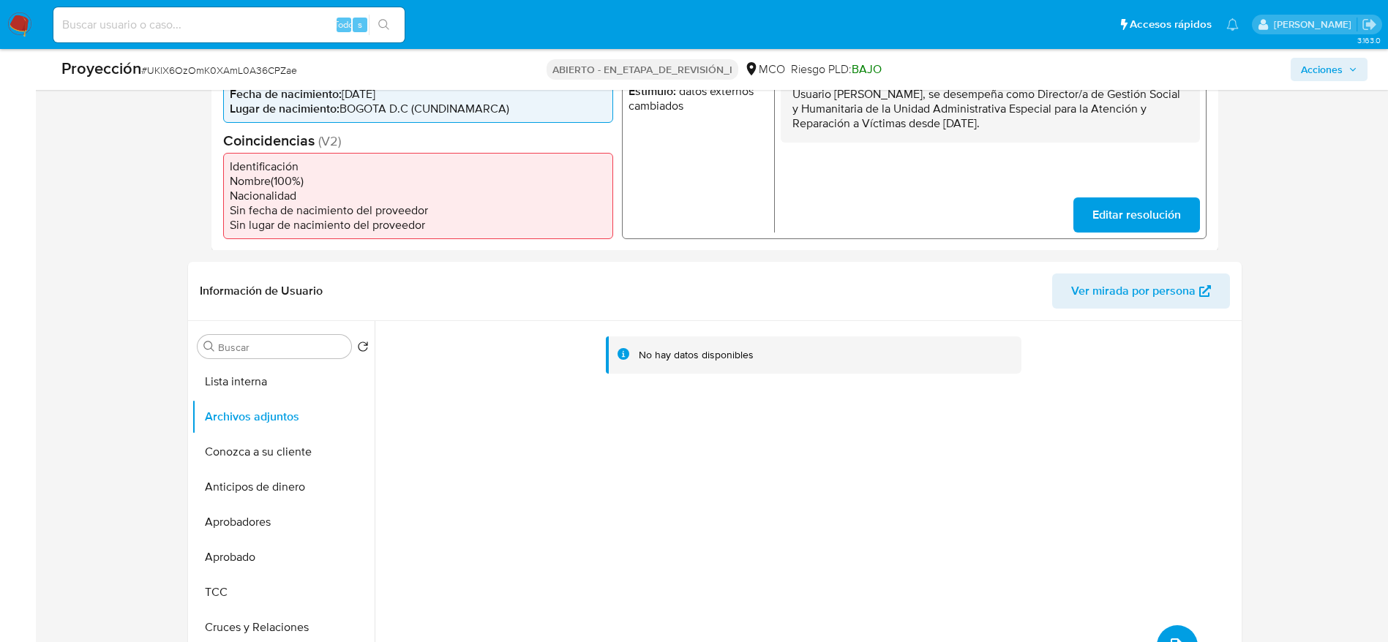
scroll to position [329, 0]
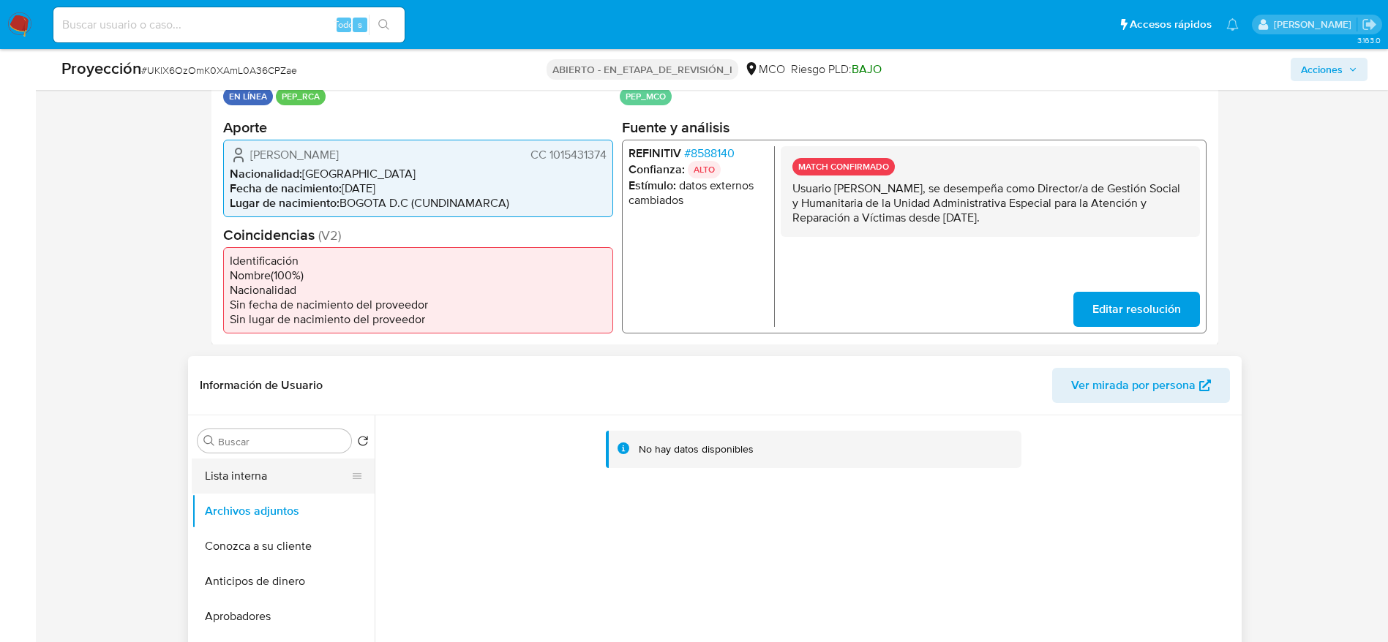
click at [275, 491] on button "Lista interna" at bounding box center [277, 476] width 171 height 35
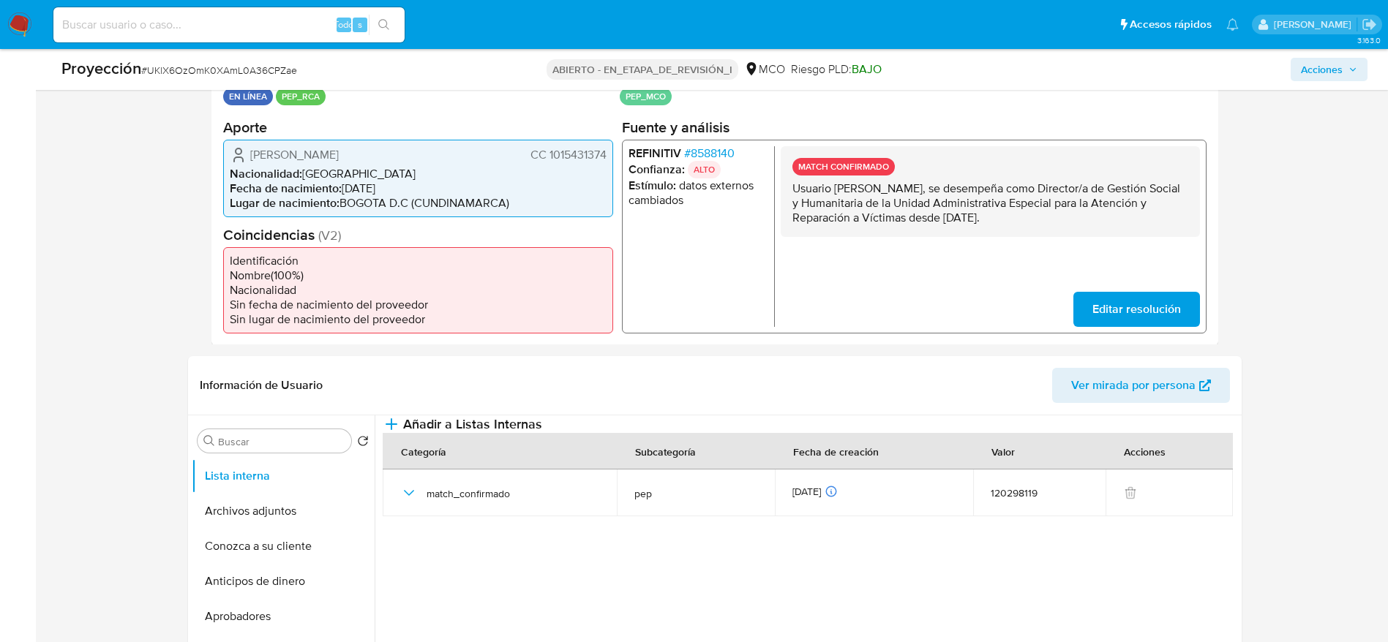
click at [1089, 295] on button "Editar resolución" at bounding box center [1135, 308] width 127 height 35
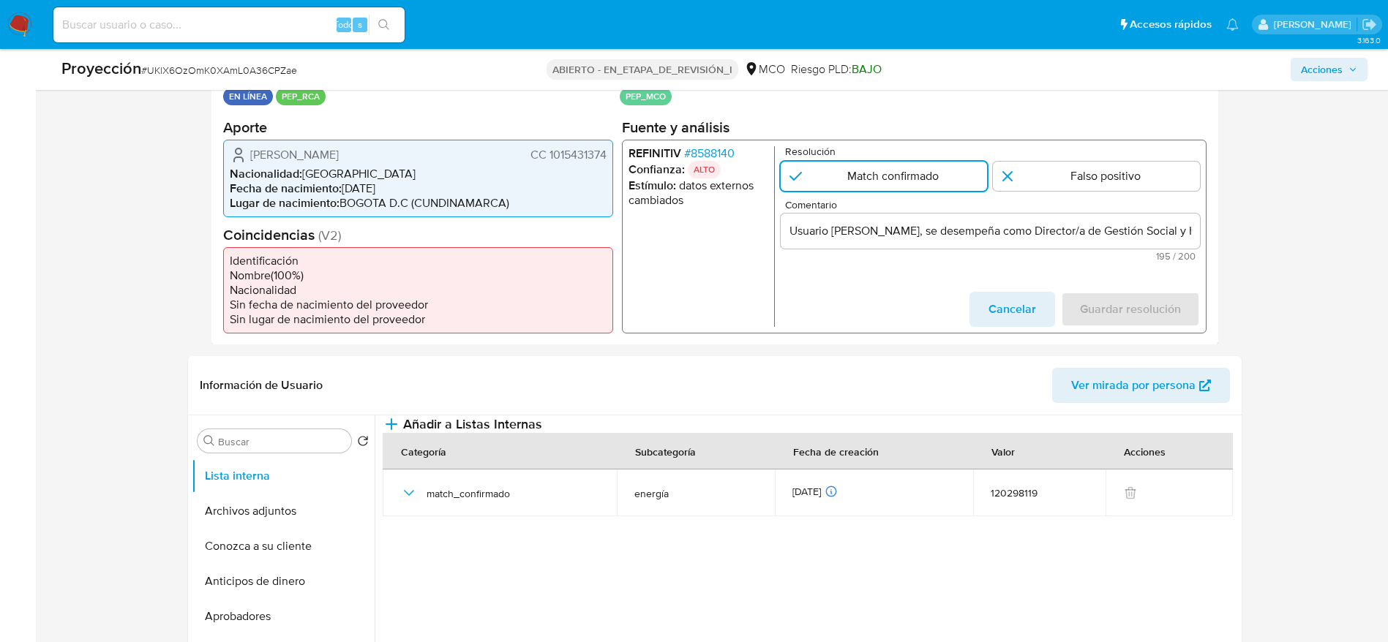
click at [826, 236] on input "Usuario Juan David Albarracin Barrera, se desempeña como Director/a de Gestión …" at bounding box center [989, 230] width 419 height 19
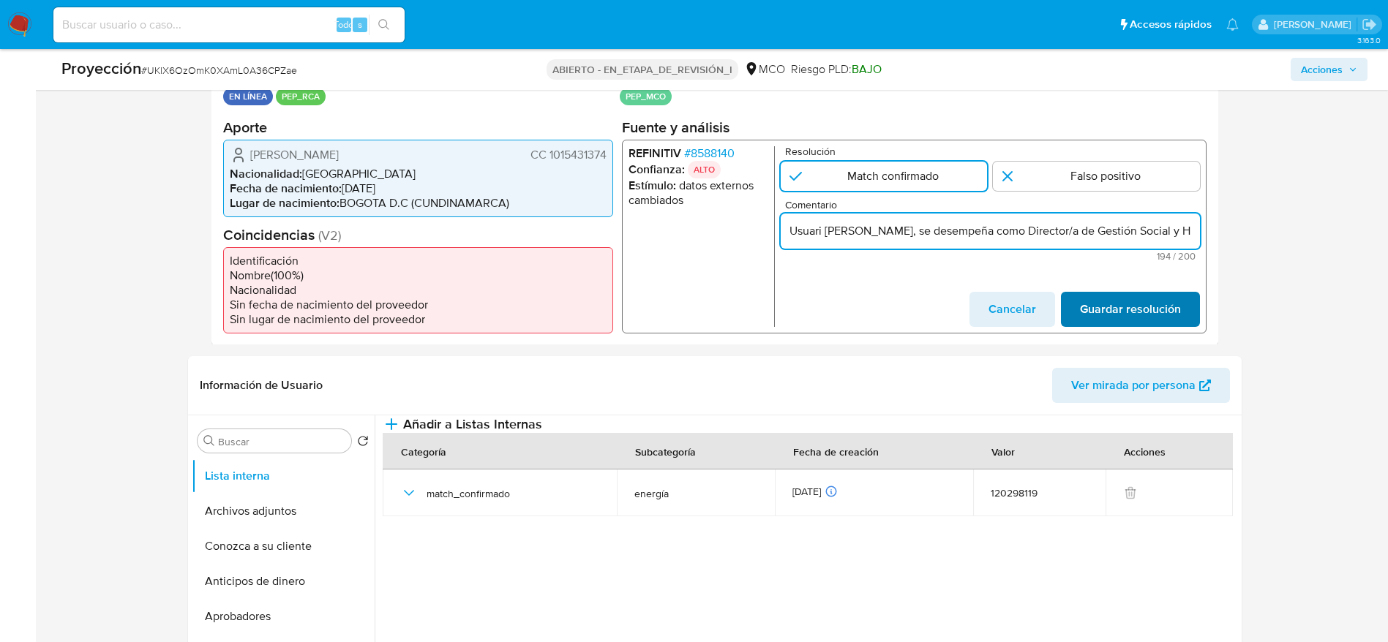
type input "Usuari Juan David Albarracin Barrera, se desempeña como Director/a de Gestión S…"
click at [1114, 309] on span "Guardar resolución" at bounding box center [1129, 309] width 101 height 32
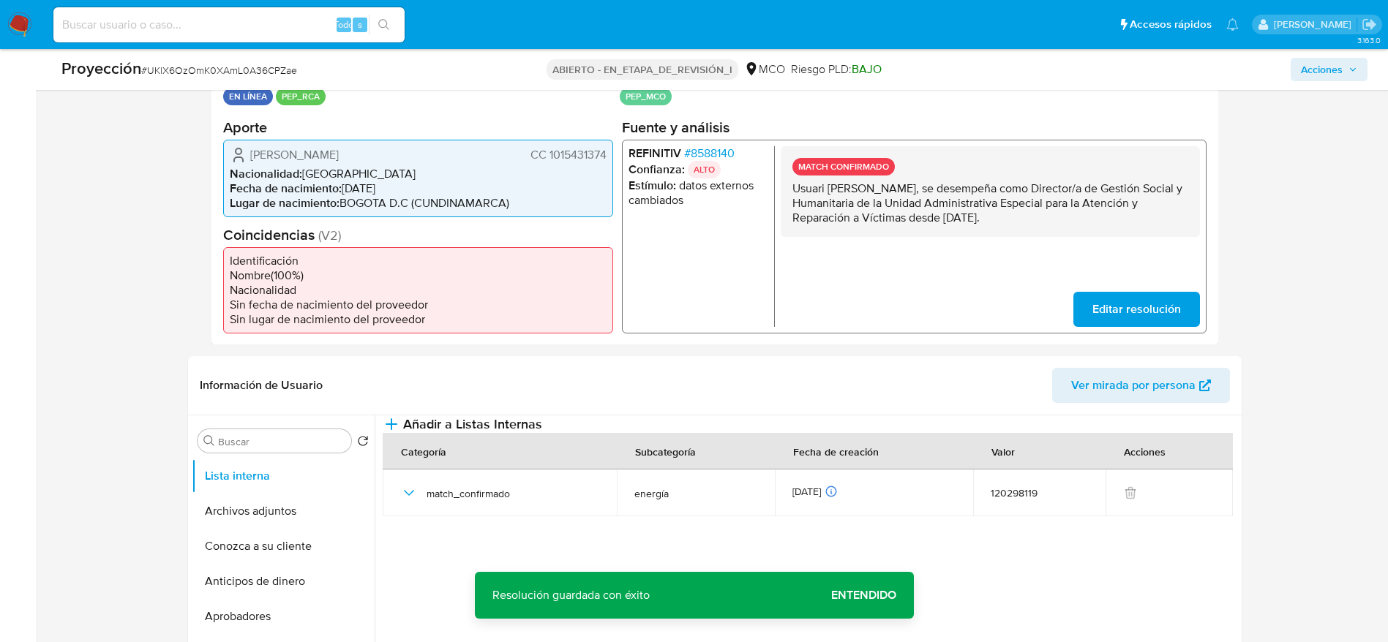
click at [1184, 287] on div "MATCH CONFIRMADO Usuari Juan David Albarracin Barrera, se desempeña como Direct…" at bounding box center [989, 236] width 419 height 181
click at [1171, 301] on span "Editar resolución" at bounding box center [1135, 309] width 89 height 32
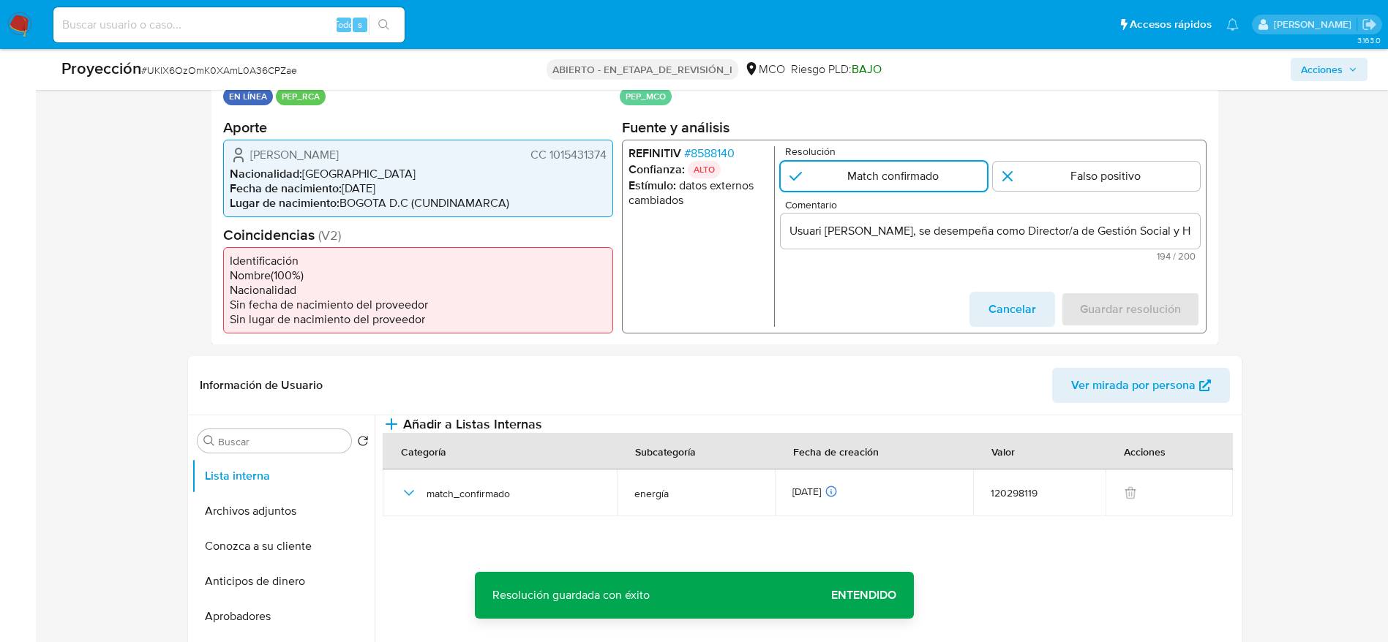
click at [815, 233] on input "Usuari Juan David Albarracin Barrera, se desempeña como Director/a de Gestión S…" at bounding box center [989, 230] width 419 height 19
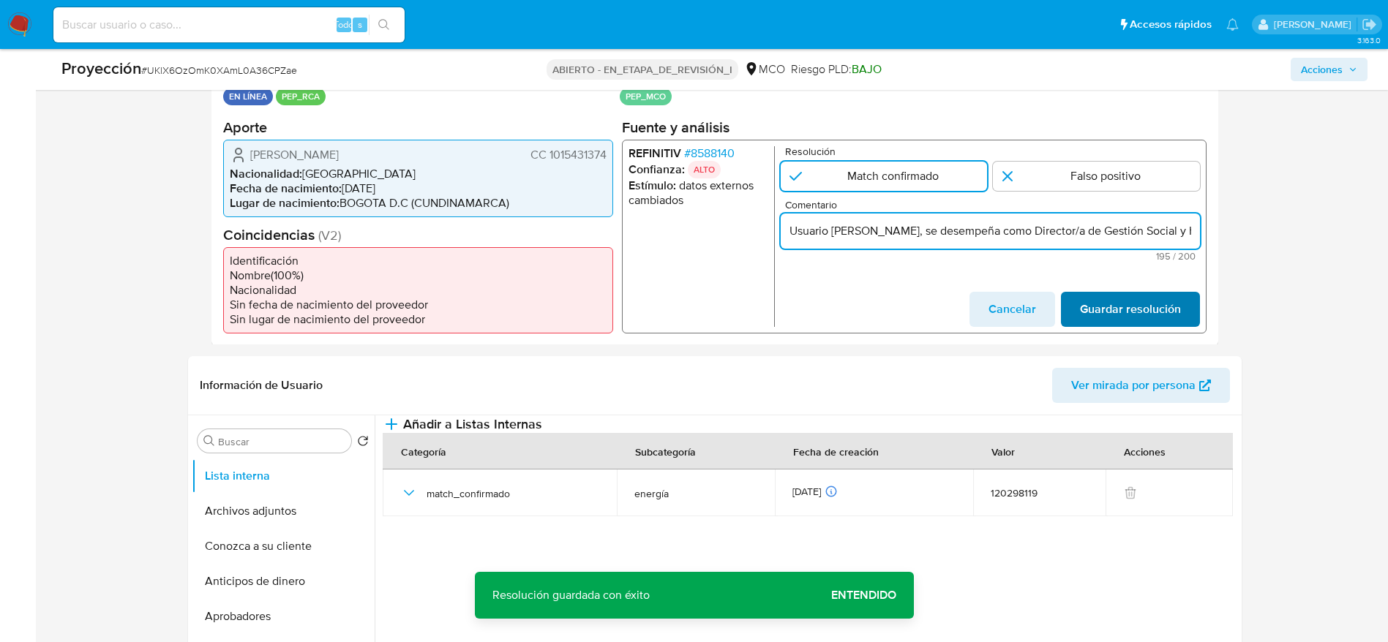
type input "Usuario Juan David Albarracin Barrera, se desempeña como Director/a de Gestión …"
click at [1156, 300] on span "Guardar resolución" at bounding box center [1129, 309] width 101 height 32
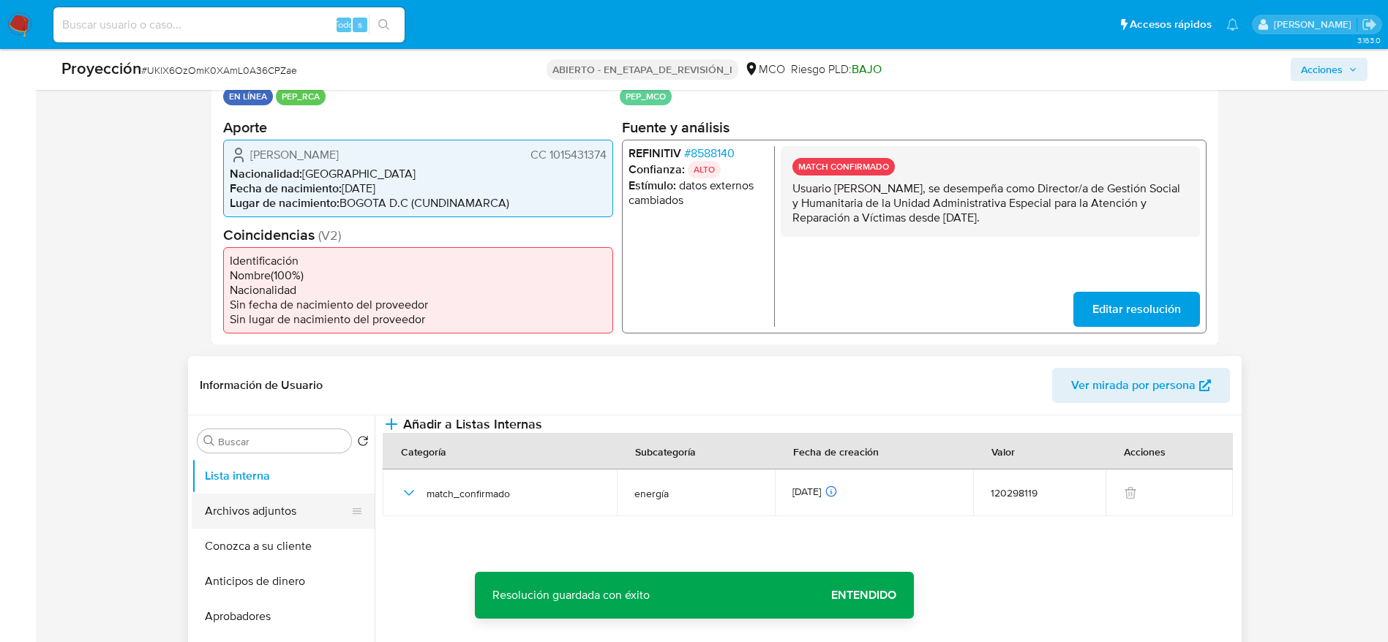
click at [305, 527] on button "Archivos adjuntos" at bounding box center [277, 511] width 171 height 35
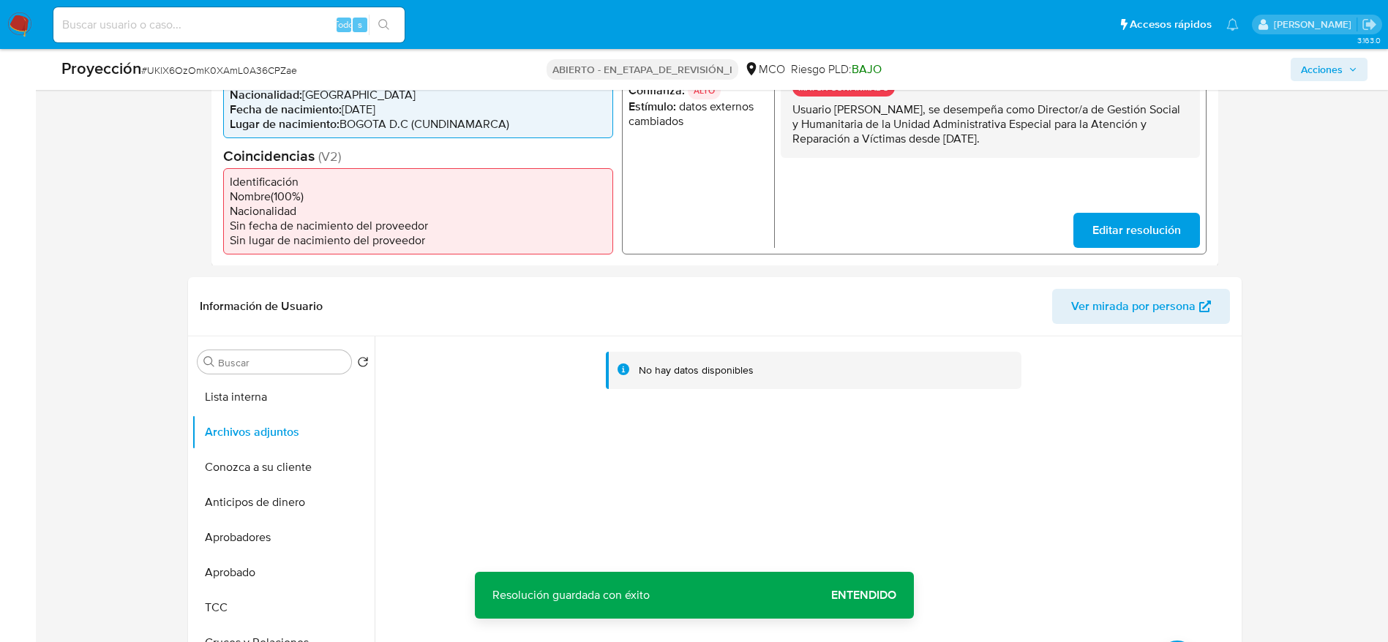
scroll to position [439, 0]
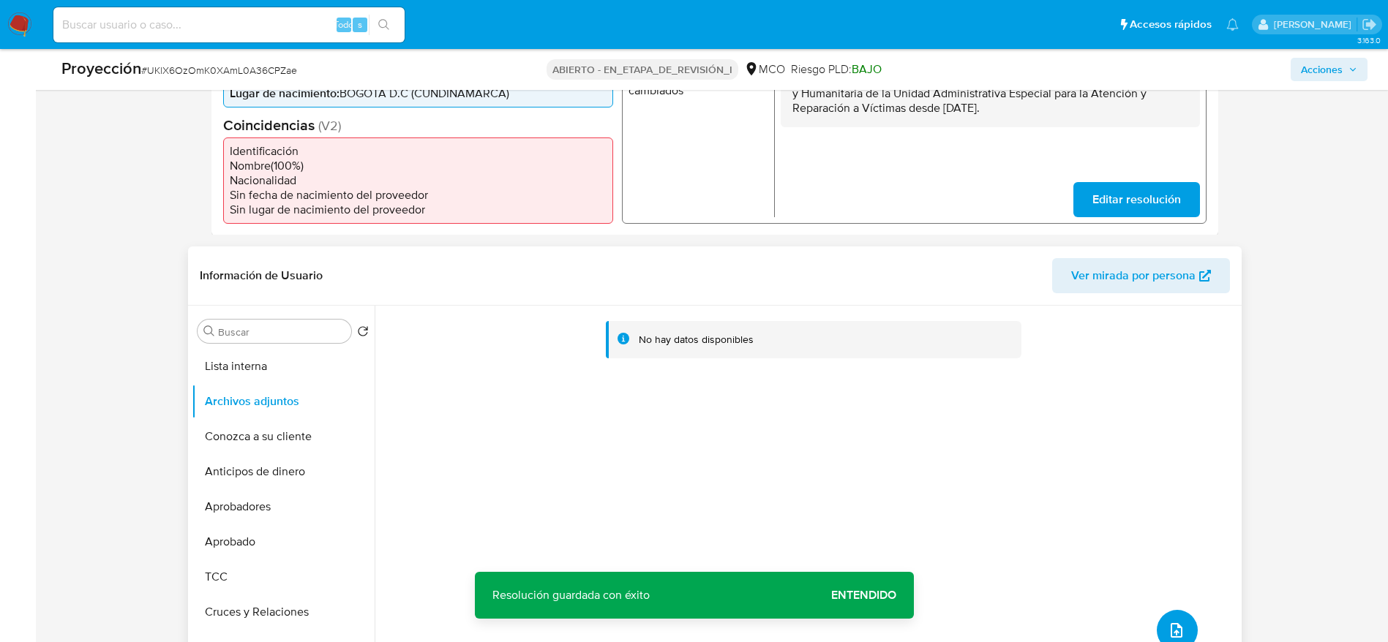
click at [1159, 627] on button "subir archivo" at bounding box center [1176, 630] width 41 height 41
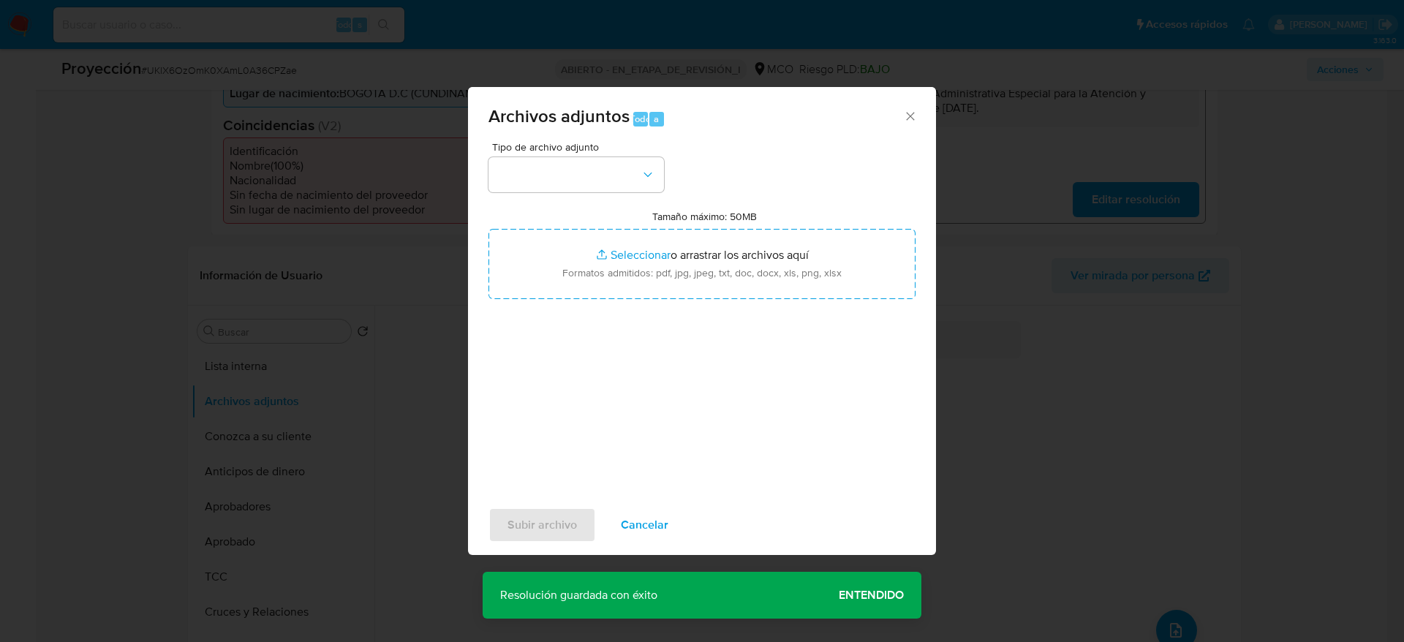
click at [533, 143] on font "Tipo de archivo adjunto" at bounding box center [545, 147] width 107 height 15
click at [568, 191] on button "button" at bounding box center [577, 174] width 176 height 35
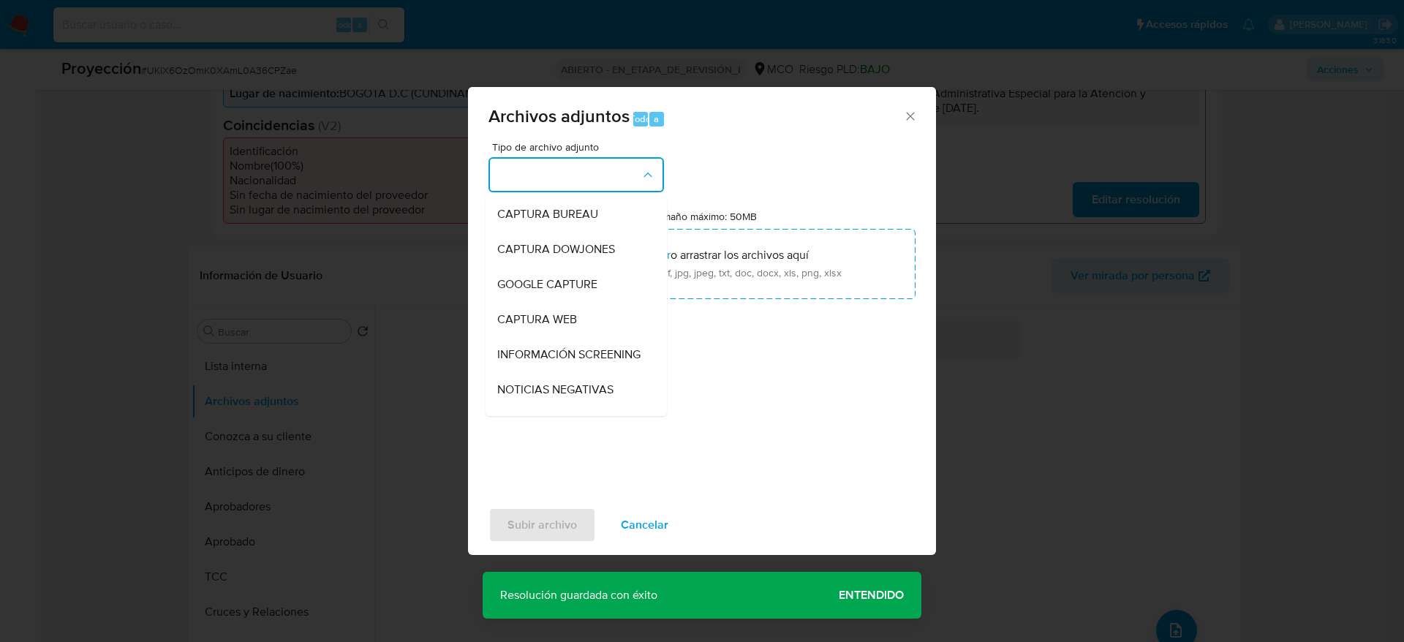
click at [527, 363] on font "INFORMACIÓN SCREENING" at bounding box center [568, 354] width 143 height 17
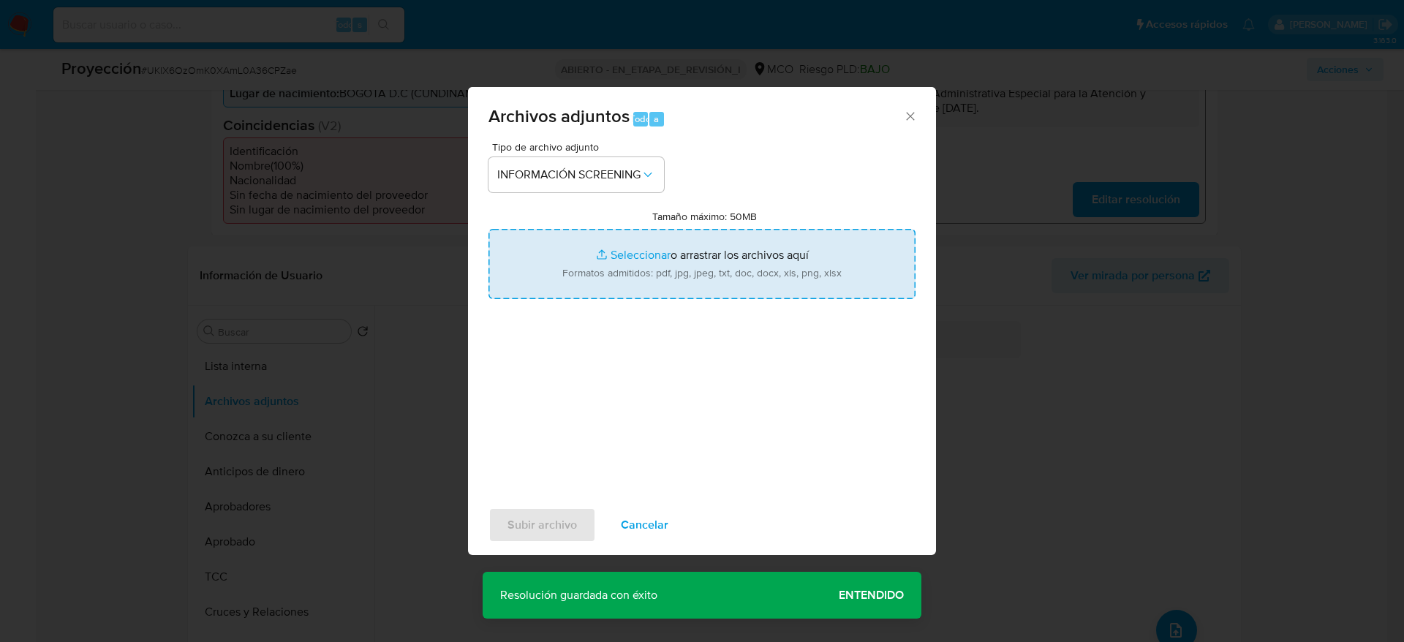
click at [598, 247] on input "Tamaño máximo: 50MB Seleccionar archivos" at bounding box center [702, 264] width 427 height 70
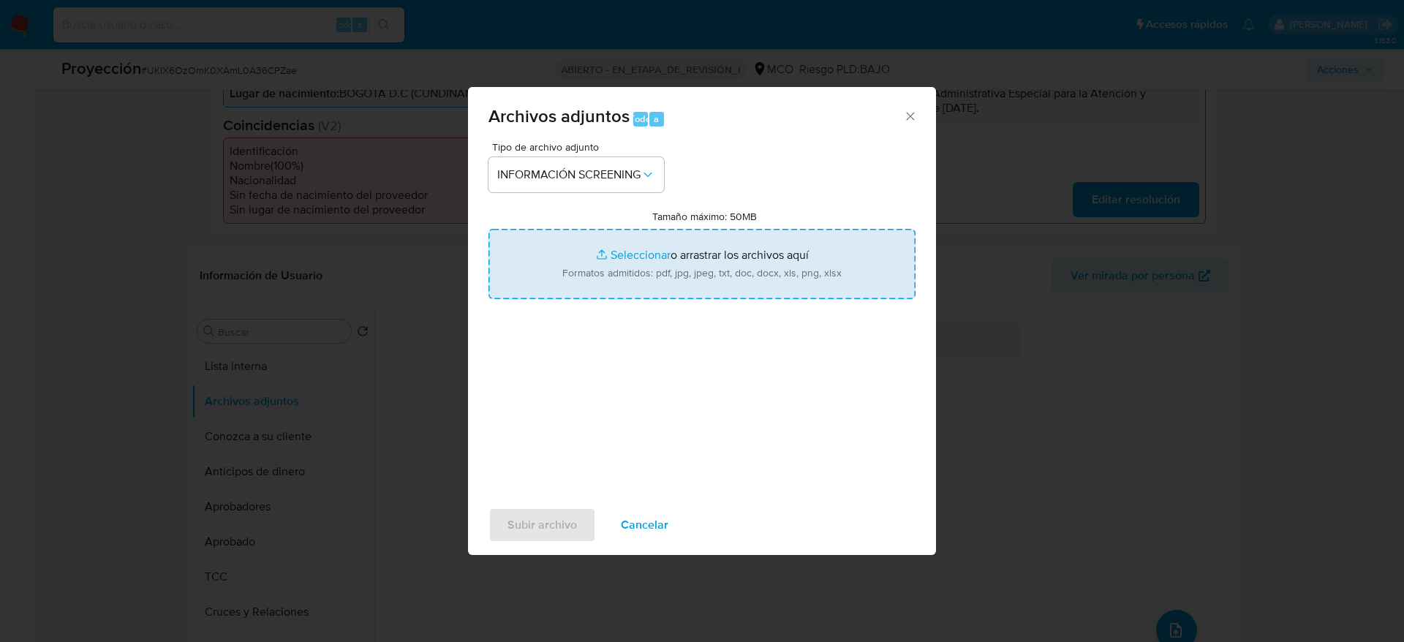
type input "C:\fakepath\_Juan David Albarracin Barrera_ - Buscar con Google.pdf"
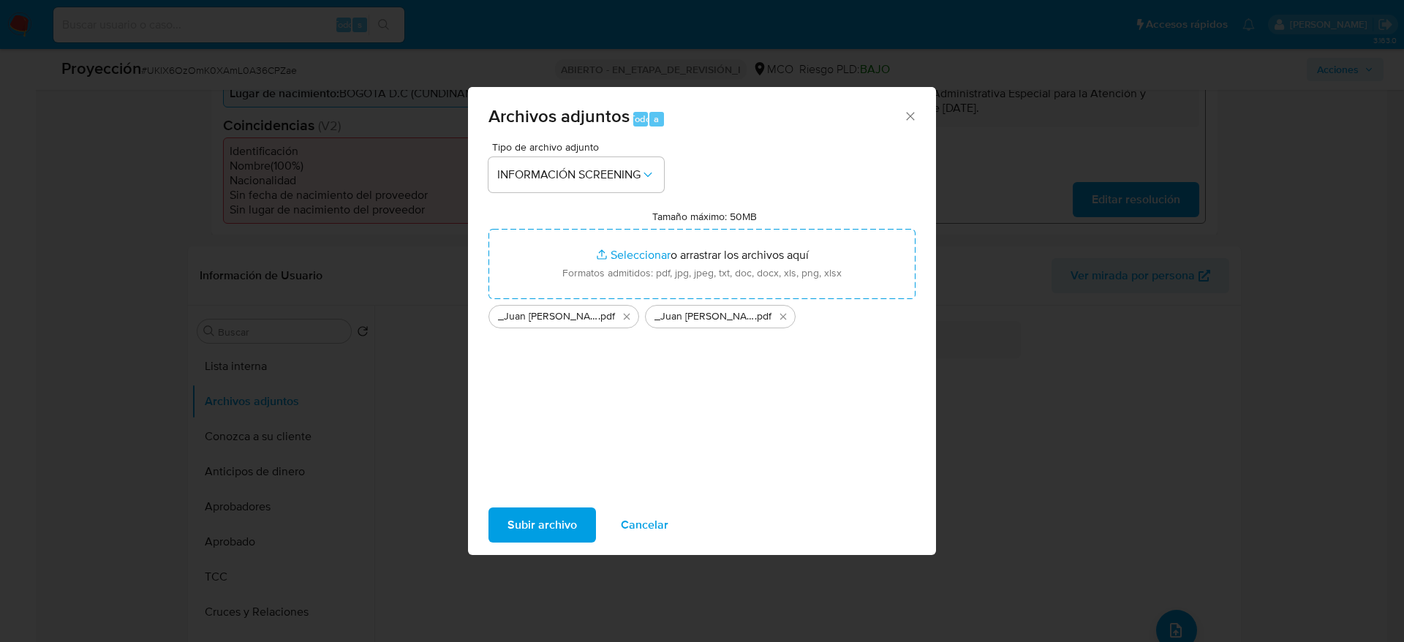
drag, startPoint x: 598, startPoint y: 247, endPoint x: 560, endPoint y: 526, distance: 282.0
click at [560, 526] on font "Subir archivo" at bounding box center [542, 525] width 69 height 35
click at [579, 508] on button "Subir archivo" at bounding box center [543, 525] width 108 height 35
click at [555, 516] on font "Subir archivo" at bounding box center [542, 525] width 69 height 35
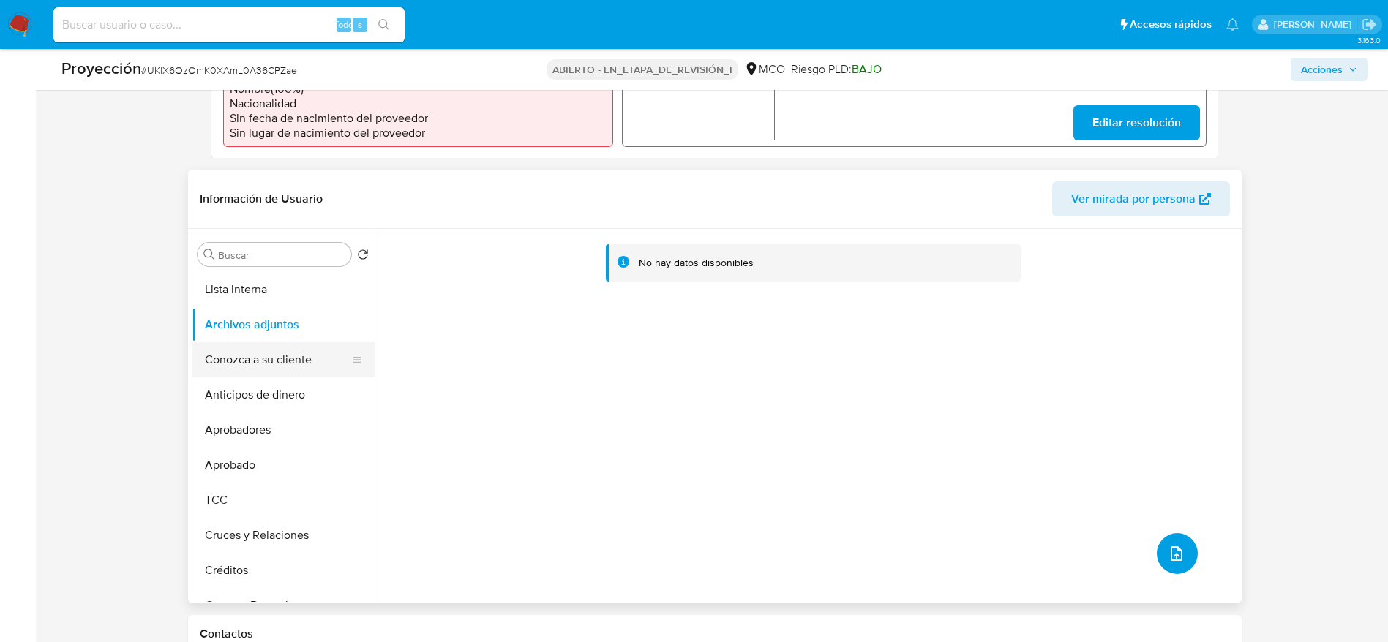
scroll to position [549, 0]
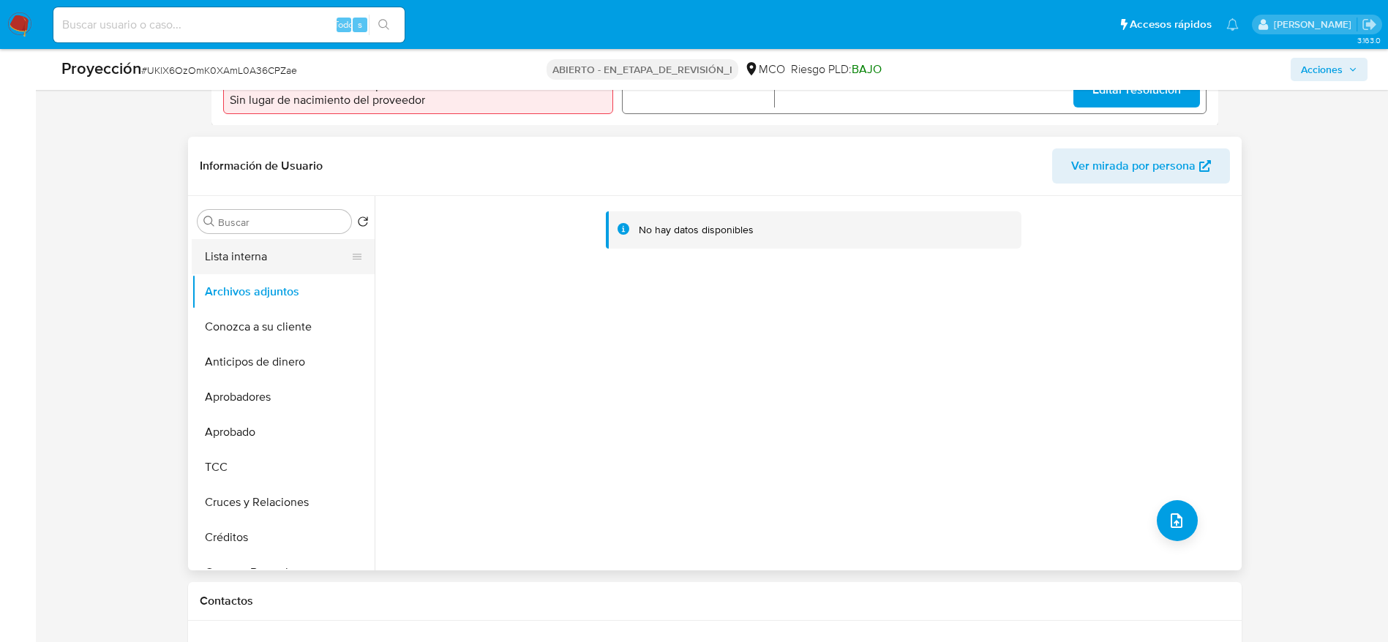
click at [234, 255] on button "Lista interna" at bounding box center [277, 256] width 171 height 35
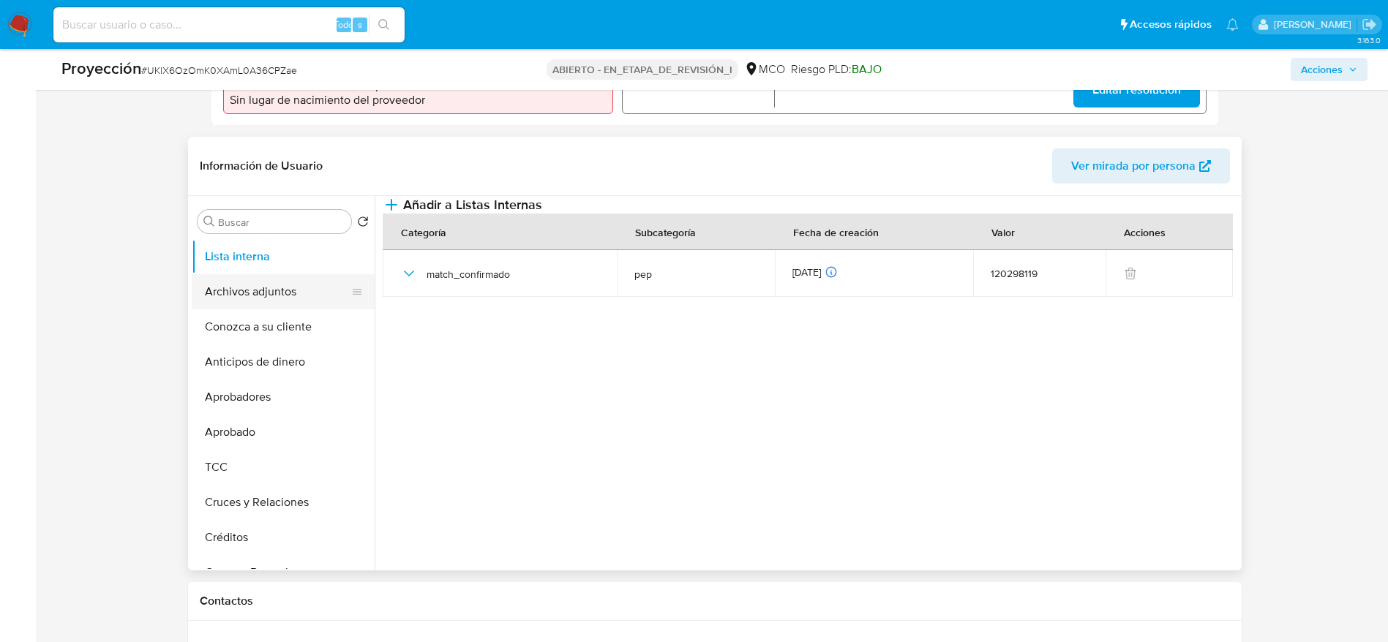
click at [238, 295] on button "Archivos adjuntos" at bounding box center [277, 291] width 171 height 35
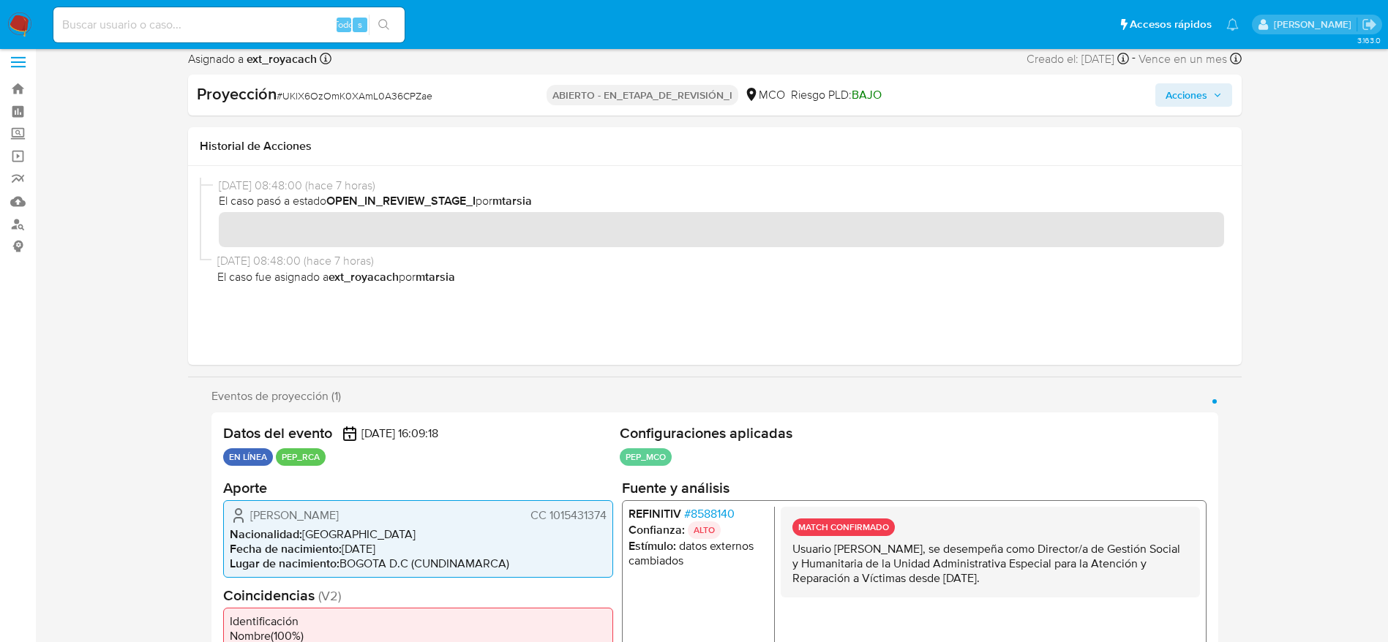
scroll to position [0, 0]
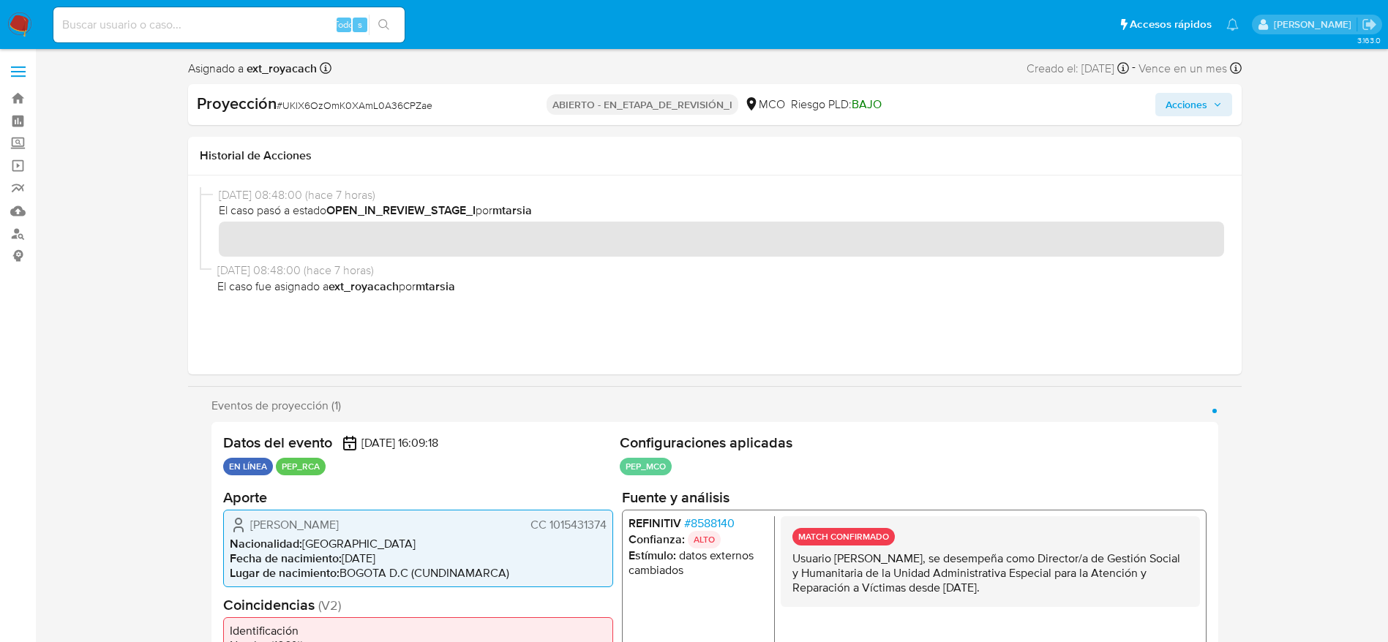
click at [1230, 94] on button "Acciones" at bounding box center [1193, 104] width 77 height 23
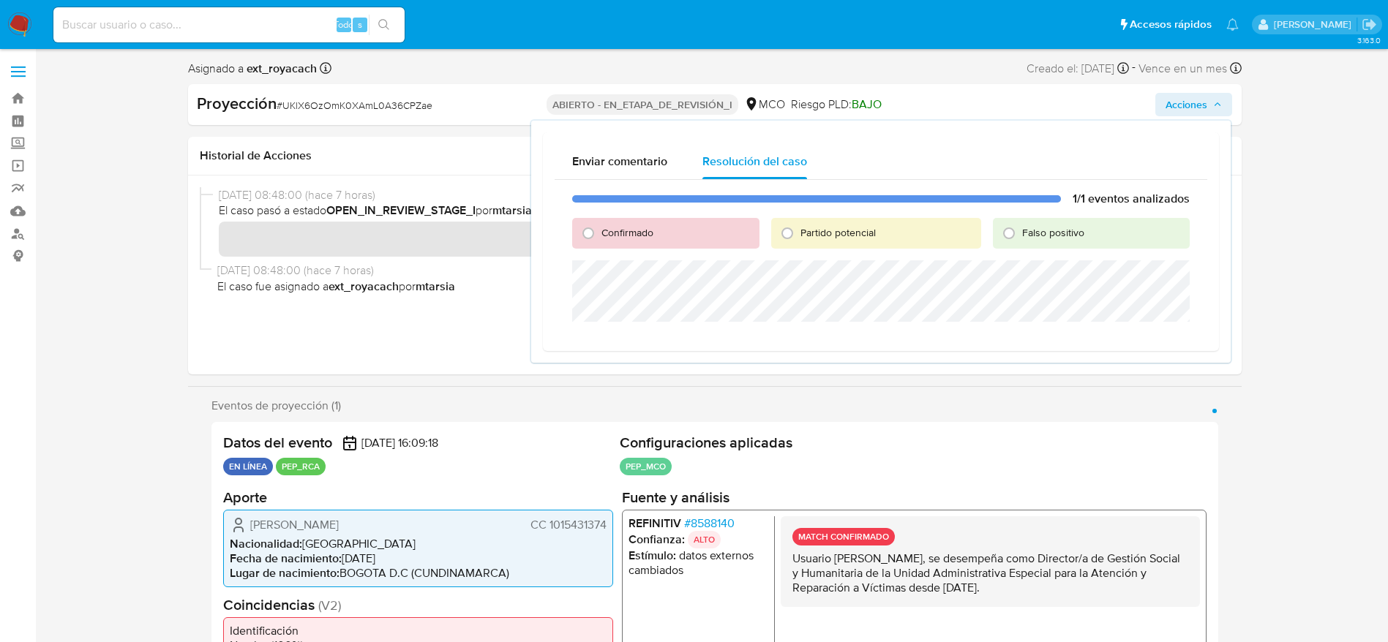
click at [639, 223] on div "Confirmado" at bounding box center [665, 233] width 187 height 31
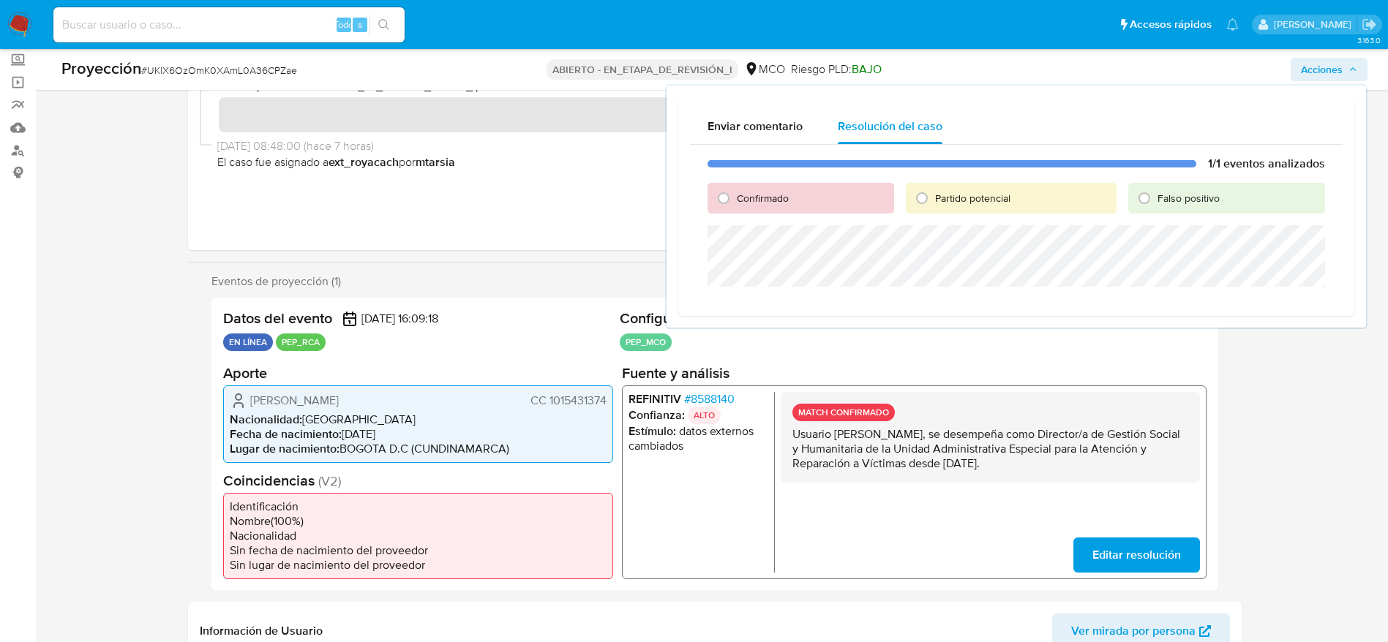
scroll to position [219, 0]
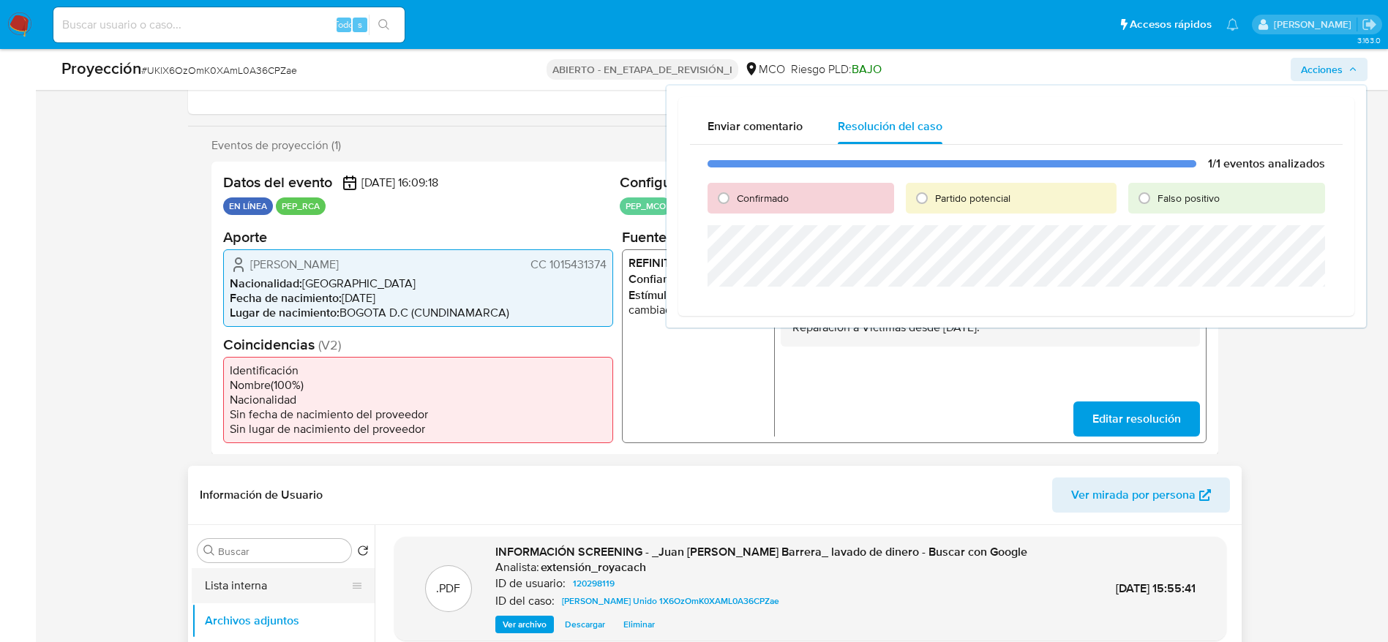
click at [211, 577] on button "Lista interna" at bounding box center [277, 585] width 171 height 35
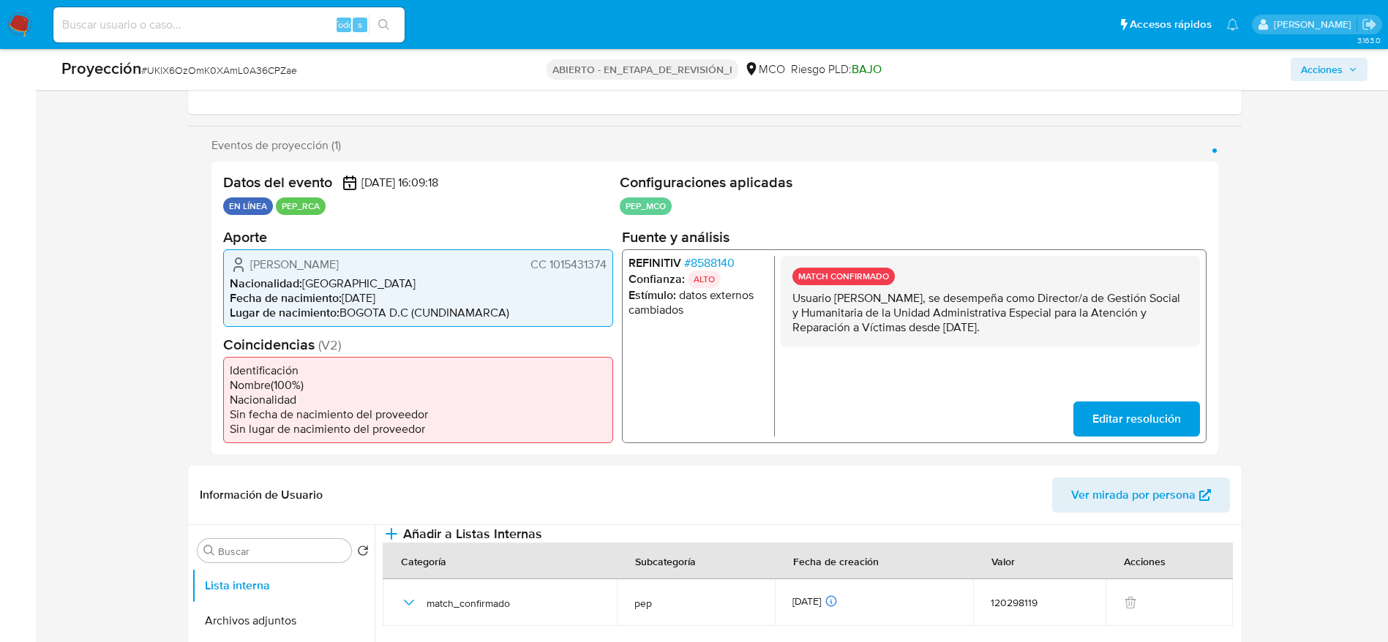
click at [1305, 78] on span "Acciones" at bounding box center [1322, 69] width 42 height 23
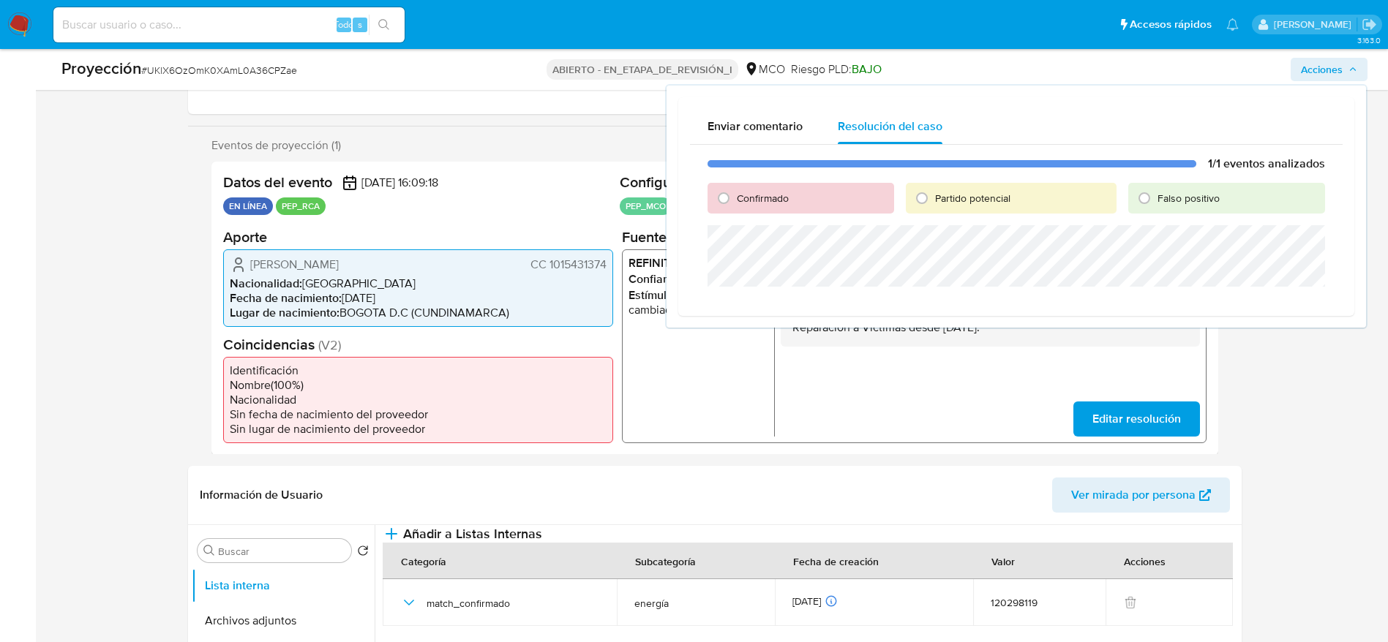
click at [776, 197] on font "Confirmado" at bounding box center [763, 198] width 52 height 15
click at [735, 197] on input "Confirmado" at bounding box center [723, 198] width 23 height 23
radio input "true"
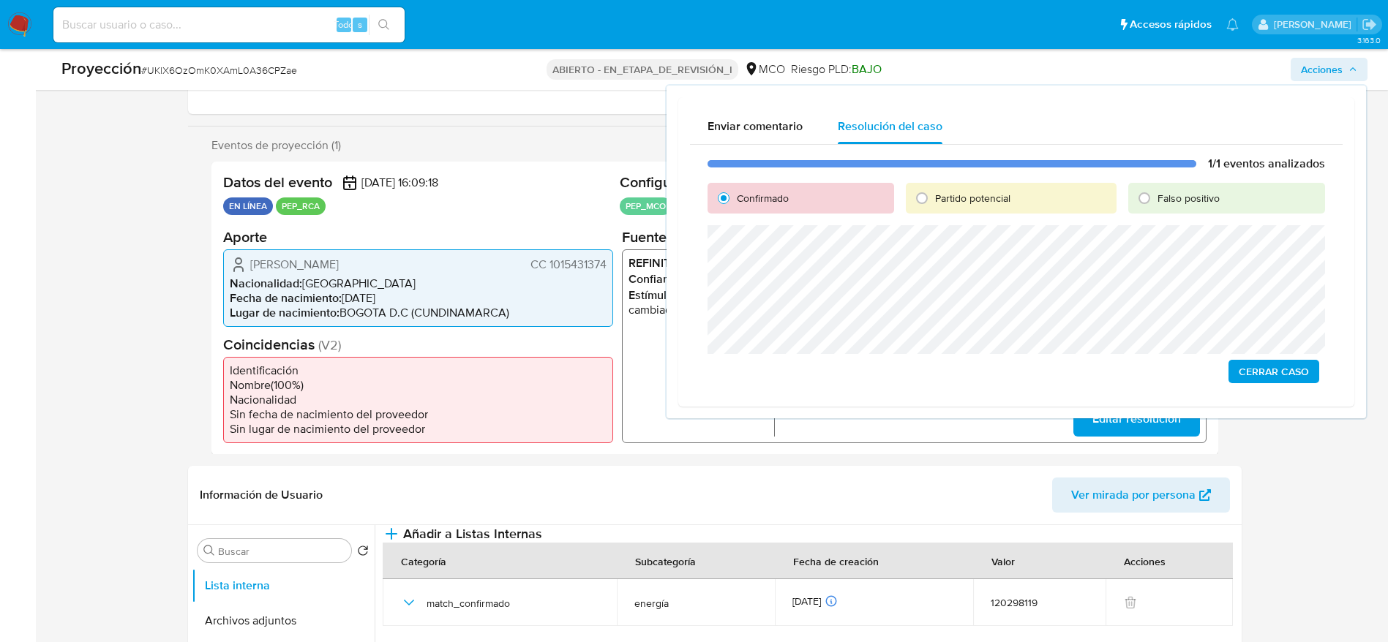
click at [1282, 368] on span "Cerrar Caso" at bounding box center [1273, 371] width 70 height 20
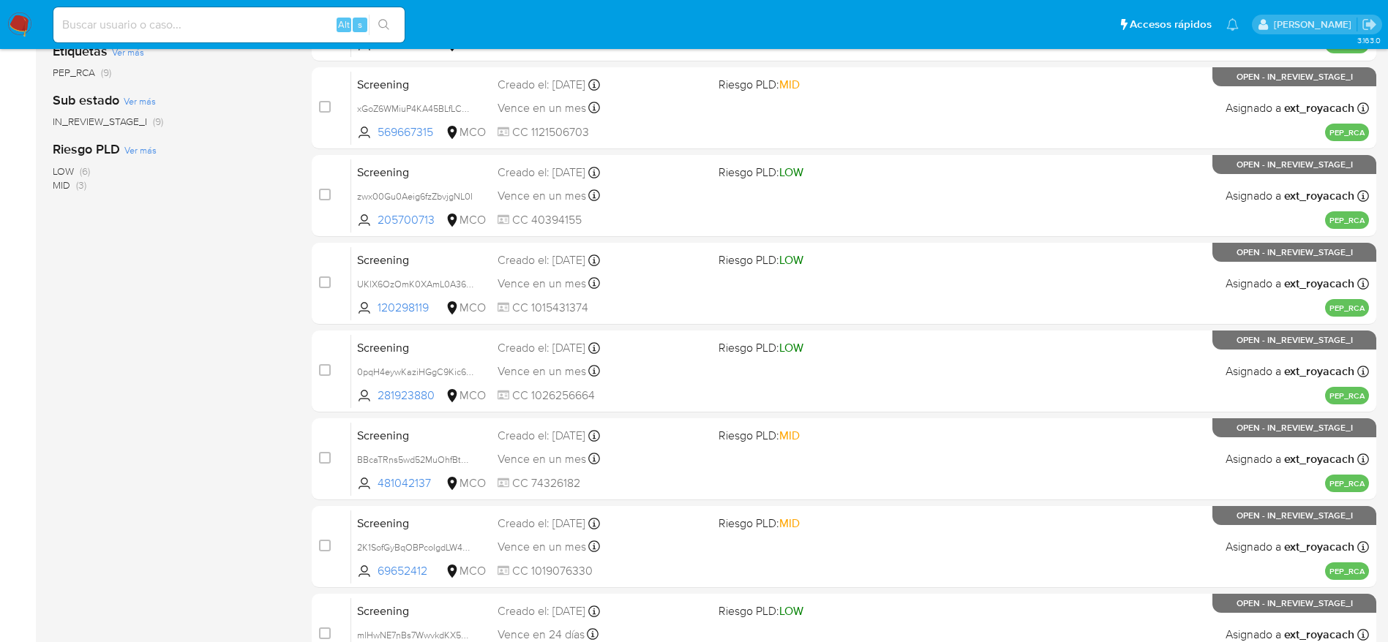
scroll to position [329, 0]
click at [28, 26] on img at bounding box center [19, 24] width 25 height 25
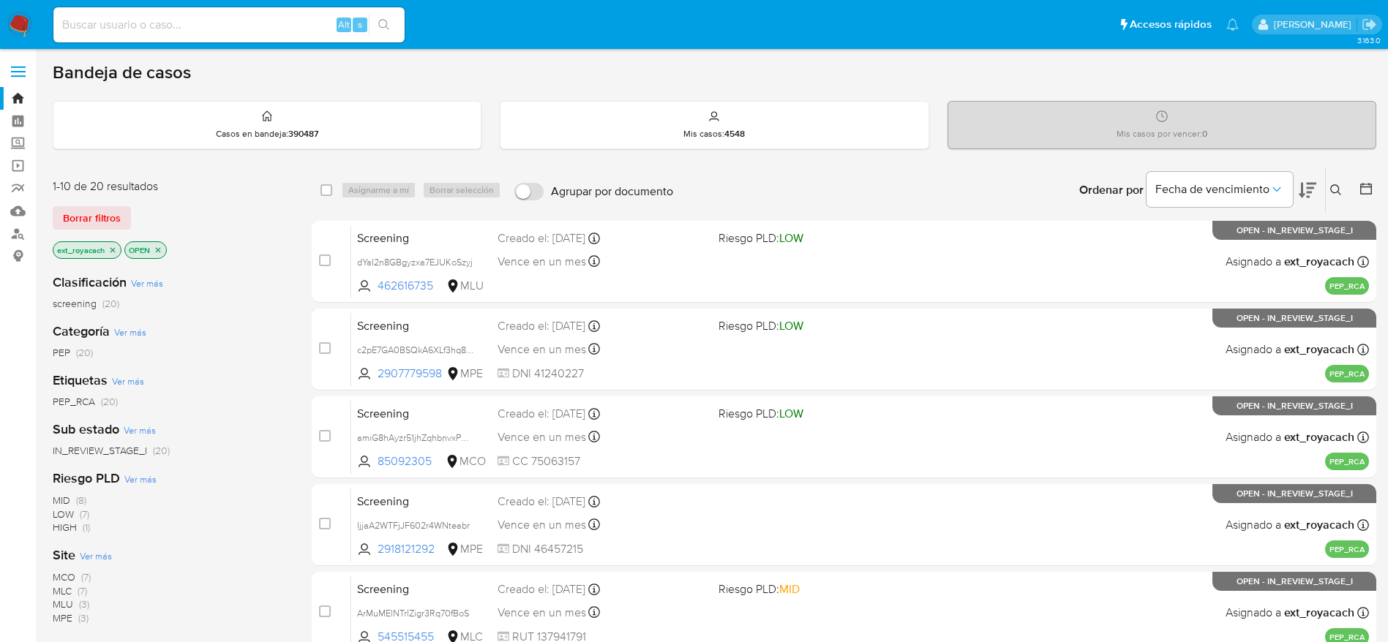
click at [16, 21] on img at bounding box center [19, 24] width 25 height 25
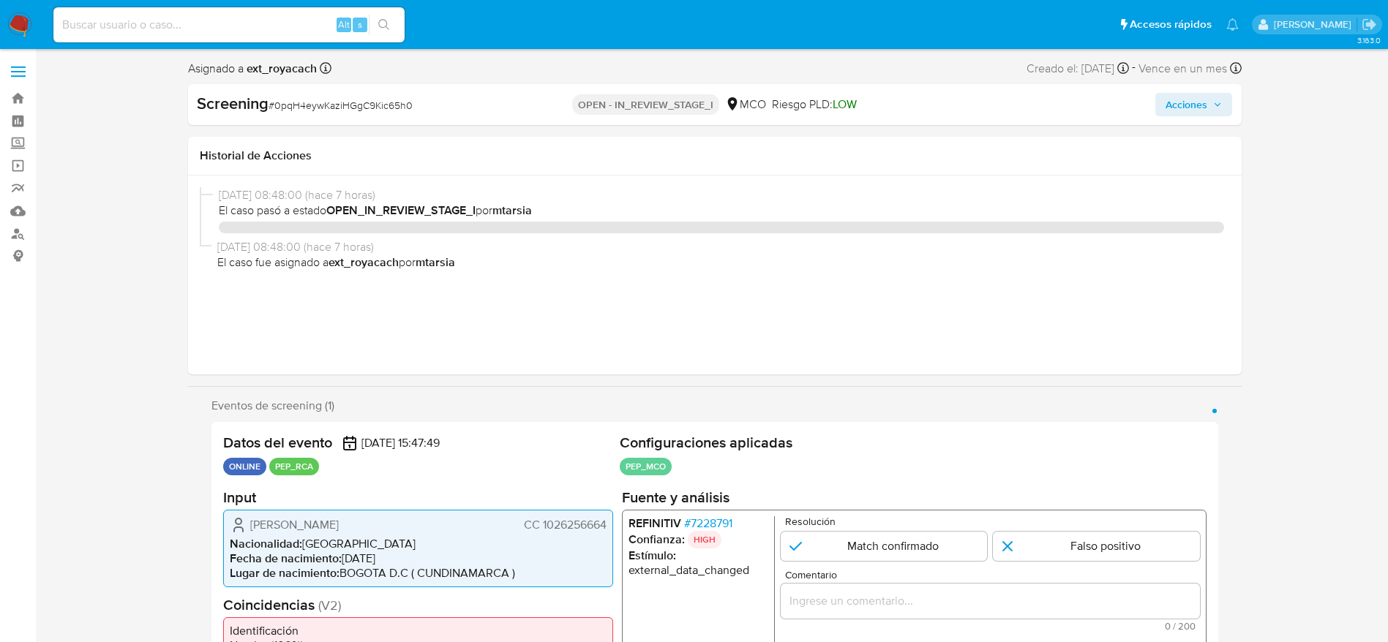
select select "10"
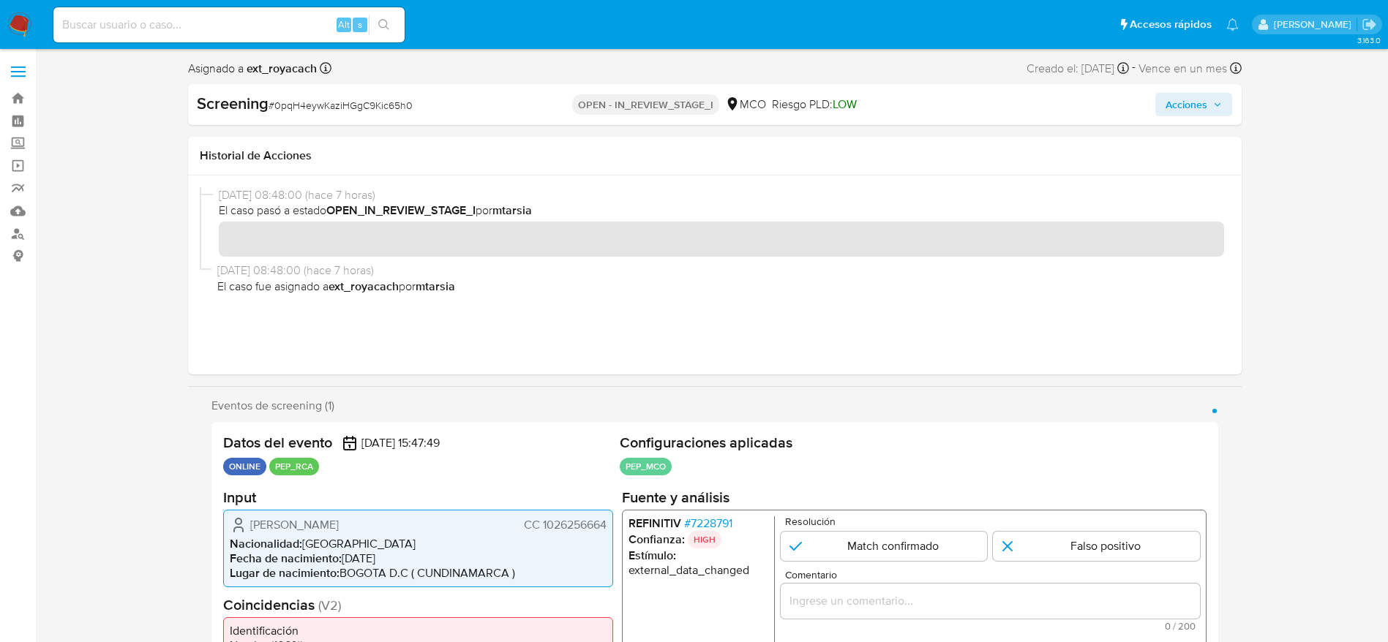
scroll to position [110, 0]
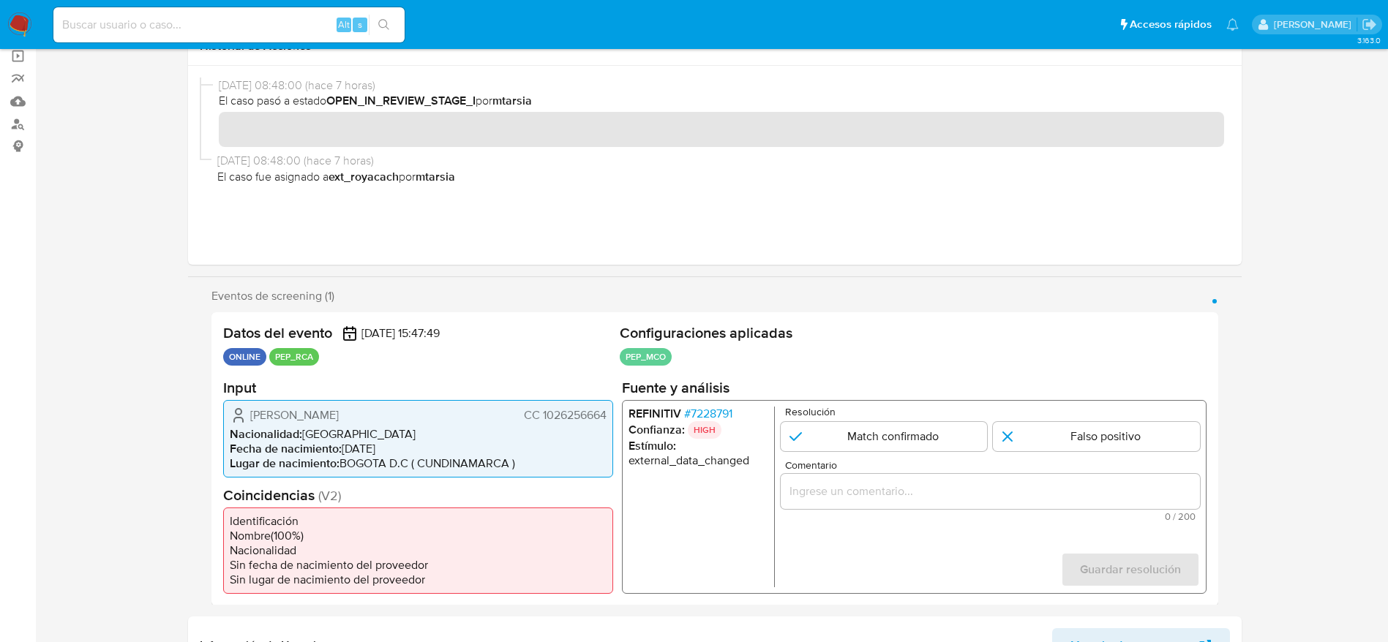
click at [728, 408] on span "# 7228791" at bounding box center [707, 413] width 48 height 15
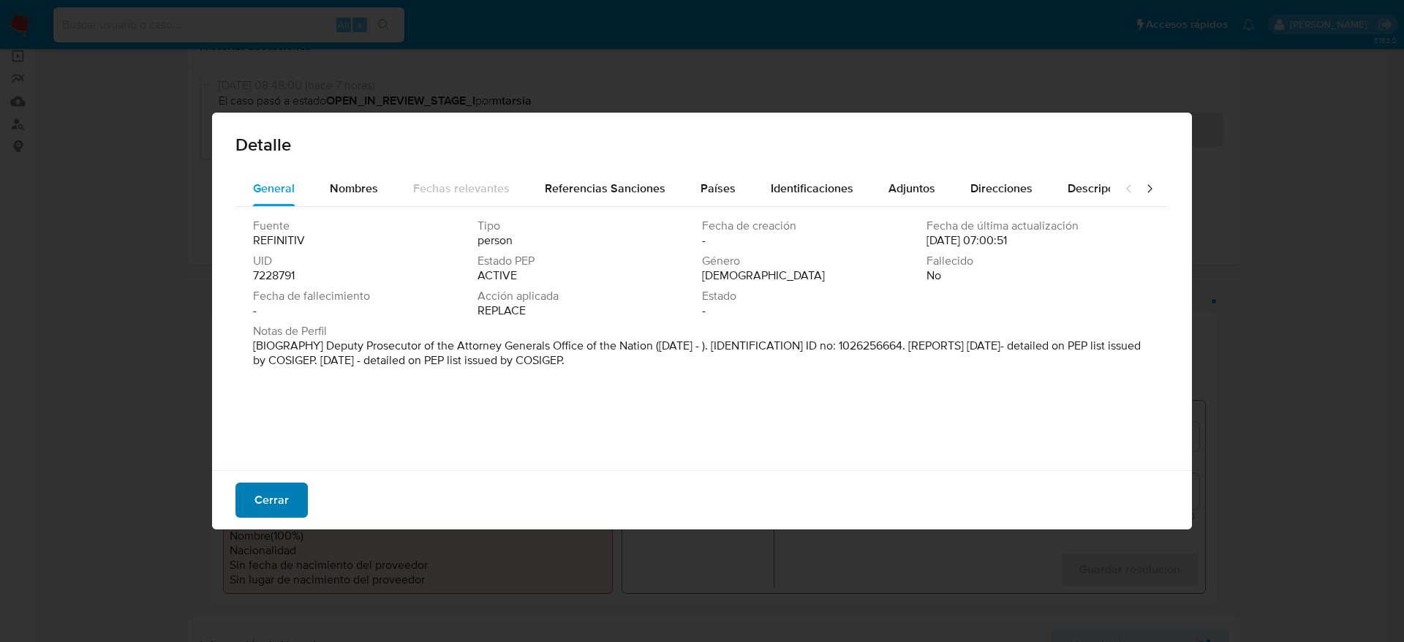
click at [240, 496] on button "Cerrar" at bounding box center [272, 500] width 72 height 35
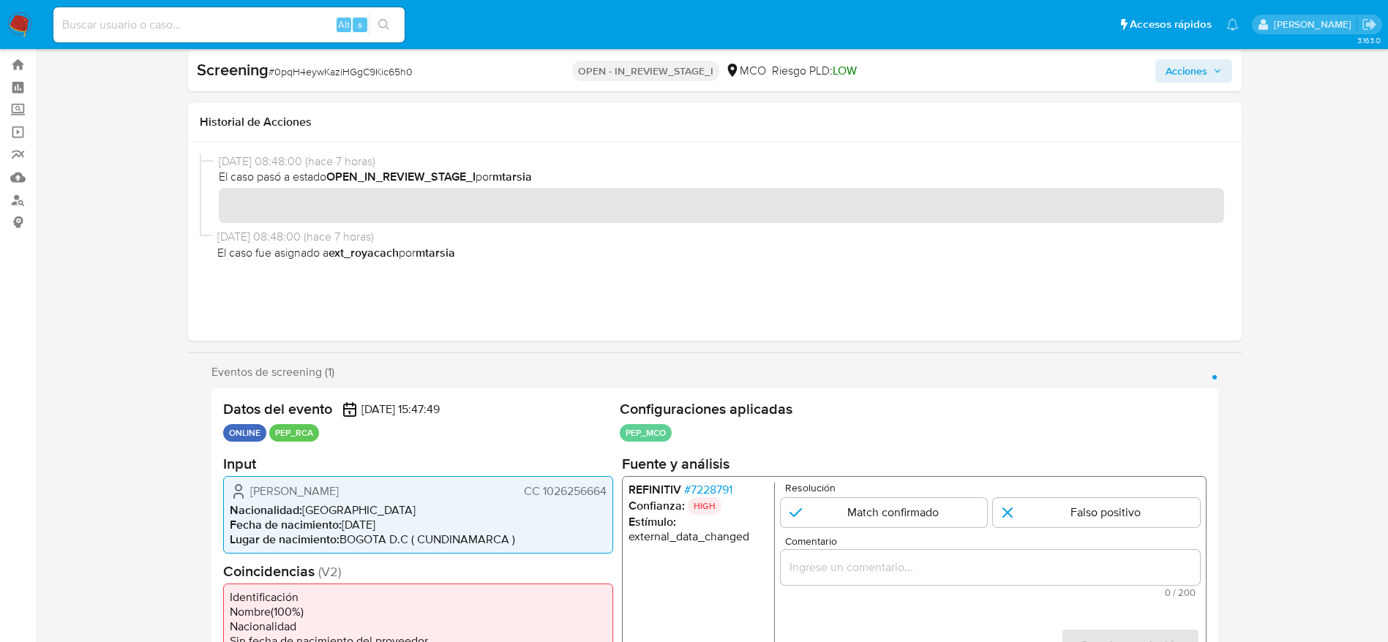
scroll to position [0, 0]
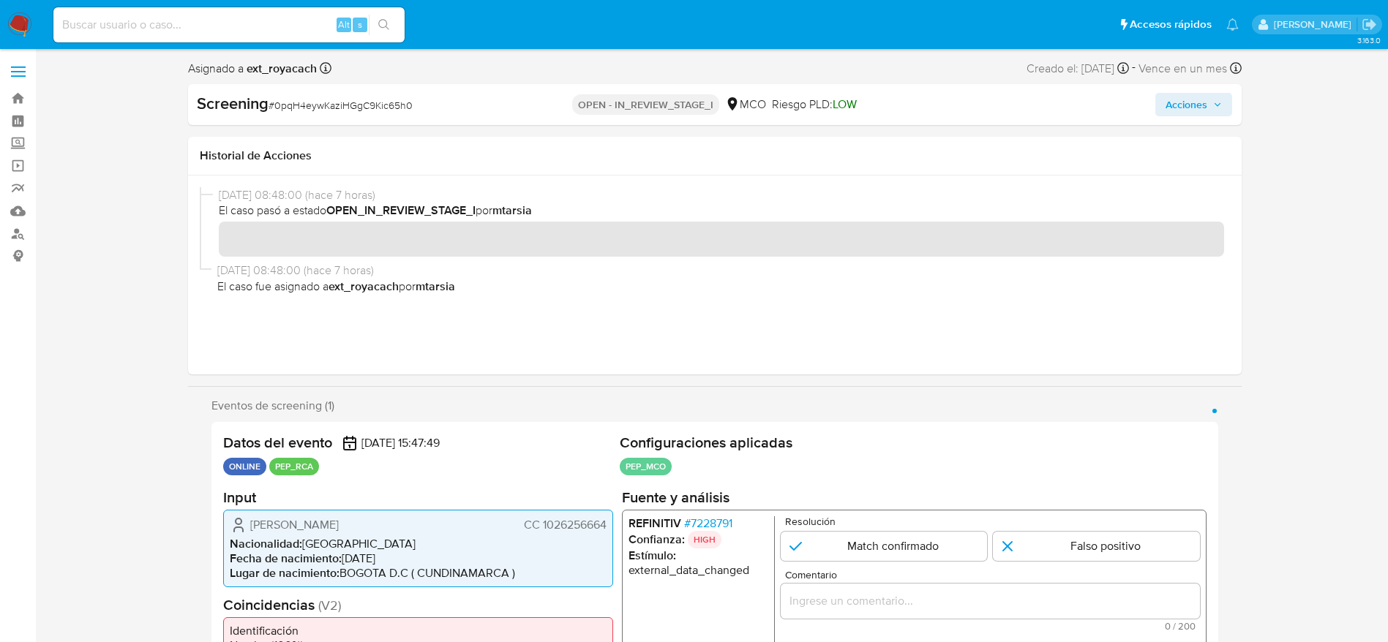
click at [313, 90] on div "Screening # 0pqH4eywKaziHGgC9Kic65h0 OPEN - IN_REVIEW_STAGE_I MCO Riesgo PLD: L…" at bounding box center [714, 104] width 1053 height 41
copy span "0pqH4eywKaziHGgC9Kic65h0"
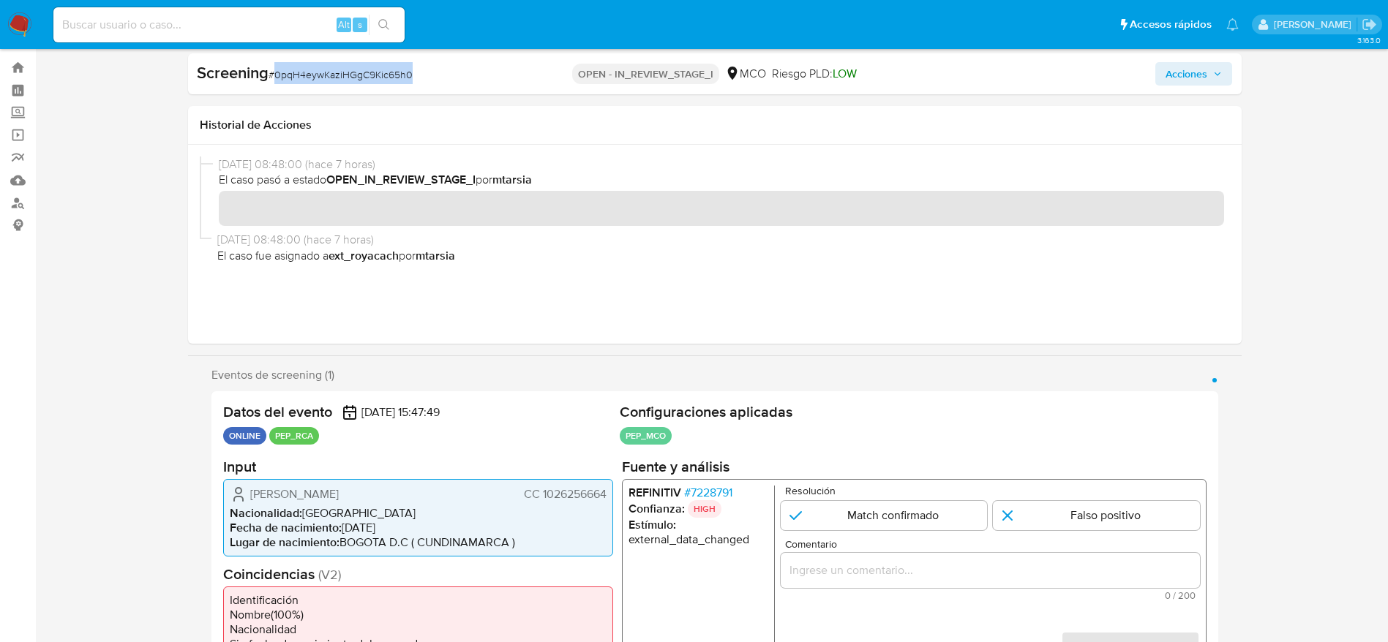
scroll to position [110, 0]
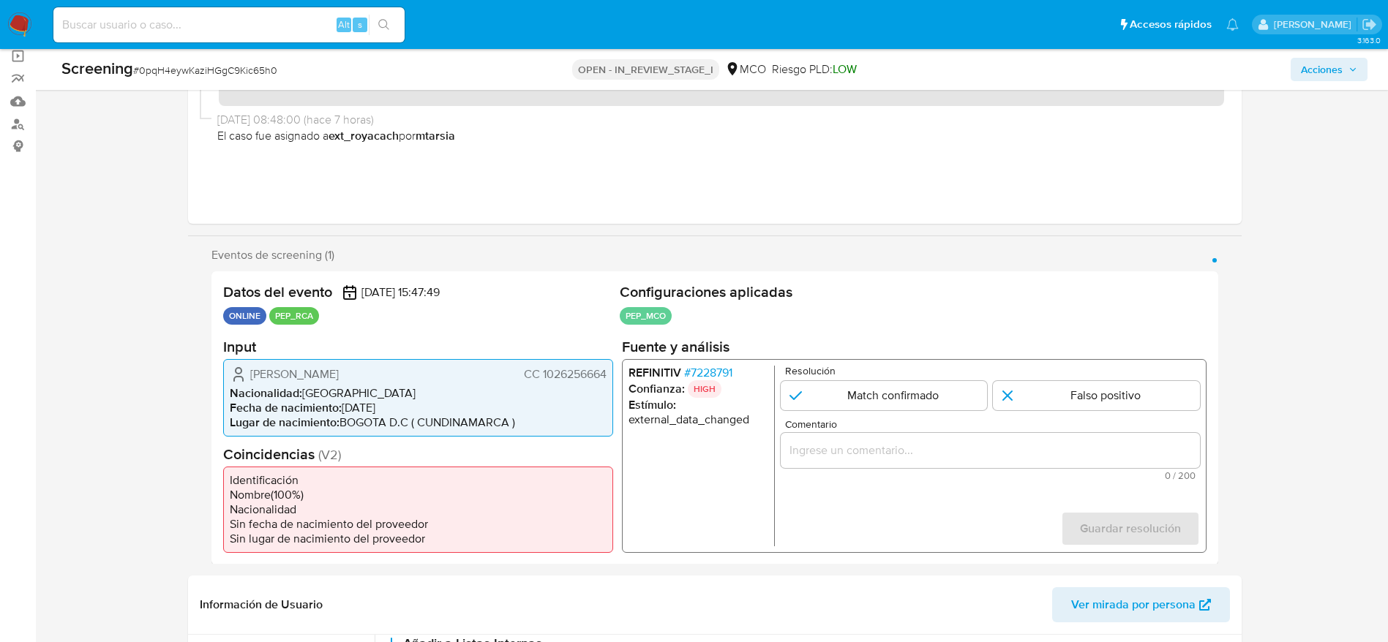
click at [717, 372] on span "# 7228791" at bounding box center [707, 372] width 48 height 15
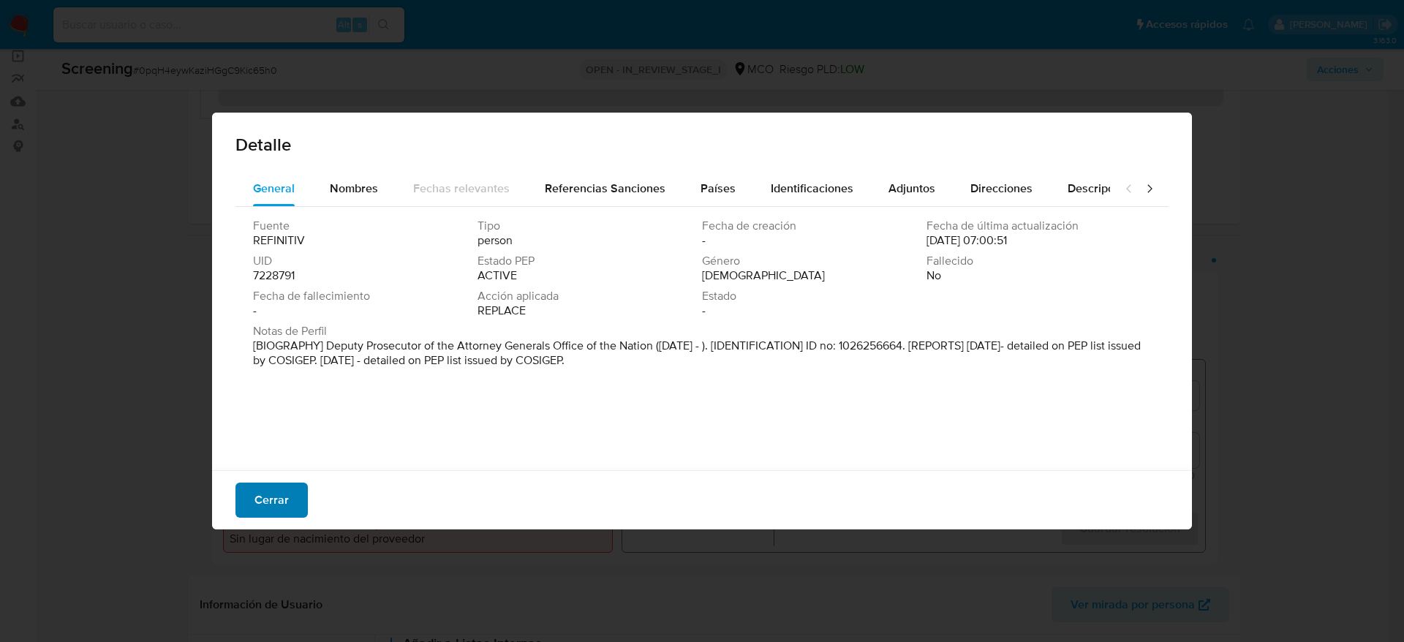
click at [284, 489] on span "Cerrar" at bounding box center [272, 500] width 34 height 32
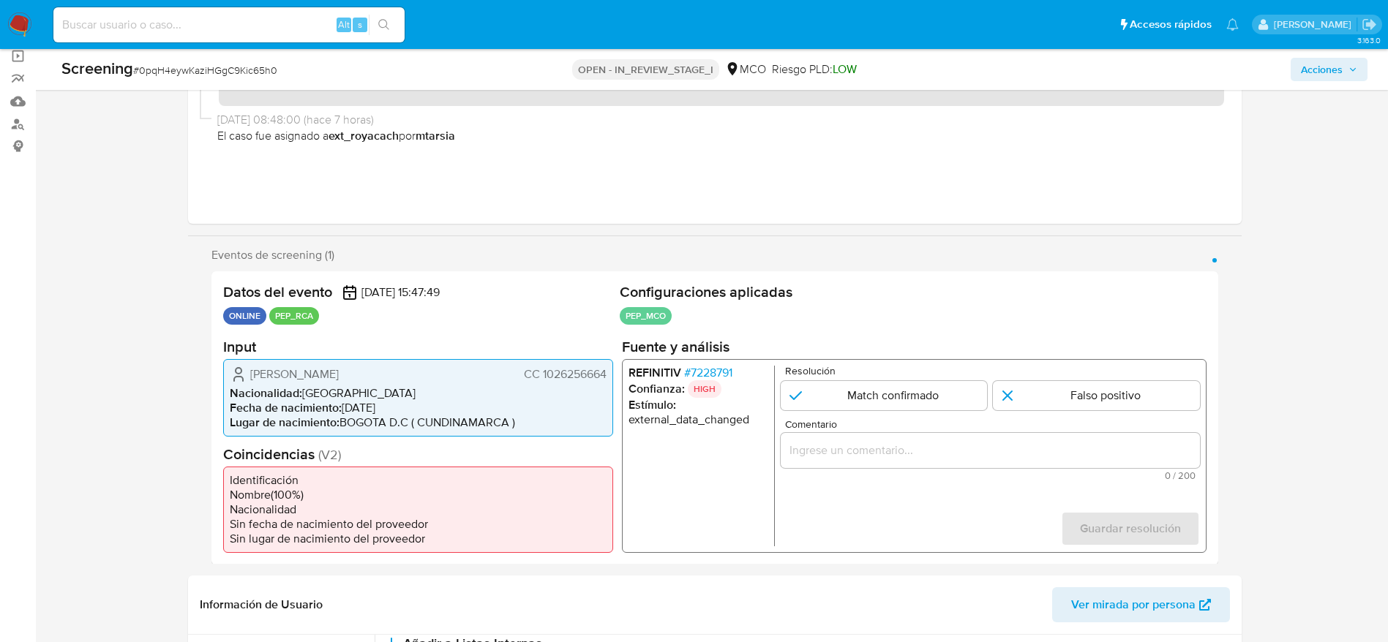
click at [339, 377] on span "[PERSON_NAME]" at bounding box center [294, 373] width 89 height 15
click at [401, 383] on div "[PERSON_NAME] CC 1026256664" at bounding box center [418, 374] width 377 height 18
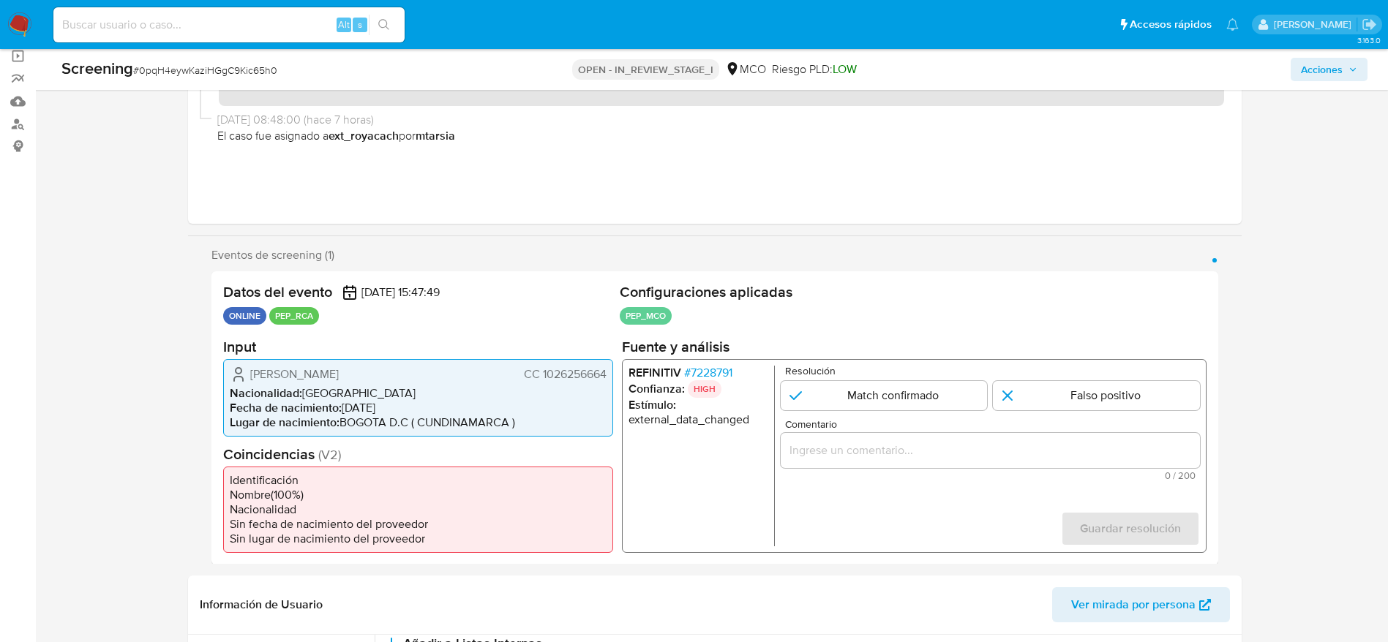
click at [401, 383] on div "[PERSON_NAME] CC 1026256664" at bounding box center [418, 374] width 377 height 18
click at [704, 375] on span "# 7228791" at bounding box center [707, 372] width 48 height 15
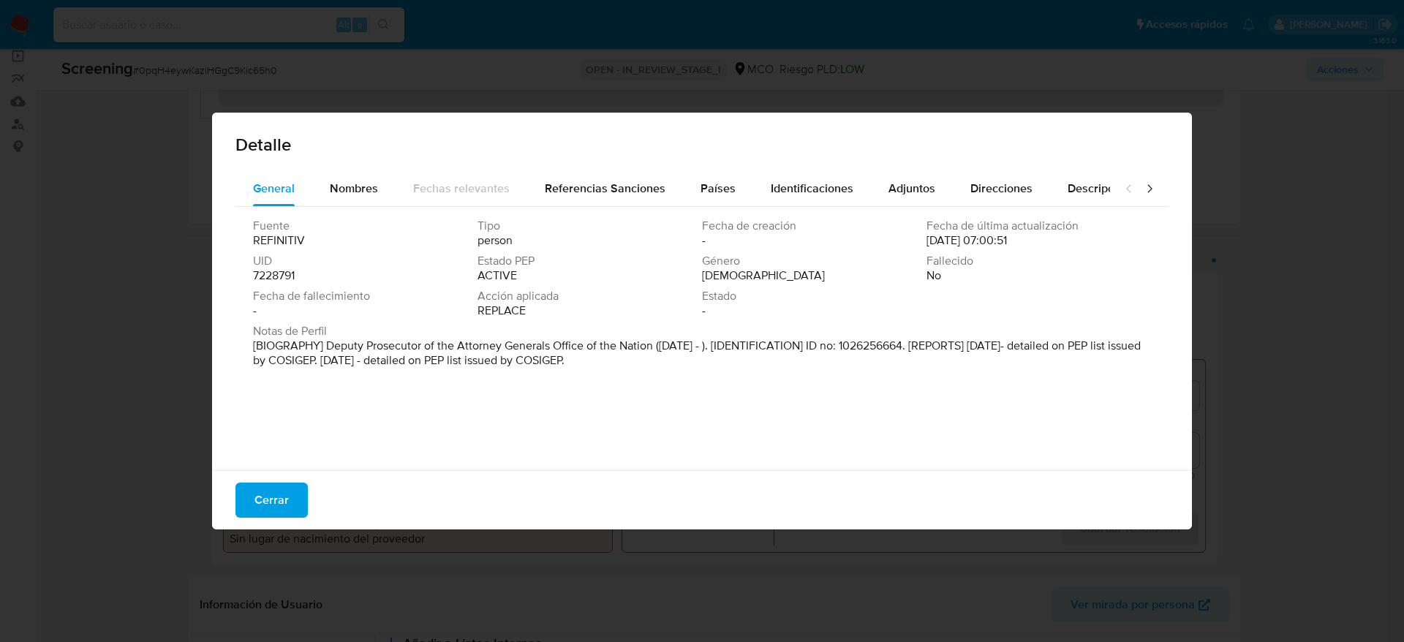
click at [271, 500] on span "Cerrar" at bounding box center [272, 500] width 34 height 32
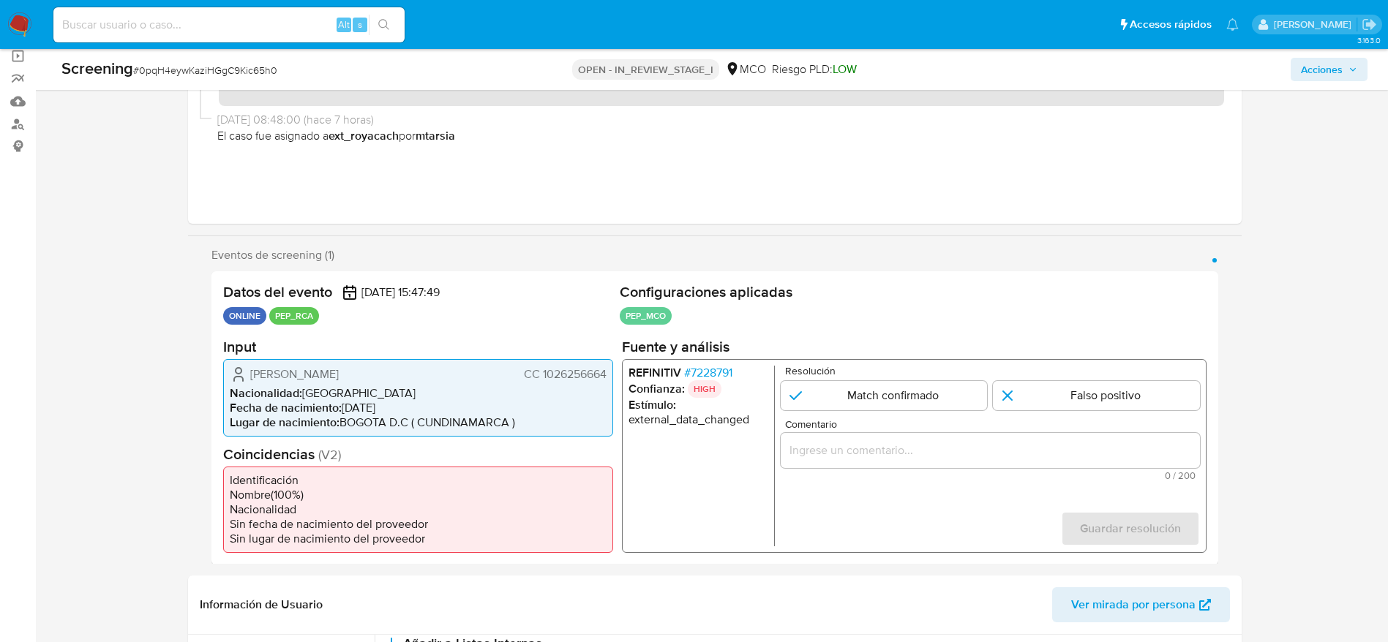
drag, startPoint x: 244, startPoint y: 369, endPoint x: 616, endPoint y: 372, distance: 371.6
click at [616, 372] on div "Datos del evento [DATE] 15:47:49 ONLINE PEP_RCA Configuraciones aplicadas PEP_M…" at bounding box center [714, 417] width 1006 height 293
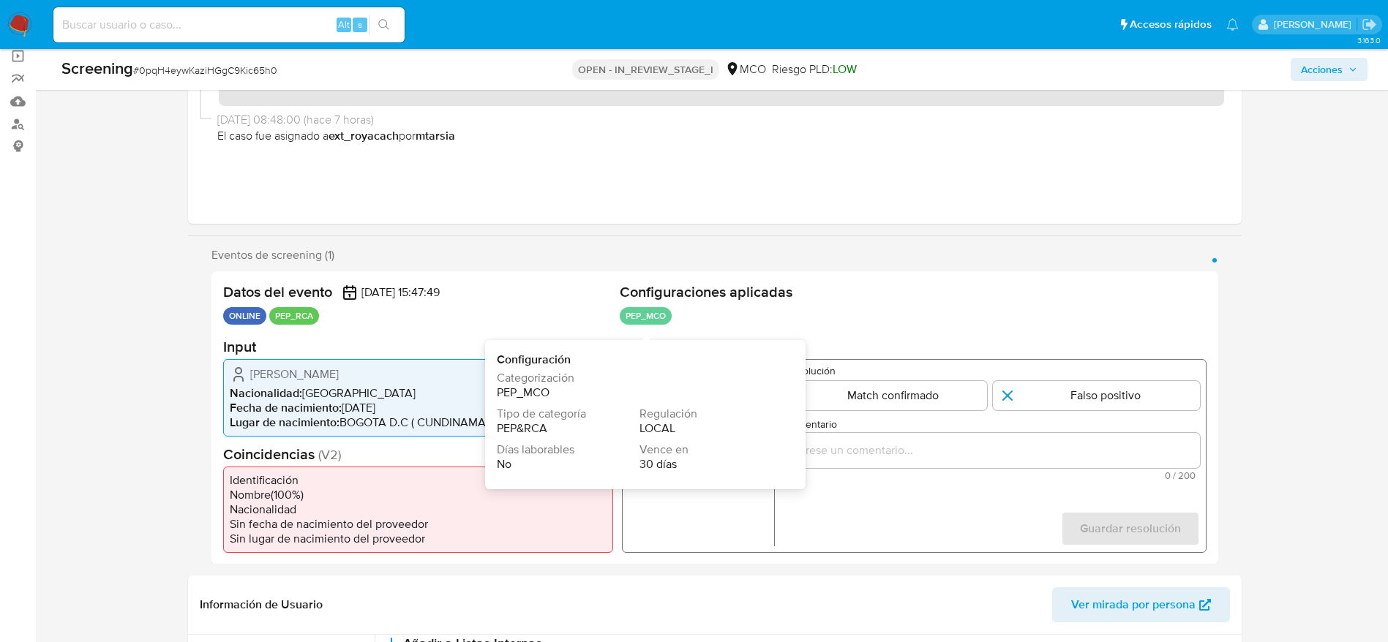
click at [726, 376] on span "Categorización" at bounding box center [638, 378] width 282 height 15
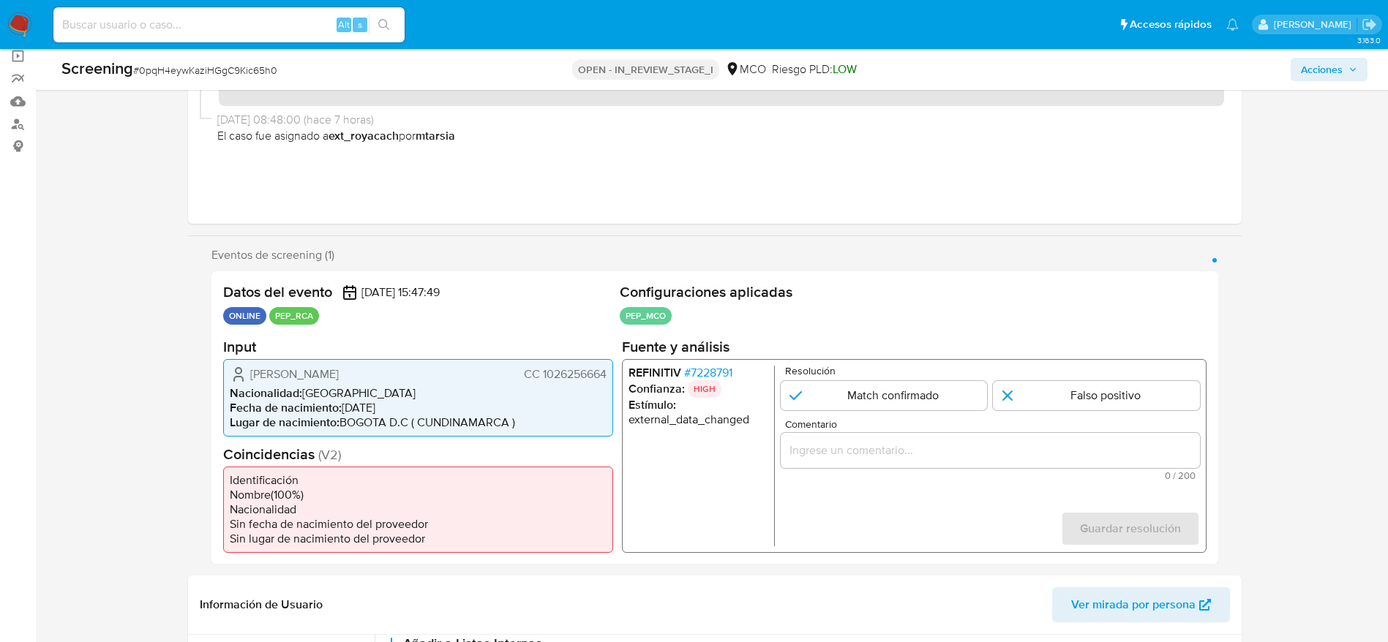
click at [718, 378] on span "# 7228791" at bounding box center [707, 372] width 48 height 15
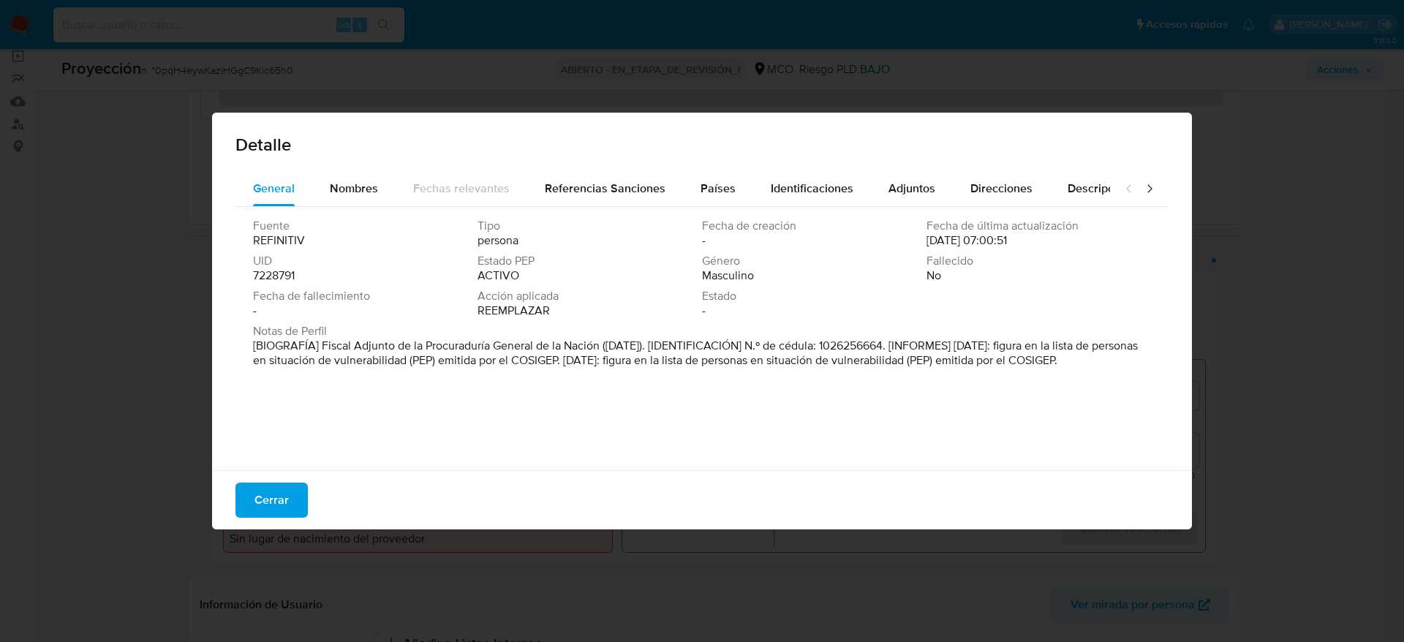
drag, startPoint x: 320, startPoint y: 348, endPoint x: 600, endPoint y: 342, distance: 279.5
click at [600, 342] on font "[BIOGRAFÍA] Fiscal Adjunto de la Procuraduría General de la Nación ([DATE]). [I…" at bounding box center [695, 352] width 885 height 31
click at [261, 500] on span "Cerrar" at bounding box center [272, 500] width 34 height 32
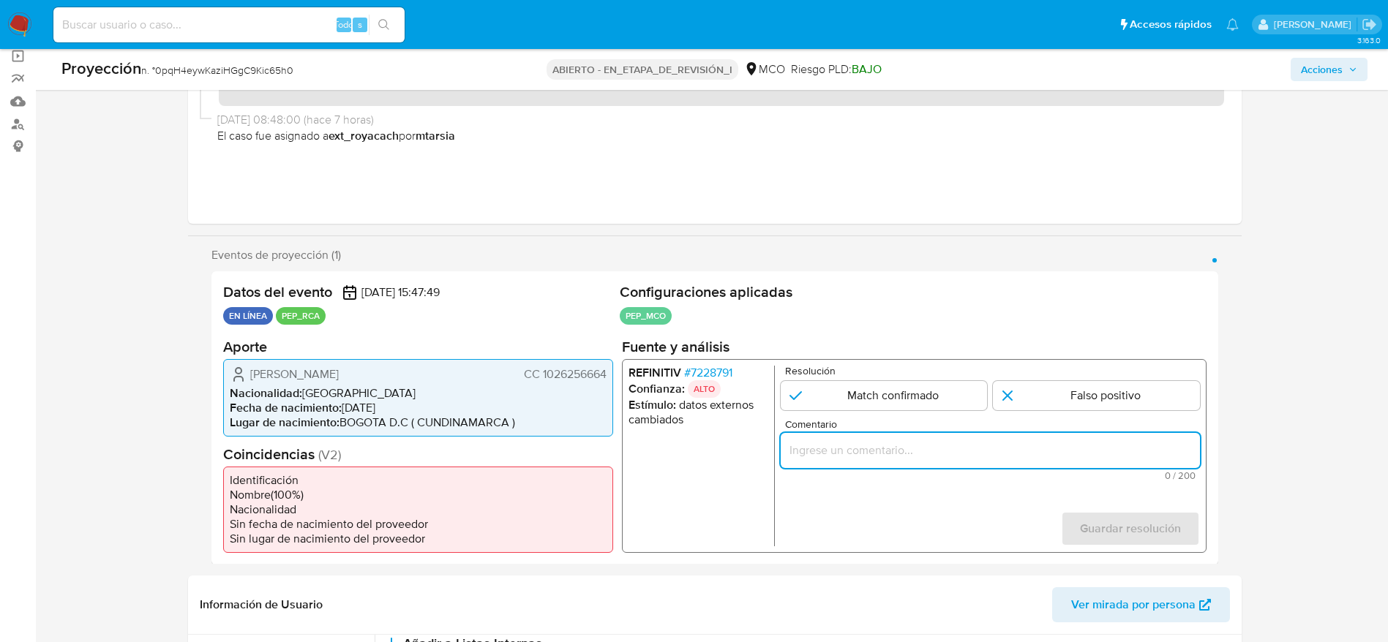
click at [948, 457] on input "Comentario" at bounding box center [989, 449] width 419 height 19
paste input "Caso generado sobre el usuario [PERSON_NAME]. Se desempeña como Fiscal Adjunto …"
type input "Caso generado sobre el usuario [PERSON_NAME]. Se desempeña como Fiscal Adjunto …"
click at [948, 404] on input "1 de 1" at bounding box center [883, 394] width 207 height 29
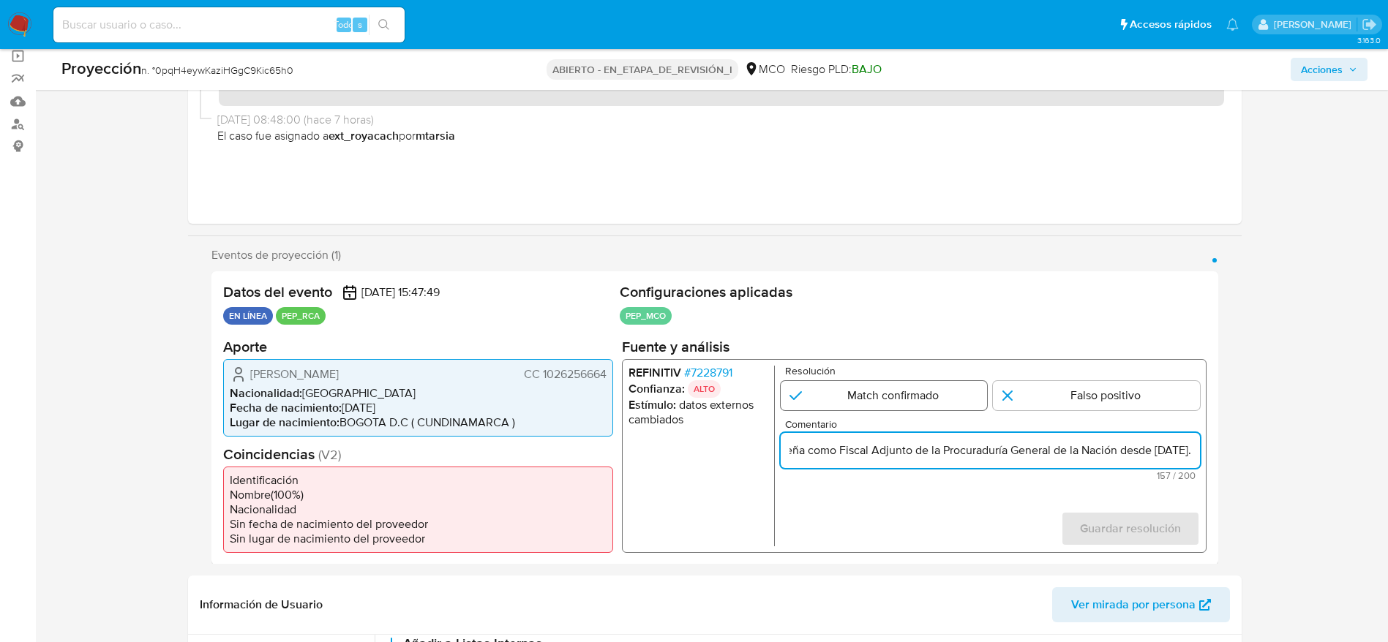
radio input "true"
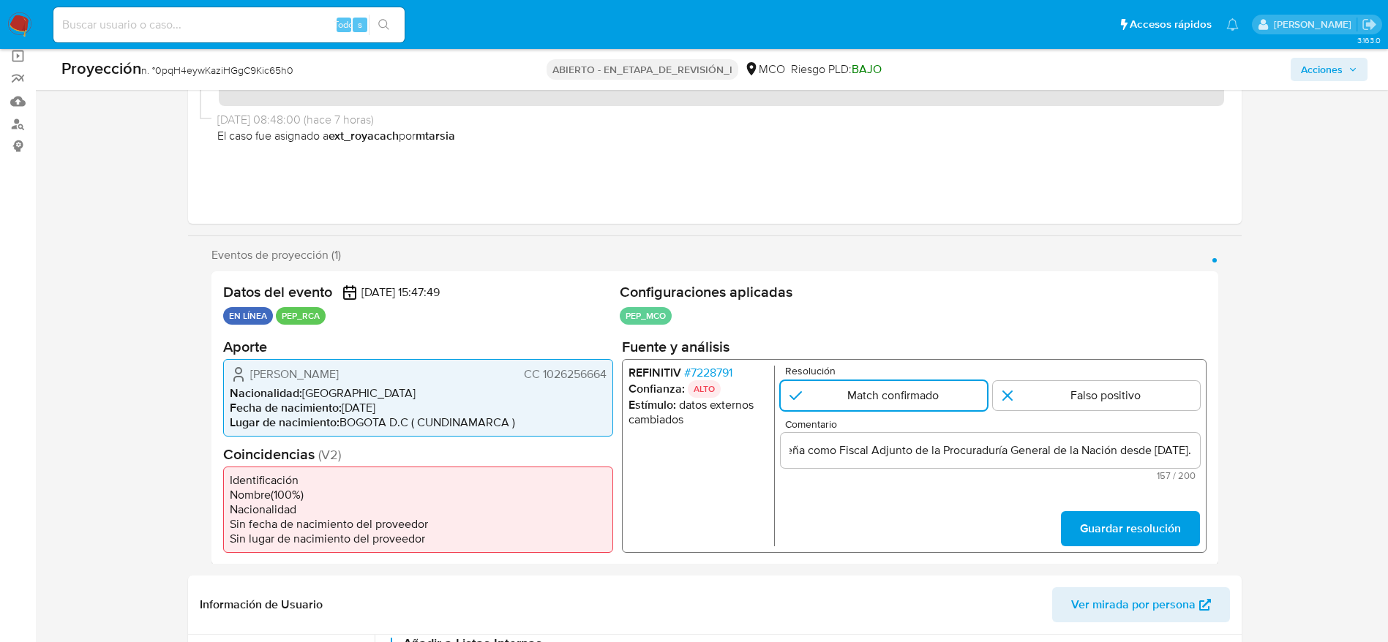
scroll to position [0, 0]
click at [1093, 527] on span "Guardar resolución" at bounding box center [1129, 528] width 101 height 32
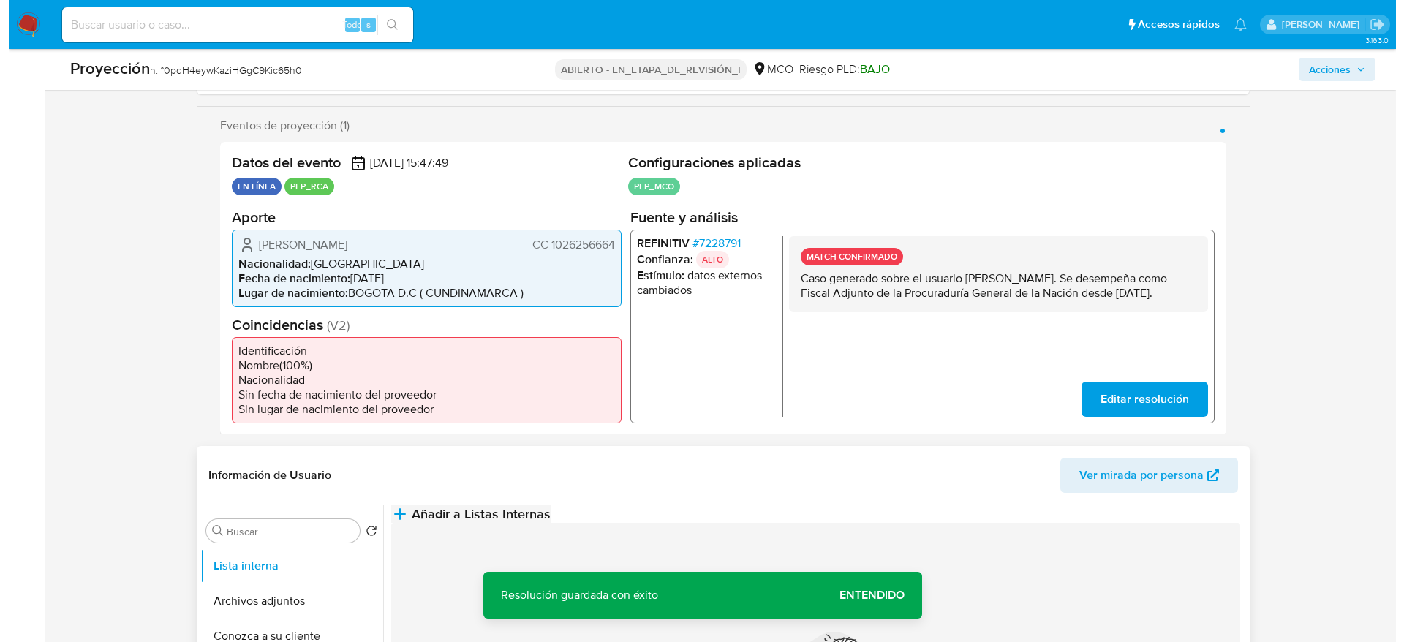
scroll to position [329, 0]
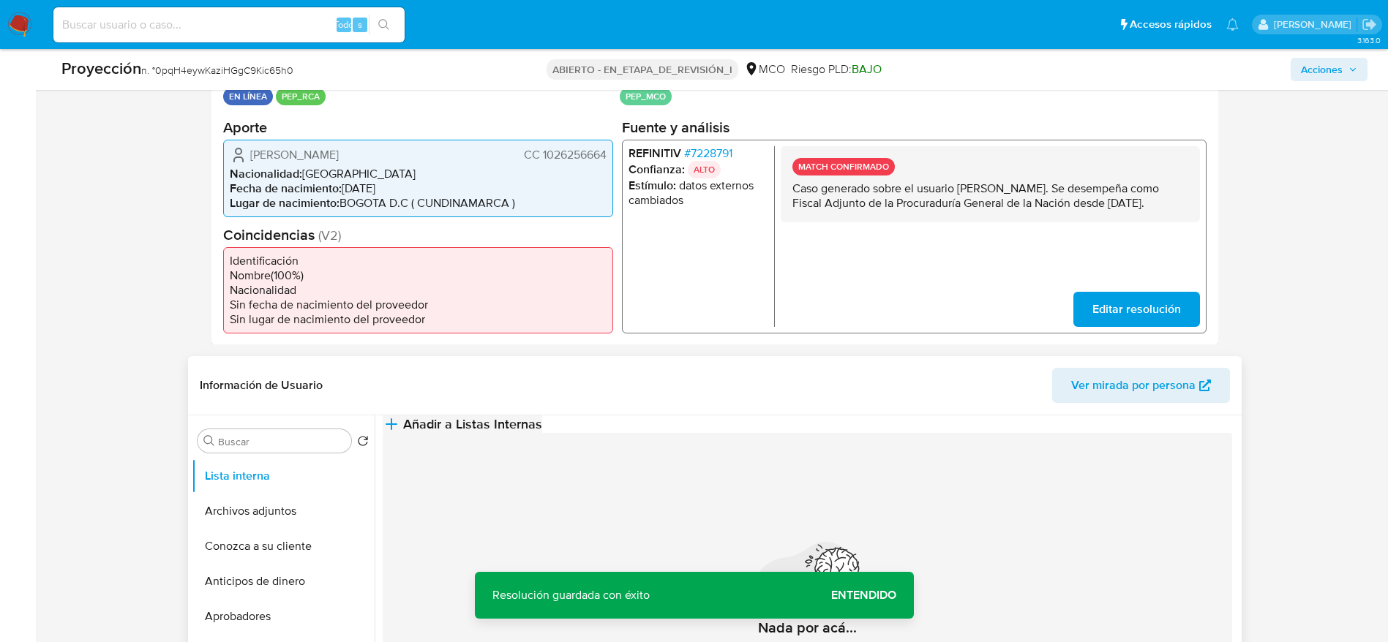
click at [542, 433] on button "Añadir a Listas Internas" at bounding box center [462, 424] width 159 height 18
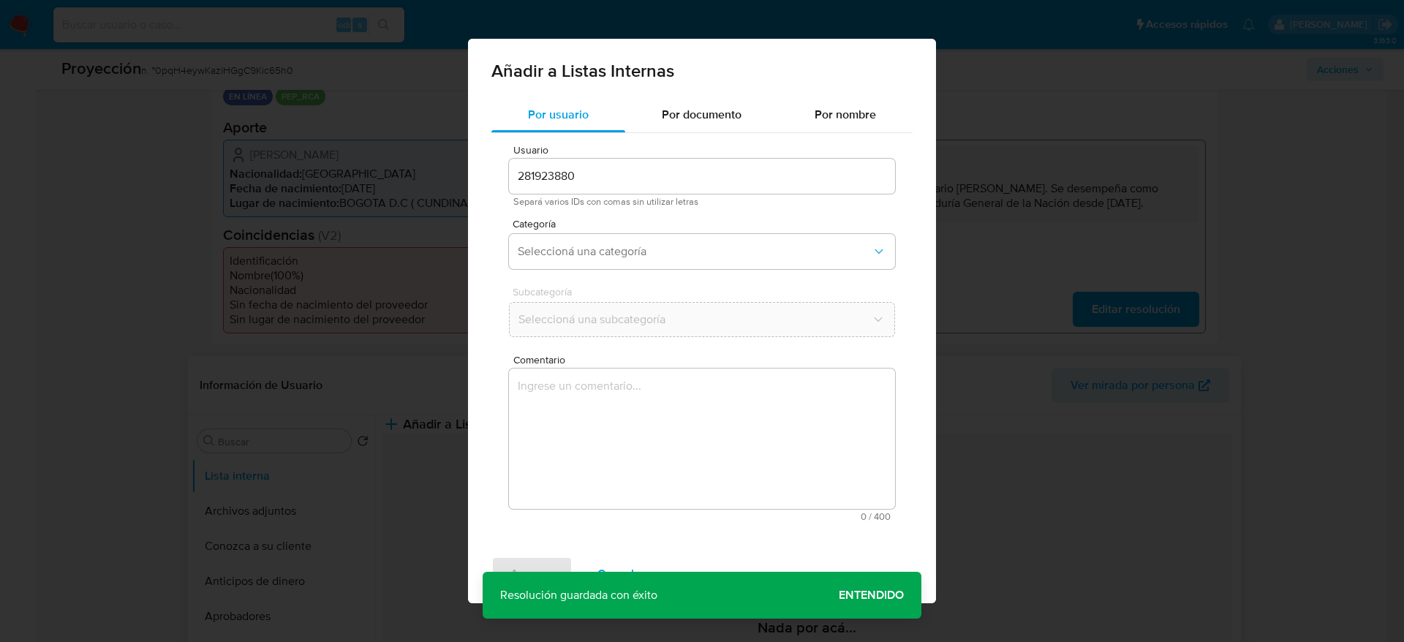
click at [688, 470] on textarea "Comentario" at bounding box center [702, 439] width 386 height 140
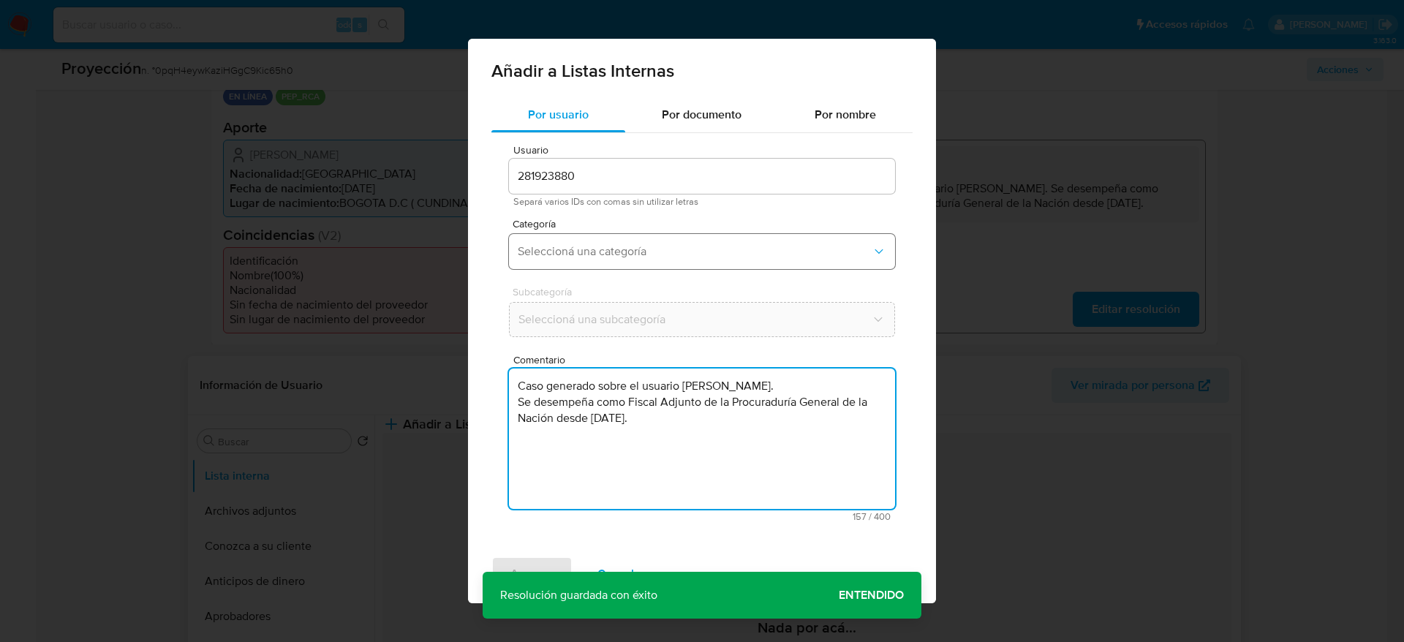
type textarea "Caso generado sobre el usuario [PERSON_NAME]. Se desempeña como Fiscal Adjunto …"
click at [579, 257] on span "Seleccioná una categoría" at bounding box center [695, 251] width 354 height 15
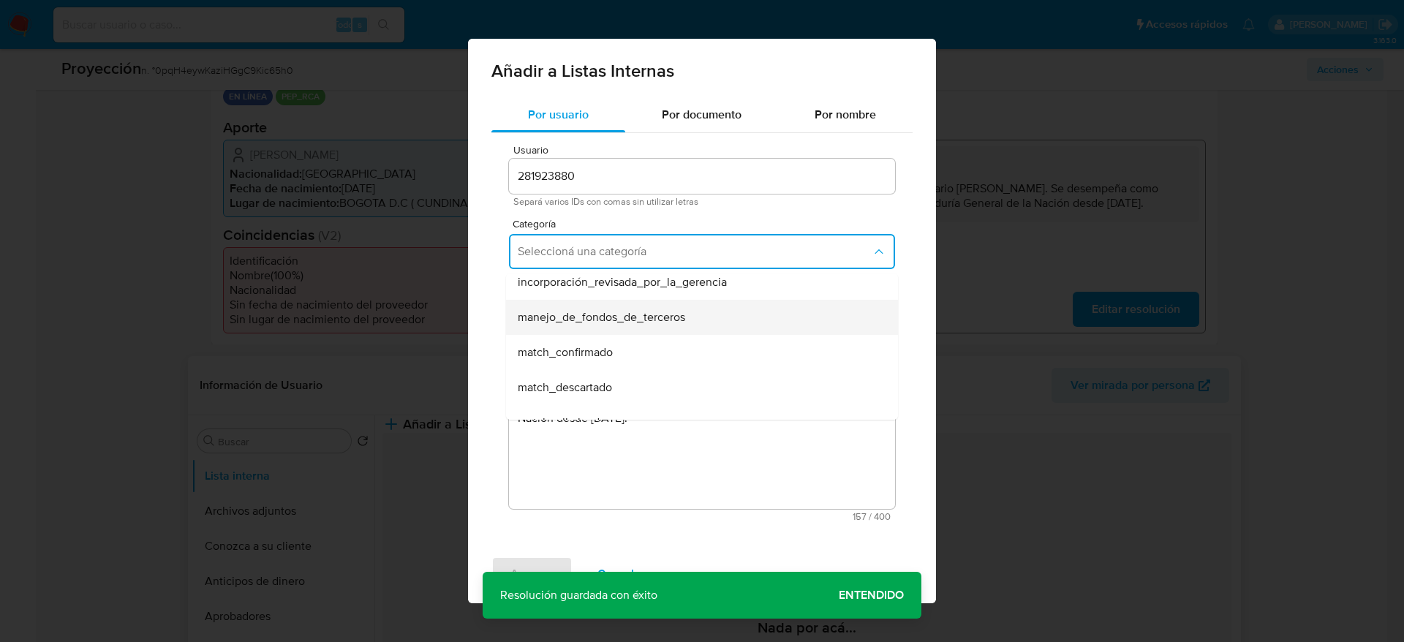
scroll to position [110, 0]
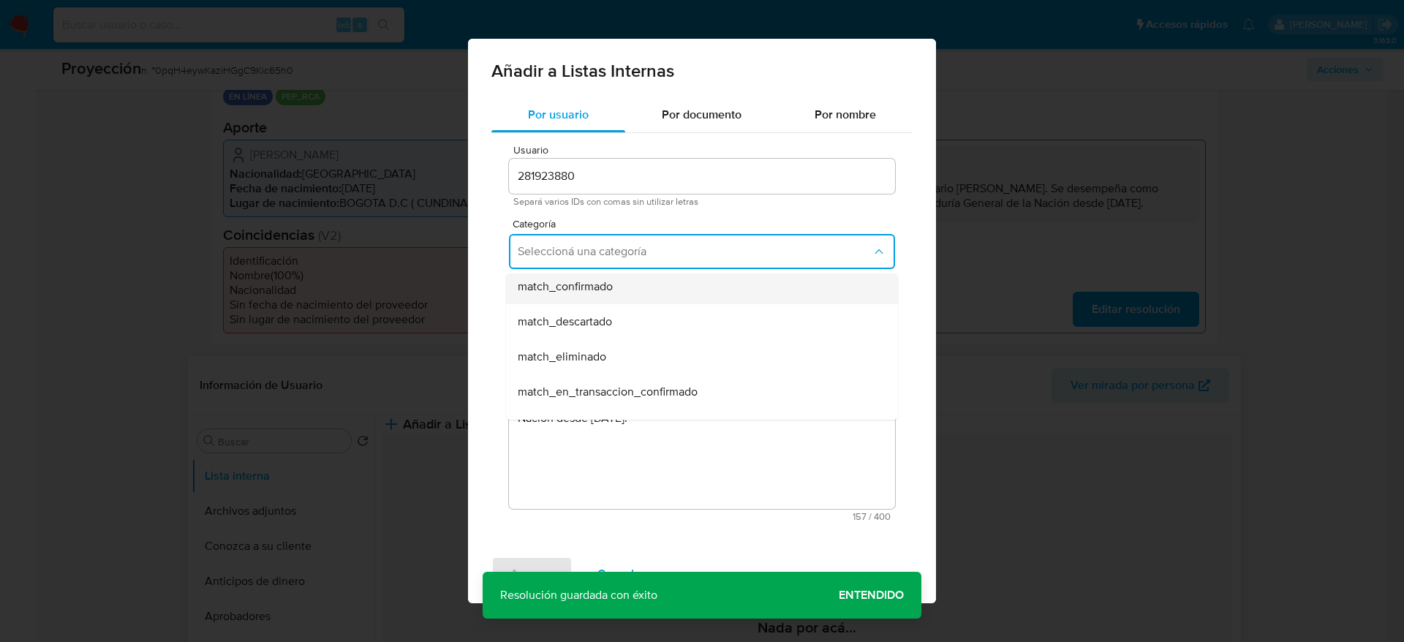
click at [571, 283] on span "match_confirmado" at bounding box center [565, 286] width 95 height 15
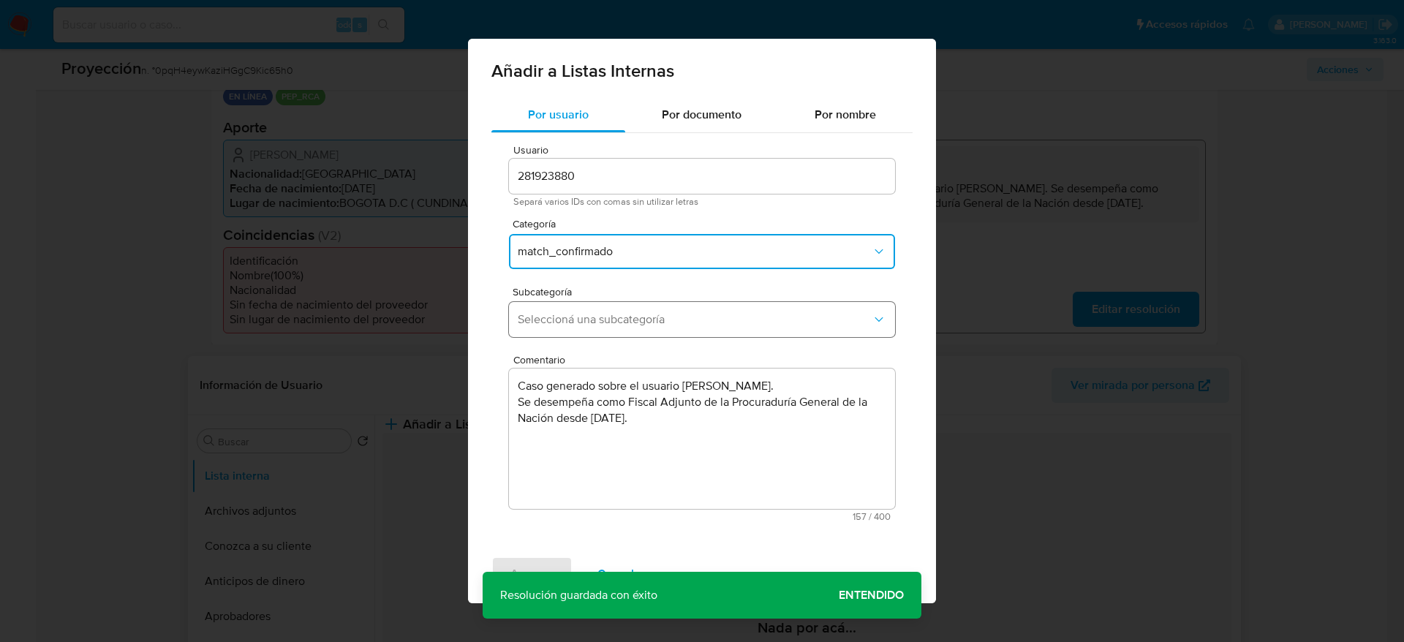
click at [571, 329] on button "Seleccioná una subcategoría" at bounding box center [702, 319] width 386 height 35
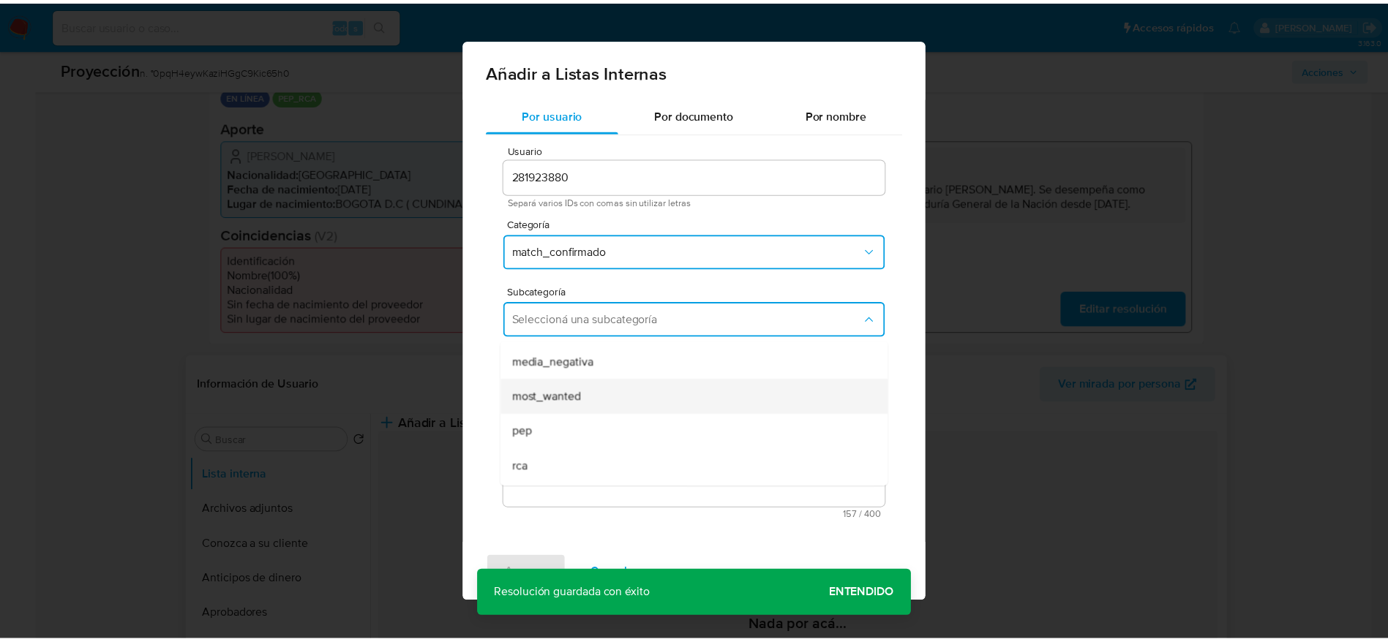
scroll to position [99, 0]
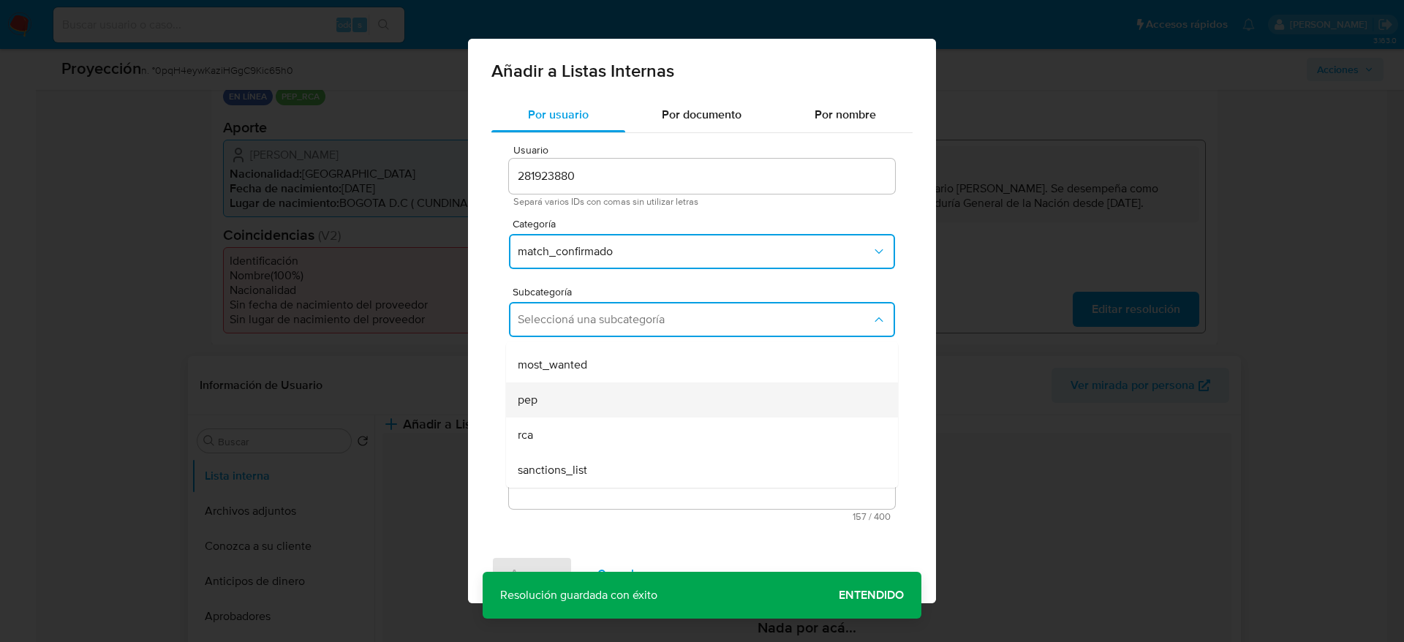
click at [584, 396] on div "pep" at bounding box center [698, 400] width 360 height 35
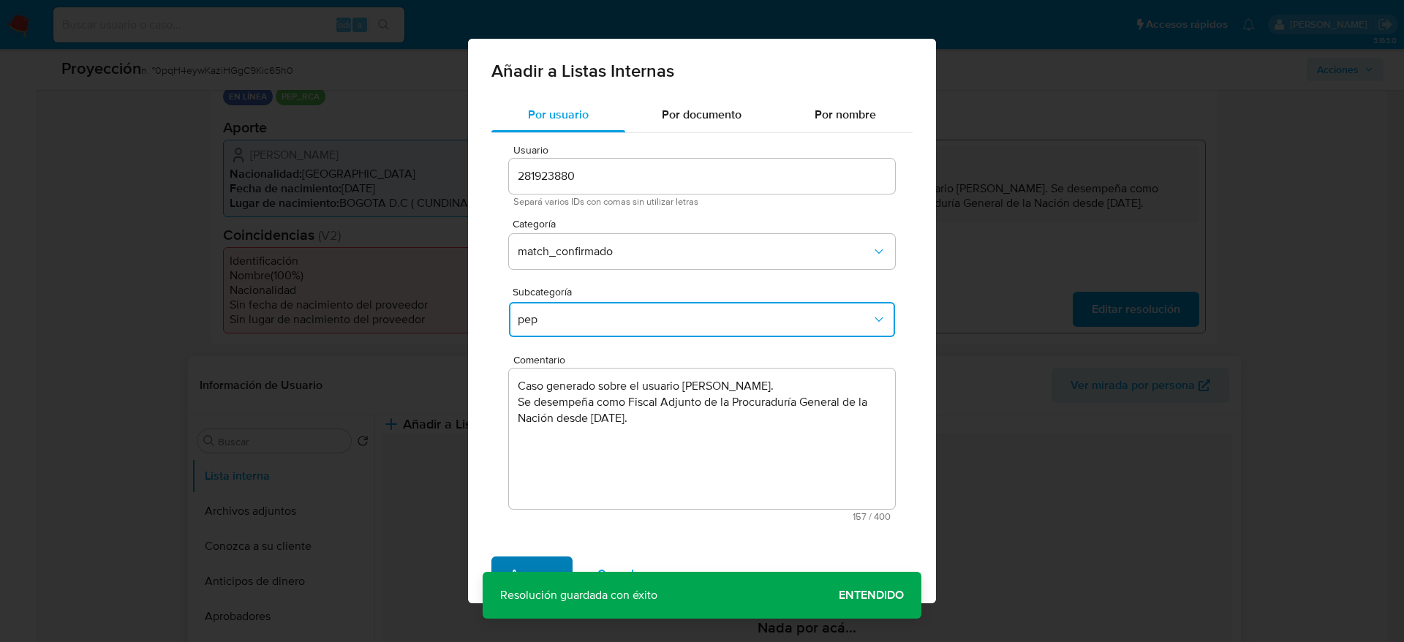
click at [545, 560] on span "Agregar" at bounding box center [532, 574] width 43 height 32
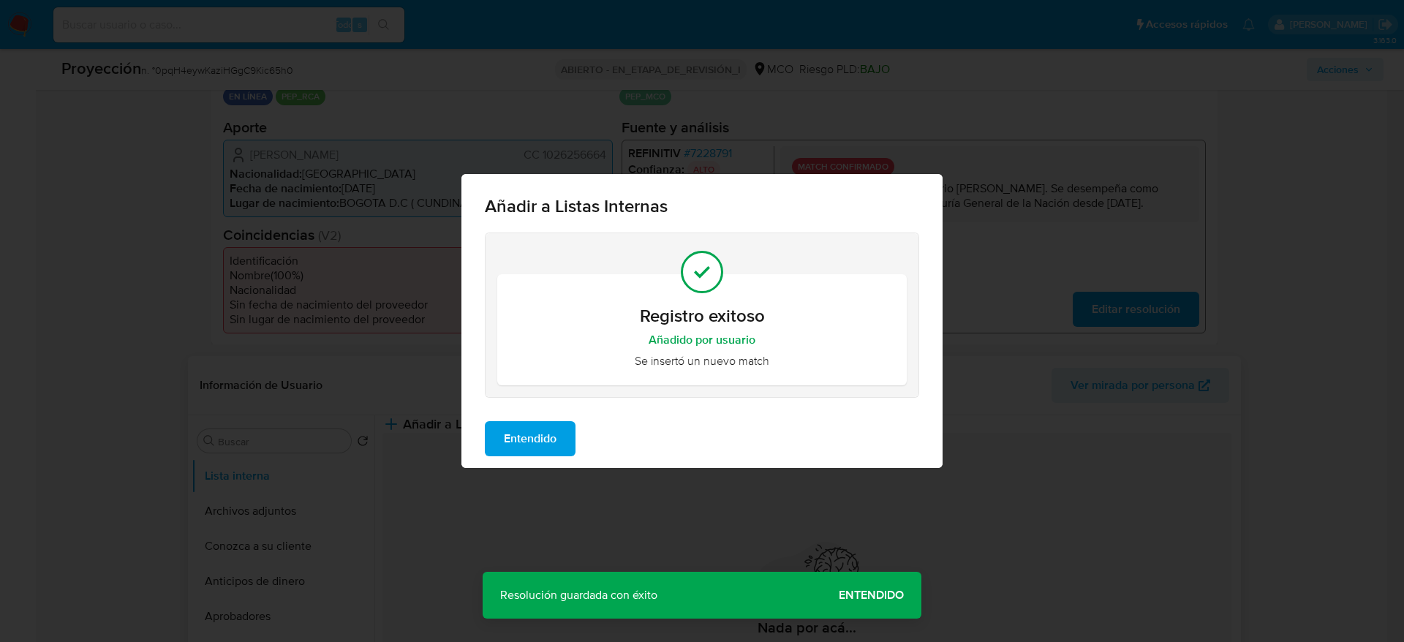
click at [502, 412] on div "Entendido" at bounding box center [702, 439] width 481 height 59
click at [502, 434] on button "Entendido" at bounding box center [530, 438] width 91 height 35
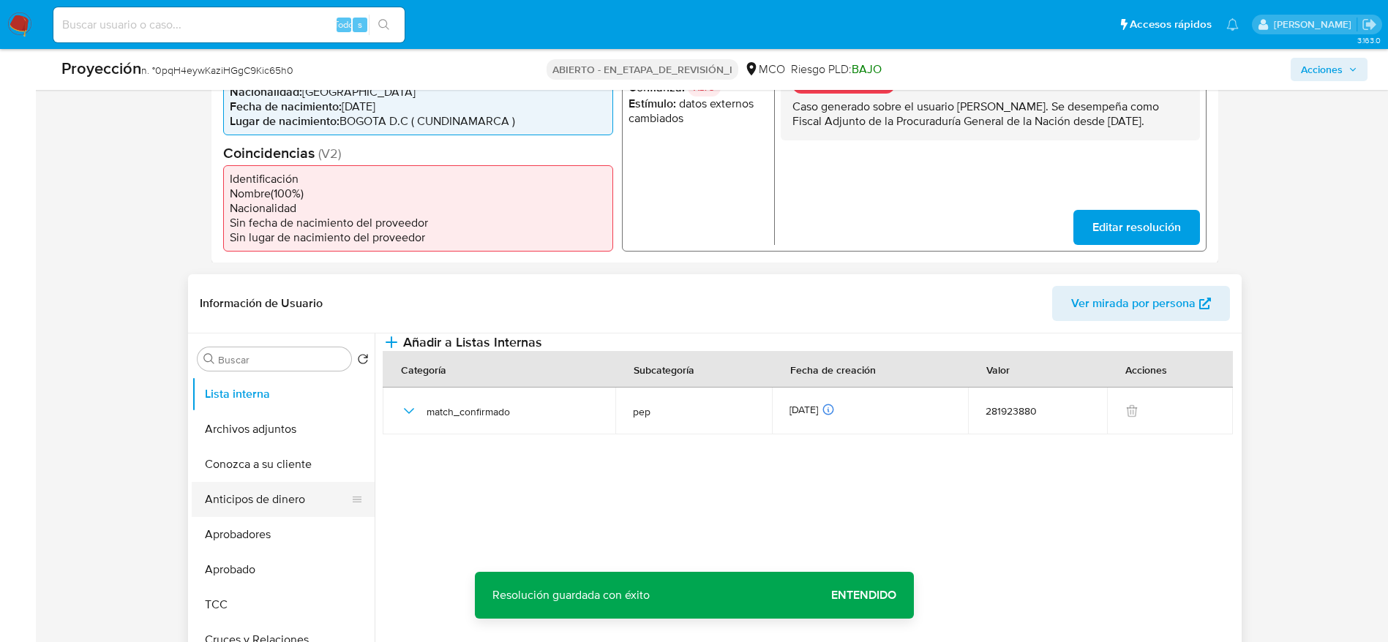
scroll to position [439, 0]
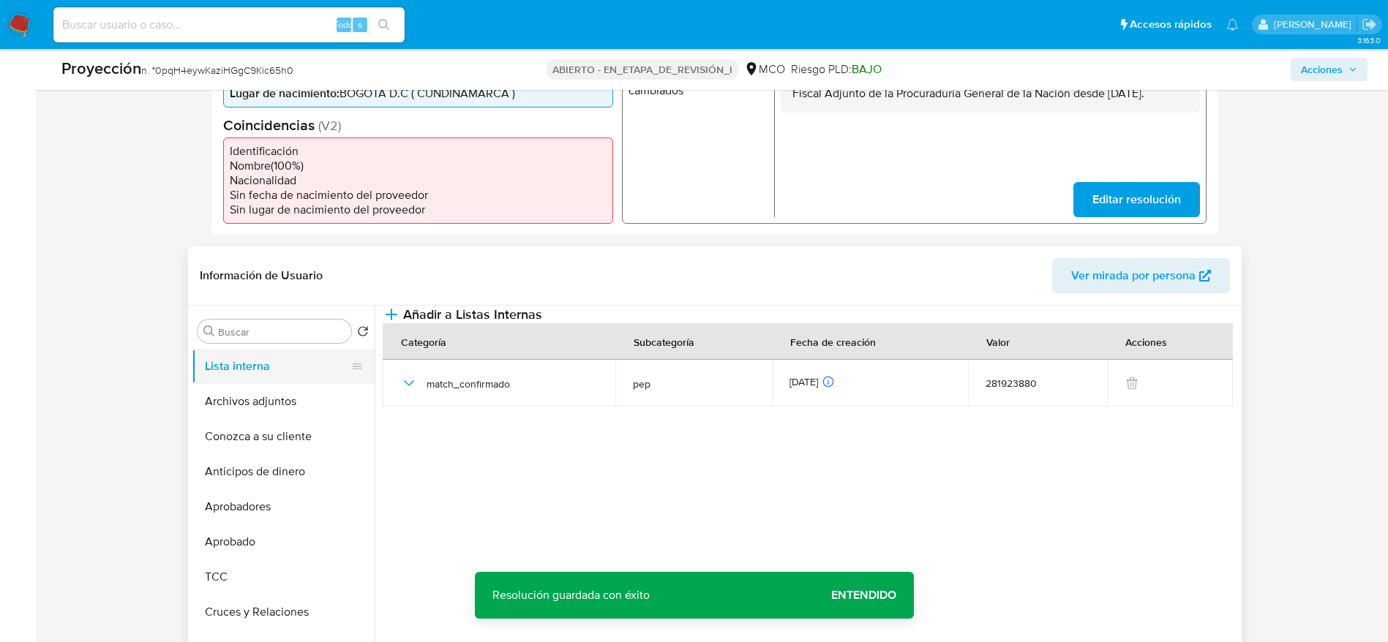
click at [239, 382] on button "Lista interna" at bounding box center [277, 366] width 171 height 35
click at [239, 392] on button "Archivos adjuntos" at bounding box center [277, 401] width 171 height 35
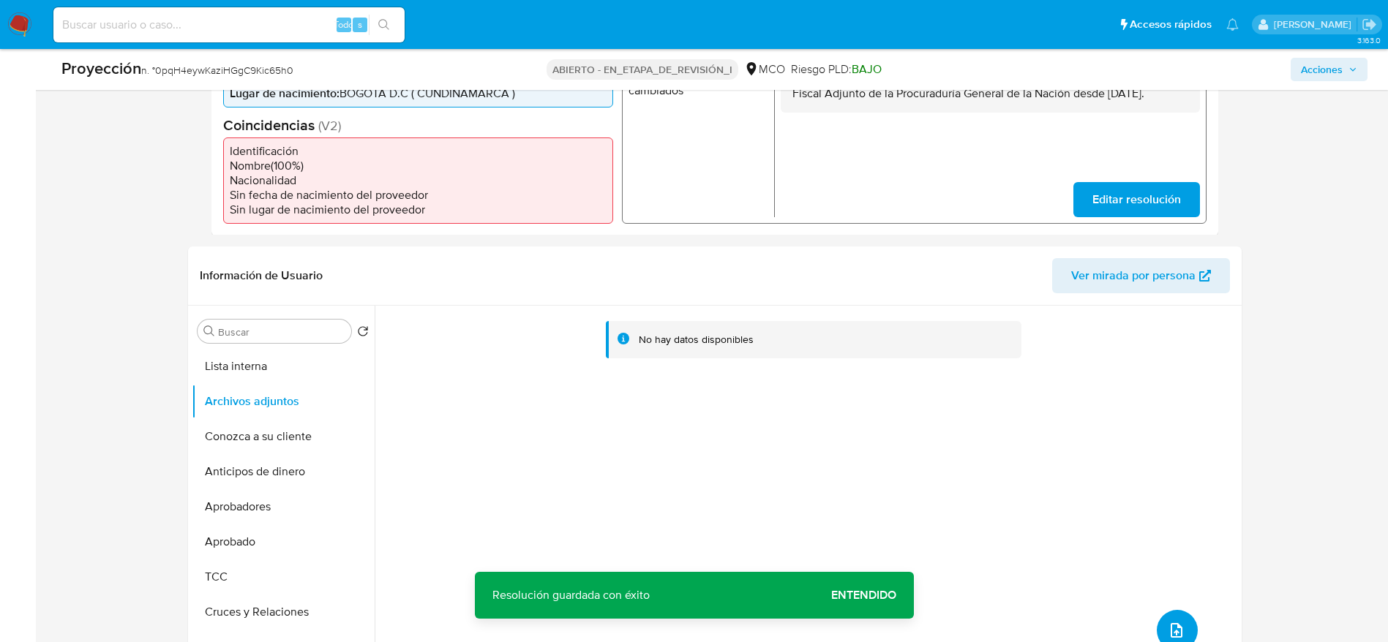
click at [1183, 621] on button "subir archivo" at bounding box center [1176, 630] width 41 height 41
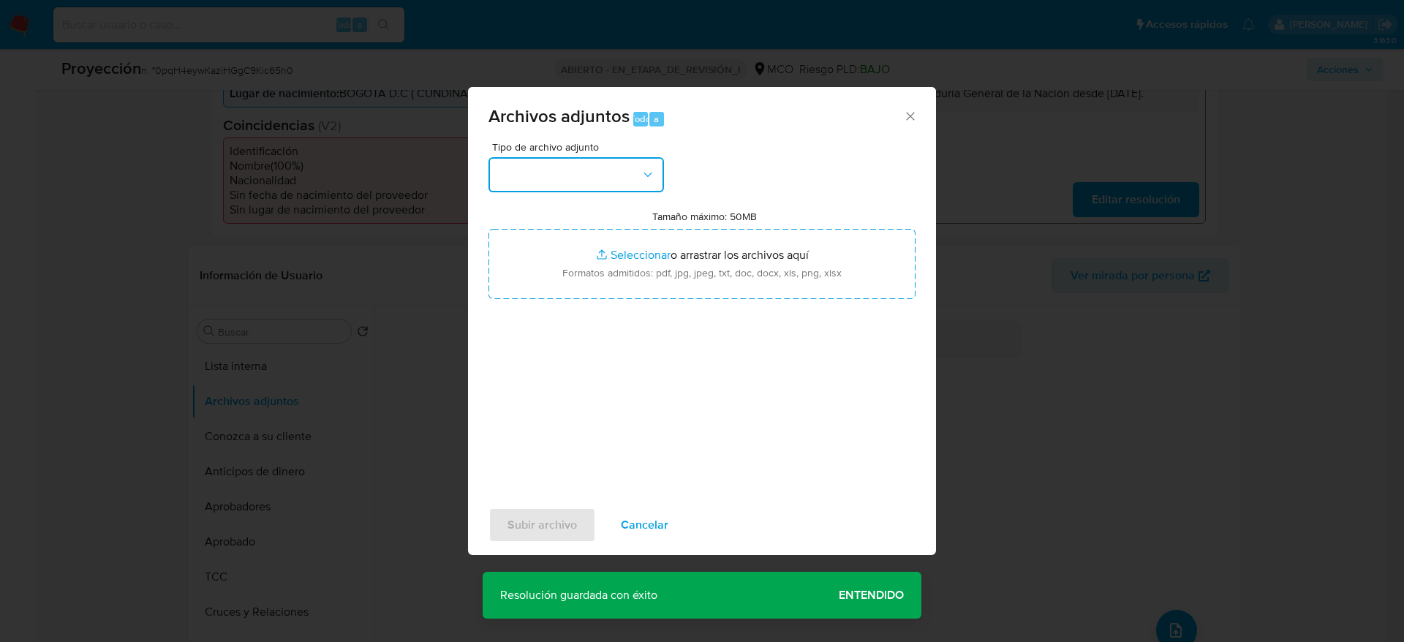
click at [582, 187] on button "button" at bounding box center [577, 174] width 176 height 35
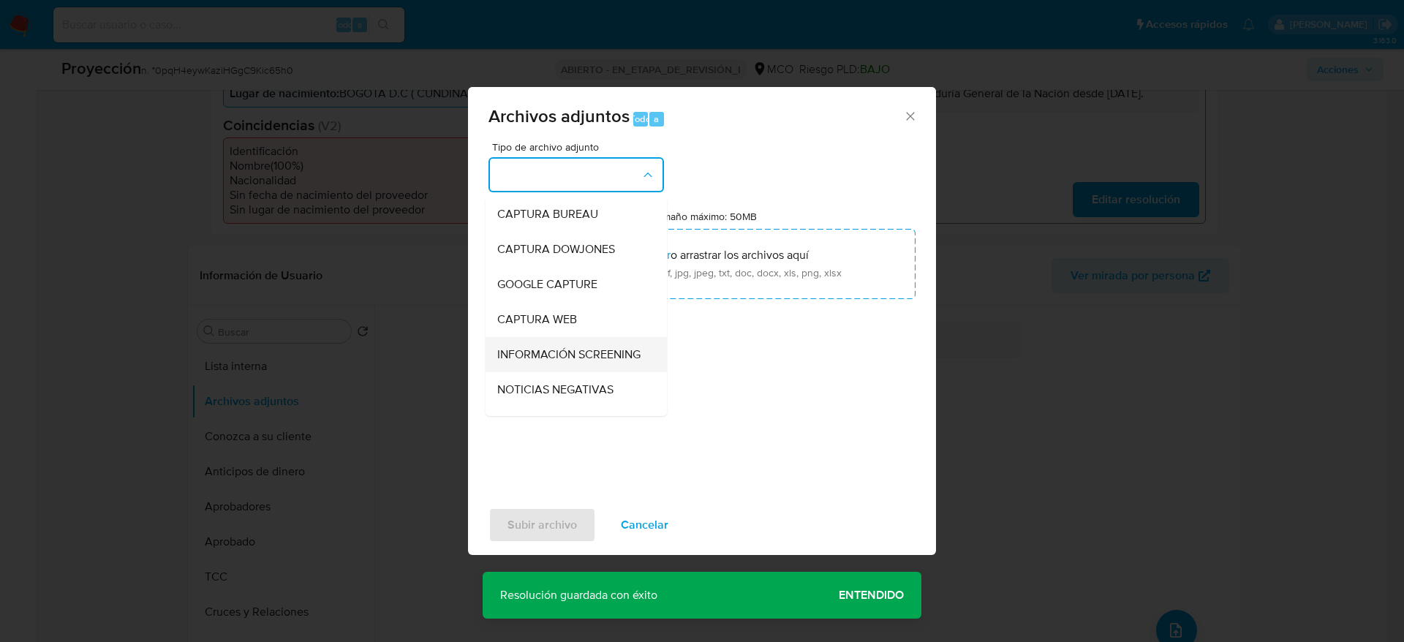
click at [589, 362] on span "INFORMACIÓN SCREENING" at bounding box center [568, 354] width 143 height 15
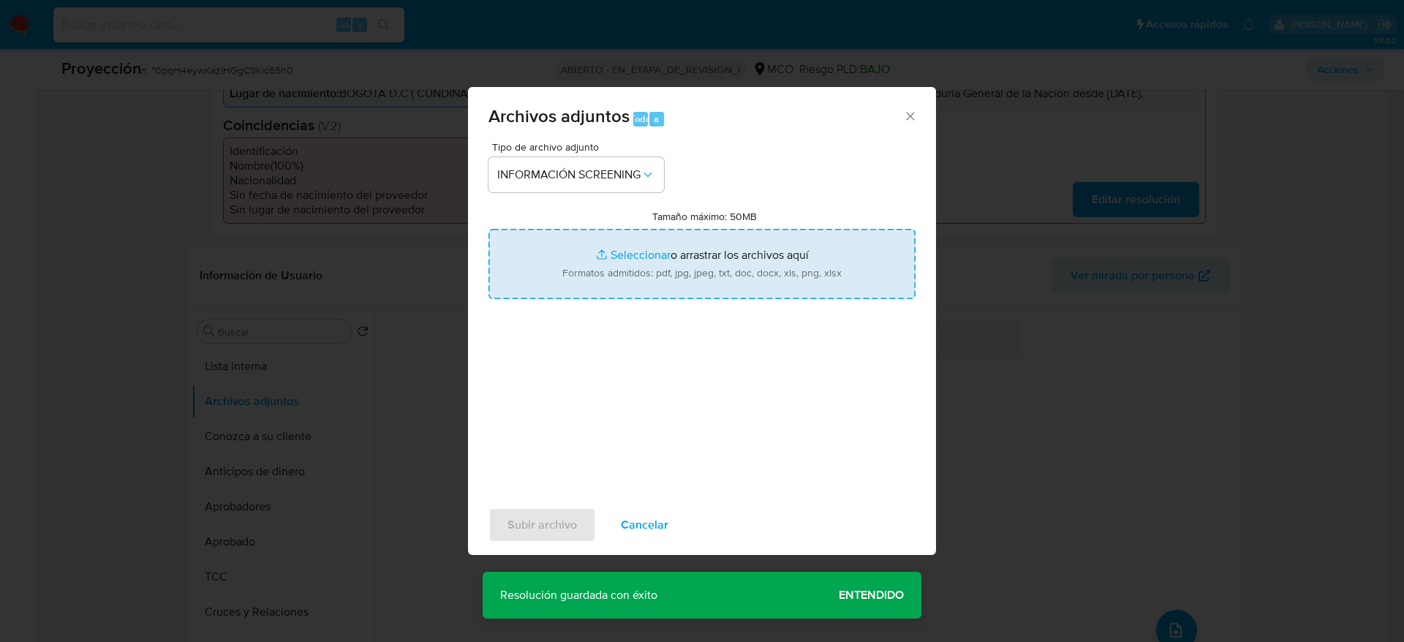
click at [637, 252] on input "Tamaño máximo: 50MB Seleccionar archivos" at bounding box center [702, 264] width 427 height 70
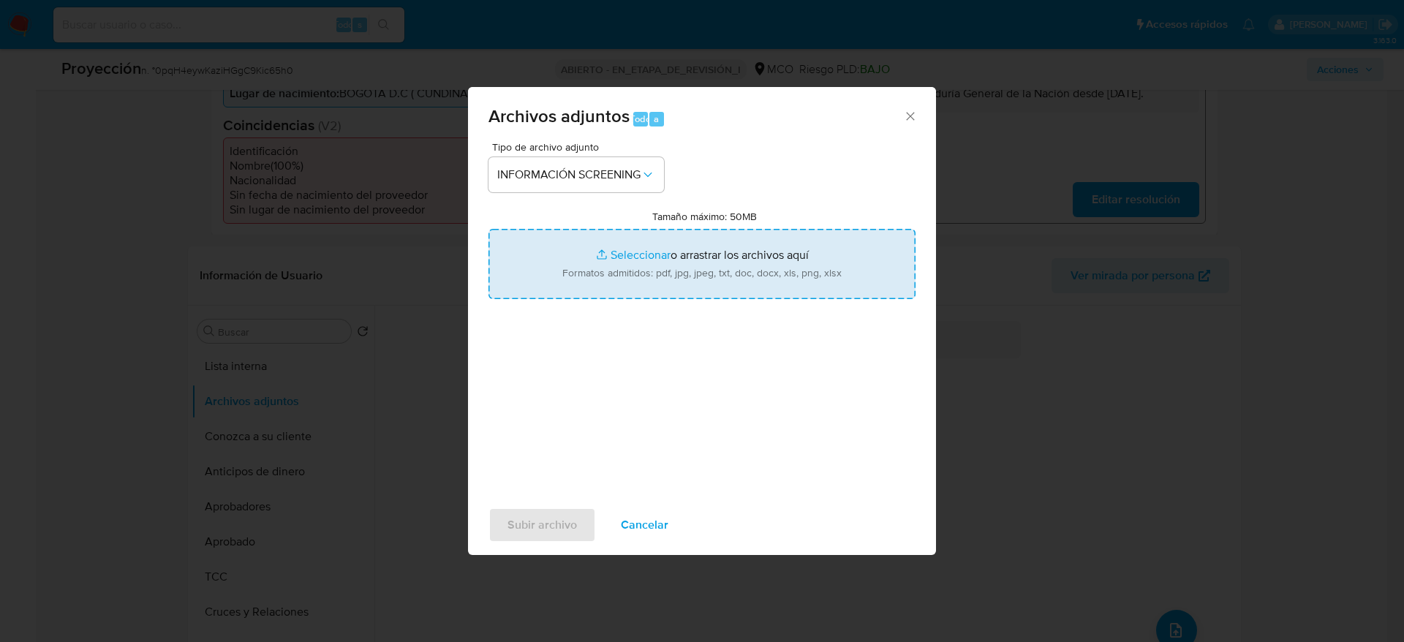
type input "C:\fakepath\_Deiby Alfredo Caceres Naranjo_ lavado de dinero - Buscar con Googl…"
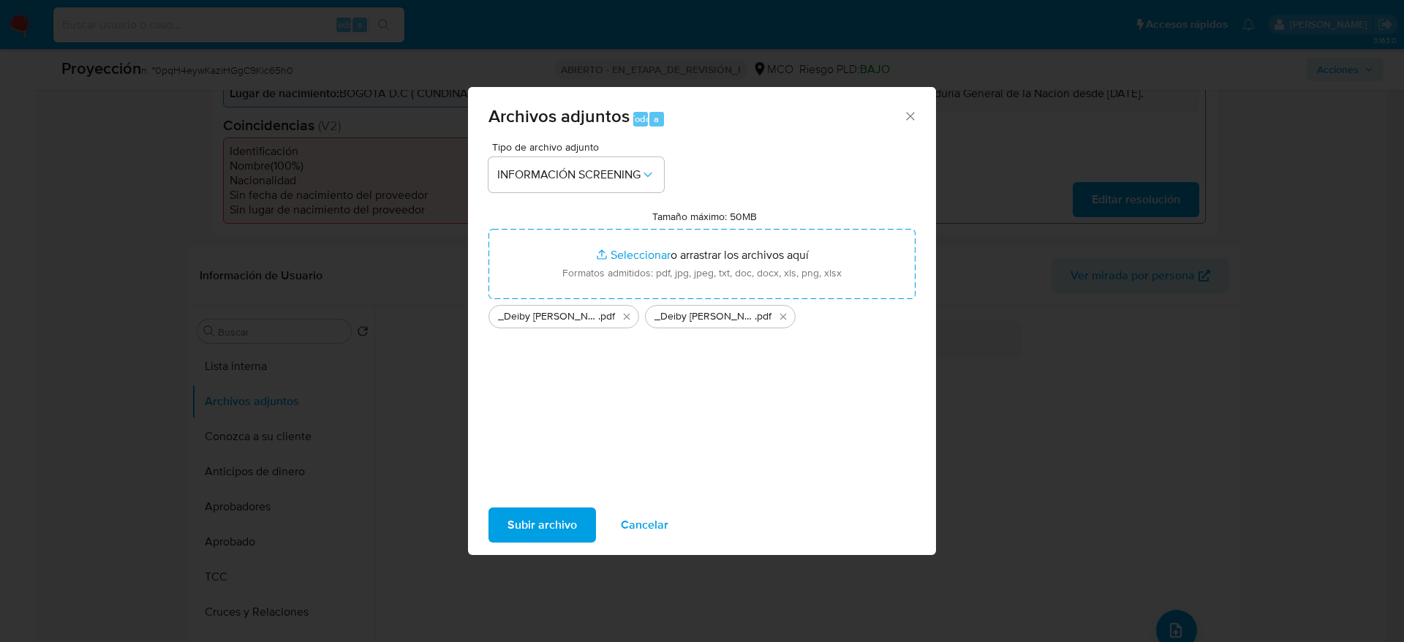
click at [527, 523] on span "Subir archivo" at bounding box center [542, 525] width 69 height 32
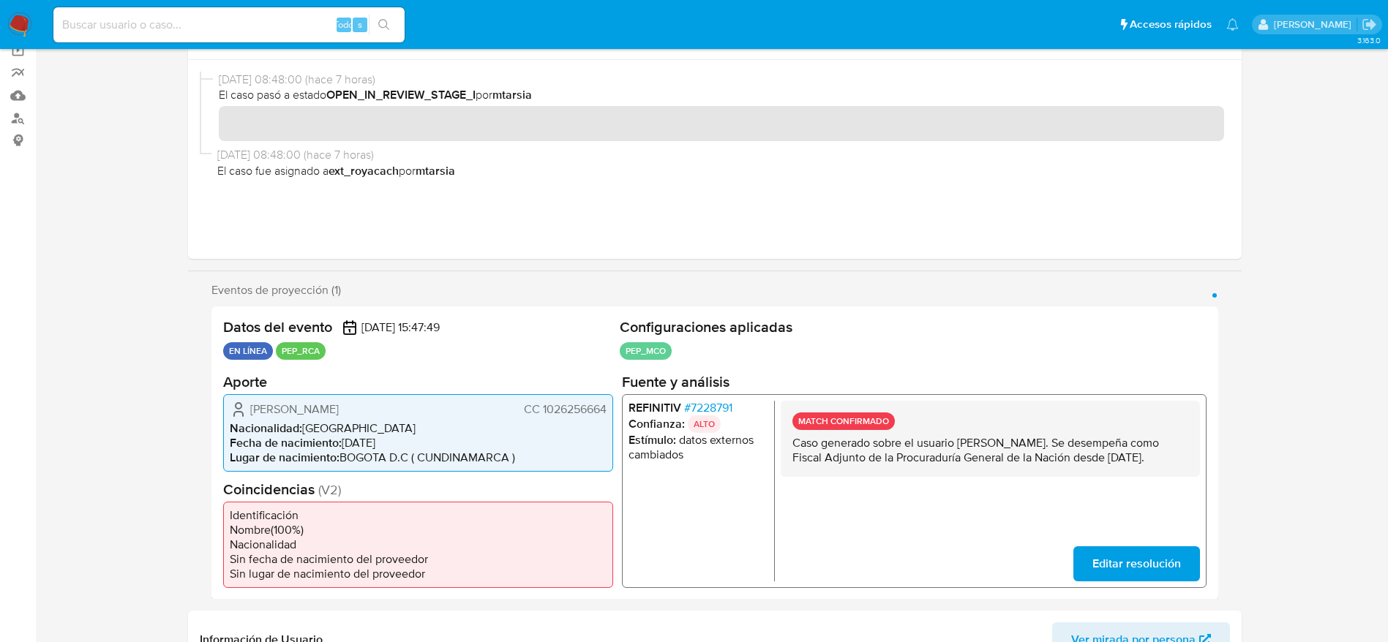
scroll to position [0, 0]
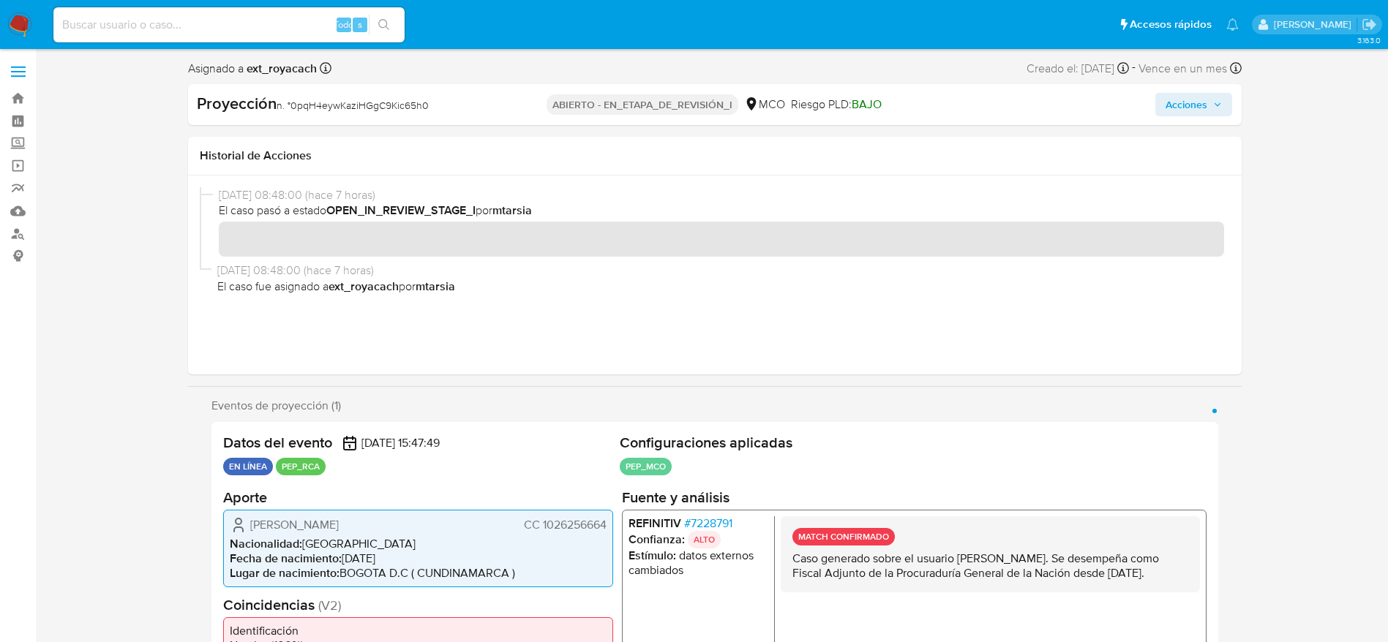
click at [1155, 108] on button "Acciones" at bounding box center [1193, 104] width 77 height 23
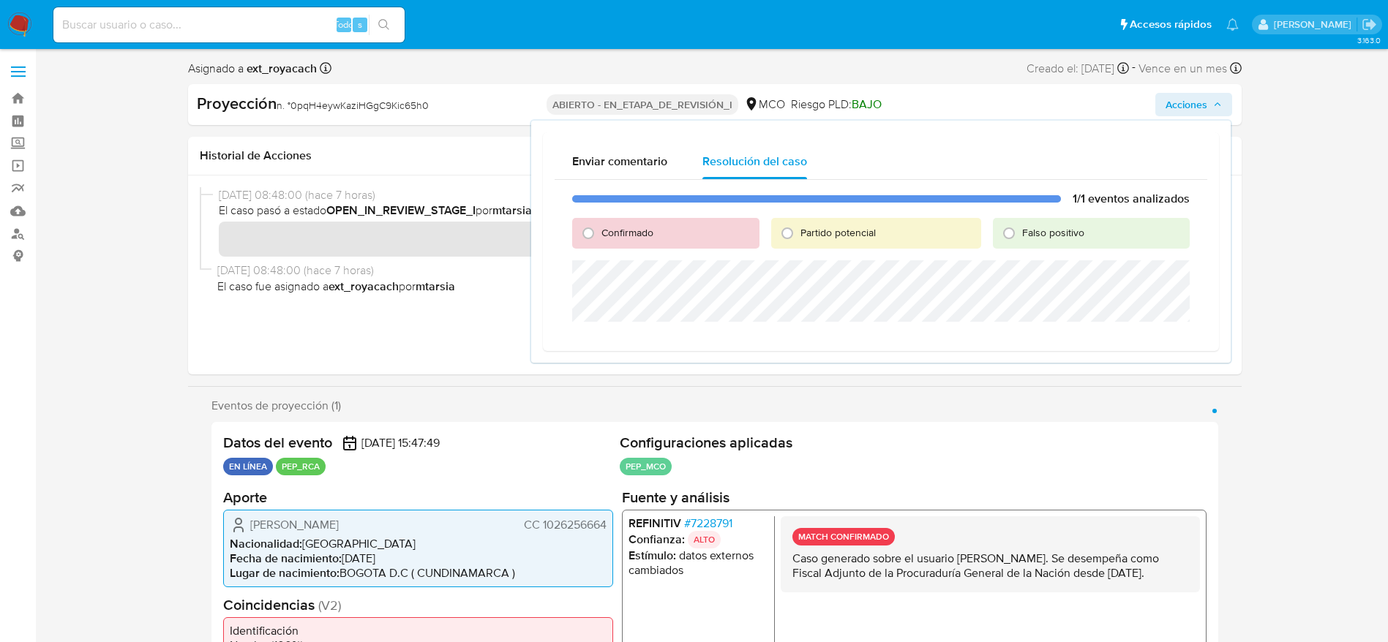
click at [568, 225] on div "1/1 eventos analizados Confirmado Partido potencial Falso positivo" at bounding box center [880, 259] width 652 height 159
click at [582, 242] on input "Confirmado" at bounding box center [587, 233] width 23 height 23
radio input "true"
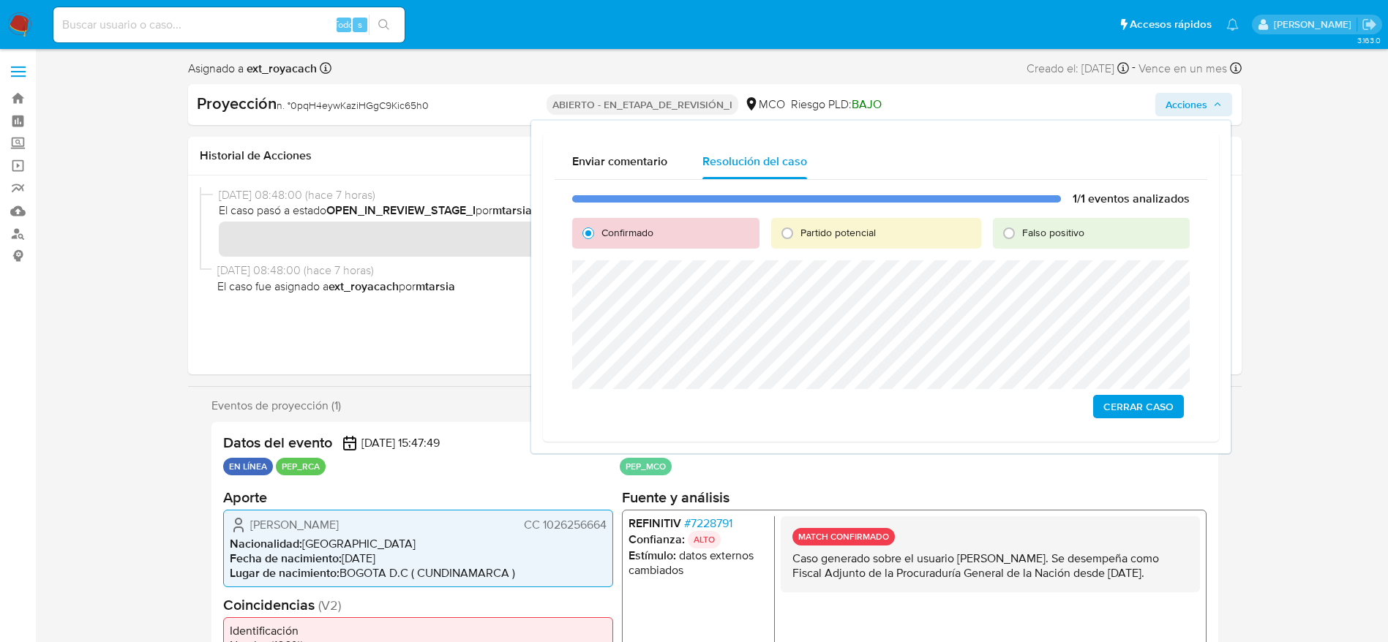
click at [1107, 406] on span "Cerrar Caso" at bounding box center [1138, 406] width 70 height 20
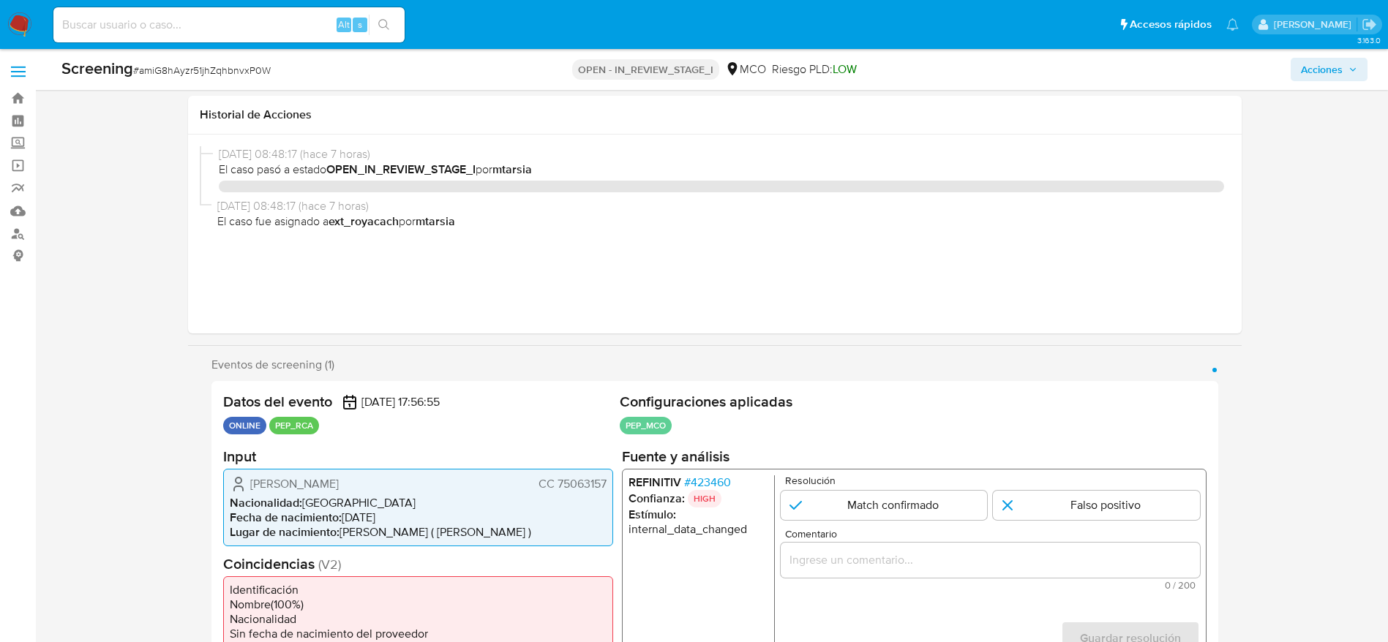
select select "10"
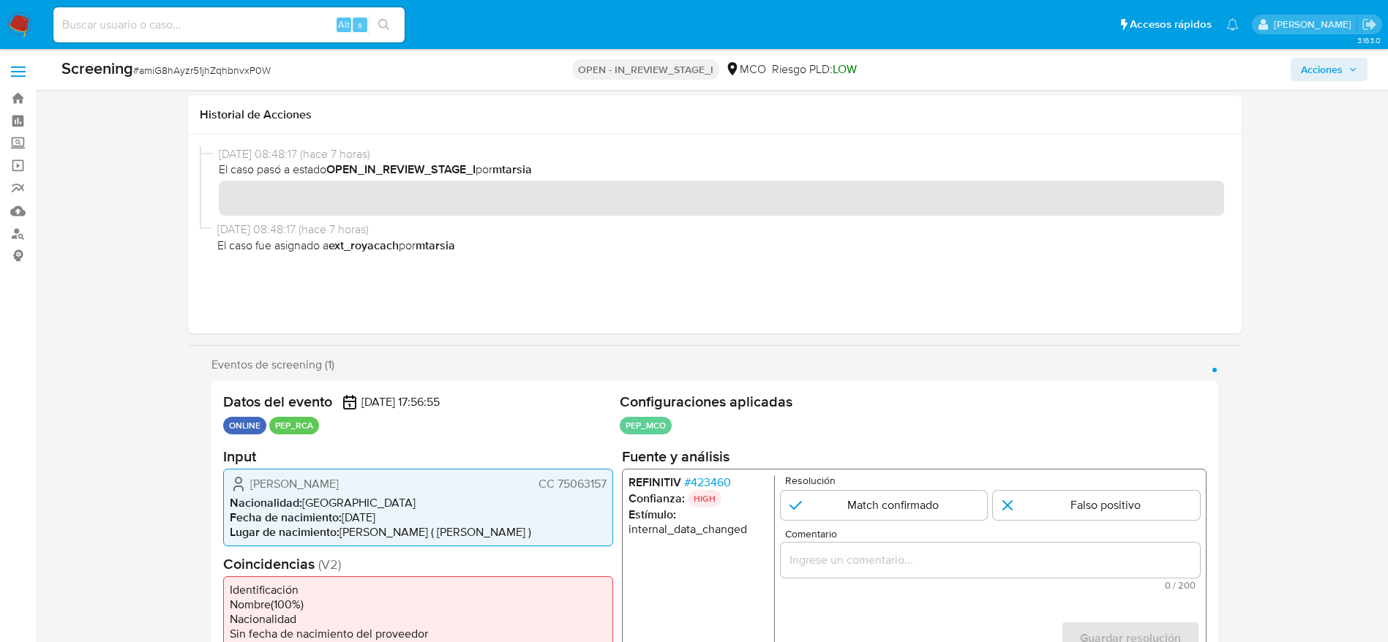
scroll to position [219, 0]
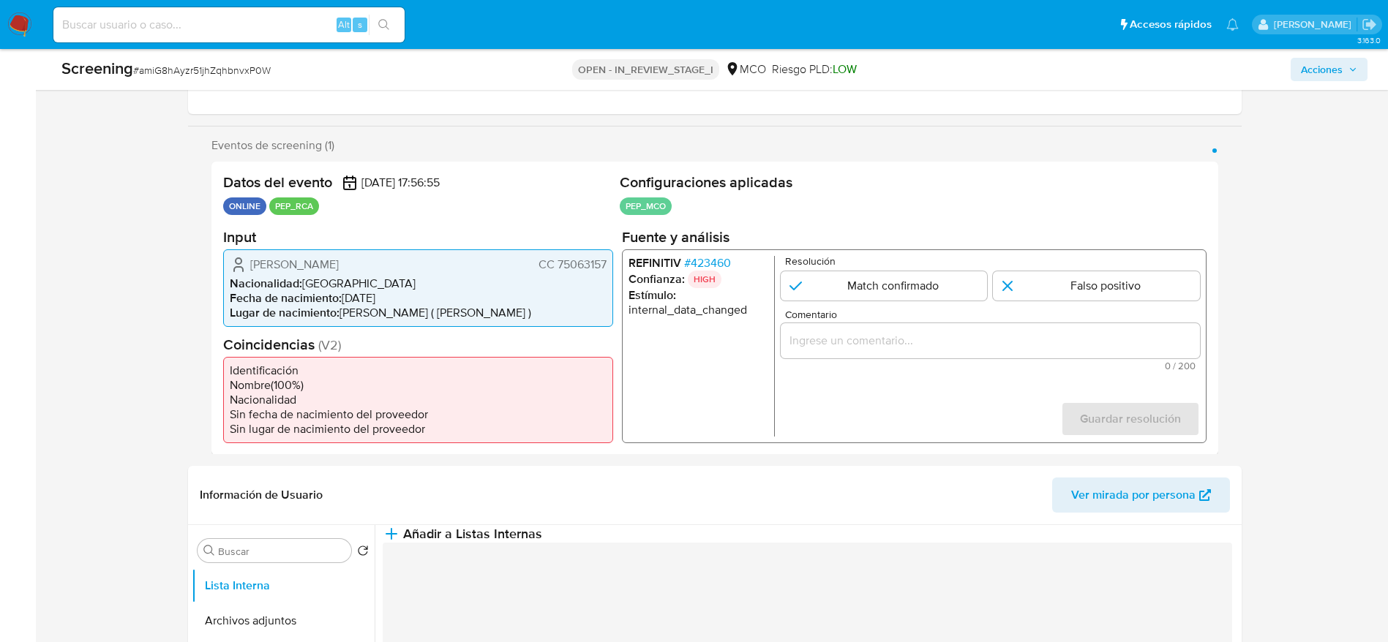
click at [700, 266] on span "# 423460" at bounding box center [706, 262] width 47 height 15
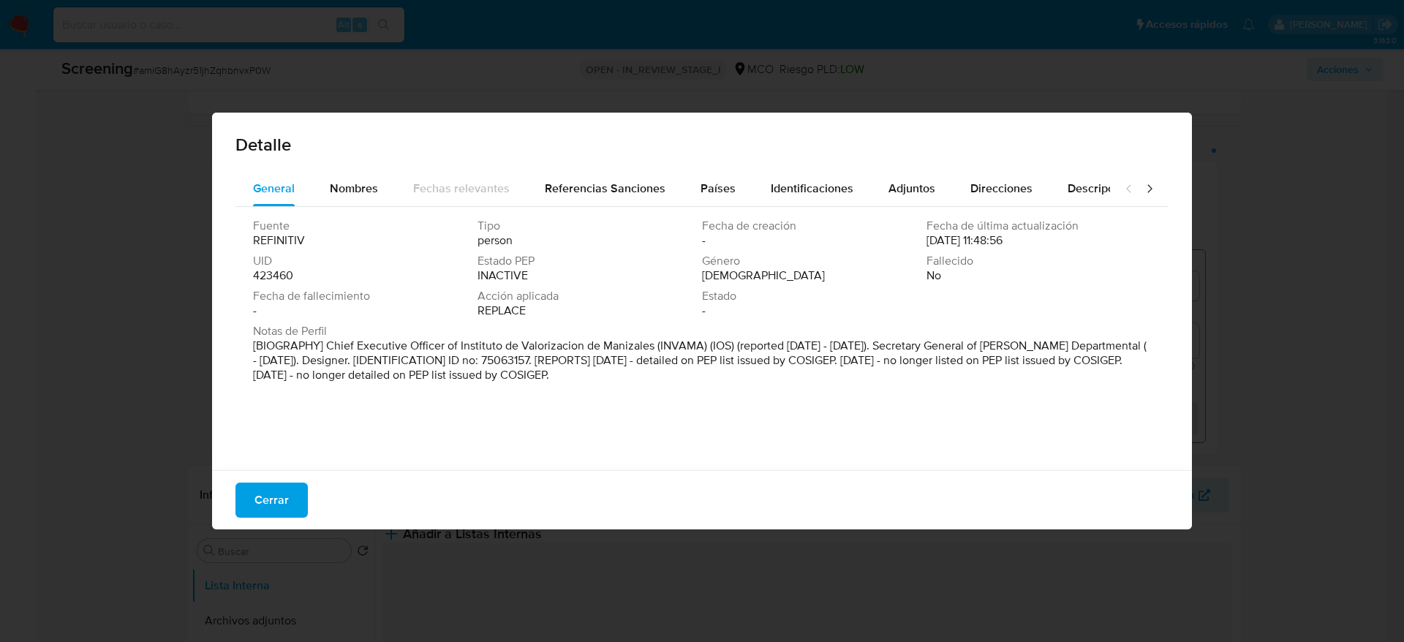
click at [287, 489] on span "Cerrar" at bounding box center [272, 500] width 34 height 32
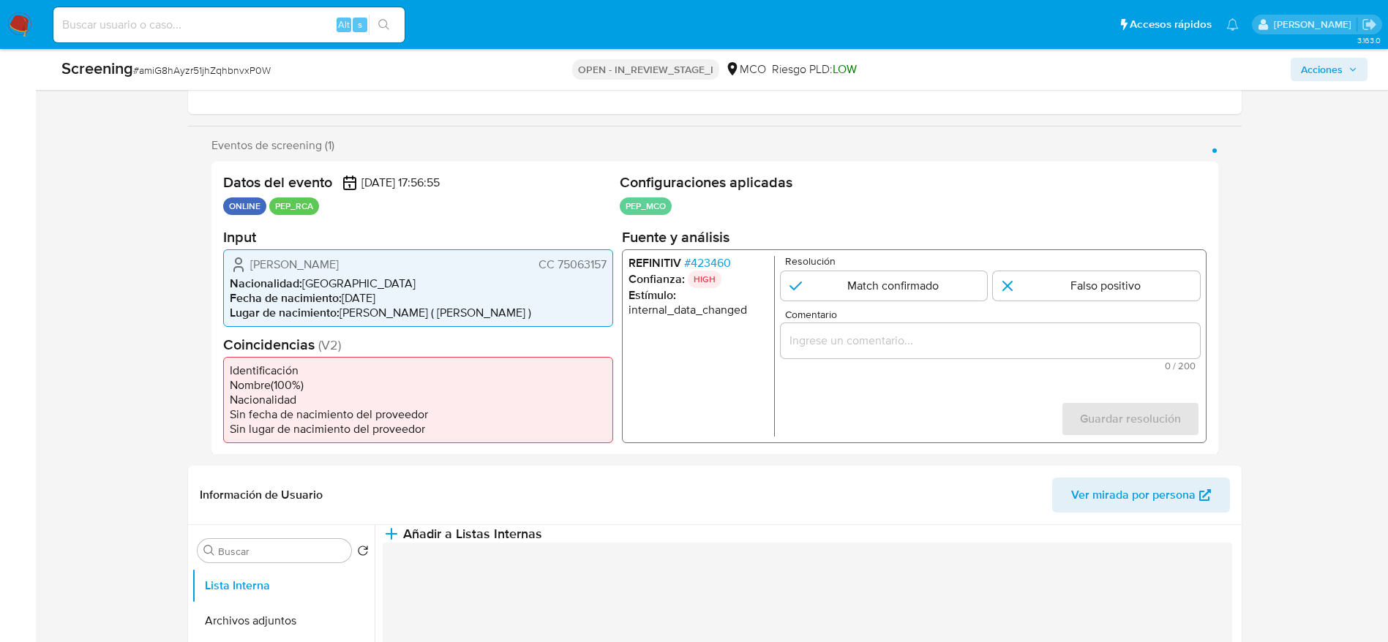
click at [227, 72] on span "# amiG8hAyzr51jhZqhbnvxP0W" at bounding box center [202, 70] width 138 height 15
copy span "amiG8hAyzr51jhZqhbnvxP0W"
drag, startPoint x: 224, startPoint y: 246, endPoint x: 525, endPoint y: 248, distance: 301.4
click at [541, 244] on h2 "Input" at bounding box center [418, 236] width 390 height 18
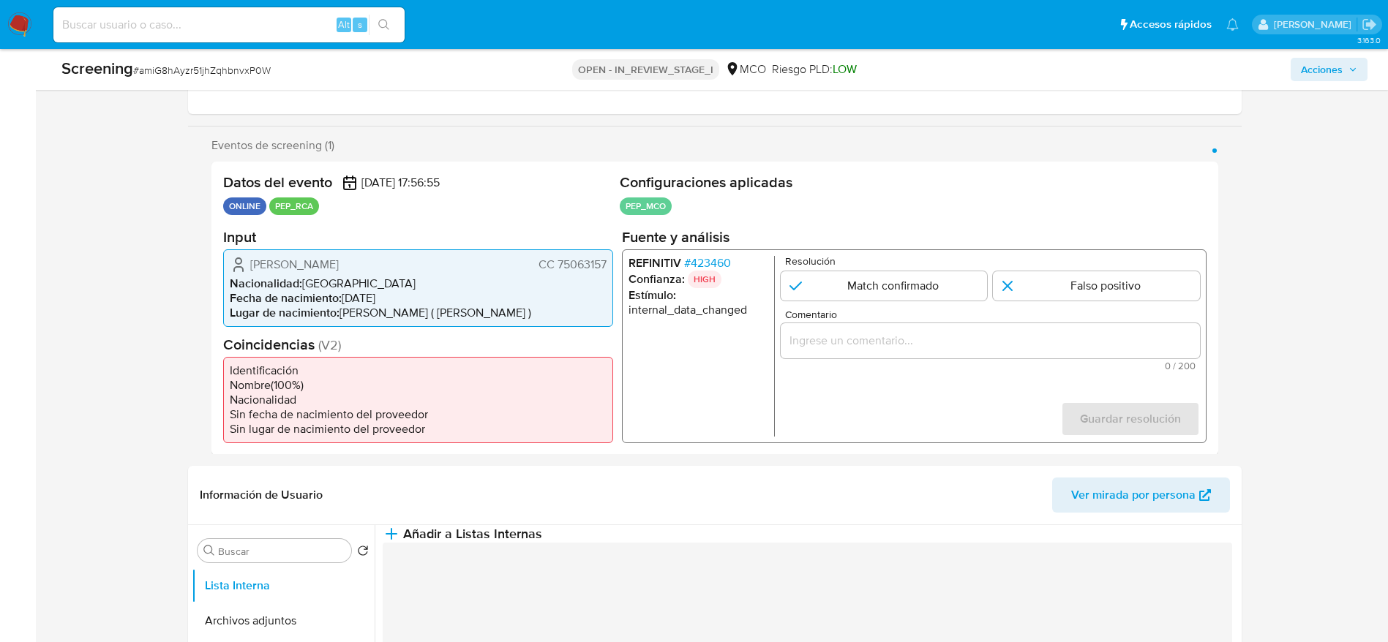
drag, startPoint x: 247, startPoint y: 272, endPoint x: 608, endPoint y: 265, distance: 361.4
click at [608, 265] on div "[PERSON_NAME] CC 75063157 Nacionalidad : [DEMOGRAPHIC_DATA] Fecha de nacimiento…" at bounding box center [418, 288] width 390 height 78
click at [697, 264] on span "# 423460" at bounding box center [706, 262] width 47 height 15
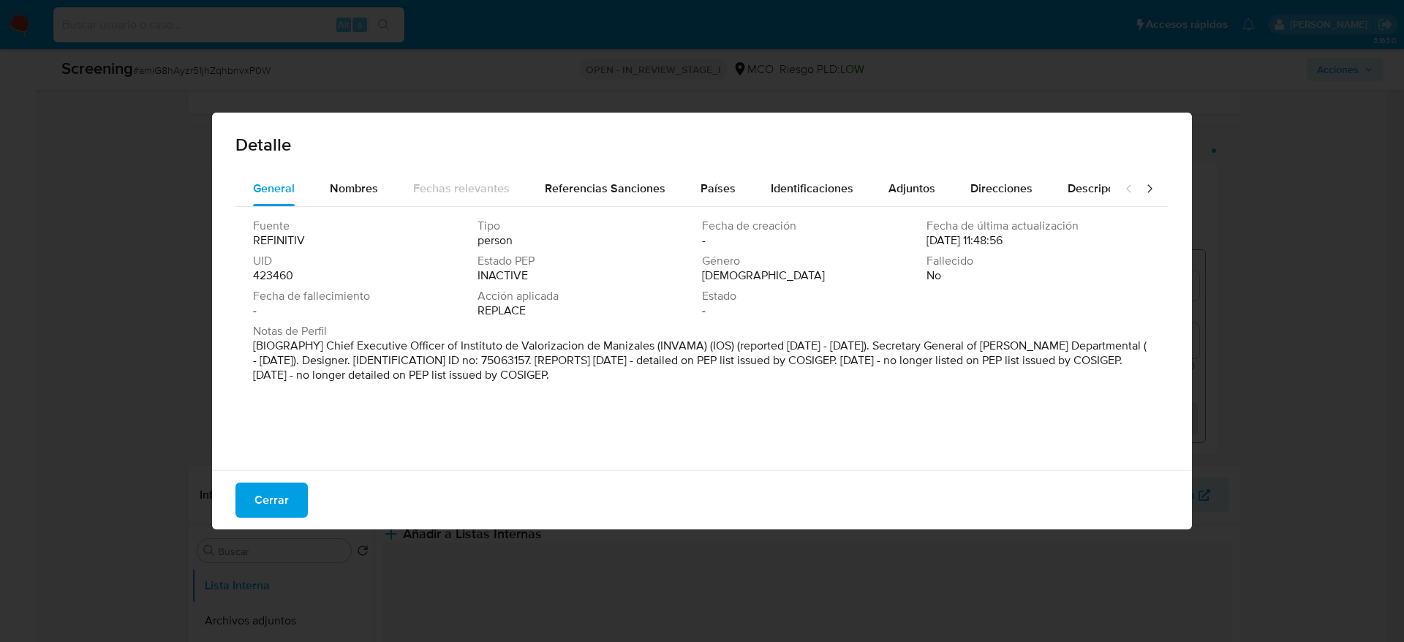
drag, startPoint x: 516, startPoint y: 389, endPoint x: 494, endPoint y: 415, distance: 33.2
click at [494, 415] on div "Fuente REFINITIV Tipo person Fecha de creación - Fecha de última actualización …" at bounding box center [702, 335] width 933 height 256
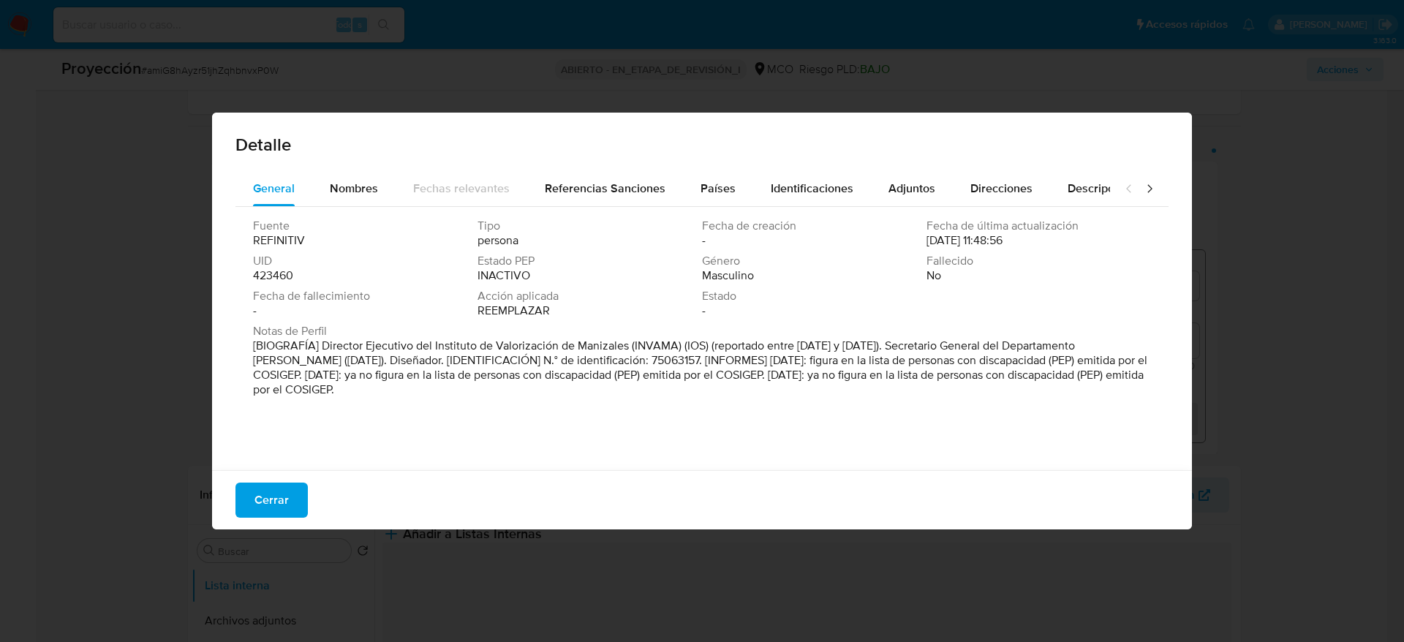
drag, startPoint x: 324, startPoint y: 340, endPoint x: 627, endPoint y: 345, distance: 302.9
click at [627, 345] on font "[BIOGRAFÍA] Director Ejecutivo del Instituto de Valorización de Manizales (INVA…" at bounding box center [700, 367] width 895 height 61
click at [232, 527] on div "Cerrar" at bounding box center [702, 499] width 980 height 59
click at [232, 514] on div "Cerrar" at bounding box center [702, 499] width 980 height 59
drag, startPoint x: 262, startPoint y: 497, endPoint x: 562, endPoint y: 357, distance: 331.2
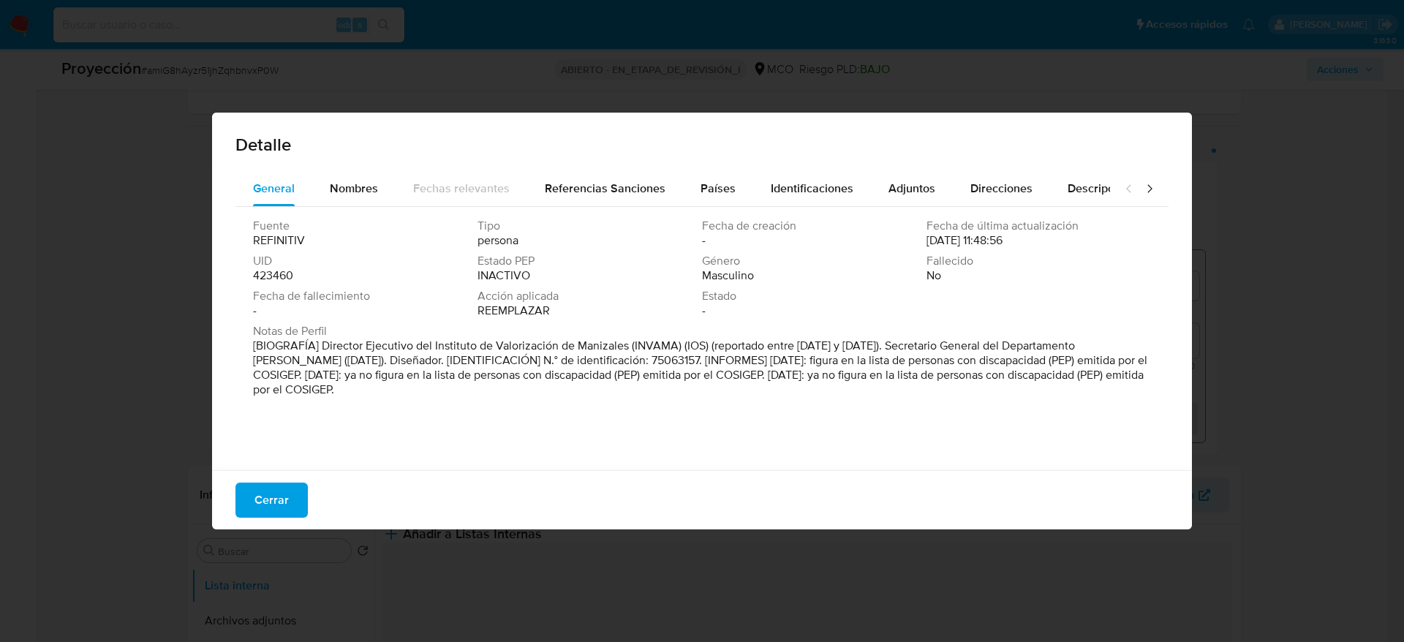
click at [265, 497] on span "Cerrar" at bounding box center [272, 500] width 34 height 32
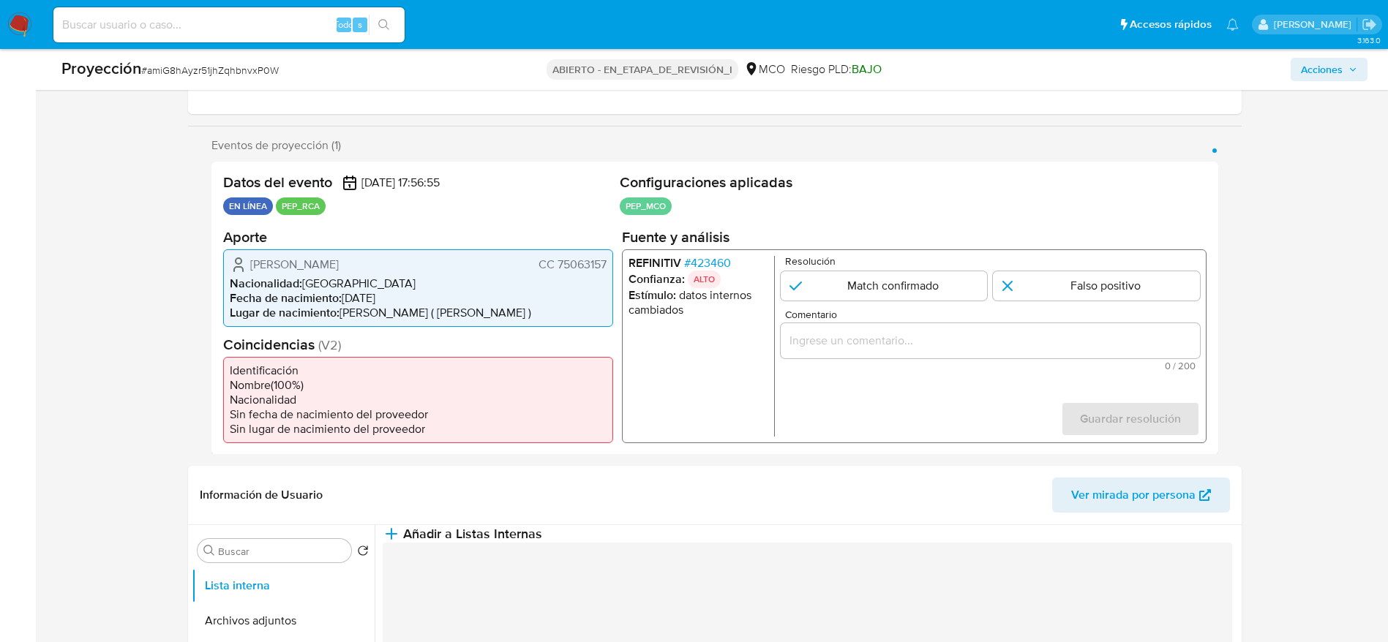
click at [1010, 341] on input "Comentario" at bounding box center [989, 340] width 419 height 19
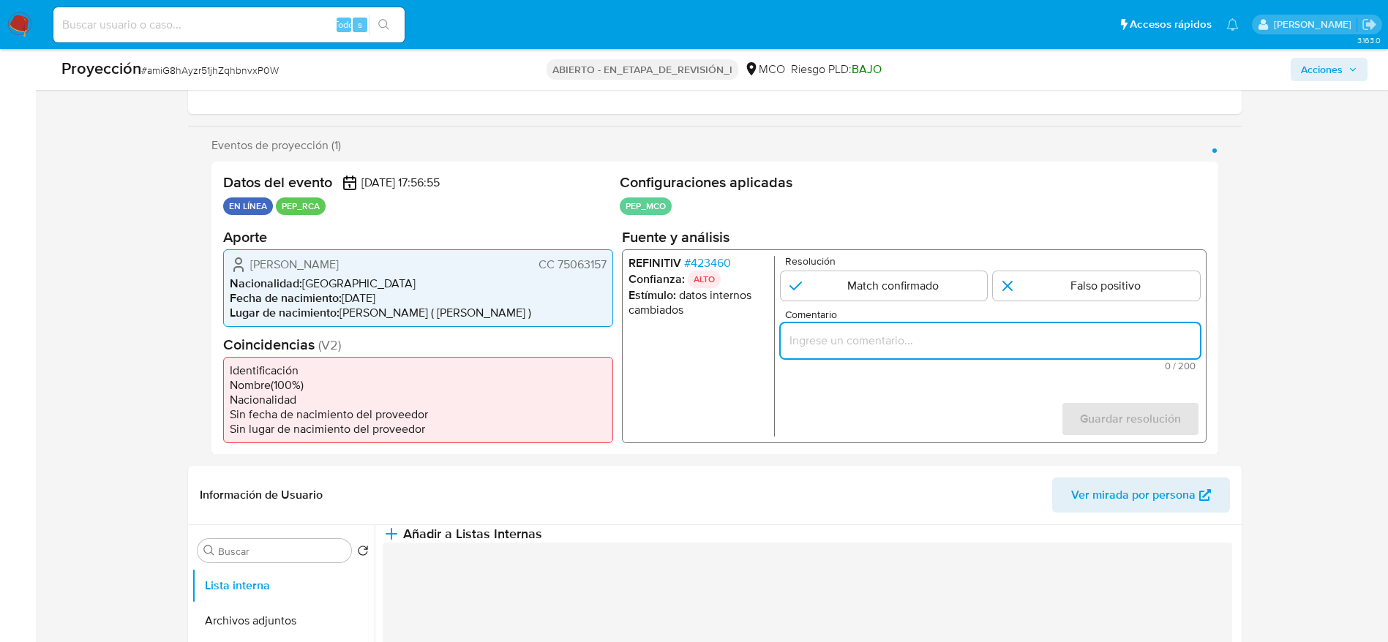
paste input "Caso generado sobre el usuario Mauricio Cardenas Ramirez. Se descarta ya que el…"
type input "Caso generado sobre el usuario Mauricio Cardenas Ramirez. Se descarta ya que el…"
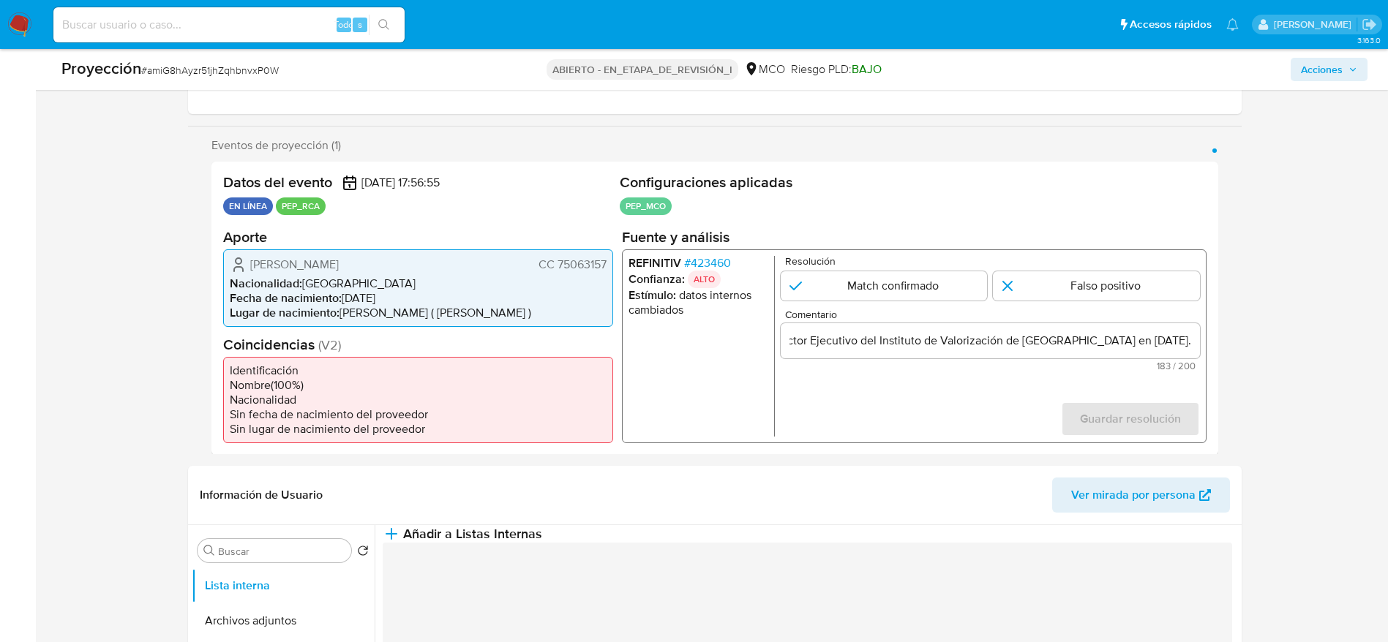
click at [1041, 306] on form "Resolución Match confirmado Falso positivo Comentario Caso generado sobre el us…" at bounding box center [989, 345] width 419 height 181
click at [1066, 297] on input "1 de 1" at bounding box center [1096, 285] width 207 height 29
radio input "true"
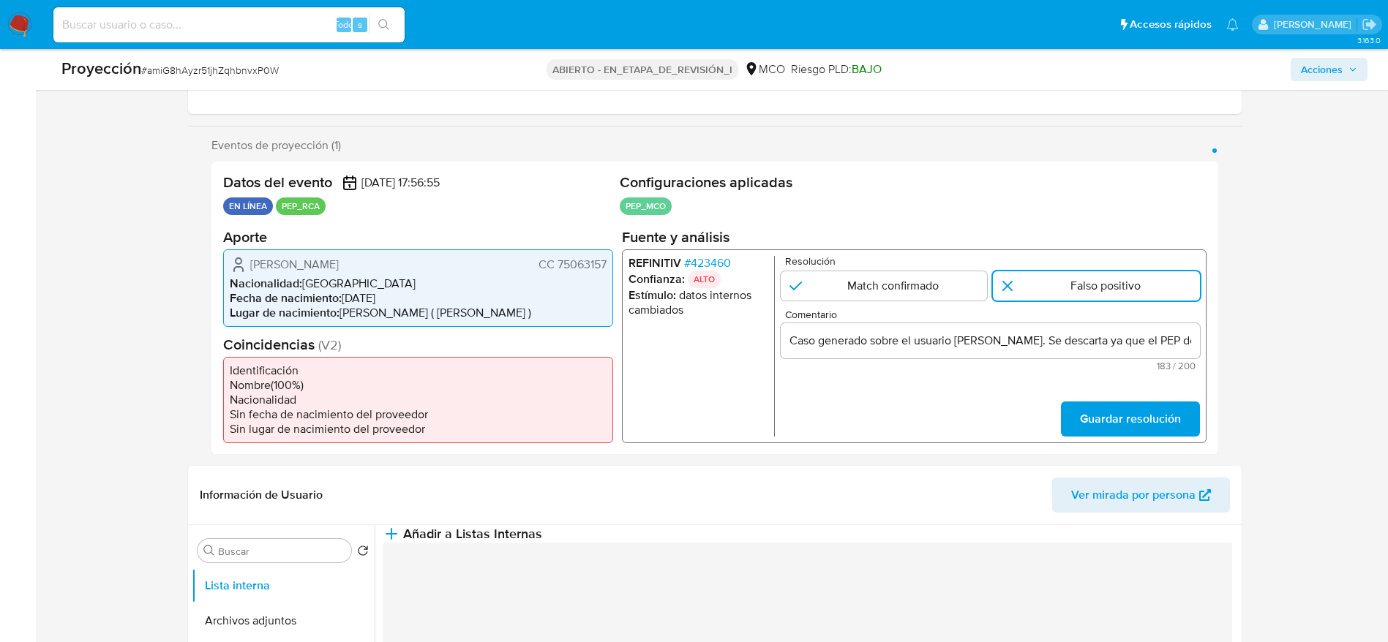
click at [1108, 391] on form "Resolución Match confirmado Falso positivo Comentario Caso generado sobre el us…" at bounding box center [989, 345] width 419 height 181
click at [1126, 421] on span "Guardar resolución" at bounding box center [1129, 418] width 101 height 32
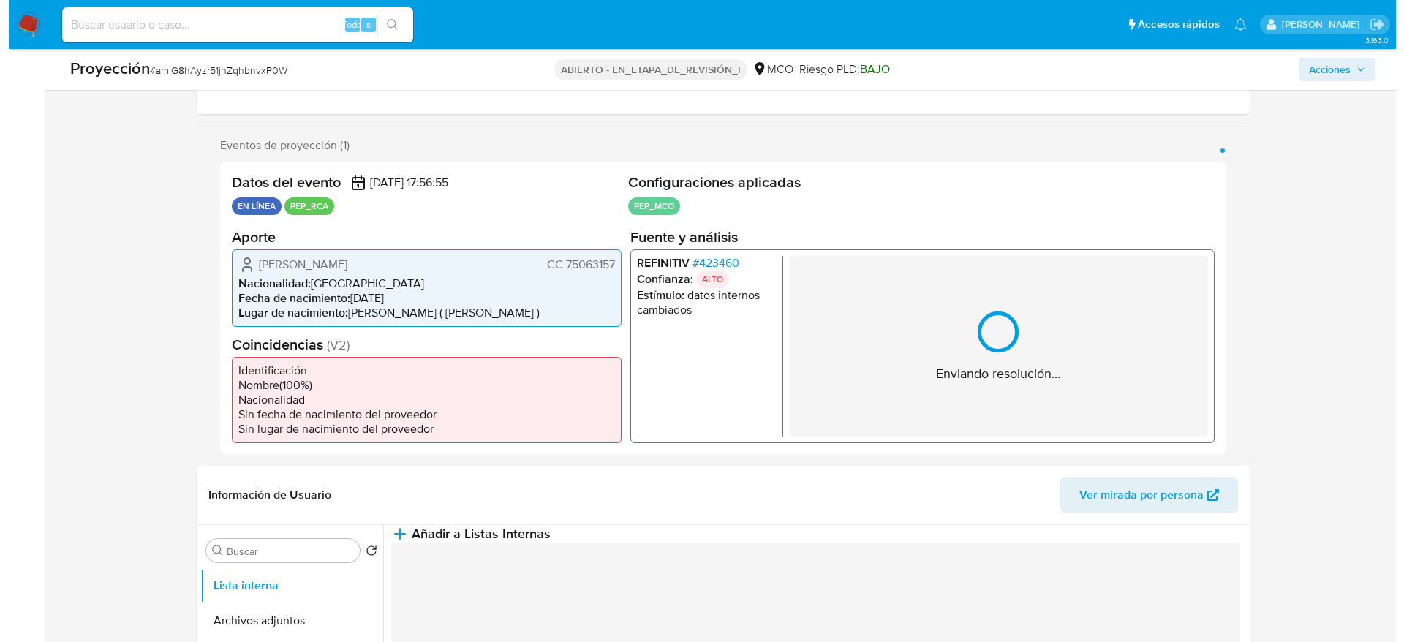
scroll to position [439, 0]
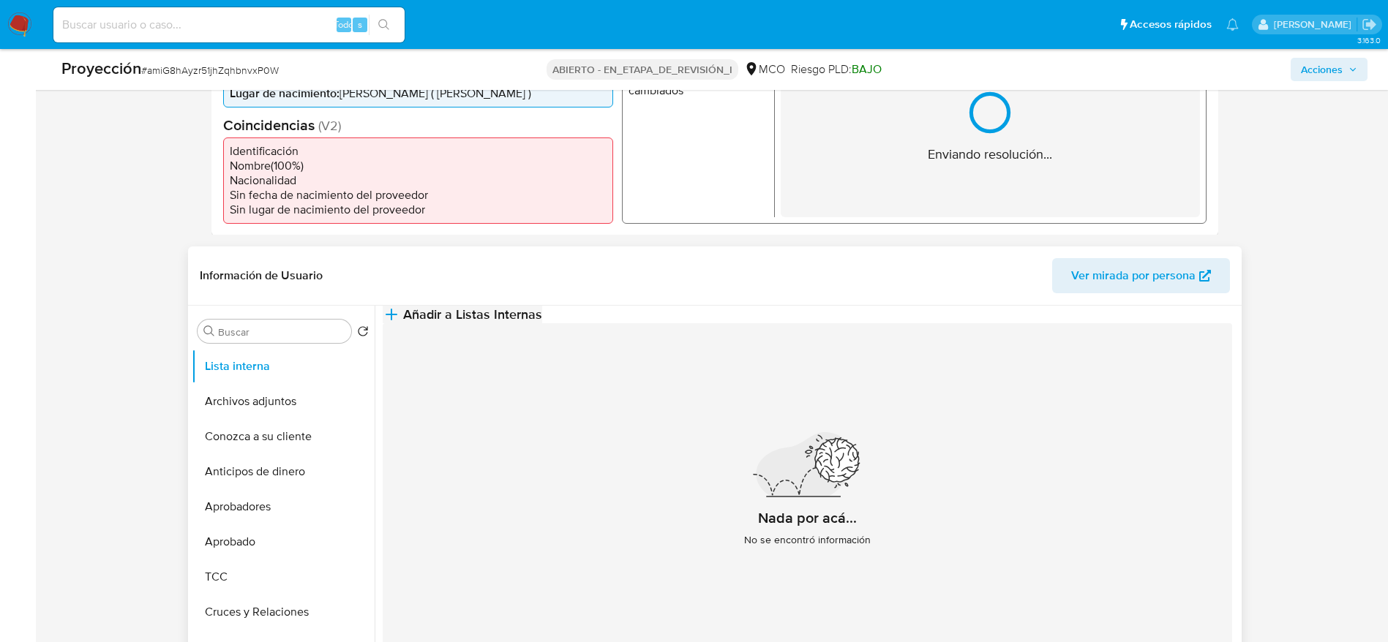
click at [542, 323] on button "Añadir a Listas Internas" at bounding box center [462, 315] width 159 height 18
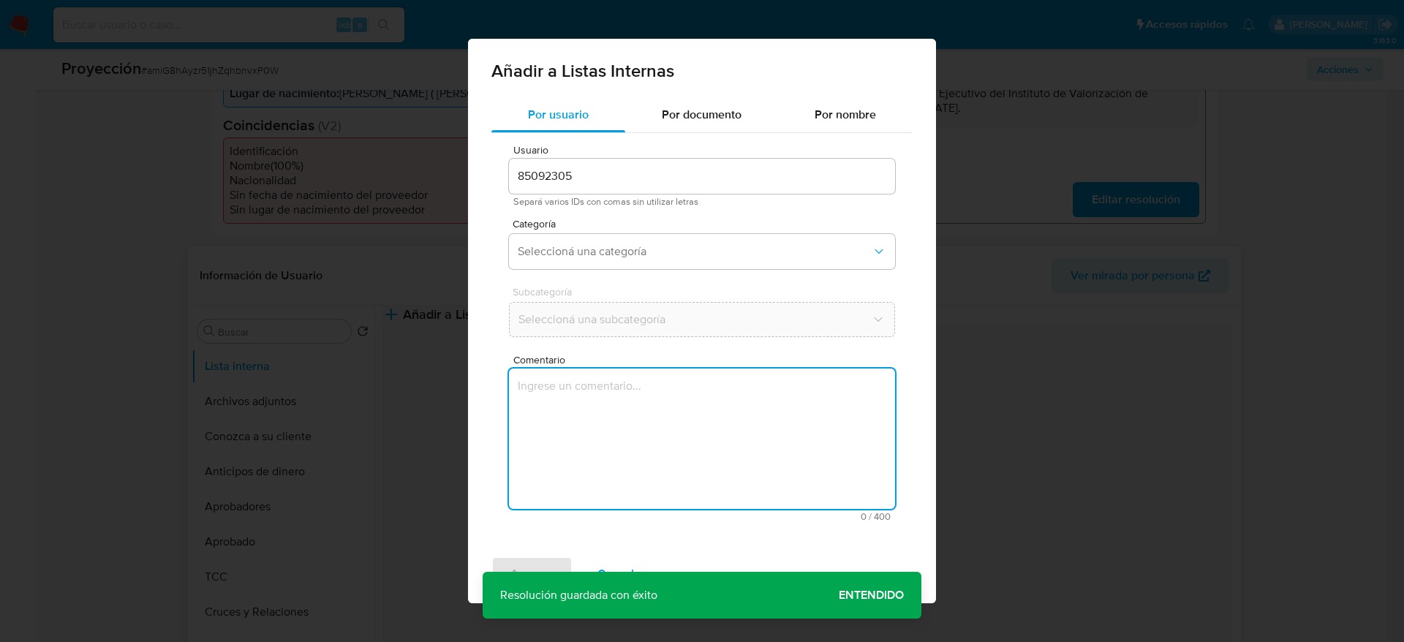
click at [652, 409] on textarea "Comentario" at bounding box center [702, 439] width 386 height 140
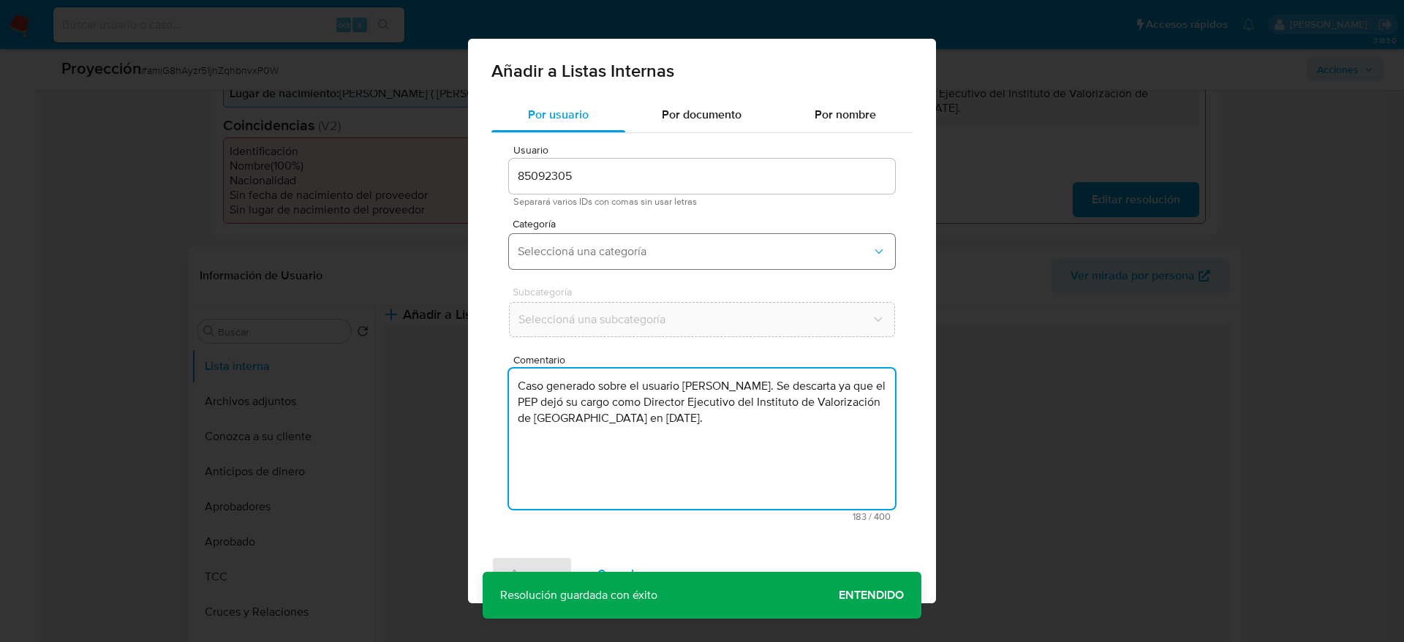
type textarea "Caso generado sobre el usuario [PERSON_NAME]. Se descarta ya que el PEP dejó su…"
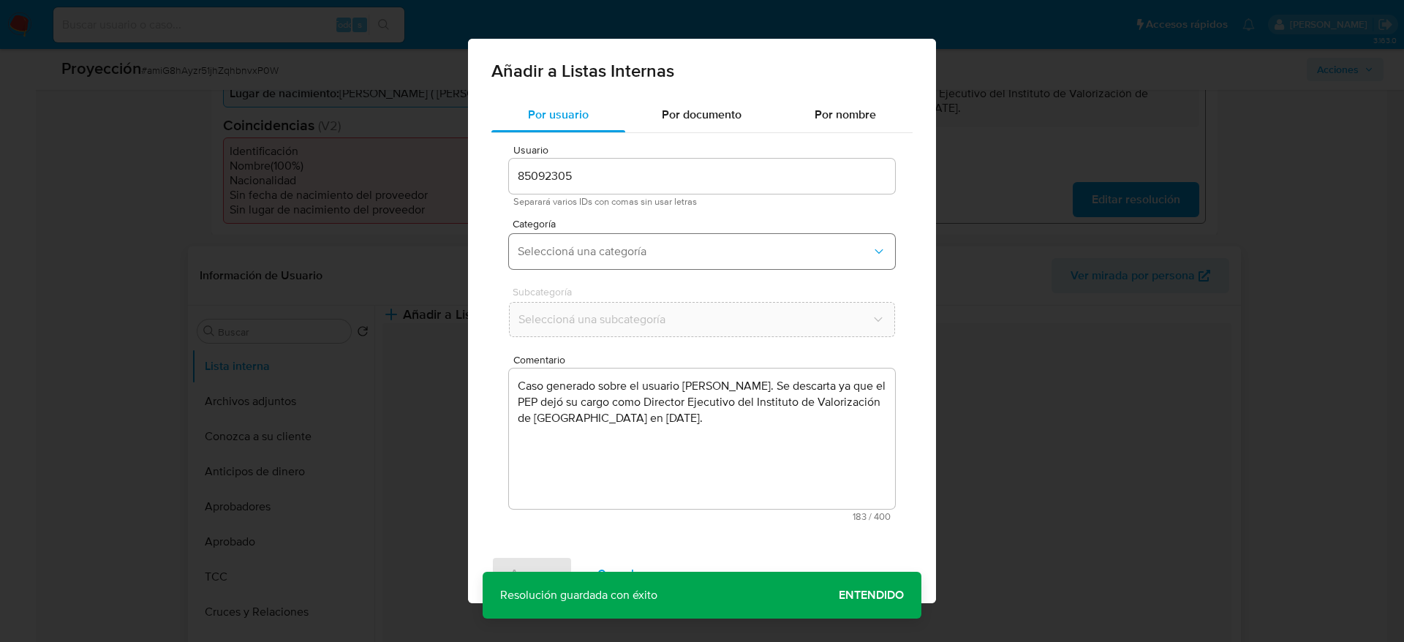
click at [732, 252] on span "Seleccioná una categoría" at bounding box center [695, 251] width 354 height 15
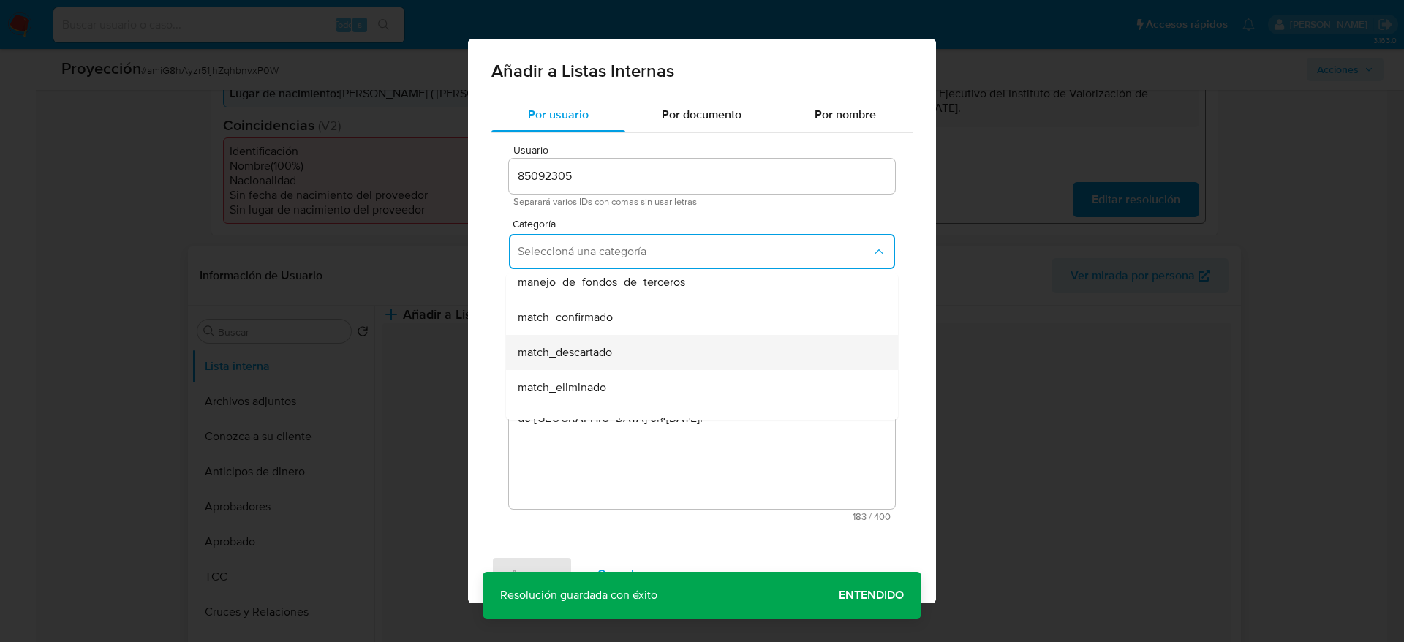
scroll to position [110, 0]
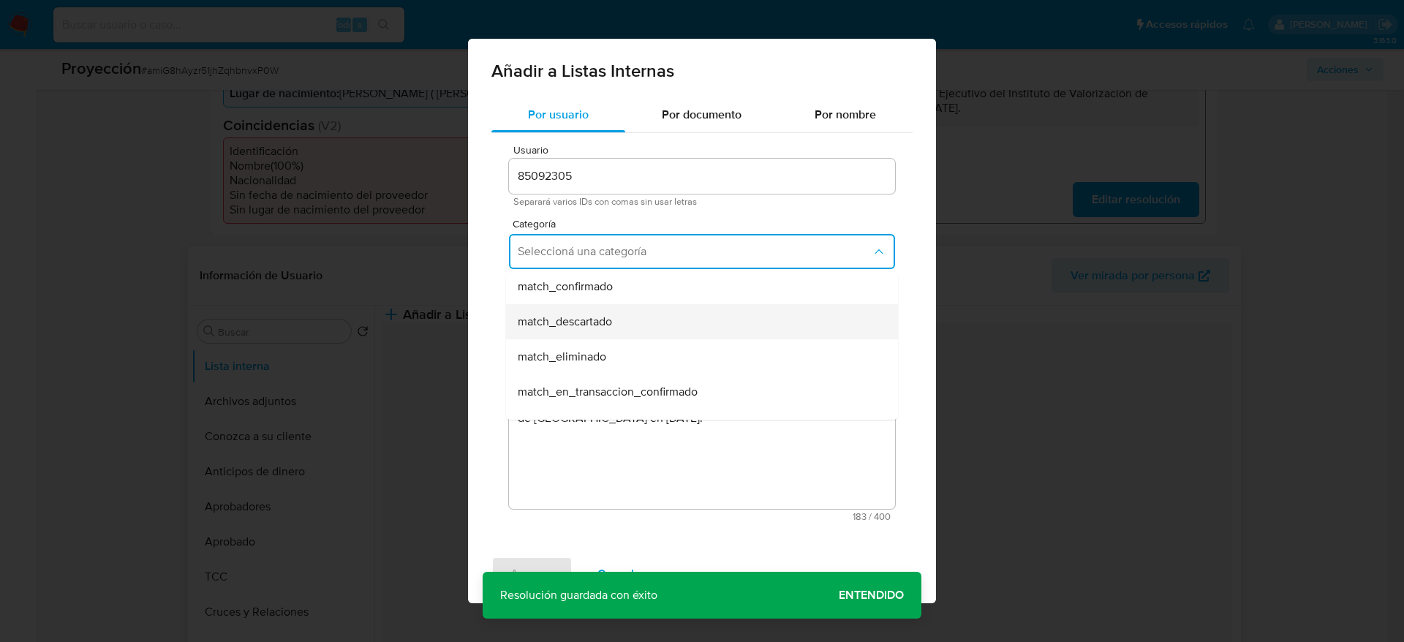
click at [642, 320] on div "match_descartado" at bounding box center [698, 321] width 360 height 35
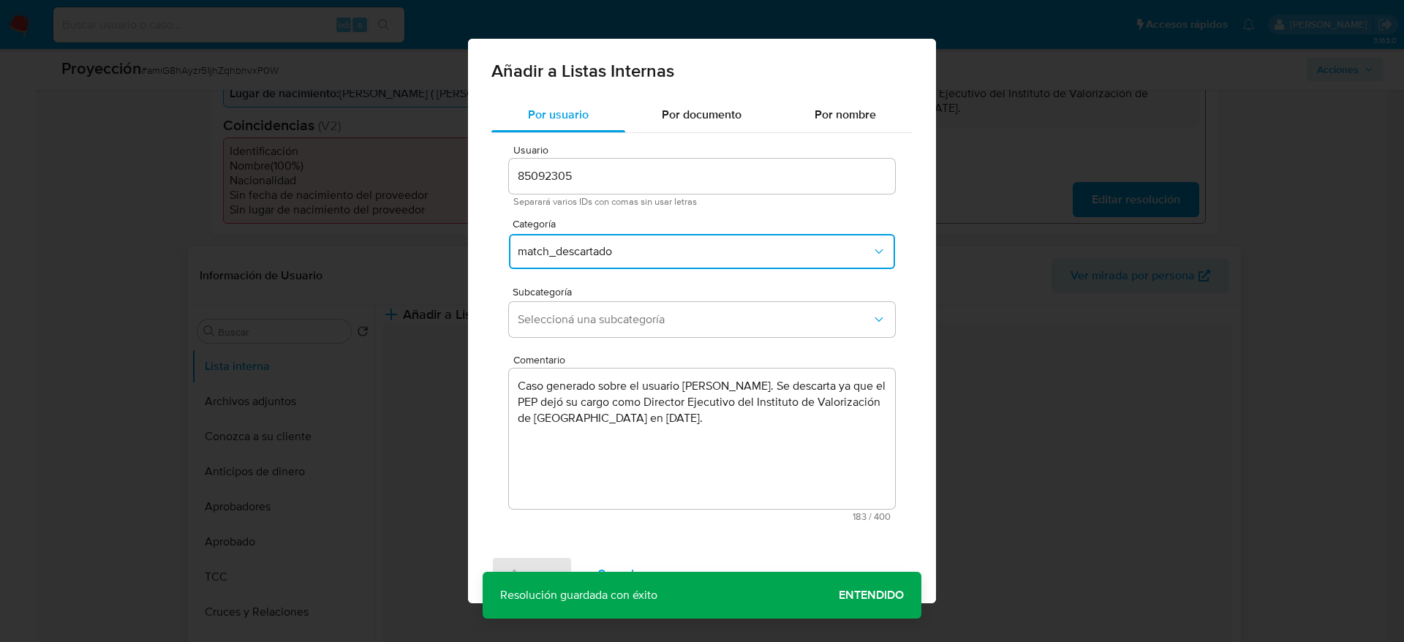
click at [642, 320] on span "Seleccioná una subcategoría" at bounding box center [695, 319] width 354 height 15
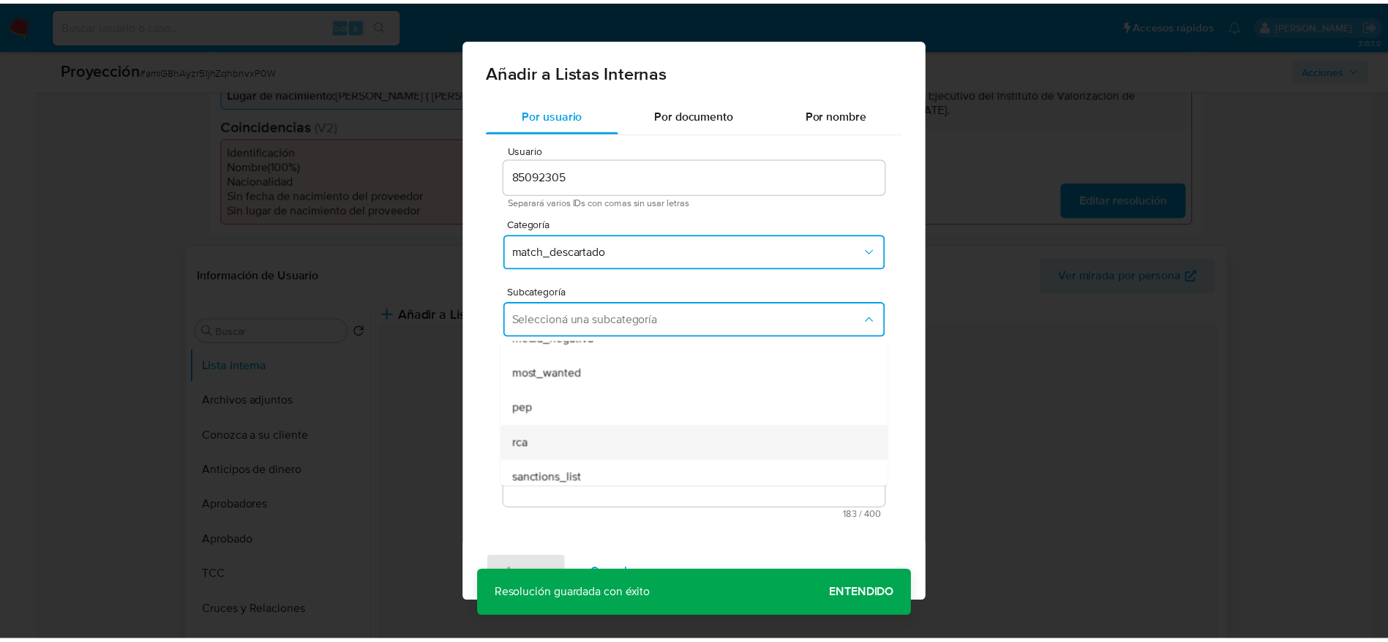
scroll to position [99, 0]
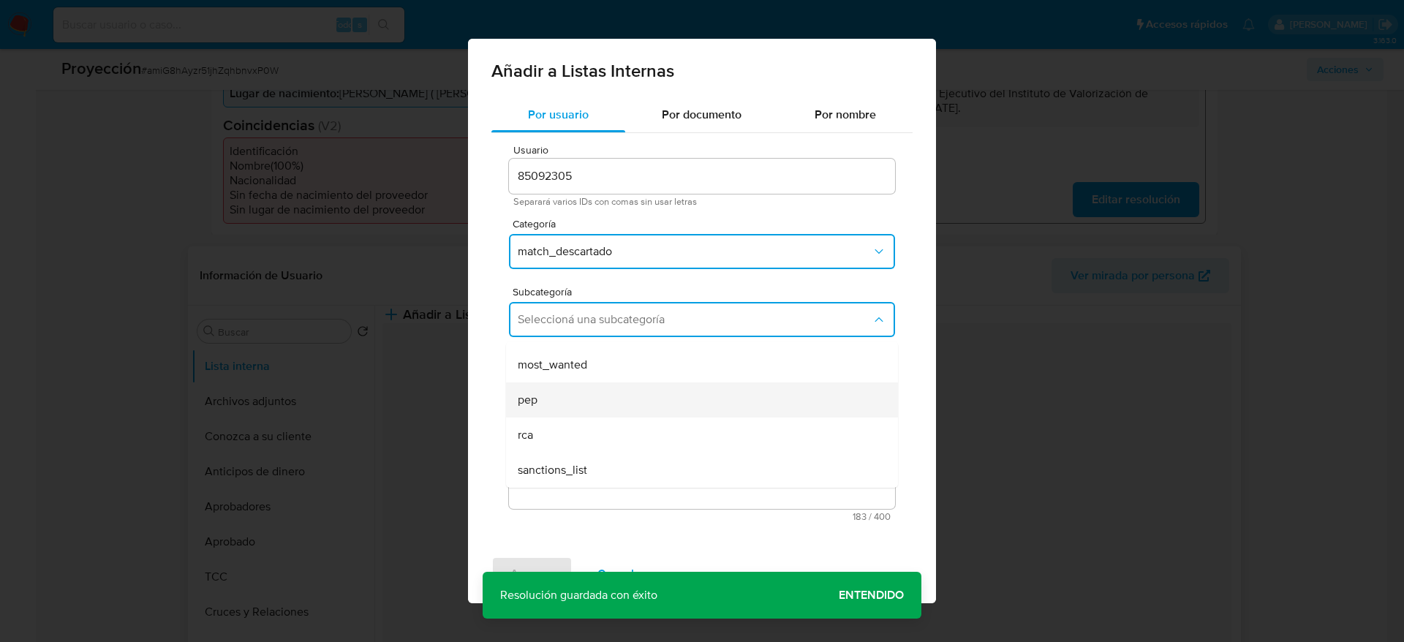
click at [601, 396] on div "pep" at bounding box center [698, 400] width 360 height 35
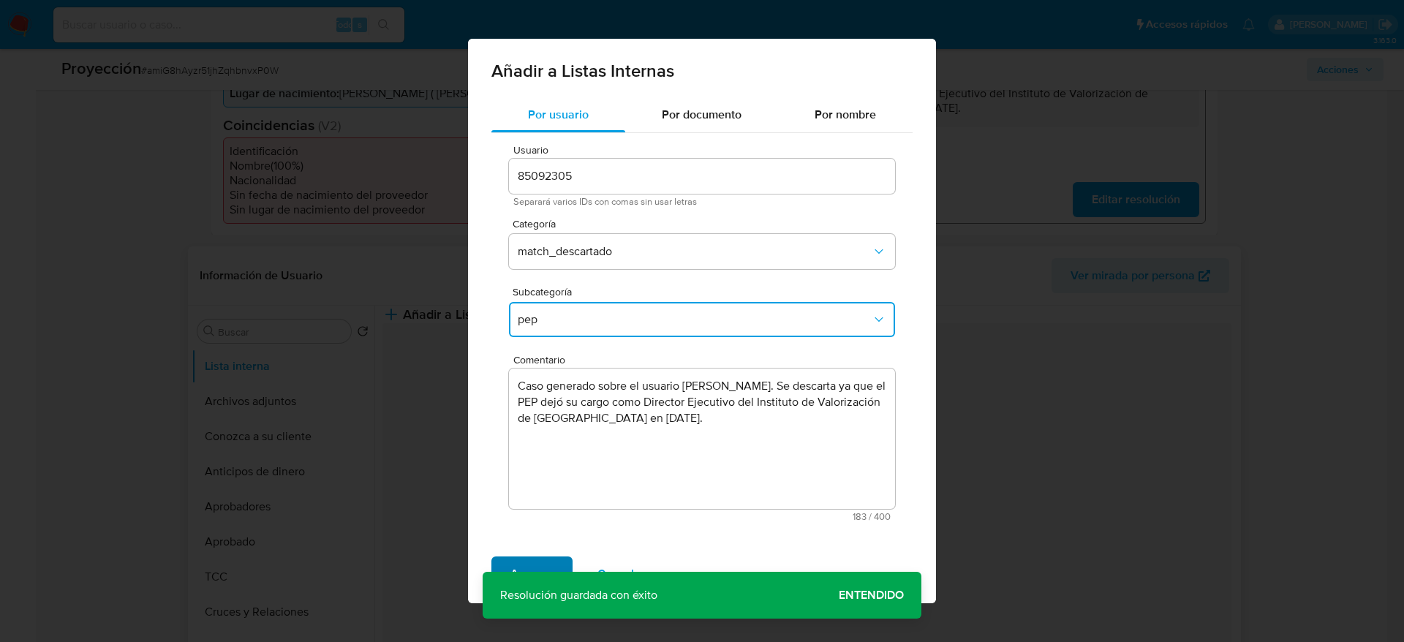
click at [554, 567] on button "Agregar" at bounding box center [532, 574] width 81 height 35
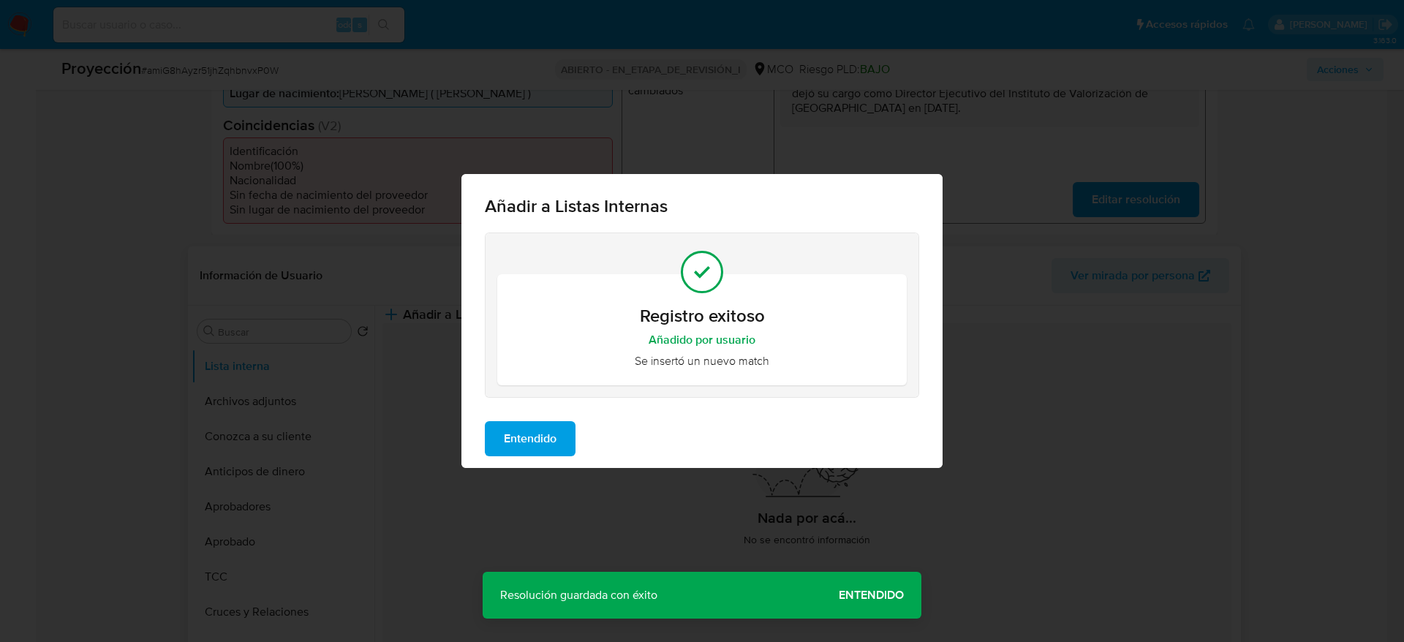
click at [507, 472] on div "Añadir a Listas Internas Registro exitoso Añadido por usuario Se insertó un nue…" at bounding box center [702, 321] width 1404 height 642
click at [505, 423] on span "Entendido" at bounding box center [530, 439] width 53 height 32
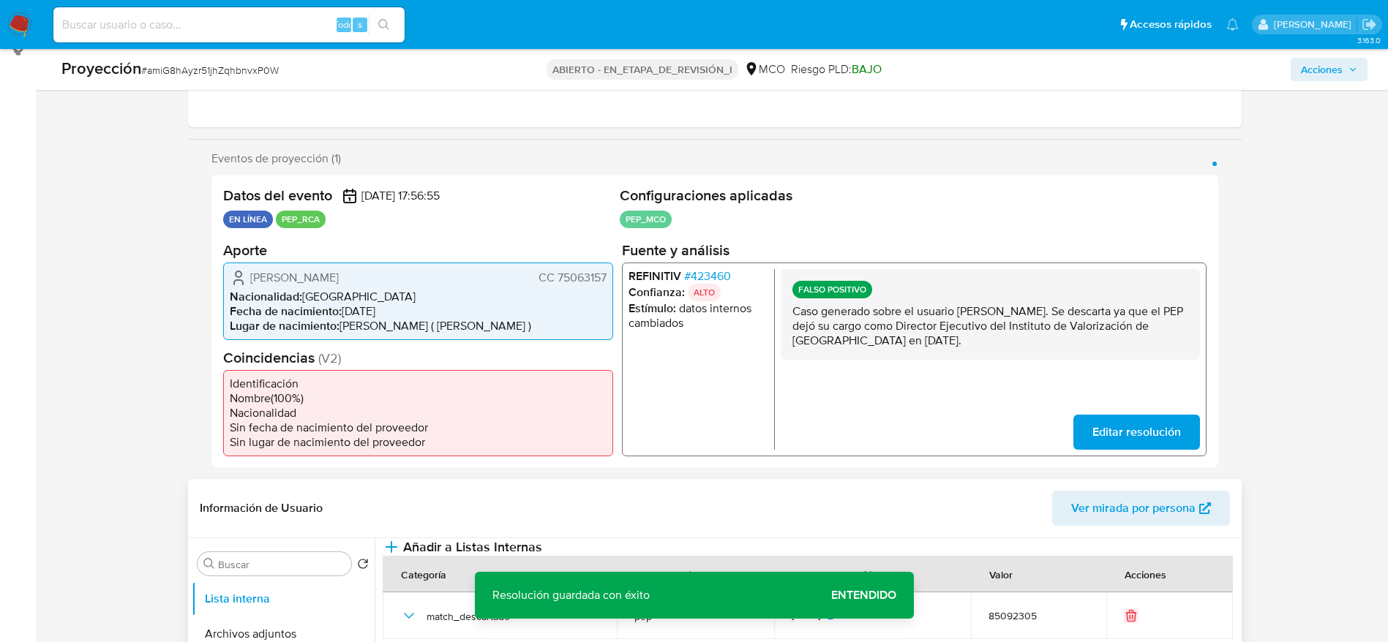
scroll to position [110, 0]
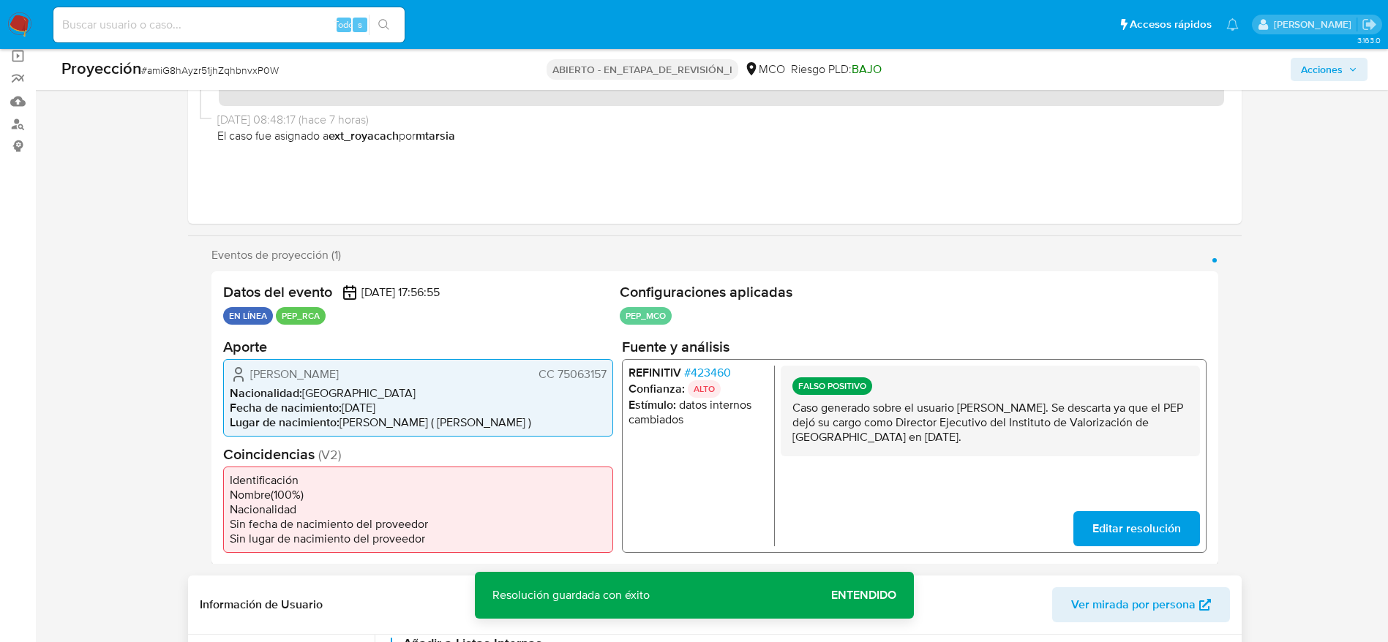
click at [1325, 76] on span "Acciones" at bounding box center [1322, 69] width 42 height 23
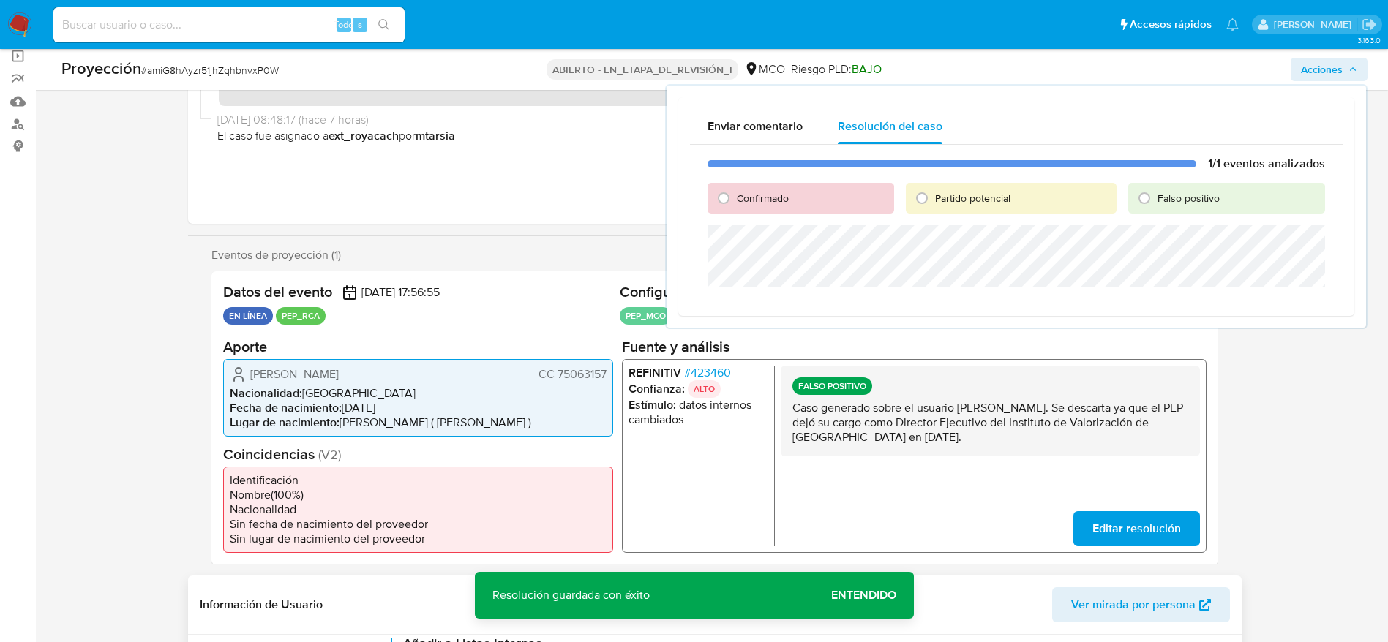
click at [1189, 189] on div "Falso positivo" at bounding box center [1226, 198] width 197 height 31
drag, startPoint x: 1197, startPoint y: 191, endPoint x: 1192, endPoint y: 220, distance: 29.6
click at [1197, 192] on font "Falso positivo" at bounding box center [1188, 198] width 62 height 15
click at [1156, 192] on input "Falso positivo" at bounding box center [1143, 198] width 23 height 23
radio input "true"
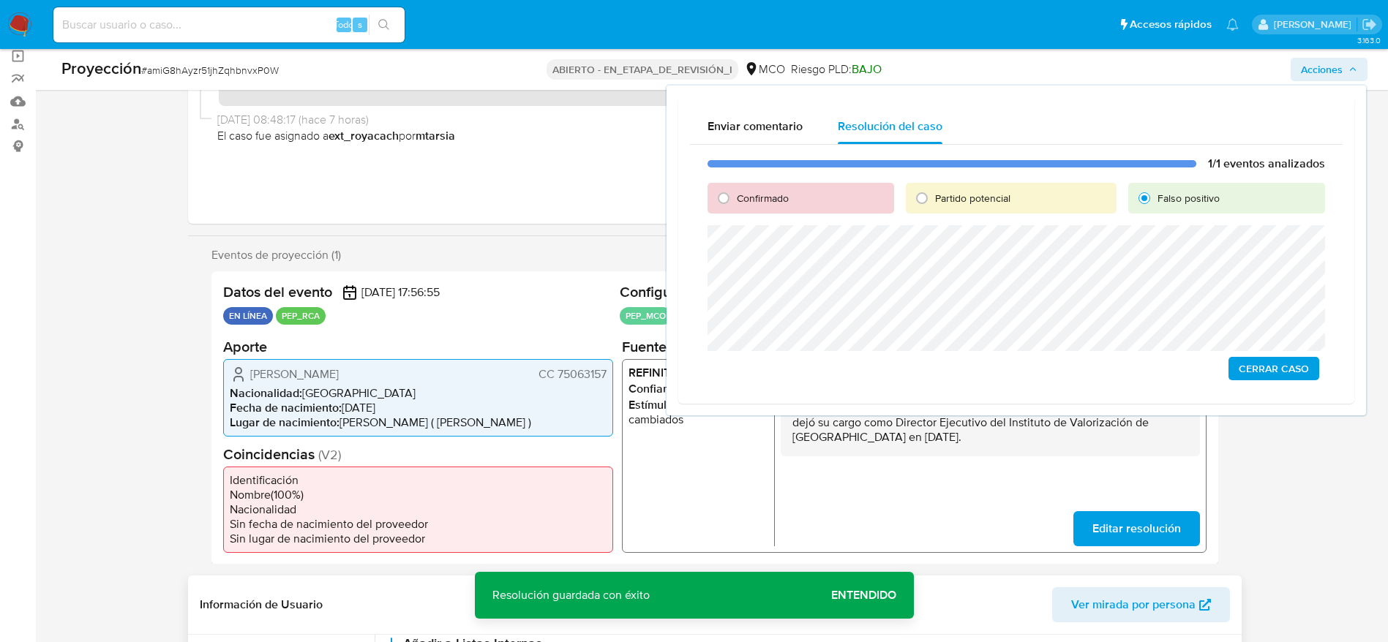
click at [1277, 366] on span "Cerrar Caso" at bounding box center [1273, 368] width 70 height 20
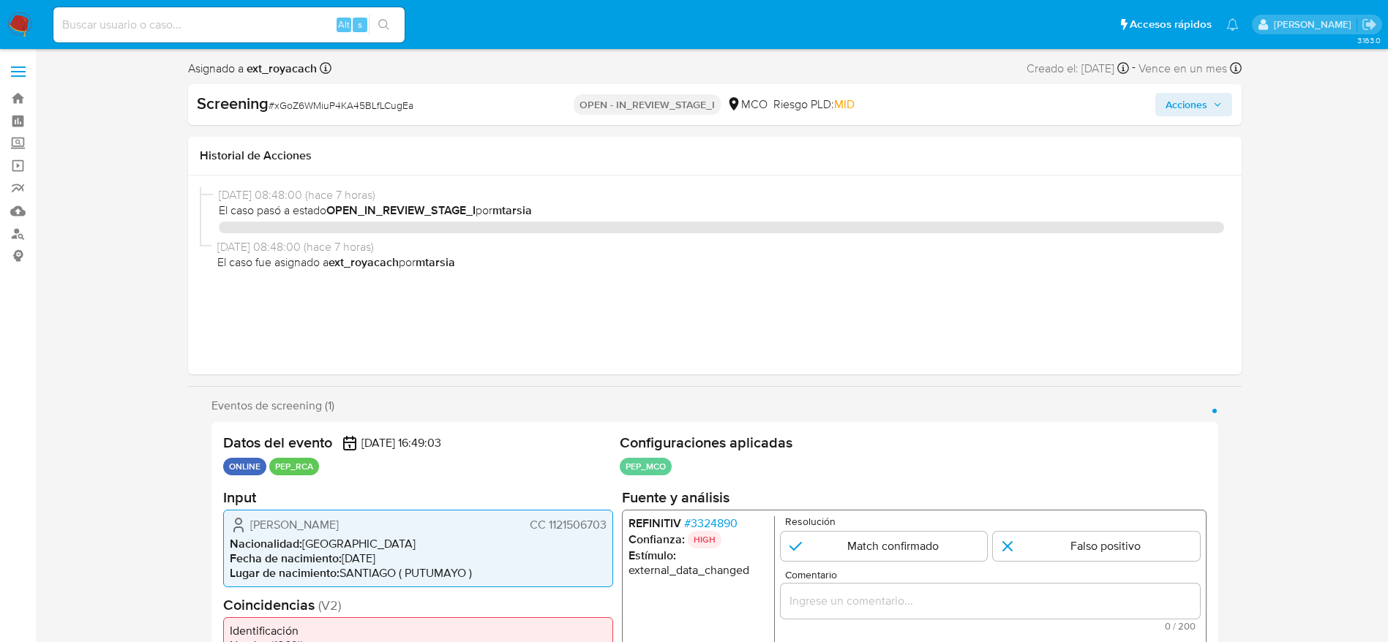
select select "10"
click at [312, 105] on span "# xGoZ6WMiuP4KA45BLfLCugEa" at bounding box center [340, 105] width 145 height 15
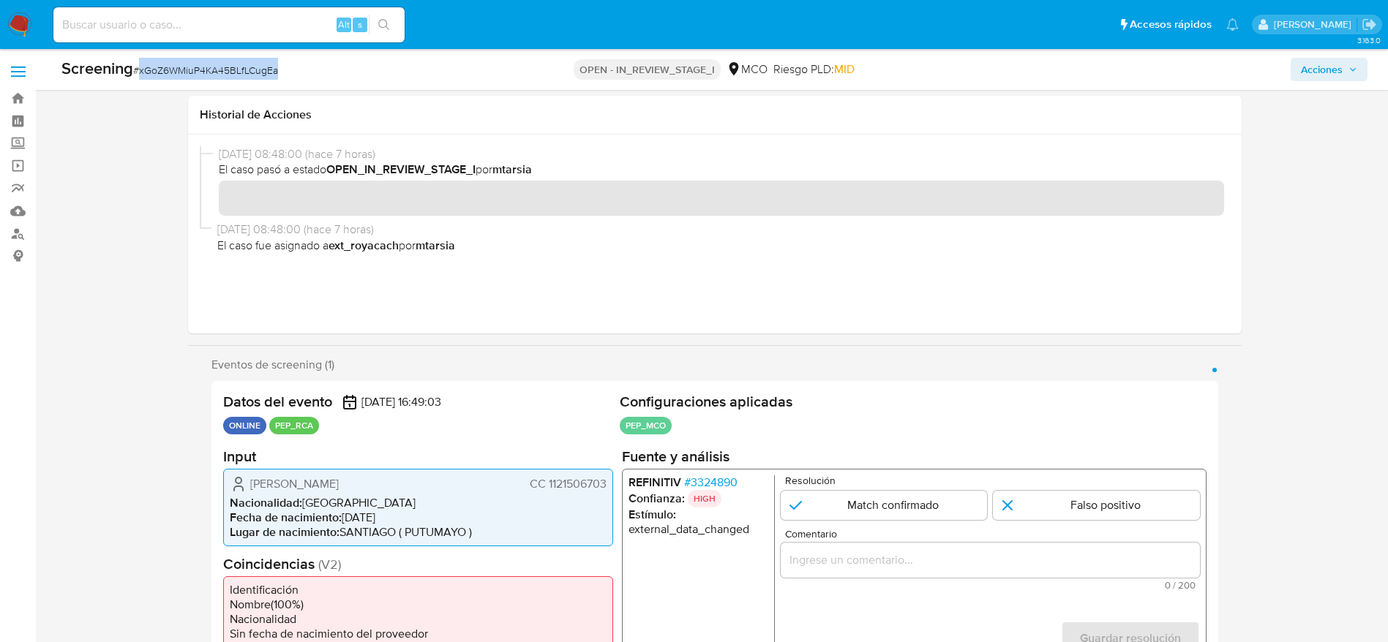
scroll to position [110, 0]
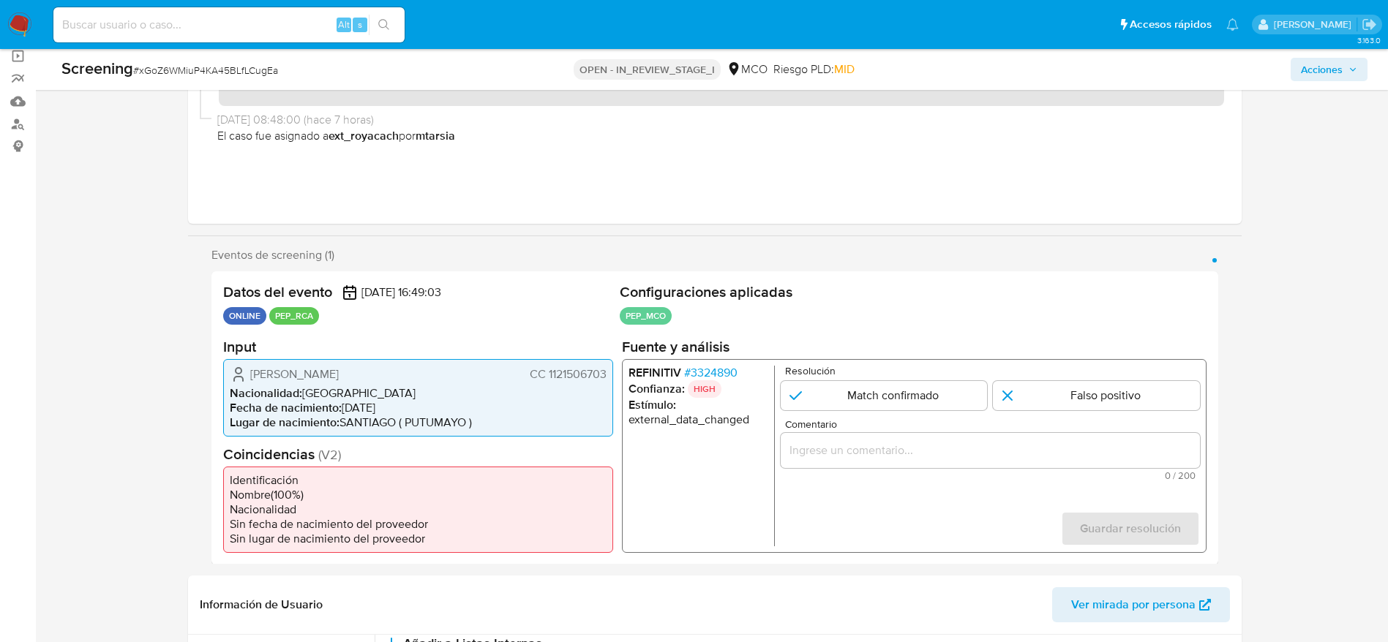
drag, startPoint x: 211, startPoint y: 387, endPoint x: 214, endPoint y: 380, distance: 7.5
click at [214, 380] on div "Datos del evento [DATE] 16:49:03 ONLINE PEP_RCA Configuraciones aplicadas PEP_M…" at bounding box center [714, 417] width 1006 height 293
click at [230, 364] on div "[PERSON_NAME] CC 1121506703 Nacionalidad : [DEMOGRAPHIC_DATA] Fecha de nacimien…" at bounding box center [418, 397] width 390 height 78
click at [223, 381] on div "[PERSON_NAME] CC 1121506703 Nacionalidad : [DEMOGRAPHIC_DATA] Fecha de nacimien…" at bounding box center [418, 397] width 390 height 78
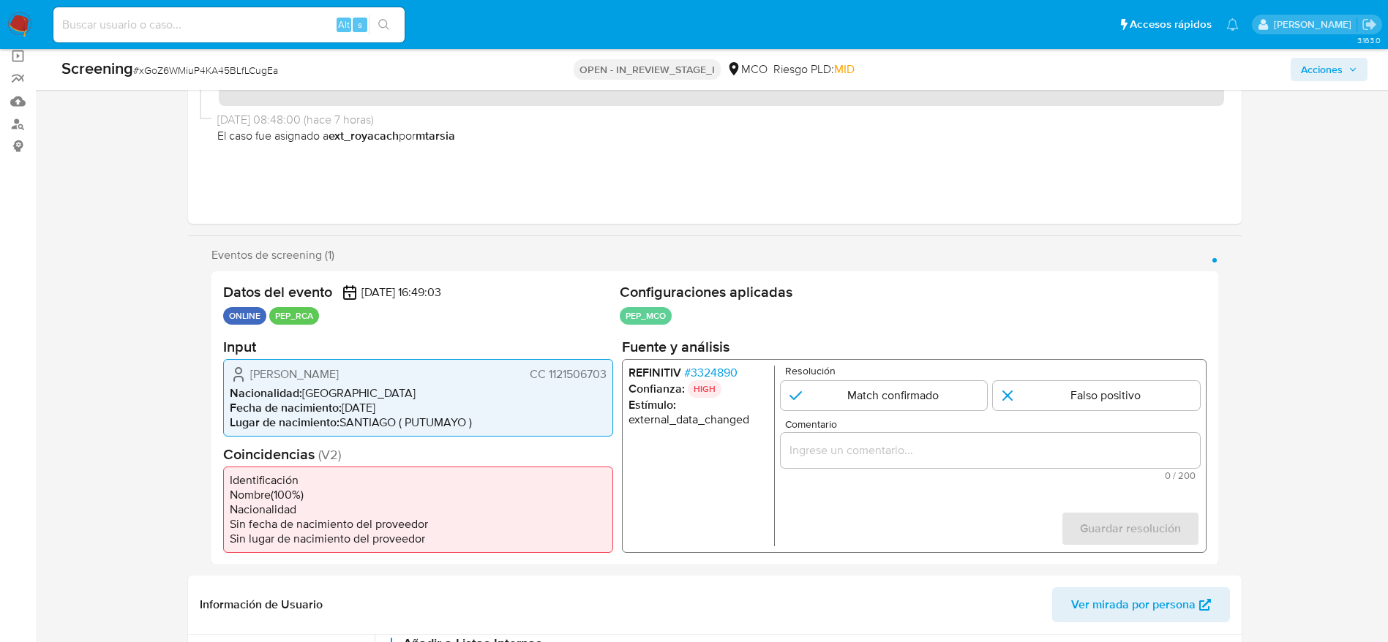
click at [200, 383] on div "Eventos de screening (1) Página 1 Datos del evento [DATE] 16:49:03 ONLINE PEP_R…" at bounding box center [714, 406] width 1053 height 317
drag, startPoint x: 240, startPoint y: 372, endPoint x: 605, endPoint y: 372, distance: 365.0
click at [605, 372] on div "[PERSON_NAME] CC 1121506703" at bounding box center [418, 374] width 377 height 18
click at [723, 369] on span "# 3324890" at bounding box center [709, 372] width 53 height 15
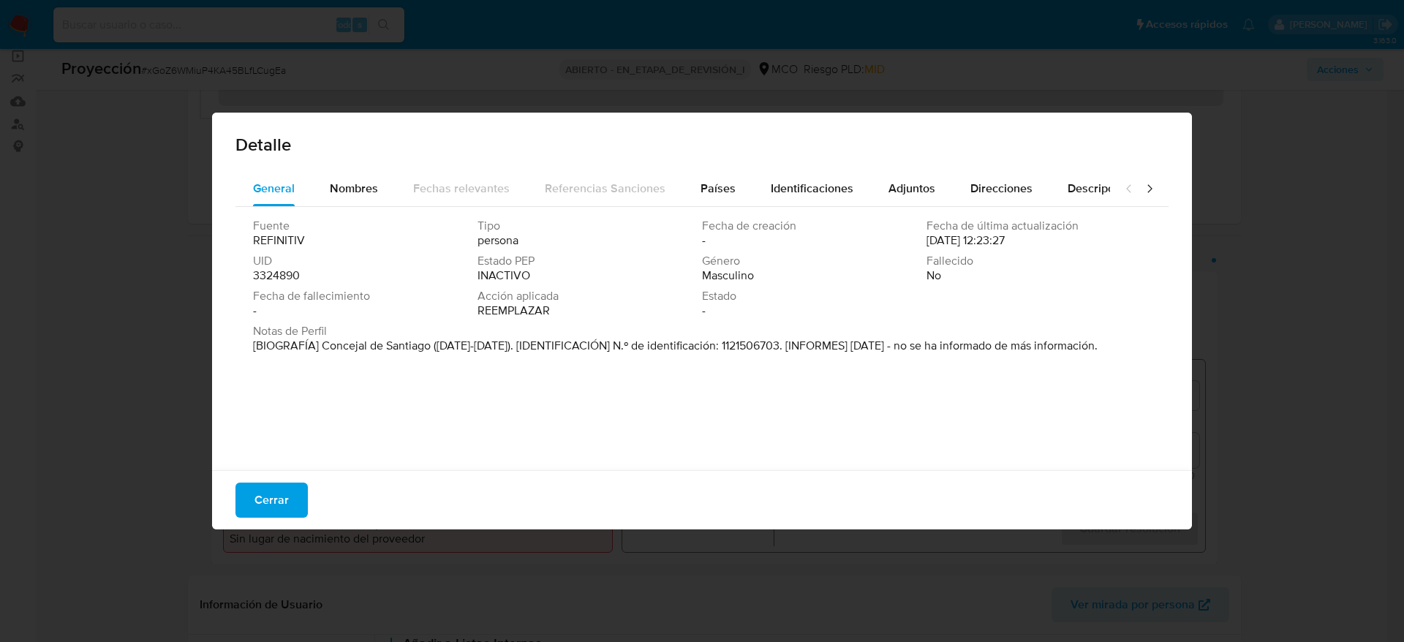
drag, startPoint x: 320, startPoint y: 344, endPoint x: 427, endPoint y: 345, distance: 107.5
click at [427, 345] on font "[BIOGRAFÍA] Concejal de Santiago ([DATE]-[DATE]). [IDENTIFICACIÓN] N.º de ident…" at bounding box center [675, 345] width 845 height 17
click at [710, 203] on div "Países" at bounding box center [718, 188] width 35 height 35
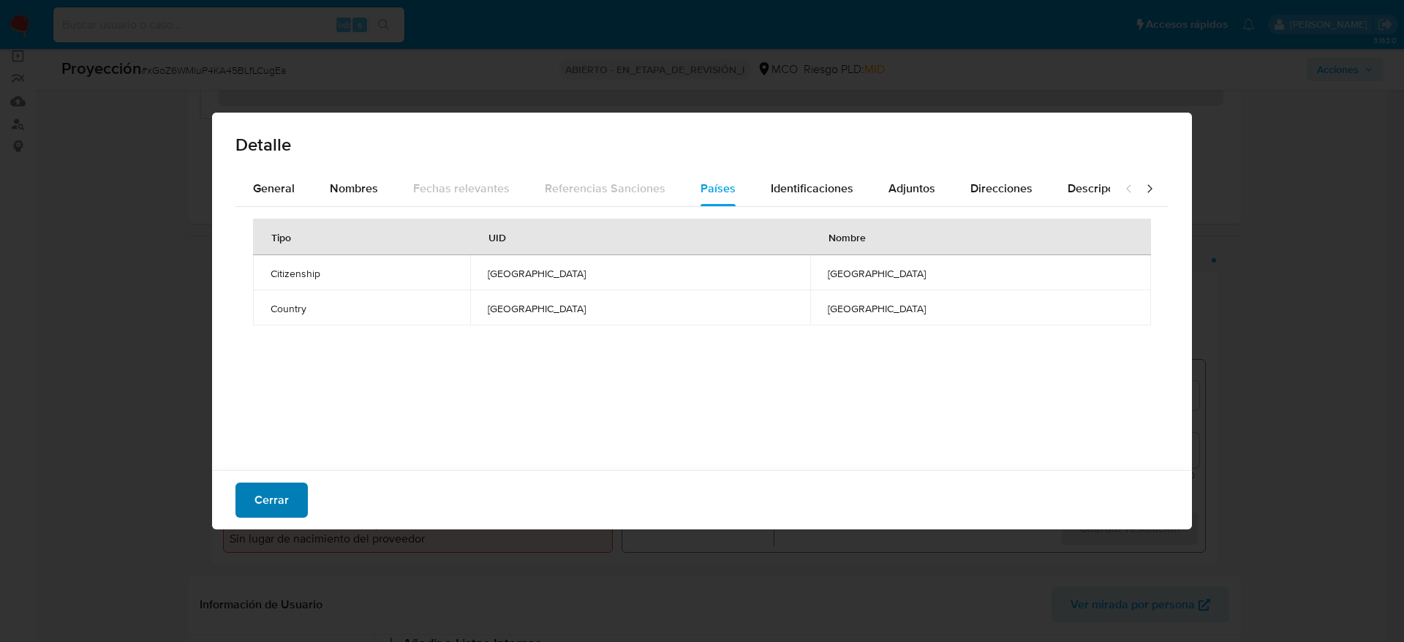
click at [249, 506] on button "Cerrar" at bounding box center [272, 500] width 72 height 35
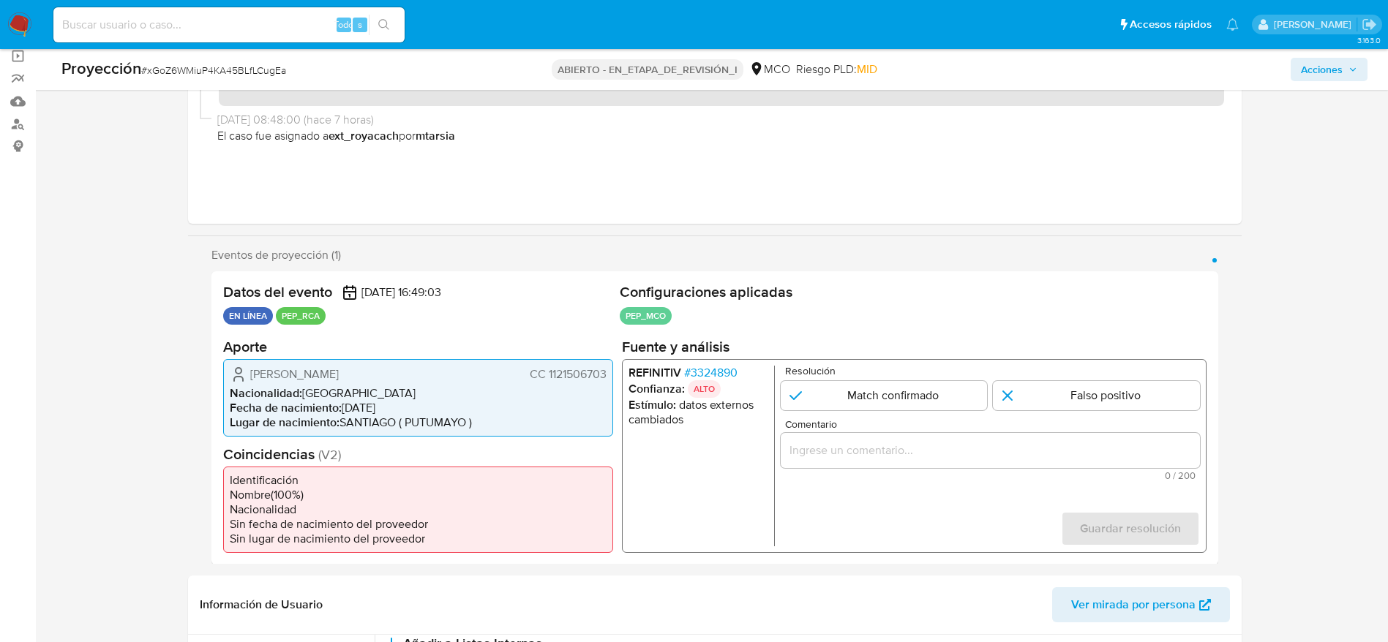
click at [791, 440] on div "1 de 1" at bounding box center [989, 449] width 419 height 35
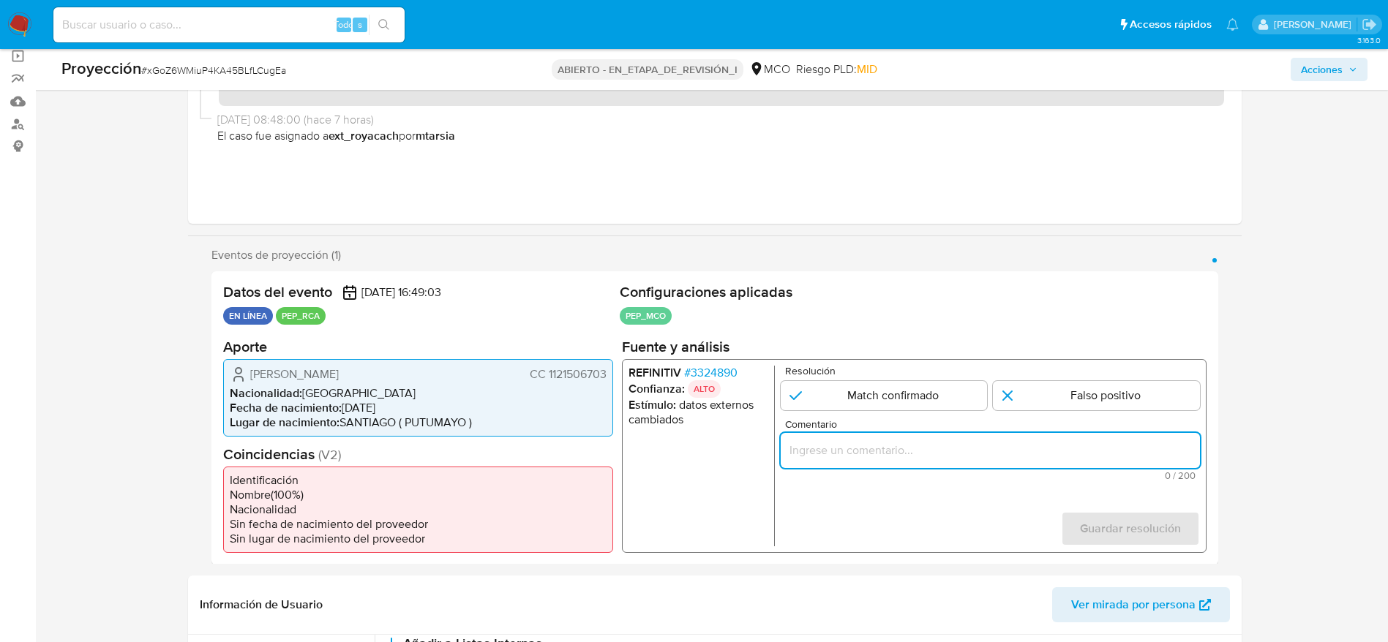
click at [791, 443] on input "Comentario" at bounding box center [989, 449] width 419 height 19
paste input "Caso generado sobre el usuario [PERSON_NAME]. Se descarta ya que el PEP dejó su…"
type input "Caso generado sobre el usuario [PERSON_NAME]. Se descarta ya que el PEP dejó su…"
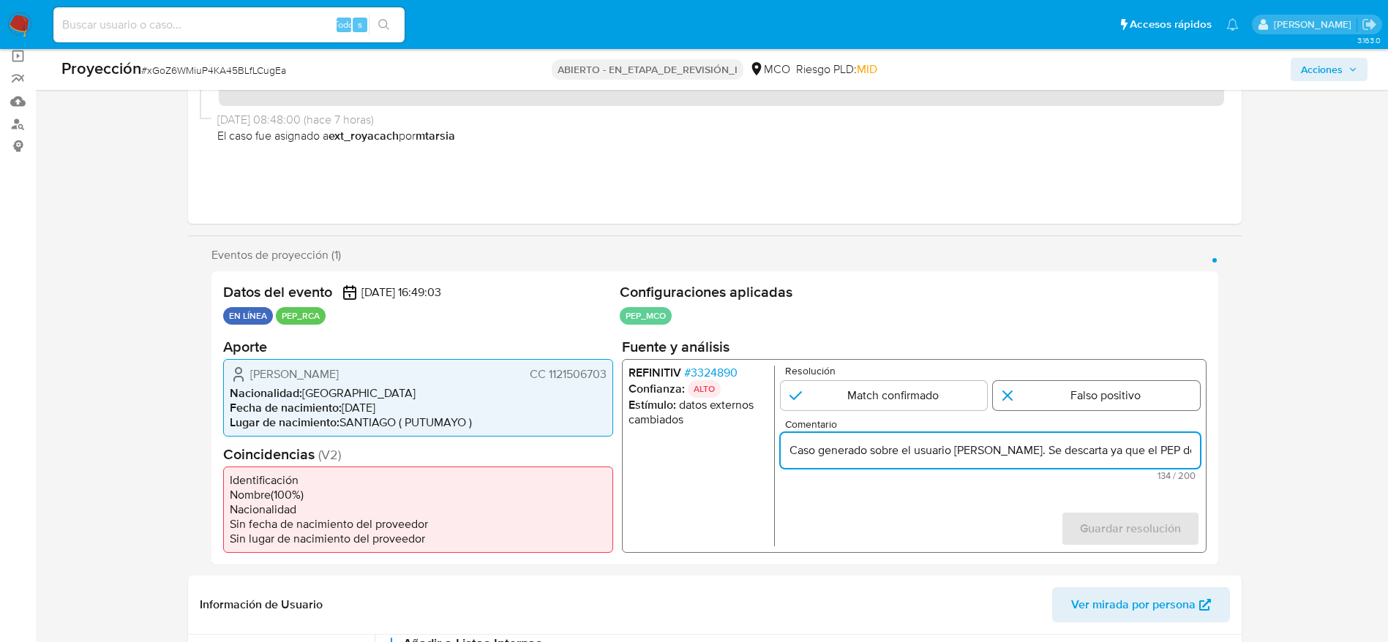
click at [1000, 402] on input "1 de 1" at bounding box center [1096, 394] width 207 height 29
radio input "true"
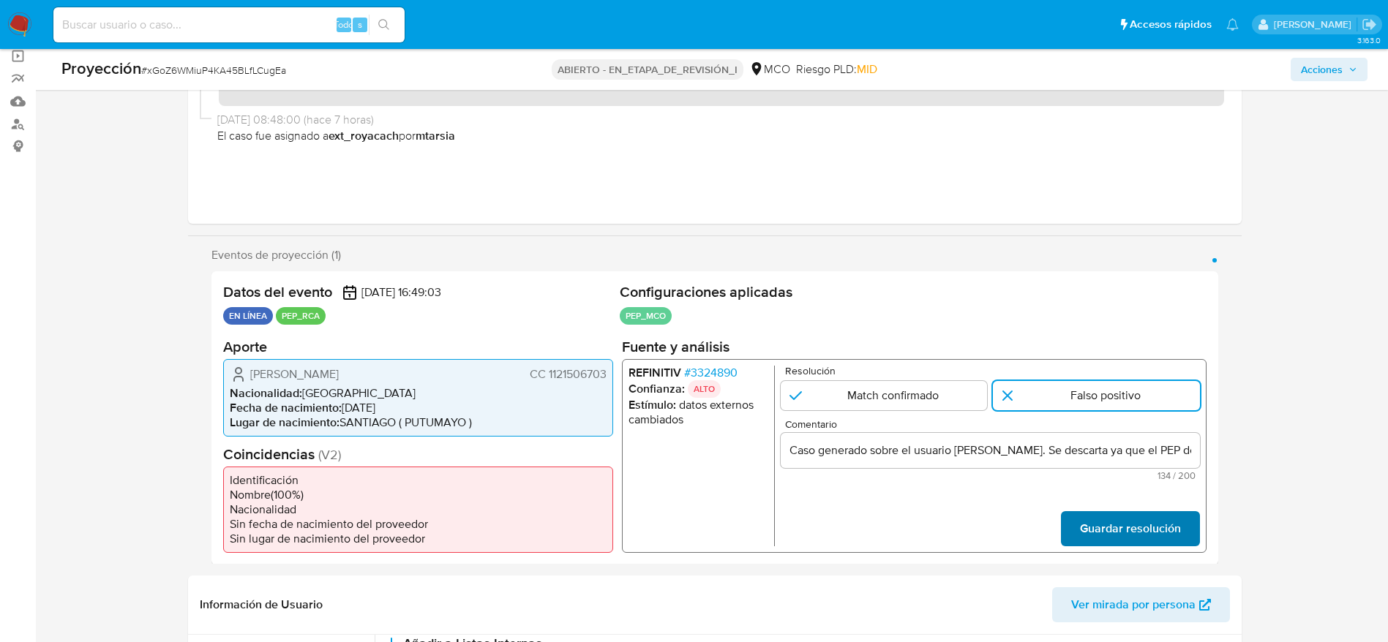
click at [1198, 523] on button "Guardar resolución" at bounding box center [1129, 528] width 139 height 35
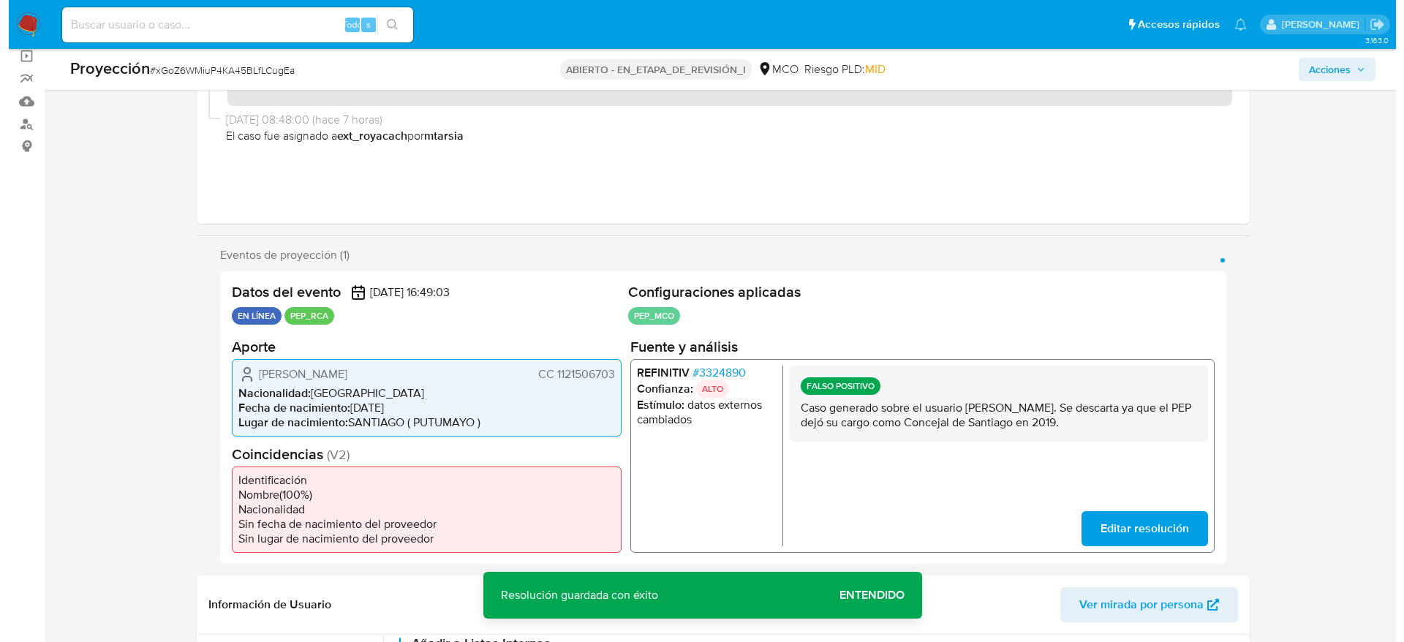
scroll to position [329, 0]
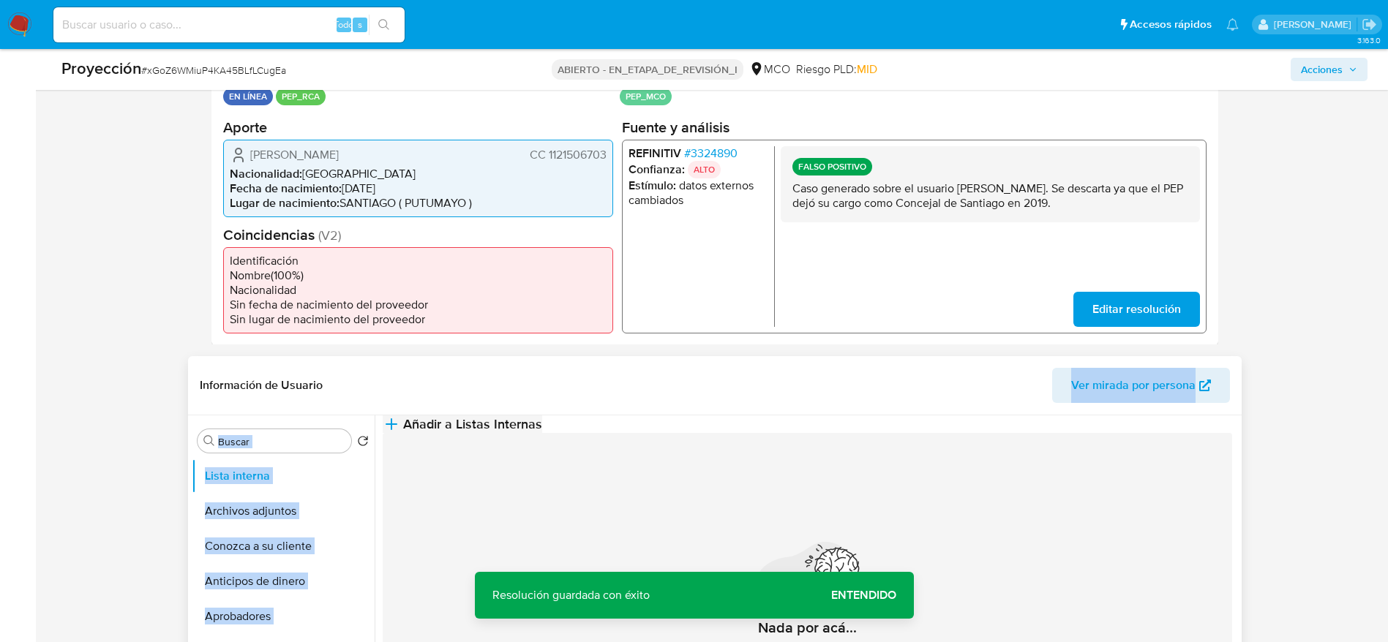
drag, startPoint x: 693, startPoint y: 414, endPoint x: 693, endPoint y: 424, distance: 10.2
click at [693, 423] on div "Información de Usuario Ver mirada por persona Buscar Volver al orden por defect…" at bounding box center [714, 573] width 1053 height 434
click at [542, 433] on button "Añadir a Listas Internas" at bounding box center [462, 424] width 159 height 18
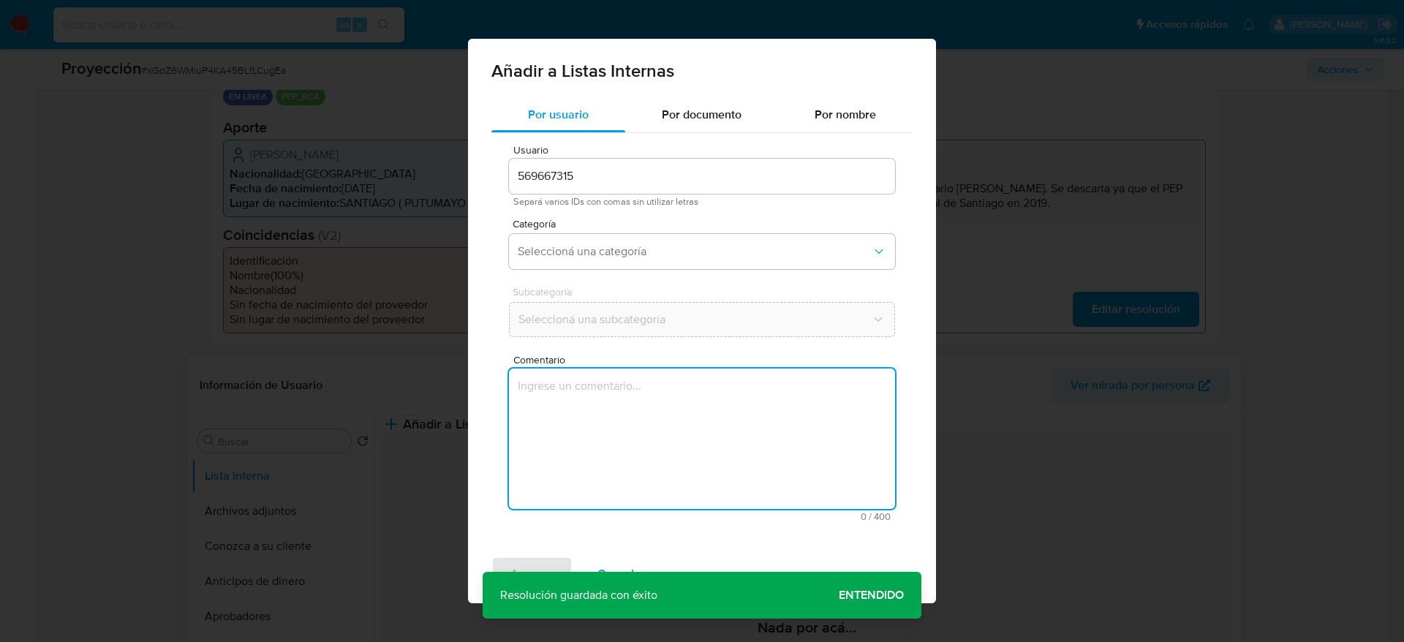
click at [693, 430] on textarea "Comentario" at bounding box center [702, 439] width 386 height 140
type textarea "Caso generado sobre el usuario Julio Albeiro Montero Trejo. Se descarta ya que …"
click at [643, 247] on span "Seleccioná una categoría" at bounding box center [695, 251] width 354 height 15
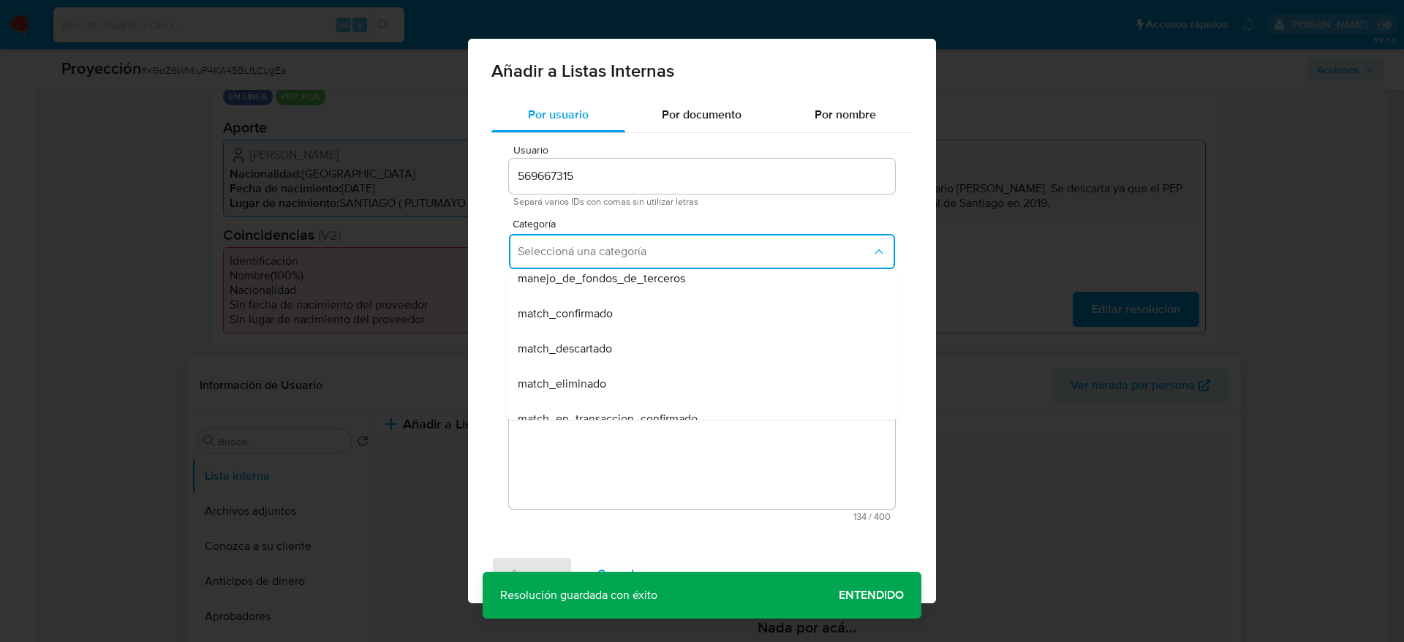
scroll to position [110, 0]
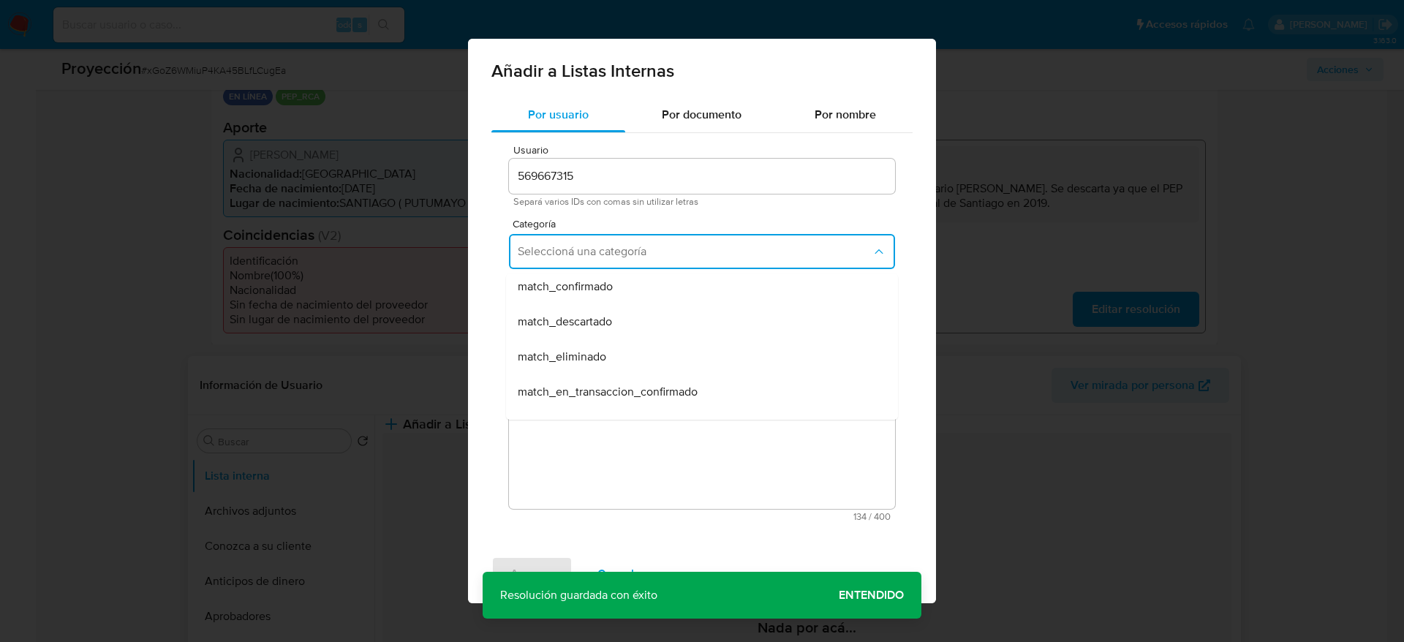
click at [612, 317] on span "match_descartado" at bounding box center [565, 322] width 94 height 15
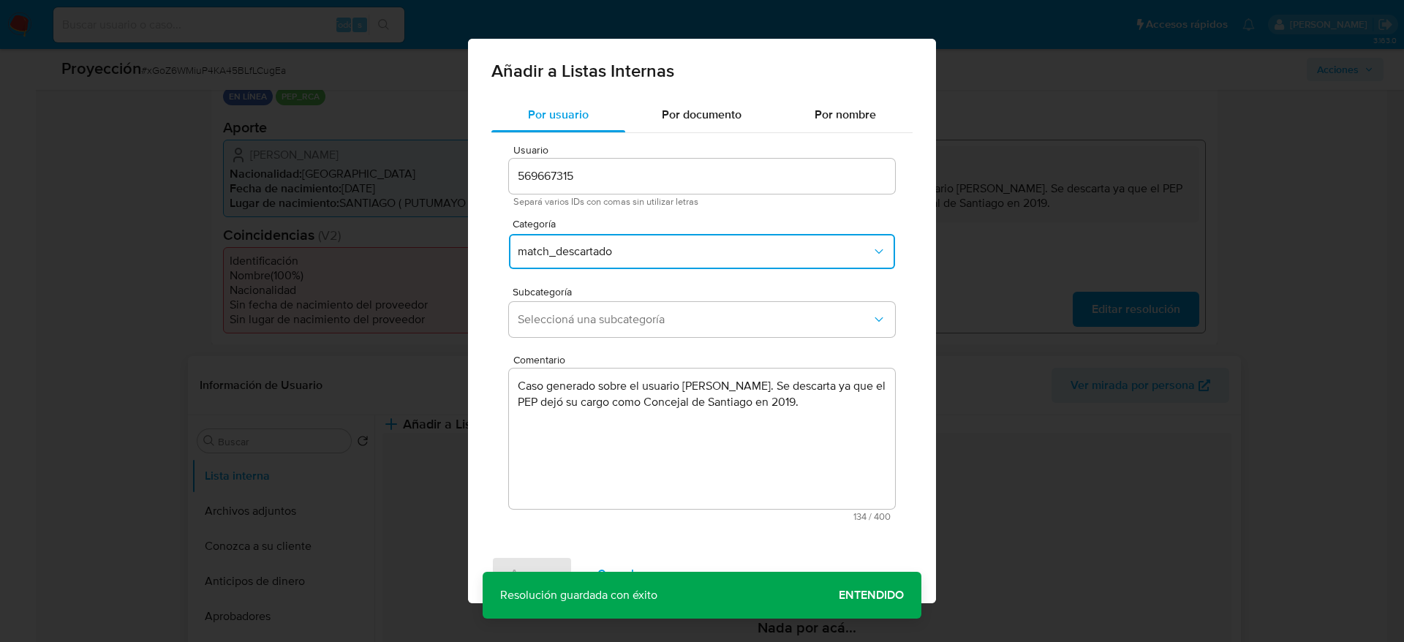
click at [612, 317] on span "Seleccioná una subcategoría" at bounding box center [695, 319] width 354 height 15
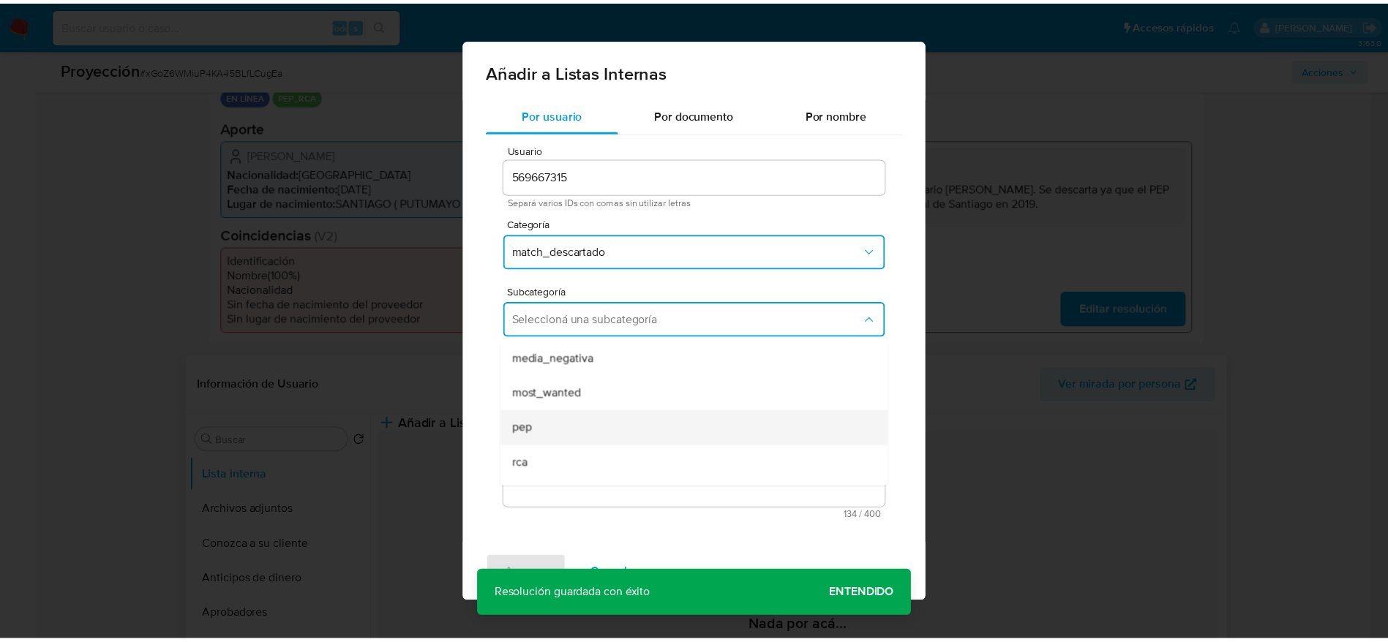
scroll to position [99, 0]
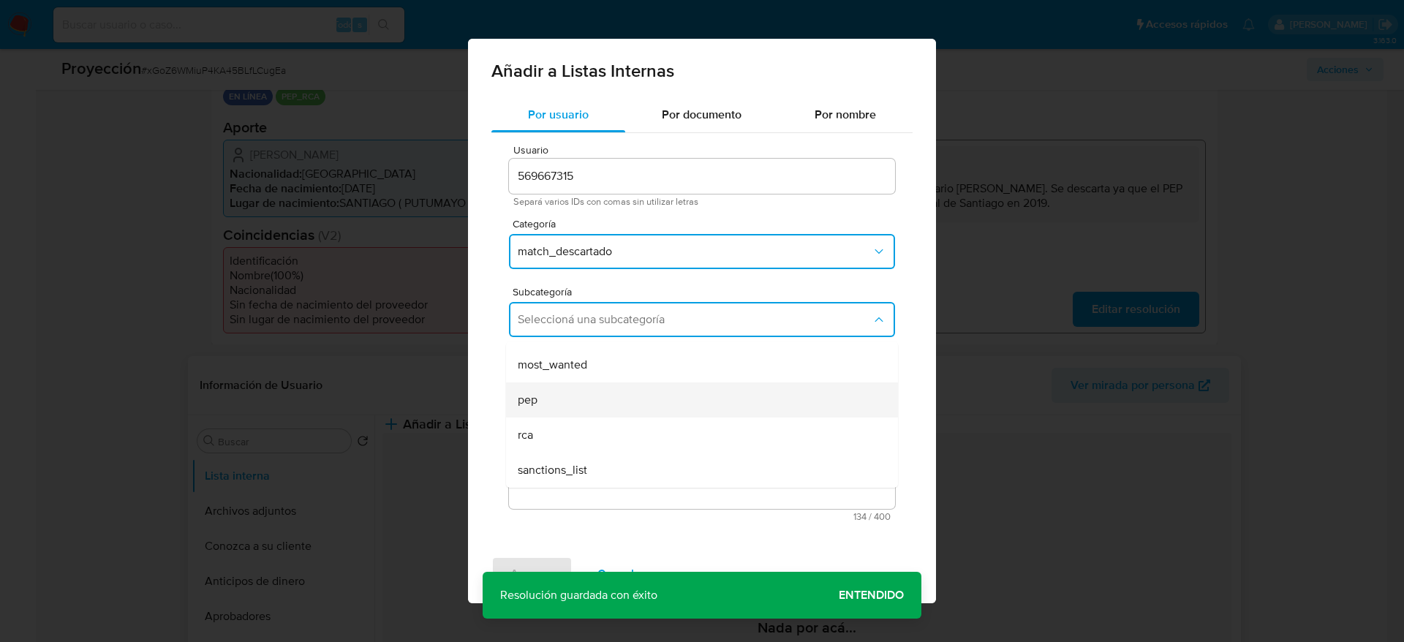
click at [582, 408] on div "pep" at bounding box center [698, 400] width 360 height 35
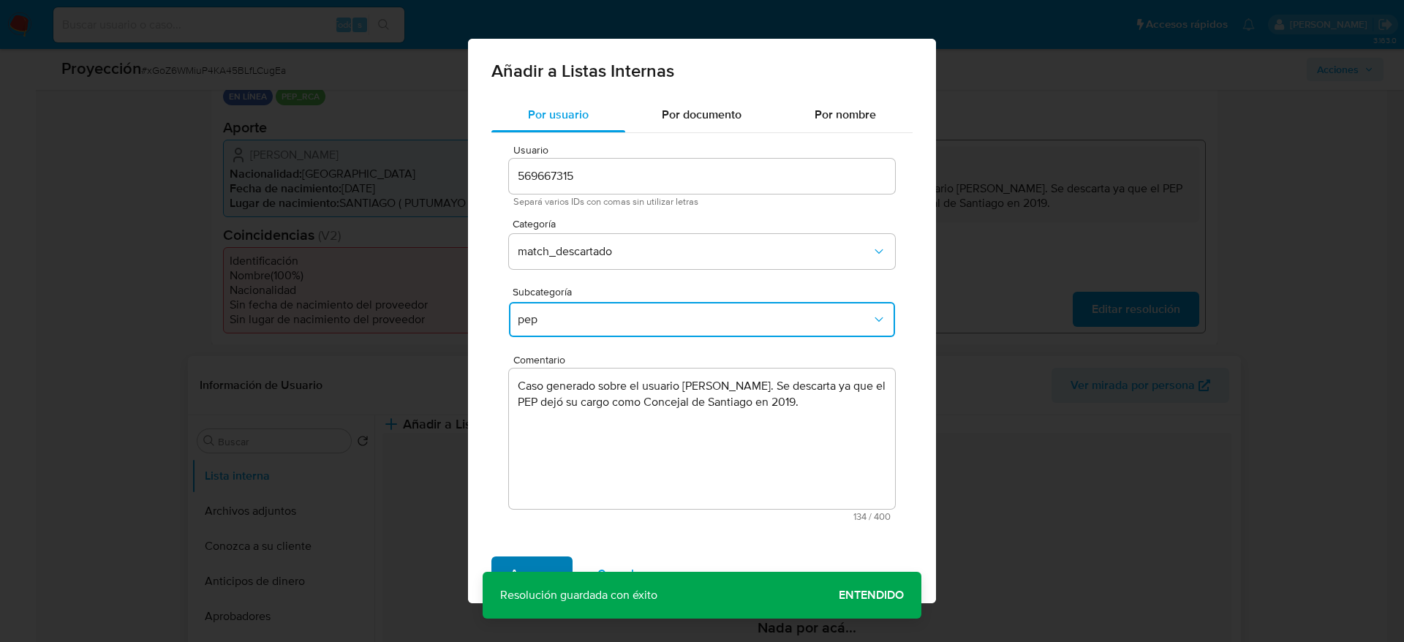
click at [513, 565] on span "Agregar" at bounding box center [532, 574] width 43 height 32
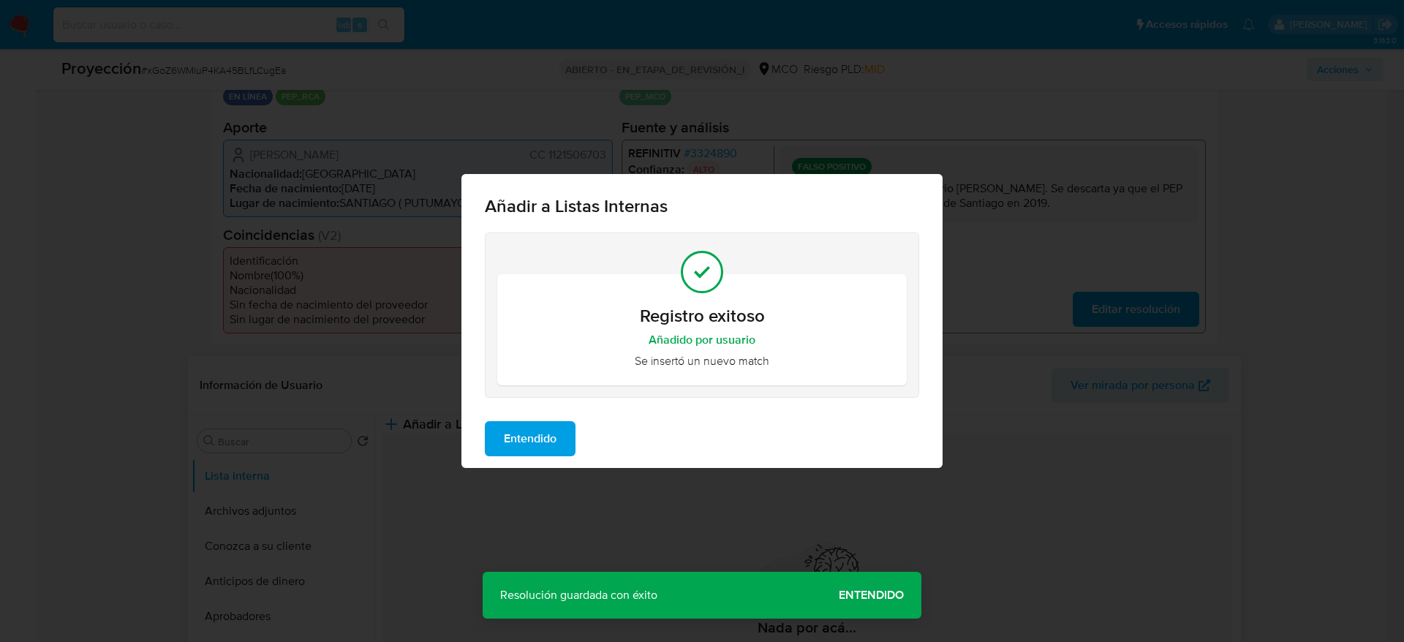
click at [543, 443] on span "Entendido" at bounding box center [530, 439] width 53 height 32
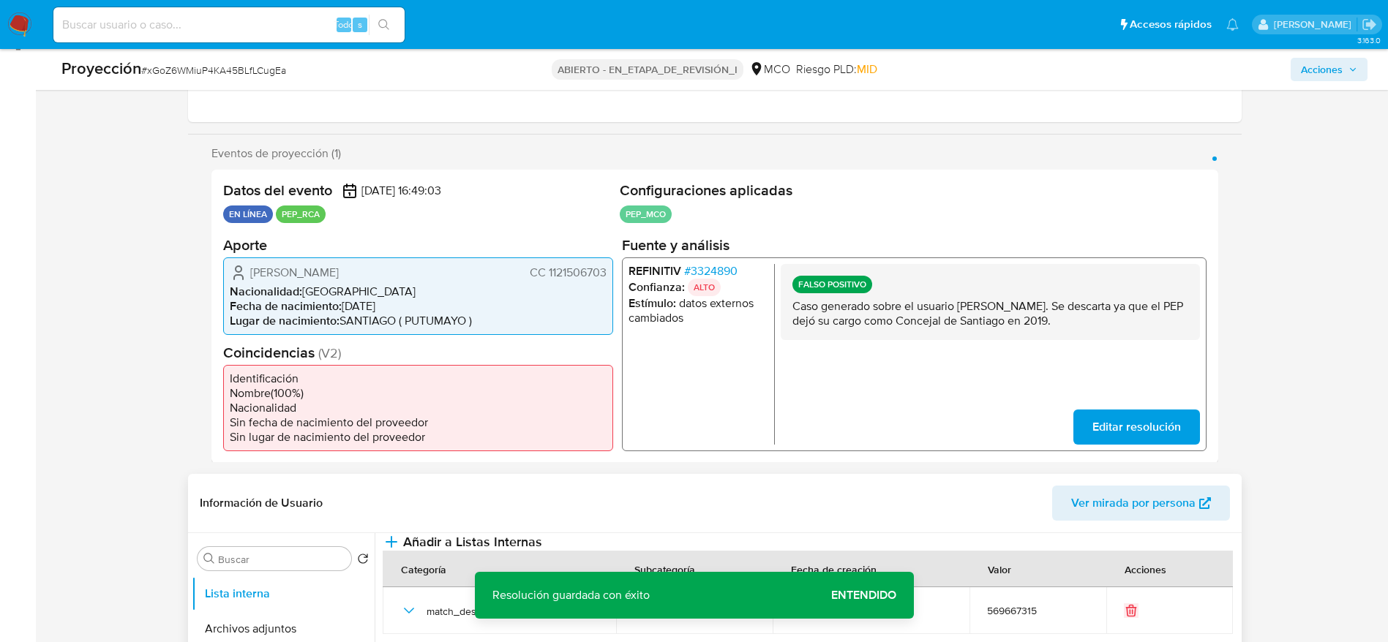
scroll to position [0, 0]
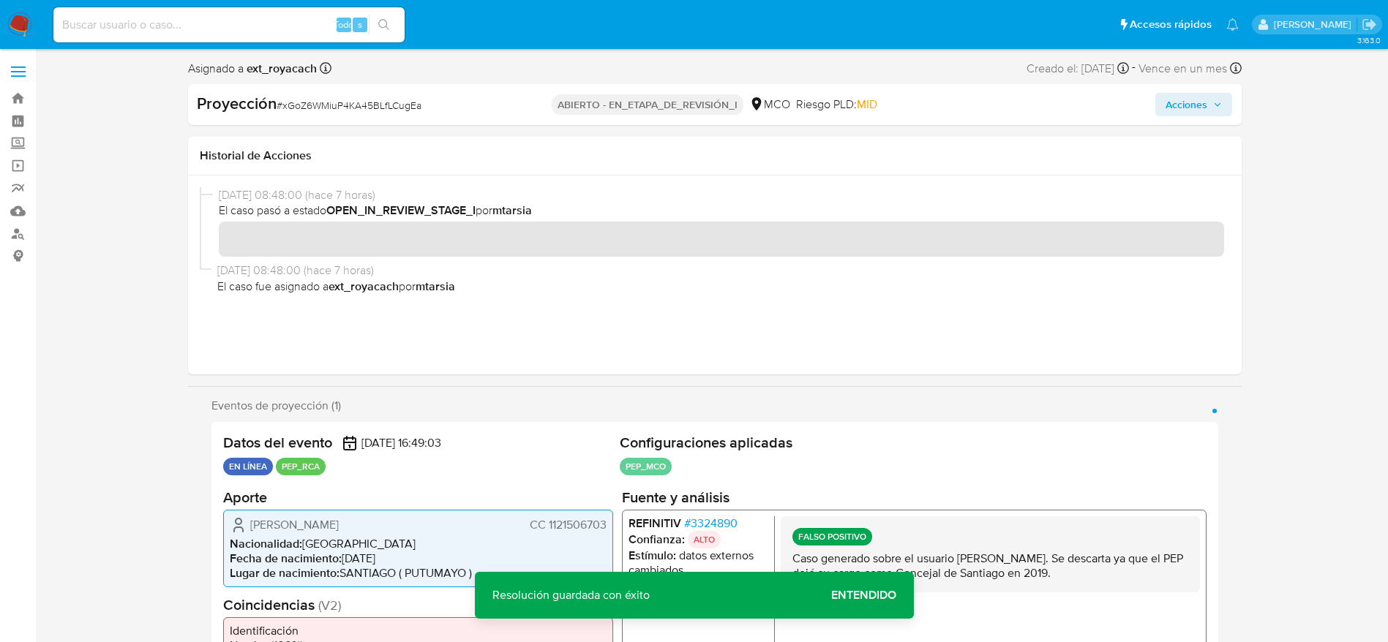
click at [1200, 108] on span "Acciones" at bounding box center [1186, 104] width 42 height 23
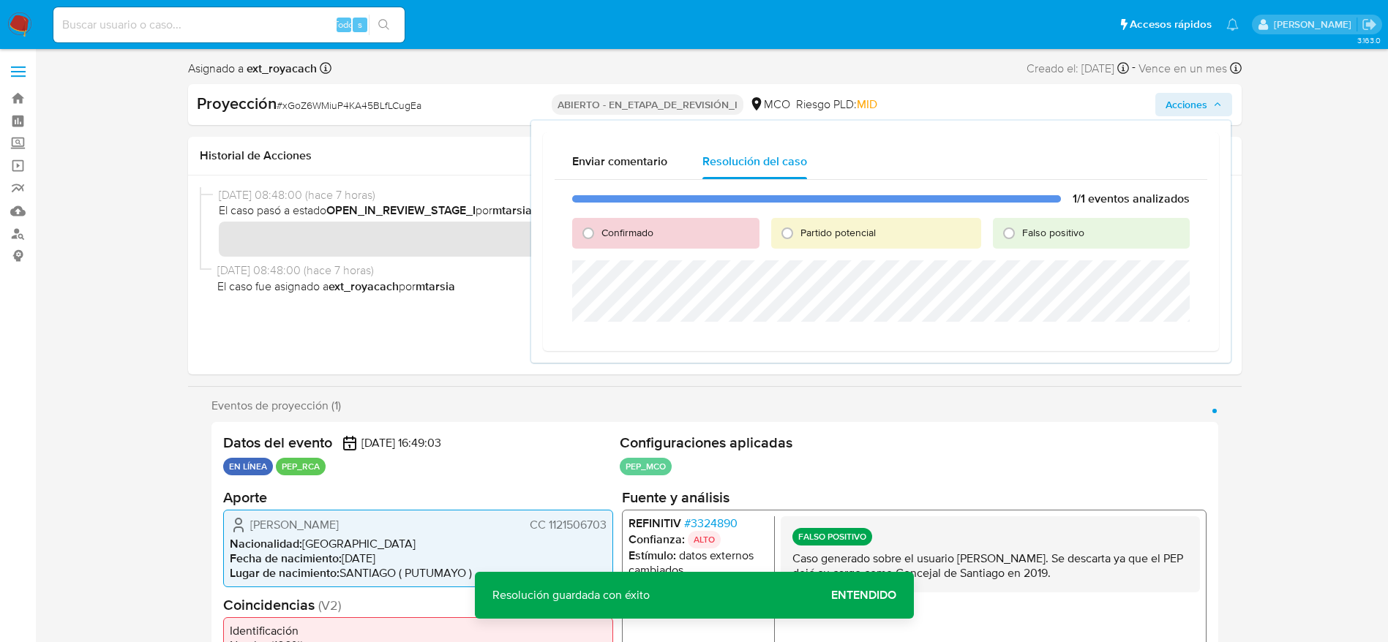
click at [1023, 242] on div "Falso positivo" at bounding box center [1091, 233] width 197 height 31
click at [1022, 220] on div "Falso positivo" at bounding box center [1091, 233] width 197 height 31
click at [1022, 236] on font "Falso positivo" at bounding box center [1053, 232] width 62 height 15
click at [1020, 236] on input "Falso positivo" at bounding box center [1008, 233] width 23 height 23
radio input "true"
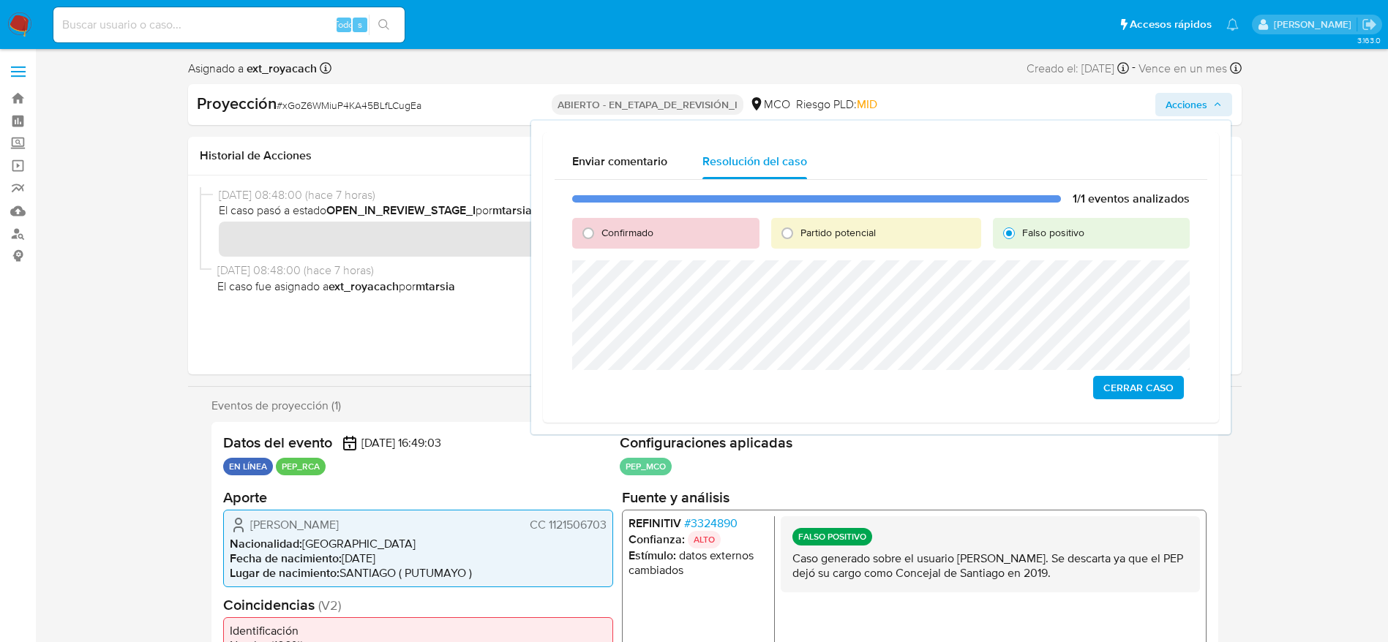
click at [1116, 377] on span "Cerrar Caso" at bounding box center [1138, 387] width 70 height 20
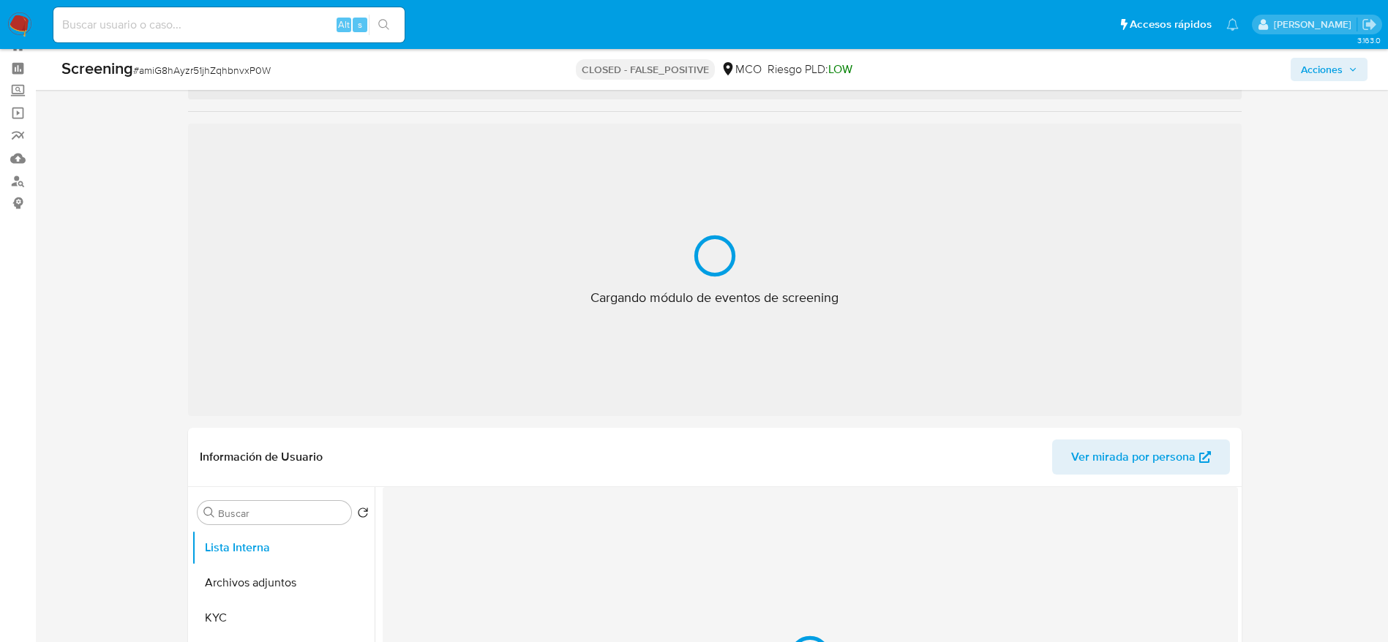
scroll to position [53, 0]
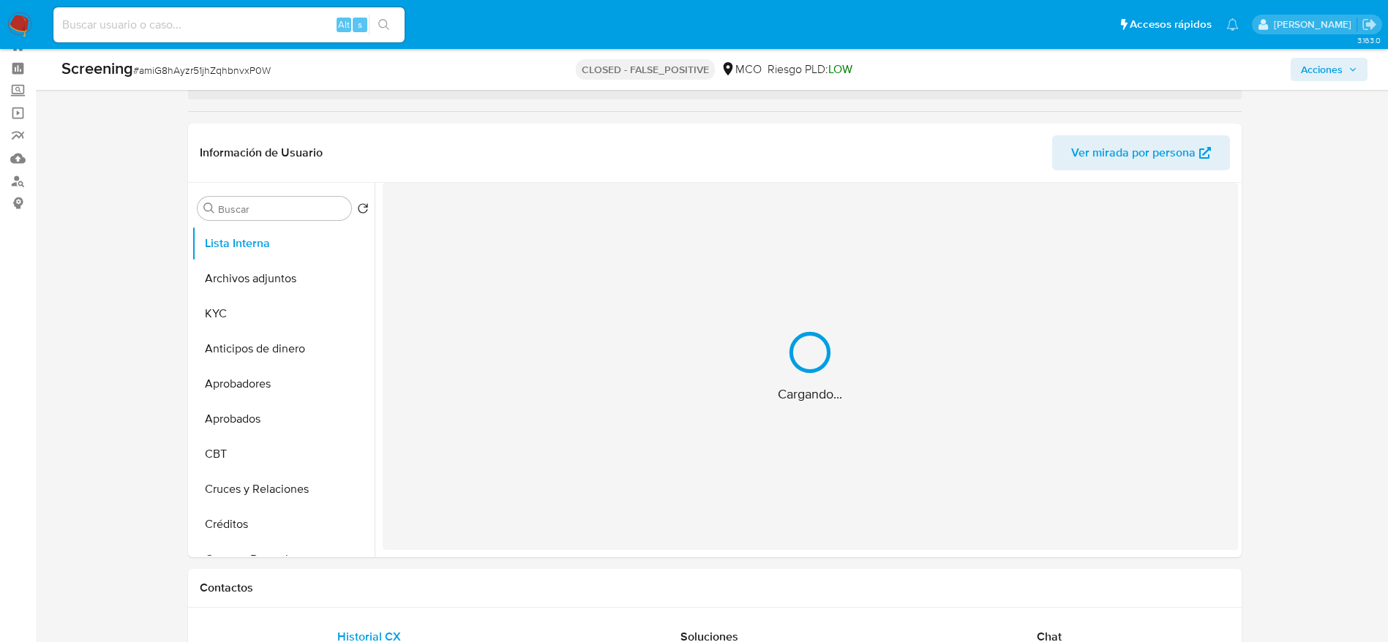
select select "10"
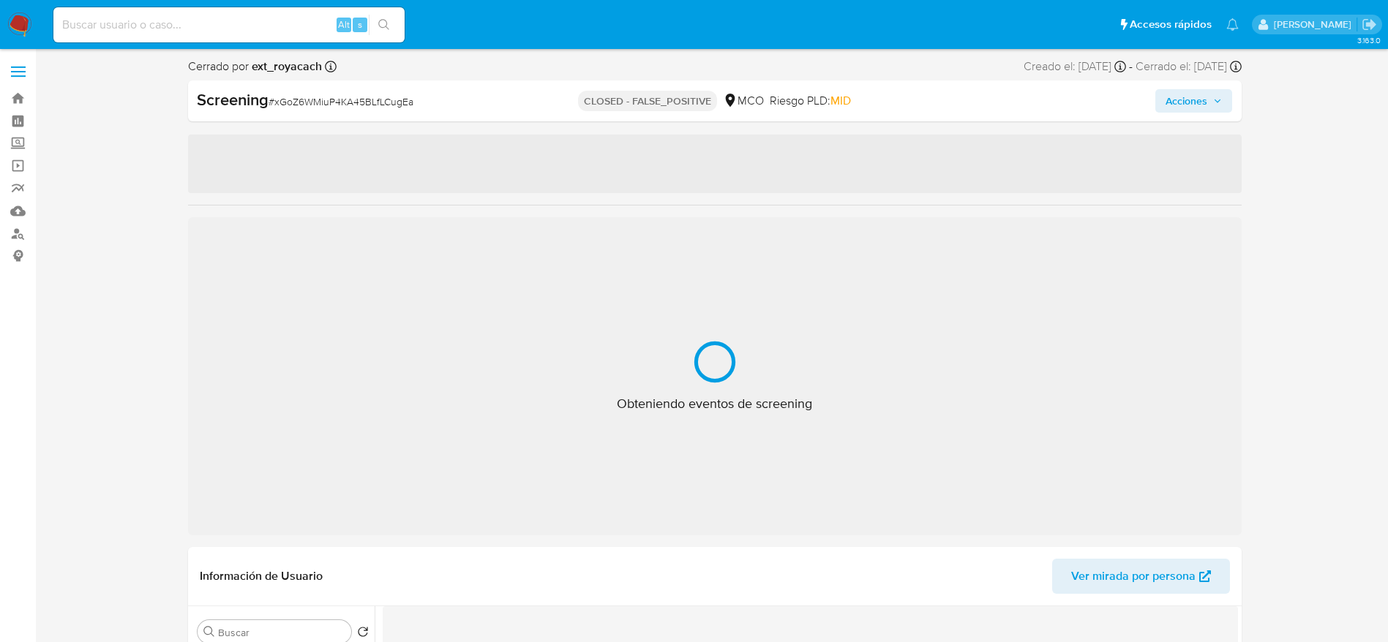
select select "10"
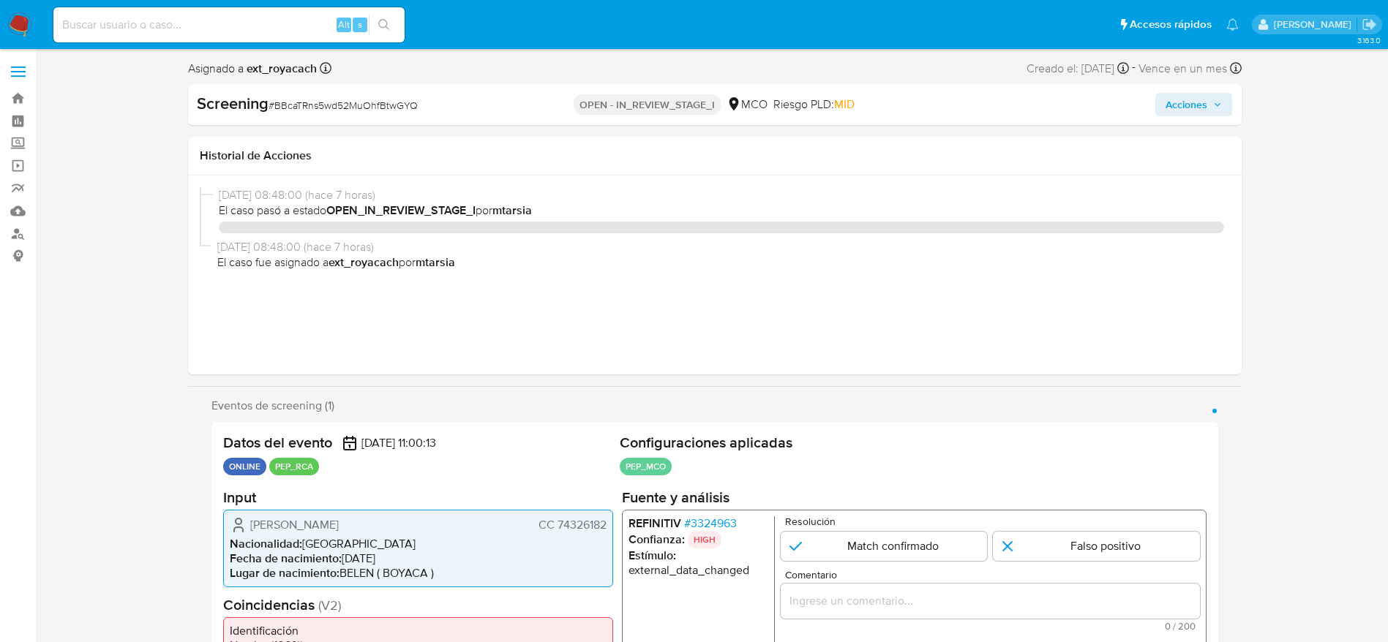
select select "10"
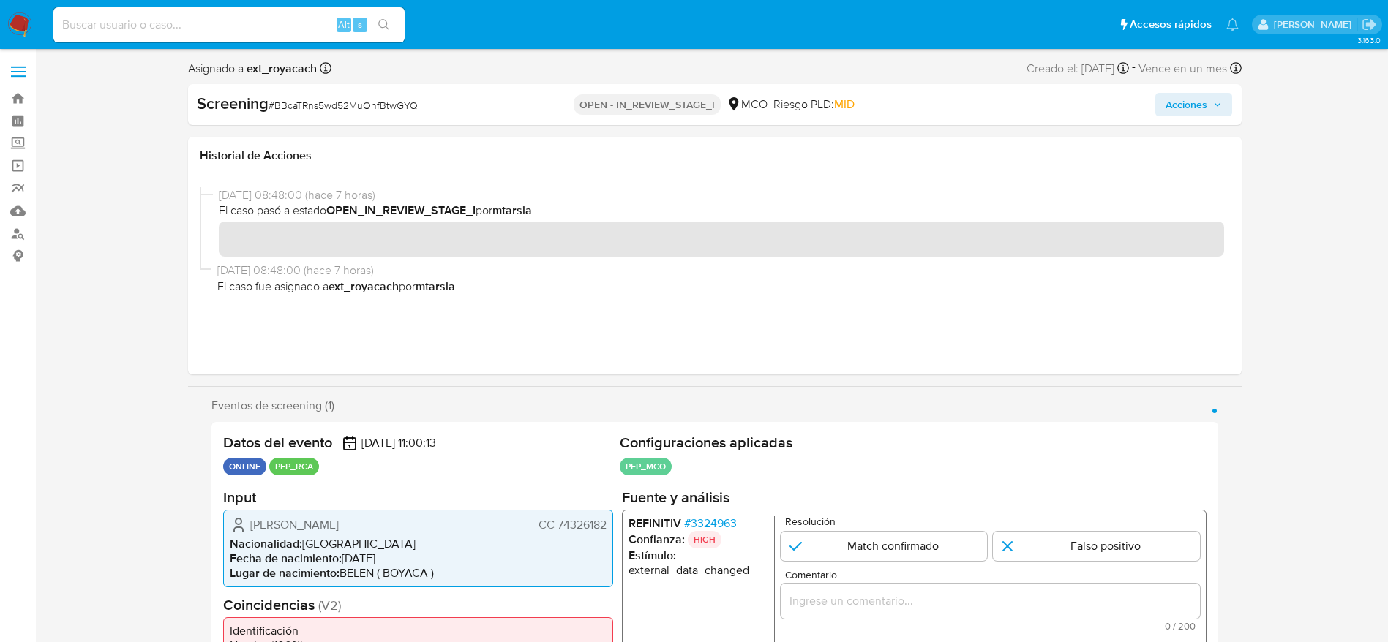
click at [309, 102] on span "# BBcaTRns5wd52MuOhfBtwGYQ" at bounding box center [342, 105] width 149 height 15
copy span "BBcaTRns5wd52MuOhfBtwGYQ"
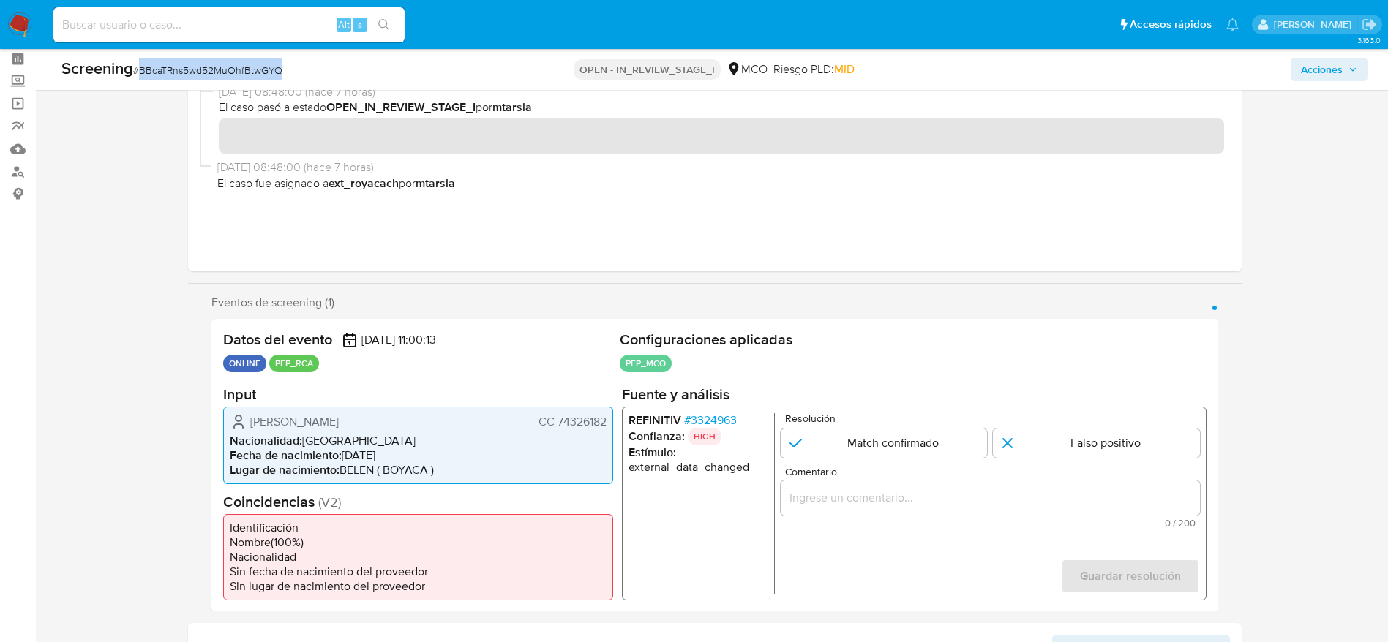
scroll to position [110, 0]
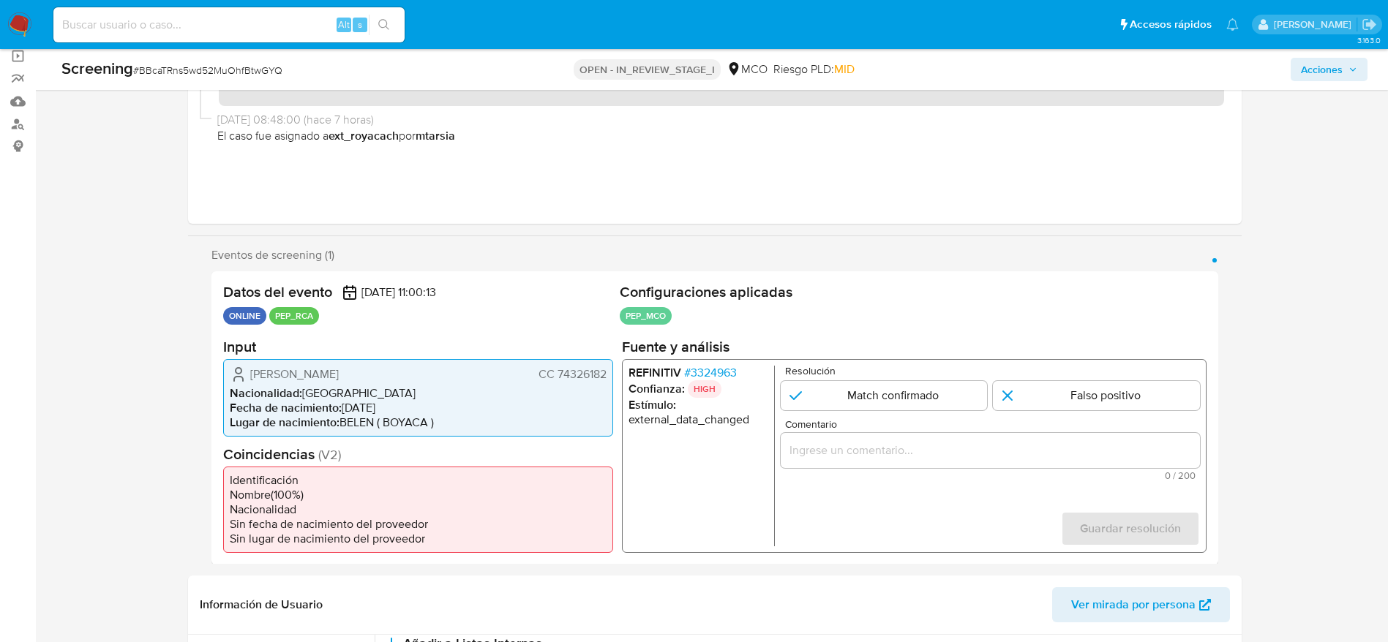
drag, startPoint x: 176, startPoint y: 367, endPoint x: 605, endPoint y: 369, distance: 429.4
click at [712, 371] on span "# 3324963" at bounding box center [709, 372] width 53 height 15
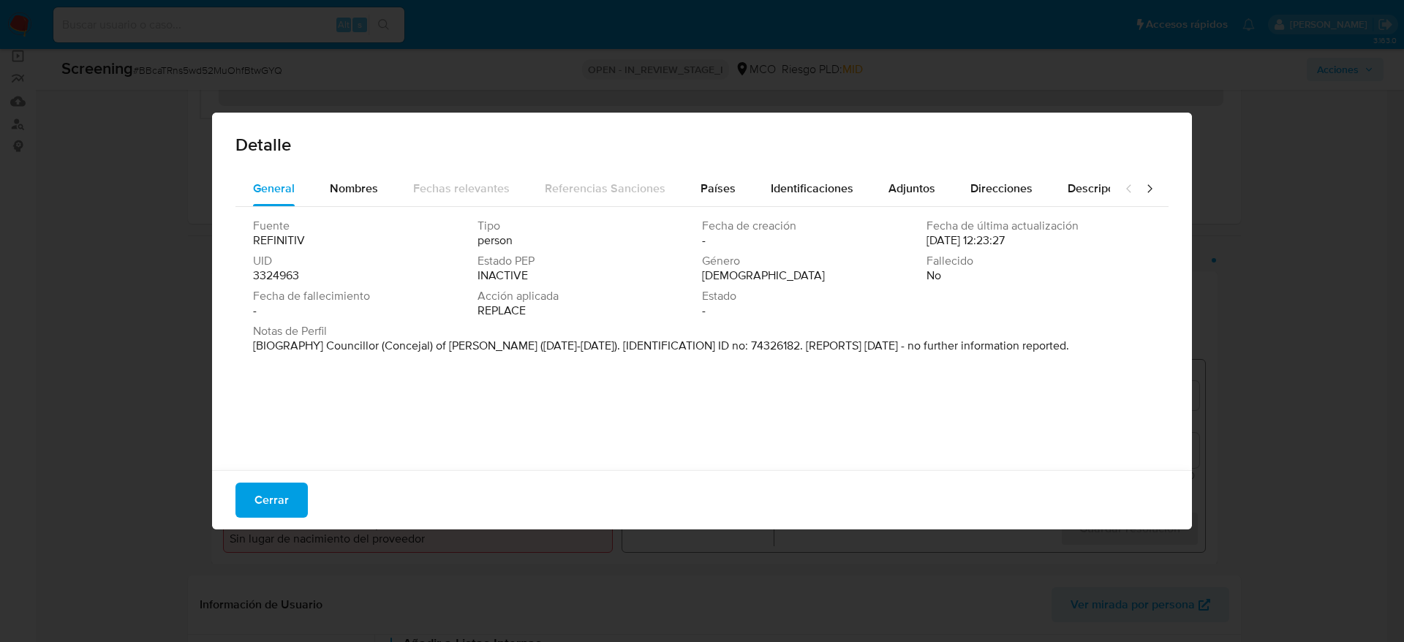
drag, startPoint x: 444, startPoint y: 380, endPoint x: 424, endPoint y: 462, distance: 83.7
click at [424, 462] on div "Fuente REFINITIV Tipo person Fecha de creación - Fecha de última actualización …" at bounding box center [702, 335] width 933 height 256
click at [269, 484] on span "Cerrar" at bounding box center [272, 500] width 34 height 32
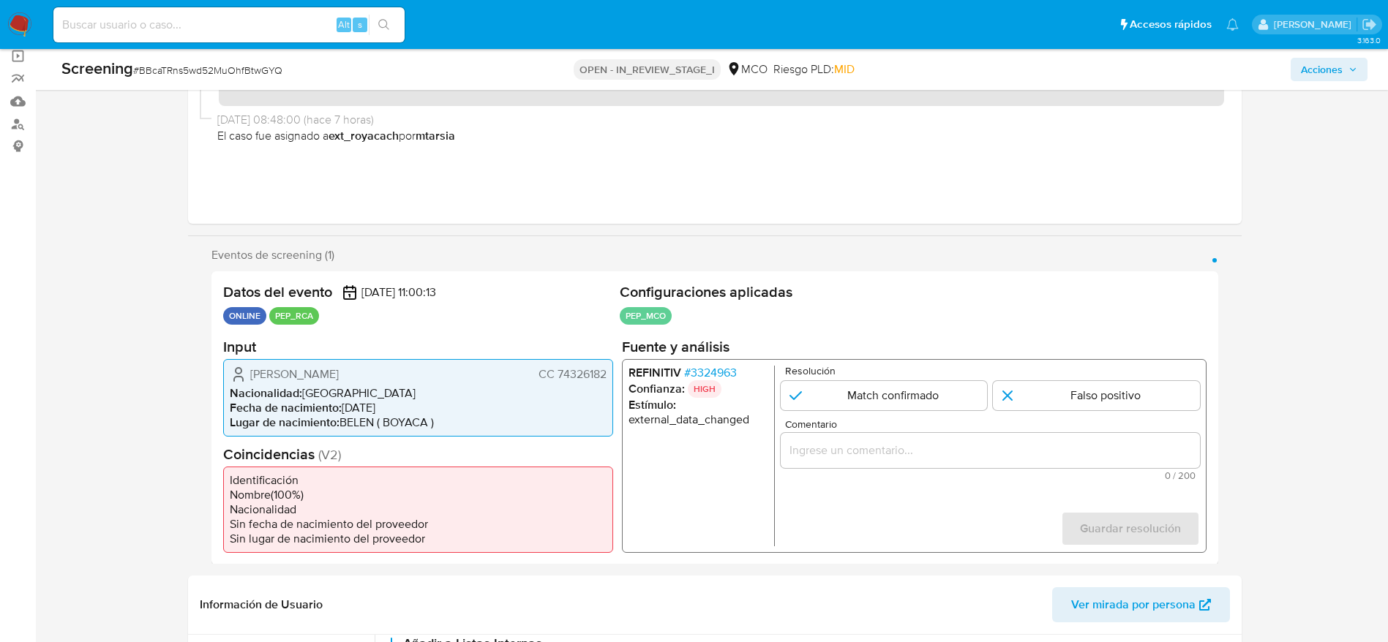
click at [859, 440] on div "1 de 1" at bounding box center [989, 449] width 419 height 35
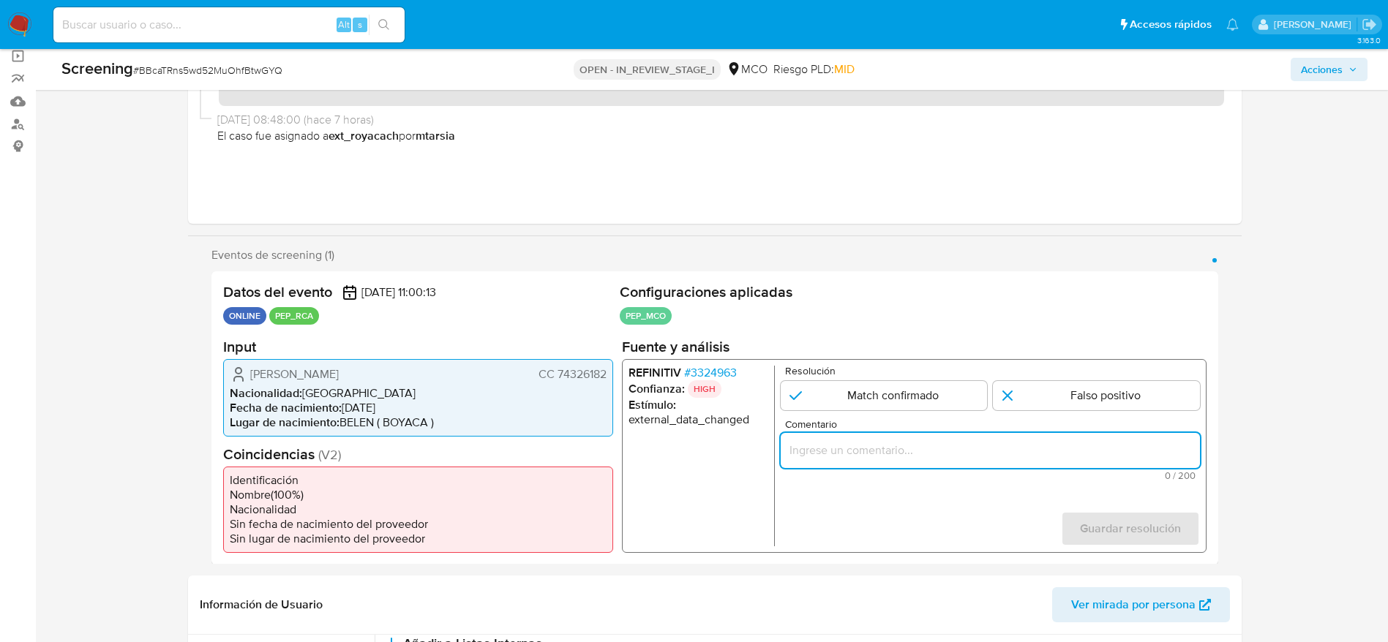
click at [860, 449] on input "Comentario" at bounding box center [989, 449] width 419 height 19
paste input "Caso generado sobre el usuario Mauricio Valderrama Vega. Se descarta ya que el …"
type input "Caso generado sobre el usuario Mauricio Valderrama Vega. Se descarta ya que el …"
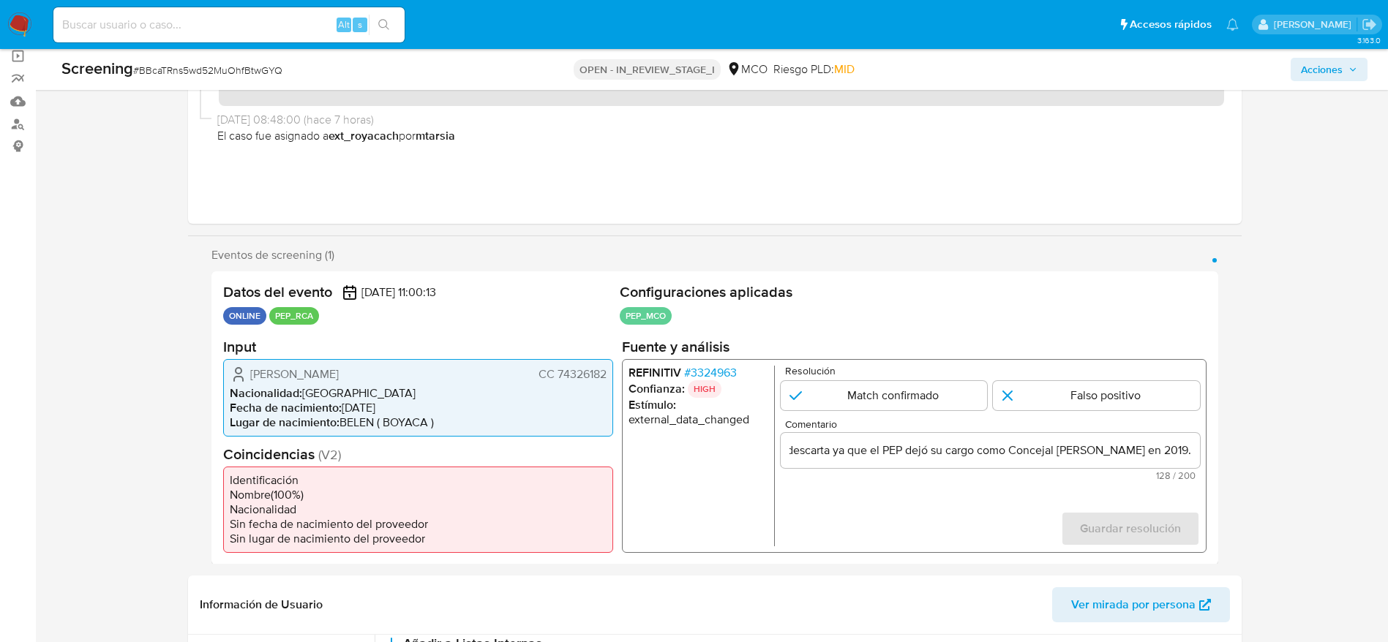
scroll to position [0, 0]
click at [1101, 379] on div "Resolución Match confirmado Falso positivo" at bounding box center [989, 387] width 419 height 45
click at [1126, 511] on div "Guardar resolución" at bounding box center [1129, 528] width 139 height 35
click at [1126, 406] on form "Resolución Match confirmado Falso positivo Comentario Caso generado sobre el us…" at bounding box center [989, 455] width 419 height 181
click at [1126, 406] on input "1 de 1" at bounding box center [1096, 394] width 207 height 29
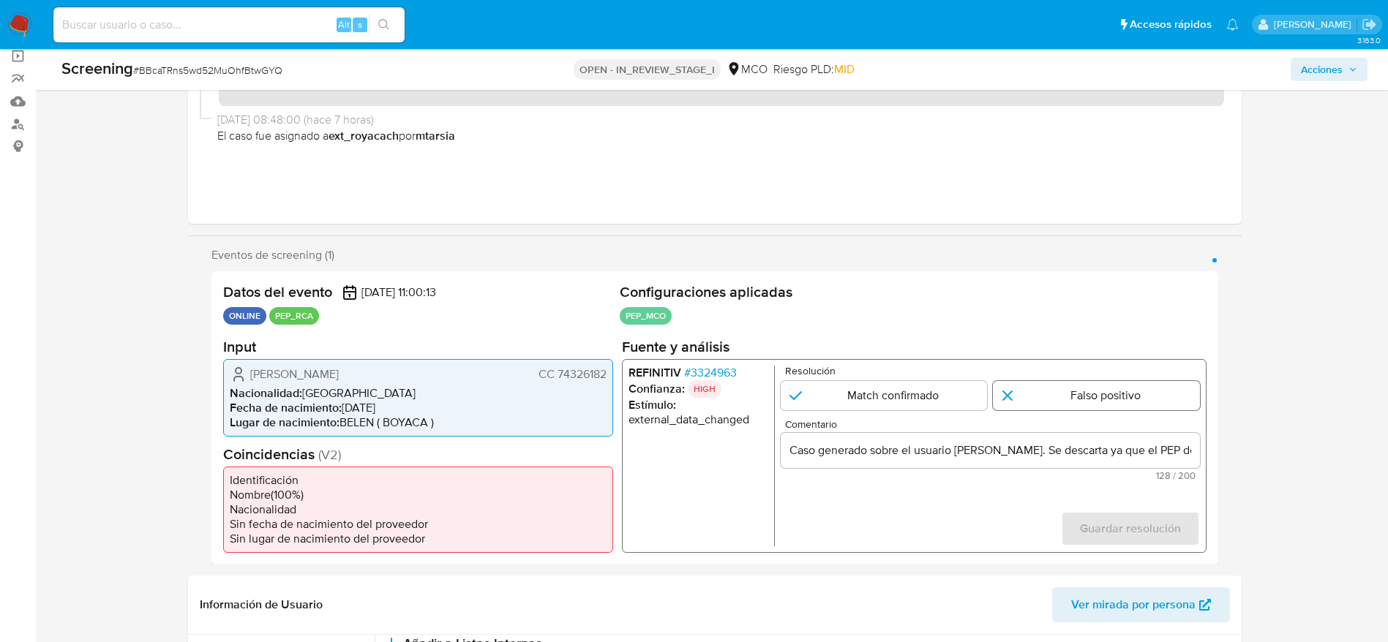
radio input "true"
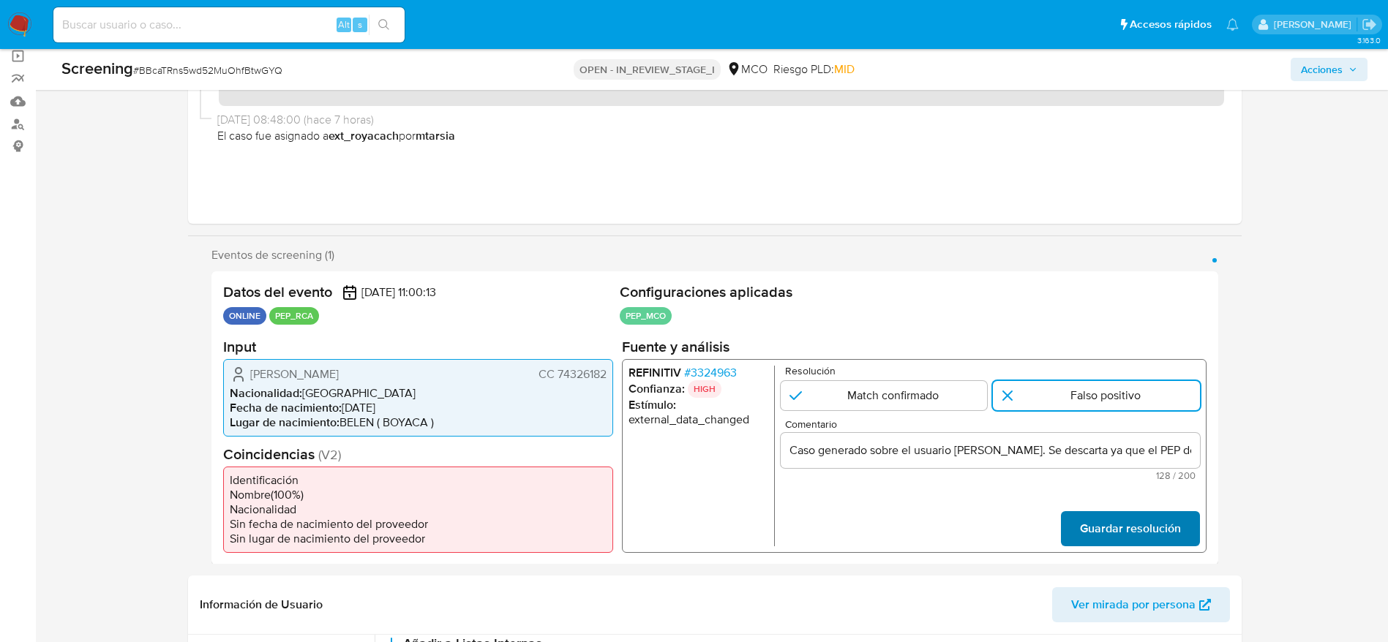
click at [1124, 530] on span "Guardar resolución" at bounding box center [1129, 528] width 101 height 32
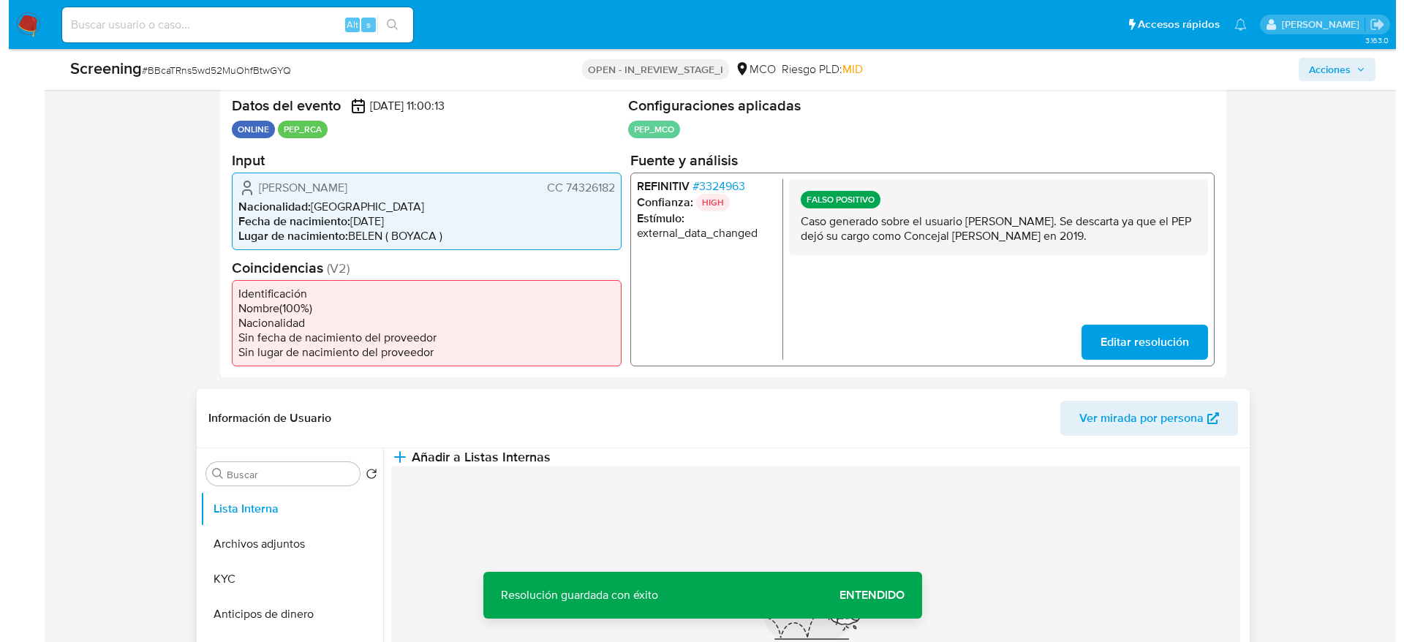
scroll to position [329, 0]
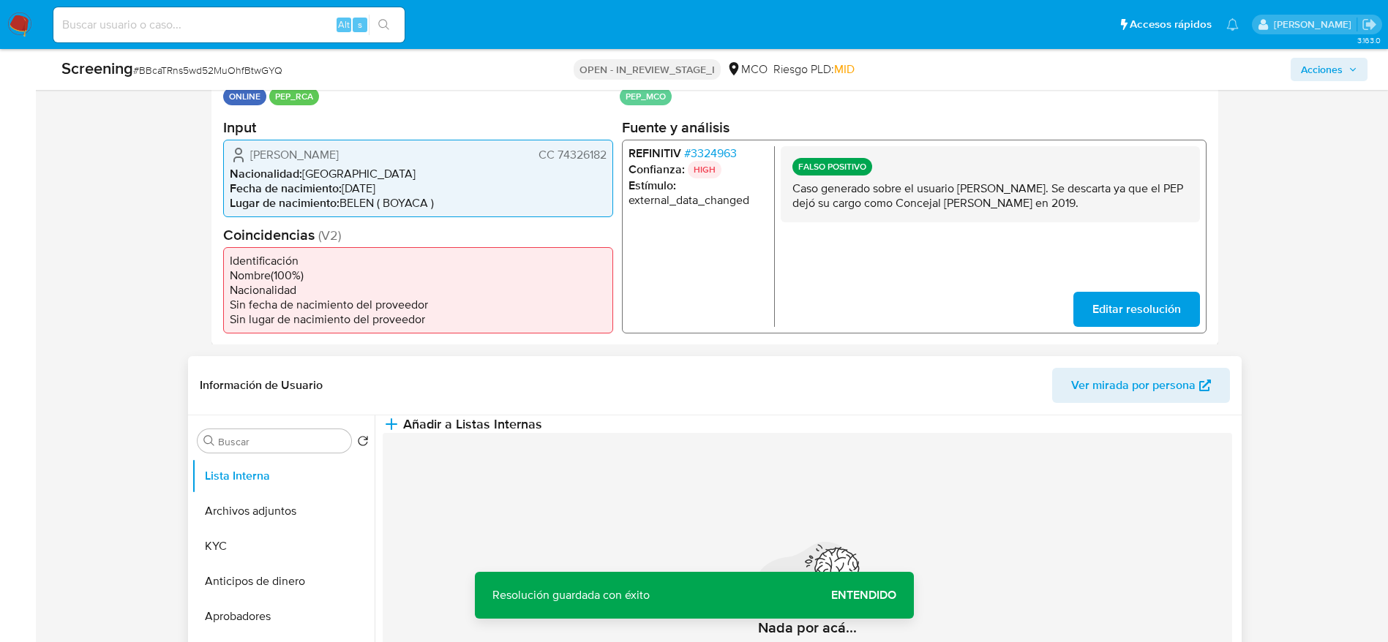
click at [580, 408] on div "Información de Usuario Ver mirada por persona" at bounding box center [714, 385] width 1053 height 59
click at [542, 430] on button "Añadir a Listas Internas" at bounding box center [462, 424] width 159 height 18
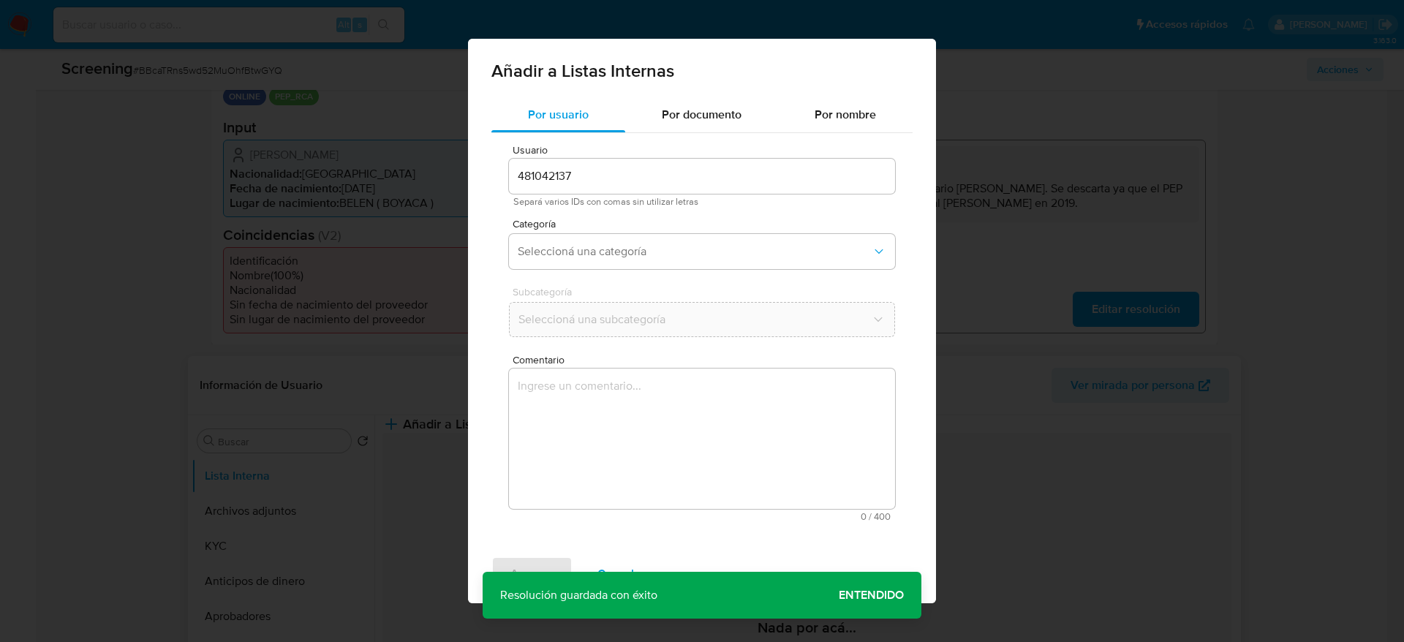
click at [585, 432] on textarea "Comentario" at bounding box center [702, 439] width 386 height 140
click at [619, 272] on div "Categoría Seleccioná una categoría" at bounding box center [702, 247] width 386 height 56
drag, startPoint x: 579, startPoint y: 273, endPoint x: 579, endPoint y: 249, distance: 24.1
click at [579, 272] on div "Categoría Seleccioná una categoría" at bounding box center [702, 247] width 386 height 56
click at [579, 249] on span "Seleccioná una categoría" at bounding box center [695, 251] width 354 height 15
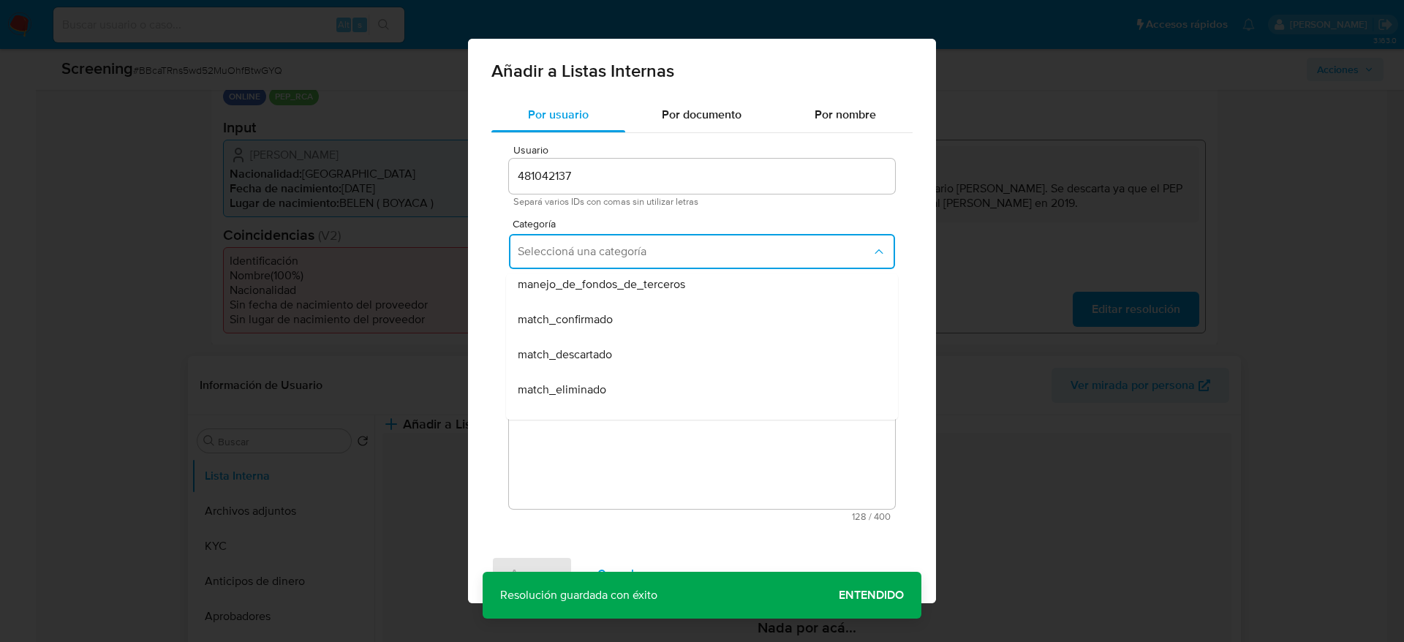
scroll to position [110, 0]
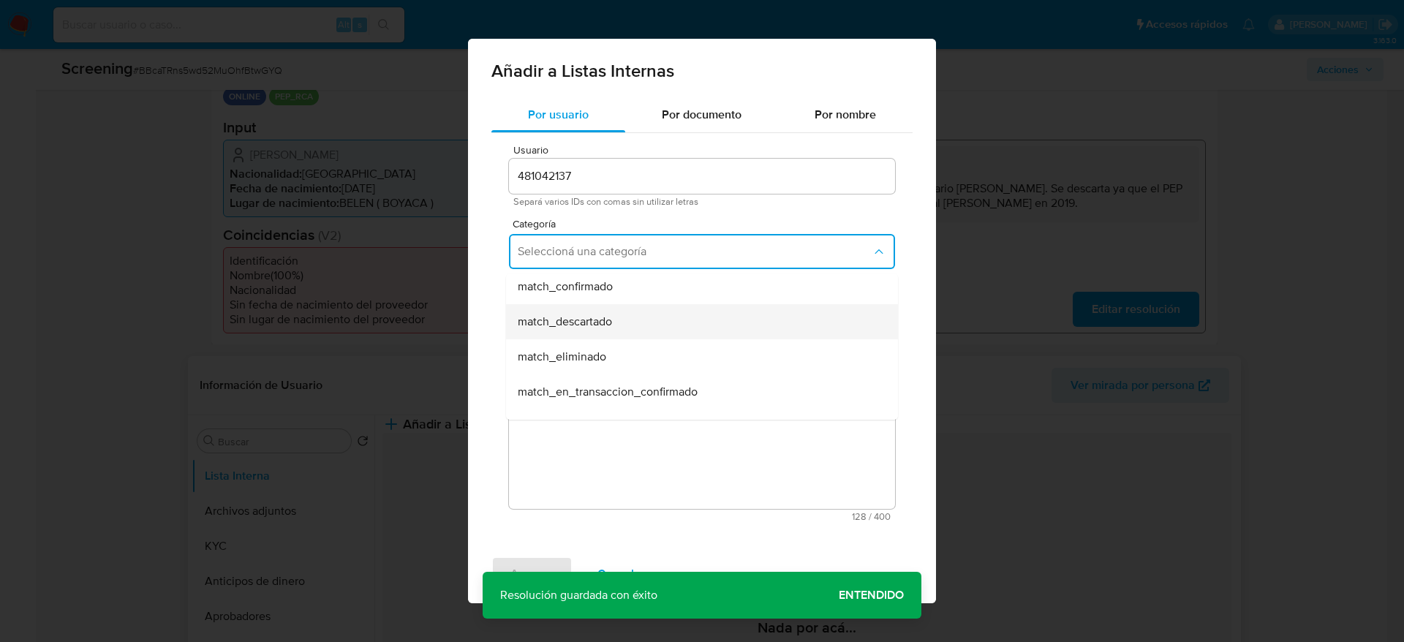
click at [551, 322] on span "match_descartado" at bounding box center [565, 322] width 94 height 15
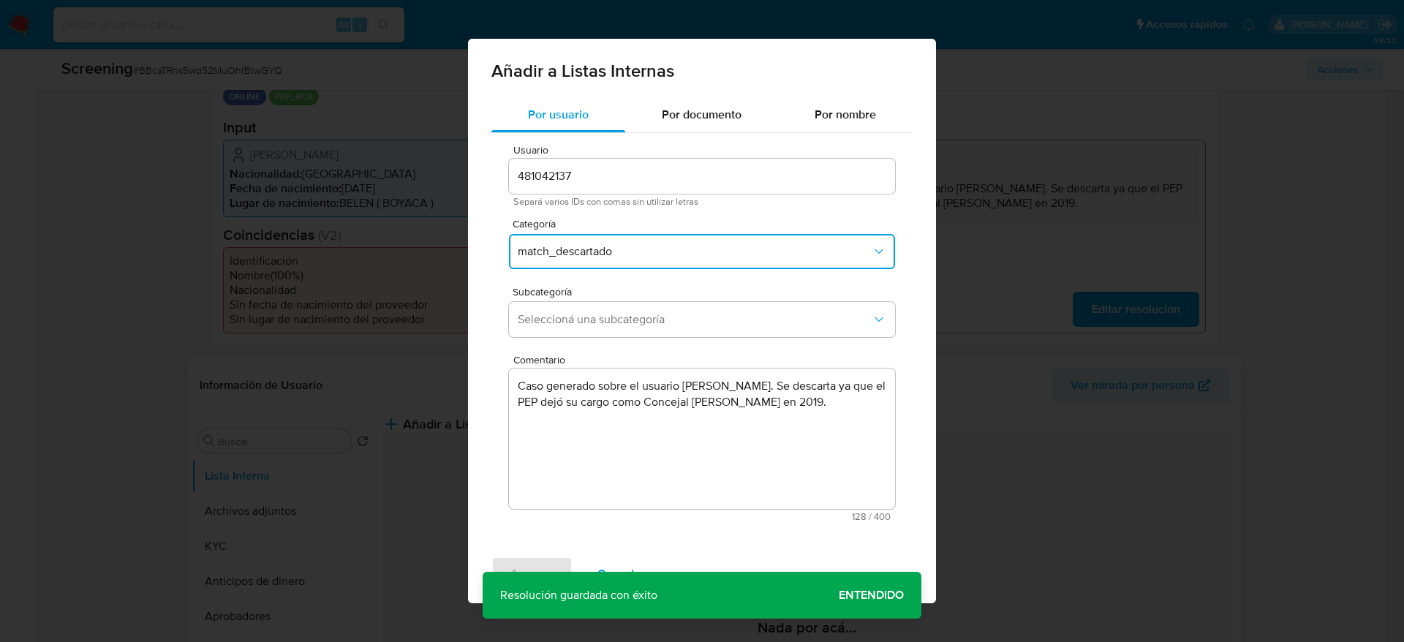
click at [551, 322] on span "Seleccioná una subcategoría" at bounding box center [695, 319] width 354 height 15
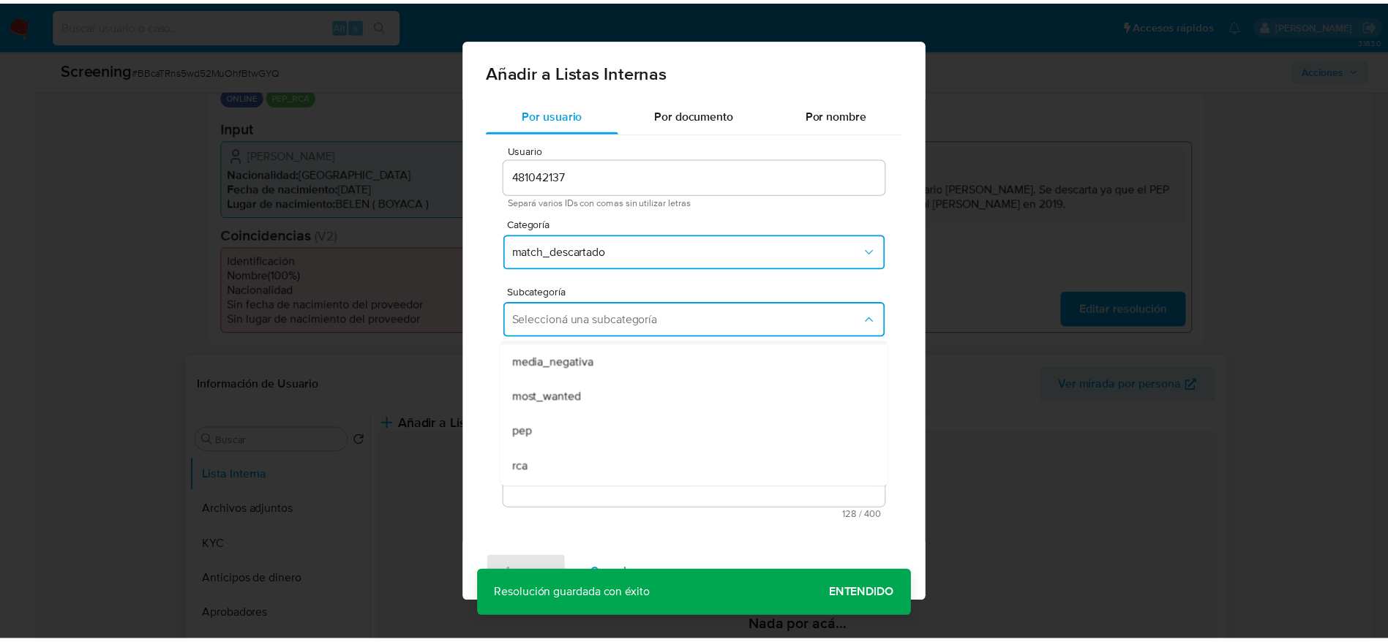
scroll to position [99, 0]
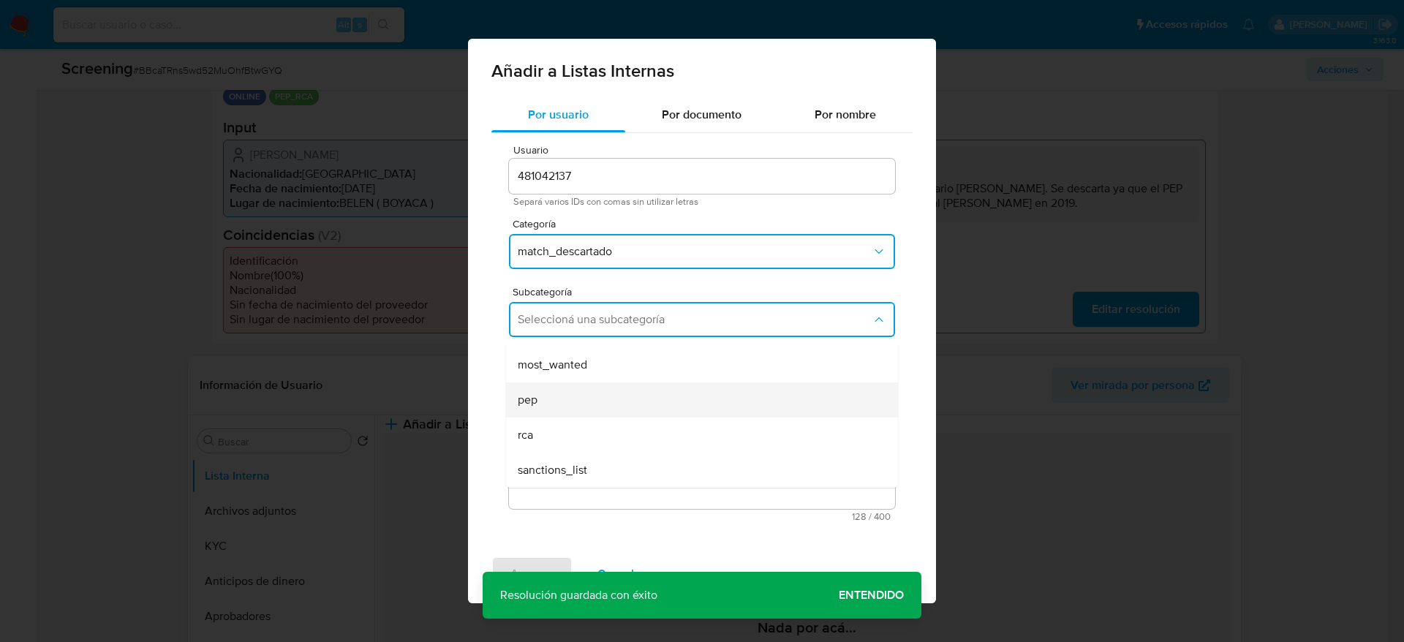
click at [538, 402] on span "pep" at bounding box center [528, 400] width 20 height 15
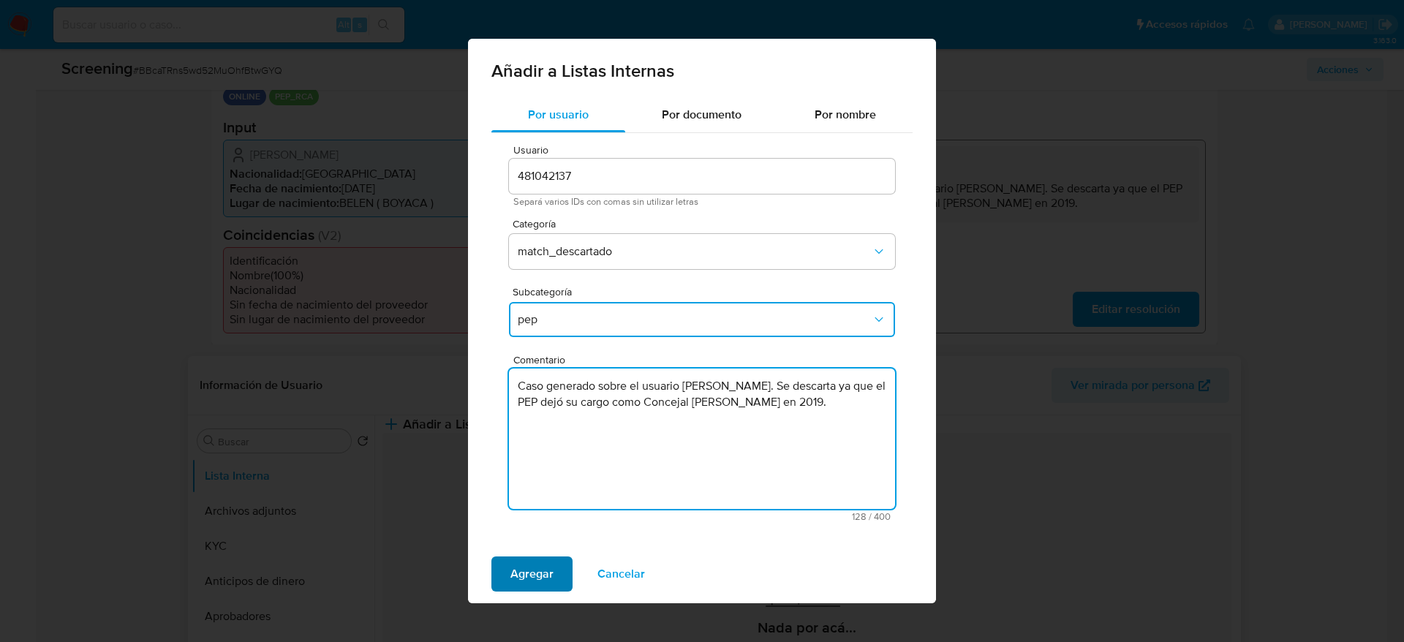
type textarea "Caso generado sobre el usuario Mauricio Valderrama Vega. Se descarta ya que el …"
click at [546, 572] on span "Agregar" at bounding box center [532, 574] width 43 height 32
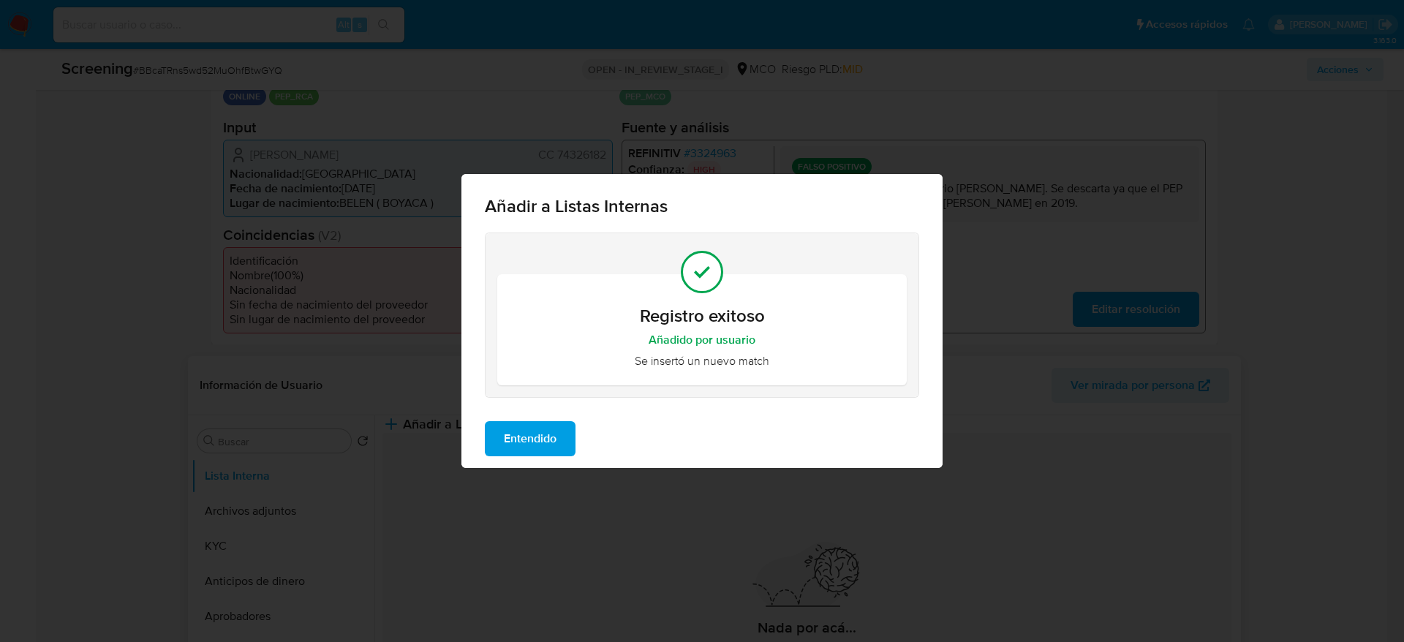
click at [550, 443] on span "Entendido" at bounding box center [530, 439] width 53 height 32
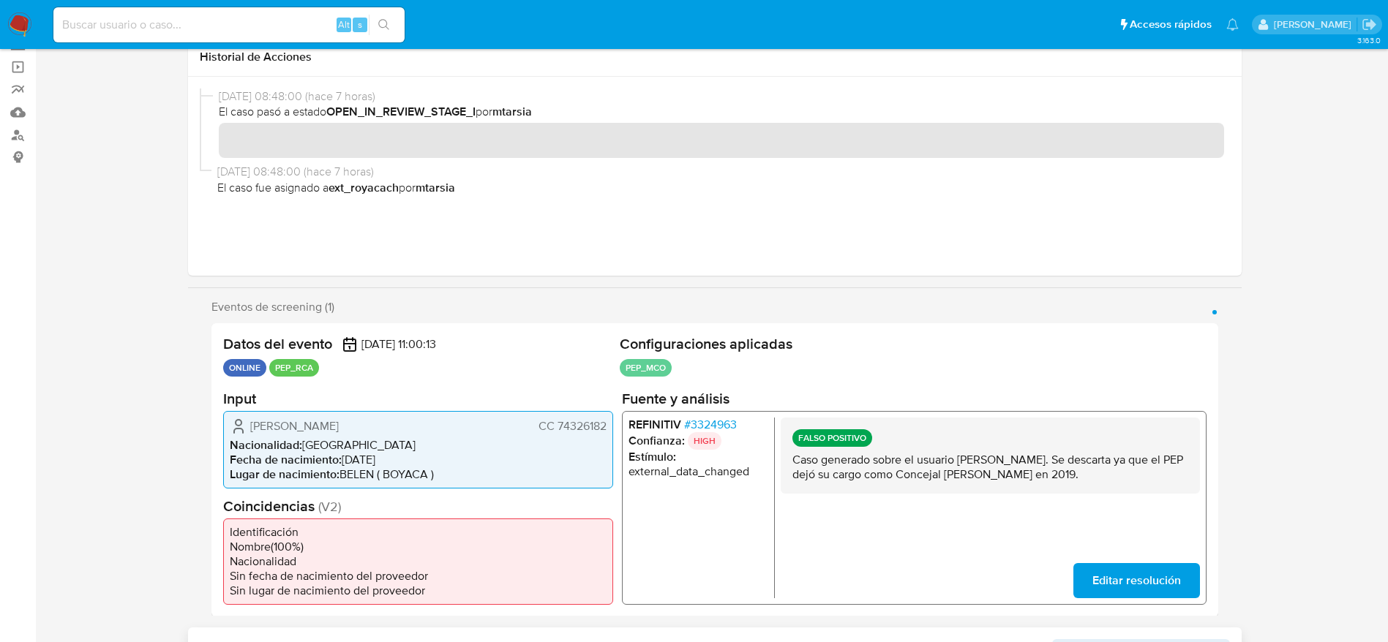
scroll to position [0, 0]
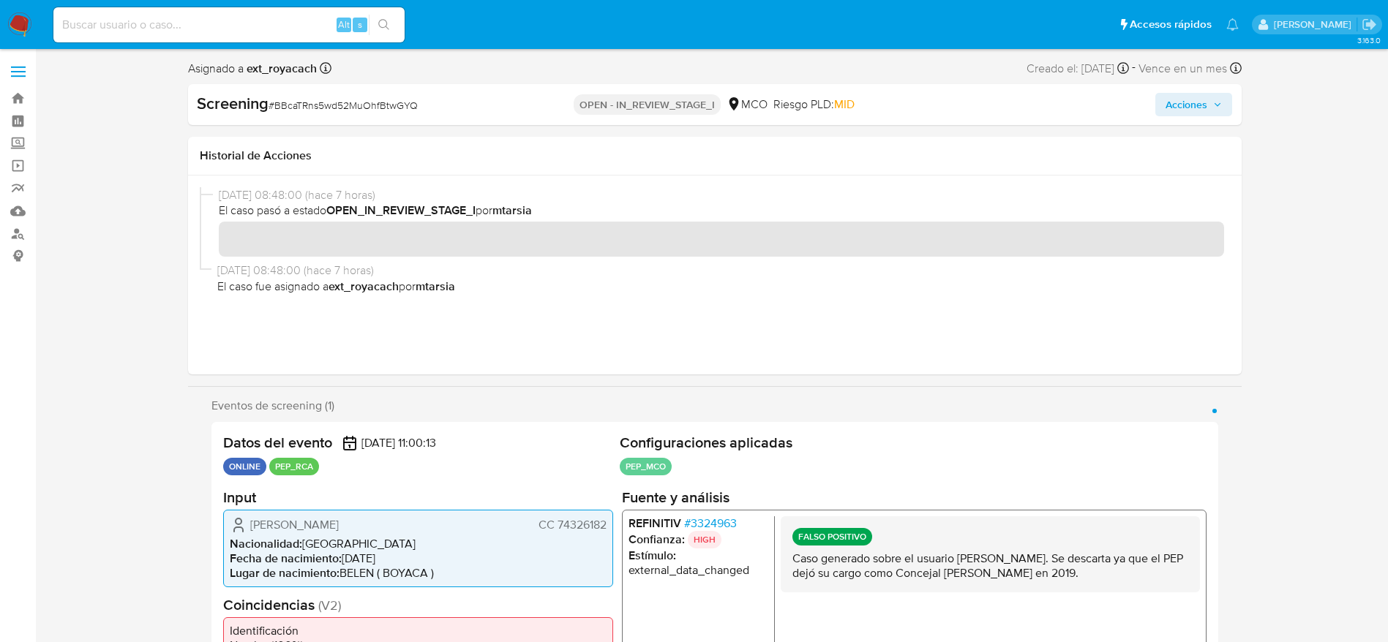
click at [1164, 94] on button "Acciones" at bounding box center [1193, 104] width 77 height 23
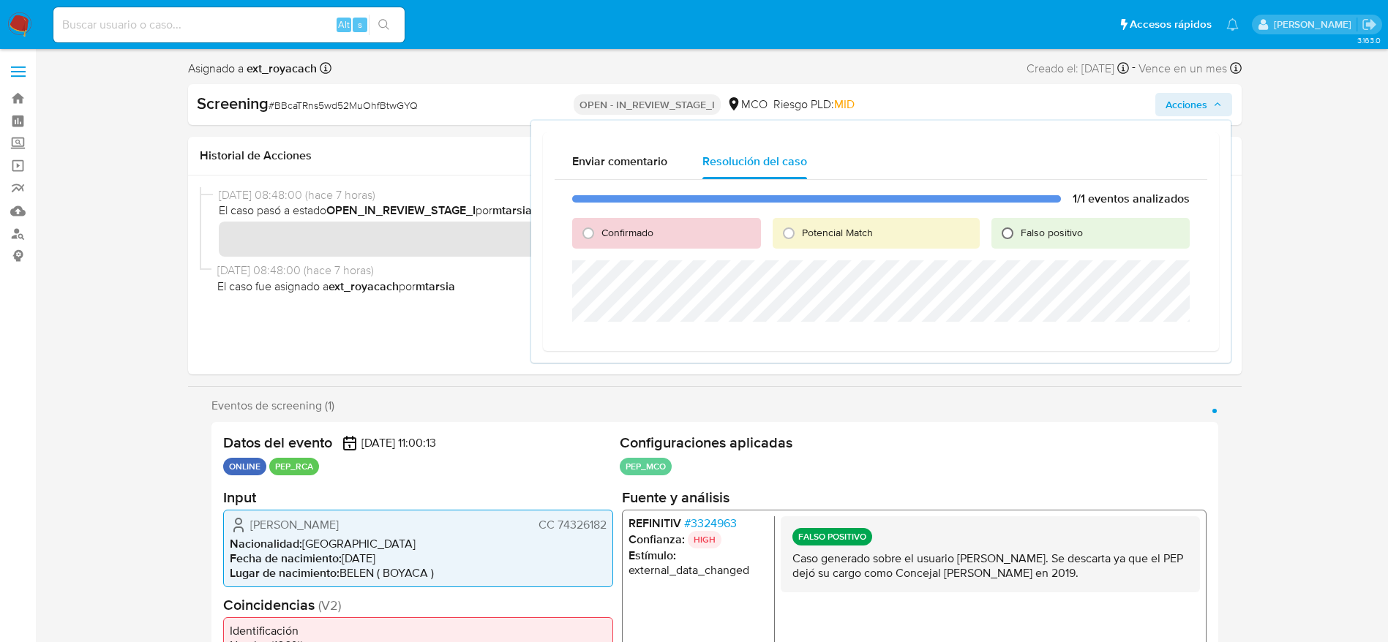
click at [1004, 229] on input "Falso positivo" at bounding box center [1007, 233] width 23 height 23
radio input "true"
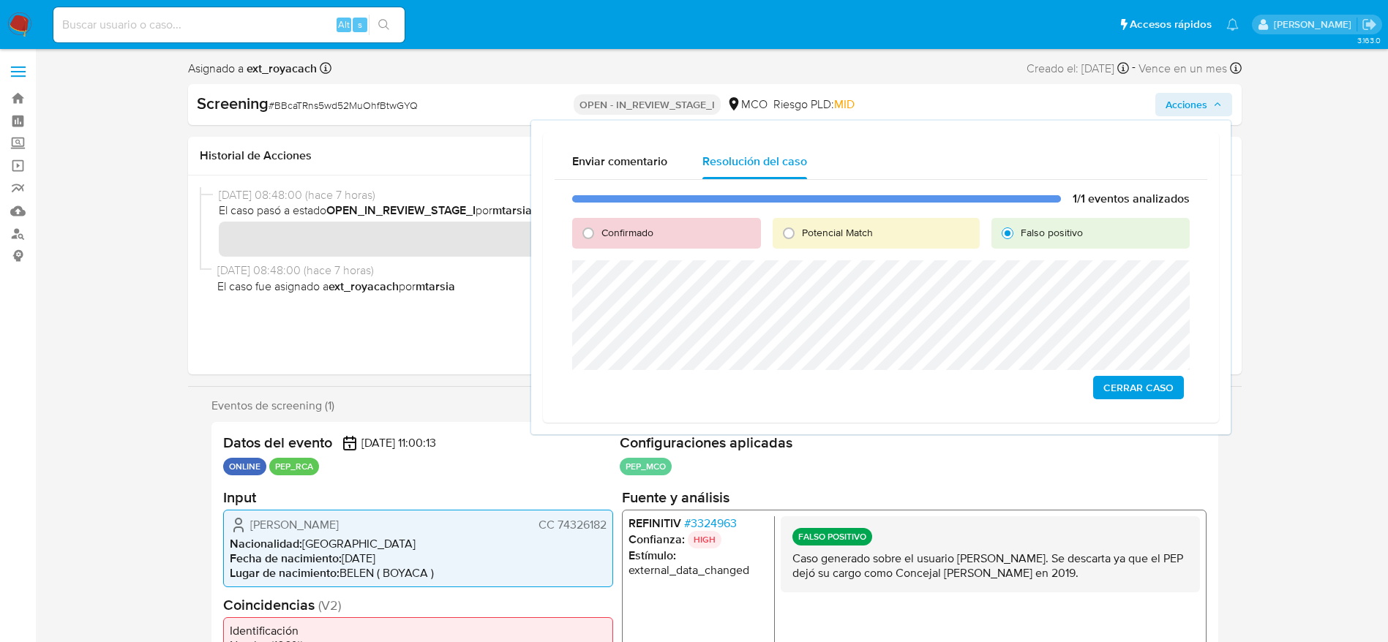
click at [1117, 388] on span "Cerrar Caso" at bounding box center [1138, 387] width 70 height 20
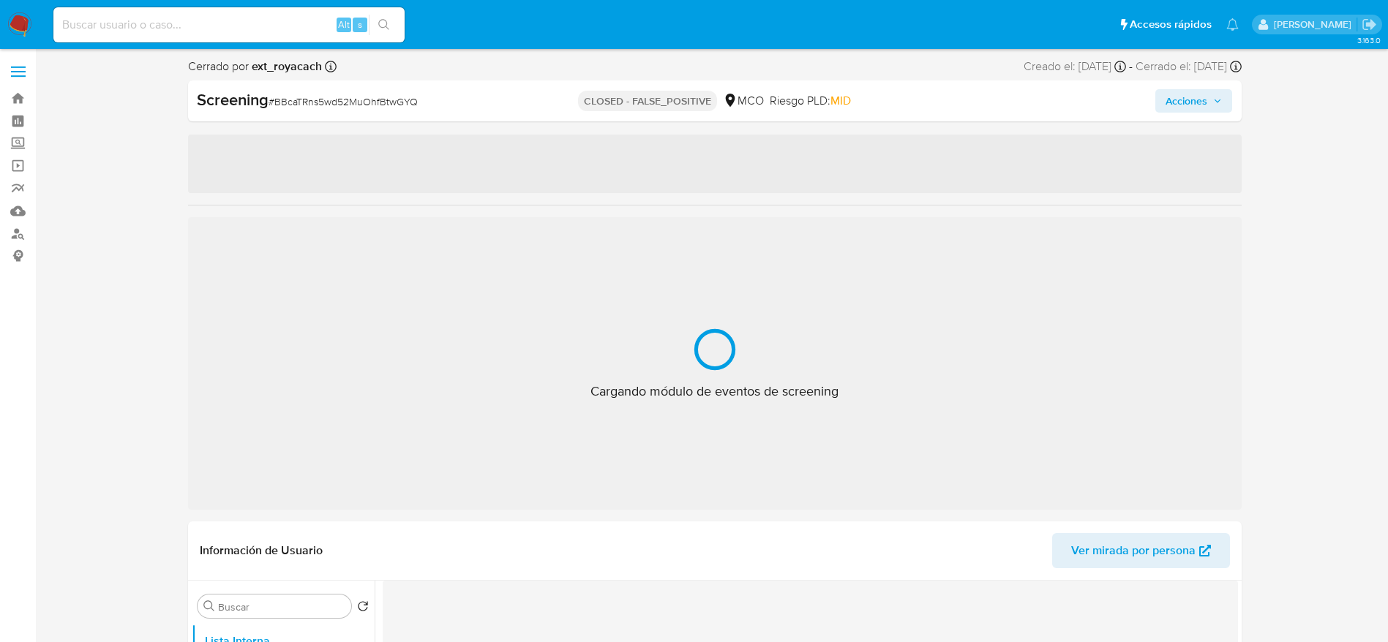
select select "10"
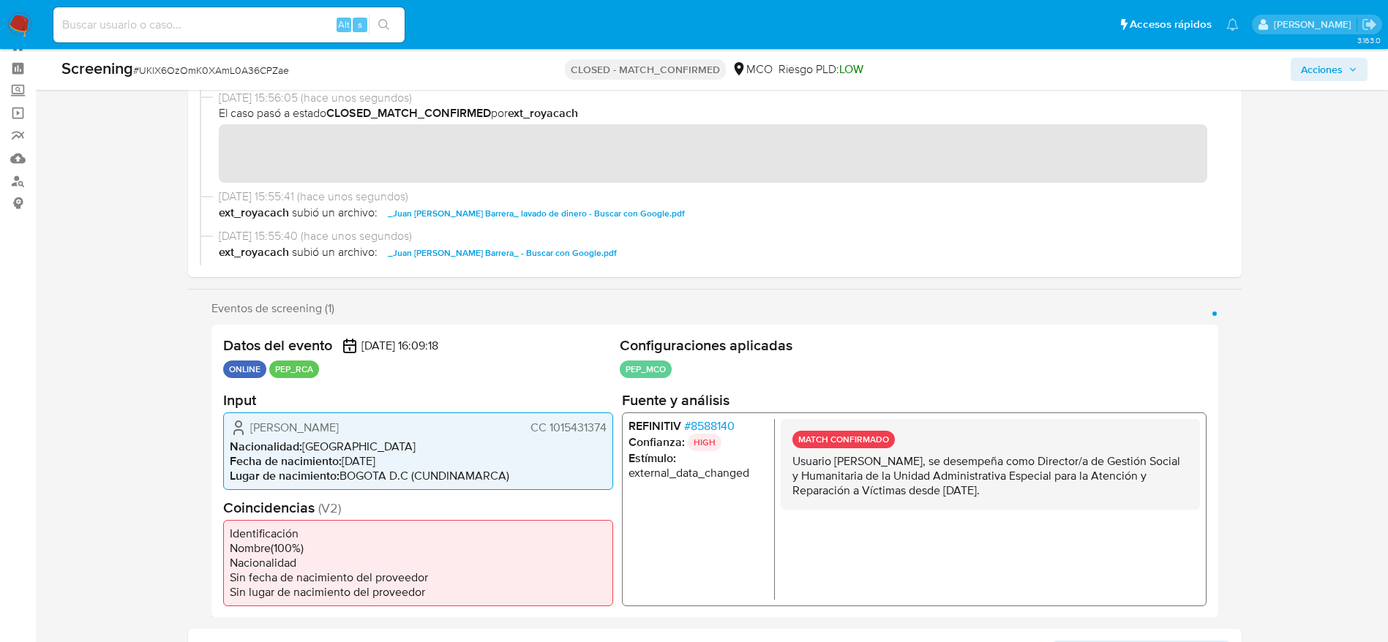
scroll to position [53, 0]
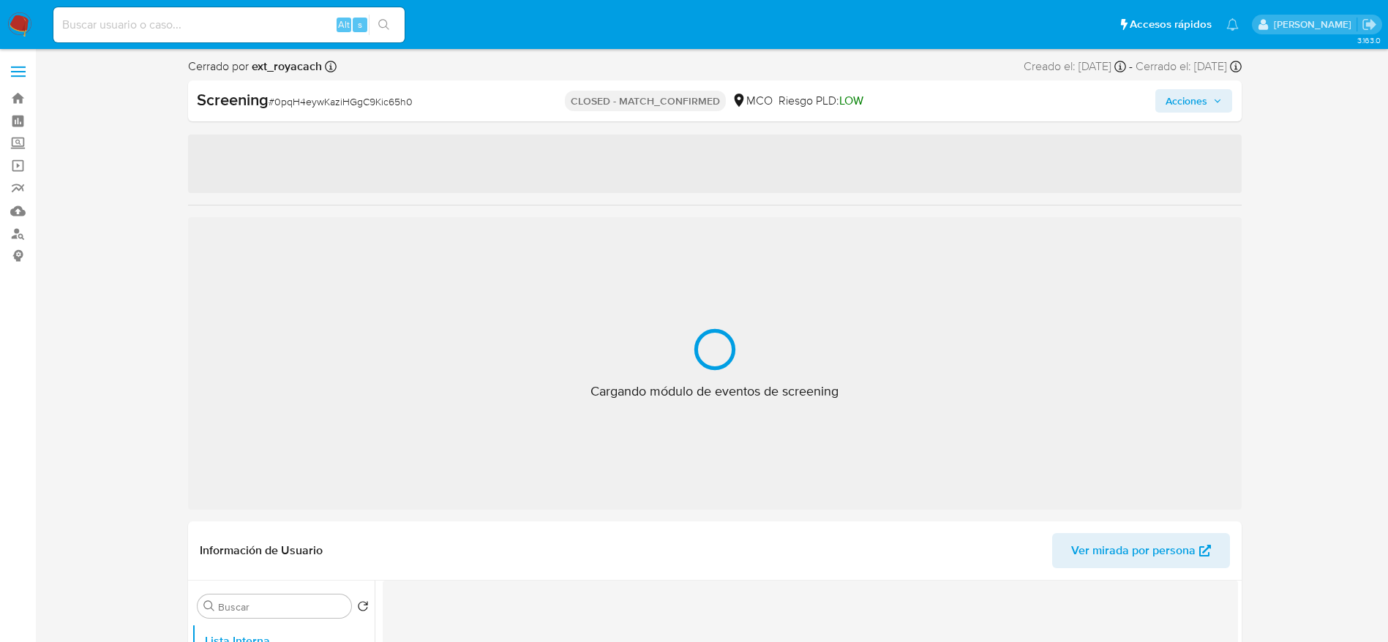
select select "10"
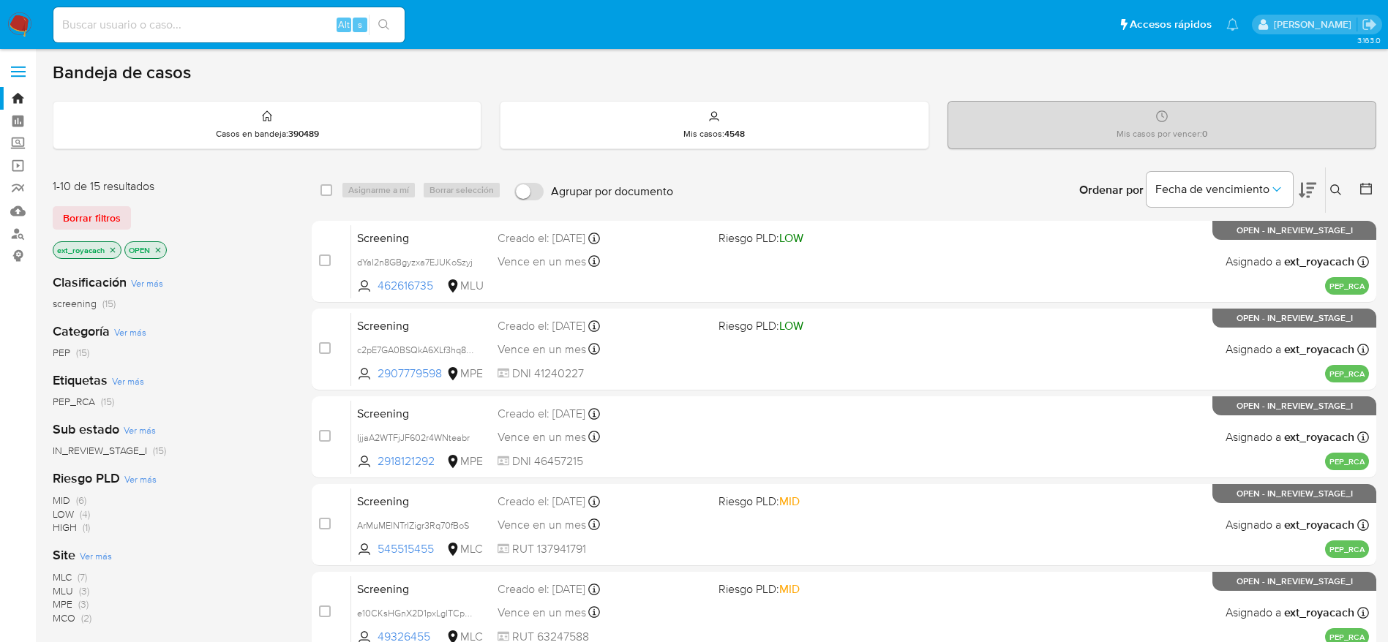
click at [4, 30] on nav "Pausado Ver notificaciones Alt s Accesos rápidos Presiona las siguientes teclas…" at bounding box center [694, 24] width 1388 height 49
click at [4, 27] on nav "Pausado Ver notificaciones Alt s Accesos rápidos Presiona las siguientes teclas…" at bounding box center [694, 24] width 1388 height 49
click at [4, 25] on nav "Pausado Ver notificaciones Alt s Accesos rápidos Presiona las siguientes teclas…" at bounding box center [694, 24] width 1388 height 49
click at [12, 23] on img at bounding box center [19, 24] width 25 height 25
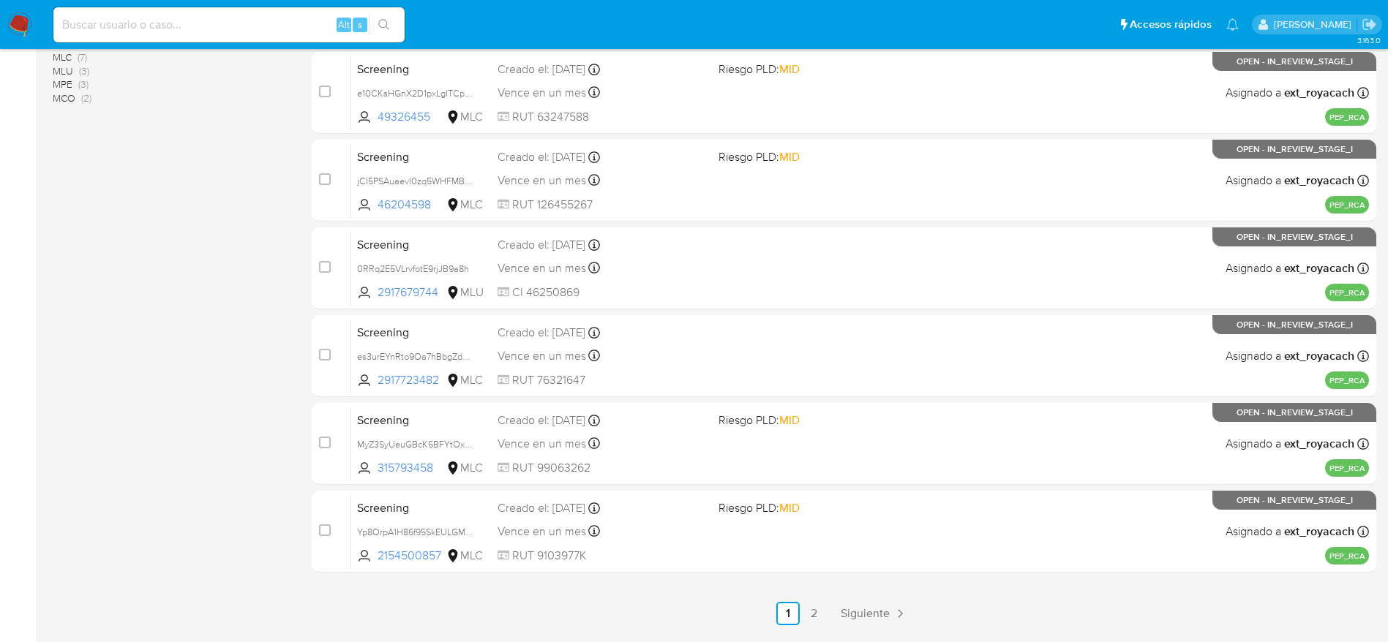
scroll to position [565, 0]
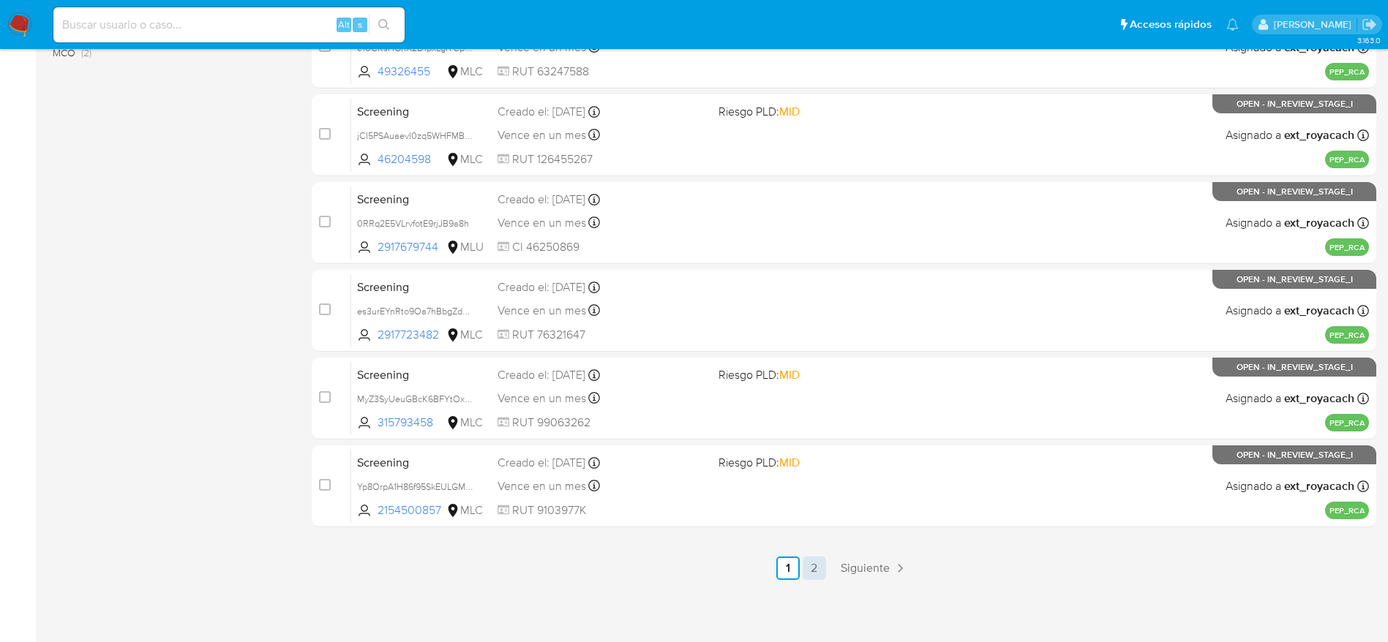
click at [810, 567] on link "2" at bounding box center [813, 568] width 23 height 23
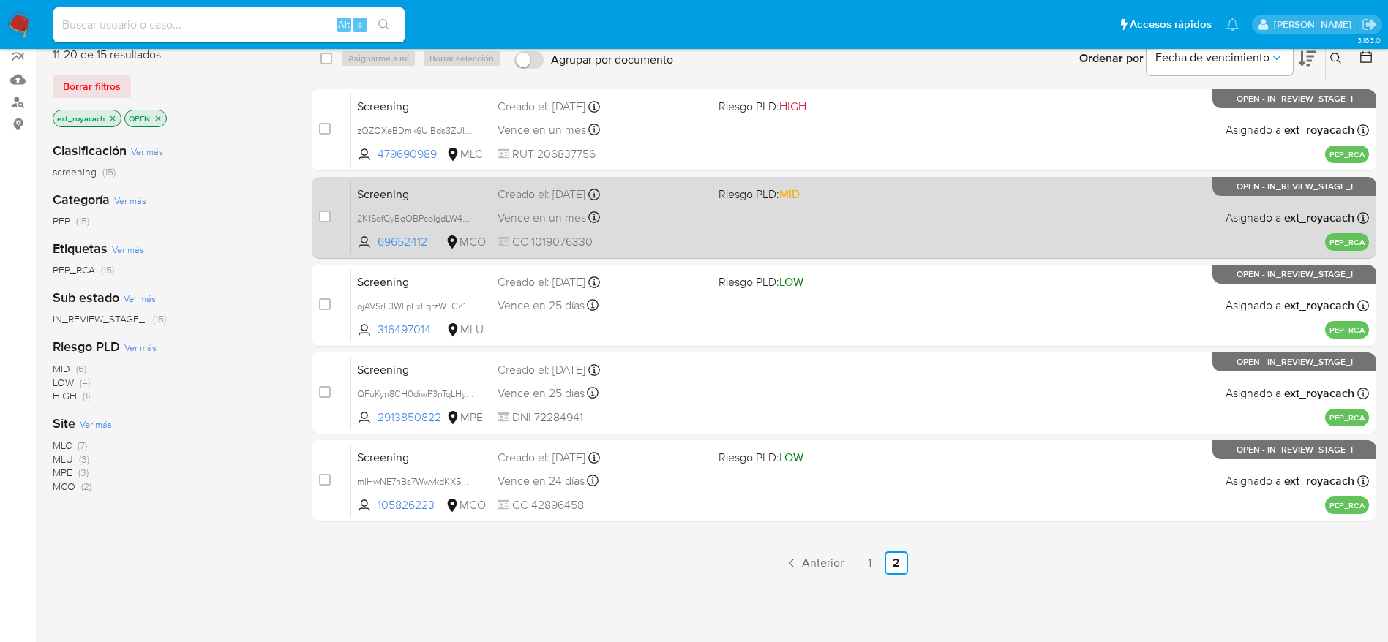
scroll to position [29, 0]
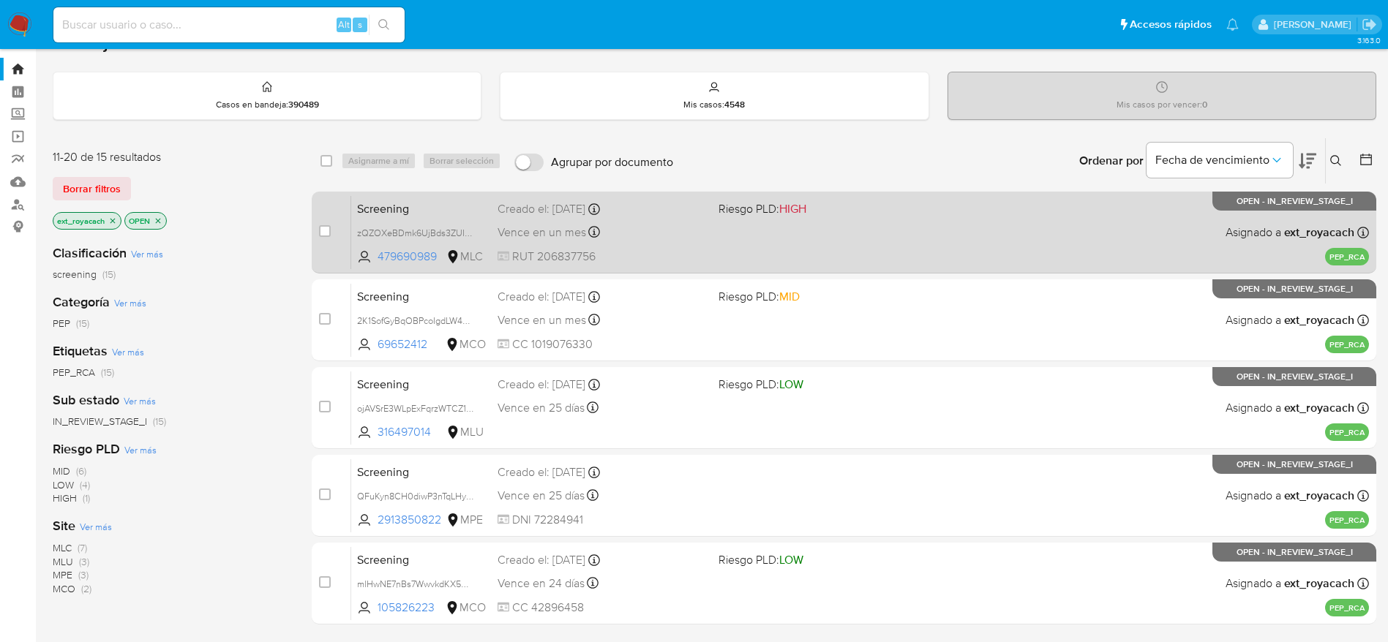
click at [641, 260] on span "RUT 206837756" at bounding box center [601, 257] width 209 height 16
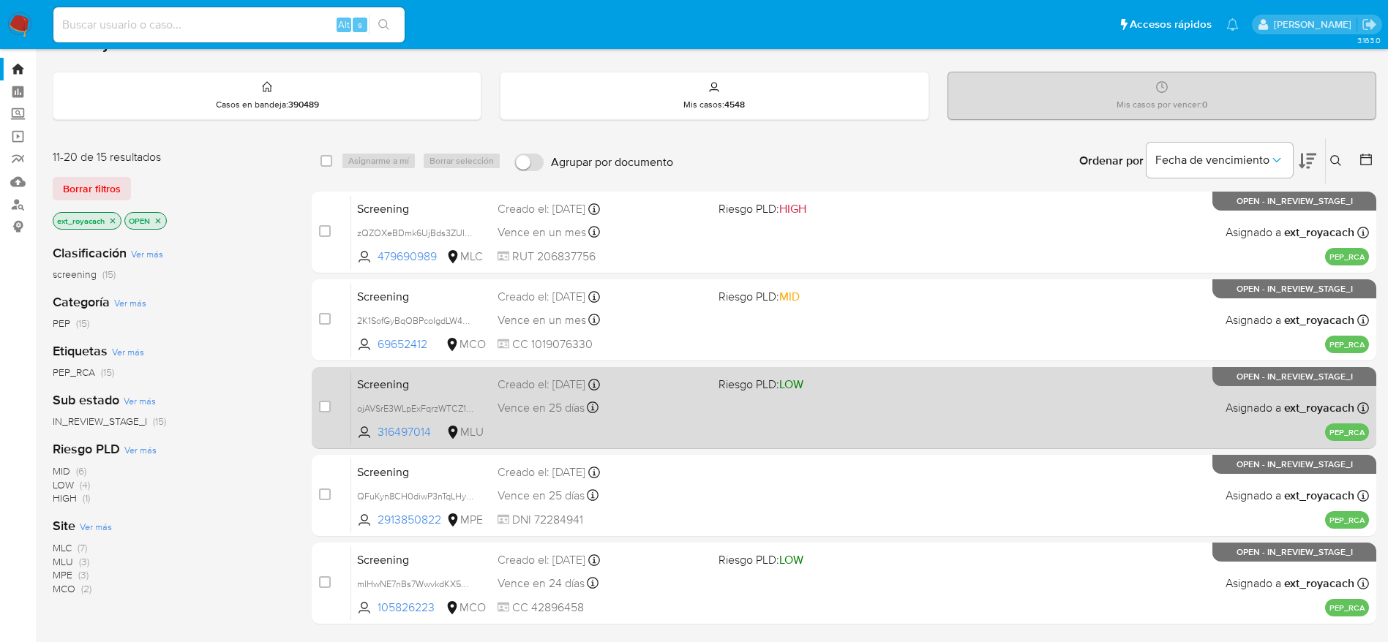
scroll to position [249, 0]
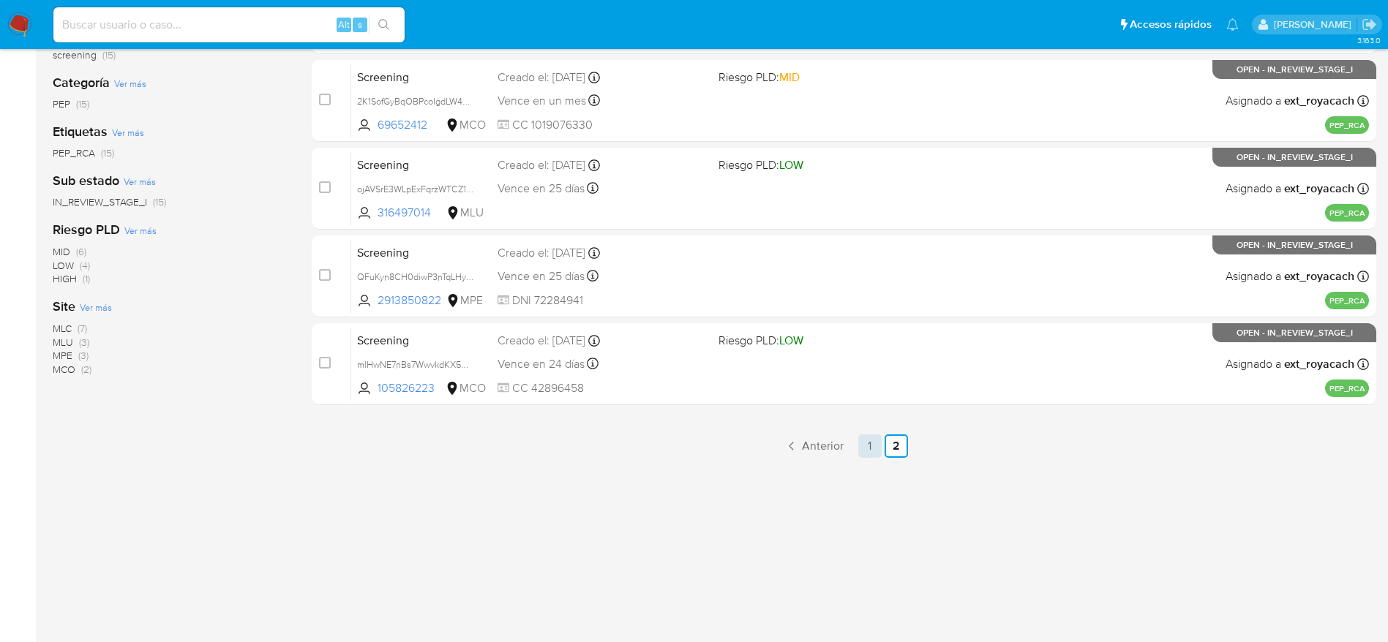
click at [870, 454] on link "1" at bounding box center [869, 445] width 23 height 23
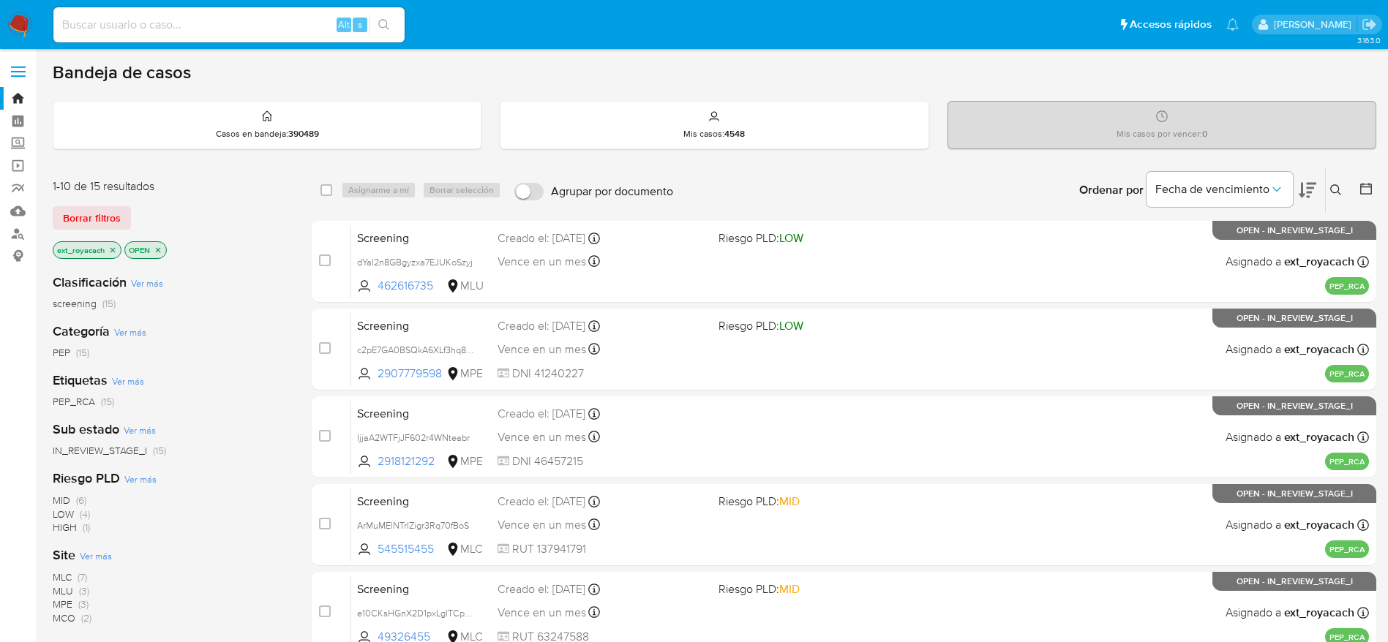
scroll to position [565, 0]
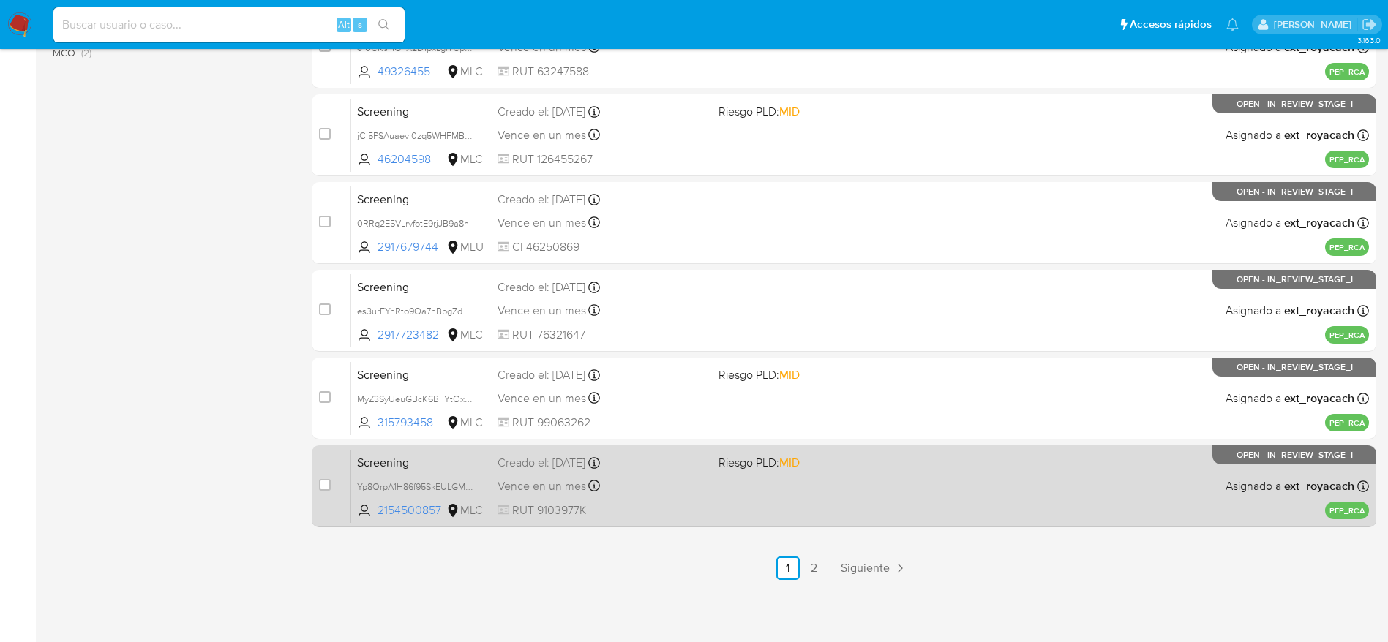
click at [631, 492] on div "Vence en un mes Vence el 09/11/2025 07:13:27" at bounding box center [601, 486] width 209 height 20
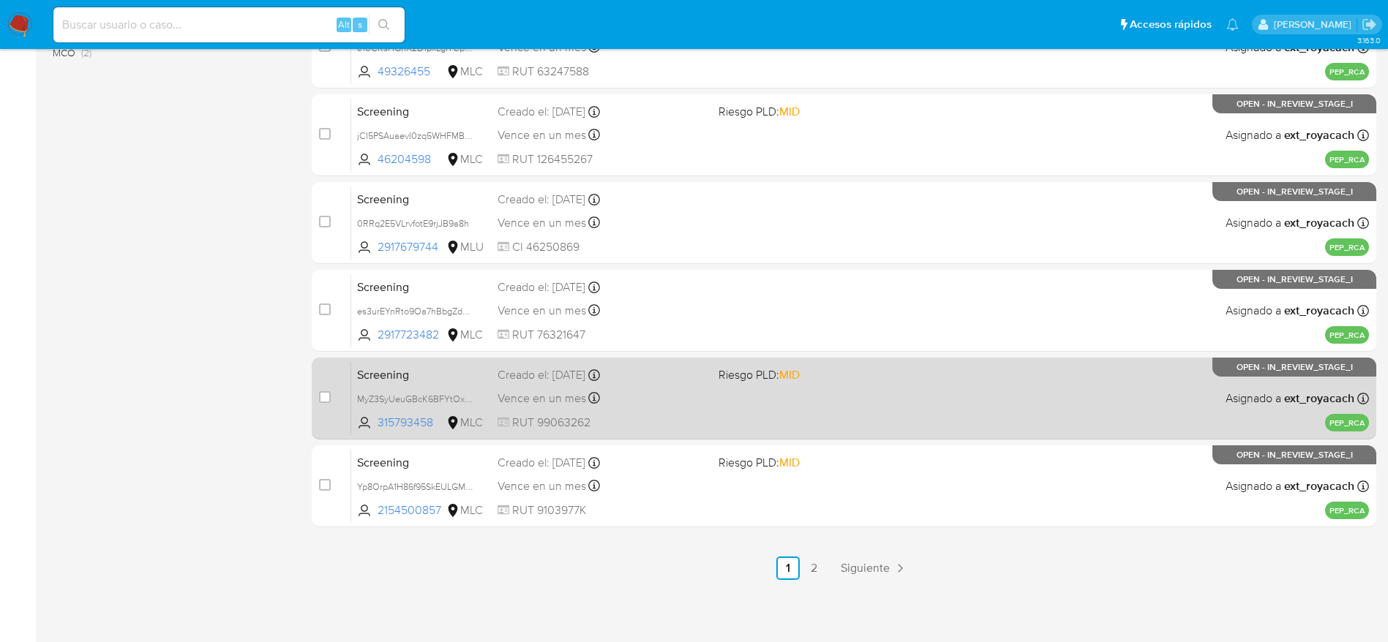
click at [582, 402] on span "Vence en un mes" at bounding box center [541, 399] width 89 height 16
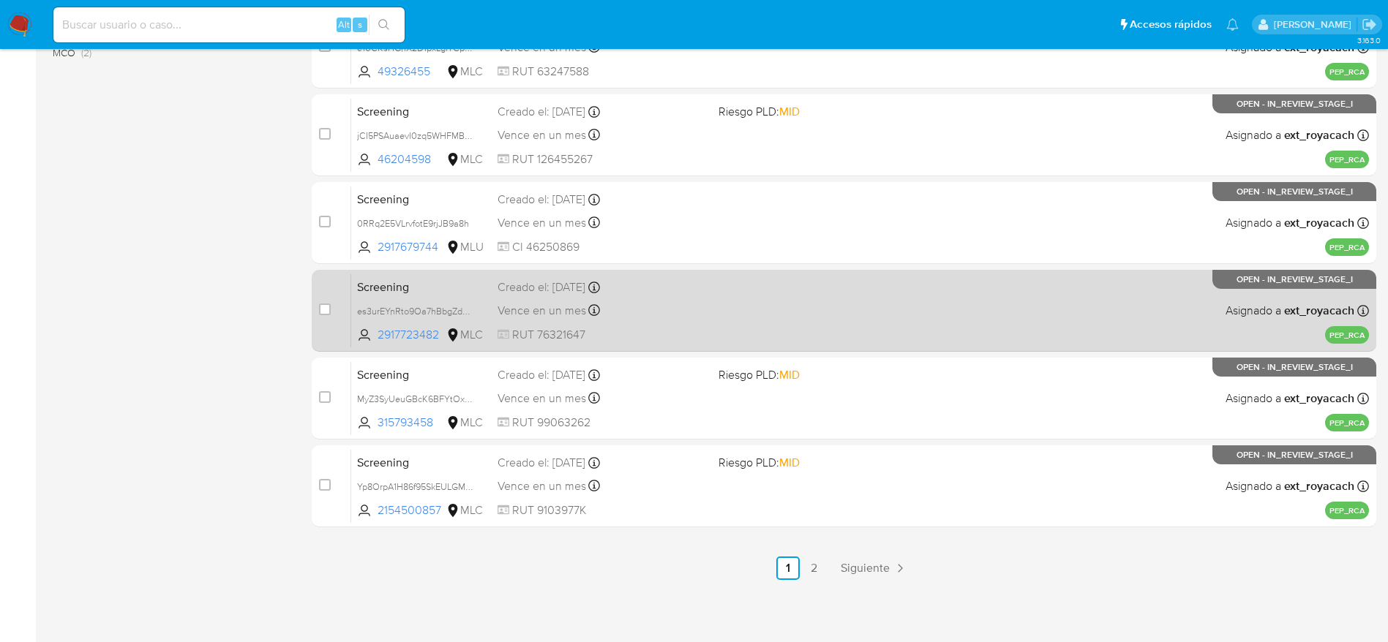
click at [475, 298] on div "Screening es3urEYnRto9Oa7hBbgZdOiq 2917723482 MLC Creado el: 10/10/2025 Creado …" at bounding box center [859, 311] width 1017 height 74
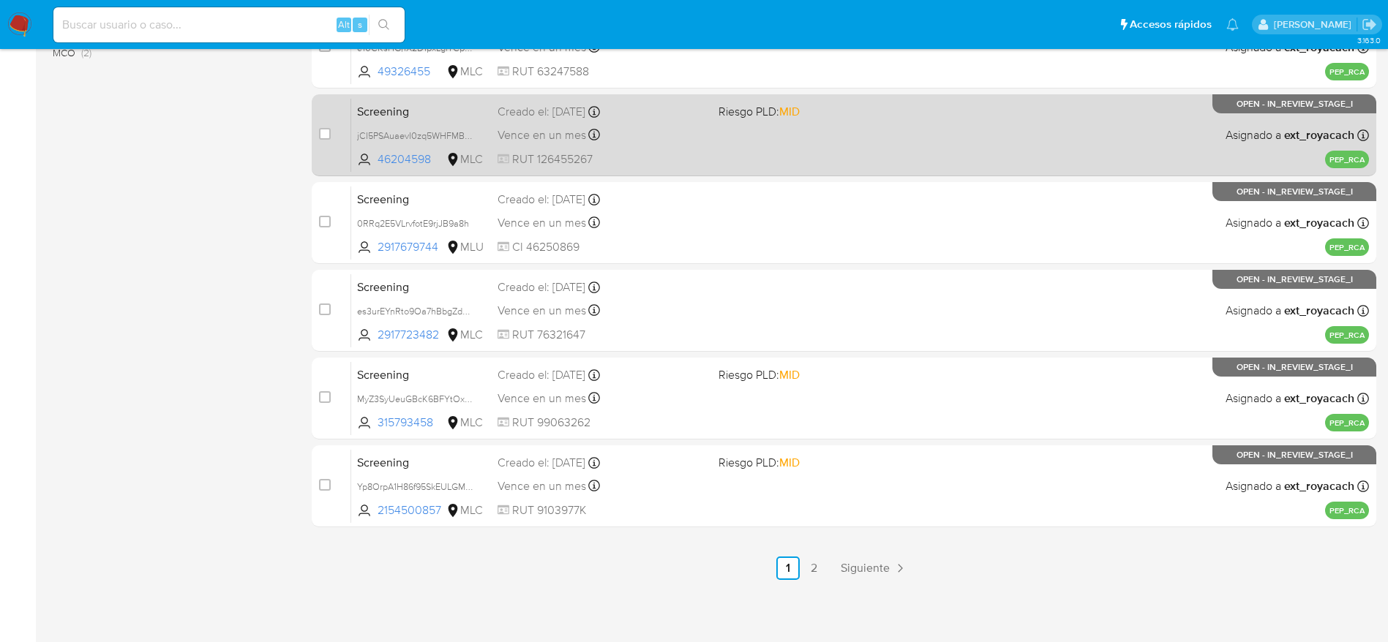
click at [637, 105] on div "Creado el: 10/10/2025 Creado el: 10/10/2025 12:28:10" at bounding box center [601, 112] width 209 height 16
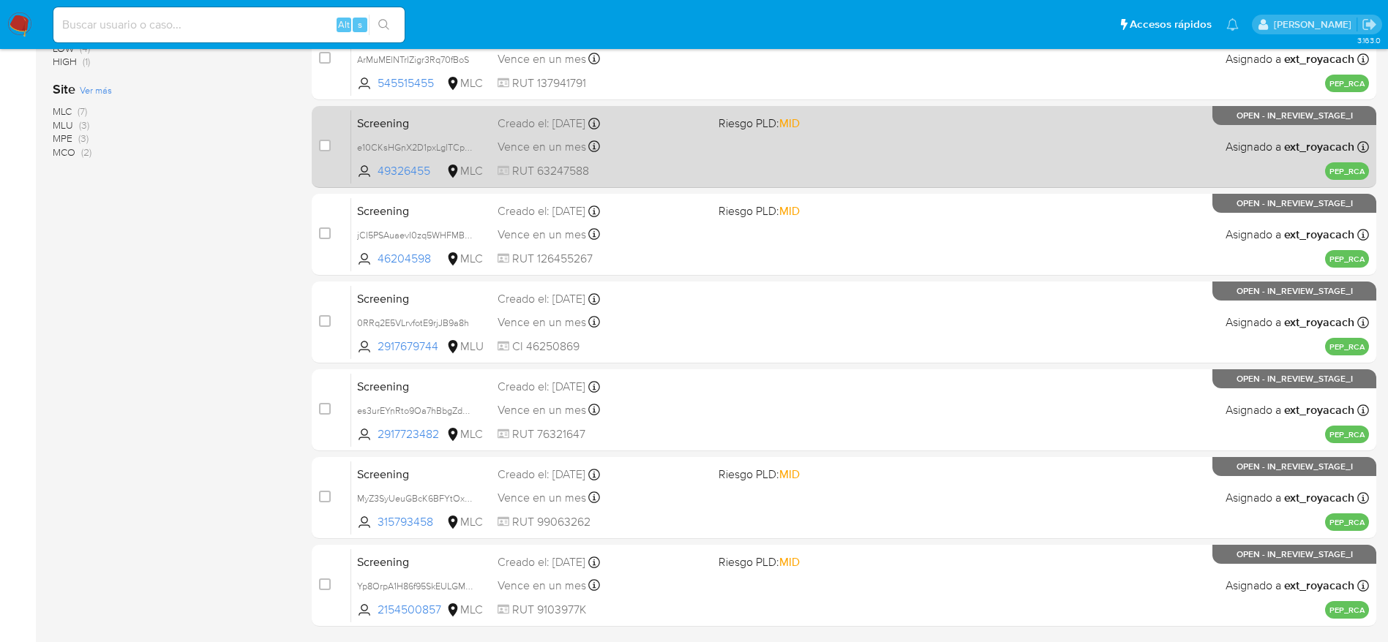
scroll to position [456, 0]
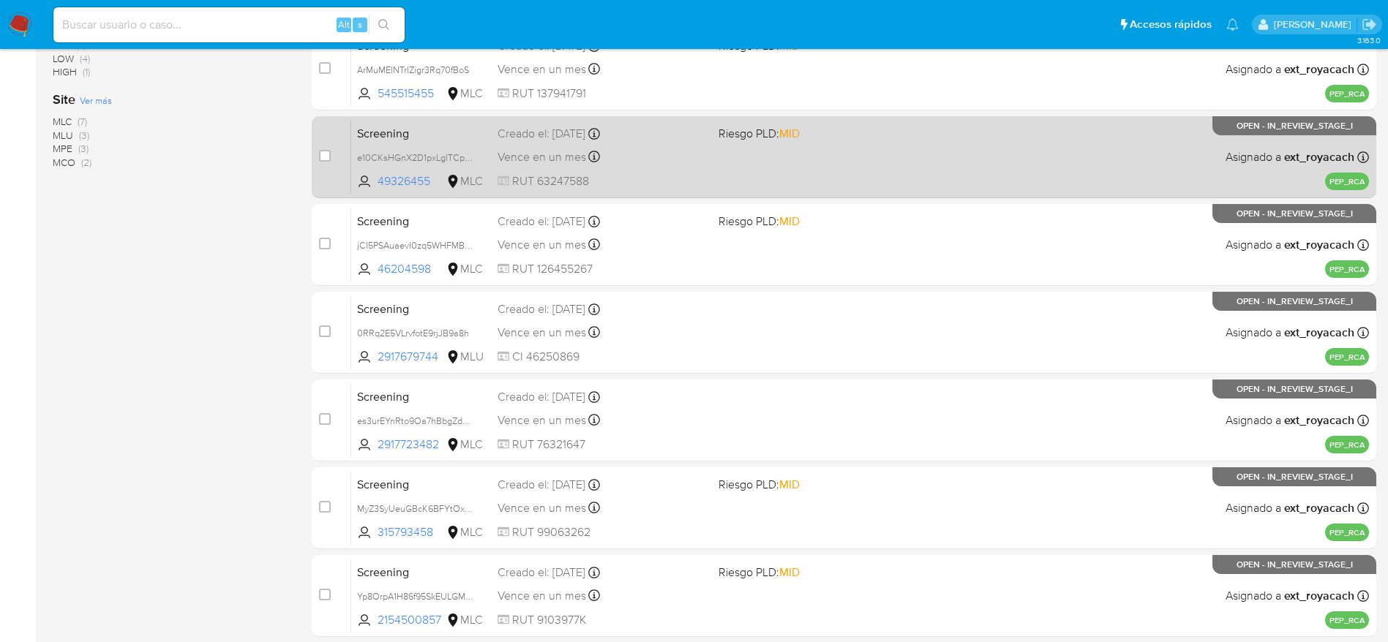
click at [699, 136] on div "Creado el: 10/10/2025 Creado el: 10/10/2025 12:33:04" at bounding box center [601, 134] width 209 height 16
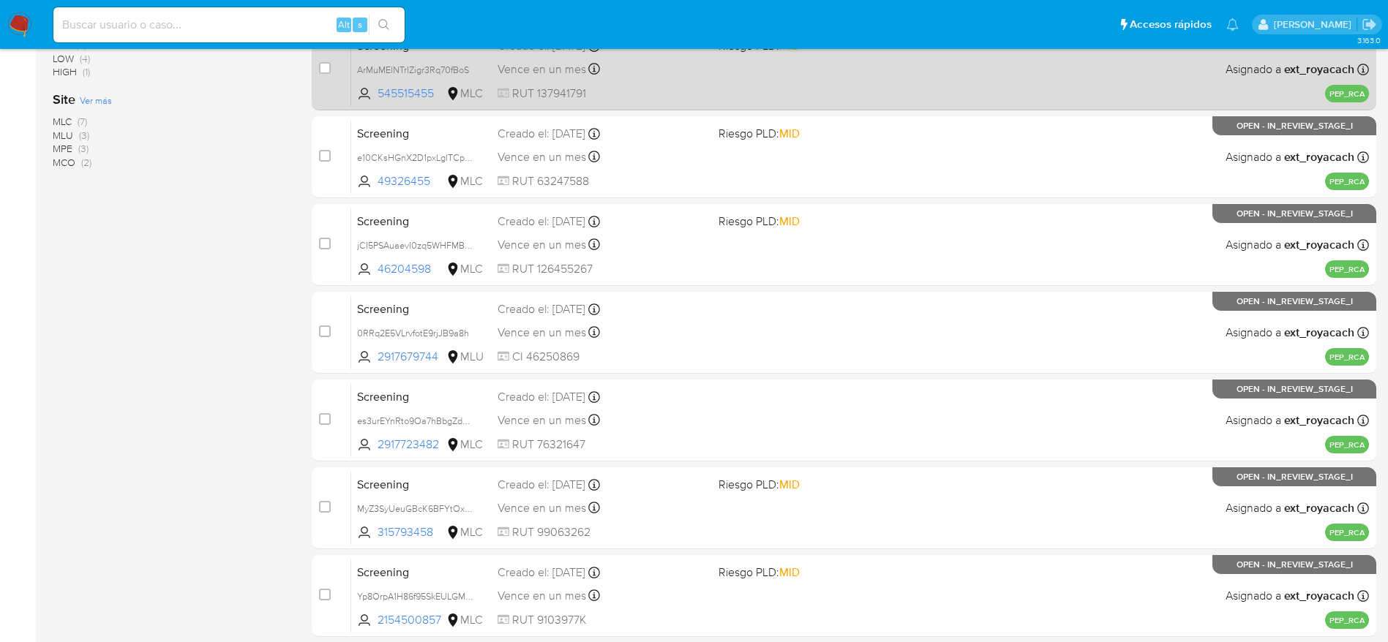
click at [622, 83] on div "Screening ArMuMElNTrIZigr3Rq70fBoS 545515455 MLC Riesgo PLD: MID Creado el: 10/…" at bounding box center [859, 69] width 1017 height 74
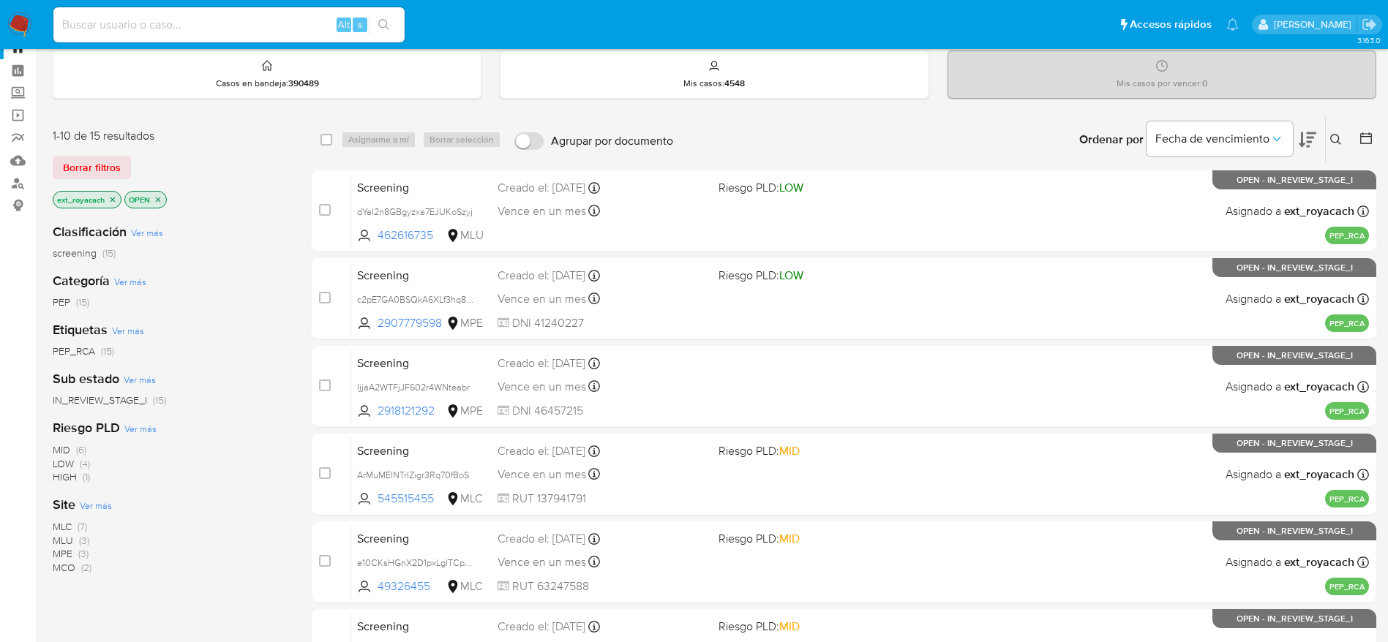
scroll to position [17, 0]
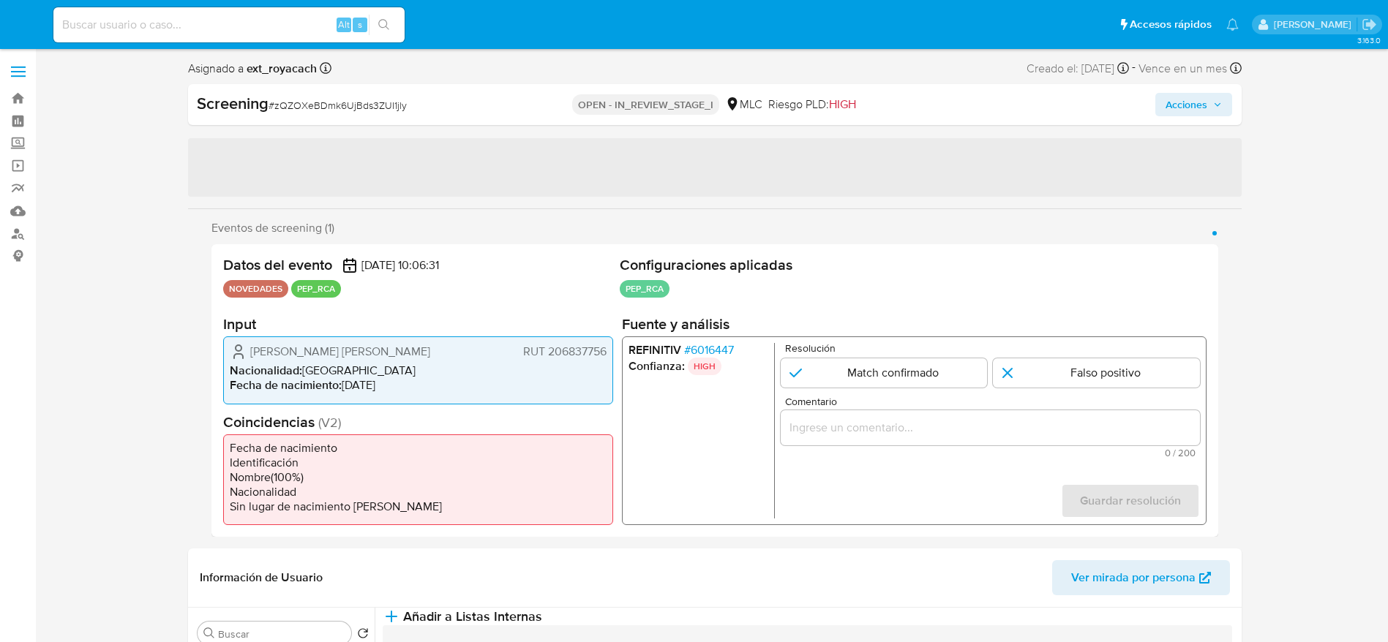
select select "10"
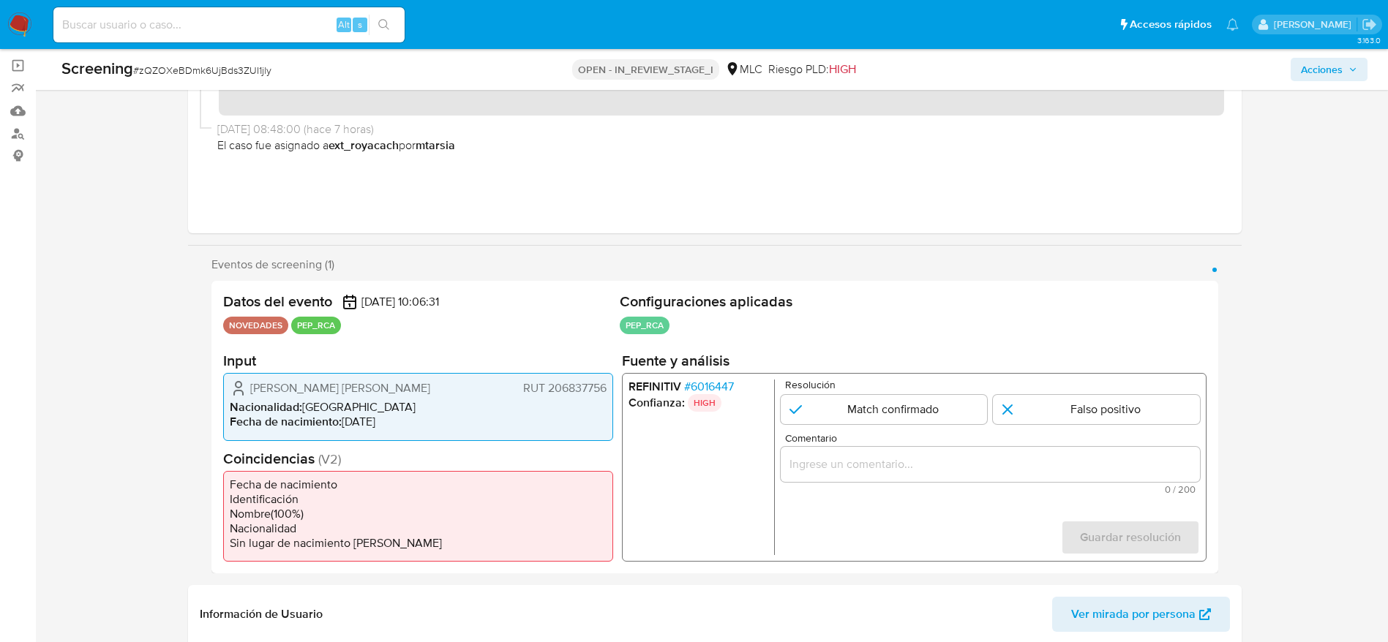
scroll to position [110, 0]
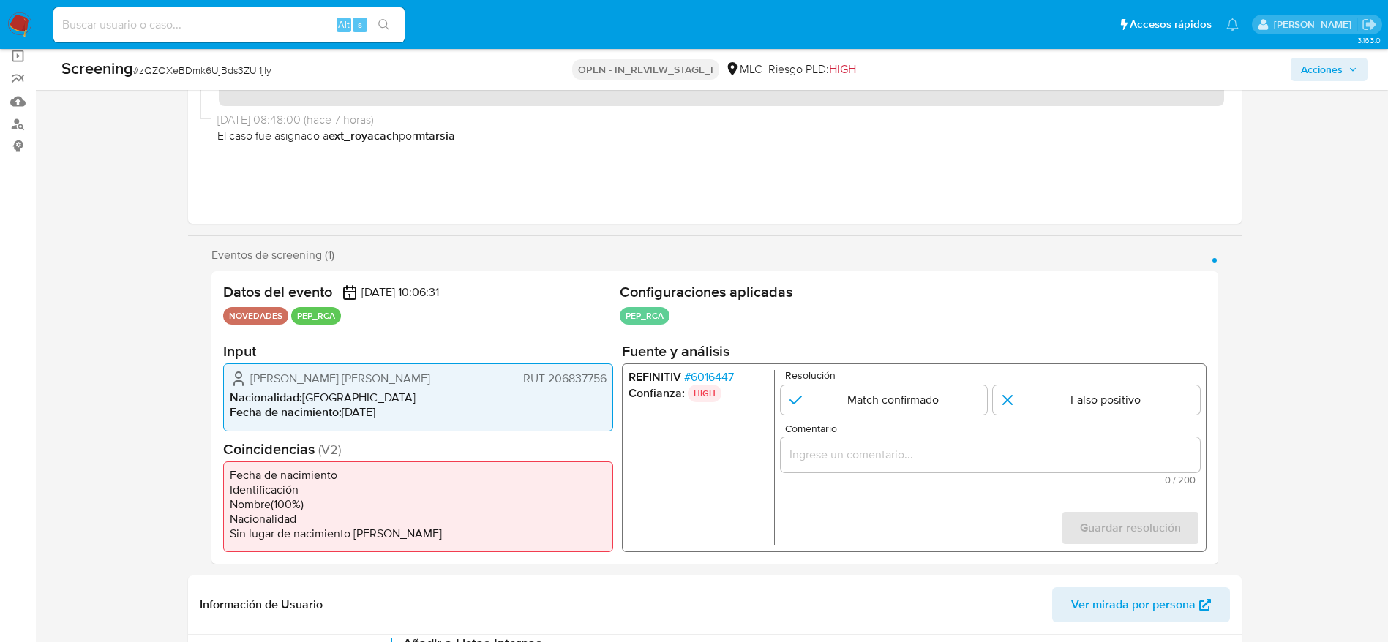
click at [701, 375] on span "# 6016447" at bounding box center [708, 377] width 50 height 15
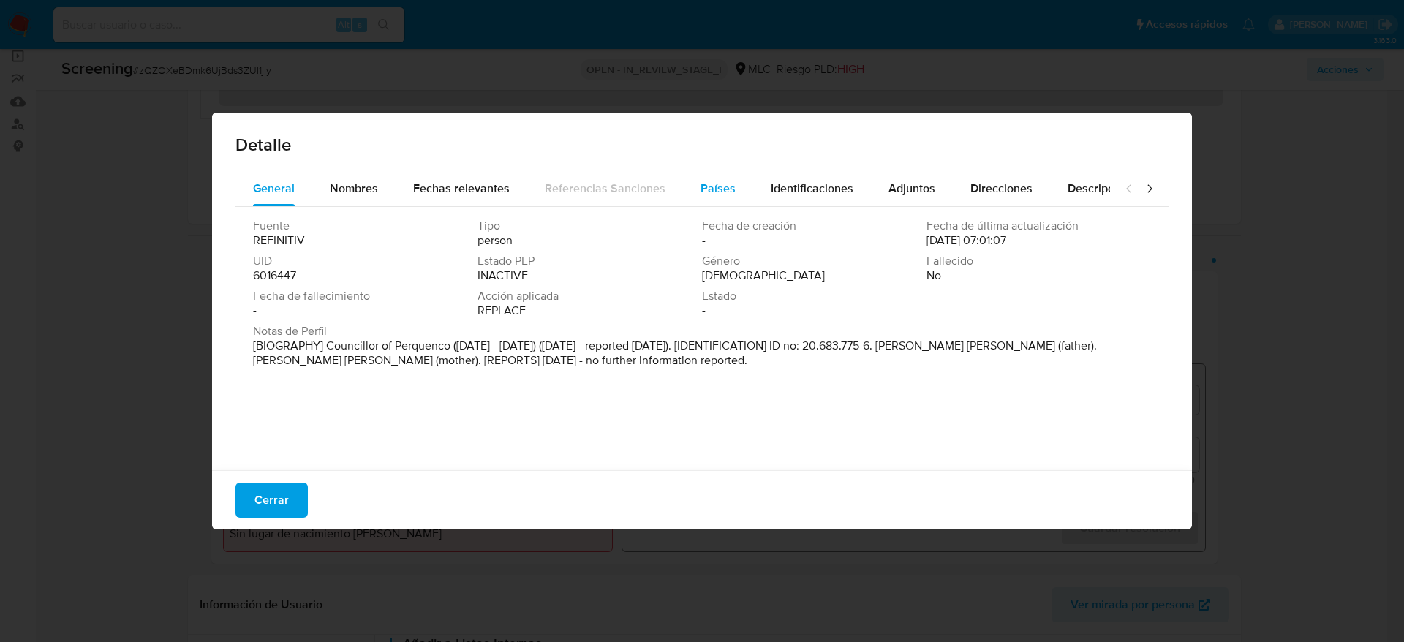
click at [722, 204] on div "Países" at bounding box center [718, 188] width 35 height 35
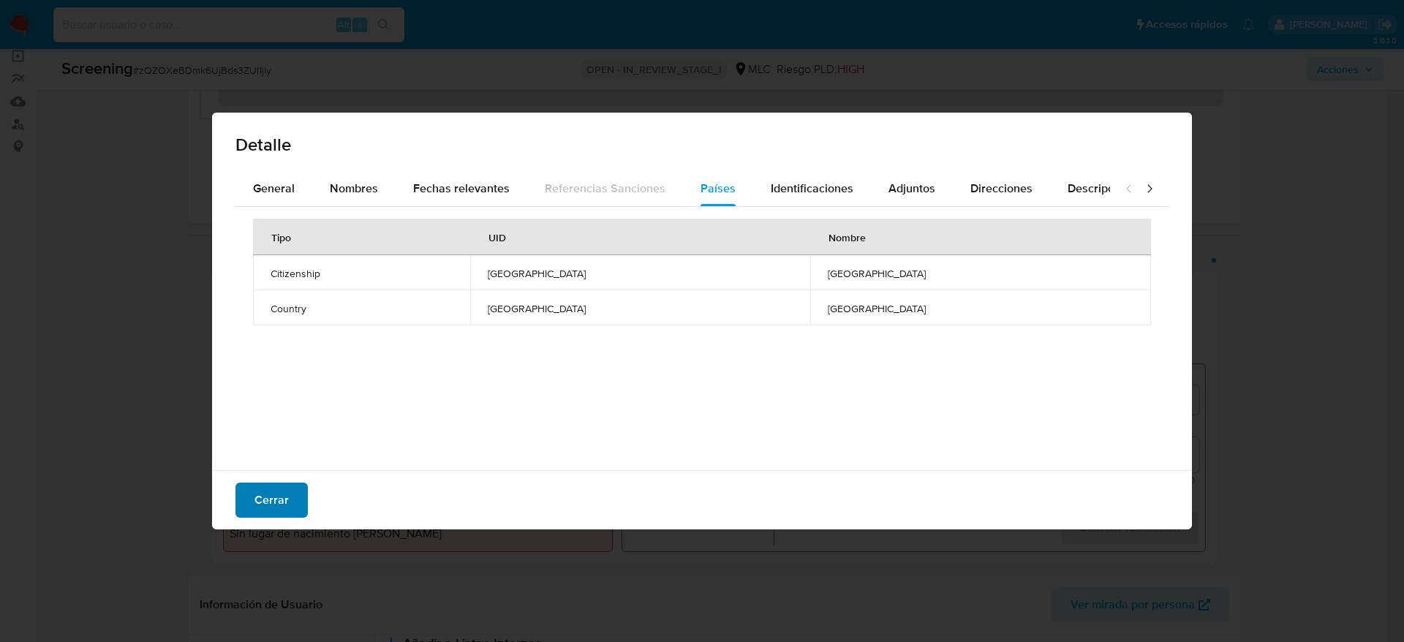
click at [306, 492] on button "Cerrar" at bounding box center [272, 500] width 72 height 35
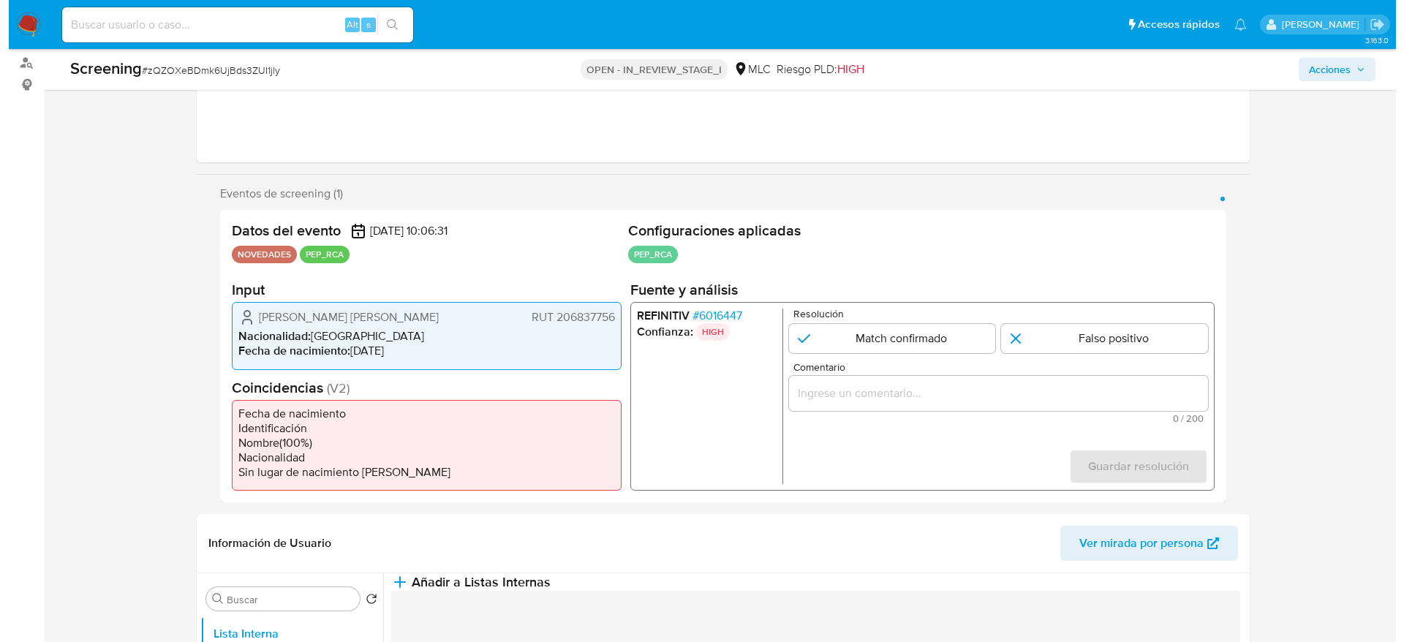
scroll to position [219, 0]
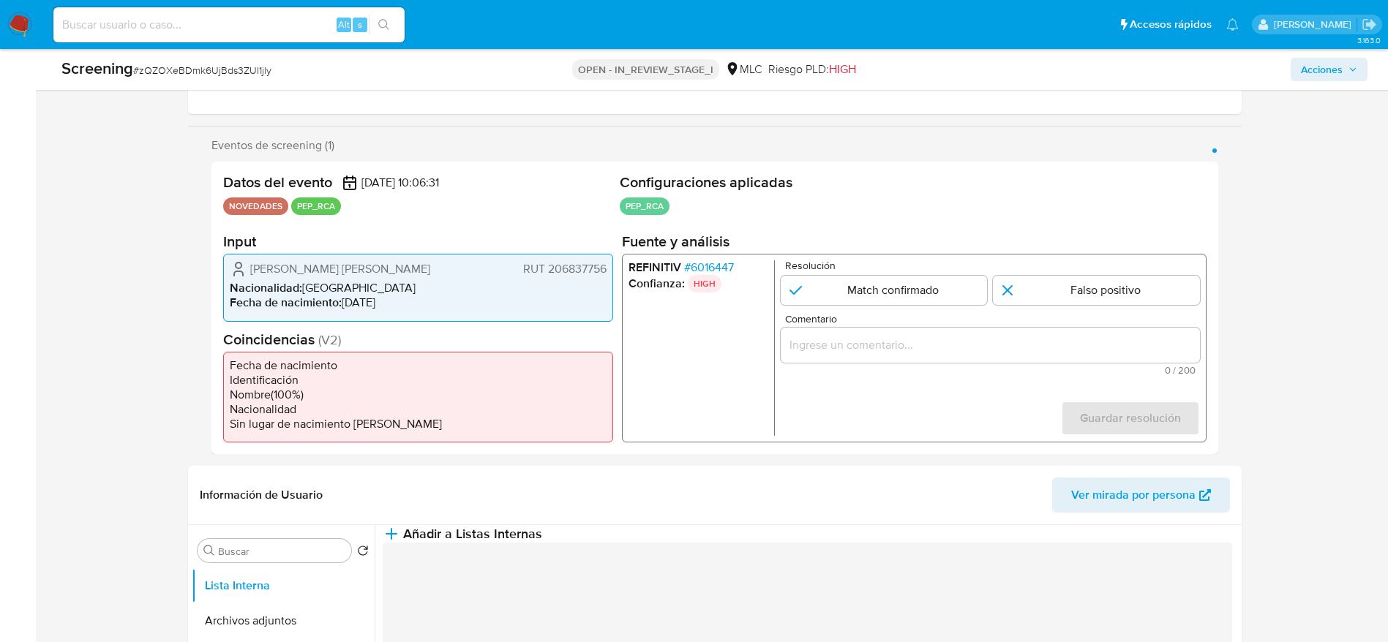
click at [721, 266] on span "# 6016447" at bounding box center [708, 267] width 50 height 15
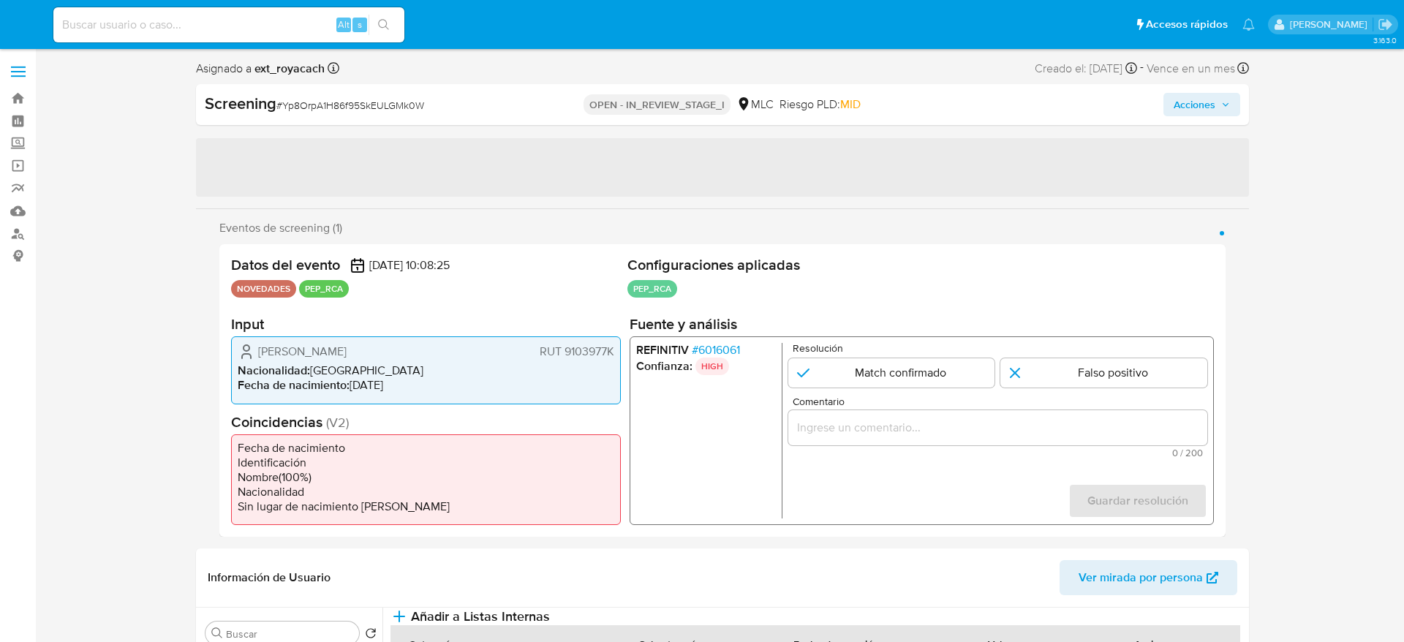
select select "10"
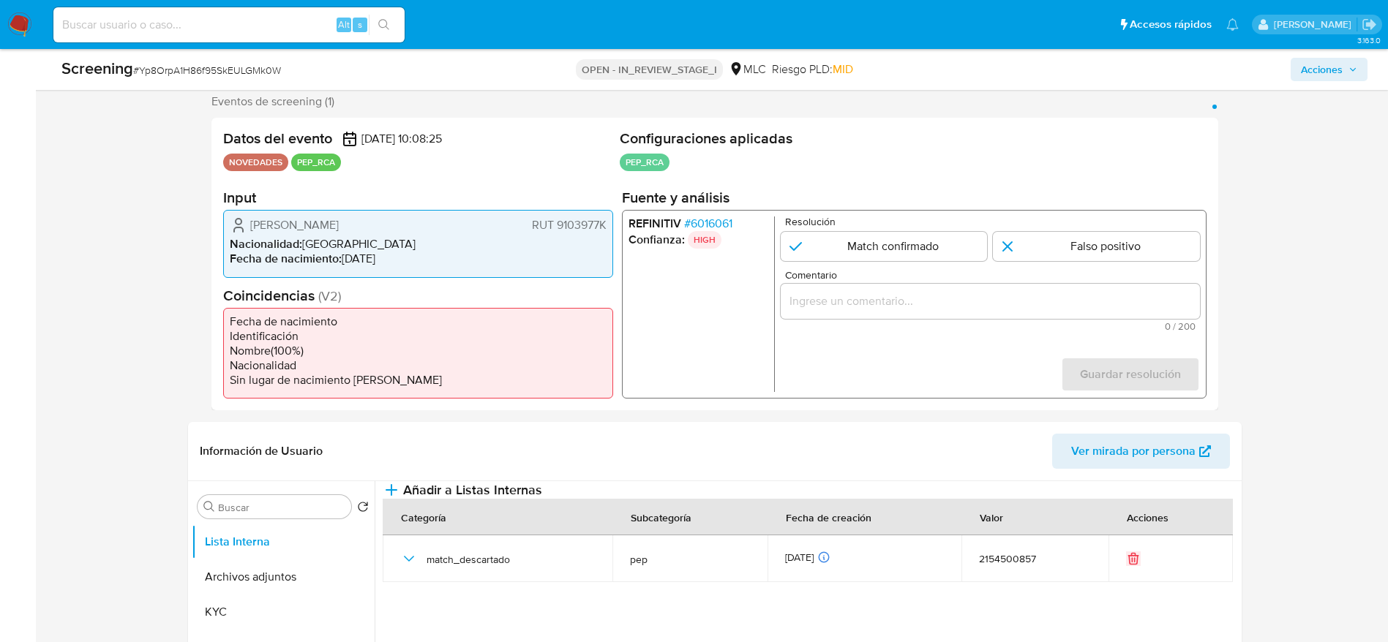
scroll to position [329, 0]
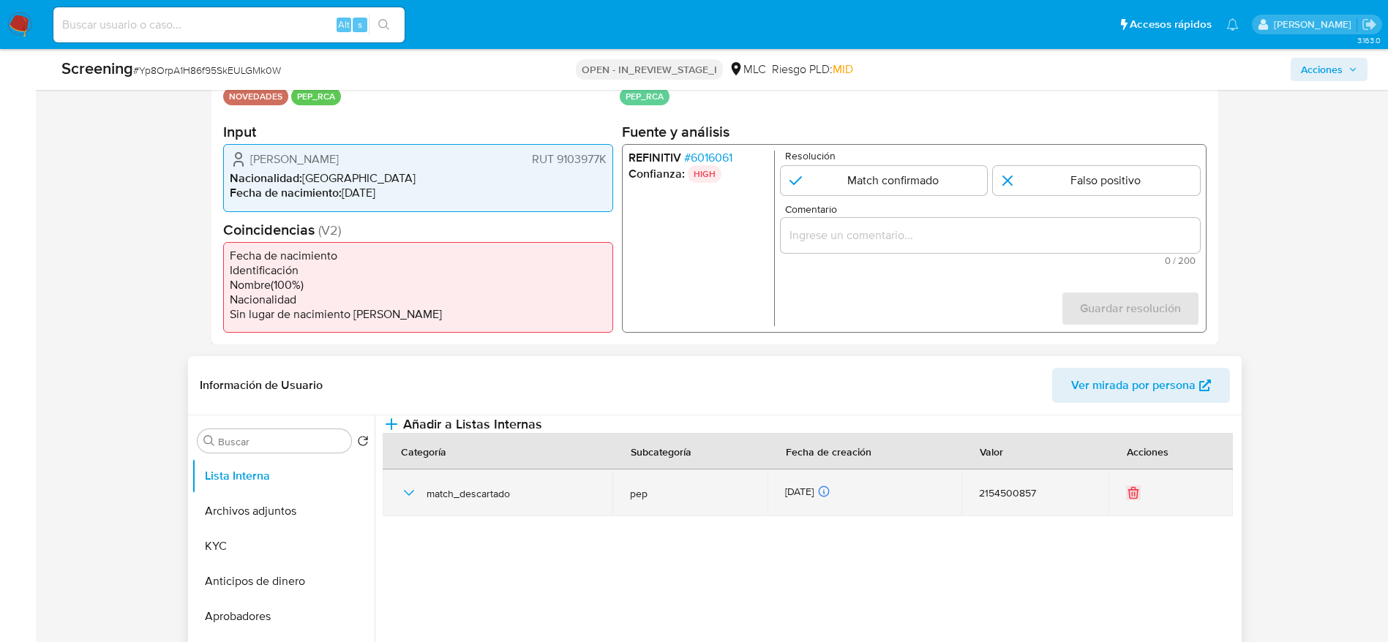
click at [402, 516] on div "match_descartado" at bounding box center [497, 493] width 195 height 47
click at [404, 502] on icon "button" at bounding box center [409, 493] width 18 height 18
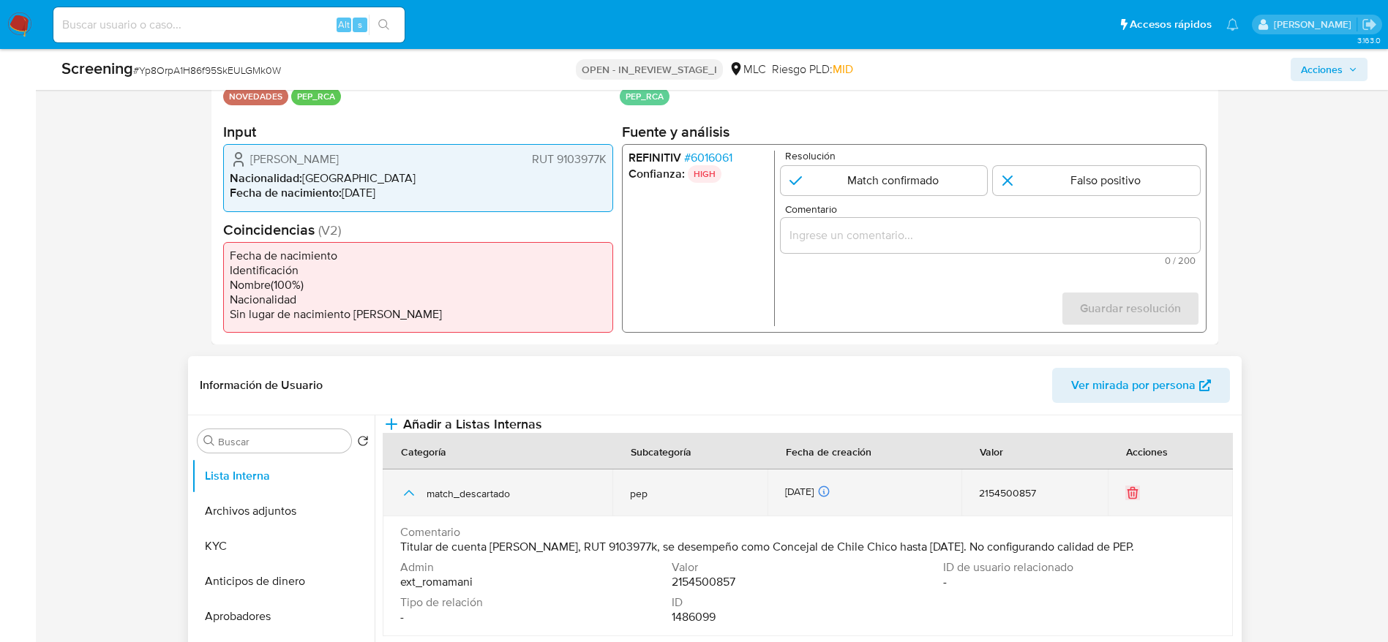
click at [404, 502] on icon "button" at bounding box center [409, 493] width 18 height 18
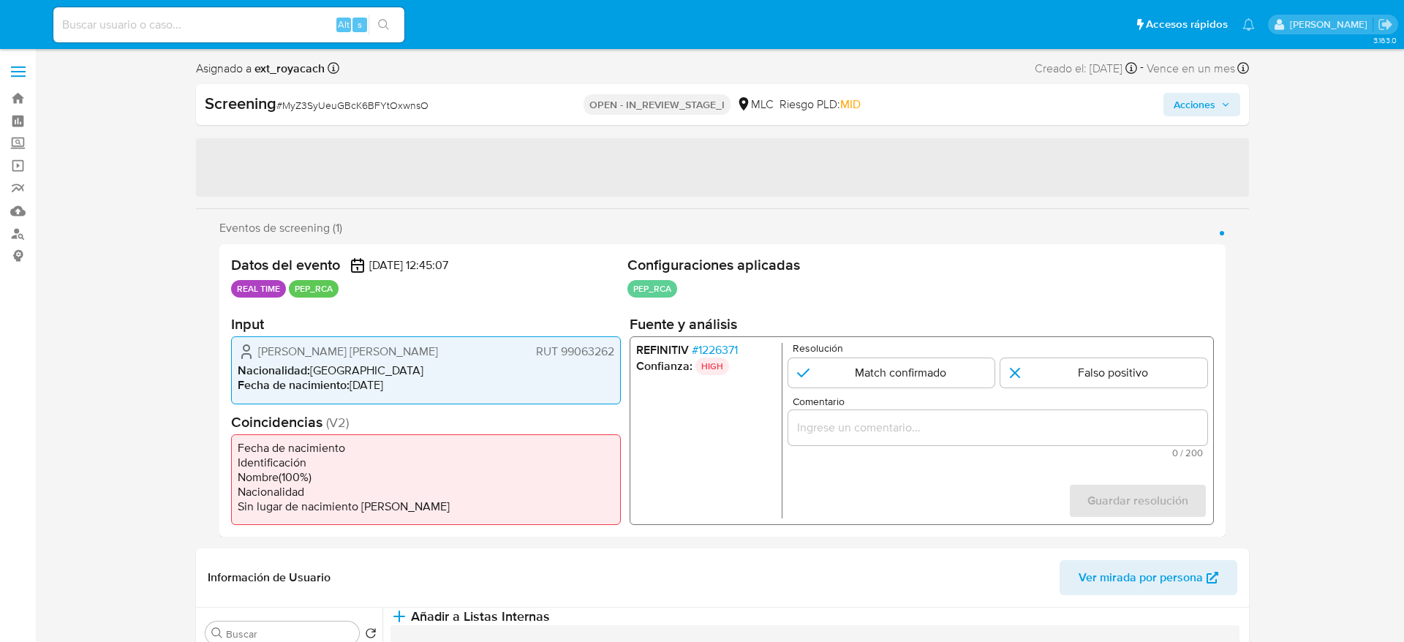
select select "10"
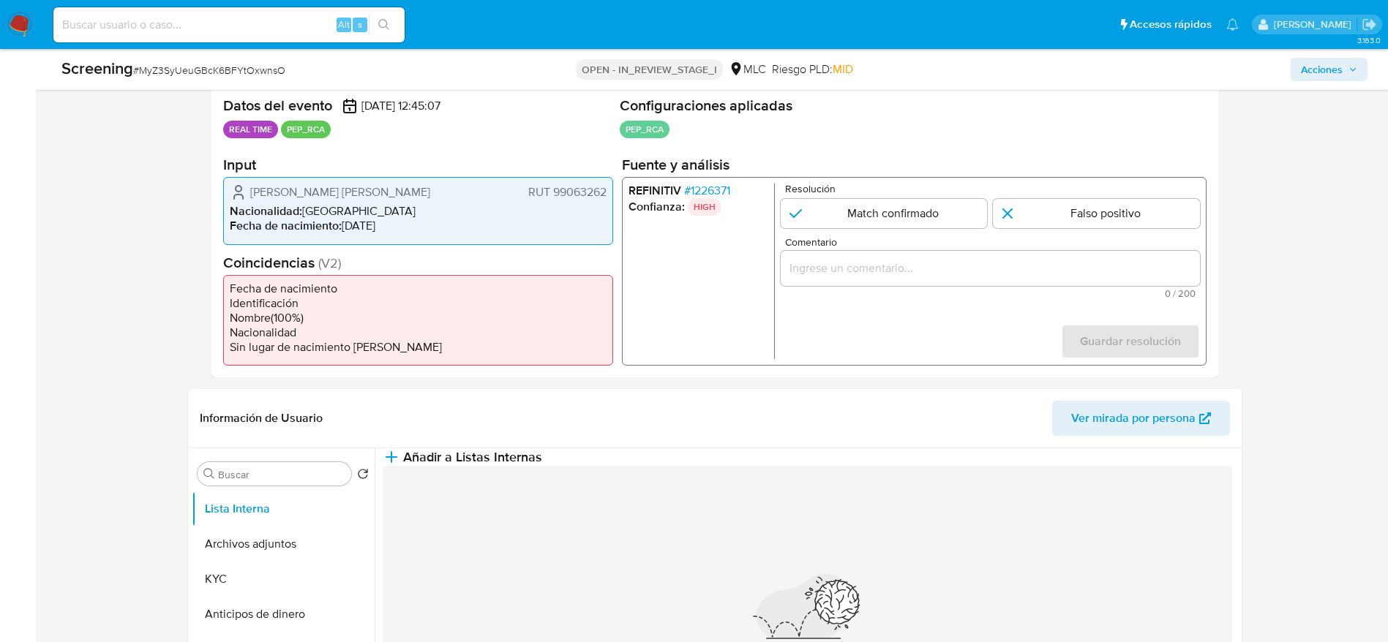
scroll to position [329, 0]
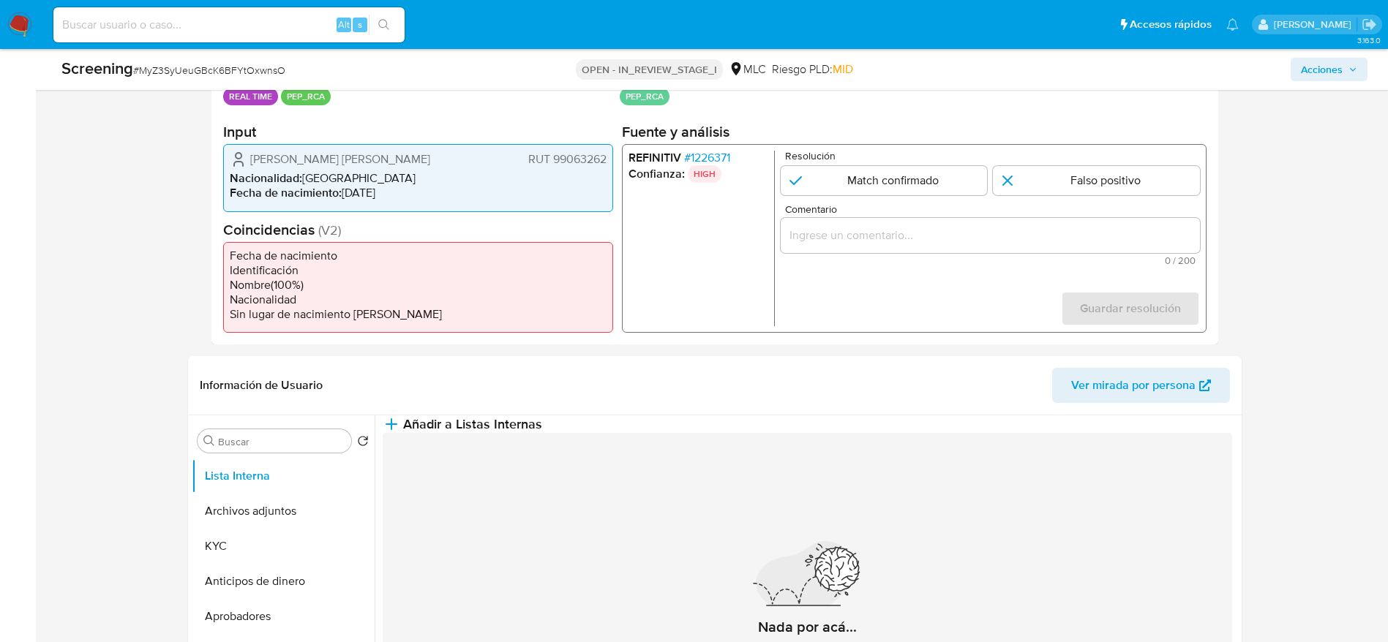
click at [704, 154] on span "# 1226371" at bounding box center [706, 158] width 46 height 15
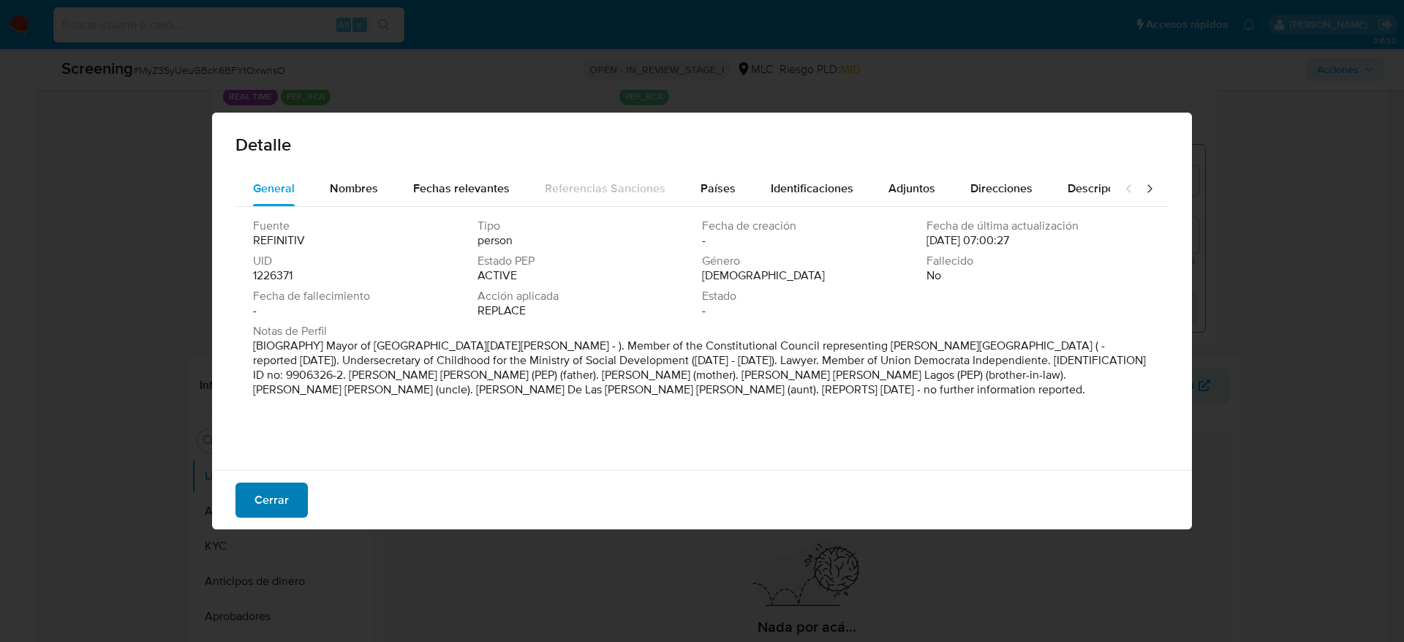
click at [296, 489] on button "Cerrar" at bounding box center [272, 500] width 72 height 35
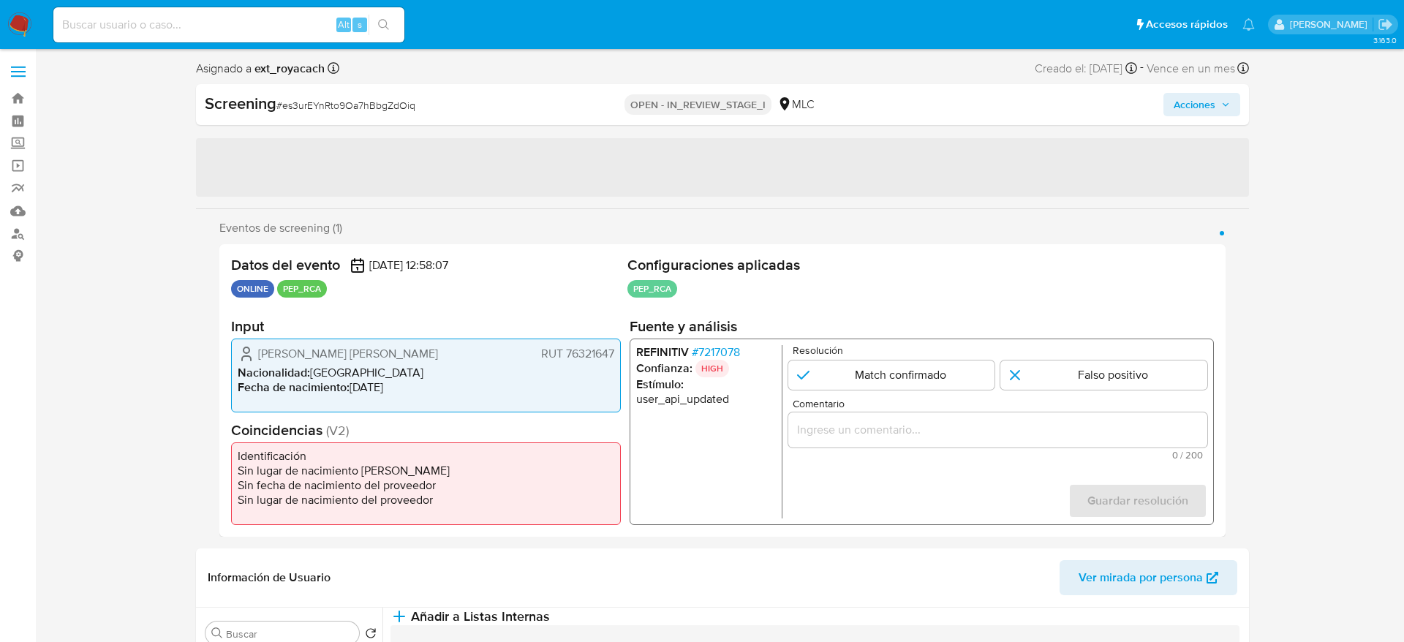
select select "10"
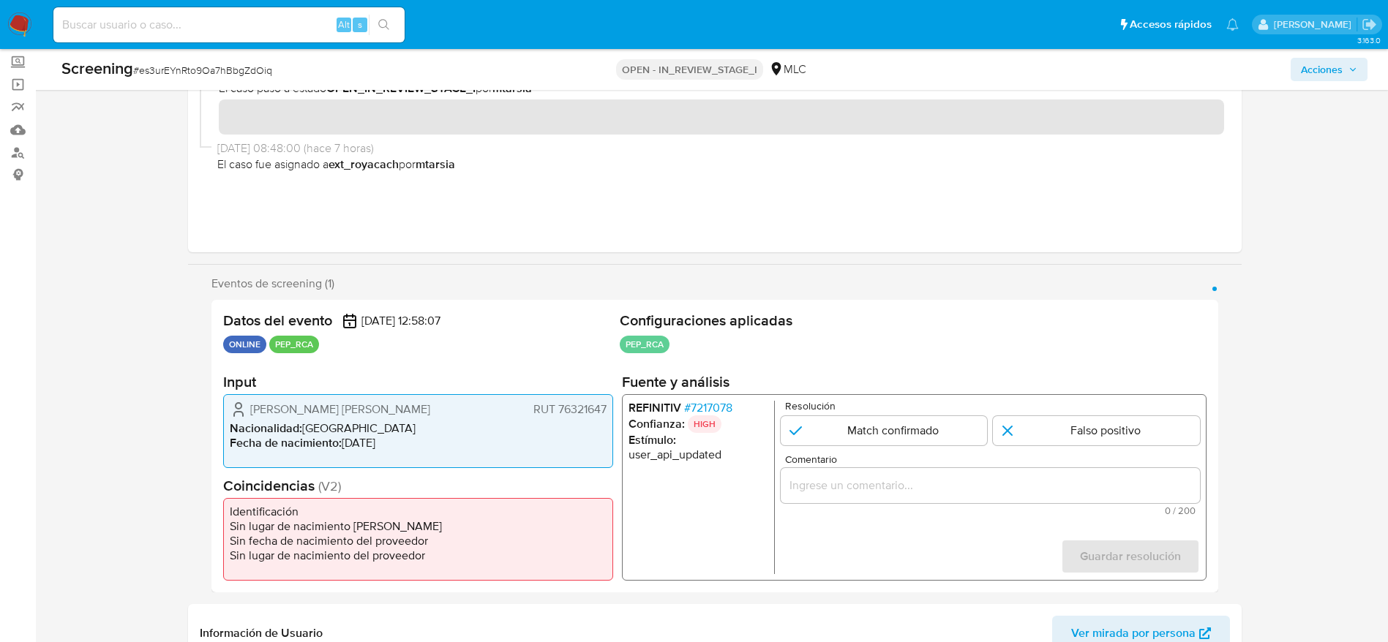
scroll to position [110, 0]
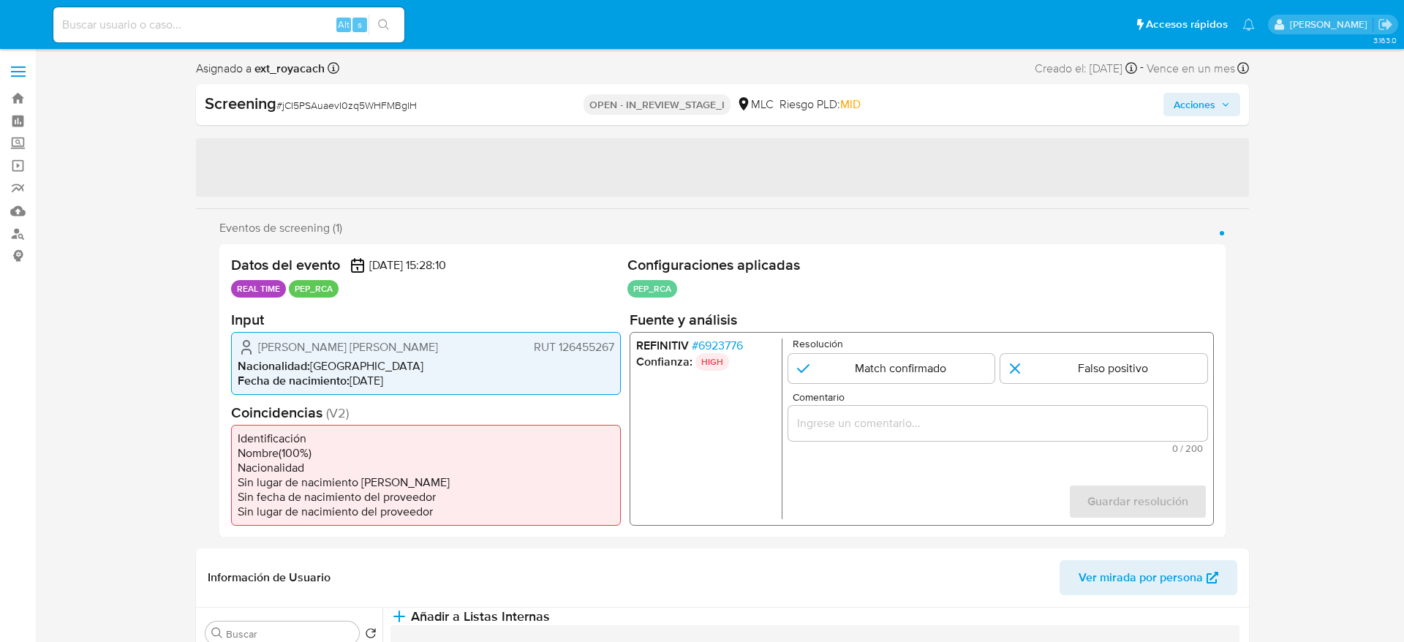
select select "10"
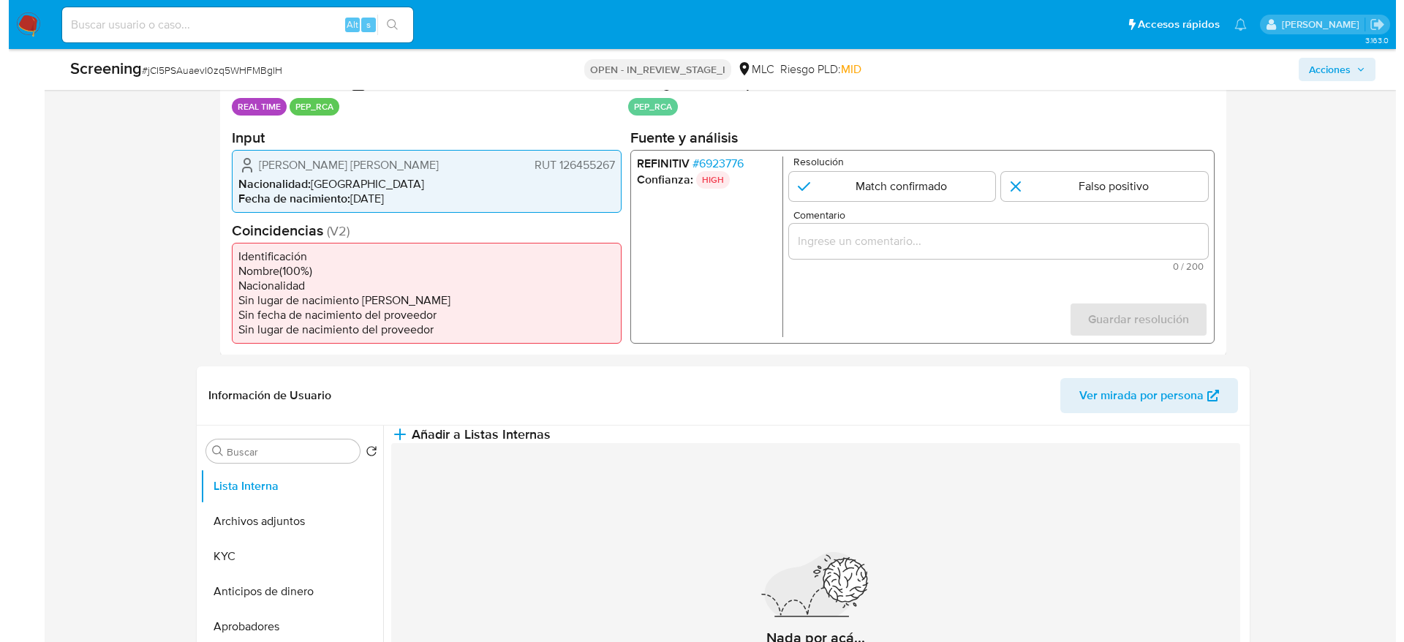
scroll to position [219, 0]
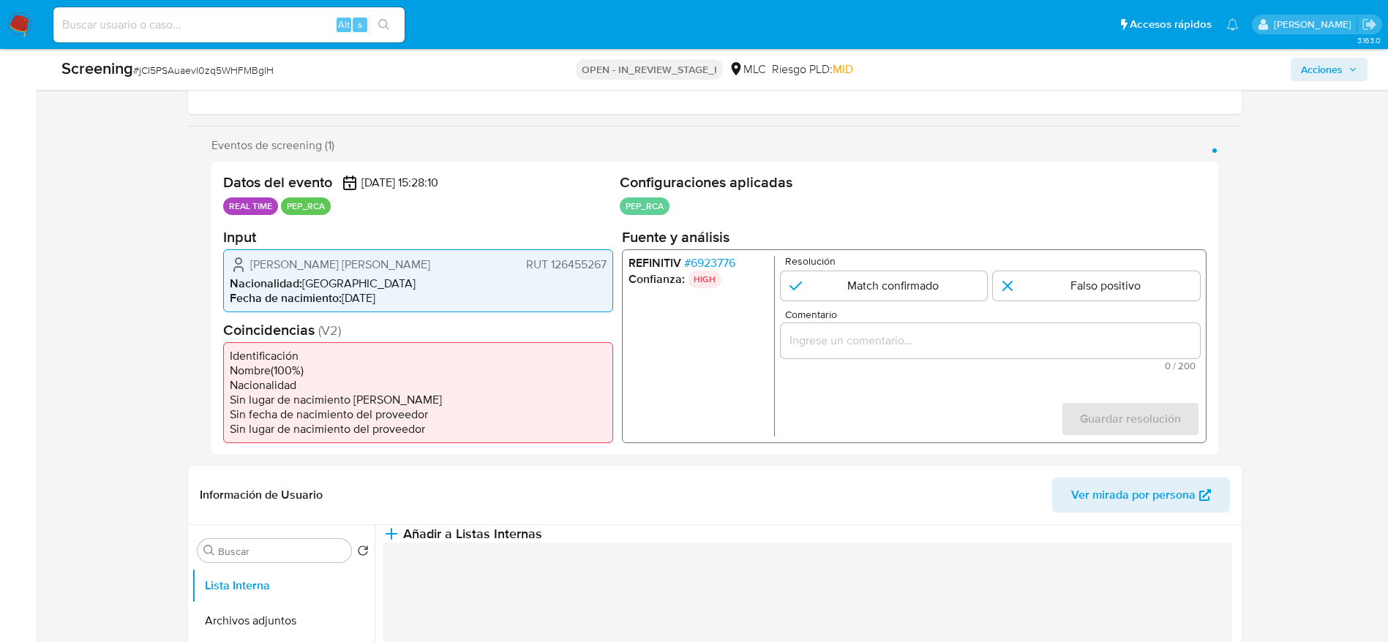
click at [724, 262] on span "# 6923776" at bounding box center [708, 262] width 51 height 15
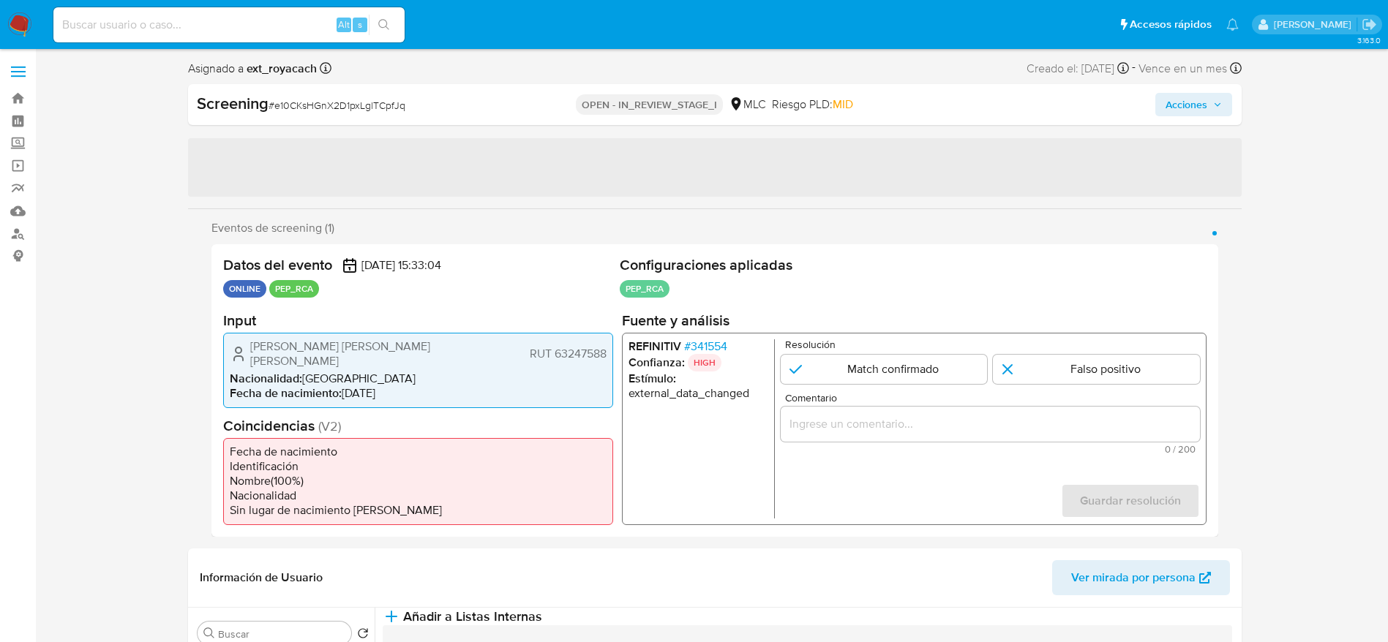
select select "10"
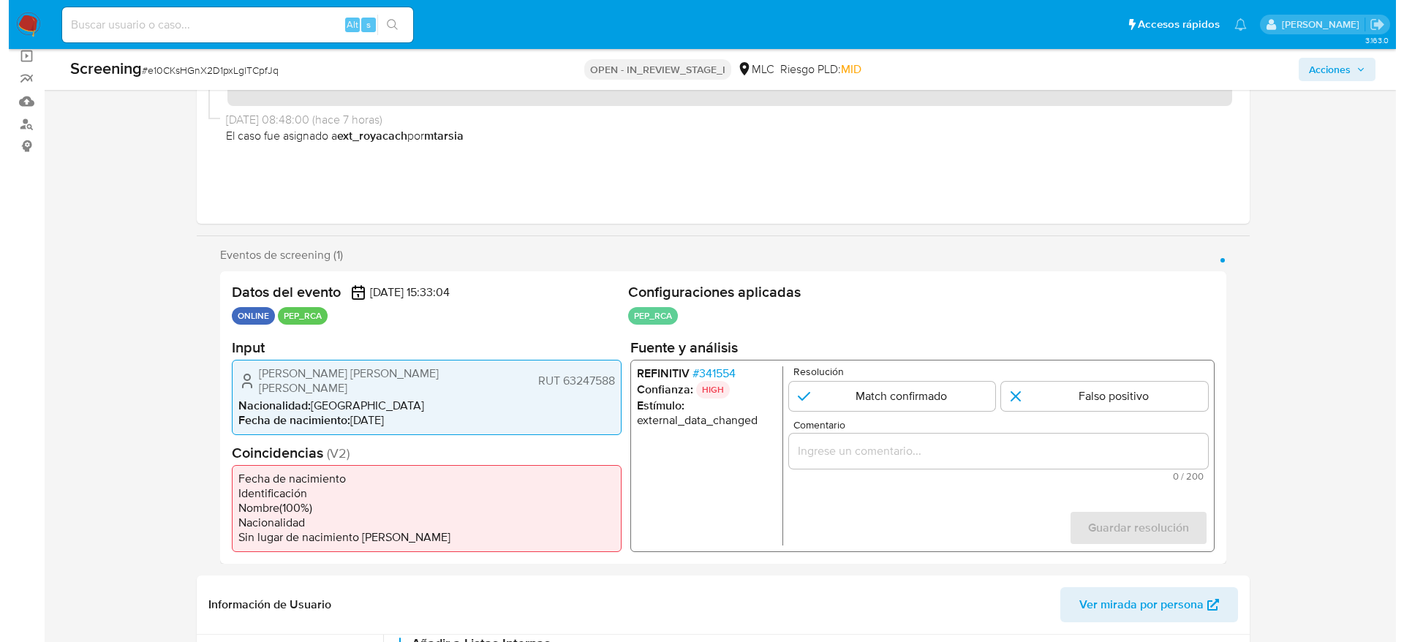
scroll to position [329, 0]
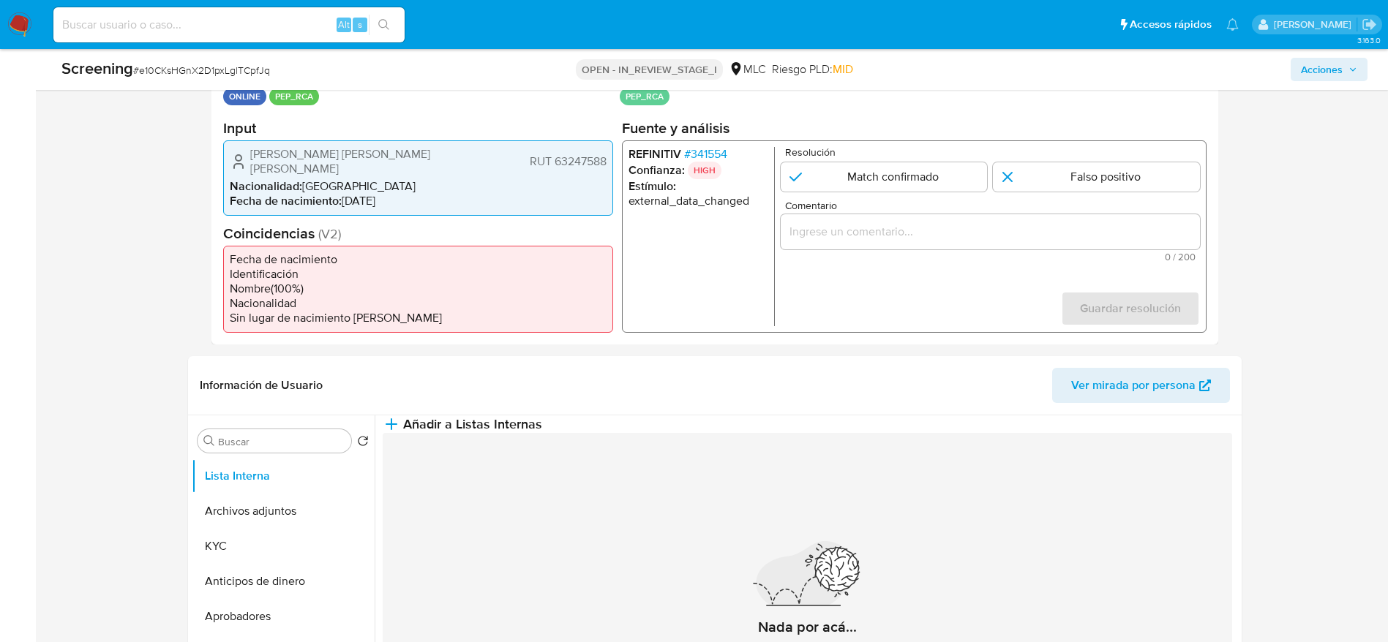
click at [726, 157] on span "# 341554" at bounding box center [704, 153] width 43 height 15
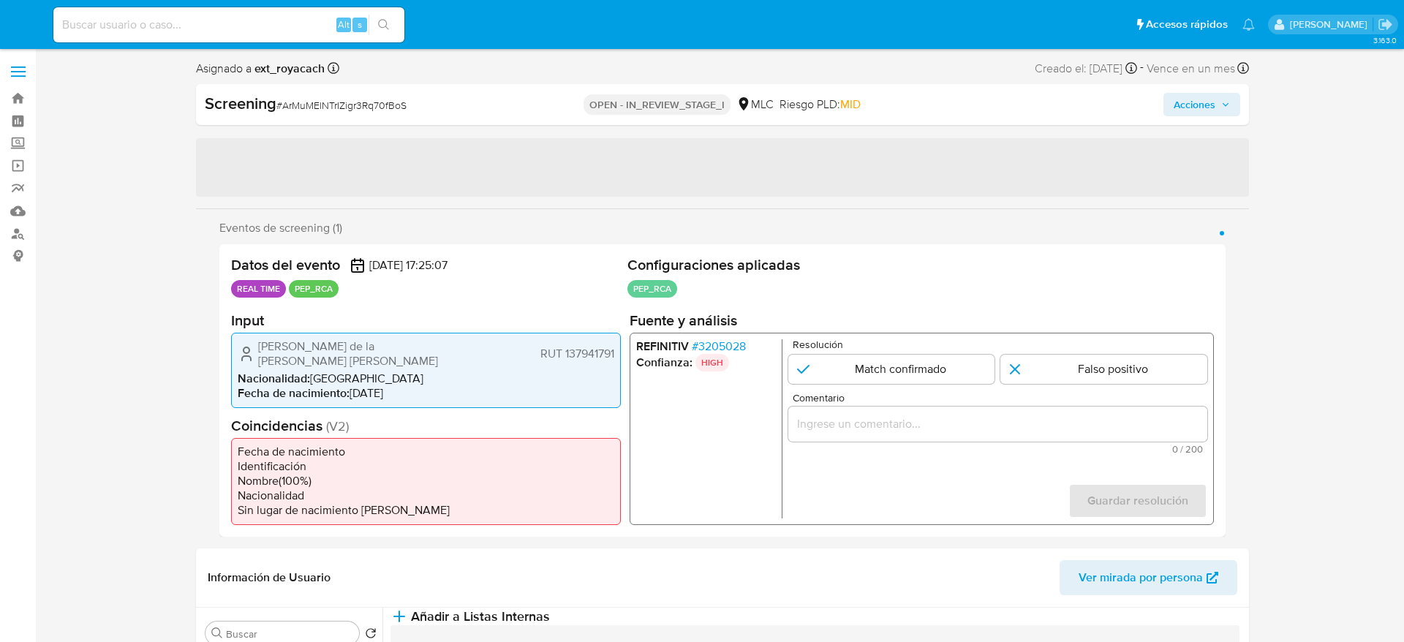
select select "10"
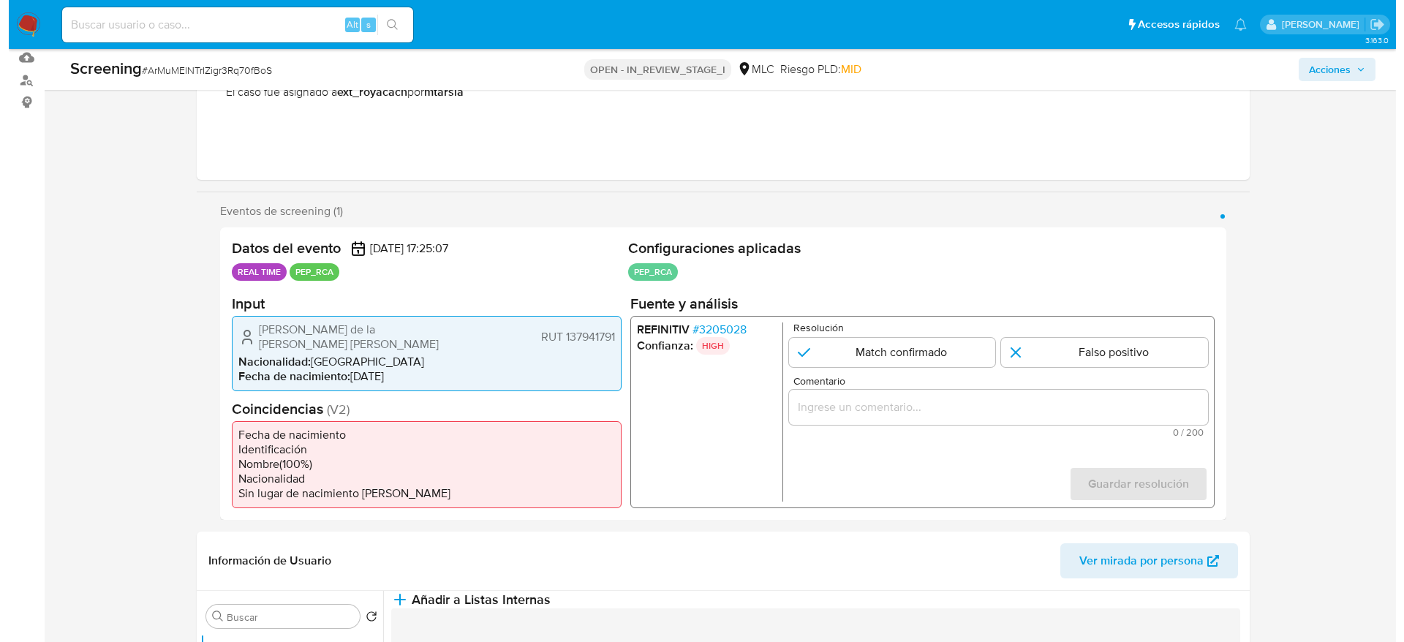
scroll to position [219, 0]
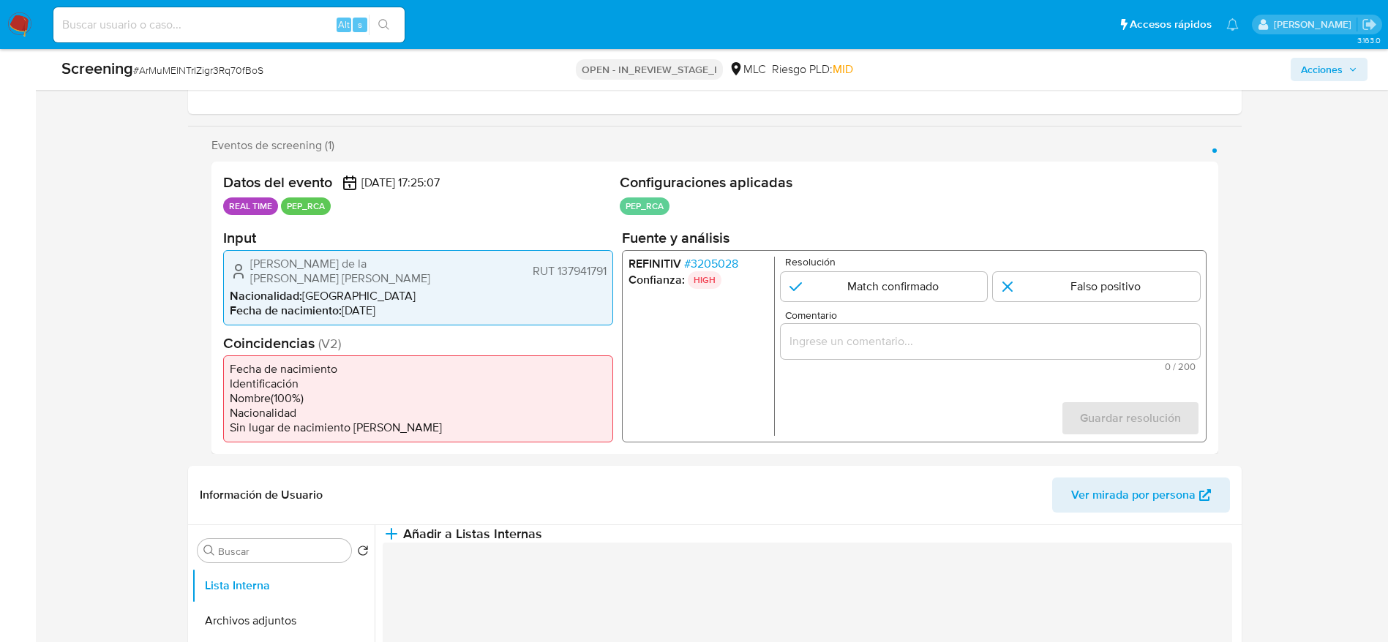
click at [712, 266] on span "# 3205028" at bounding box center [710, 263] width 54 height 15
